Goal: Task Accomplishment & Management: Use online tool/utility

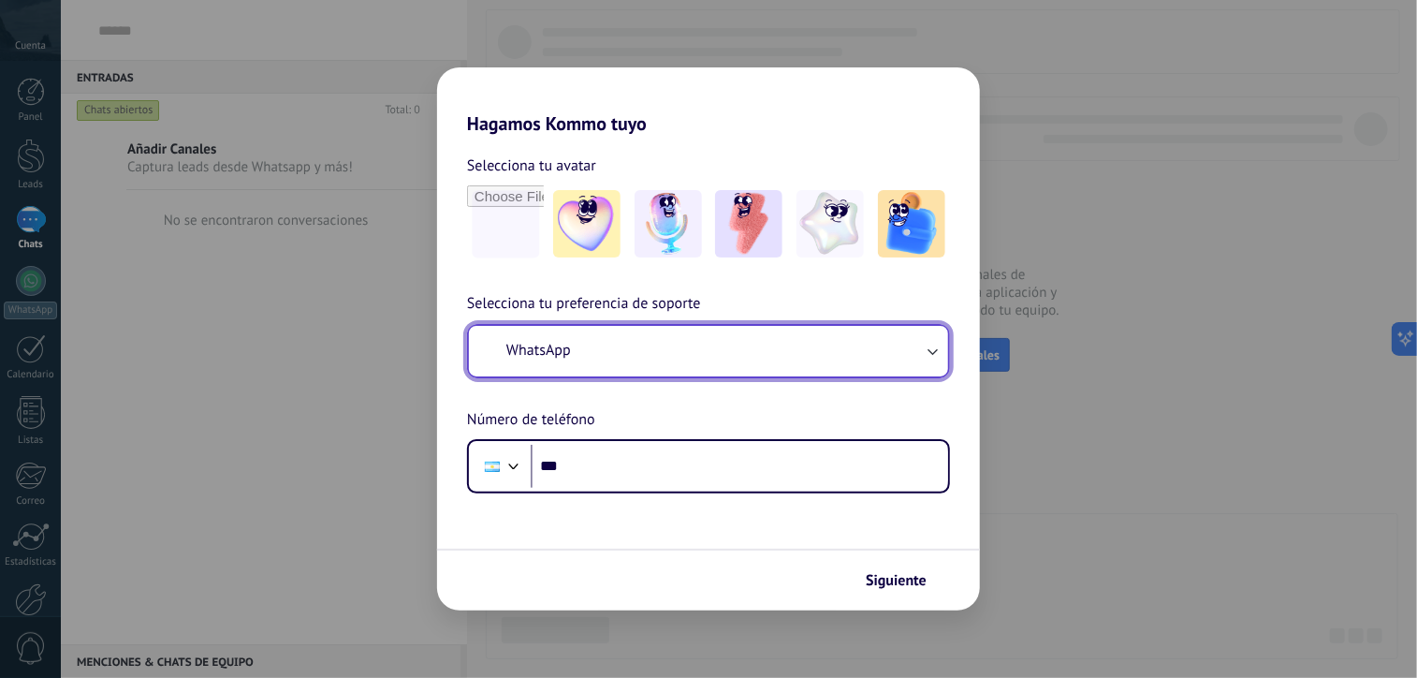
click at [595, 357] on button "WhatsApp" at bounding box center [708, 351] width 479 height 51
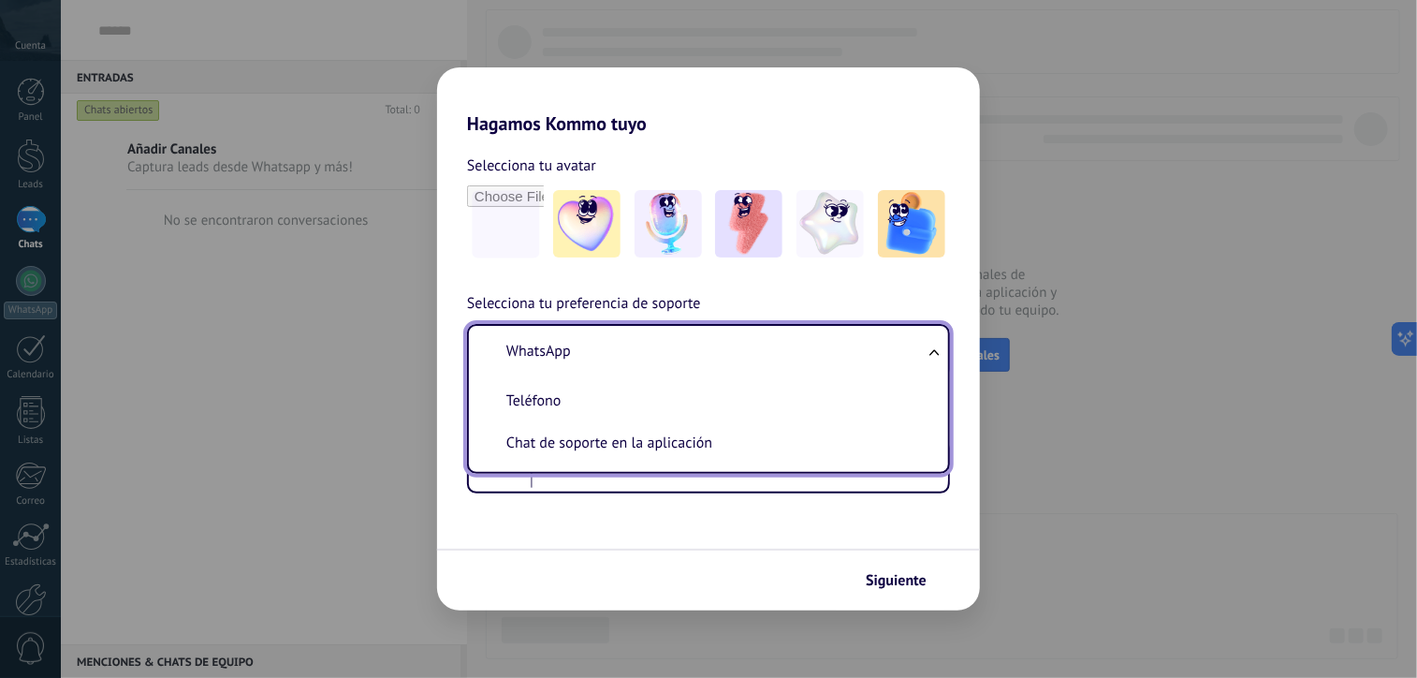
click at [591, 357] on li "WhatsApp" at bounding box center [705, 352] width 457 height 42
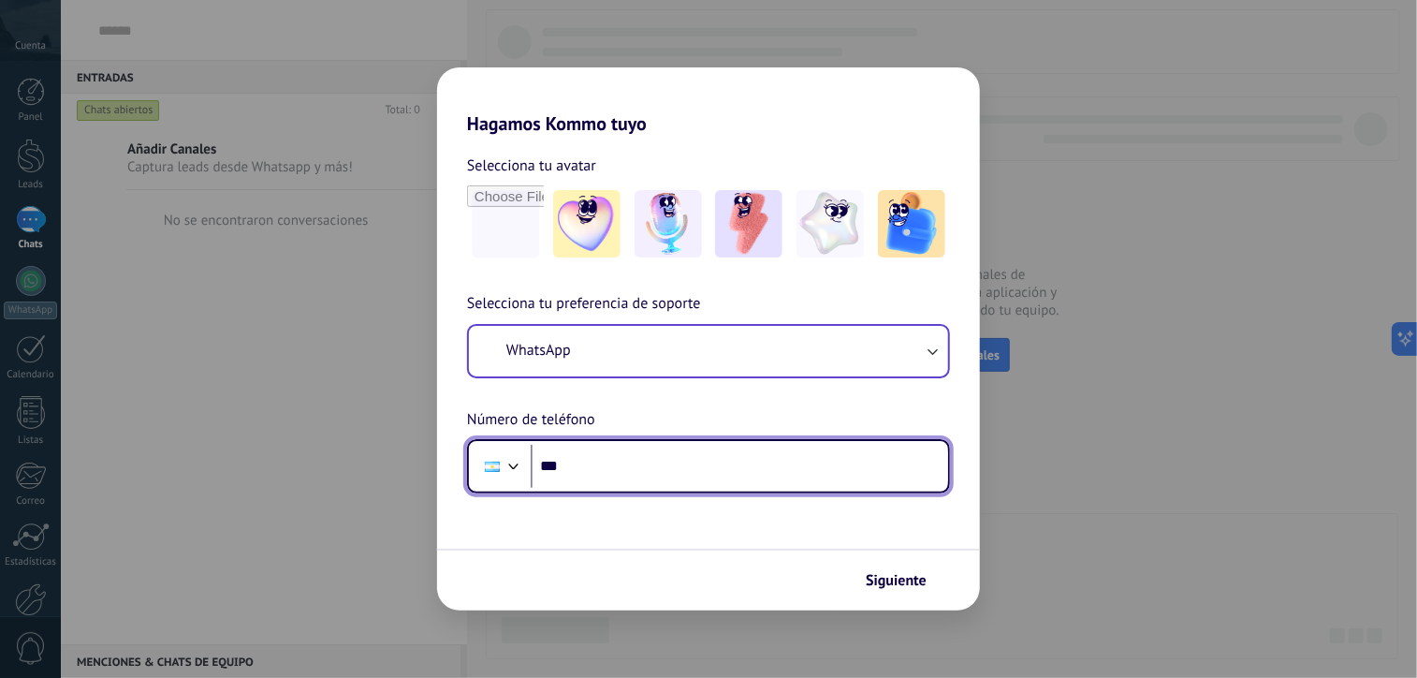
click at [575, 464] on input "***" at bounding box center [740, 466] width 418 height 43
paste input "**********"
click at [599, 460] on input "**********" at bounding box center [740, 466] width 418 height 43
drag, startPoint x: 683, startPoint y: 465, endPoint x: 590, endPoint y: 462, distance: 92.8
click at [590, 462] on input "**********" at bounding box center [740, 466] width 418 height 43
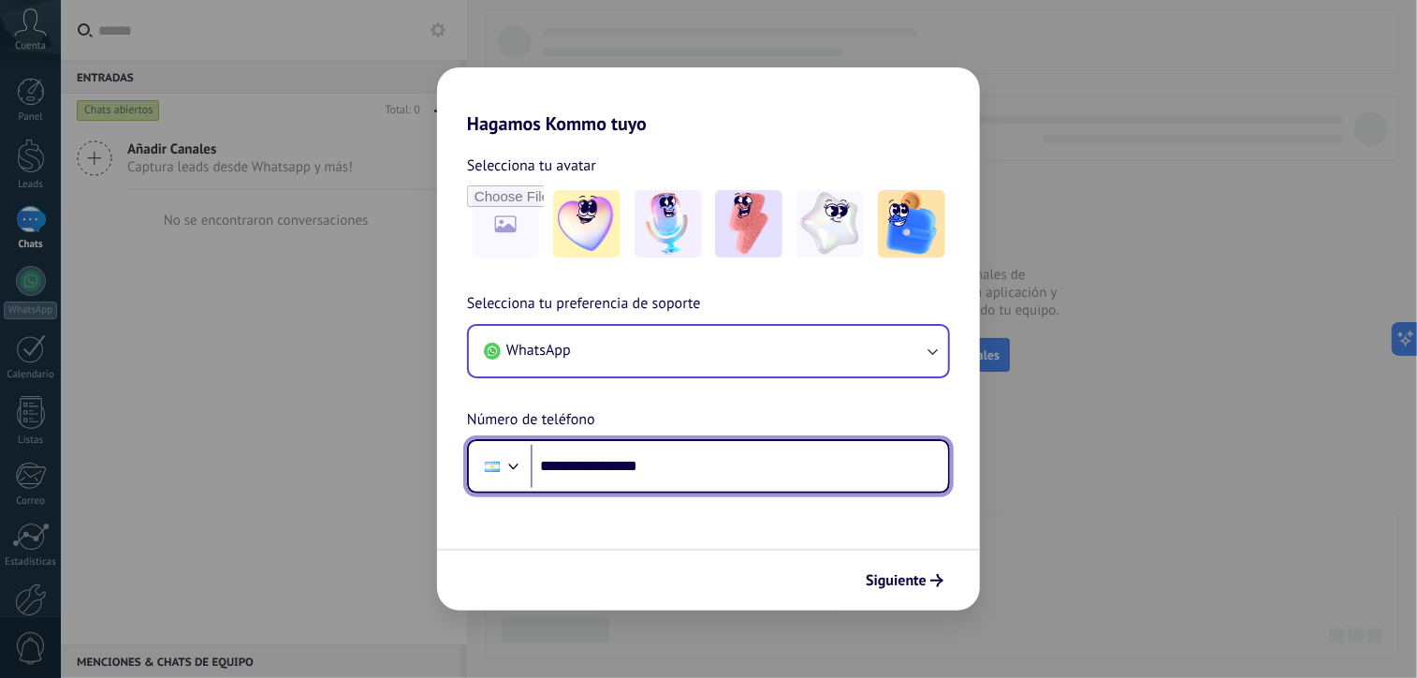
click at [608, 467] on input "**********" at bounding box center [740, 466] width 418 height 43
drag, startPoint x: 680, startPoint y: 470, endPoint x: 573, endPoint y: 471, distance: 106.7
click at [573, 471] on input "**********" at bounding box center [740, 466] width 418 height 43
drag, startPoint x: 618, startPoint y: 469, endPoint x: 567, endPoint y: 474, distance: 50.8
click at [567, 474] on input "**********" at bounding box center [740, 466] width 418 height 43
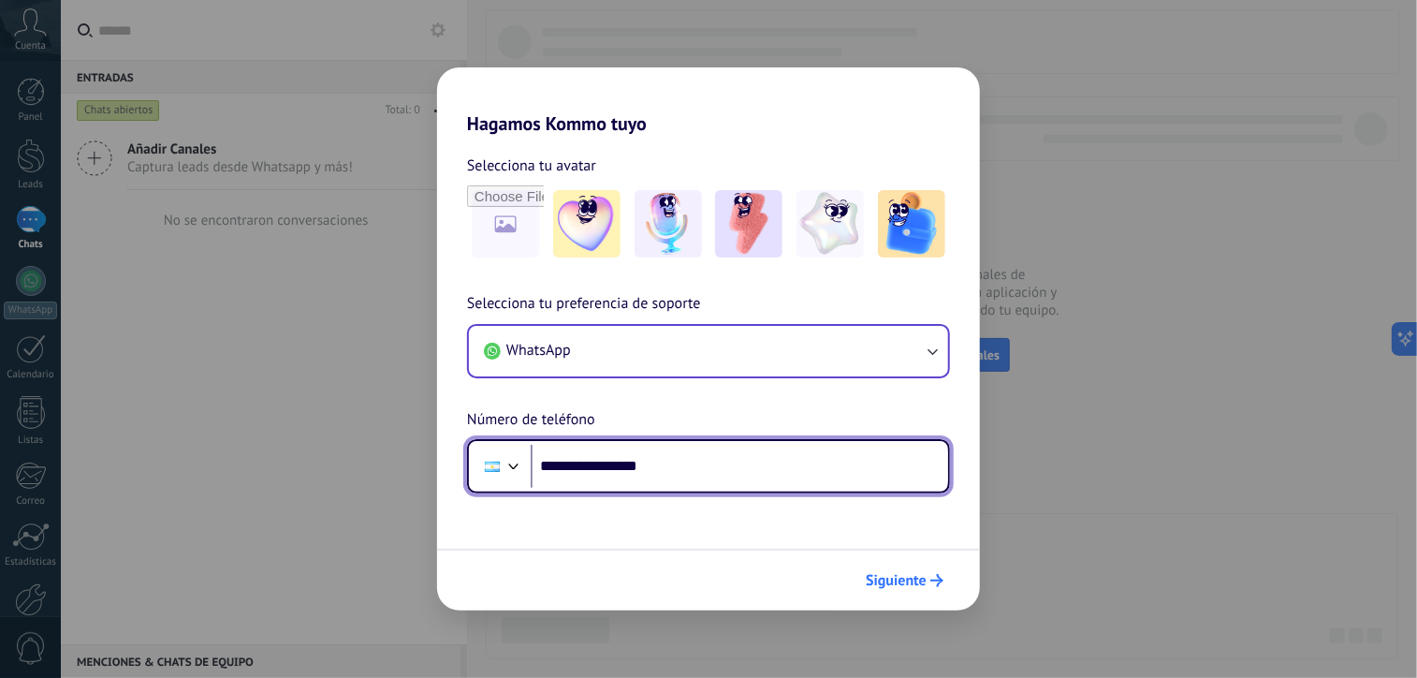
type input "**********"
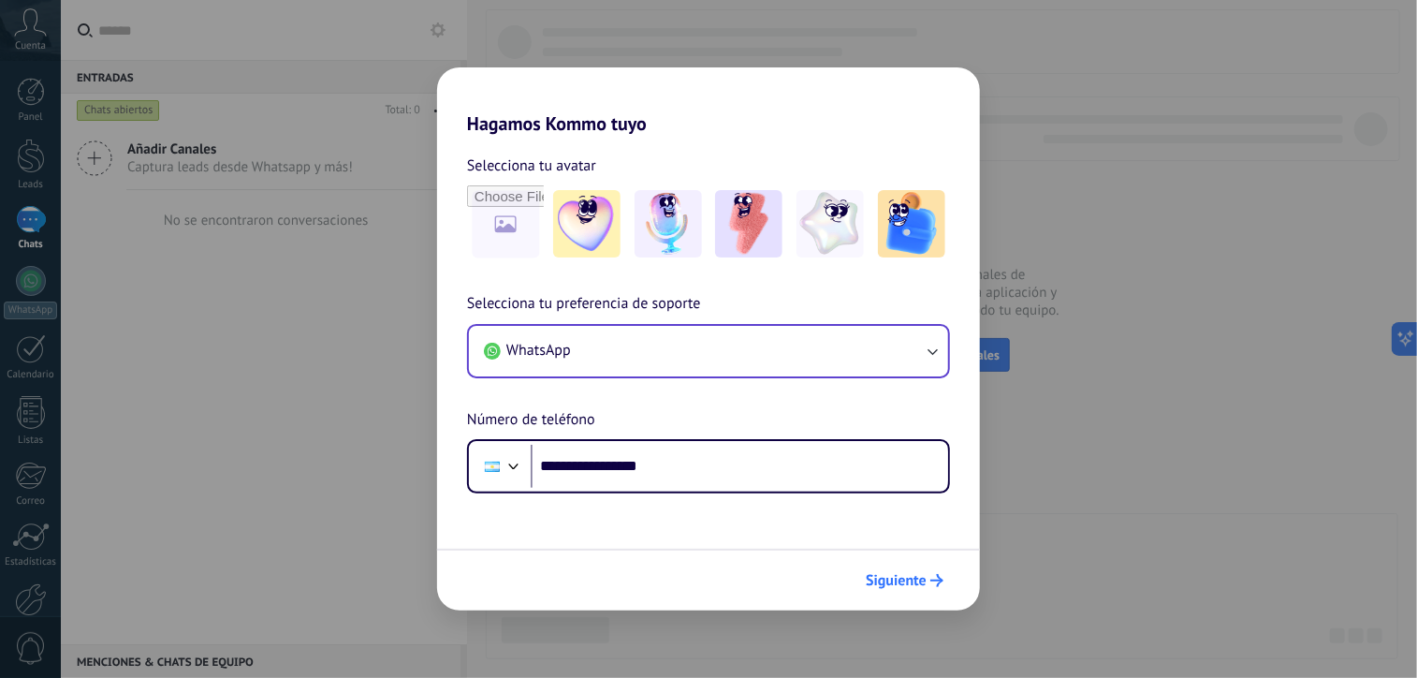
click at [929, 580] on span "Siguiente" at bounding box center [905, 580] width 78 height 13
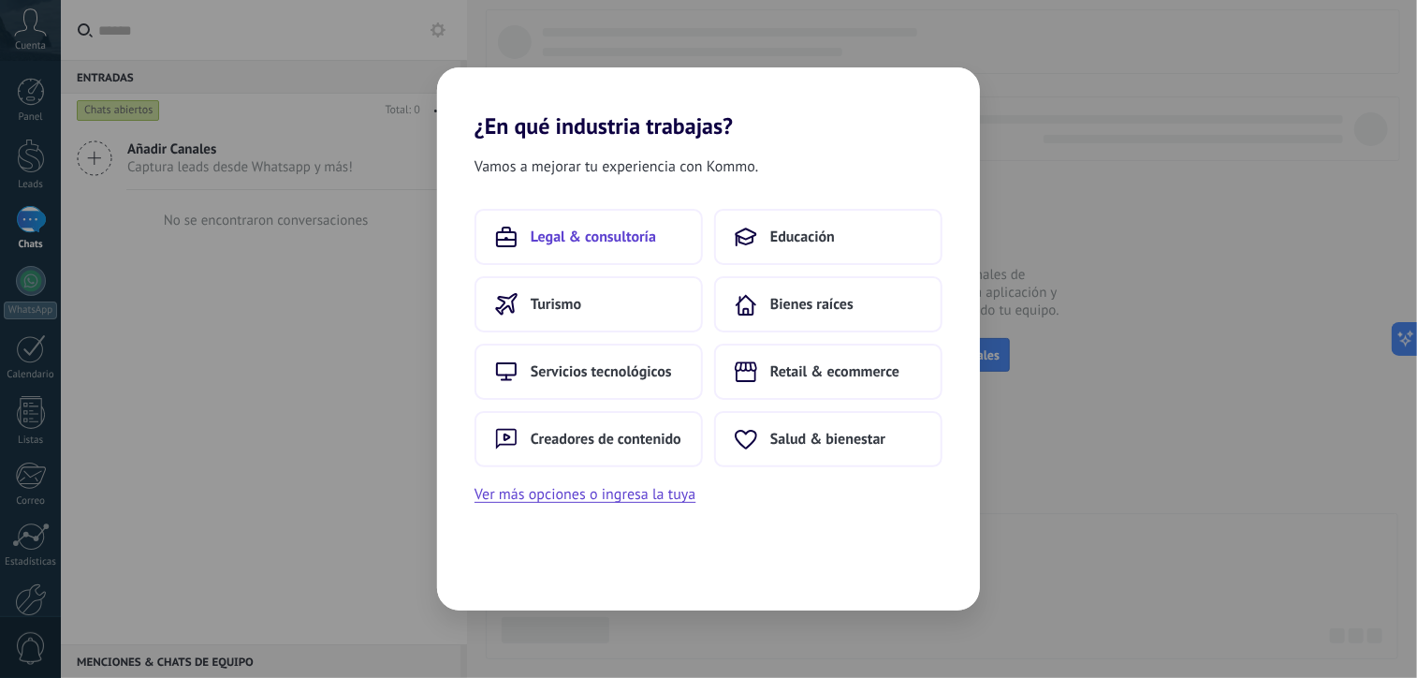
click at [607, 242] on span "Legal & consultoría" at bounding box center [593, 237] width 125 height 19
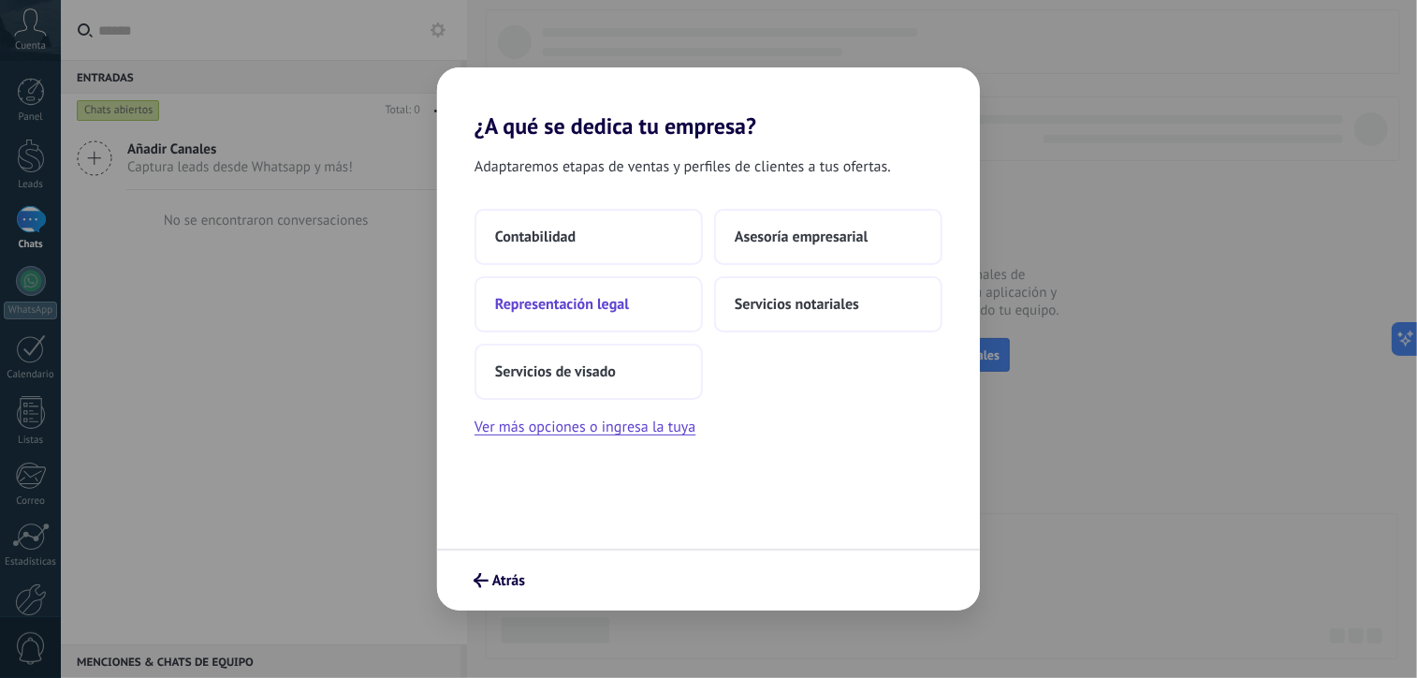
click at [607, 310] on span "Representación legal" at bounding box center [562, 304] width 134 height 19
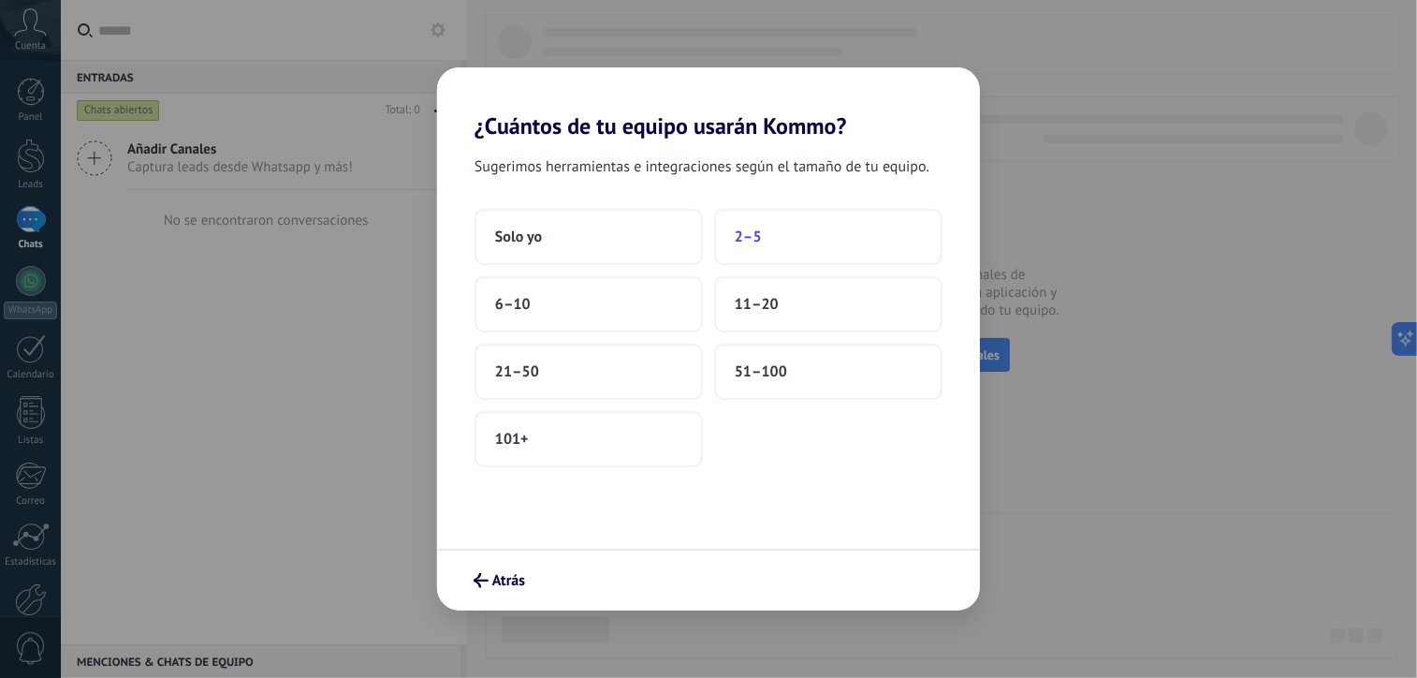
click at [741, 242] on span "2–5" at bounding box center [748, 237] width 27 height 19
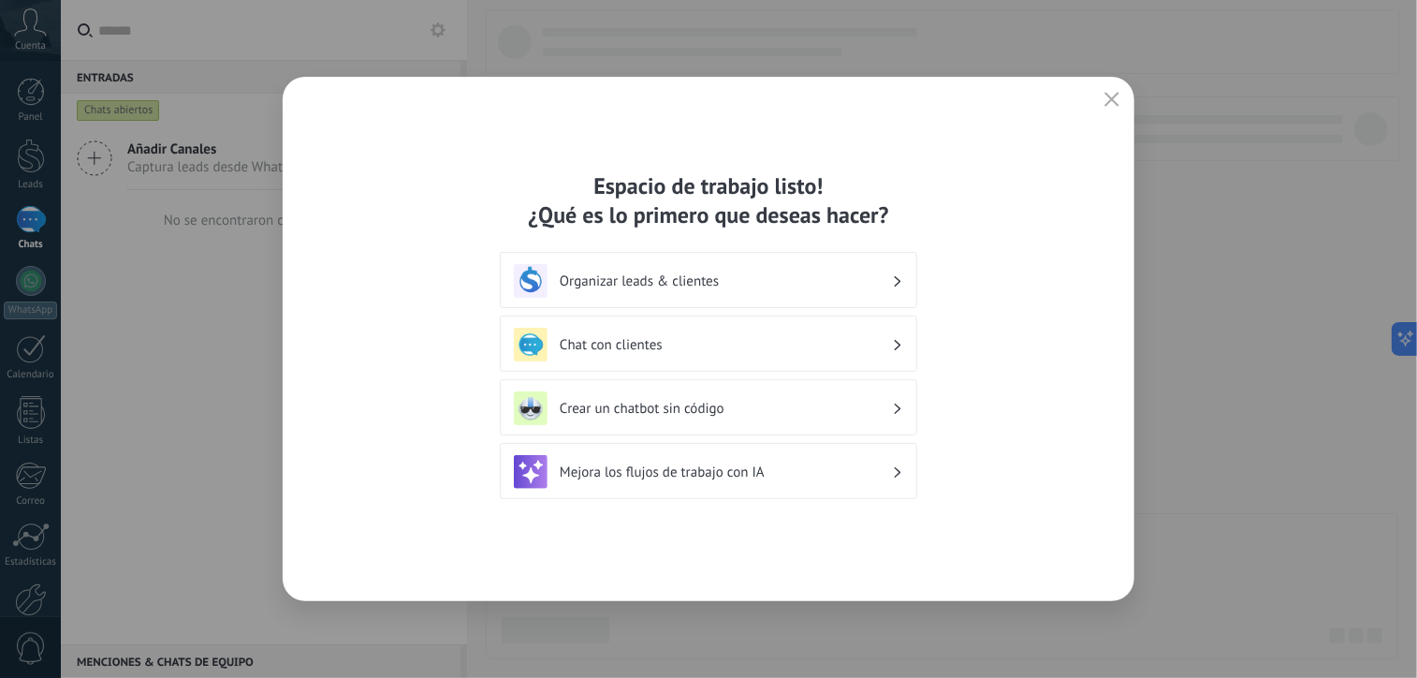
click at [1112, 107] on span "button" at bounding box center [1112, 100] width 15 height 17
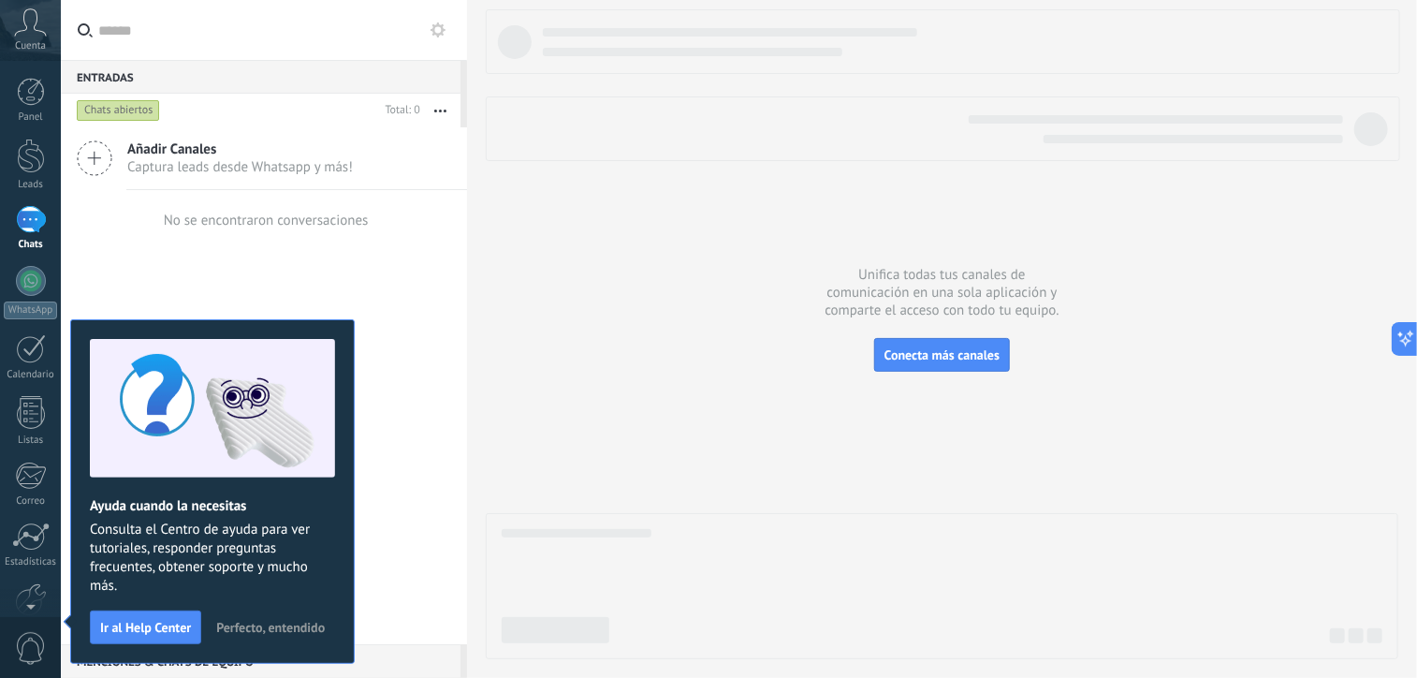
click at [37, 44] on span "Cuenta" at bounding box center [30, 46] width 31 height 12
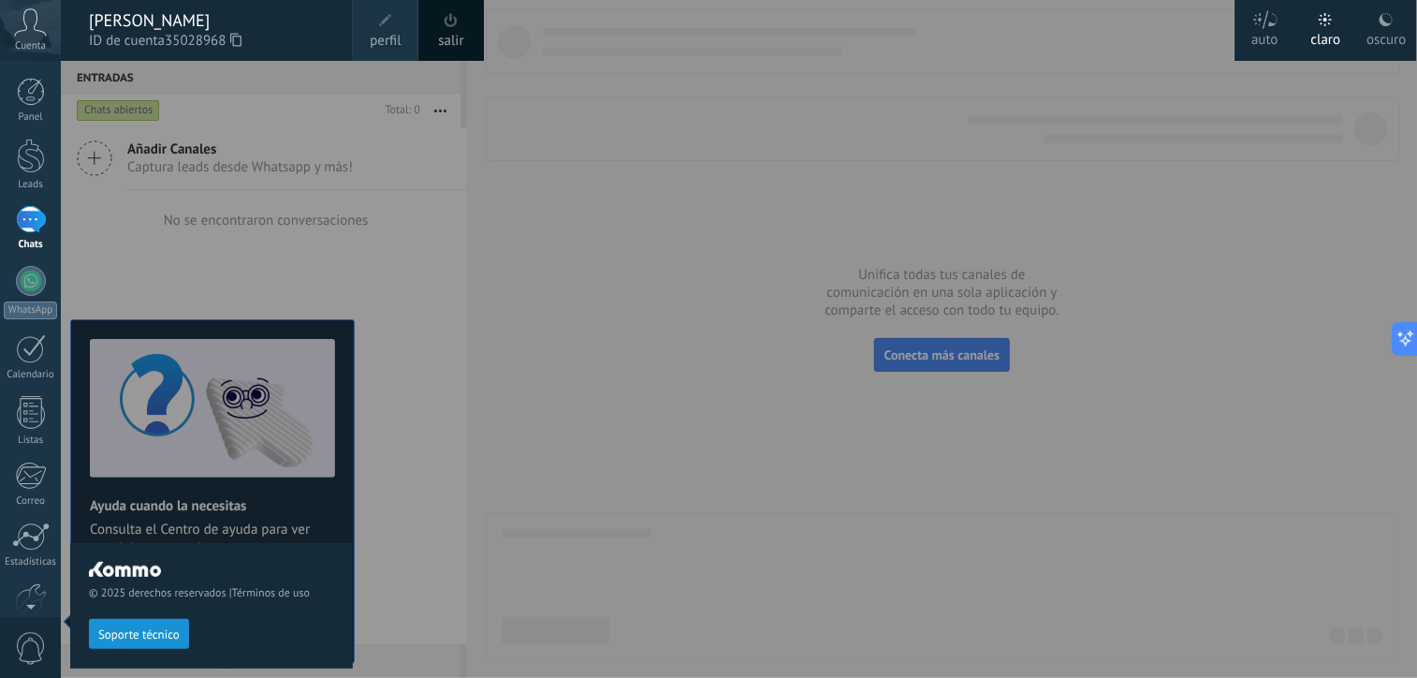
click at [367, 35] on link "perfil" at bounding box center [386, 30] width 66 height 61
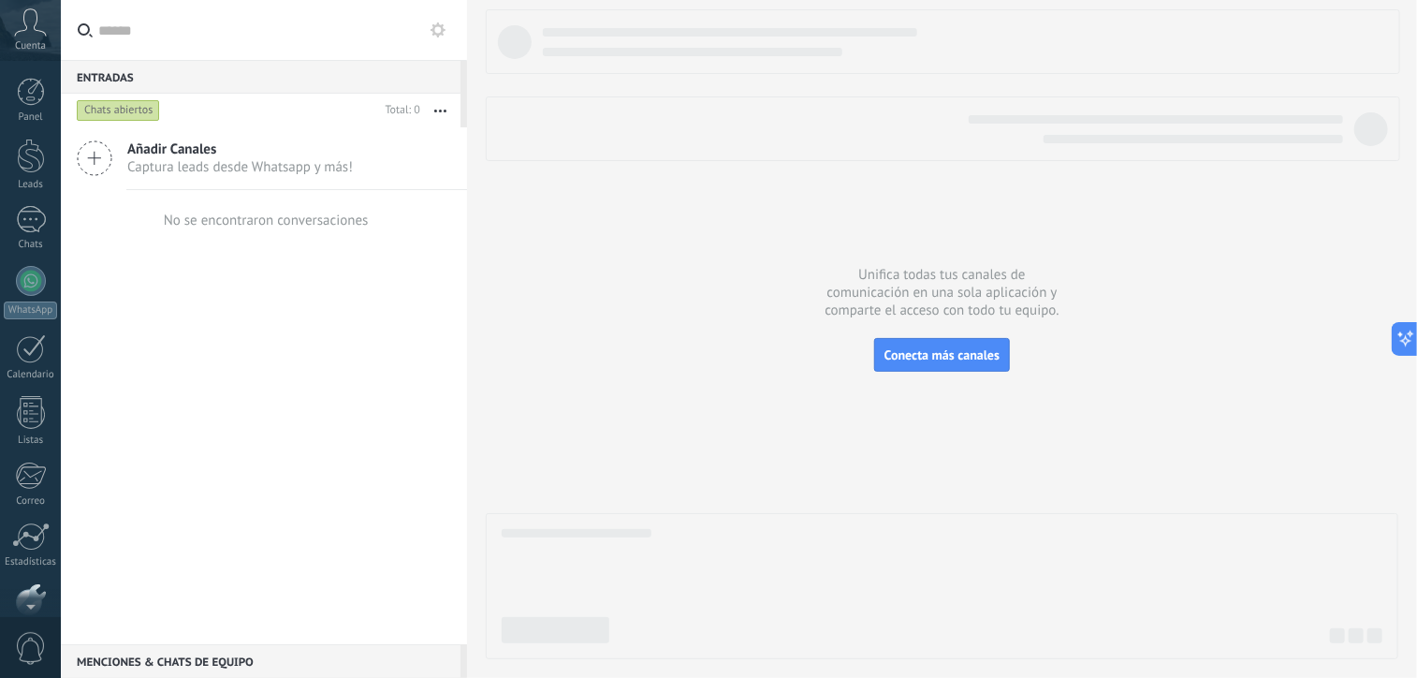
scroll to position [100, 0]
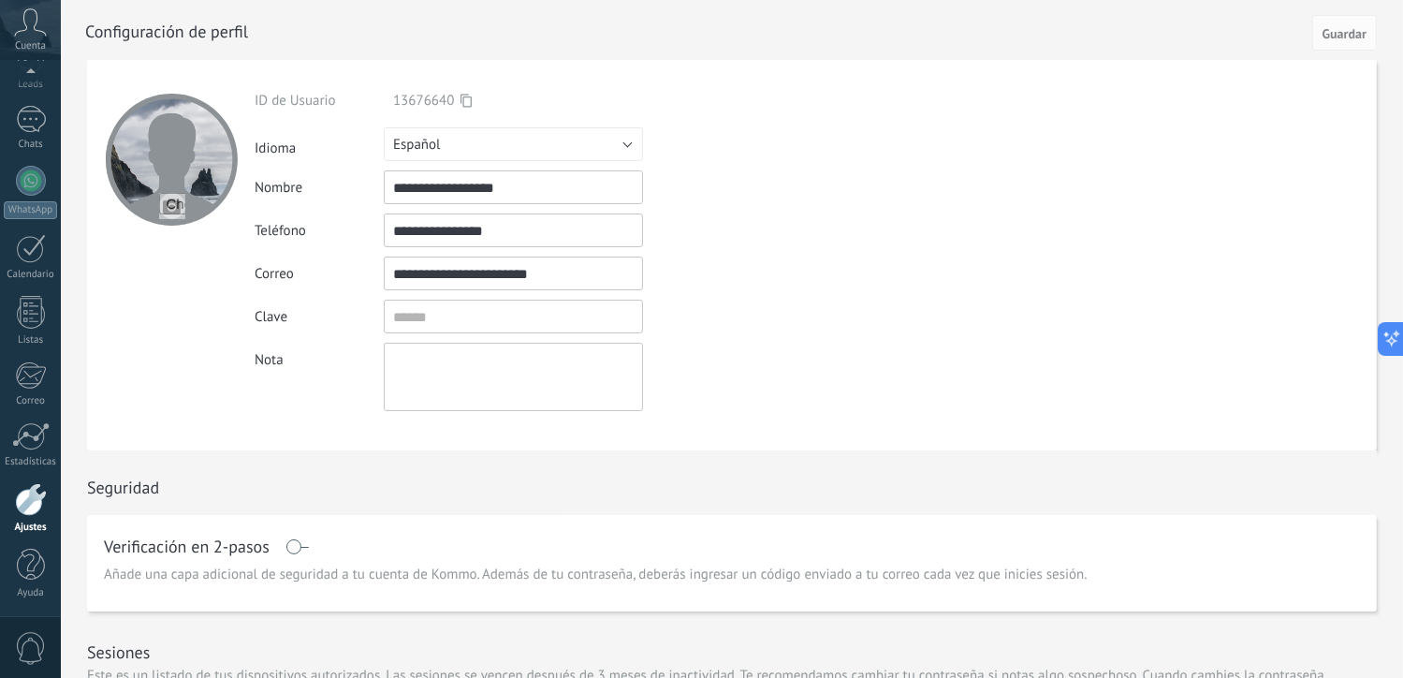
click at [169, 179] on div at bounding box center [172, 160] width 132 height 132
click at [172, 205] on input "file" at bounding box center [172, 206] width 26 height 26
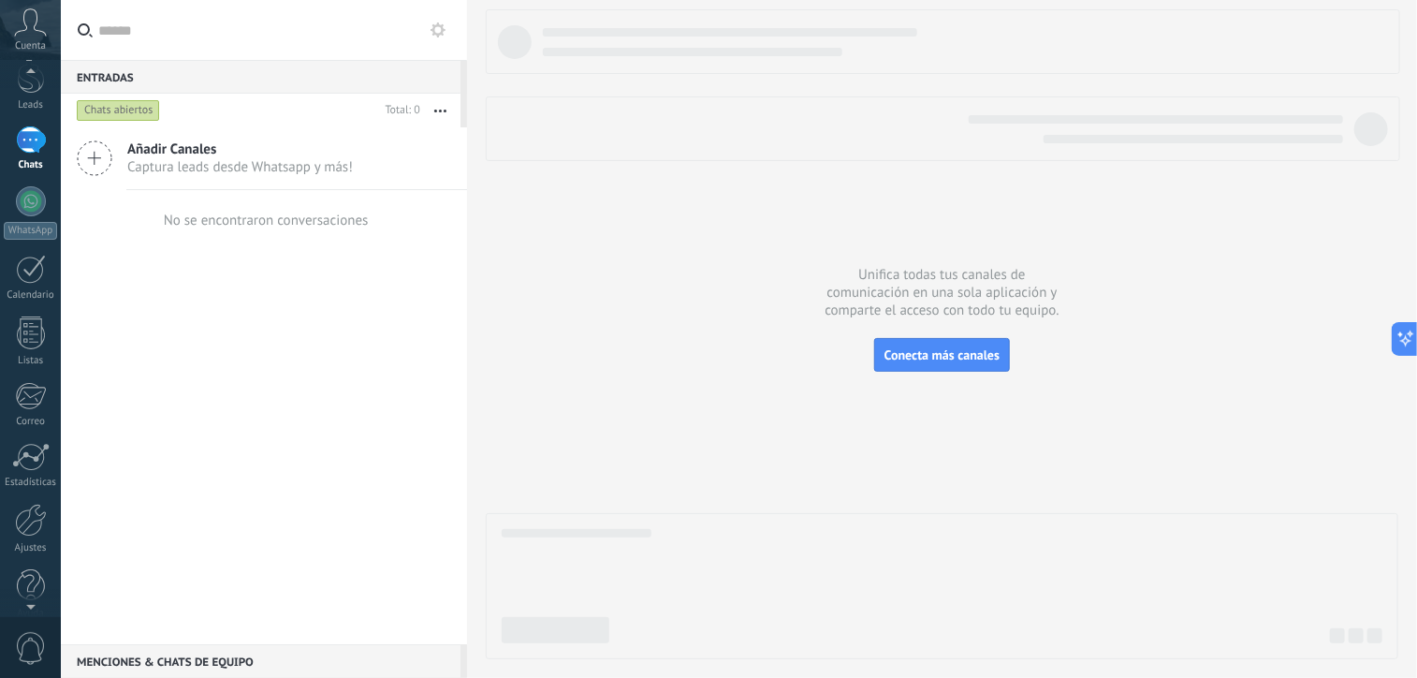
click at [31, 602] on div at bounding box center [30, 603] width 61 height 28
click at [33, 509] on div at bounding box center [31, 499] width 32 height 33
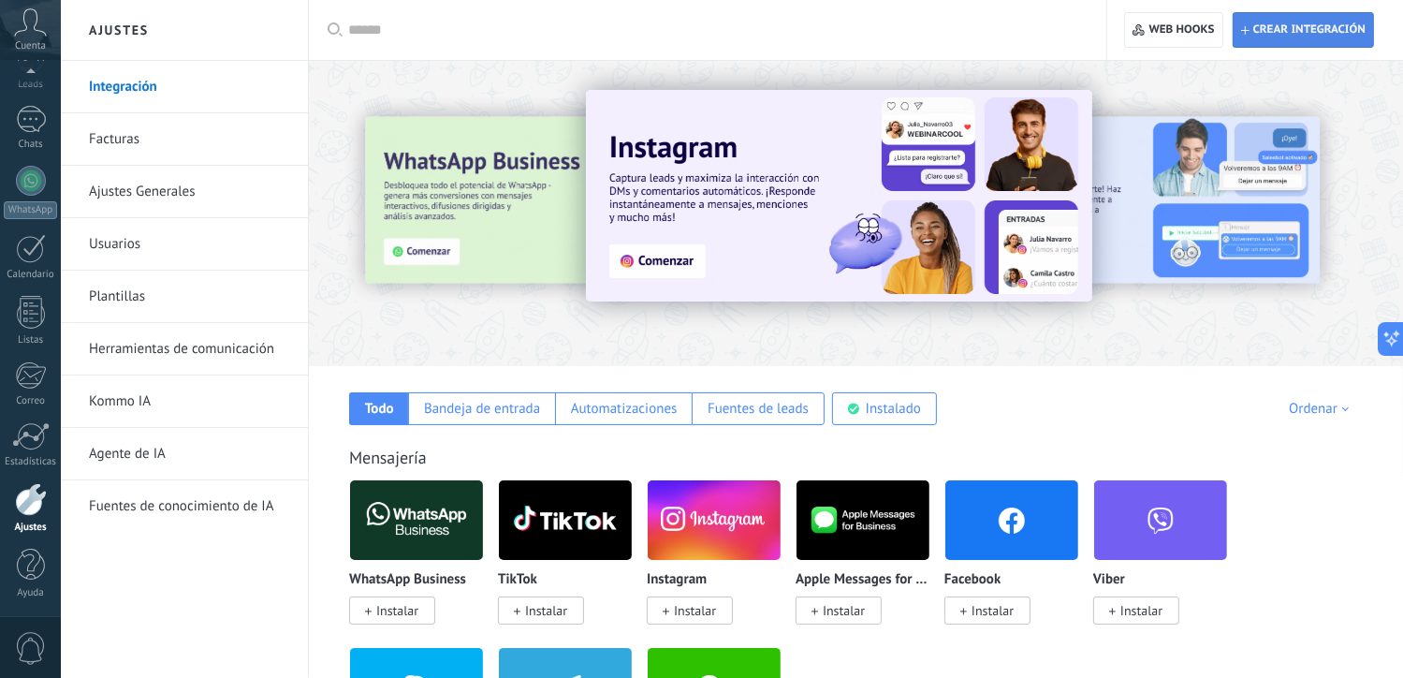
click at [1274, 33] on span "Crear integración" at bounding box center [1310, 29] width 112 height 15
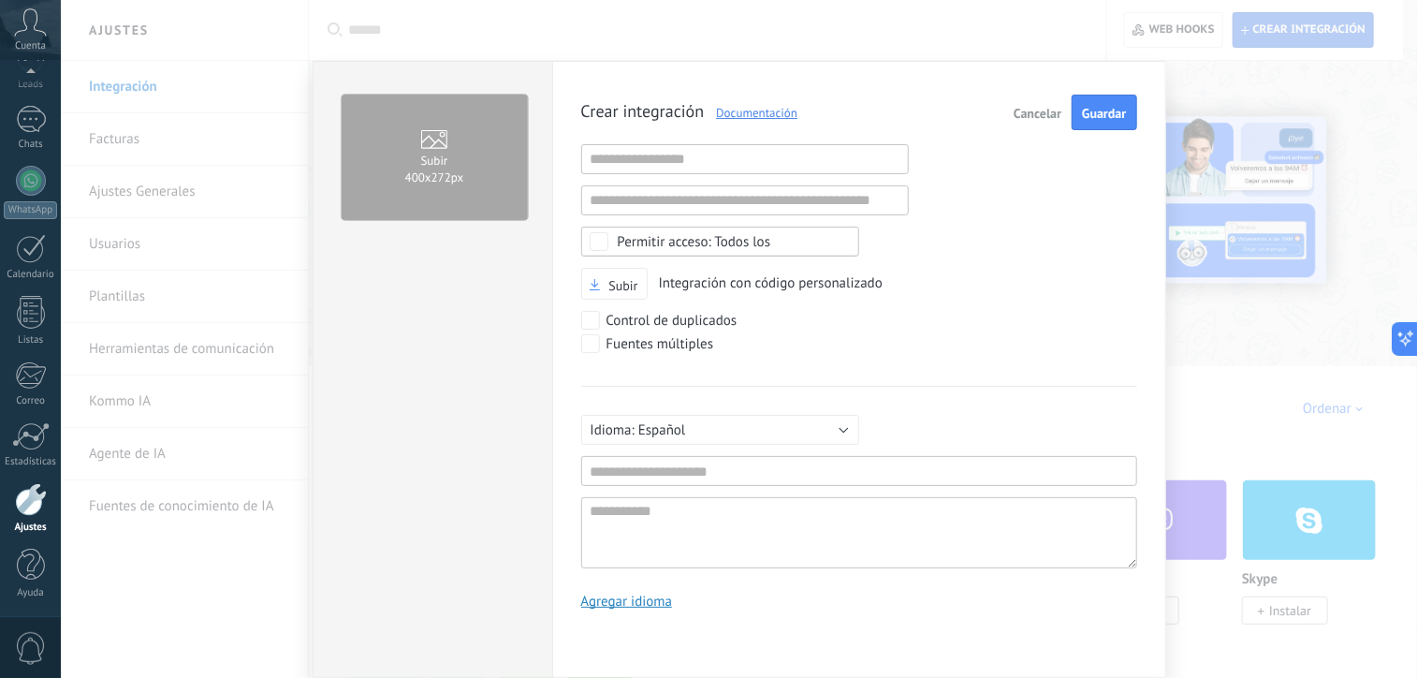
scroll to position [18, 0]
click at [699, 153] on input "text" at bounding box center [745, 159] width 328 height 30
click at [660, 201] on input "text" at bounding box center [745, 200] width 328 height 30
click at [793, 213] on input "text" at bounding box center [745, 200] width 328 height 30
click at [826, 157] on input "text" at bounding box center [745, 159] width 328 height 30
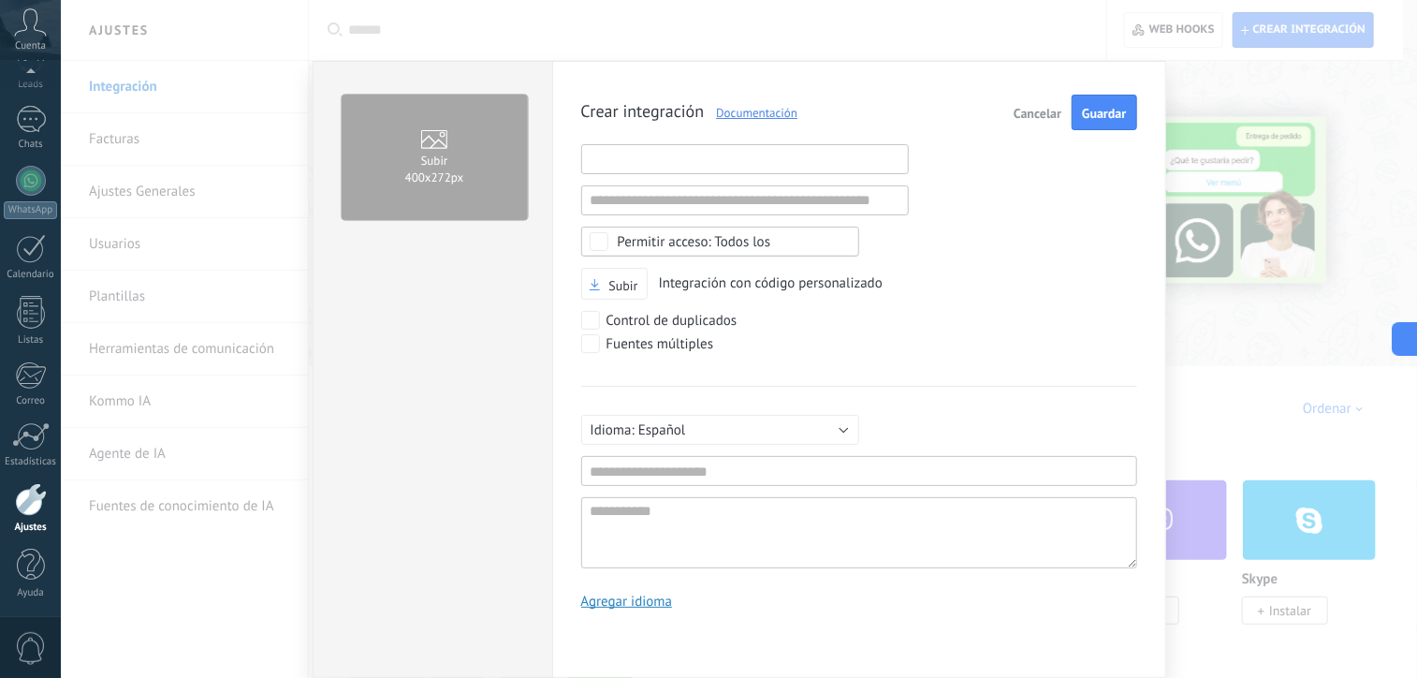
click at [651, 146] on input "text" at bounding box center [745, 159] width 328 height 30
paste input "**********"
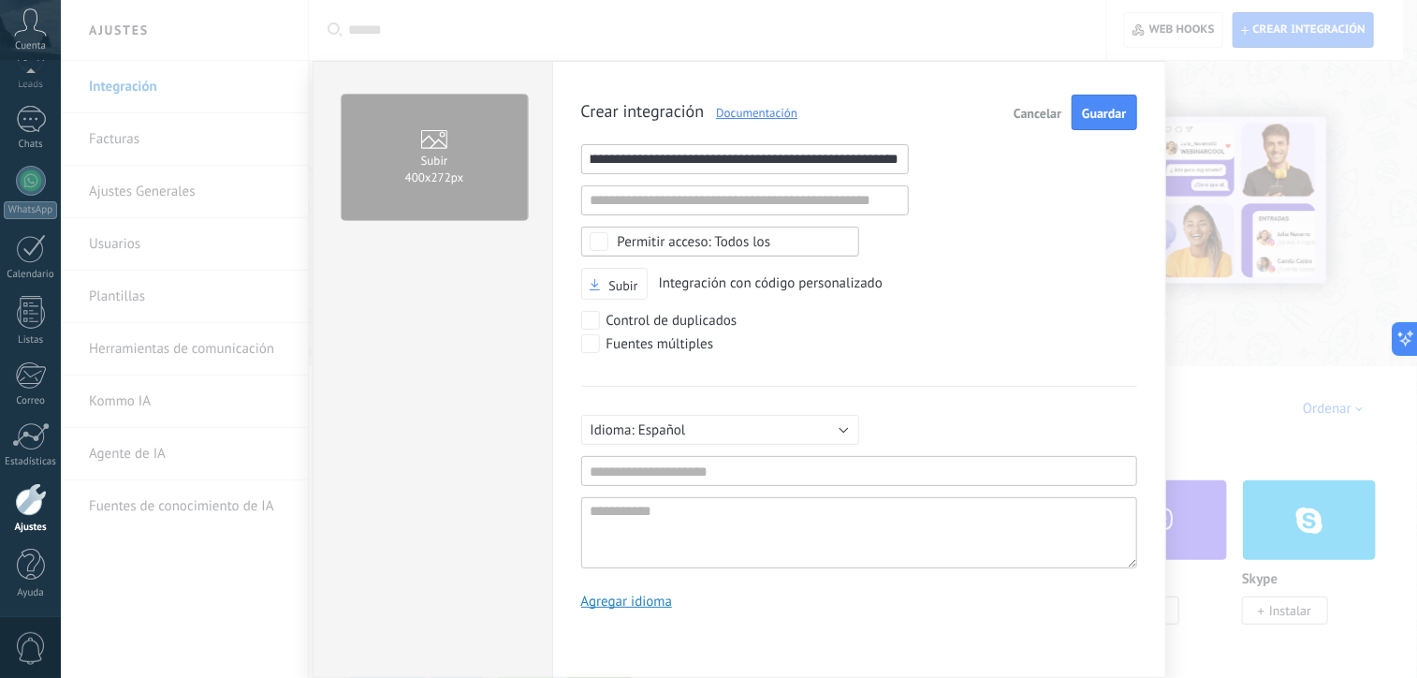
type input "**********"
click at [736, 202] on input "text" at bounding box center [745, 200] width 328 height 30
click at [881, 262] on div "**********" at bounding box center [859, 359] width 556 height 529
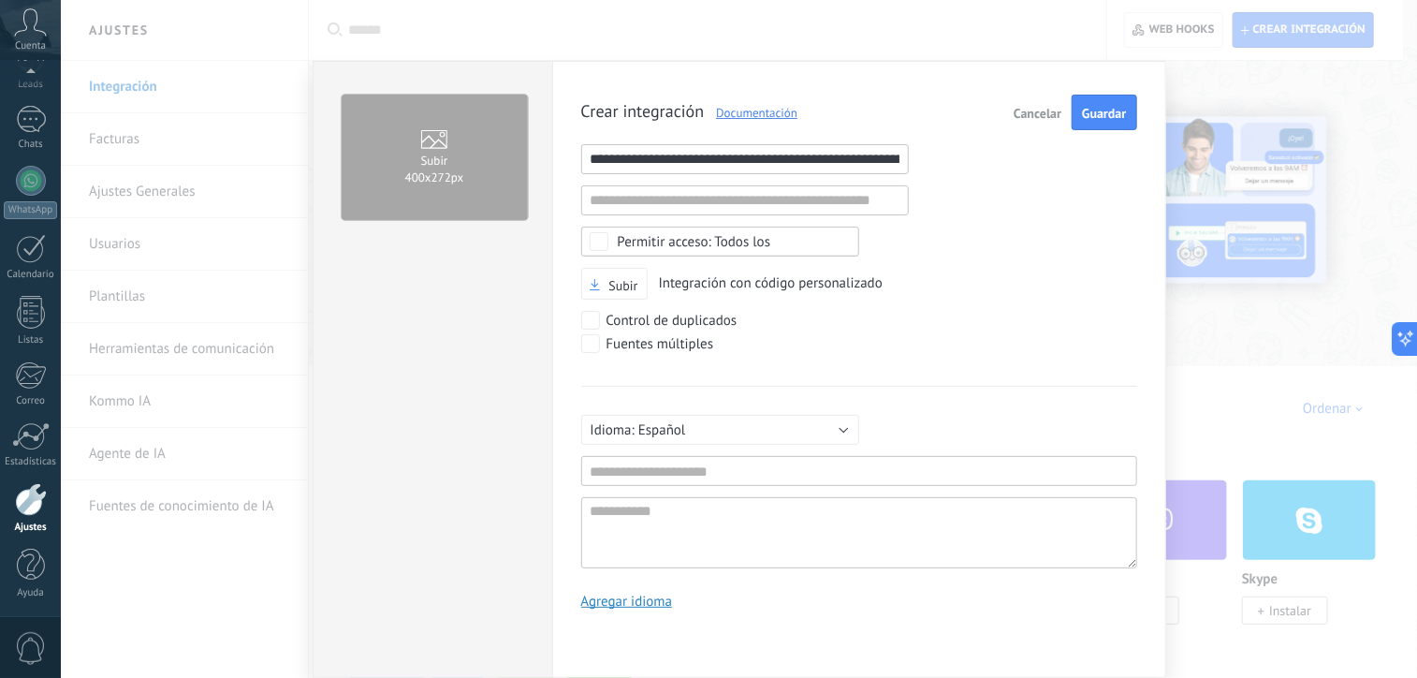
click at [756, 287] on span "Integración con código personalizado" at bounding box center [771, 283] width 224 height 18
click at [623, 286] on span "Subir" at bounding box center [624, 285] width 29 height 13
click at [0, 0] on input "Subir" at bounding box center [0, 0] width 0 height 0
click at [601, 321] on label "Control de duplicados" at bounding box center [659, 320] width 156 height 19
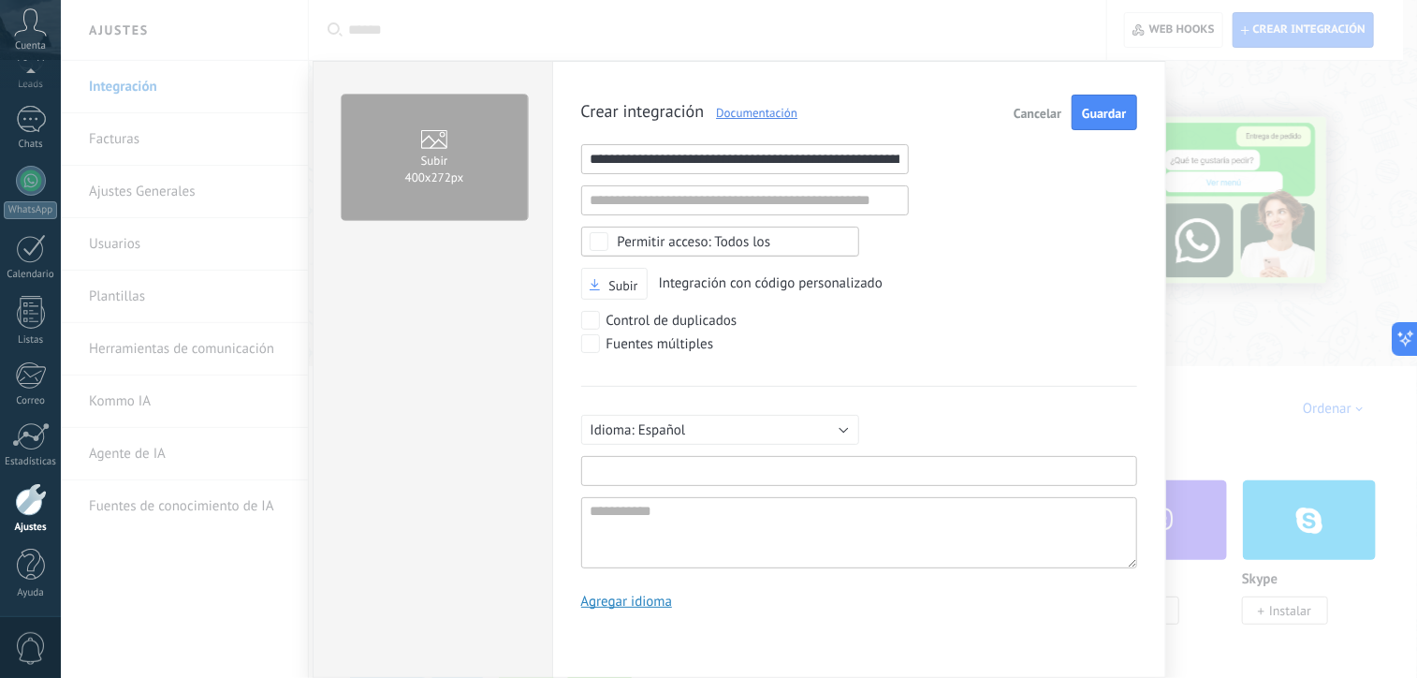
click at [712, 474] on input "text" at bounding box center [859, 471] width 556 height 30
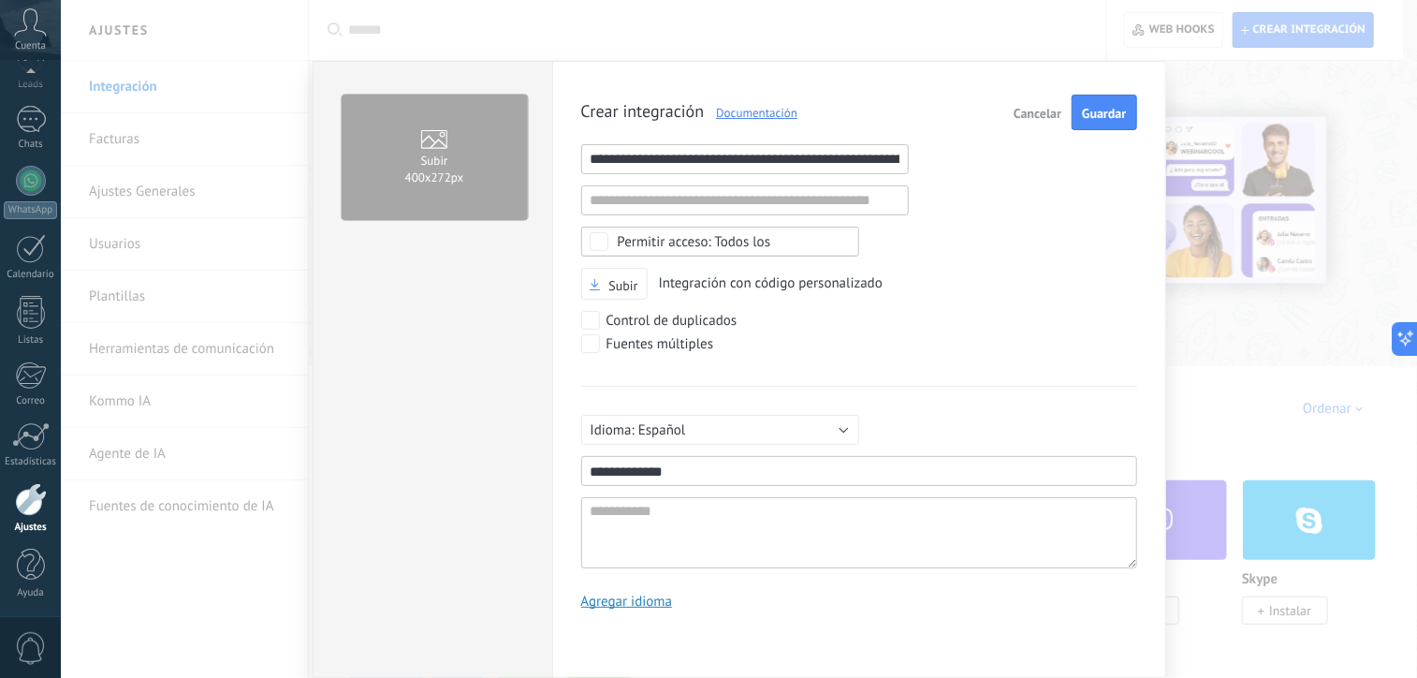
scroll to position [56, 0]
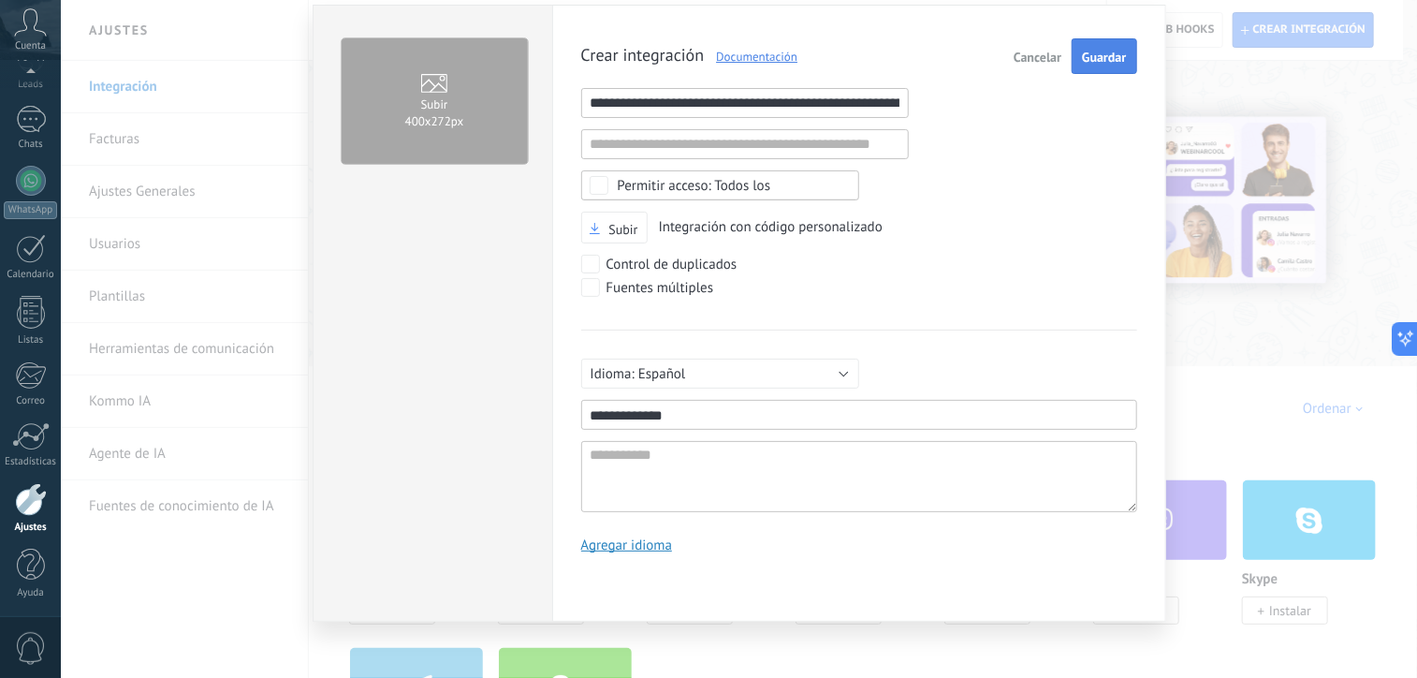
type input "**********"
click at [1107, 55] on span "Guardar" at bounding box center [1104, 57] width 44 height 13
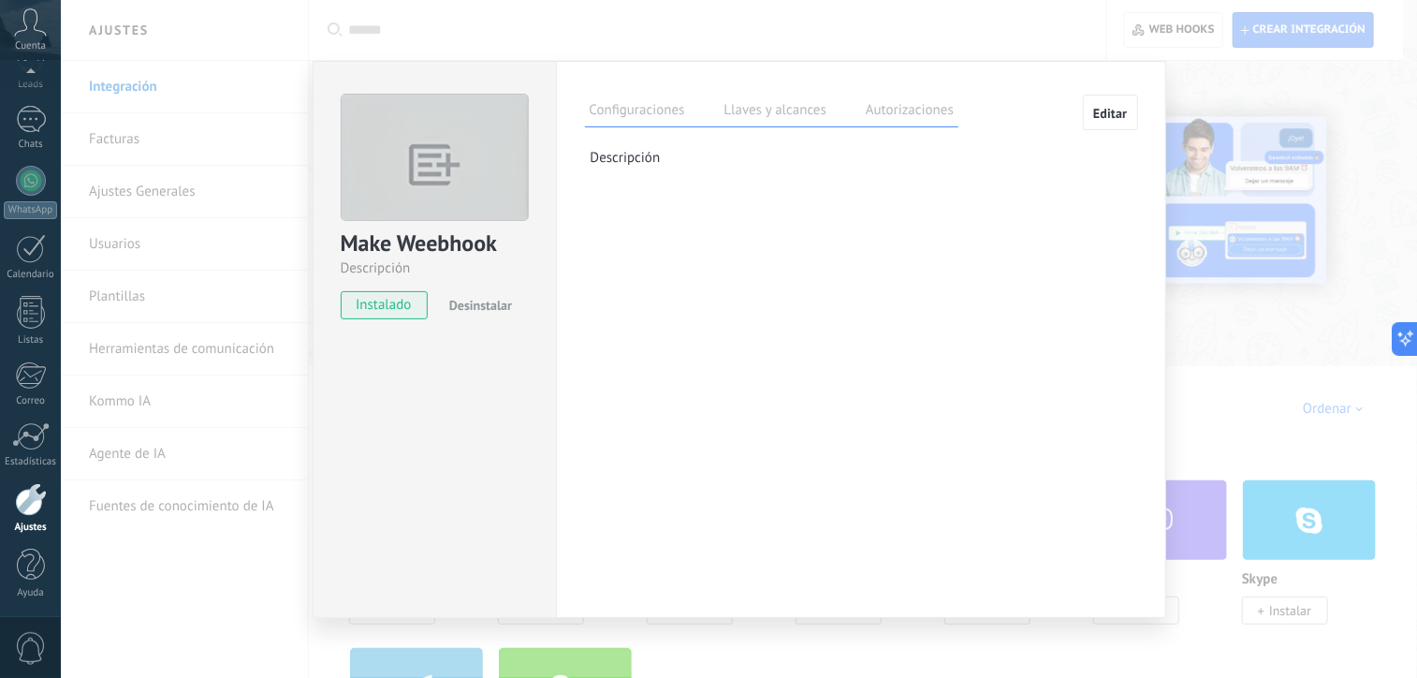
scroll to position [0, 0]
click at [26, 507] on div at bounding box center [31, 499] width 32 height 33
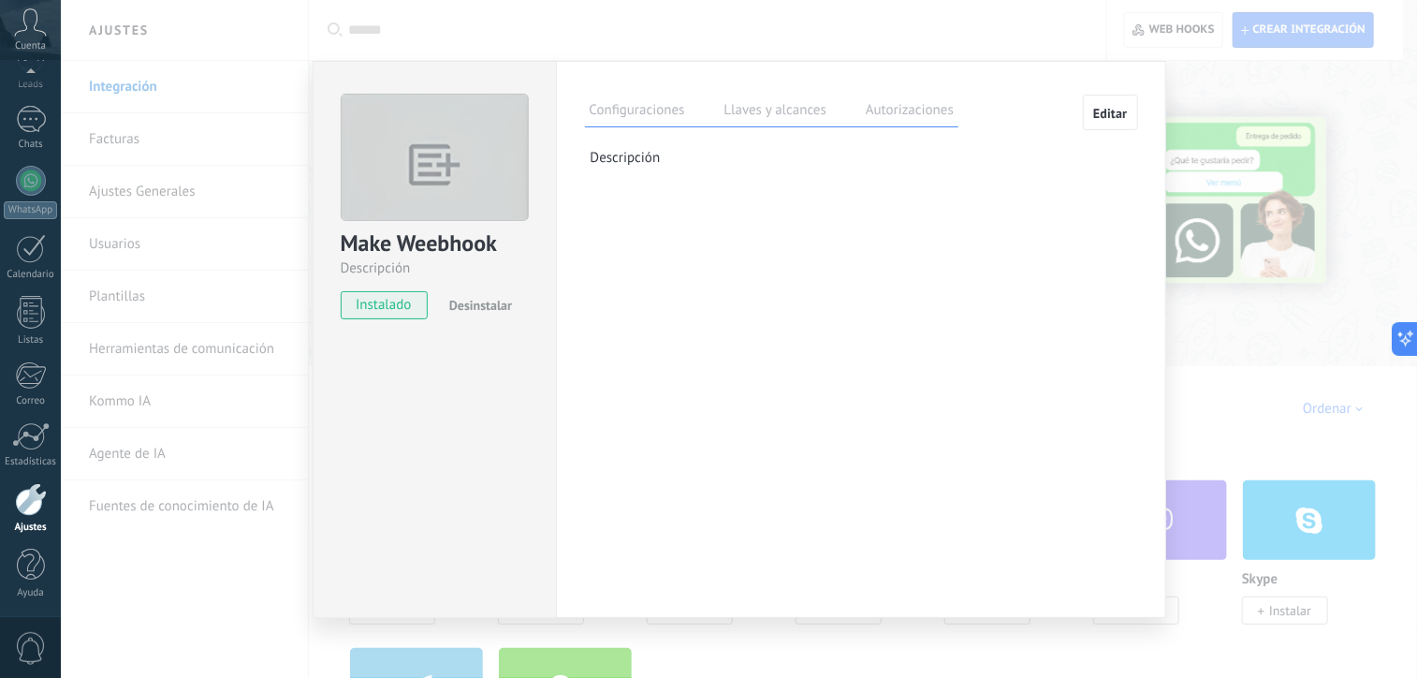
click at [27, 507] on div at bounding box center [31, 499] width 32 height 33
click at [181, 341] on div "Make Weebhook Descripción instalado Desinstalar Configuraciones Llaves y alcanc…" at bounding box center [739, 339] width 1357 height 678
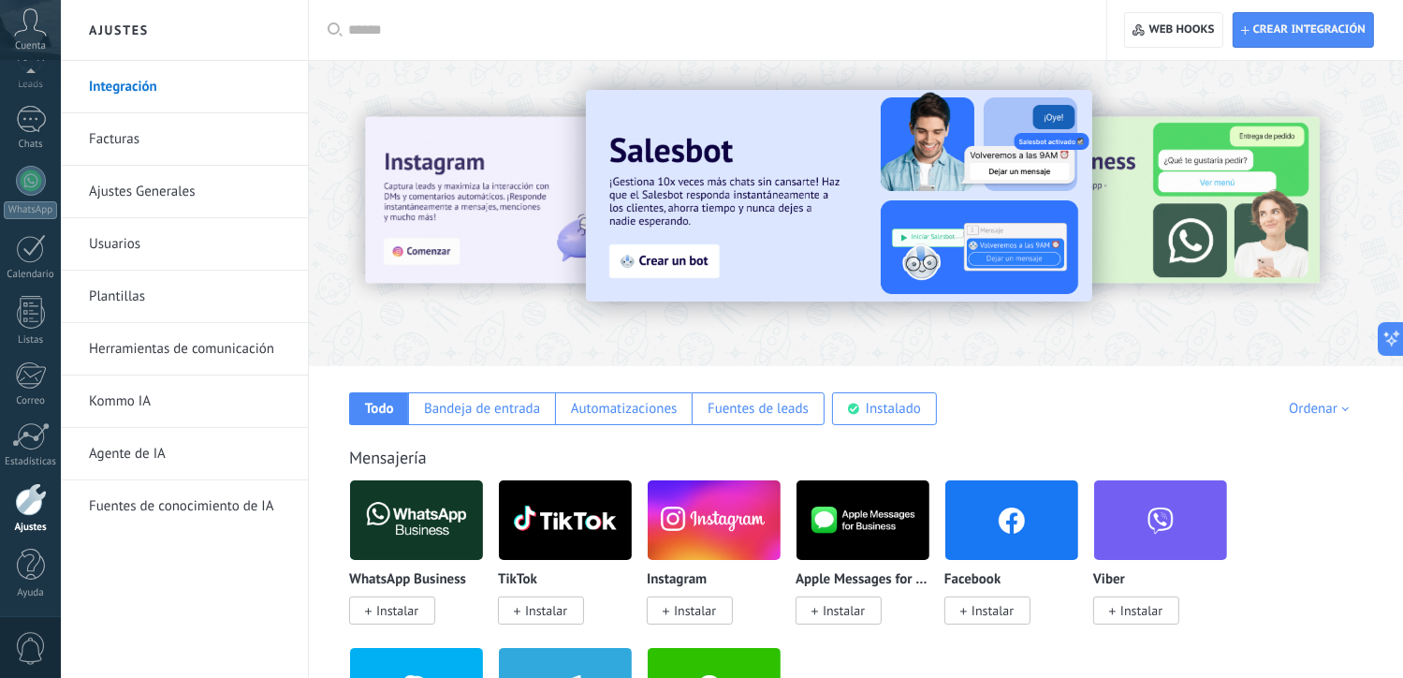
click at [179, 348] on link "Herramientas de comunicación" at bounding box center [189, 349] width 200 height 52
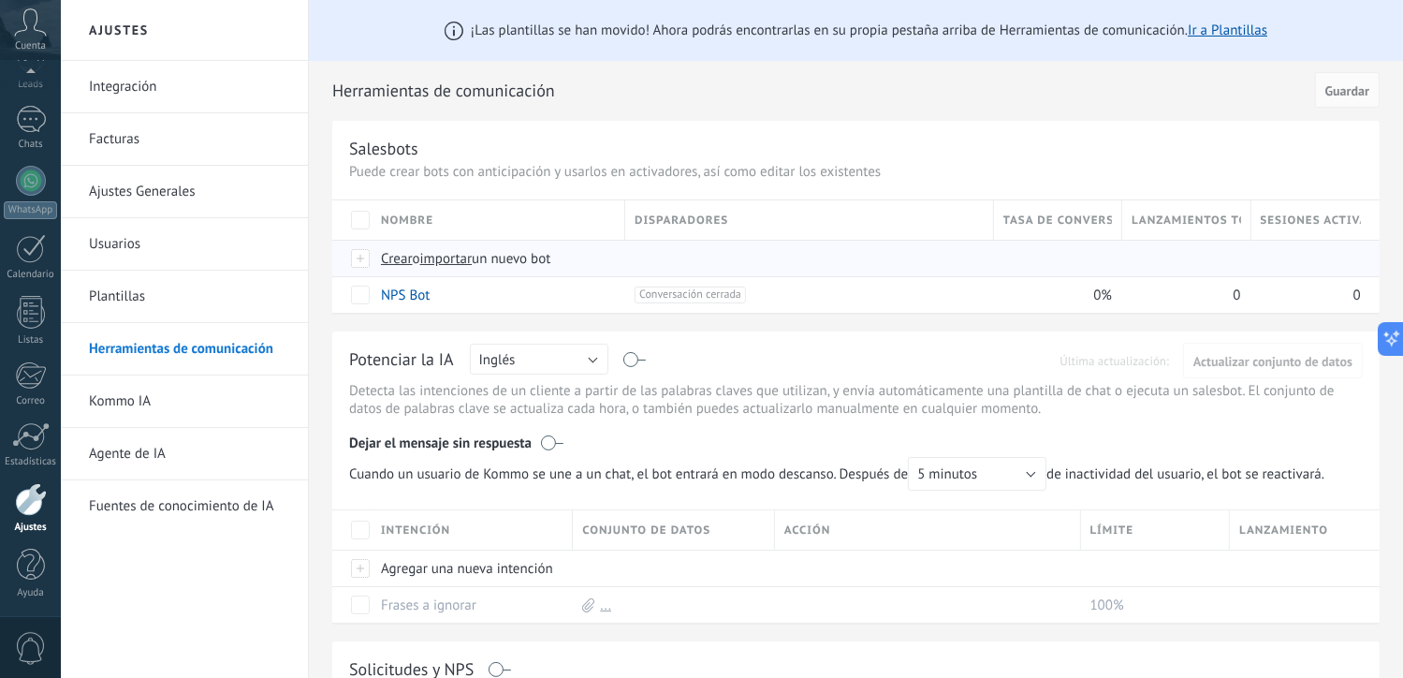
click at [390, 254] on span "Crear" at bounding box center [397, 259] width 32 height 18
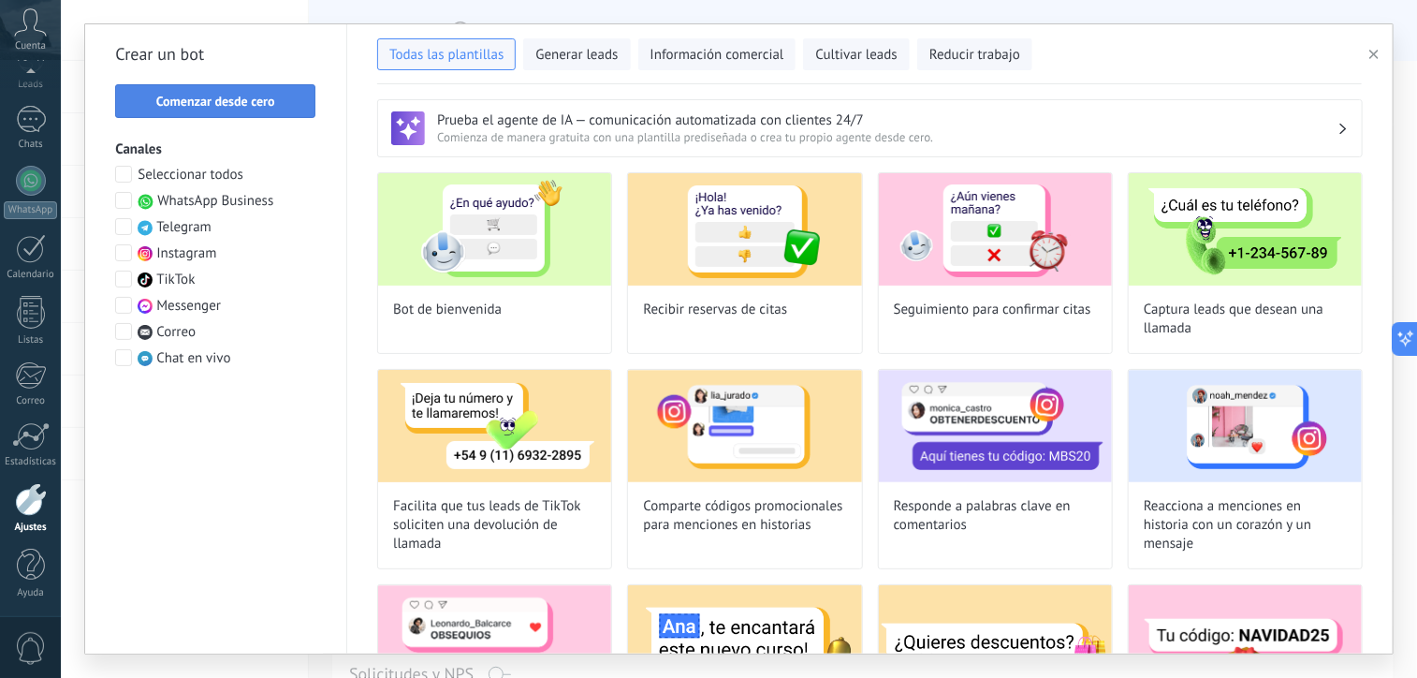
click at [275, 104] on span "Comenzar desde cero" at bounding box center [215, 101] width 180 height 13
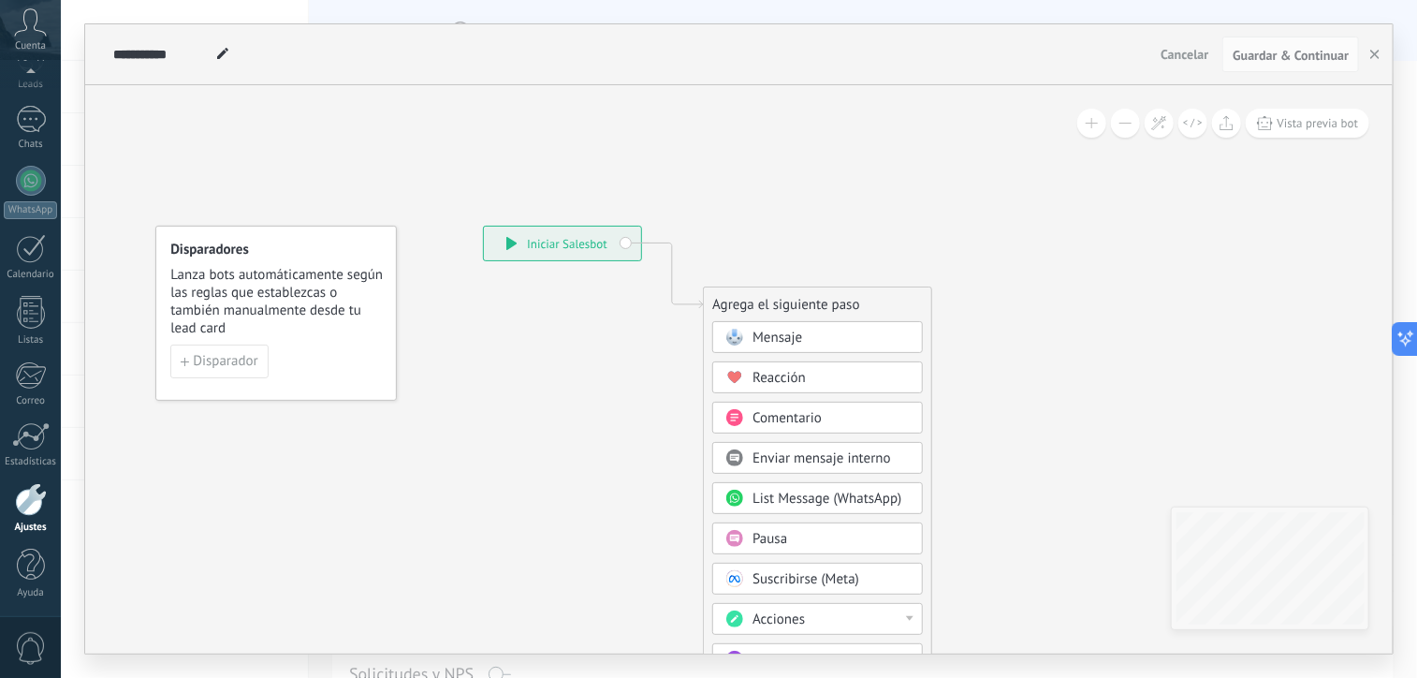
click at [839, 493] on span "List Message (WhatsApp)" at bounding box center [827, 499] width 149 height 18
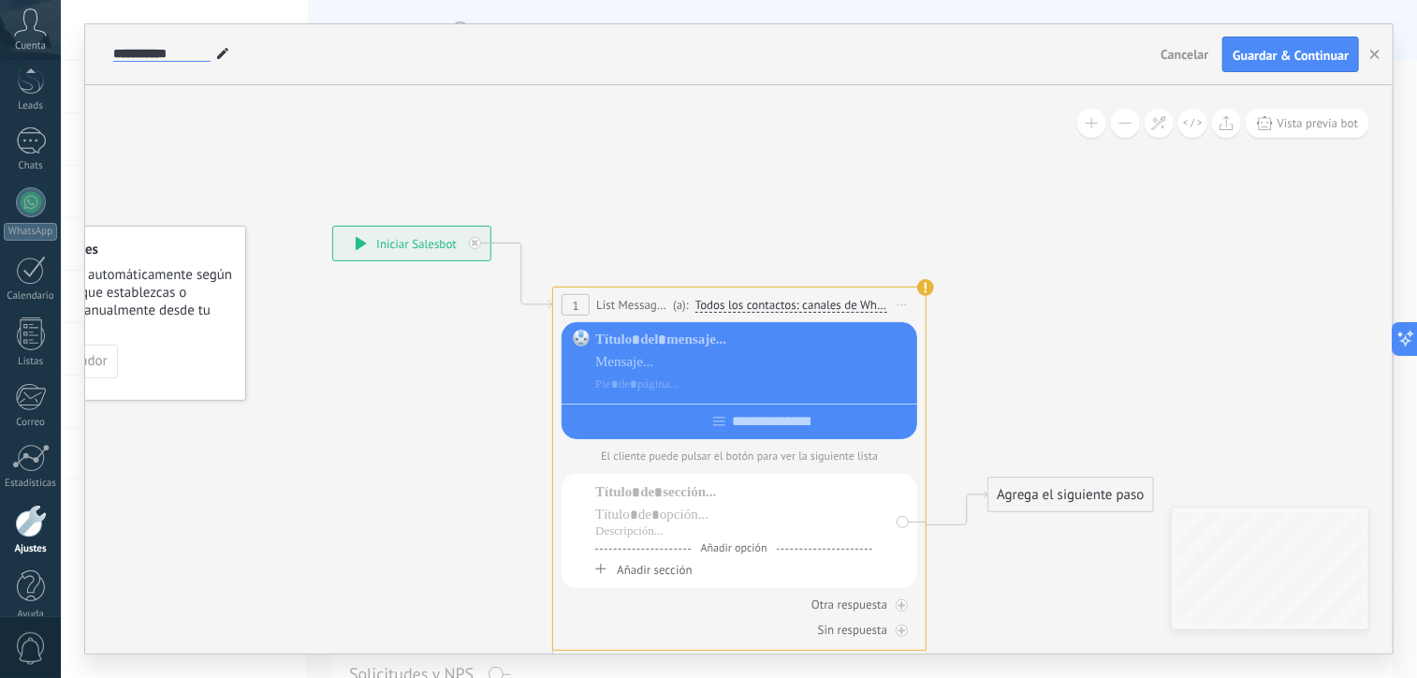
scroll to position [100, 0]
click at [134, 55] on input "**********" at bounding box center [161, 54] width 97 height 15
drag, startPoint x: 208, startPoint y: 57, endPoint x: 75, endPoint y: 59, distance: 133.0
click at [75, 59] on div "**********" at bounding box center [739, 339] width 1357 height 678
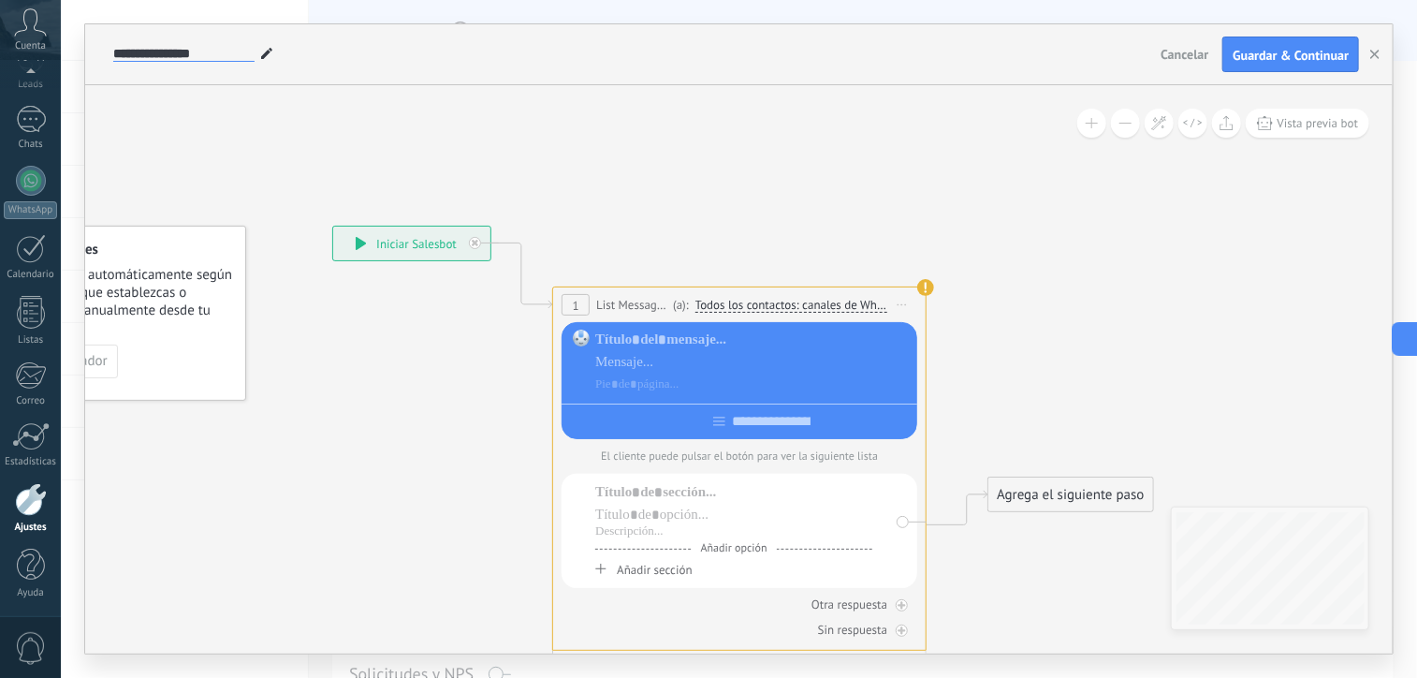
type input "**********"
click at [250, 140] on icon at bounding box center [711, 439] width 1694 height 1363
click at [654, 344] on div at bounding box center [753, 340] width 316 height 19
click at [642, 359] on div at bounding box center [753, 362] width 316 height 19
paste div
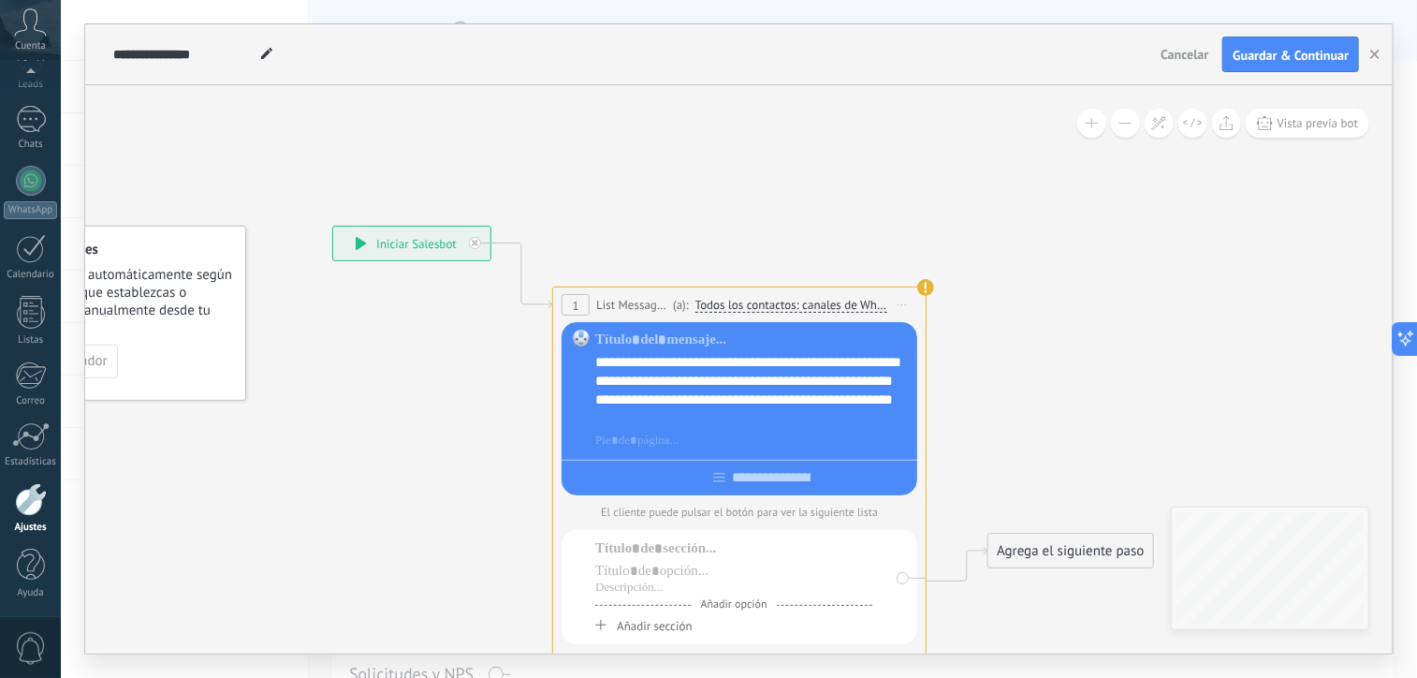
click at [667, 359] on div "**********" at bounding box center [753, 390] width 316 height 75
click at [727, 360] on div "**********" at bounding box center [753, 390] width 316 height 75
click at [739, 478] on input "text" at bounding box center [772, 477] width 92 height 15
paste input "***"
type input "*********"
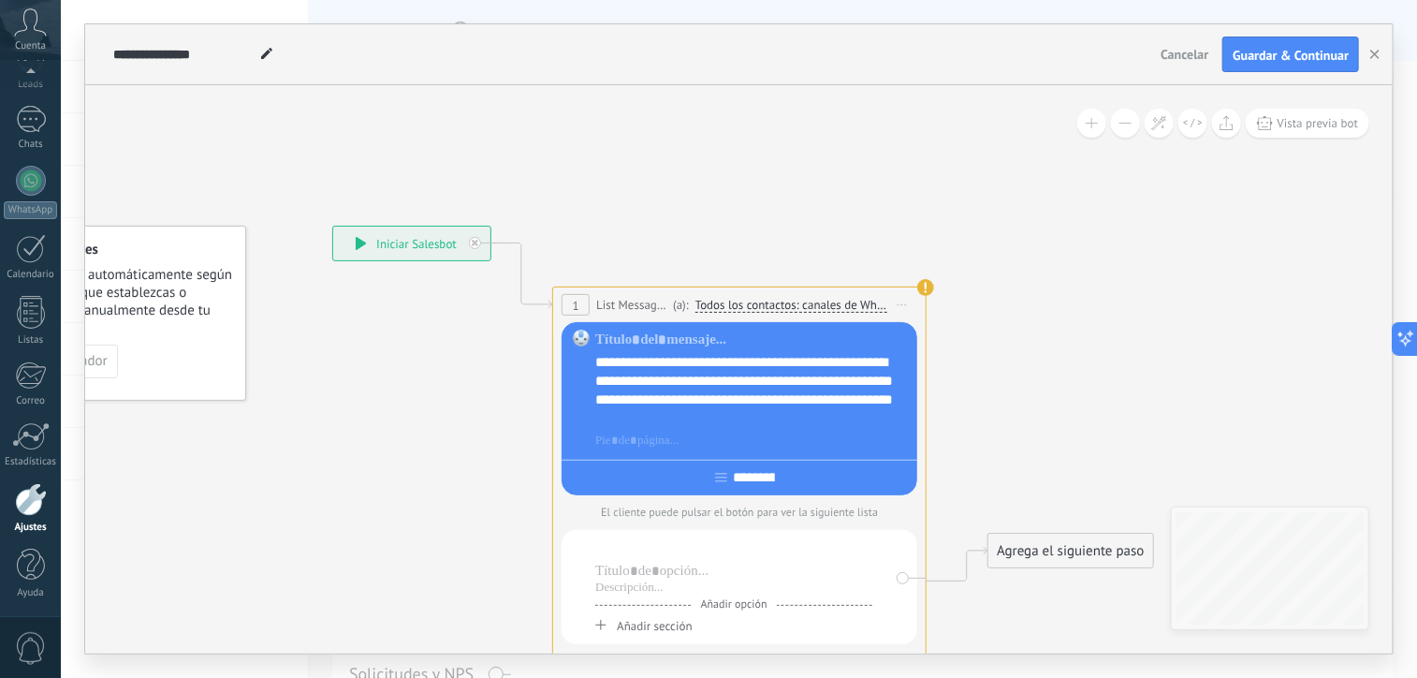
click at [638, 549] on div at bounding box center [733, 548] width 277 height 19
click at [633, 580] on div at bounding box center [733, 571] width 277 height 19
click at [753, 478] on input "*********" at bounding box center [754, 477] width 54 height 15
click at [725, 604] on span "Añadir opción" at bounding box center [734, 604] width 85 height 14
click at [651, 620] on div at bounding box center [733, 619] width 277 height 19
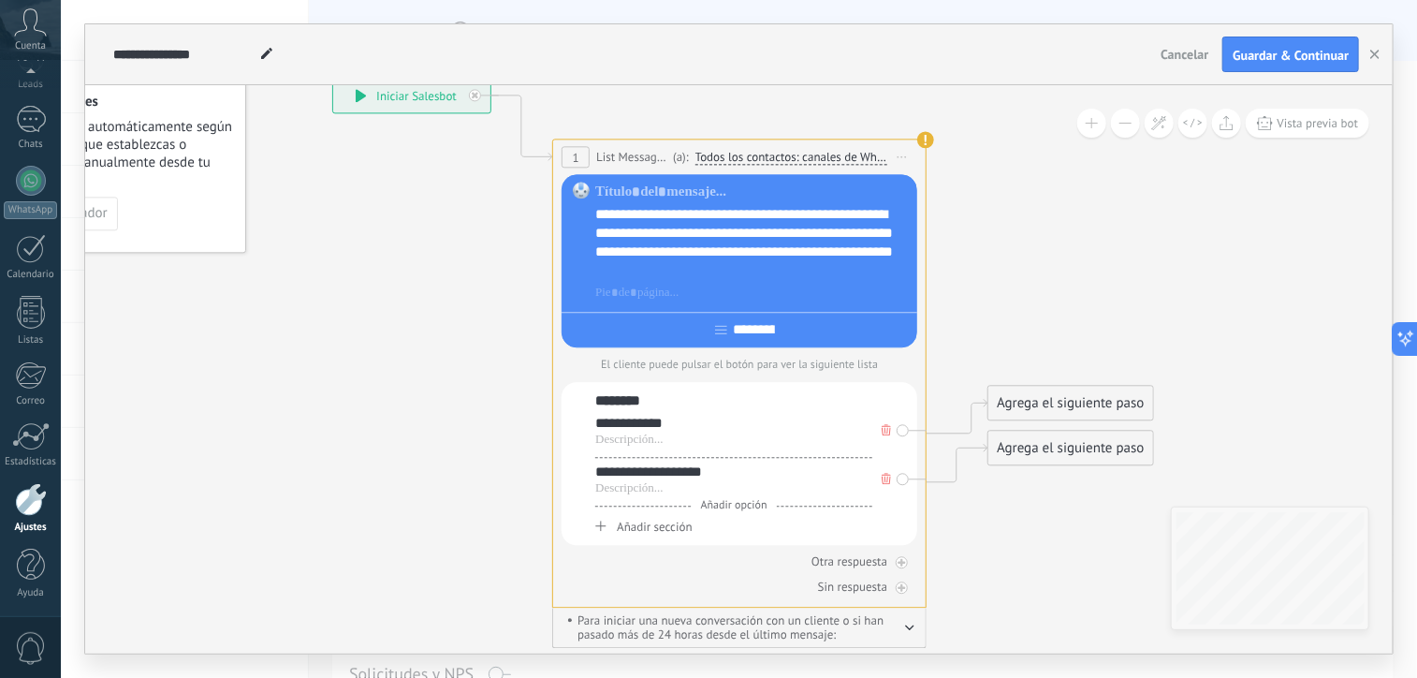
click at [736, 510] on span "Añadir opción" at bounding box center [734, 505] width 85 height 14
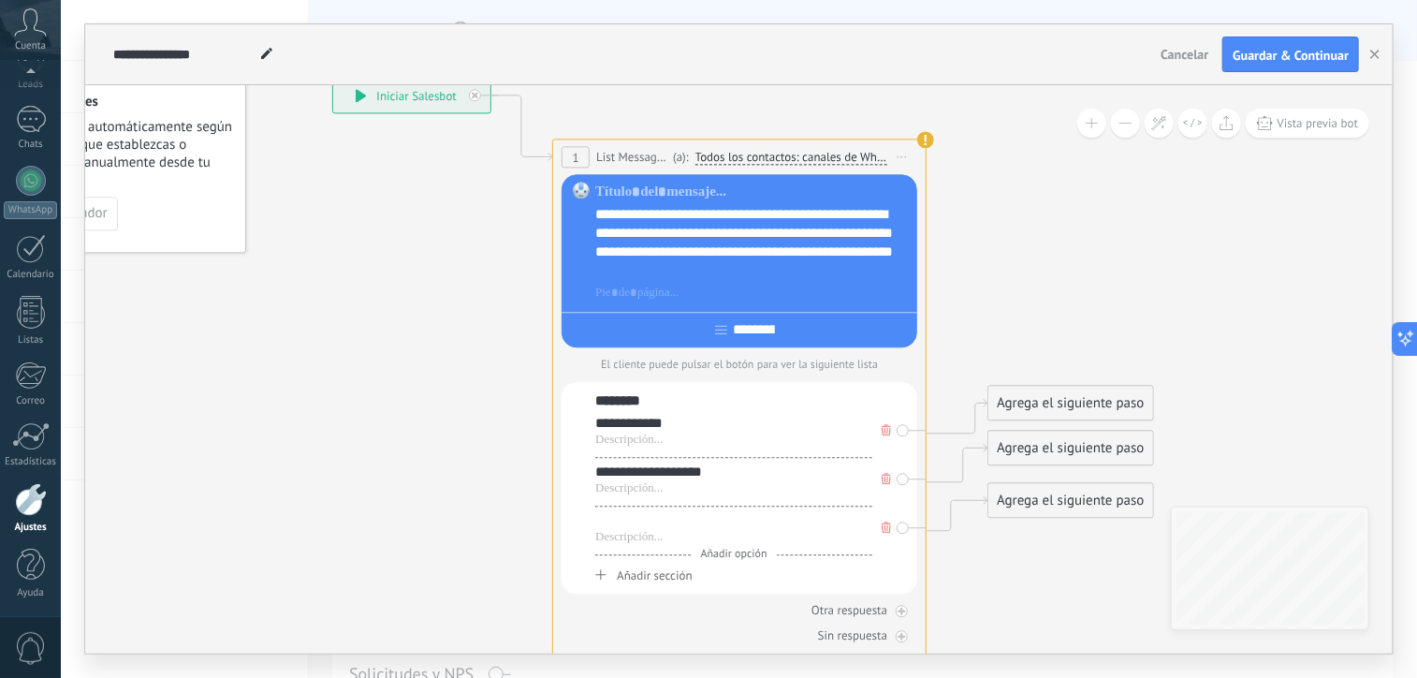
click at [670, 521] on div at bounding box center [733, 520] width 277 height 19
click at [752, 555] on span "Añadir opción" at bounding box center [734, 554] width 85 height 14
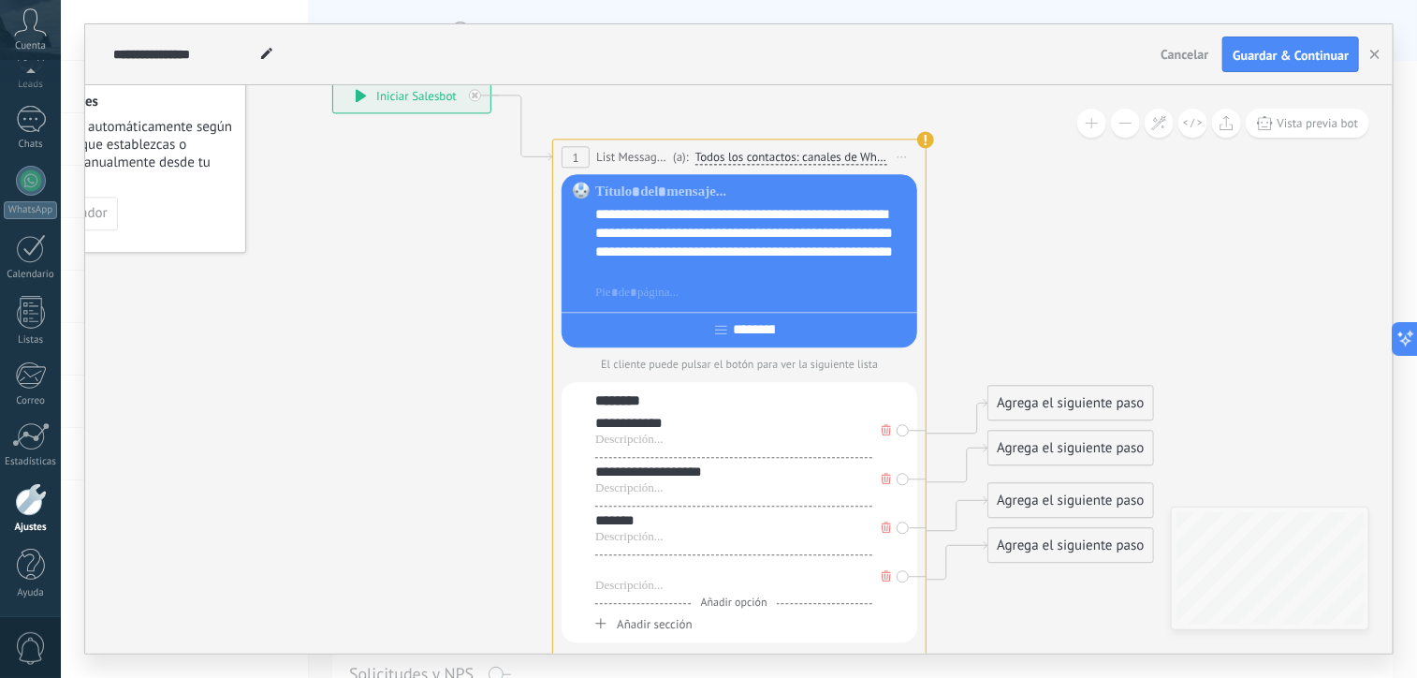
click at [683, 561] on div at bounding box center [733, 569] width 277 height 19
click at [711, 613] on div "**********" at bounding box center [733, 511] width 277 height 241
click at [718, 608] on span "Añadir opción" at bounding box center [734, 602] width 85 height 14
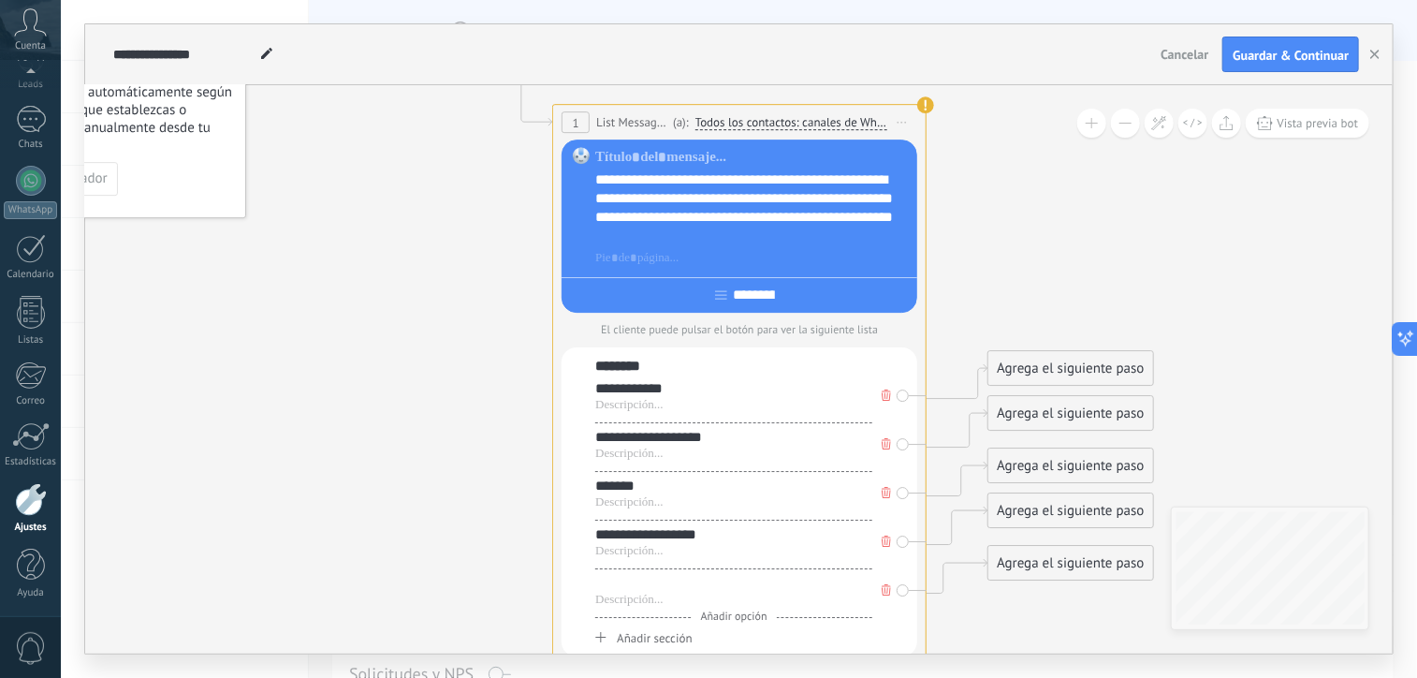
click at [688, 589] on div at bounding box center [733, 583] width 277 height 19
click at [738, 621] on span "Añadir opción" at bounding box center [734, 617] width 85 height 14
click at [667, 635] on div at bounding box center [733, 632] width 277 height 19
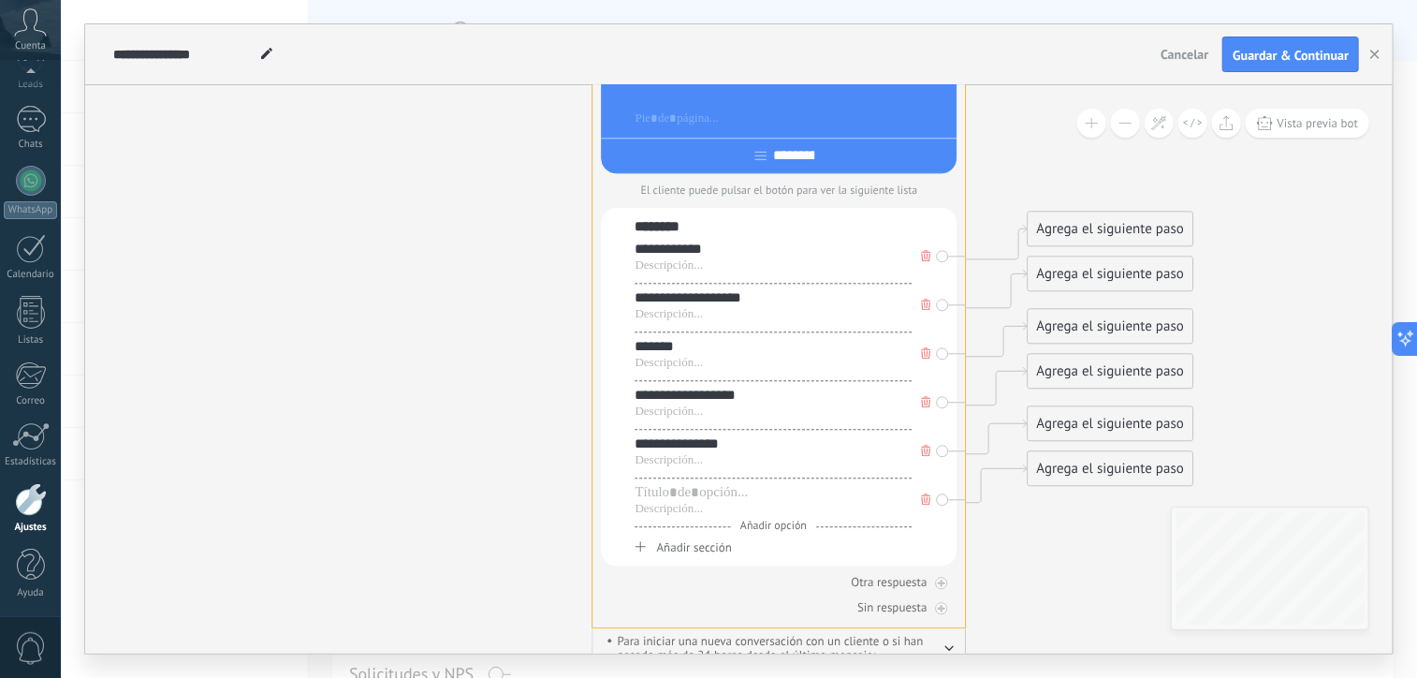
drag, startPoint x: 488, startPoint y: 492, endPoint x: 528, endPoint y: 350, distance: 147.9
click at [528, 350] on icon at bounding box center [752, 266] width 1694 height 1662
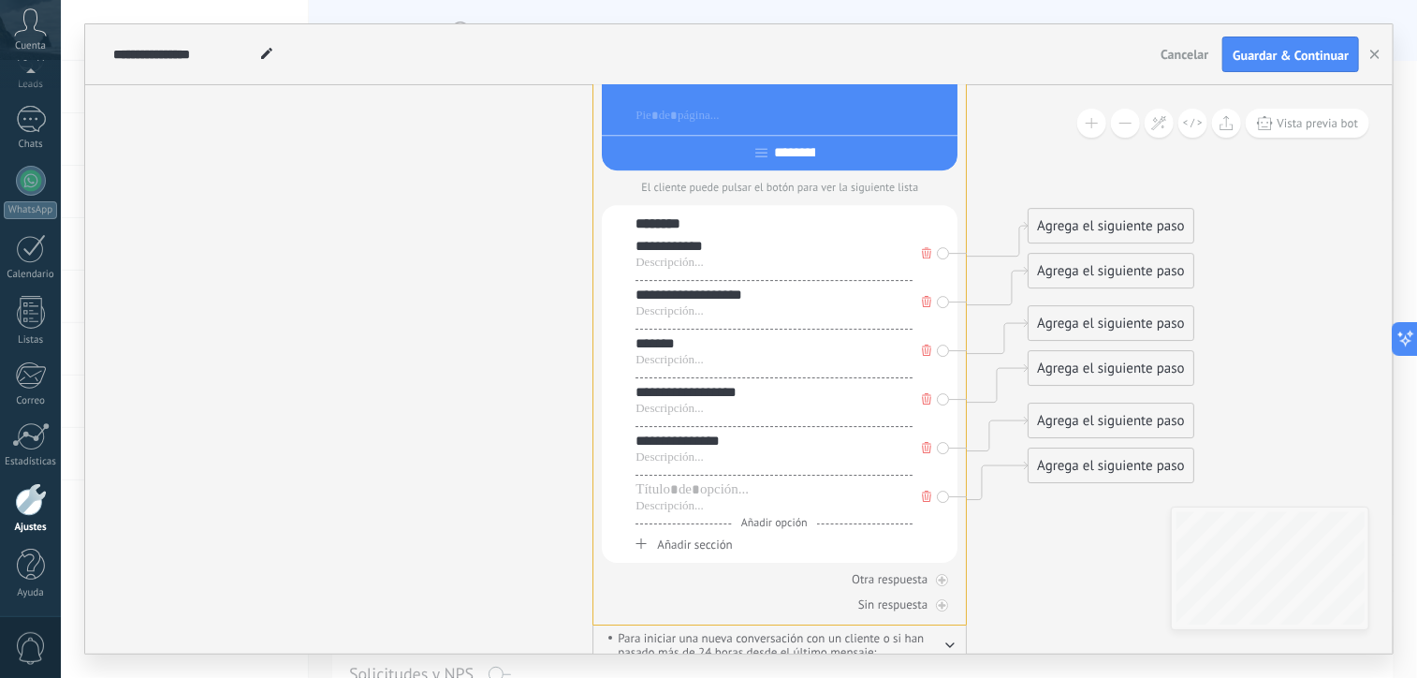
click at [648, 479] on div "**********" at bounding box center [774, 383] width 277 height 293
click at [652, 495] on div at bounding box center [774, 489] width 277 height 19
click at [768, 531] on div "**********" at bounding box center [774, 383] width 277 height 338
click at [769, 525] on span "Añadir opción" at bounding box center [774, 523] width 85 height 14
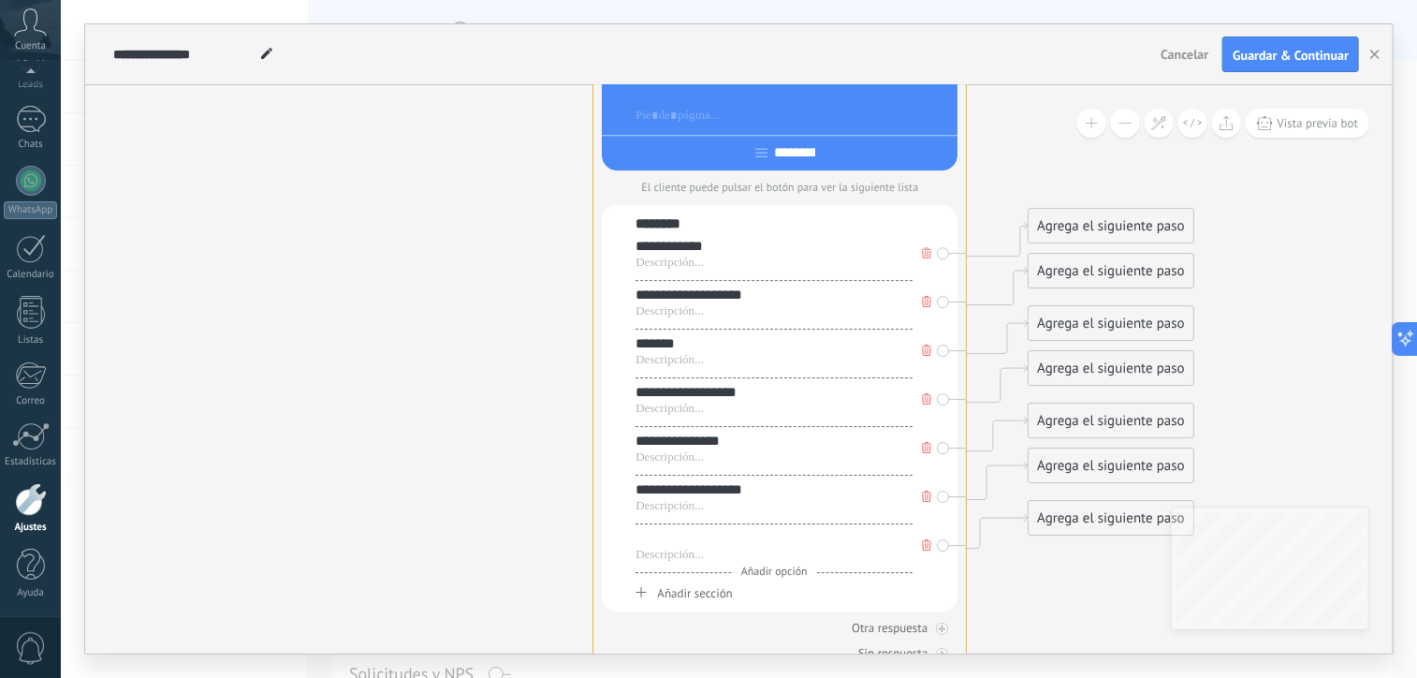
click at [738, 537] on div at bounding box center [774, 538] width 277 height 19
click at [780, 571] on span "Añadir opción" at bounding box center [774, 572] width 85 height 14
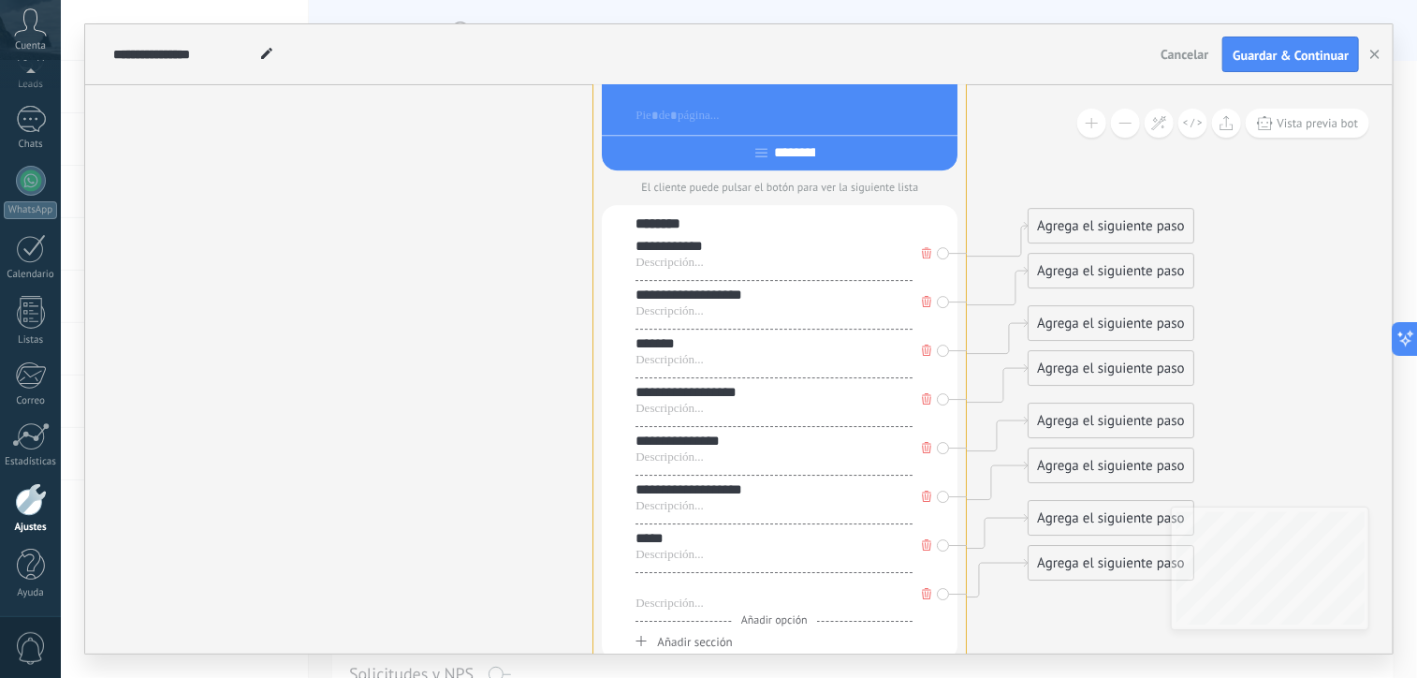
click at [707, 587] on div at bounding box center [774, 587] width 277 height 19
click at [669, 609] on div at bounding box center [774, 603] width 277 height 15
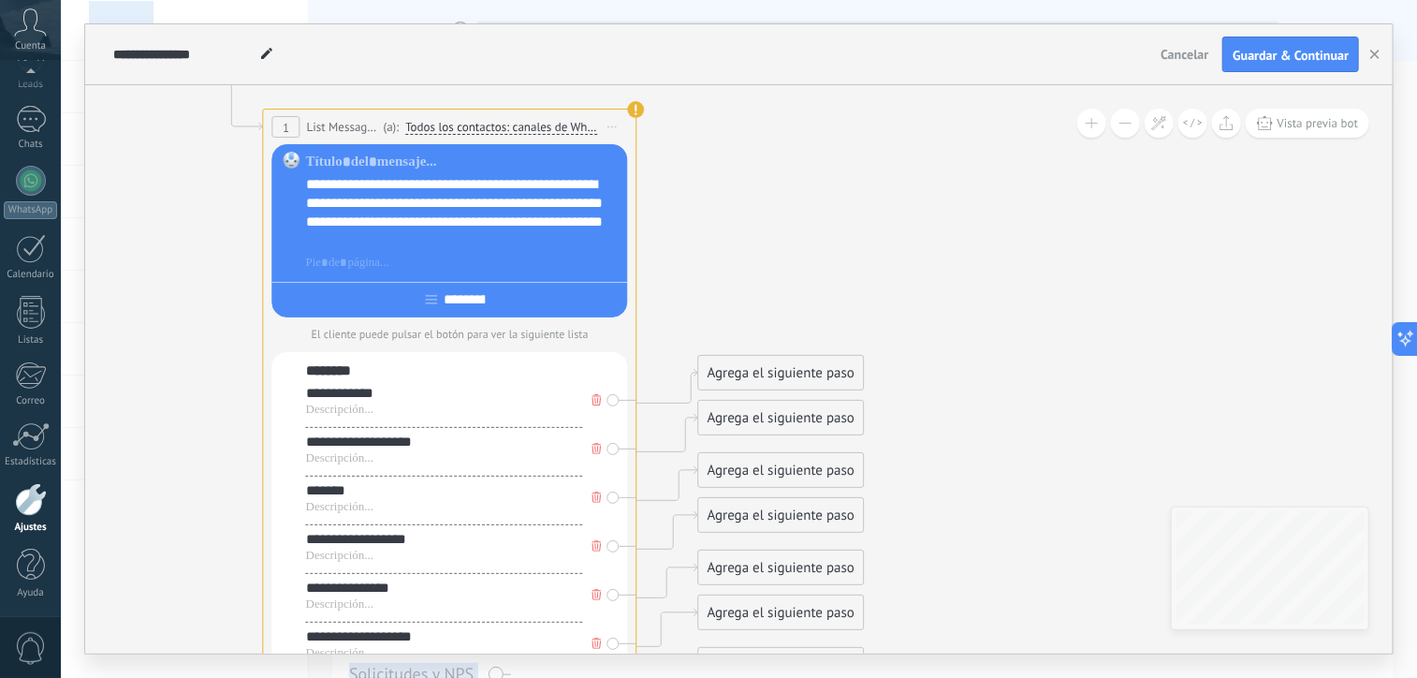
drag, startPoint x: 368, startPoint y: 416, endPoint x: -10, endPoint y: 551, distance: 401.9
click at [0, 551] on html ".abccls-1,.abccls-2{fill-rule:evenodd}.abccls-2{fill:#fff} .abfcls-1{fill:none}…" at bounding box center [708, 339] width 1417 height 678
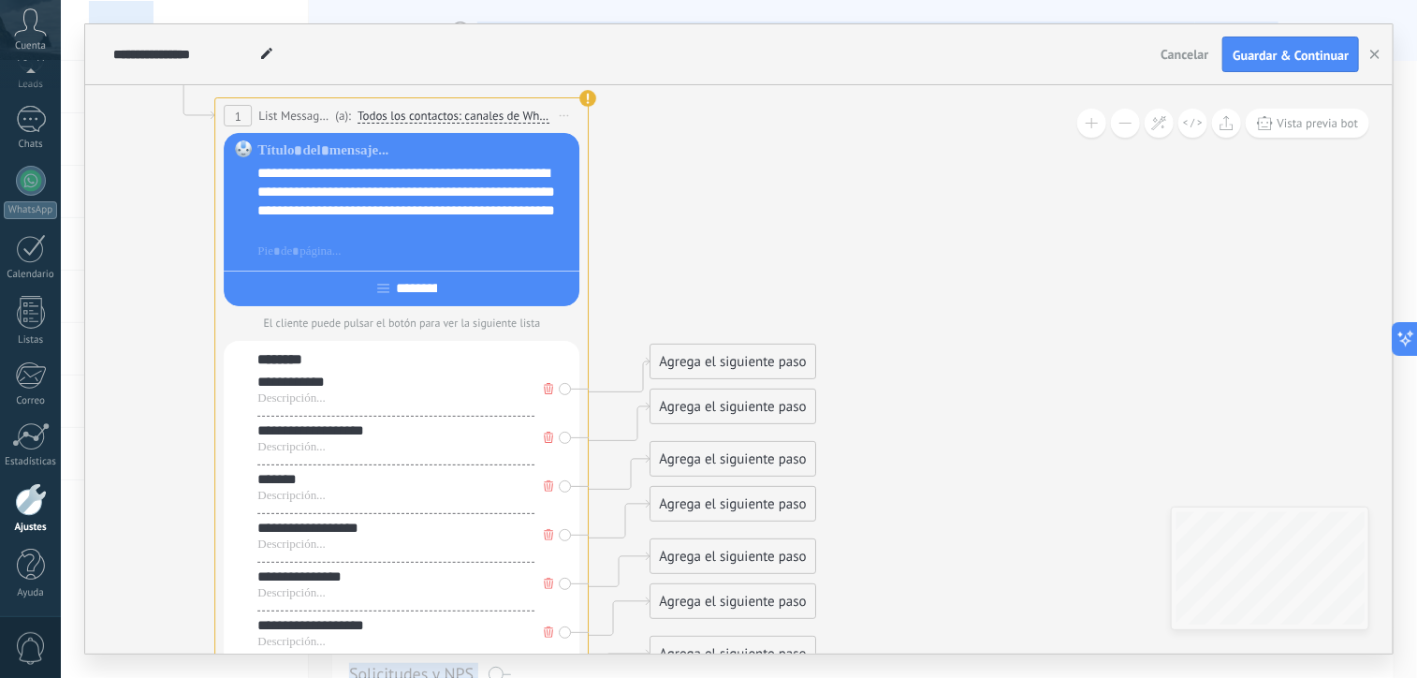
click at [774, 355] on div "Agrega el siguiente paso" at bounding box center [733, 361] width 164 height 31
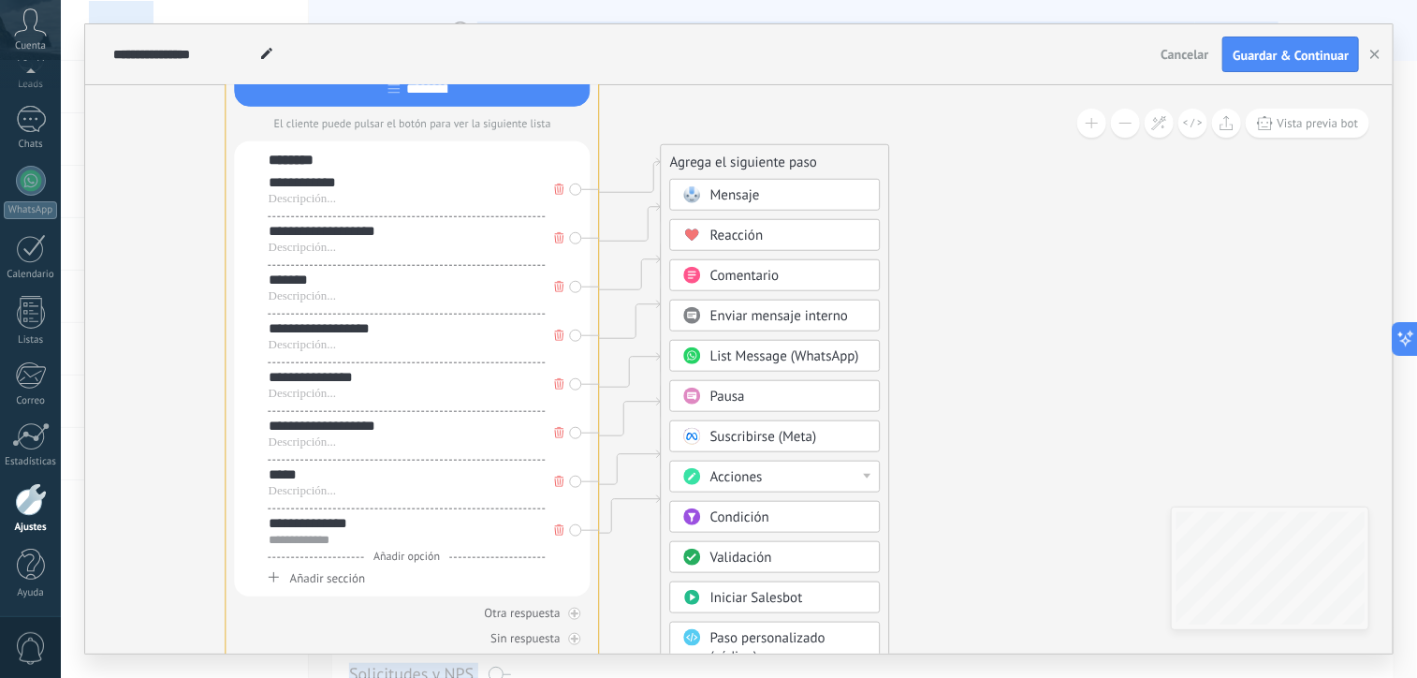
click at [791, 479] on div "Acciones" at bounding box center [789, 477] width 157 height 19
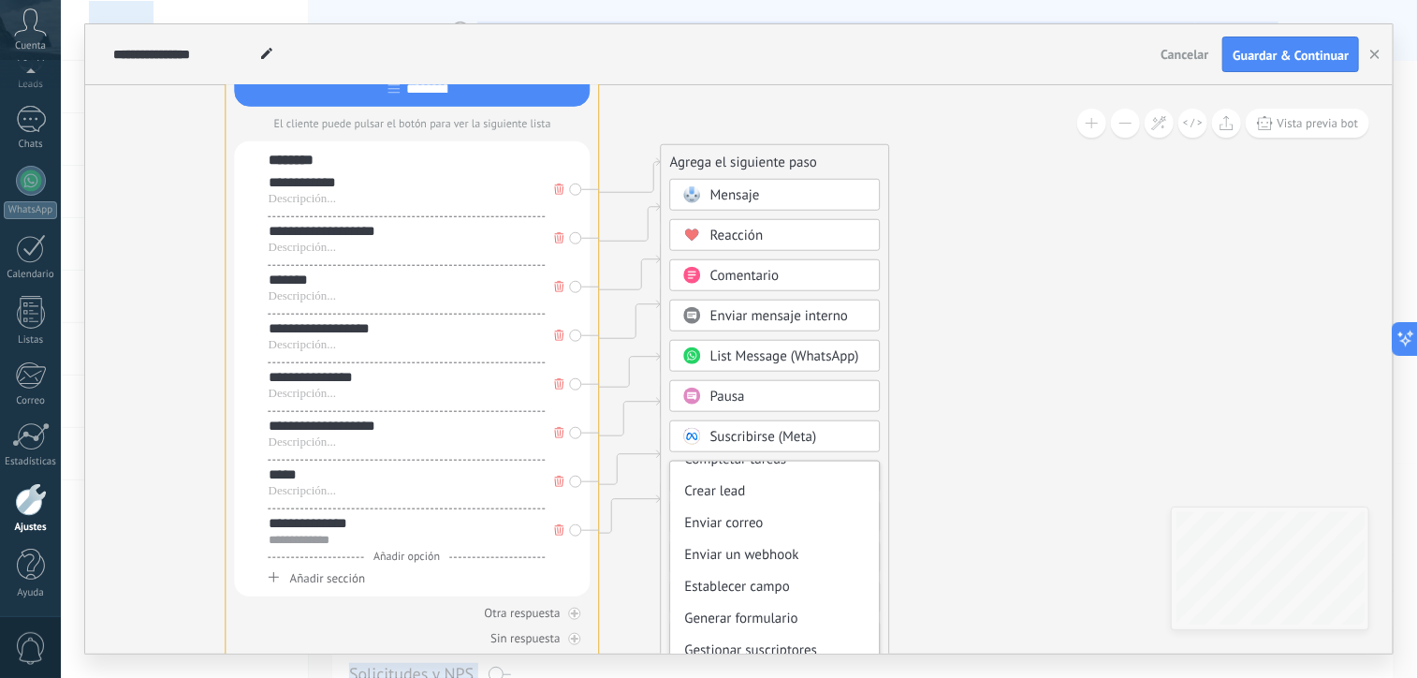
scroll to position [208, 0]
click at [769, 578] on div "Establecer campo" at bounding box center [775, 588] width 209 height 32
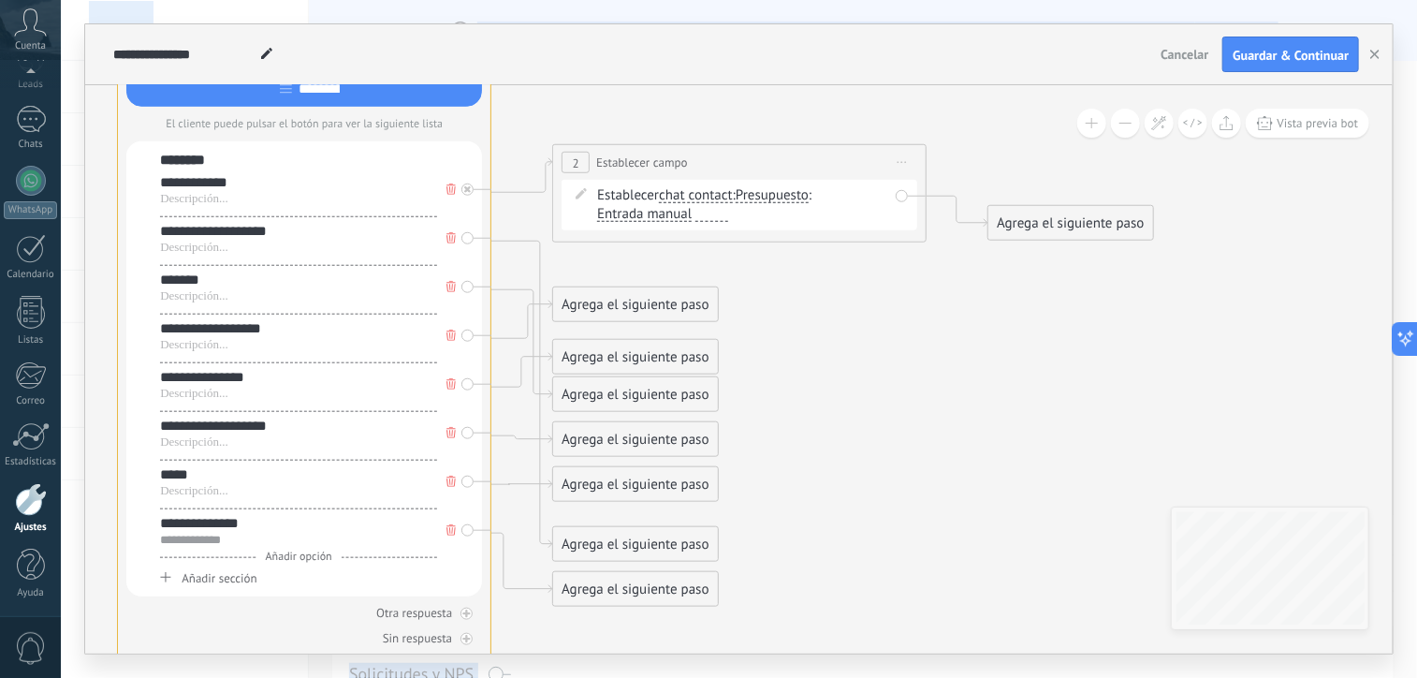
click at [713, 199] on span "chat contact" at bounding box center [696, 195] width 74 height 15
click at [713, 199] on button "chat contact" at bounding box center [767, 196] width 234 height 34
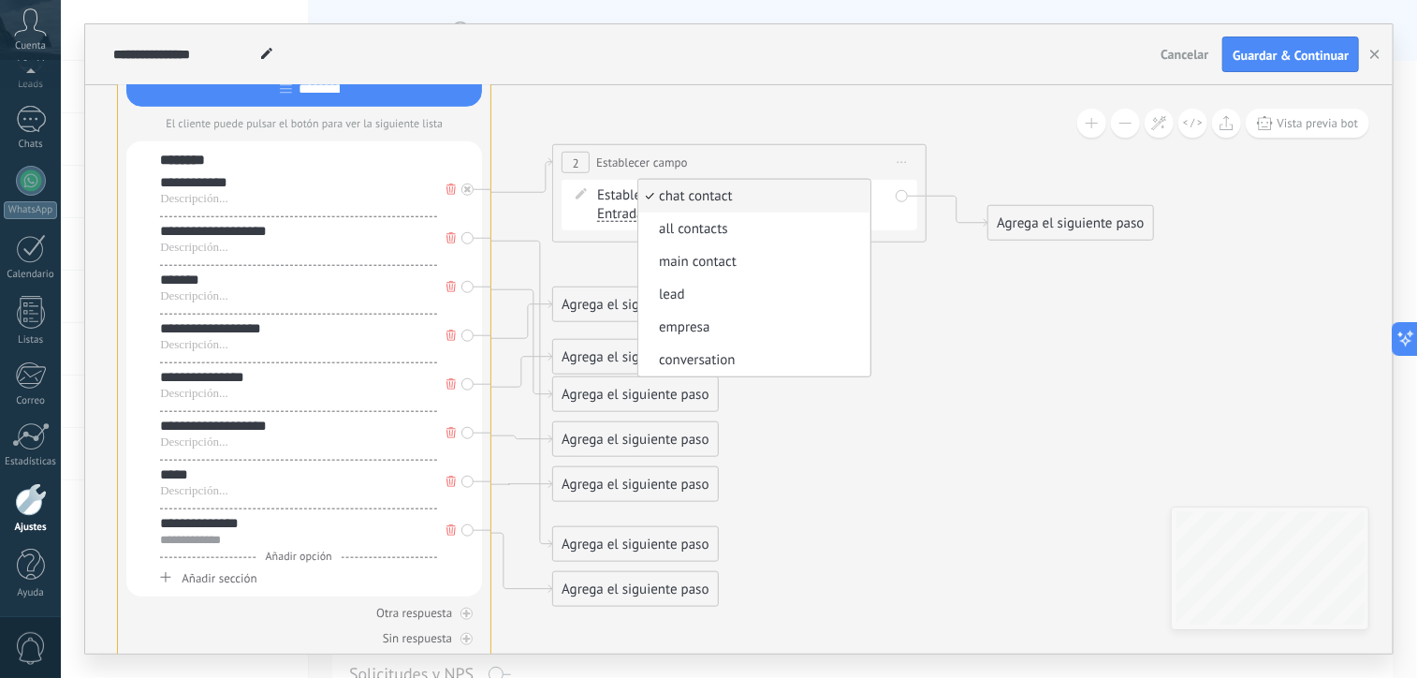
click at [1028, 283] on icon at bounding box center [493, 248] width 2129 height 1759
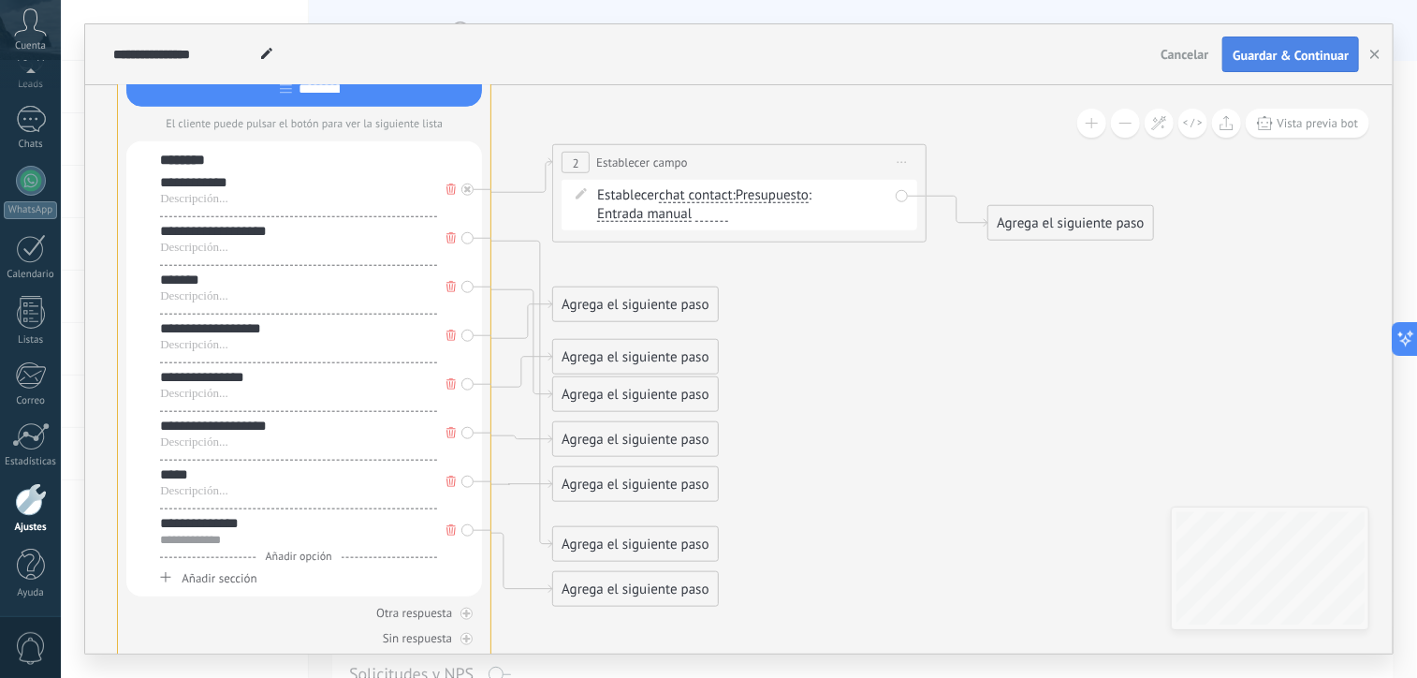
click at [1285, 55] on span "Guardar & Continuar" at bounding box center [1291, 55] width 116 height 13
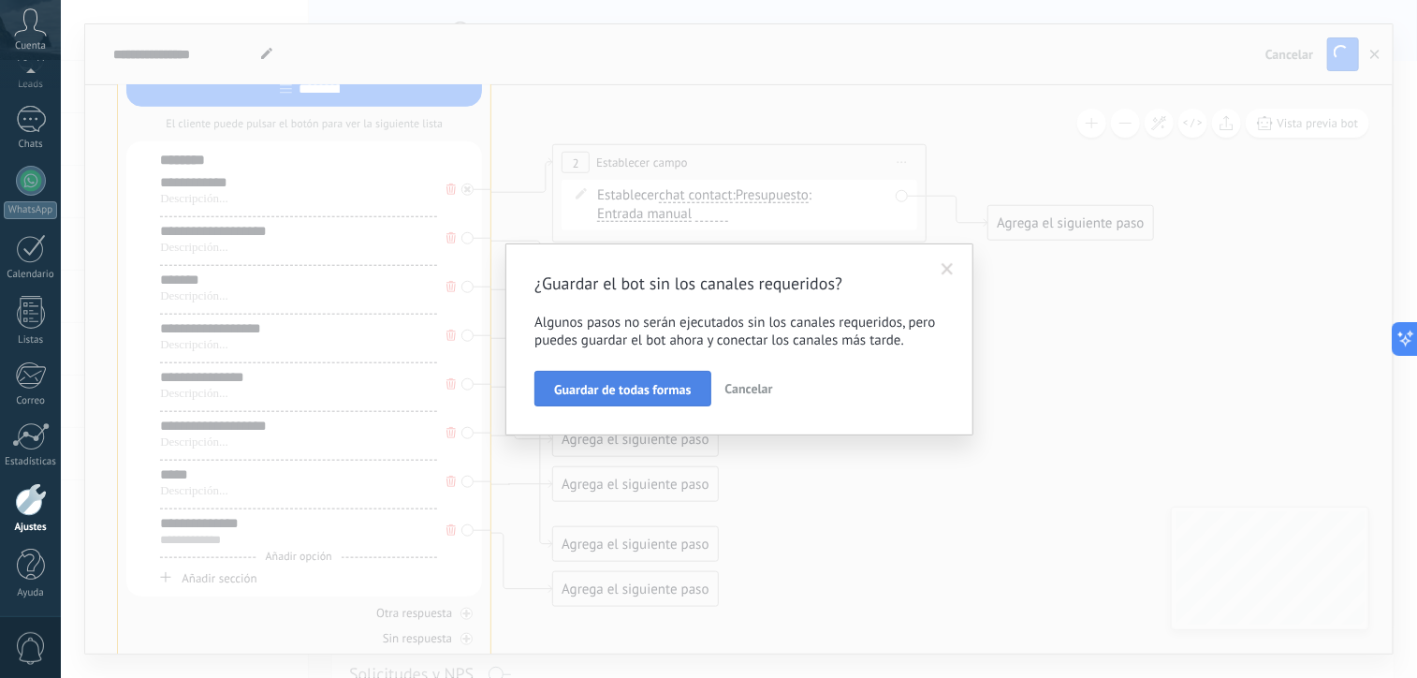
click at [617, 389] on span "Guardar de todas formas" at bounding box center [622, 389] width 137 height 13
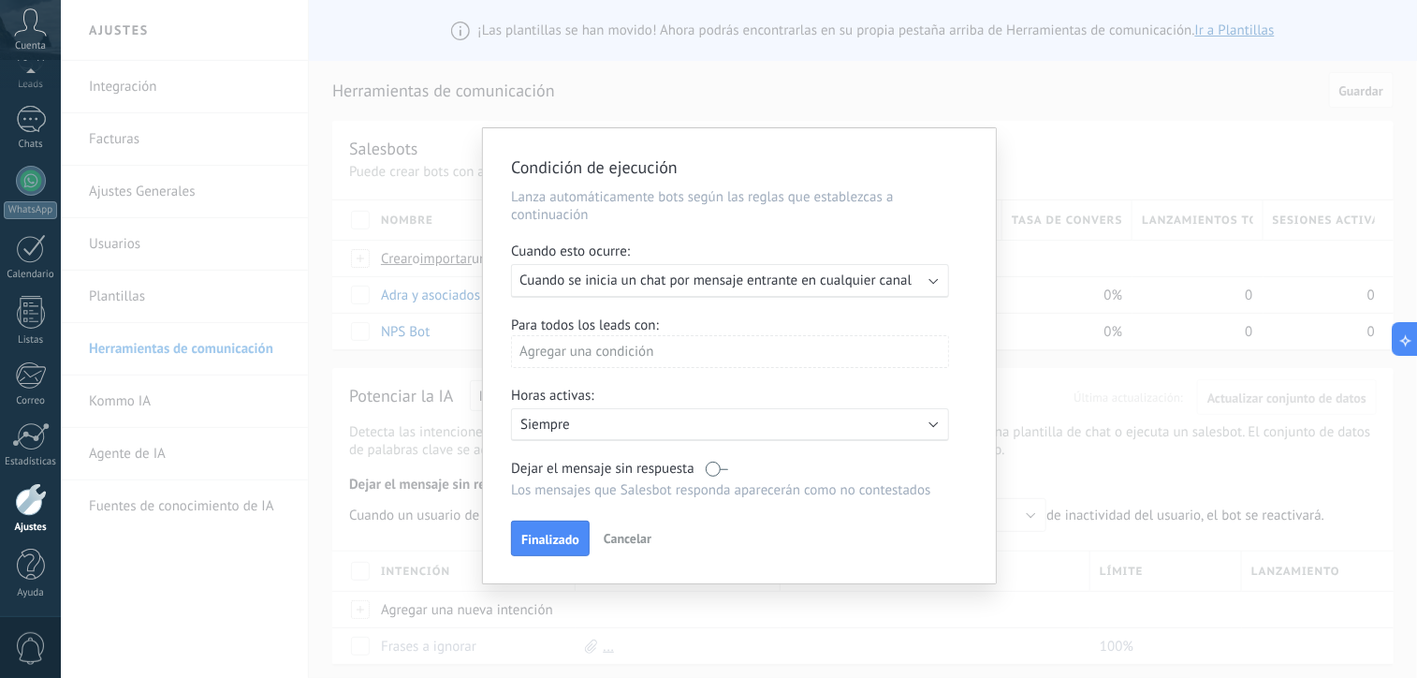
click at [840, 281] on span "Cuando se inicia un chat por mensaje entrante en cualquier canal" at bounding box center [716, 281] width 392 height 18
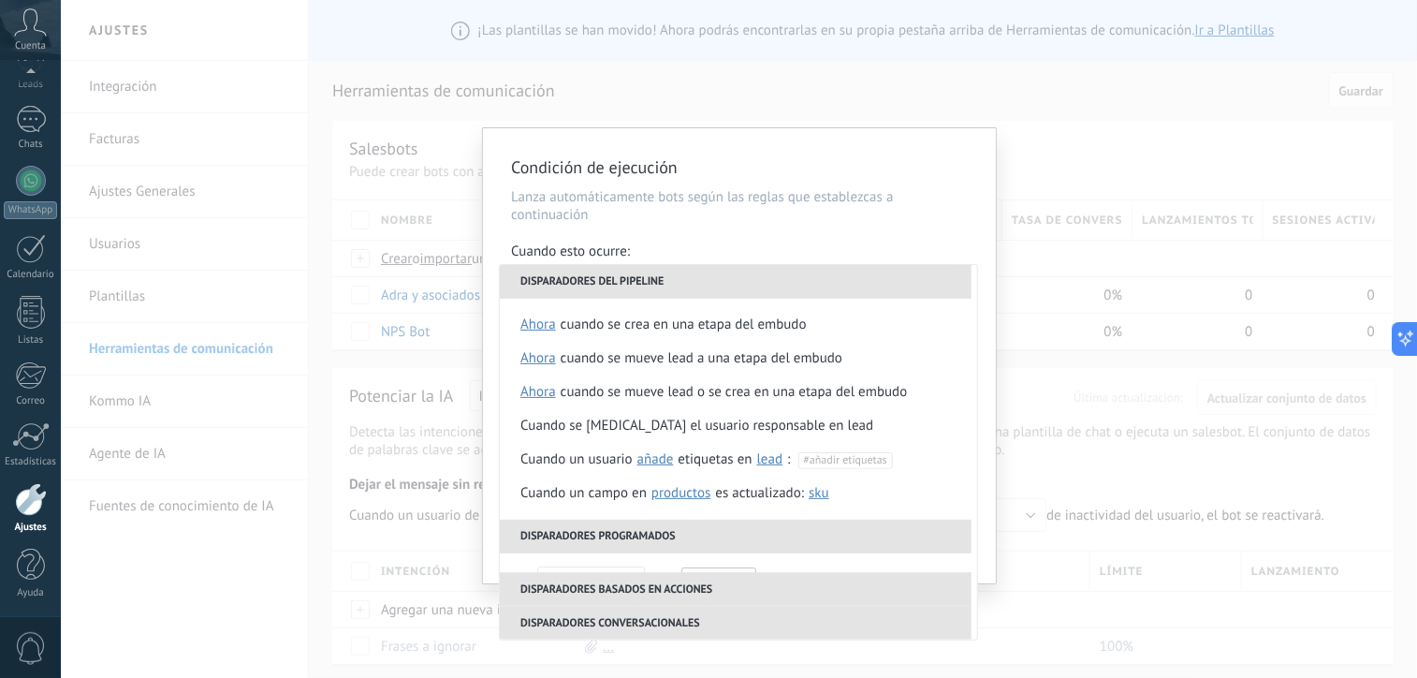
click at [839, 280] on li "Disparadores del pipeline" at bounding box center [736, 282] width 472 height 34
click at [859, 222] on p "Lanza automáticamente bots según las reglas que establezcas a continuación" at bounding box center [739, 206] width 457 height 36
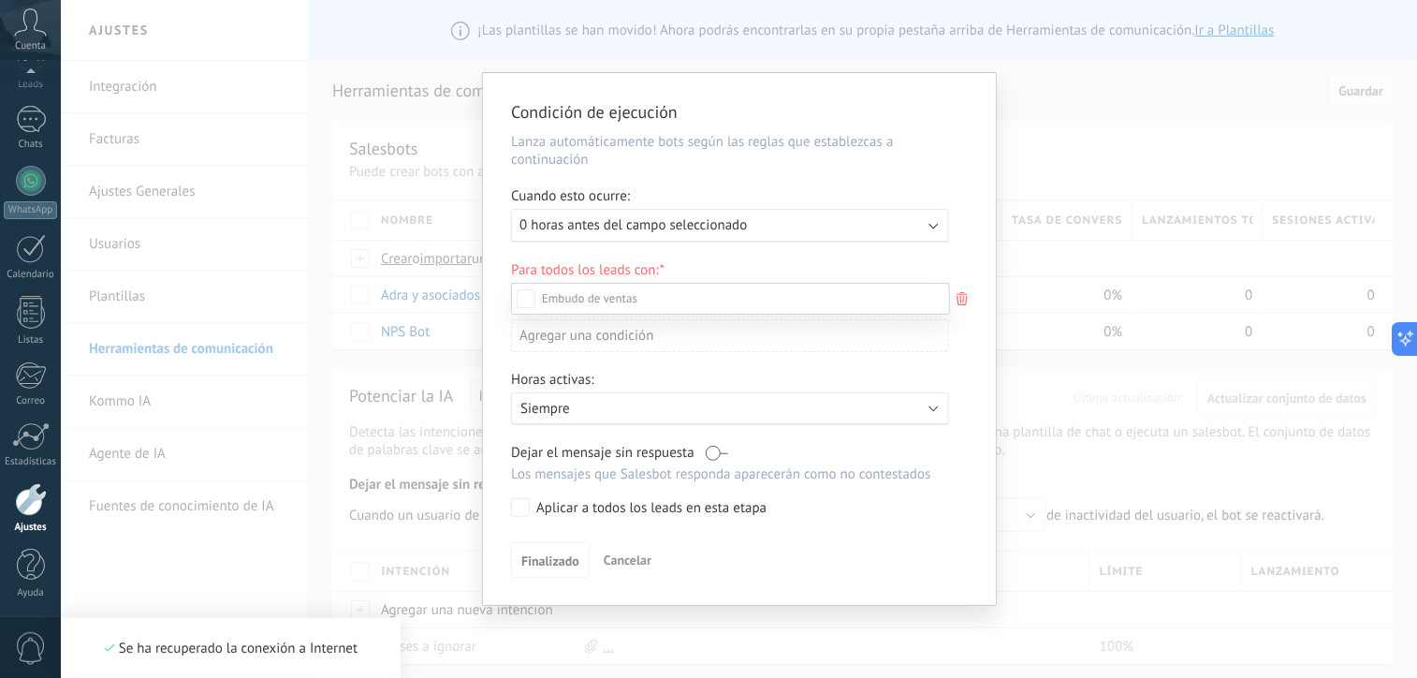
click at [544, 563] on div "Incoming leads Contacto inicial Negociación Debate contractual Discusión de con…" at bounding box center [730, 479] width 439 height 392
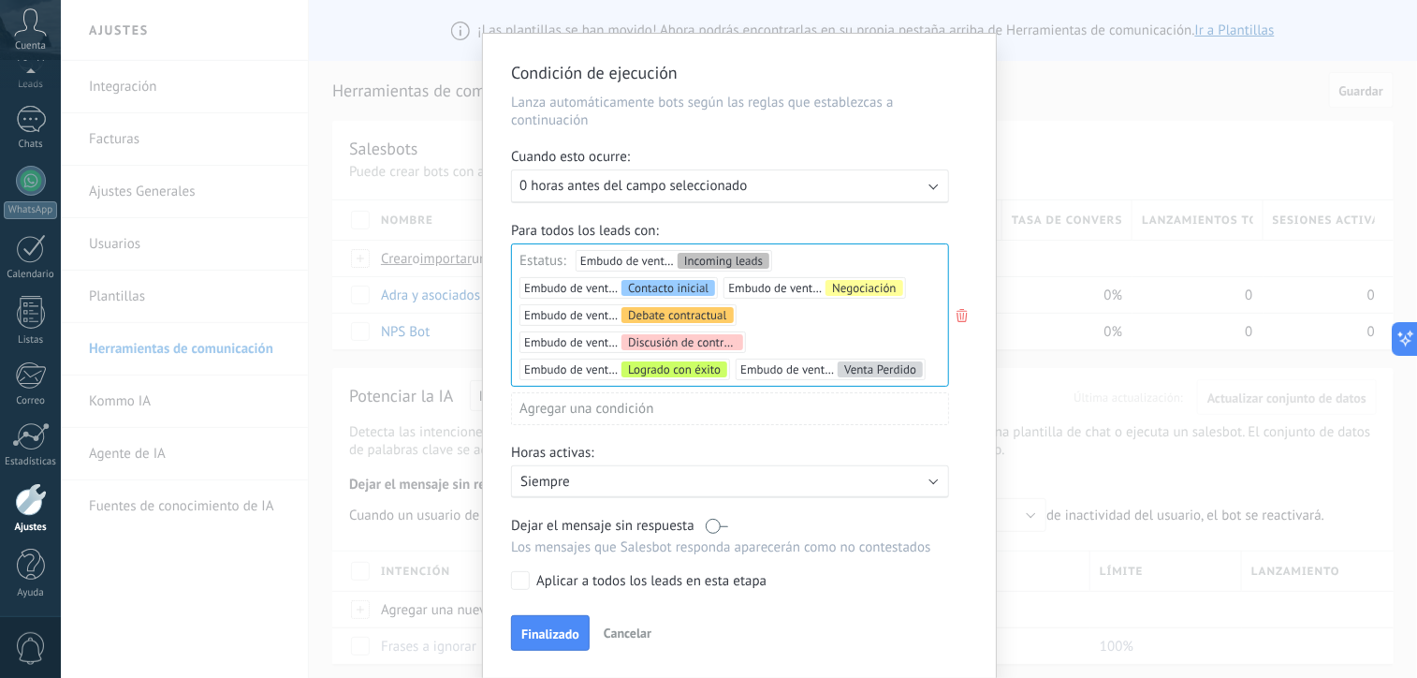
scroll to position [38, 0]
click at [566, 629] on span "Finalizado" at bounding box center [550, 634] width 58 height 13
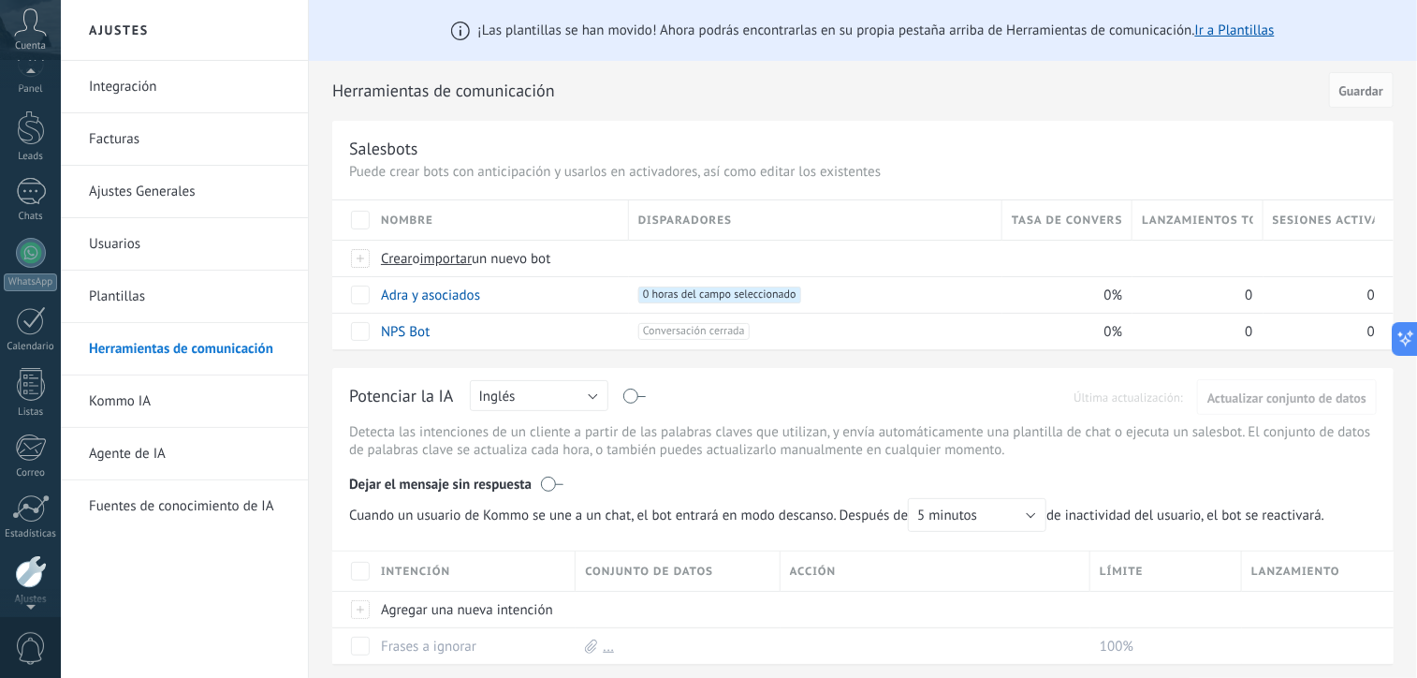
scroll to position [0, 0]
click at [37, 168] on div at bounding box center [31, 156] width 28 height 35
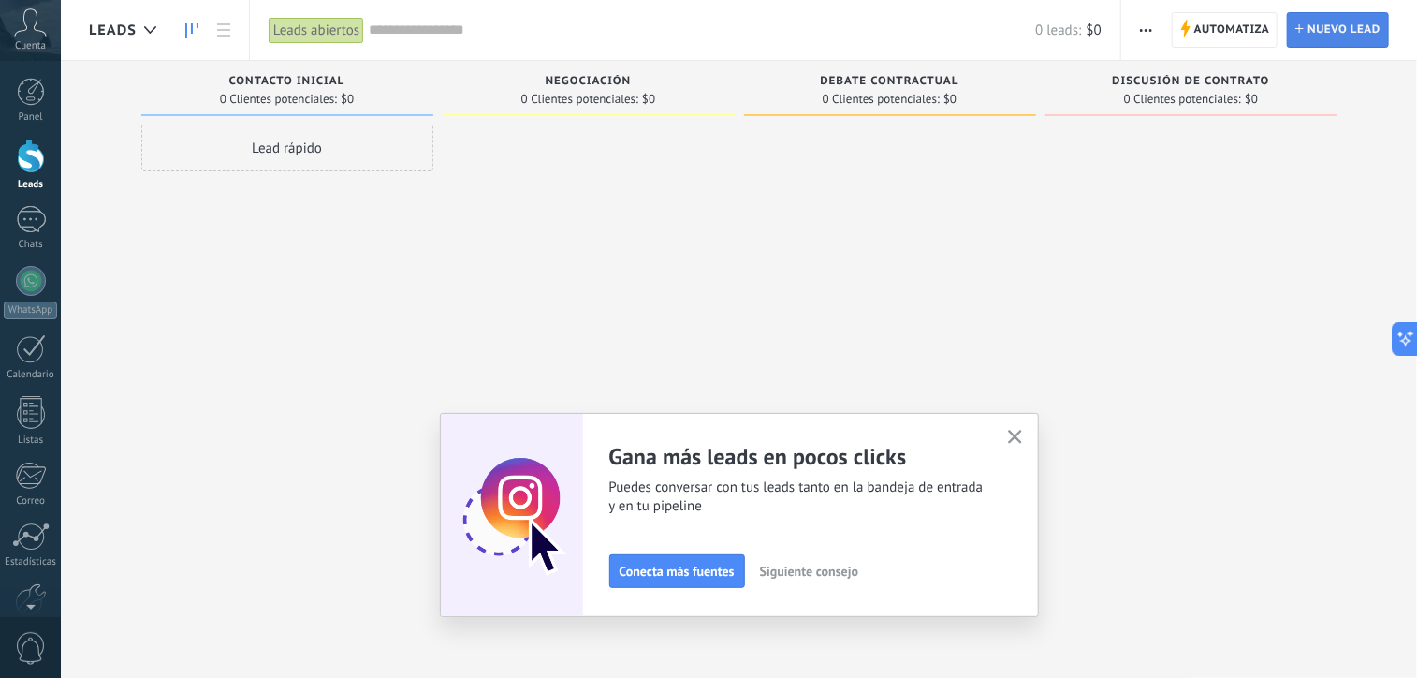
click at [1344, 37] on span "Nuevo lead" at bounding box center [1344, 30] width 73 height 34
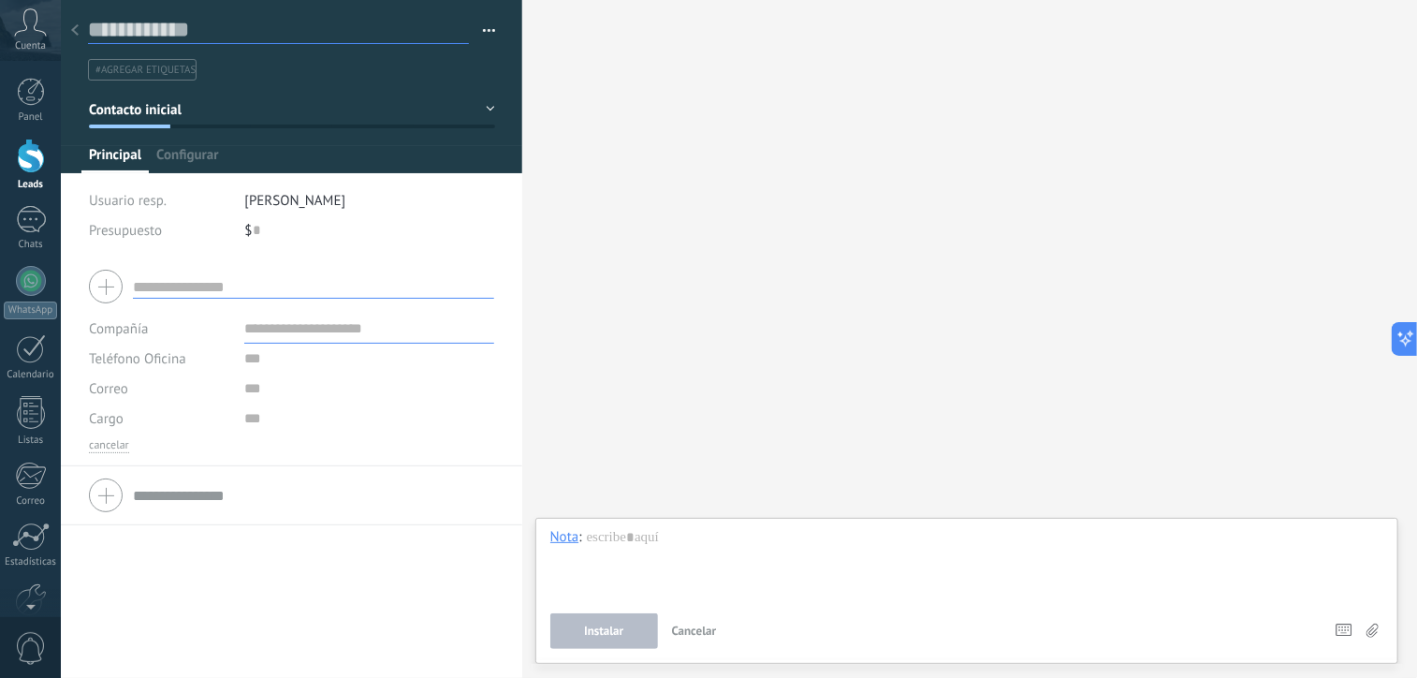
click at [170, 34] on input "text" at bounding box center [278, 30] width 381 height 28
drag, startPoint x: 224, startPoint y: 30, endPoint x: 113, endPoint y: 33, distance: 110.5
click at [113, 33] on input "text" at bounding box center [278, 30] width 381 height 28
type input "**********"
click at [192, 145] on div at bounding box center [292, 86] width 463 height 173
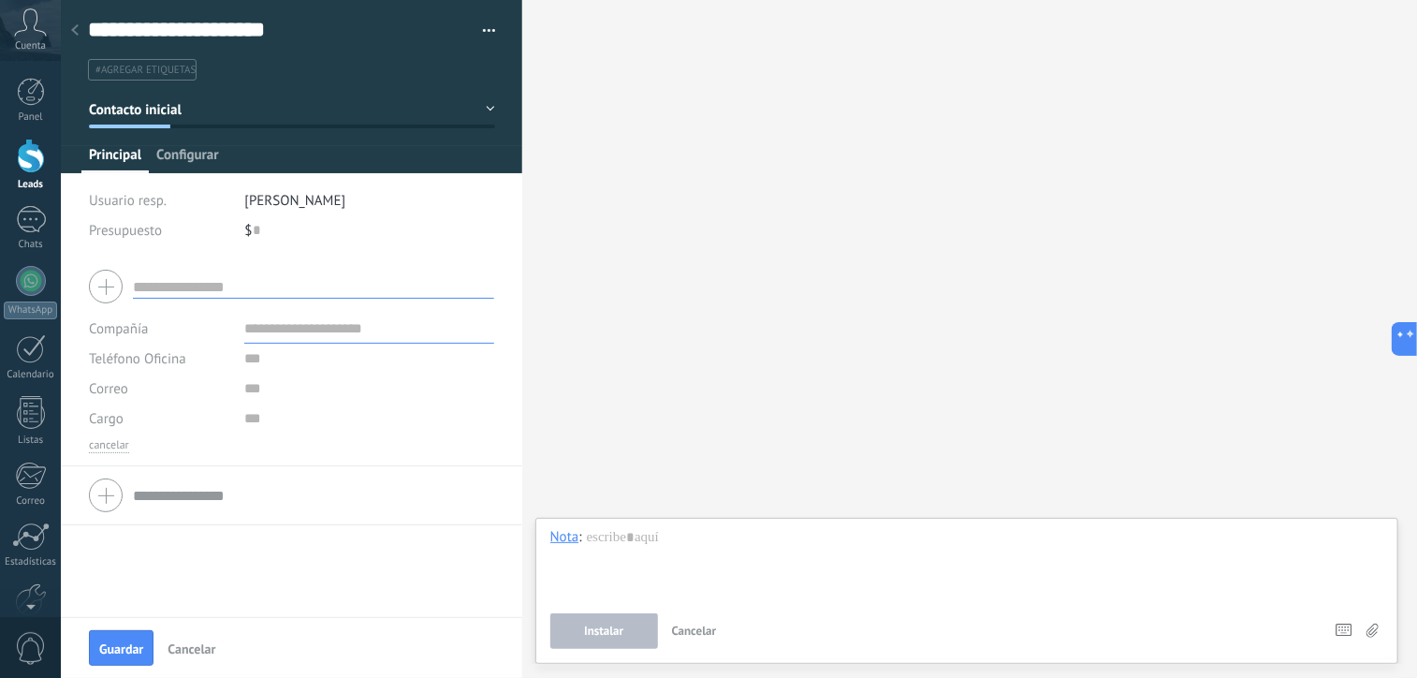
click at [195, 152] on span "Configurar" at bounding box center [187, 159] width 62 height 27
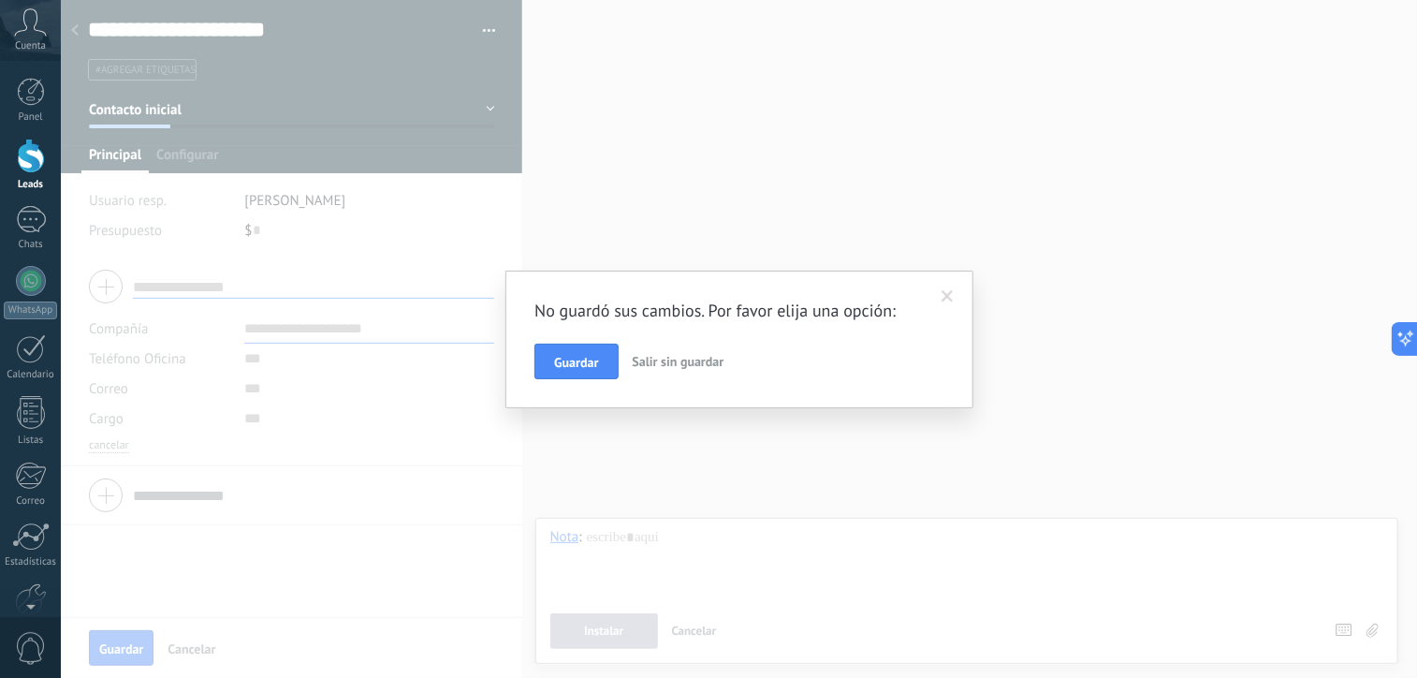
click at [565, 379] on div "No guardó sus cambios. Por favor elija una opción: Guardar Salir sin guardar" at bounding box center [740, 340] width 468 height 138
click at [581, 367] on span "Guardar" at bounding box center [576, 362] width 44 height 13
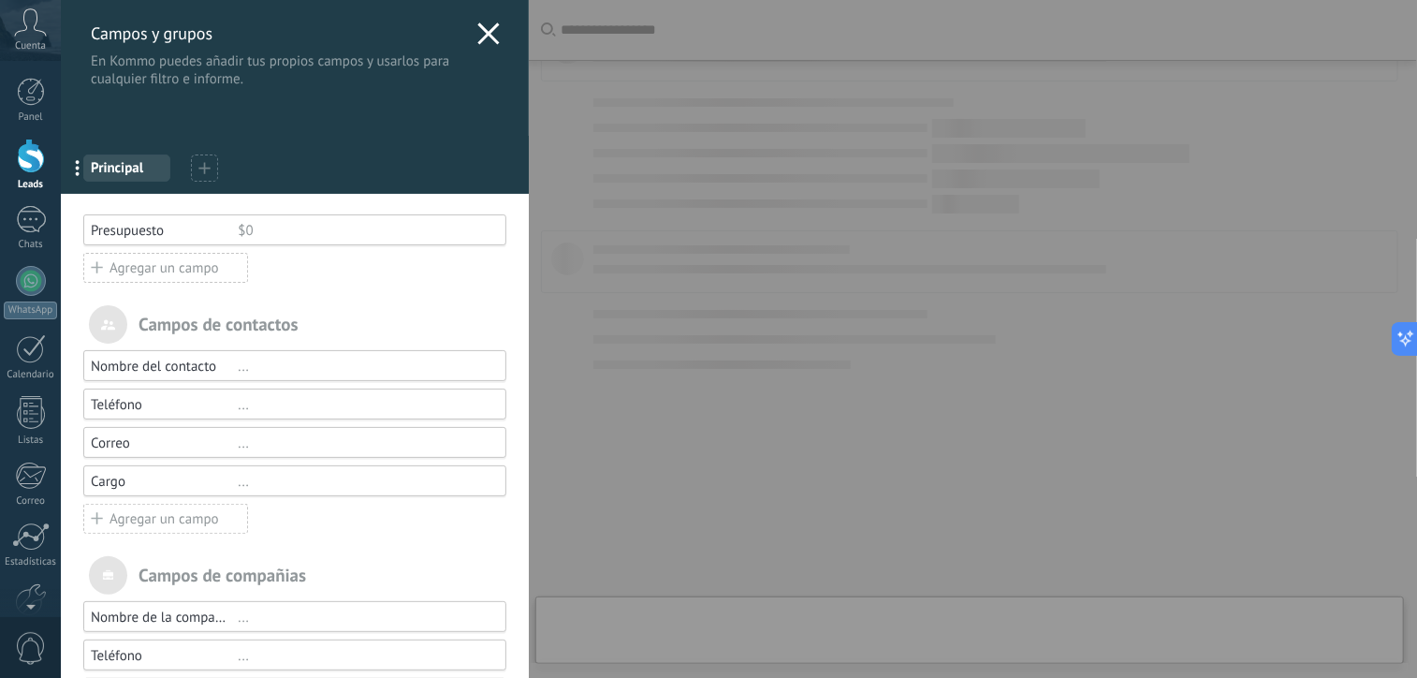
type textarea "**********"
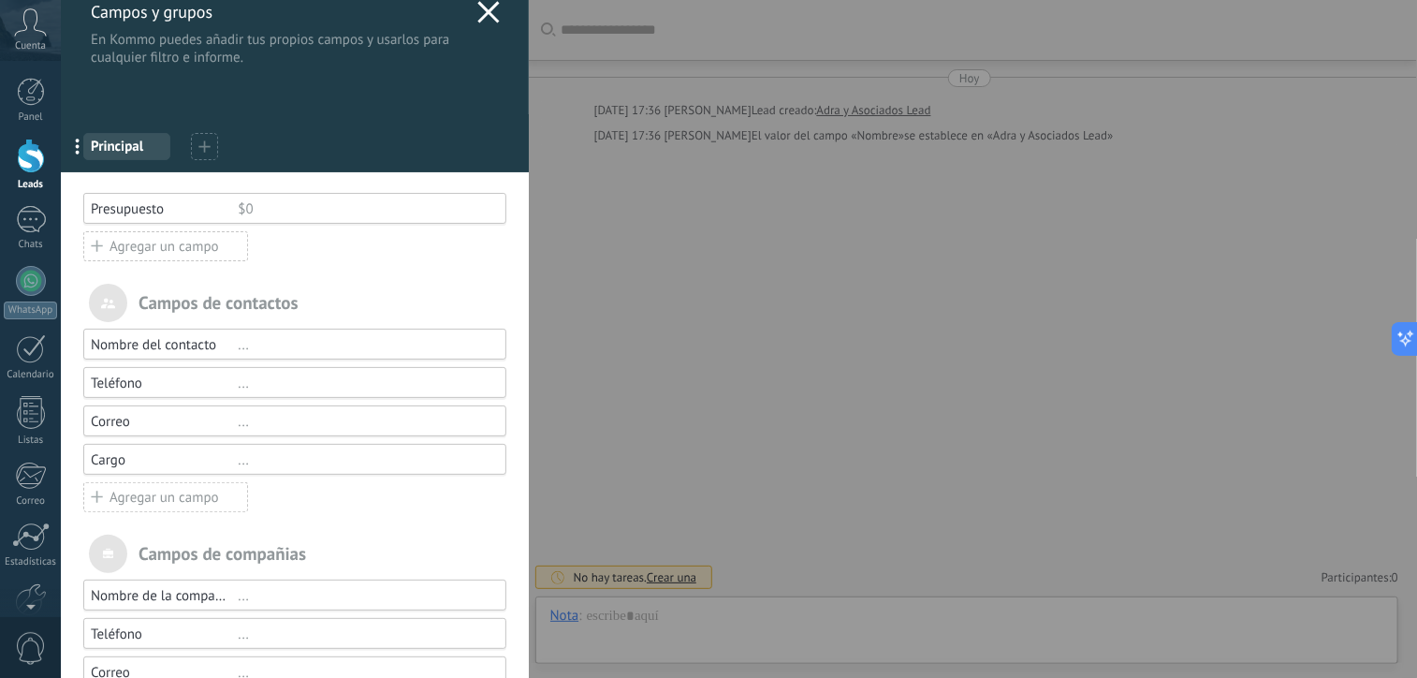
scroll to position [19, 0]
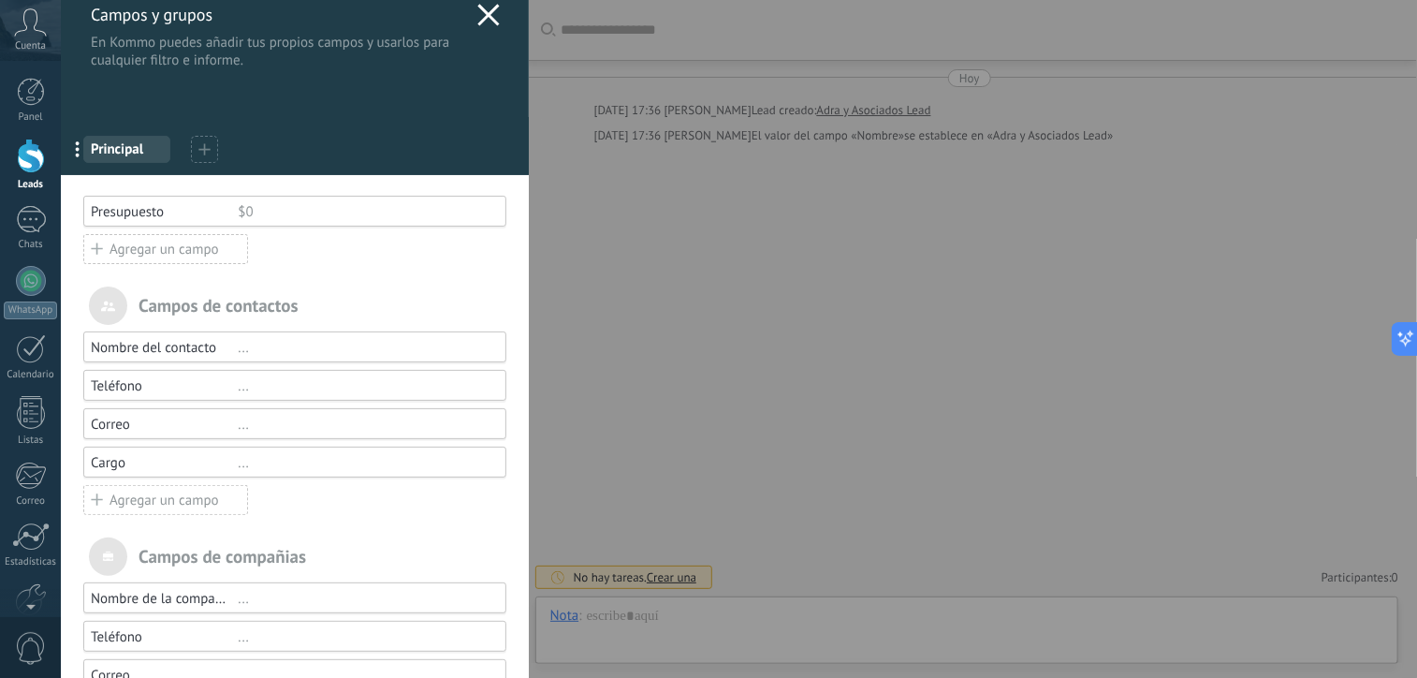
click at [172, 500] on div "Agregar un campo" at bounding box center [165, 500] width 165 height 30
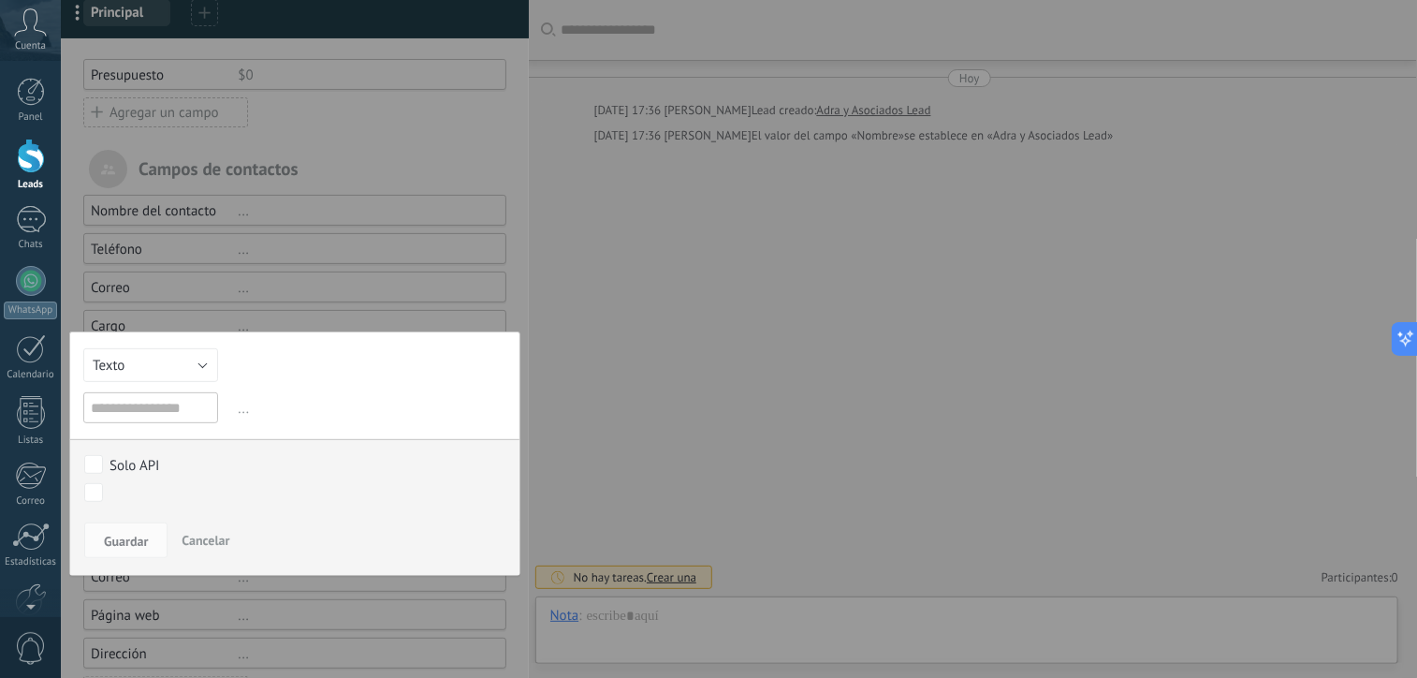
scroll to position [156, 0]
drag, startPoint x: 140, startPoint y: 410, endPoint x: 128, endPoint y: 410, distance: 12.2
click at [128, 410] on input "**********" at bounding box center [150, 406] width 135 height 31
click at [130, 405] on input "**********" at bounding box center [150, 406] width 135 height 31
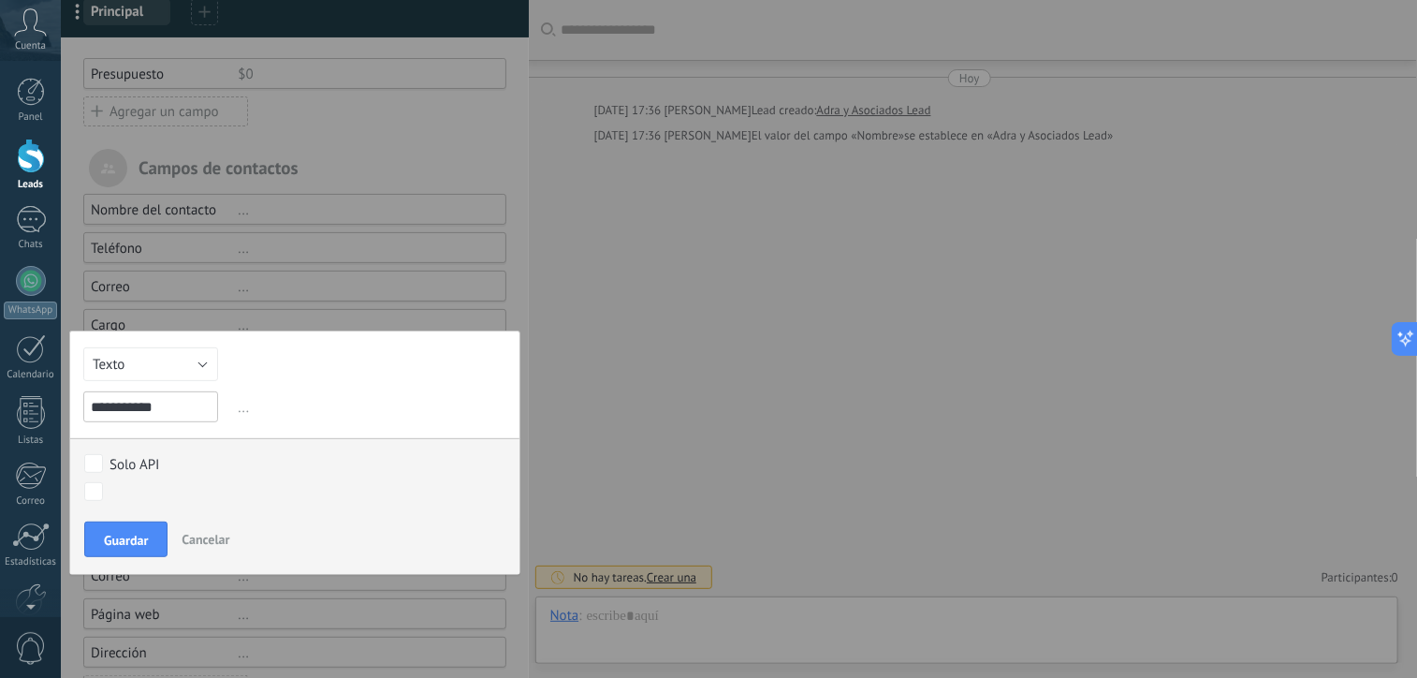
click at [130, 406] on input "**********" at bounding box center [150, 406] width 135 height 31
click at [146, 404] on input "**********" at bounding box center [150, 406] width 135 height 31
type input "**********"
click at [143, 534] on span "Guardar" at bounding box center [126, 540] width 44 height 13
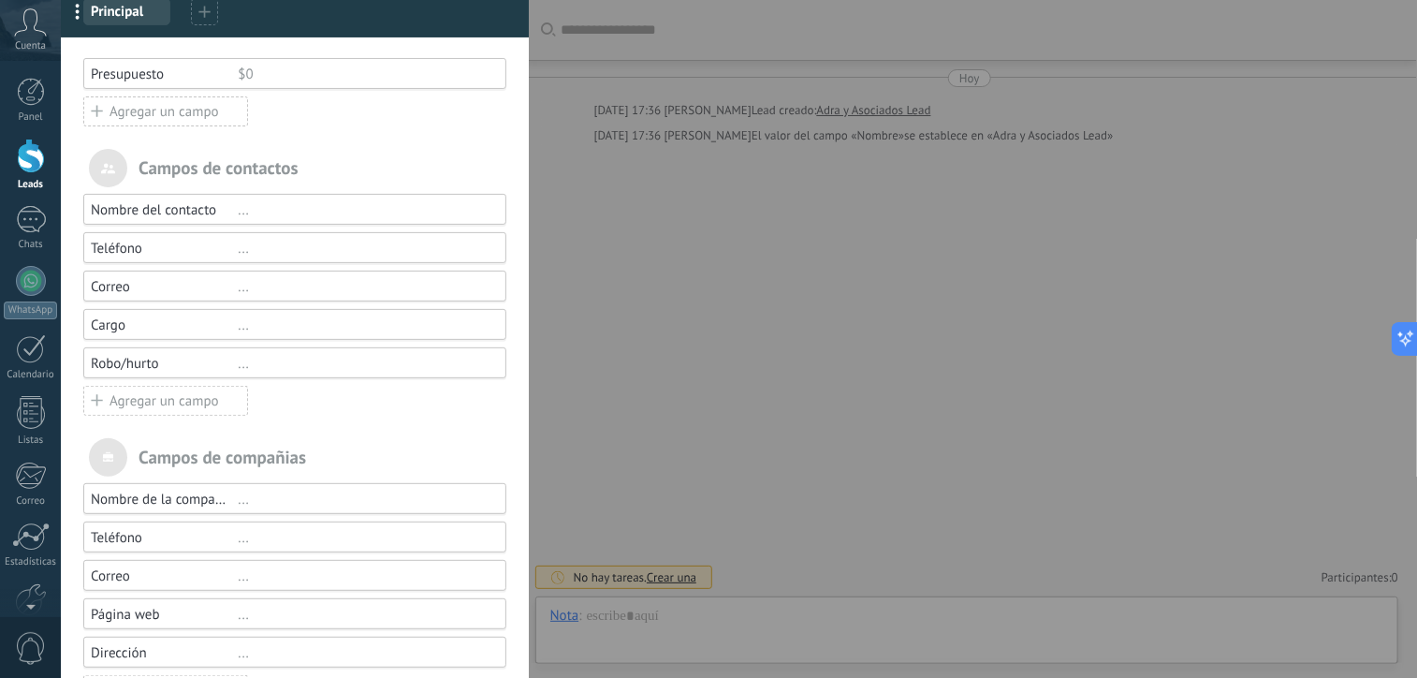
click at [160, 399] on div "Agregar un campo" at bounding box center [165, 401] width 165 height 30
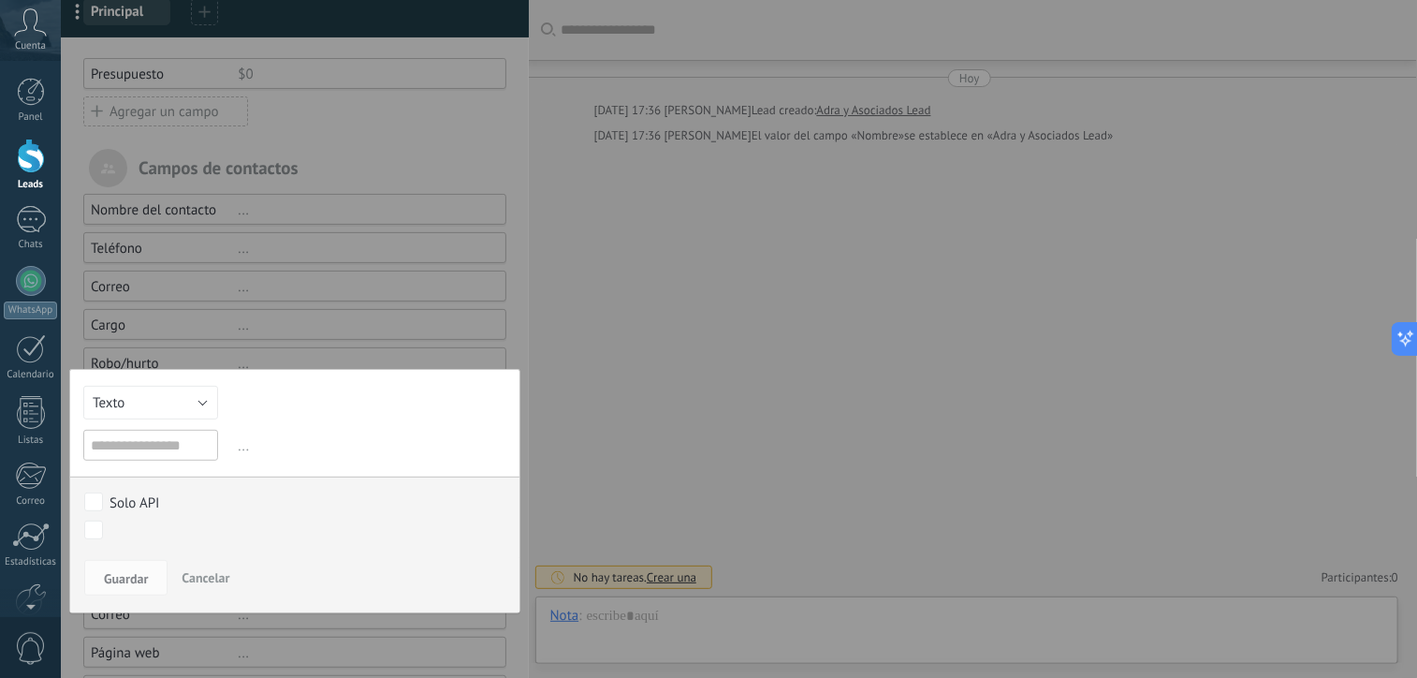
click at [163, 446] on input "text" at bounding box center [150, 445] width 135 height 31
type input "**********"
click at [124, 572] on span "Guardar" at bounding box center [126, 578] width 44 height 13
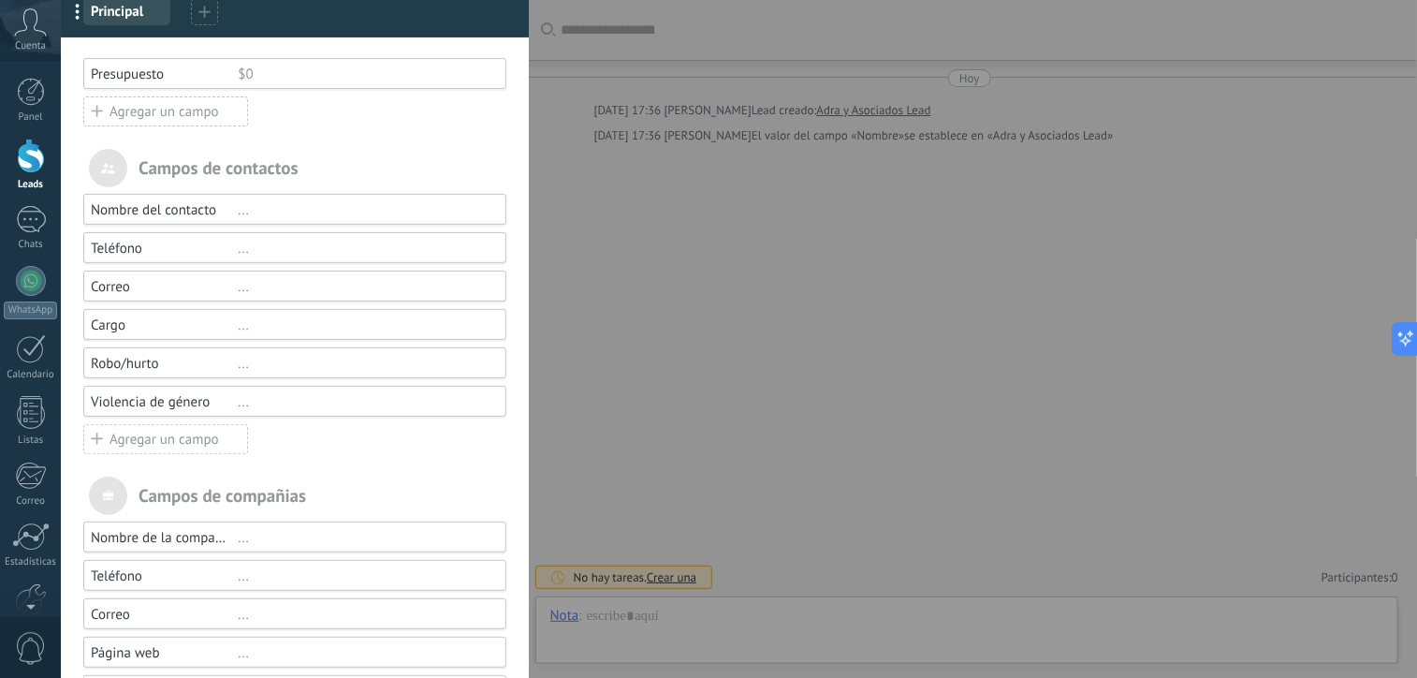
click at [163, 443] on div "Agregar un campo" at bounding box center [165, 439] width 165 height 30
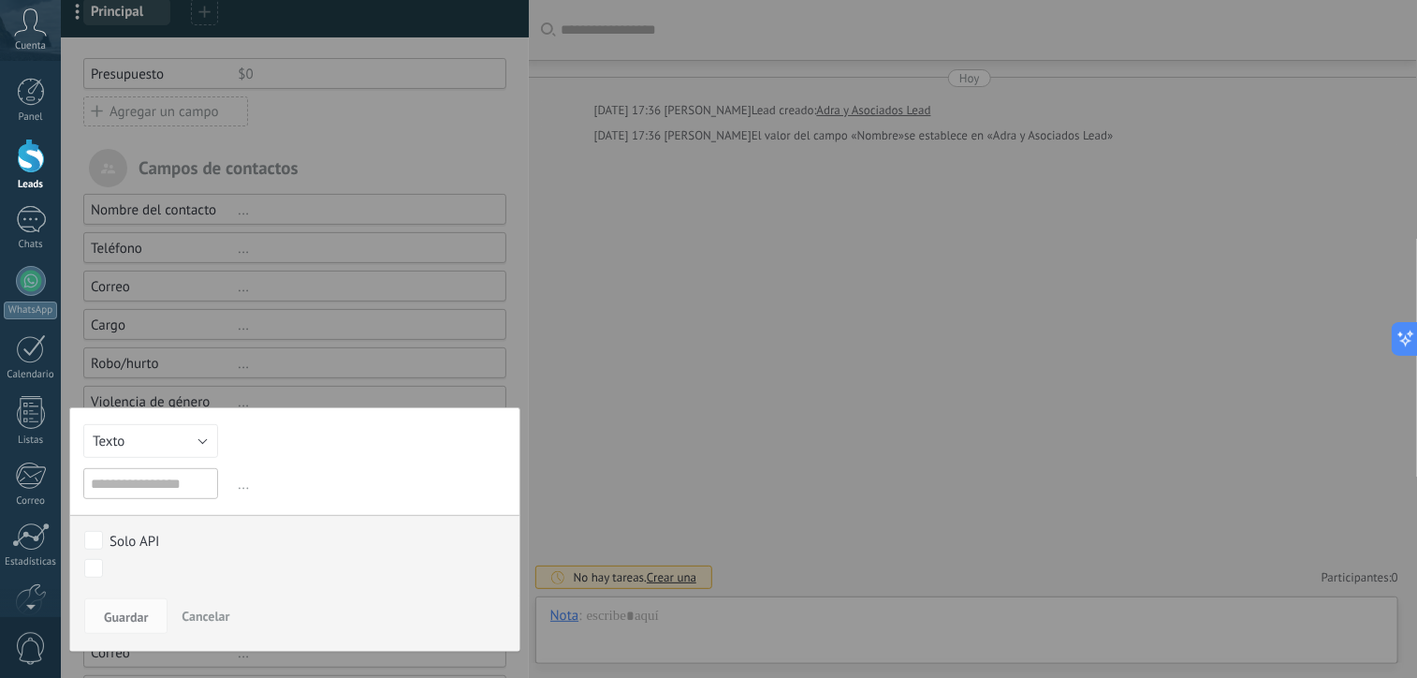
click at [146, 492] on input "text" at bounding box center [150, 483] width 135 height 31
type input "*******"
click at [125, 613] on span "Guardar" at bounding box center [126, 616] width 44 height 13
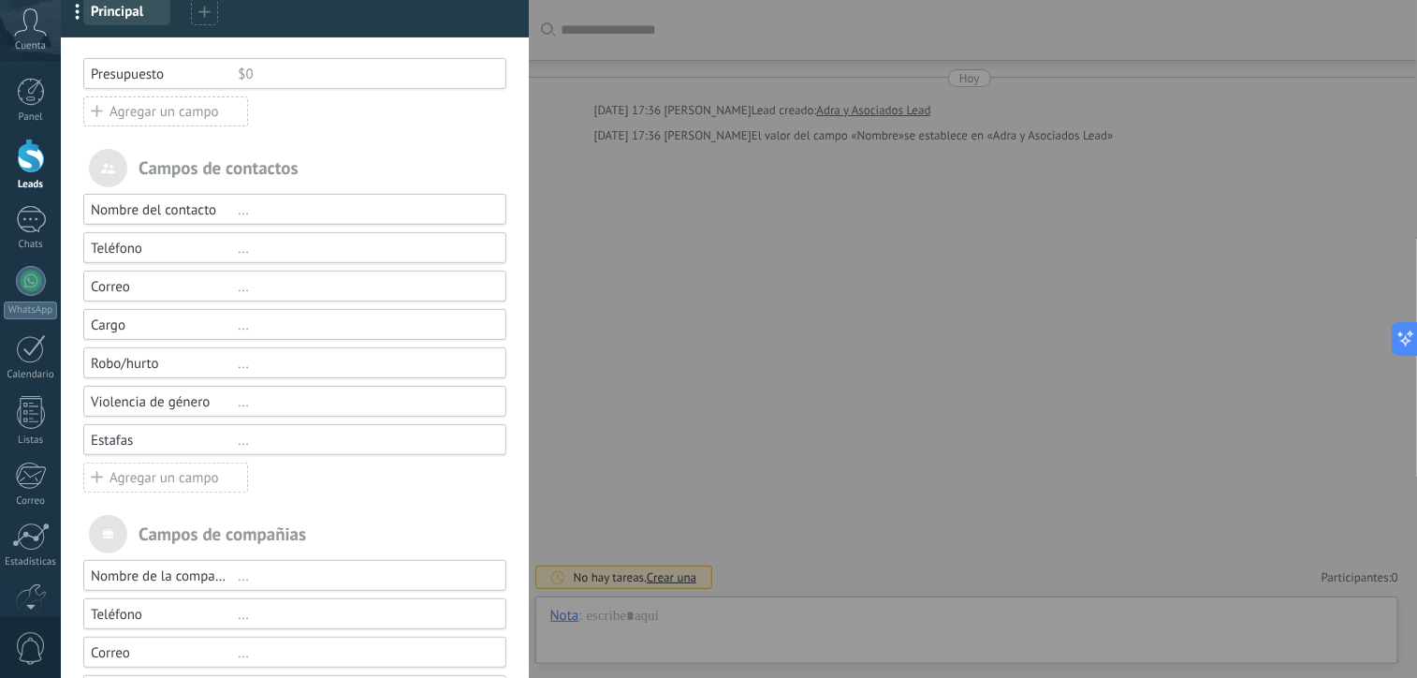
click at [147, 474] on div "Agregar un campo" at bounding box center [165, 478] width 165 height 30
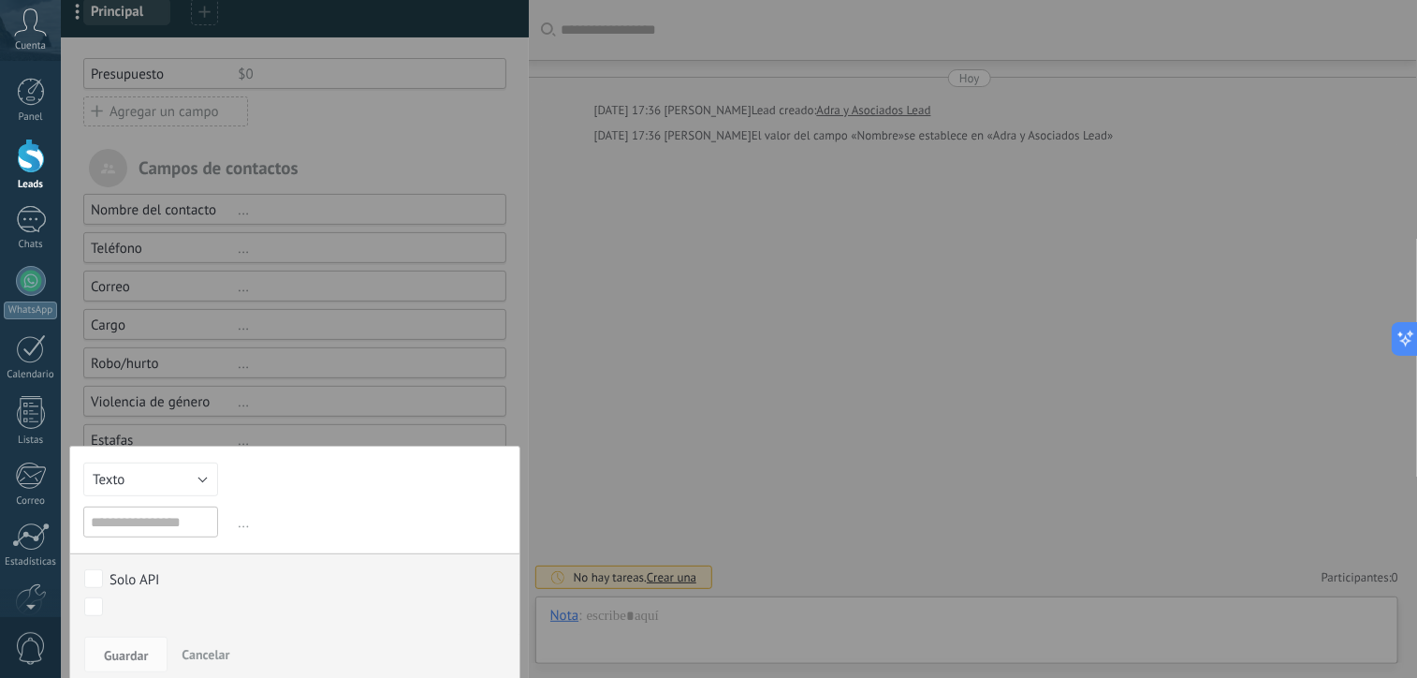
click at [146, 526] on input "text" at bounding box center [150, 522] width 135 height 31
type input "**********"
click at [109, 643] on button "Guardar" at bounding box center [125, 655] width 83 height 36
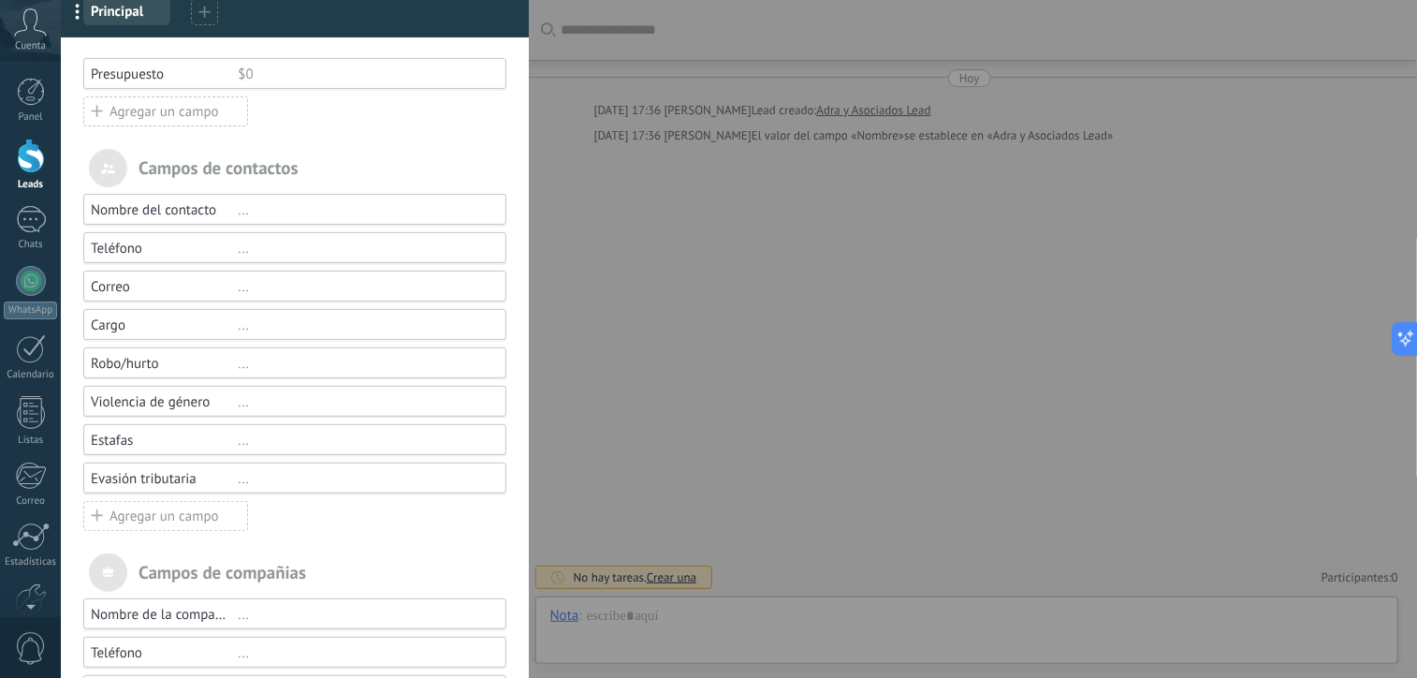
click at [169, 514] on div "Agregar un campo" at bounding box center [165, 516] width 165 height 30
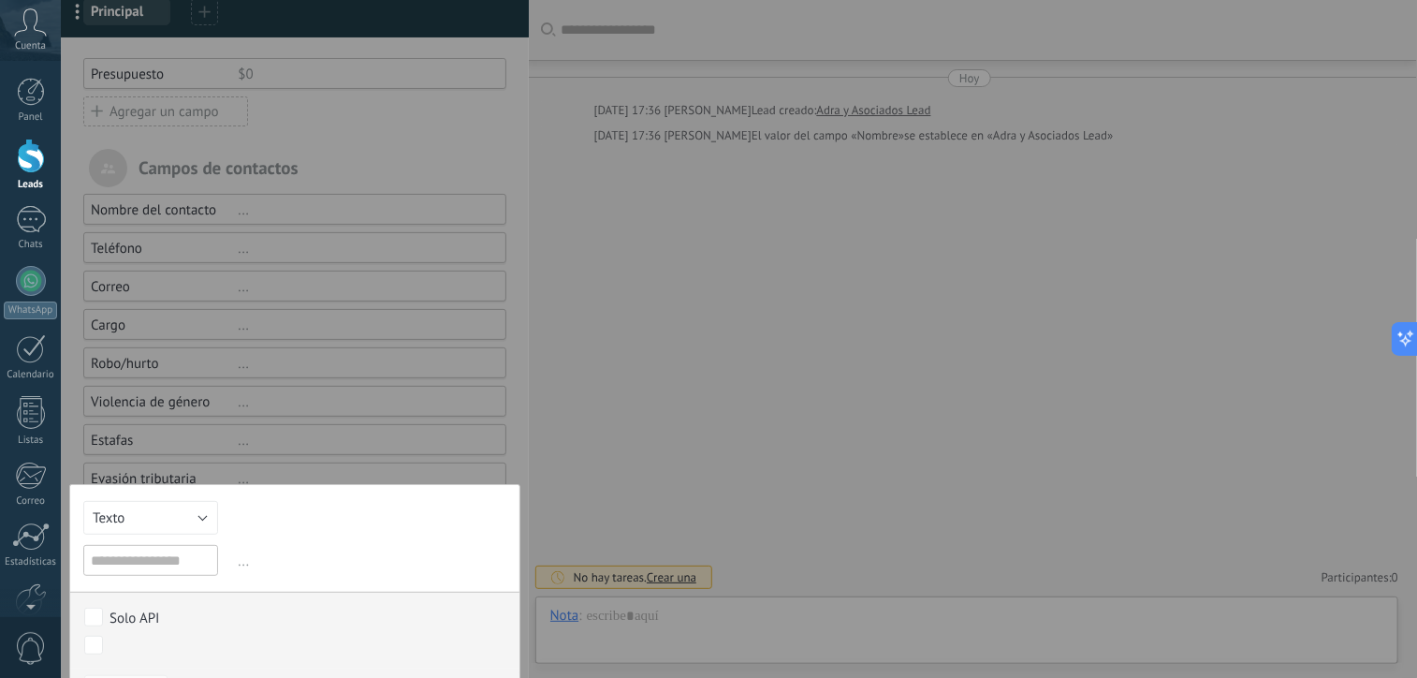
click at [159, 553] on input "text" at bounding box center [150, 560] width 135 height 31
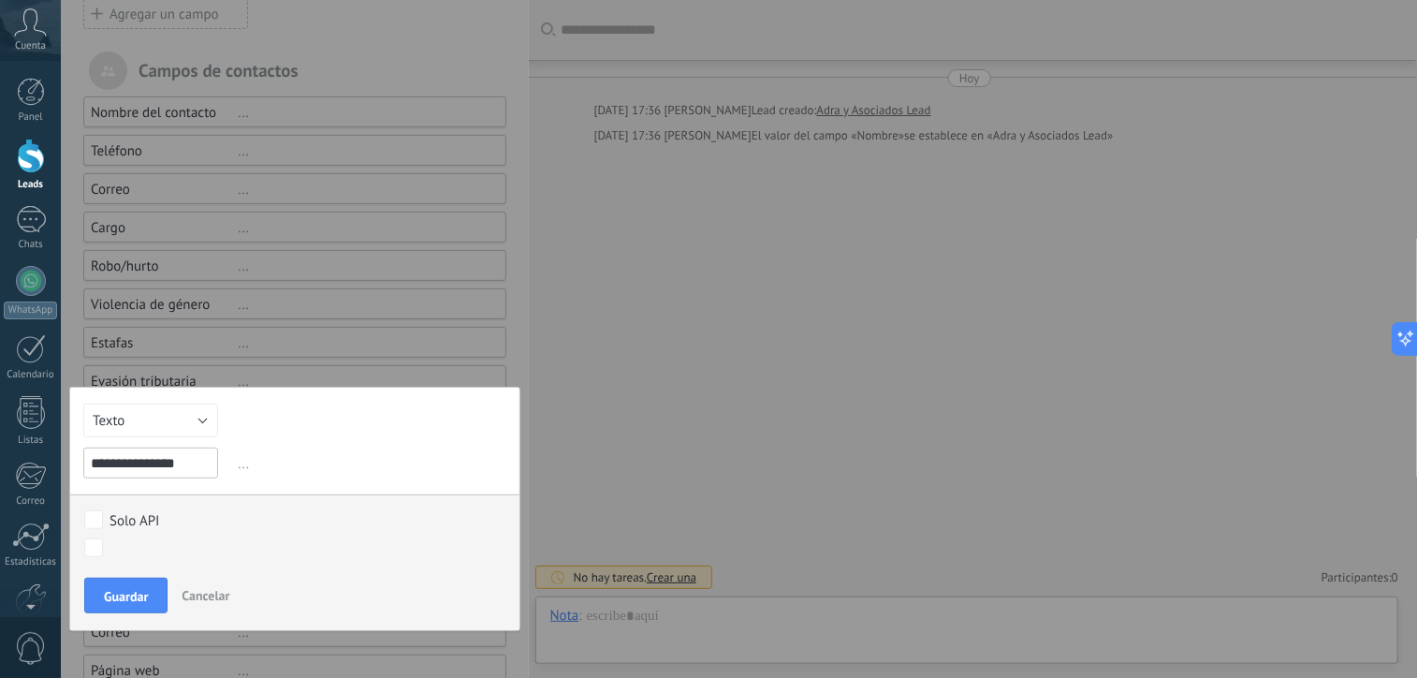
scroll to position [258, 0]
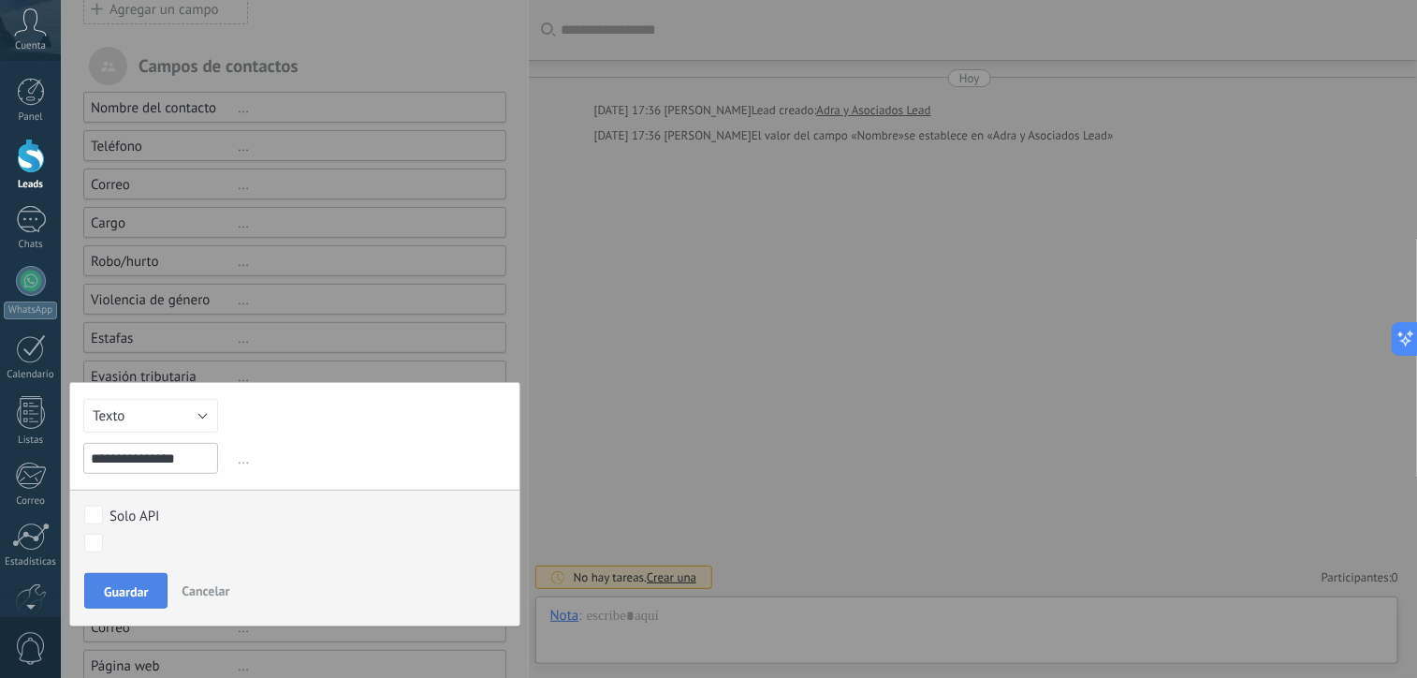
type input "**********"
click at [150, 596] on button "Guardar" at bounding box center [125, 591] width 83 height 36
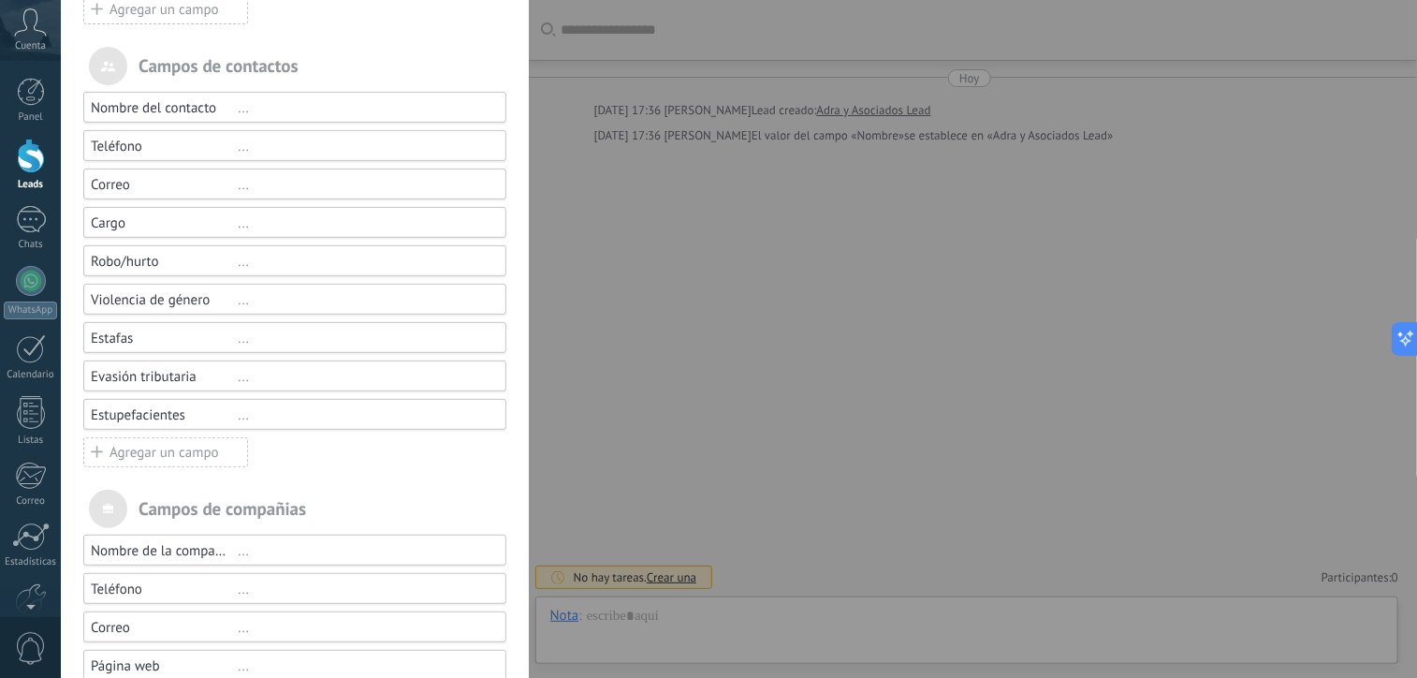
click at [221, 448] on div "Agregar un campo" at bounding box center [165, 452] width 165 height 30
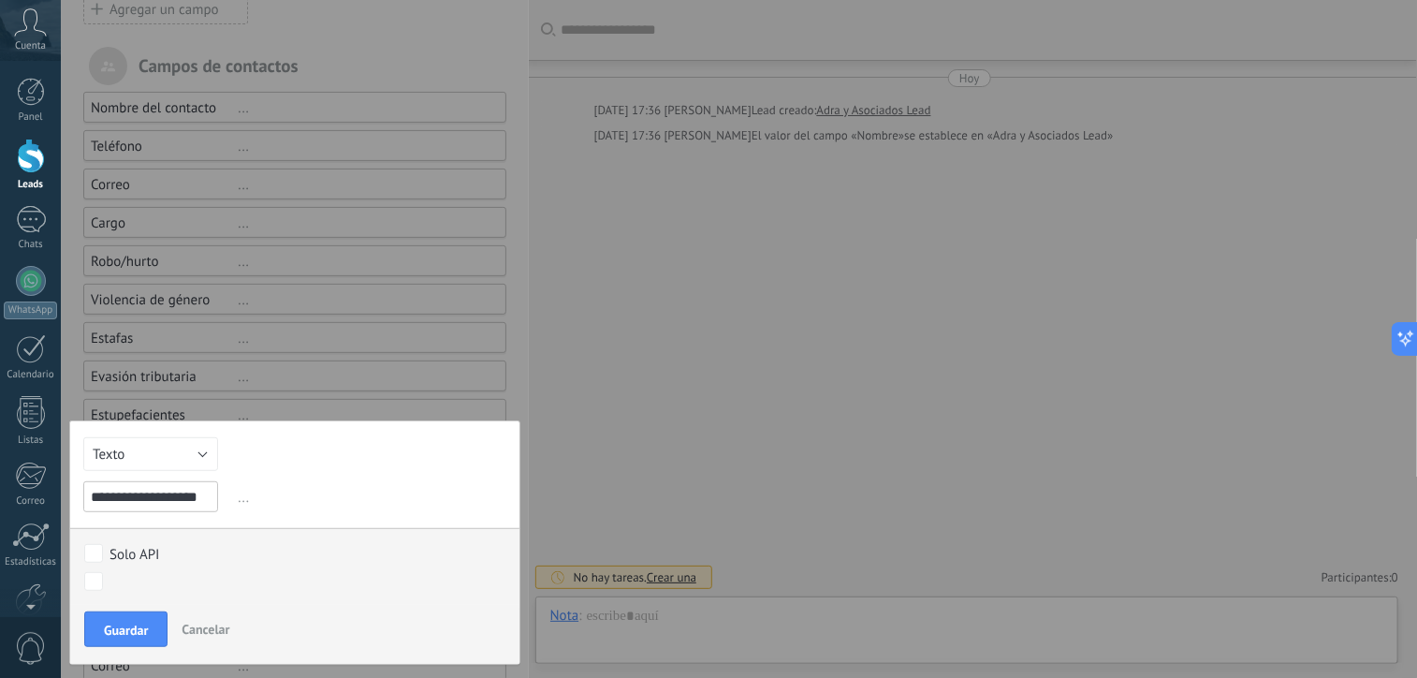
scroll to position [0, 4]
type input "**********"
click at [154, 619] on button "Guardar" at bounding box center [125, 629] width 83 height 36
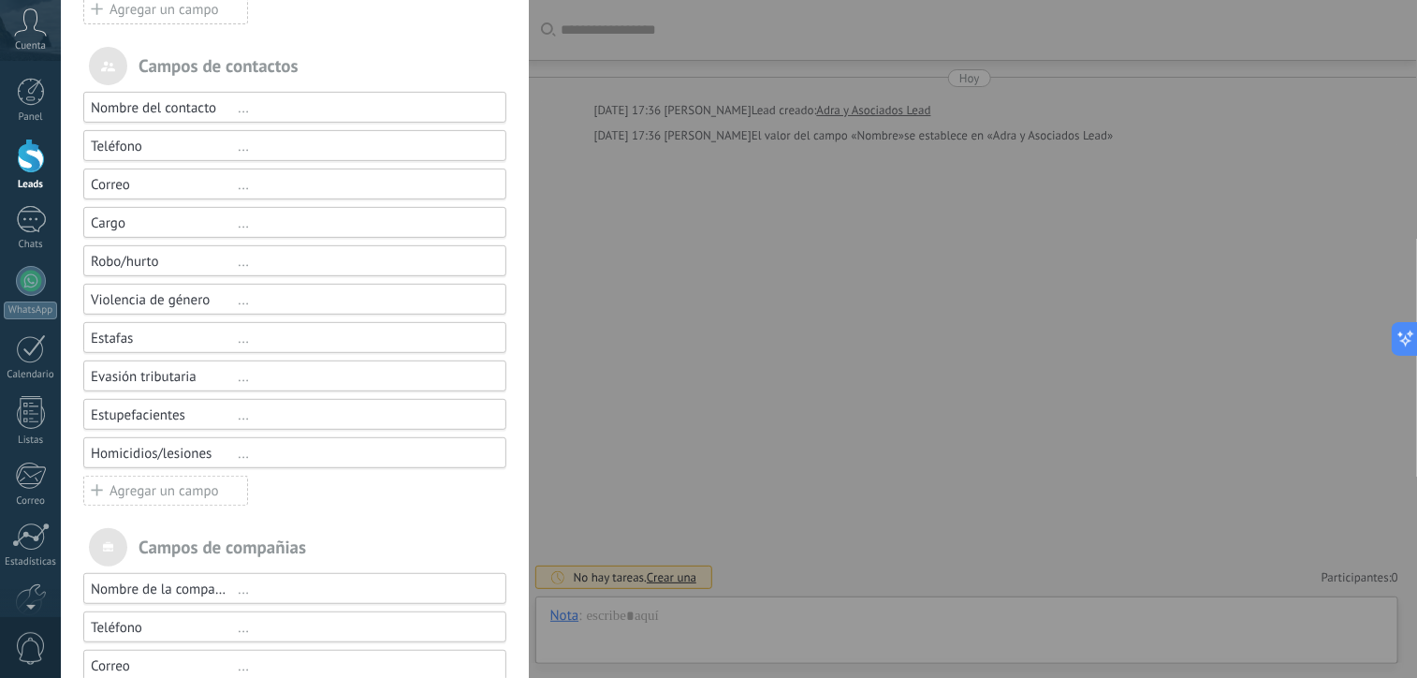
click at [182, 491] on div "Agregar un campo" at bounding box center [165, 491] width 165 height 30
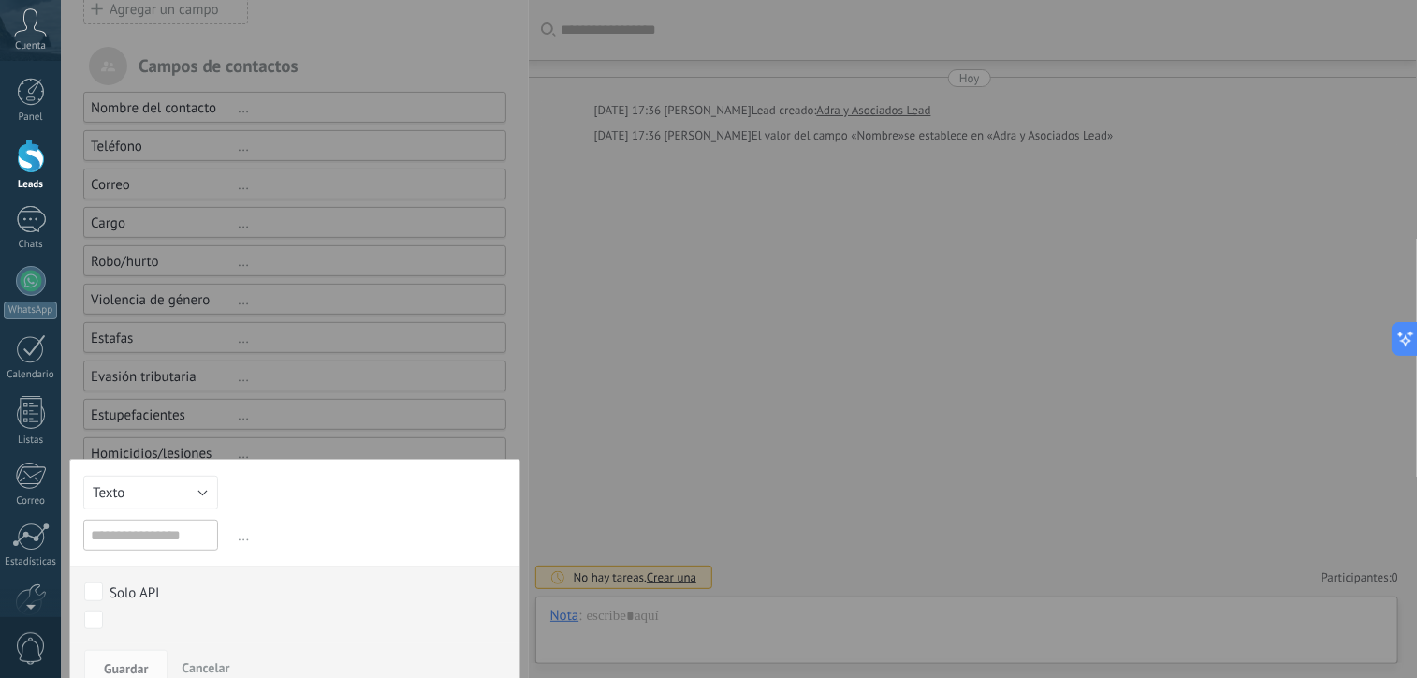
click at [554, 354] on div "Campos y grupos En Kommo puedes añadir tus propios campos y usarlos para cualqu…" at bounding box center [739, 339] width 1357 height 678
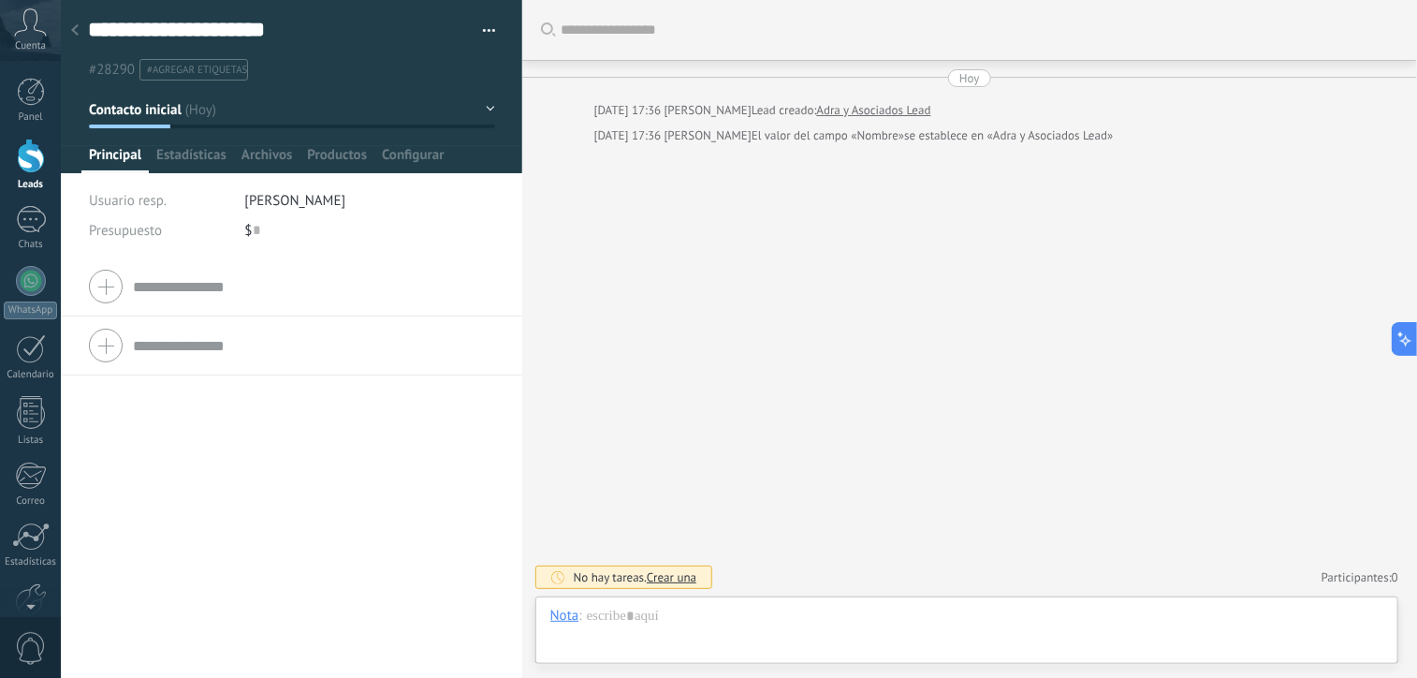
type textarea "**********"
click at [408, 156] on span "Configurar" at bounding box center [413, 159] width 62 height 27
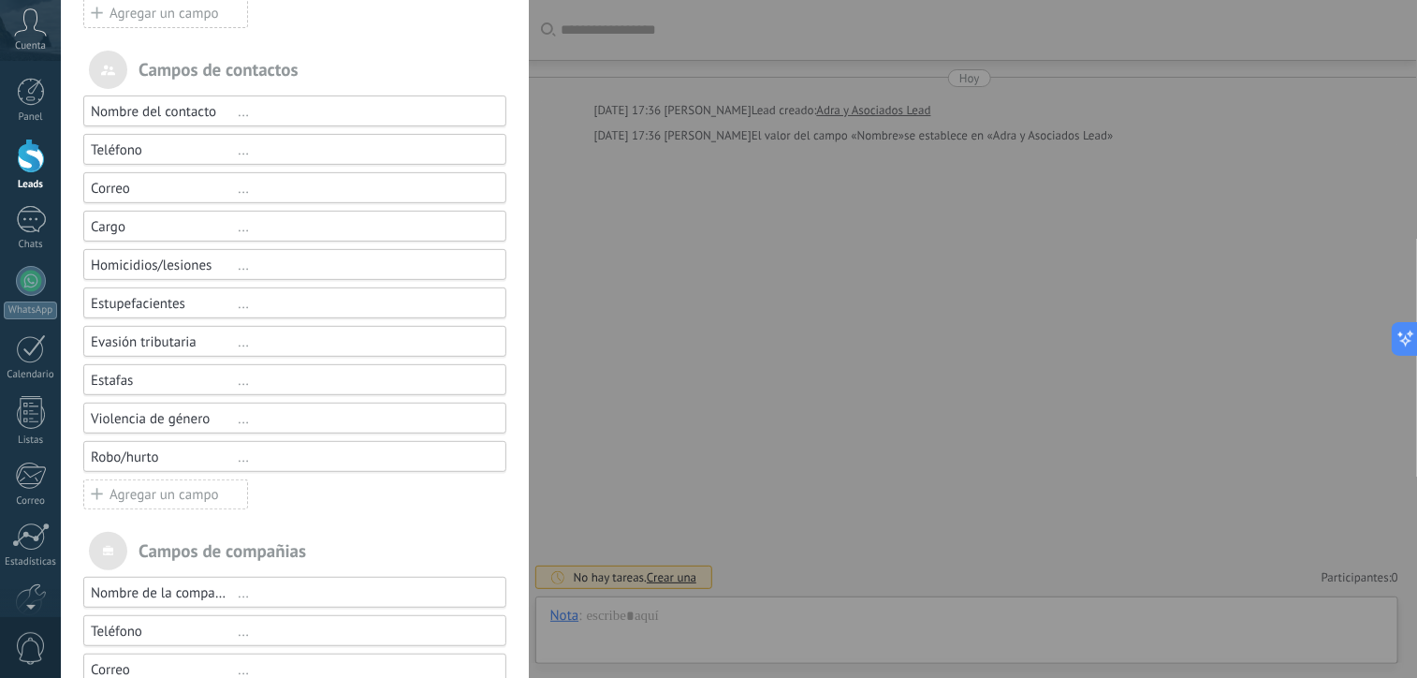
scroll to position [243, 0]
click at [618, 413] on div "Campos y grupos En Kommo puedes añadir tus propios campos y usarlos para cualqu…" at bounding box center [739, 339] width 1357 height 678
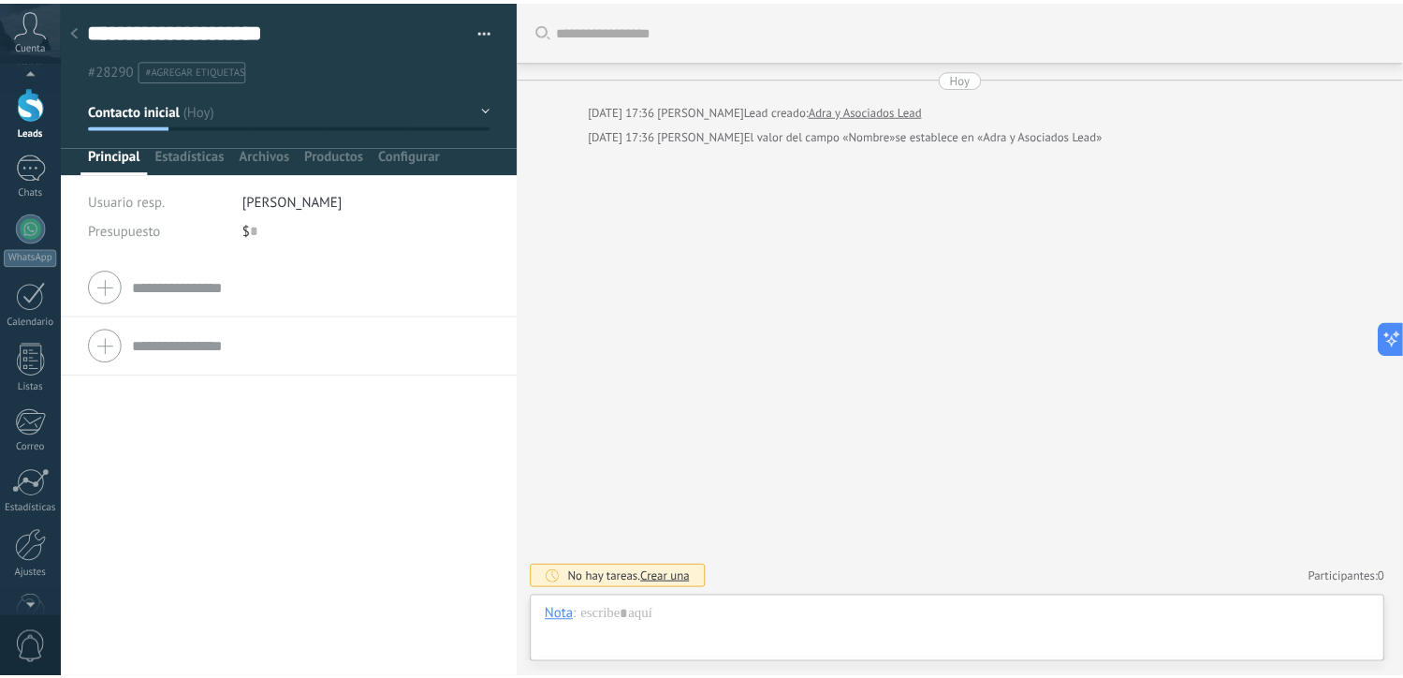
scroll to position [75, 0]
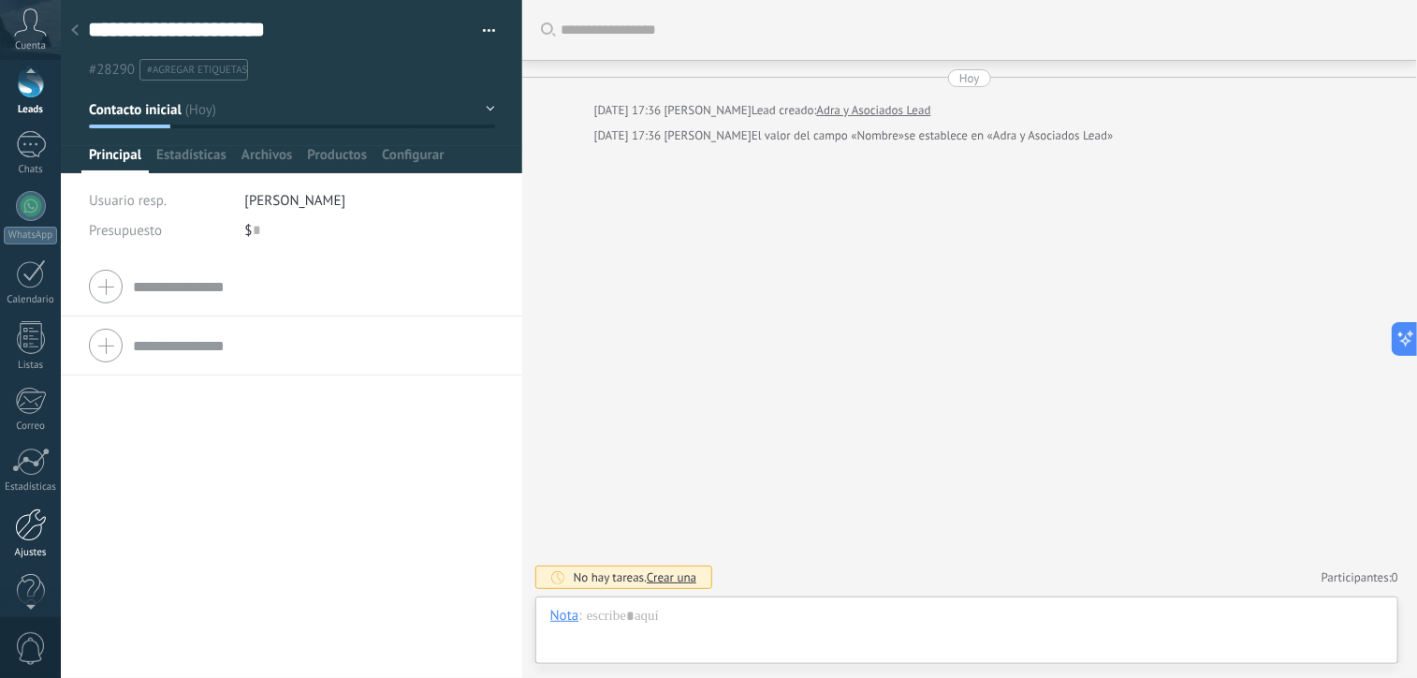
click at [28, 533] on div at bounding box center [31, 524] width 32 height 33
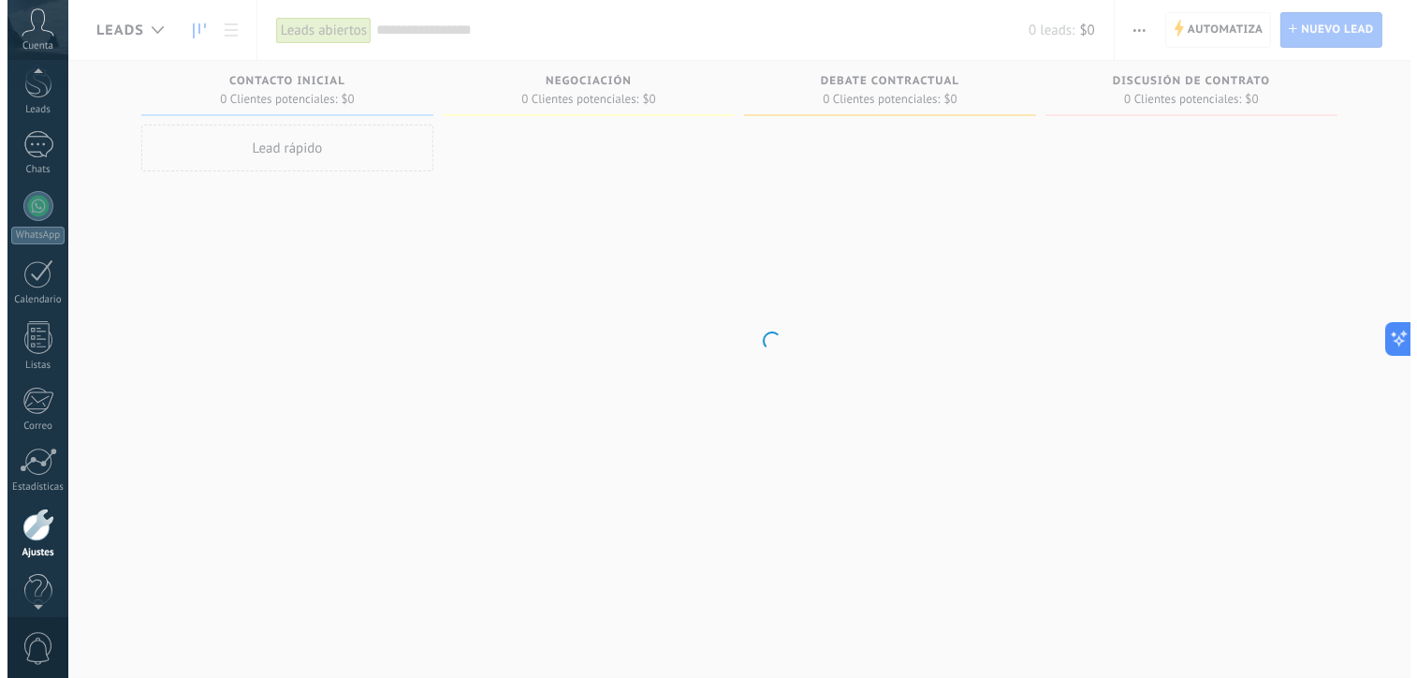
scroll to position [100, 0]
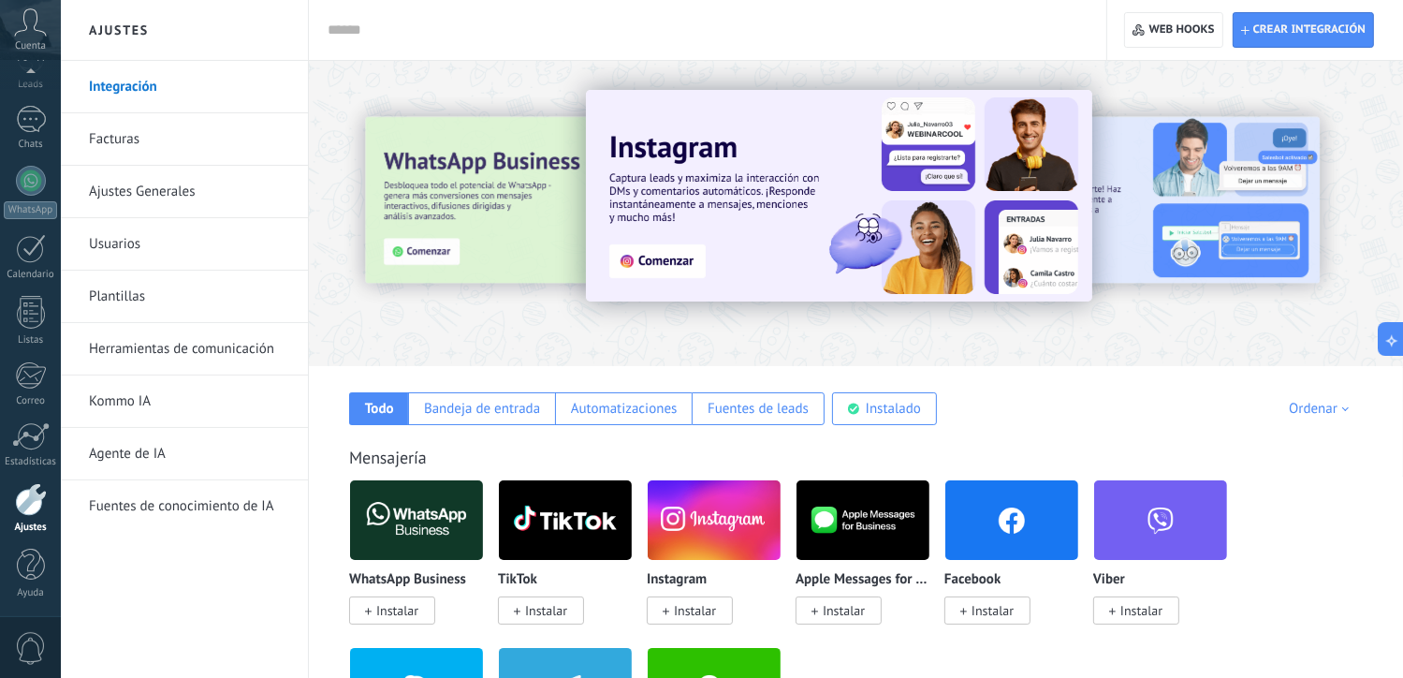
click at [180, 351] on link "Herramientas de comunicación" at bounding box center [189, 349] width 200 height 52
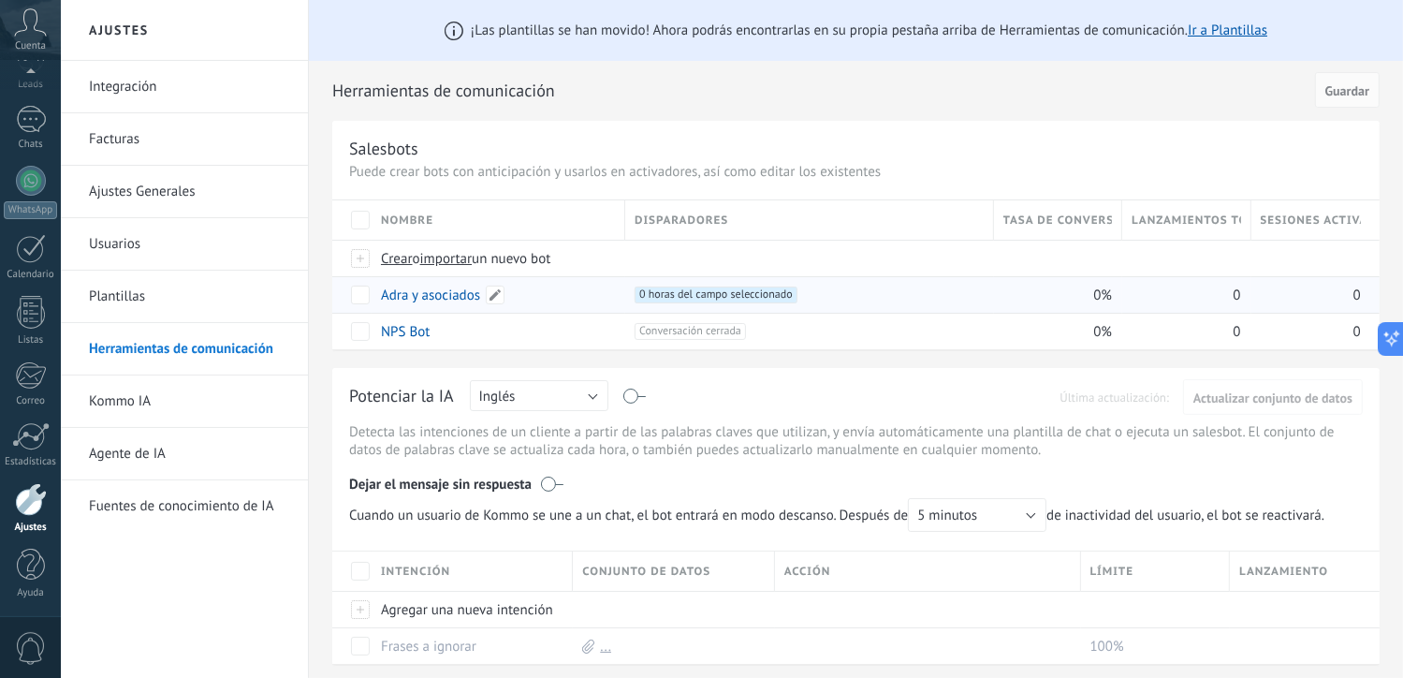
click at [442, 302] on link "Adra y asociados" at bounding box center [430, 295] width 99 height 18
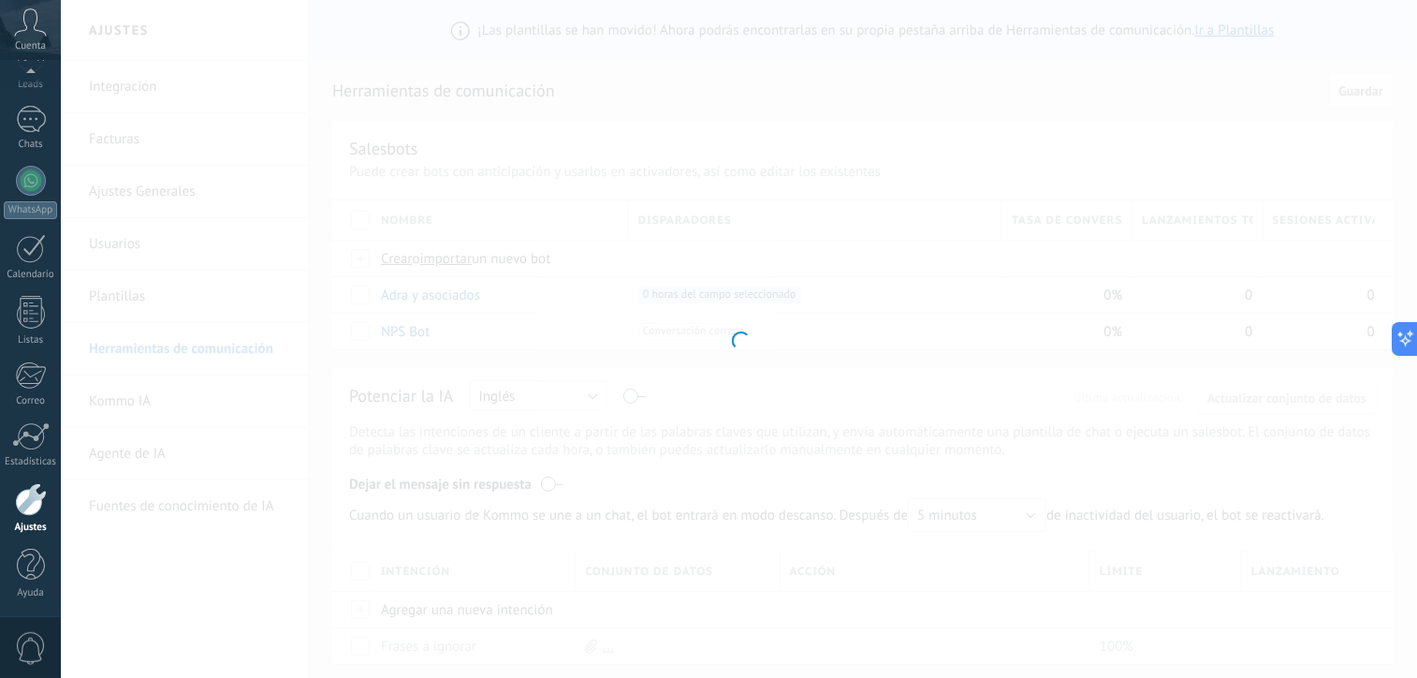
type input "**********"
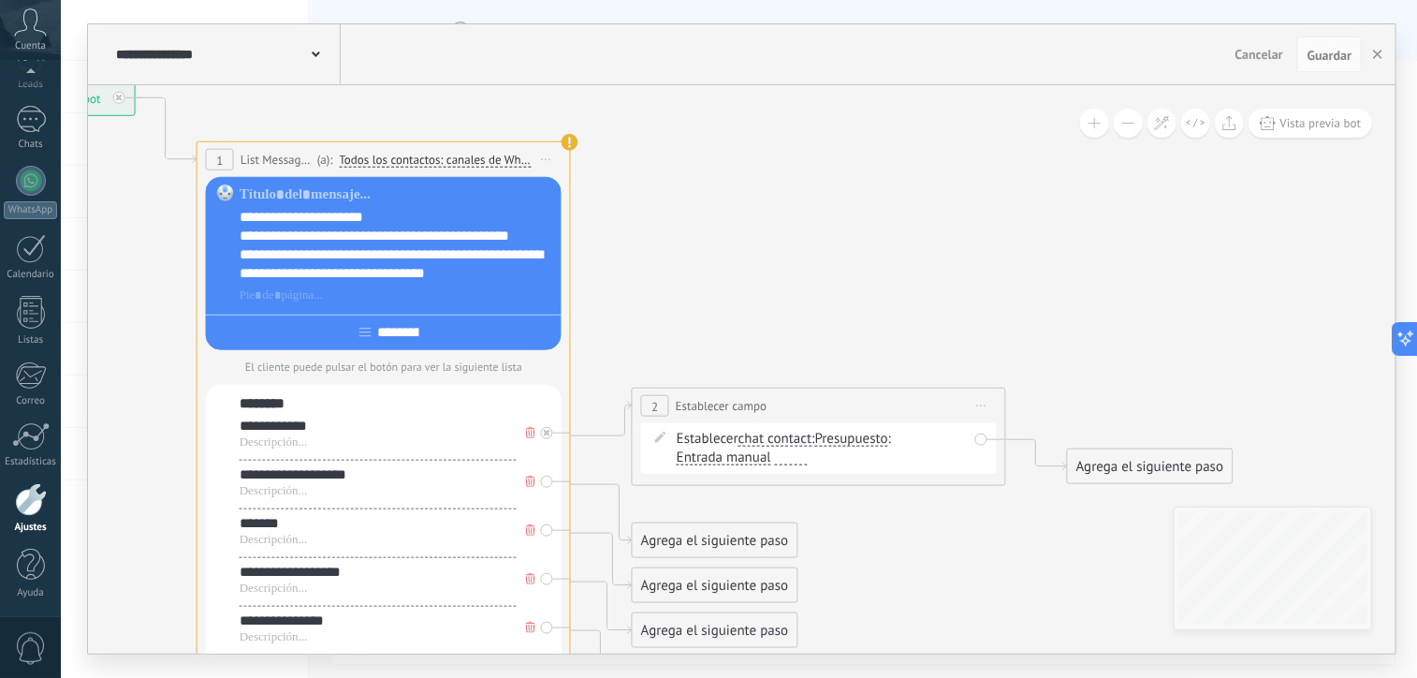
click at [869, 439] on span "Presupuesto" at bounding box center [851, 439] width 73 height 15
click at [869, 439] on button "Presupuesto" at bounding box center [923, 439] width 234 height 34
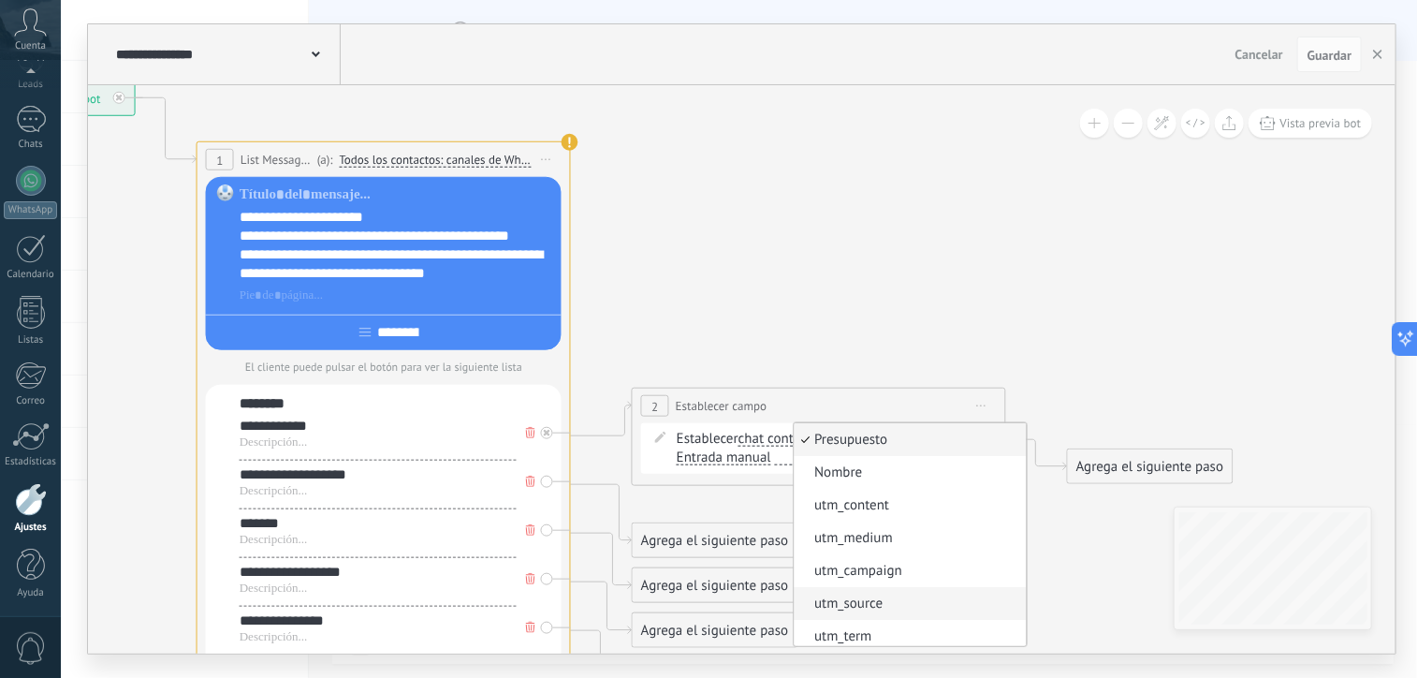
scroll to position [169, 0]
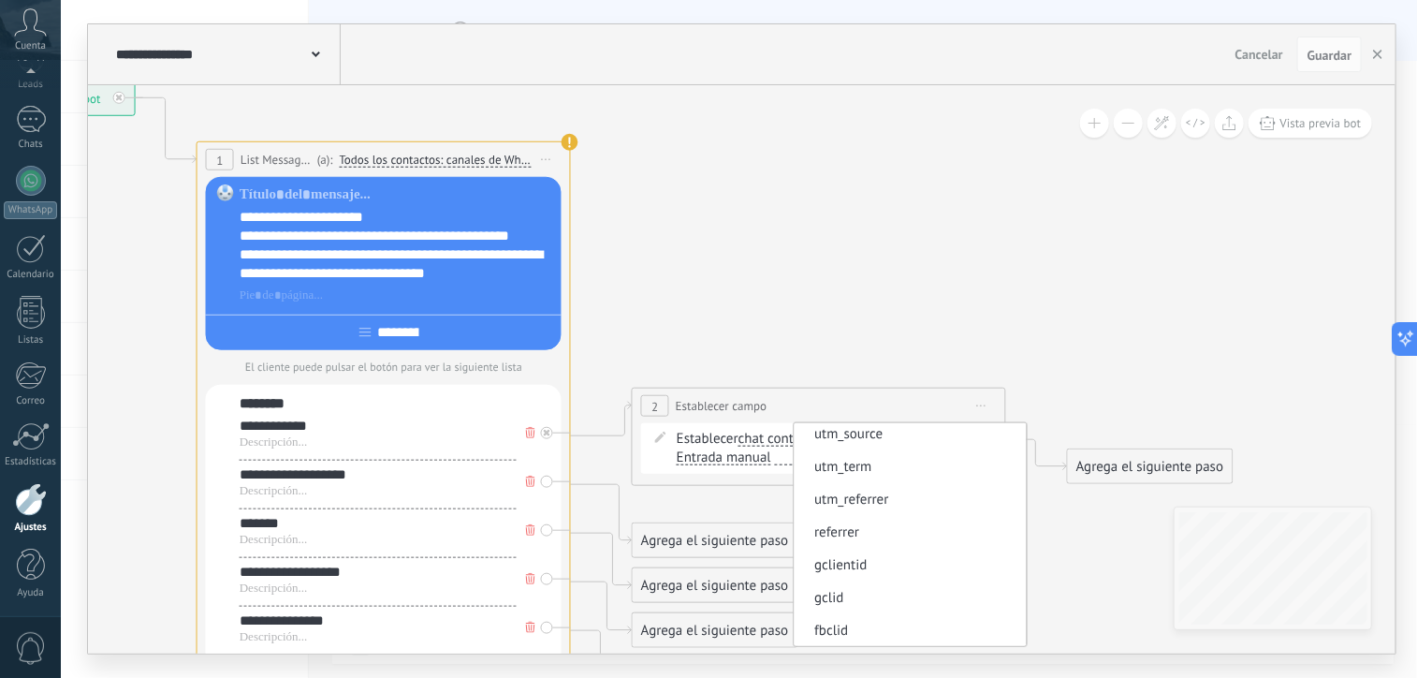
click at [785, 444] on span "chat contact" at bounding box center [776, 439] width 74 height 15
click at [785, 444] on button "chat contact" at bounding box center [846, 439] width 234 height 34
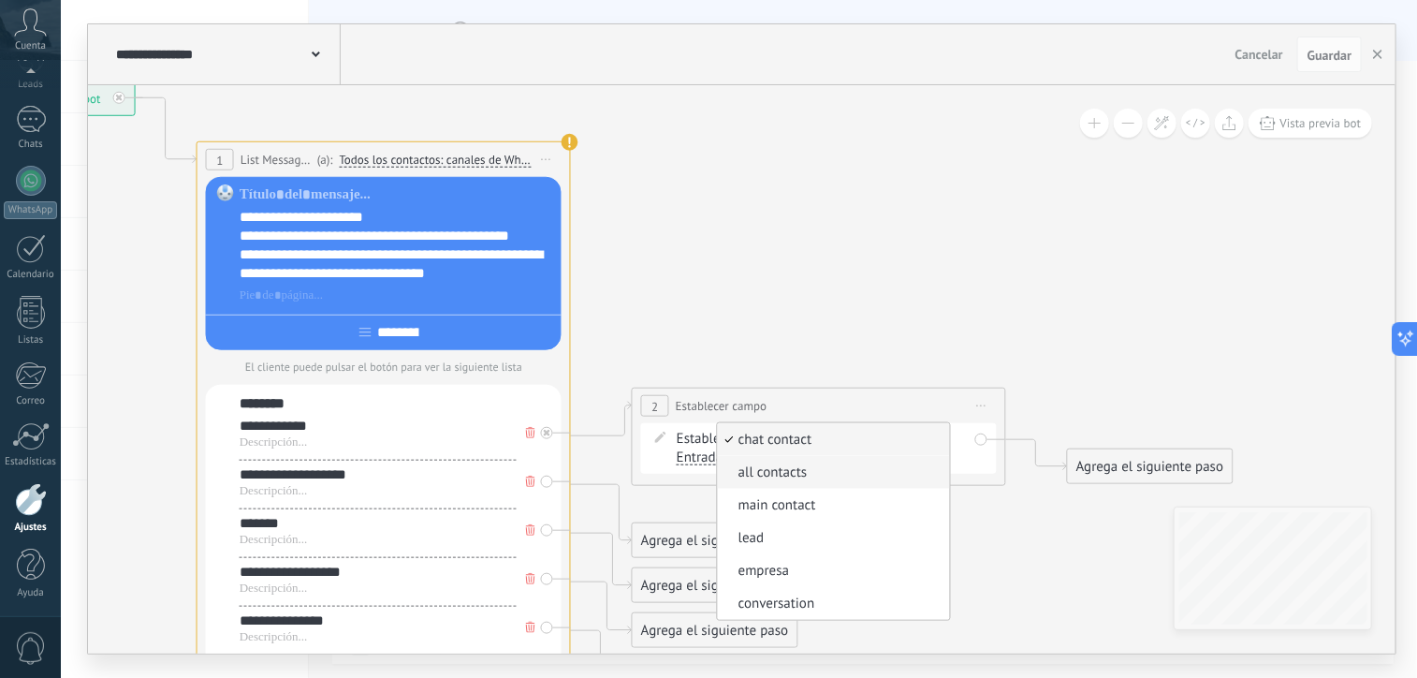
click at [790, 472] on span "all contacts" at bounding box center [831, 472] width 227 height 19
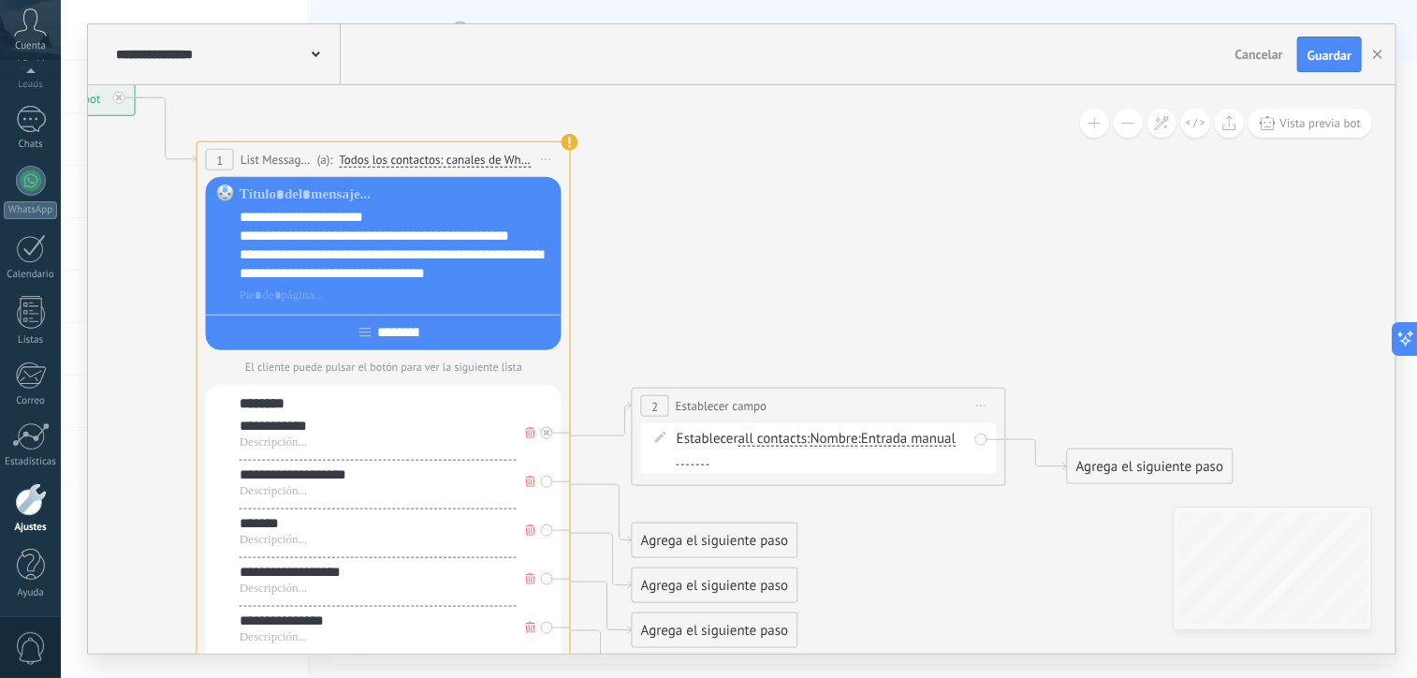
click at [895, 435] on span "Entrada manual" at bounding box center [908, 439] width 95 height 15
click at [895, 435] on button "Entrada manual" at bounding box center [969, 439] width 234 height 34
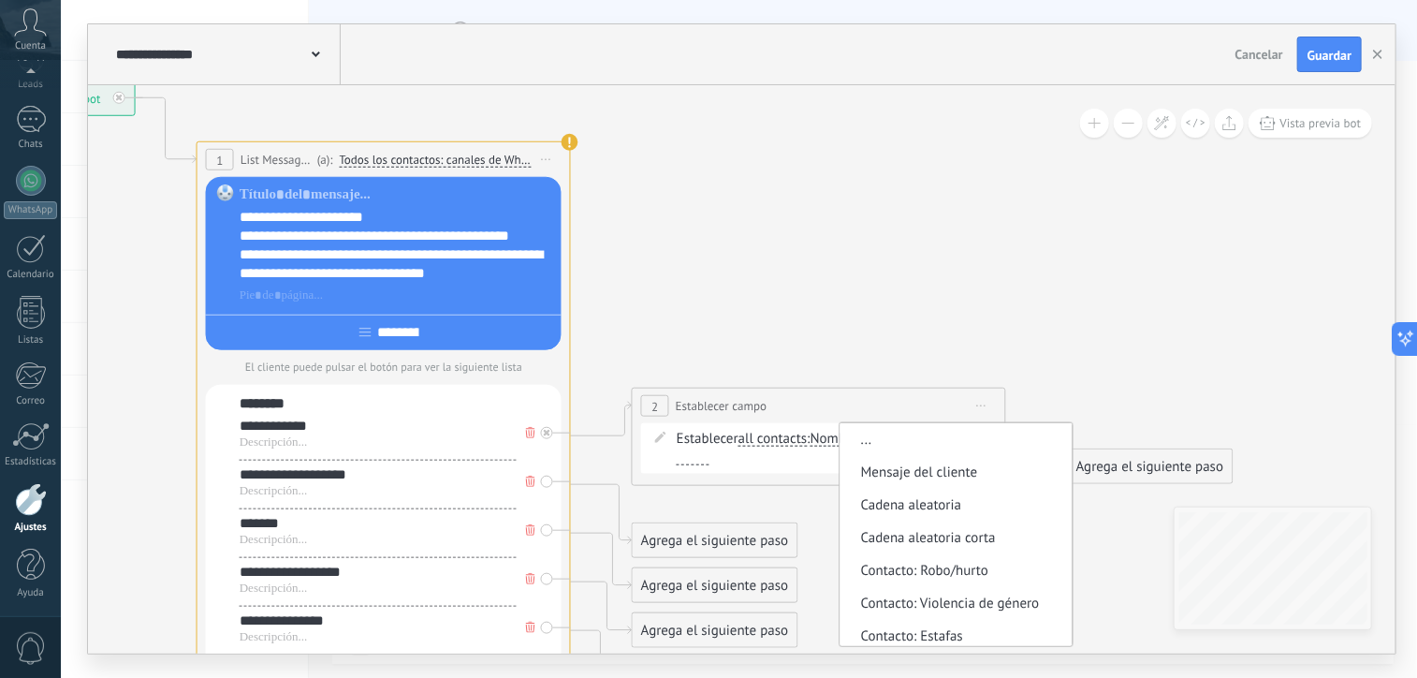
scroll to position [137, 0]
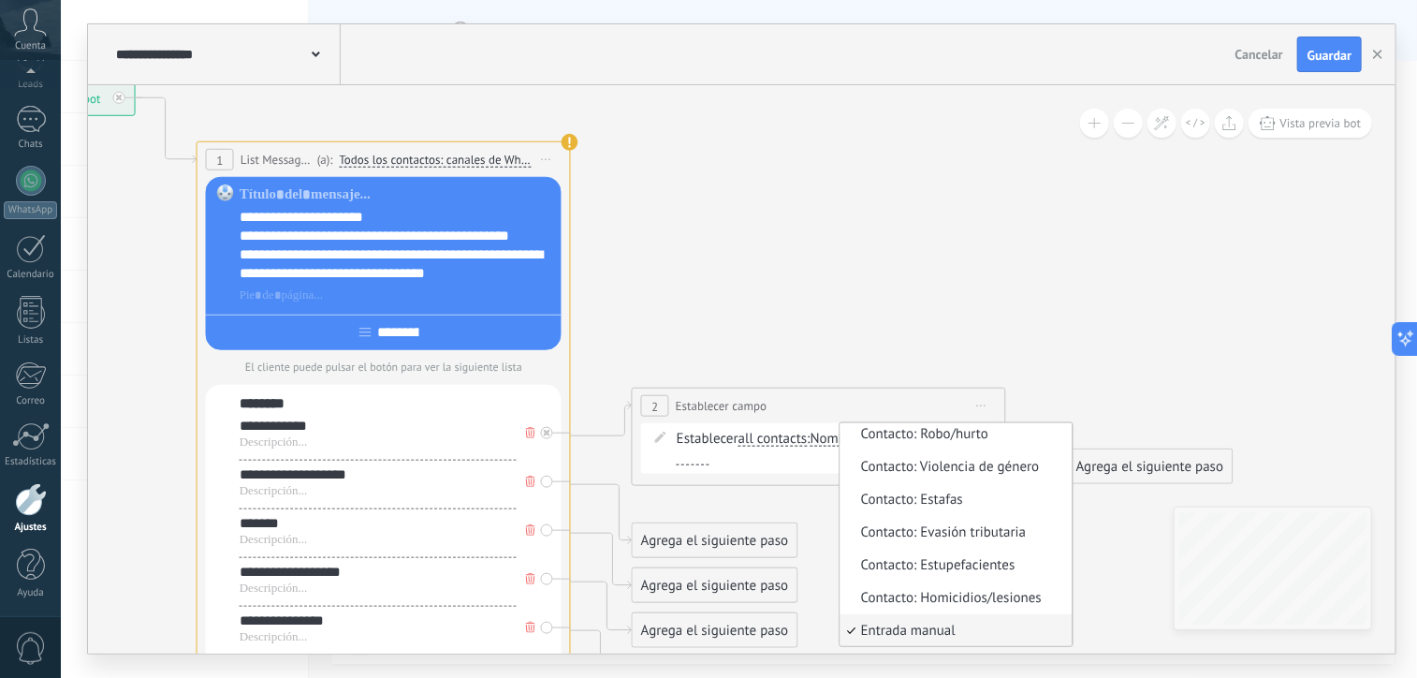
click at [822, 441] on span "Nombre" at bounding box center [835, 439] width 48 height 15
click at [822, 441] on button "Nombre" at bounding box center [918, 439] width 234 height 34
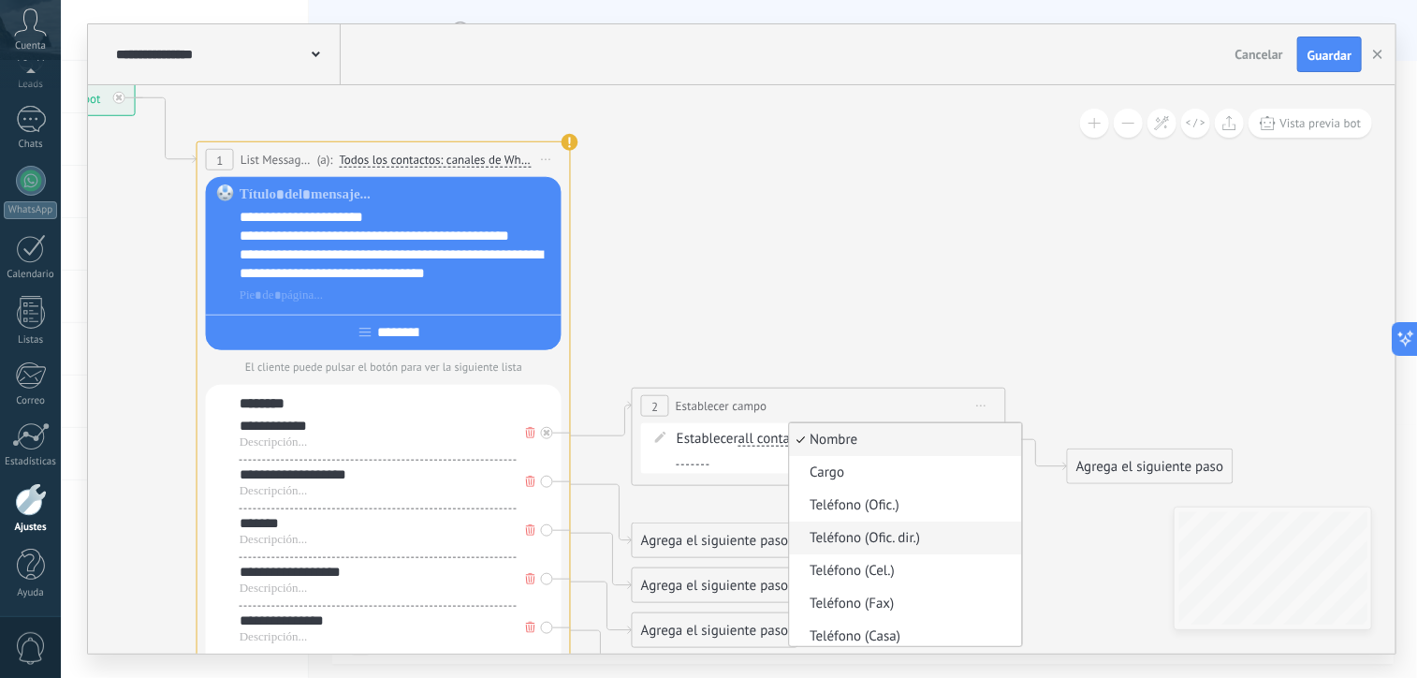
scroll to position [333, 0]
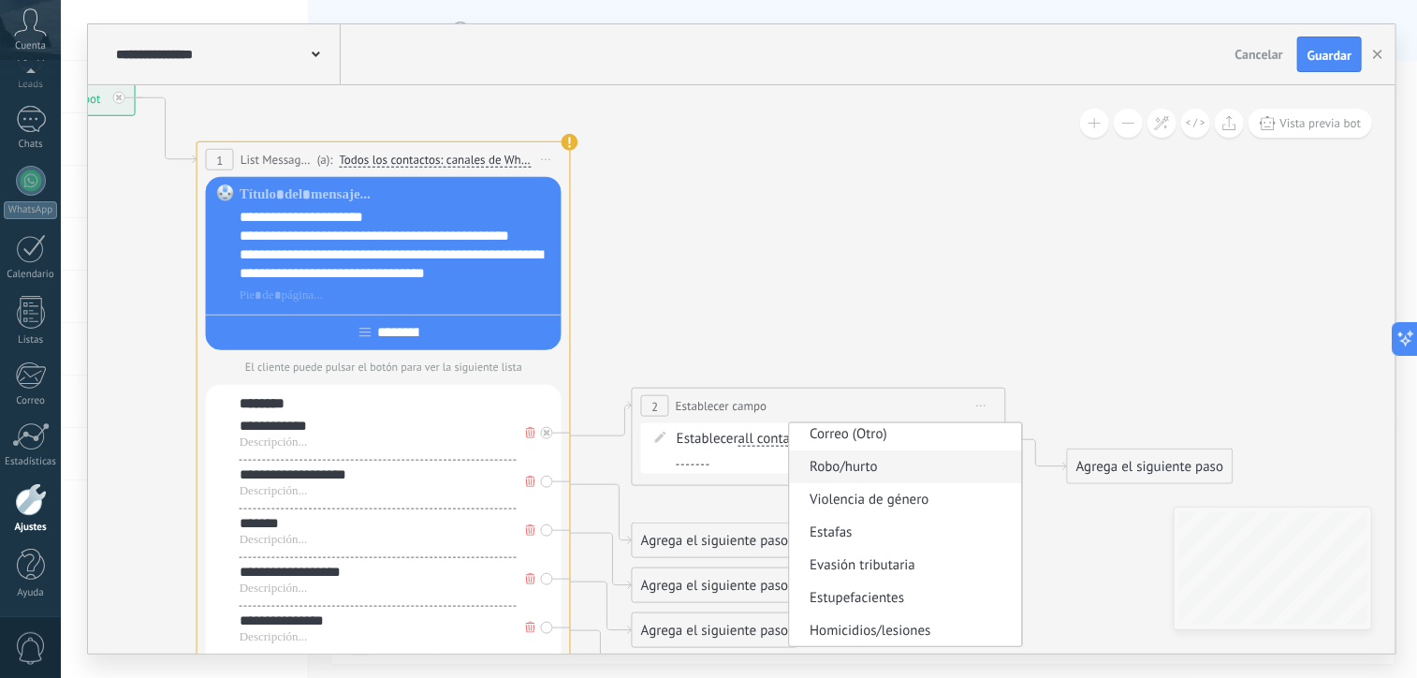
click at [865, 468] on span "Robo/hurto" at bounding box center [903, 467] width 227 height 19
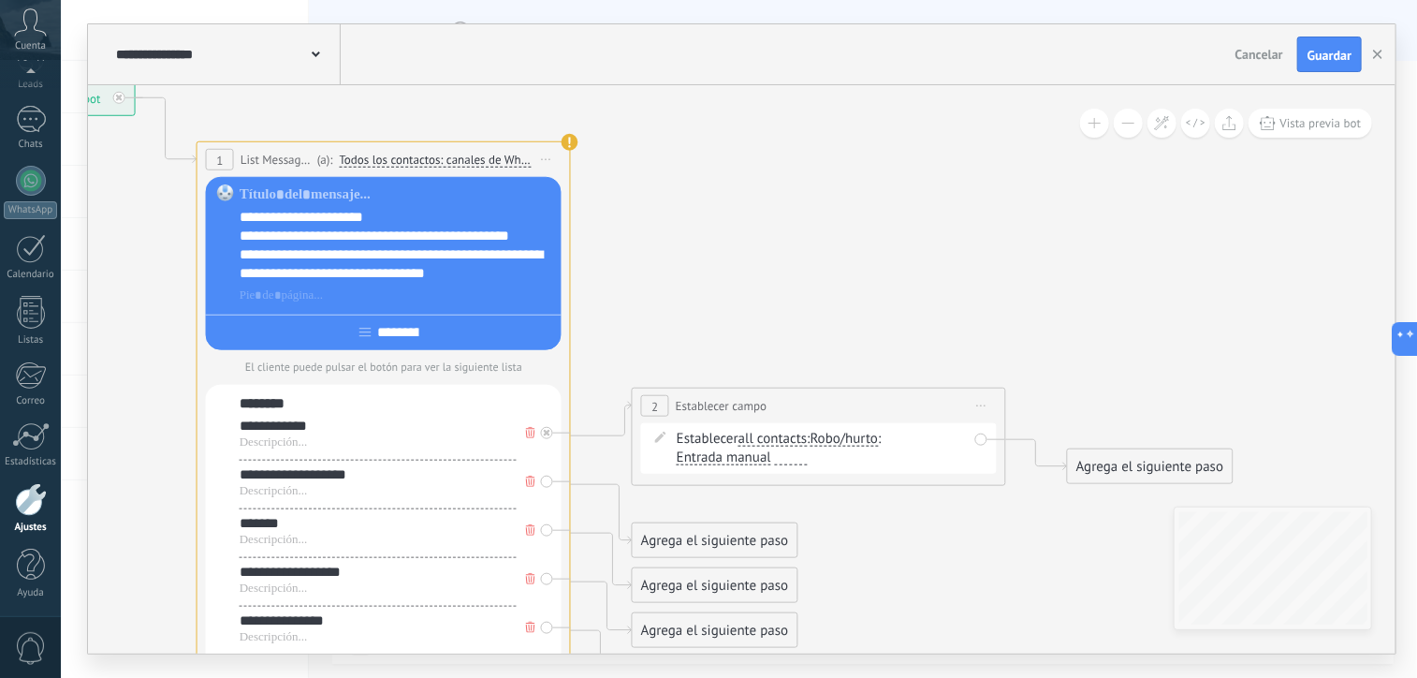
click at [743, 453] on span "Entrada manual" at bounding box center [724, 457] width 95 height 15
click at [743, 453] on button "Entrada manual" at bounding box center [785, 458] width 234 height 34
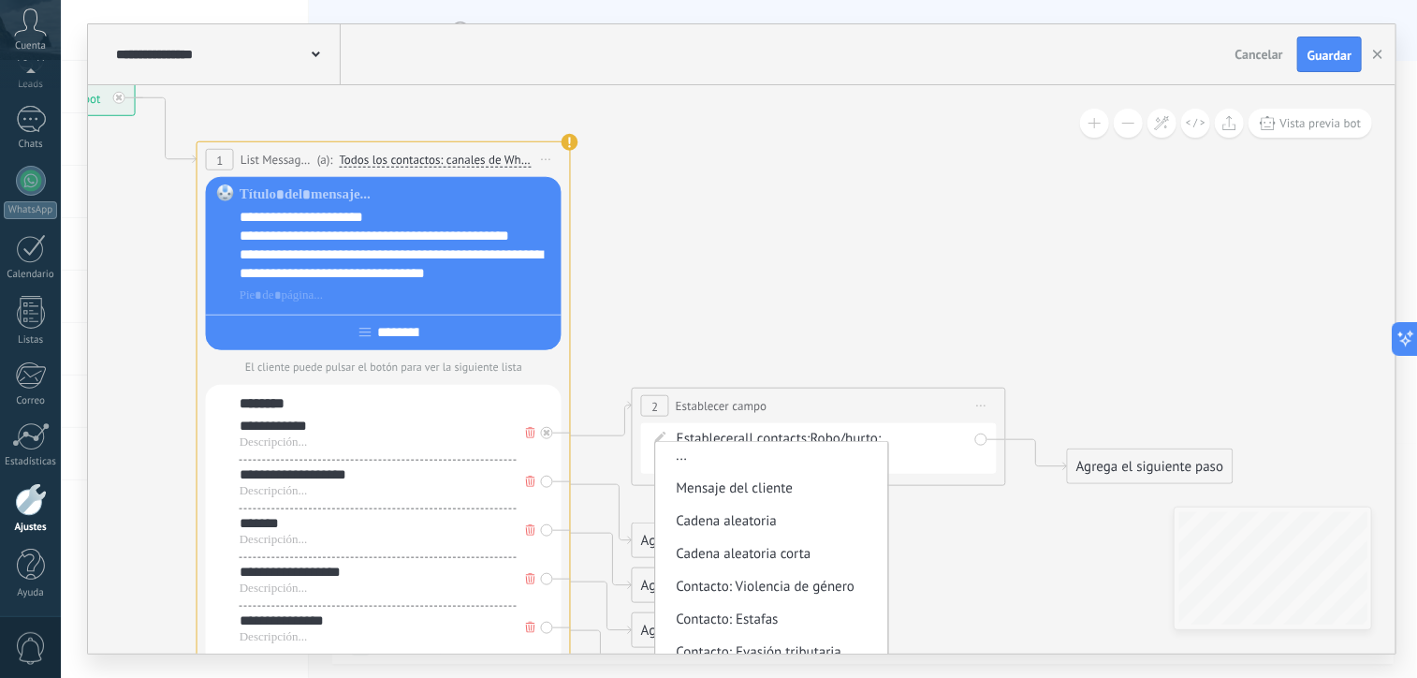
scroll to position [0, 0]
click at [783, 492] on span "Mensaje del cliente" at bounding box center [769, 491] width 227 height 19
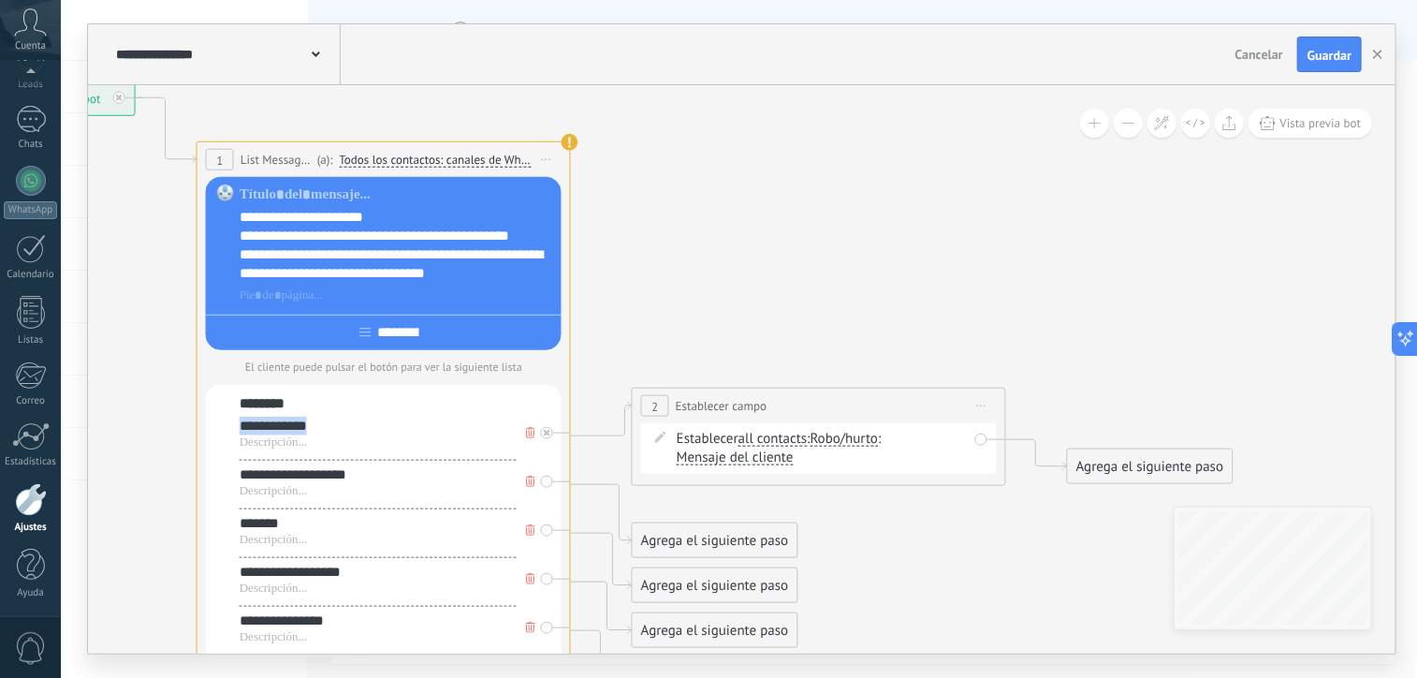
drag, startPoint x: 328, startPoint y: 419, endPoint x: 236, endPoint y: 424, distance: 91.9
click at [236, 424] on div "**********" at bounding box center [384, 612] width 356 height 455
copy div "**********"
click at [859, 441] on span "Robo/hurto" at bounding box center [845, 439] width 68 height 15
click at [859, 441] on button "Robo/hurto" at bounding box center [918, 439] width 234 height 34
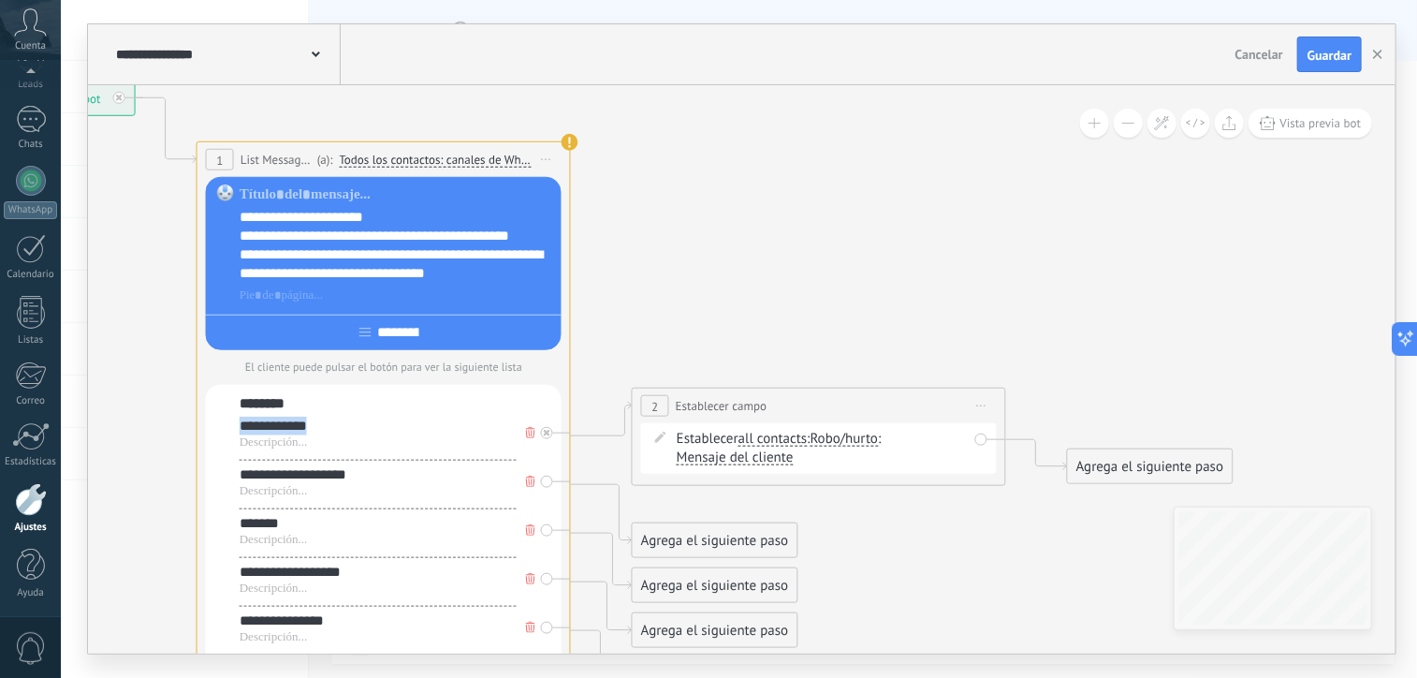
scroll to position [267, 0]
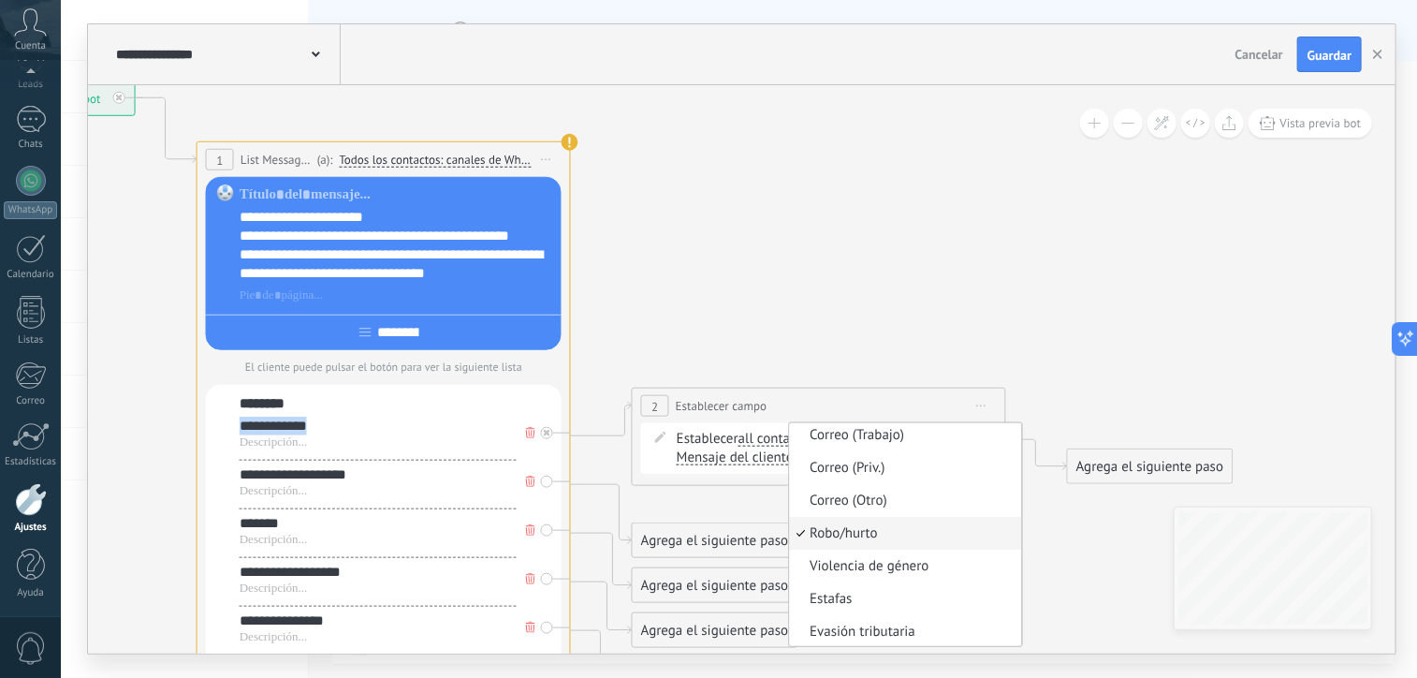
click at [879, 534] on span "Robo/hurto" at bounding box center [903, 533] width 227 height 19
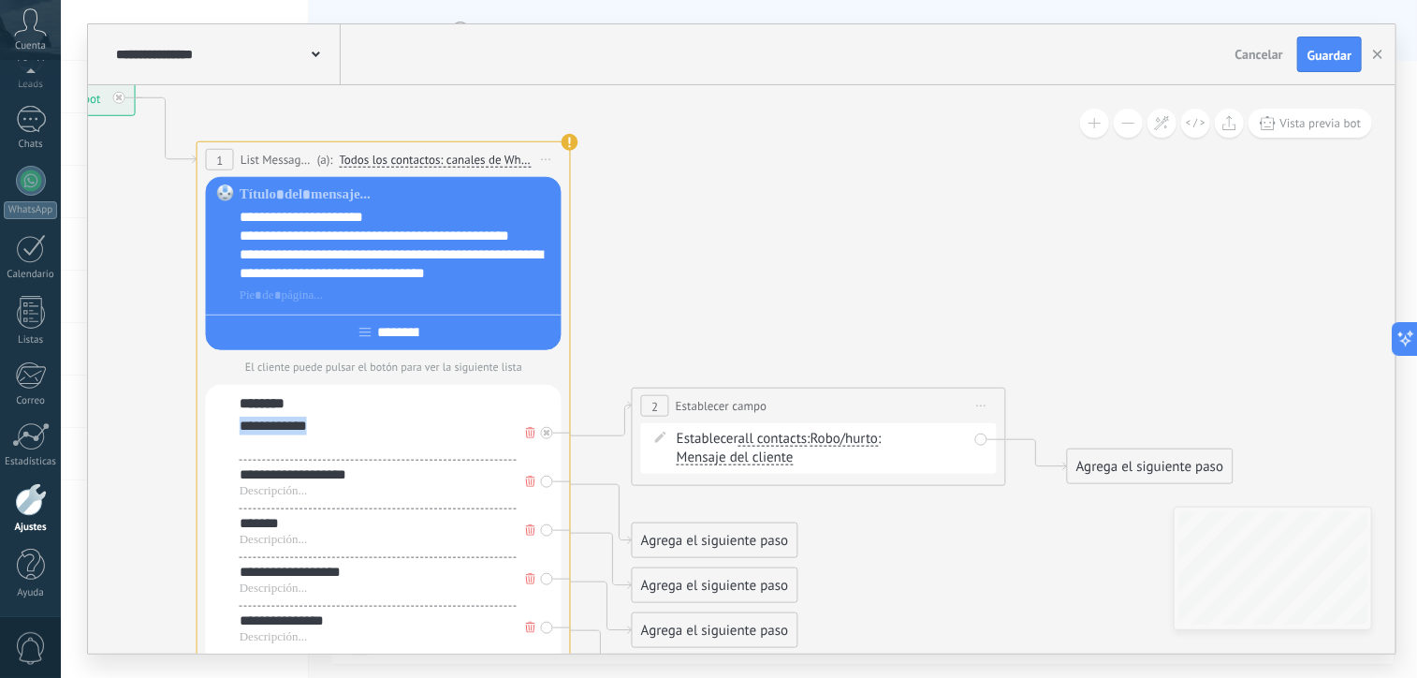
click at [350, 437] on div at bounding box center [378, 442] width 277 height 15
click at [319, 422] on div "**********" at bounding box center [378, 426] width 277 height 19
click at [283, 421] on div "**********" at bounding box center [378, 426] width 277 height 19
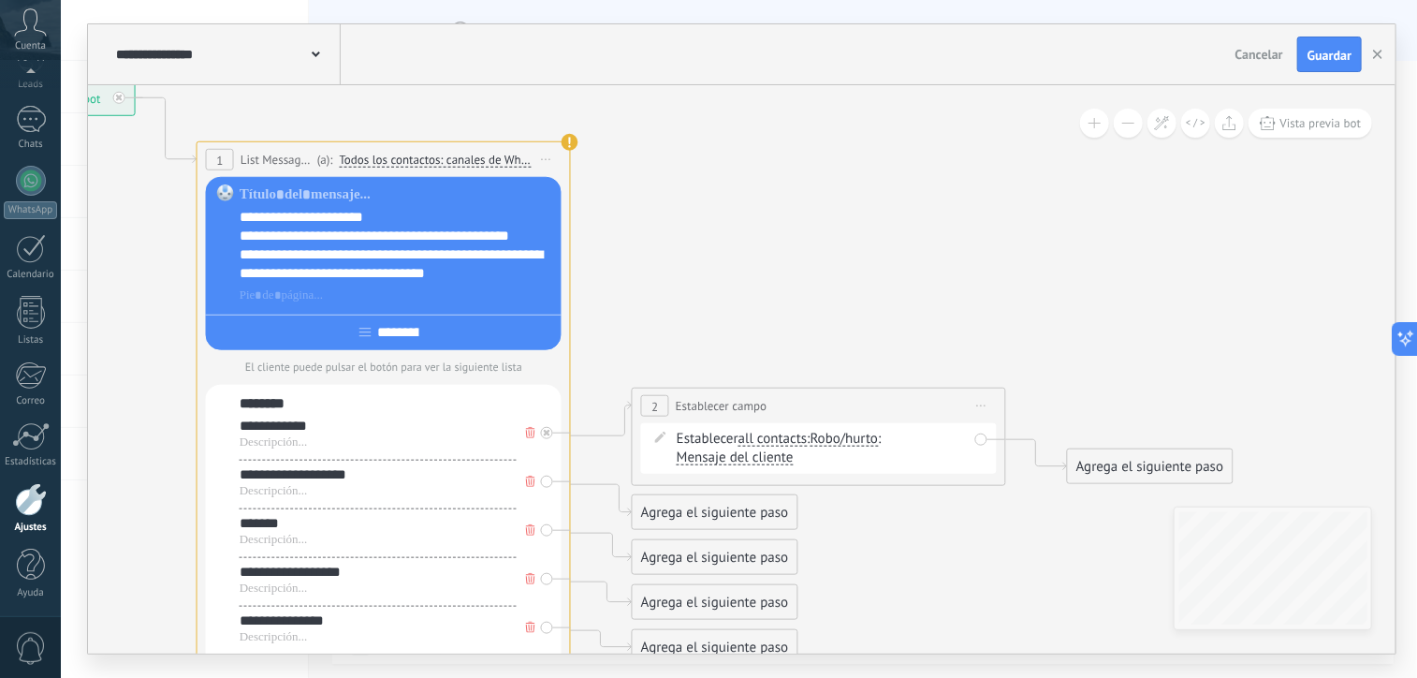
click at [397, 432] on div "**********" at bounding box center [378, 426] width 277 height 19
click at [876, 436] on span "Robo/hurto" at bounding box center [845, 439] width 68 height 15
click at [876, 436] on button "Robo/hurto" at bounding box center [918, 439] width 234 height 34
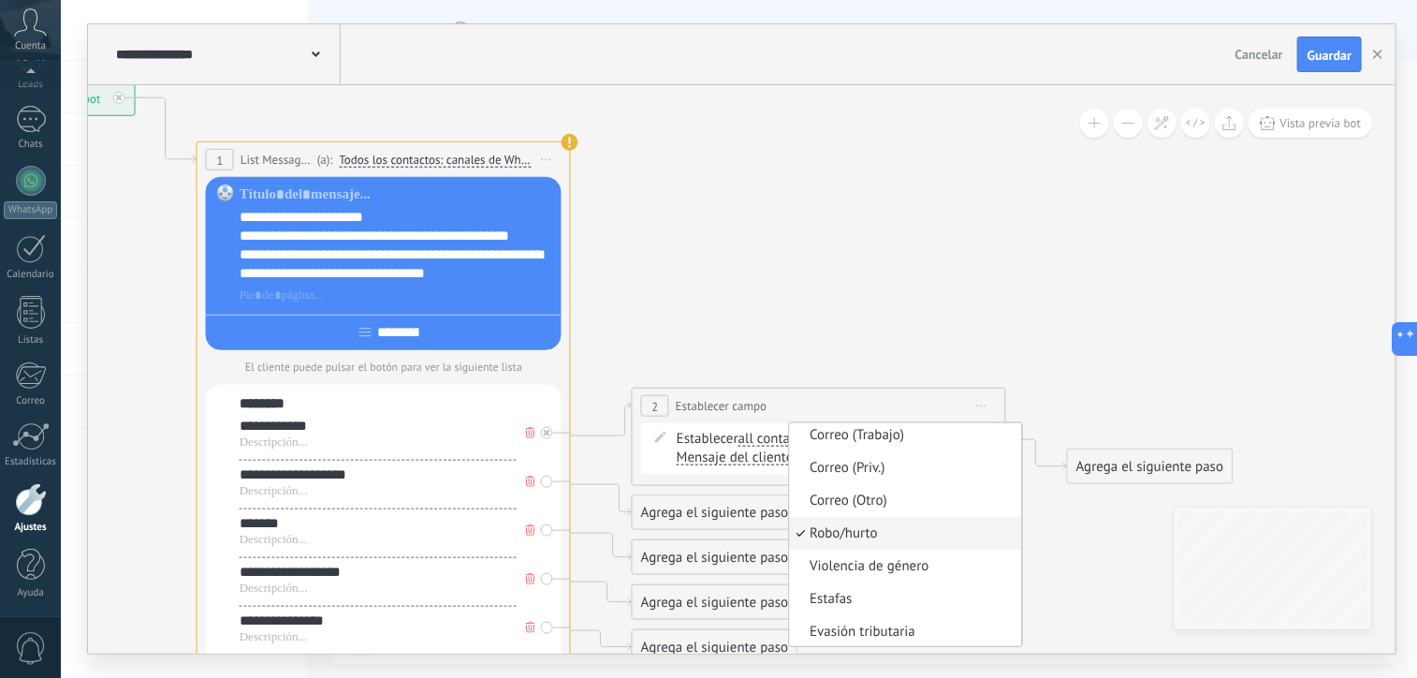
click at [803, 340] on icon at bounding box center [572, 491] width 2129 height 1759
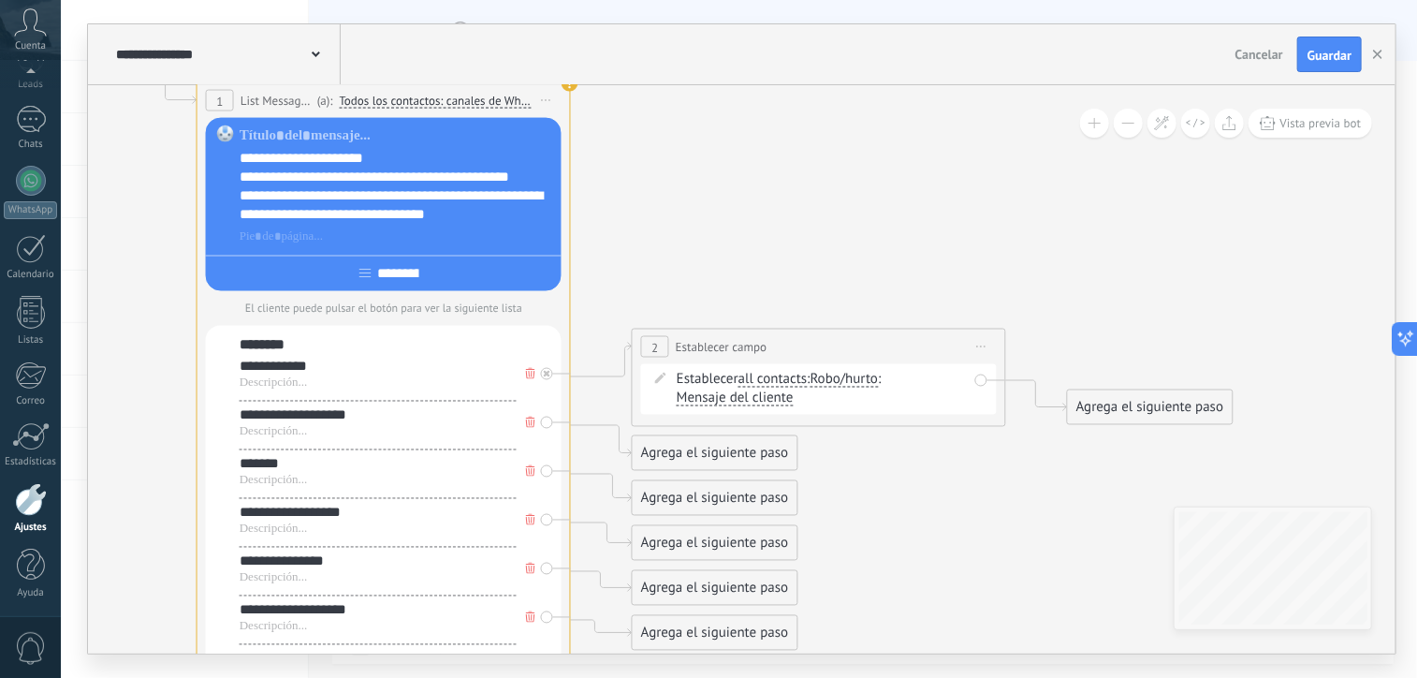
click at [769, 456] on div "Agrega el siguiente paso" at bounding box center [715, 453] width 164 height 31
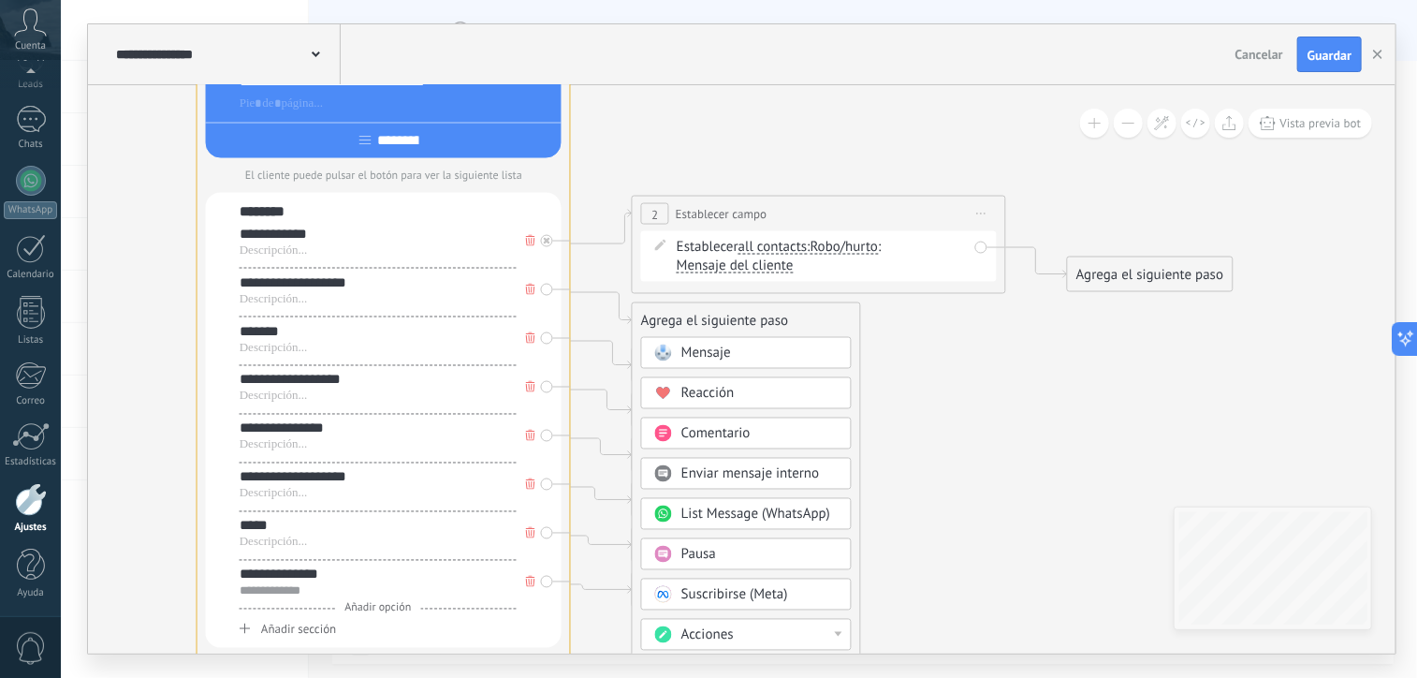
click at [730, 633] on span "Acciones" at bounding box center [708, 635] width 52 height 18
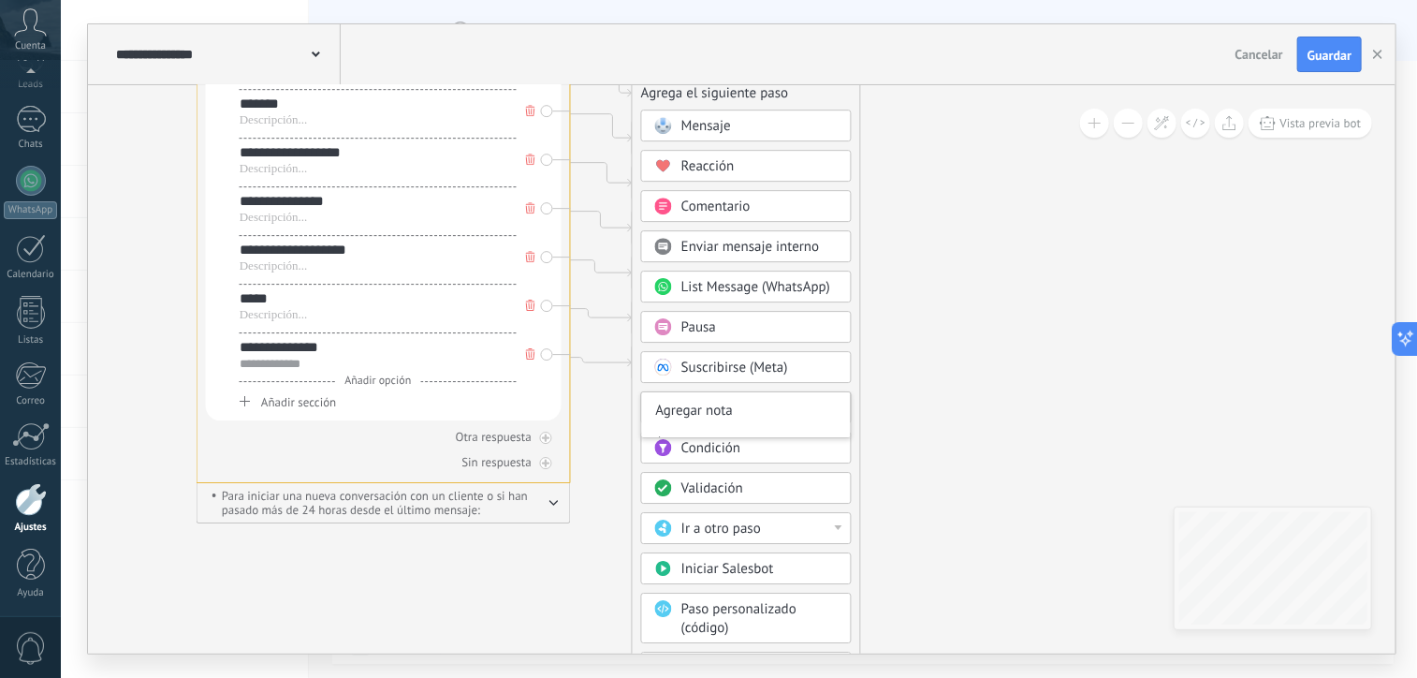
scroll to position [0, 0]
click at [889, 355] on icon at bounding box center [572, 72] width 2129 height 1759
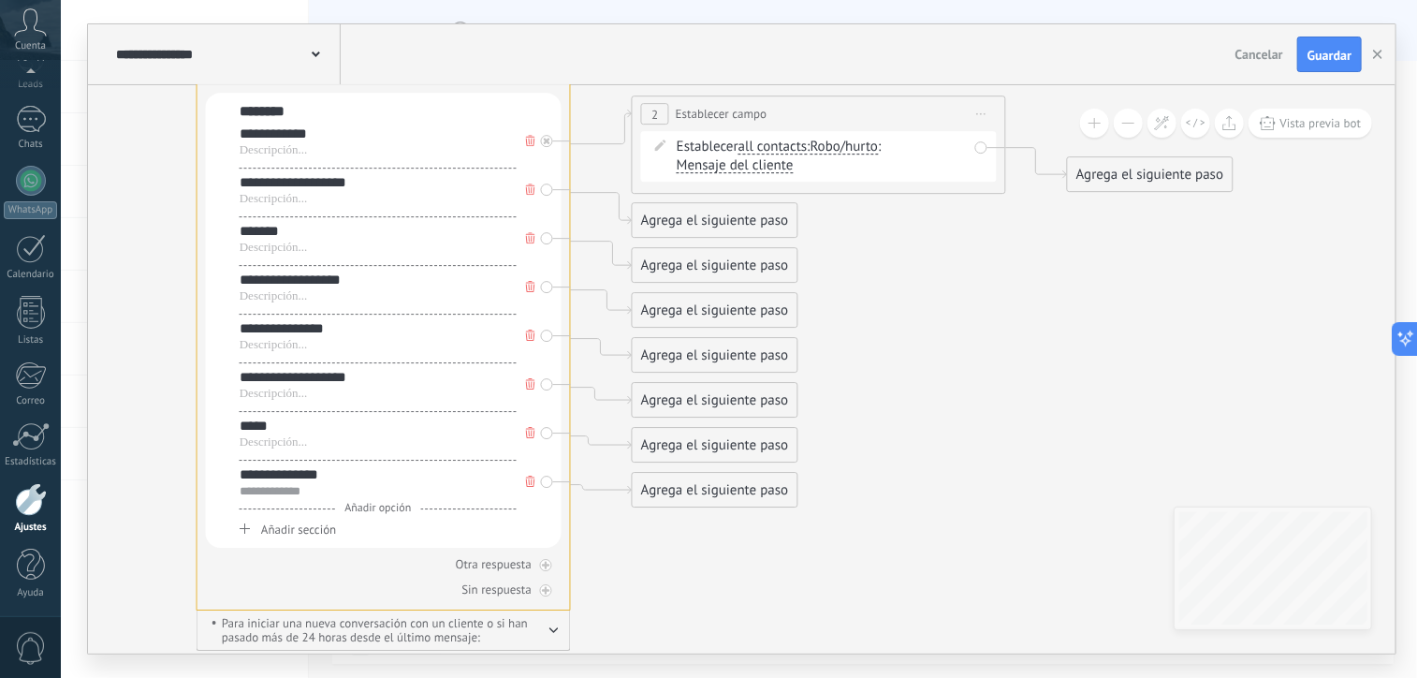
click at [756, 215] on div "Agrega el siguiente paso" at bounding box center [715, 220] width 164 height 31
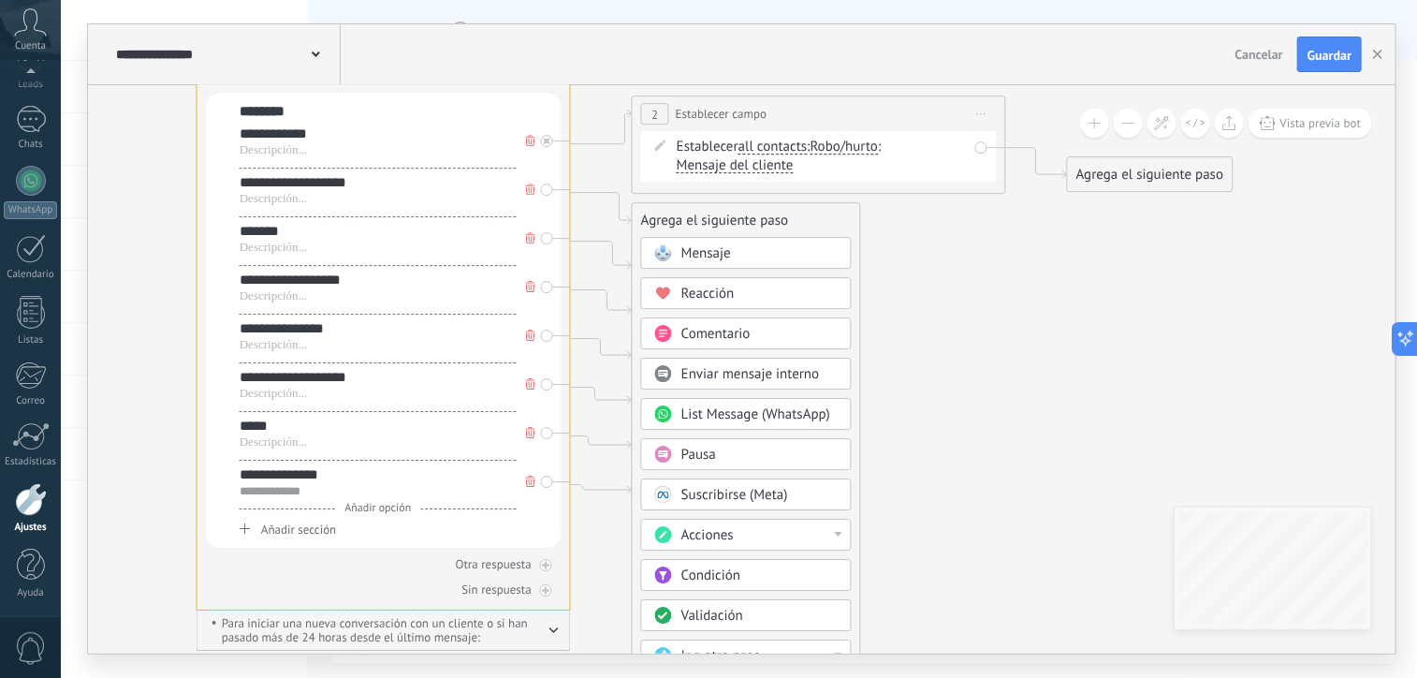
click at [774, 527] on div "Acciones" at bounding box center [760, 535] width 157 height 19
click at [738, 565] on div "Establecer campo" at bounding box center [746, 569] width 209 height 32
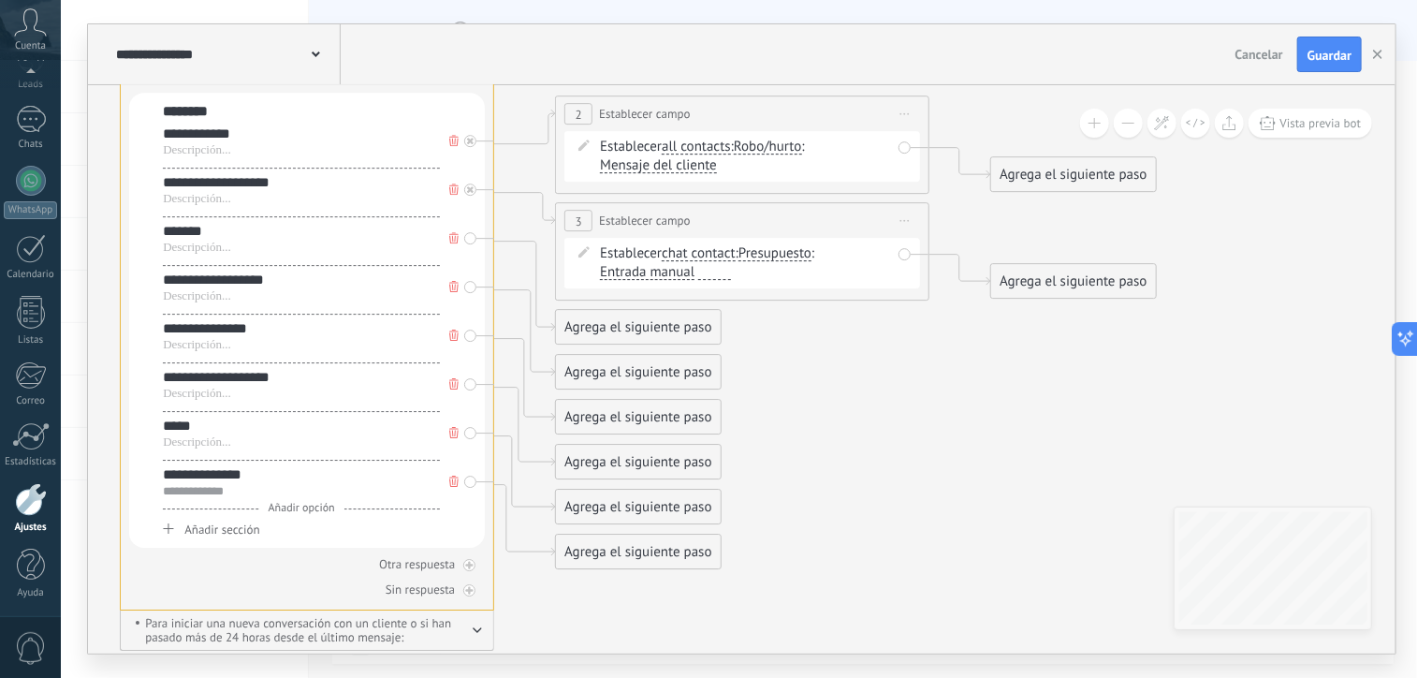
click at [727, 257] on span "chat contact" at bounding box center [699, 253] width 74 height 15
click at [727, 257] on button "chat contact" at bounding box center [770, 254] width 234 height 34
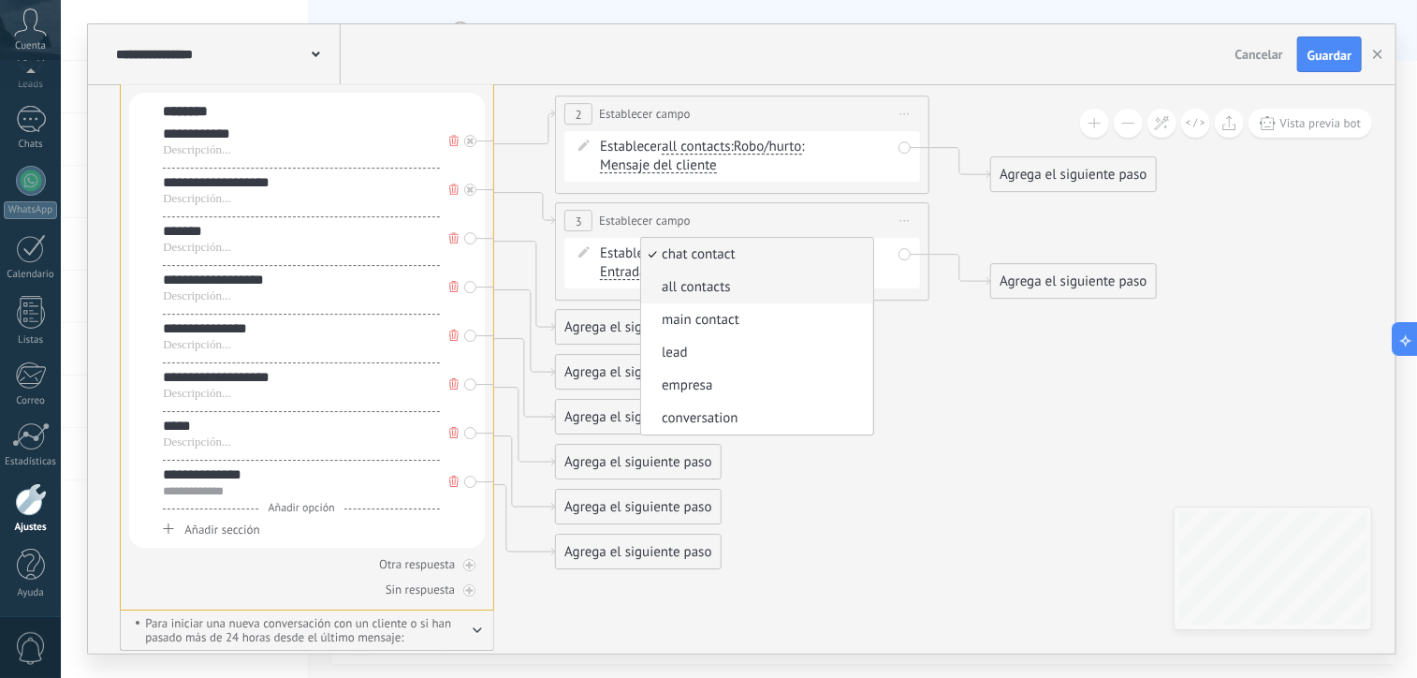
click at [716, 285] on span "all contacts" at bounding box center [754, 287] width 227 height 19
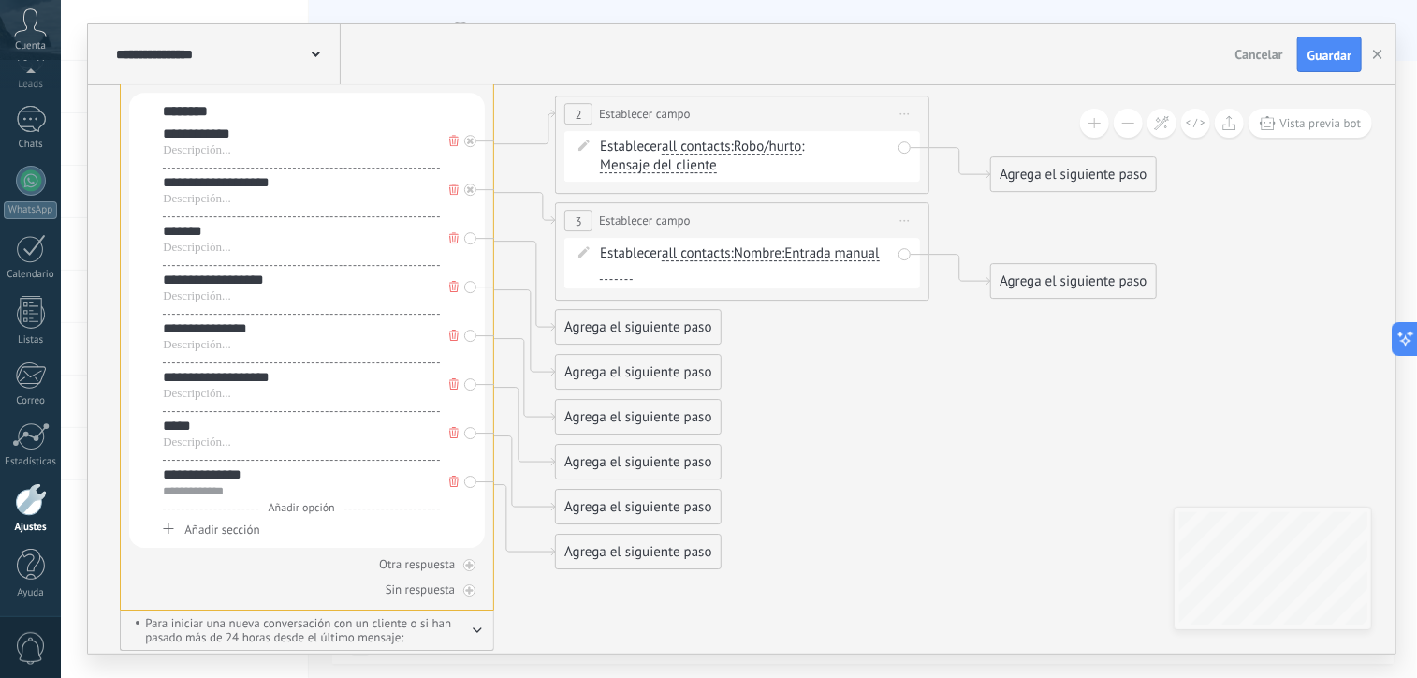
click at [774, 254] on span "Nombre" at bounding box center [758, 253] width 48 height 15
click at [774, 254] on button "Nombre" at bounding box center [842, 254] width 234 height 34
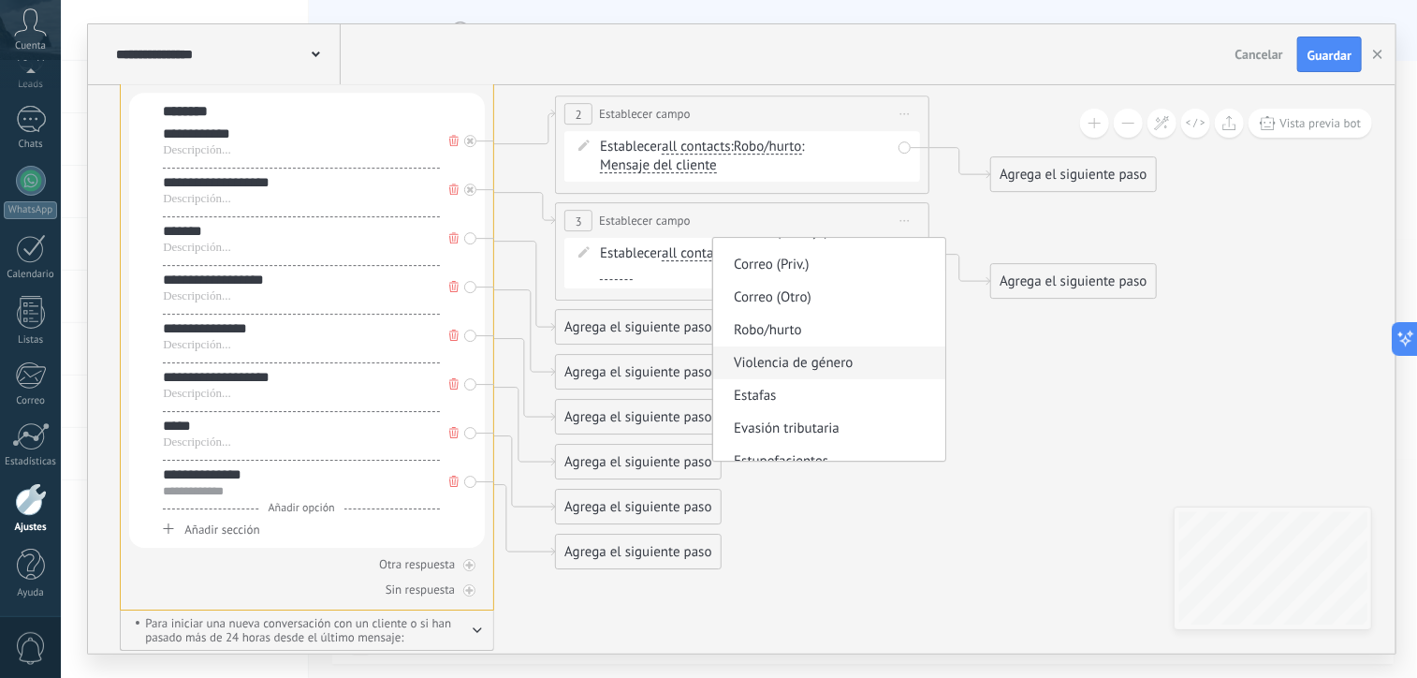
click at [786, 362] on span "Violencia de género" at bounding box center [826, 363] width 227 height 19
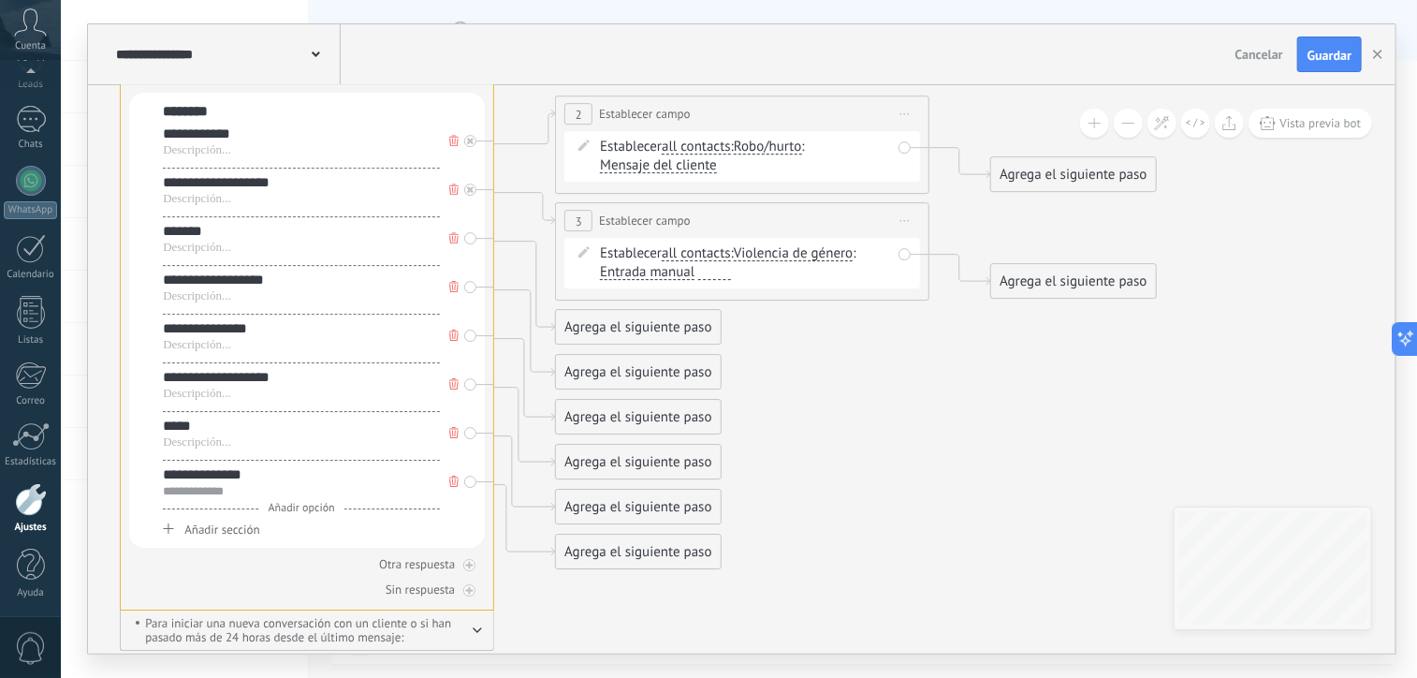
click at [688, 278] on span "Entrada manual" at bounding box center [647, 272] width 95 height 15
click at [688, 278] on button "Entrada manual" at bounding box center [708, 273] width 234 height 34
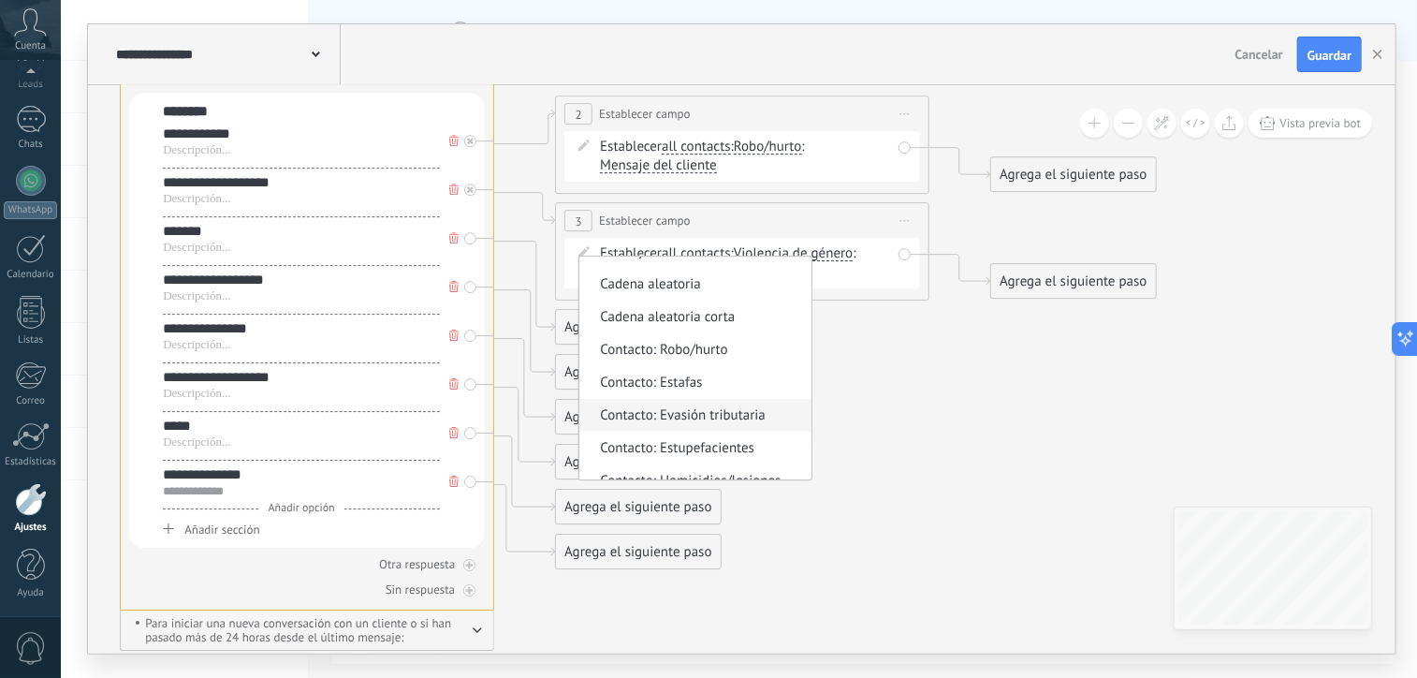
scroll to position [0, 0]
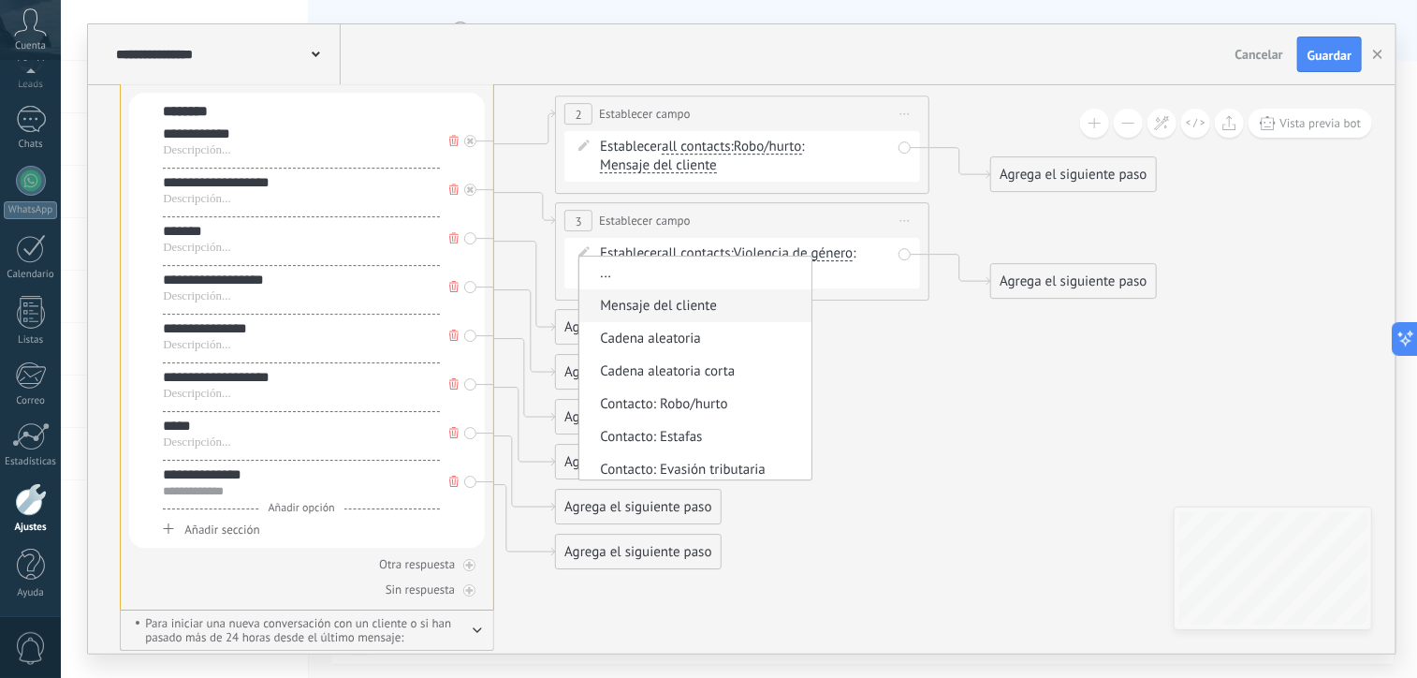
click at [697, 310] on span "Mensaje del cliente" at bounding box center [693, 306] width 227 height 19
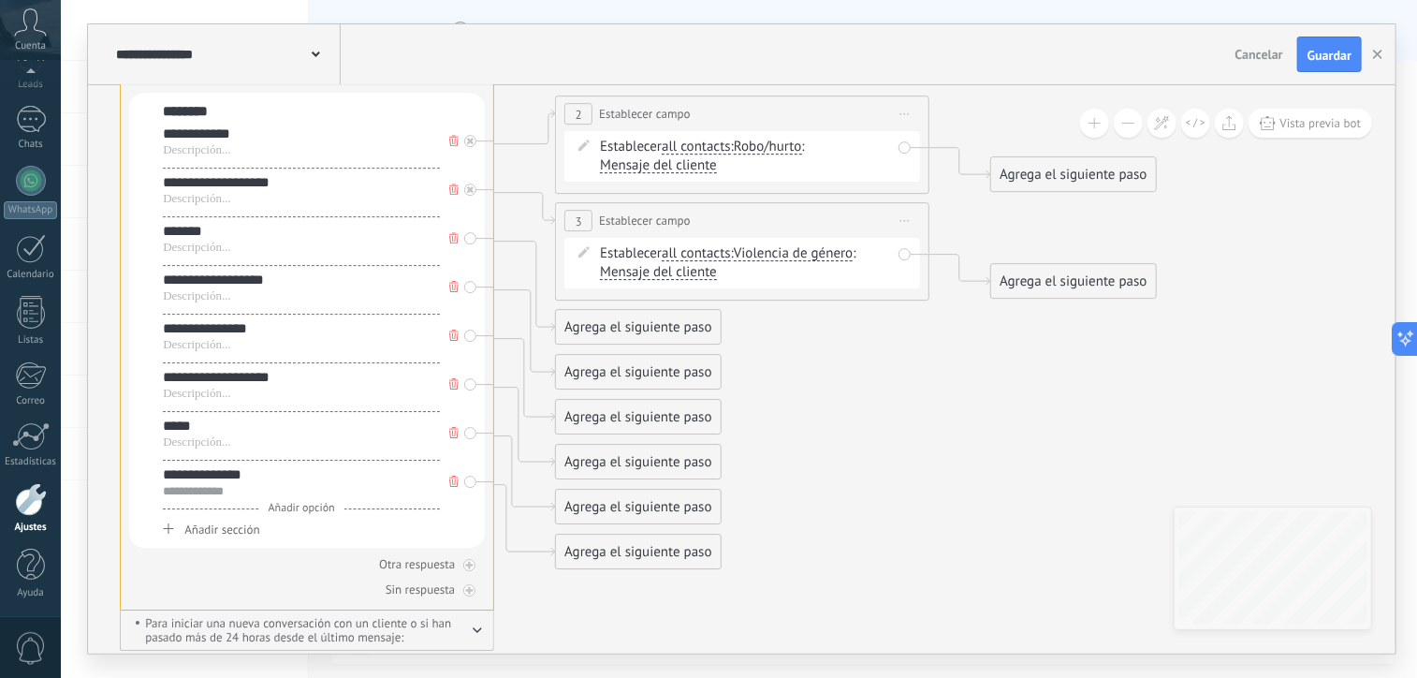
click at [675, 326] on div "Agrega el siguiente paso" at bounding box center [638, 327] width 164 height 31
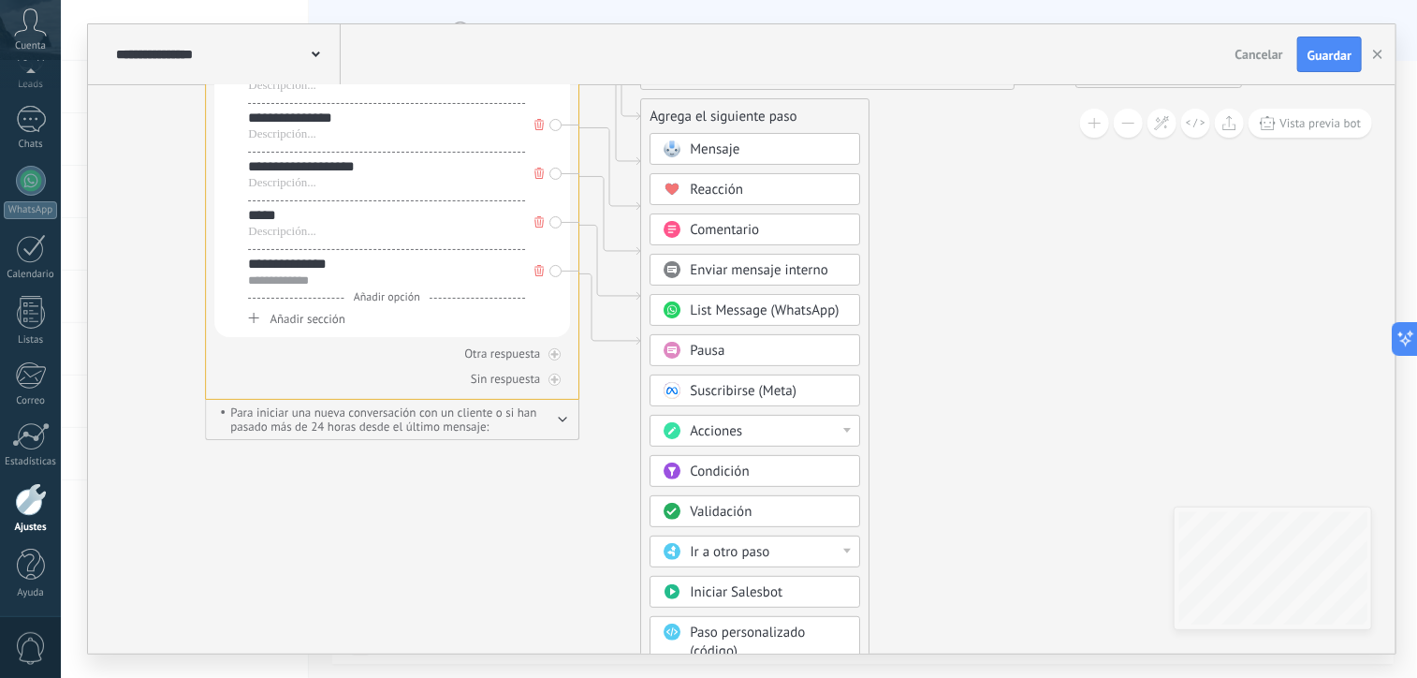
click at [699, 415] on div "Acciones" at bounding box center [755, 431] width 211 height 32
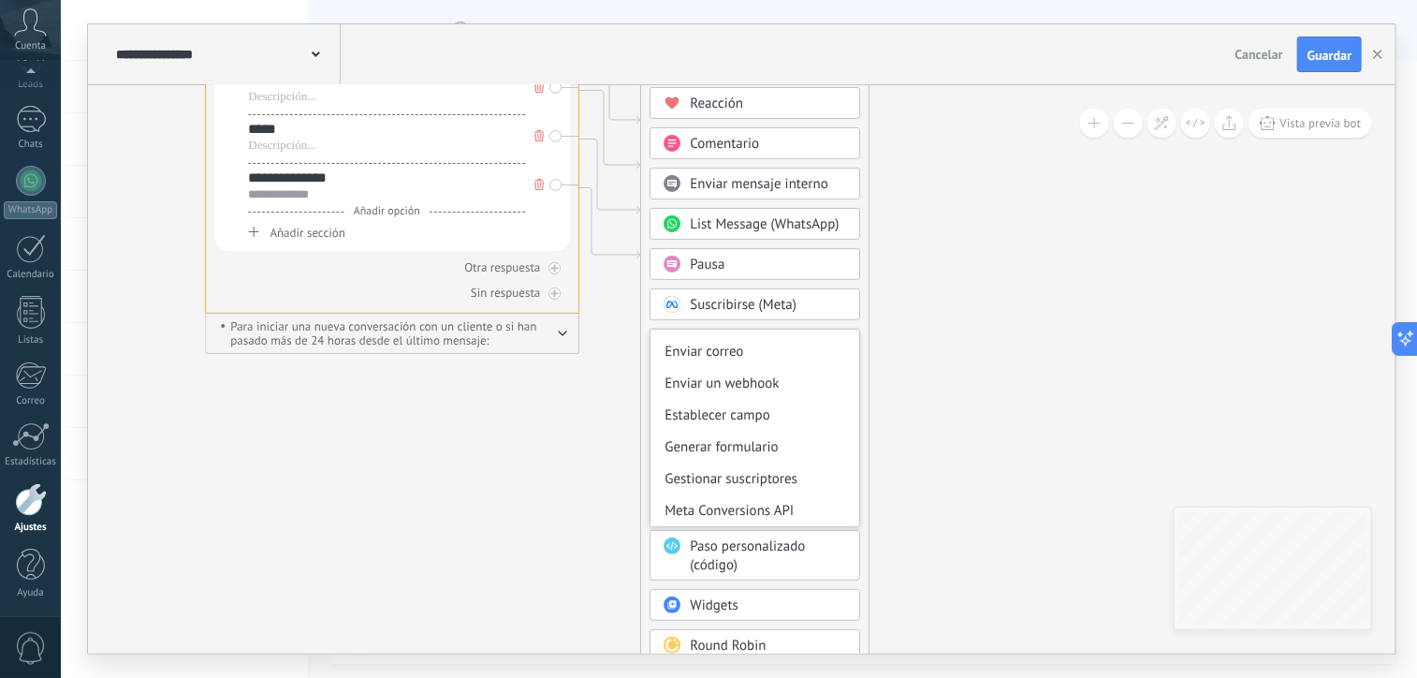
scroll to position [247, 0]
click at [745, 417] on div "Establecer campo" at bounding box center [755, 417] width 209 height 32
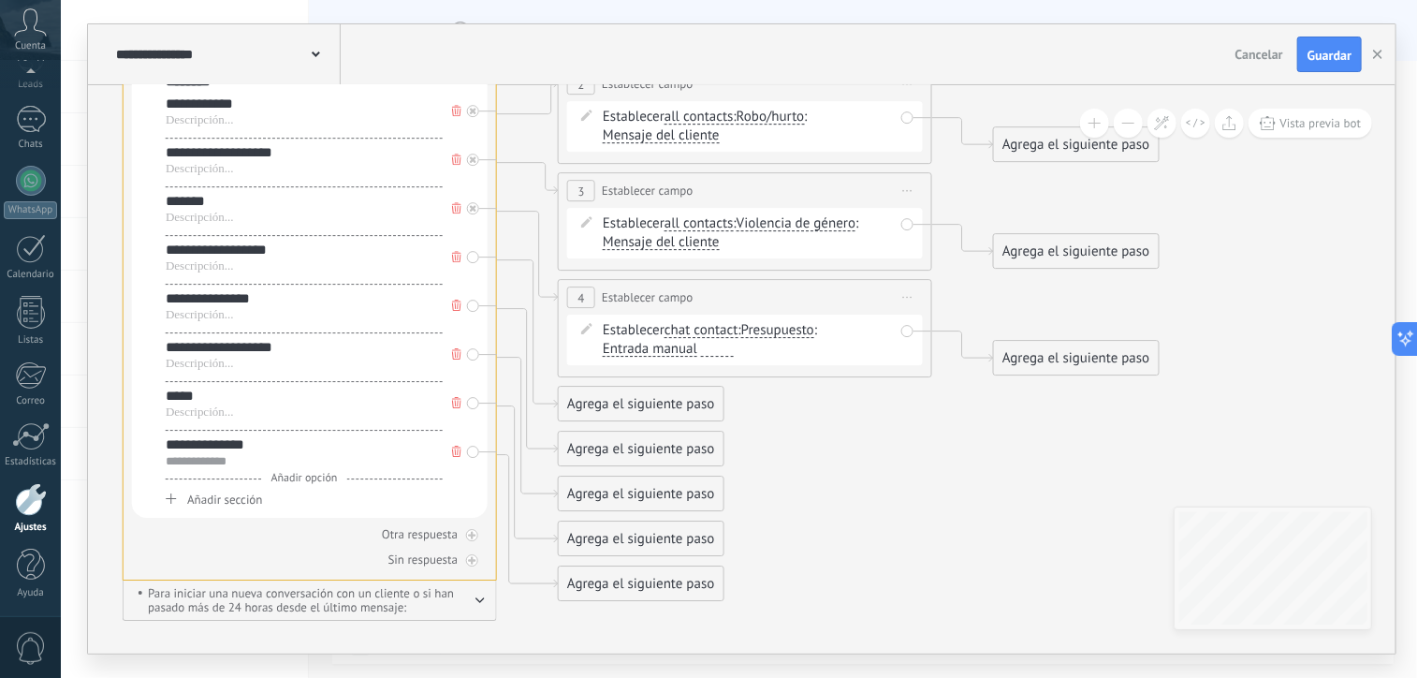
click at [692, 326] on span "chat contact" at bounding box center [702, 330] width 74 height 15
click at [692, 326] on button "chat contact" at bounding box center [772, 331] width 234 height 34
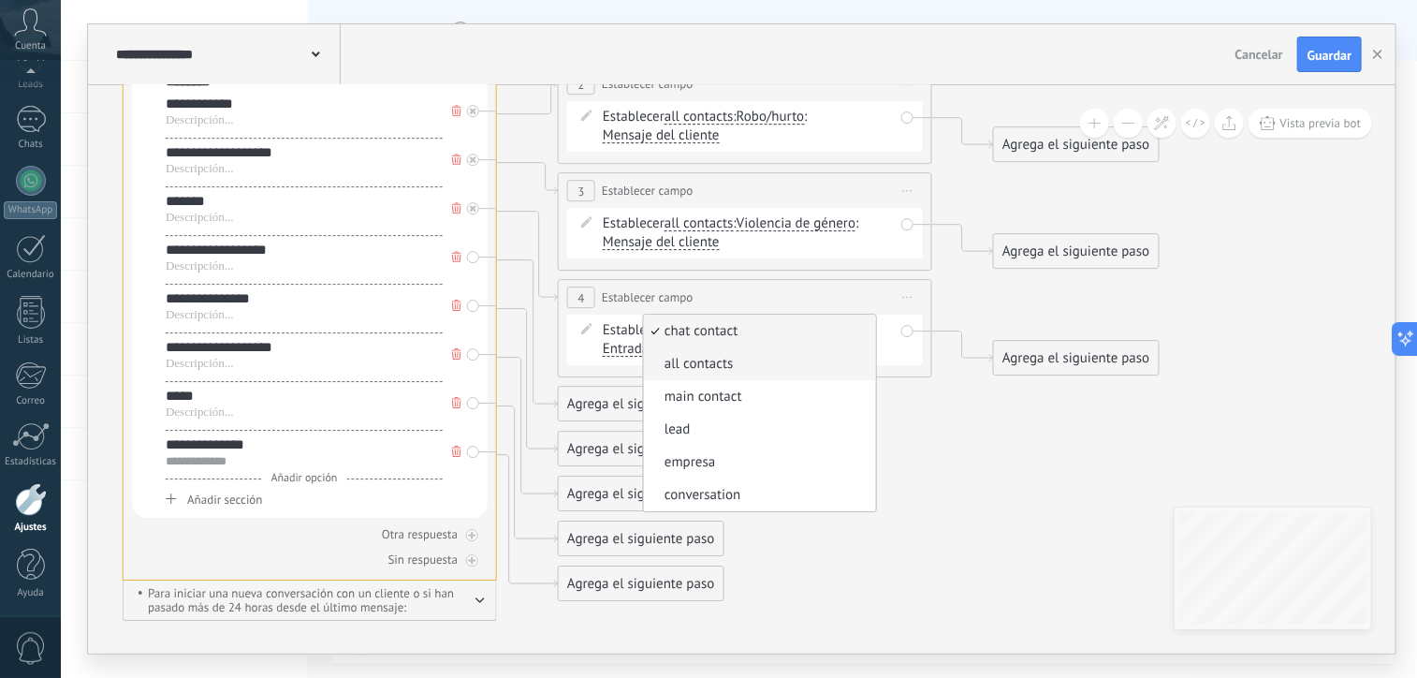
click at [704, 369] on span "all contacts" at bounding box center [757, 364] width 227 height 19
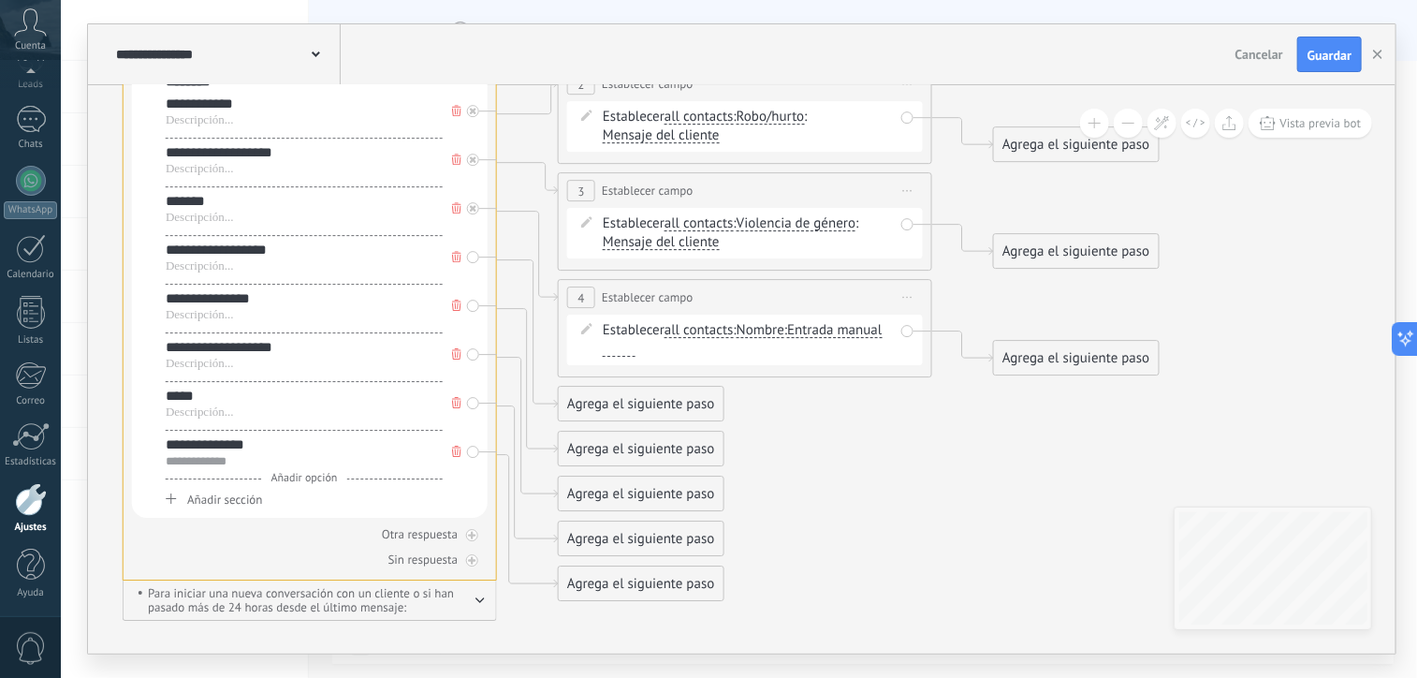
click at [772, 325] on span "Nombre" at bounding box center [761, 330] width 48 height 15
click at [772, 325] on button "Nombre" at bounding box center [844, 331] width 234 height 34
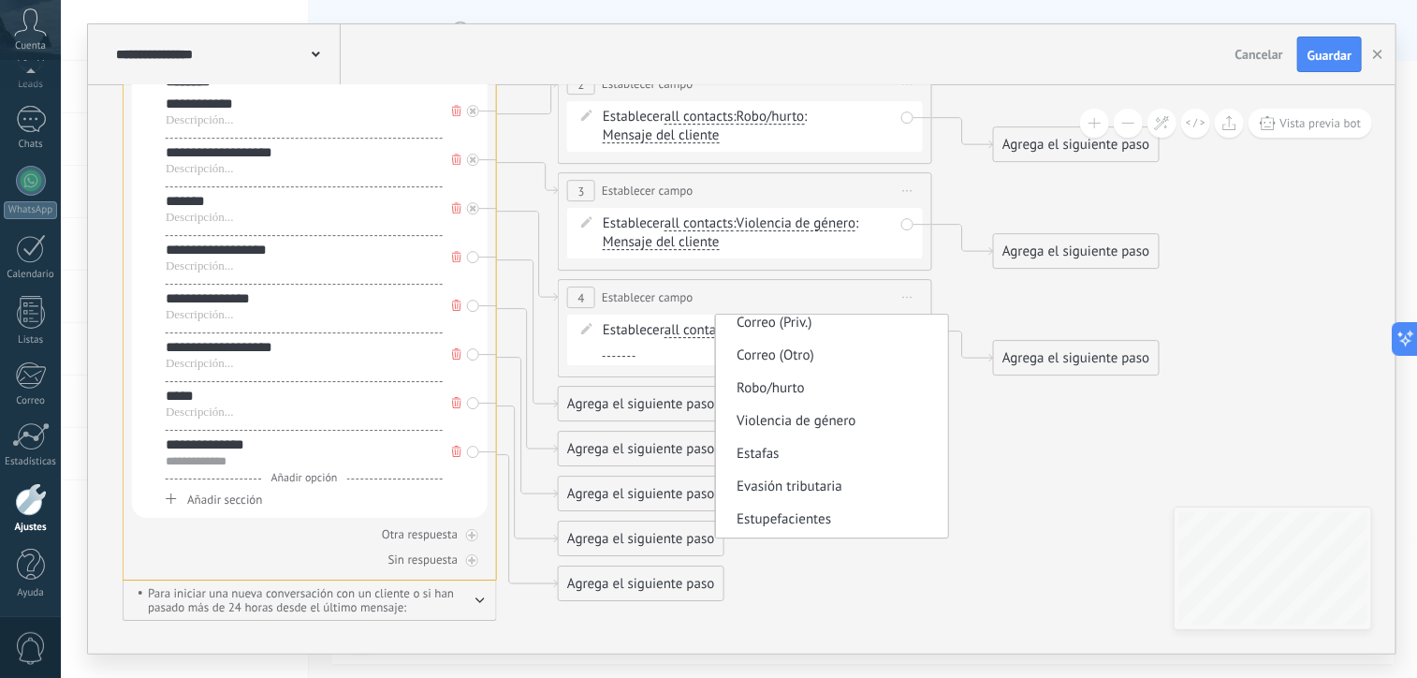
scroll to position [303, 0]
click at [776, 455] on span "Estafas" at bounding box center [829, 454] width 227 height 19
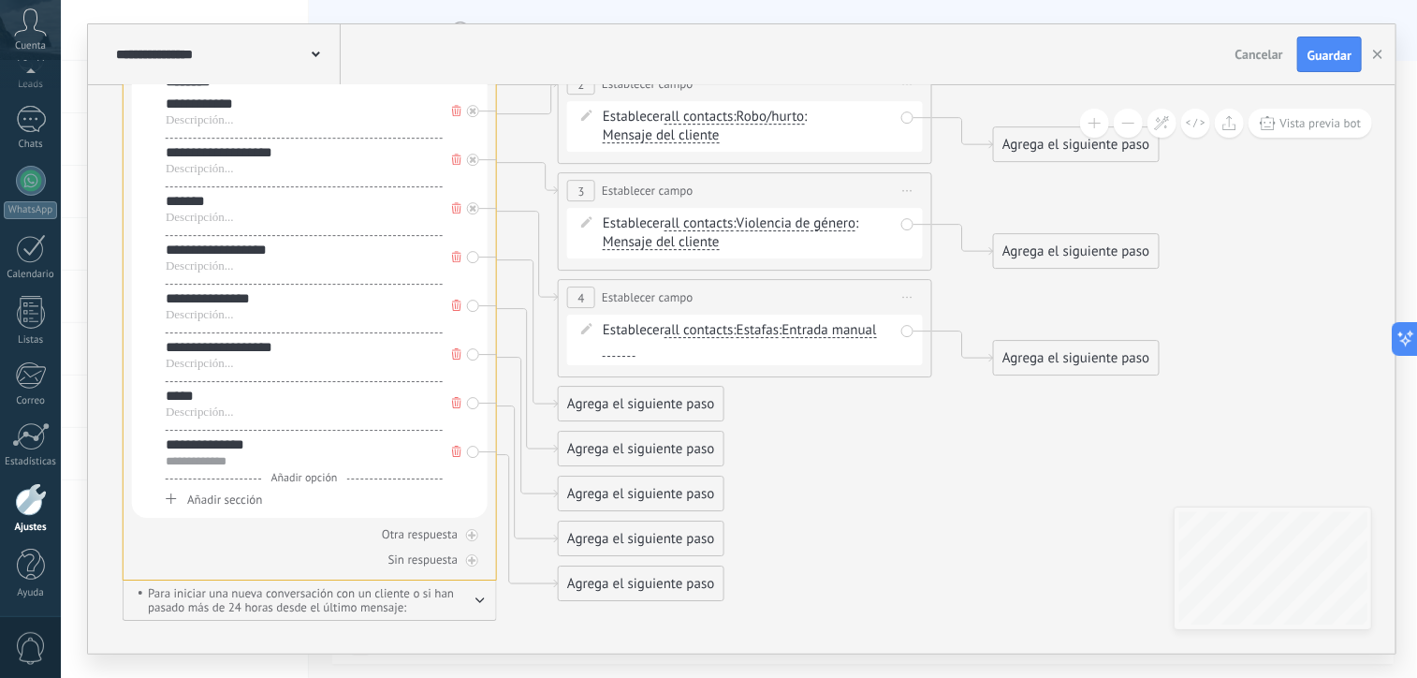
click at [842, 333] on span "Entrada manual" at bounding box center [830, 330] width 95 height 15
click at [842, 333] on button "Entrada manual" at bounding box center [890, 331] width 234 height 34
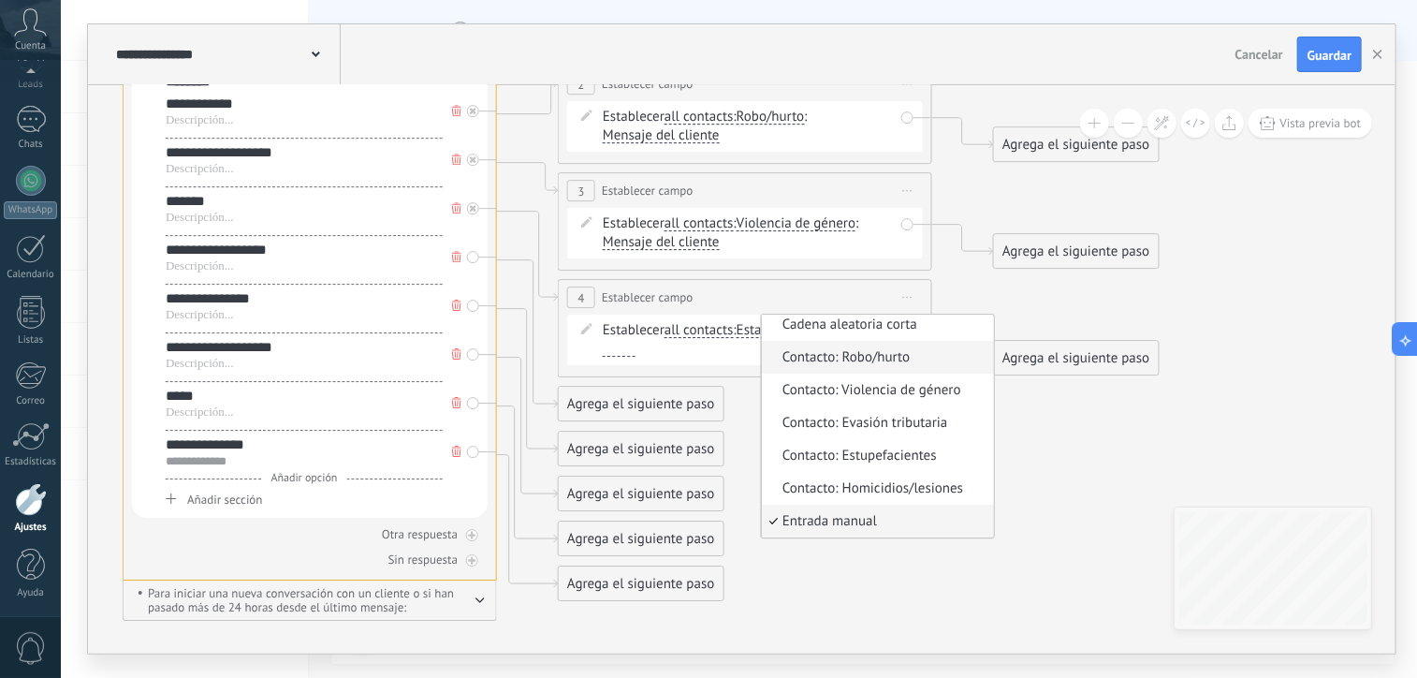
scroll to position [0, 0]
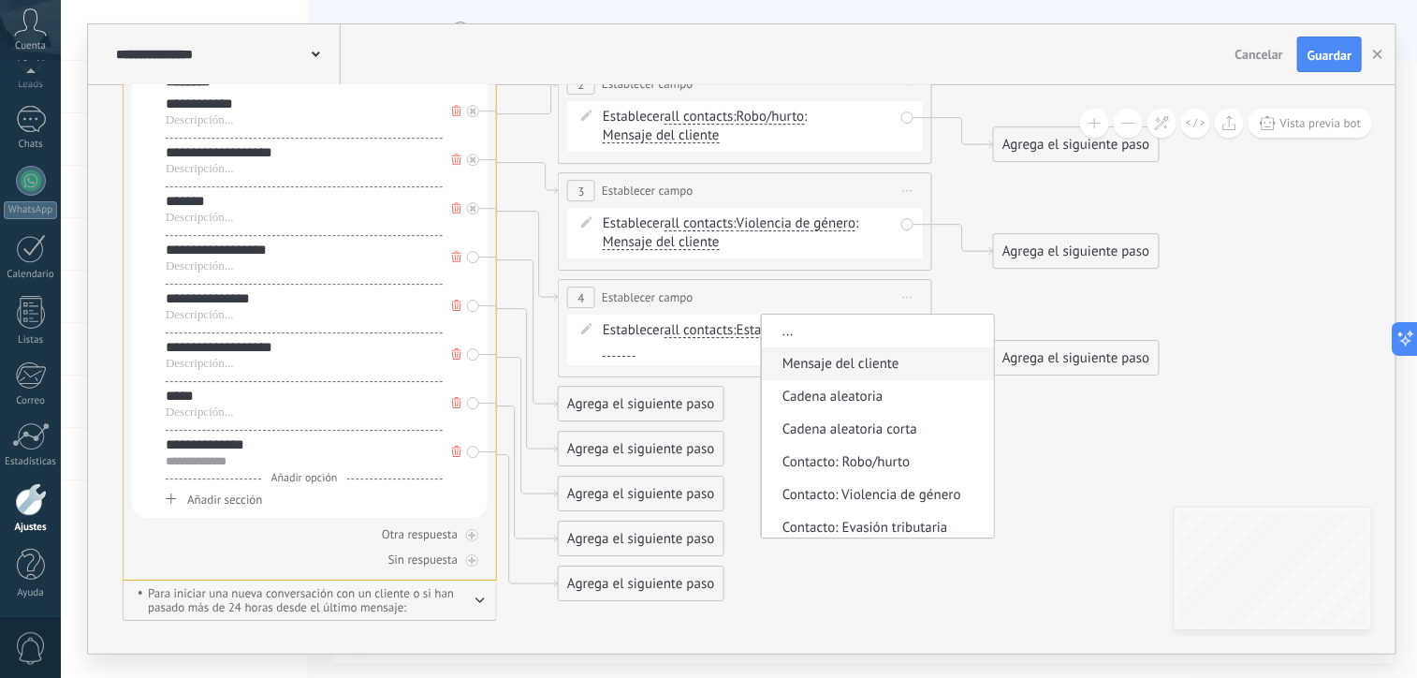
click at [884, 355] on span "Mensaje del cliente" at bounding box center [875, 364] width 227 height 19
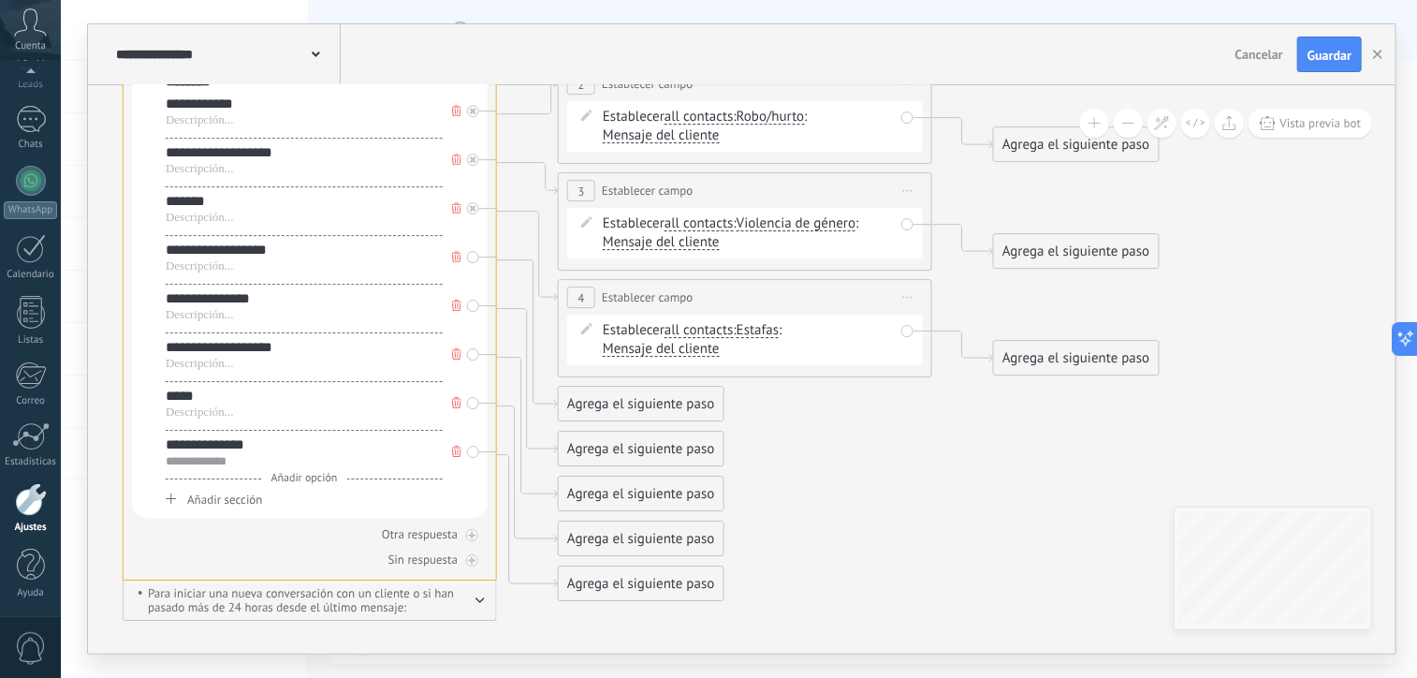
click at [803, 428] on icon at bounding box center [498, 179] width 2129 height 1779
click at [686, 407] on div "Agrega el siguiente paso" at bounding box center [641, 404] width 164 height 31
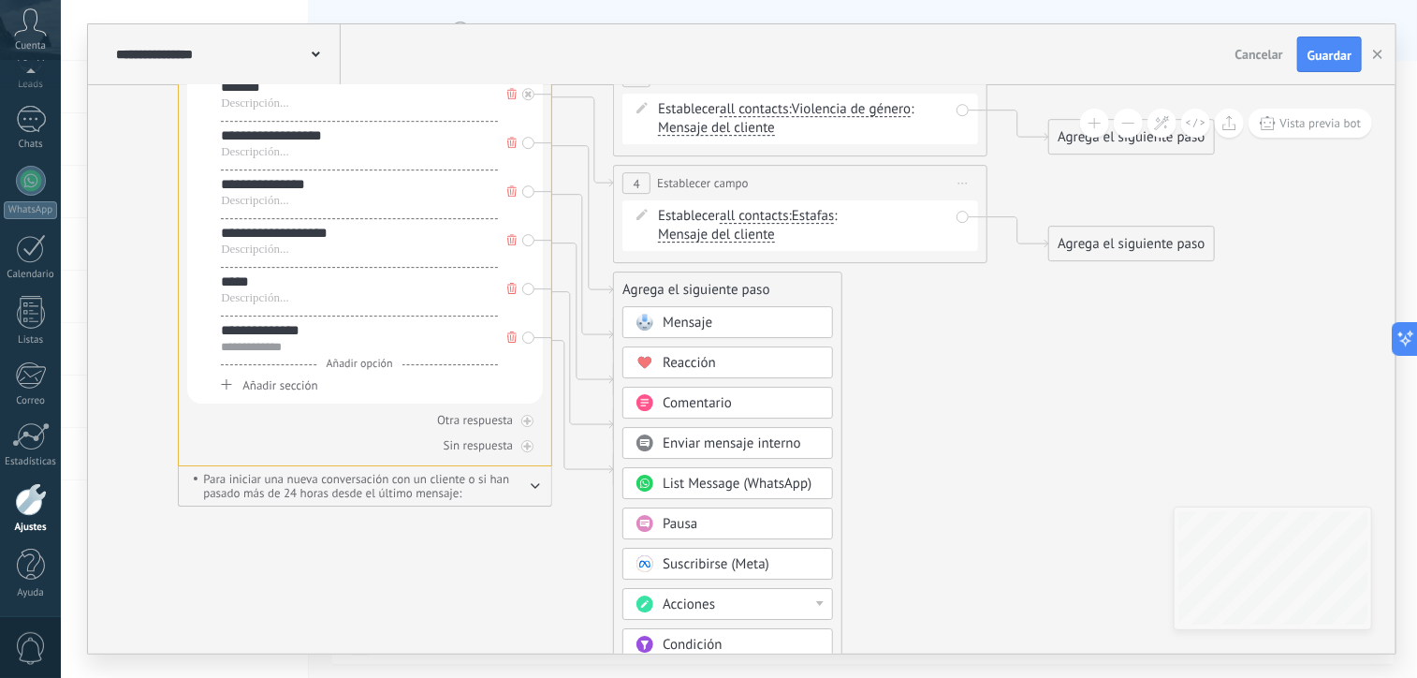
drag, startPoint x: 704, startPoint y: 602, endPoint x: 674, endPoint y: 608, distance: 30.5
click at [674, 608] on span "Acciones" at bounding box center [689, 604] width 52 height 18
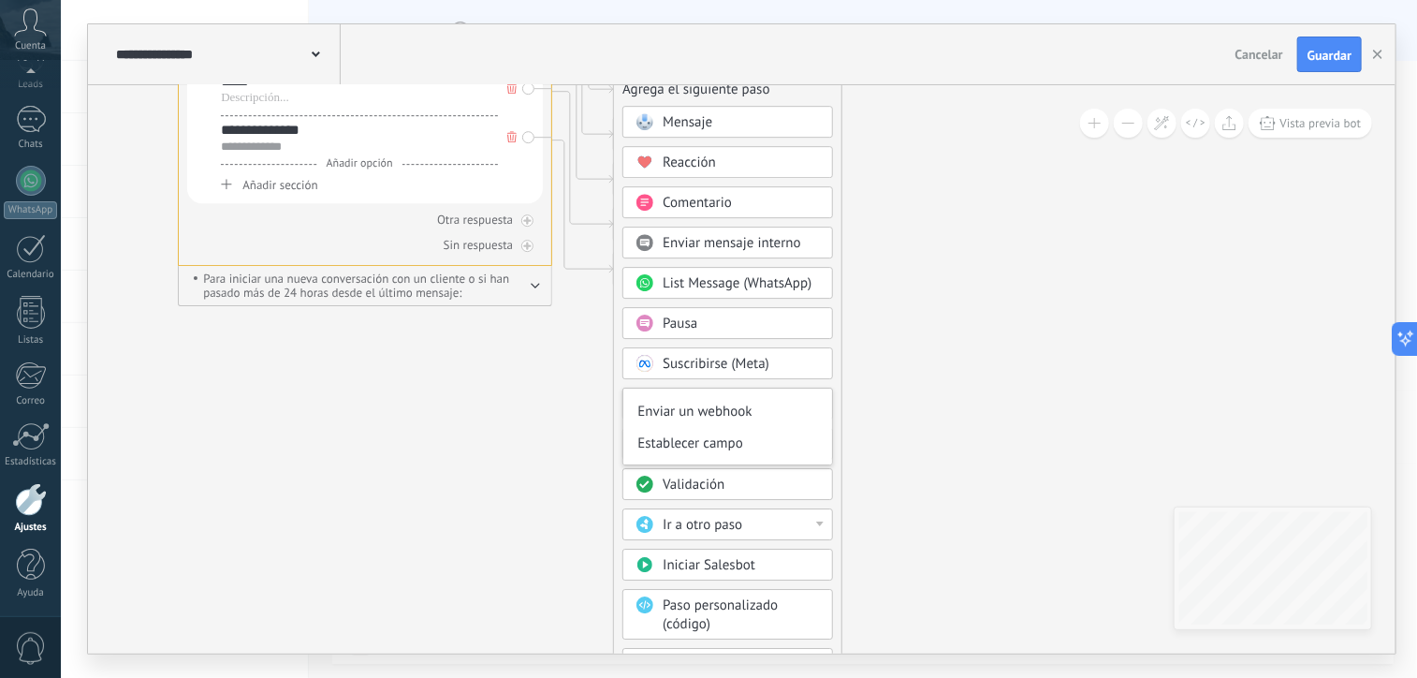
scroll to position [280, 0]
click at [732, 436] on div "Establecer campo" at bounding box center [728, 443] width 209 height 32
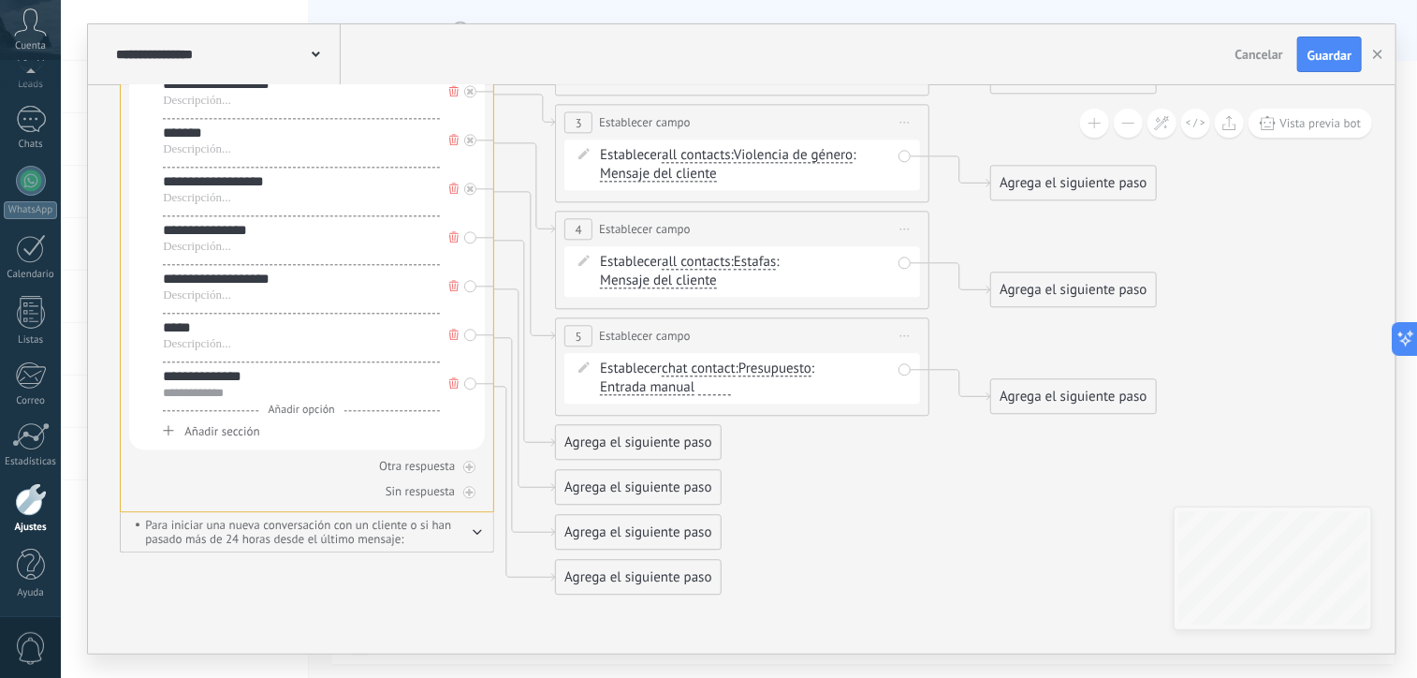
click at [712, 373] on span "chat contact" at bounding box center [699, 368] width 74 height 15
click at [712, 373] on button "chat contact" at bounding box center [770, 369] width 234 height 34
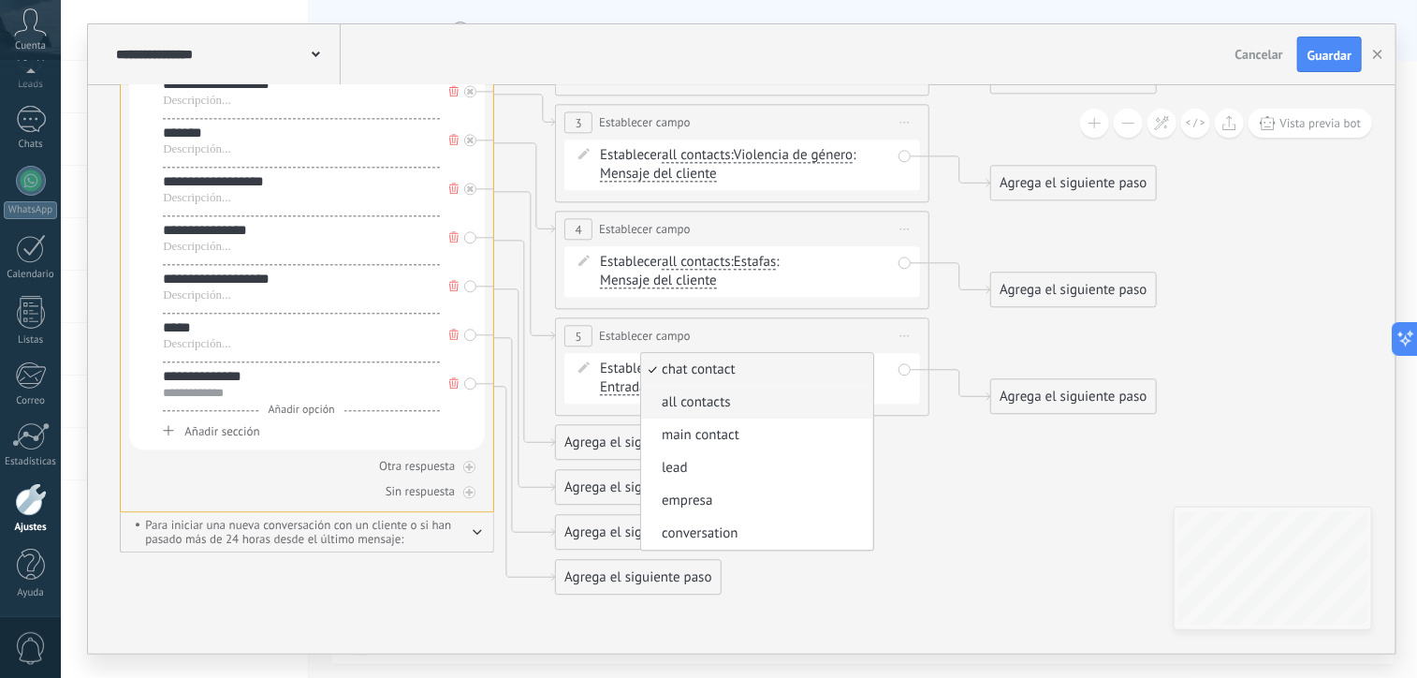
click at [707, 405] on span "all contacts" at bounding box center [754, 402] width 227 height 19
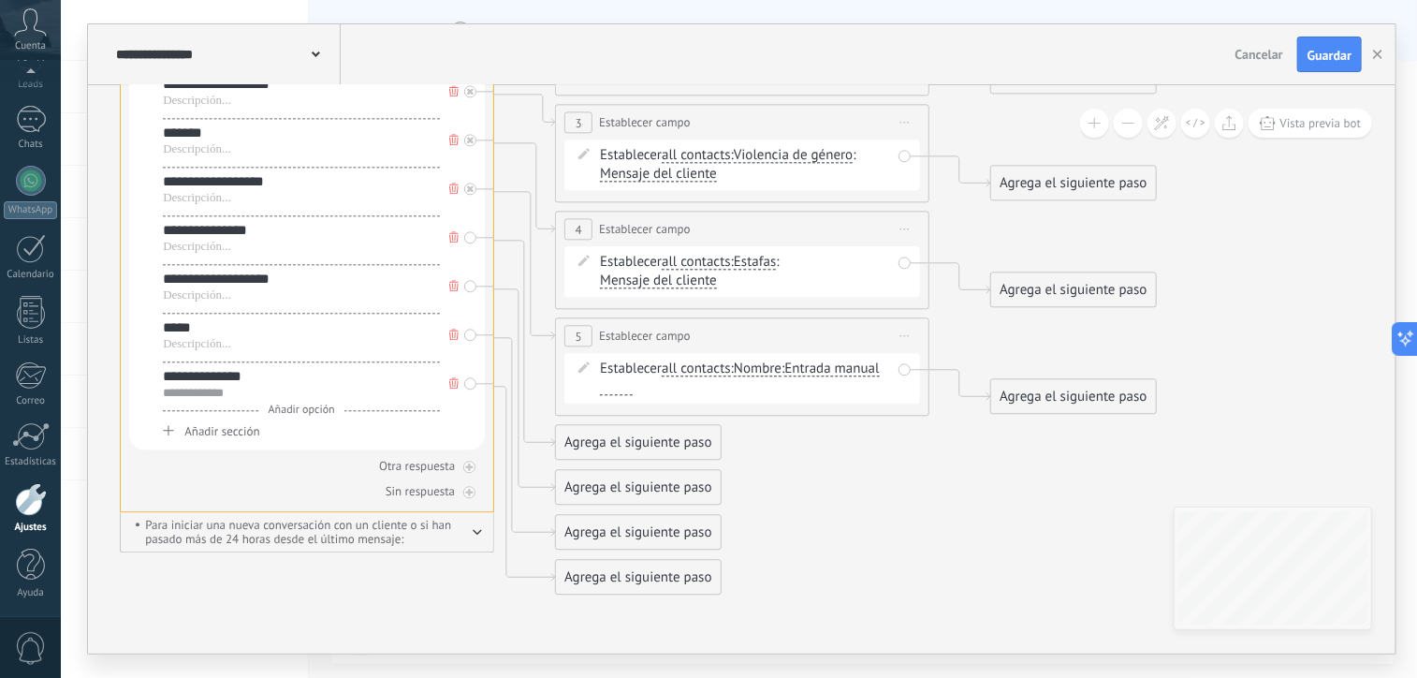
click at [759, 363] on span "Nombre" at bounding box center [758, 368] width 48 height 15
click at [759, 363] on button "Nombre" at bounding box center [842, 369] width 234 height 34
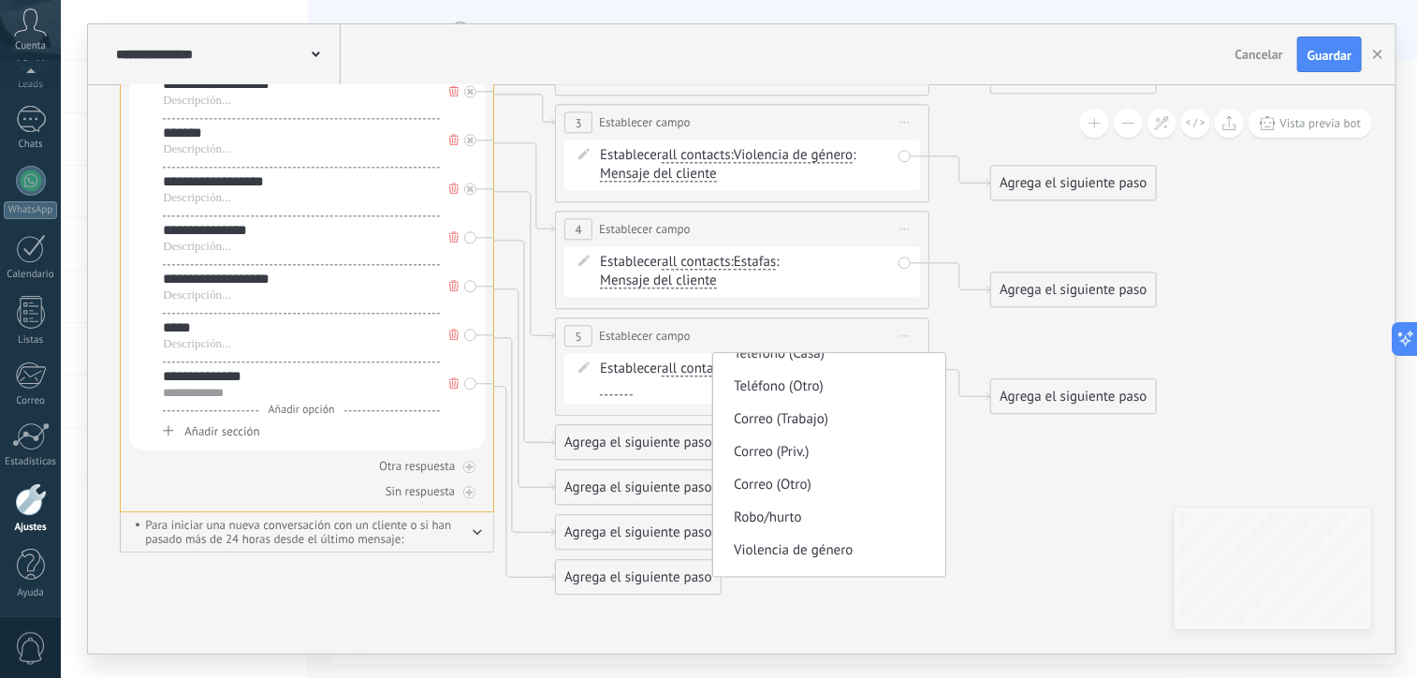
scroll to position [333, 0]
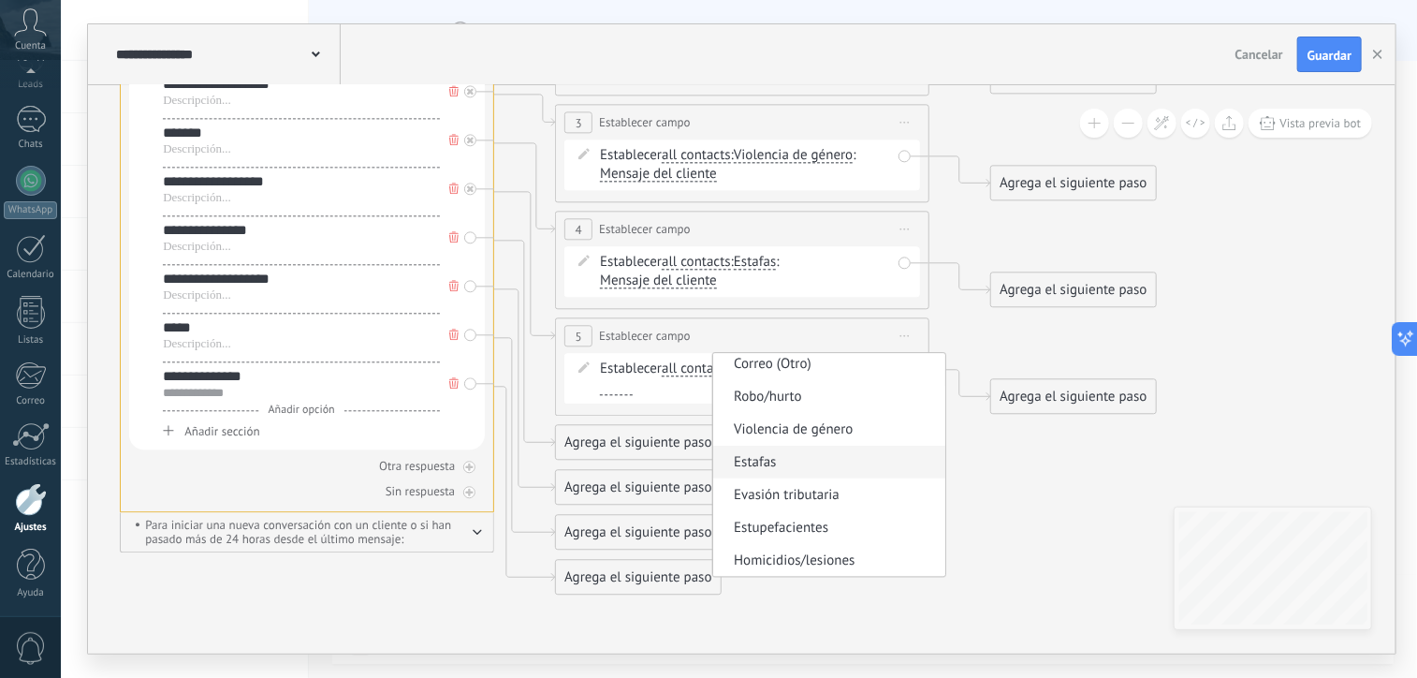
click at [770, 463] on span "Estafas" at bounding box center [826, 462] width 227 height 19
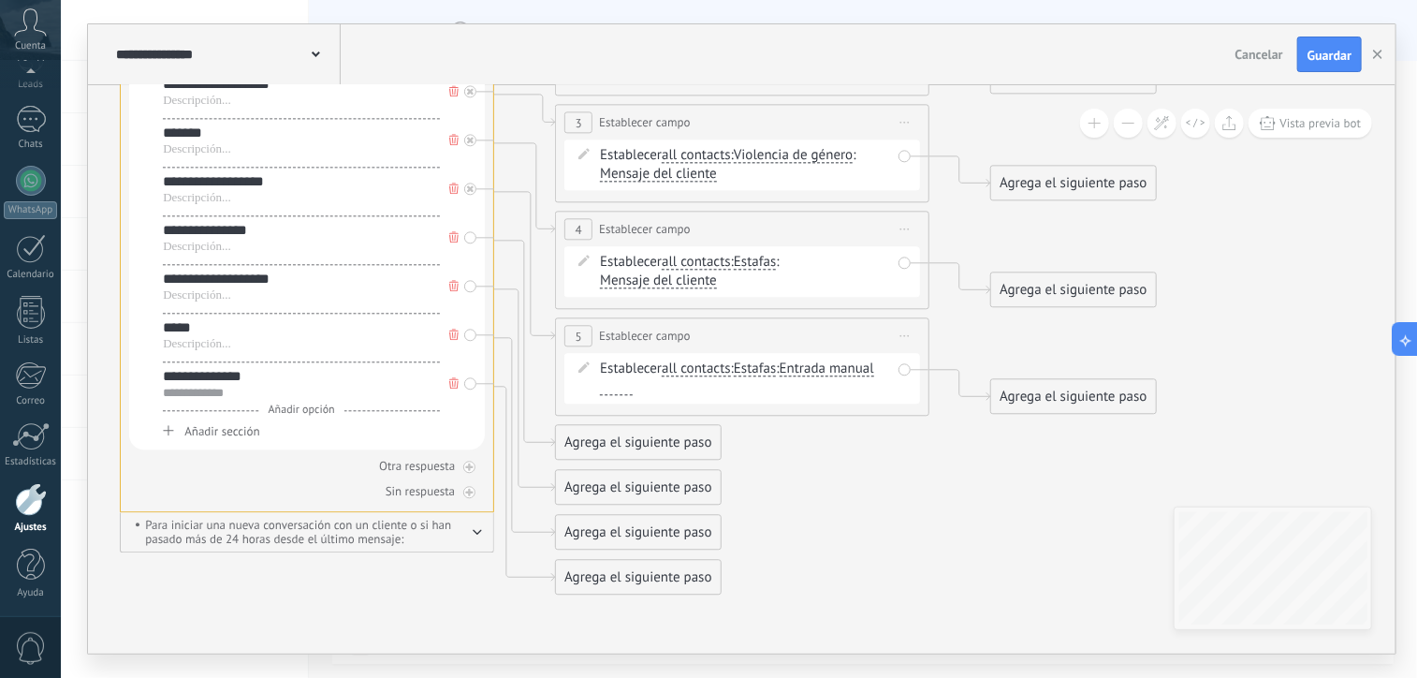
click at [856, 361] on span "Entrada manual" at bounding box center [827, 368] width 95 height 15
click at [856, 361] on button "Entrada manual" at bounding box center [888, 369] width 234 height 34
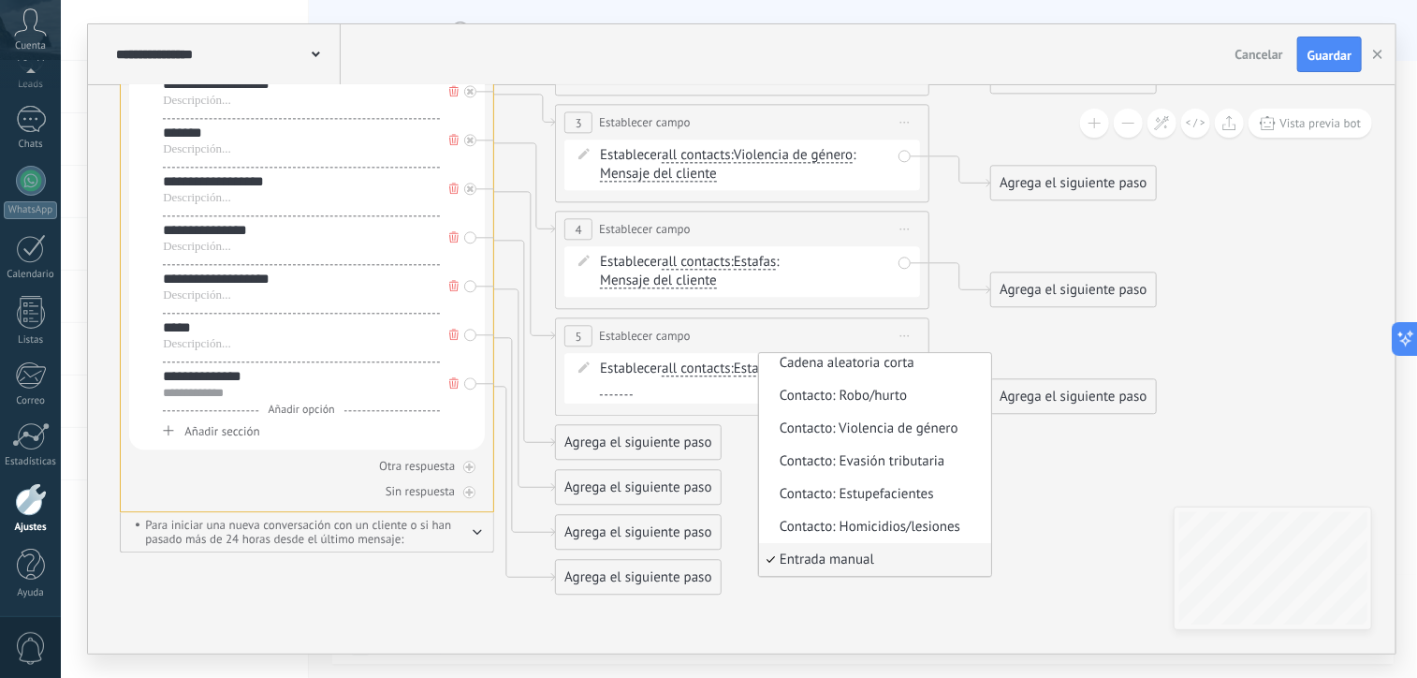
scroll to position [0, 0]
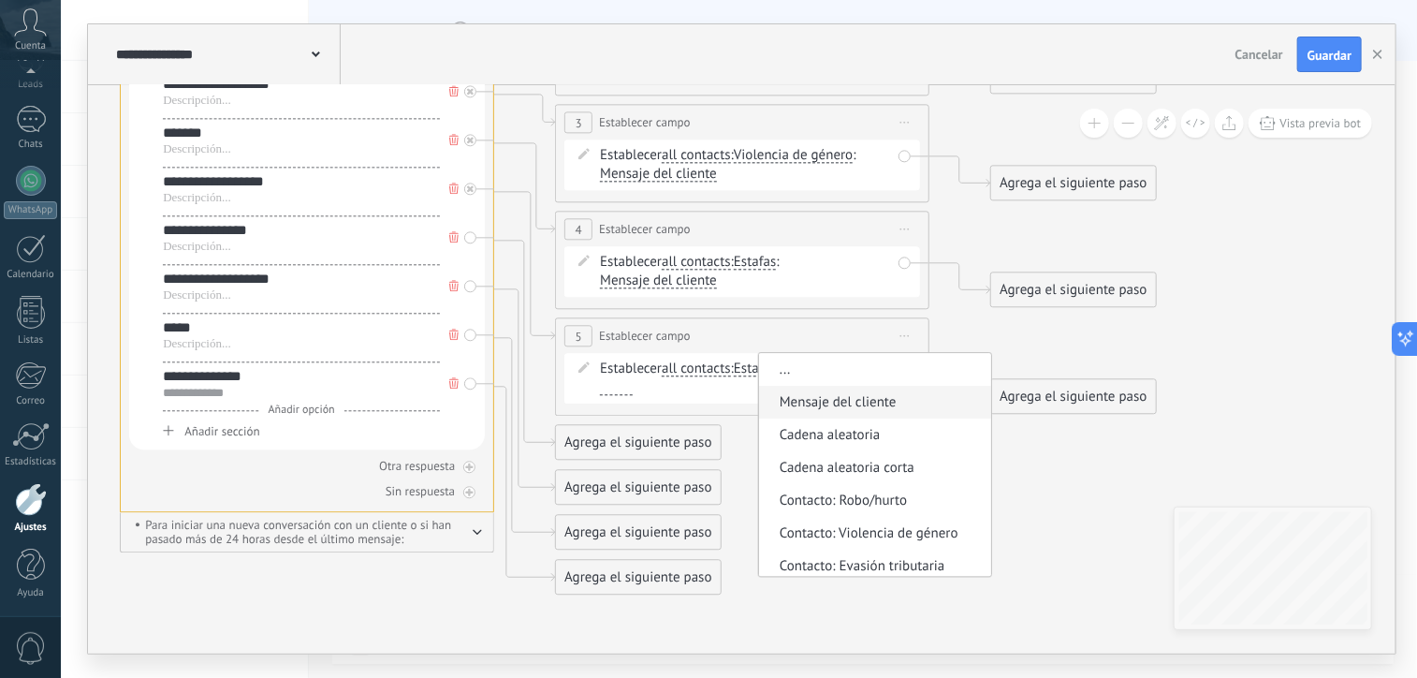
click at [870, 403] on span "Mensaje del cliente" at bounding box center [872, 402] width 227 height 19
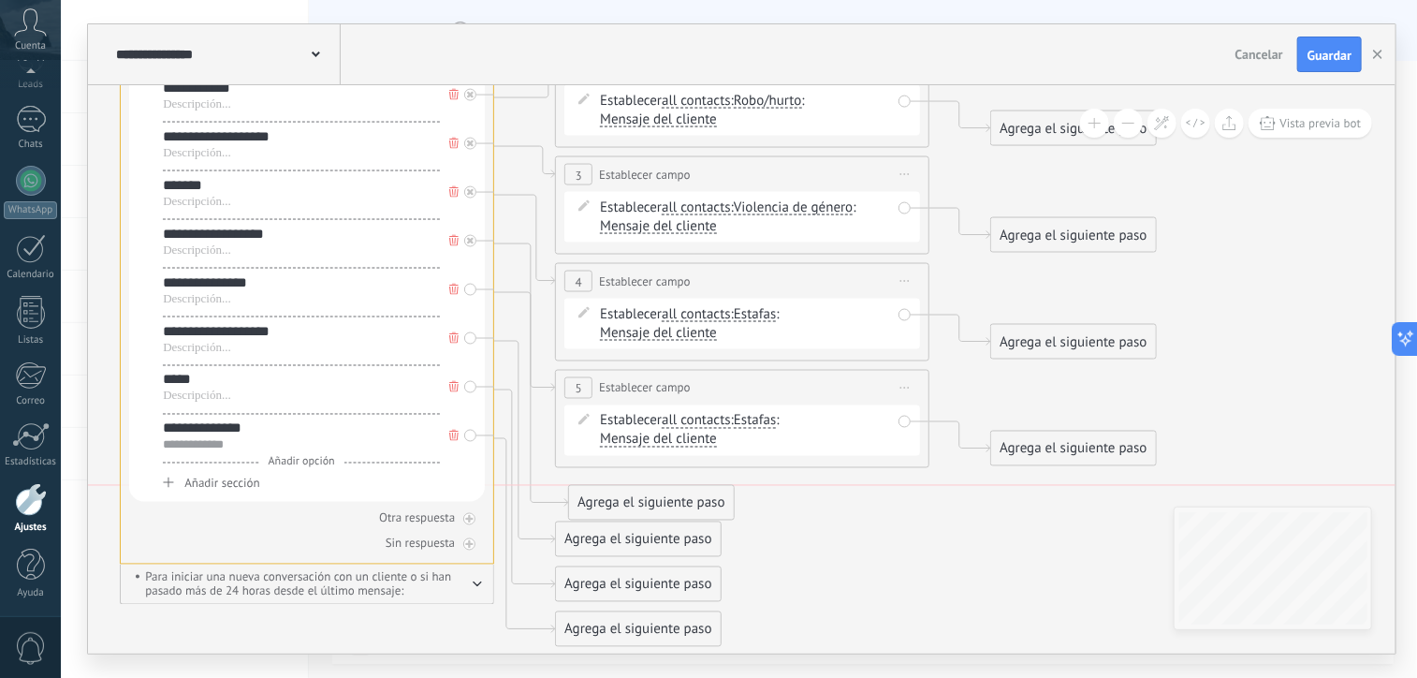
drag, startPoint x: 601, startPoint y: 497, endPoint x: 614, endPoint y: 498, distance: 13.1
click at [614, 498] on div "Agrega el siguiente paso" at bounding box center [651, 503] width 164 height 31
click at [616, 501] on div "Agrega el siguiente paso" at bounding box center [651, 503] width 164 height 31
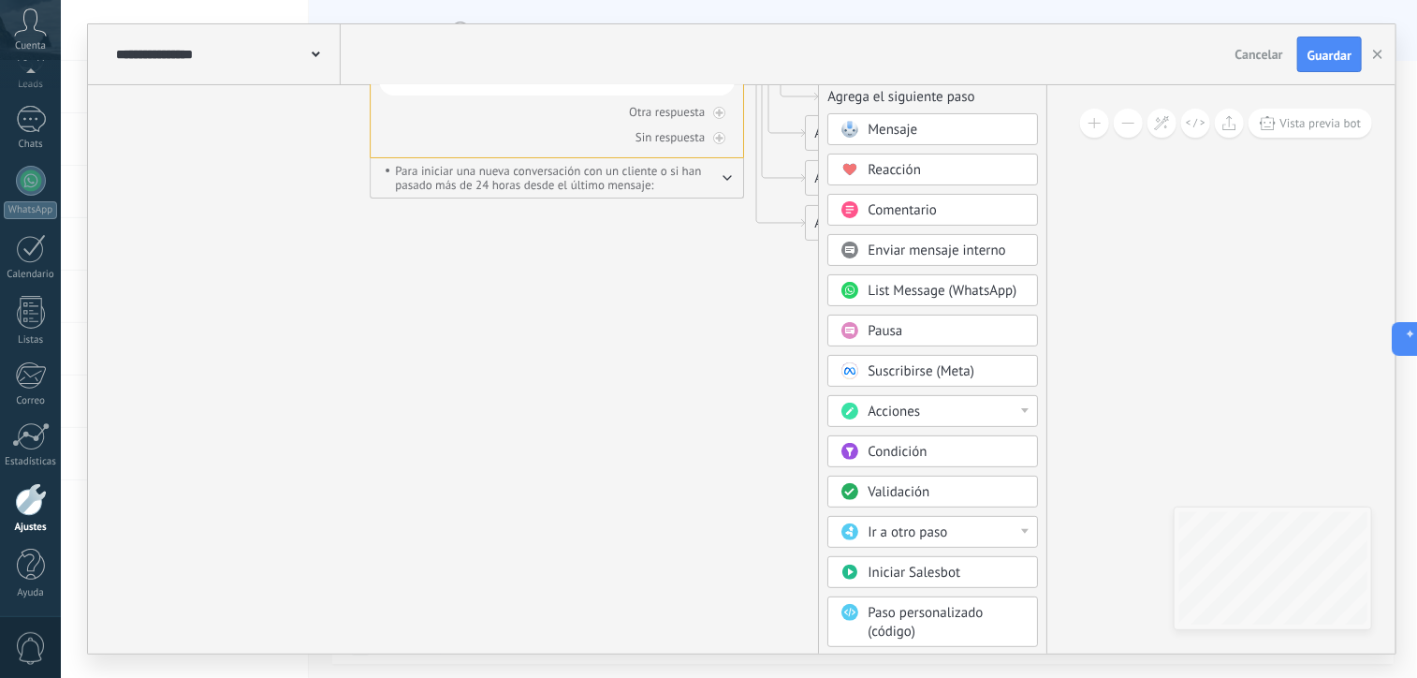
click at [886, 404] on span "Acciones" at bounding box center [894, 412] width 52 height 18
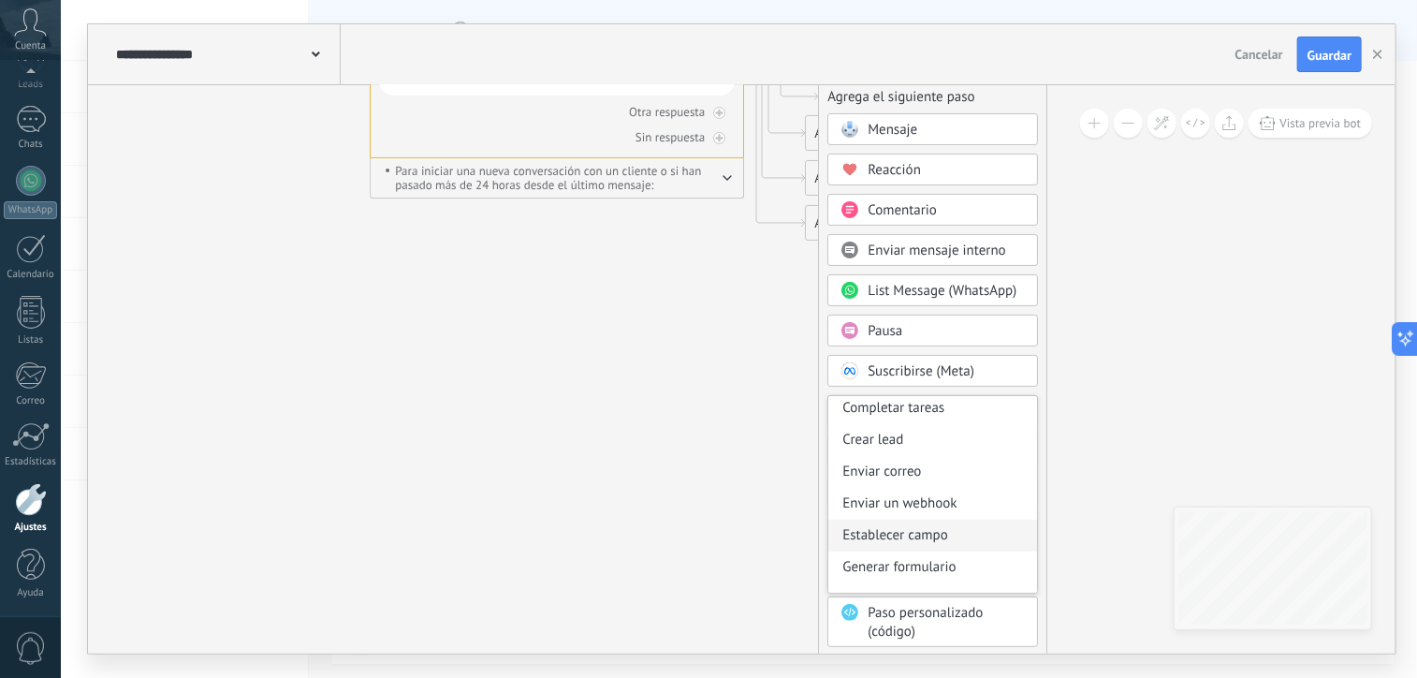
click at [925, 531] on div "Establecer campo" at bounding box center [933, 536] width 209 height 32
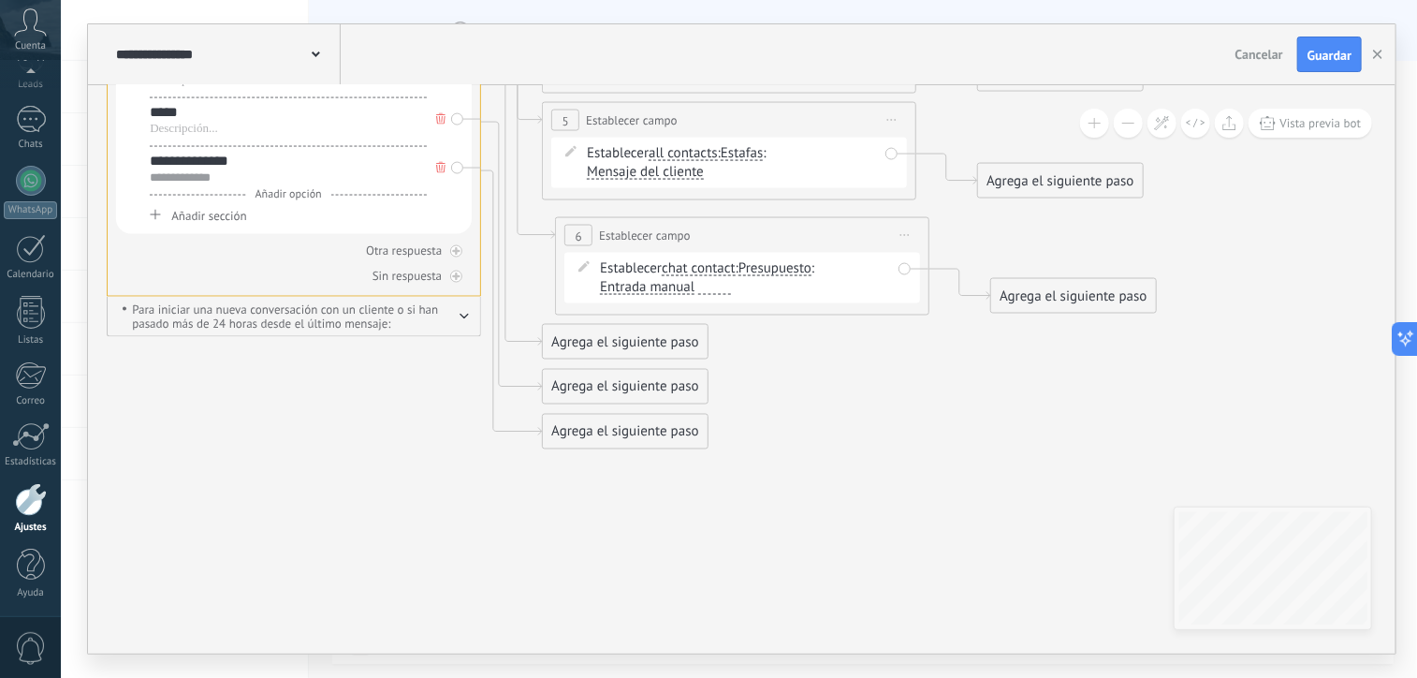
click at [768, 270] on span "Presupuesto" at bounding box center [775, 268] width 73 height 15
click at [768, 270] on button "Presupuesto" at bounding box center [846, 269] width 234 height 34
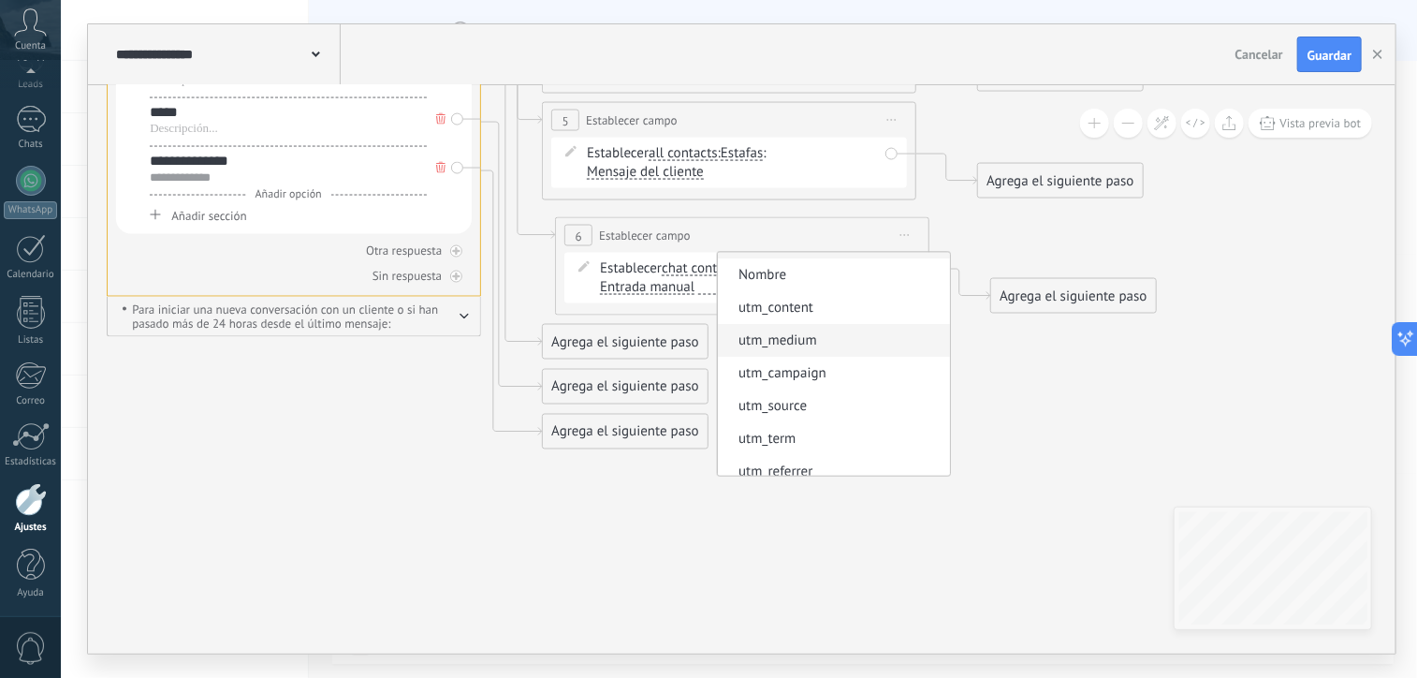
scroll to position [0, 0]
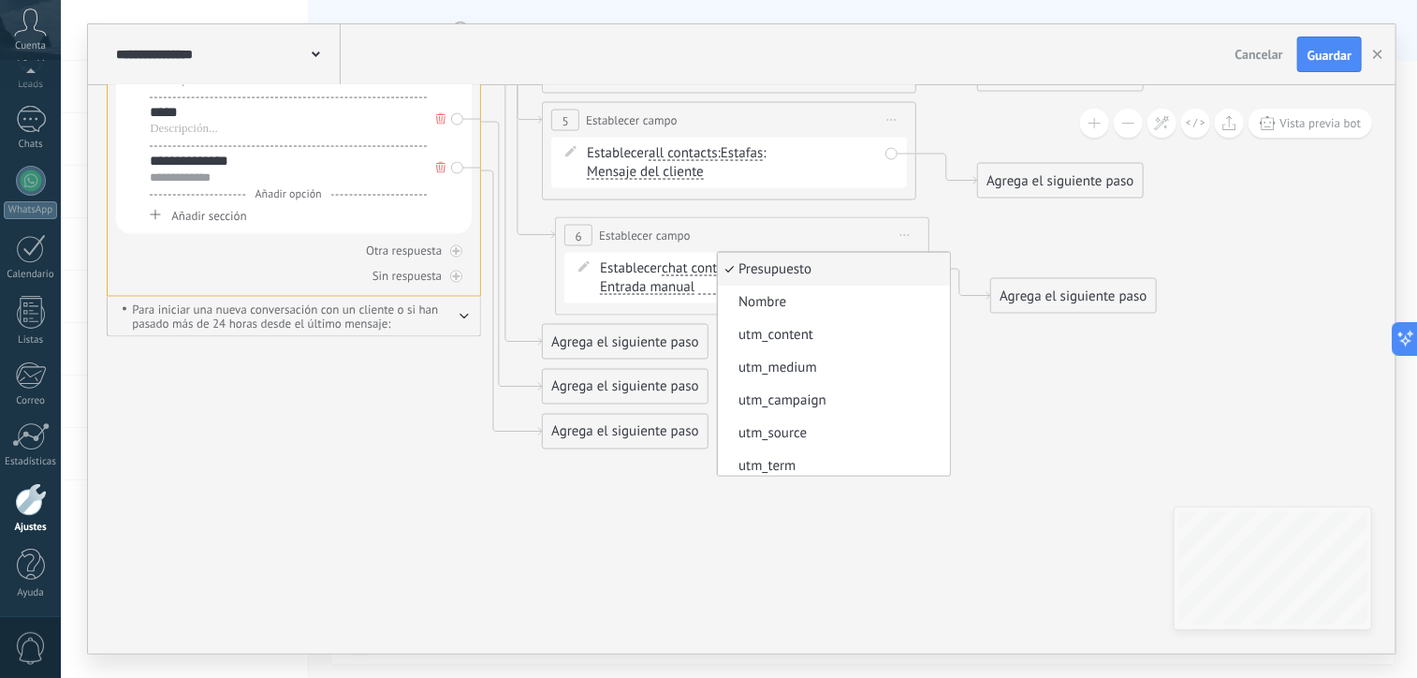
click at [700, 274] on span "chat contact" at bounding box center [699, 268] width 74 height 15
click at [700, 274] on button "chat contact" at bounding box center [770, 269] width 234 height 34
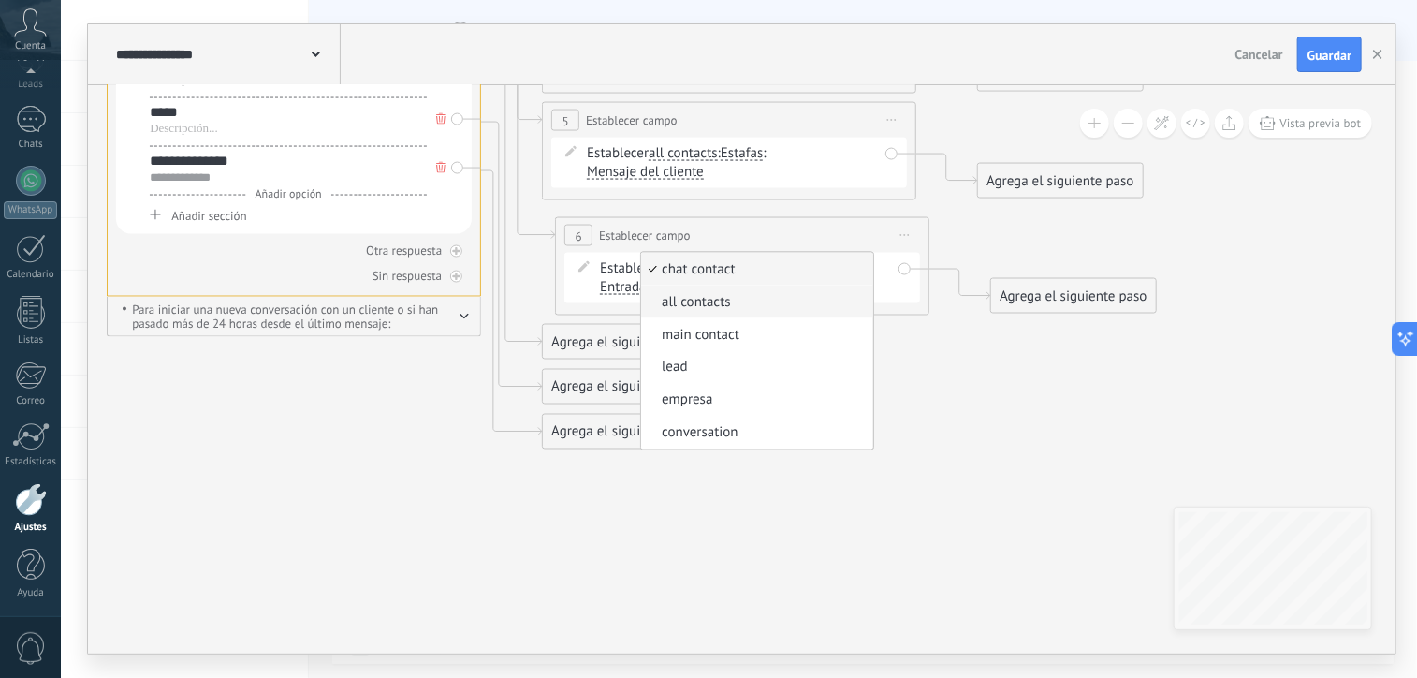
click at [712, 311] on li "all contacts" at bounding box center [757, 302] width 232 height 33
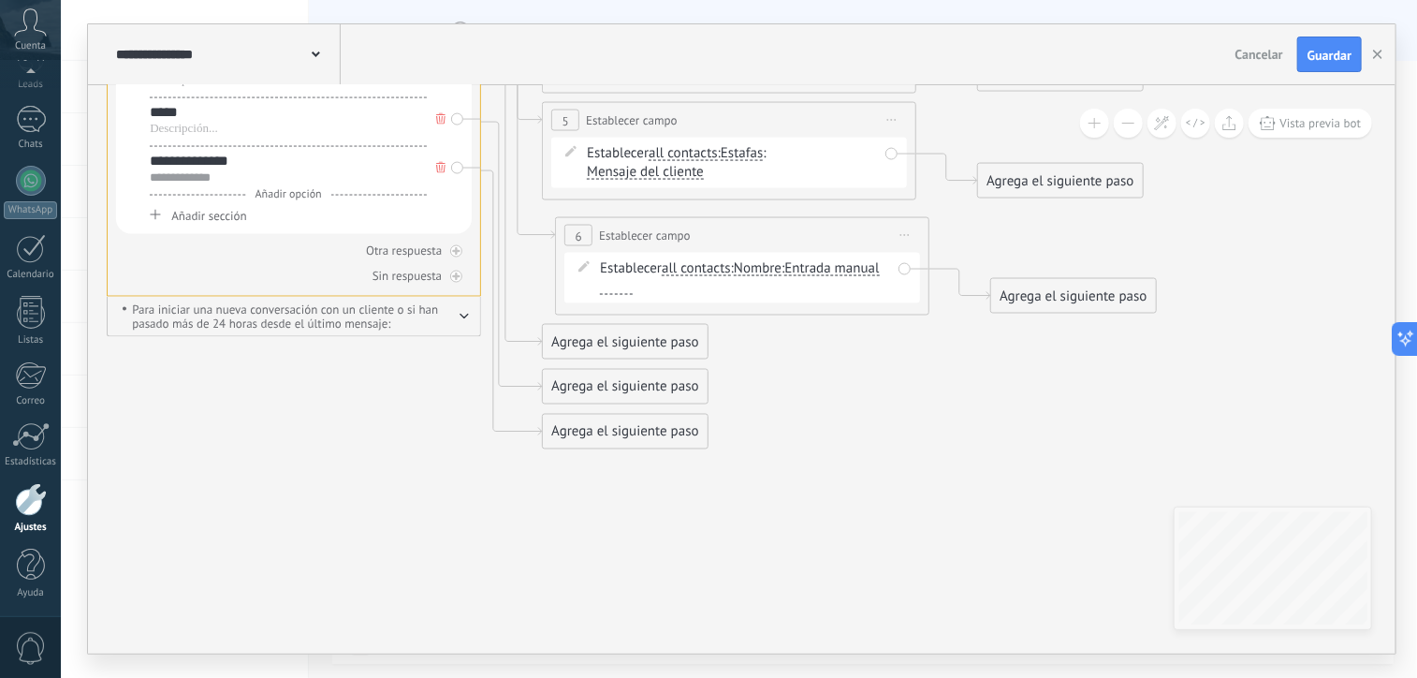
click at [768, 272] on span "Nombre" at bounding box center [758, 268] width 48 height 15
click at [768, 272] on button "Nombre" at bounding box center [842, 269] width 234 height 34
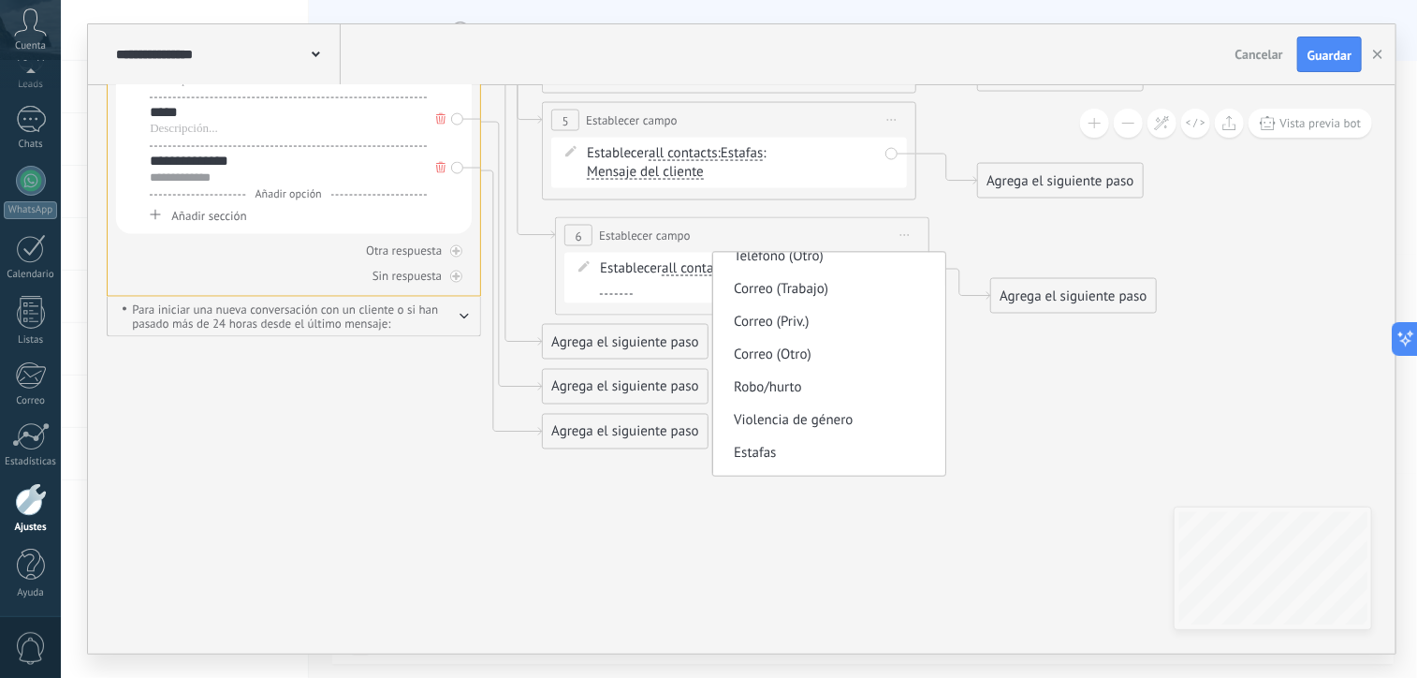
scroll to position [258, 0]
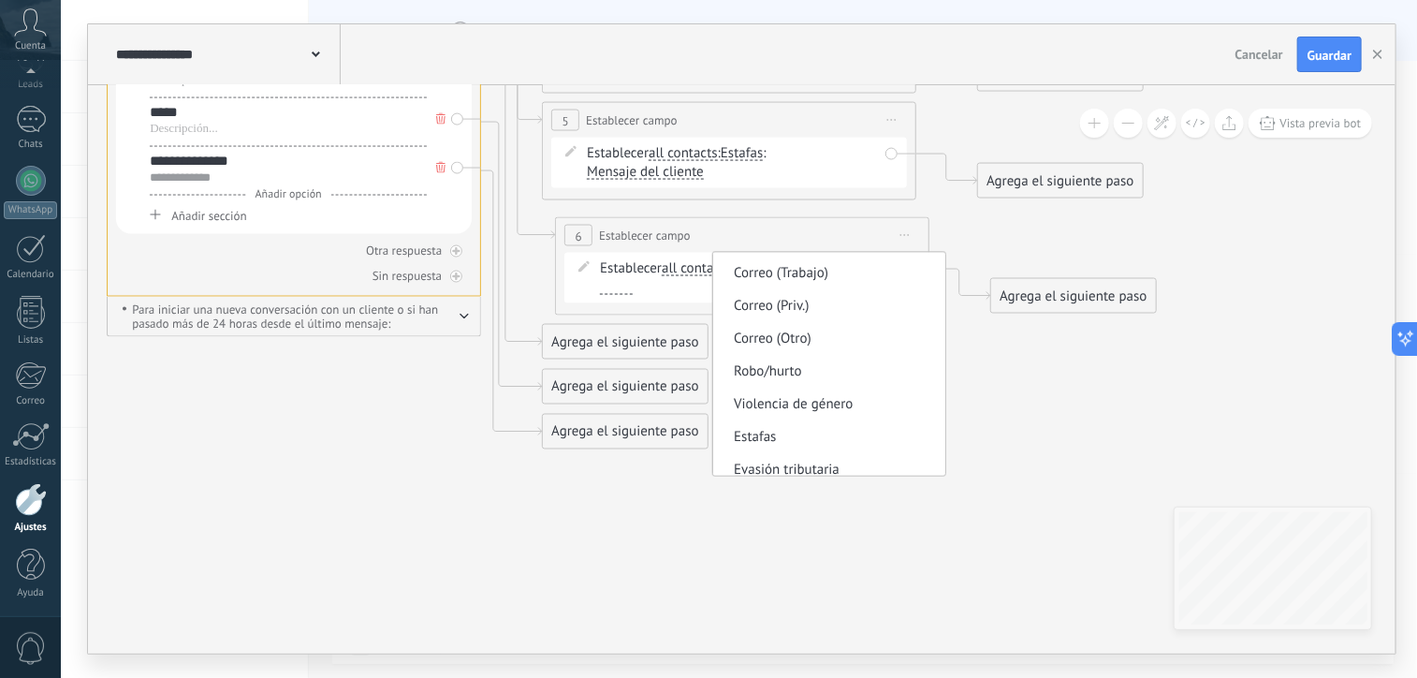
drag, startPoint x: 769, startPoint y: 437, endPoint x: 777, endPoint y: 462, distance: 25.8
click at [777, 462] on ul "Nombre Cargo Teléfono (Ofic.) Teléfono (Ofic. dir.) Teléfono (Cel.) Teléfono (F…" at bounding box center [829, 364] width 234 height 225
click at [777, 286] on button "Nombre" at bounding box center [842, 269] width 234 height 34
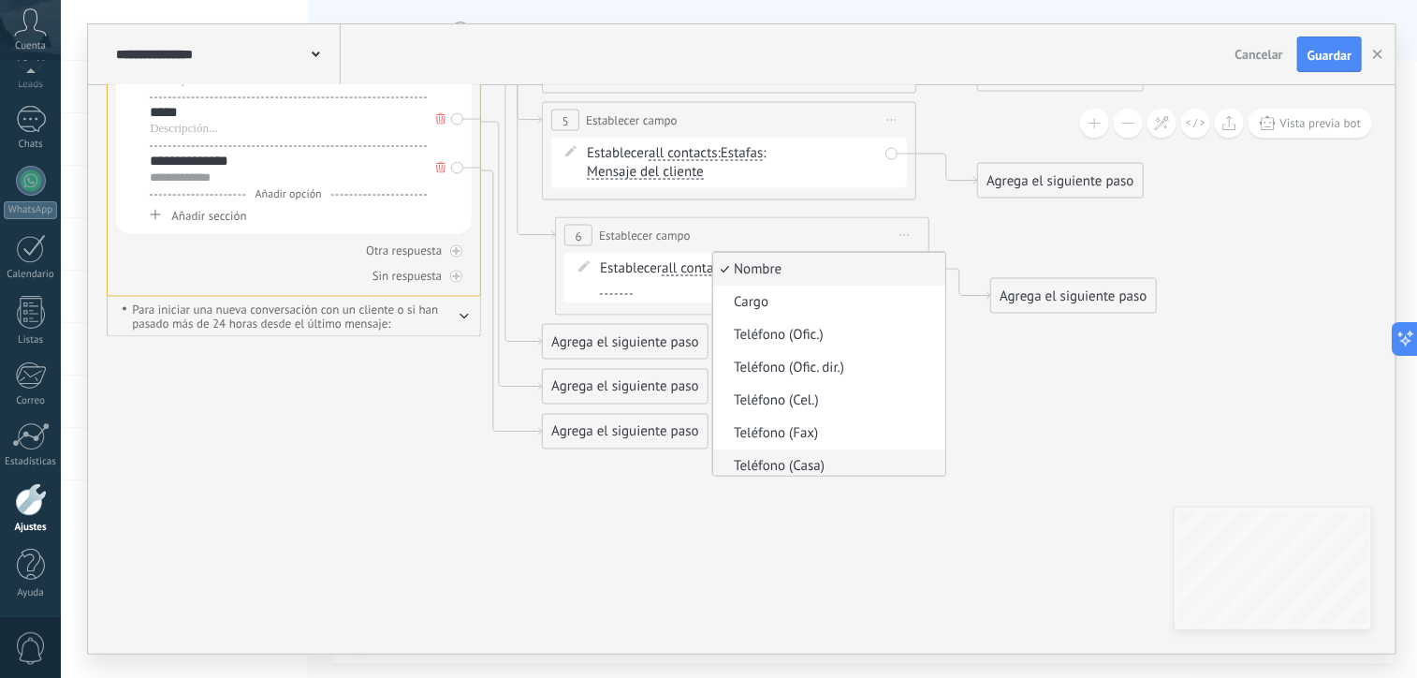
click at [777, 462] on span "Teléfono (Casa)" at bounding box center [826, 466] width 227 height 19
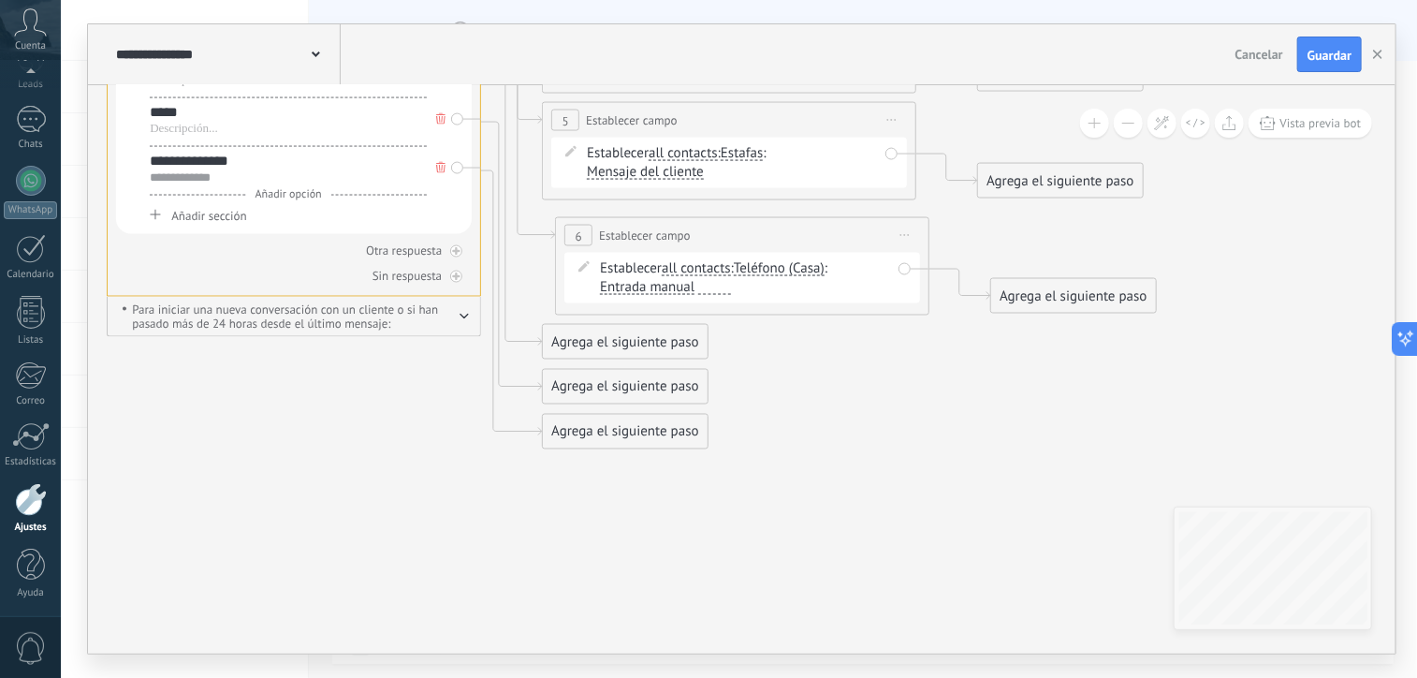
click at [761, 269] on span "Teléfono (Casa)" at bounding box center [779, 268] width 91 height 15
click at [761, 269] on button "Teléfono (Casa)" at bounding box center [842, 269] width 234 height 34
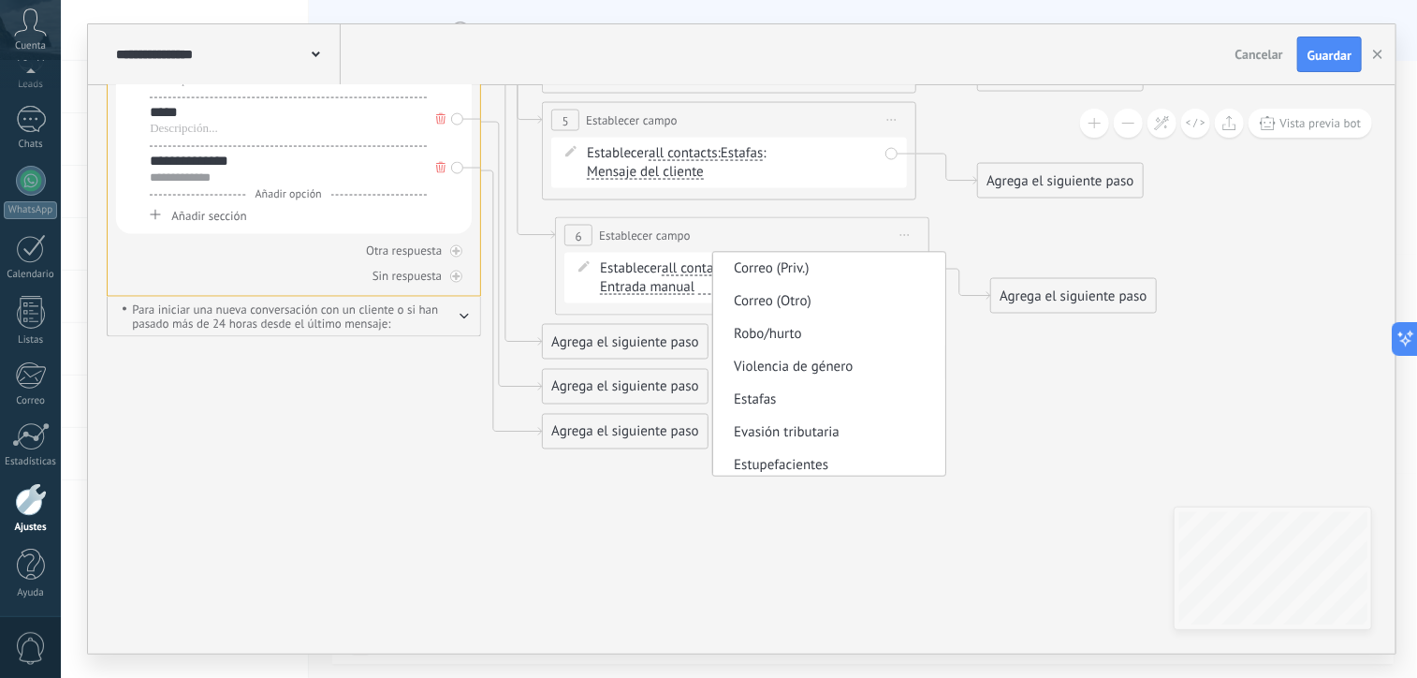
scroll to position [295, 0]
click at [787, 434] on span "Evasión tributaria" at bounding box center [826, 433] width 227 height 19
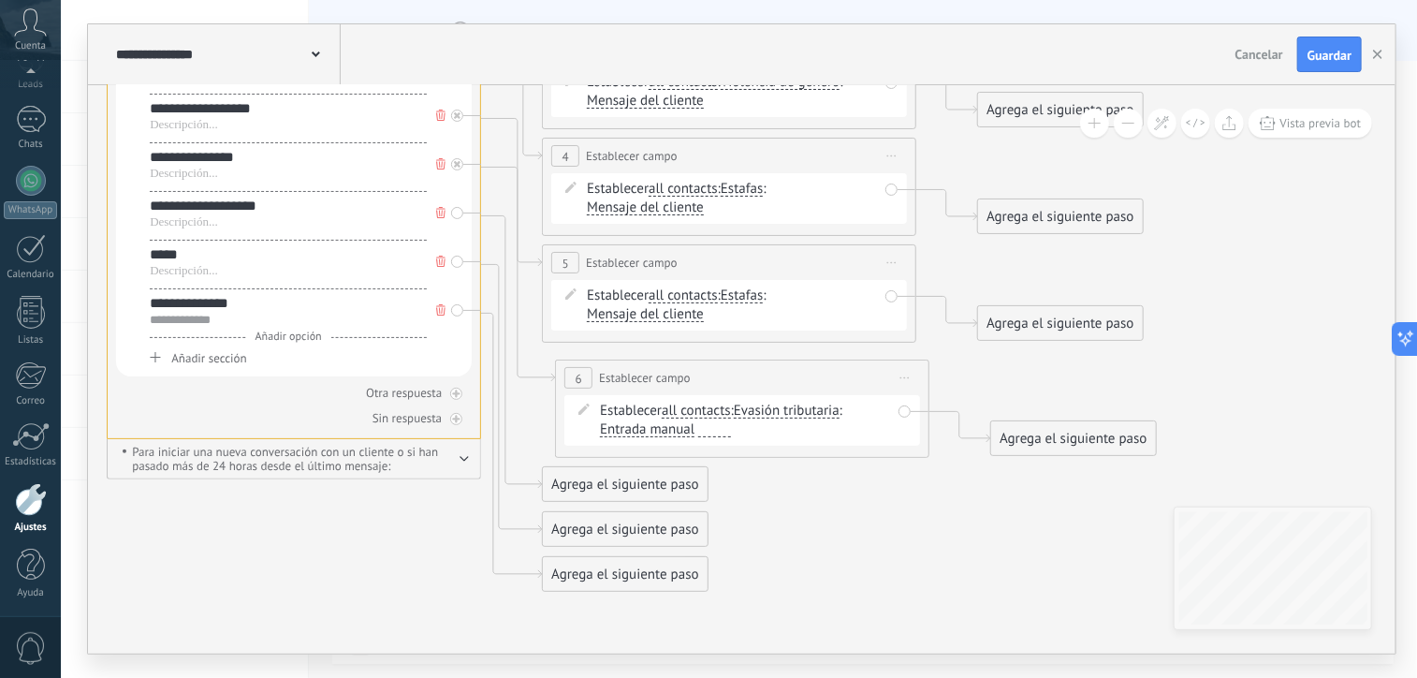
click at [675, 432] on span "Entrada manual" at bounding box center [647, 429] width 95 height 15
click at [675, 432] on button "Entrada manual" at bounding box center [708, 430] width 234 height 34
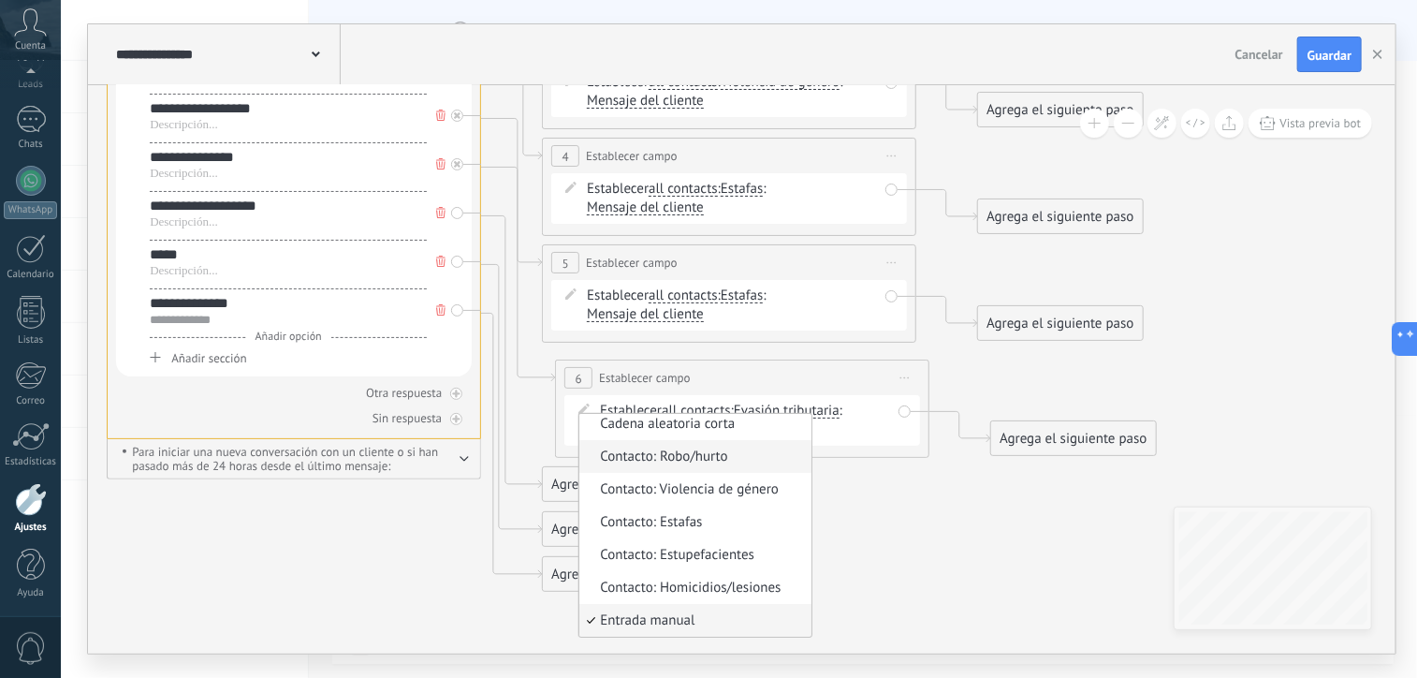
scroll to position [0, 0]
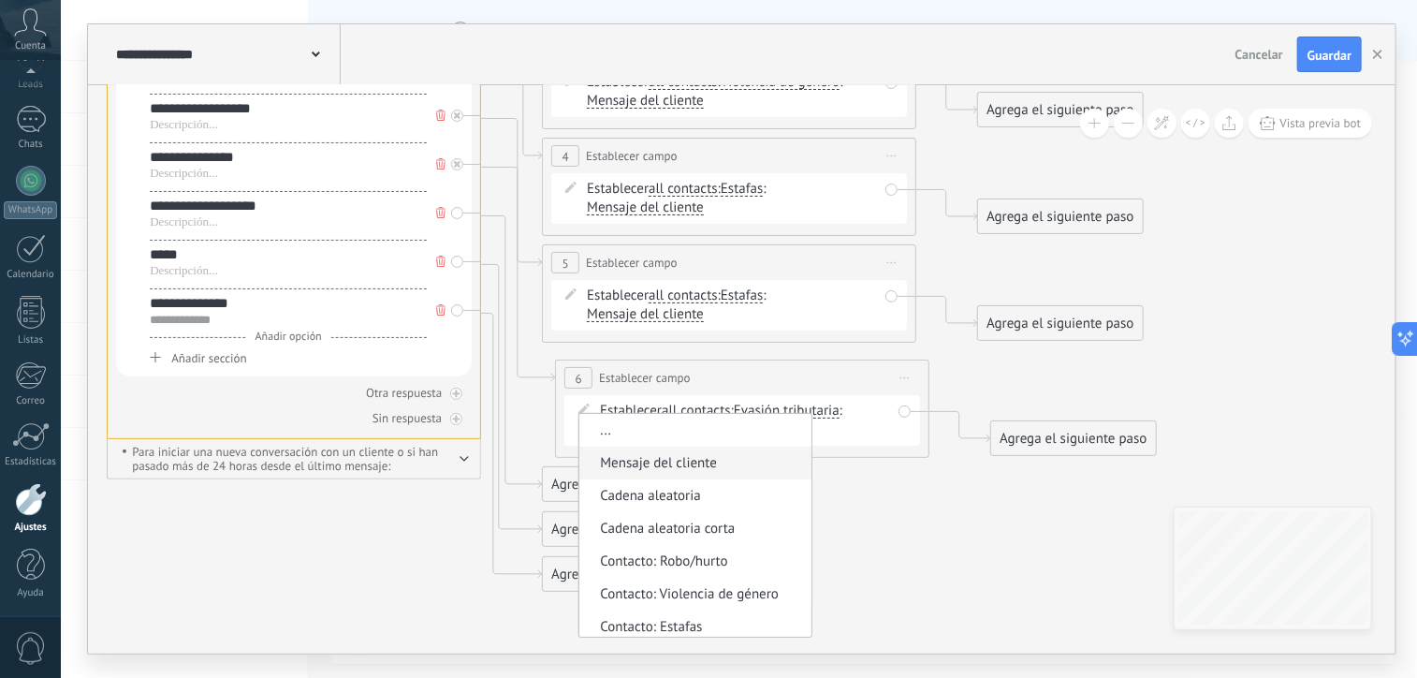
click at [685, 466] on span "Mensaje del cliente" at bounding box center [693, 463] width 227 height 19
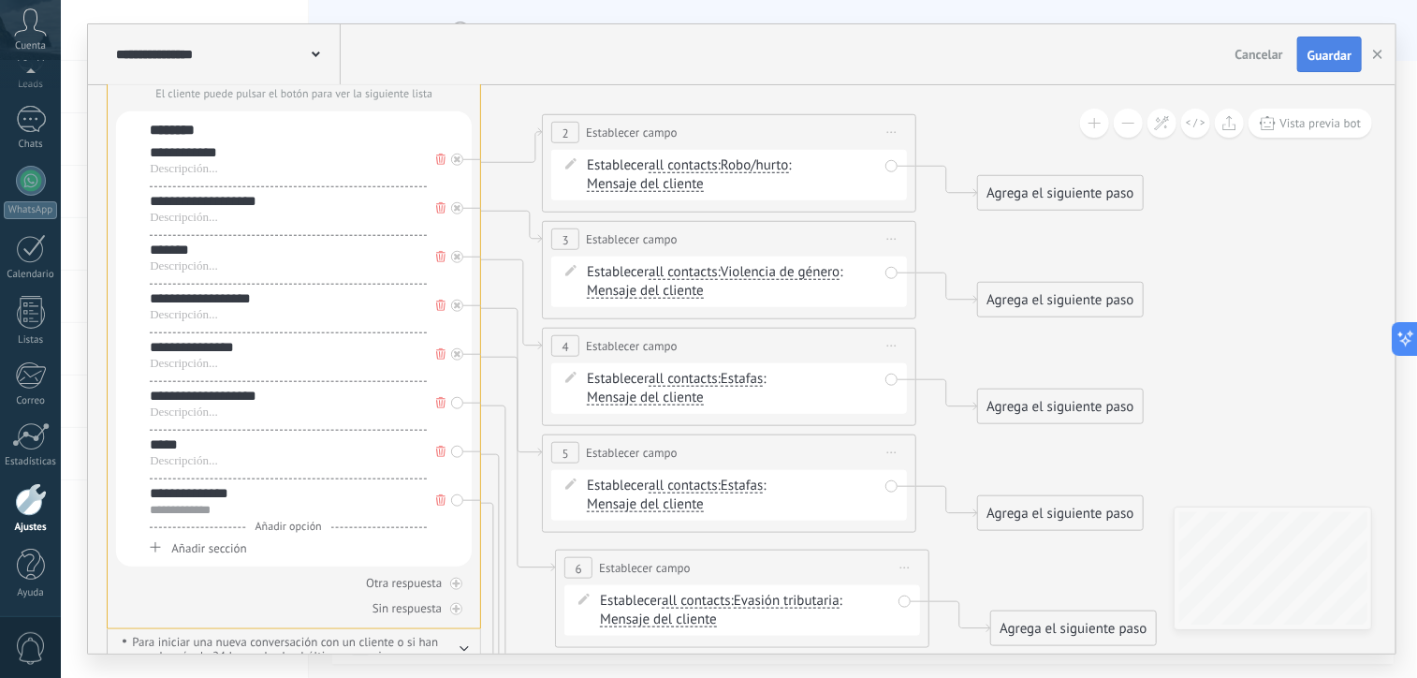
click at [1337, 59] on span "Guardar" at bounding box center [1330, 55] width 44 height 13
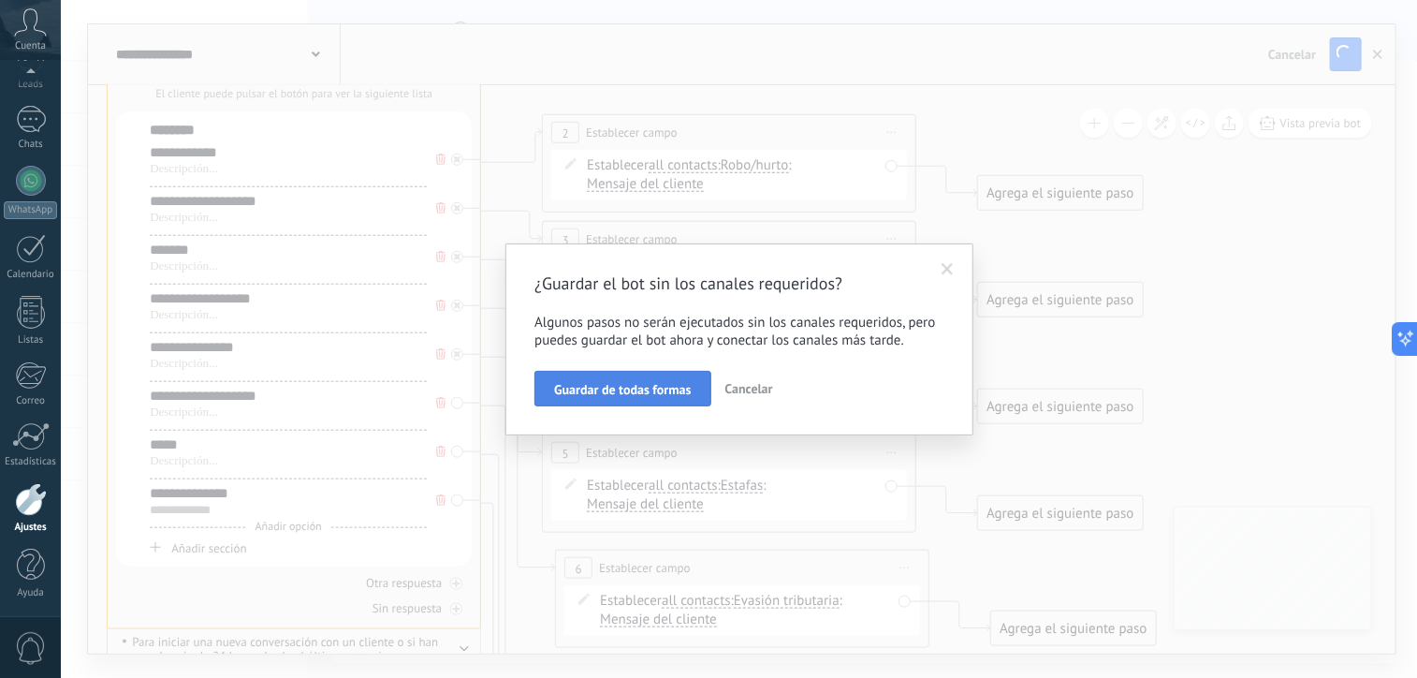
click at [661, 383] on span "Guardar de todas formas" at bounding box center [622, 389] width 137 height 13
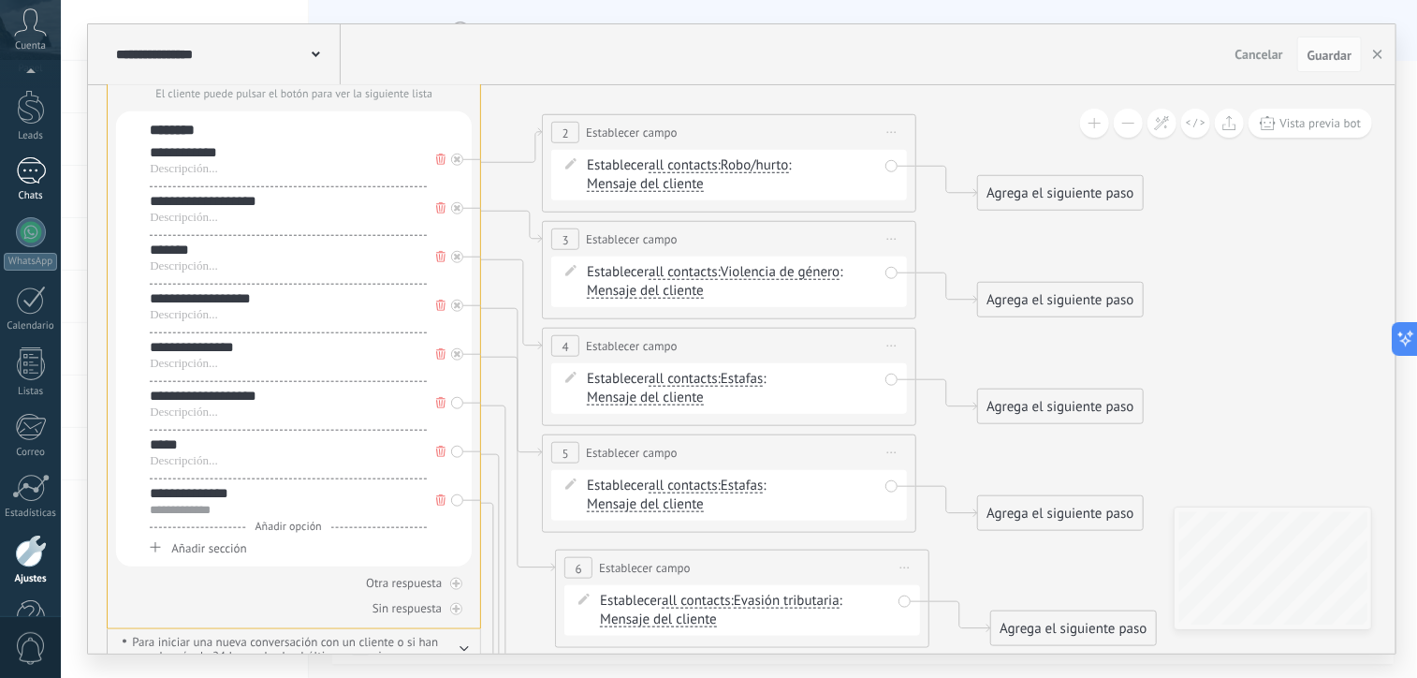
scroll to position [100, 0]
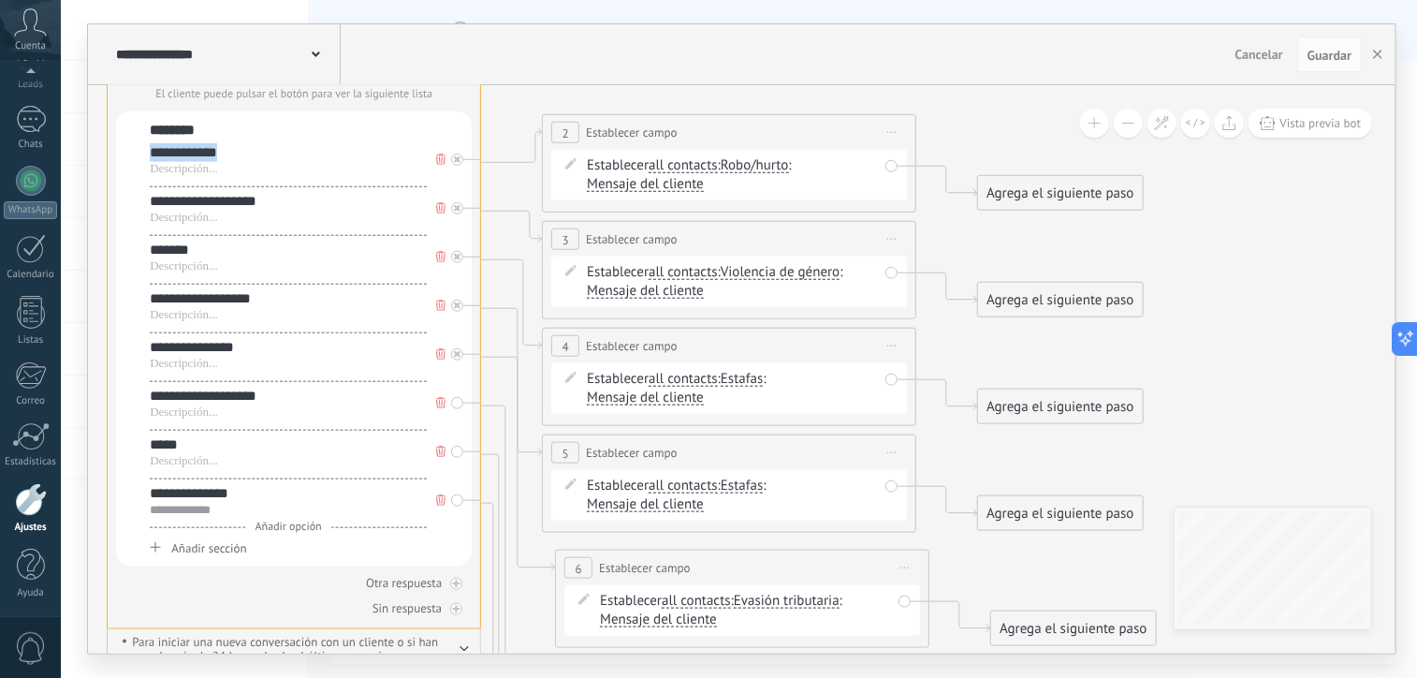
drag, startPoint x: 230, startPoint y: 156, endPoint x: 136, endPoint y: 151, distance: 94.7
click at [136, 151] on div "**********" at bounding box center [294, 338] width 356 height 455
copy div "**********"
click at [32, 121] on div at bounding box center [31, 119] width 30 height 27
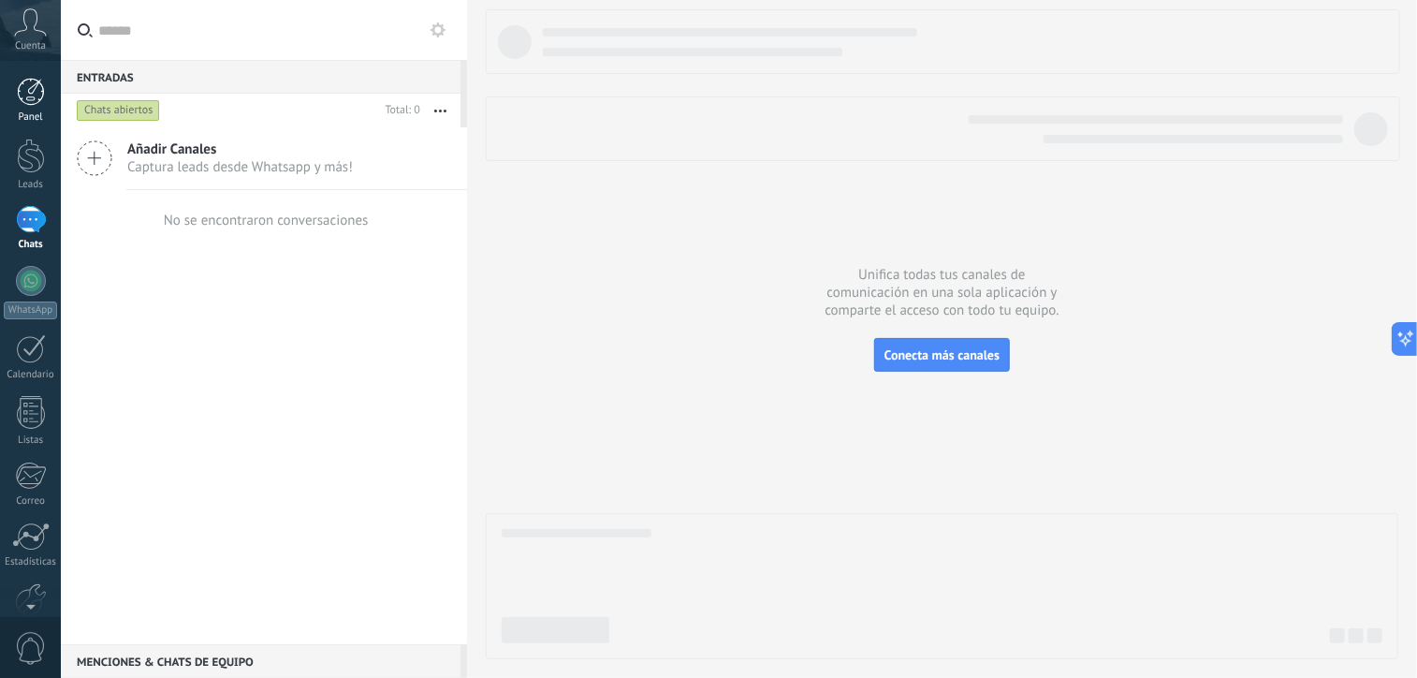
click at [35, 96] on div at bounding box center [31, 92] width 28 height 28
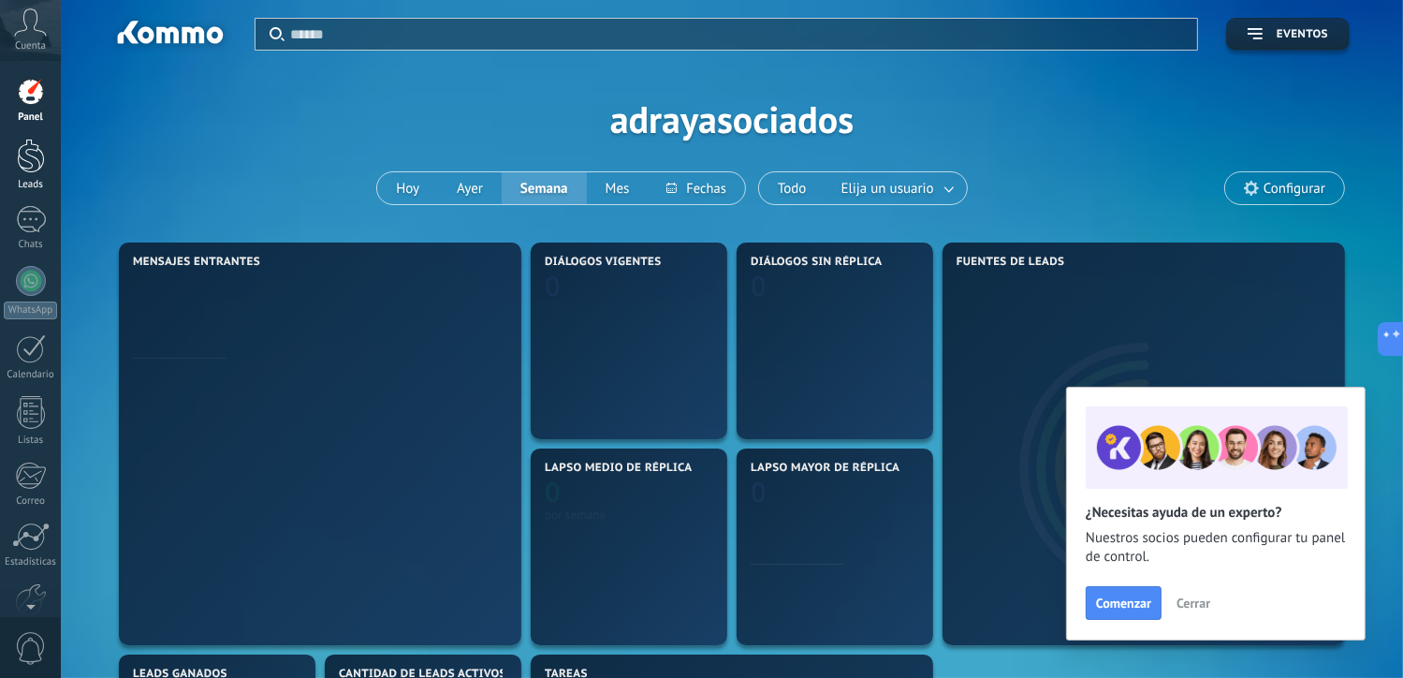
click at [30, 165] on div at bounding box center [31, 156] width 28 height 35
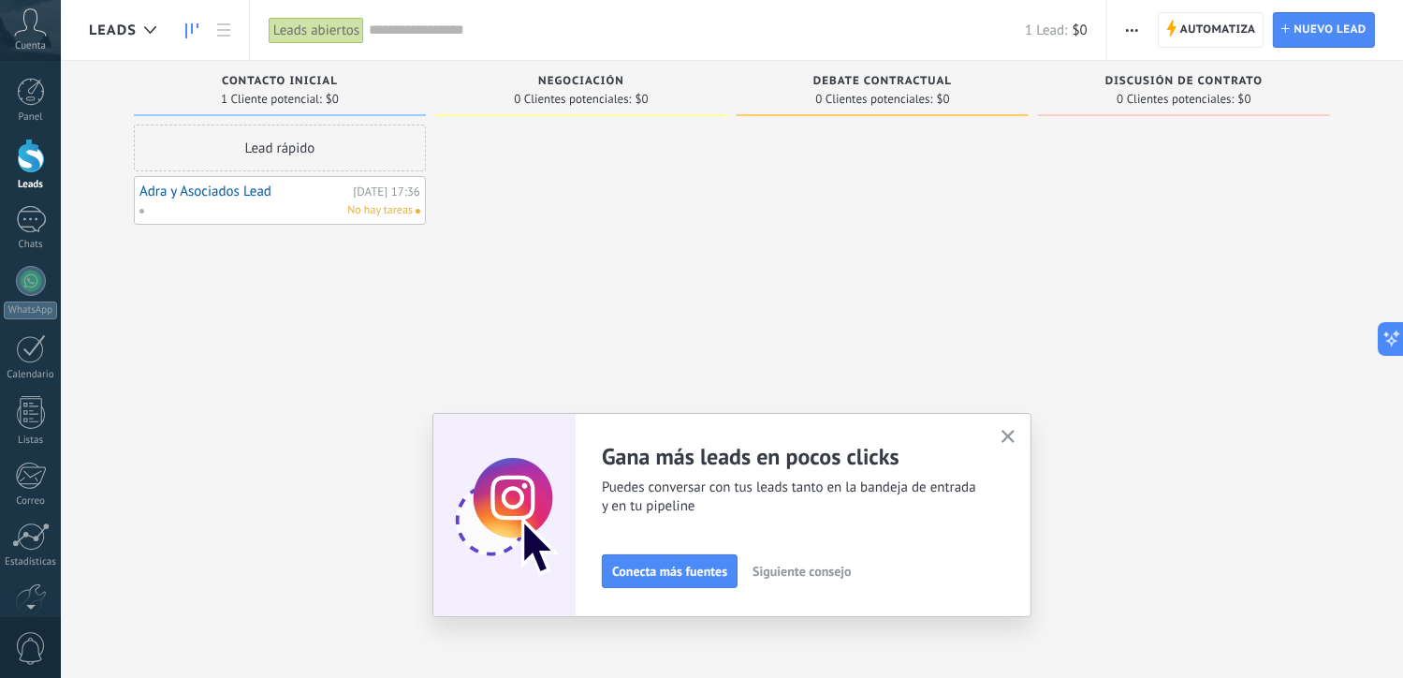
click at [258, 198] on link "Adra y Asociados Lead" at bounding box center [244, 192] width 209 height 16
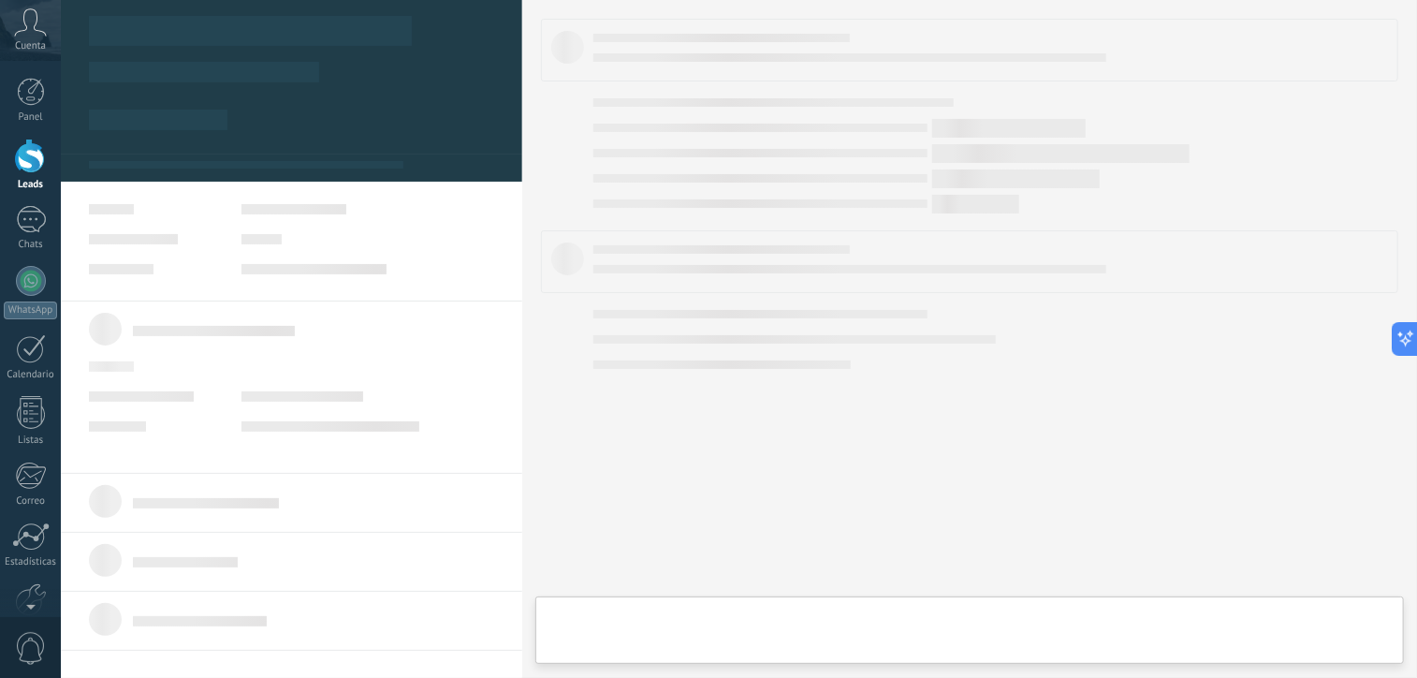
type textarea "**********"
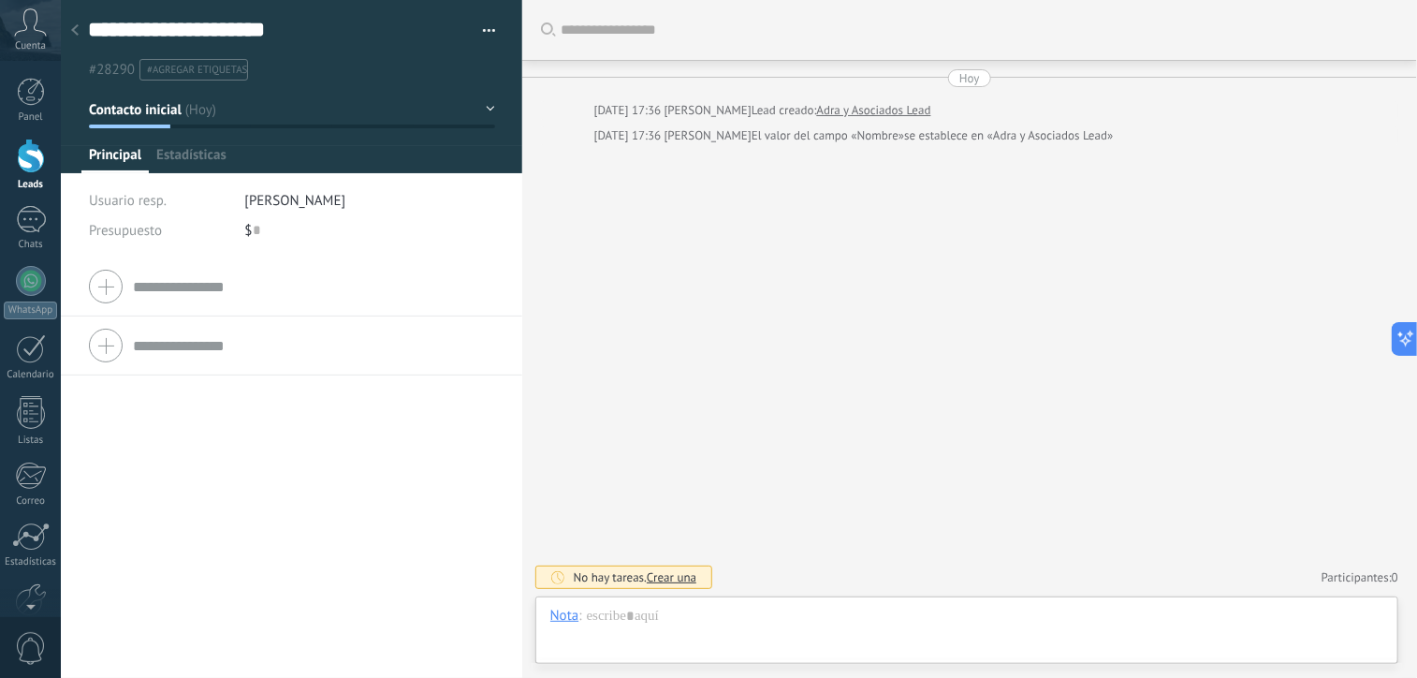
scroll to position [27, 0]
click at [404, 162] on span "Configurar" at bounding box center [413, 159] width 62 height 27
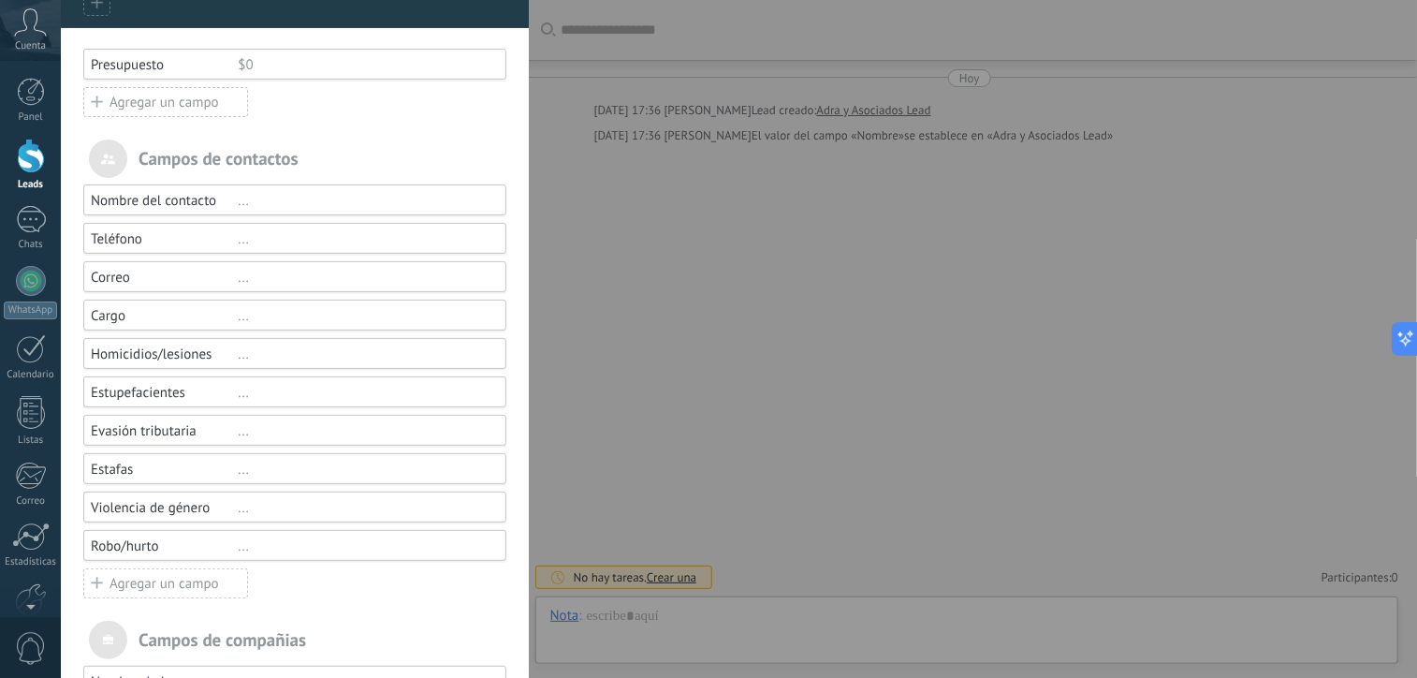
scroll to position [131, 0]
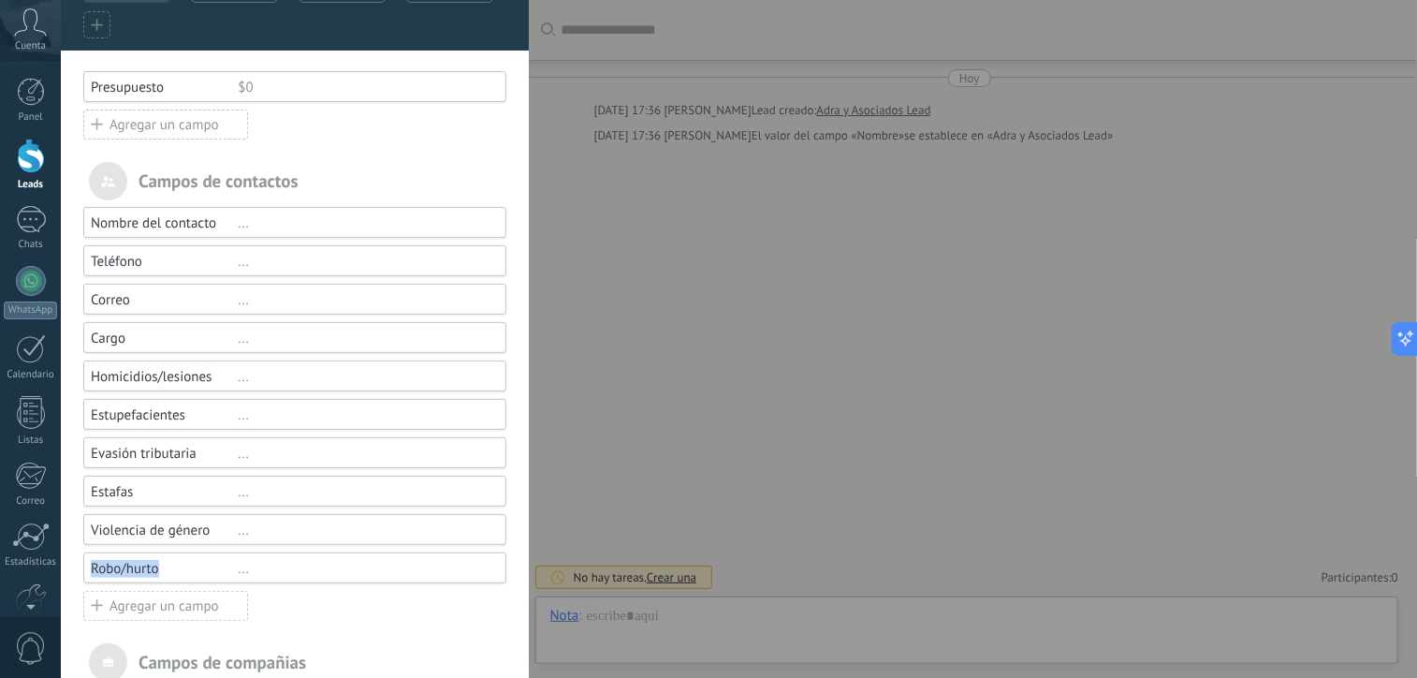
drag, startPoint x: 166, startPoint y: 554, endPoint x: 94, endPoint y: 553, distance: 72.1
click at [94, 553] on div "Robo/hurto ..." at bounding box center [294, 567] width 423 height 31
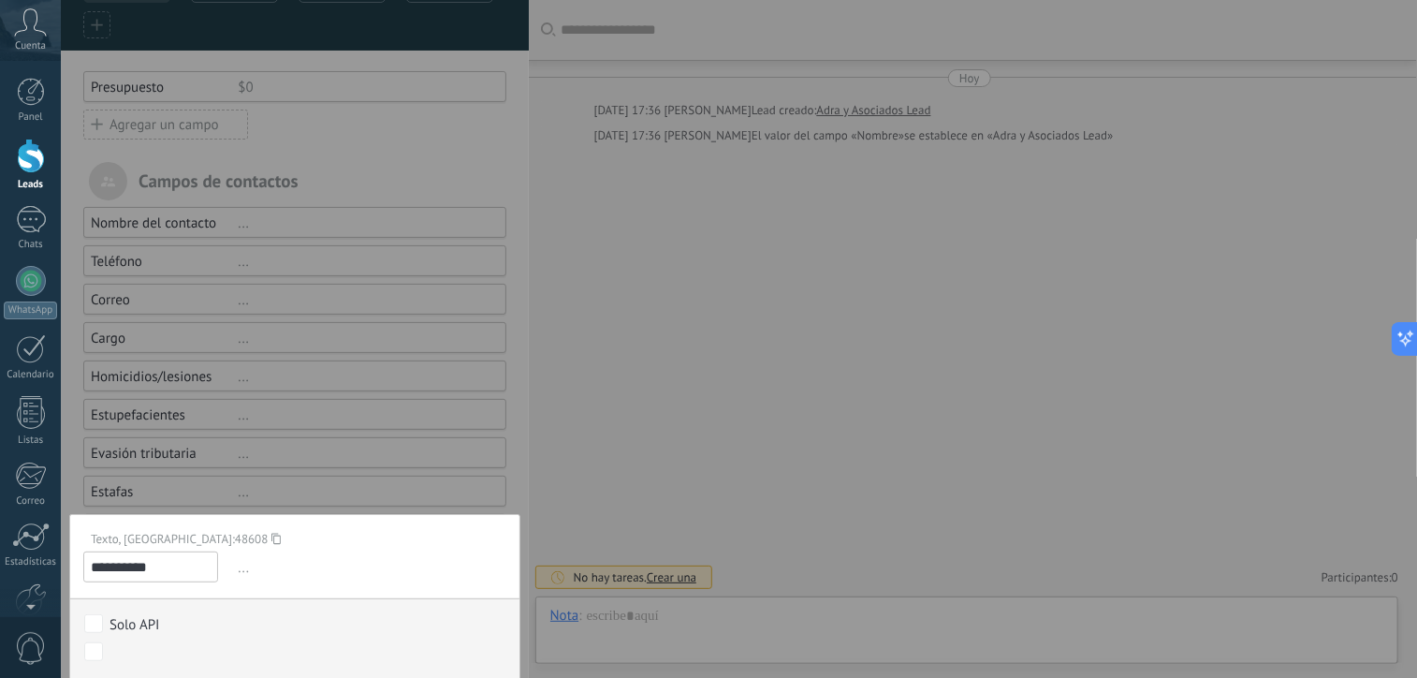
click at [416, 448] on div at bounding box center [295, 407] width 468 height 1076
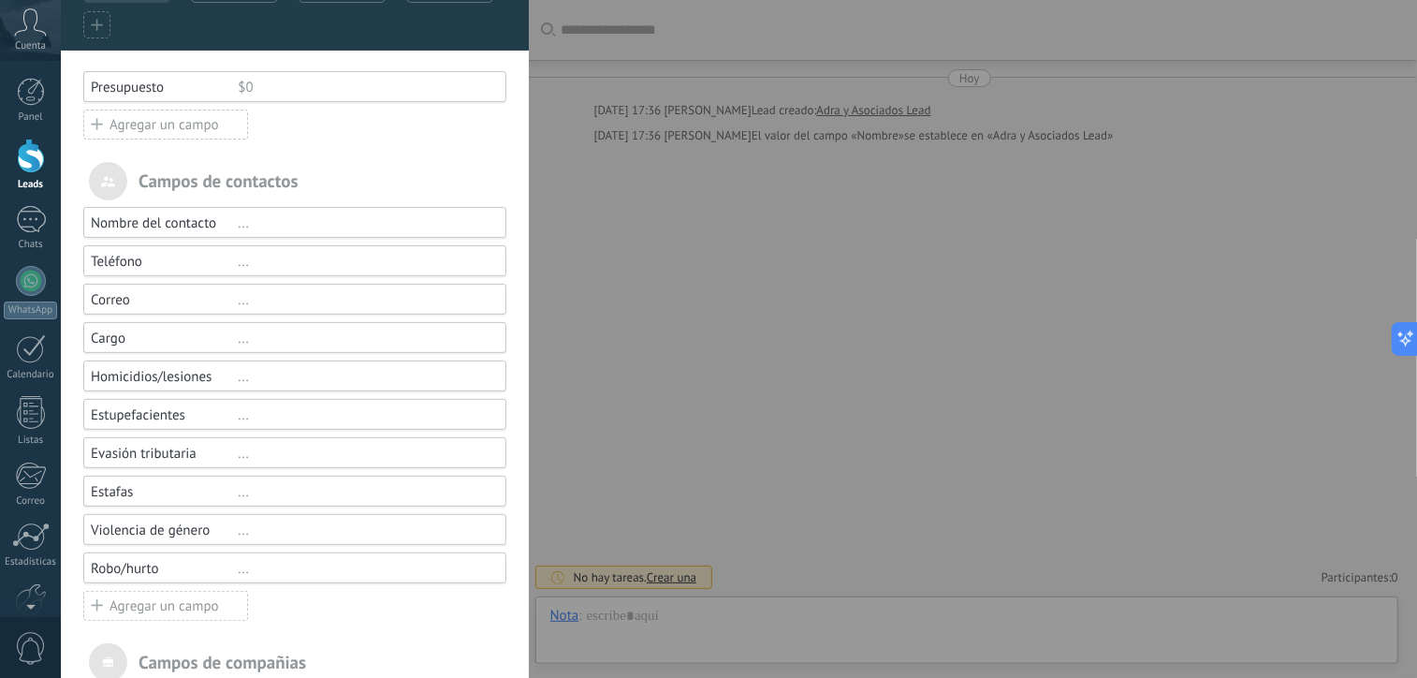
click at [163, 568] on div "Robo/hurto" at bounding box center [164, 569] width 147 height 18
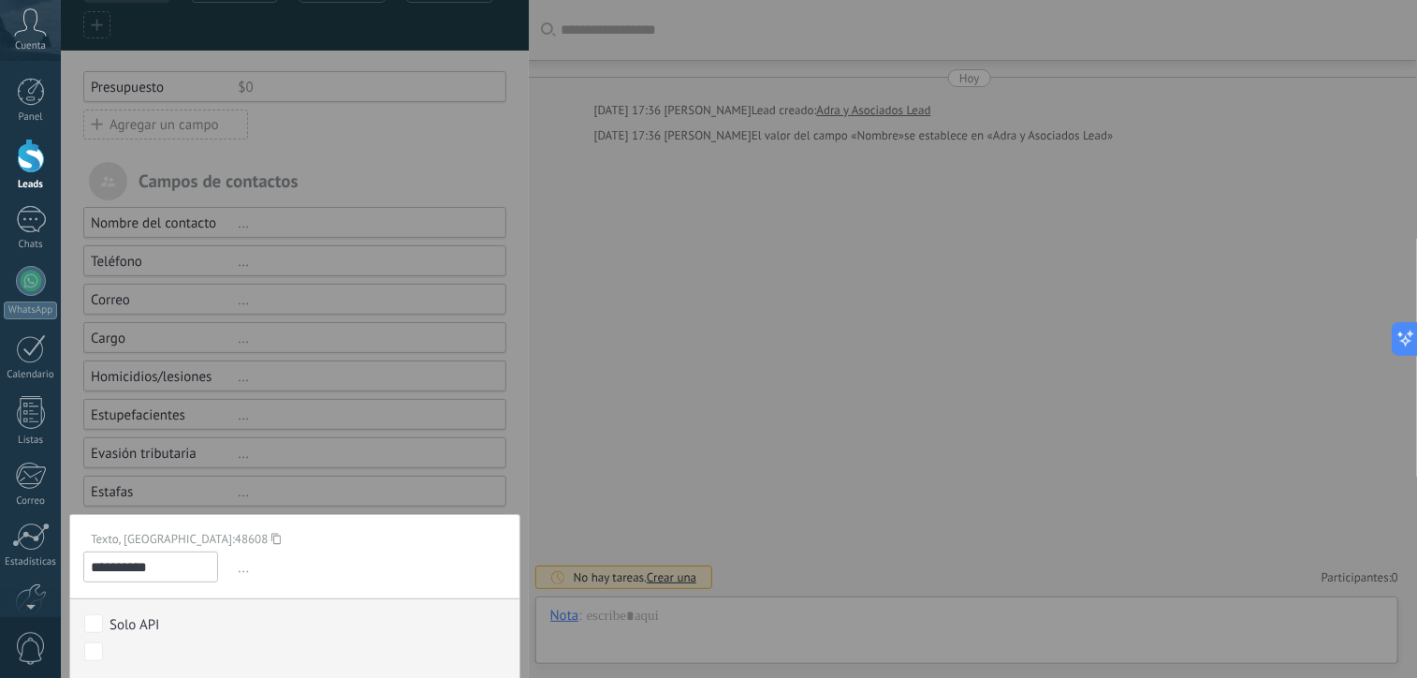
click at [161, 580] on div "**********" at bounding box center [294, 624] width 451 height 221
click at [169, 572] on input "**********" at bounding box center [150, 566] width 135 height 31
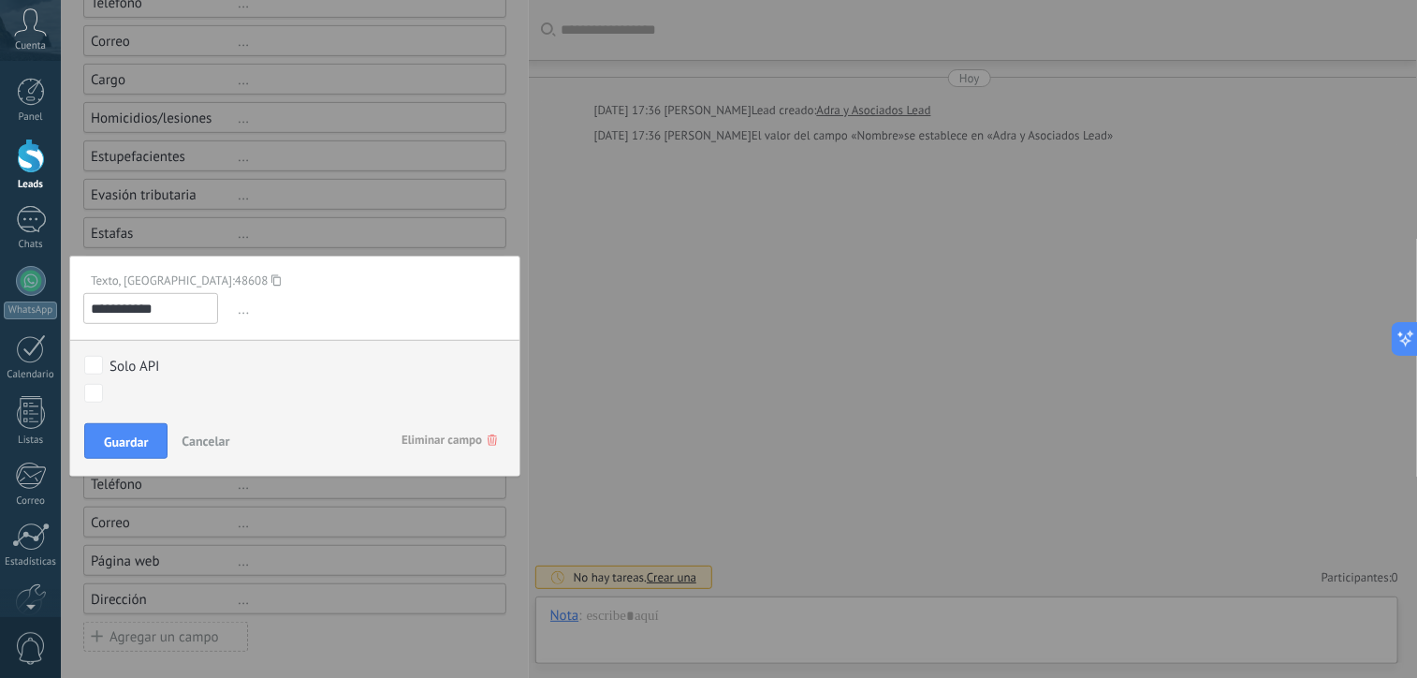
scroll to position [394, 0]
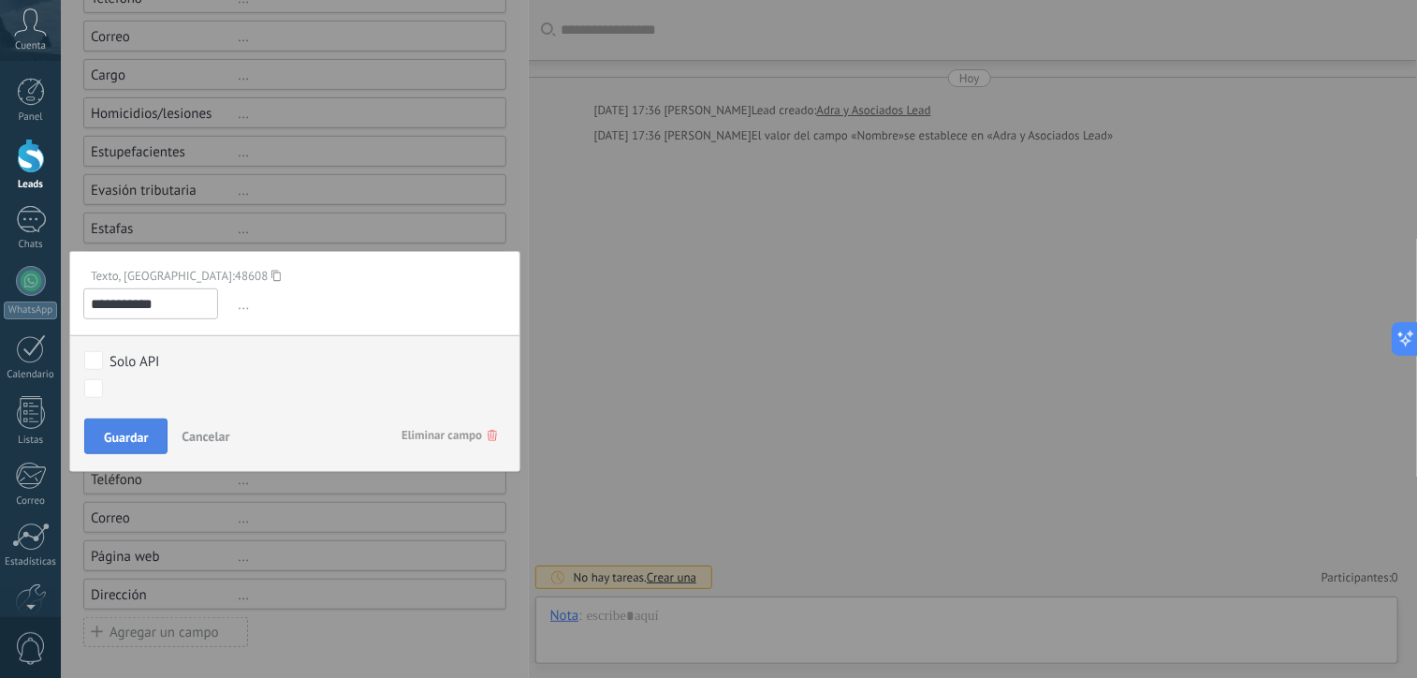
type input "**********"
click at [125, 447] on button "Guardar" at bounding box center [125, 437] width 83 height 36
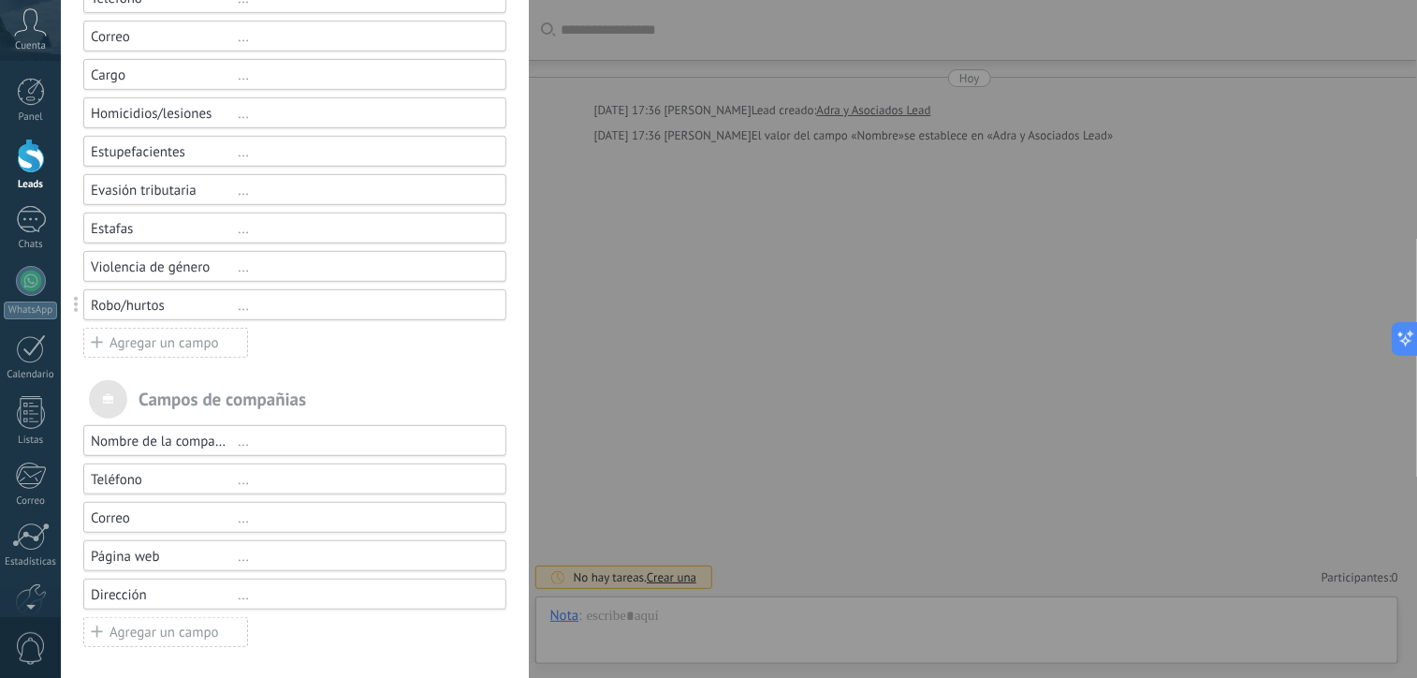
click at [61, 590] on div "Campos y grupos En Kommo puedes añadir tus propios campos y usarlos para cualqu…" at bounding box center [739, 339] width 1357 height 678
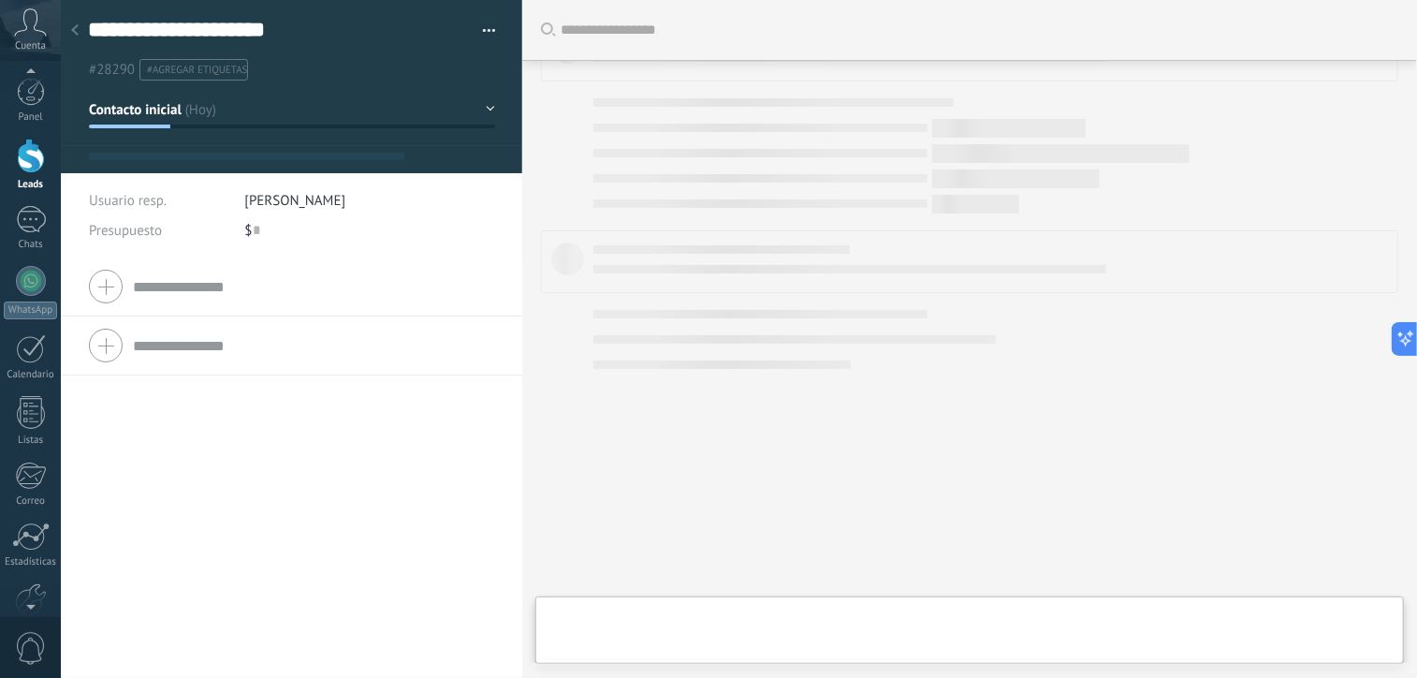
type textarea "**********"
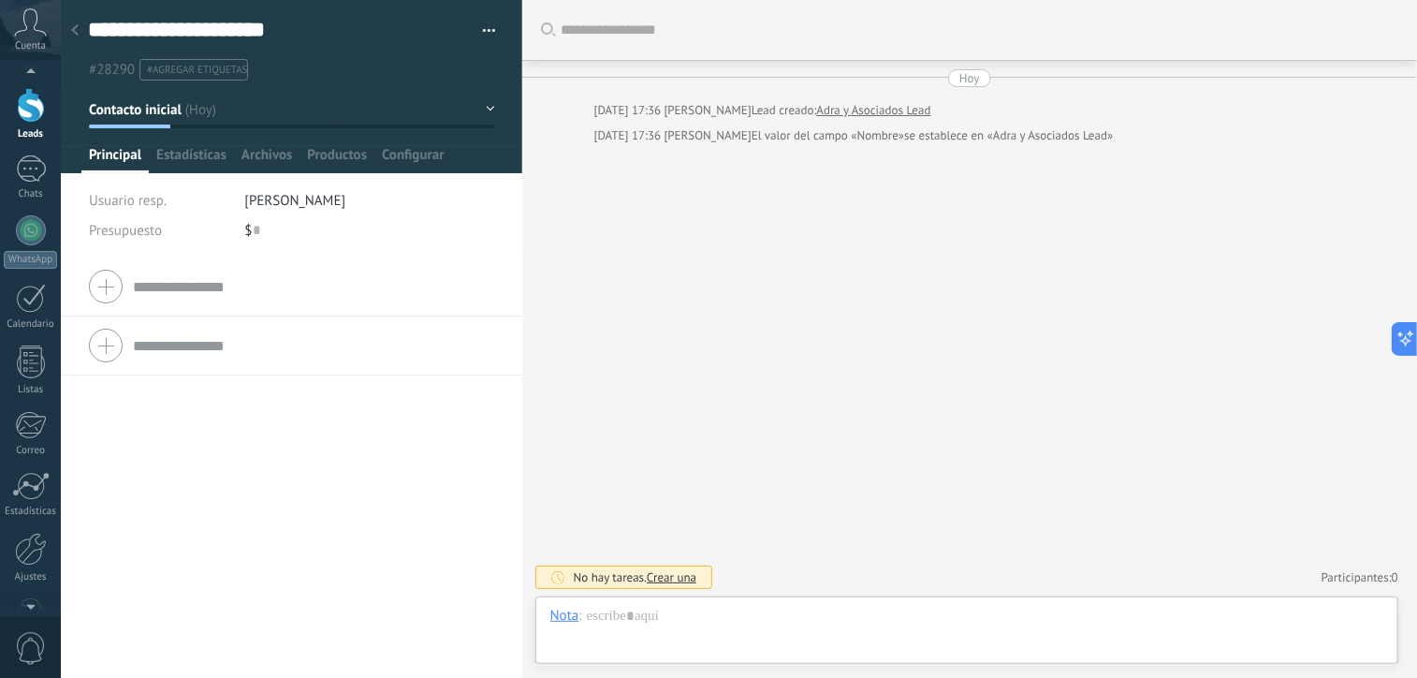
click at [32, 600] on div at bounding box center [30, 603] width 61 height 28
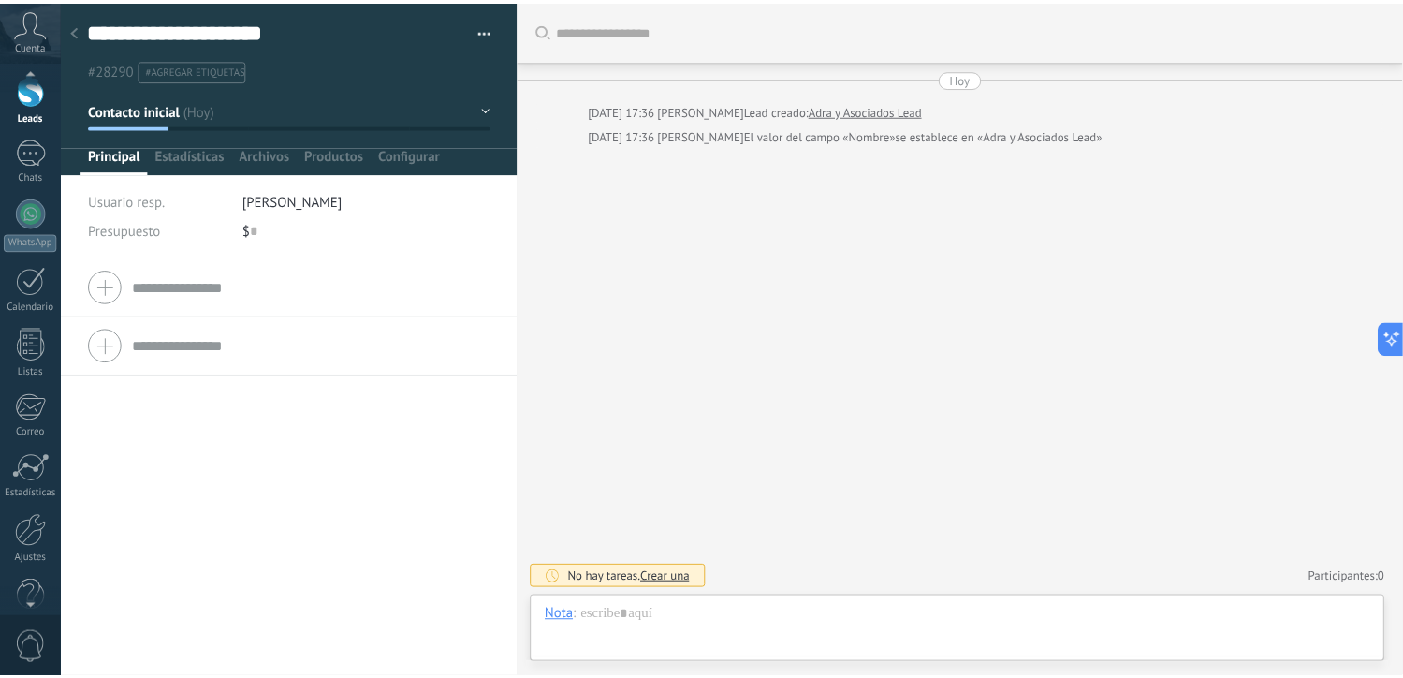
scroll to position [100, 0]
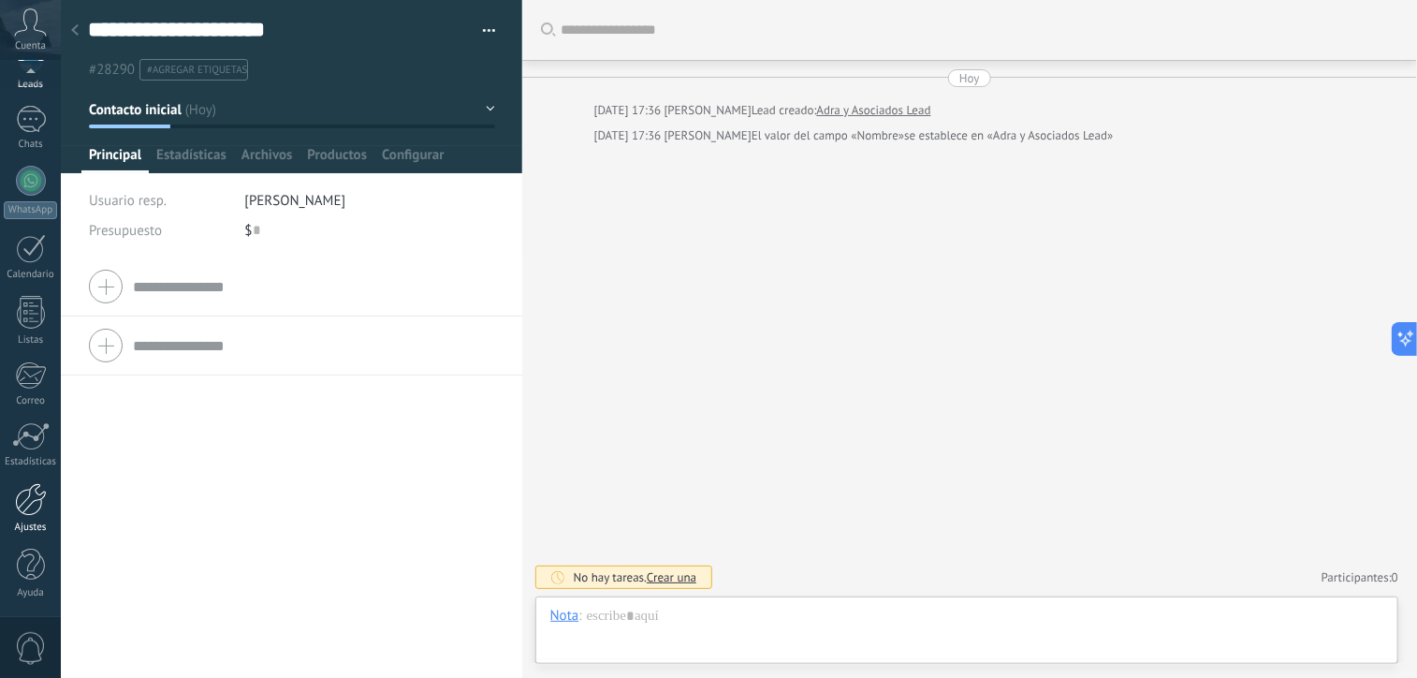
click at [40, 500] on div at bounding box center [31, 499] width 32 height 33
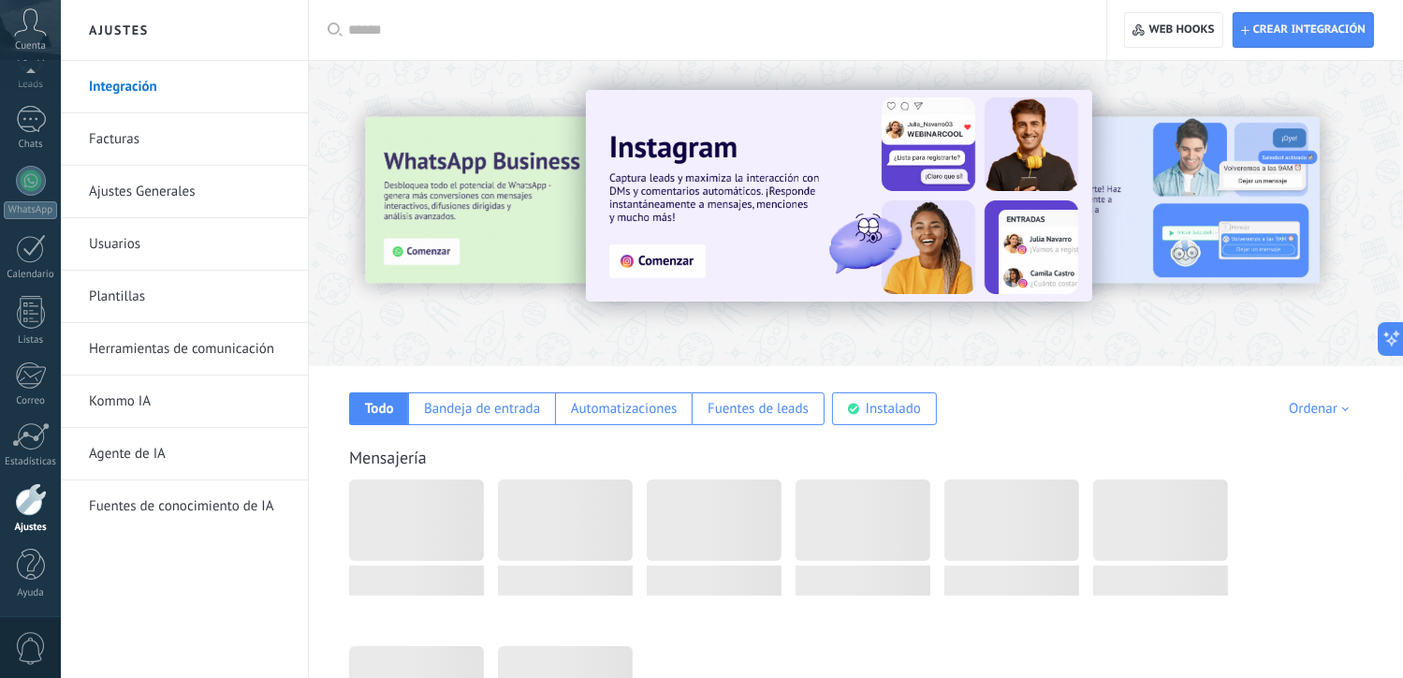
click at [177, 349] on link "Herramientas de comunicación" at bounding box center [189, 349] width 200 height 52
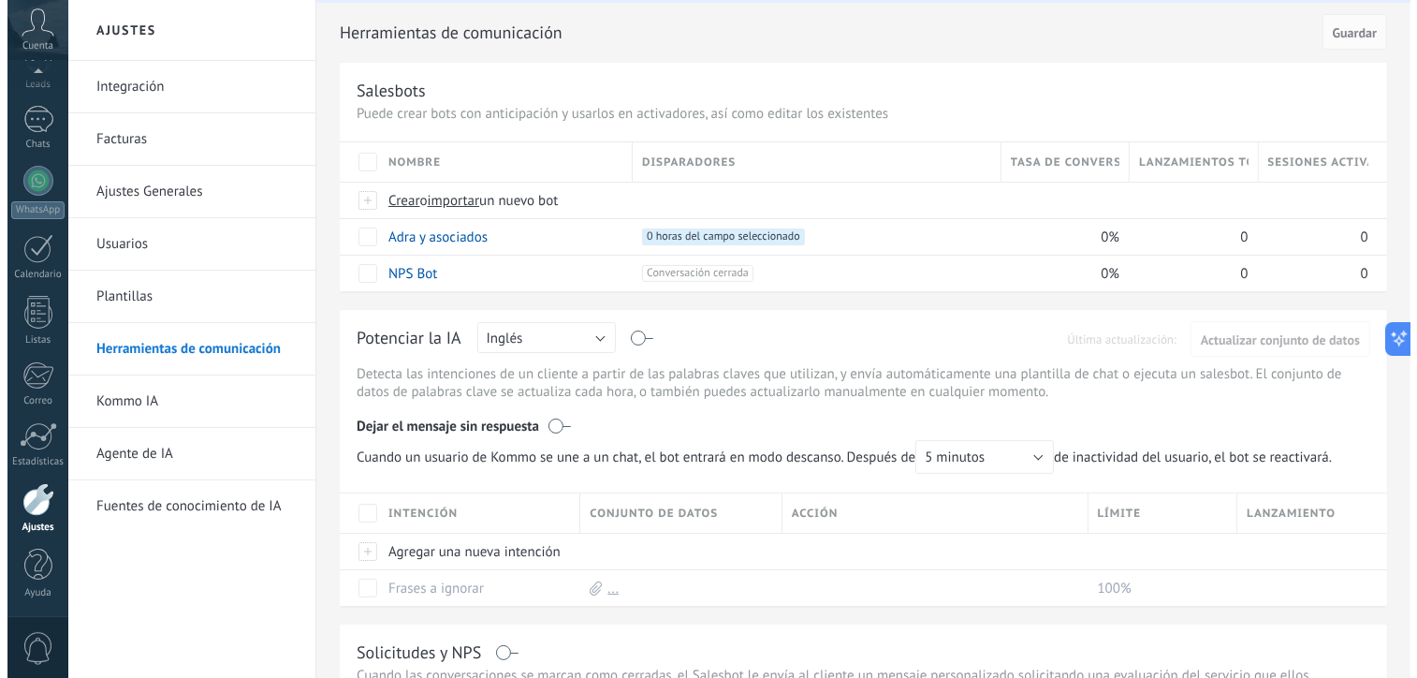
scroll to position [51, 0]
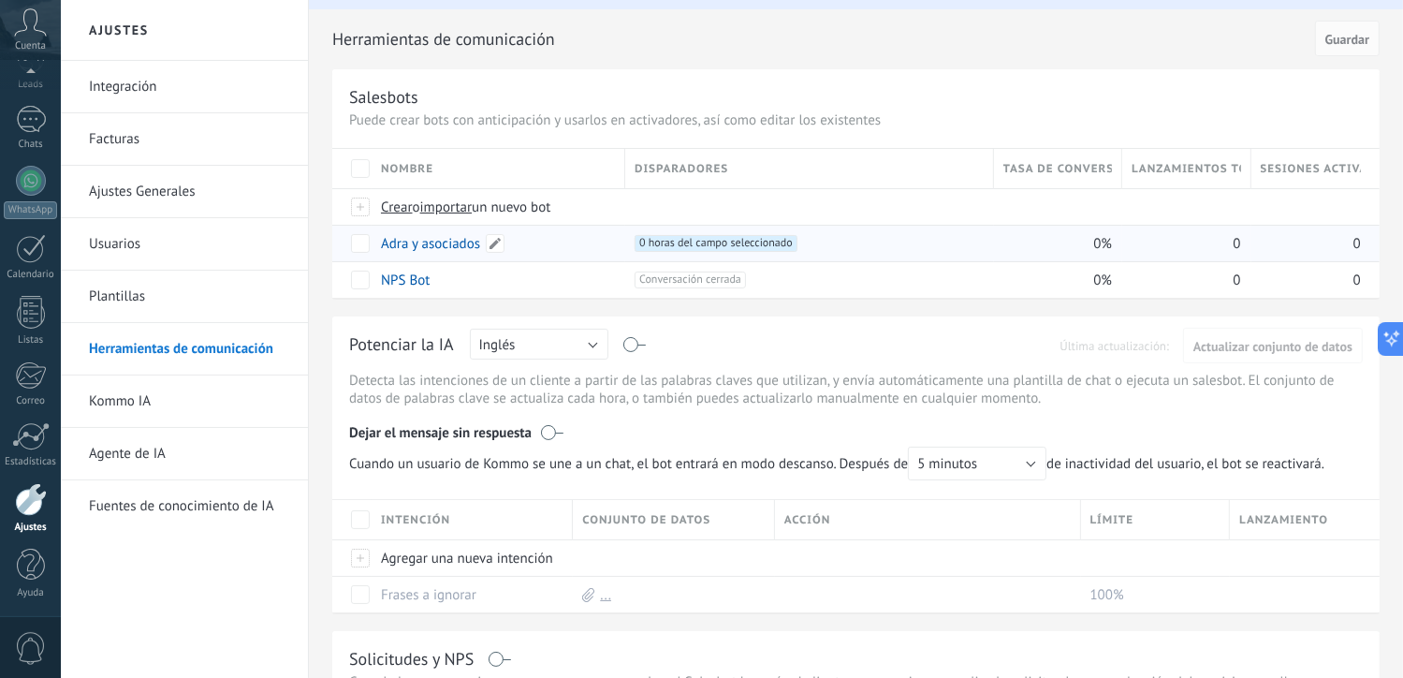
click at [434, 239] on link "Adra y asociados" at bounding box center [430, 244] width 99 height 18
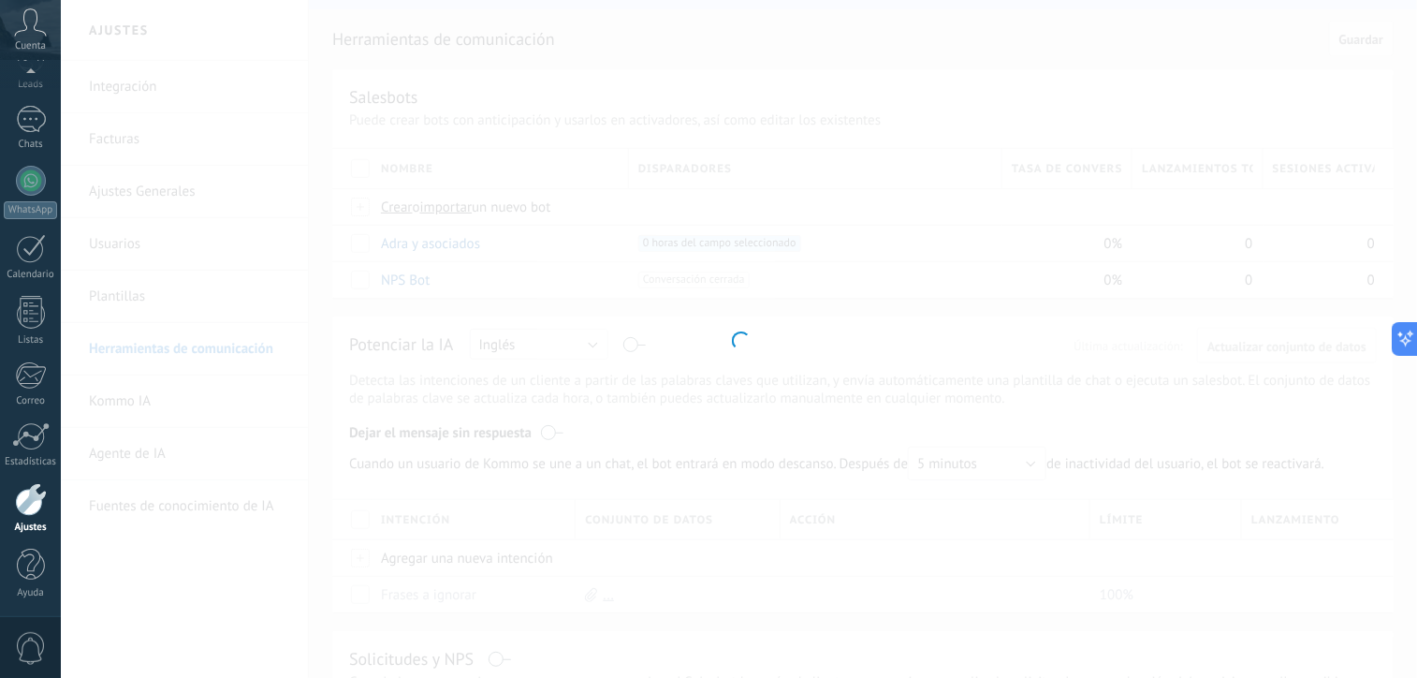
type input "**********"
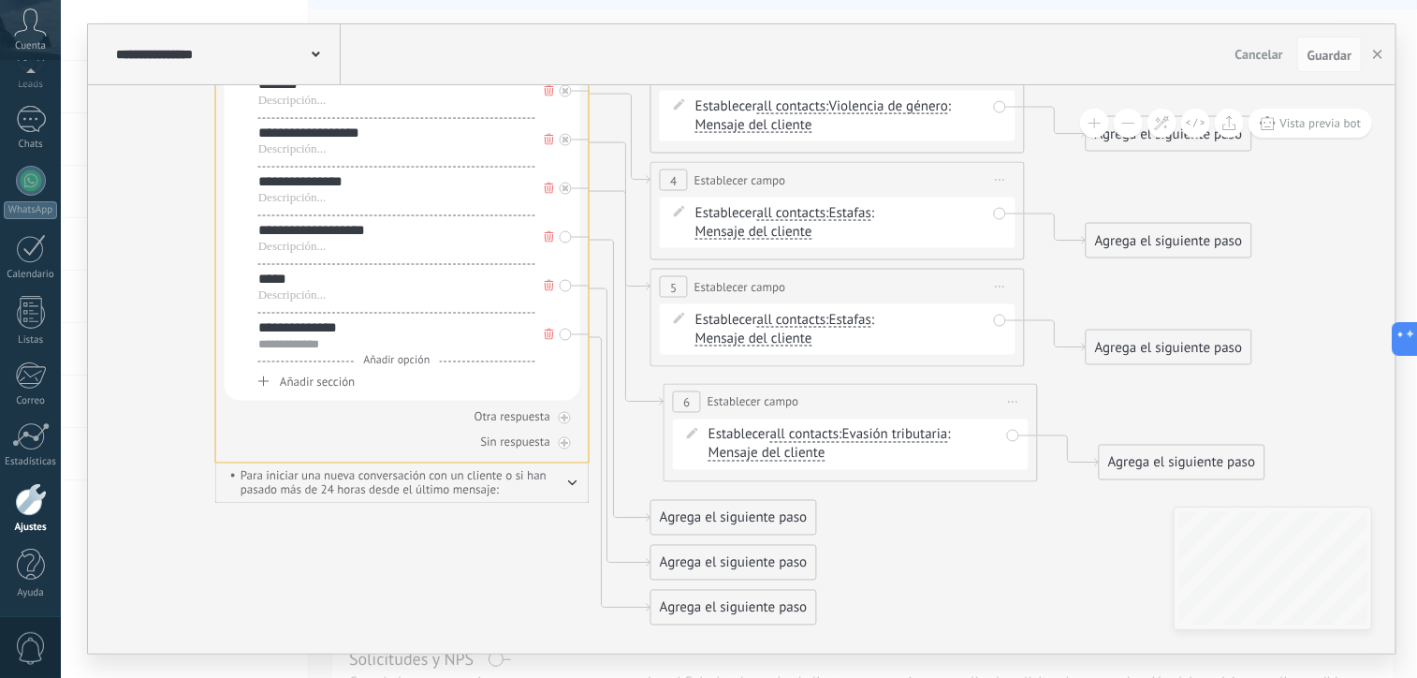
click at [719, 520] on div "Agrega el siguiente paso" at bounding box center [734, 518] width 164 height 31
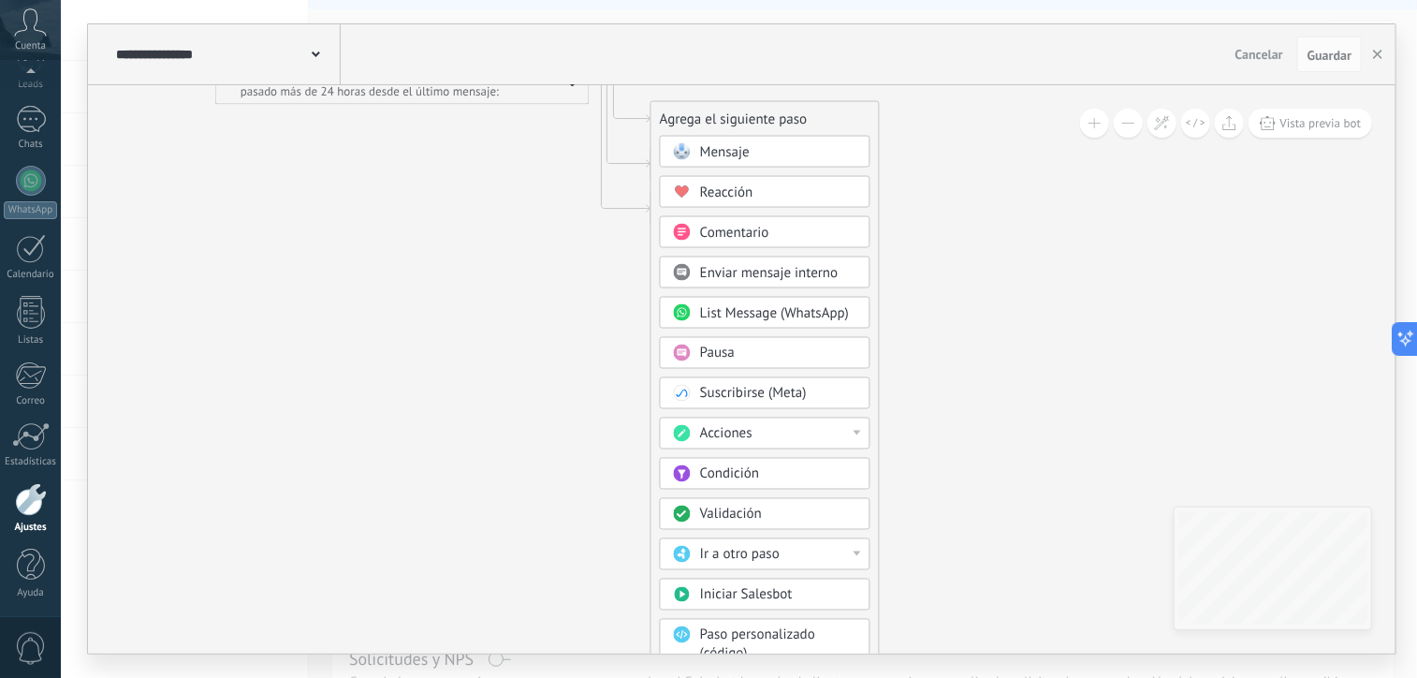
click at [738, 430] on span "Acciones" at bounding box center [726, 434] width 52 height 18
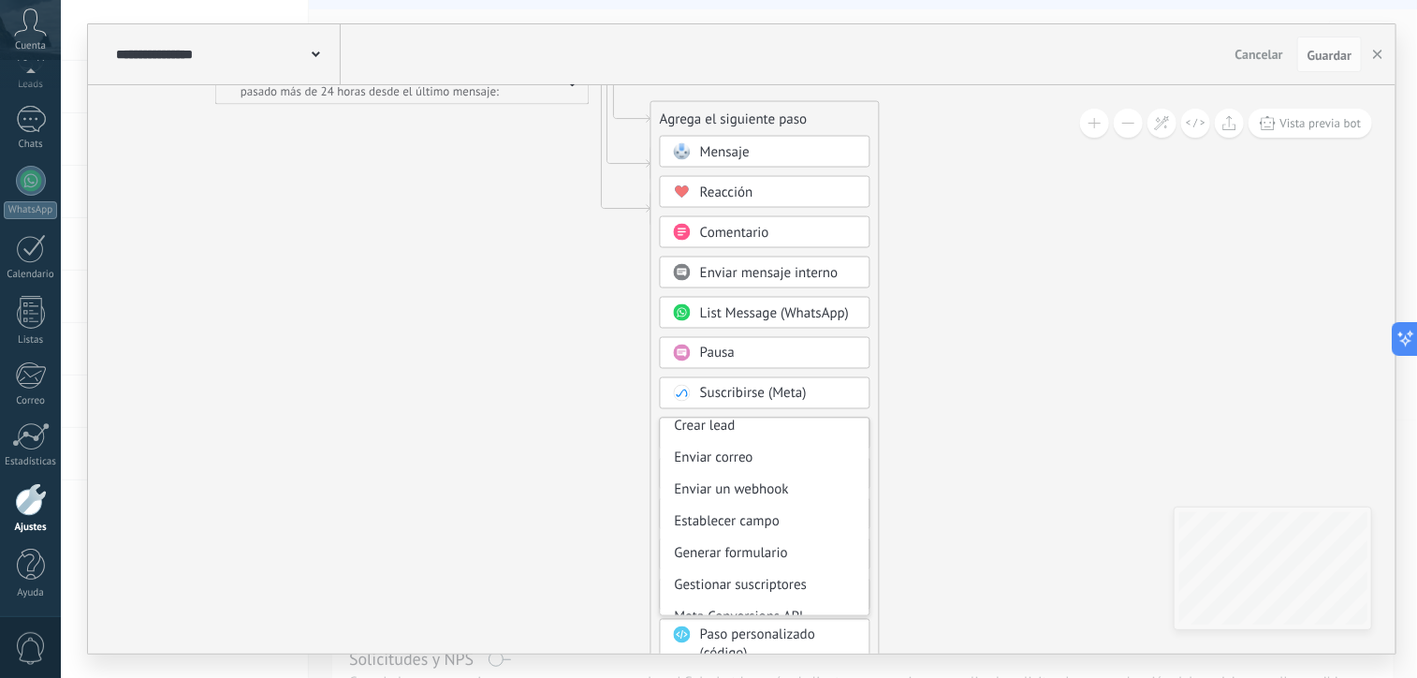
scroll to position [232, 0]
click at [727, 524] on div "Establecer campo" at bounding box center [765, 521] width 209 height 32
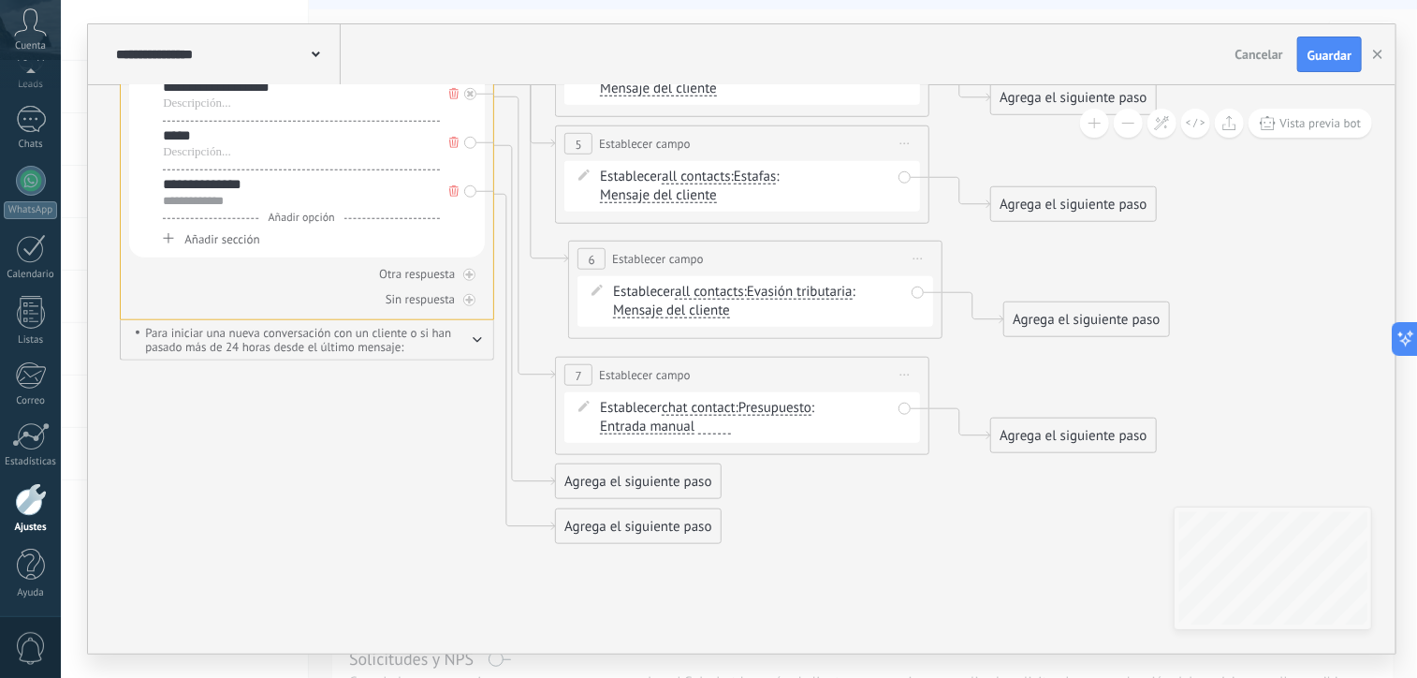
click at [708, 409] on span "chat contact" at bounding box center [699, 408] width 74 height 15
click at [708, 409] on button "chat contact" at bounding box center [770, 408] width 234 height 34
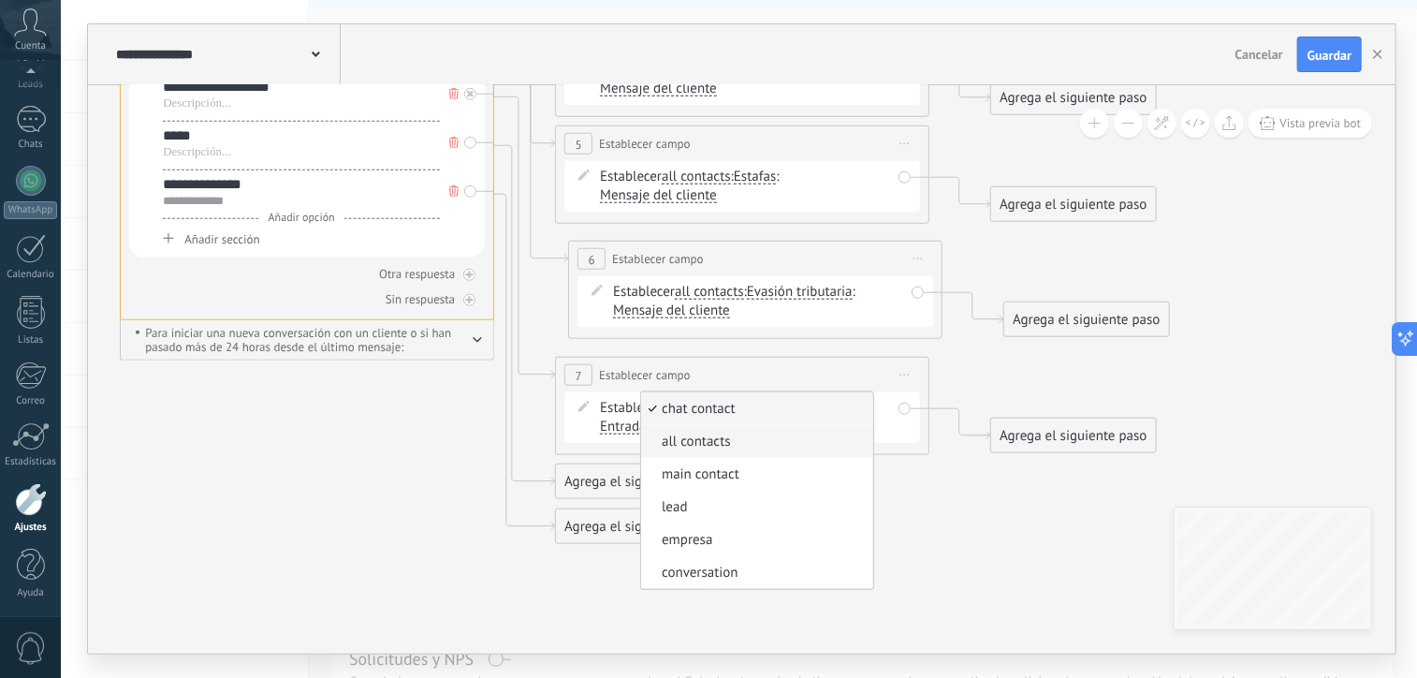
click at [703, 430] on li "all contacts" at bounding box center [757, 441] width 232 height 33
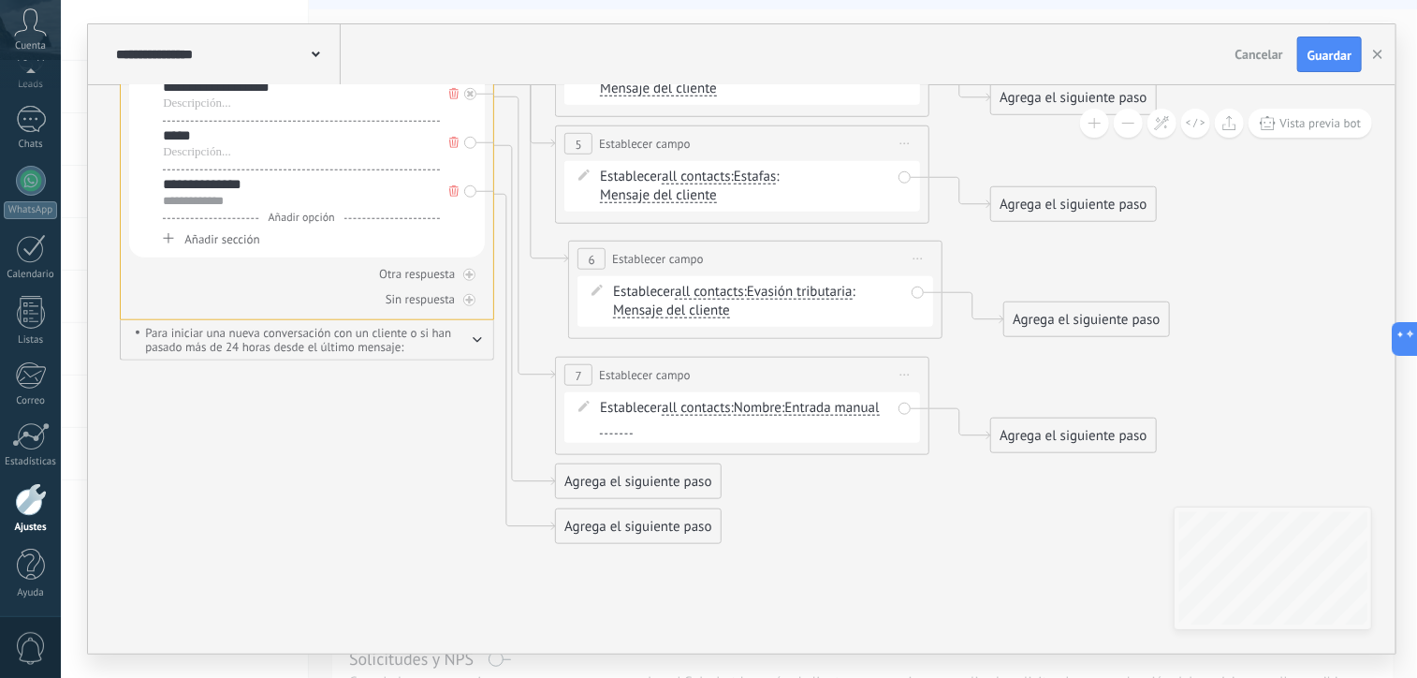
click at [771, 409] on span "Nombre" at bounding box center [758, 408] width 48 height 15
click at [771, 409] on button "Nombre" at bounding box center [842, 408] width 234 height 34
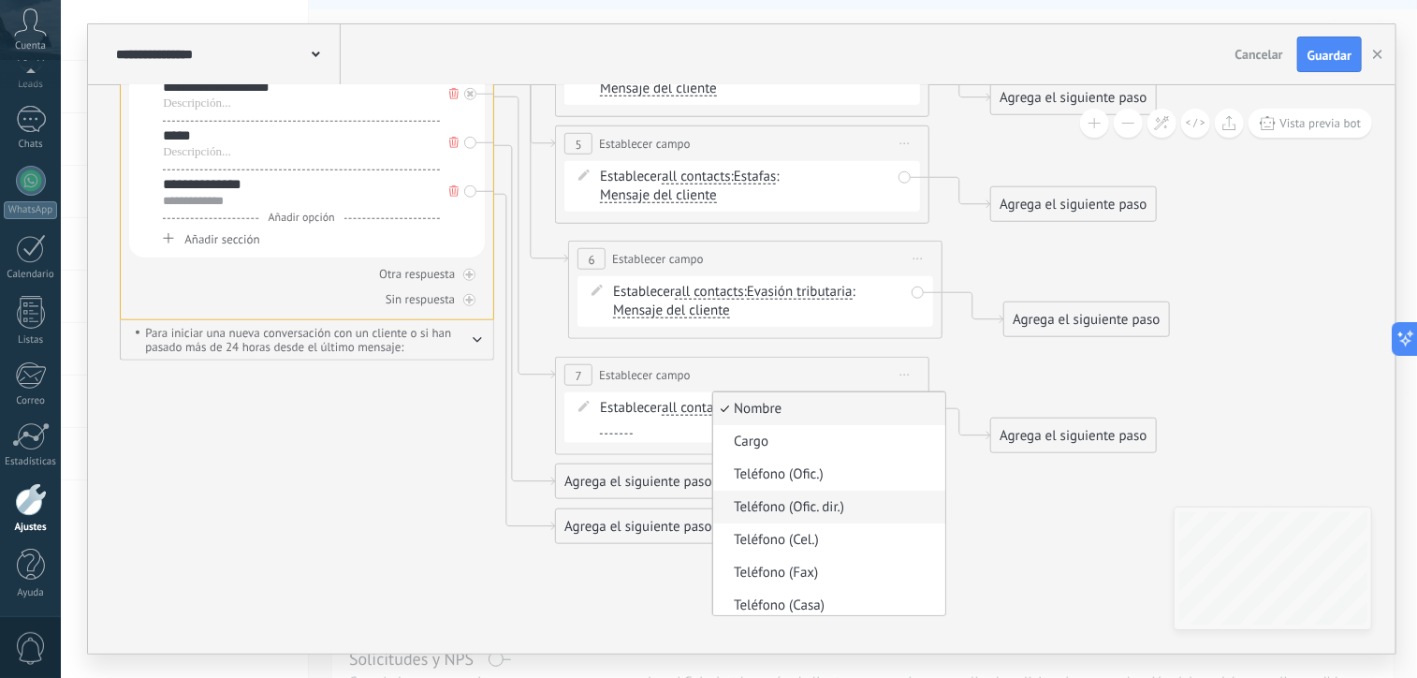
scroll to position [333, 0]
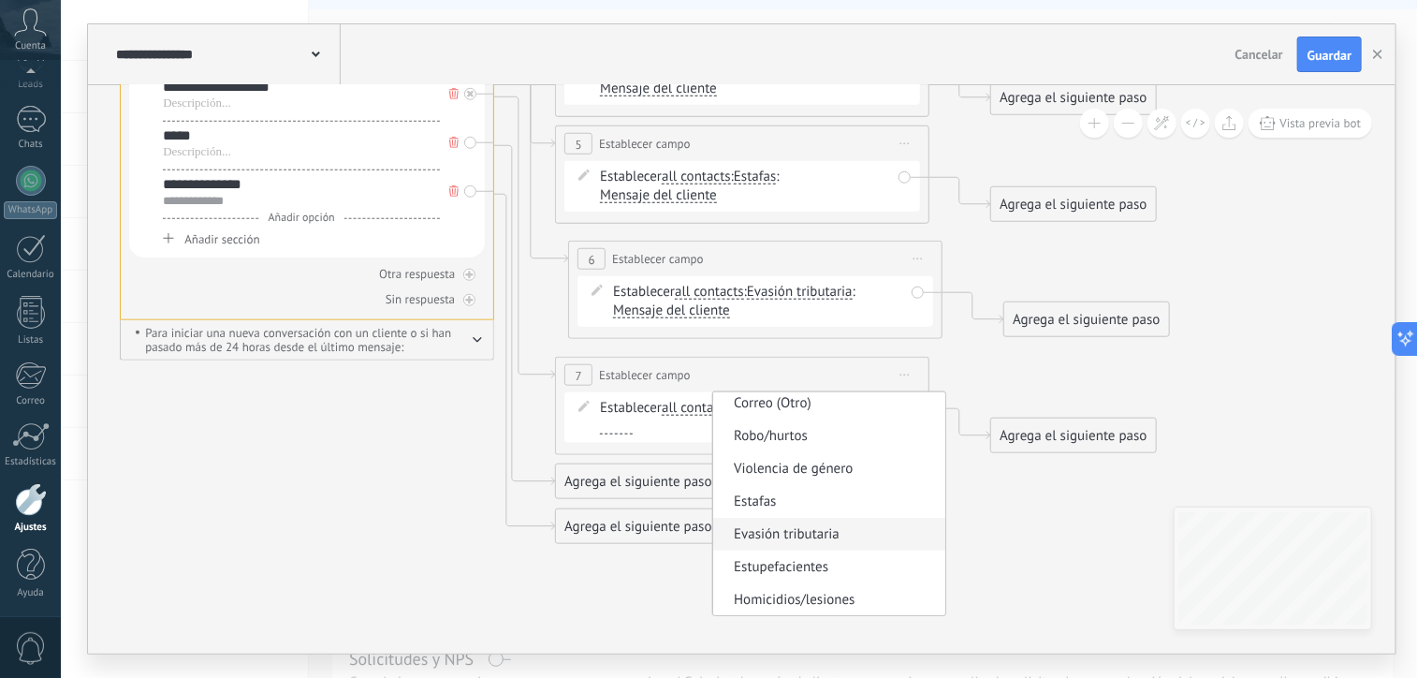
click at [802, 542] on span "Evasión tributaria" at bounding box center [826, 534] width 227 height 19
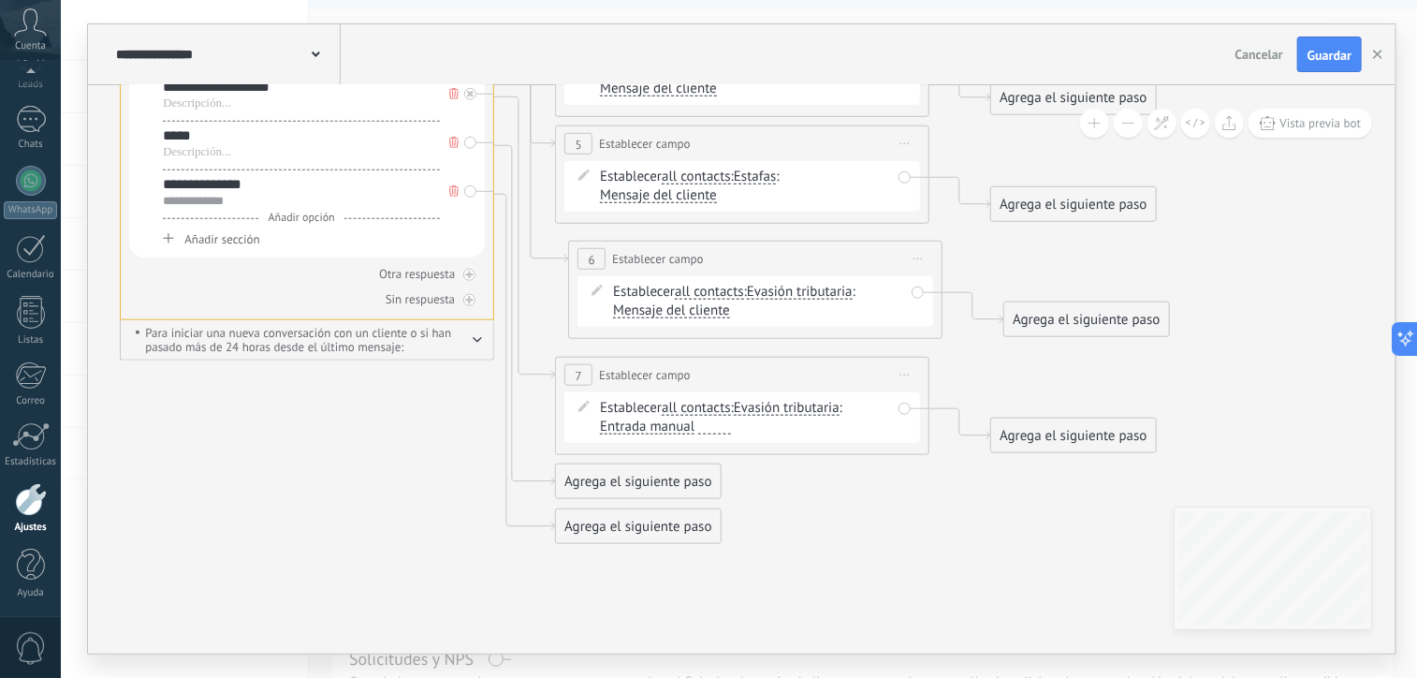
click at [794, 411] on span "Evasión tributaria" at bounding box center [787, 408] width 106 height 15
click at [794, 411] on button "Evasión tributaria" at bounding box center [842, 408] width 234 height 34
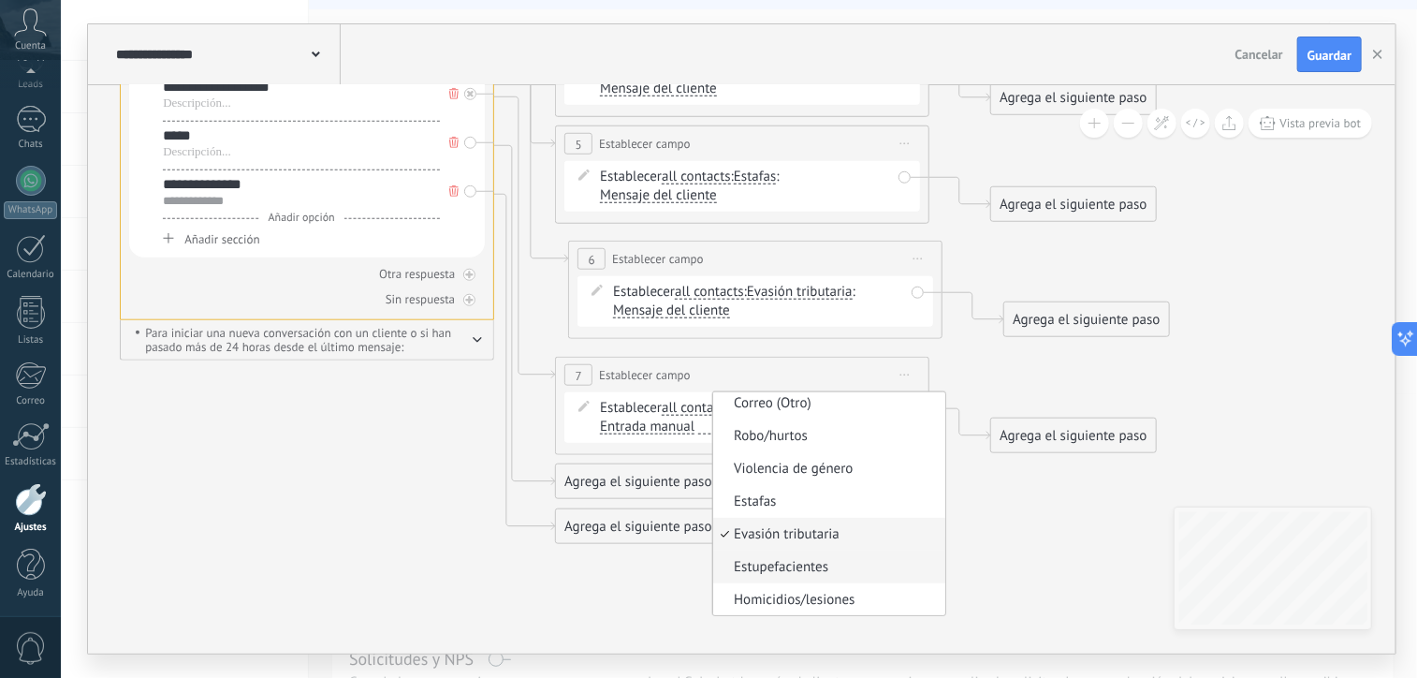
click at [825, 565] on span "Estupefacientes" at bounding box center [826, 567] width 227 height 19
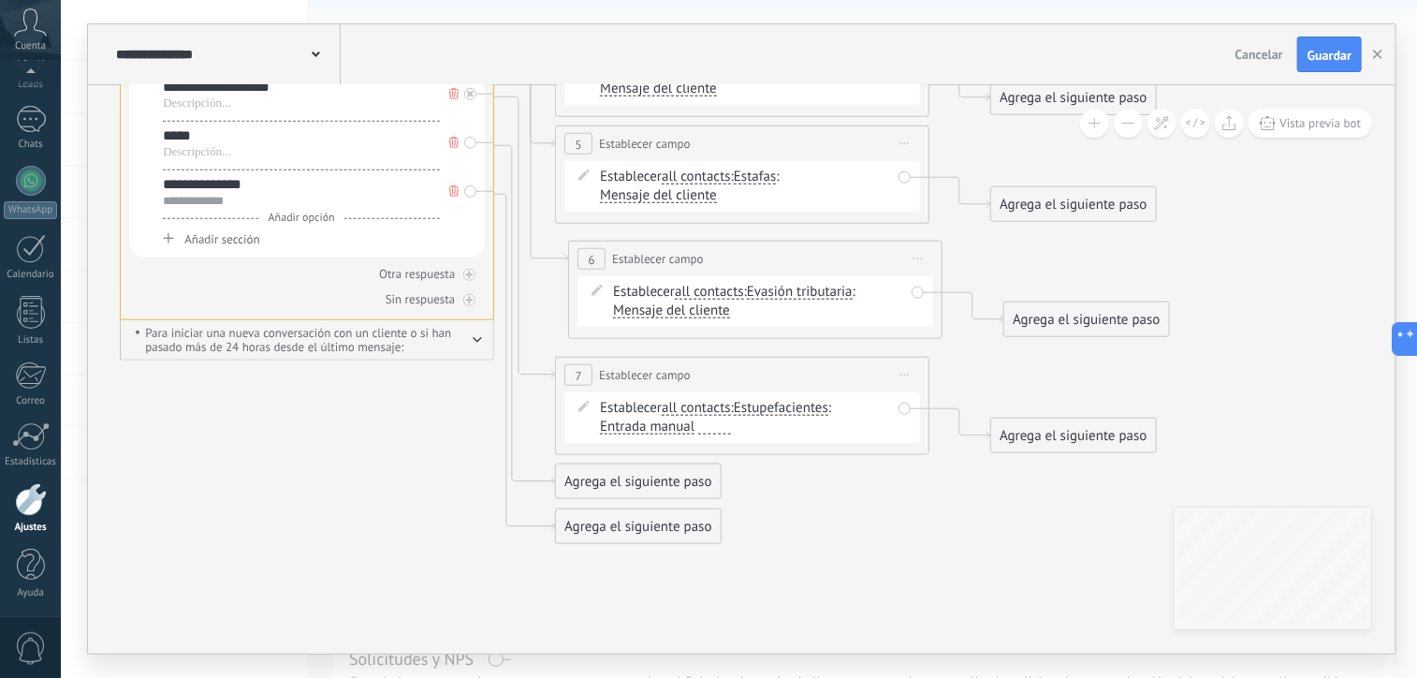
click at [682, 433] on span "Entrada manual" at bounding box center [647, 426] width 95 height 15
click at [682, 433] on button "Entrada manual" at bounding box center [708, 427] width 234 height 34
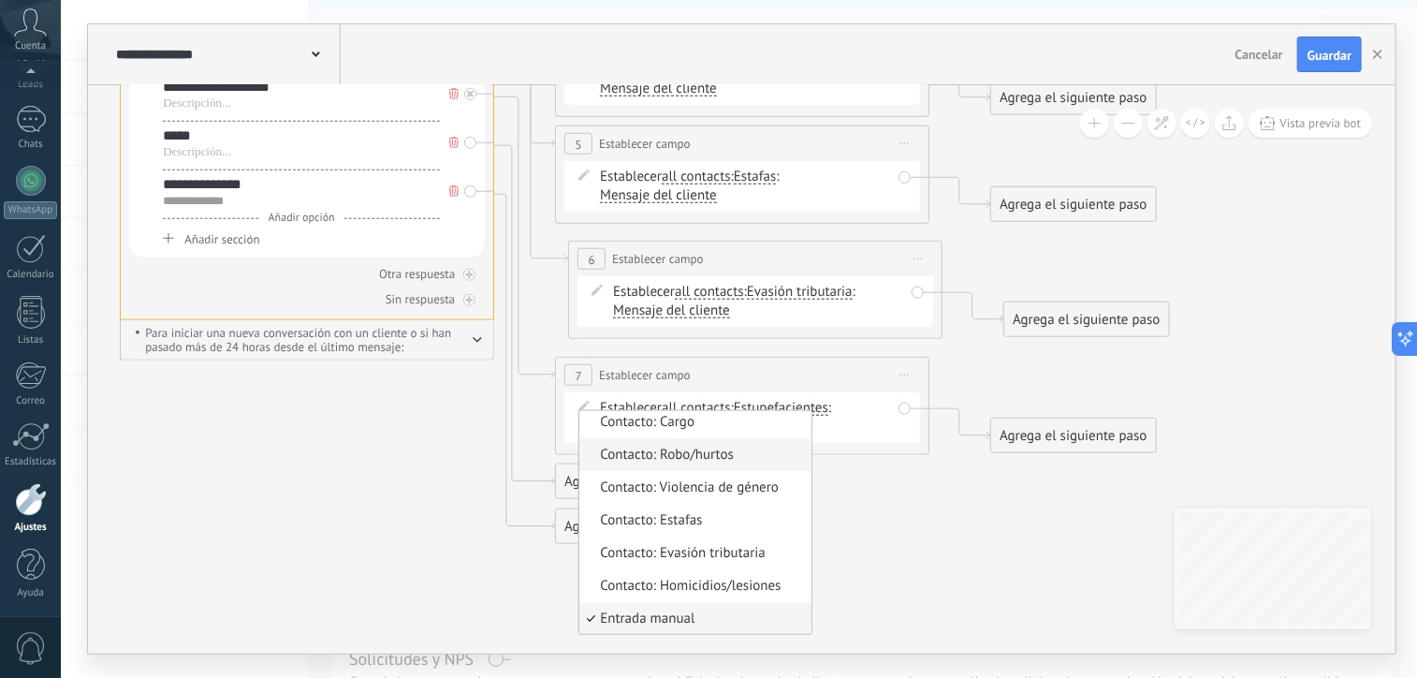
scroll to position [0, 0]
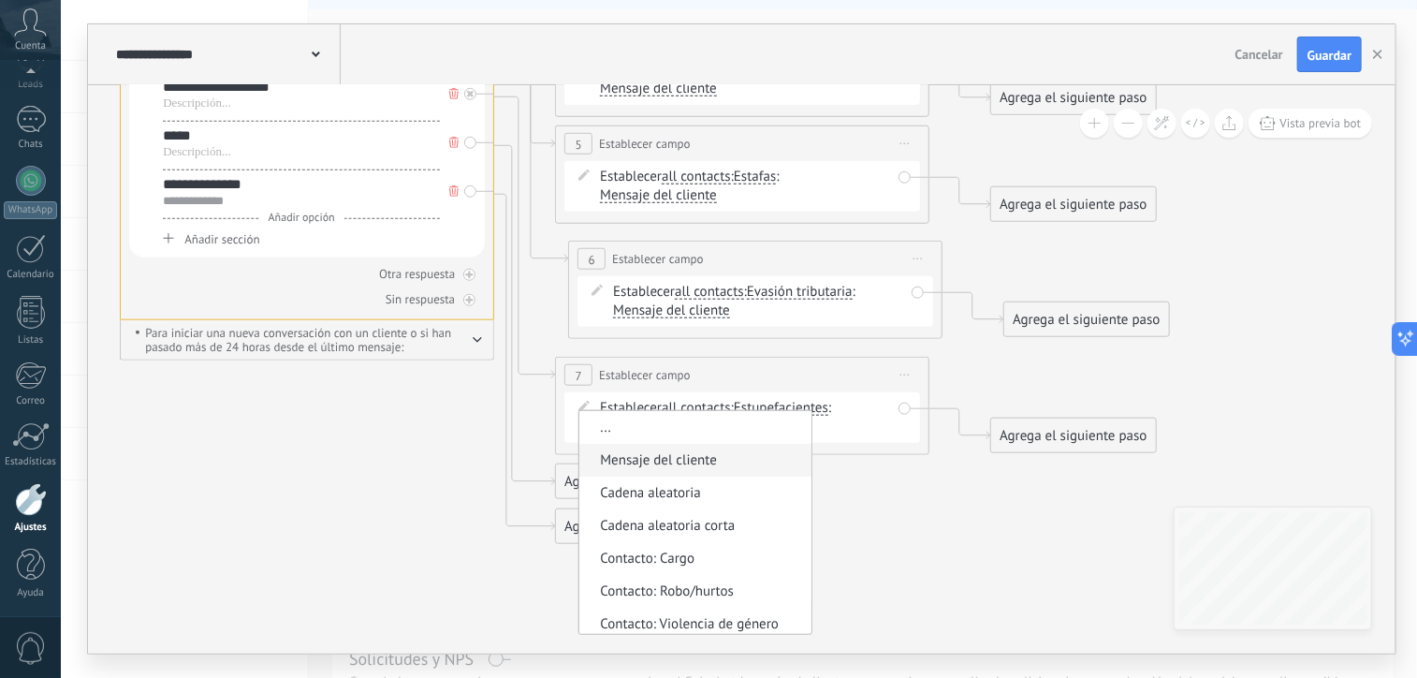
click at [682, 460] on span "Mensaje del cliente" at bounding box center [693, 460] width 227 height 19
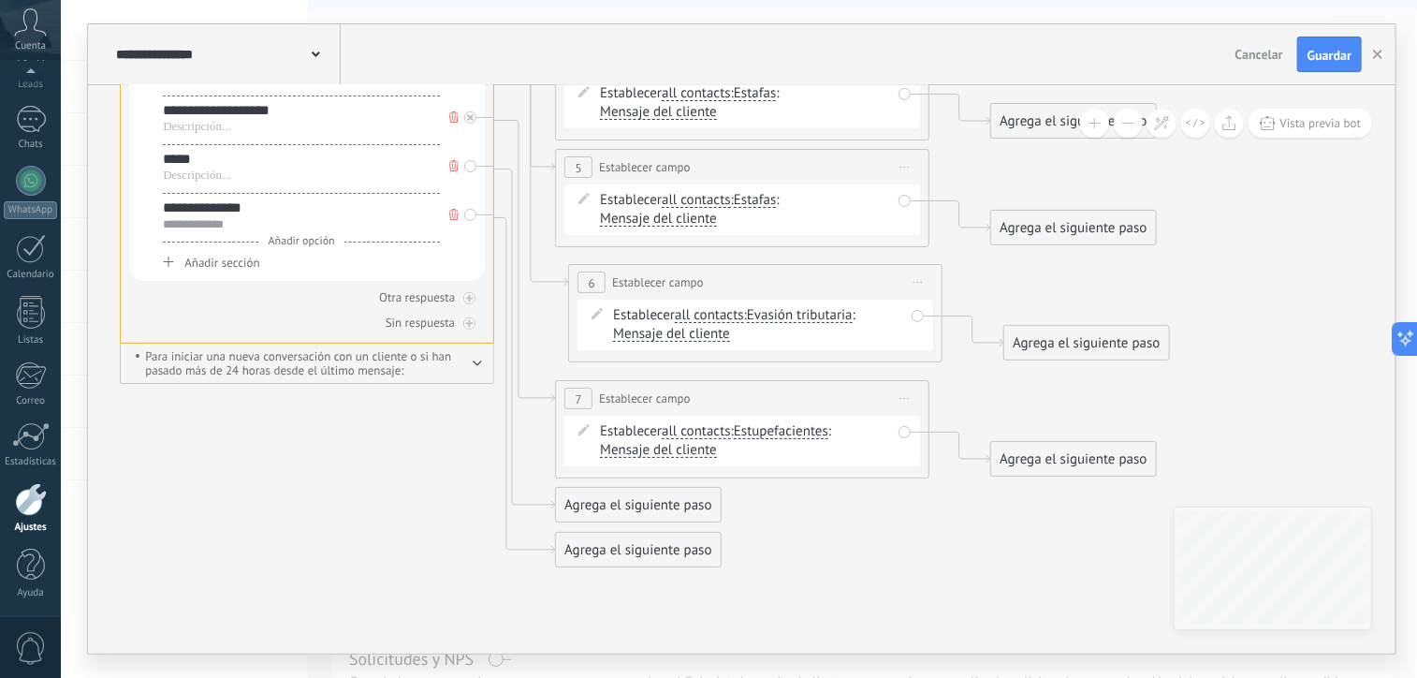
click at [683, 509] on div "Agrega el siguiente paso" at bounding box center [638, 505] width 164 height 31
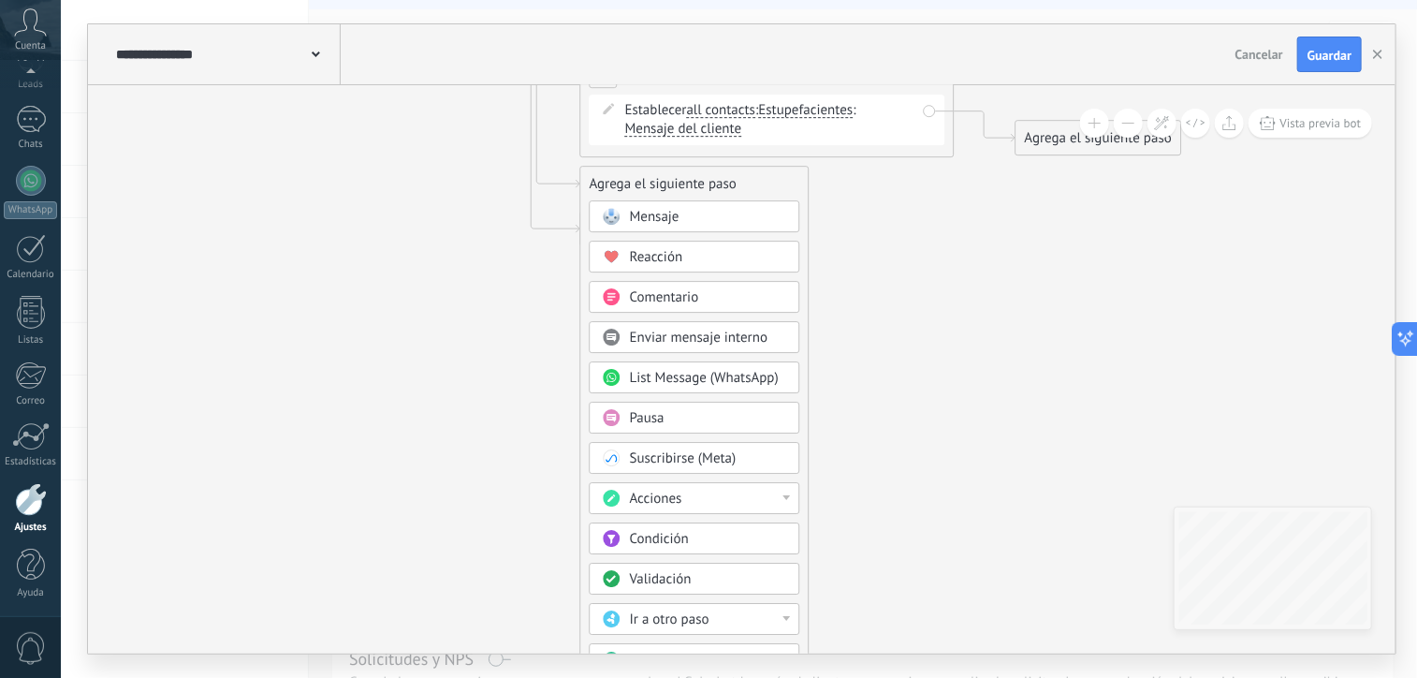
click at [686, 501] on div "Acciones" at bounding box center [708, 499] width 157 height 19
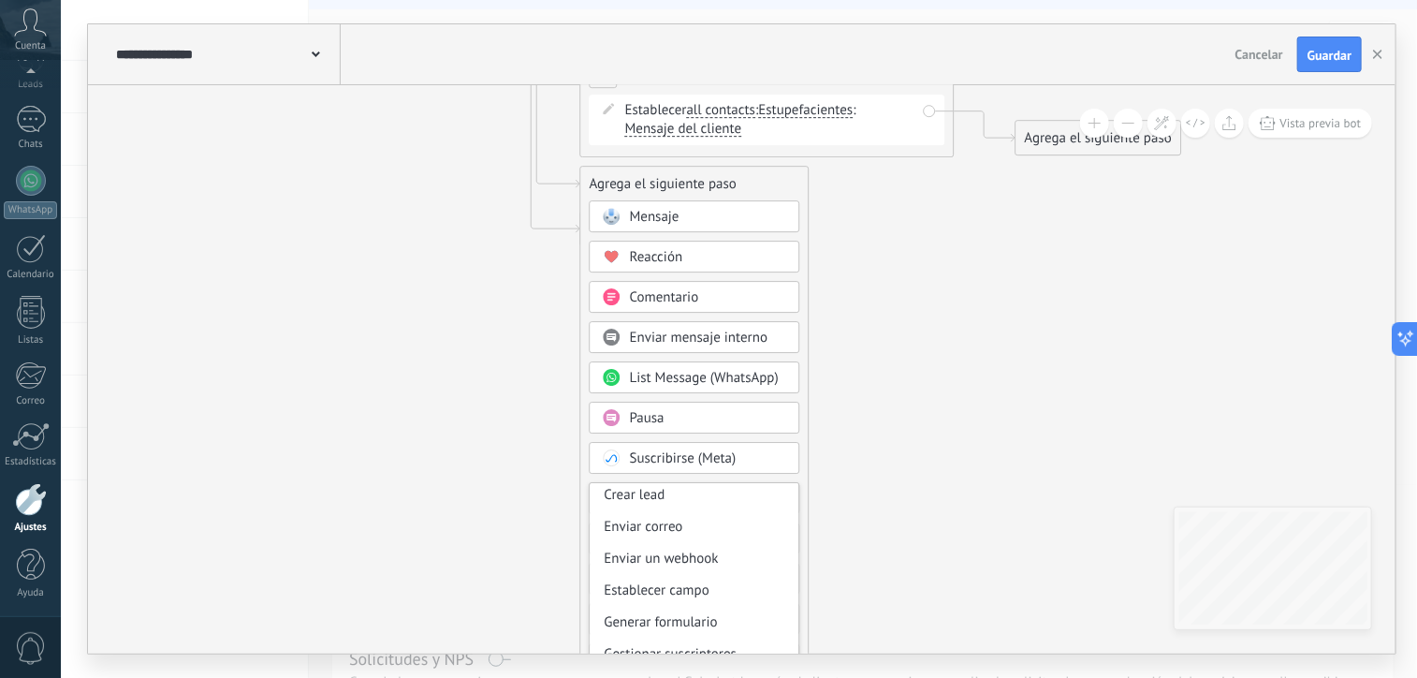
scroll to position [228, 0]
click at [699, 594] on div "Establecer campo" at bounding box center [695, 590] width 209 height 32
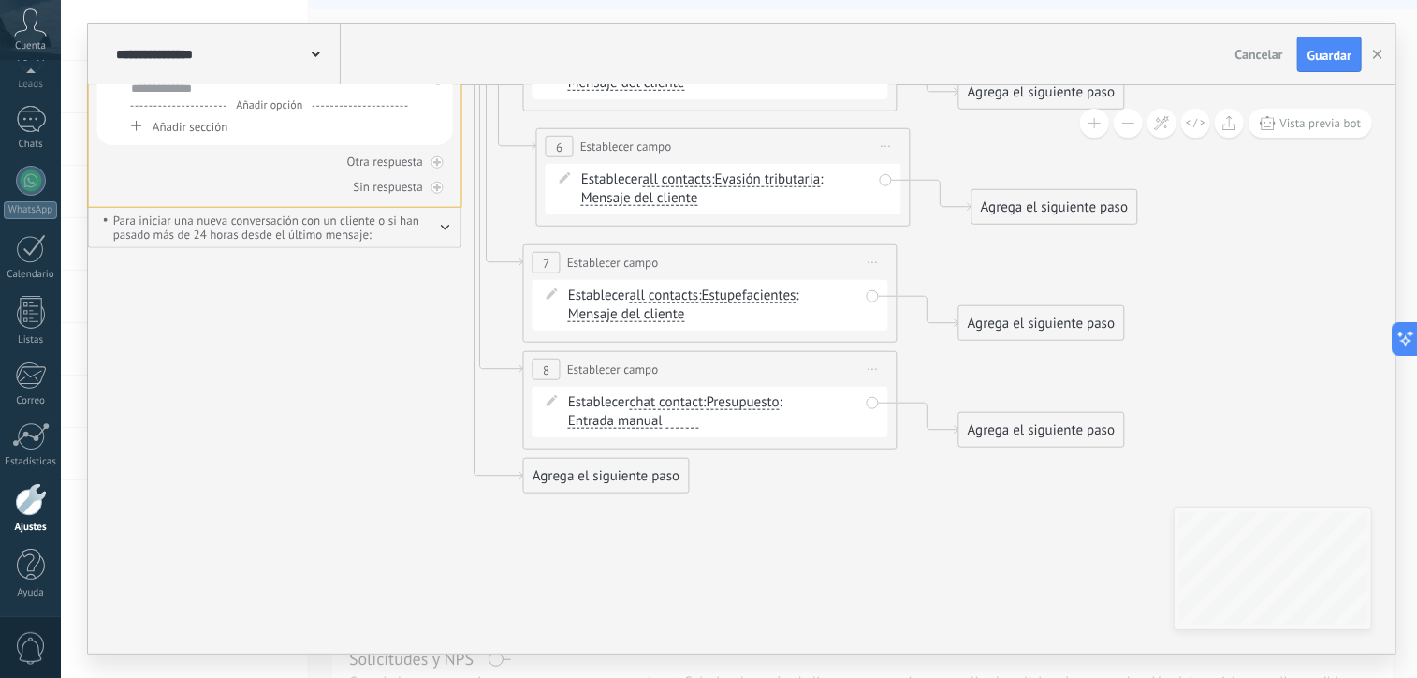
click at [681, 397] on span "chat contact" at bounding box center [667, 402] width 74 height 15
click at [681, 397] on button "chat contact" at bounding box center [738, 403] width 234 height 34
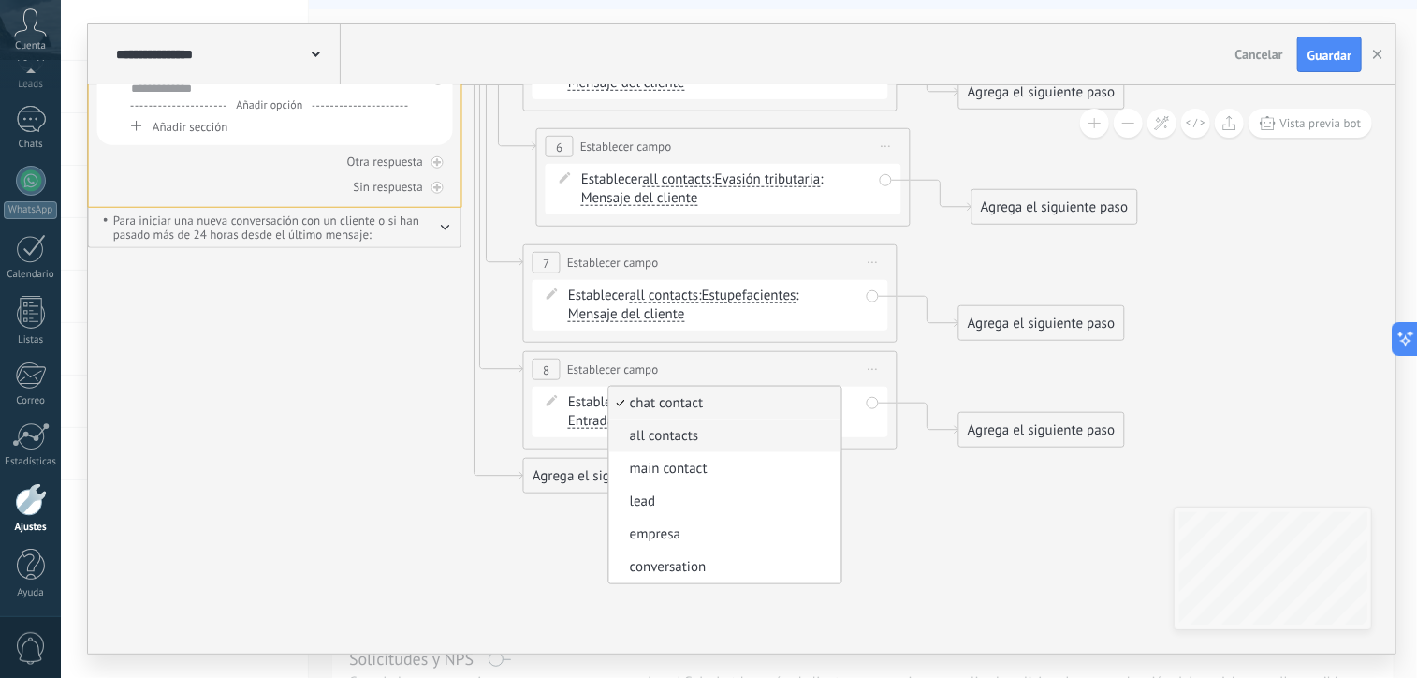
drag, startPoint x: 679, startPoint y: 399, endPoint x: 665, endPoint y: 429, distance: 33.1
click at [665, 429] on ul "chat contact all contacts main contact lead empresa conversation" at bounding box center [726, 485] width 234 height 198
click at [665, 419] on button "chat contact" at bounding box center [738, 403] width 234 height 34
click at [665, 429] on span "all contacts" at bounding box center [723, 436] width 227 height 19
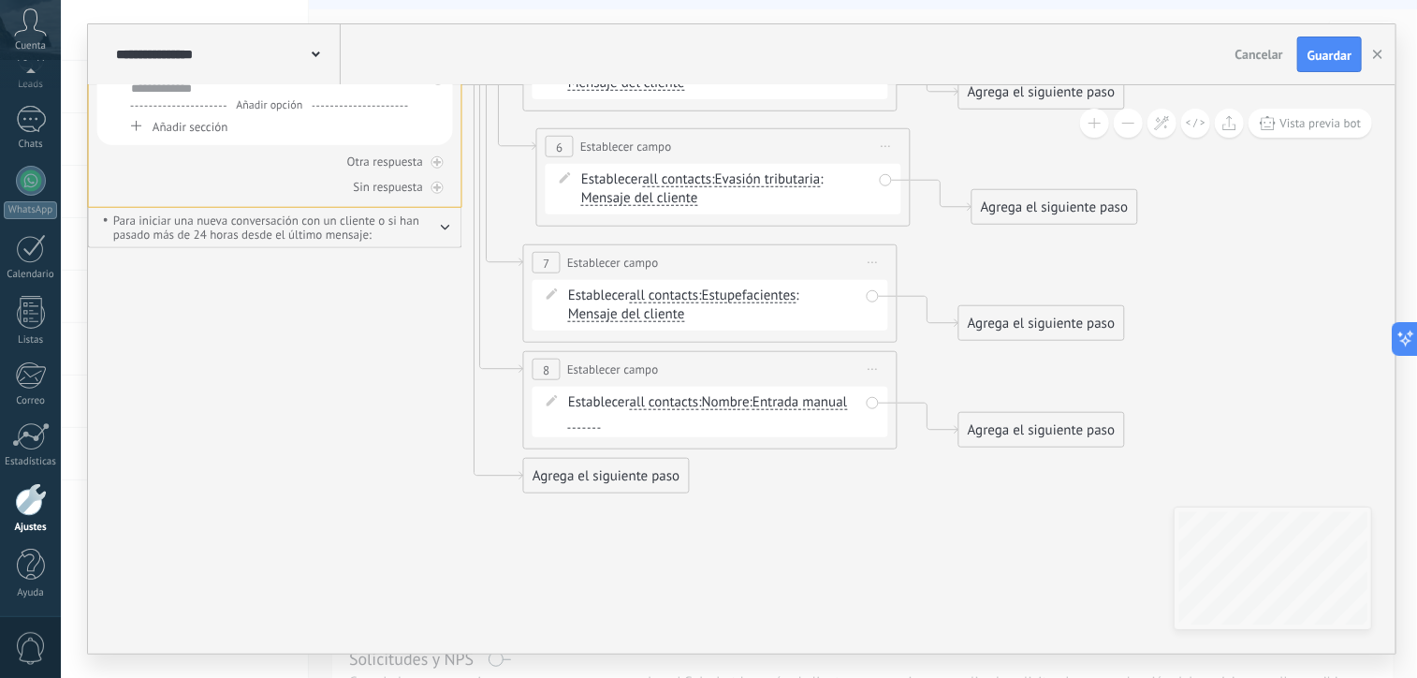
click at [740, 402] on span "Nombre" at bounding box center [726, 402] width 48 height 15
click at [740, 402] on button "Nombre" at bounding box center [810, 403] width 234 height 34
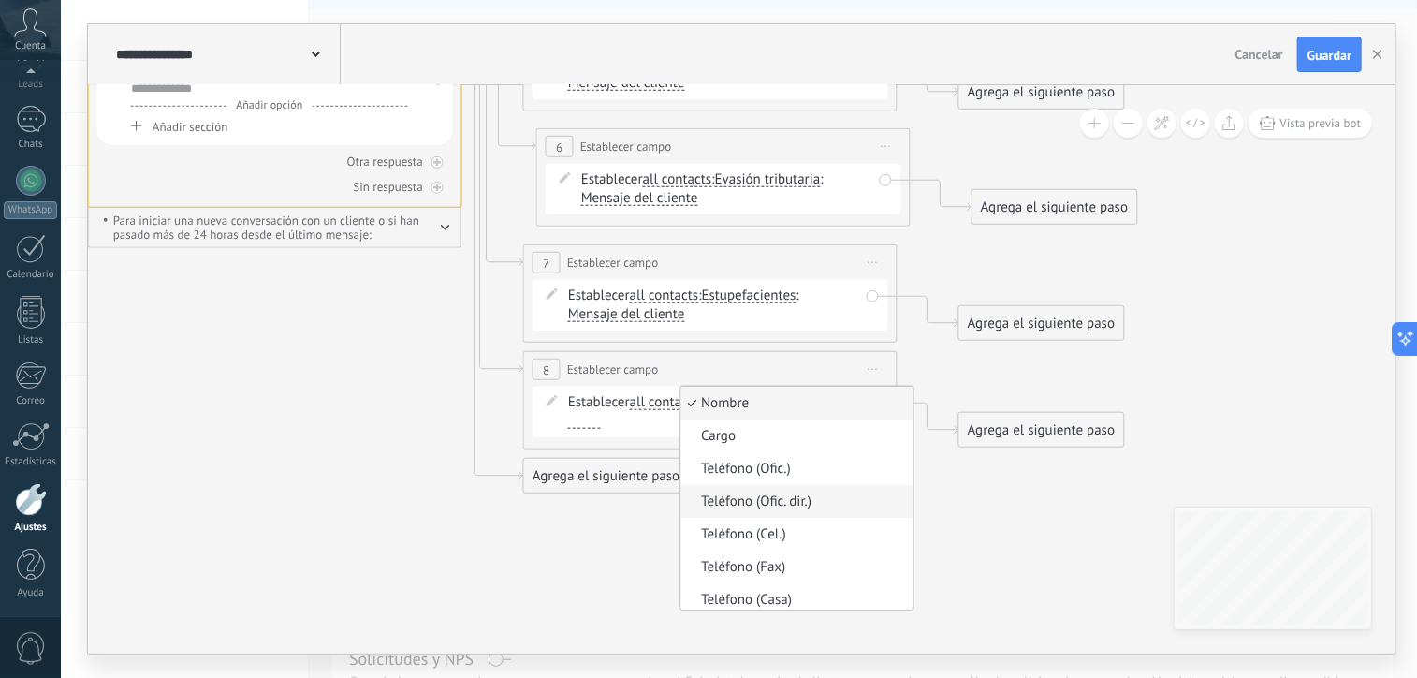
scroll to position [333, 0]
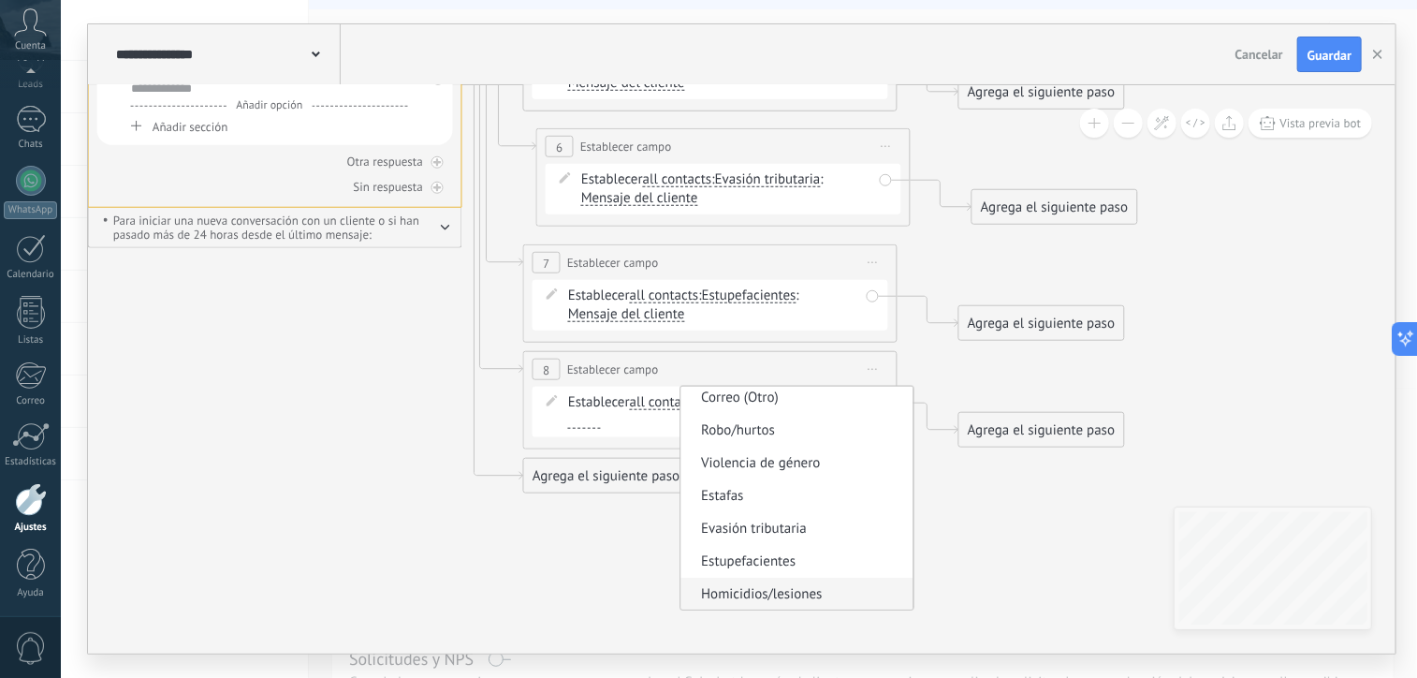
click at [760, 594] on span "Homicidios/lesiones" at bounding box center [795, 594] width 227 height 19
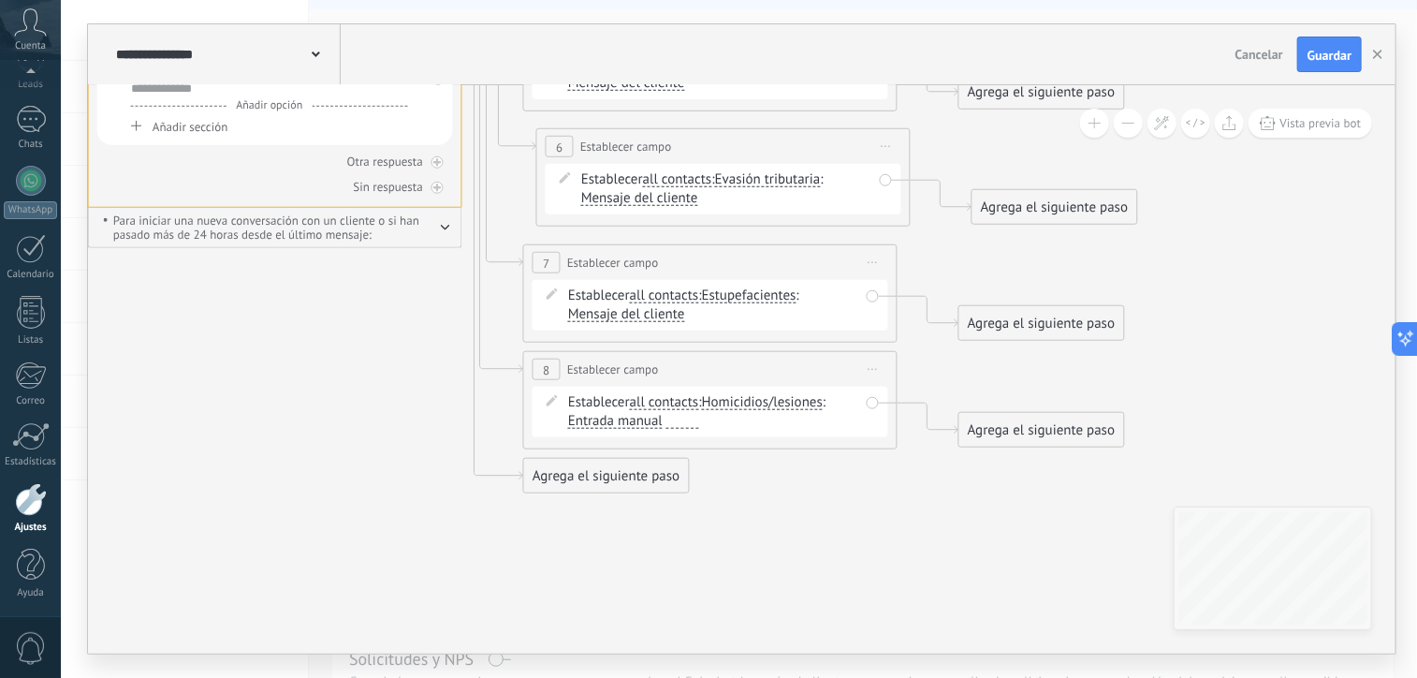
click at [649, 427] on span "Entrada manual" at bounding box center [615, 421] width 95 height 15
click at [649, 427] on button "Entrada manual" at bounding box center [676, 421] width 234 height 34
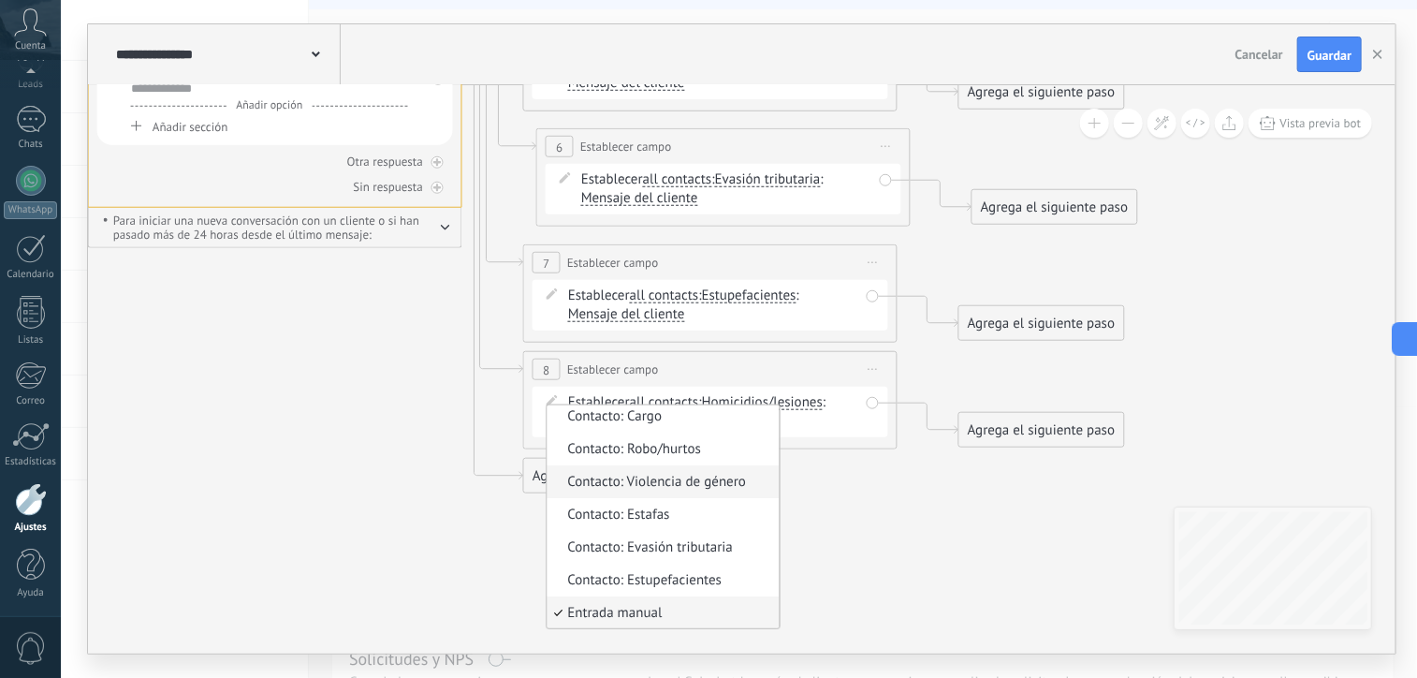
scroll to position [0, 0]
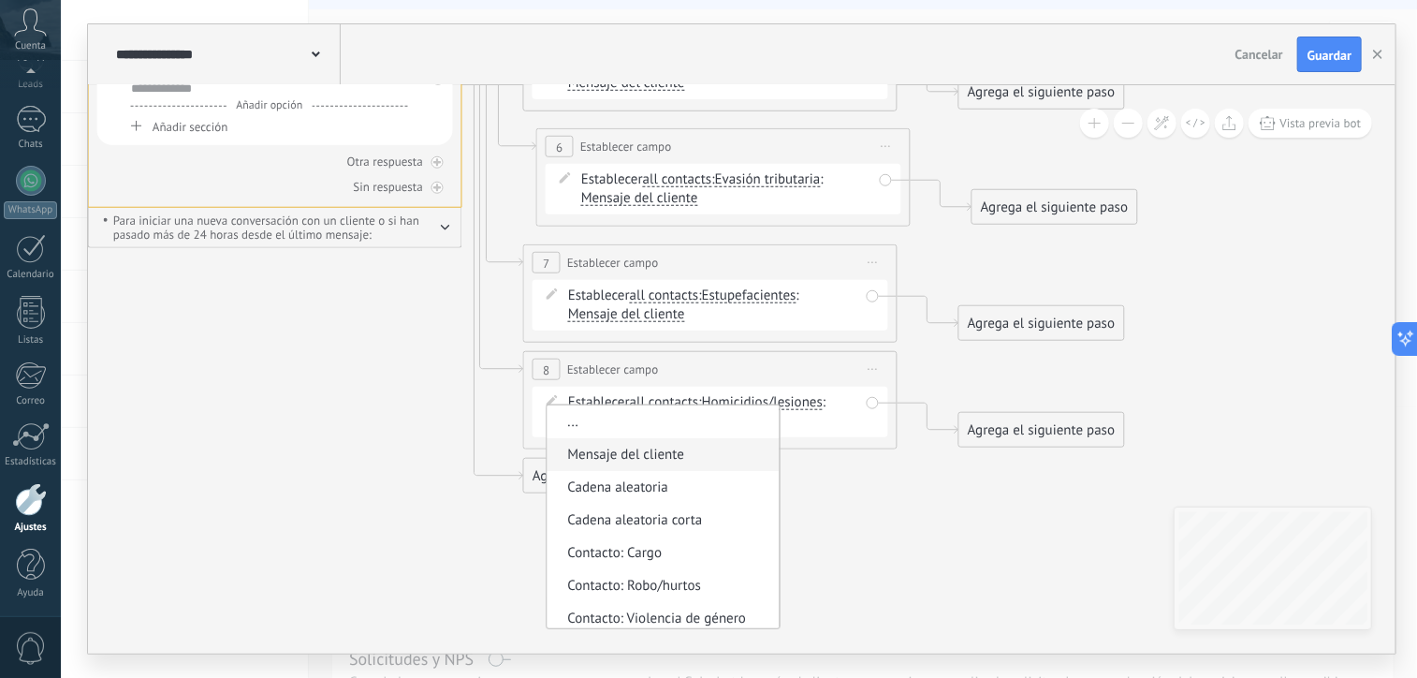
click at [622, 449] on span "Mensaje del cliente" at bounding box center [661, 455] width 227 height 19
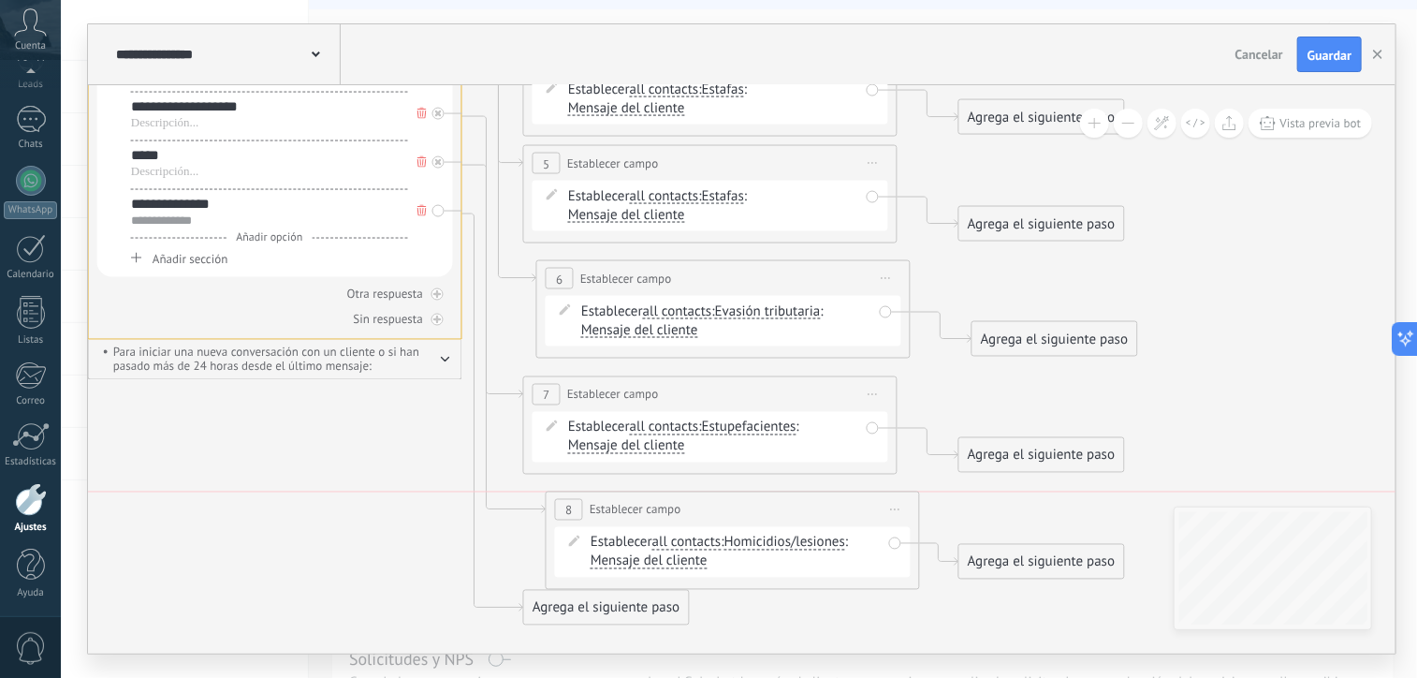
drag, startPoint x: 625, startPoint y: 499, endPoint x: 649, endPoint y: 500, distance: 23.4
click at [649, 501] on span "Establecer campo" at bounding box center [636, 510] width 92 height 18
click at [728, 198] on span "Estafas" at bounding box center [723, 196] width 42 height 15
click at [728, 198] on button "Estafas" at bounding box center [810, 197] width 234 height 34
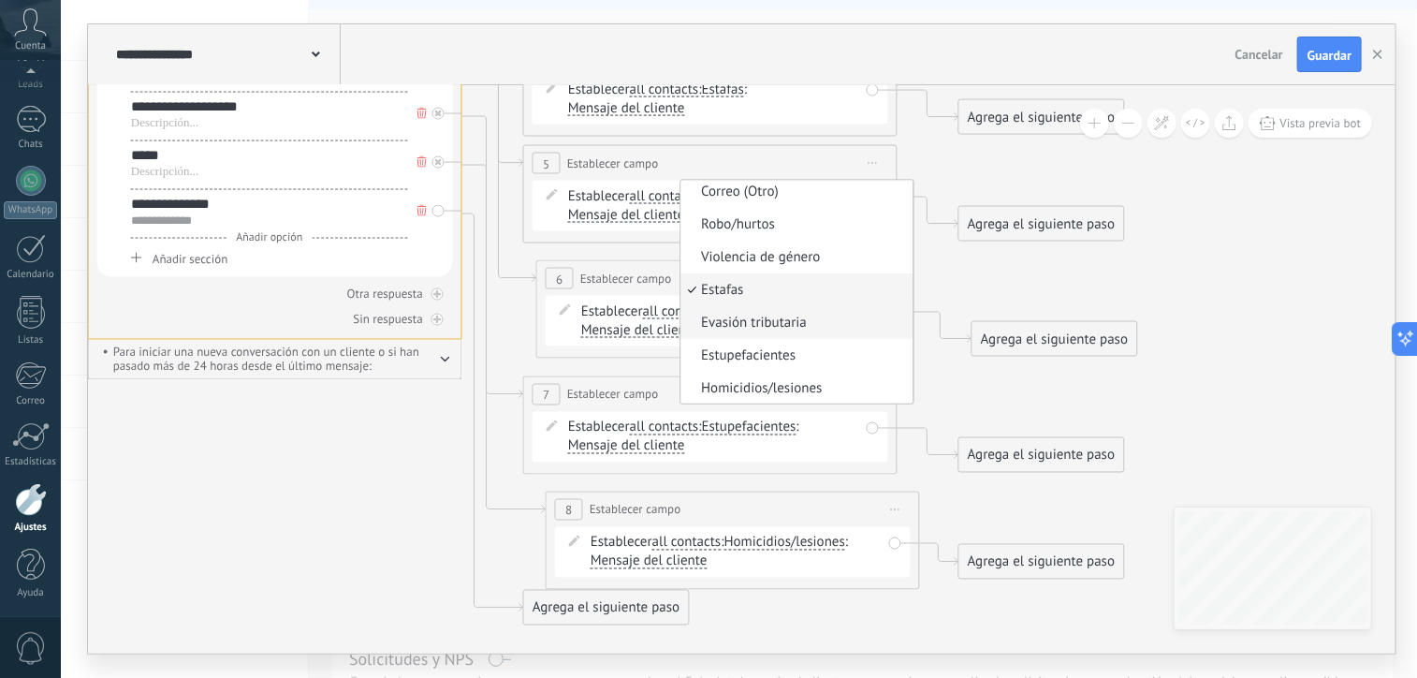
click at [734, 324] on span "Evasión tributaria" at bounding box center [795, 323] width 227 height 19
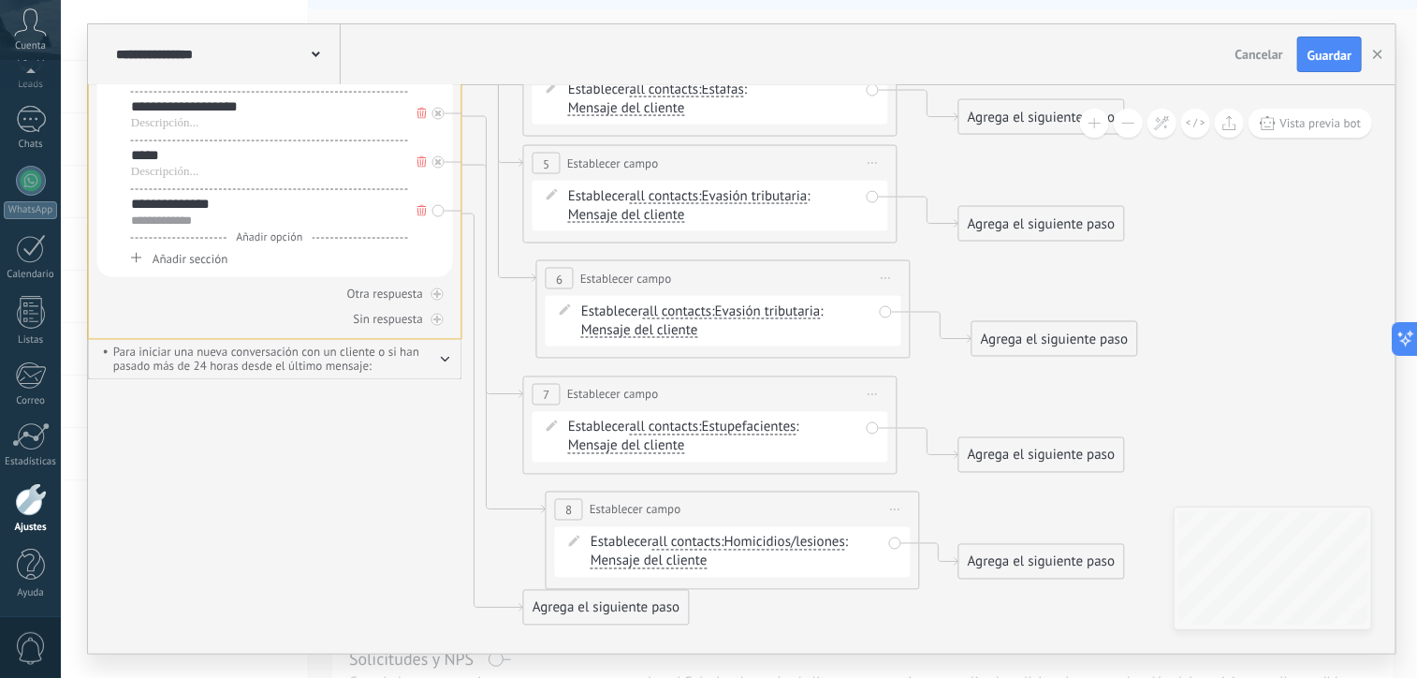
click at [756, 316] on span "Evasión tributaria" at bounding box center [768, 311] width 106 height 15
click at [756, 316] on button "Evasión tributaria" at bounding box center [823, 312] width 234 height 34
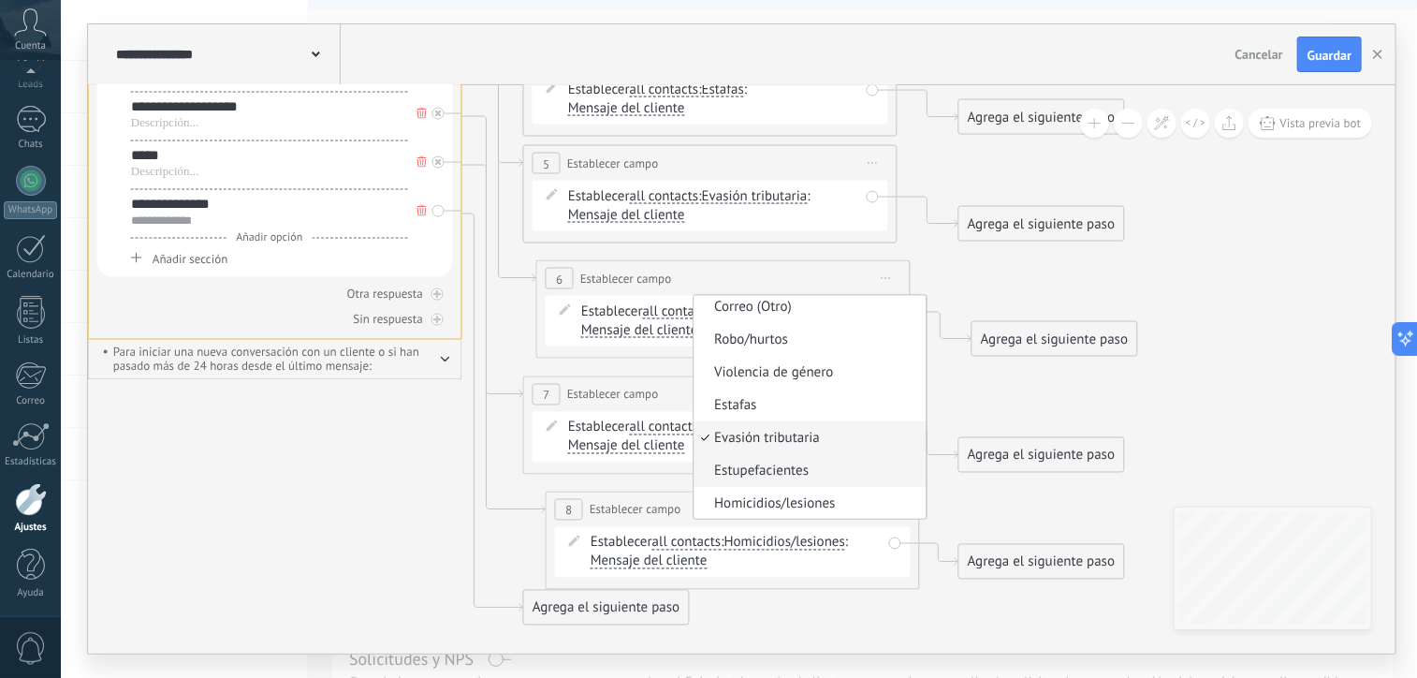
click at [779, 465] on span "Estupefacientes" at bounding box center [808, 471] width 227 height 19
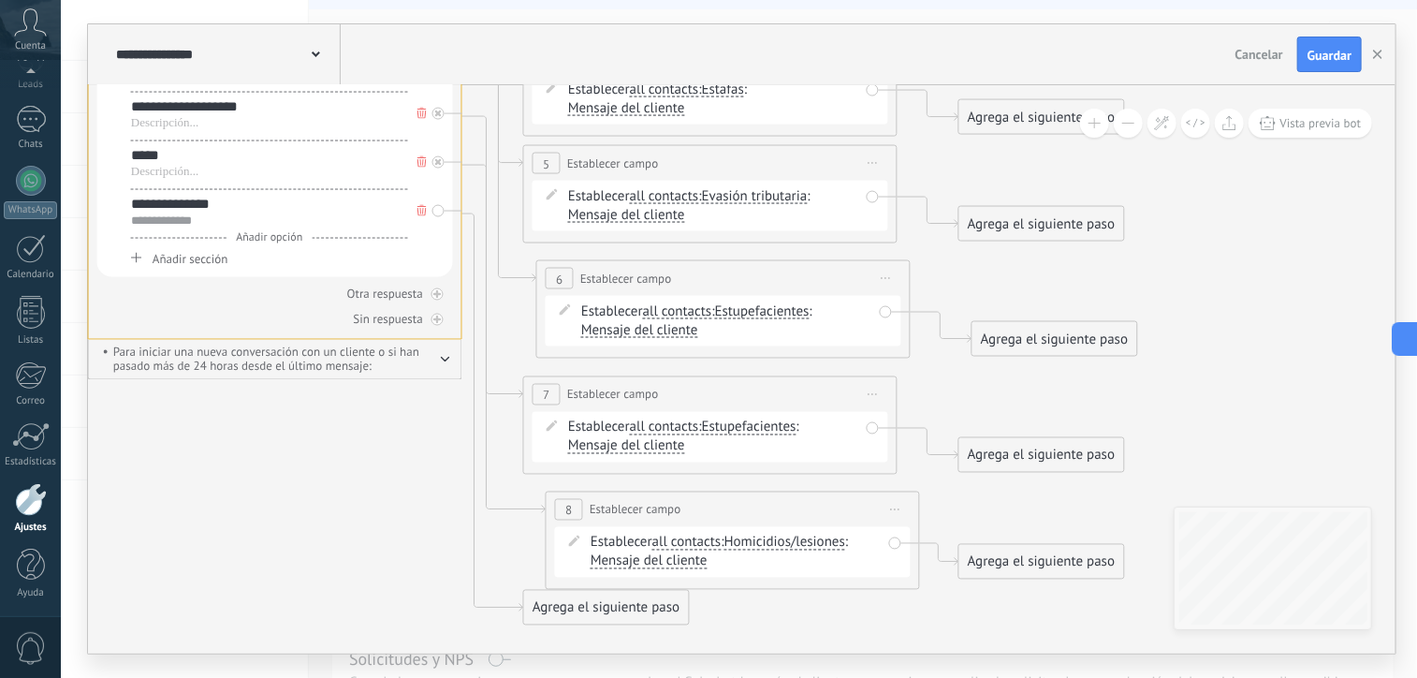
click at [775, 427] on span "Estupefacientes" at bounding box center [749, 427] width 95 height 15
click at [775, 427] on button "Estupefacientes" at bounding box center [810, 428] width 234 height 34
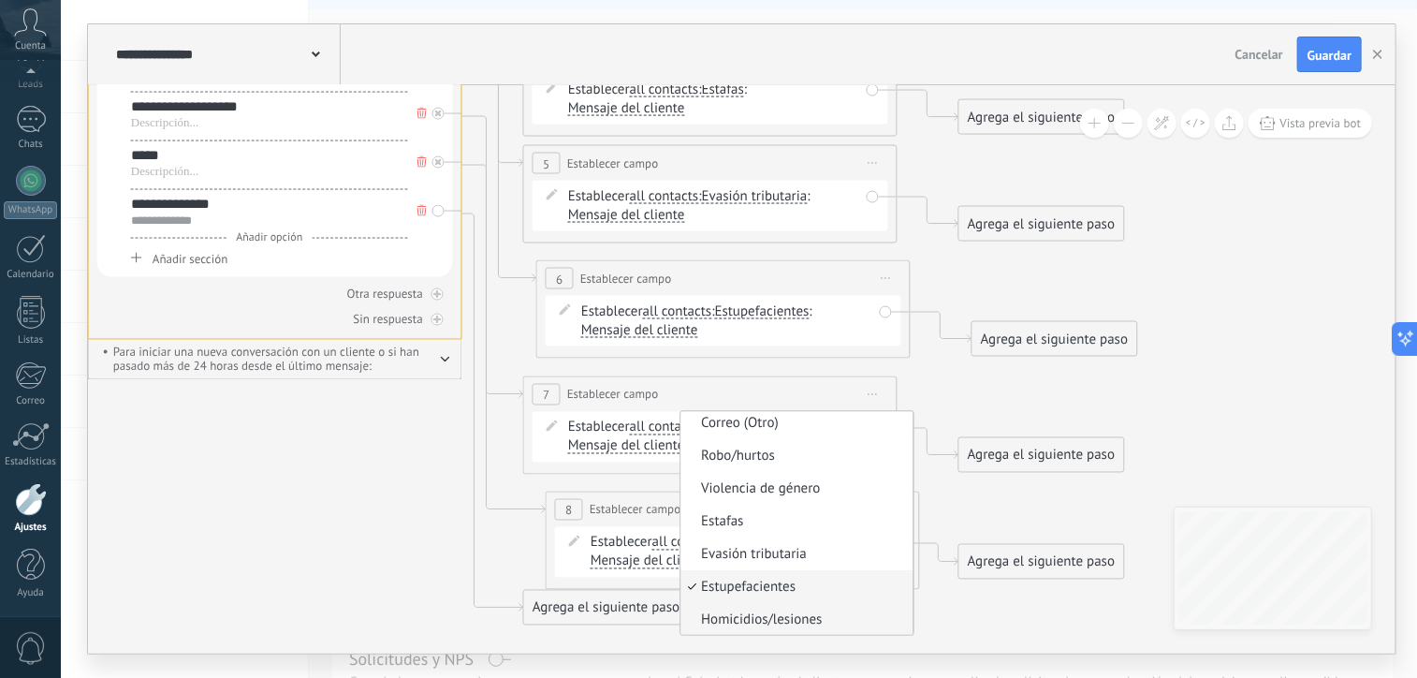
click at [771, 613] on span "Homicidios/lesiones" at bounding box center [795, 619] width 227 height 19
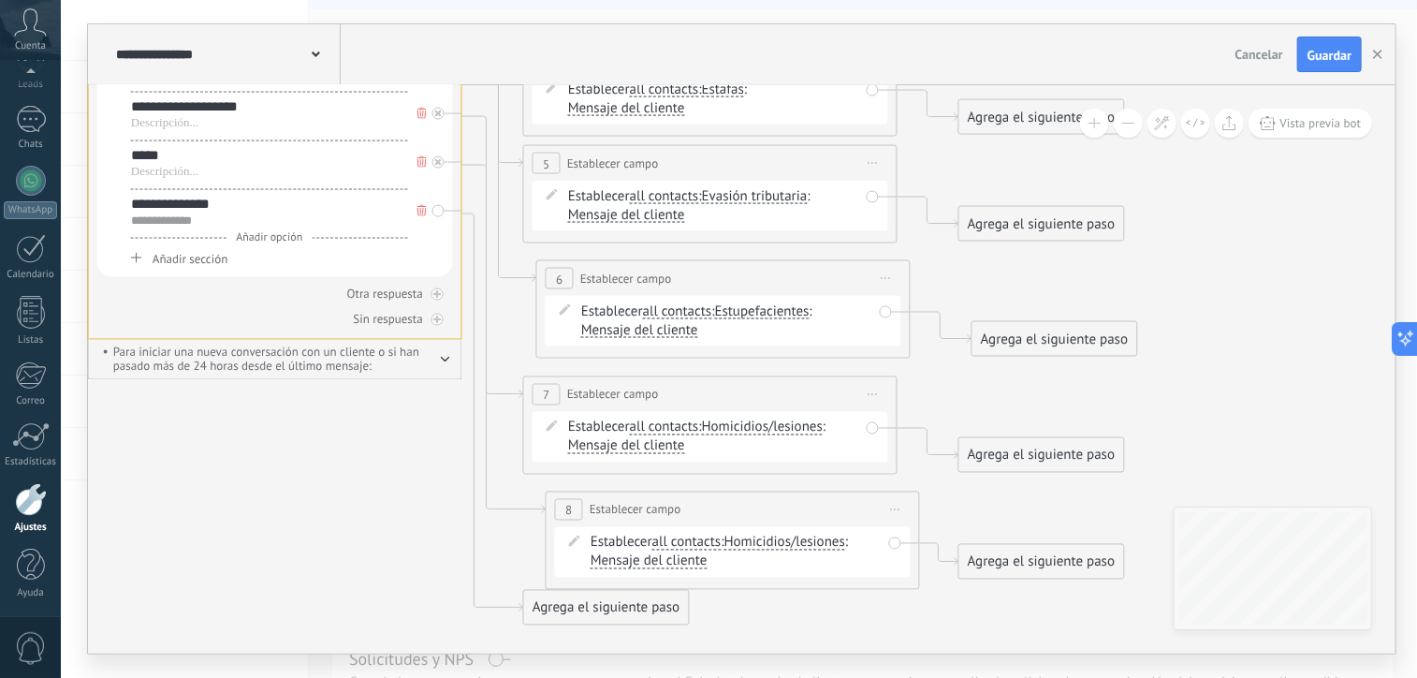
drag, startPoint x: 695, startPoint y: 411, endPoint x: 745, endPoint y: 411, distance: 50.6
click at [745, 412] on div "Establecer all contacts chat contact all contacts main contact lead empresa con…" at bounding box center [711, 437] width 356 height 51
drag, startPoint x: 697, startPoint y: 404, endPoint x: 712, endPoint y: 404, distance: 15.0
click at [712, 404] on div "**********" at bounding box center [733, 393] width 373 height 35
click at [781, 542] on span "Homicidios/lesiones" at bounding box center [785, 543] width 121 height 15
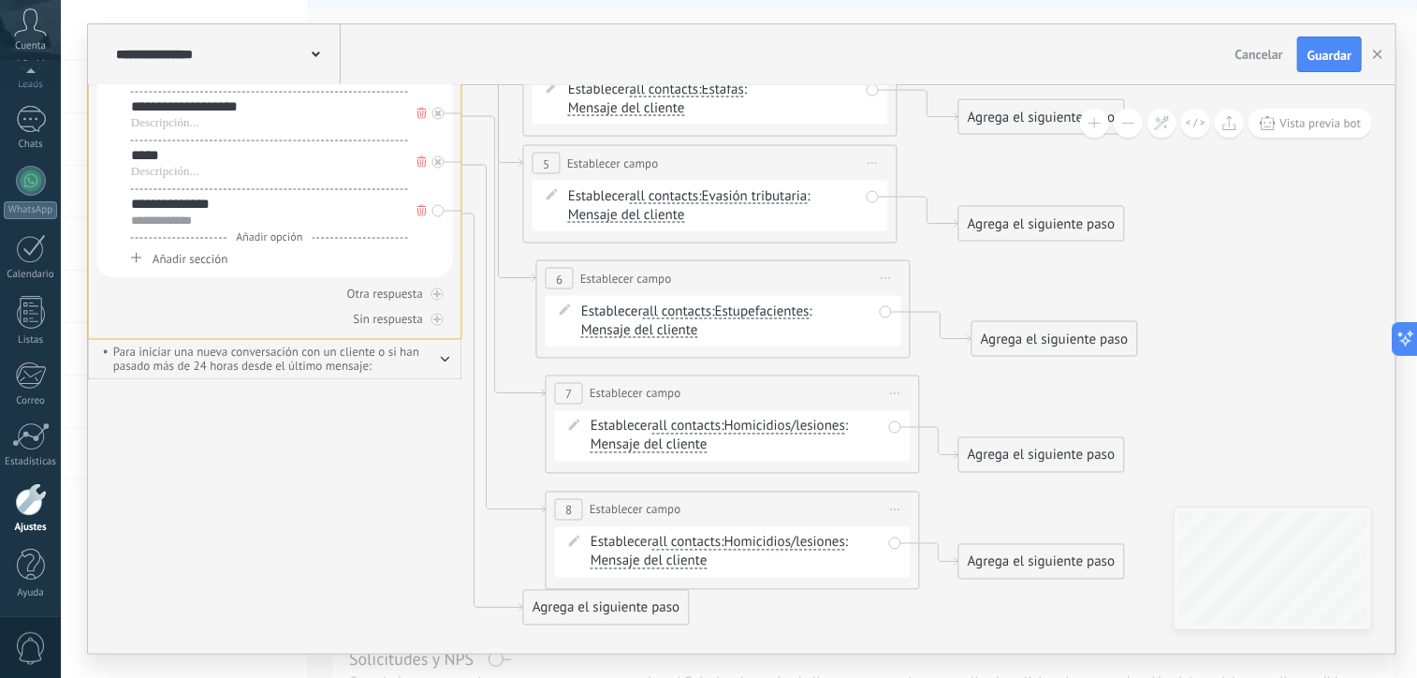
click at [781, 542] on button "Homicidios/lesiones" at bounding box center [832, 543] width 234 height 34
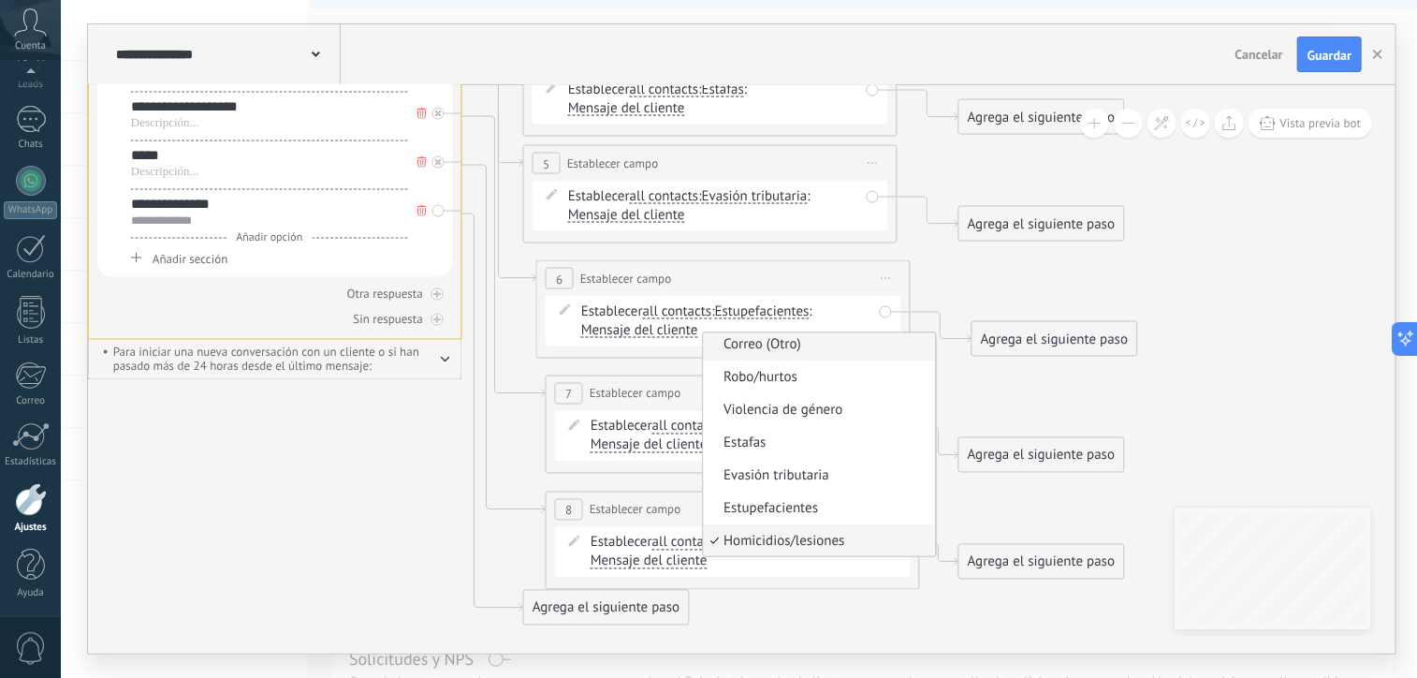
click at [775, 344] on span "Correo (Otro)" at bounding box center [817, 344] width 227 height 19
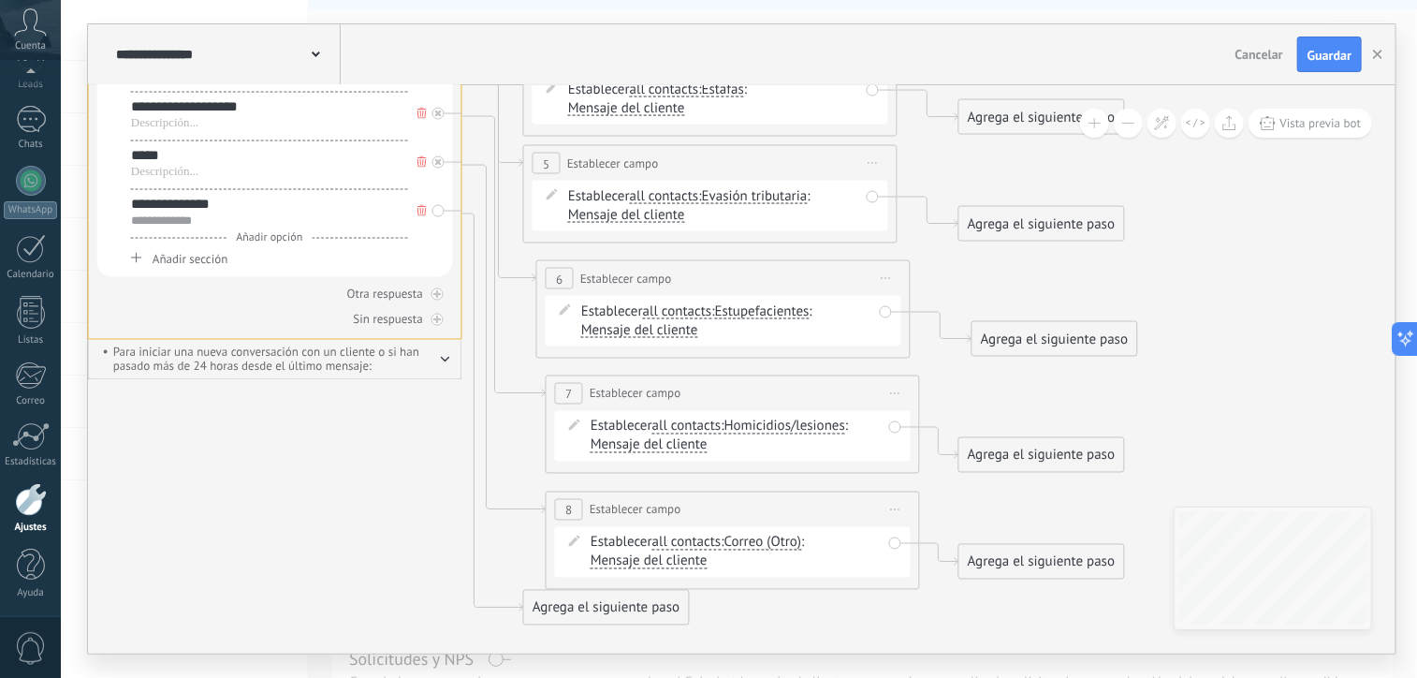
click at [625, 561] on span "Mensaje del cliente" at bounding box center [649, 561] width 117 height 15
click at [625, 561] on button "Mensaje del cliente" at bounding box center [698, 562] width 234 height 34
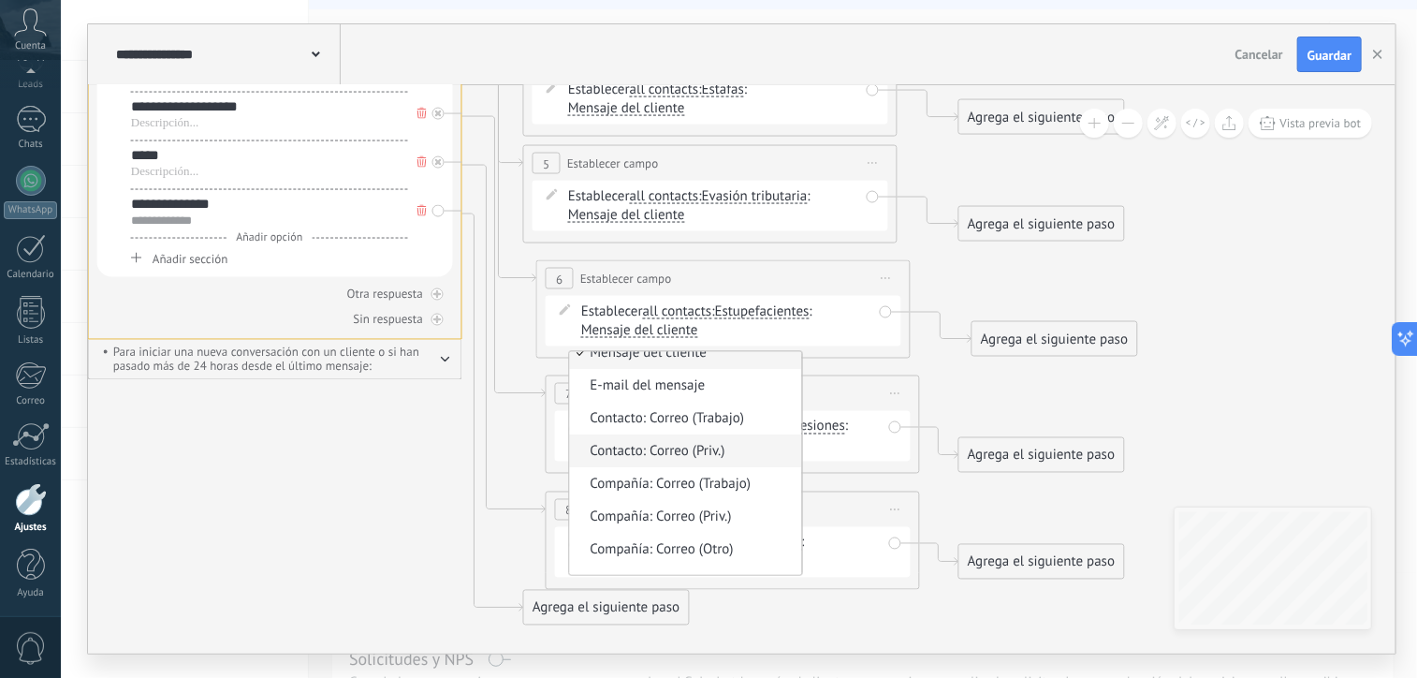
scroll to position [71, 0]
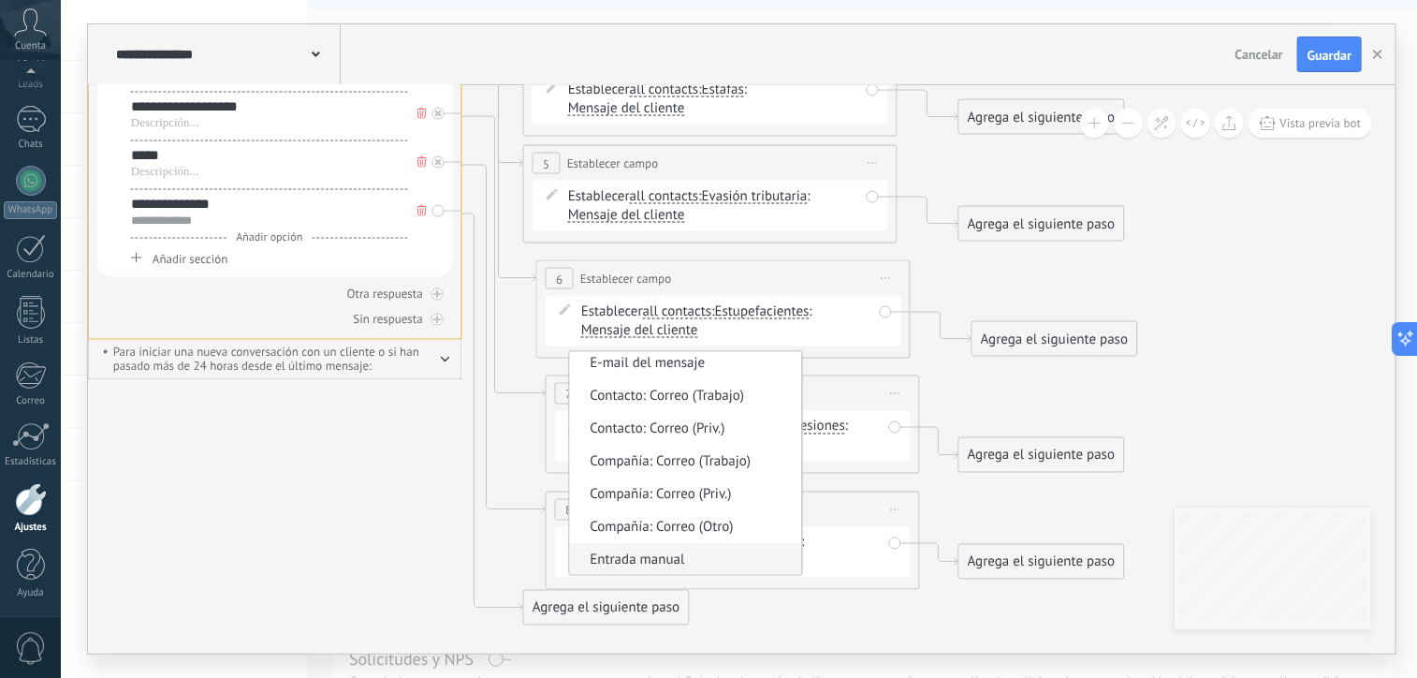
click at [655, 553] on span "Entrada manual" at bounding box center [683, 560] width 227 height 19
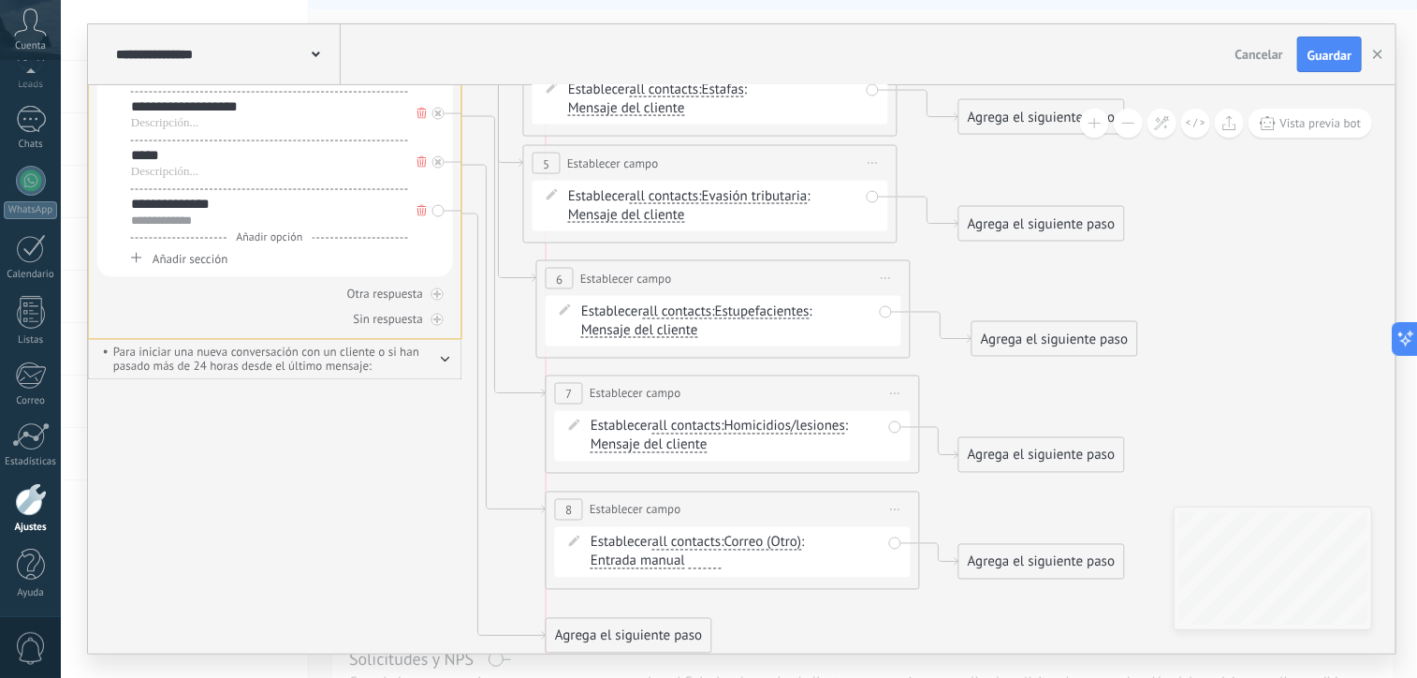
drag, startPoint x: 652, startPoint y: 601, endPoint x: 668, endPoint y: 629, distance: 32.8
click at [668, 629] on div "Agrega el siguiente paso" at bounding box center [629, 636] width 164 height 31
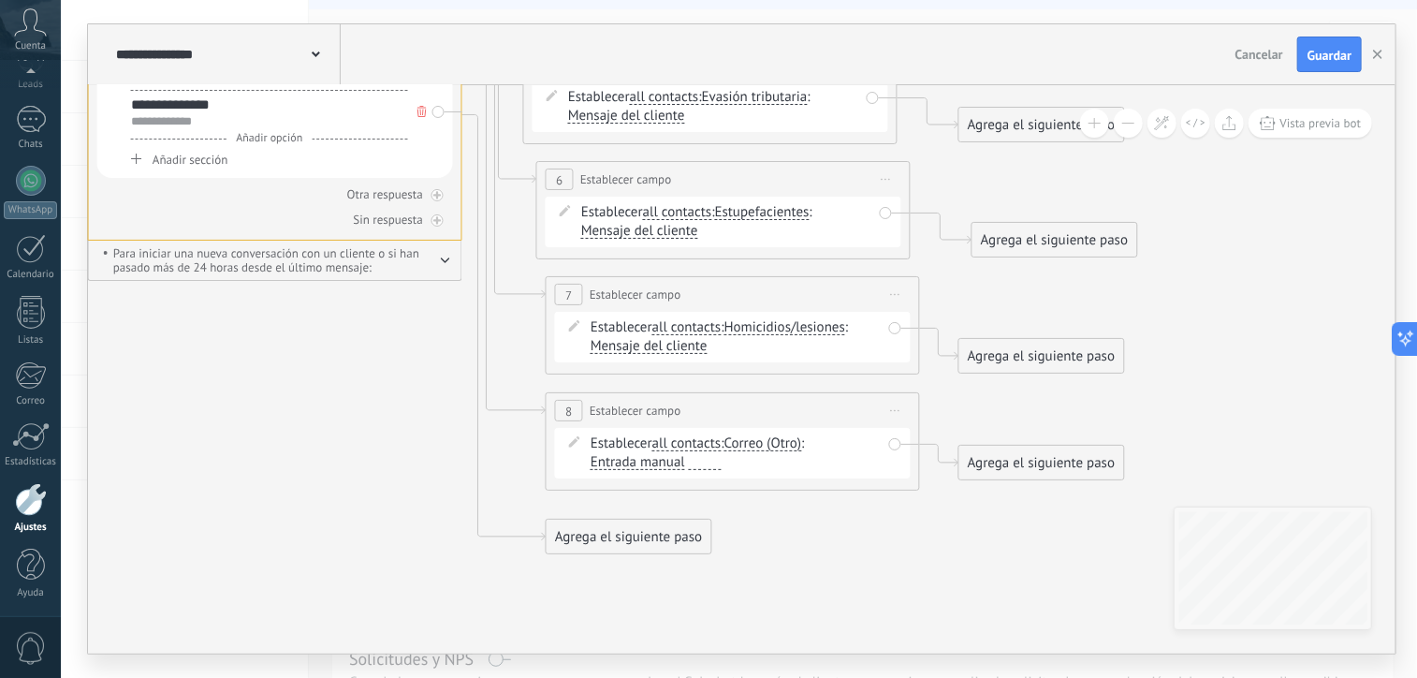
click at [662, 537] on div "Agrega el siguiente paso" at bounding box center [629, 536] width 164 height 31
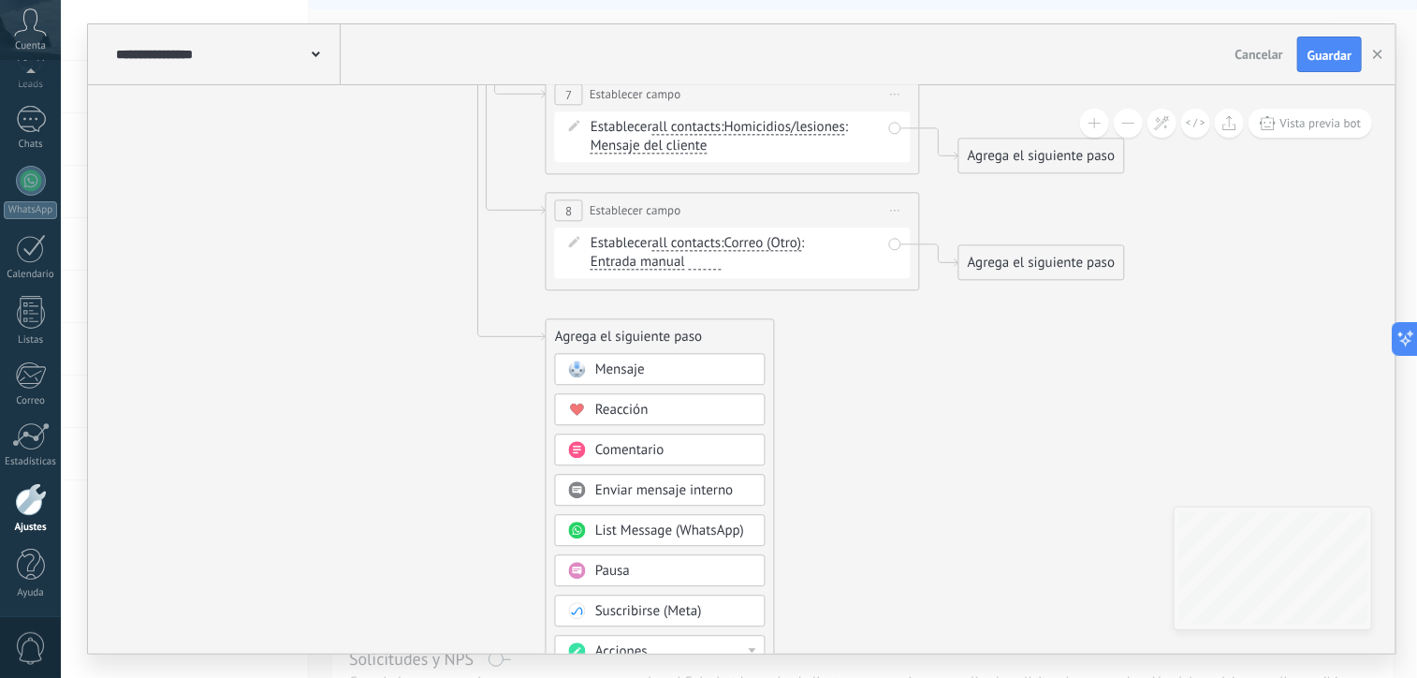
click at [660, 532] on span "List Message (WhatsApp)" at bounding box center [669, 530] width 149 height 18
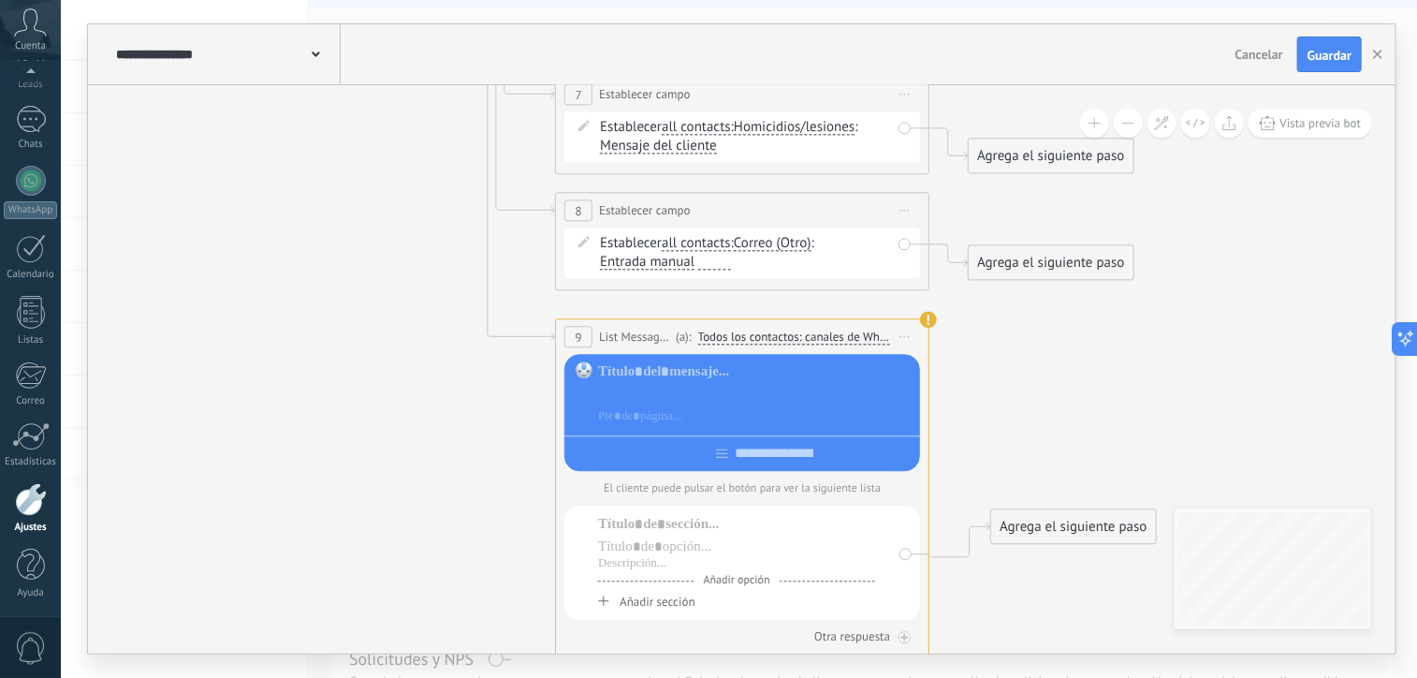
click at [637, 398] on div at bounding box center [756, 394] width 316 height 19
click at [611, 398] on div at bounding box center [756, 394] width 316 height 19
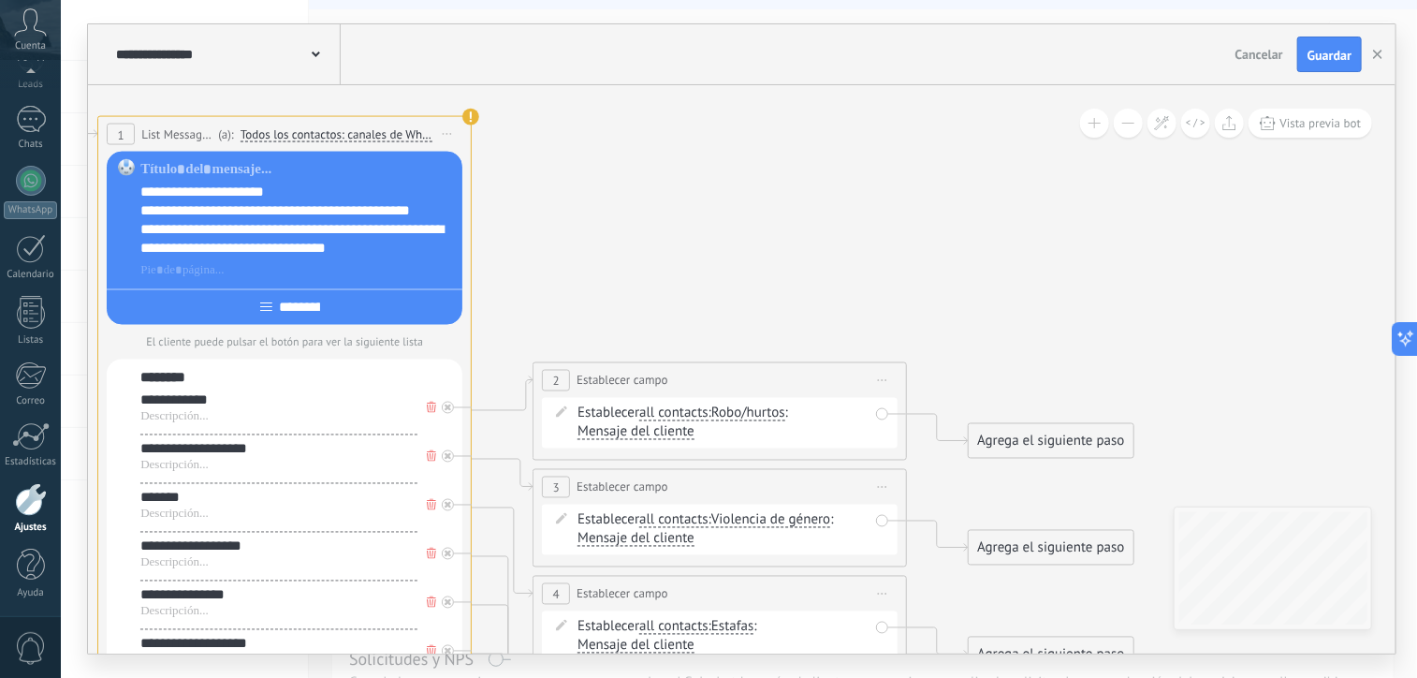
drag, startPoint x: 318, startPoint y: 309, endPoint x: 258, endPoint y: 307, distance: 59.9
click at [272, 307] on input "*********" at bounding box center [299, 307] width 54 height 15
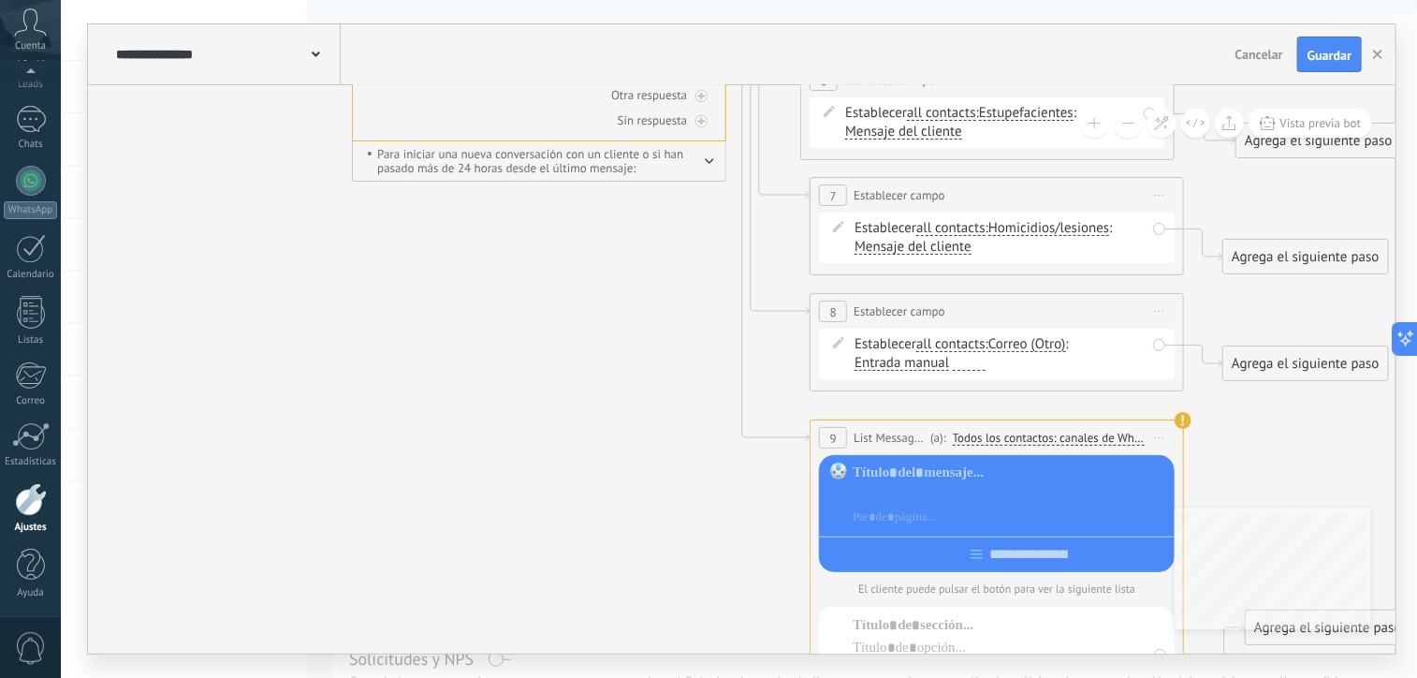
click at [896, 499] on div at bounding box center [1011, 495] width 316 height 19
paste div
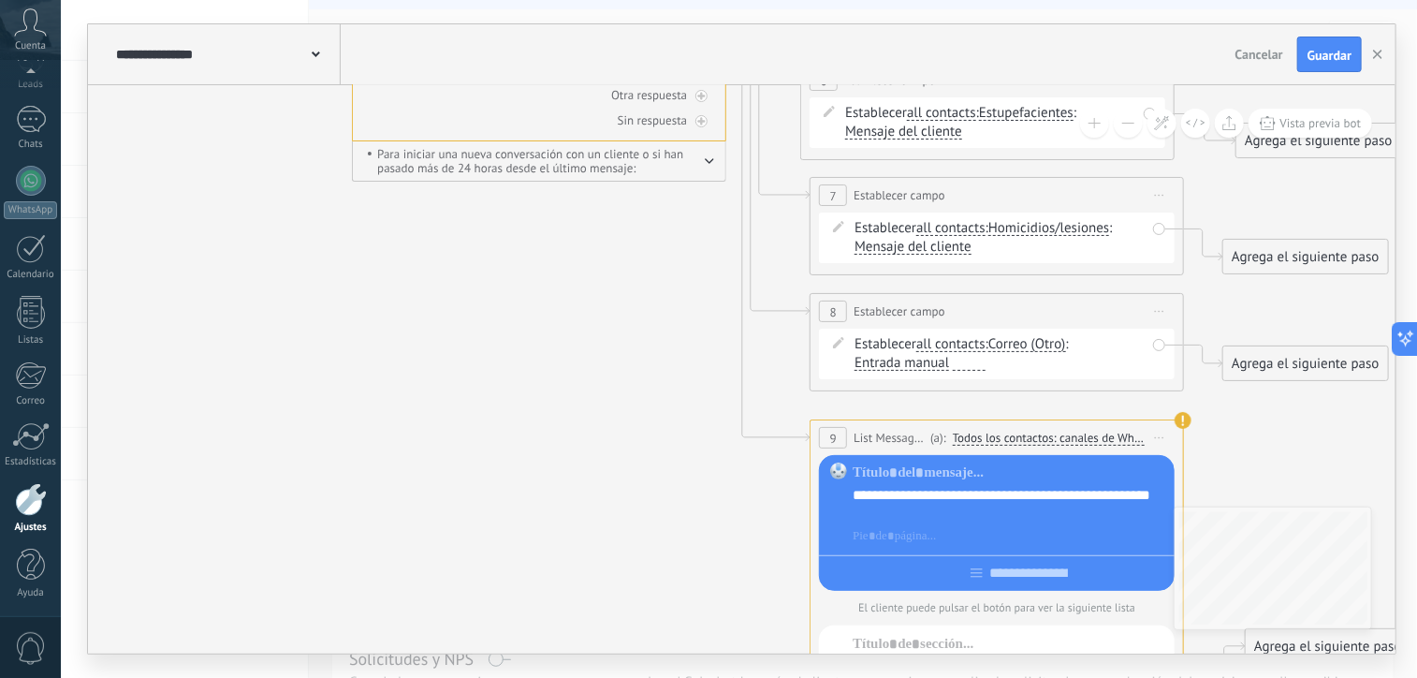
click at [958, 512] on div "**********" at bounding box center [1011, 504] width 316 height 37
click at [977, 572] on div at bounding box center [997, 569] width 356 height 29
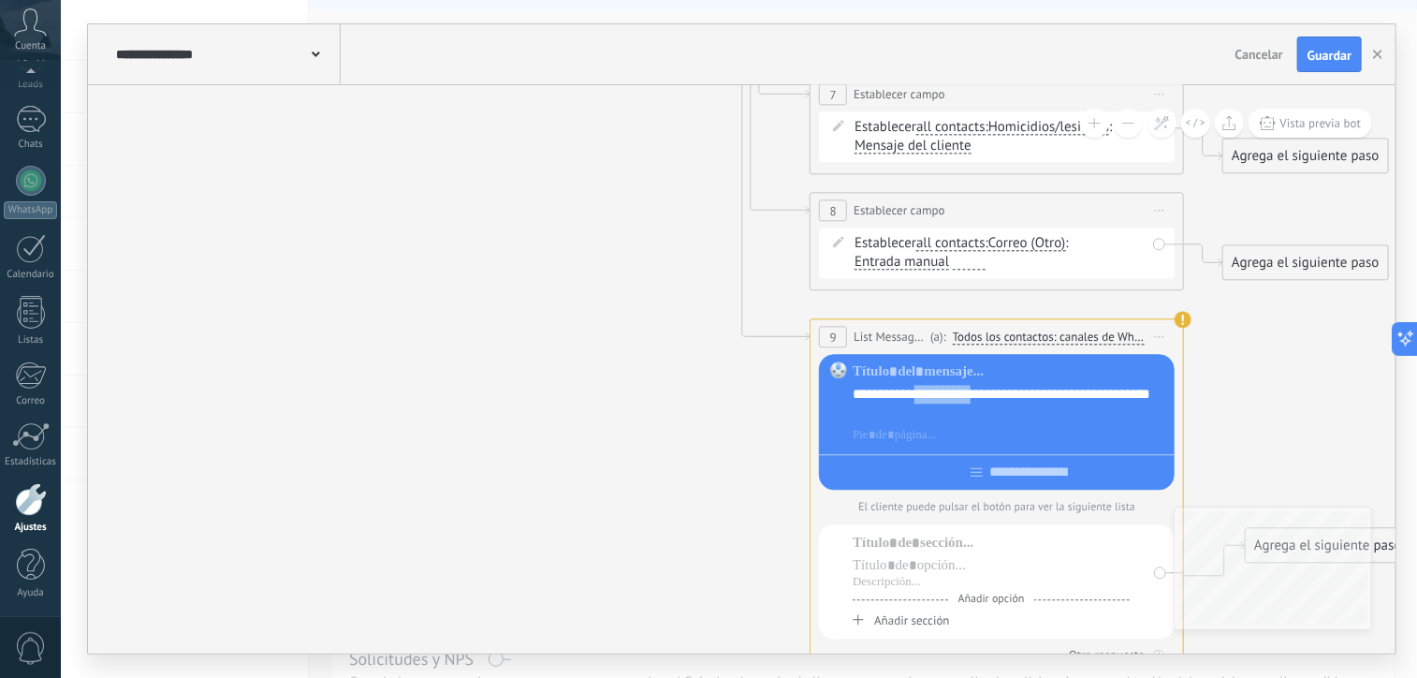
drag, startPoint x: 911, startPoint y: 396, endPoint x: 973, endPoint y: 396, distance: 61.8
click at [973, 396] on div "**********" at bounding box center [1011, 403] width 316 height 37
copy div "**********"
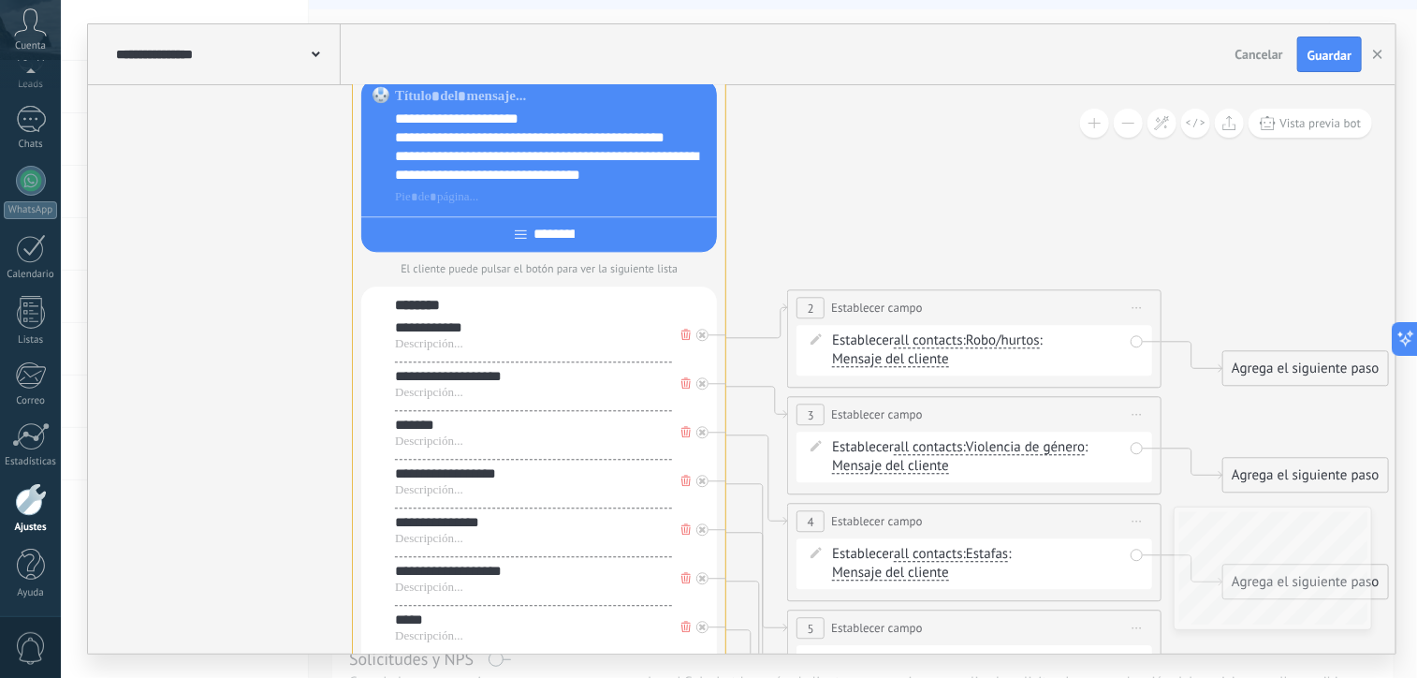
drag, startPoint x: 549, startPoint y: 235, endPoint x: 509, endPoint y: 233, distance: 39.4
click at [527, 233] on input "*********" at bounding box center [554, 234] width 54 height 15
paste input "****"
click at [520, 240] on input "**********" at bounding box center [554, 234] width 69 height 15
drag, startPoint x: 562, startPoint y: 233, endPoint x: 494, endPoint y: 237, distance: 67.5
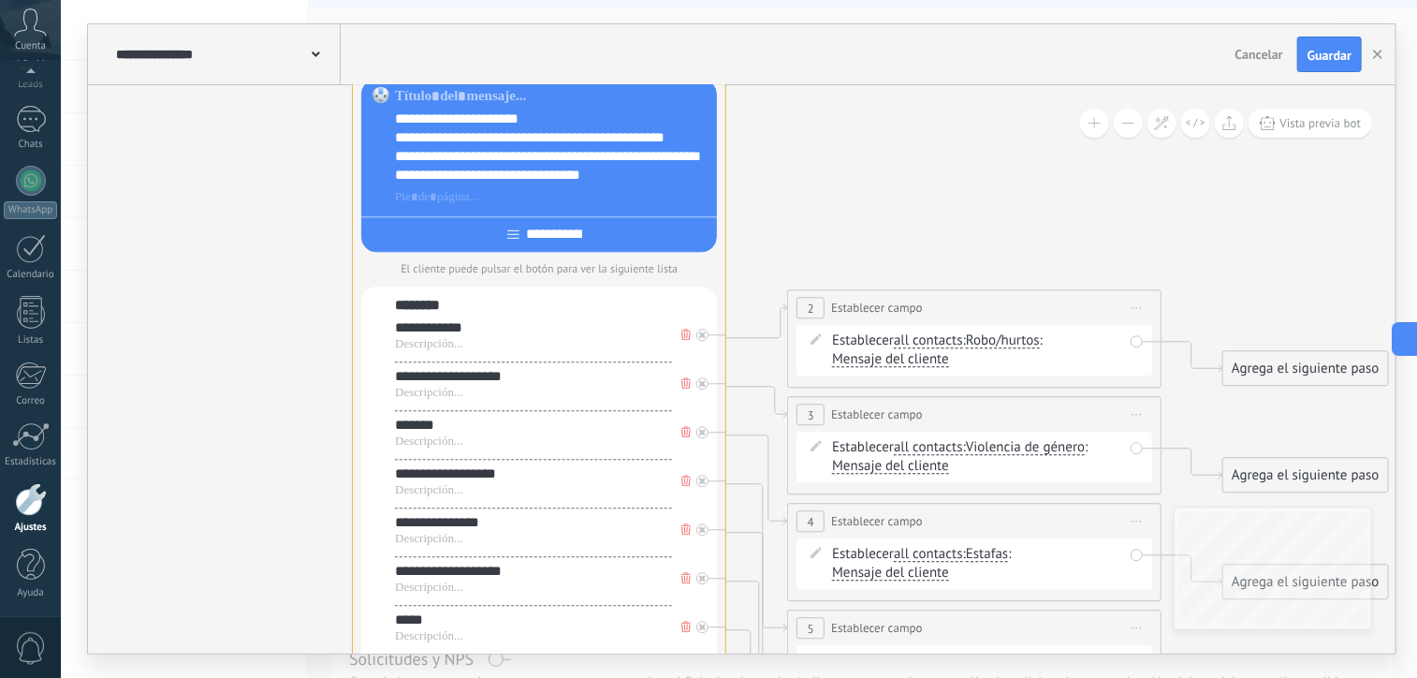
click at [520, 237] on input "**********" at bounding box center [554, 234] width 69 height 15
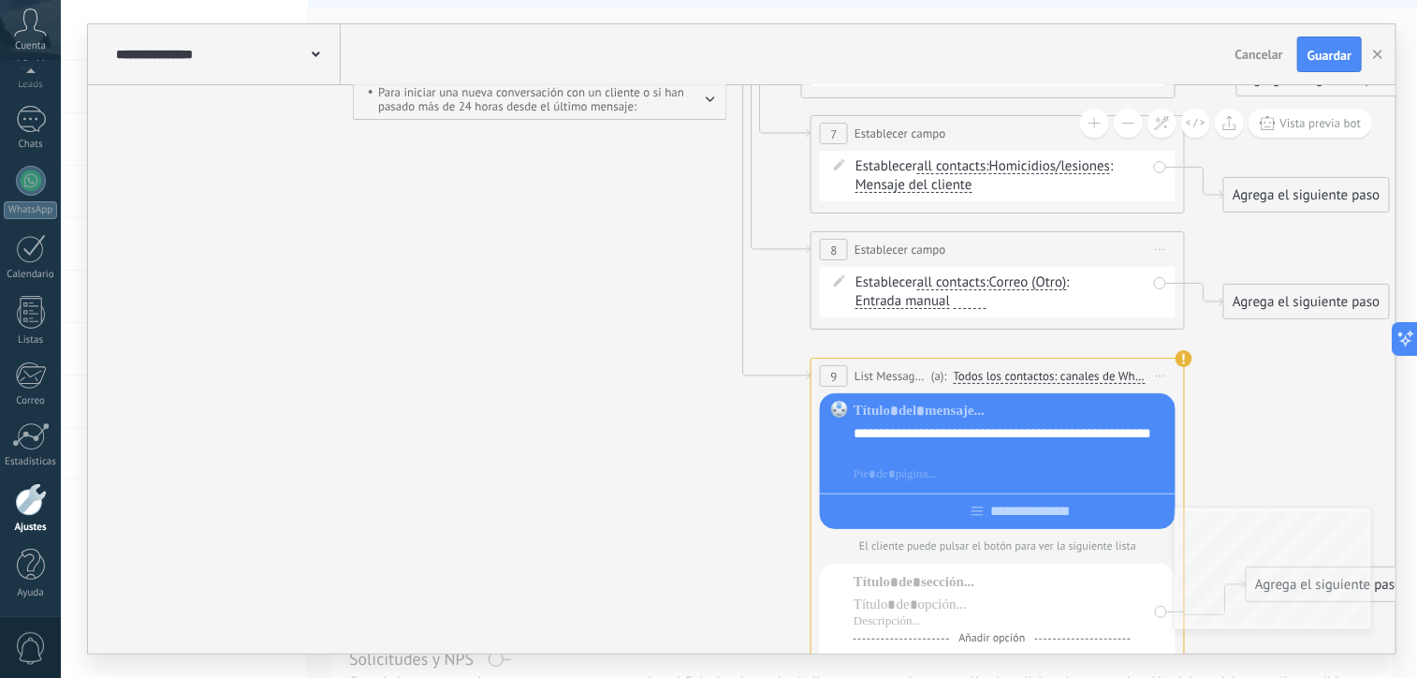
type input "**********"
click at [1009, 516] on input "text" at bounding box center [1013, 511] width 21 height 15
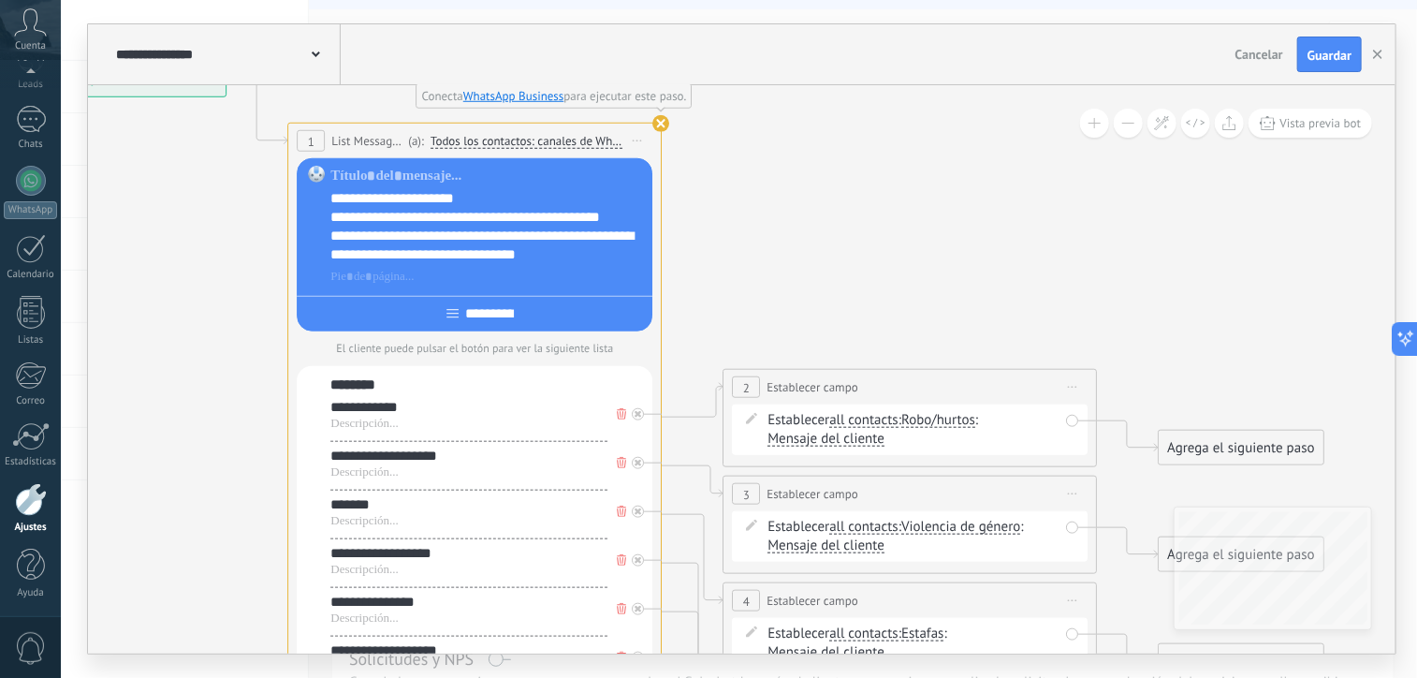
drag, startPoint x: 523, startPoint y: 317, endPoint x: 437, endPoint y: 314, distance: 86.2
click at [459, 314] on input "**********" at bounding box center [490, 313] width 62 height 15
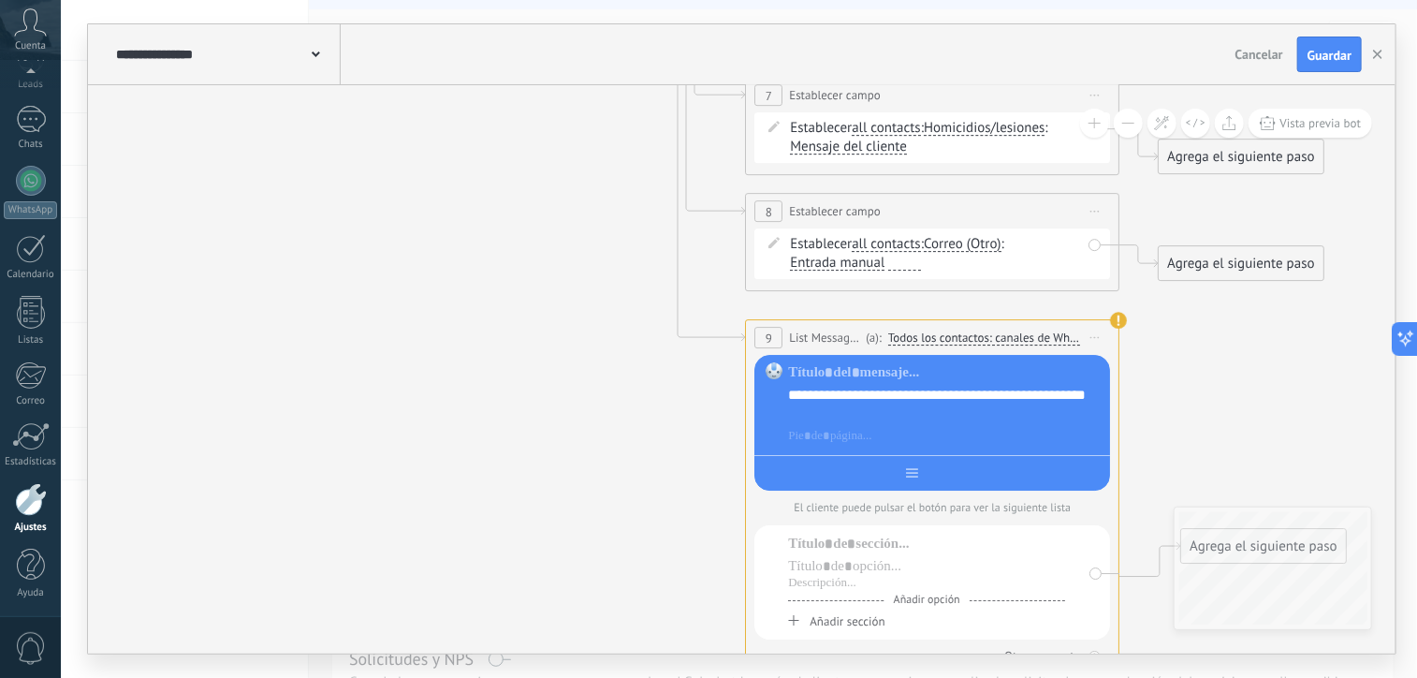
click at [933, 478] on input "text" at bounding box center [964, 472] width 92 height 15
paste input "**********"
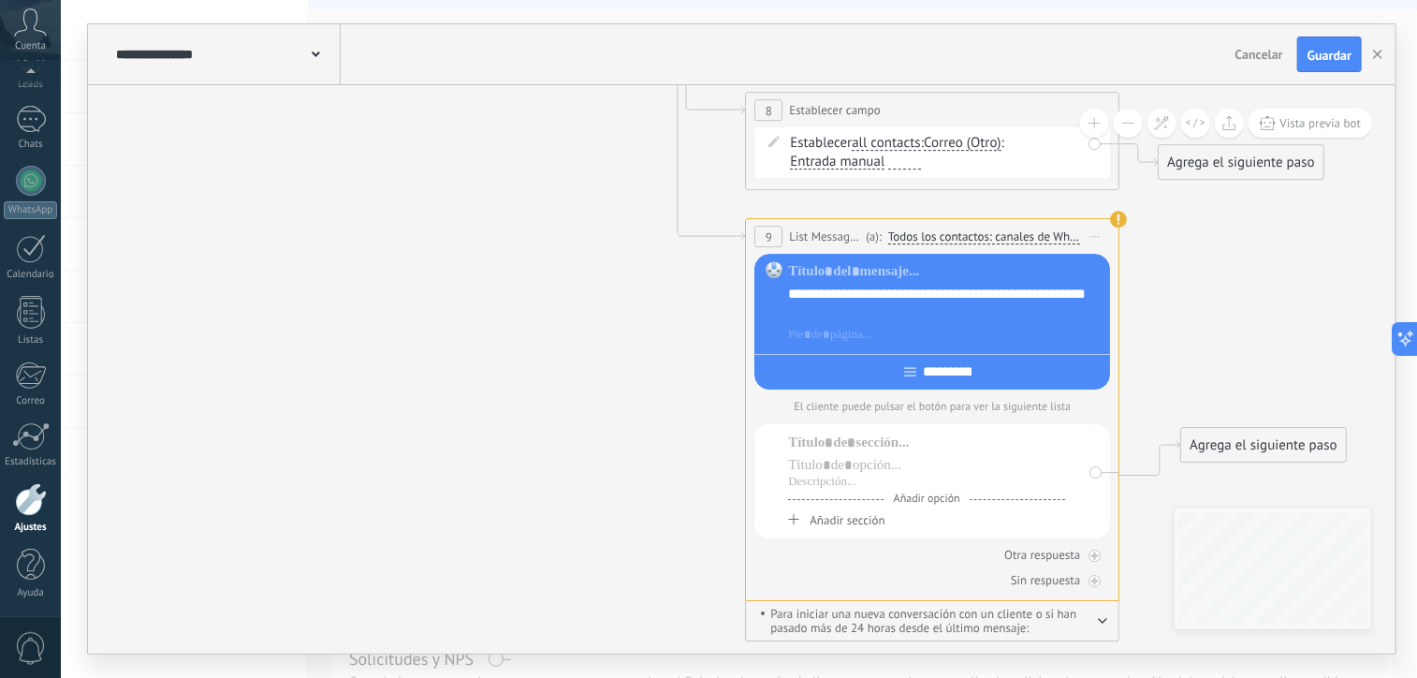
type input "**********"
click at [808, 475] on div at bounding box center [926, 465] width 277 height 19
click at [794, 459] on div at bounding box center [926, 465] width 277 height 19
click at [806, 447] on div at bounding box center [926, 442] width 277 height 19
click at [798, 487] on div at bounding box center [926, 482] width 277 height 15
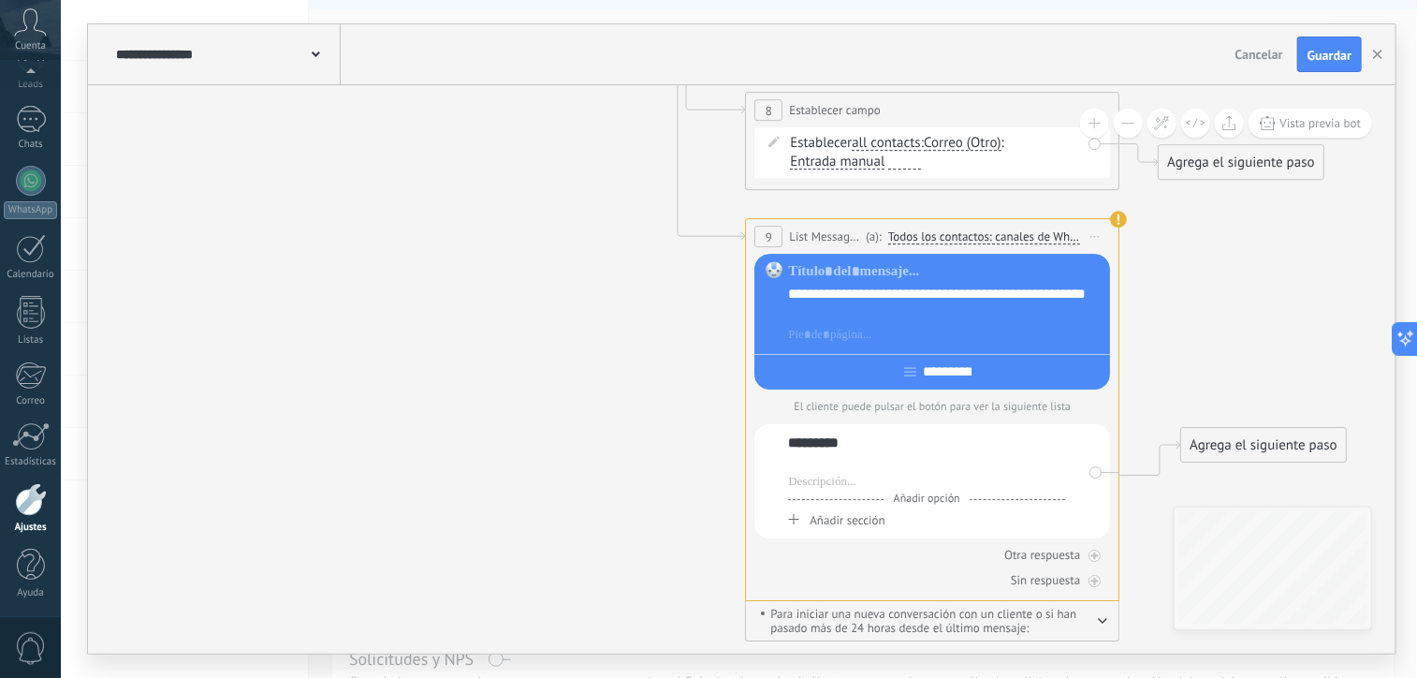
click at [795, 467] on div at bounding box center [926, 465] width 277 height 19
paste div
click at [907, 497] on span "Añadir opción" at bounding box center [927, 499] width 85 height 14
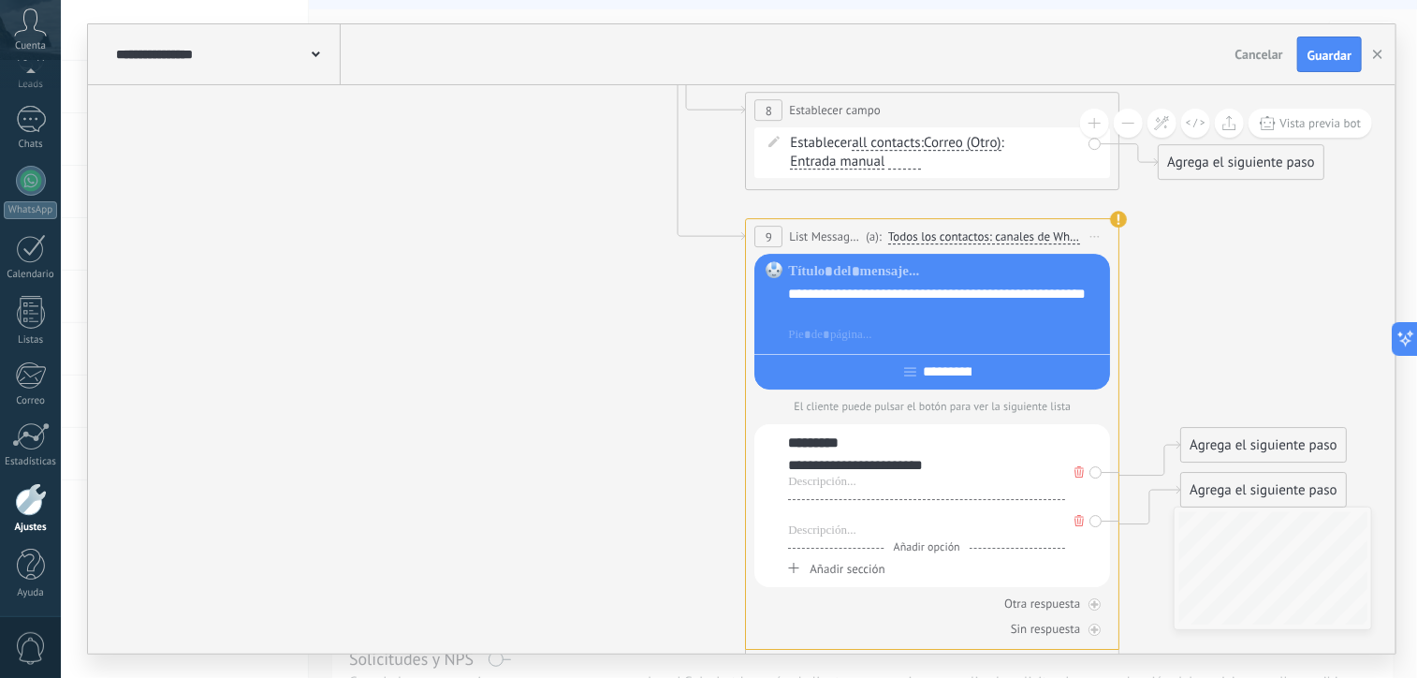
click at [873, 519] on div at bounding box center [926, 514] width 277 height 19
paste div
click at [845, 531] on div at bounding box center [926, 530] width 277 height 15
paste div
click at [931, 549] on span "Añadir opción" at bounding box center [927, 547] width 85 height 14
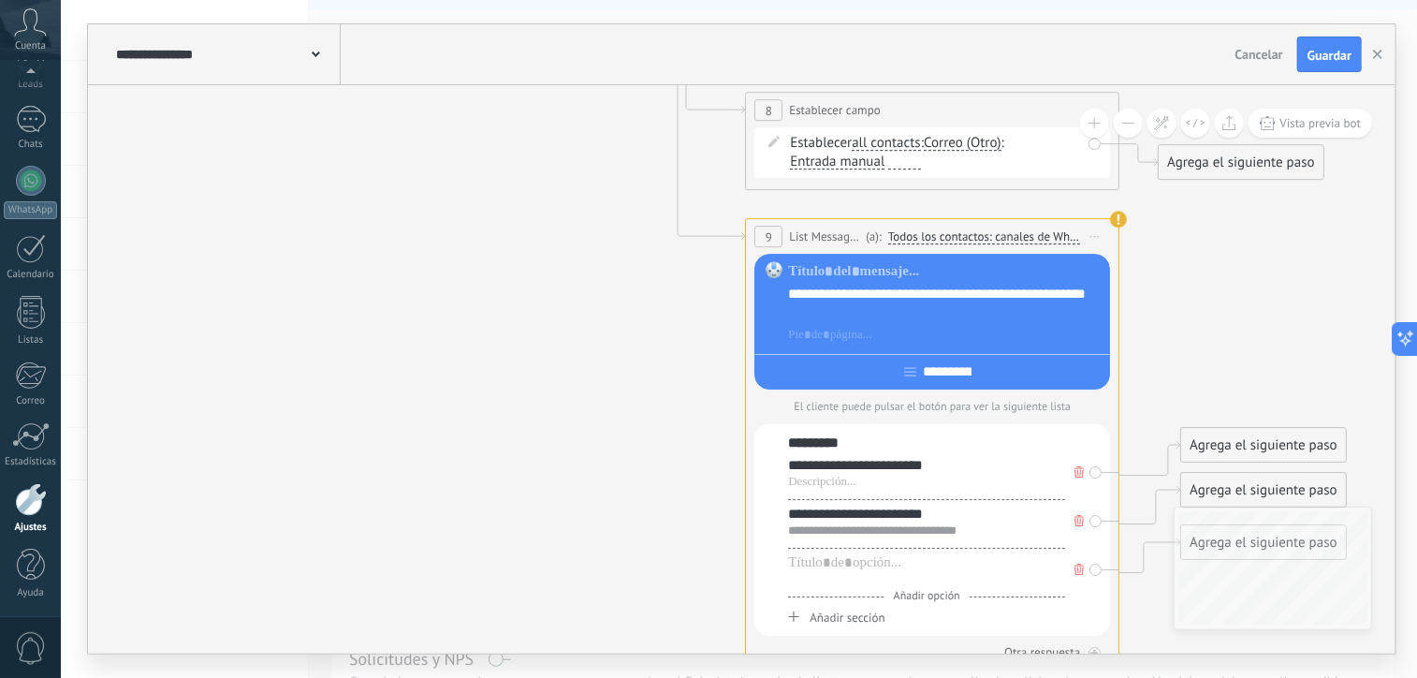
click at [801, 585] on div at bounding box center [926, 579] width 277 height 15
click at [801, 584] on div at bounding box center [926, 579] width 277 height 15
click at [788, 573] on div at bounding box center [926, 579] width 277 height 15
click at [820, 557] on div at bounding box center [926, 562] width 277 height 19
paste div
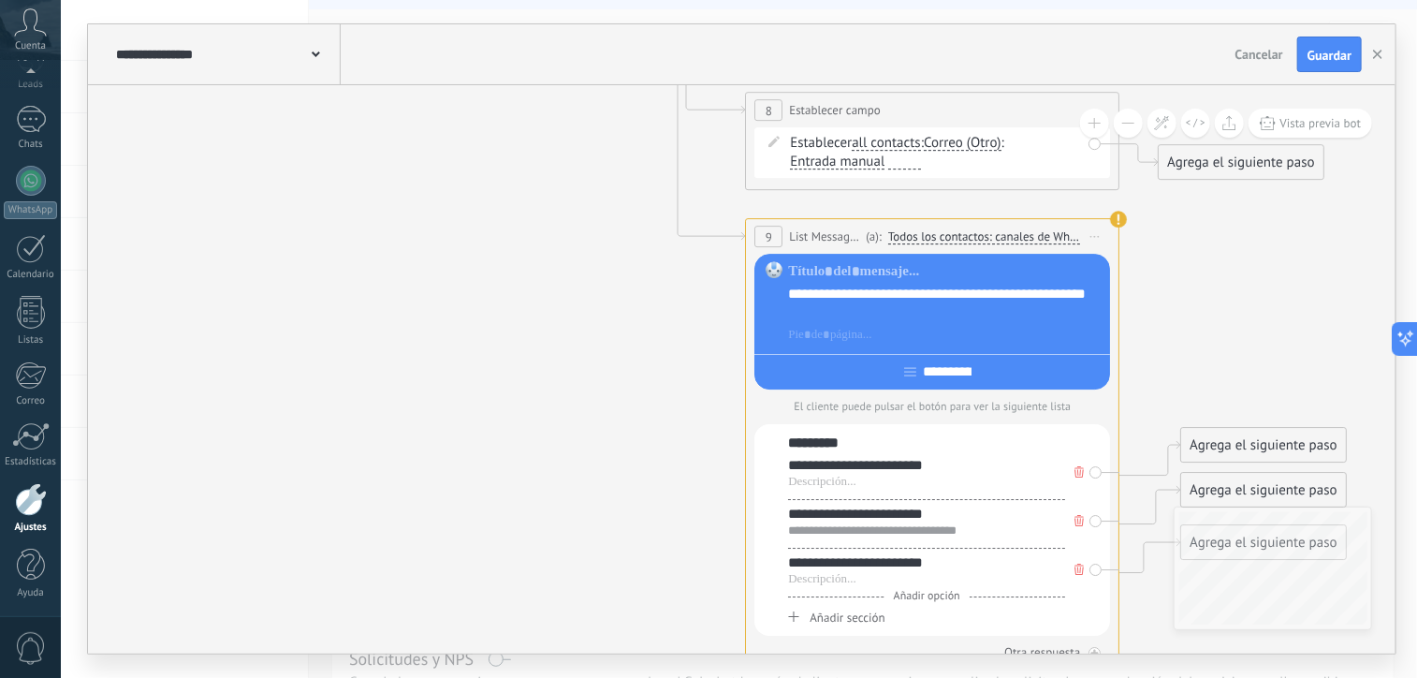
click at [798, 564] on div "**********" at bounding box center [926, 562] width 277 height 19
drag, startPoint x: 847, startPoint y: 568, endPoint x: 836, endPoint y: 567, distance: 11.3
click at [836, 567] on div "**********" at bounding box center [926, 562] width 277 height 19
click at [915, 565] on div "**********" at bounding box center [926, 562] width 277 height 19
click at [786, 569] on div "**********" at bounding box center [933, 530] width 356 height 212
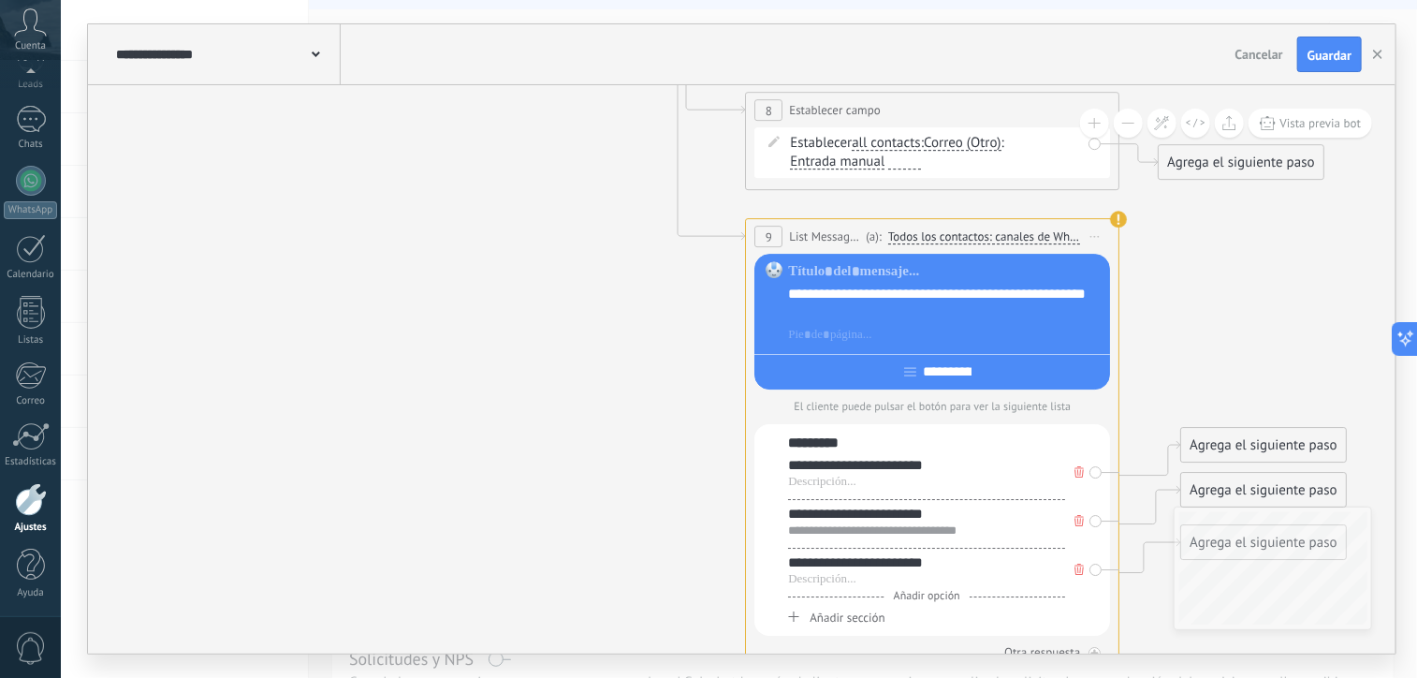
click at [790, 566] on div "**********" at bounding box center [926, 562] width 277 height 19
drag, startPoint x: 838, startPoint y: 564, endPoint x: 762, endPoint y: 565, distance: 75.8
click at [762, 565] on div "**********" at bounding box center [933, 530] width 356 height 212
click at [891, 565] on div "**********" at bounding box center [926, 562] width 277 height 19
click at [804, 578] on div at bounding box center [926, 579] width 277 height 15
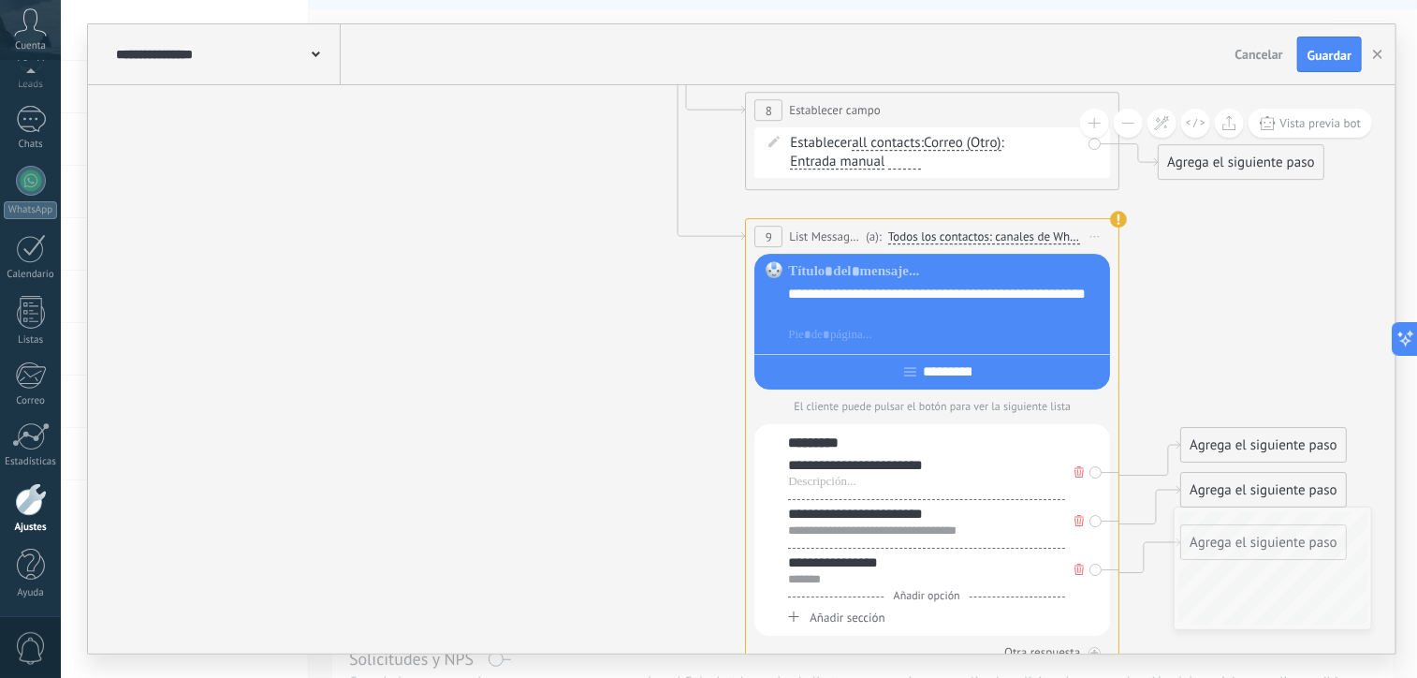
click at [792, 582] on div "*******" at bounding box center [926, 579] width 277 height 15
click at [851, 582] on div "********" at bounding box center [926, 579] width 277 height 15
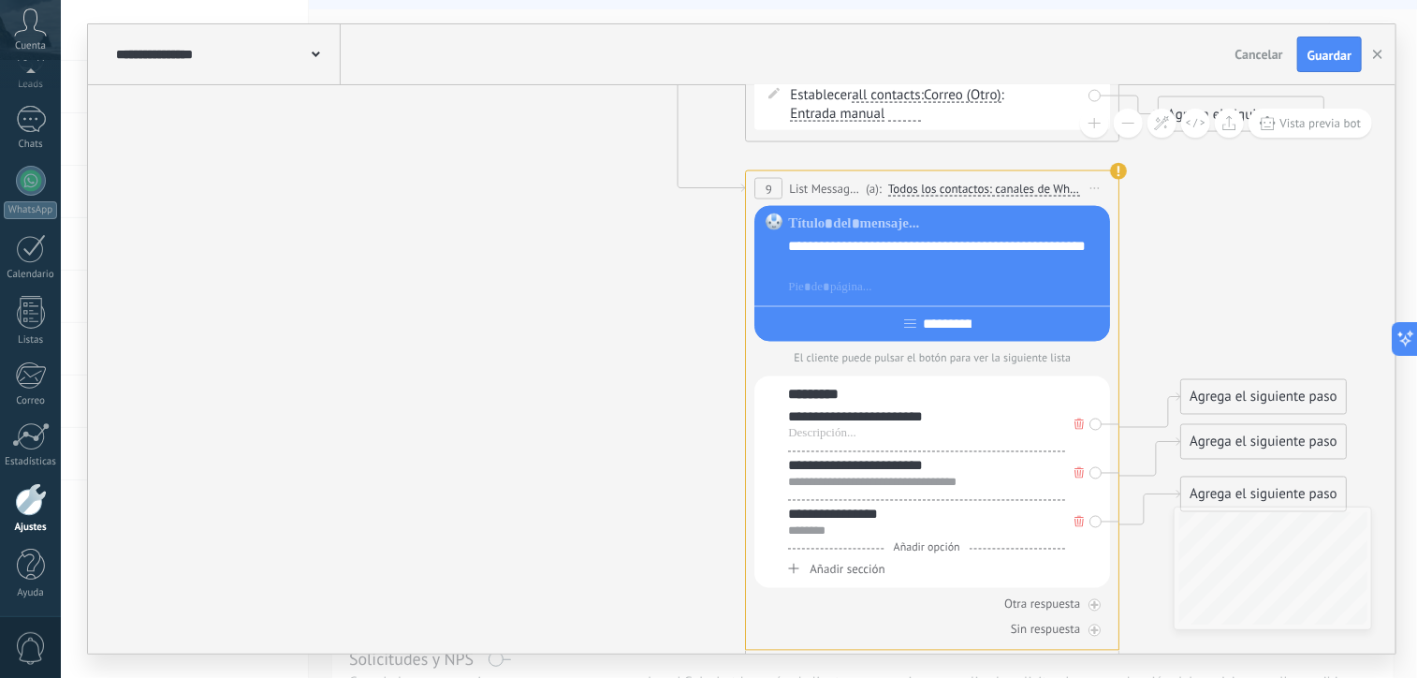
click at [918, 551] on span "Añadir opción" at bounding box center [927, 548] width 85 height 14
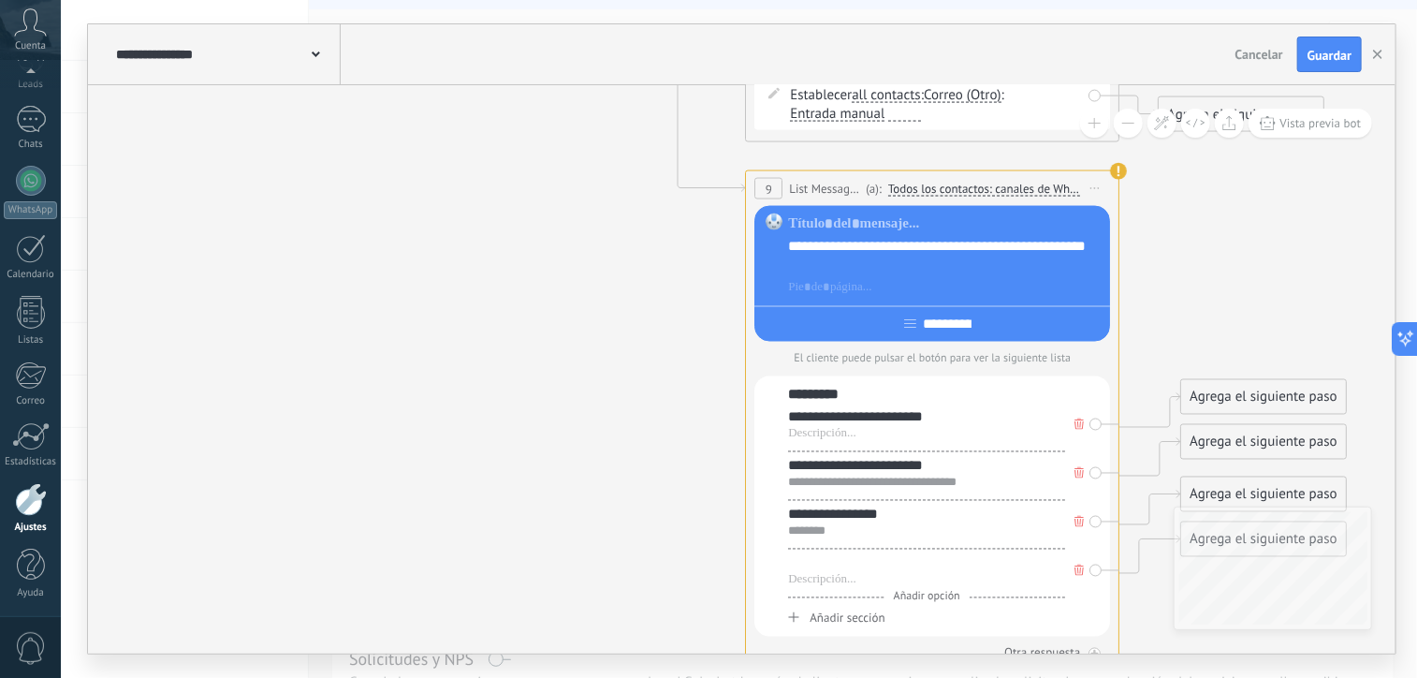
click at [854, 565] on div at bounding box center [926, 563] width 277 height 19
drag, startPoint x: 890, startPoint y: 569, endPoint x: 786, endPoint y: 573, distance: 104.0
click at [786, 573] on div "**********" at bounding box center [933, 506] width 356 height 260
click at [794, 580] on div at bounding box center [926, 580] width 277 height 15
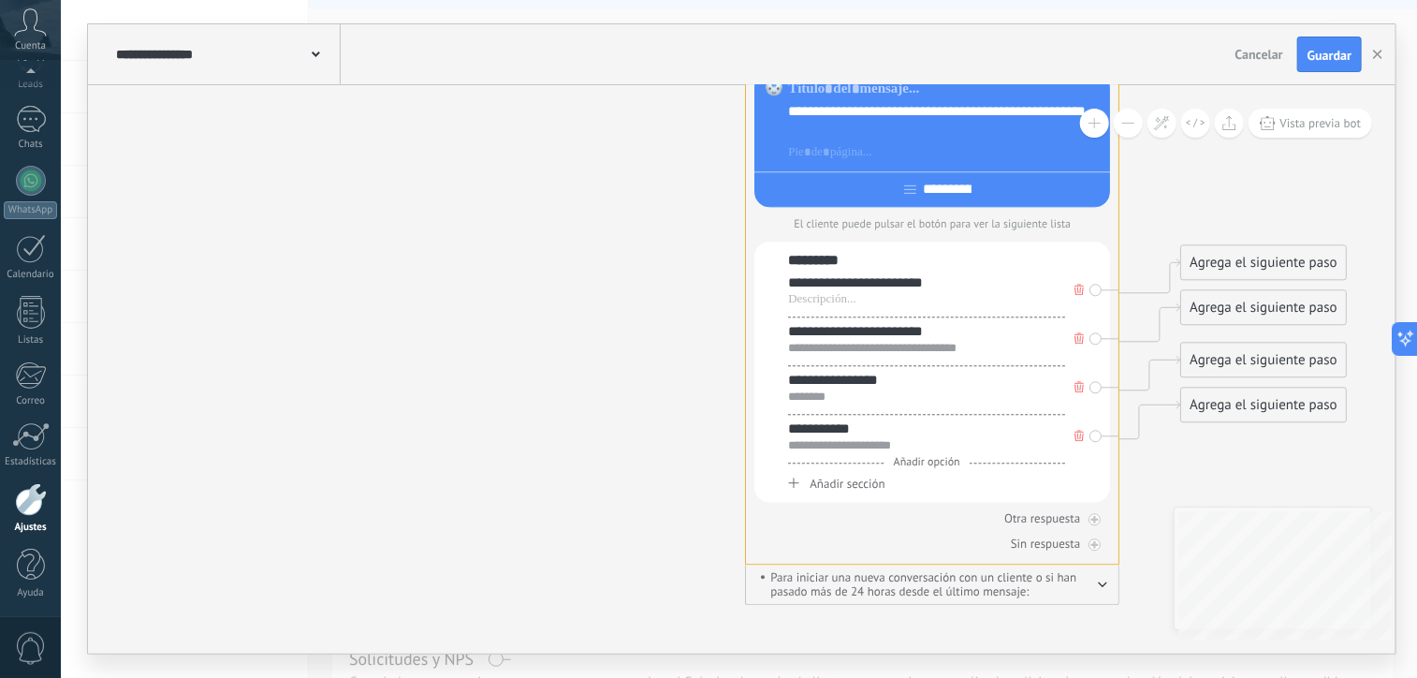
drag, startPoint x: 1179, startPoint y: 507, endPoint x: 1055, endPoint y: 480, distance: 126.3
click at [1064, 482] on div "**********" at bounding box center [742, 369] width 1308 height 568
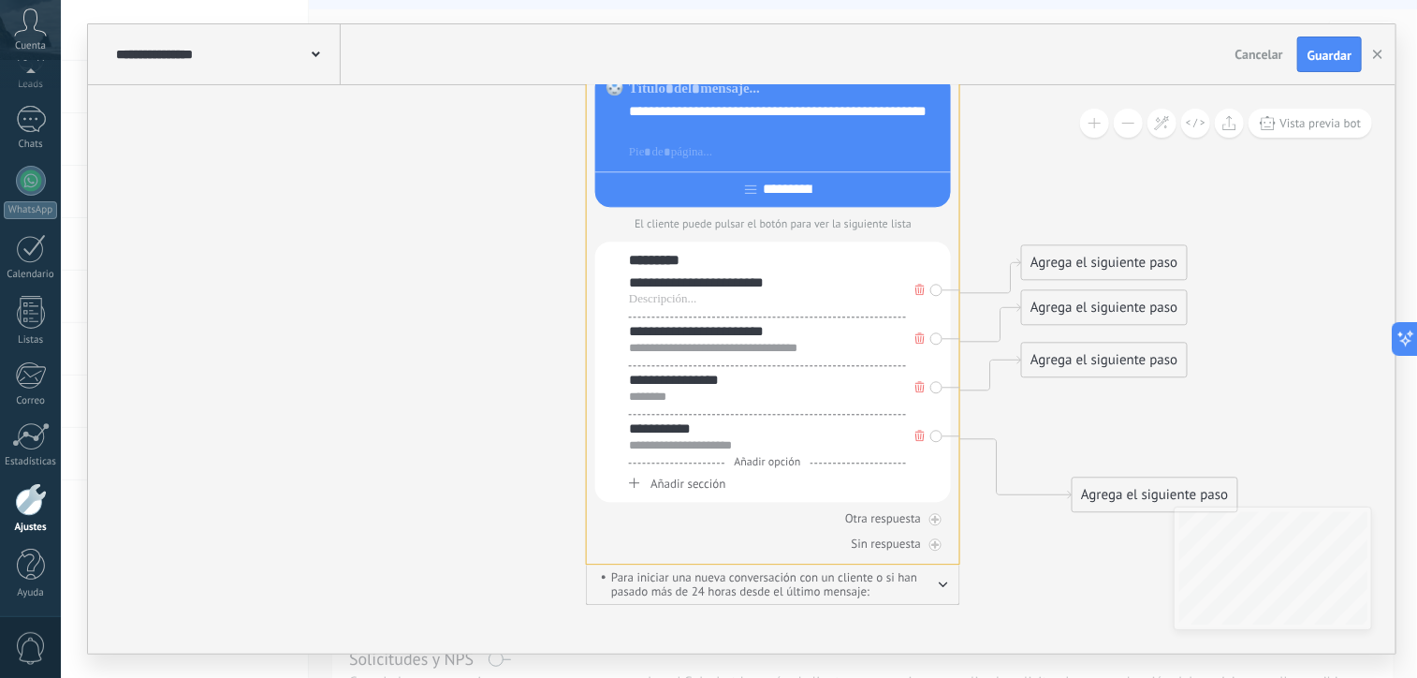
drag, startPoint x: 1109, startPoint y: 408, endPoint x: 1153, endPoint y: 526, distance: 125.9
click at [1153, 510] on div "Agrega el siguiente paso" at bounding box center [1155, 494] width 164 height 31
drag, startPoint x: 1081, startPoint y: 362, endPoint x: 1124, endPoint y: 396, distance: 54.7
click at [1137, 437] on div "Agrega el siguiente paso" at bounding box center [1161, 435] width 164 height 31
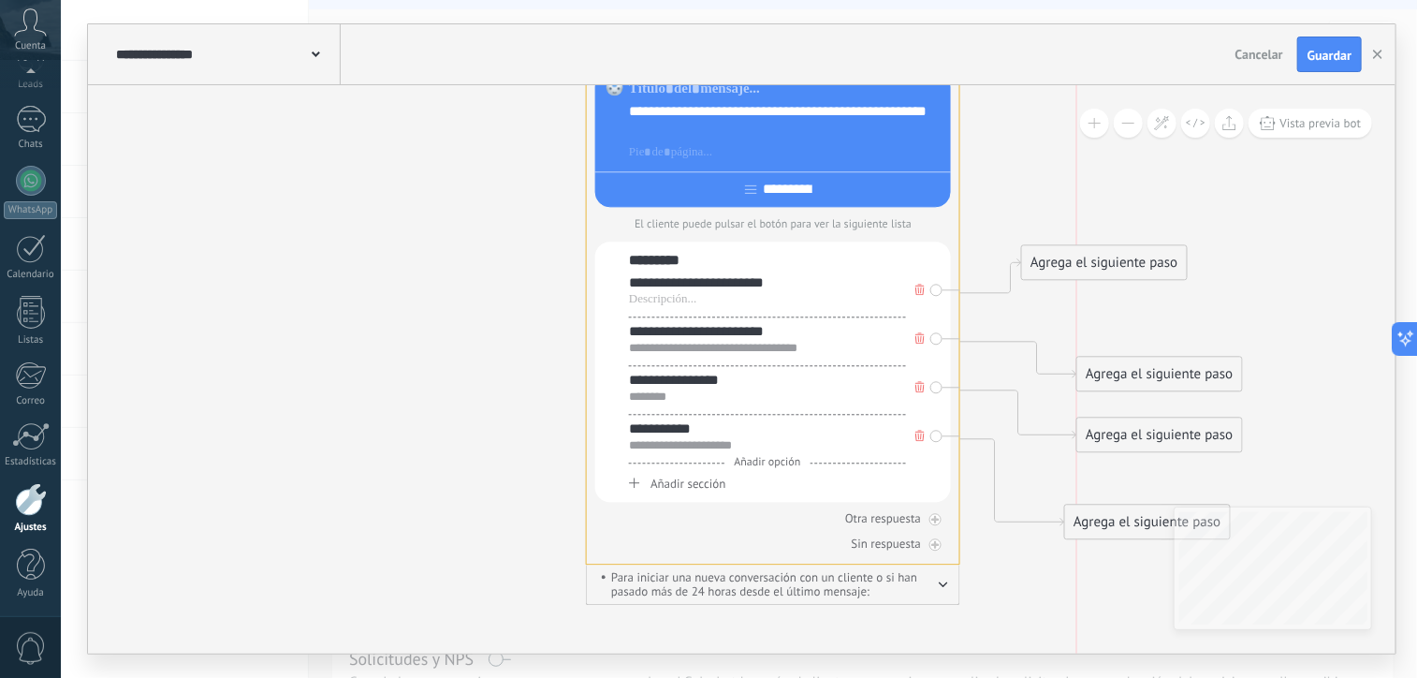
drag, startPoint x: 1097, startPoint y: 307, endPoint x: 1159, endPoint y: 375, distance: 92.1
click at [1159, 375] on div "Agrega el siguiente paso" at bounding box center [1160, 374] width 164 height 31
drag, startPoint x: 1119, startPoint y: 258, endPoint x: 1213, endPoint y: 183, distance: 121.2
click at [1213, 183] on div "Agrega el siguiente paso" at bounding box center [1206, 184] width 164 height 31
click at [1213, 183] on div "Agrega el siguiente paso" at bounding box center [1206, 185] width 164 height 31
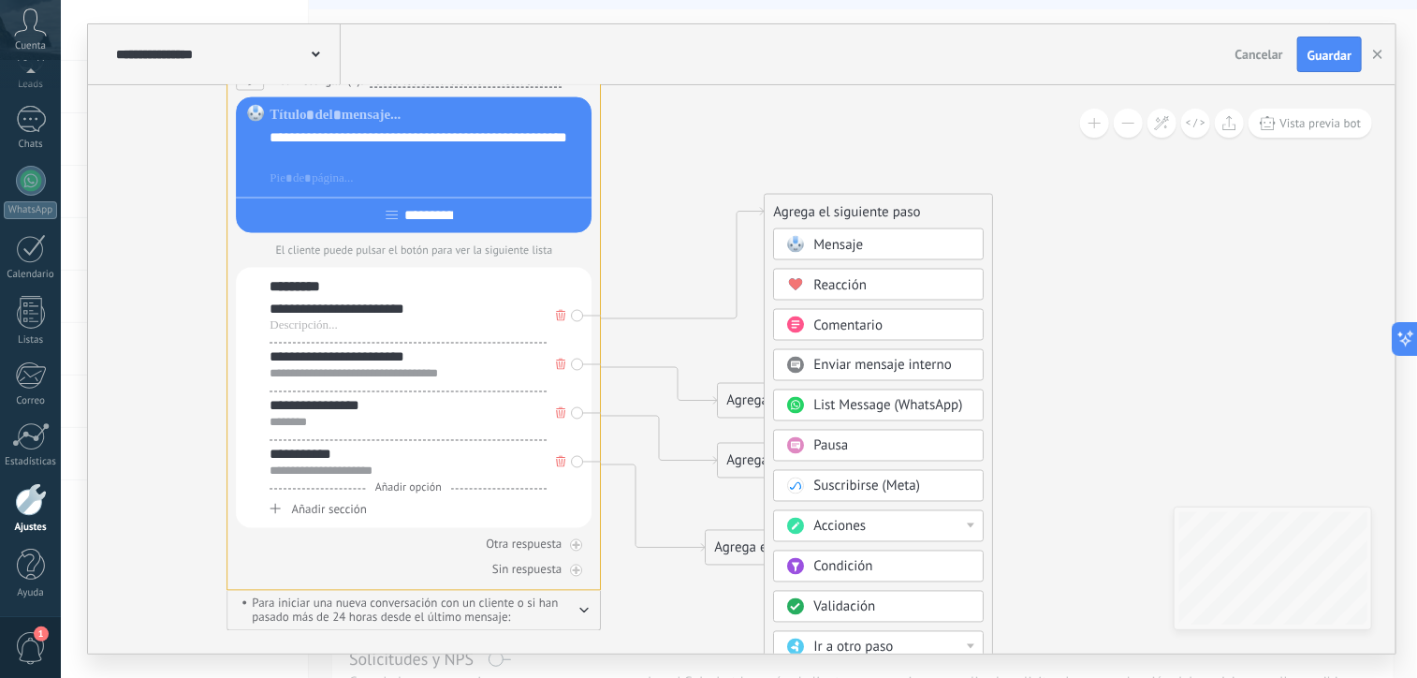
click at [884, 238] on div "Mensaje" at bounding box center [892, 245] width 157 height 19
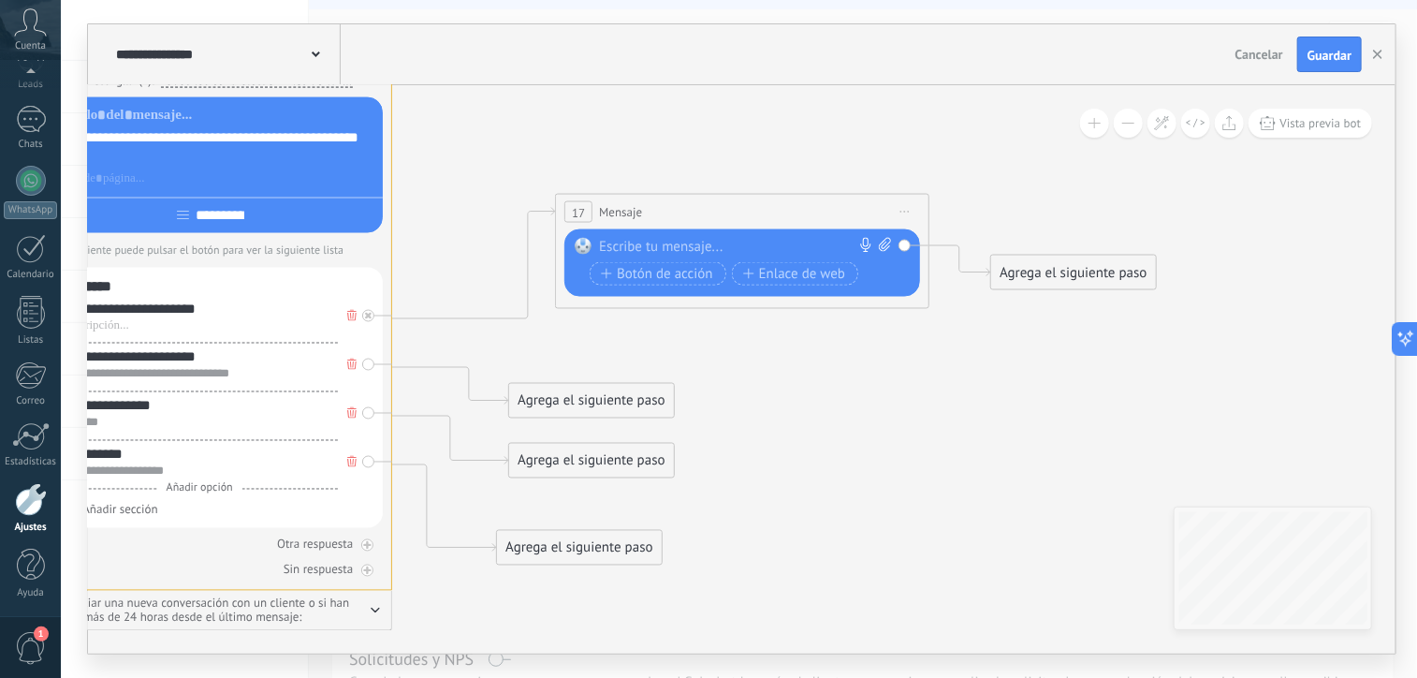
click at [674, 245] on div at bounding box center [738, 247] width 278 height 19
drag, startPoint x: 629, startPoint y: 246, endPoint x: 584, endPoint y: 247, distance: 45.0
click at [584, 247] on div "Reemplazar Quitar Convertir a mensaje de voz Arrastre la imagen aquí para adjun…" at bounding box center [743, 262] width 356 height 67
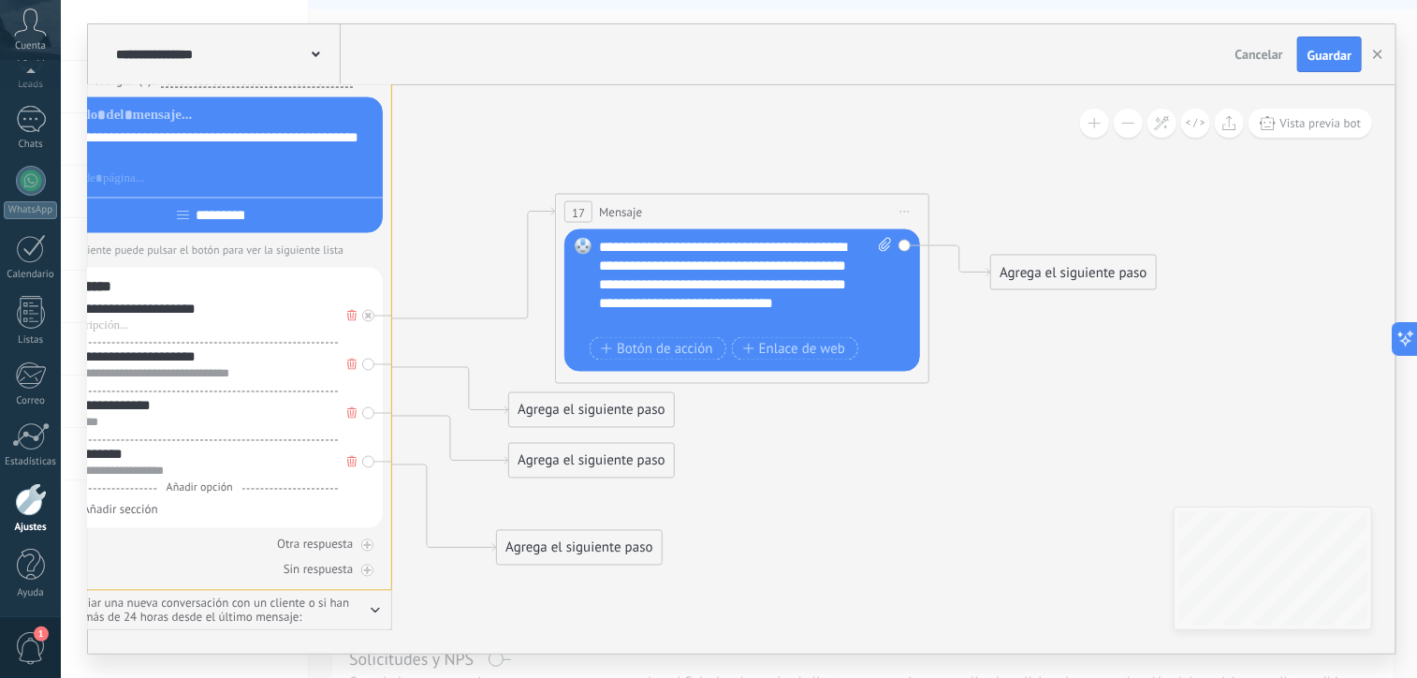
click at [633, 246] on div "**********" at bounding box center [746, 285] width 294 height 94
click at [691, 242] on div "**********" at bounding box center [746, 285] width 294 height 94
click at [1001, 275] on div "Agrega el siguiente paso" at bounding box center [1074, 272] width 164 height 31
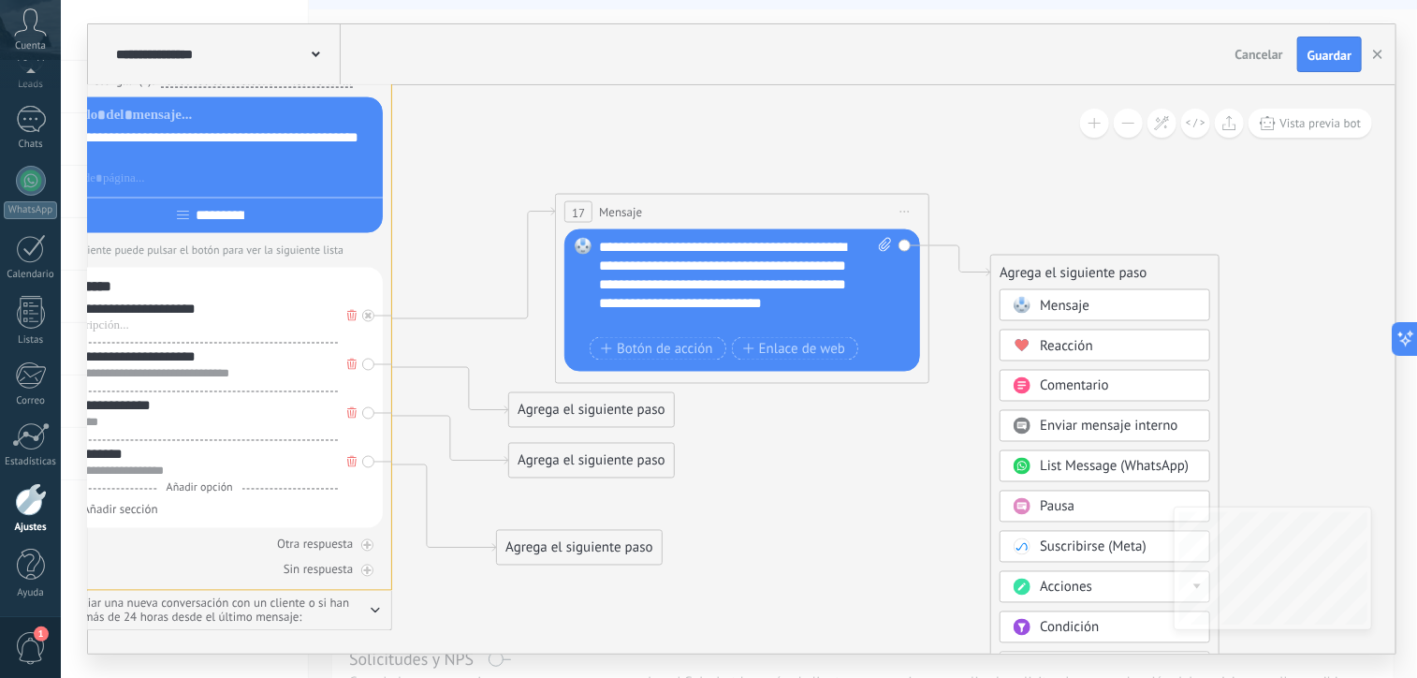
click at [1060, 507] on span "Pausa" at bounding box center [1057, 507] width 35 height 18
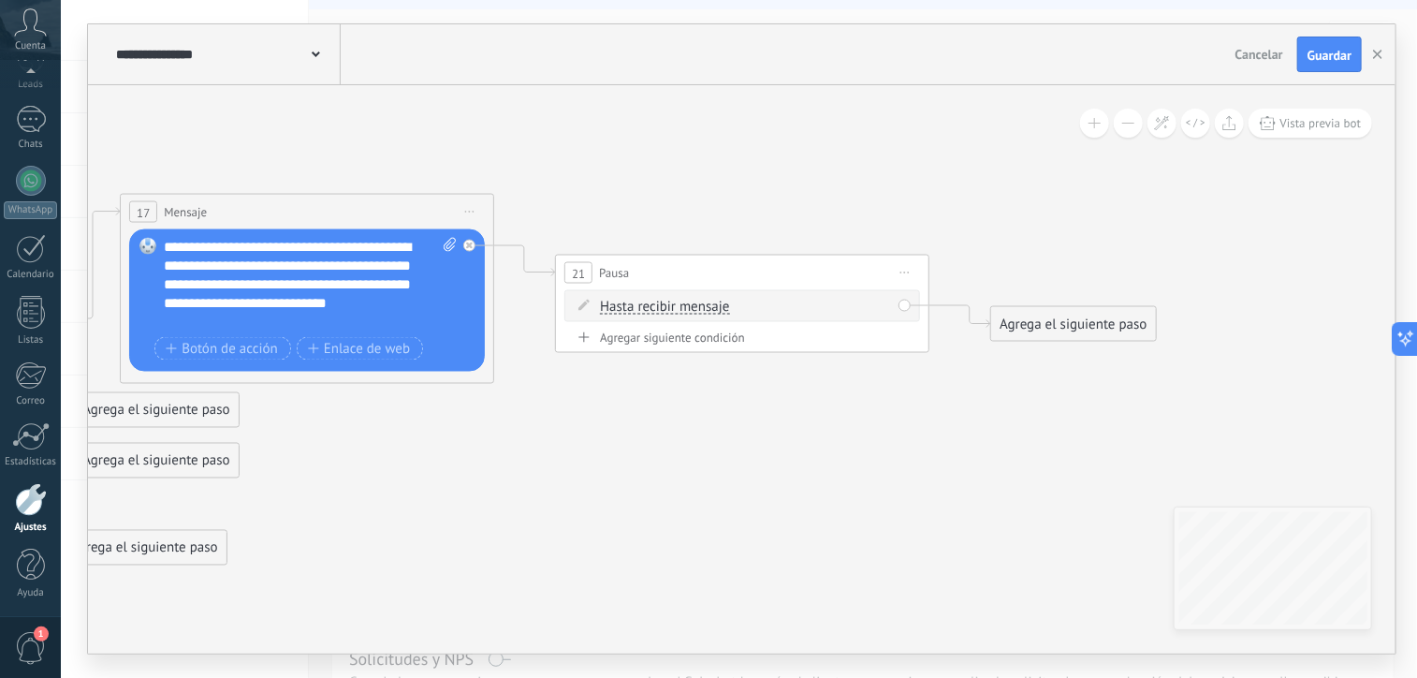
click at [648, 309] on span "Hasta recibir mensaje" at bounding box center [664, 307] width 129 height 15
click at [648, 309] on button "Hasta recibir mensaje" at bounding box center [708, 307] width 234 height 34
click at [832, 306] on div "Hasta recibir mensaje Hasta recibir mensaje Temporizador Excepto horas laborale…" at bounding box center [745, 307] width 291 height 19
click at [705, 305] on span "Hasta recibir mensaje" at bounding box center [664, 307] width 129 height 15
click at [705, 305] on button "Hasta recibir mensaje" at bounding box center [708, 307] width 234 height 34
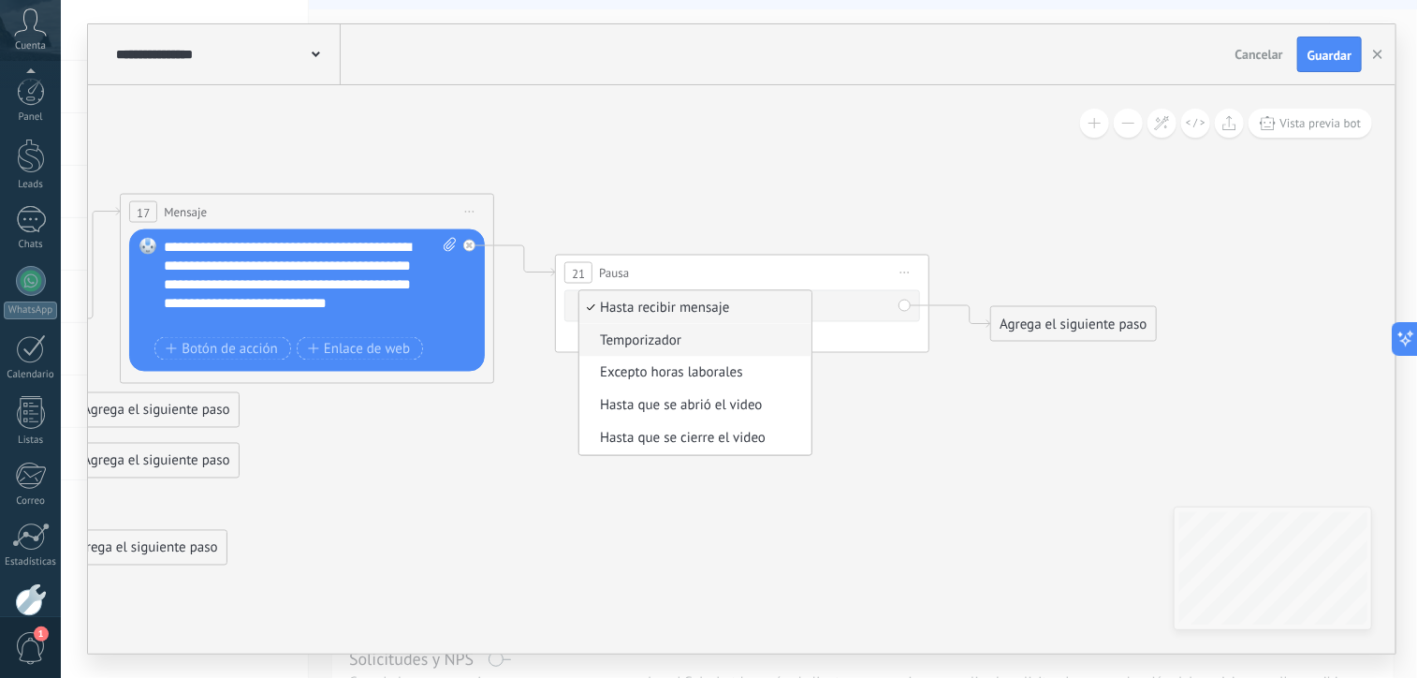
scroll to position [27, 0]
click at [645, 340] on span "Temporizador" at bounding box center [693, 340] width 227 height 19
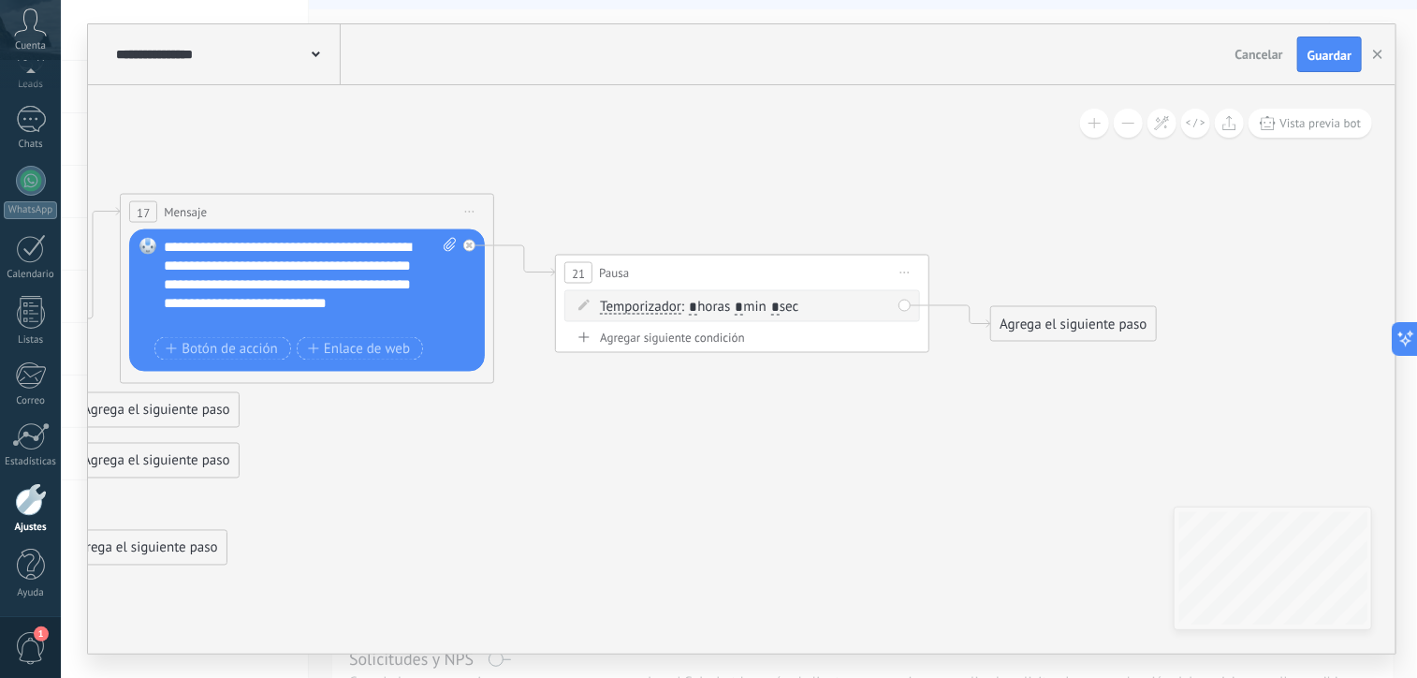
click at [695, 310] on input "*" at bounding box center [693, 307] width 8 height 15
type input "*"
click at [743, 310] on input "*" at bounding box center [739, 307] width 8 height 15
type input "**"
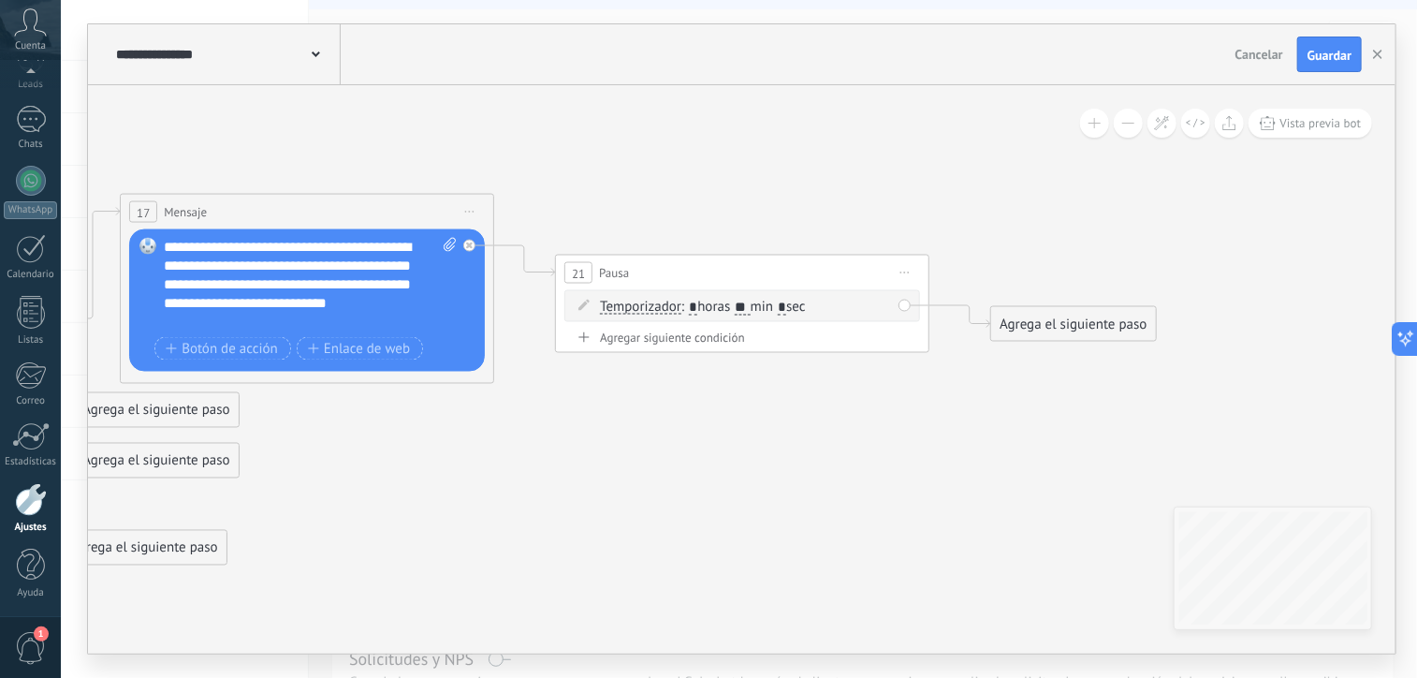
click at [1041, 330] on div "Agrega el siguiente paso" at bounding box center [1074, 324] width 164 height 31
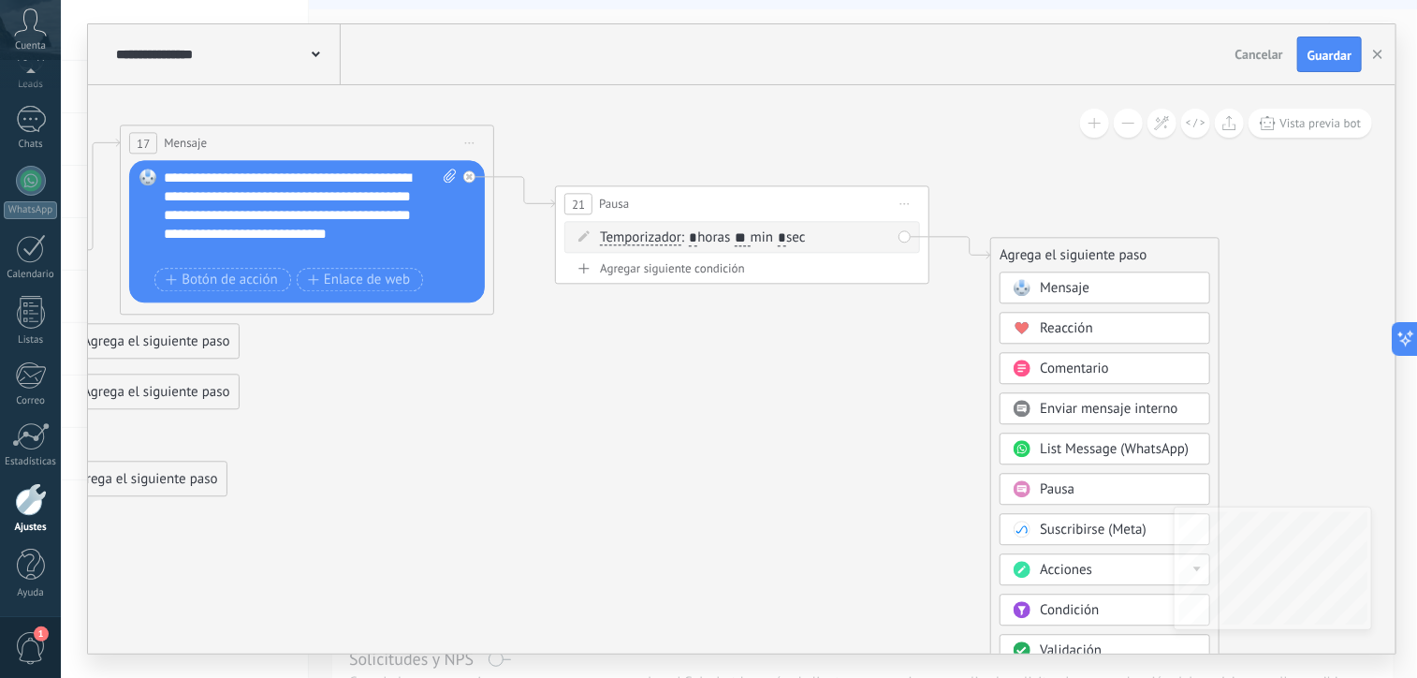
click at [1060, 291] on span "Mensaje" at bounding box center [1065, 288] width 50 height 18
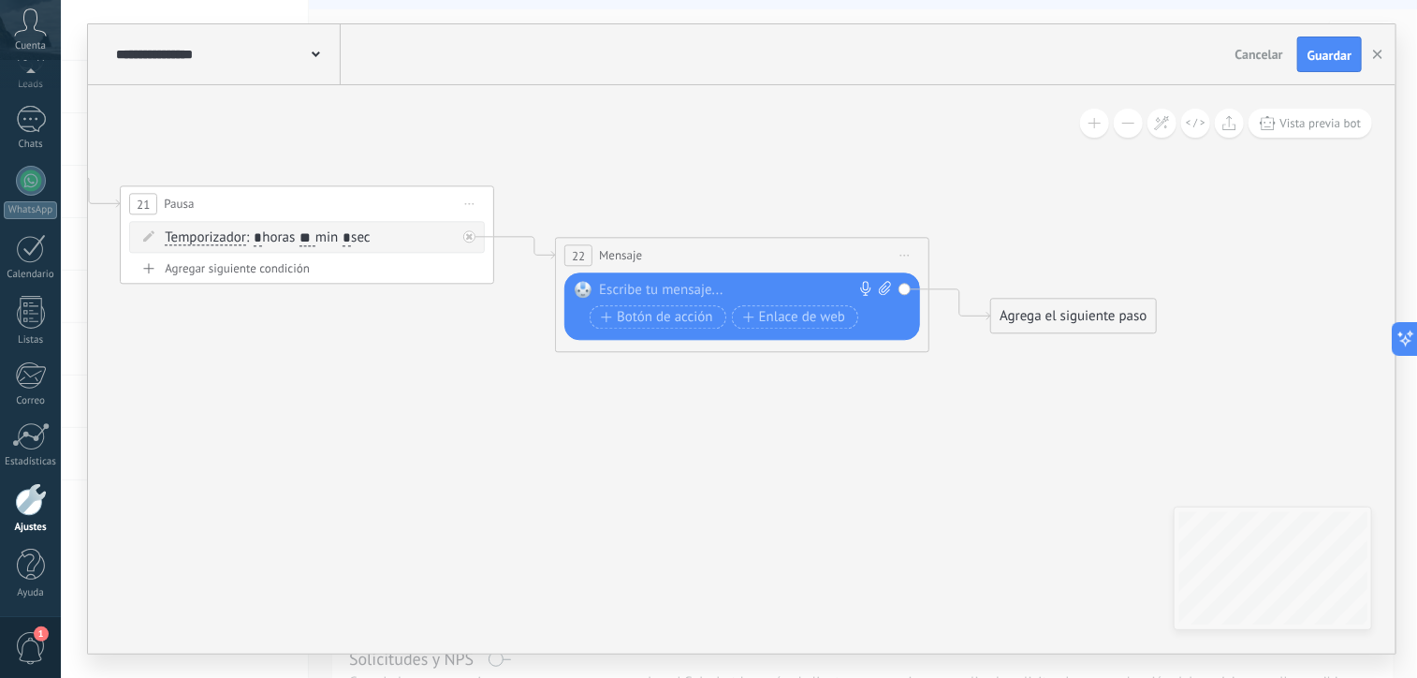
click at [674, 288] on div at bounding box center [738, 290] width 278 height 19
click at [723, 277] on div "Reemplazar Quitar Convertir a mensaje de voz Arrastre la imagen aquí para adjun…" at bounding box center [743, 305] width 356 height 67
click at [720, 287] on div at bounding box center [738, 290] width 278 height 19
paste div
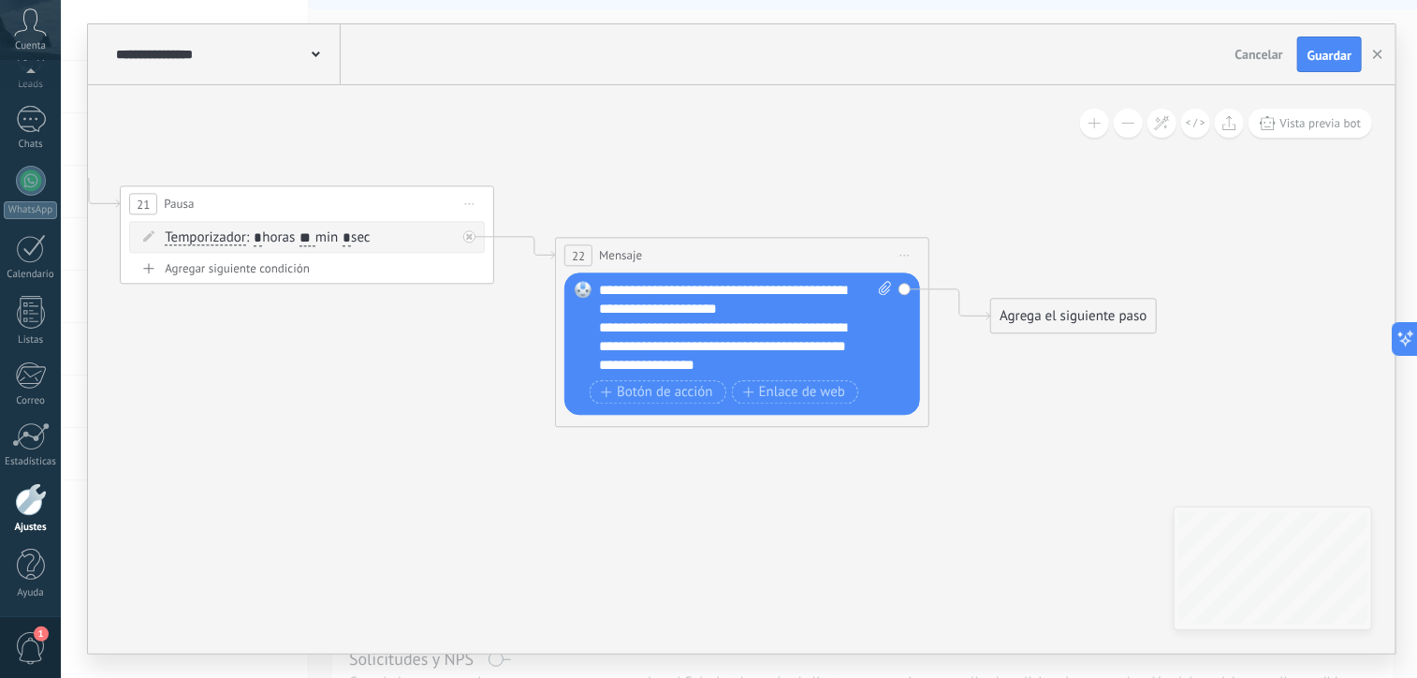
click at [750, 311] on div "**********" at bounding box center [746, 328] width 294 height 94
click at [683, 309] on div "**********" at bounding box center [746, 328] width 294 height 94
click at [1015, 317] on div "Agrega el siguiente paso" at bounding box center [1074, 316] width 164 height 31
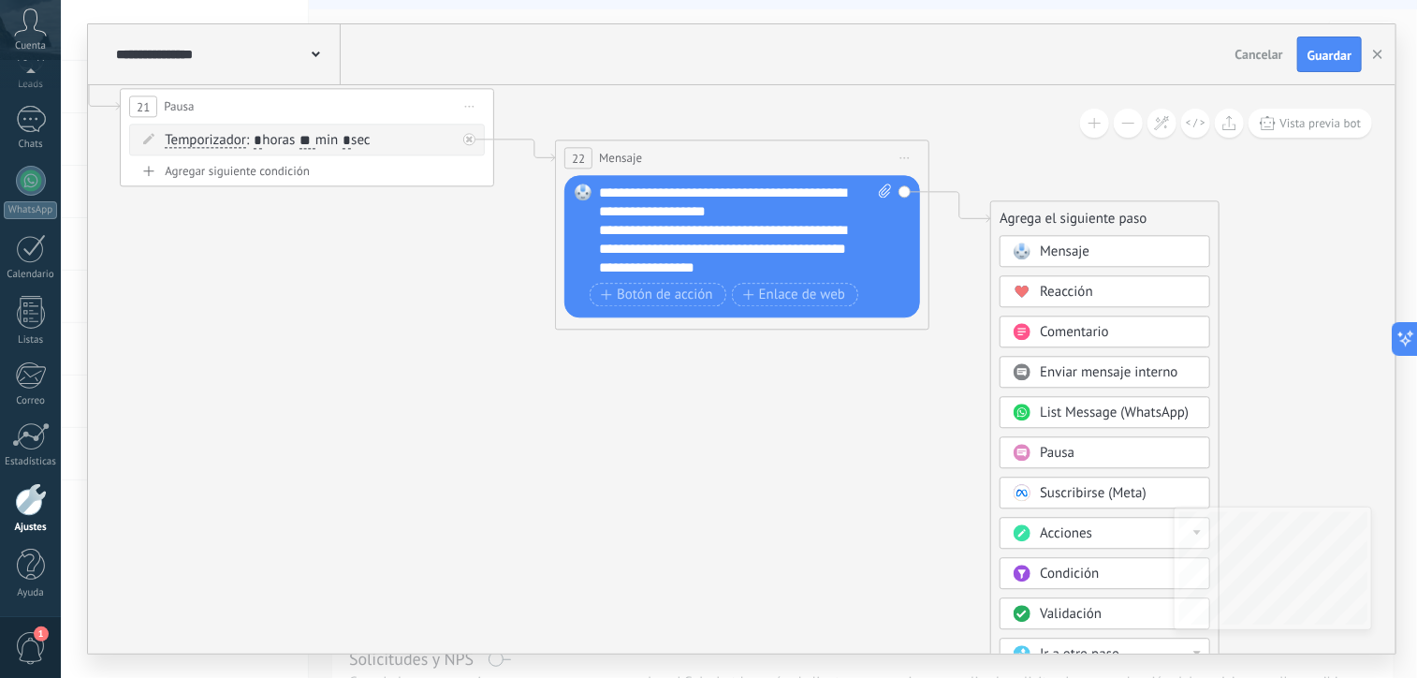
click at [1093, 538] on div "Acciones" at bounding box center [1118, 533] width 157 height 19
click at [1108, 630] on div "Cambiar etapa del lead" at bounding box center [1105, 629] width 209 height 32
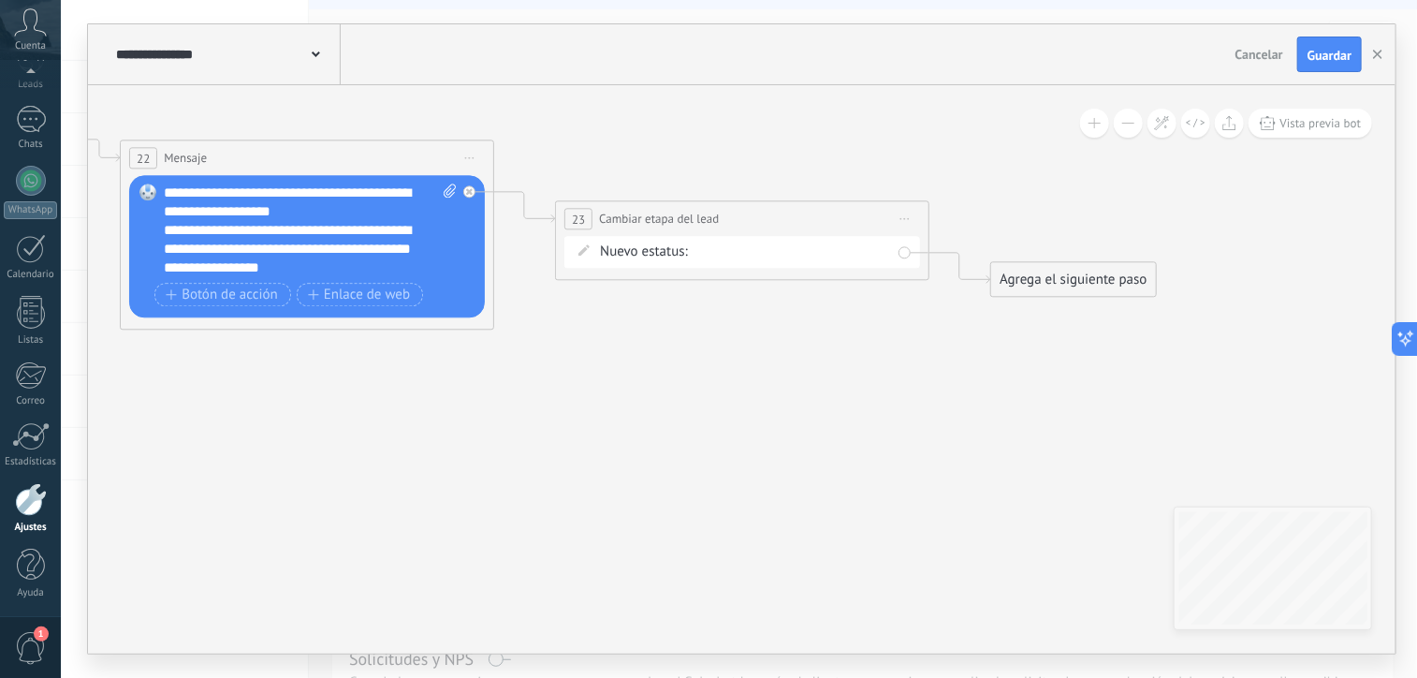
click at [0, 0] on div "Contacto inicial Negociación Debate contractual Discusión de contrato Logrado c…" at bounding box center [0, 0] width 0 height 0
click at [609, 251] on div at bounding box center [739, 339] width 1357 height 678
click at [898, 215] on span "Iniciar vista previa aquí Cambiar nombre Duplicar Borrar" at bounding box center [905, 218] width 30 height 27
click at [935, 341] on div "Borrar" at bounding box center [990, 341] width 185 height 32
click at [637, 216] on div "Agrega el siguiente paso" at bounding box center [638, 218] width 164 height 31
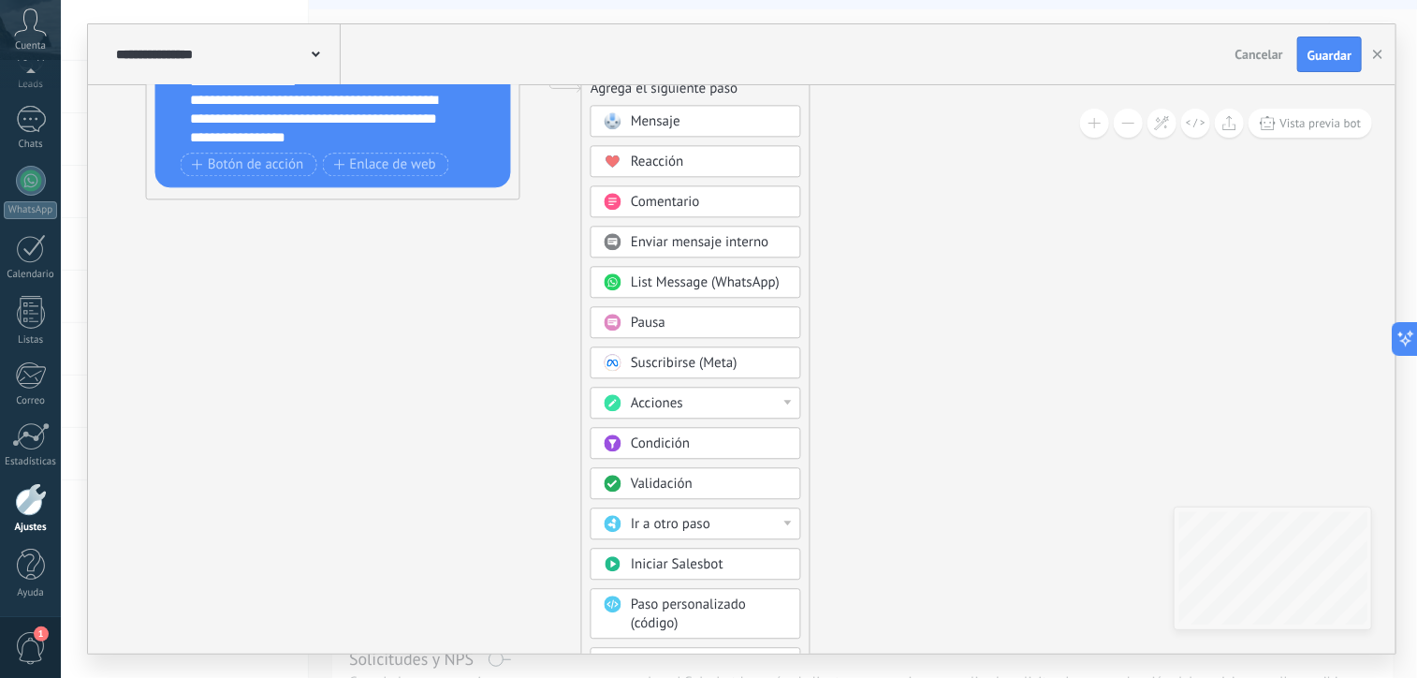
click at [715, 404] on div "Acciones" at bounding box center [709, 403] width 157 height 19
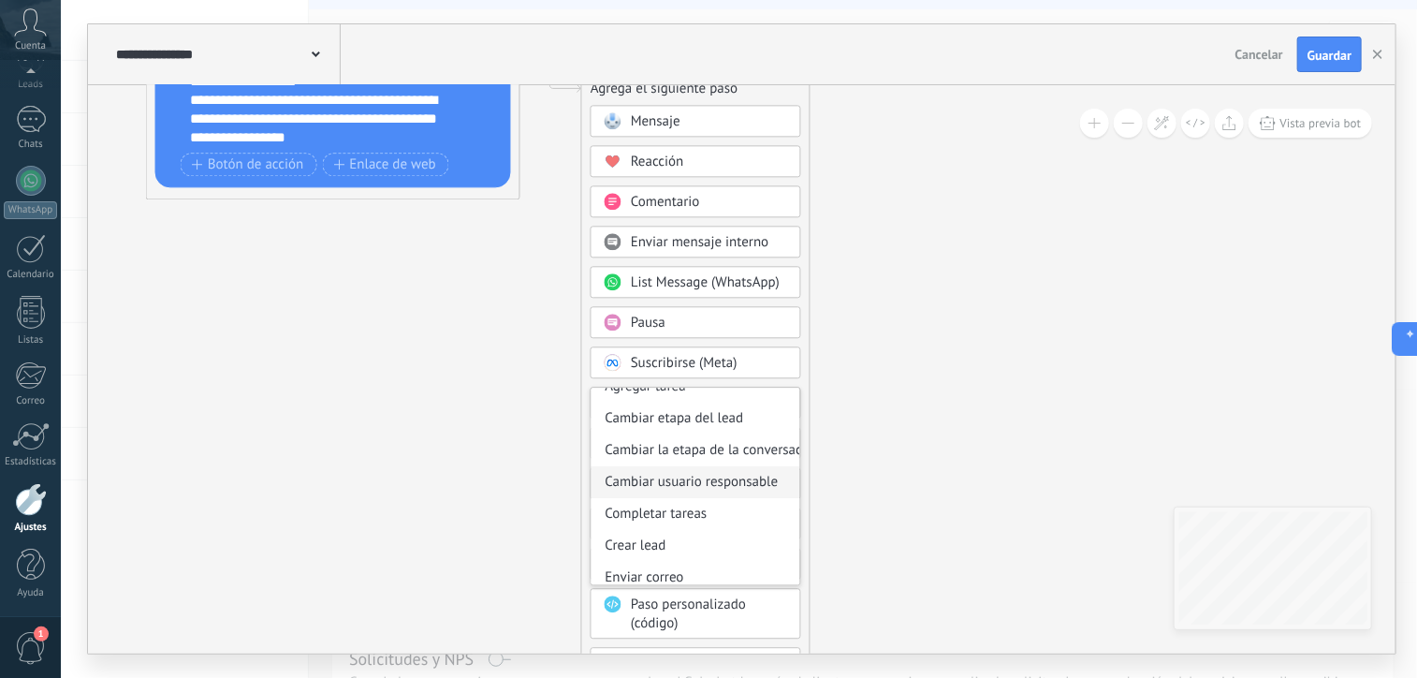
scroll to position [81, 0]
click at [712, 441] on div "Cambiar la etapa de la conversación" at bounding box center [696, 449] width 209 height 32
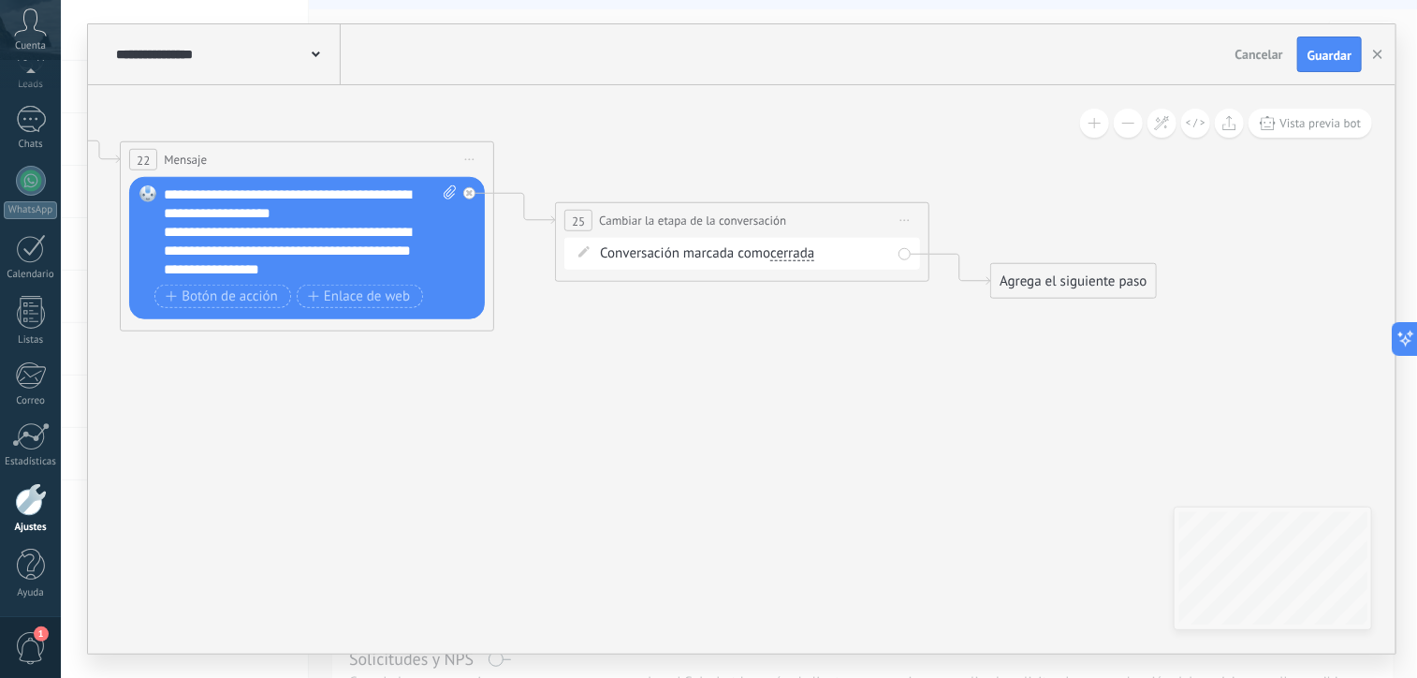
click at [1077, 272] on div "Agrega el siguiente paso" at bounding box center [1074, 281] width 164 height 31
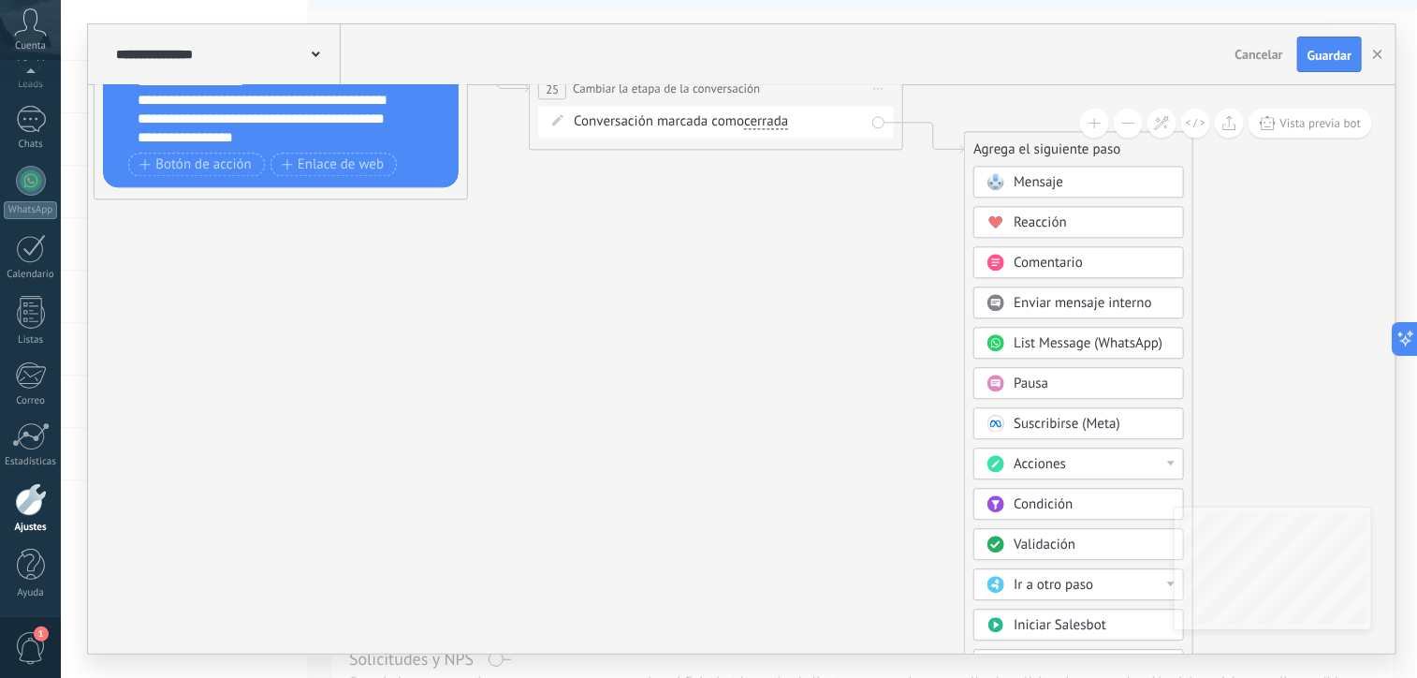
drag, startPoint x: 1238, startPoint y: 442, endPoint x: 1217, endPoint y: 220, distance: 222.8
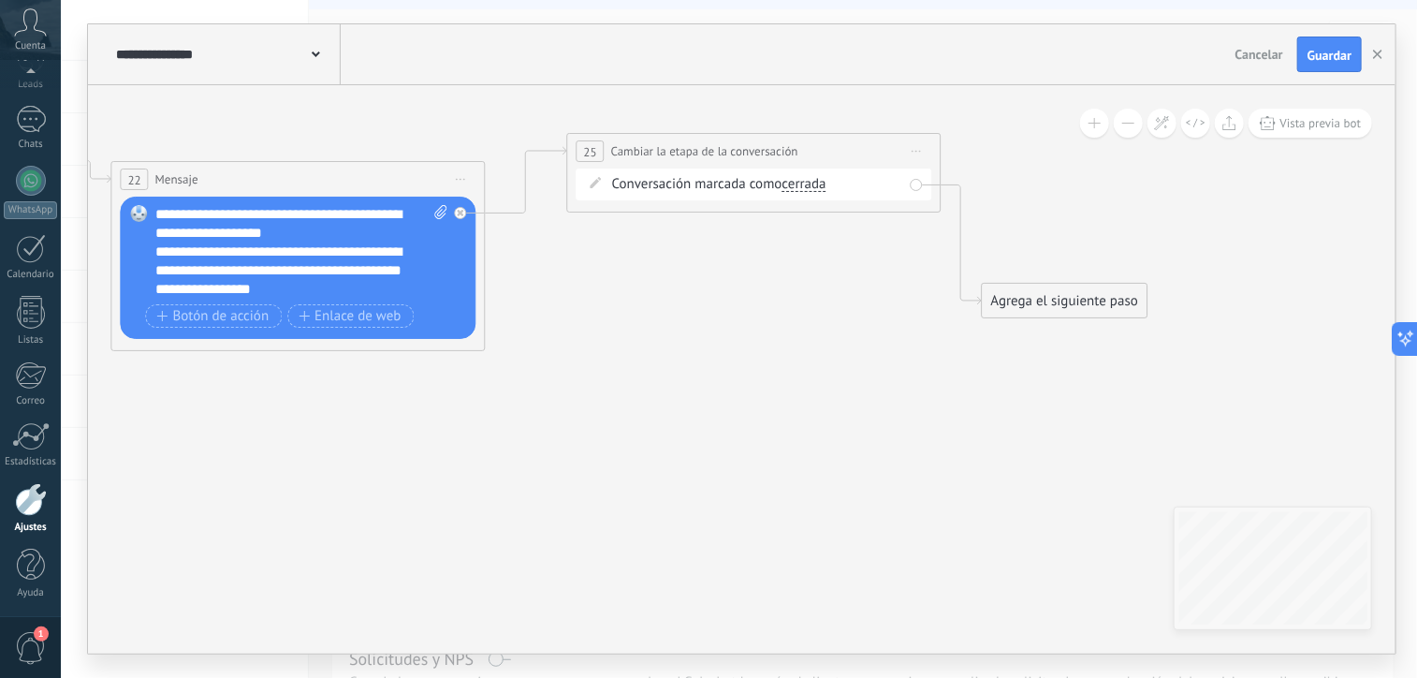
drag, startPoint x: 812, startPoint y: 225, endPoint x: 831, endPoint y: 131, distance: 95.7
click at [831, 134] on div "**********" at bounding box center [754, 151] width 373 height 35
drag, startPoint x: 1025, startPoint y: 295, endPoint x: 1022, endPoint y: 154, distance: 140.5
click at [1022, 164] on div "Agrega el siguiente paso" at bounding box center [1060, 179] width 164 height 31
click at [1022, 156] on div "Agrega el siguiente paso" at bounding box center [1062, 160] width 164 height 31
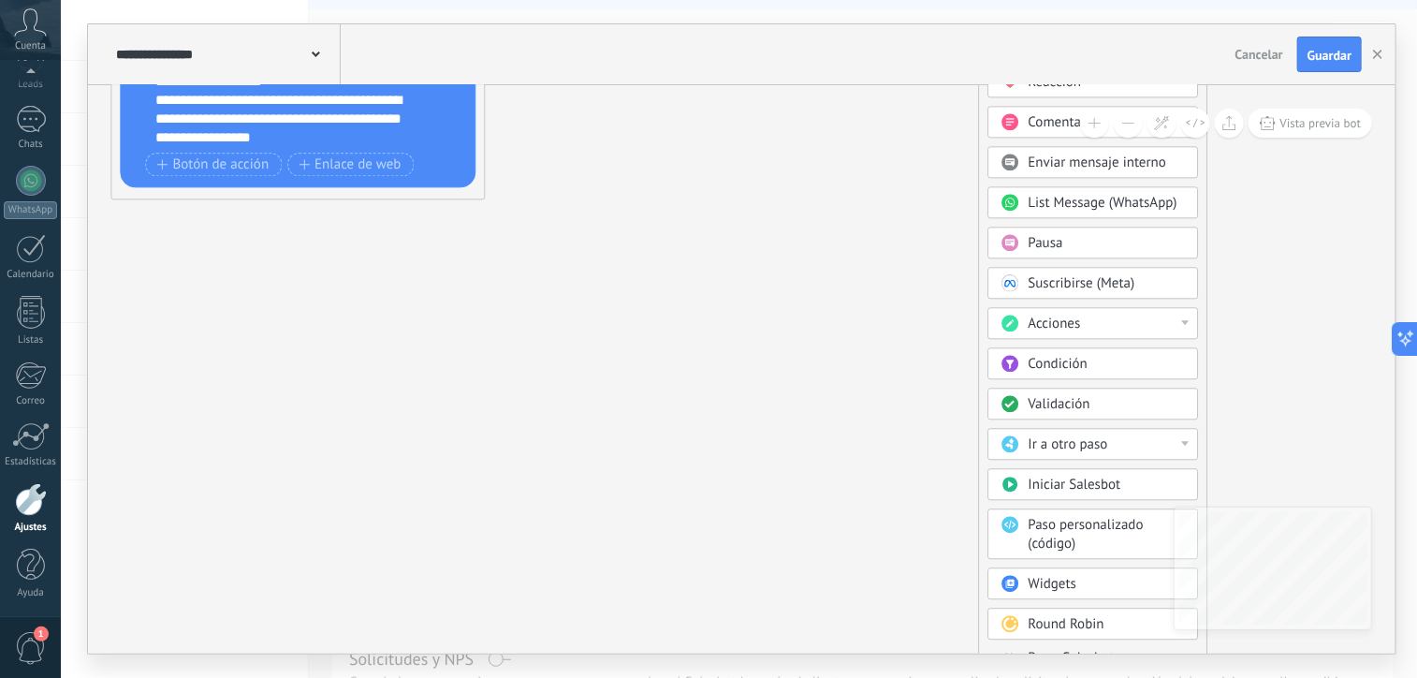
click at [1056, 649] on span "Parar Salesbot" at bounding box center [1072, 658] width 86 height 18
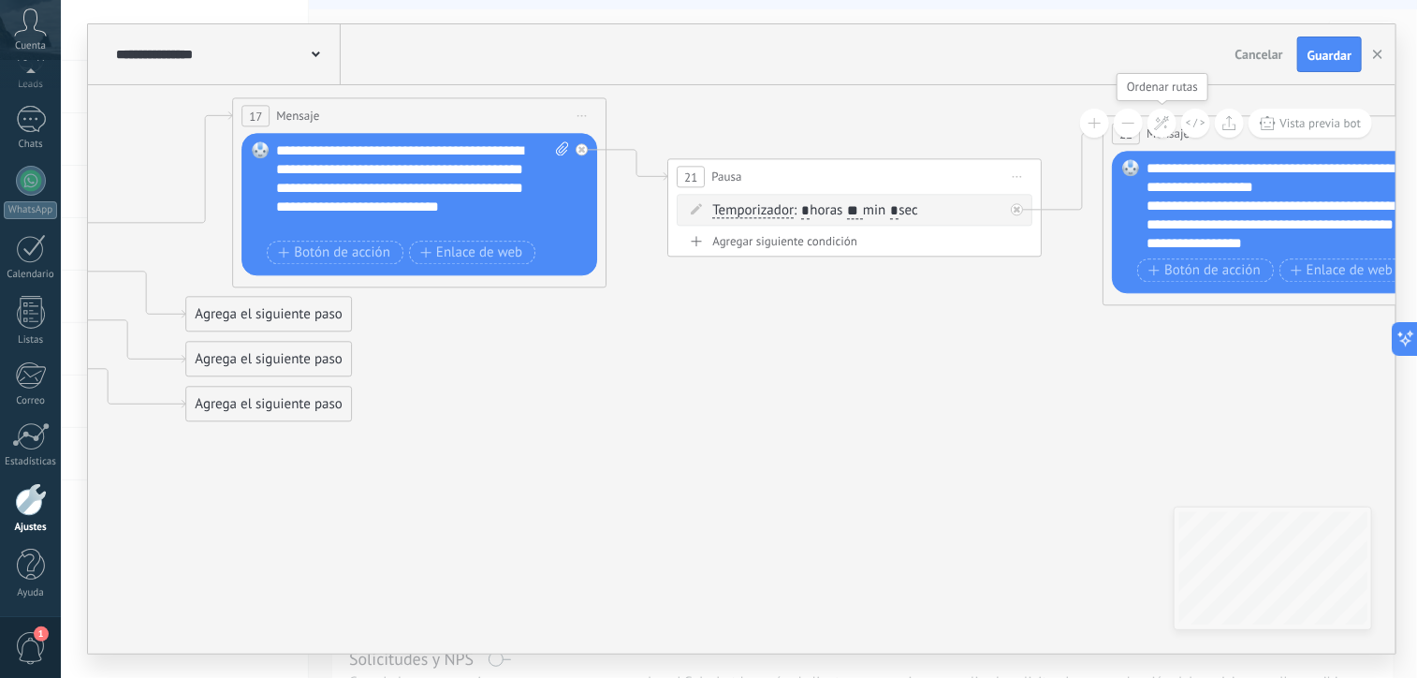
drag, startPoint x: 1168, startPoint y: 222, endPoint x: 1168, endPoint y: 126, distance: 95.5
click at [1168, 126] on div "**********" at bounding box center [742, 369] width 1308 height 568
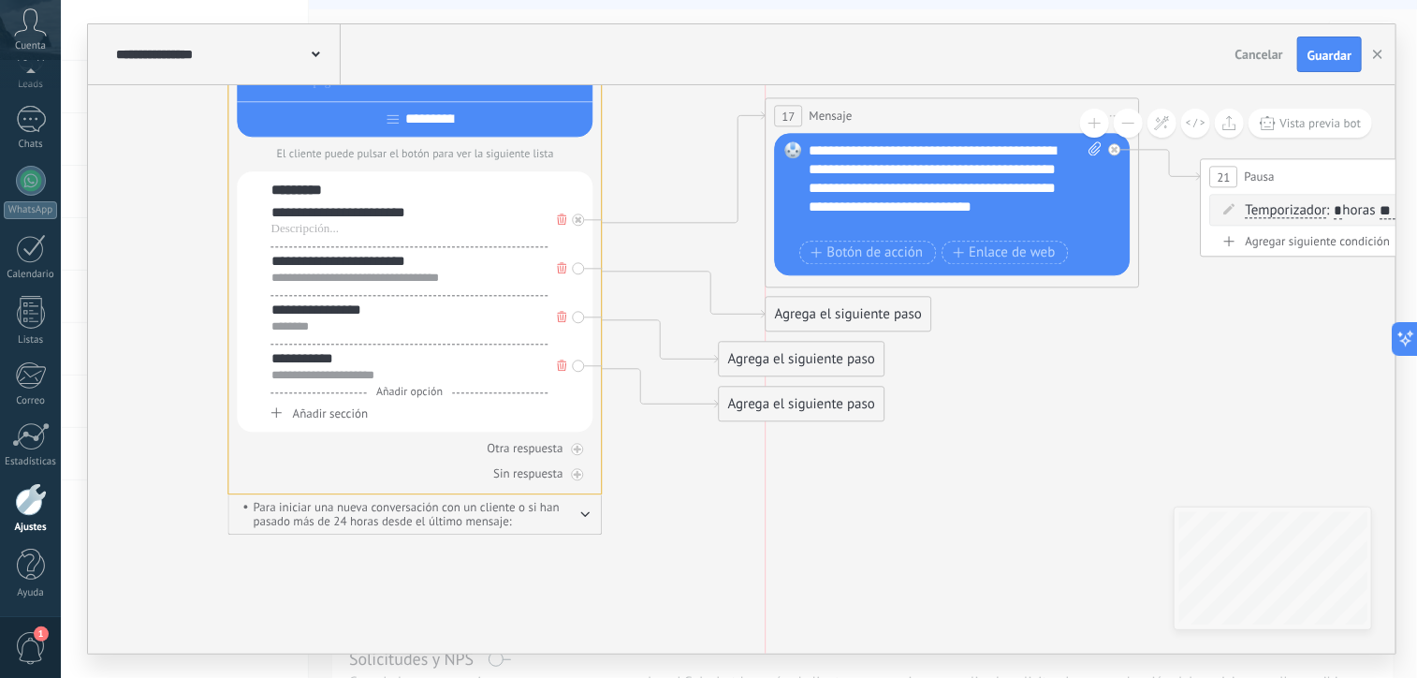
drag, startPoint x: 829, startPoint y: 310, endPoint x: 884, endPoint y: 311, distance: 55.2
click at [884, 311] on div "Agrega el siguiente paso" at bounding box center [849, 314] width 164 height 31
drag, startPoint x: 802, startPoint y: 406, endPoint x: 735, endPoint y: 625, distance: 229.2
click at [735, 603] on div "Agrega el siguiente paso" at bounding box center [724, 587] width 164 height 31
drag, startPoint x: 776, startPoint y: 359, endPoint x: 790, endPoint y: 524, distance: 166.3
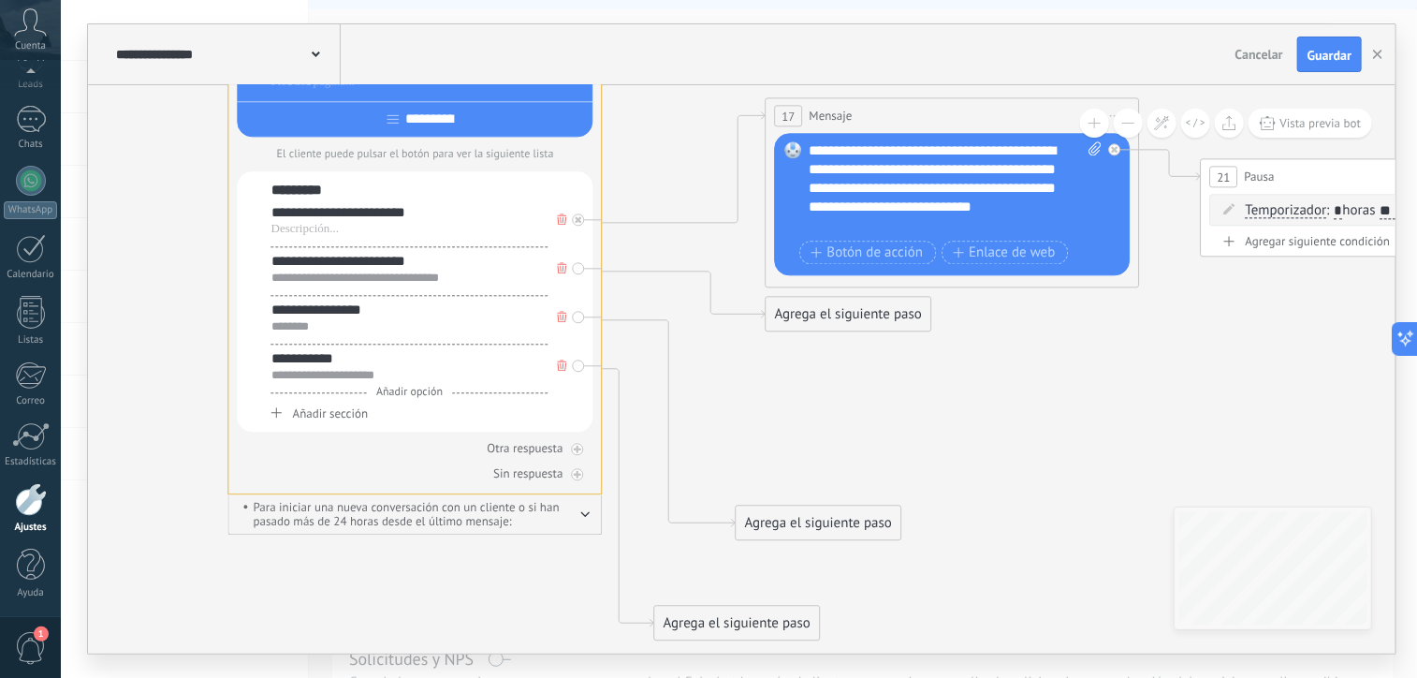
click at [790, 524] on div "Agrega el siguiente paso" at bounding box center [819, 522] width 164 height 31
click at [834, 317] on div "Agrega el siguiente paso" at bounding box center [849, 314] width 164 height 31
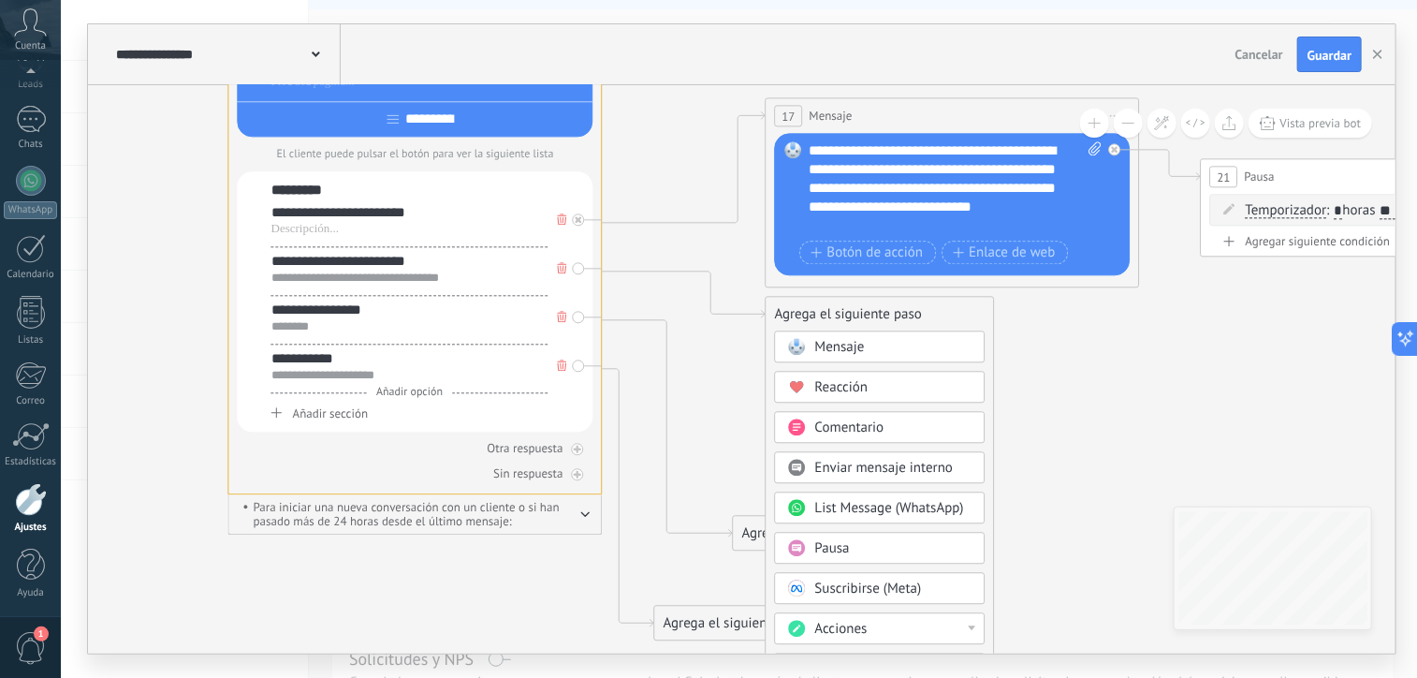
click at [841, 351] on span "Mensaje" at bounding box center [840, 347] width 50 height 18
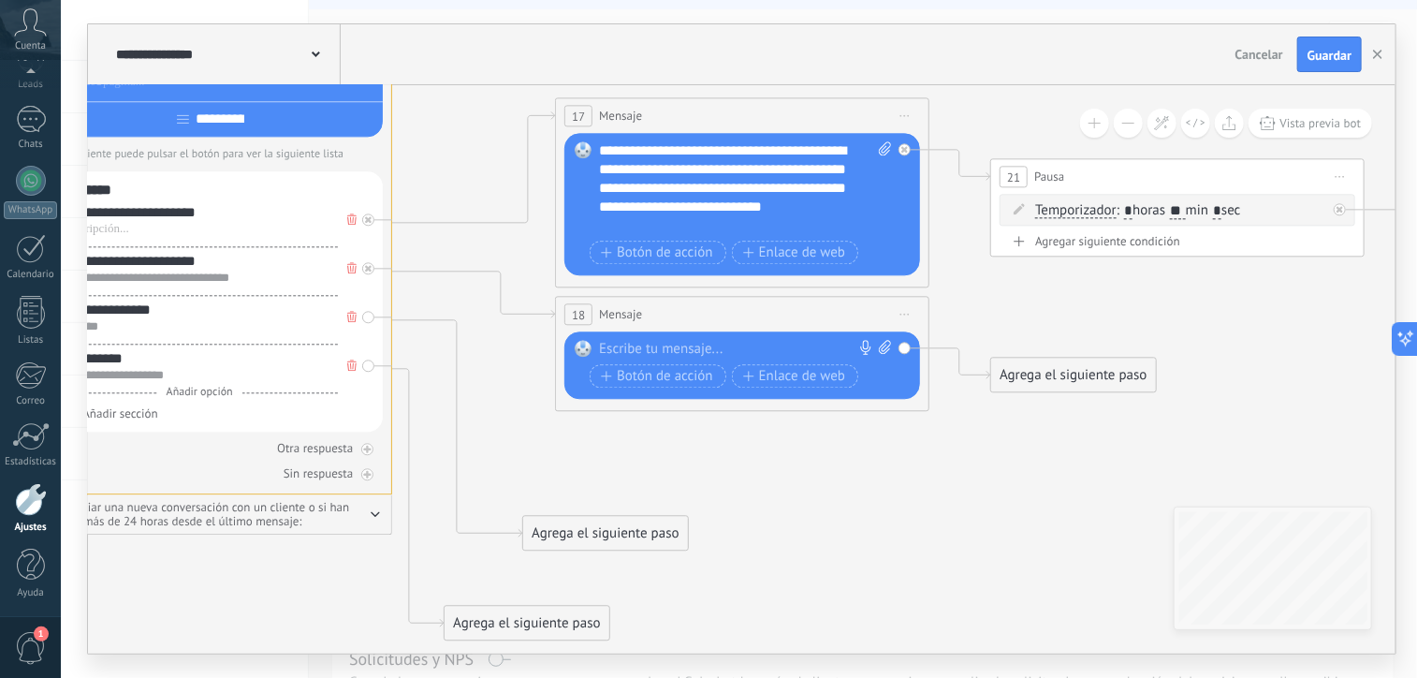
click at [699, 349] on div at bounding box center [738, 349] width 278 height 19
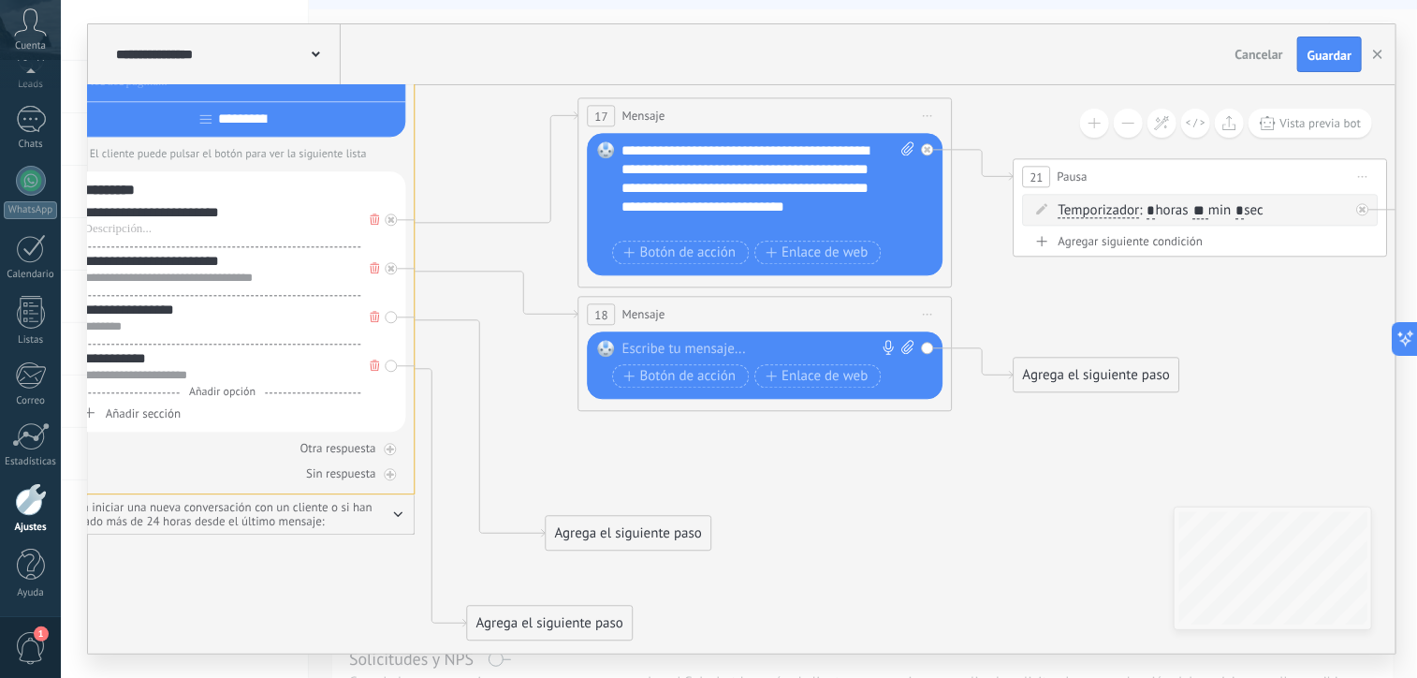
click at [674, 345] on div at bounding box center [762, 349] width 278 height 19
paste div
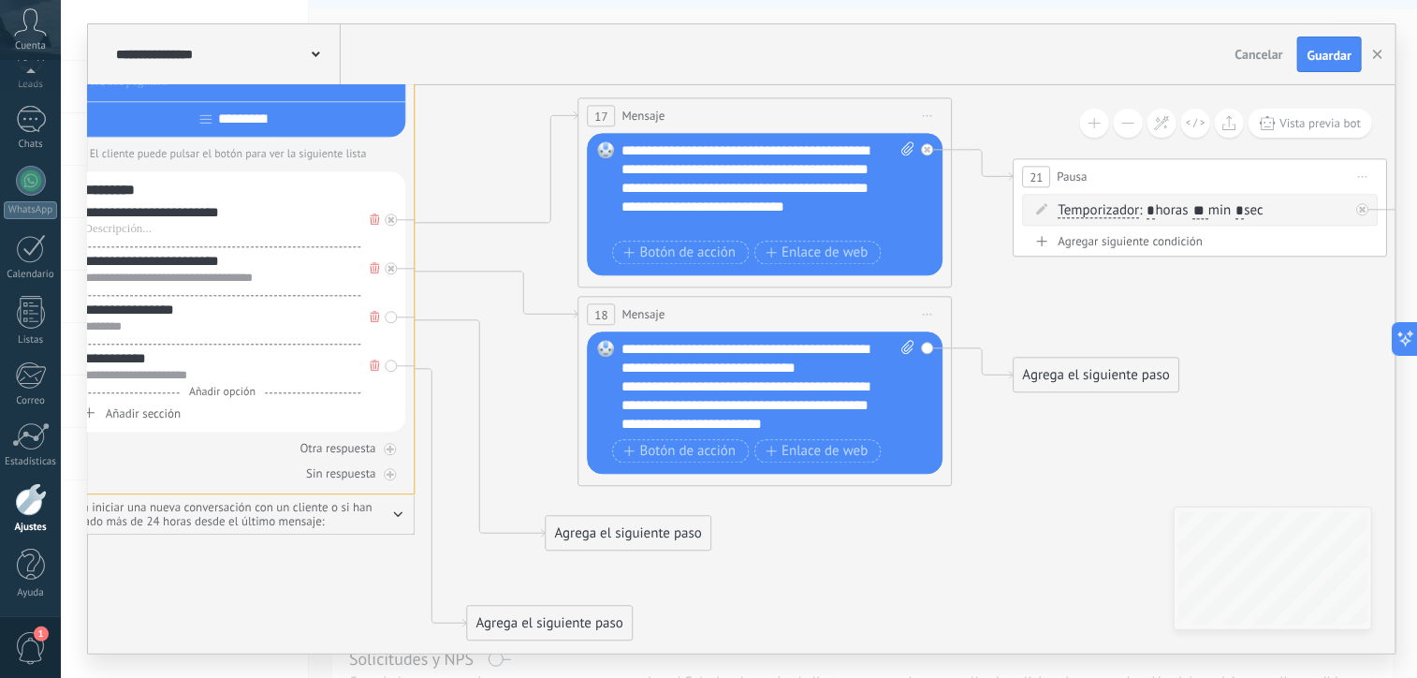
click at [722, 351] on div "**********" at bounding box center [770, 387] width 294 height 94
click at [652, 349] on div "**********" at bounding box center [770, 387] width 294 height 94
drag, startPoint x: 642, startPoint y: 385, endPoint x: 732, endPoint y: 389, distance: 90.0
click at [732, 389] on div "**********" at bounding box center [753, 405] width 261 height 56
click at [705, 391] on div "**********" at bounding box center [753, 405] width 261 height 56
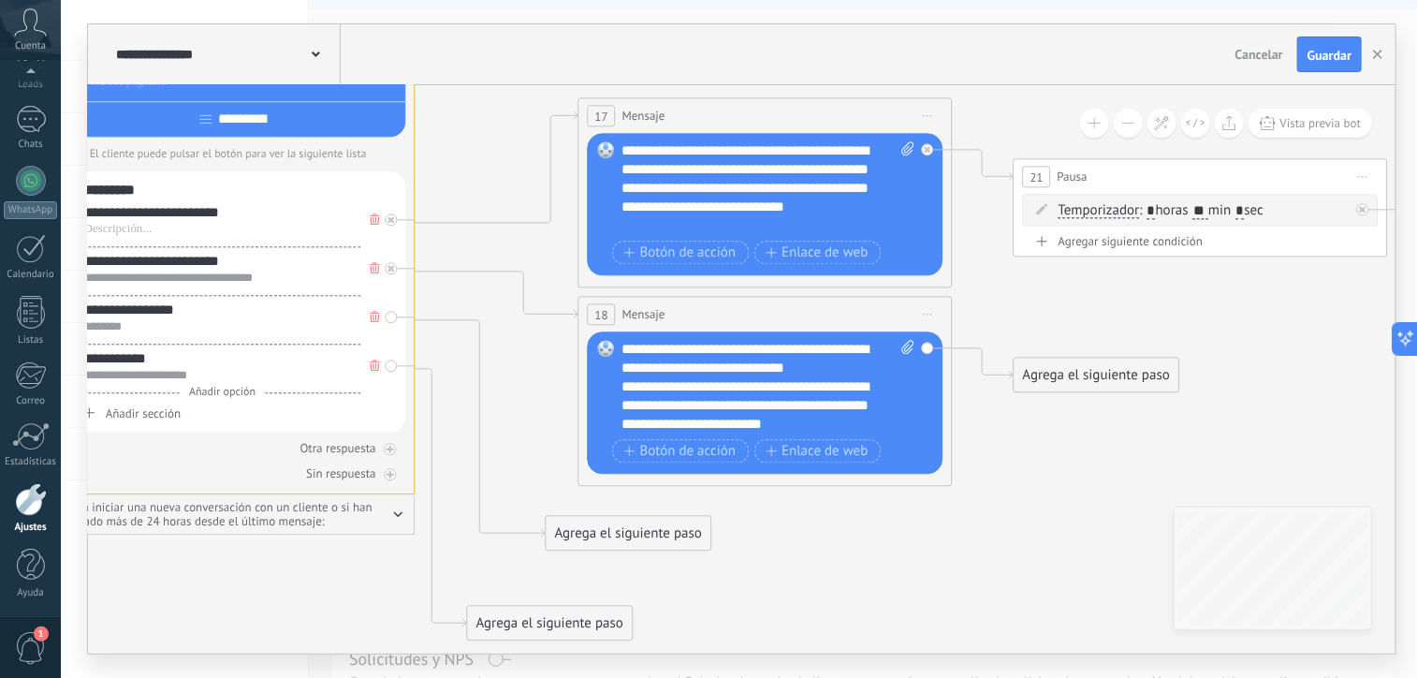
click at [819, 422] on div "**********" at bounding box center [753, 405] width 261 height 56
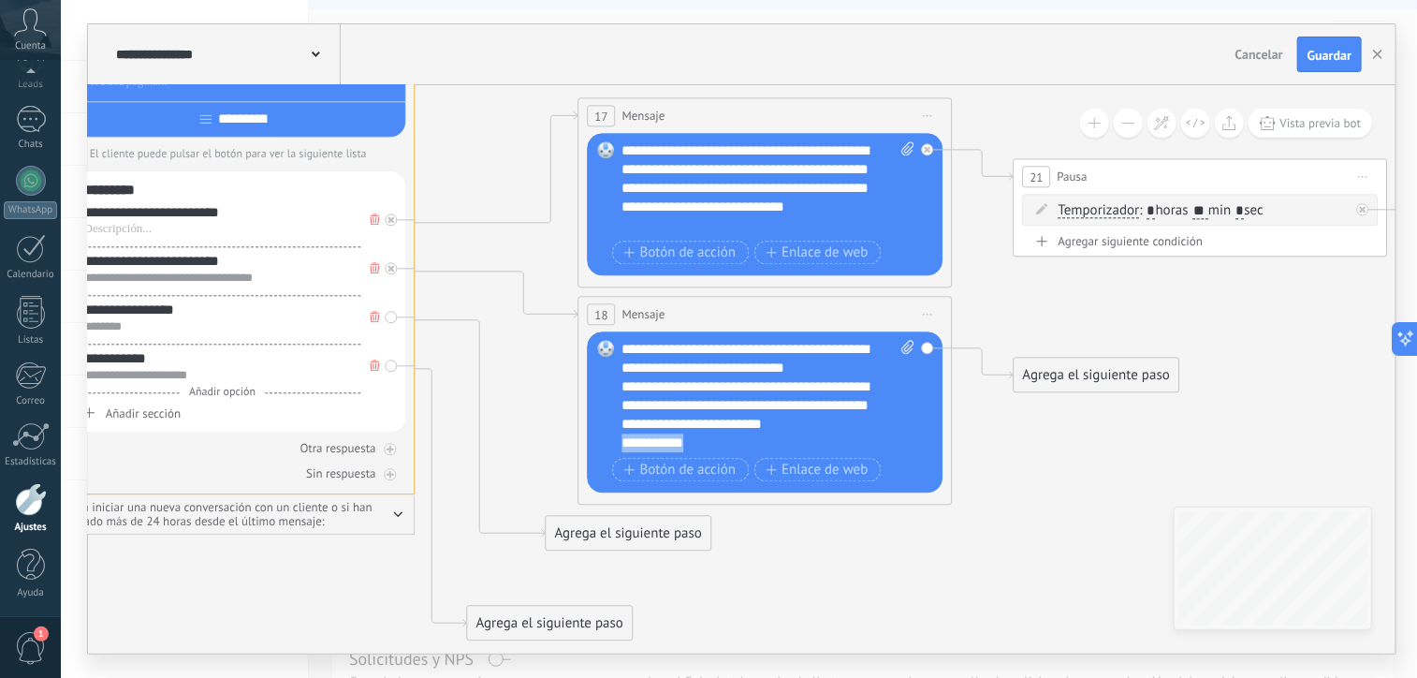
drag, startPoint x: 698, startPoint y: 447, endPoint x: 618, endPoint y: 447, distance: 79.6
click at [618, 447] on div "Reemplazar Quitar Convertir a mensaje de voz Arrastre la imagen aquí para adjun…" at bounding box center [766, 411] width 356 height 161
click at [863, 446] on div "**********" at bounding box center [753, 424] width 261 height 94
click at [837, 440] on div "**********" at bounding box center [753, 406] width 261 height 94
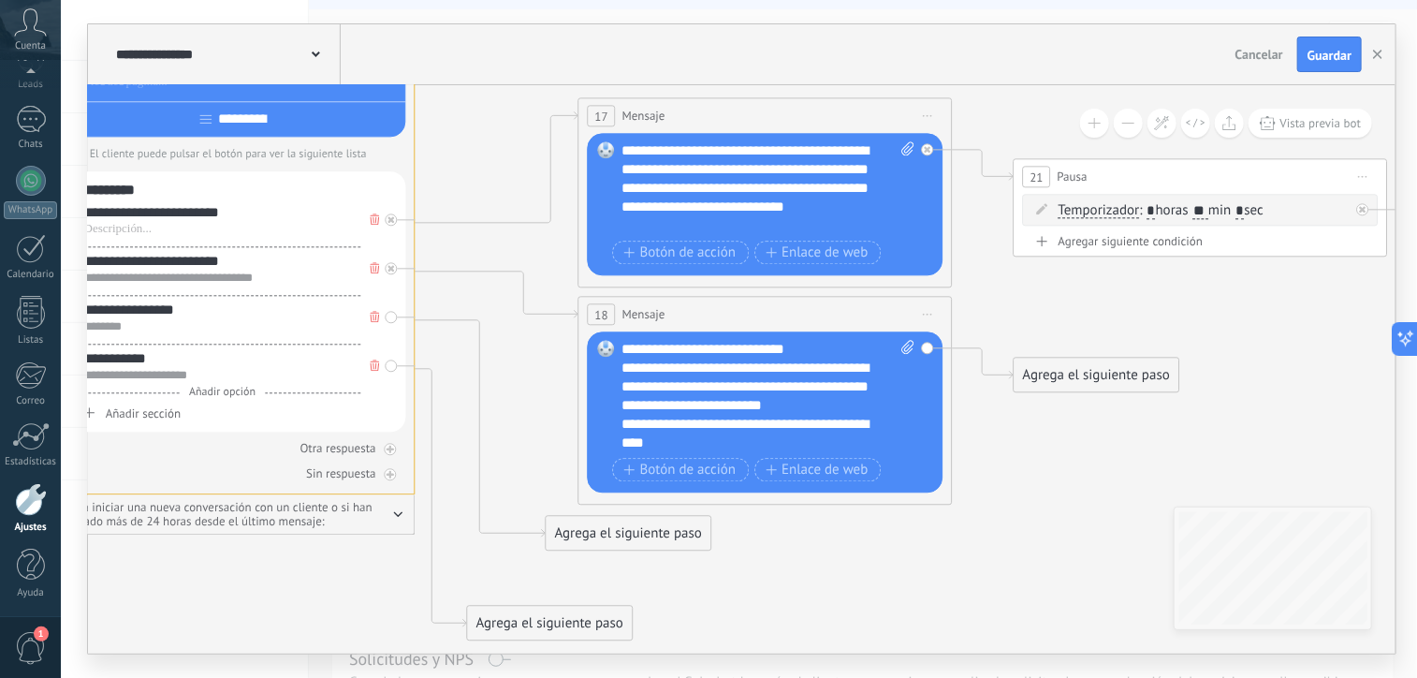
click at [1056, 388] on div "Agrega el siguiente paso" at bounding box center [1097, 375] width 164 height 31
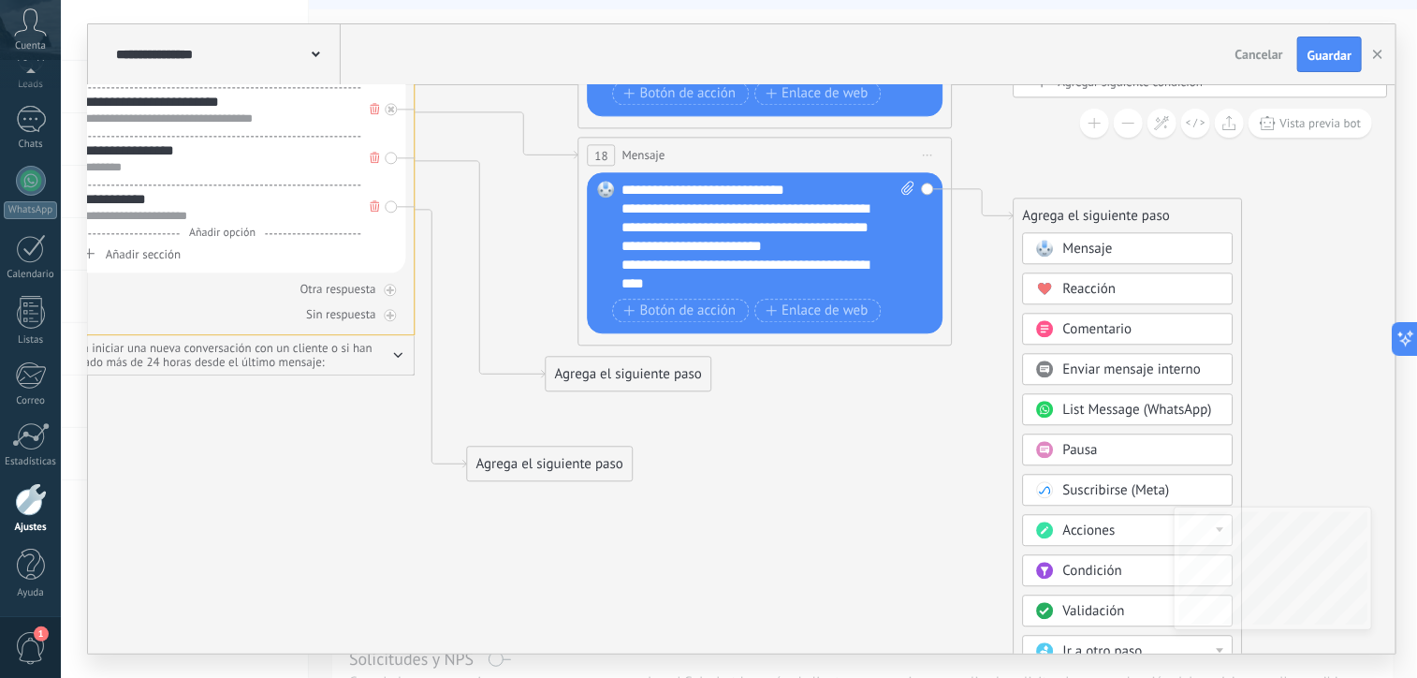
click at [1104, 521] on span "Acciones" at bounding box center [1090, 530] width 52 height 18
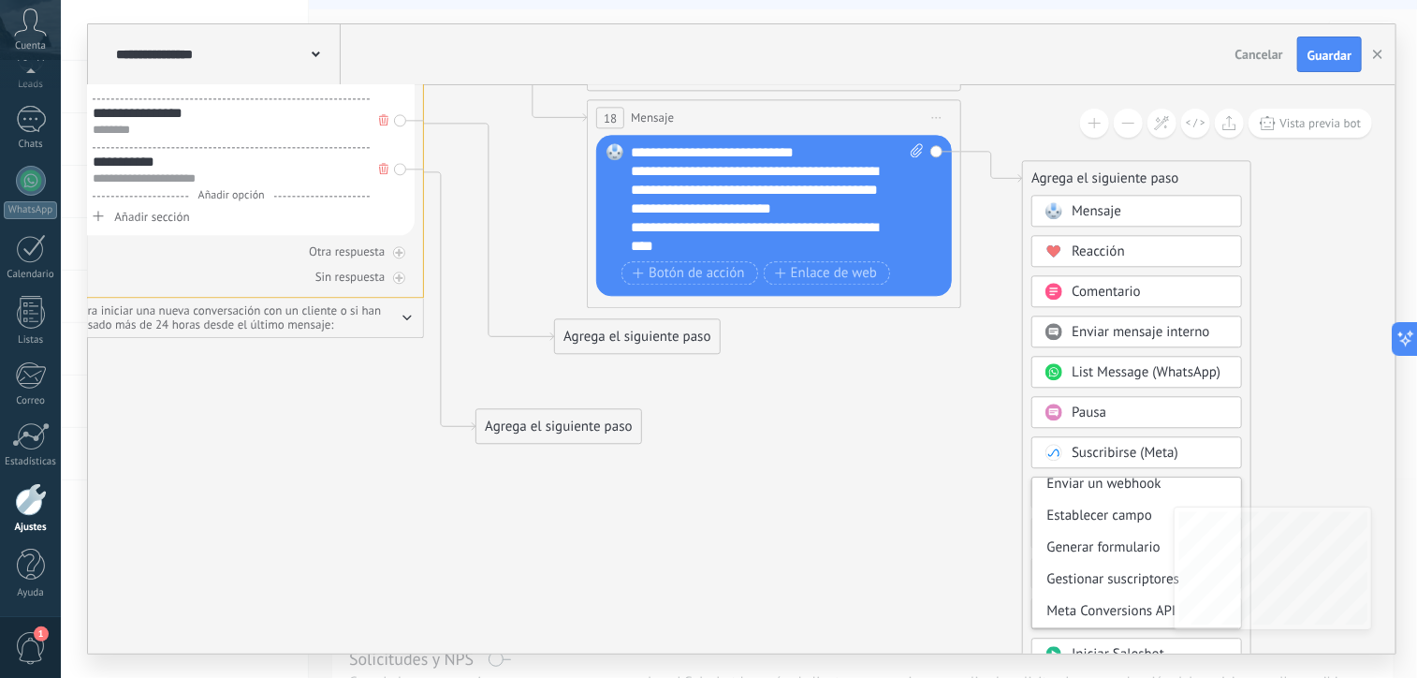
drag, startPoint x: 933, startPoint y: 585, endPoint x: 962, endPoint y: 441, distance: 147.3
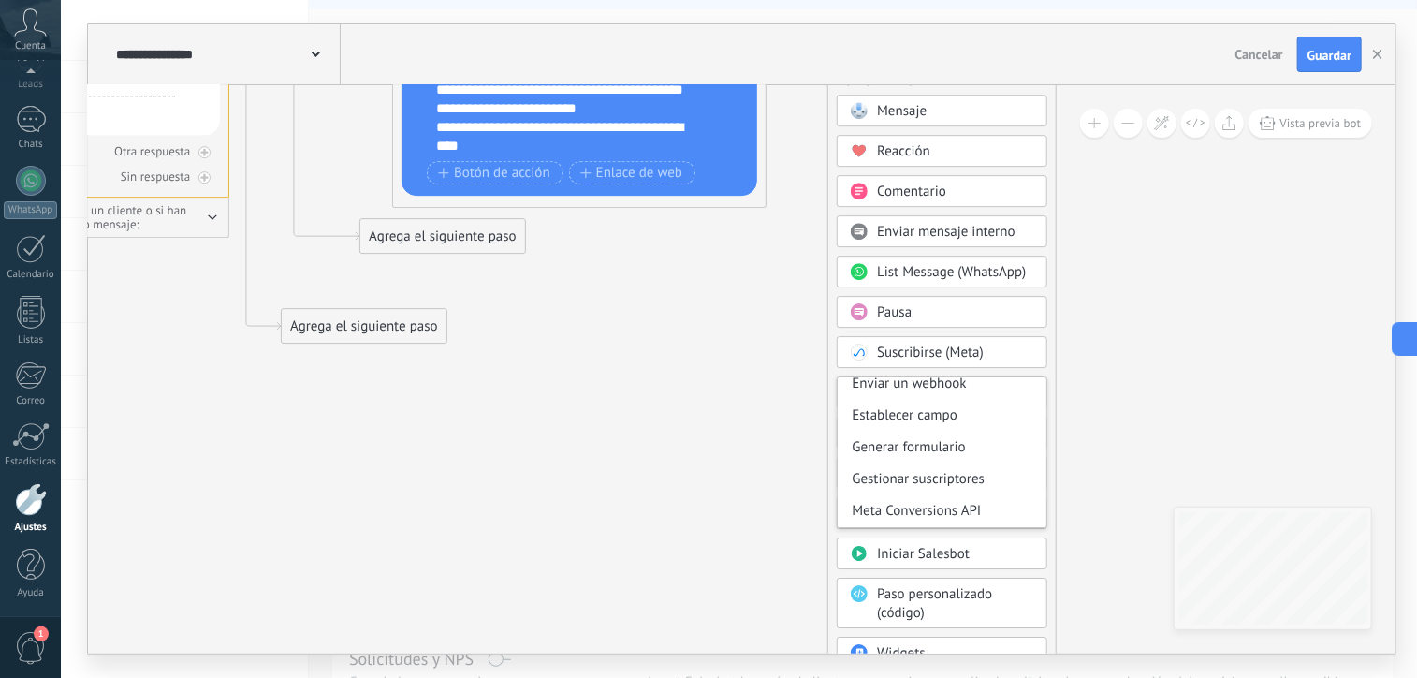
drag, startPoint x: 962, startPoint y: 441, endPoint x: 745, endPoint y: 448, distance: 217.3
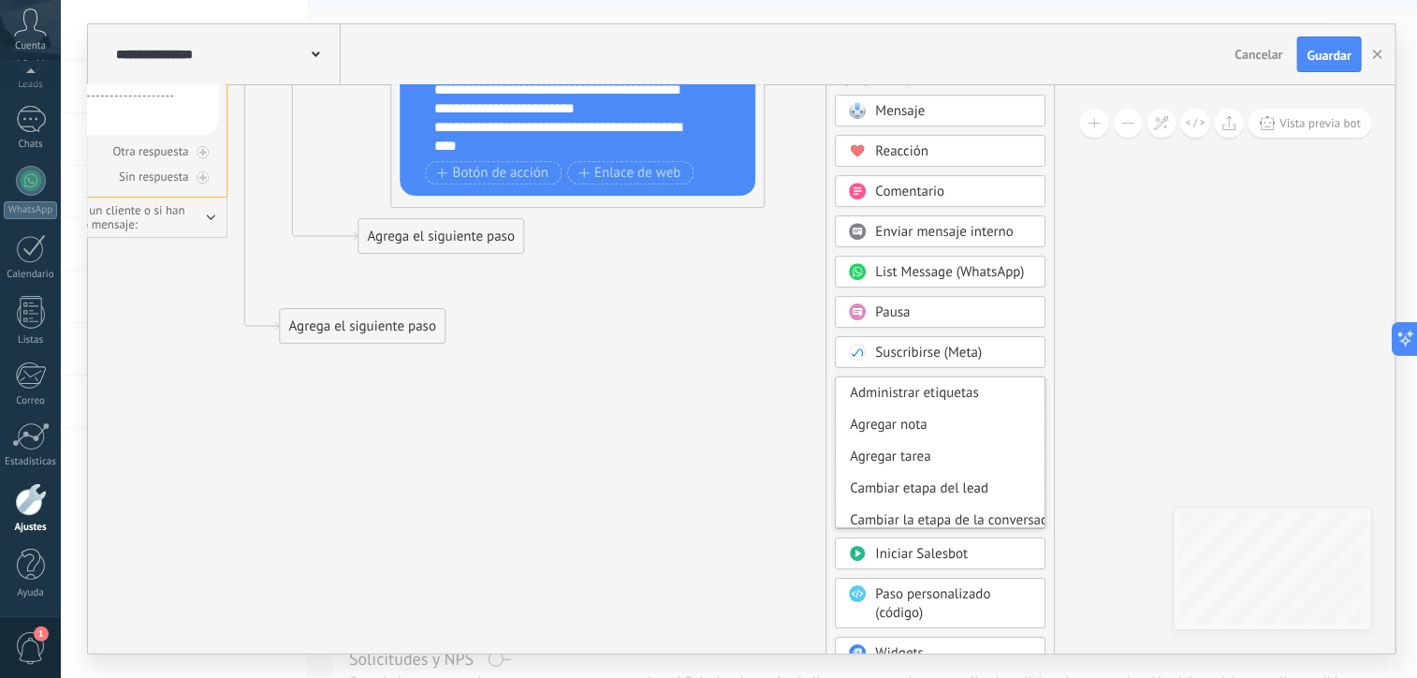
scroll to position [13, 0]
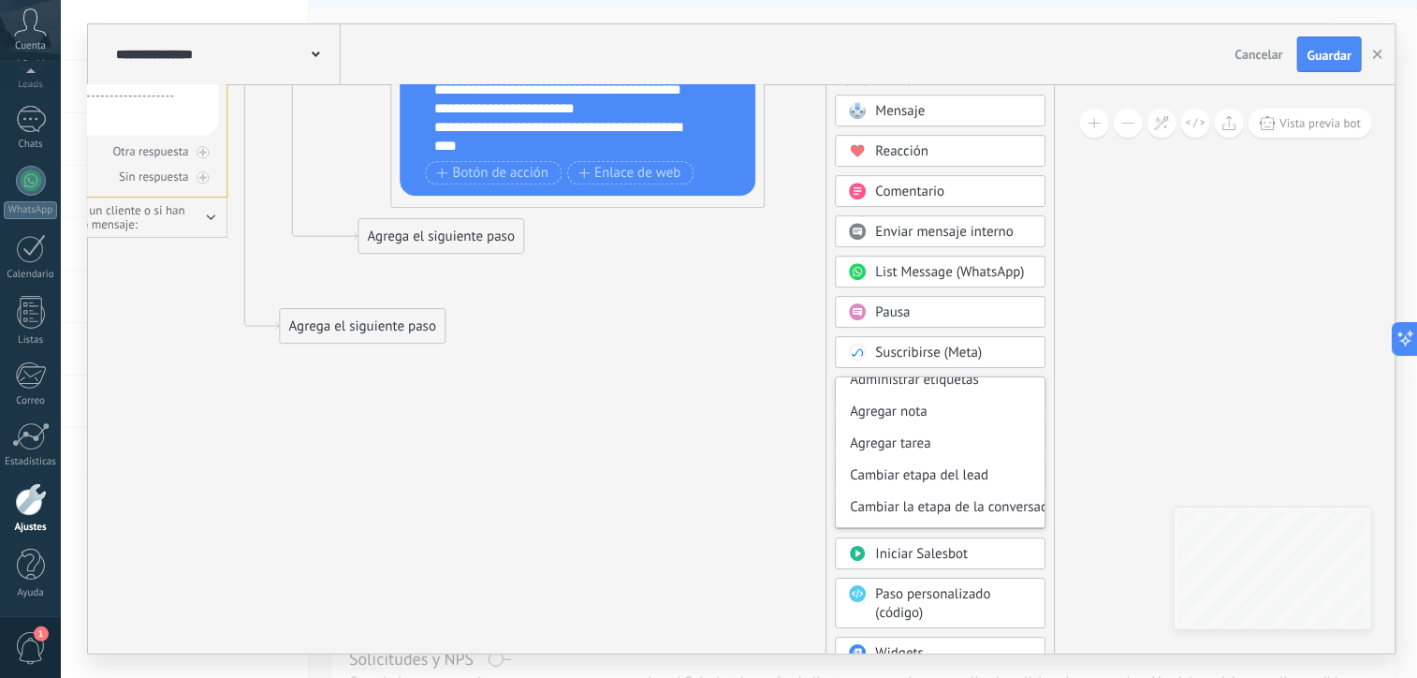
click at [951, 228] on span "Enviar mensaje interno" at bounding box center [945, 232] width 139 height 18
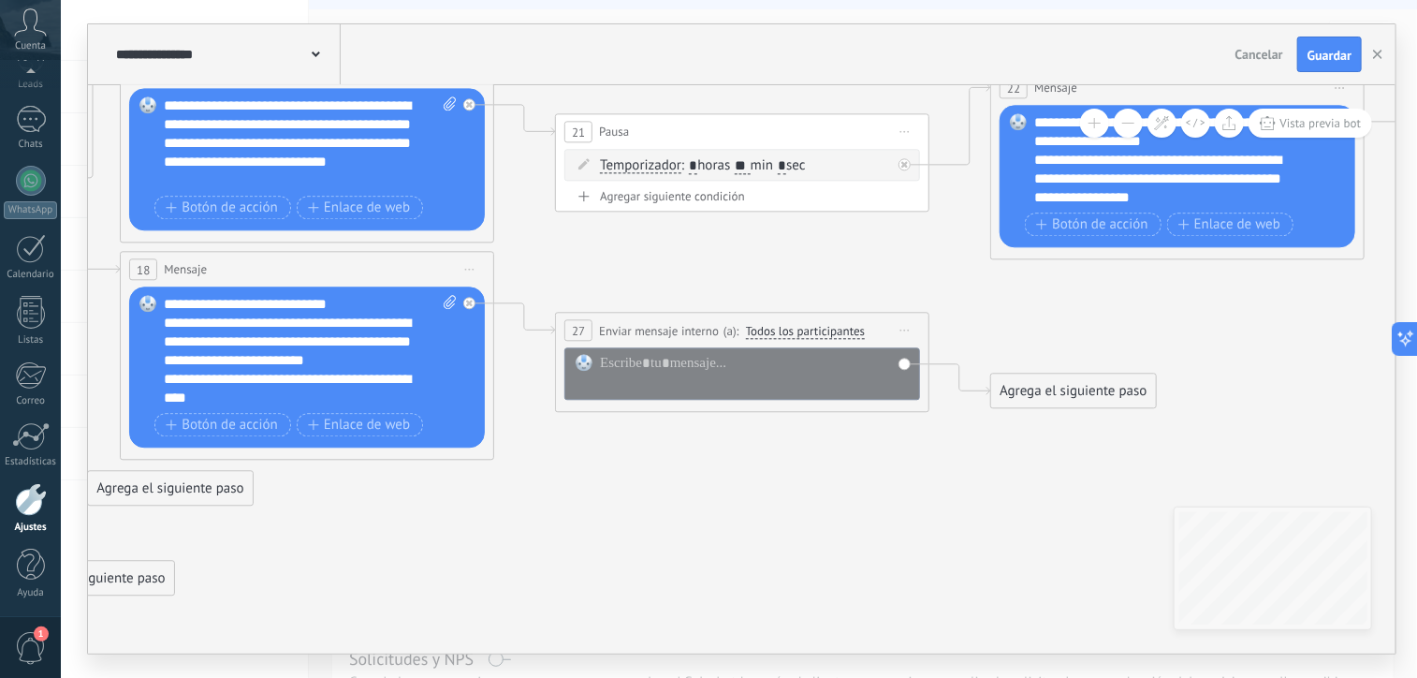
click at [777, 331] on span "Todos los participantes" at bounding box center [806, 331] width 120 height 15
click at [777, 331] on button "Todos los participantes" at bounding box center [854, 332] width 234 height 34
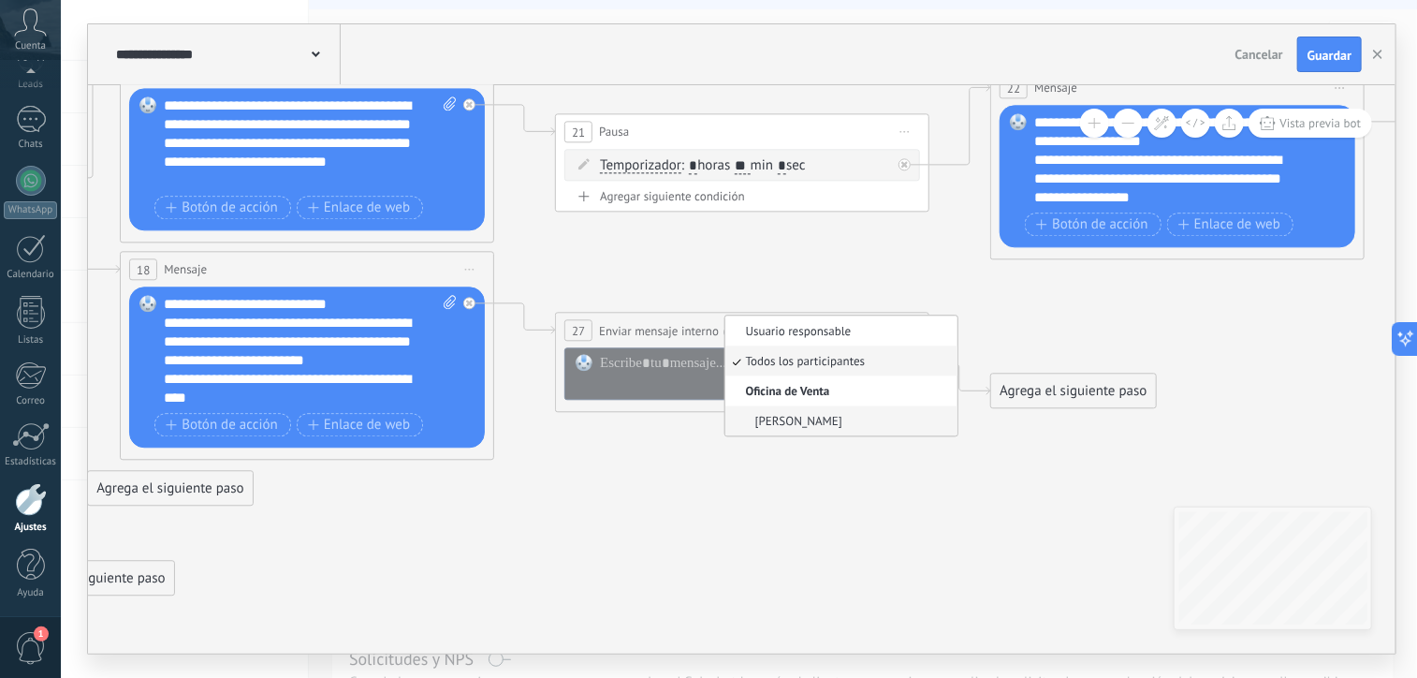
click at [777, 419] on span "[PERSON_NAME]" at bounding box center [839, 421] width 227 height 16
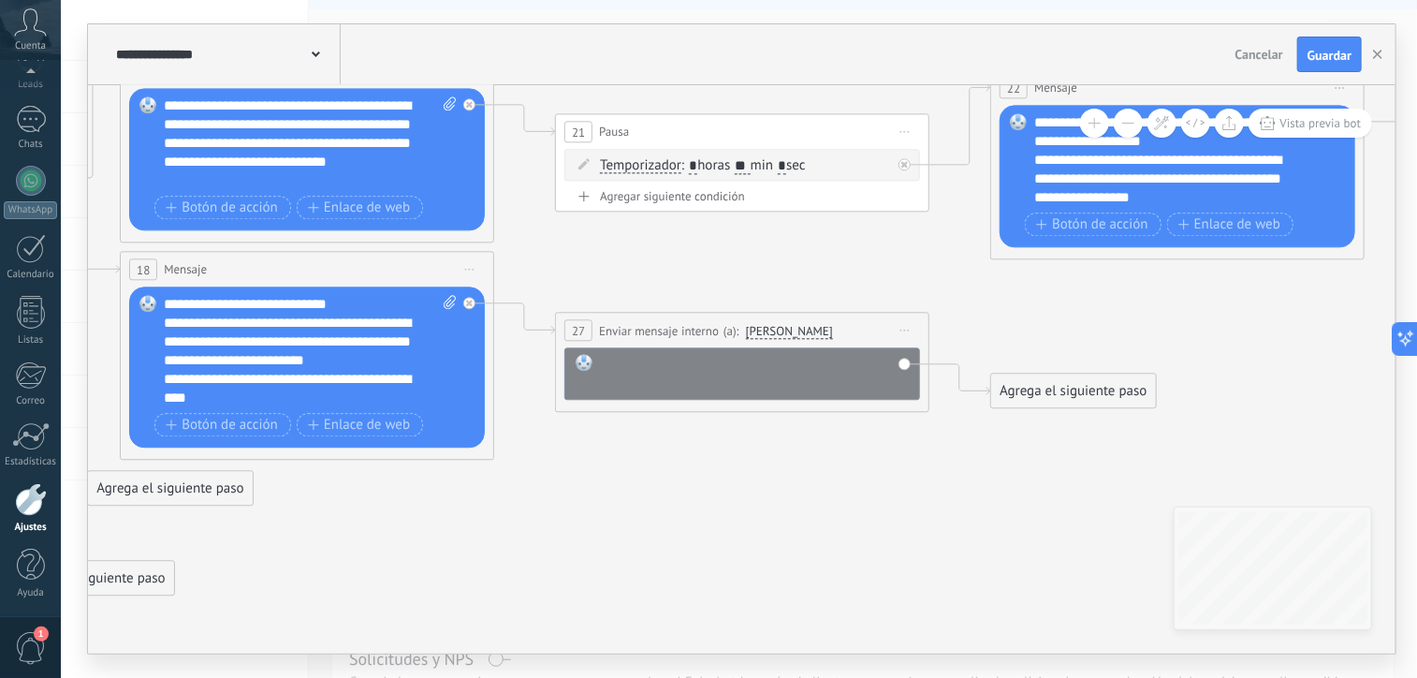
click at [748, 370] on div at bounding box center [755, 372] width 310 height 37
click at [1017, 390] on div "Agrega el siguiente paso" at bounding box center [1074, 390] width 164 height 31
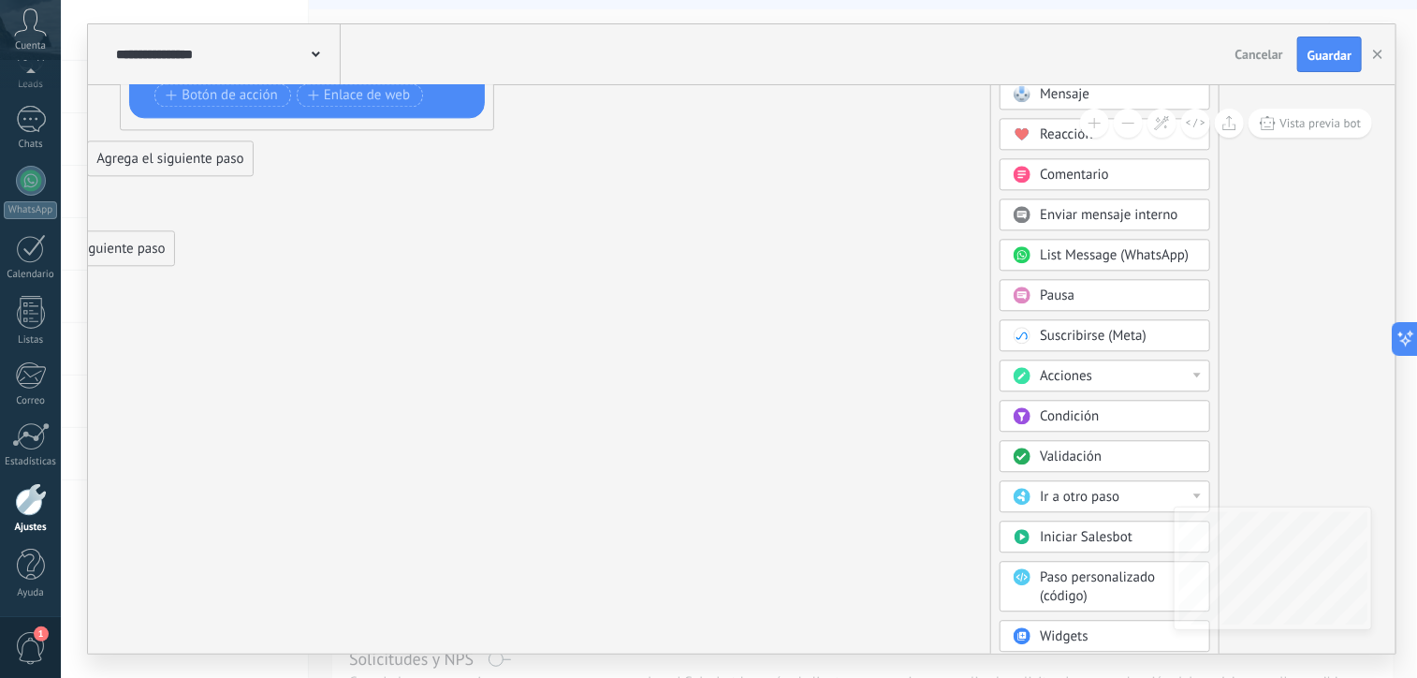
click at [1076, 367] on span "Acciones" at bounding box center [1066, 376] width 52 height 18
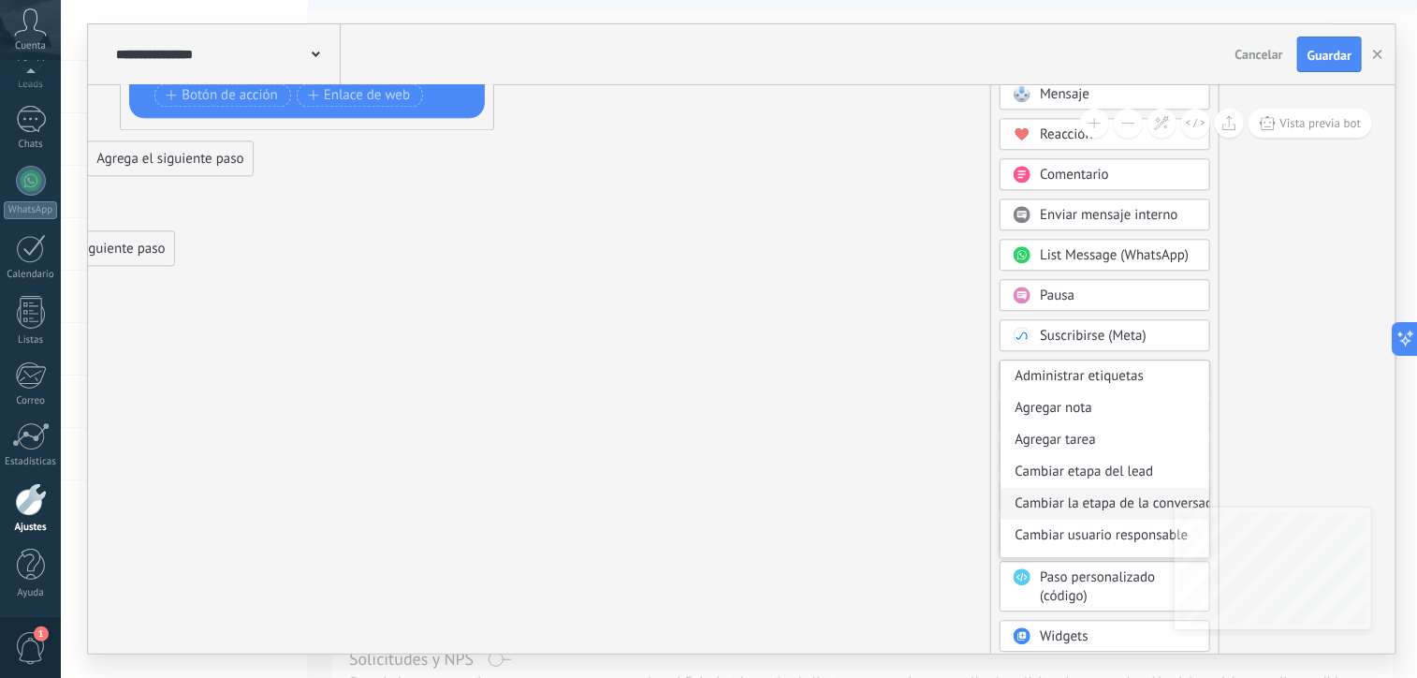
click at [1097, 501] on div "Cambiar la etapa de la conversación" at bounding box center [1105, 504] width 209 height 32
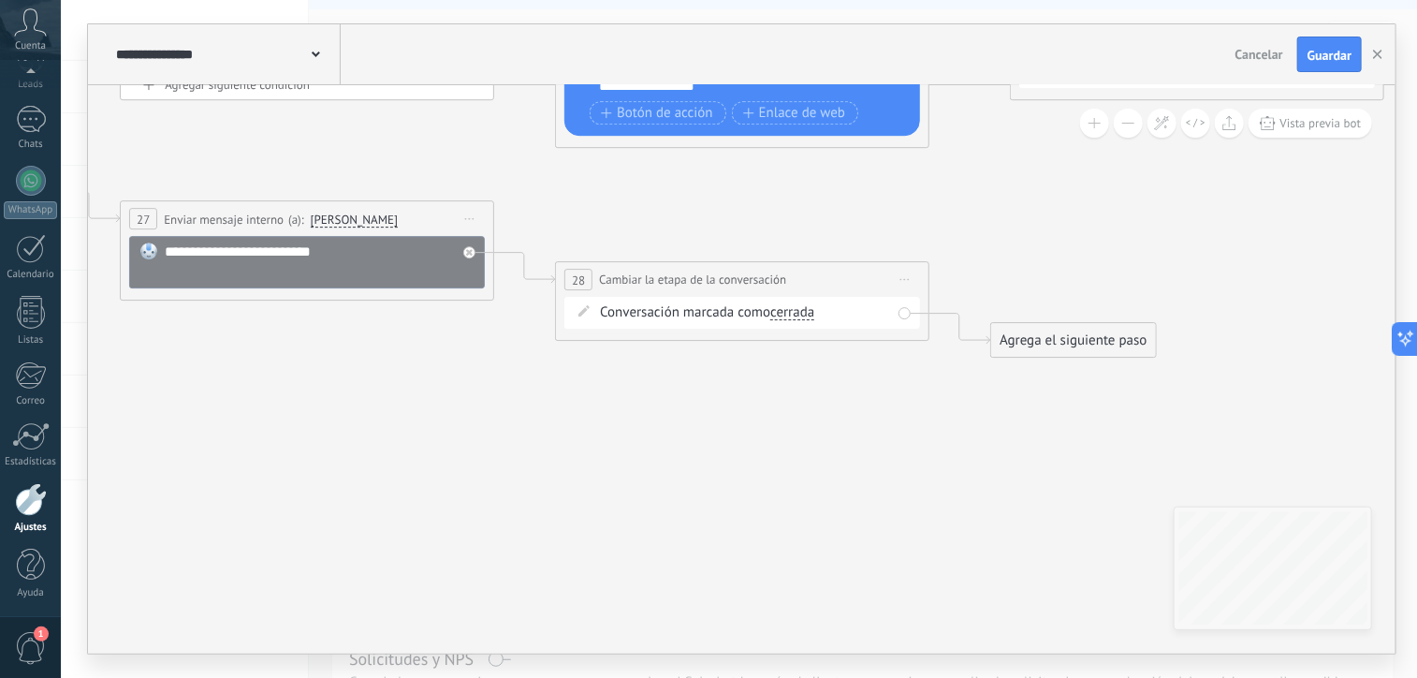
click at [1030, 338] on div "Agrega el siguiente paso" at bounding box center [1074, 340] width 164 height 31
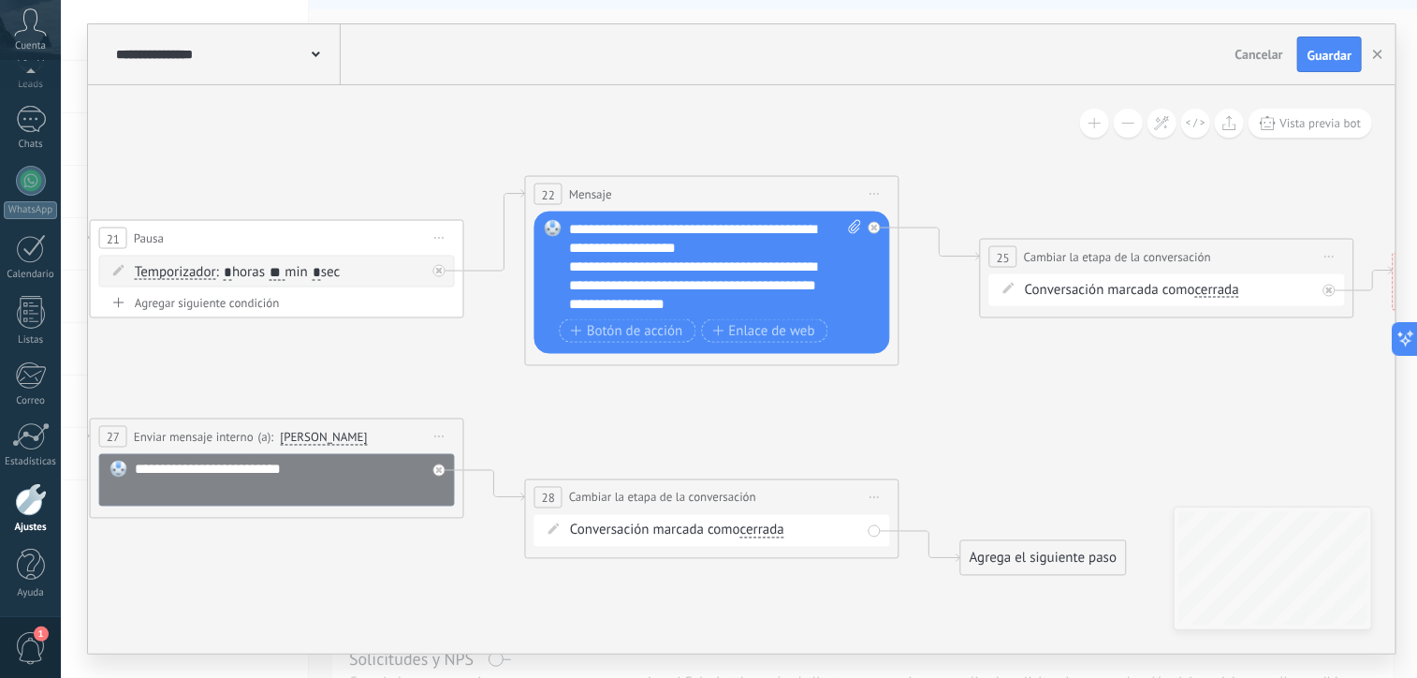
drag, startPoint x: 752, startPoint y: 519, endPoint x: 763, endPoint y: 439, distance: 80.4
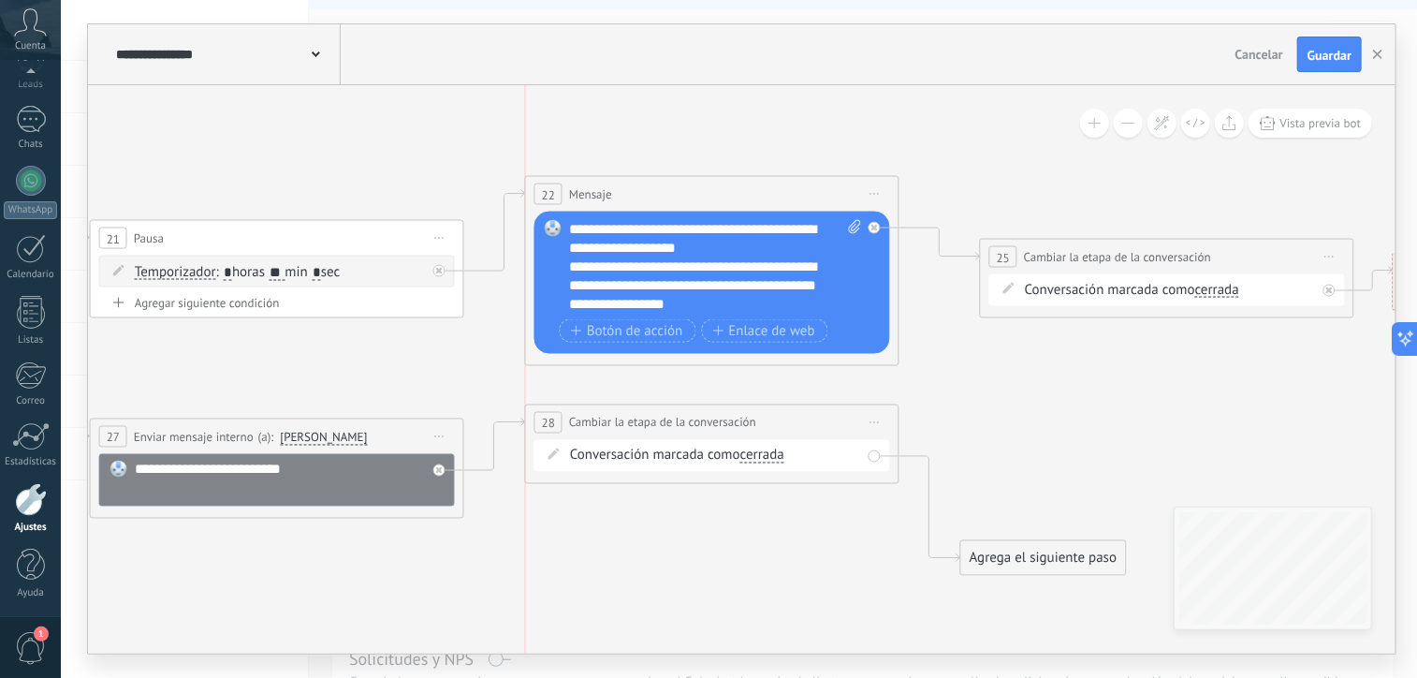
drag, startPoint x: 771, startPoint y: 502, endPoint x: 763, endPoint y: 427, distance: 75.3
click at [763, 427] on div "**********" at bounding box center [712, 422] width 373 height 35
drag, startPoint x: 1030, startPoint y: 553, endPoint x: 1050, endPoint y: 405, distance: 149.2
click at [1050, 405] on div "Agrega el siguiente paso" at bounding box center [1063, 402] width 164 height 31
click at [1050, 406] on div "Agrega el siguiente paso" at bounding box center [1063, 402] width 164 height 31
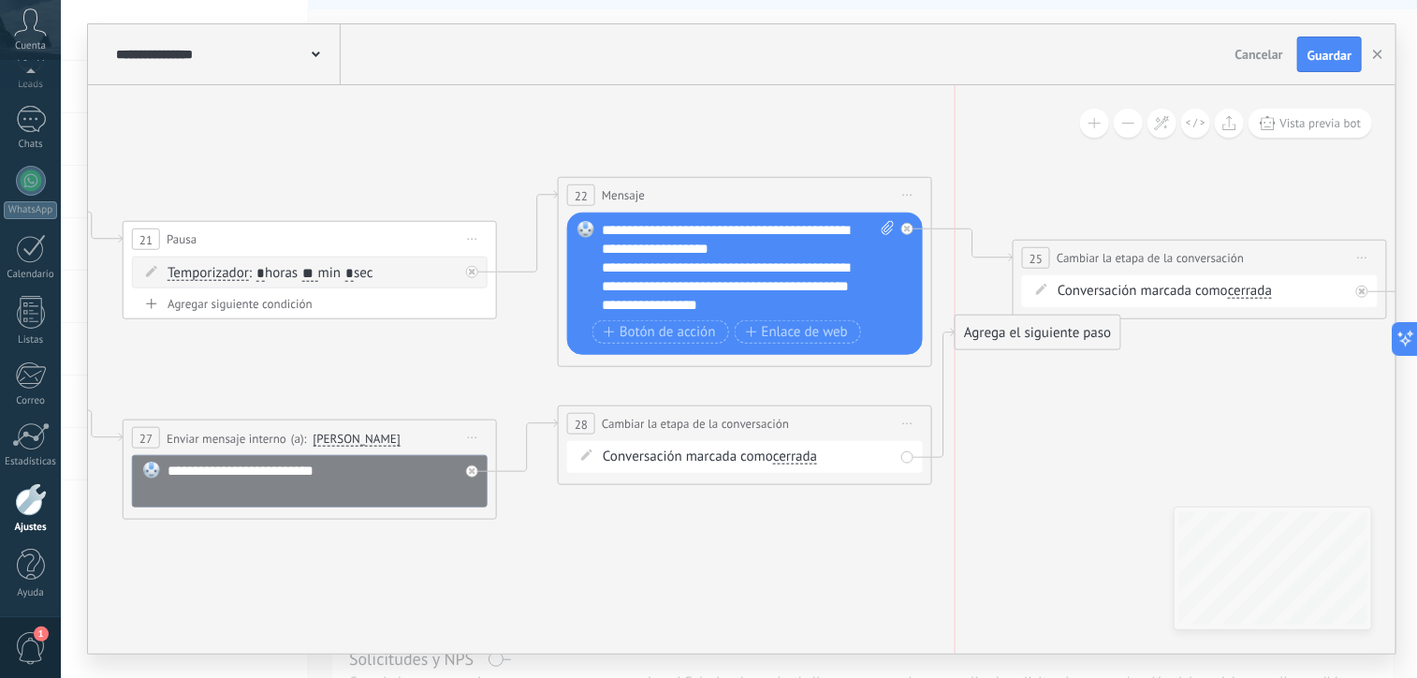
drag, startPoint x: 1057, startPoint y: 404, endPoint x: 992, endPoint y: 334, distance: 95.4
click at [992, 334] on div "Agrega el siguiente paso" at bounding box center [1038, 332] width 164 height 31
click at [992, 334] on div "Agrega el siguiente paso" at bounding box center [1038, 346] width 164 height 31
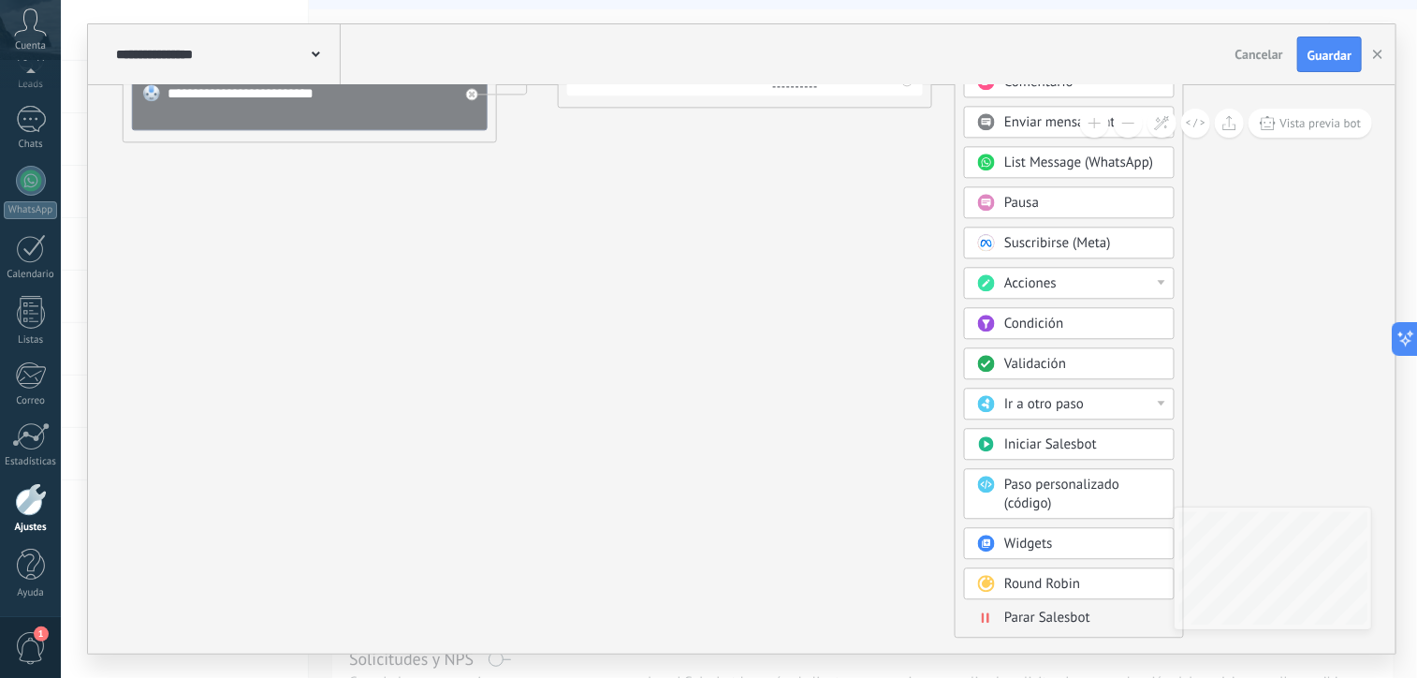
click at [1032, 614] on span "Parar Salesbot" at bounding box center [1048, 618] width 86 height 18
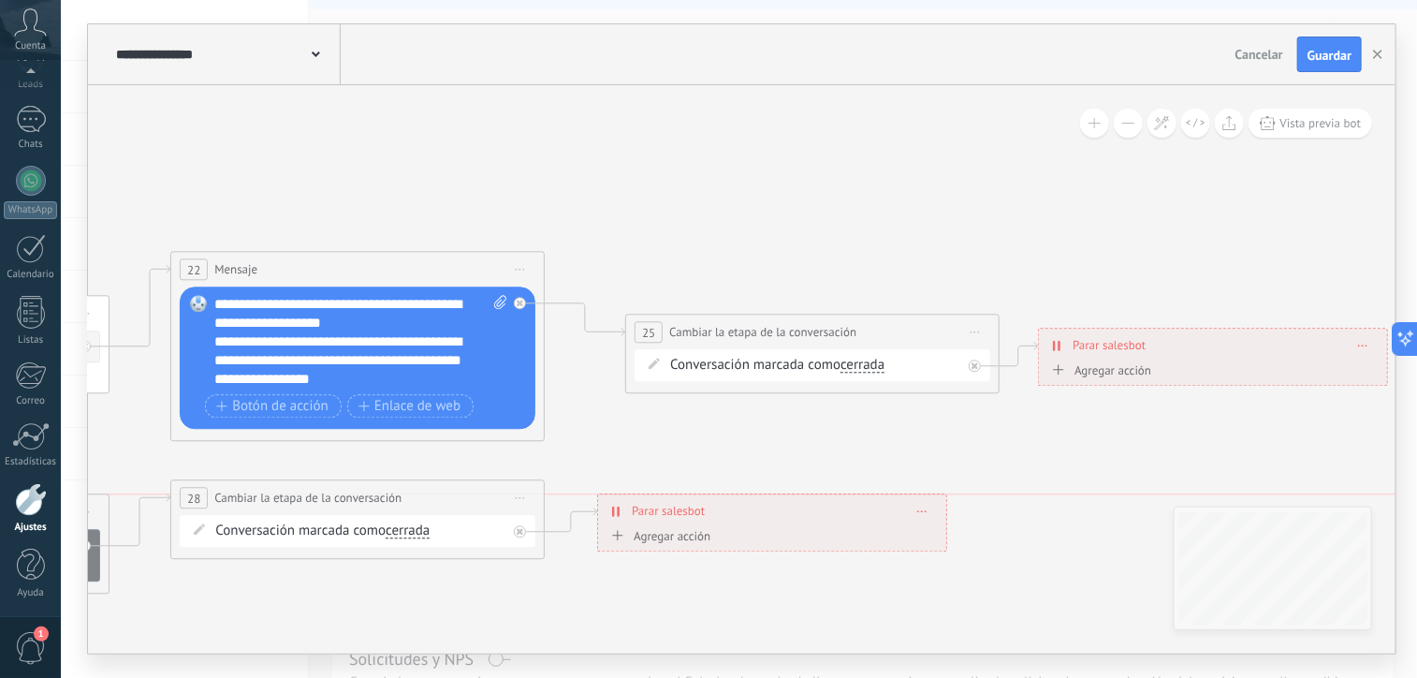
drag, startPoint x: 624, startPoint y: 415, endPoint x: 653, endPoint y: 502, distance: 91.8
click at [653, 502] on span "Parar salesbot" at bounding box center [668, 511] width 73 height 18
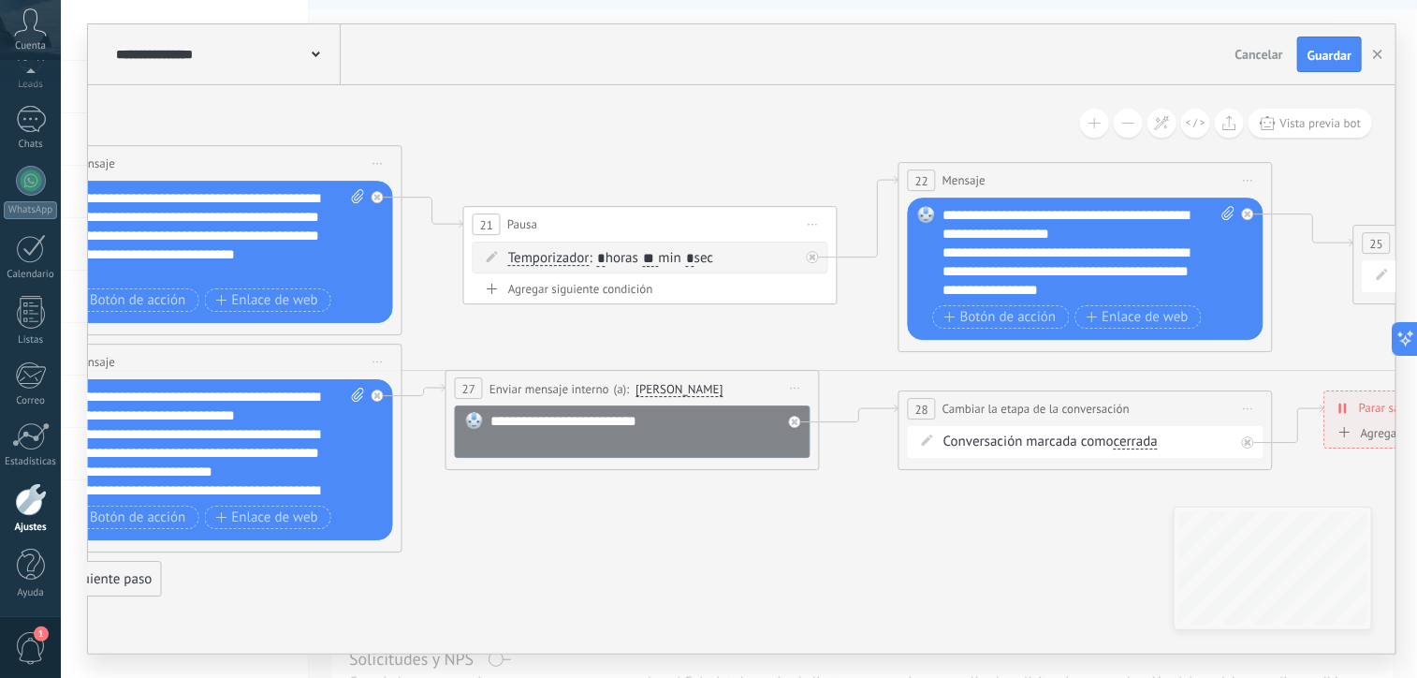
drag, startPoint x: 558, startPoint y: 425, endPoint x: 541, endPoint y: 391, distance: 37.7
click at [541, 391] on span "Enviar mensaje interno" at bounding box center [550, 389] width 120 height 18
drag, startPoint x: 915, startPoint y: 434, endPoint x: 892, endPoint y: 420, distance: 26.5
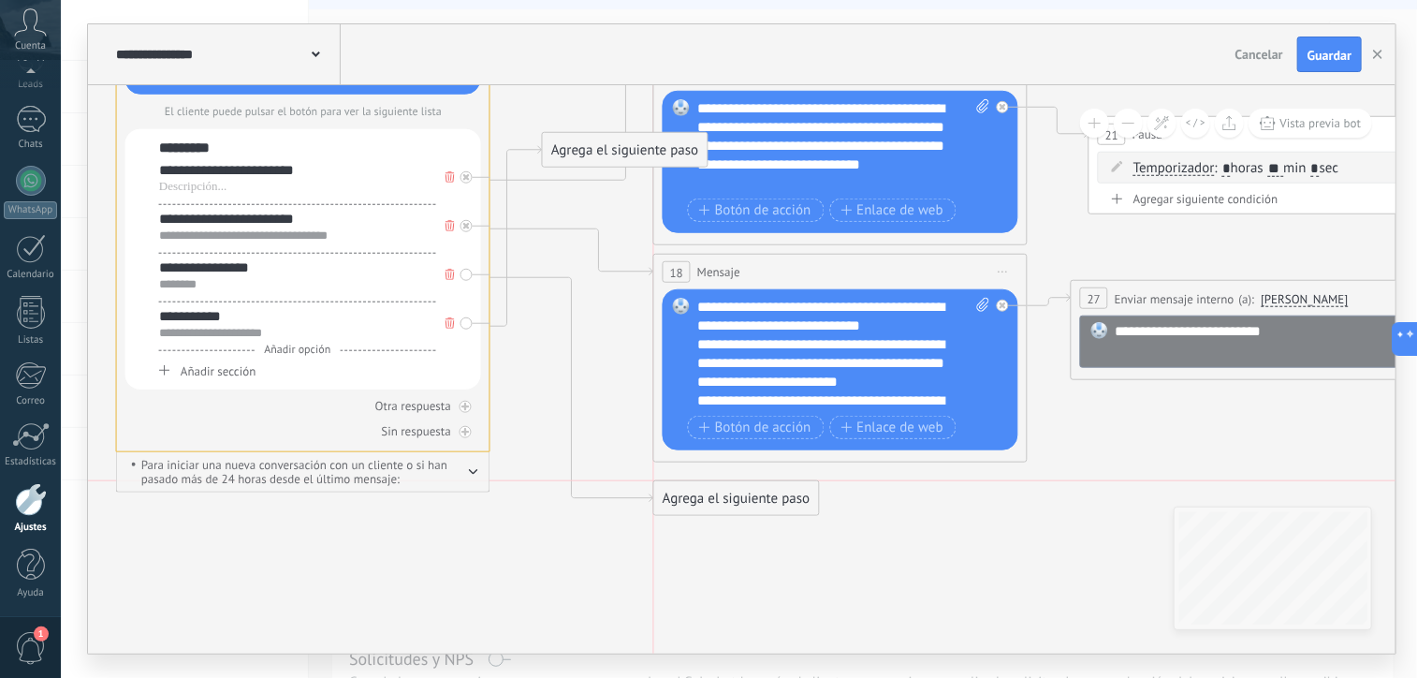
drag, startPoint x: 664, startPoint y: 491, endPoint x: 698, endPoint y: 510, distance: 39.8
click at [698, 510] on div "Agrega el siguiente paso" at bounding box center [736, 498] width 164 height 31
click at [700, 510] on div "Agrega el siguiente paso" at bounding box center [736, 507] width 164 height 31
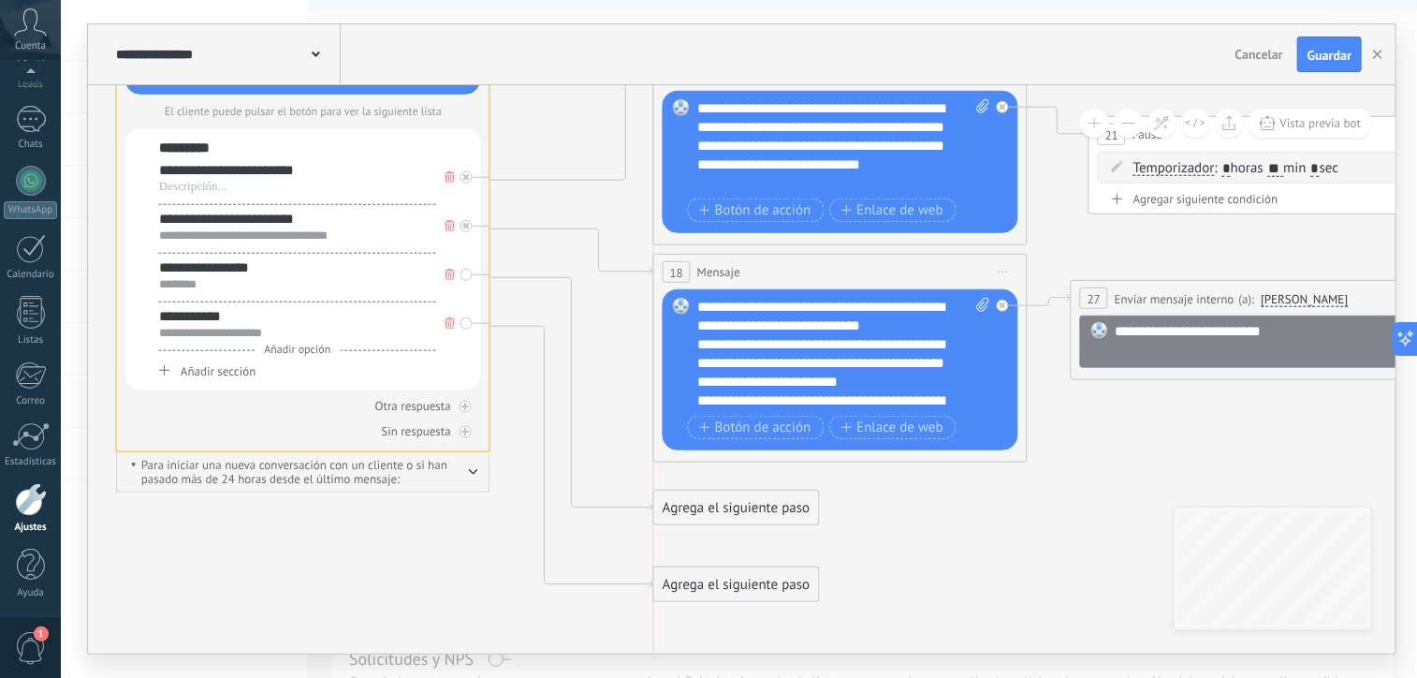
drag, startPoint x: 563, startPoint y: 153, endPoint x: 678, endPoint y: 587, distance: 449.4
click at [678, 587] on div "Agrega el siguiente paso" at bounding box center [736, 584] width 164 height 31
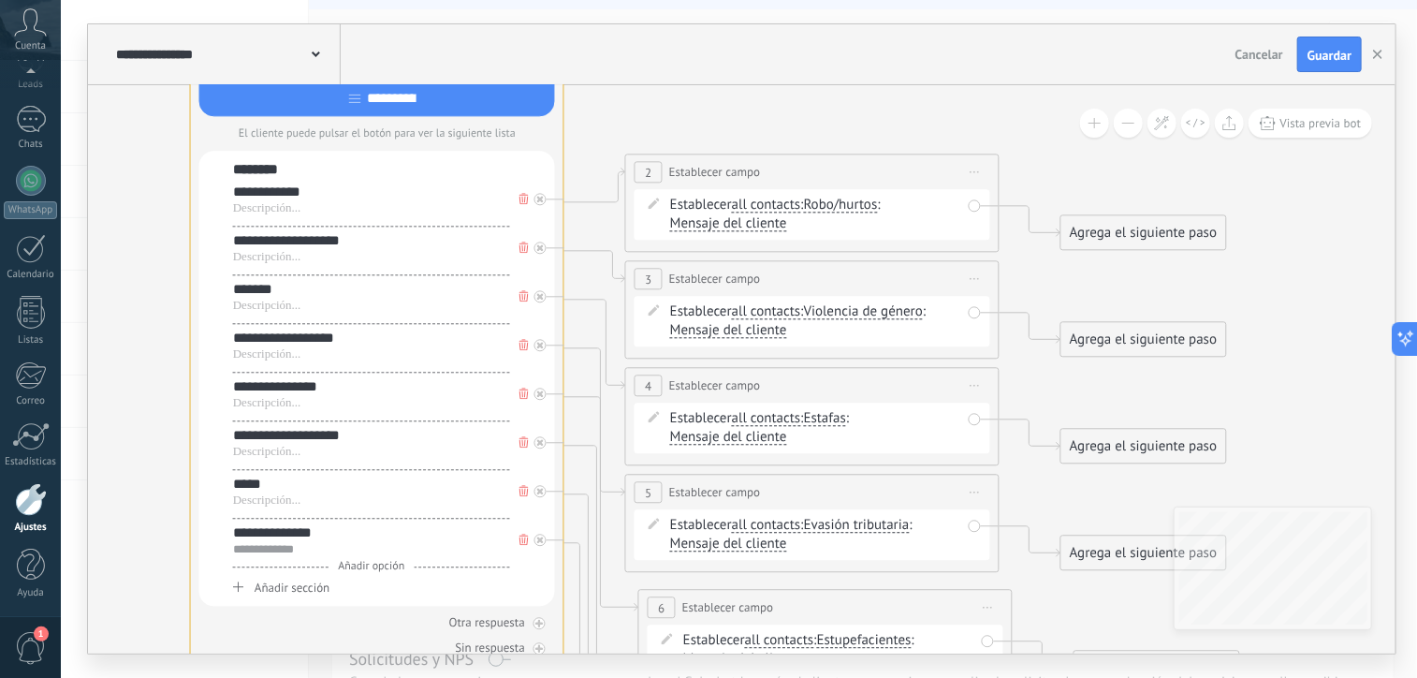
click at [503, 542] on div "**********" at bounding box center [371, 549] width 277 height 15
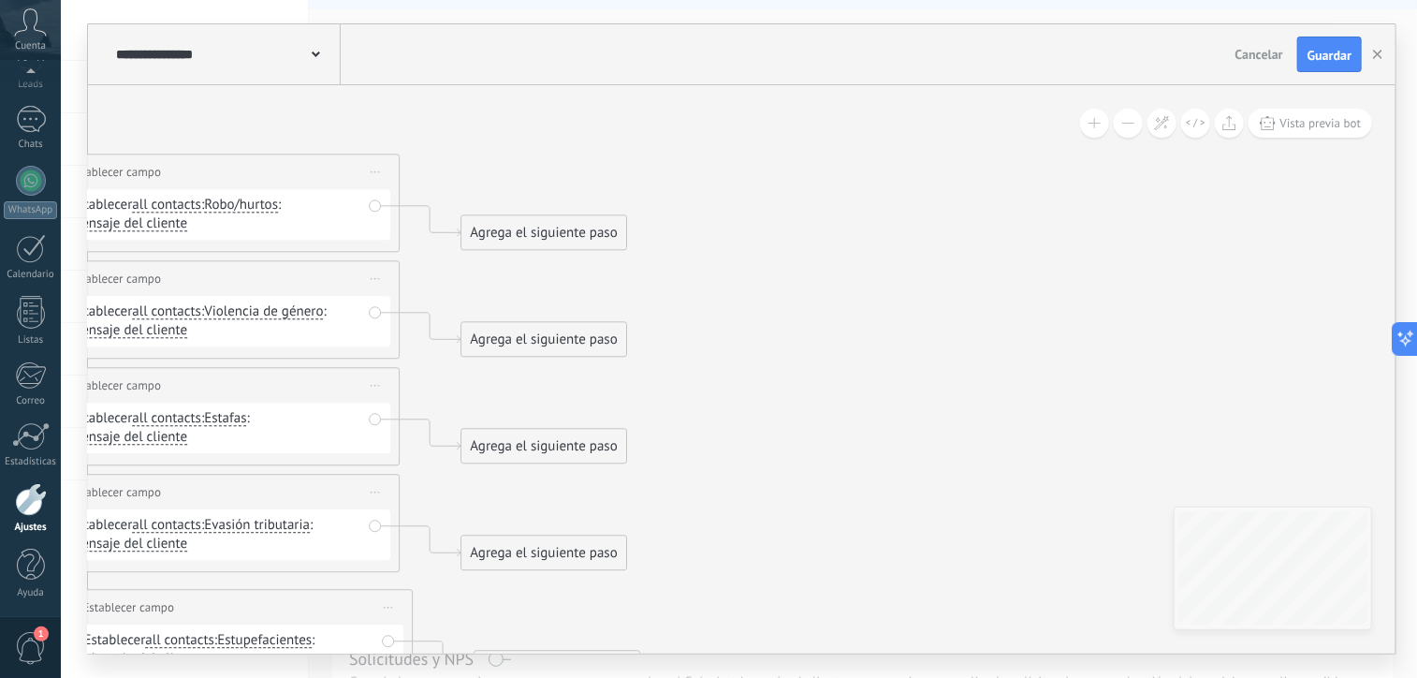
click at [538, 238] on div "Agrega el siguiente paso" at bounding box center [544, 232] width 164 height 31
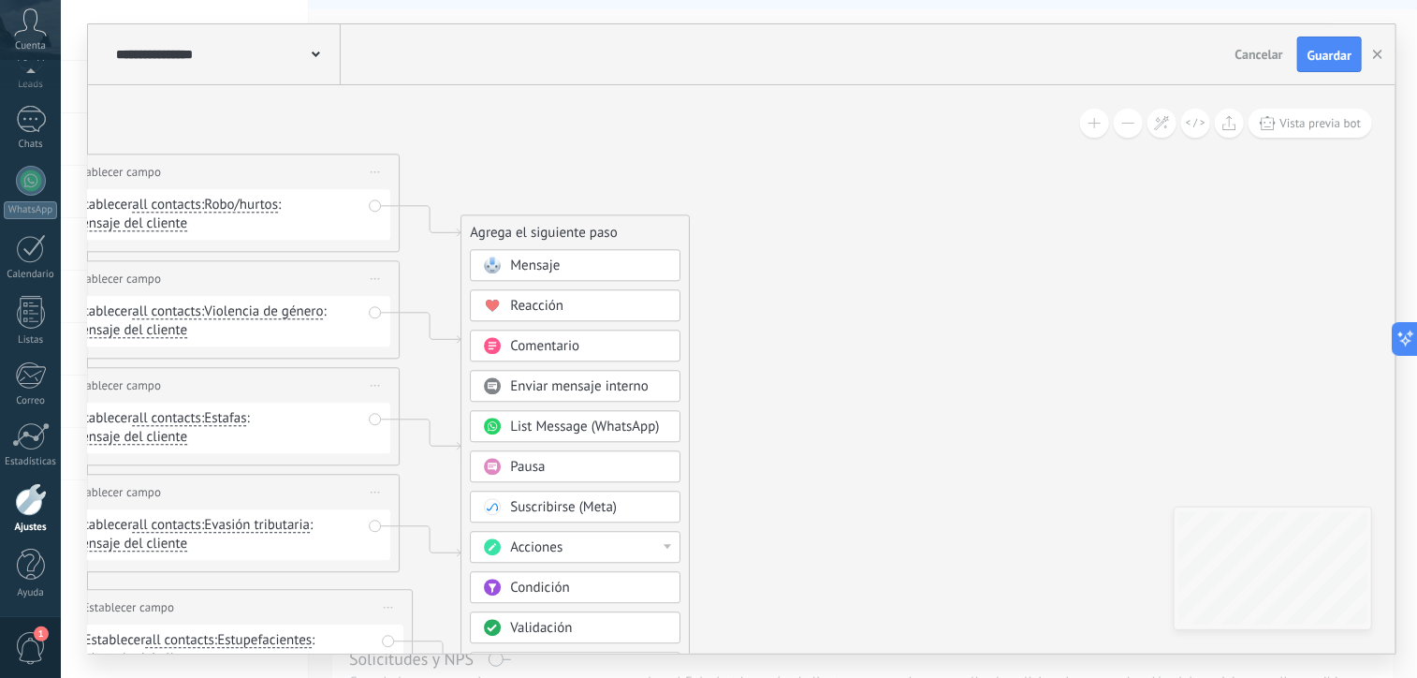
click at [586, 276] on div "Mensaje" at bounding box center [575, 265] width 211 height 32
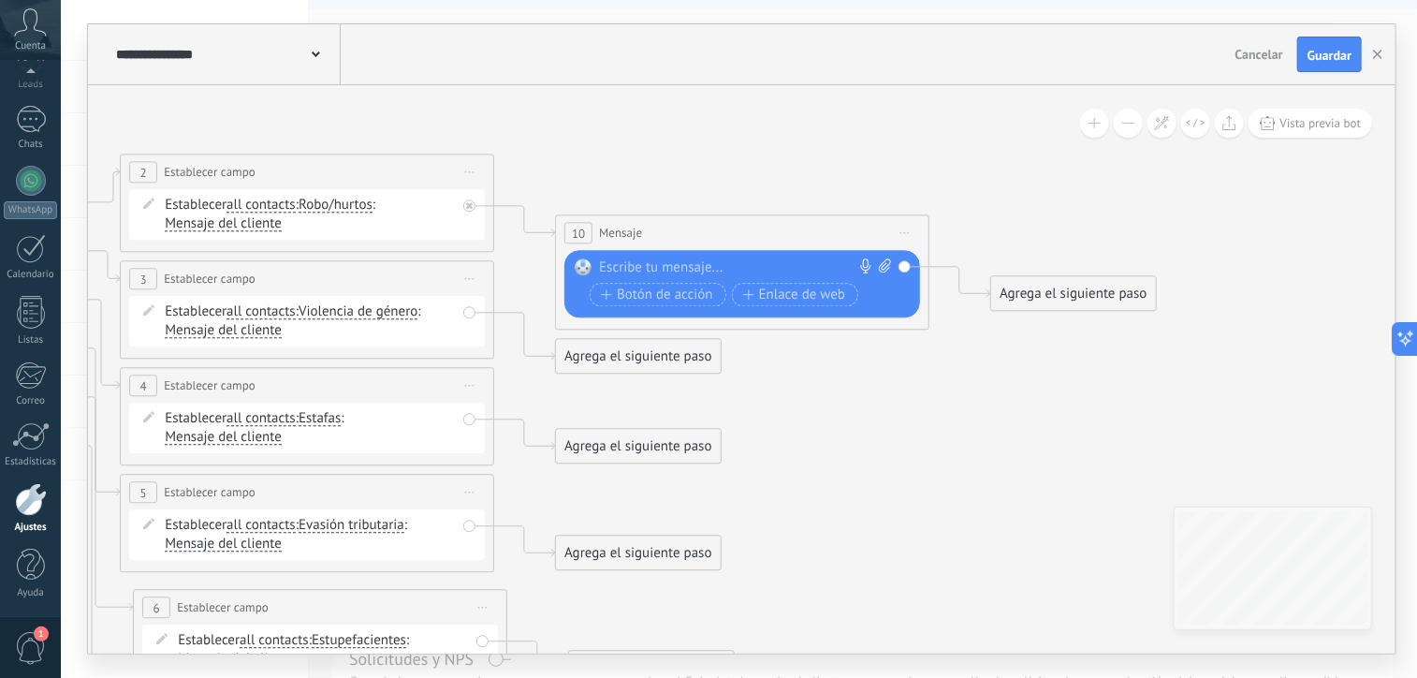
click at [668, 267] on div at bounding box center [738, 267] width 278 height 19
paste div
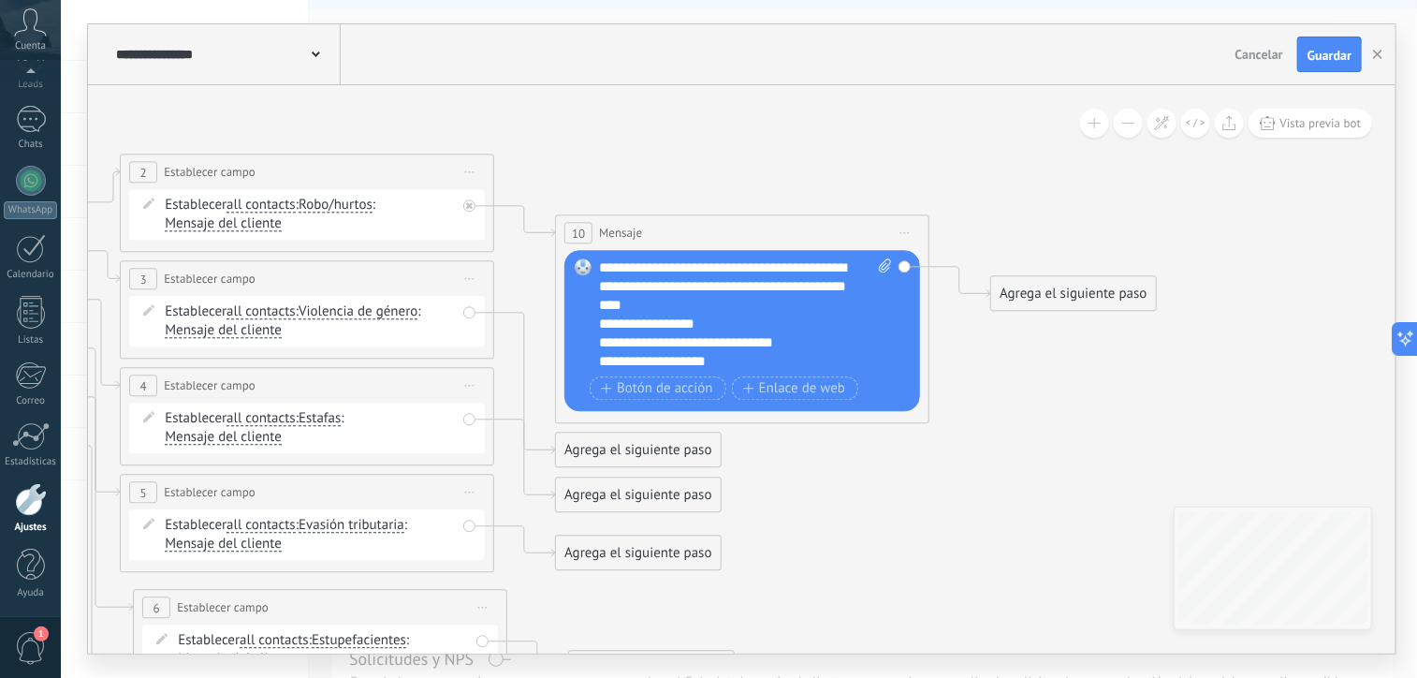
click at [699, 273] on div "**********" at bounding box center [746, 314] width 294 height 112
click at [631, 269] on div "**********" at bounding box center [746, 314] width 294 height 112
drag, startPoint x: 789, startPoint y: 340, endPoint x: 618, endPoint y: 337, distance: 171.4
click at [618, 333] on div "**********" at bounding box center [729, 324] width 261 height 19
click at [895, 228] on span "Iniciar vista previa aquí Cambiar nombre Duplicar Borrar" at bounding box center [905, 232] width 30 height 27
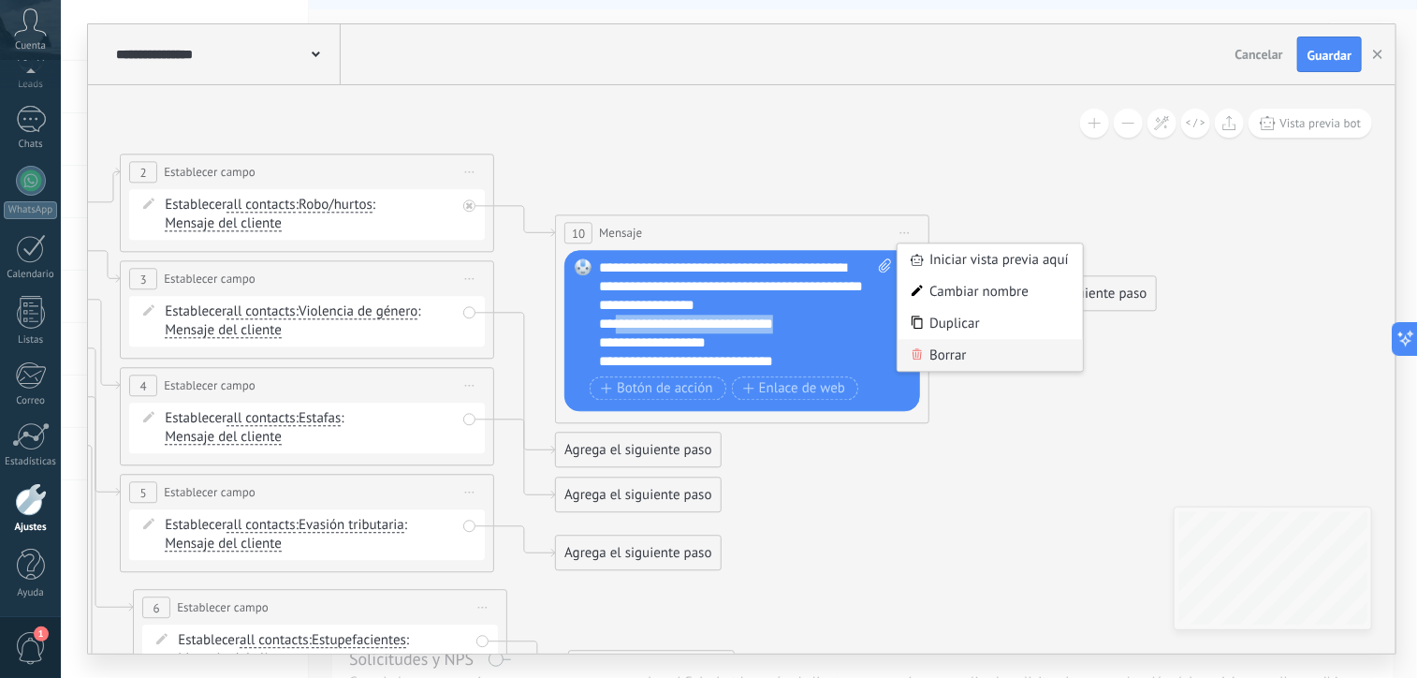
click at [933, 355] on div "Borrar" at bounding box center [990, 355] width 185 height 32
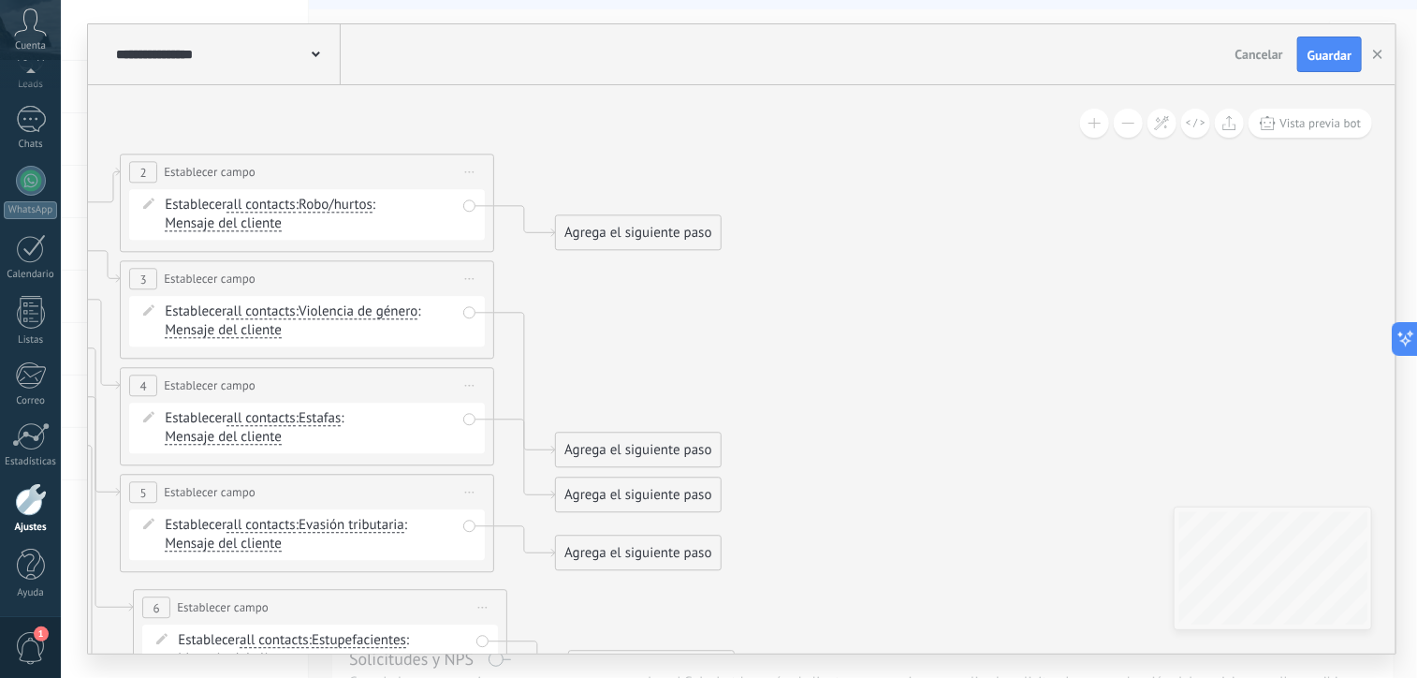
click at [670, 235] on div "Agrega el siguiente paso" at bounding box center [638, 232] width 164 height 31
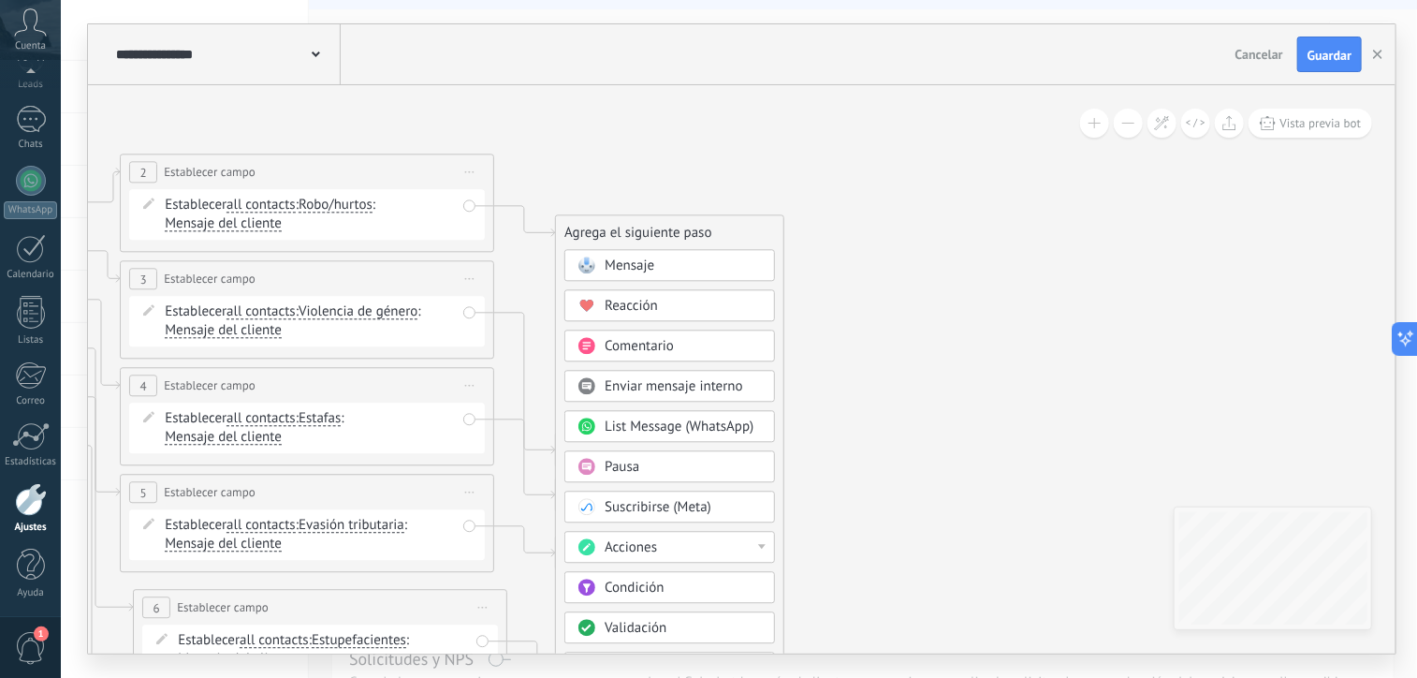
click at [678, 439] on div "List Message (WhatsApp)" at bounding box center [670, 426] width 211 height 32
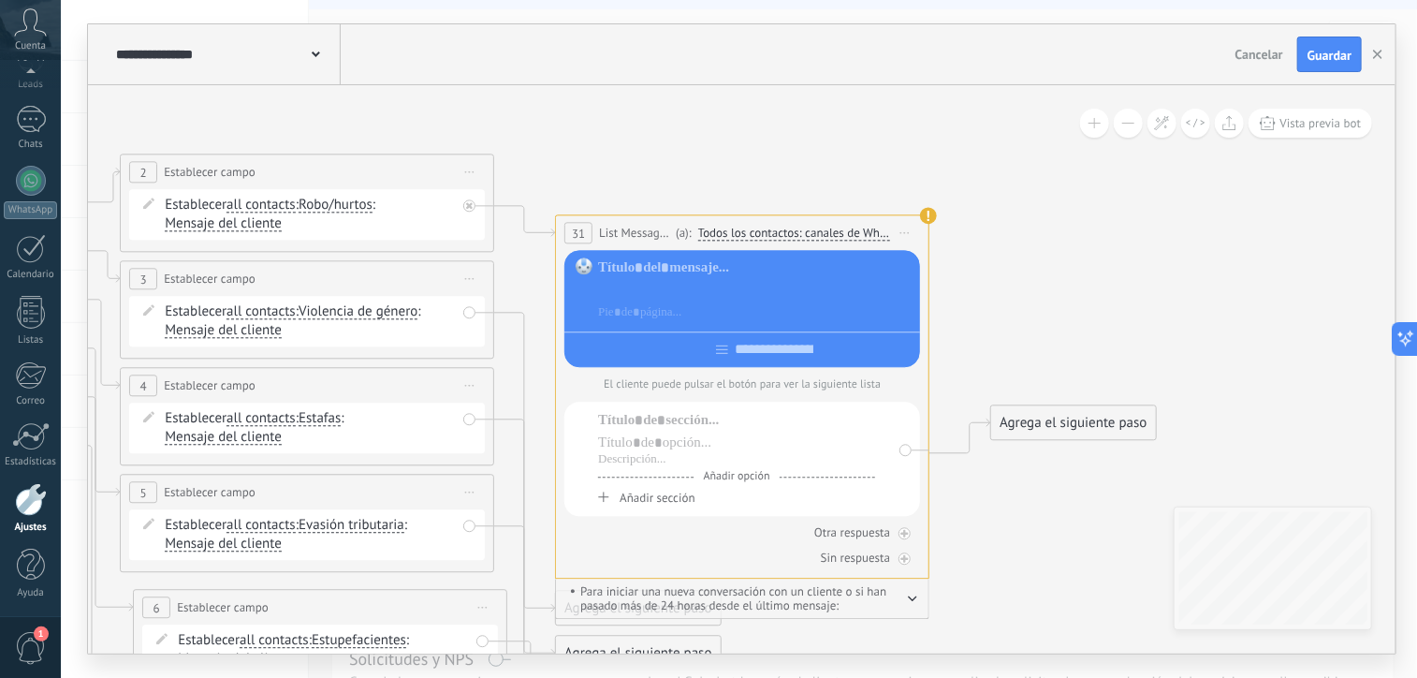
click at [645, 285] on div at bounding box center [756, 290] width 316 height 19
paste div
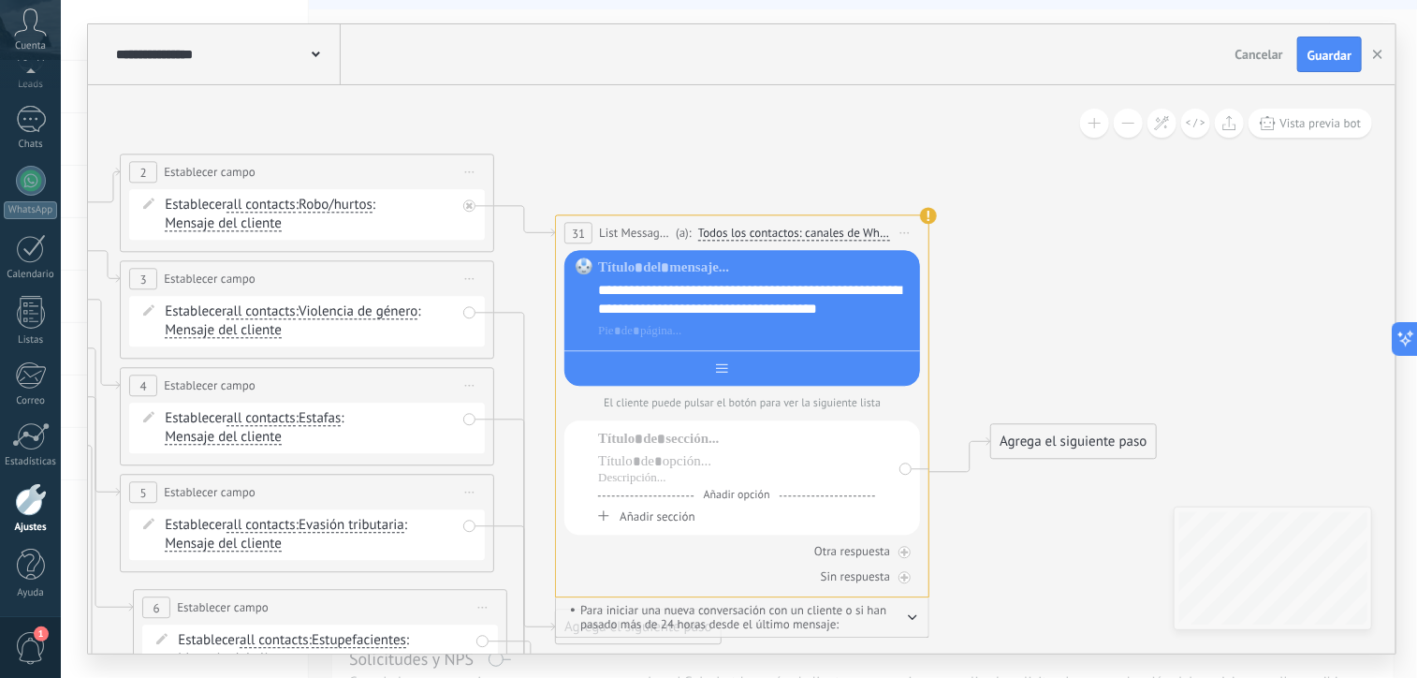
click at [765, 370] on input "text" at bounding box center [774, 367] width 92 height 15
paste input "**********"
type input "**********"
click at [639, 439] on div at bounding box center [736, 439] width 277 height 19
click at [616, 467] on div at bounding box center [736, 461] width 277 height 19
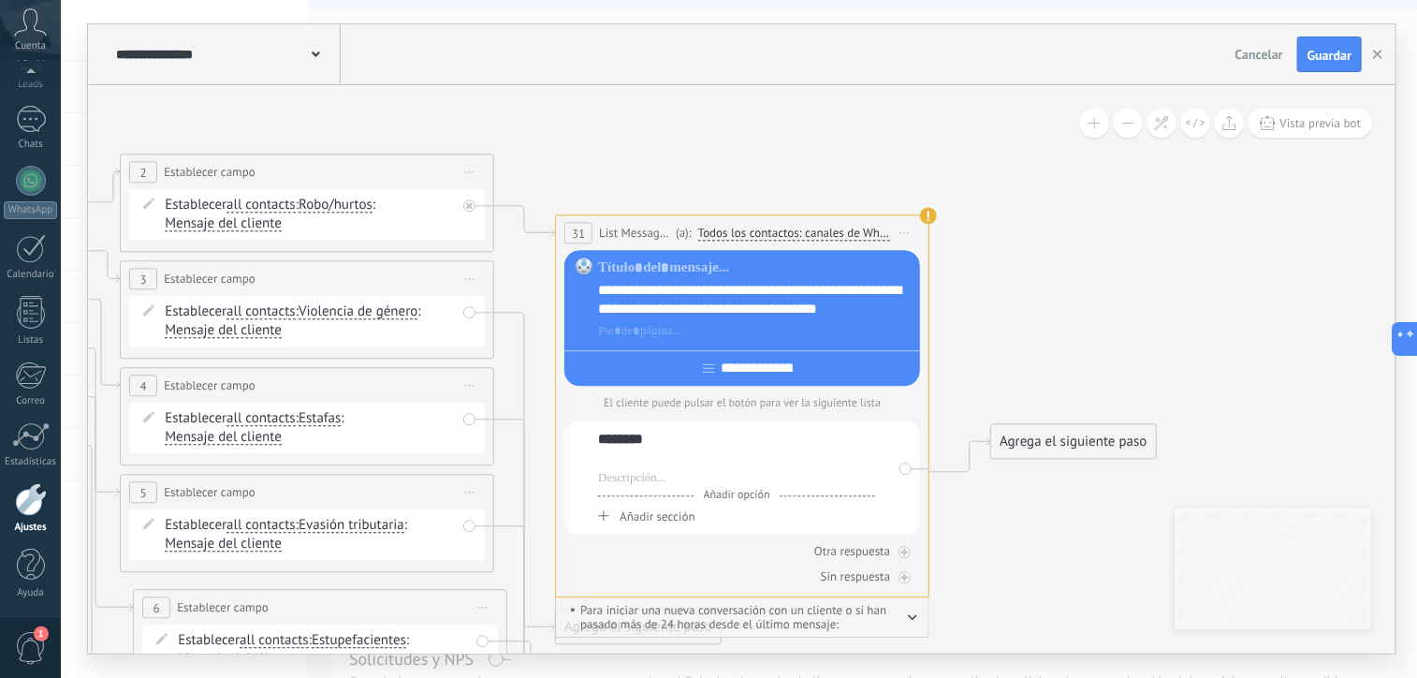
paste div
drag, startPoint x: 743, startPoint y: 458, endPoint x: 712, endPoint y: 457, distance: 30.9
click at [712, 457] on div "**********" at bounding box center [736, 461] width 277 height 19
click at [614, 478] on div at bounding box center [736, 478] width 277 height 15
click at [734, 500] on span "Añadir opción" at bounding box center [737, 495] width 85 height 14
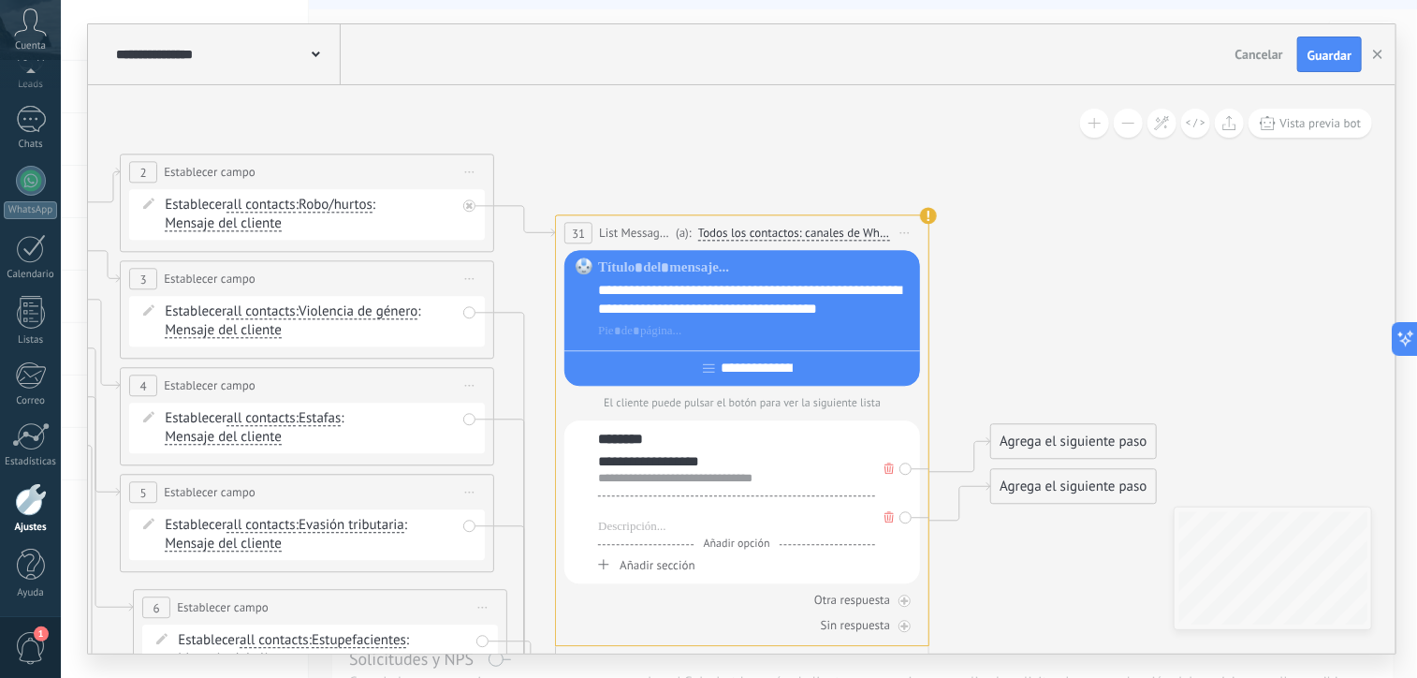
click at [678, 520] on div at bounding box center [736, 510] width 277 height 19
paste div
click at [722, 541] on span "Añadir opción" at bounding box center [737, 543] width 85 height 14
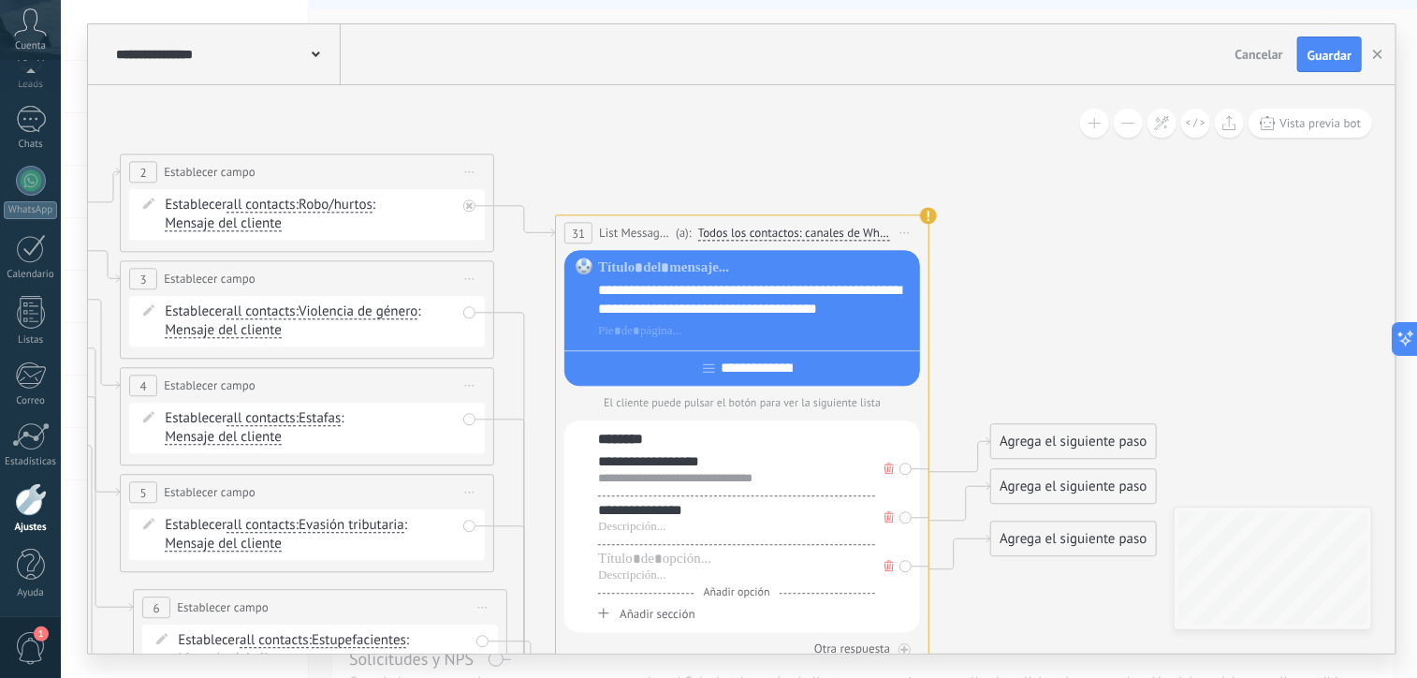
click at [719, 550] on div "**********" at bounding box center [736, 525] width 277 height 147
drag, startPoint x: 757, startPoint y: 487, endPoint x: 587, endPoint y: 489, distance: 170.4
click at [587, 489] on div "**********" at bounding box center [743, 526] width 356 height 212
copy div "**********"
click at [649, 532] on div at bounding box center [736, 527] width 277 height 15
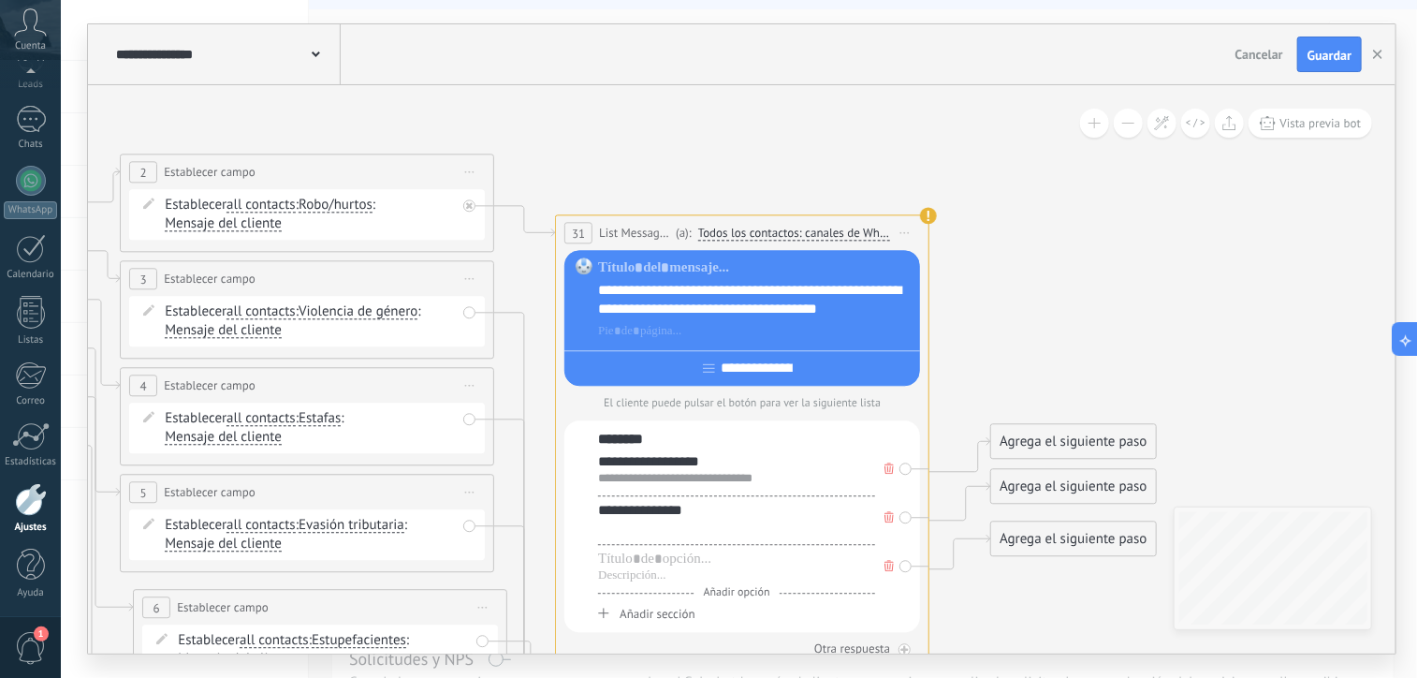
paste div
drag, startPoint x: 756, startPoint y: 483, endPoint x: 578, endPoint y: 484, distance: 177.9
click at [578, 484] on div "**********" at bounding box center [743, 526] width 356 height 212
click at [750, 531] on div "**********" at bounding box center [736, 527] width 277 height 15
drag, startPoint x: 753, startPoint y: 482, endPoint x: 640, endPoint y: 478, distance: 112.4
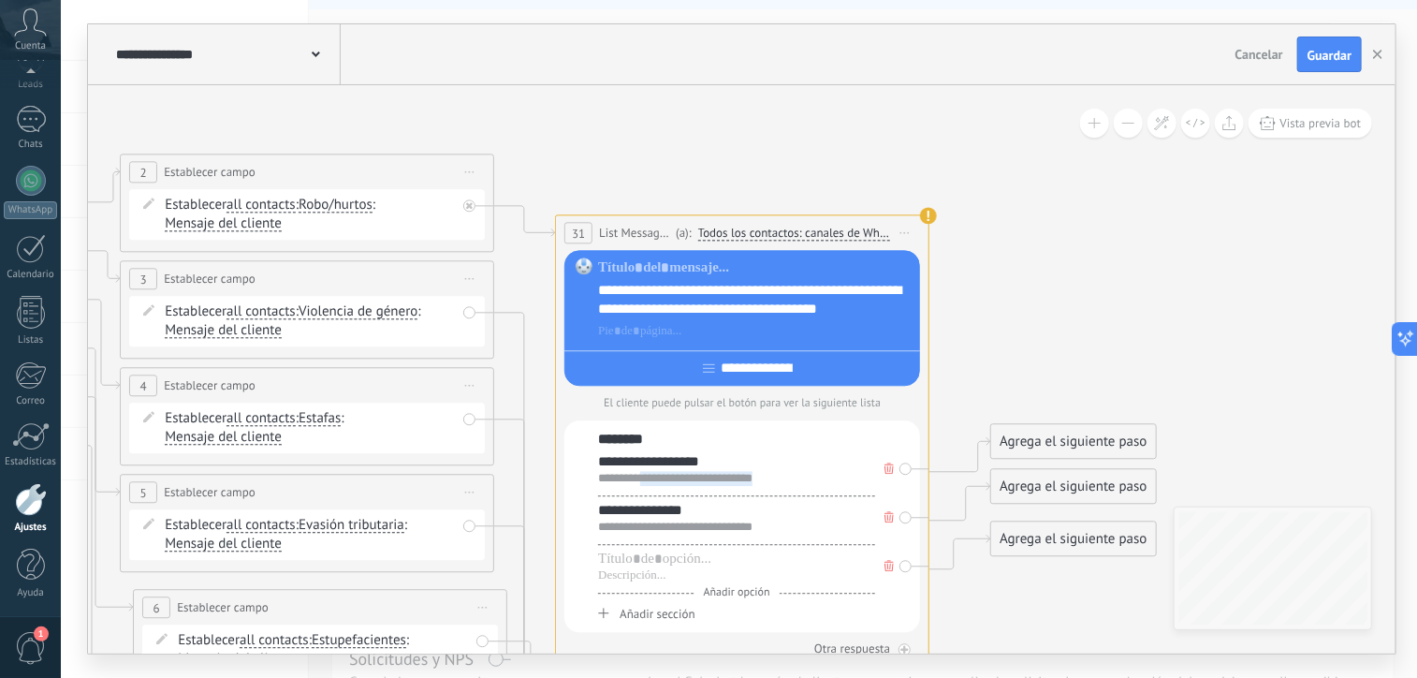
click at [640, 478] on div "**********" at bounding box center [736, 478] width 277 height 15
drag, startPoint x: 642, startPoint y: 480, endPoint x: 587, endPoint y: 480, distance: 55.2
click at [587, 480] on div "**********" at bounding box center [743, 526] width 356 height 212
drag, startPoint x: 758, startPoint y: 532, endPoint x: 584, endPoint y: 530, distance: 174.2
click at [584, 530] on div "**********" at bounding box center [743, 526] width 356 height 212
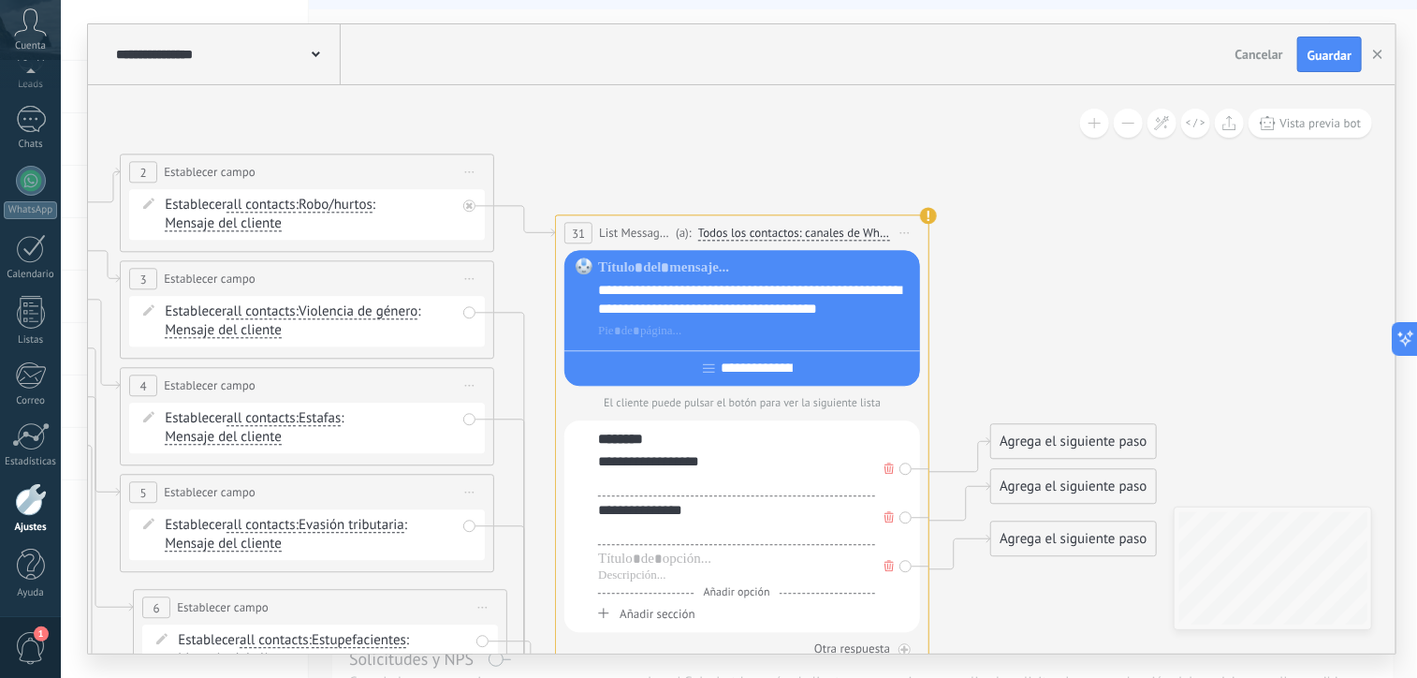
click at [607, 482] on div at bounding box center [736, 478] width 277 height 15
click at [607, 539] on div "**********" at bounding box center [736, 523] width 277 height 44
click at [609, 526] on div at bounding box center [736, 527] width 277 height 15
drag, startPoint x: 652, startPoint y: 480, endPoint x: 576, endPoint y: 477, distance: 75.9
click at [576, 477] on div "**********" at bounding box center [743, 526] width 356 height 212
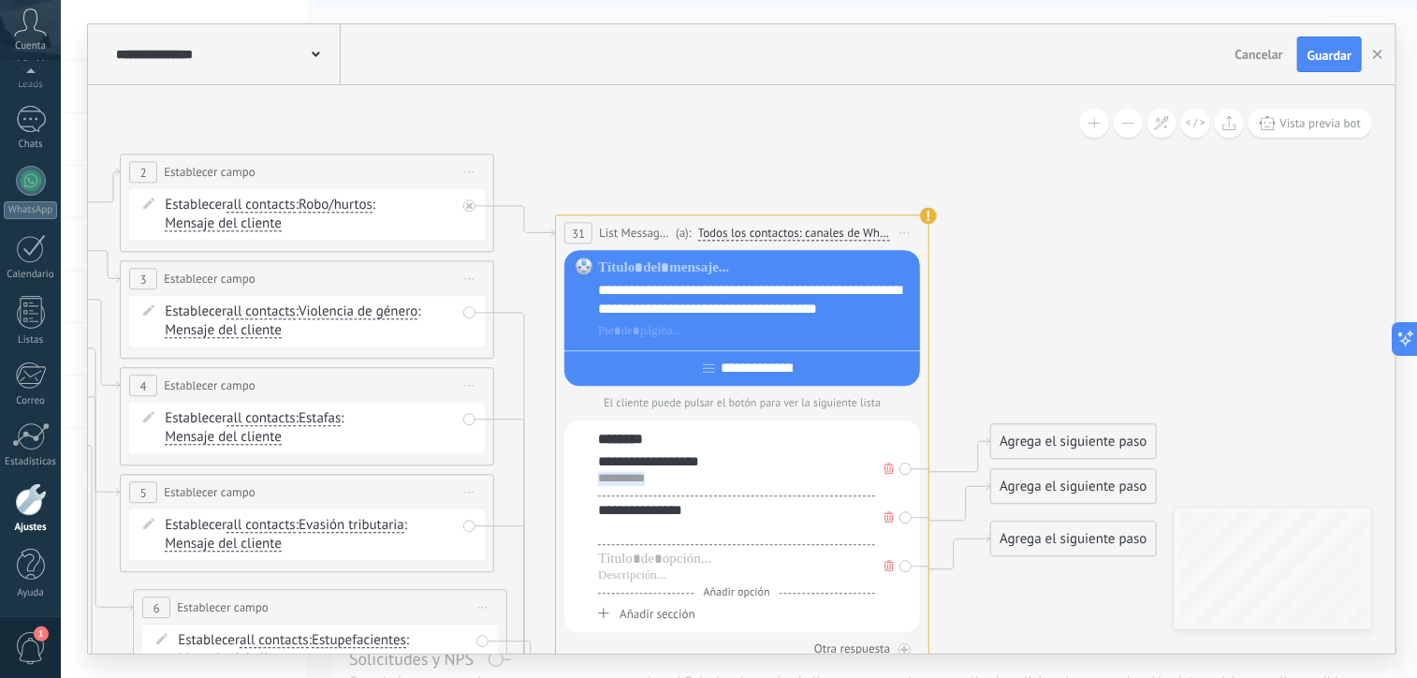
copy div "**********"
click at [617, 516] on div "**********" at bounding box center [736, 510] width 277 height 19
click at [610, 523] on div at bounding box center [736, 527] width 277 height 15
click at [612, 559] on div at bounding box center [736, 559] width 277 height 19
paste div
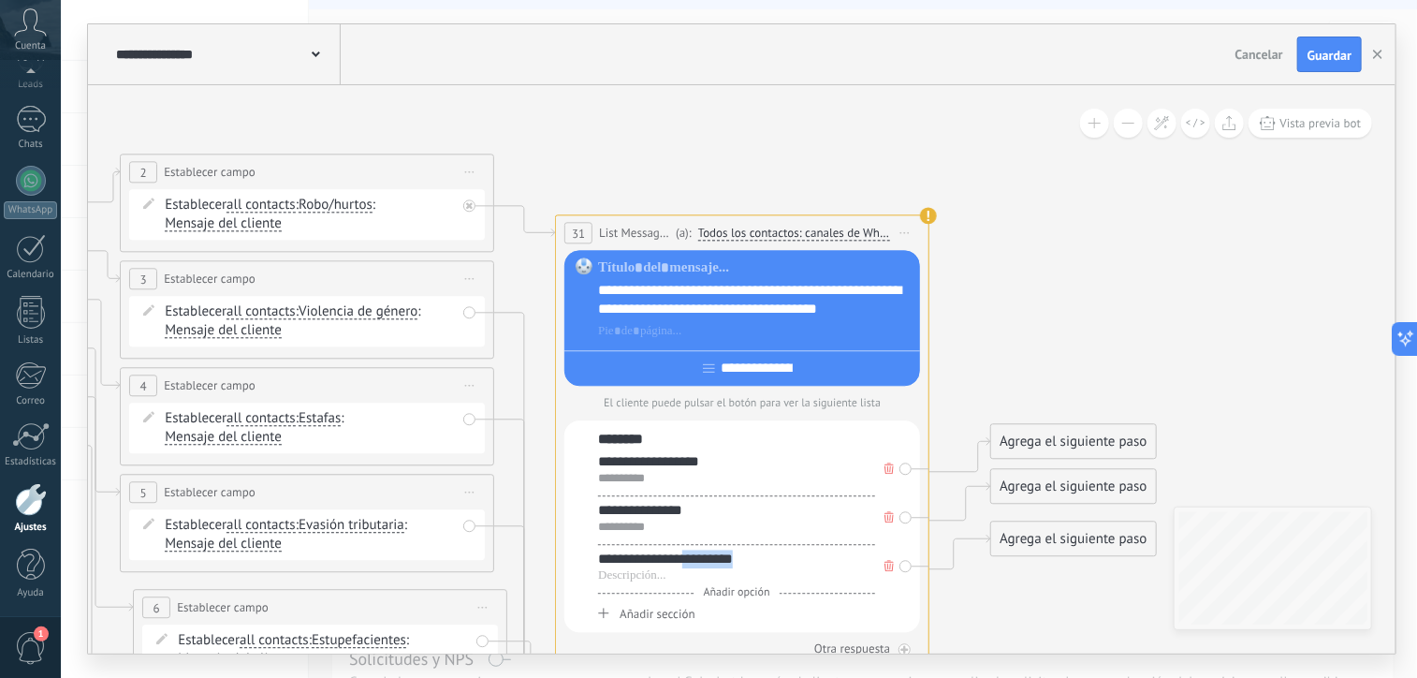
drag, startPoint x: 689, startPoint y: 566, endPoint x: 763, endPoint y: 580, distance: 75.3
click at [763, 580] on div "**********" at bounding box center [736, 567] width 277 height 34
click at [659, 572] on div at bounding box center [736, 575] width 277 height 15
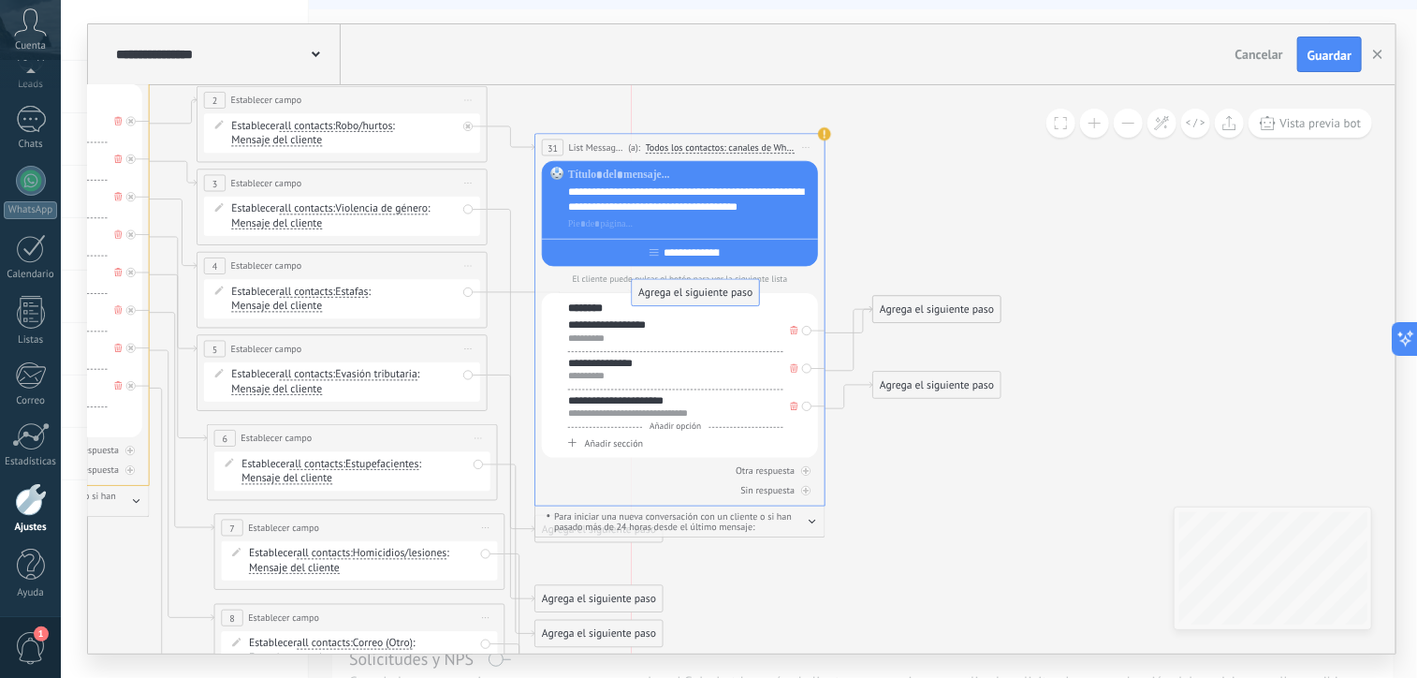
drag, startPoint x: 566, startPoint y: 561, endPoint x: 676, endPoint y: 234, distance: 344.9
drag, startPoint x: 593, startPoint y: 597, endPoint x: 655, endPoint y: 359, distance: 246.9
click at [536, 537] on div "Para iniciar una nueva conversación con un cliente o si han pasado más de 24 ho…" at bounding box center [680, 522] width 291 height 31
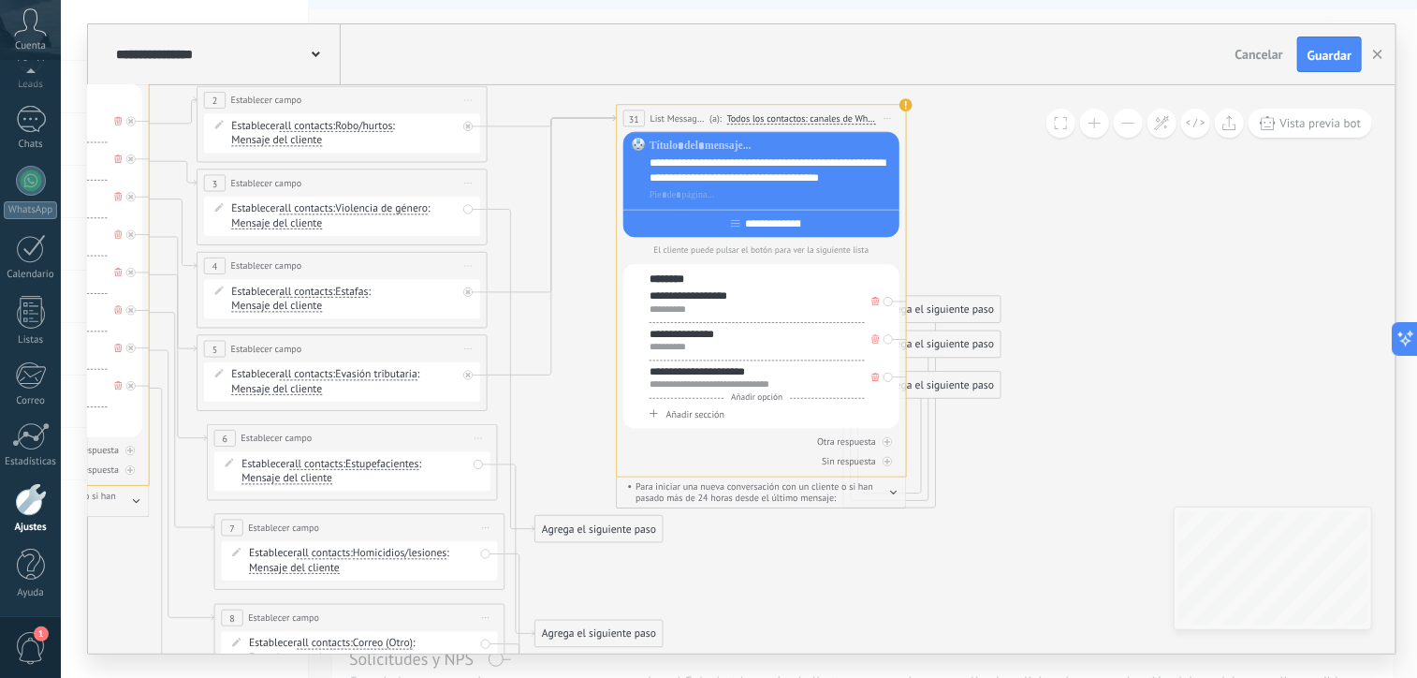
drag, startPoint x: 698, startPoint y: 146, endPoint x: 790, endPoint y: 115, distance: 96.8
click at [790, 115] on span "Todos los contactos: canales de WhatsApp seleccionados" at bounding box center [802, 118] width 150 height 11
click at [790, 115] on button "Todos los contactos: canales de WhatsApp seleccionados" at bounding box center [831, 119] width 222 height 26
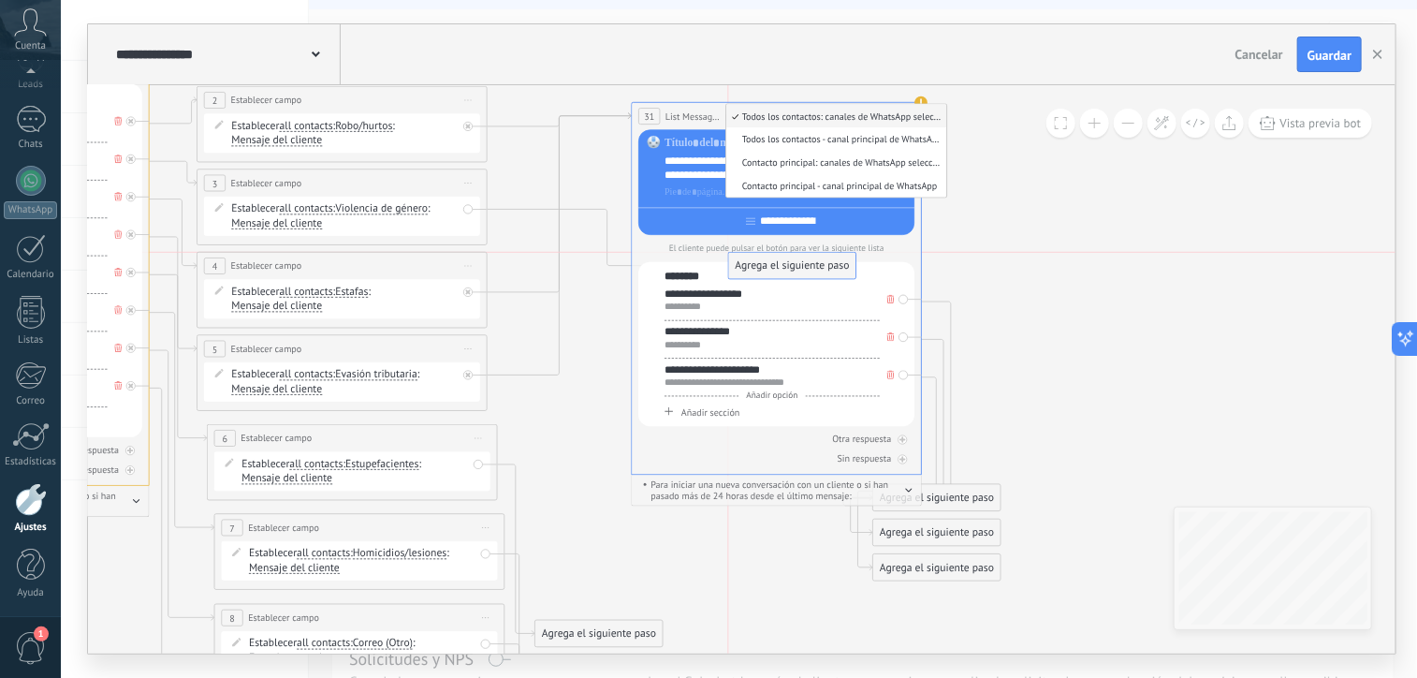
drag, startPoint x: 580, startPoint y: 529, endPoint x: 776, endPoint y: 272, distance: 323.4
drag, startPoint x: 592, startPoint y: 629, endPoint x: 710, endPoint y: 314, distance: 336.9
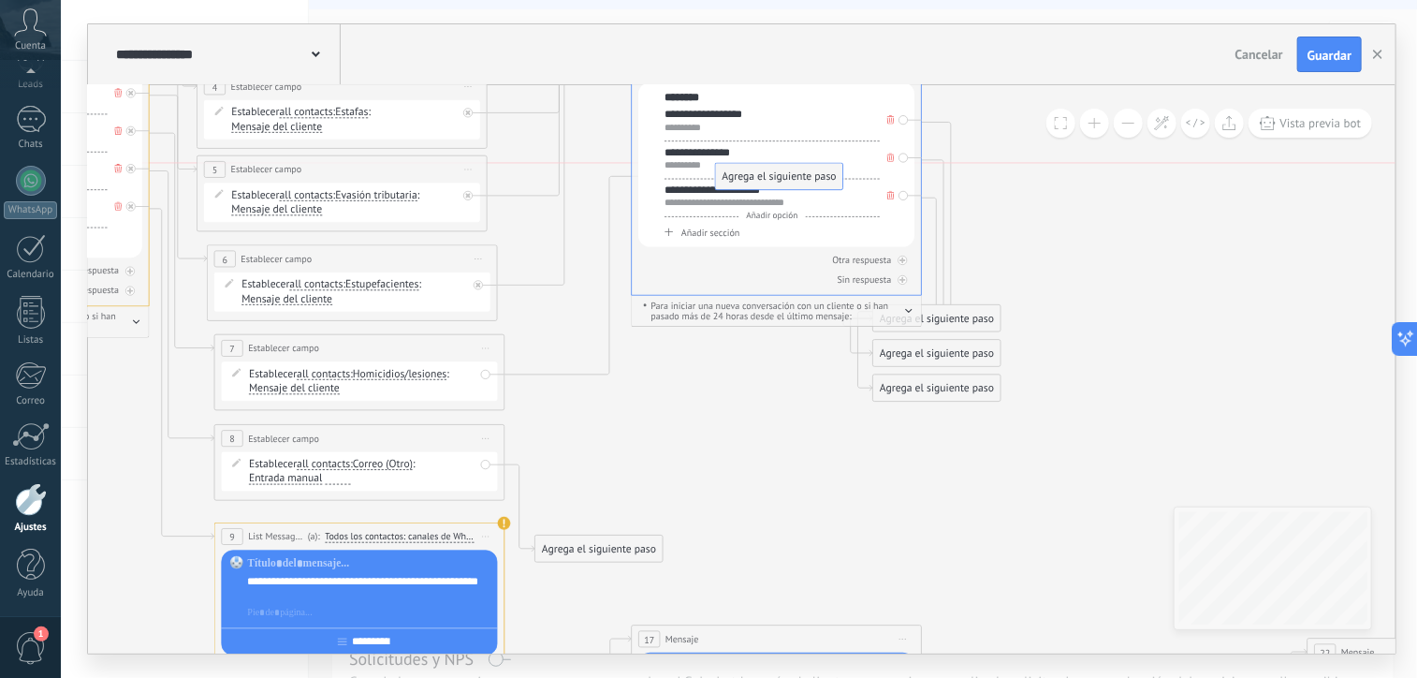
drag, startPoint x: 577, startPoint y: 516, endPoint x: 768, endPoint y: 168, distance: 397.2
drag, startPoint x: 580, startPoint y: 549, endPoint x: 803, endPoint y: 176, distance: 434.2
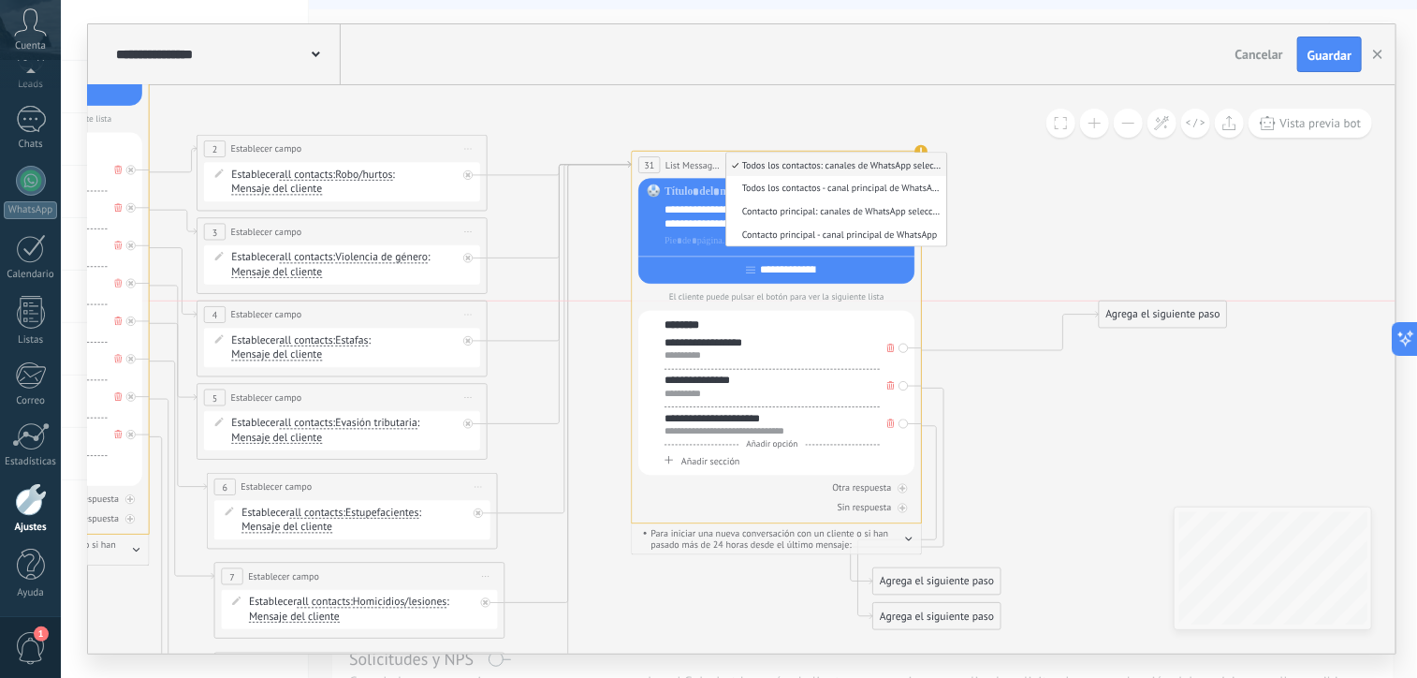
drag, startPoint x: 945, startPoint y: 539, endPoint x: 1185, endPoint y: 311, distance: 331.8
click at [1185, 311] on div "Agrega el siguiente paso" at bounding box center [1163, 314] width 127 height 24
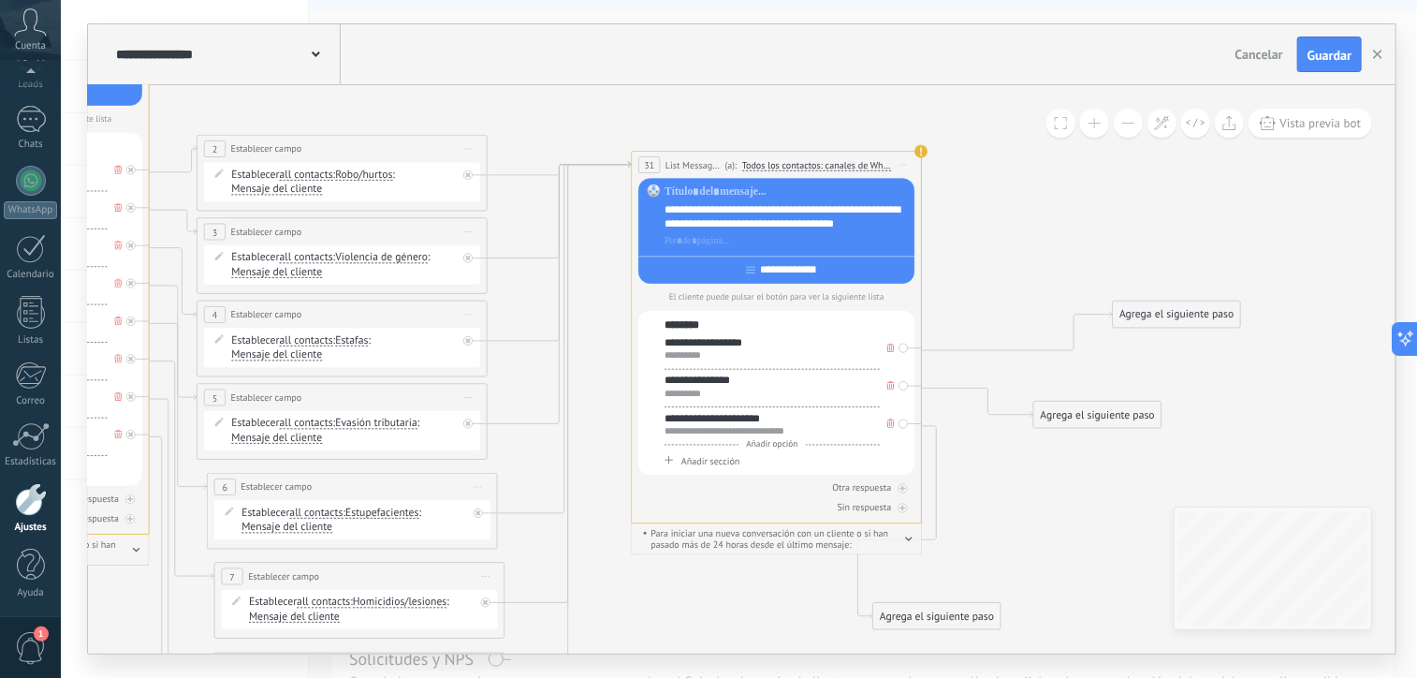
drag, startPoint x: 923, startPoint y: 591, endPoint x: 1084, endPoint y: 426, distance: 230.4
click at [1084, 426] on div "Agrega el siguiente paso" at bounding box center [1098, 415] width 127 height 24
drag, startPoint x: 949, startPoint y: 620, endPoint x: 1143, endPoint y: 492, distance: 232.4
click at [1143, 492] on div "Agrega el siguiente paso" at bounding box center [1098, 487] width 127 height 24
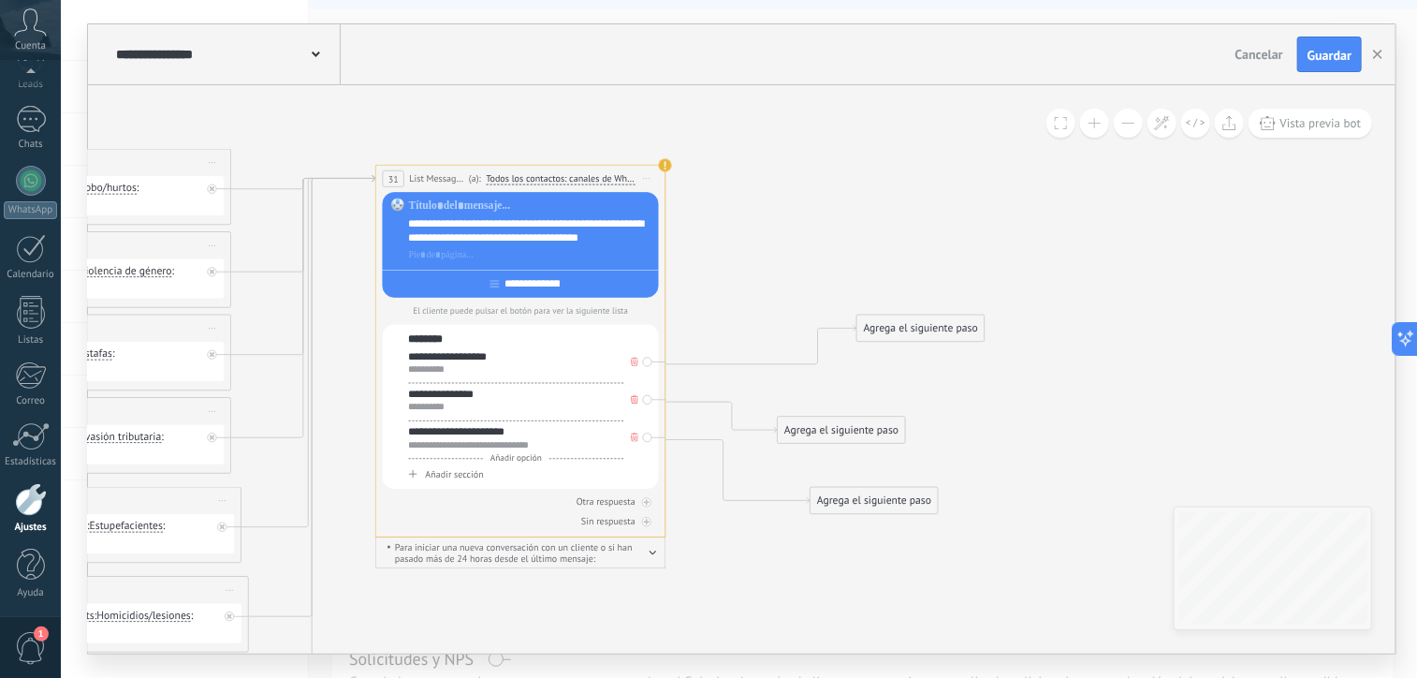
click at [869, 318] on div "Agrega el siguiente paso" at bounding box center [921, 328] width 127 height 24
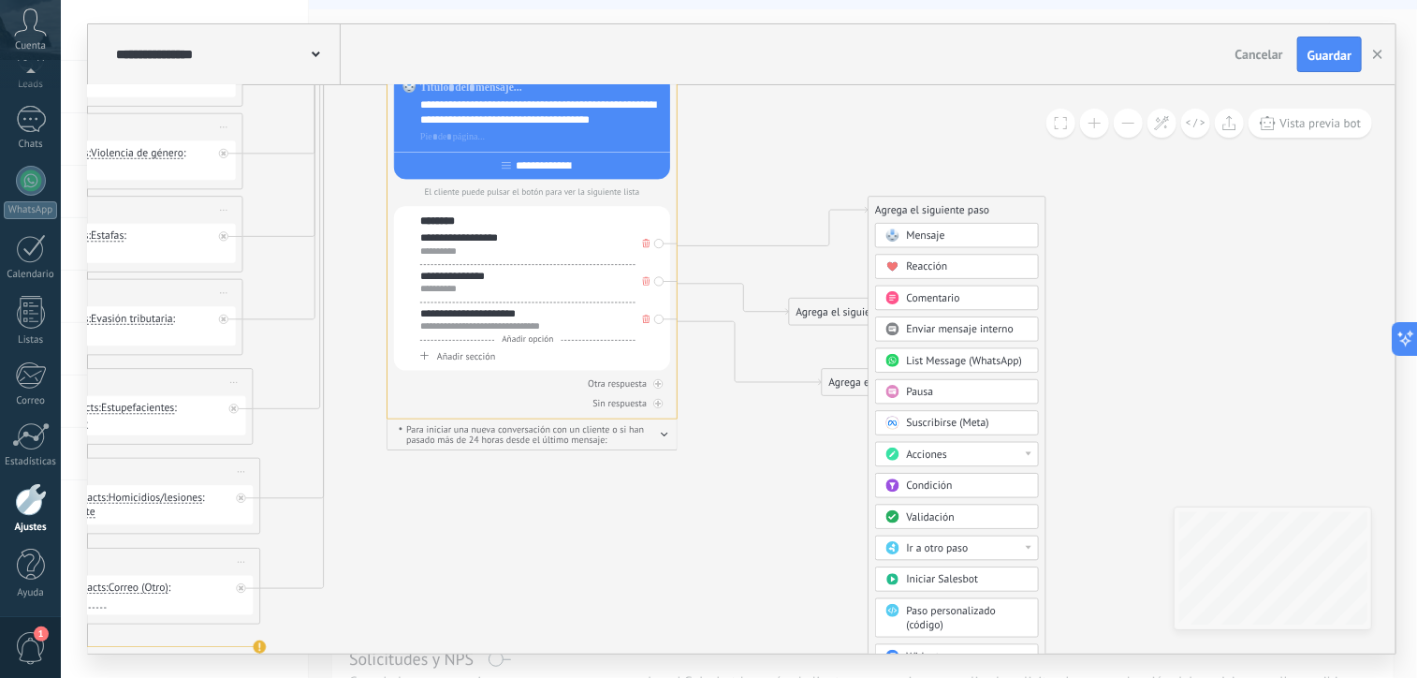
click at [936, 453] on span "Acciones" at bounding box center [927, 455] width 40 height 14
click at [960, 566] on div "Establecer campo" at bounding box center [957, 562] width 162 height 24
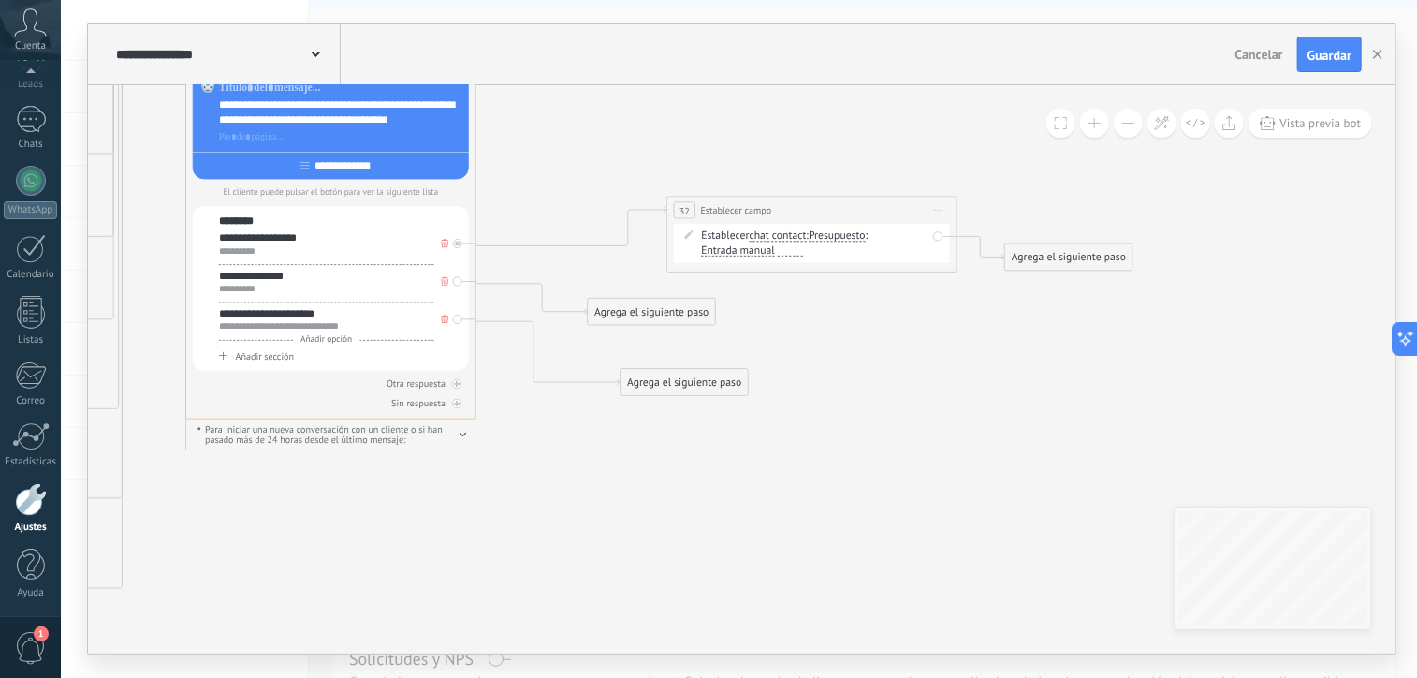
click at [675, 302] on div "Agrega el siguiente paso" at bounding box center [651, 312] width 127 height 24
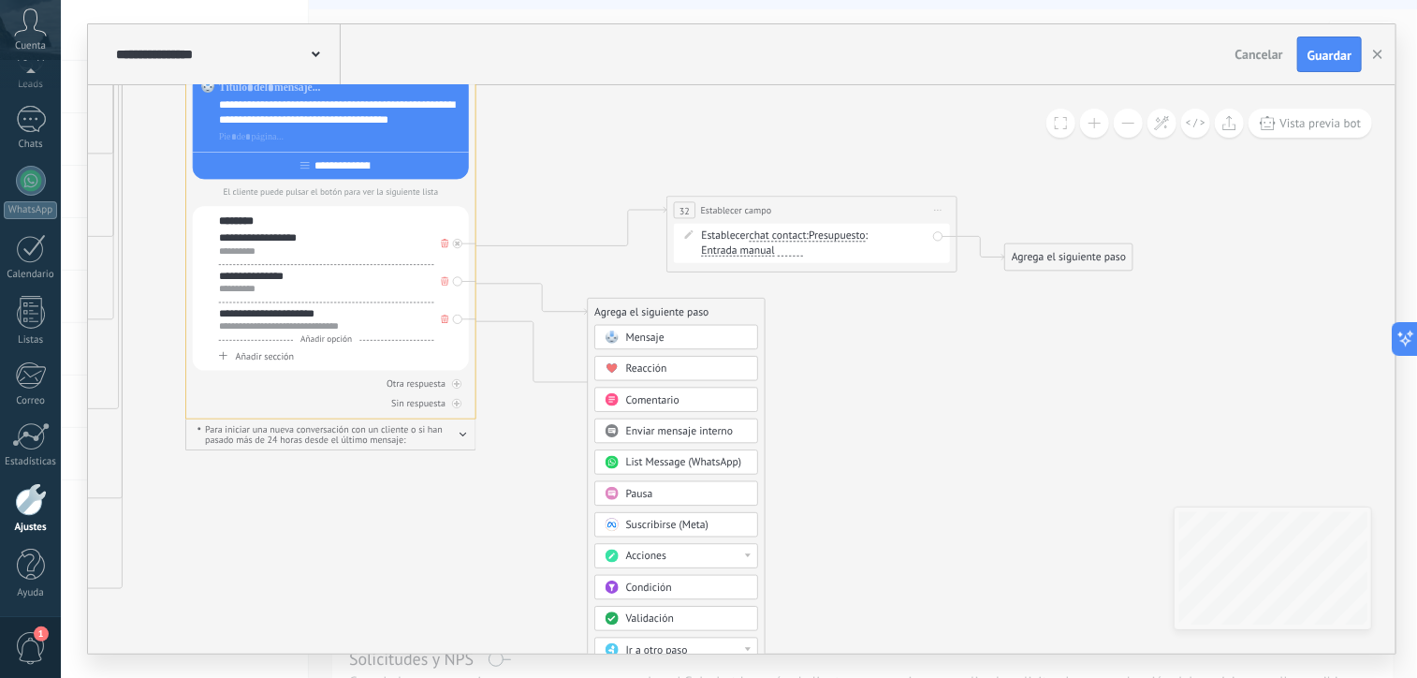
click at [788, 237] on span "chat contact" at bounding box center [778, 235] width 57 height 11
click at [788, 237] on button "chat contact" at bounding box center [833, 236] width 182 height 26
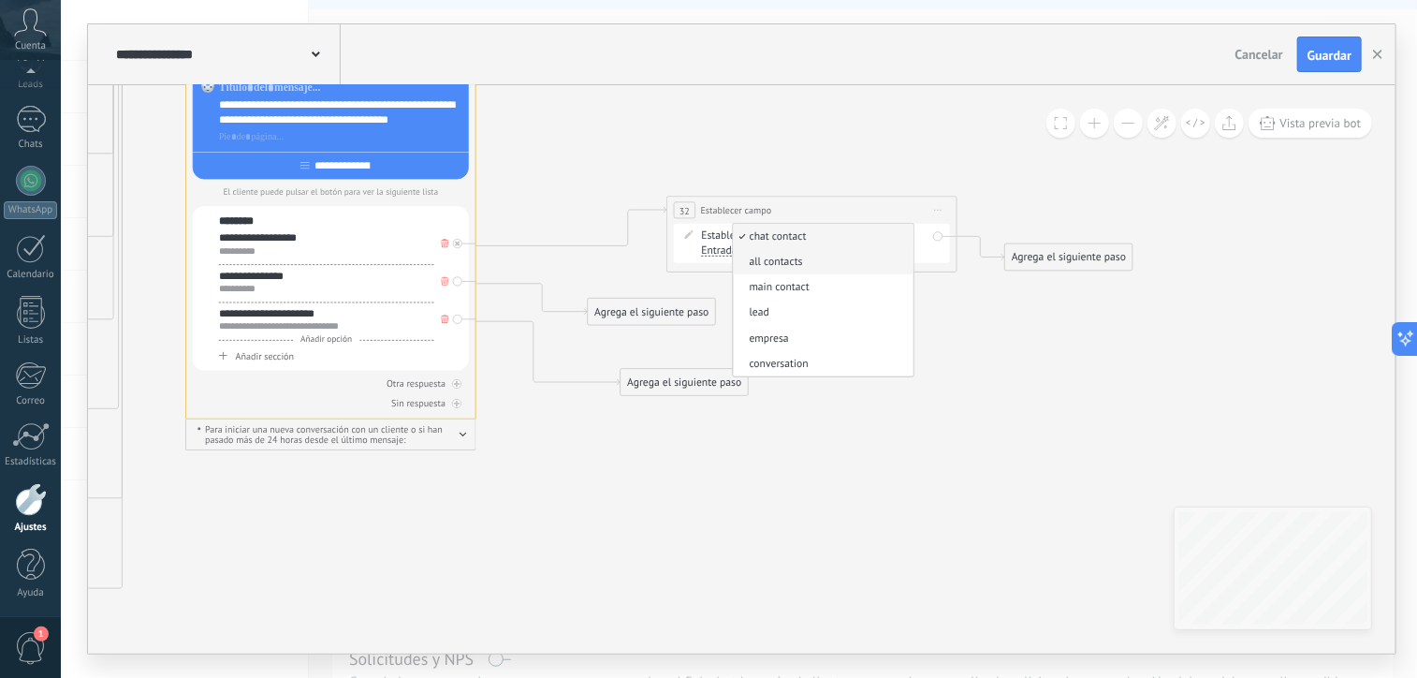
click at [777, 261] on span "all contacts" at bounding box center [822, 262] width 176 height 15
click at [830, 233] on span "Nombre" at bounding box center [823, 235] width 37 height 11
click at [830, 233] on button "Nombre" at bounding box center [890, 236] width 182 height 26
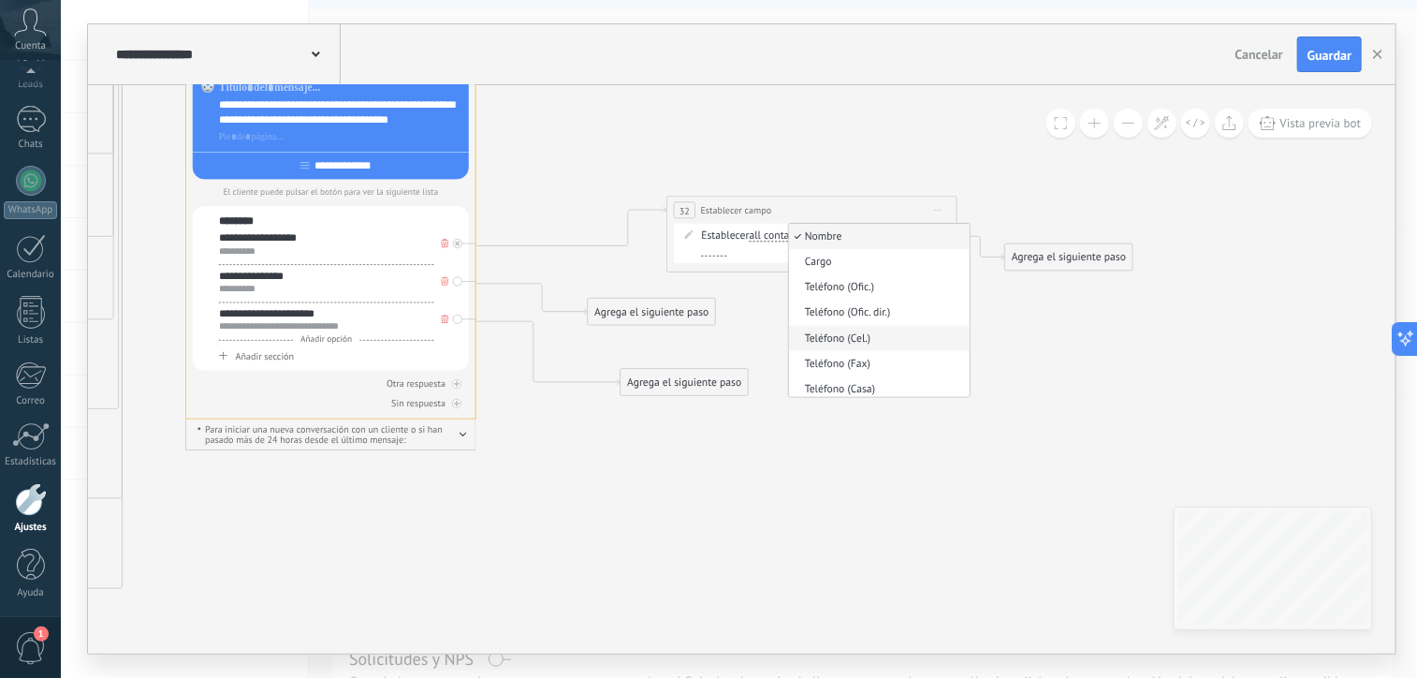
scroll to position [333, 0]
click at [801, 508] on icon at bounding box center [524, 448] width 3293 height 2041
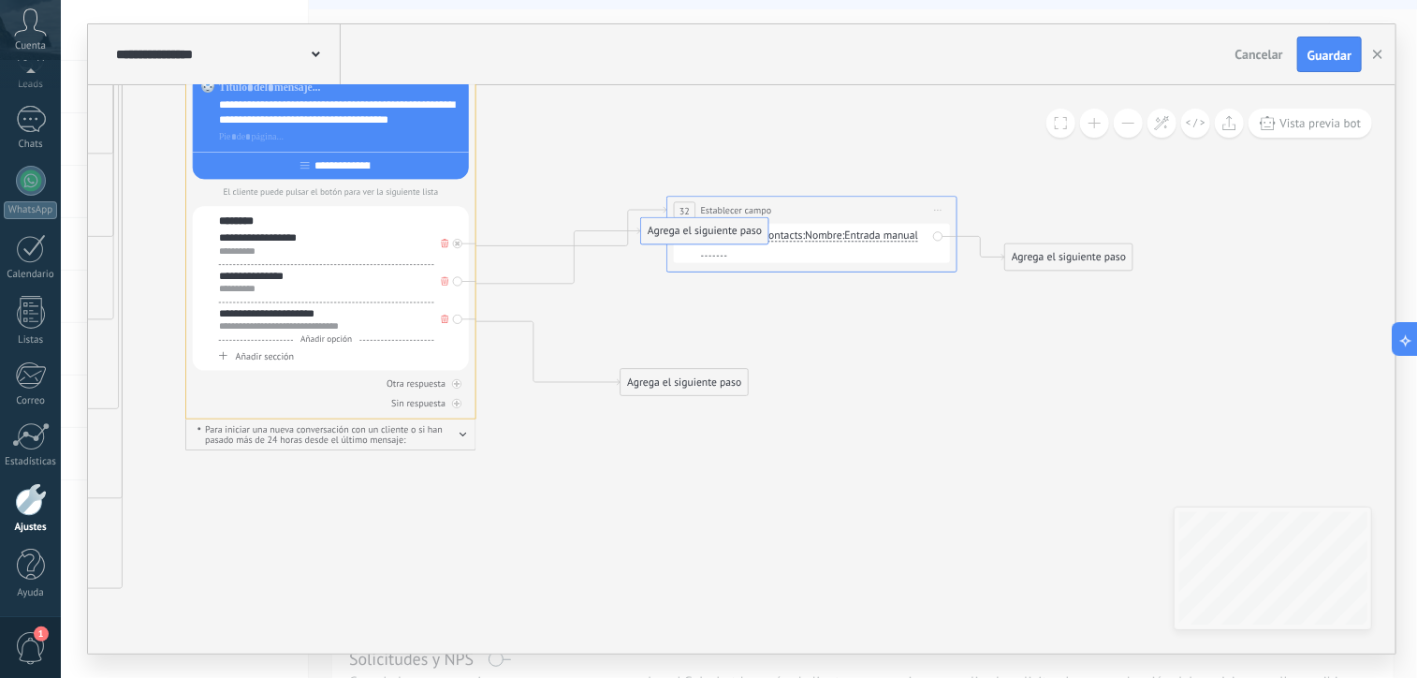
drag, startPoint x: 689, startPoint y: 314, endPoint x: 743, endPoint y: 234, distance: 96.3
drag, startPoint x: 719, startPoint y: 387, endPoint x: 760, endPoint y: 239, distance: 153.6
click at [1337, 58] on span "Guardar" at bounding box center [1330, 55] width 44 height 13
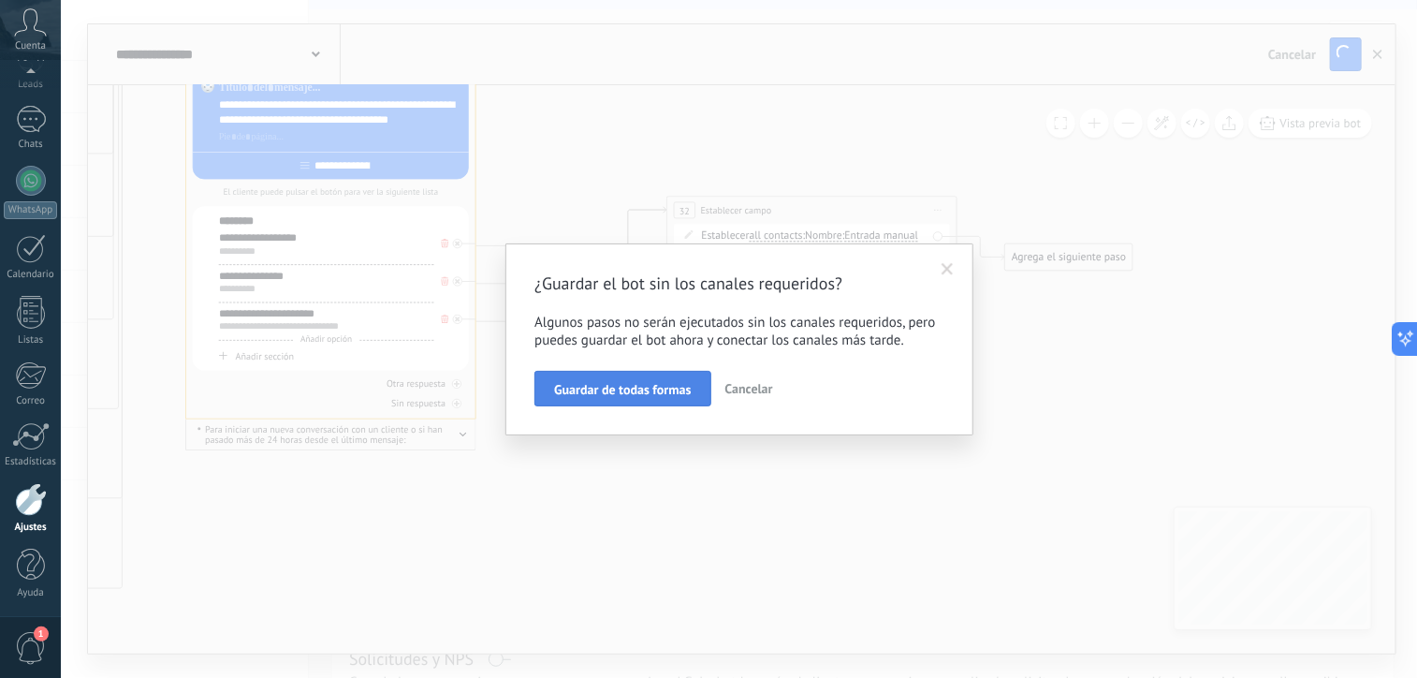
click at [592, 375] on button "Guardar de todas formas" at bounding box center [623, 389] width 176 height 36
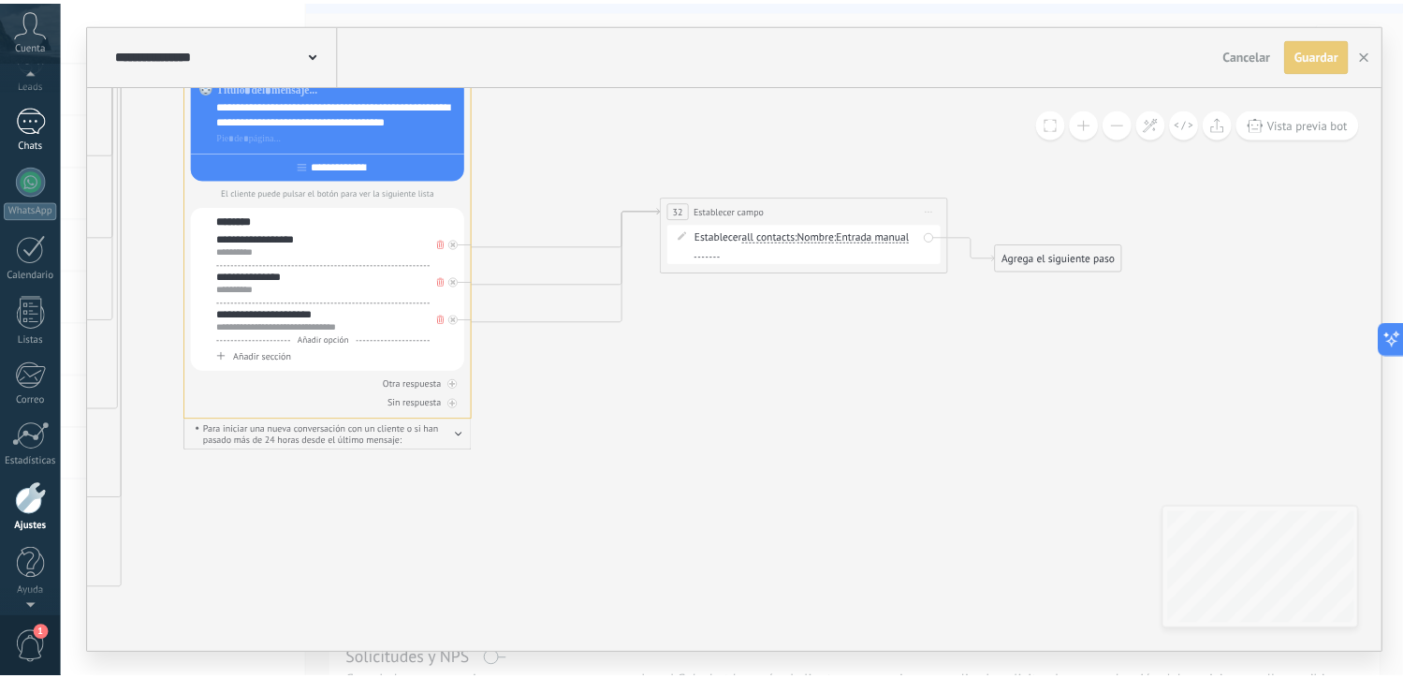
scroll to position [0, 0]
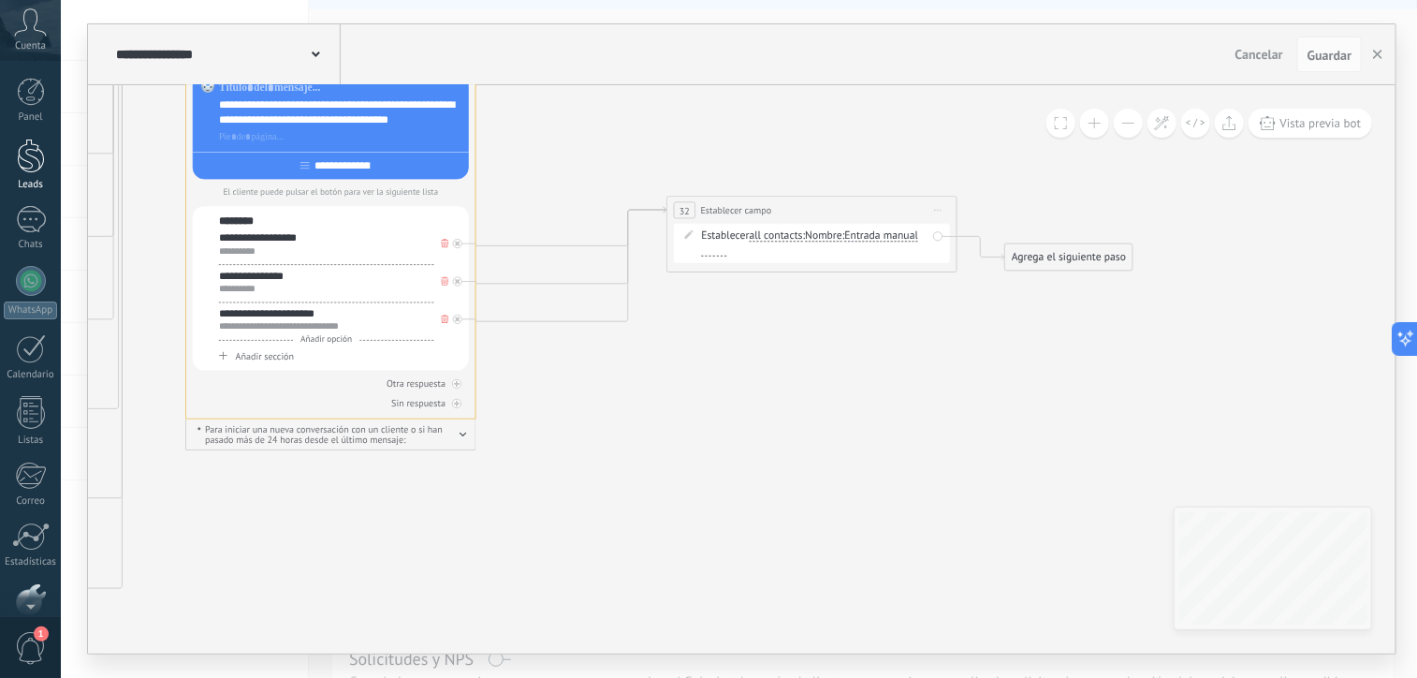
click at [29, 165] on div at bounding box center [31, 156] width 28 height 35
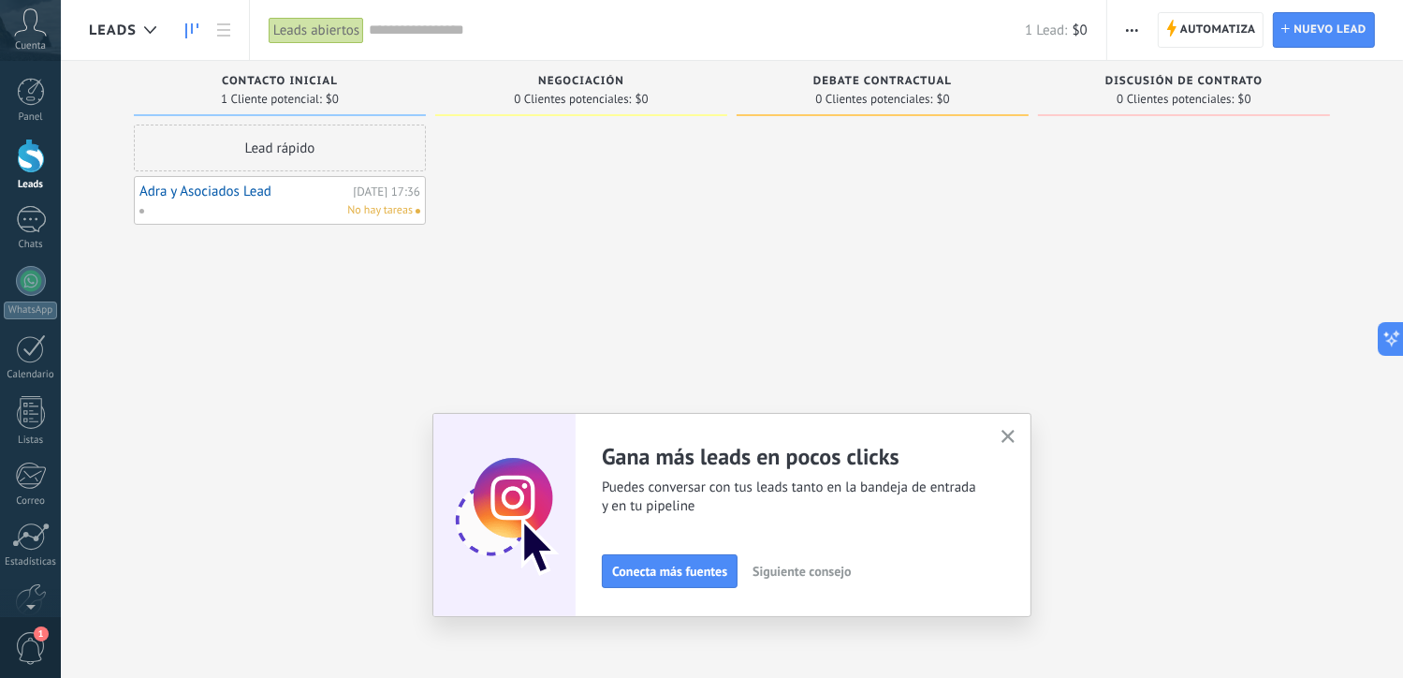
click at [260, 205] on div "No hay tareas" at bounding box center [276, 210] width 274 height 17
click at [262, 202] on div "No hay tareas" at bounding box center [276, 210] width 274 height 17
click at [236, 190] on link "Adra y Asociados Lead" at bounding box center [244, 192] width 209 height 16
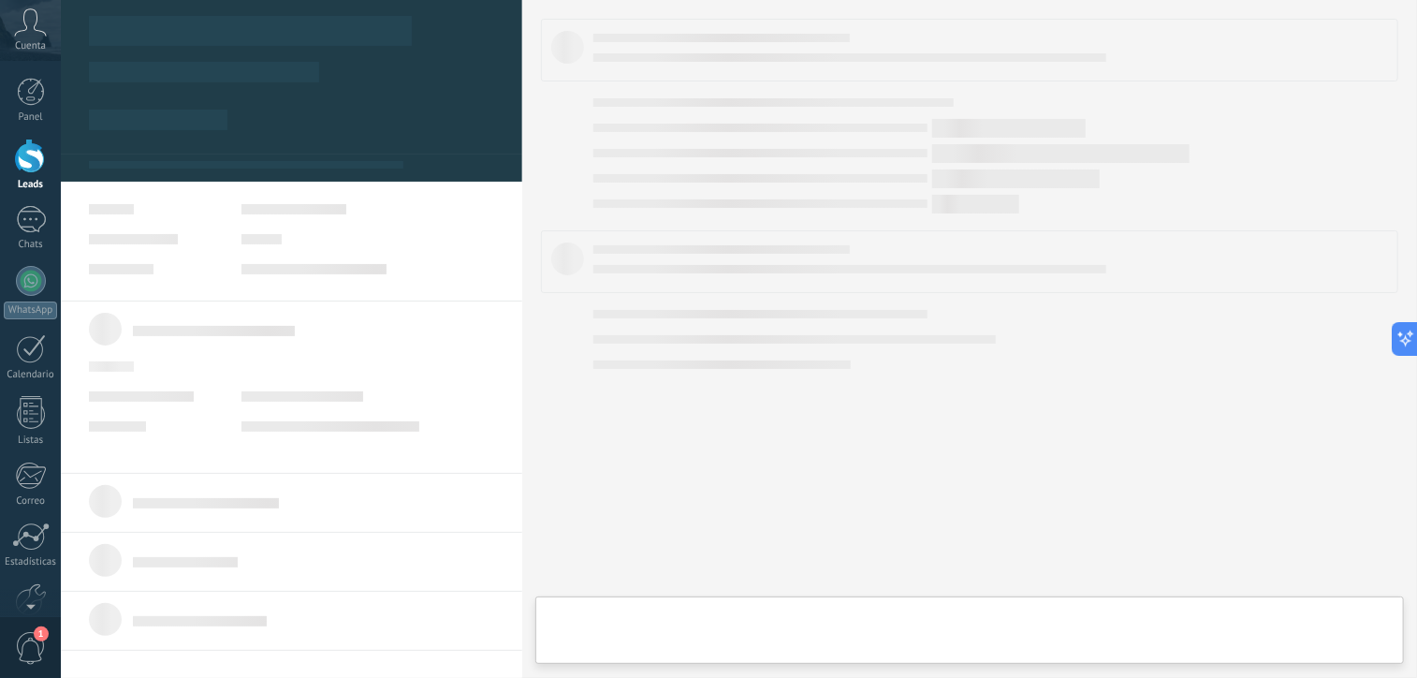
type textarea "**********"
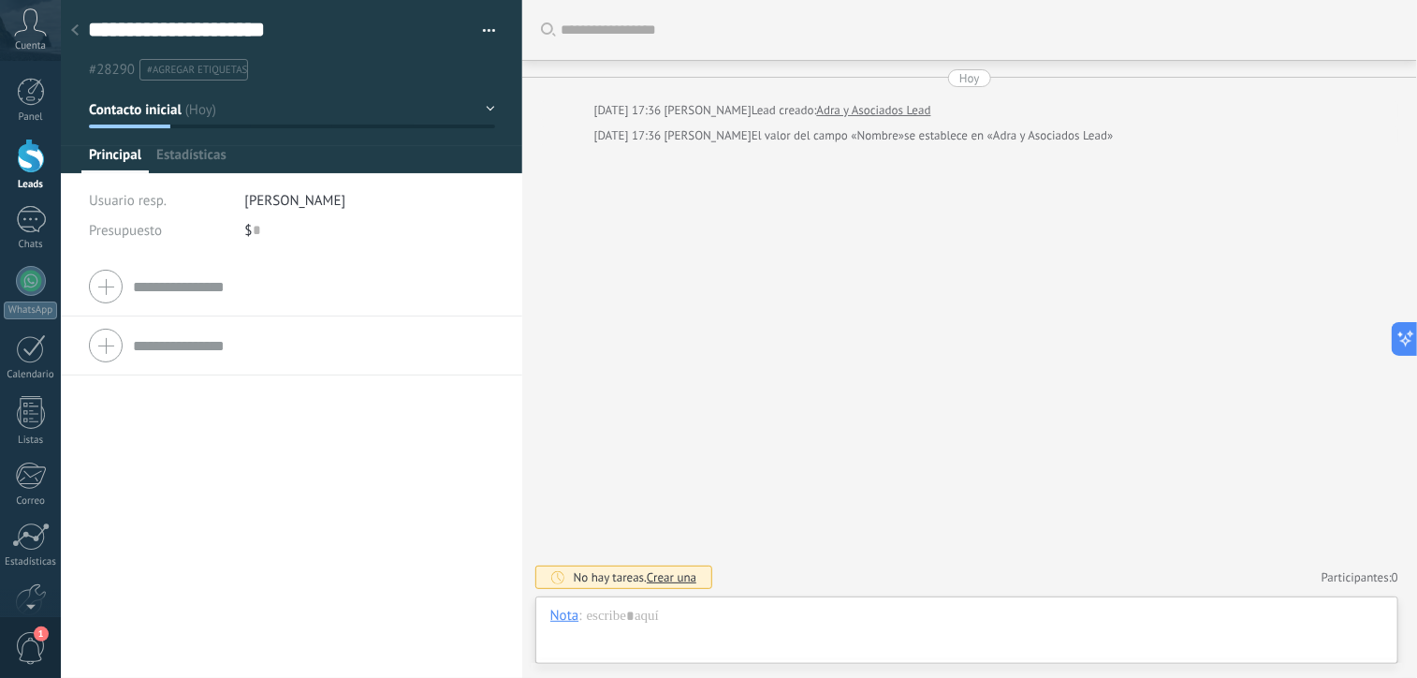
scroll to position [27, 0]
click at [411, 164] on span "Configurar" at bounding box center [413, 159] width 62 height 27
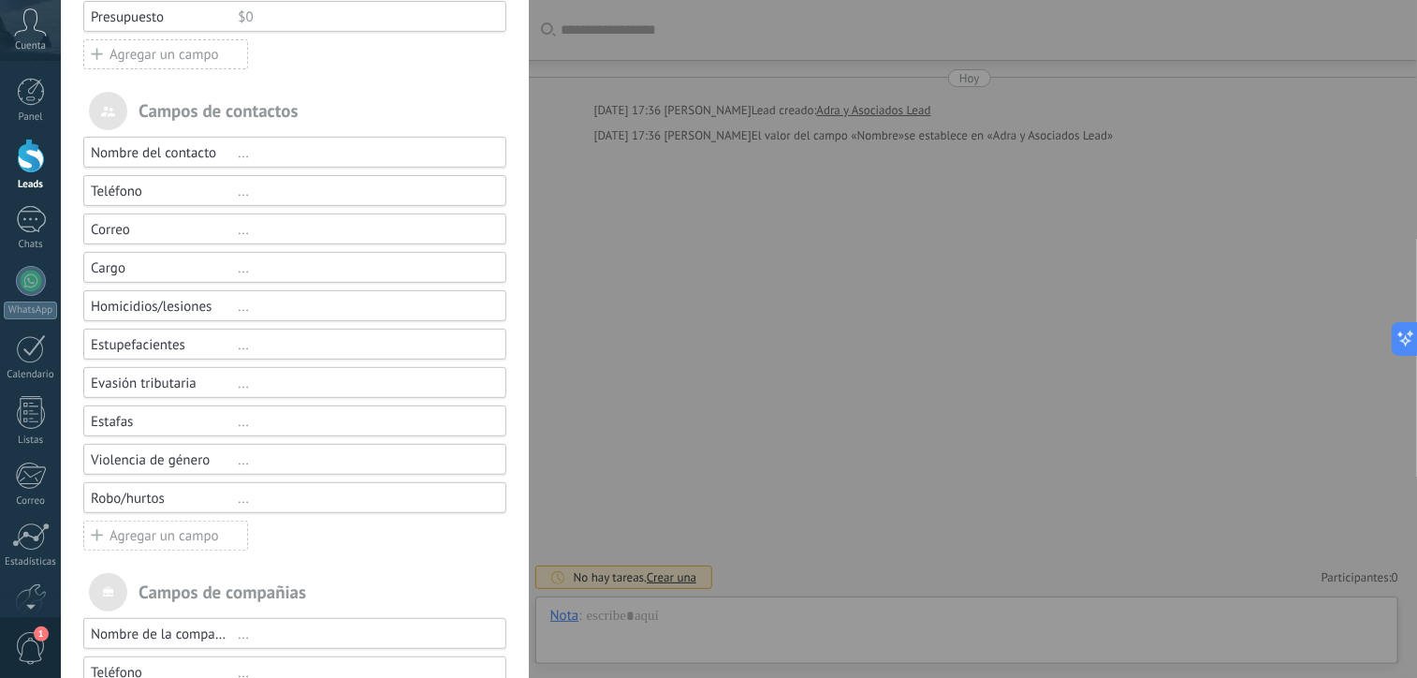
scroll to position [394, 0]
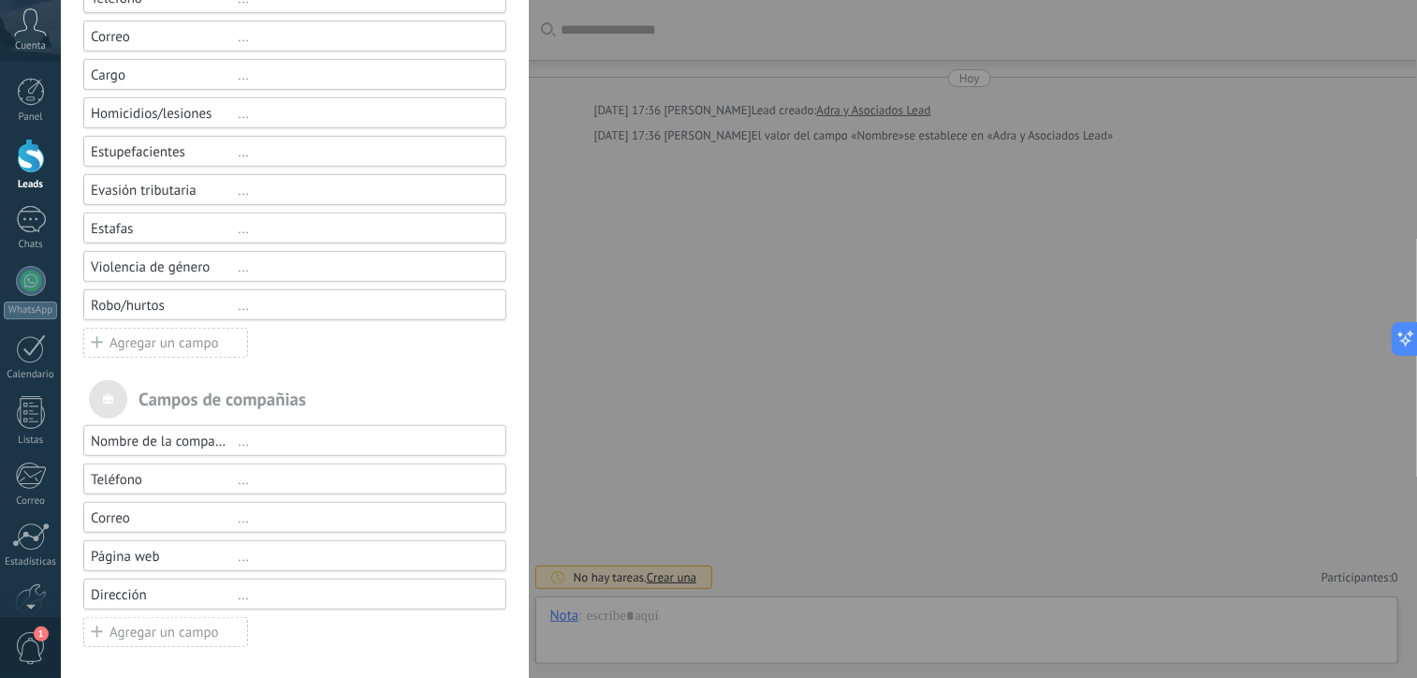
click at [198, 343] on div "Agregar un campo" at bounding box center [165, 343] width 165 height 30
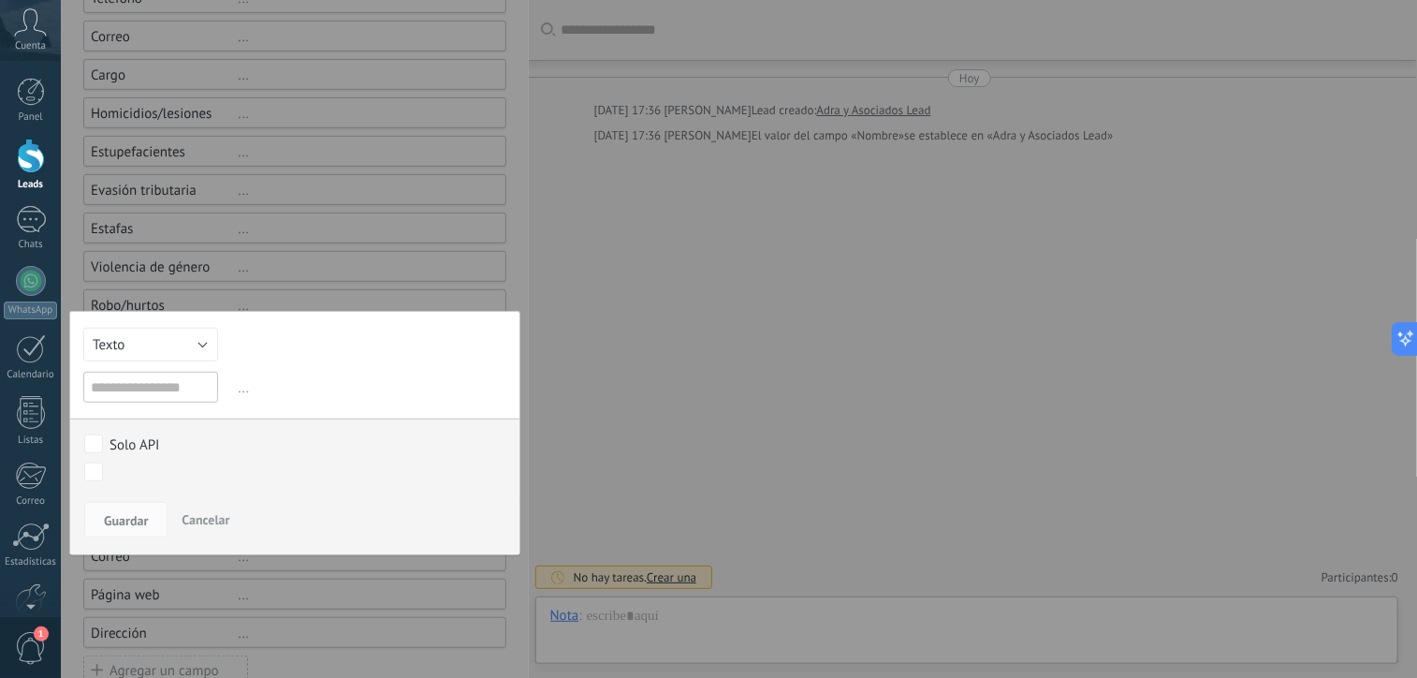
click at [181, 388] on input "text" at bounding box center [150, 387] width 135 height 31
type input "**********"
click at [108, 519] on span "Guardar" at bounding box center [126, 520] width 44 height 13
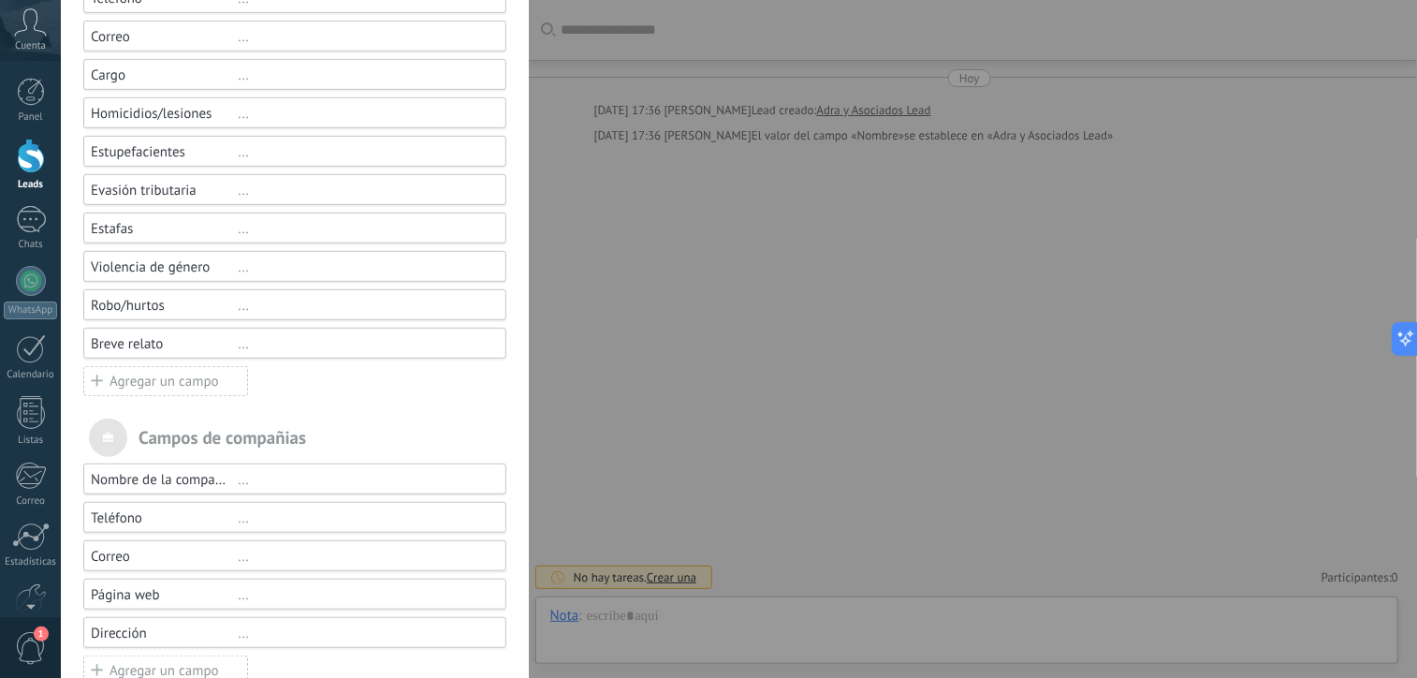
click at [61, 603] on div "Campos y grupos En Kommo puedes añadir tus propios campos y usarlos para cualqu…" at bounding box center [739, 339] width 1357 height 678
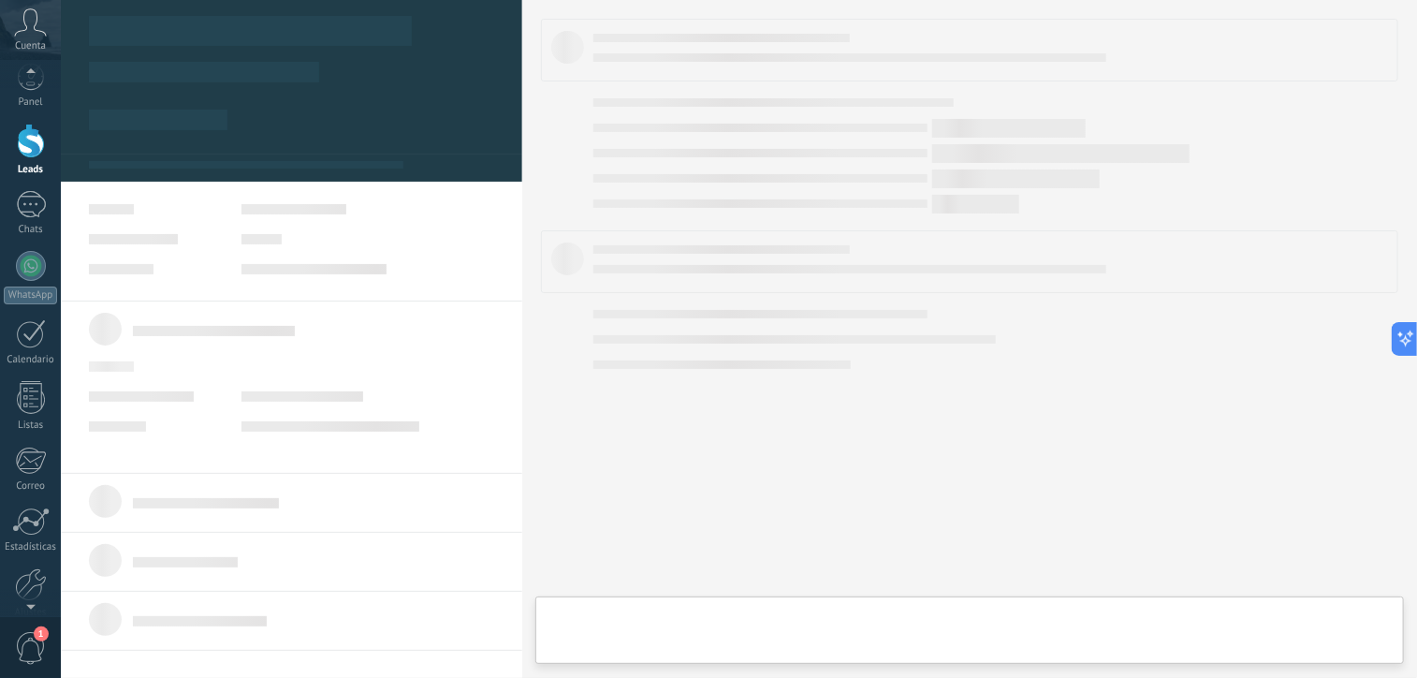
type textarea "**********"
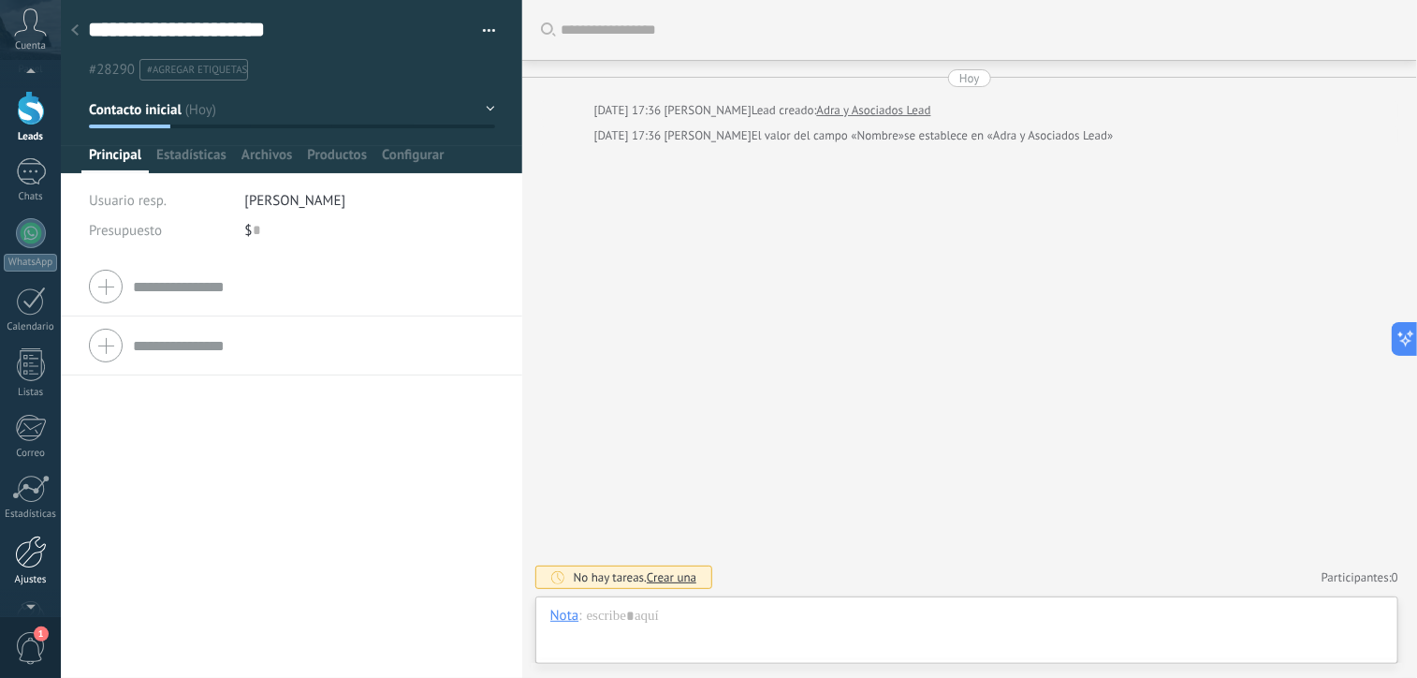
click at [32, 546] on div at bounding box center [31, 552] width 32 height 33
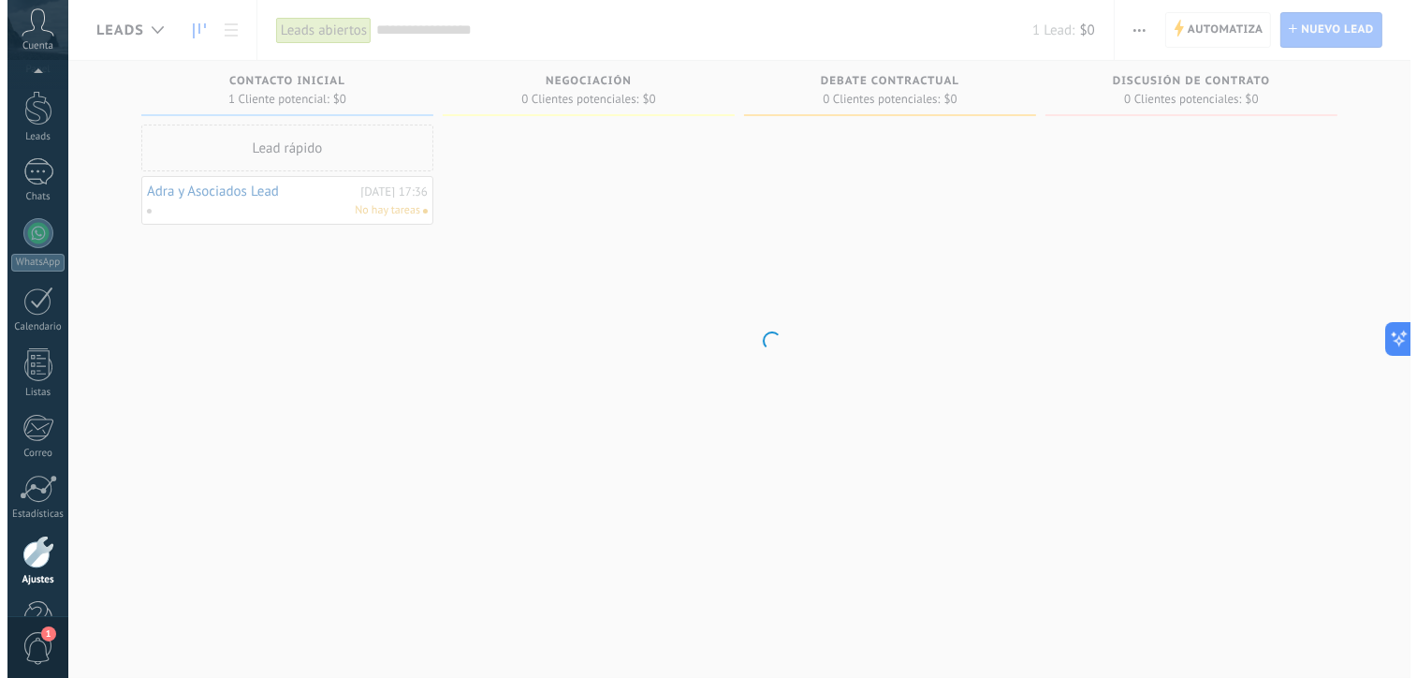
scroll to position [100, 0]
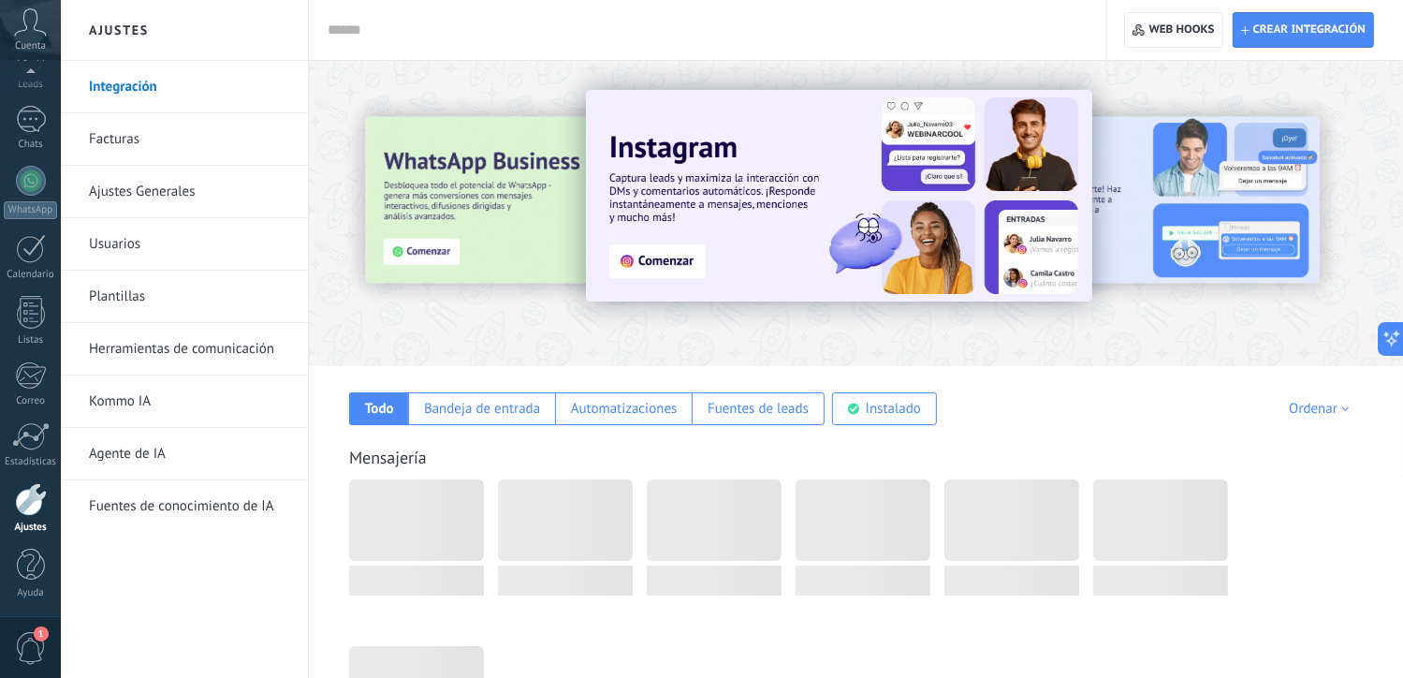
click at [207, 350] on link "Herramientas de comunicación" at bounding box center [189, 349] width 200 height 52
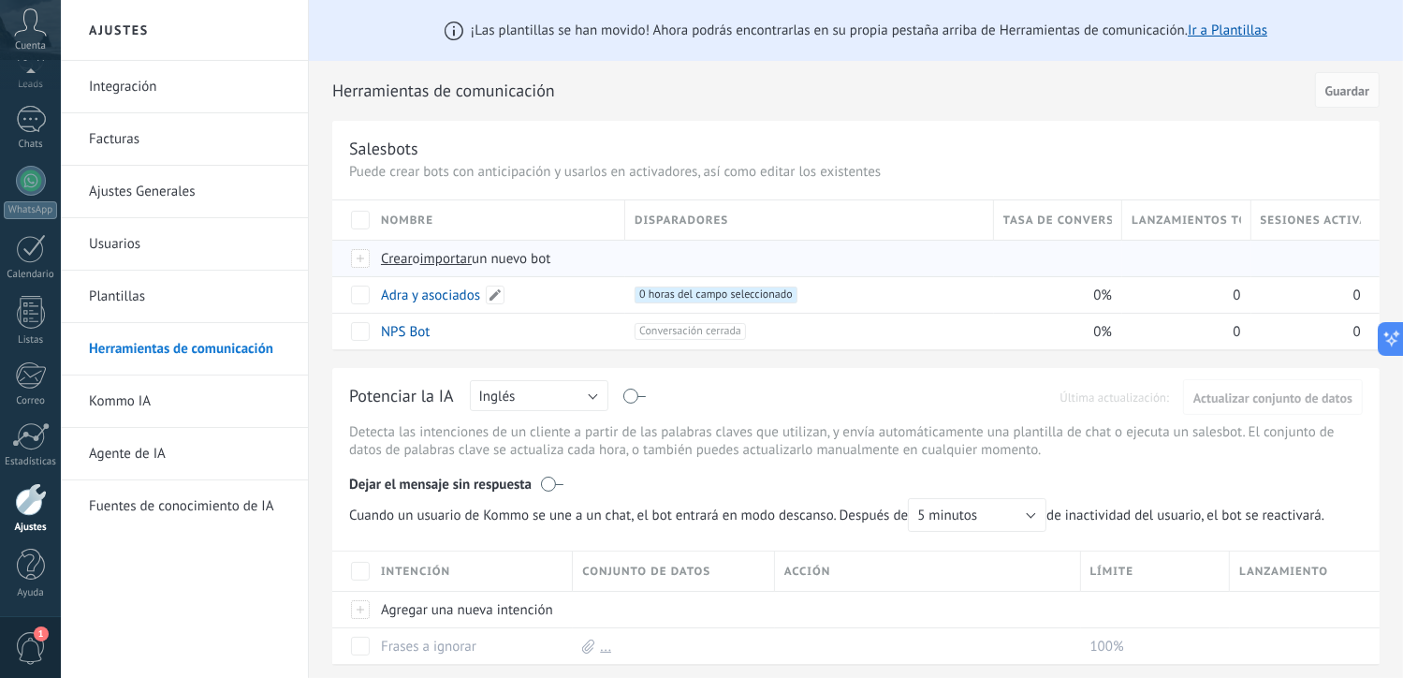
click at [456, 292] on link "Adra y asociados" at bounding box center [430, 295] width 99 height 18
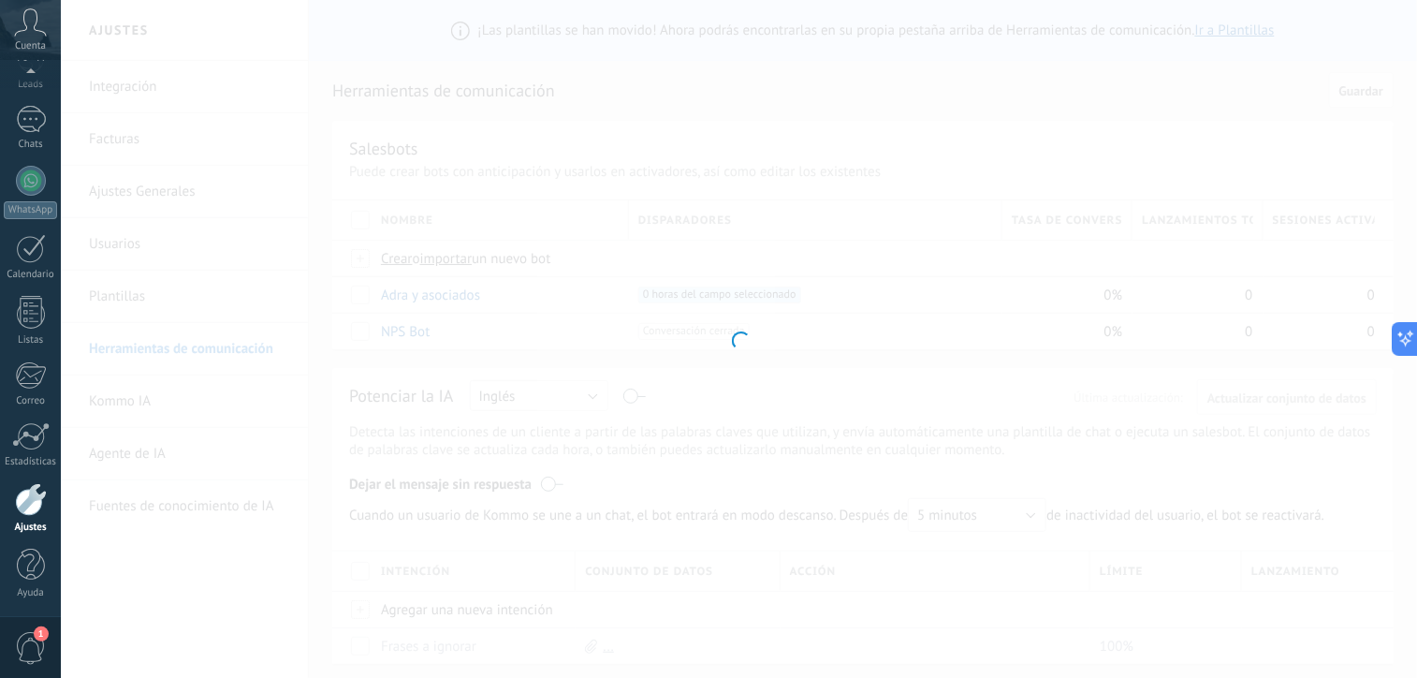
type input "**********"
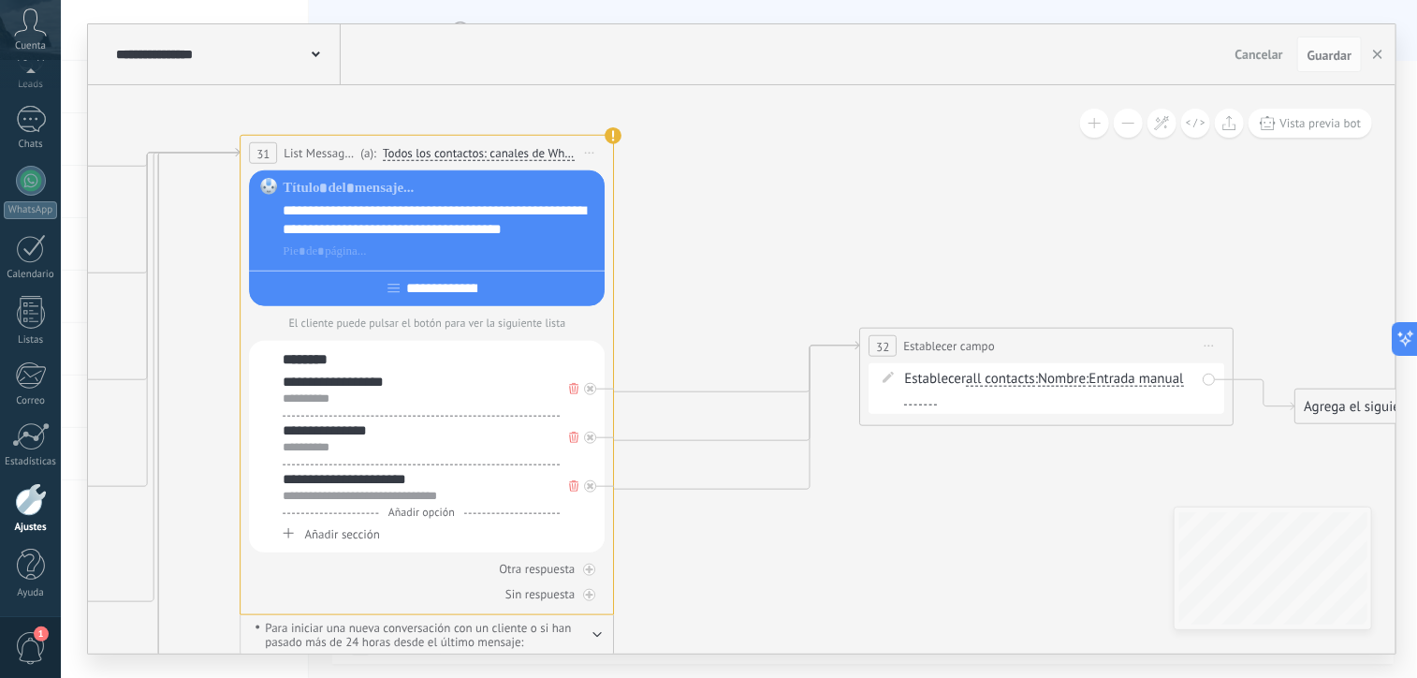
click at [1142, 387] on span "Entrada manual ... Mensaje del cliente Cadena aleatoria Cadena aleatoria corta …" at bounding box center [1137, 379] width 95 height 18
click at [1142, 377] on span "Entrada manual" at bounding box center [1137, 379] width 95 height 15
click at [1142, 377] on button "Entrada manual" at bounding box center [1197, 379] width 234 height 34
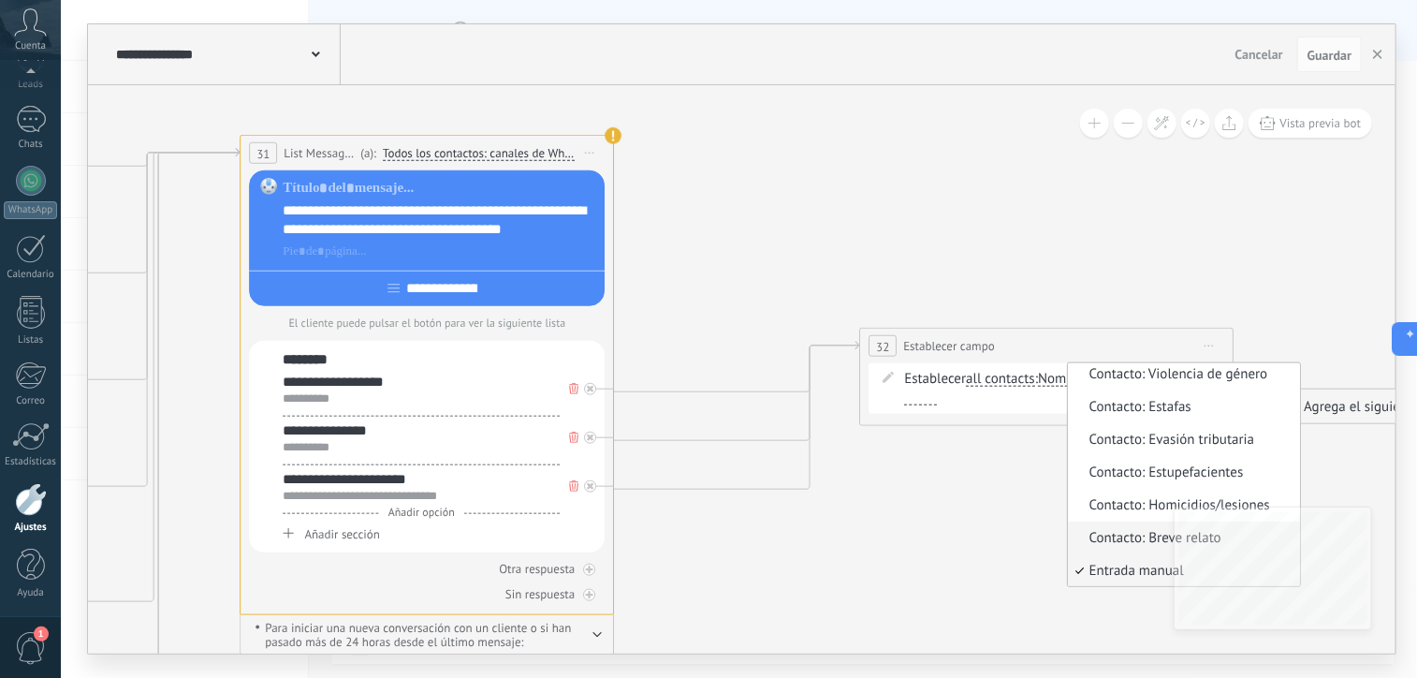
click at [1156, 539] on span "Contacto: Breve relato" at bounding box center [1182, 538] width 227 height 19
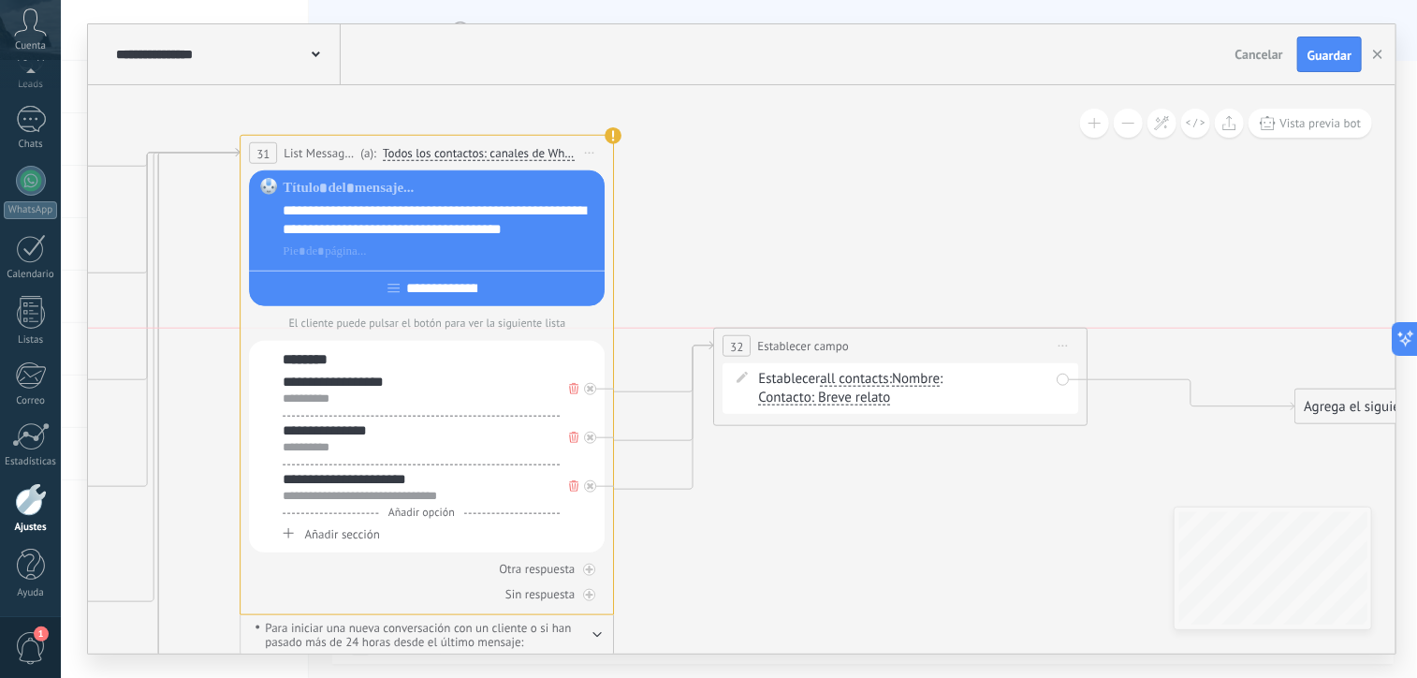
drag, startPoint x: 1131, startPoint y: 361, endPoint x: 997, endPoint y: 366, distance: 134.0
click at [997, 366] on div "**********" at bounding box center [900, 377] width 375 height 98
drag, startPoint x: 1338, startPoint y: 404, endPoint x: 1197, endPoint y: 360, distance: 148.1
click at [1197, 360] on div "Agrega el siguiente paso" at bounding box center [1250, 366] width 164 height 31
click at [1197, 360] on div "Agrega el siguiente paso" at bounding box center [1235, 355] width 164 height 31
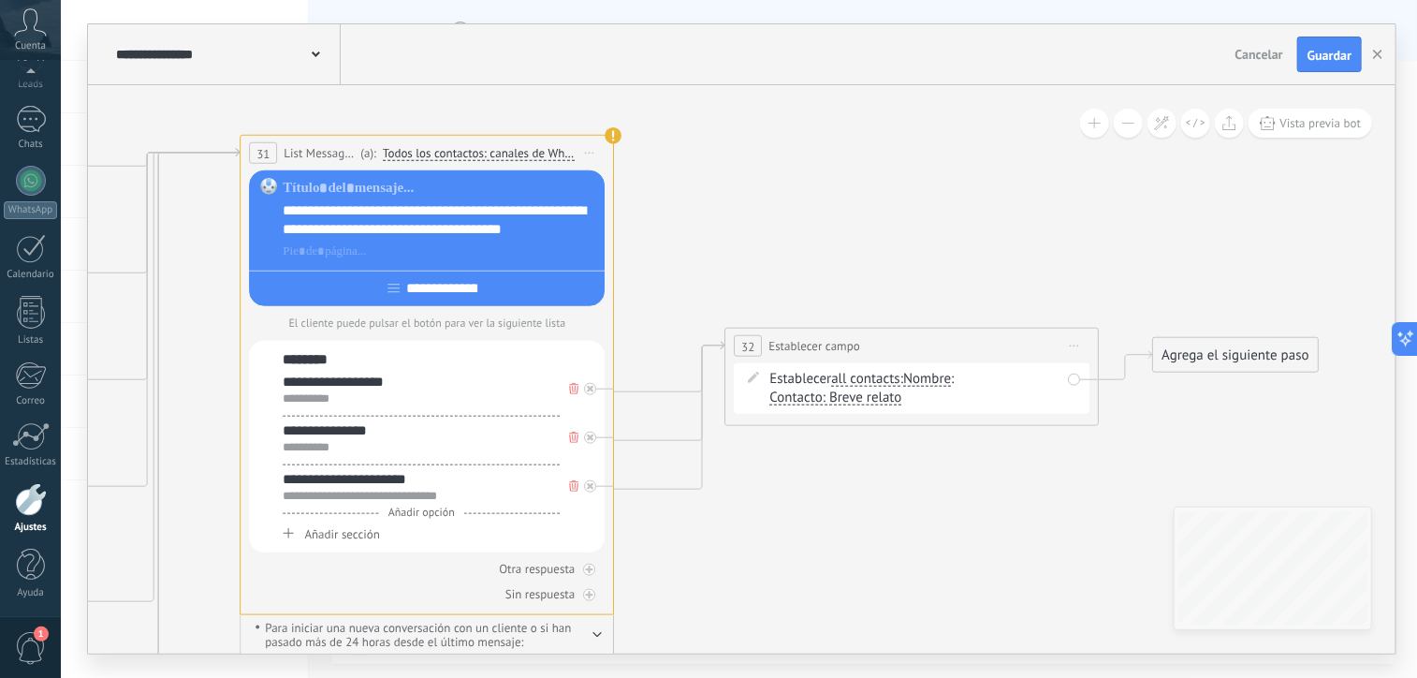
click at [1204, 359] on div "Agrega el siguiente paso" at bounding box center [1235, 355] width 164 height 31
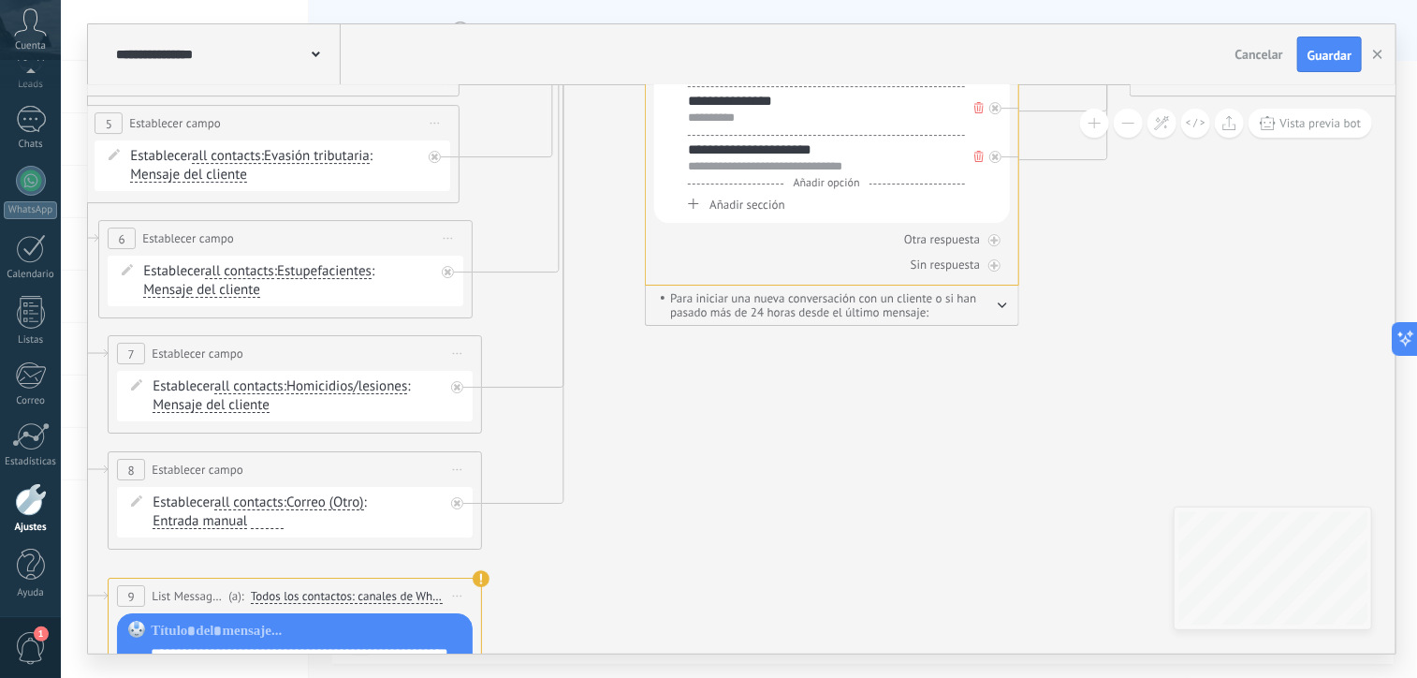
click at [1066, 544] on icon at bounding box center [1082, 292] width 4240 height 2567
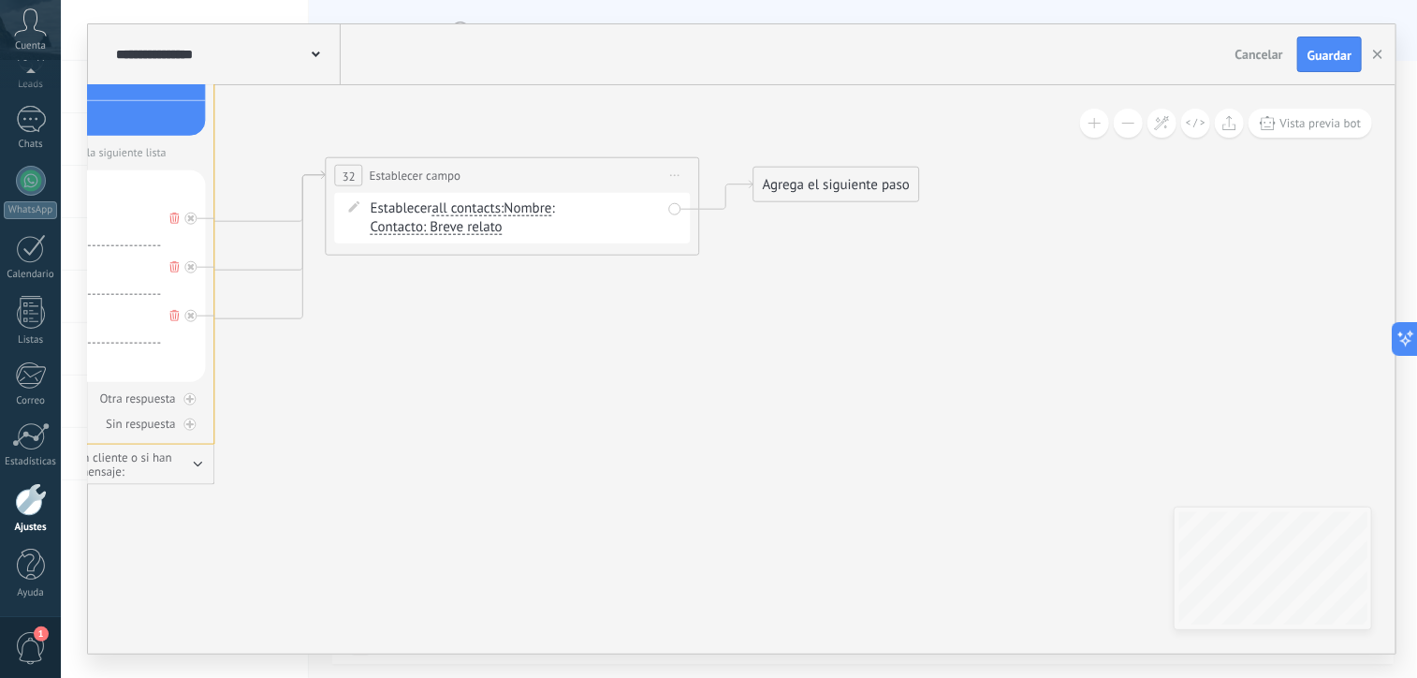
click at [777, 178] on div "Agrega el siguiente paso" at bounding box center [837, 184] width 164 height 31
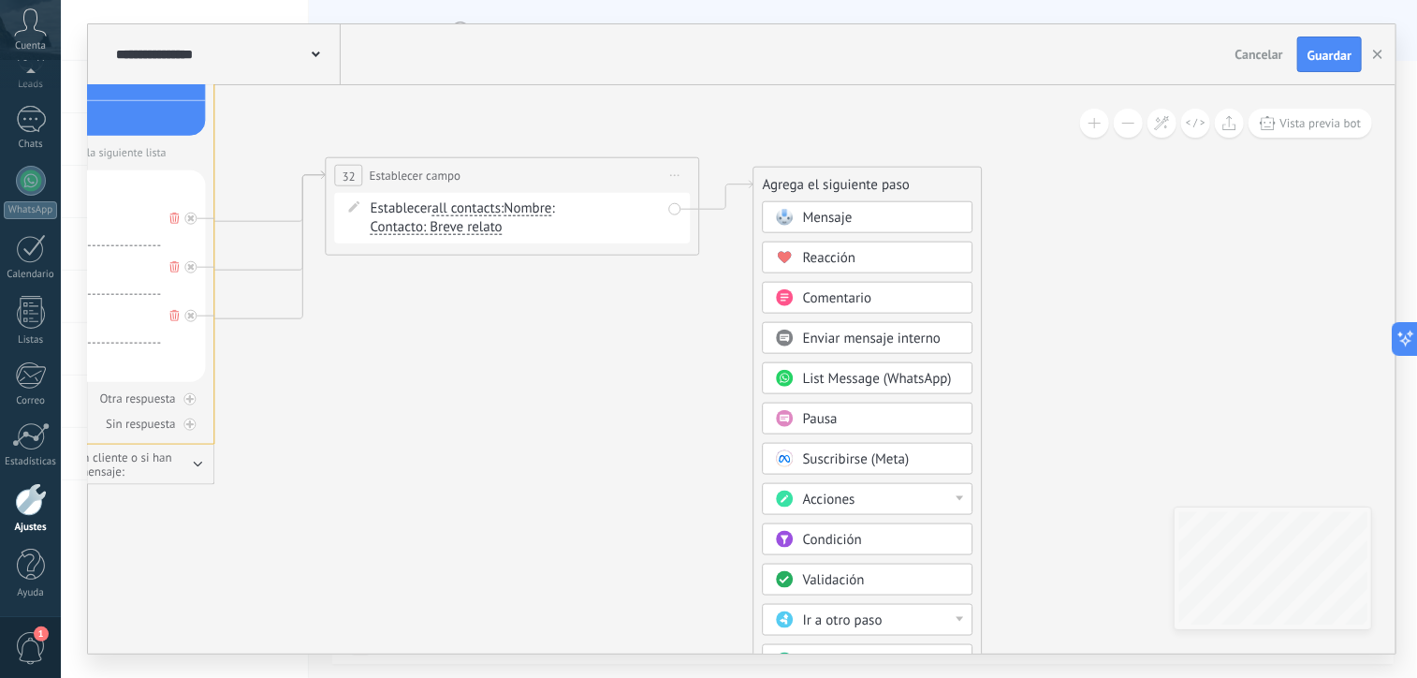
drag, startPoint x: 840, startPoint y: 576, endPoint x: 828, endPoint y: 583, distance: 14.3
click at [828, 583] on span "Validación" at bounding box center [834, 580] width 62 height 18
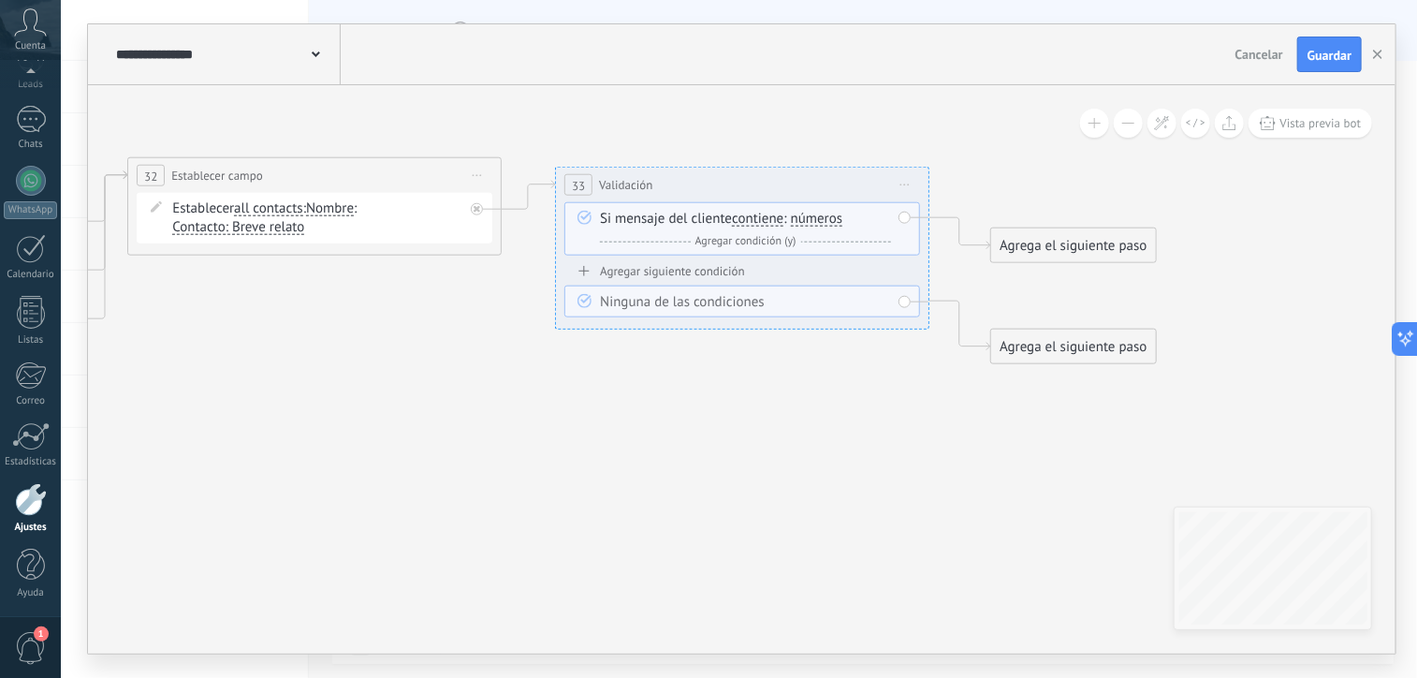
click at [768, 221] on span "contiene" at bounding box center [757, 219] width 51 height 15
click at [768, 221] on button "contiene" at bounding box center [840, 219] width 234 height 34
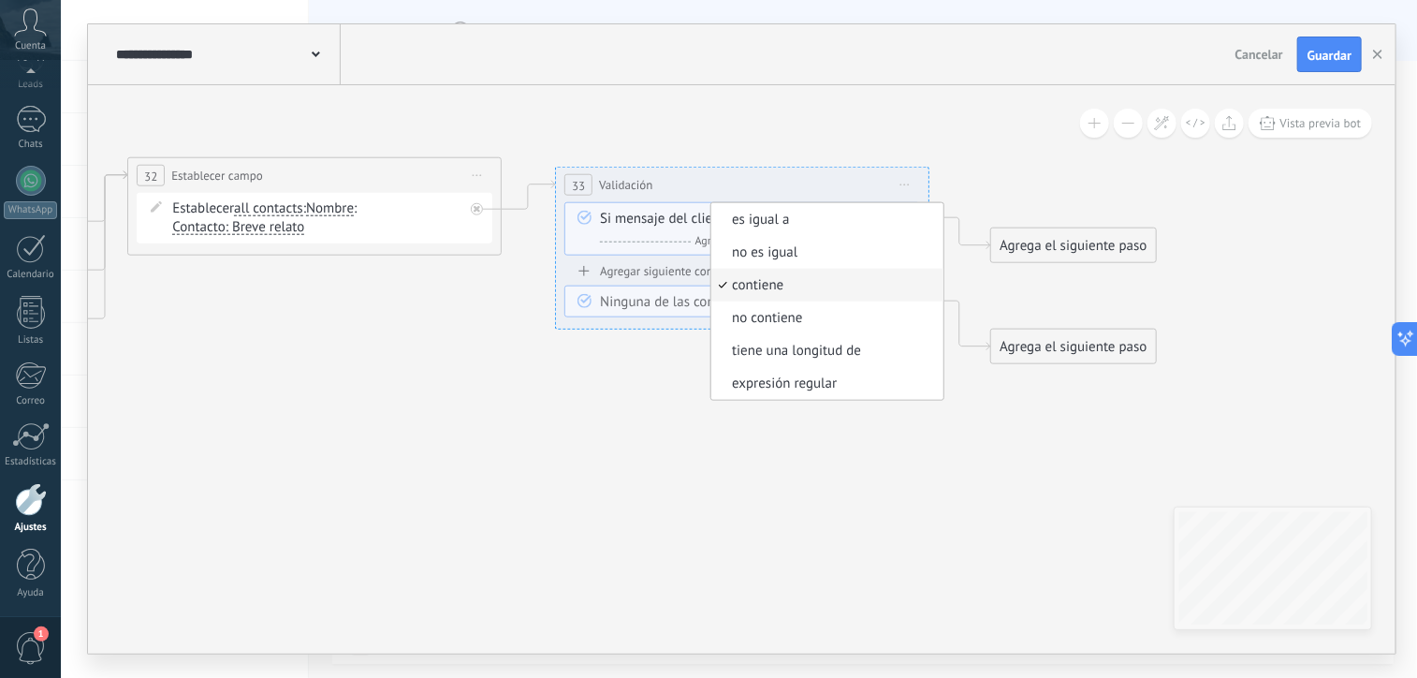
click at [603, 442] on icon at bounding box center [79, 379] width 4240 height 2421
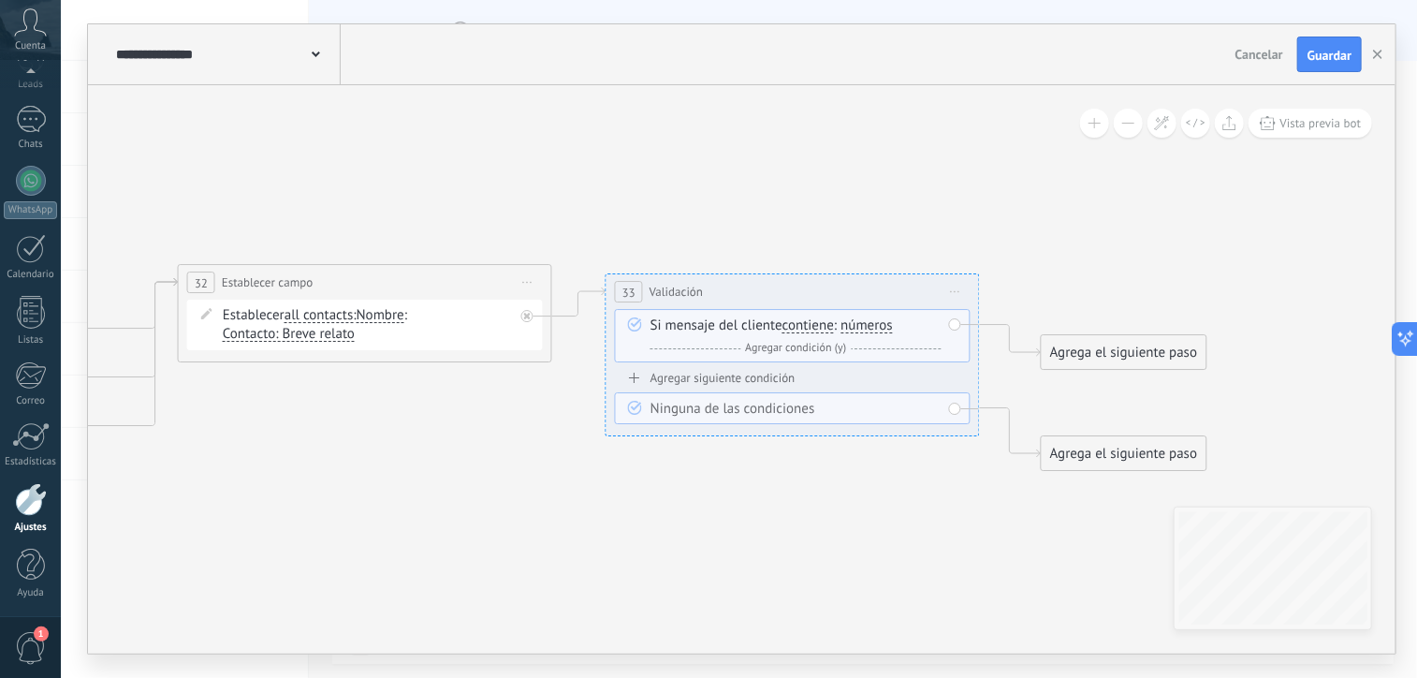
click at [819, 322] on span "contiene" at bounding box center [808, 325] width 51 height 15
click at [819, 322] on button "contiene" at bounding box center [890, 326] width 234 height 34
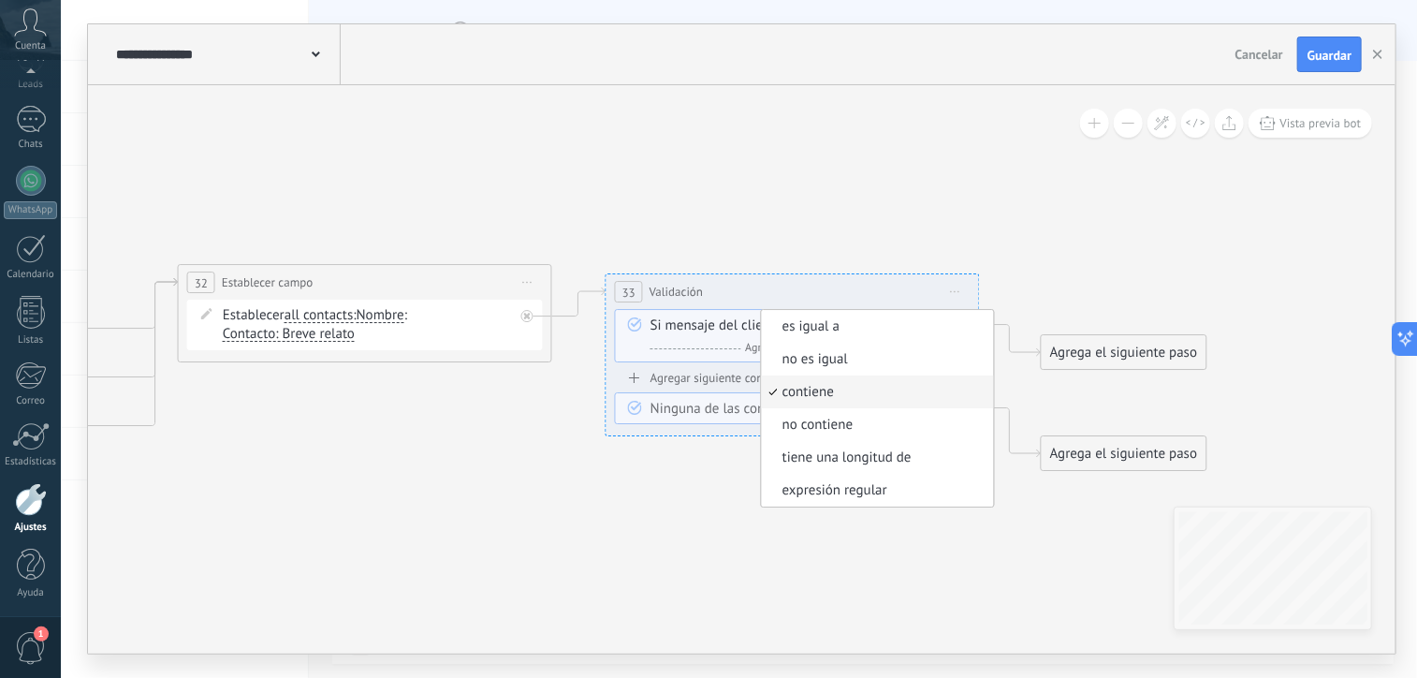
click at [822, 395] on span "contiene" at bounding box center [875, 392] width 227 height 19
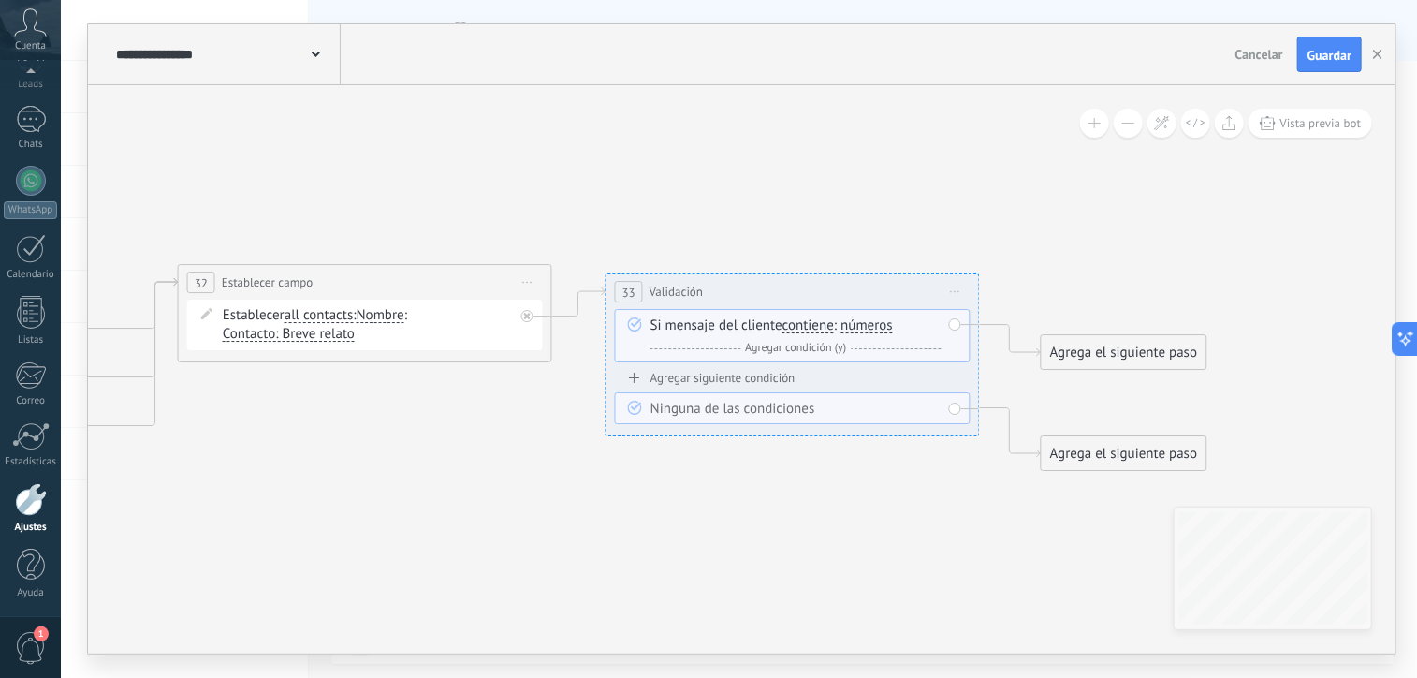
click at [862, 332] on span "números números letras teléfono email rango de números números números letras t…" at bounding box center [865, 325] width 56 height 18
click at [874, 332] on span "números" at bounding box center [867, 325] width 52 height 15
click at [874, 332] on button "números" at bounding box center [948, 326] width 234 height 34
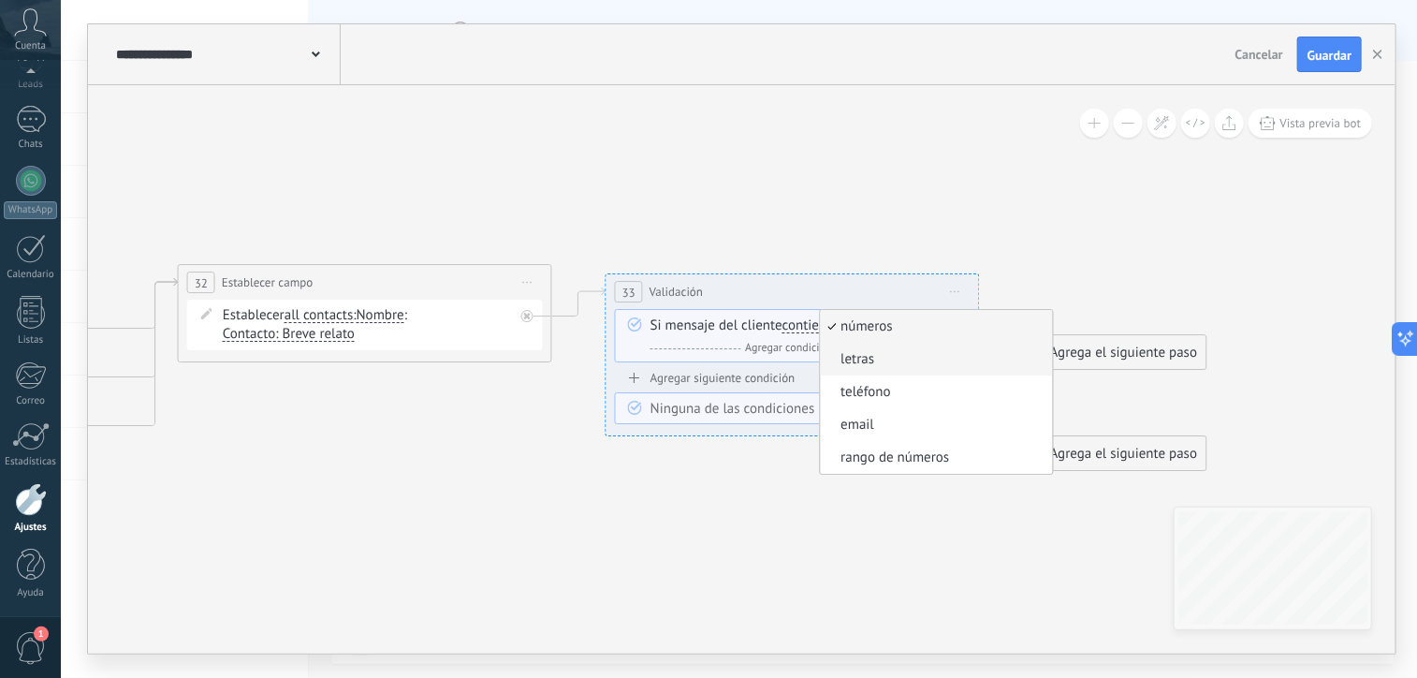
click at [873, 357] on span "letras" at bounding box center [933, 359] width 227 height 19
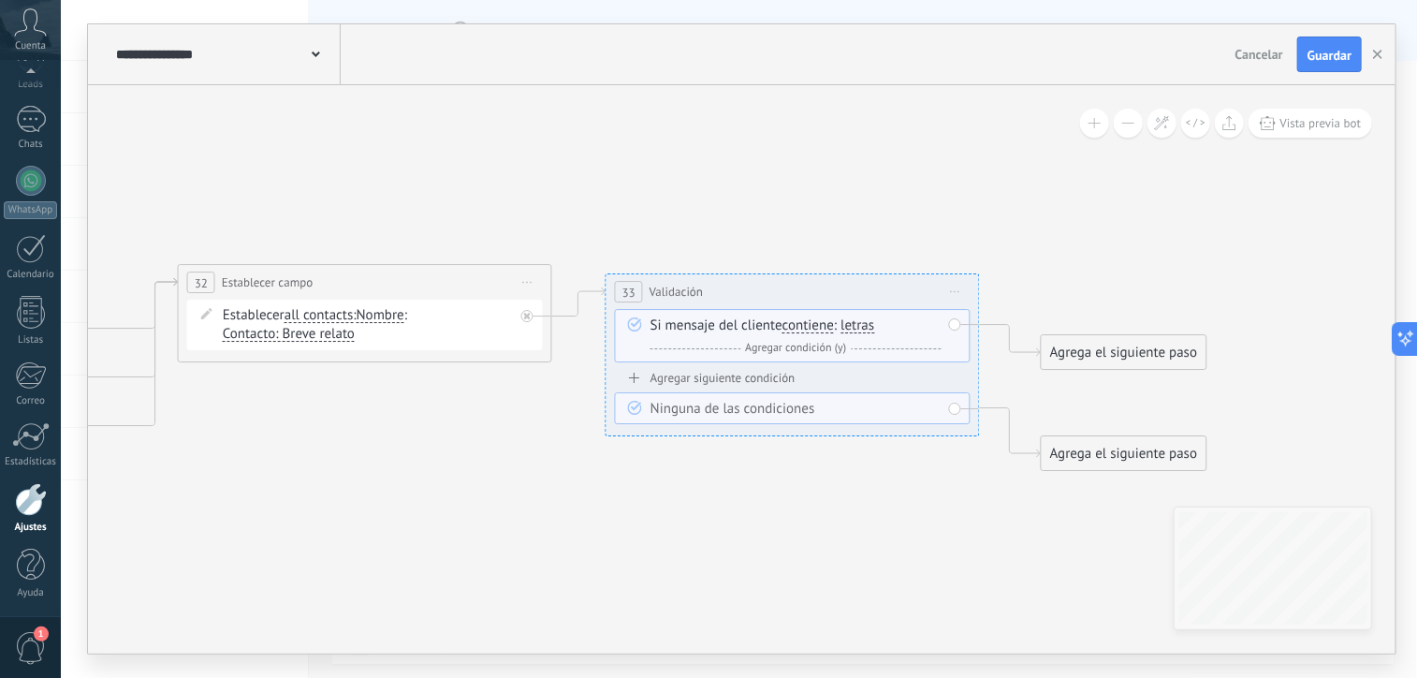
click at [828, 352] on span "Agregar condición (y)" at bounding box center [796, 348] width 110 height 14
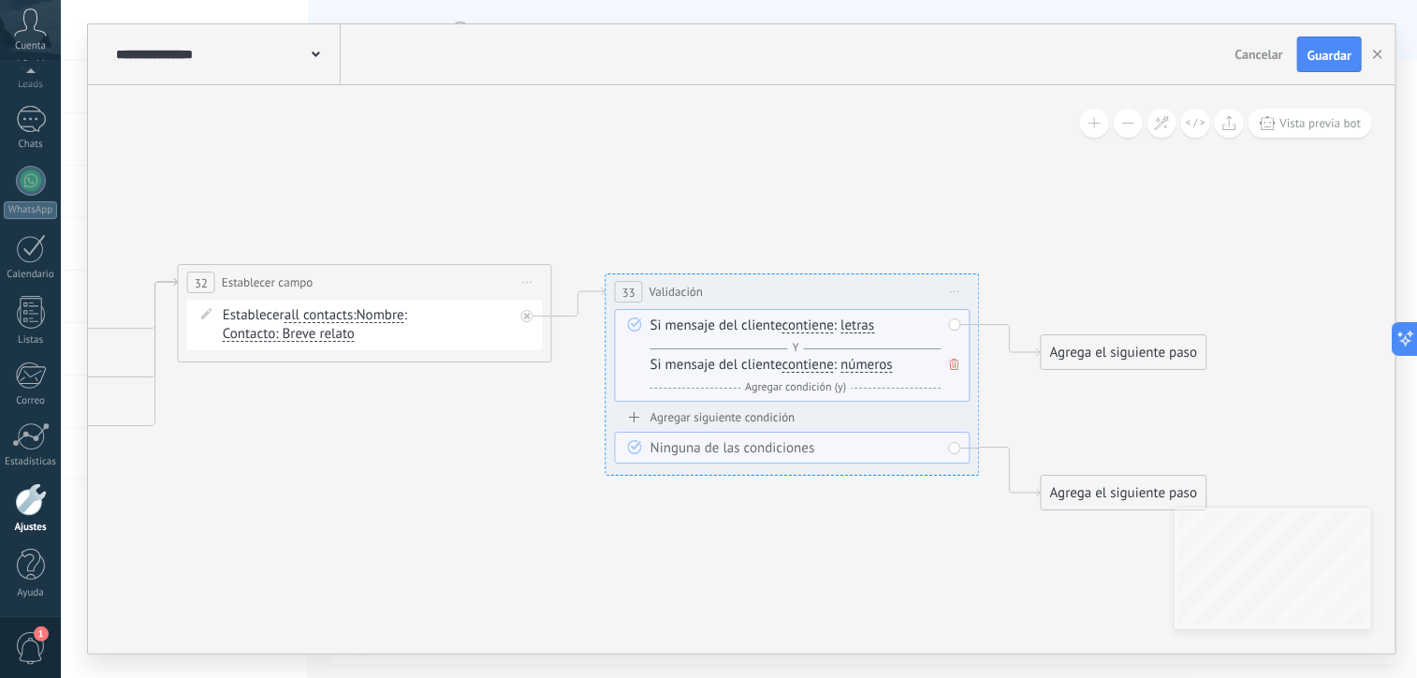
click at [863, 364] on span "números" at bounding box center [867, 365] width 52 height 15
click at [863, 364] on button "números" at bounding box center [948, 365] width 234 height 34
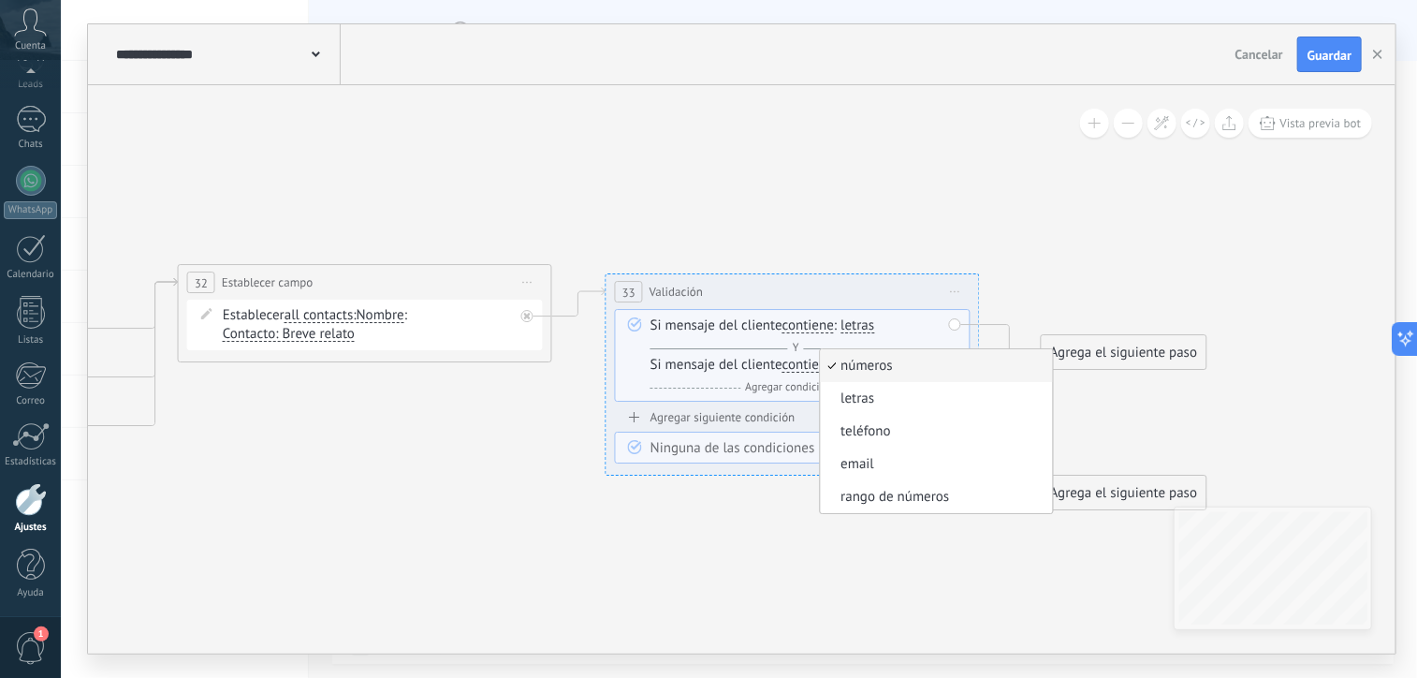
click at [861, 363] on span "números" at bounding box center [933, 366] width 227 height 19
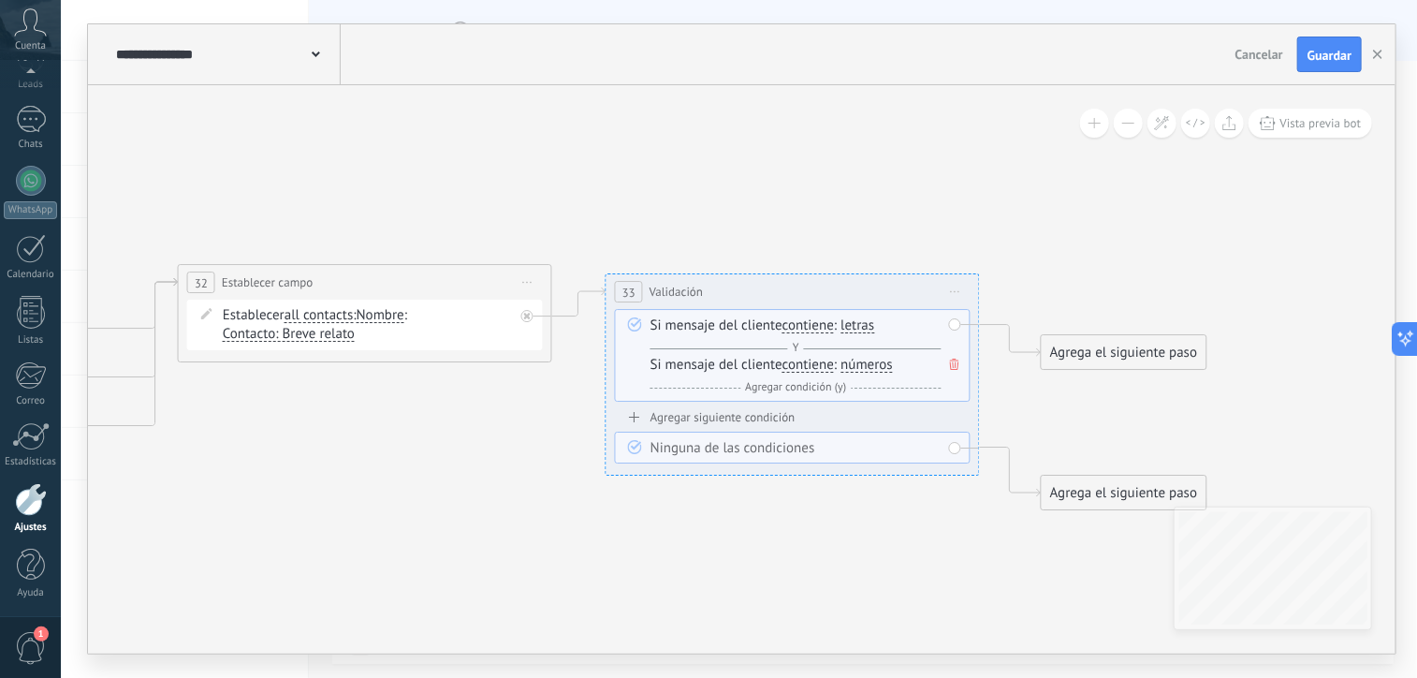
click at [528, 282] on icon at bounding box center [527, 283] width 9 height 2
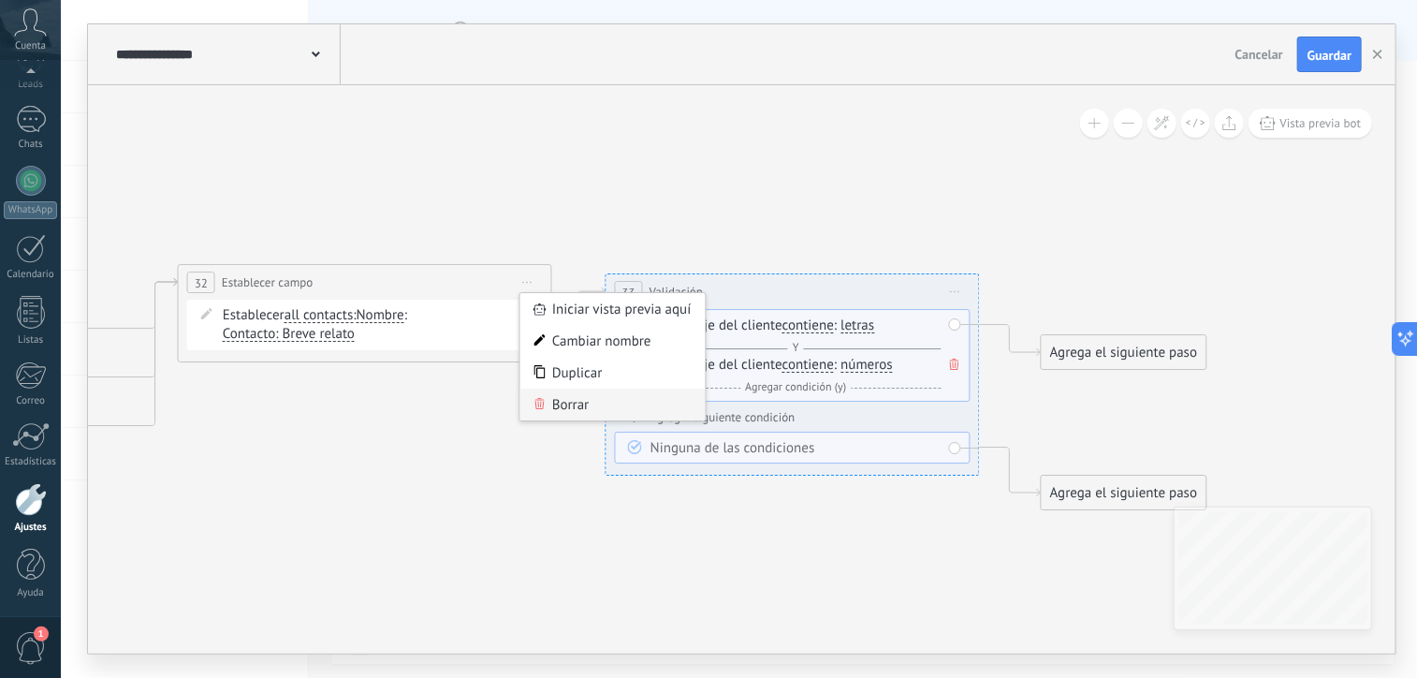
click at [562, 409] on div "Borrar" at bounding box center [613, 405] width 185 height 32
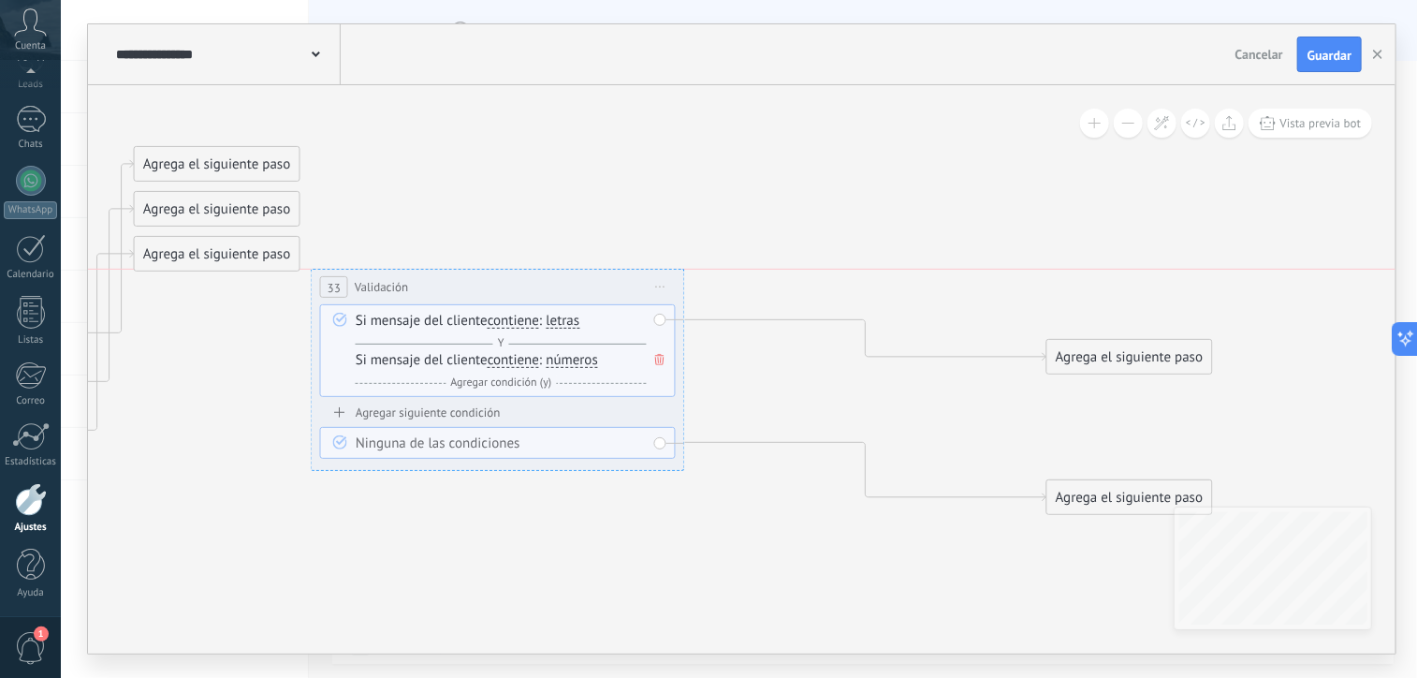
drag, startPoint x: 672, startPoint y: 287, endPoint x: 345, endPoint y: 269, distance: 328.2
click at [355, 278] on span "Validación" at bounding box center [381, 287] width 53 height 18
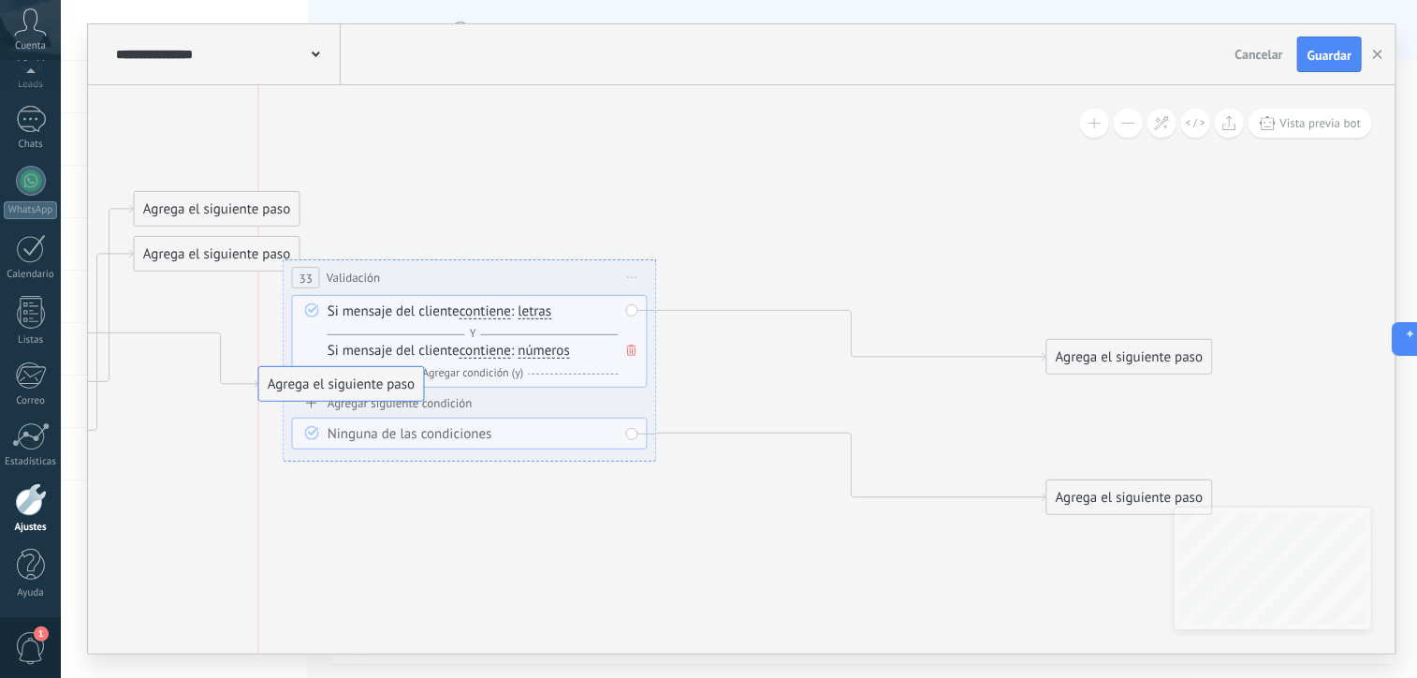
drag, startPoint x: 273, startPoint y: 155, endPoint x: 398, endPoint y: 386, distance: 261.8
drag, startPoint x: 266, startPoint y: 248, endPoint x: 388, endPoint y: 381, distance: 180.2
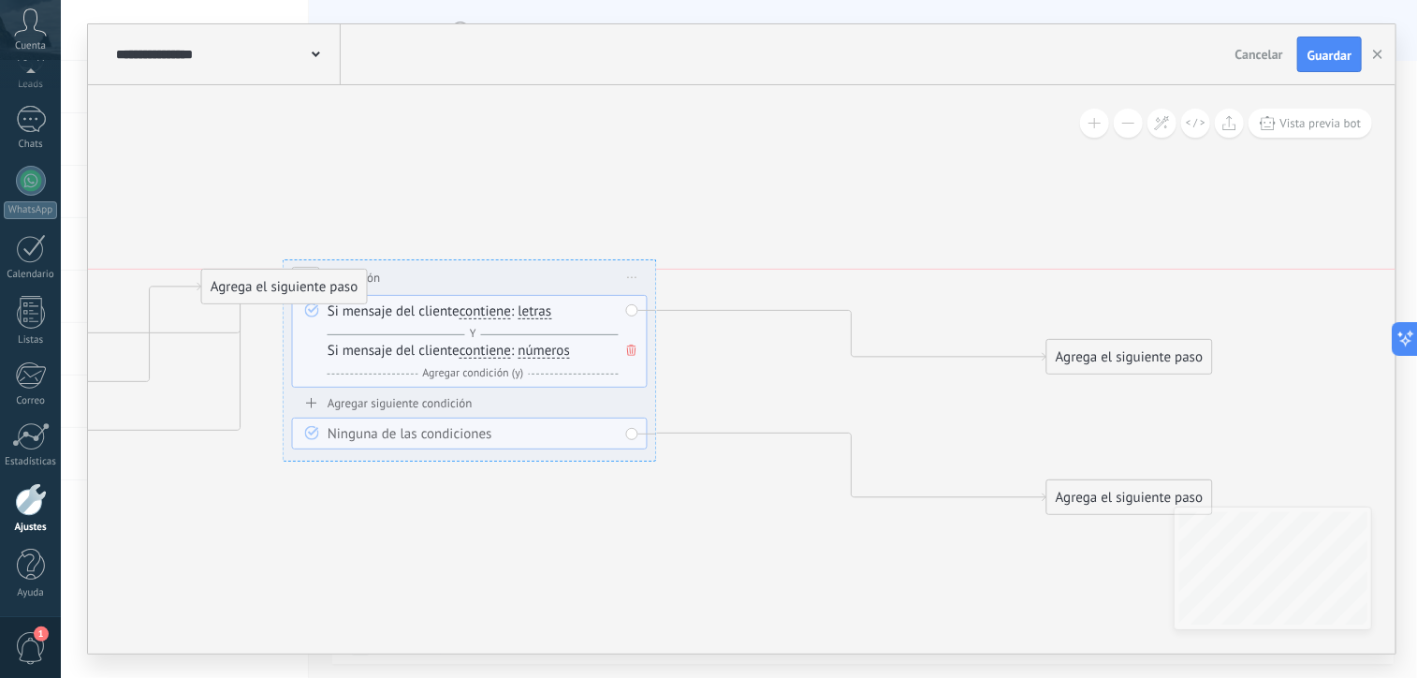
drag, startPoint x: 279, startPoint y: 213, endPoint x: 418, endPoint y: 389, distance: 223.3
drag, startPoint x: 1080, startPoint y: 351, endPoint x: 746, endPoint y: 297, distance: 337.7
click at [746, 297] on div "Agrega el siguiente paso" at bounding box center [798, 305] width 164 height 31
click at [746, 297] on div "Agrega el siguiente paso" at bounding box center [796, 305] width 164 height 31
click at [771, 298] on div "Agrega el siguiente paso" at bounding box center [796, 305] width 164 height 31
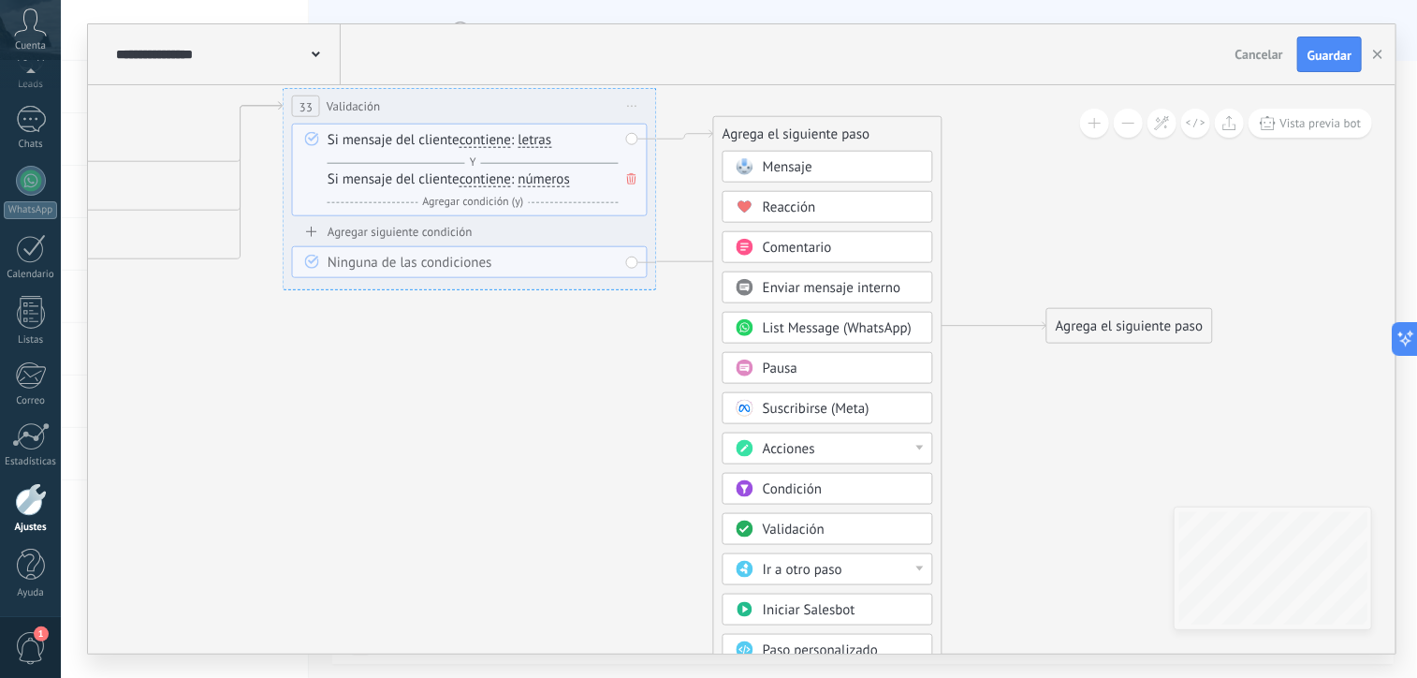
click at [814, 444] on span "Acciones" at bounding box center [789, 449] width 52 height 18
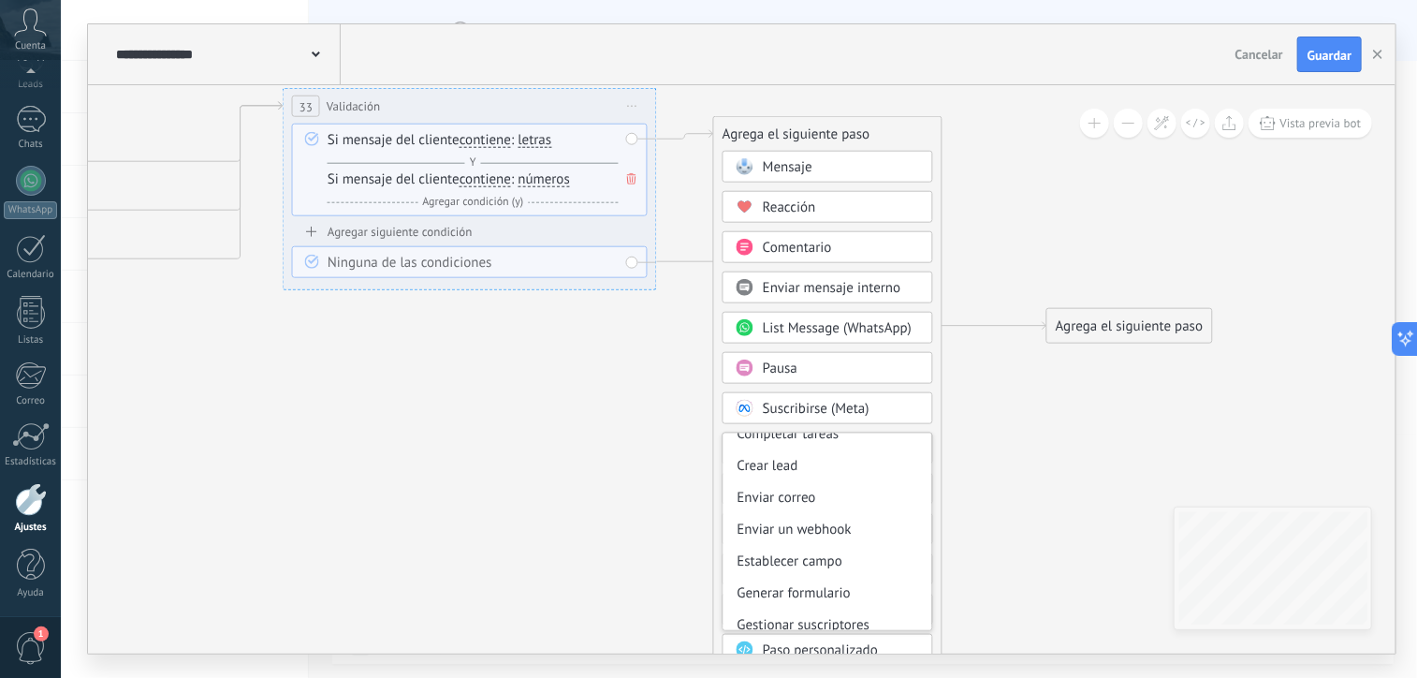
scroll to position [234, 0]
click at [640, 448] on icon at bounding box center [135, 405] width 4240 height 2593
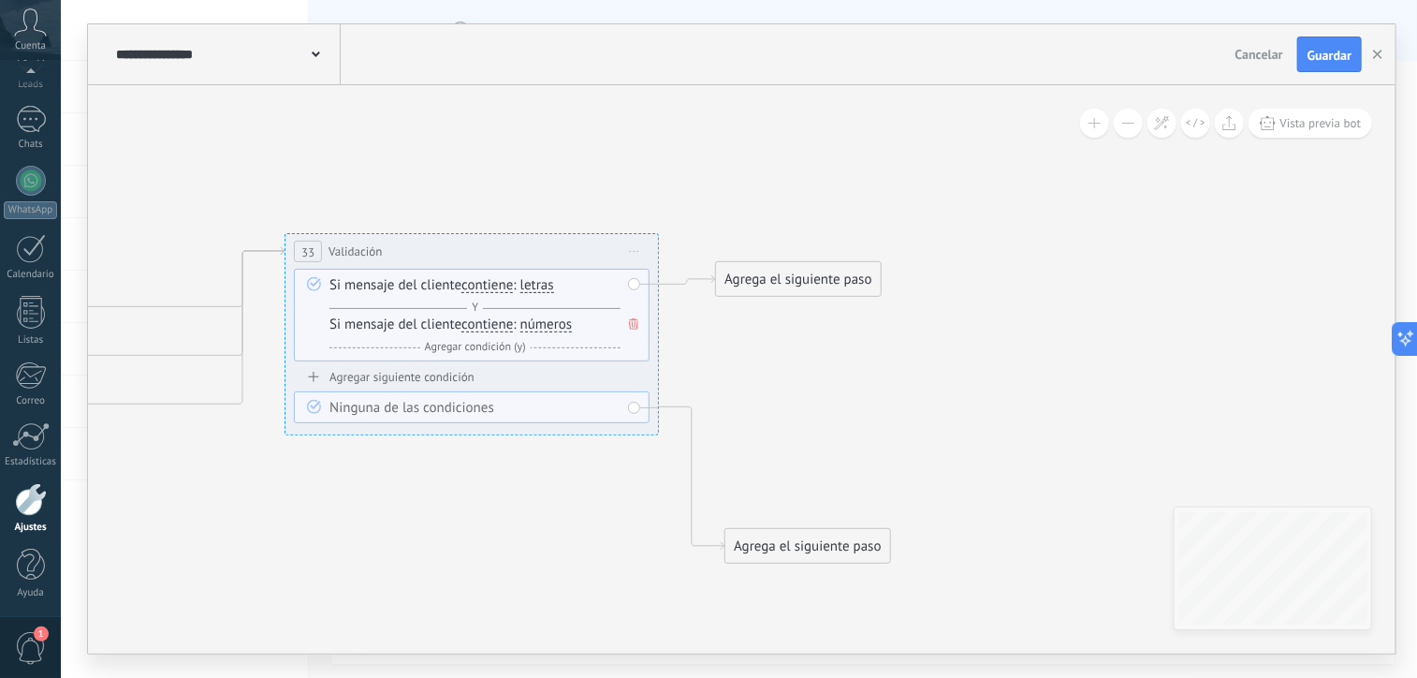
drag, startPoint x: 1145, startPoint y: 472, endPoint x: 821, endPoint y: 549, distance: 332.9
click at [821, 549] on div "Agrega el siguiente paso" at bounding box center [808, 546] width 164 height 31
drag, startPoint x: 830, startPoint y: 280, endPoint x: 894, endPoint y: 255, distance: 69.4
click at [894, 255] on div "Agrega el siguiente paso" at bounding box center [862, 251] width 164 height 31
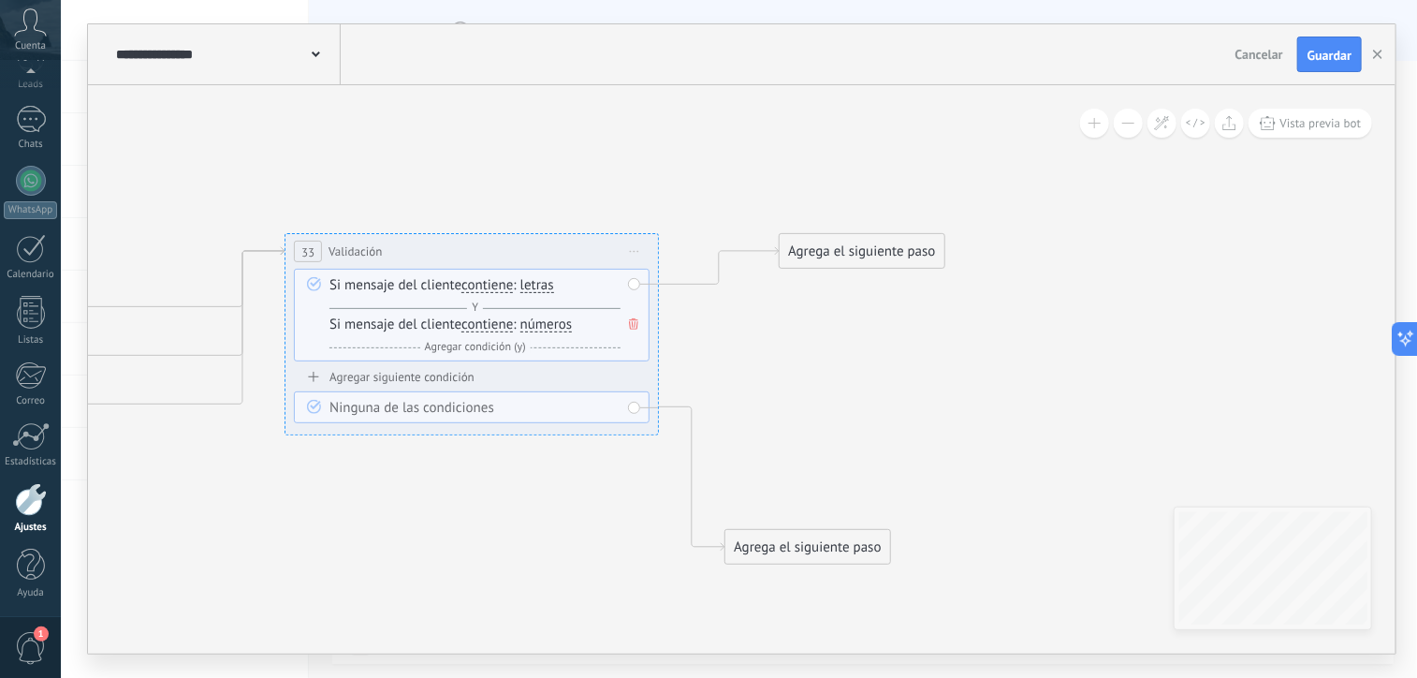
click at [927, 242] on div "Agrega el siguiente paso" at bounding box center [862, 251] width 164 height 31
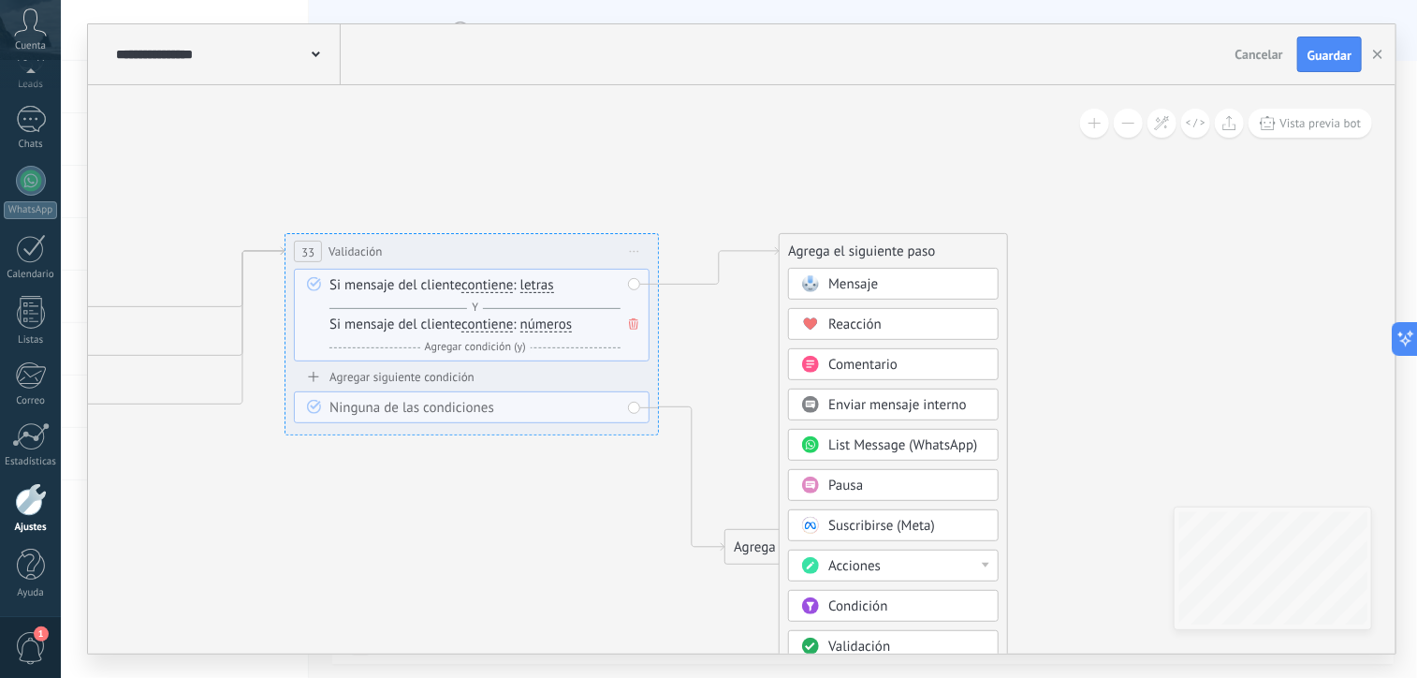
click at [931, 408] on span "Enviar mensaje interno" at bounding box center [898, 405] width 139 height 18
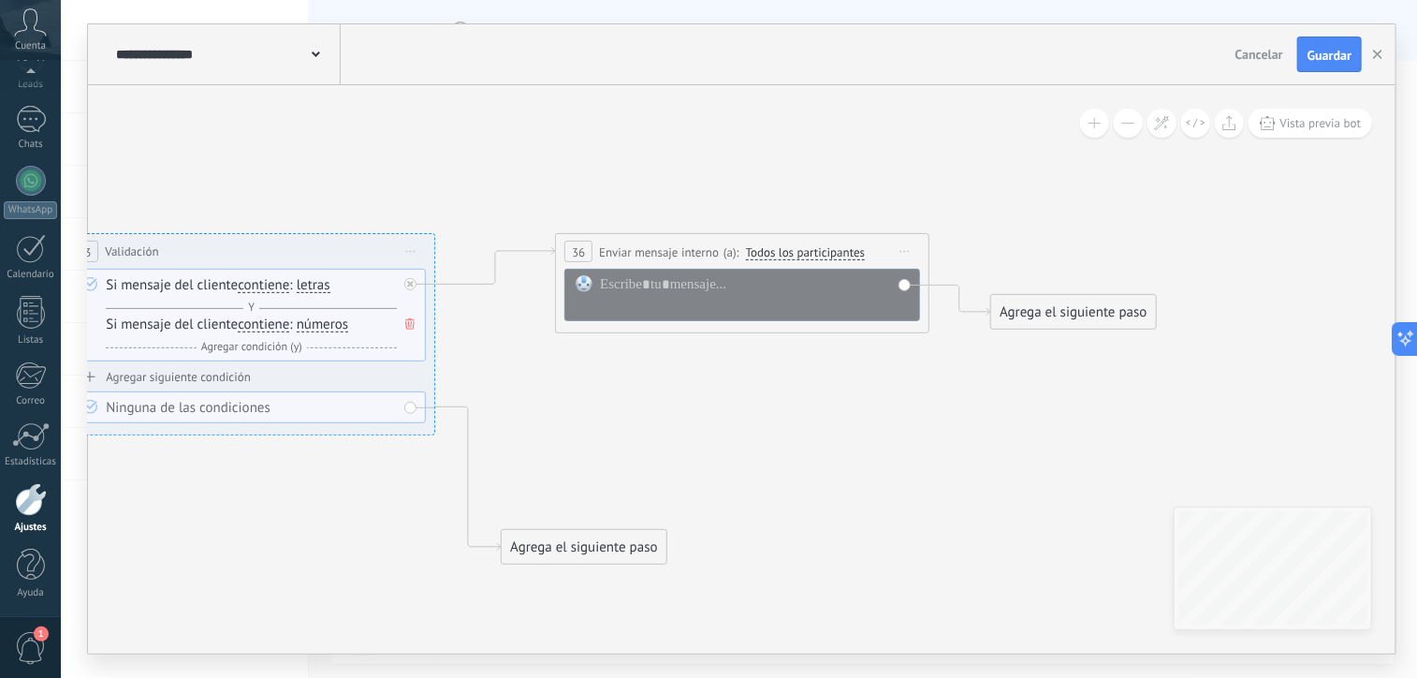
click at [786, 250] on span "Todos los participantes" at bounding box center [806, 251] width 120 height 15
click at [786, 250] on button "Todos los participantes" at bounding box center [854, 252] width 234 height 34
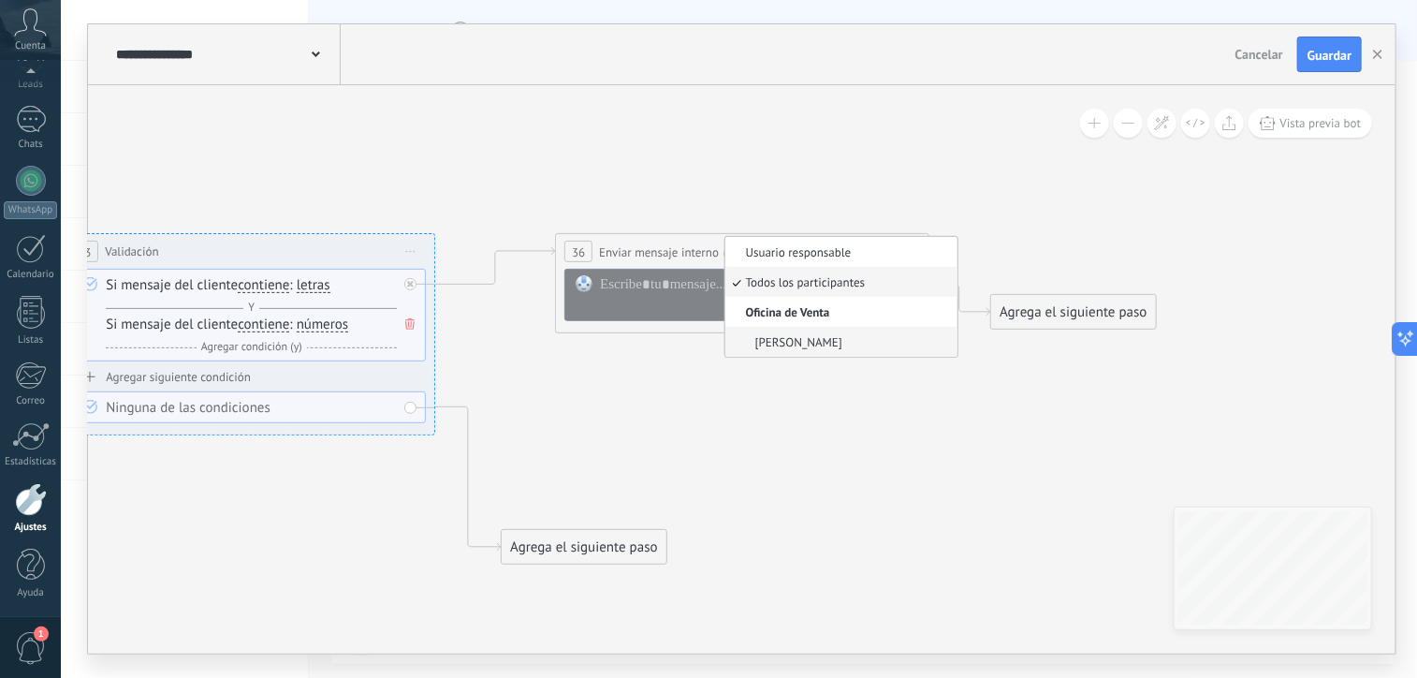
click at [780, 343] on span "[PERSON_NAME]" at bounding box center [839, 341] width 227 height 16
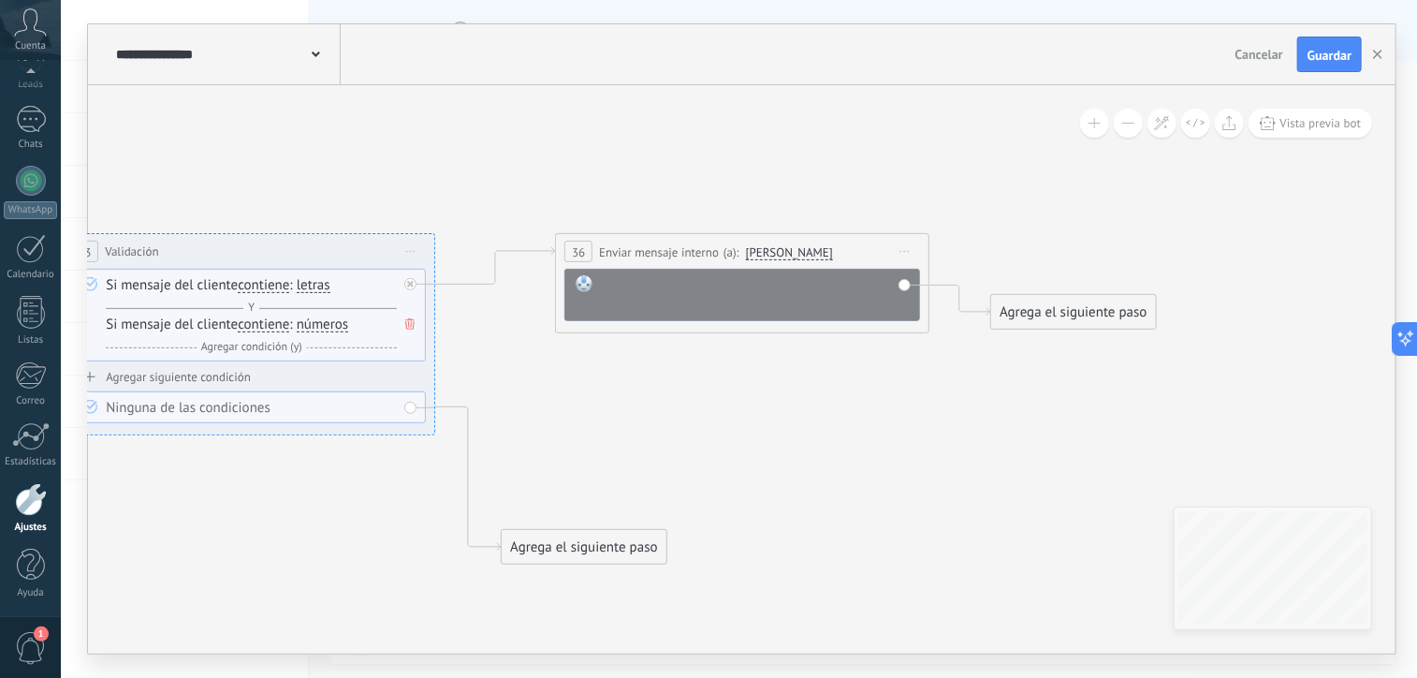
click at [758, 301] on div at bounding box center [755, 293] width 310 height 37
click at [1003, 306] on div "Agrega el siguiente paso" at bounding box center [1074, 312] width 164 height 31
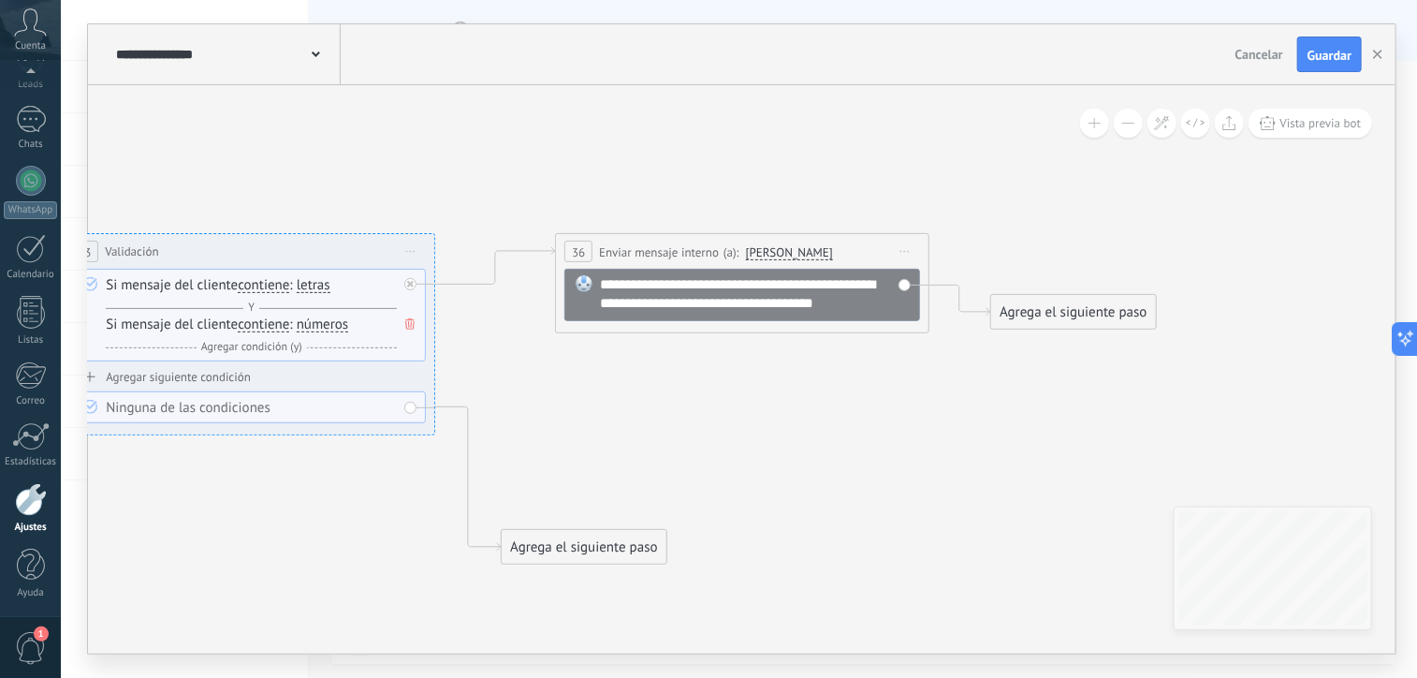
click at [1026, 314] on div "Agrega el siguiente paso" at bounding box center [1074, 312] width 164 height 31
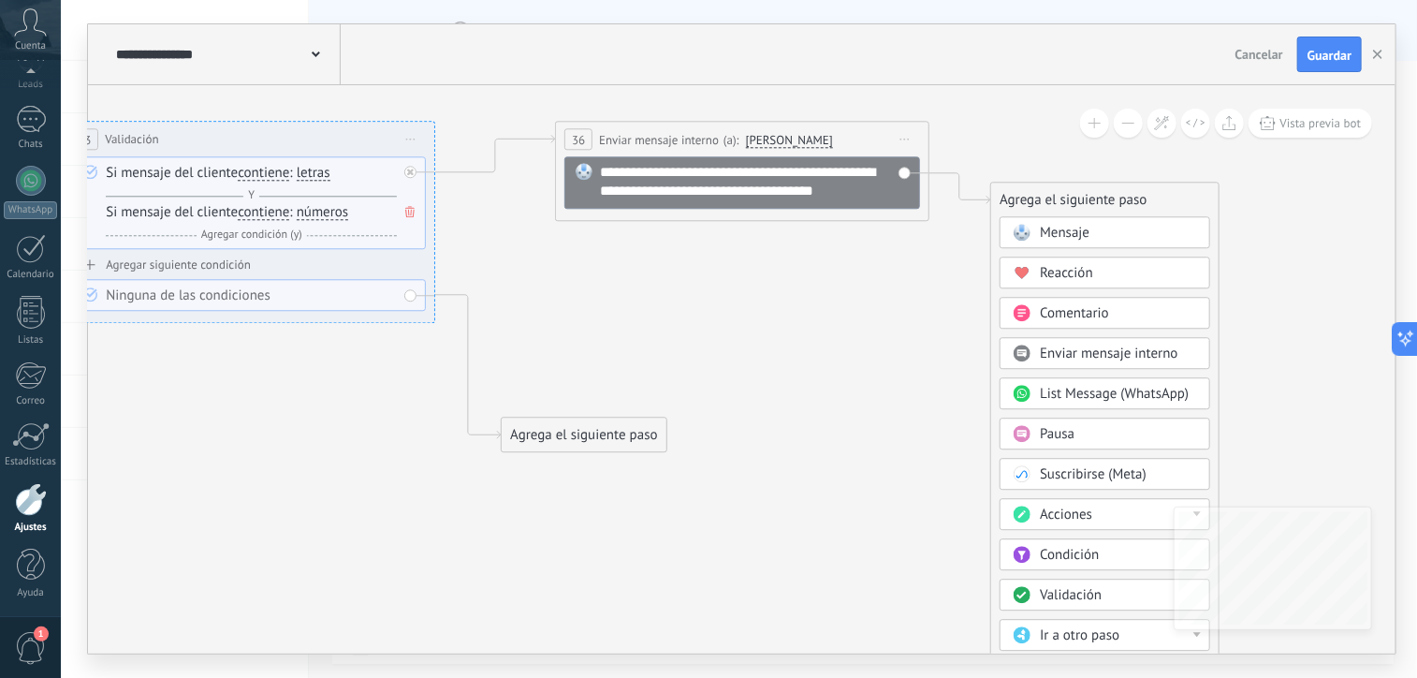
click at [903, 141] on span "Iniciar vista previa aquí Cambiar nombre Duplicar Borrar" at bounding box center [905, 138] width 30 height 27
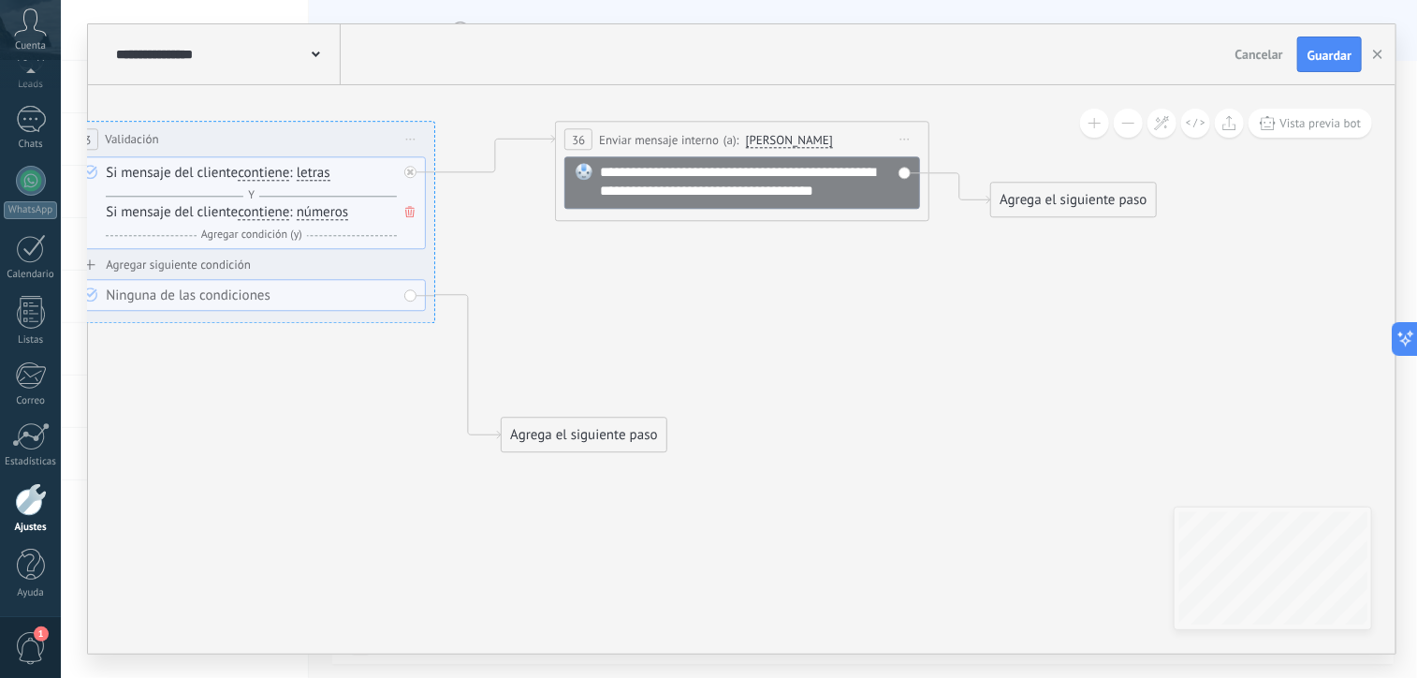
click at [1007, 204] on div "Agrega el siguiente paso" at bounding box center [1074, 199] width 164 height 31
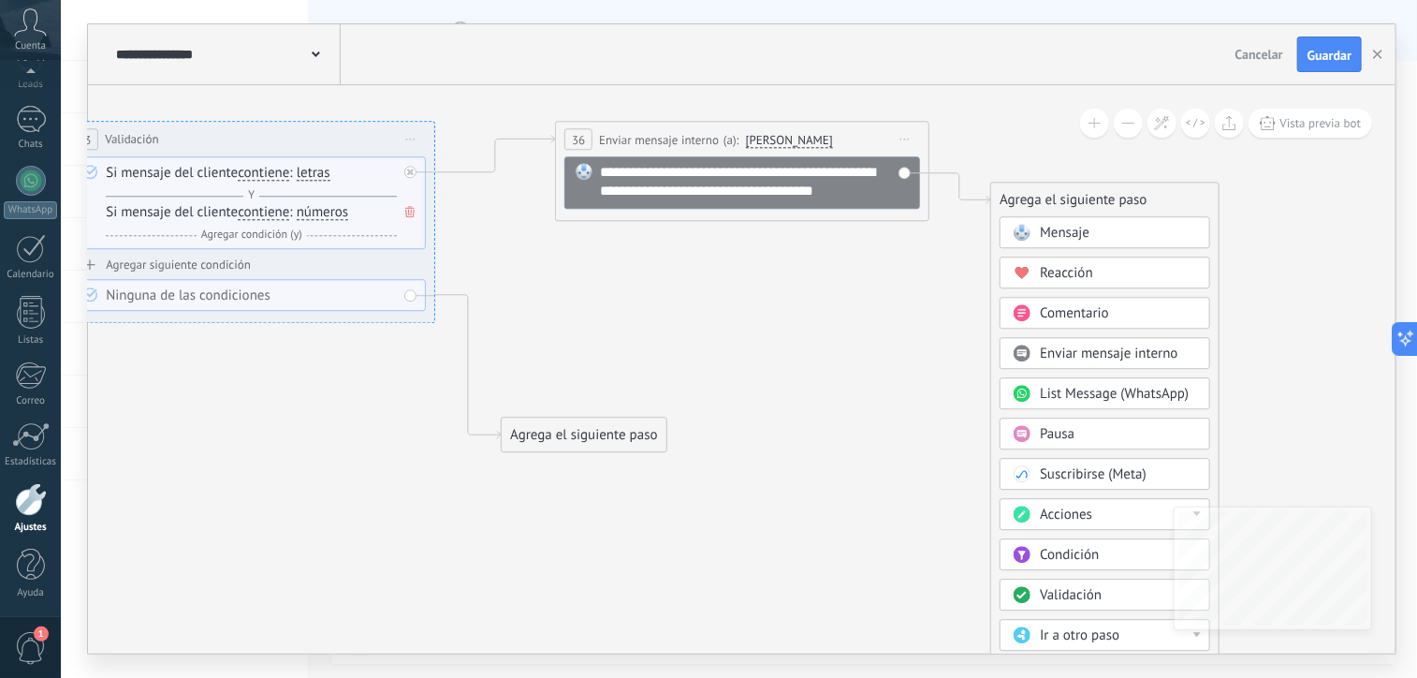
click at [1082, 516] on span "Acciones" at bounding box center [1066, 515] width 52 height 18
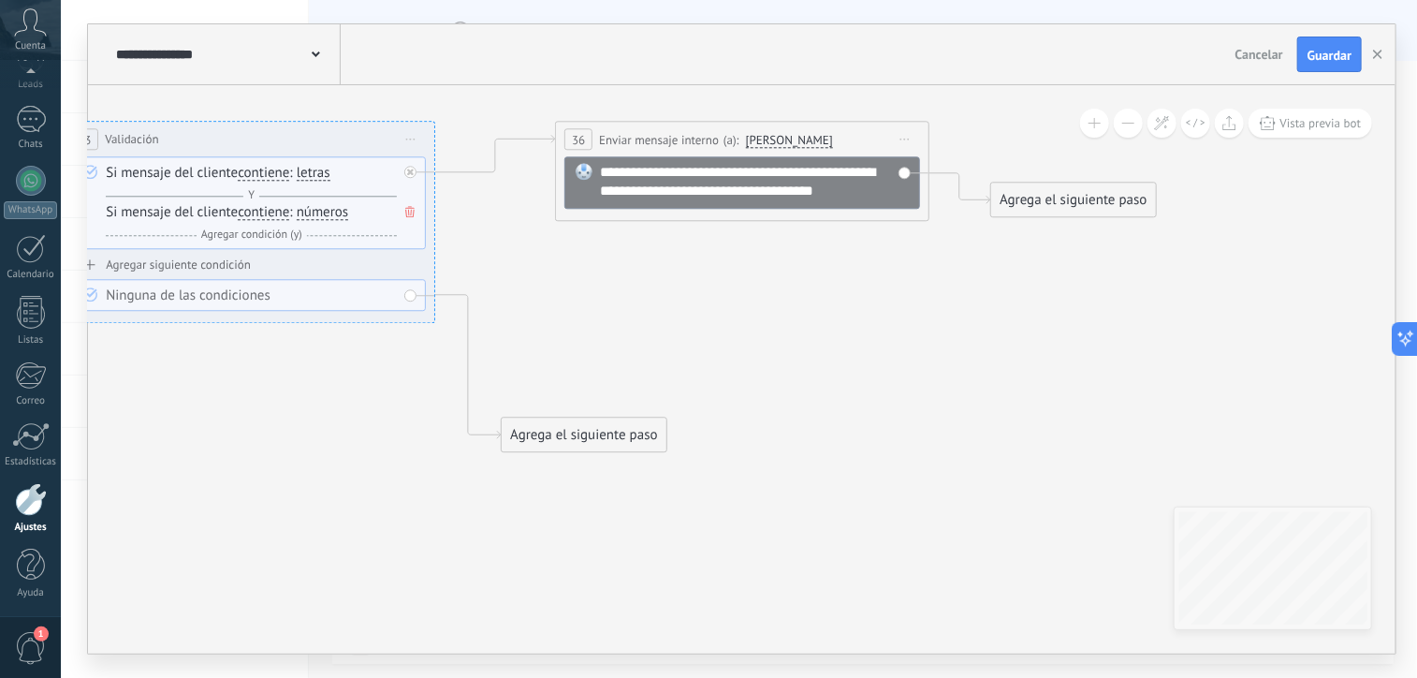
click at [1021, 211] on div "Agrega el siguiente paso" at bounding box center [1074, 199] width 164 height 31
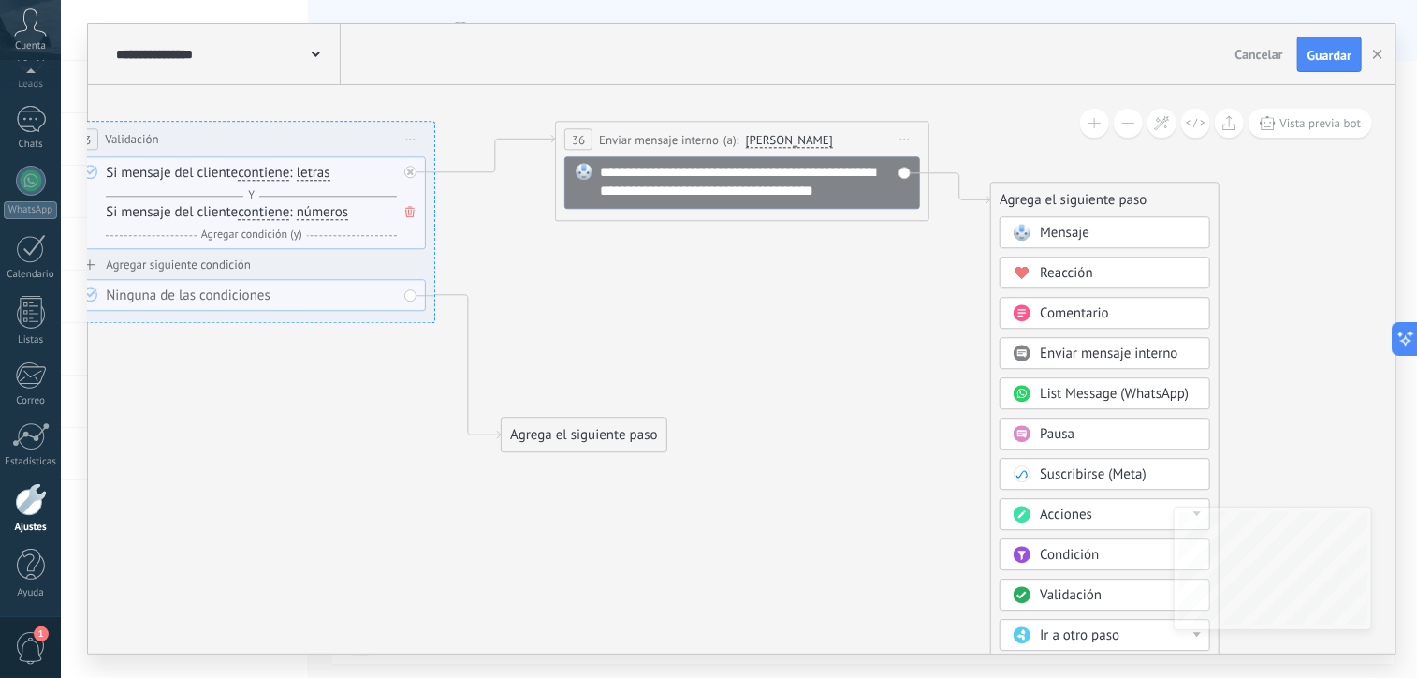
click at [1049, 236] on span "Mensaje" at bounding box center [1065, 233] width 50 height 18
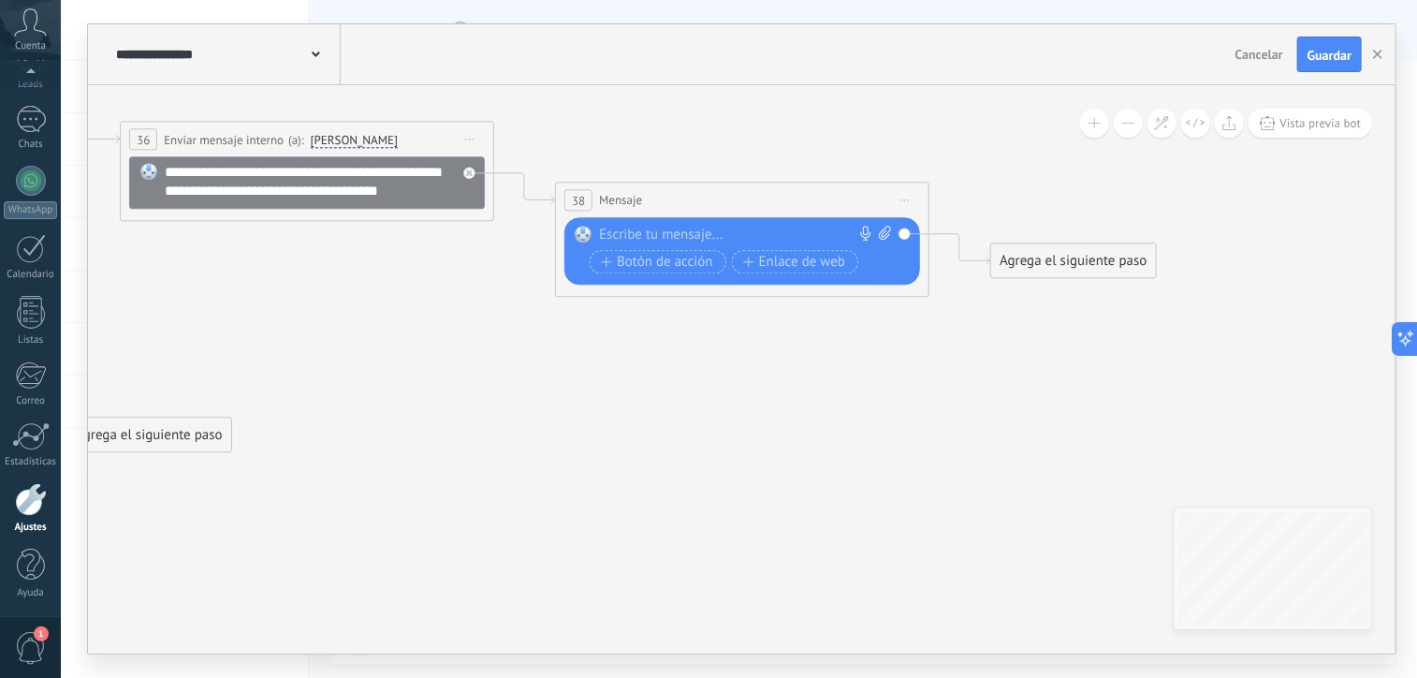
click at [667, 234] on div at bounding box center [738, 235] width 278 height 19
click at [723, 233] on div at bounding box center [738, 235] width 278 height 19
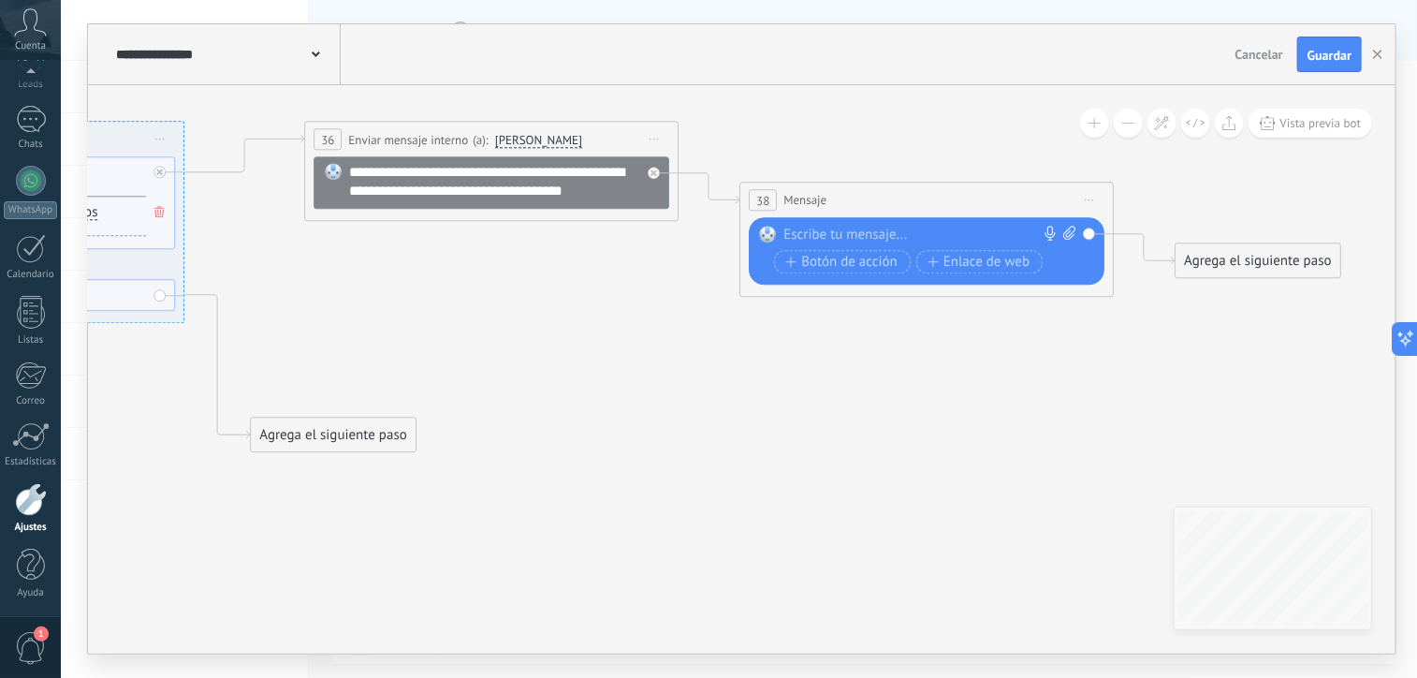
click at [833, 235] on div at bounding box center [923, 235] width 278 height 19
paste div
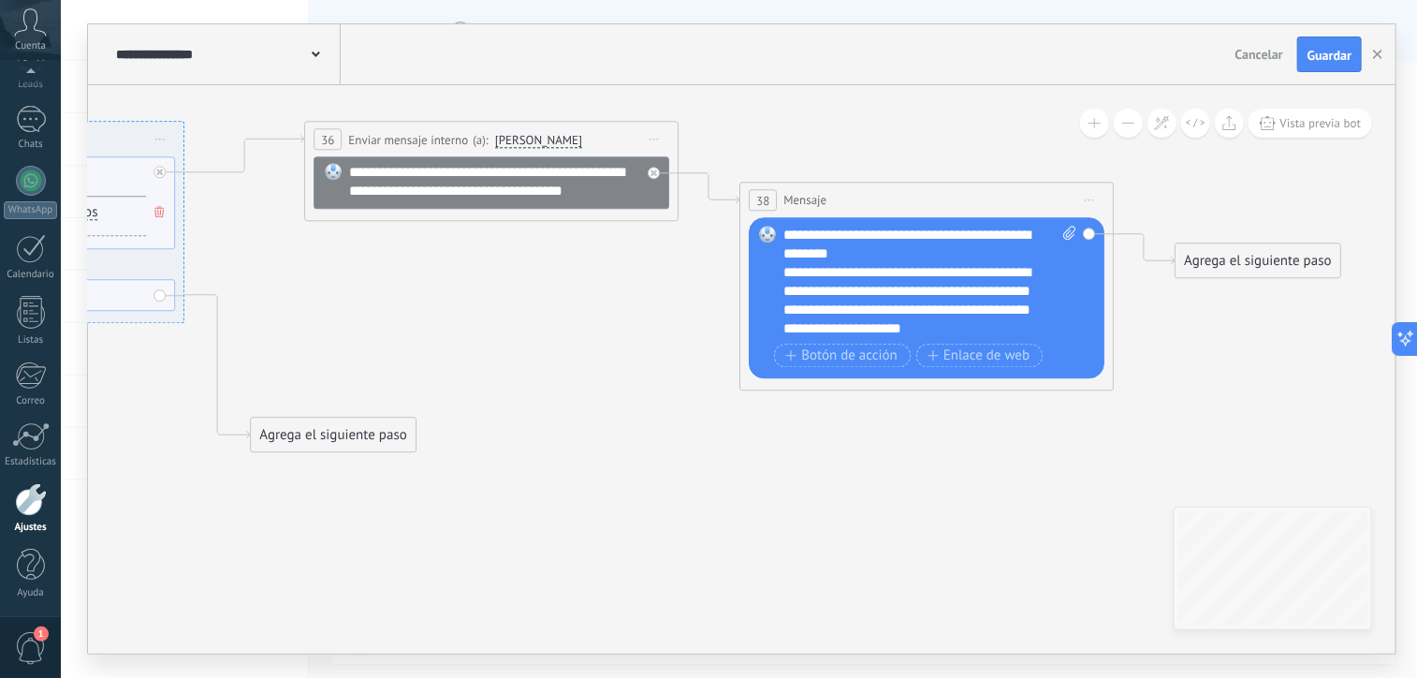
click at [861, 254] on div "**********" at bounding box center [931, 282] width 294 height 112
click at [797, 256] on div "**********" at bounding box center [931, 282] width 294 height 112
click at [794, 252] on div "**********" at bounding box center [931, 282] width 294 height 112
drag, startPoint x: 826, startPoint y: 310, endPoint x: 786, endPoint y: 316, distance: 39.9
click at [786, 316] on div "**********" at bounding box center [914, 300] width 261 height 75
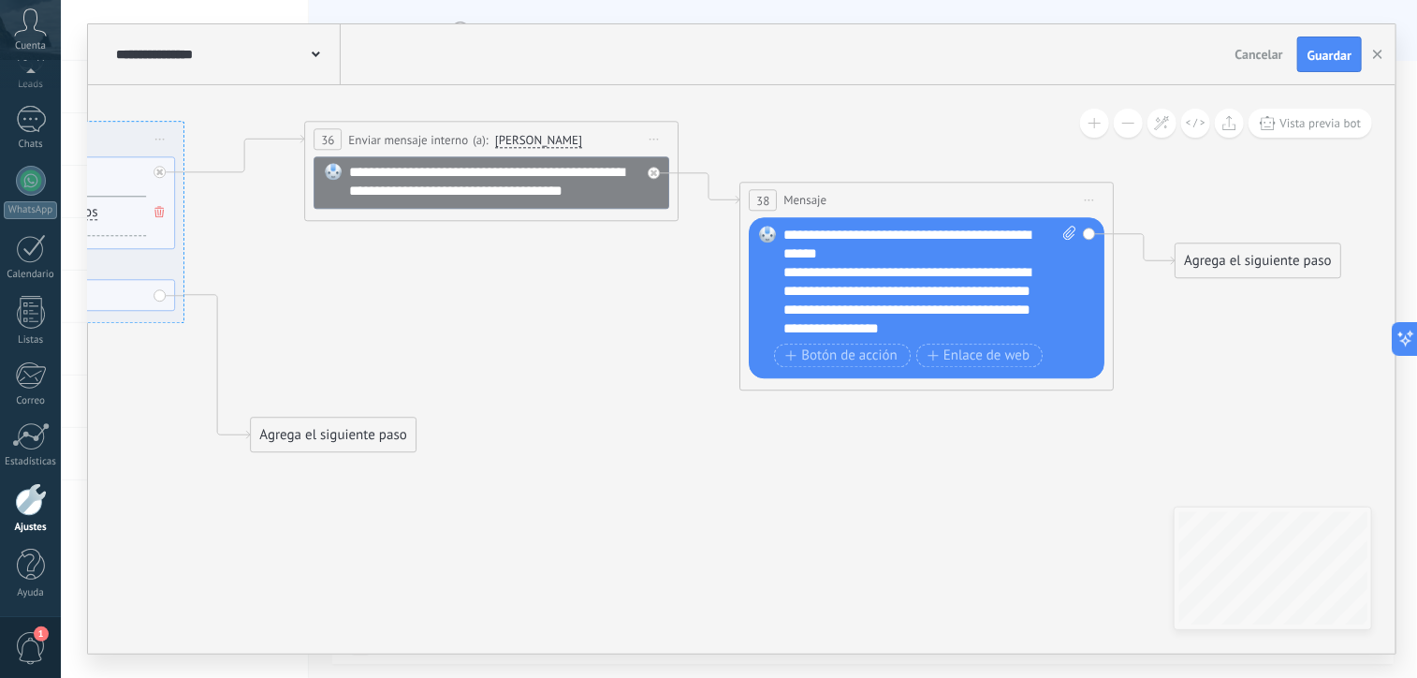
click at [1216, 264] on div "Agrega el siguiente paso" at bounding box center [1258, 260] width 164 height 31
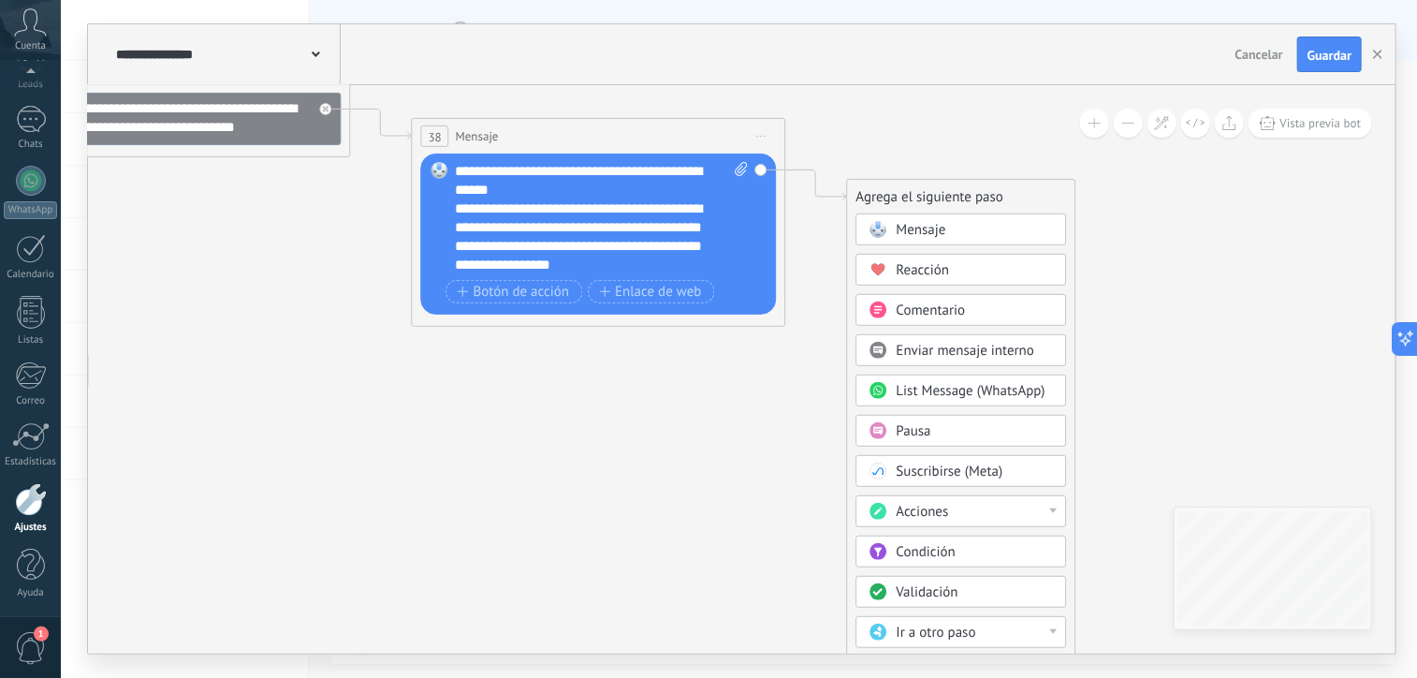
click at [953, 511] on div "Acciones" at bounding box center [975, 512] width 157 height 19
click at [1004, 609] on div "Cambiar etapa del lead" at bounding box center [962, 608] width 209 height 32
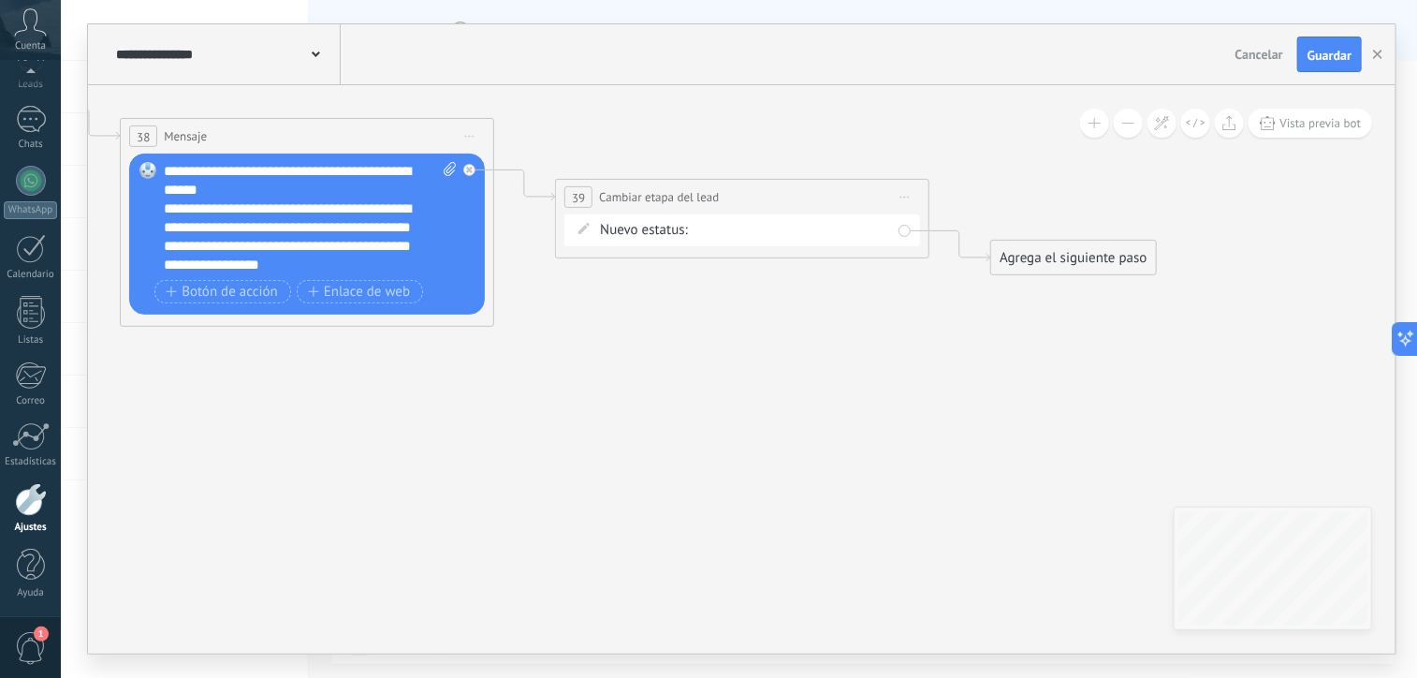
click at [0, 0] on div "Contacto inicial Negociación Debate contractual Discusión de contrato Logrado c…" at bounding box center [0, 0] width 0 height 0
click at [0, 0] on label "Negociación" at bounding box center [0, 0] width 0 height 0
click at [1004, 261] on div "Agrega el siguiente paso" at bounding box center [1074, 257] width 164 height 31
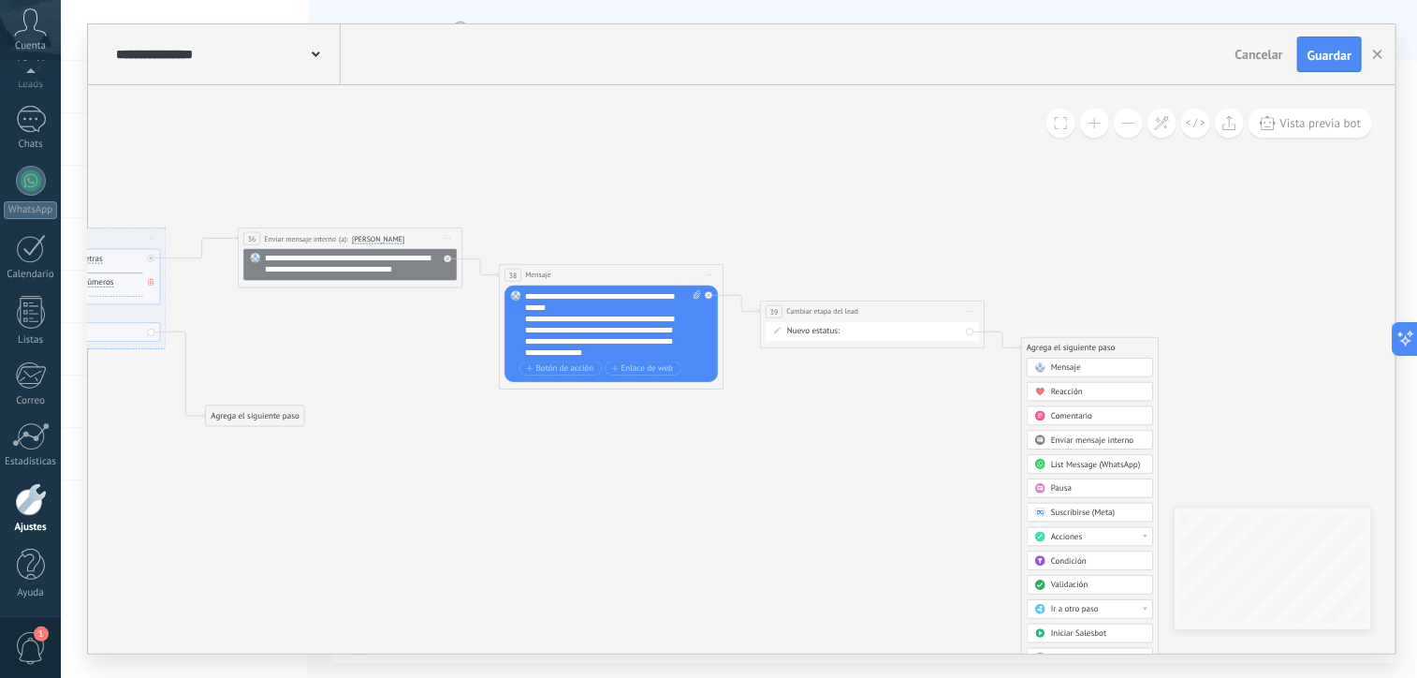
click at [1116, 527] on div "Acciones" at bounding box center [1090, 536] width 126 height 19
click at [1125, 568] on div "Cambiar la etapa de la conversación" at bounding box center [1090, 569] width 125 height 19
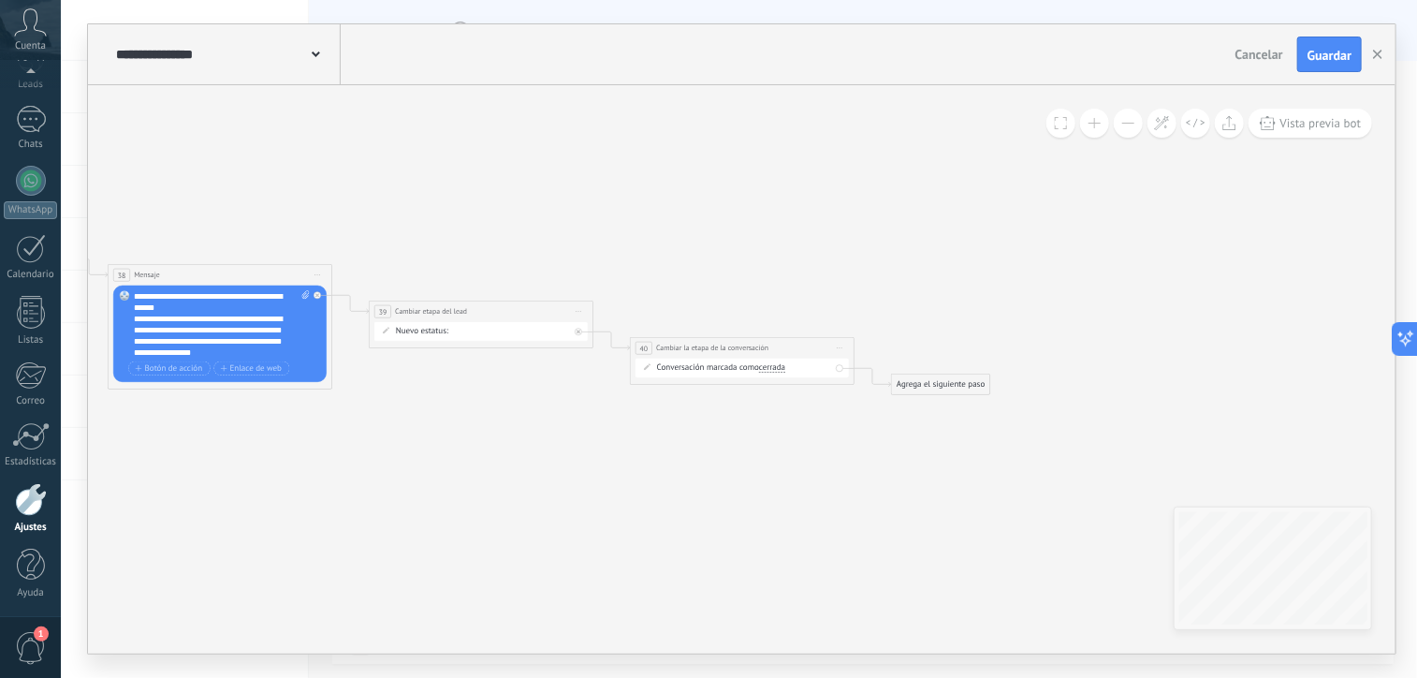
click at [921, 381] on div "Agrega el siguiente paso" at bounding box center [941, 384] width 98 height 19
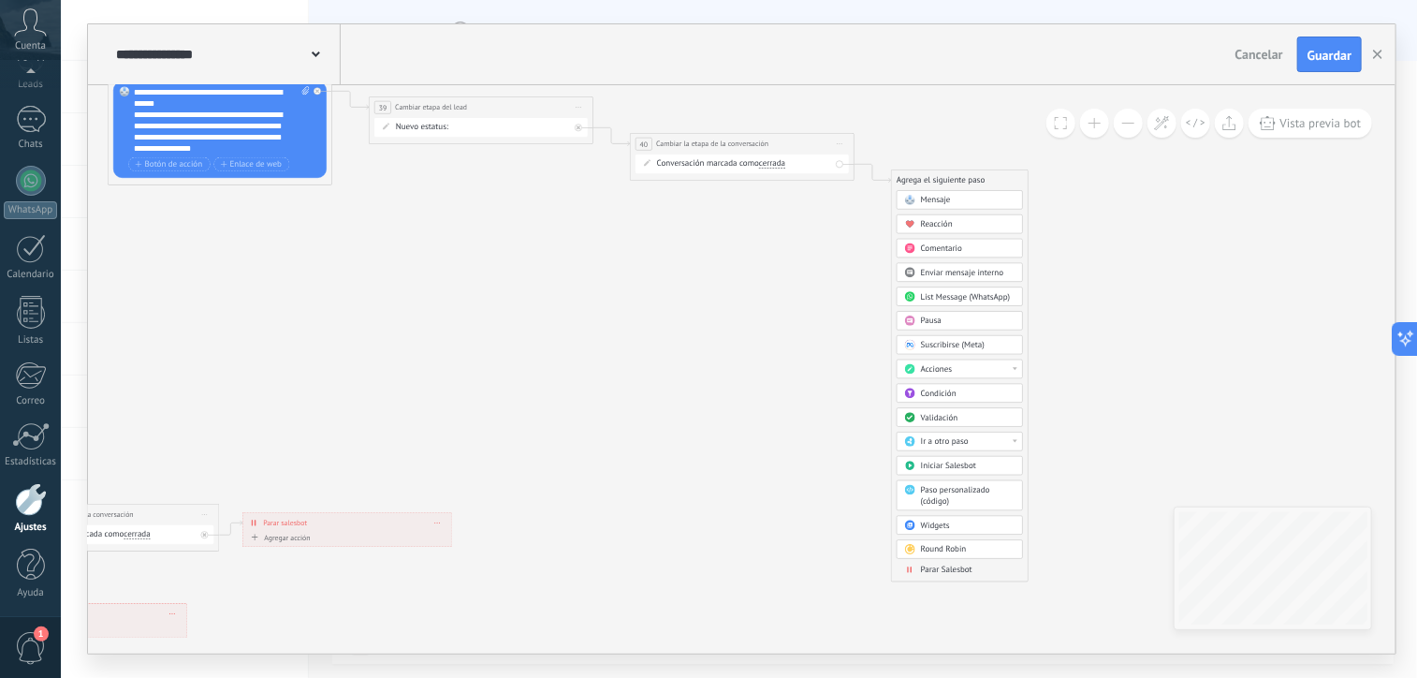
click at [936, 566] on span "Parar Salesbot" at bounding box center [946, 570] width 51 height 10
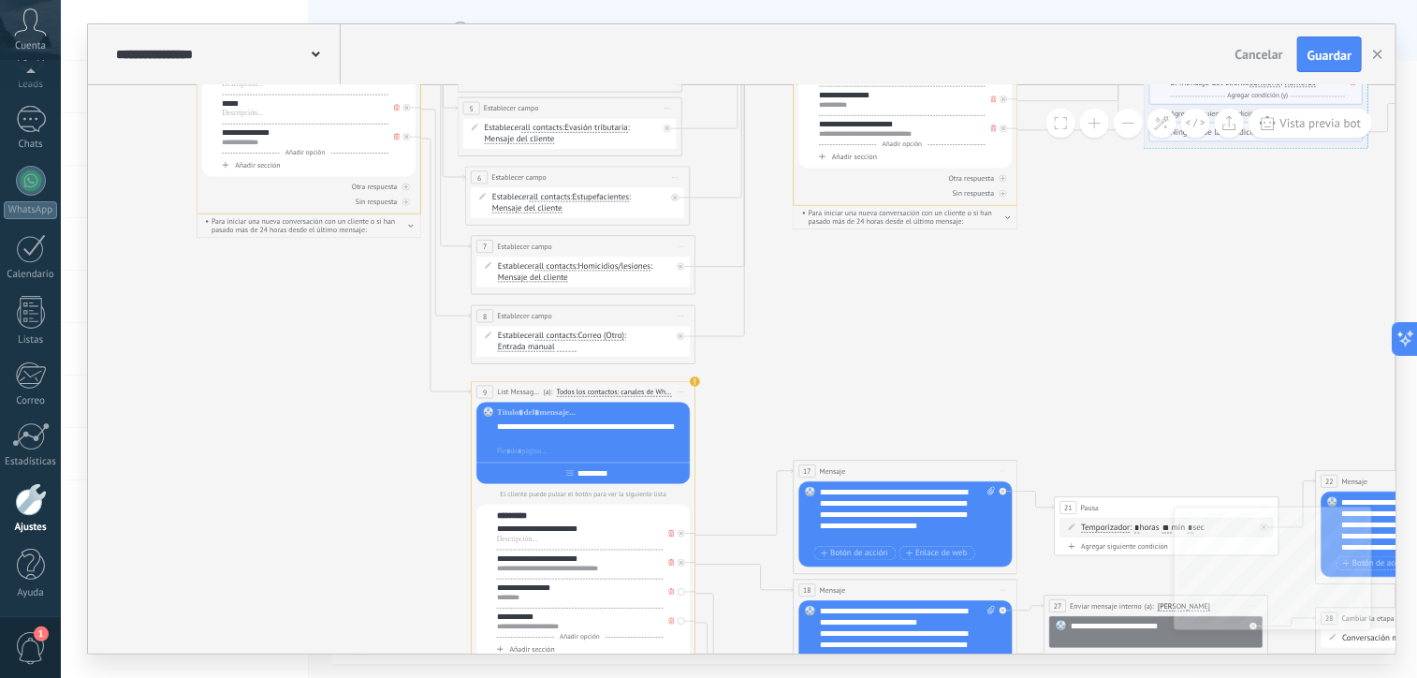
click at [830, 380] on icon at bounding box center [1380, 187] width 3193 height 1495
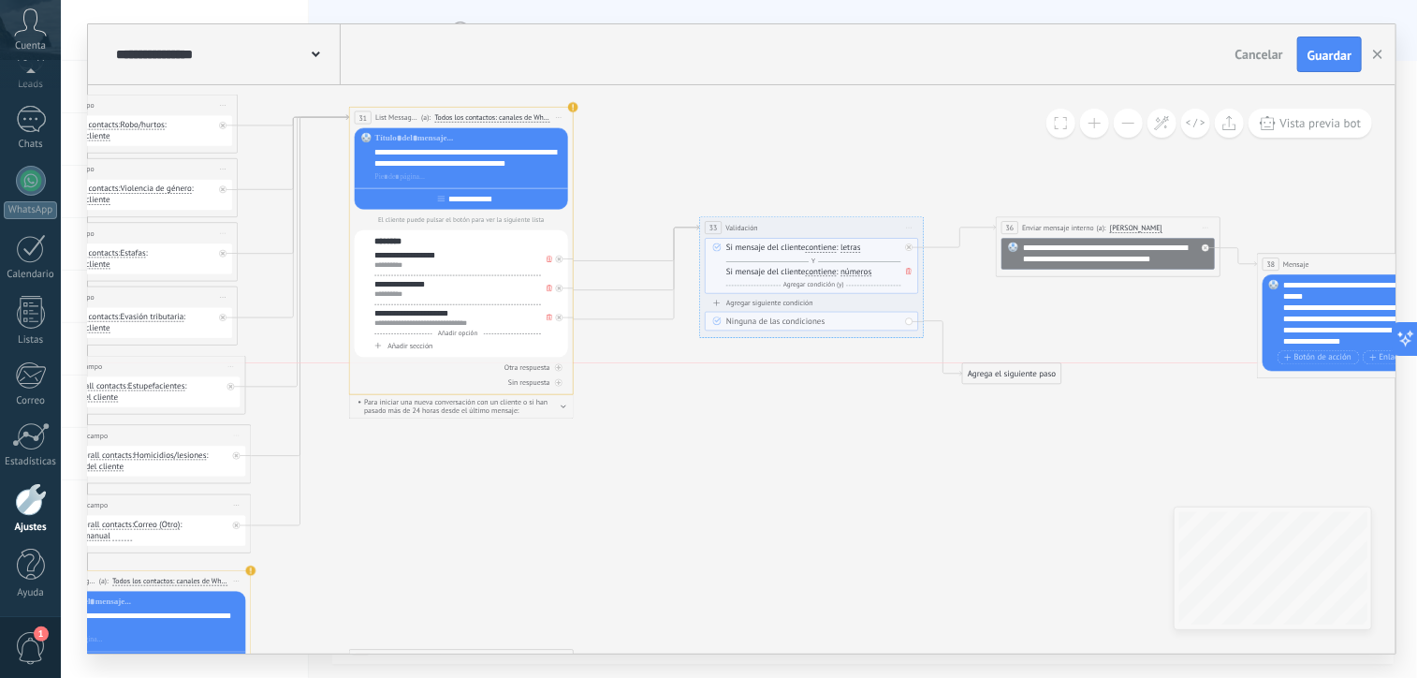
drag, startPoint x: 1015, startPoint y: 291, endPoint x: 1014, endPoint y: 374, distance: 82.4
click at [1014, 374] on div "Agrega el siguiente paso" at bounding box center [1012, 373] width 98 height 19
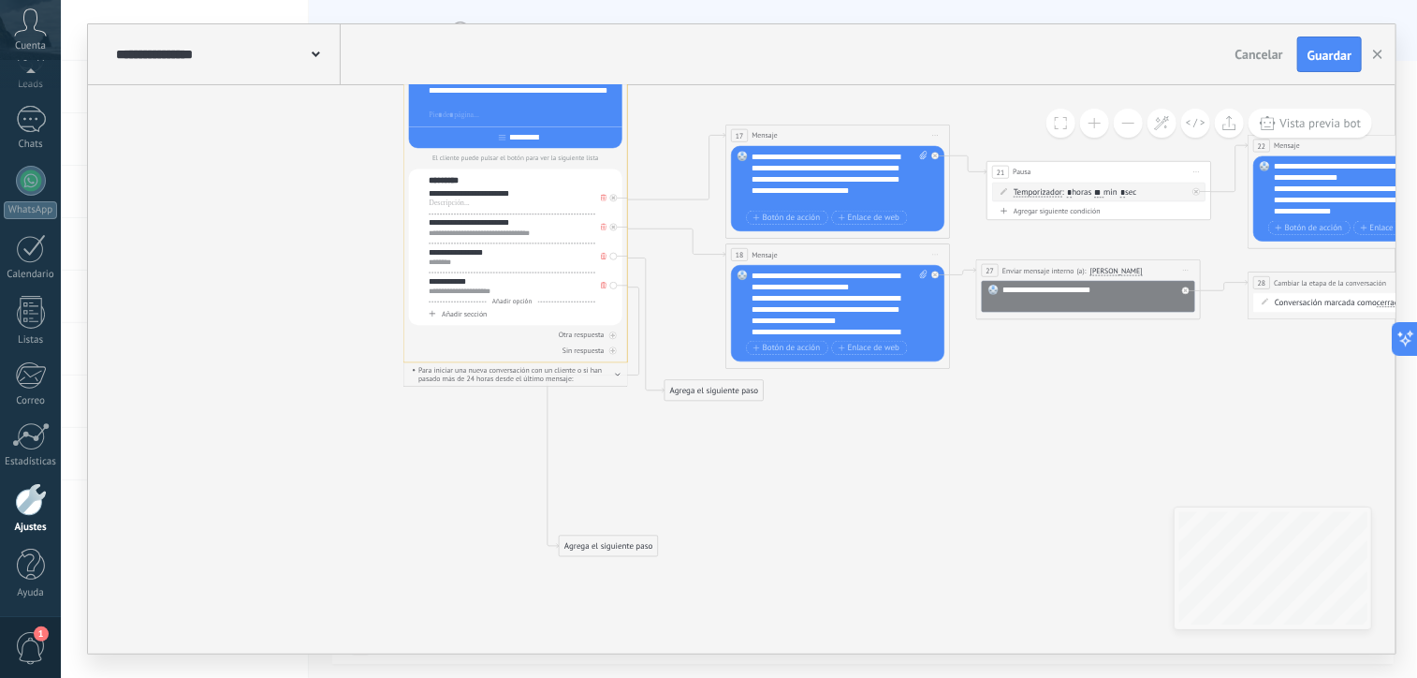
drag, startPoint x: 723, startPoint y: 421, endPoint x: 619, endPoint y: 555, distance: 169.5
click at [619, 555] on div "Agrega el siguiente paso" at bounding box center [609, 545] width 98 height 19
drag, startPoint x: 704, startPoint y: 389, endPoint x: 800, endPoint y: 458, distance: 117.4
click at [800, 458] on div "Agrega el siguiente paso" at bounding box center [811, 460] width 98 height 19
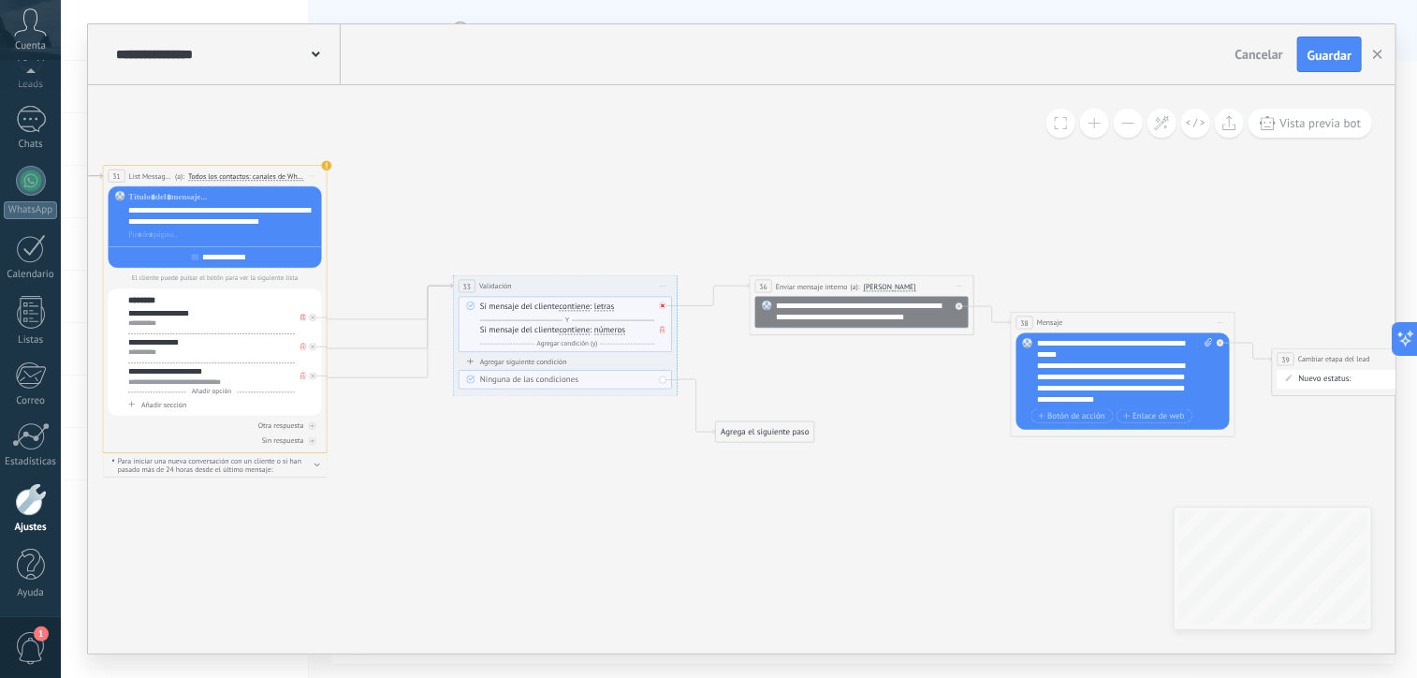
click at [665, 306] on icon at bounding box center [663, 305] width 4 height 4
drag, startPoint x: 759, startPoint y: 356, endPoint x: 738, endPoint y: 130, distance: 226.7
click at [738, 130] on div "Agrega el siguiente paso" at bounding box center [741, 125] width 98 height 19
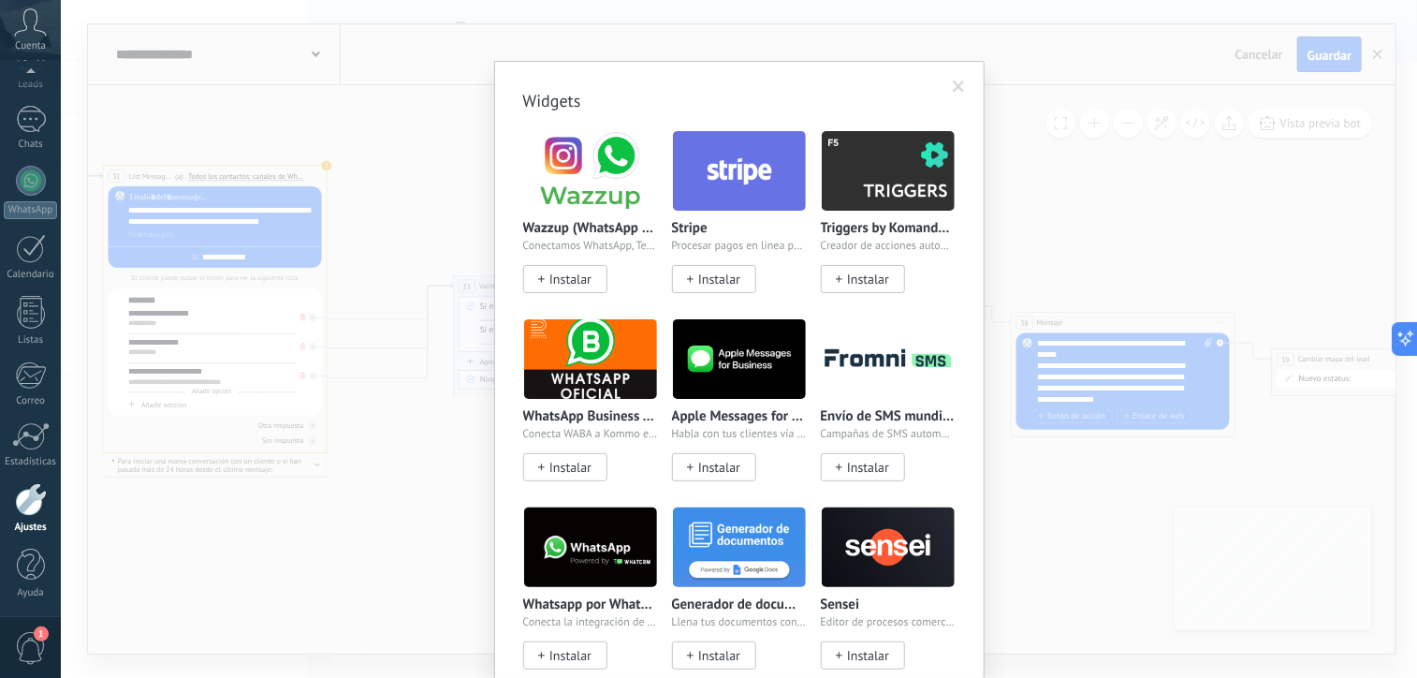
click at [746, 466] on body ".abccls-1,.abccls-2{fill-rule:evenodd}.abccls-2{fill:#fff} .abfcls-1{fill:none}…" at bounding box center [708, 339] width 1417 height 678
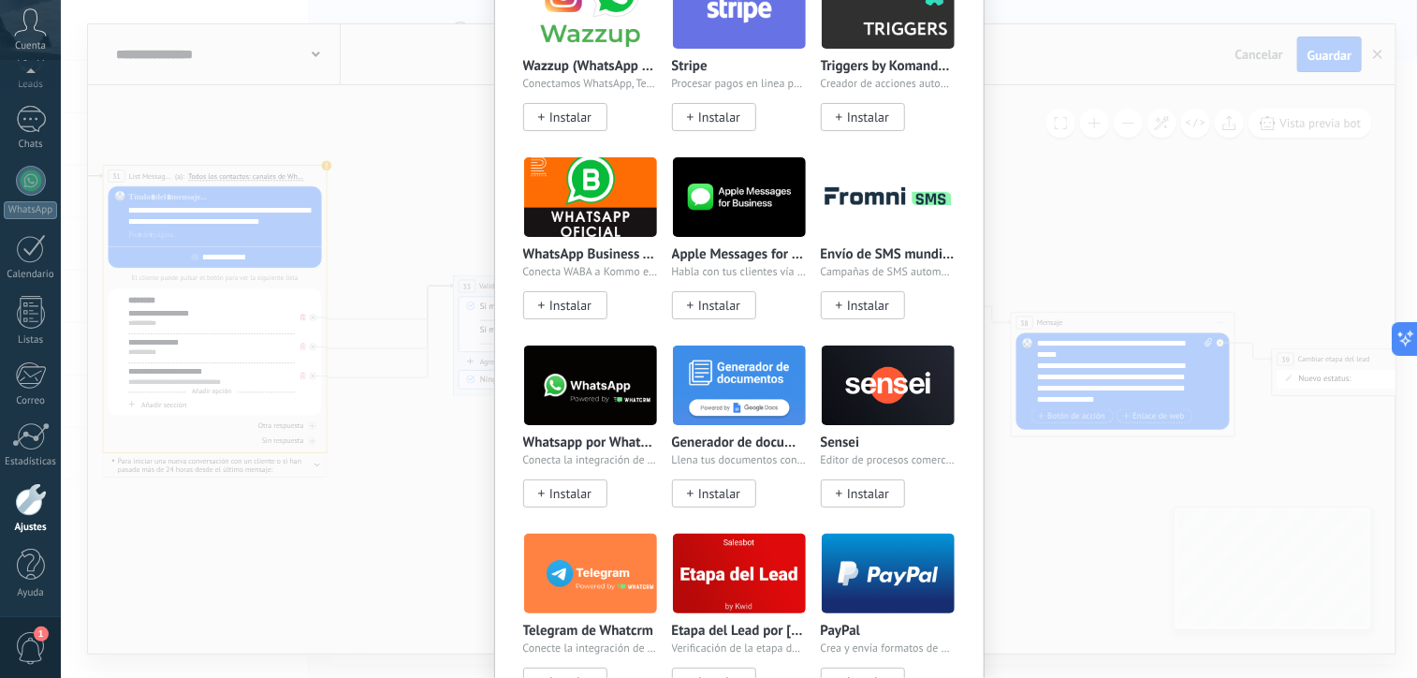
scroll to position [0, 0]
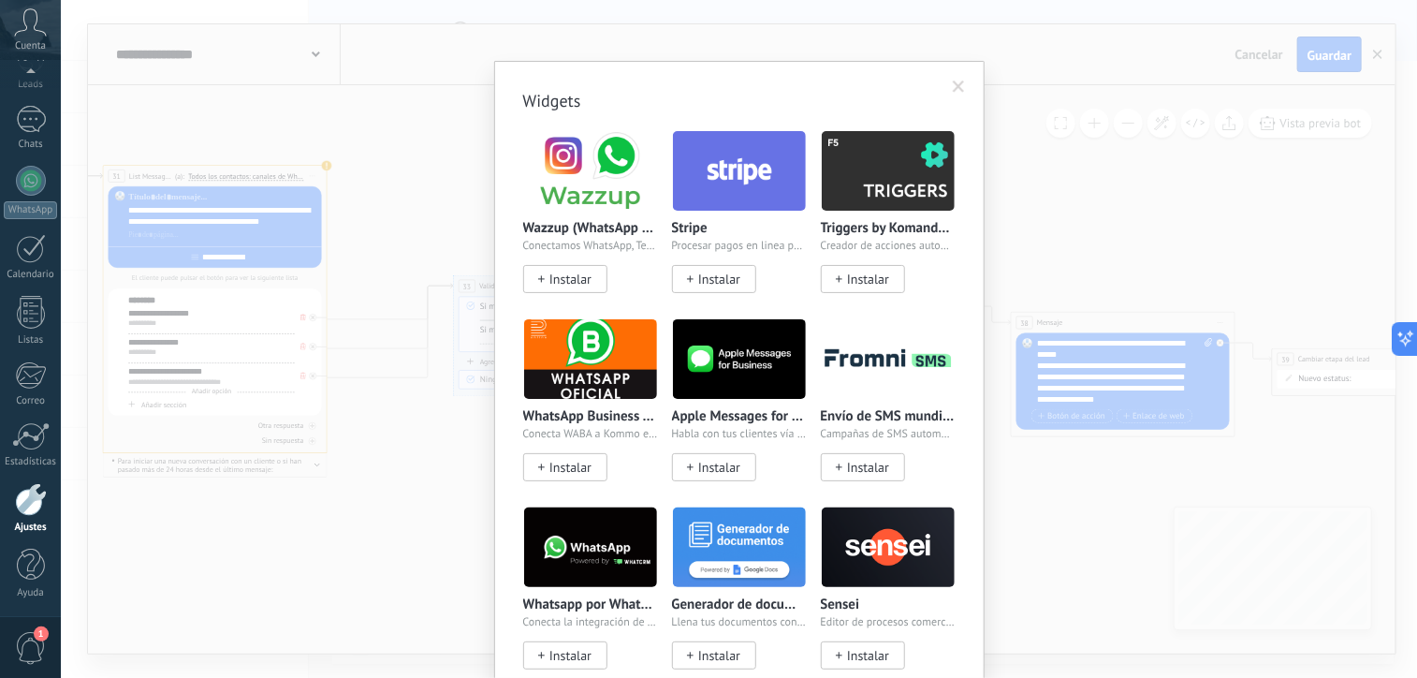
click at [1050, 194] on div "Widgets Wazzup (WhatsApp & Instagram) Conectamos WhatsApp, Telegram e Instagram…" at bounding box center [739, 339] width 1357 height 678
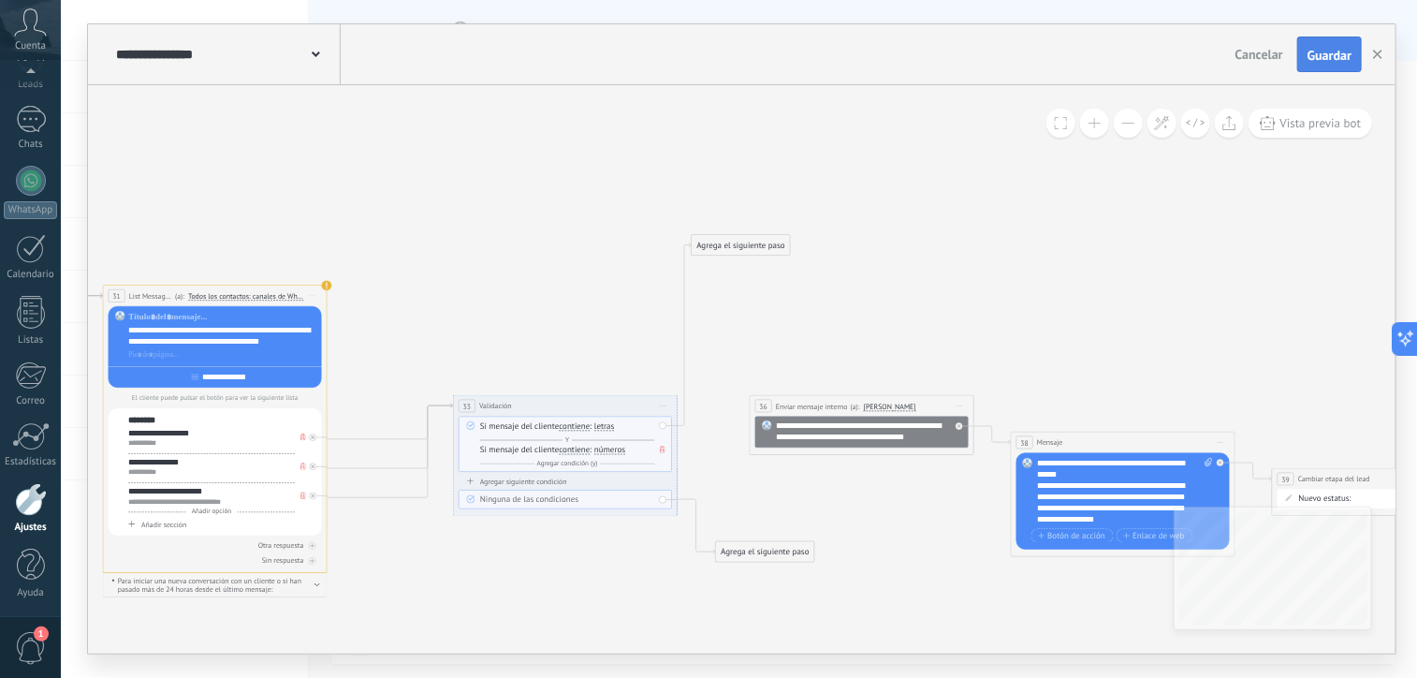
click at [1311, 51] on span "Guardar" at bounding box center [1330, 55] width 44 height 13
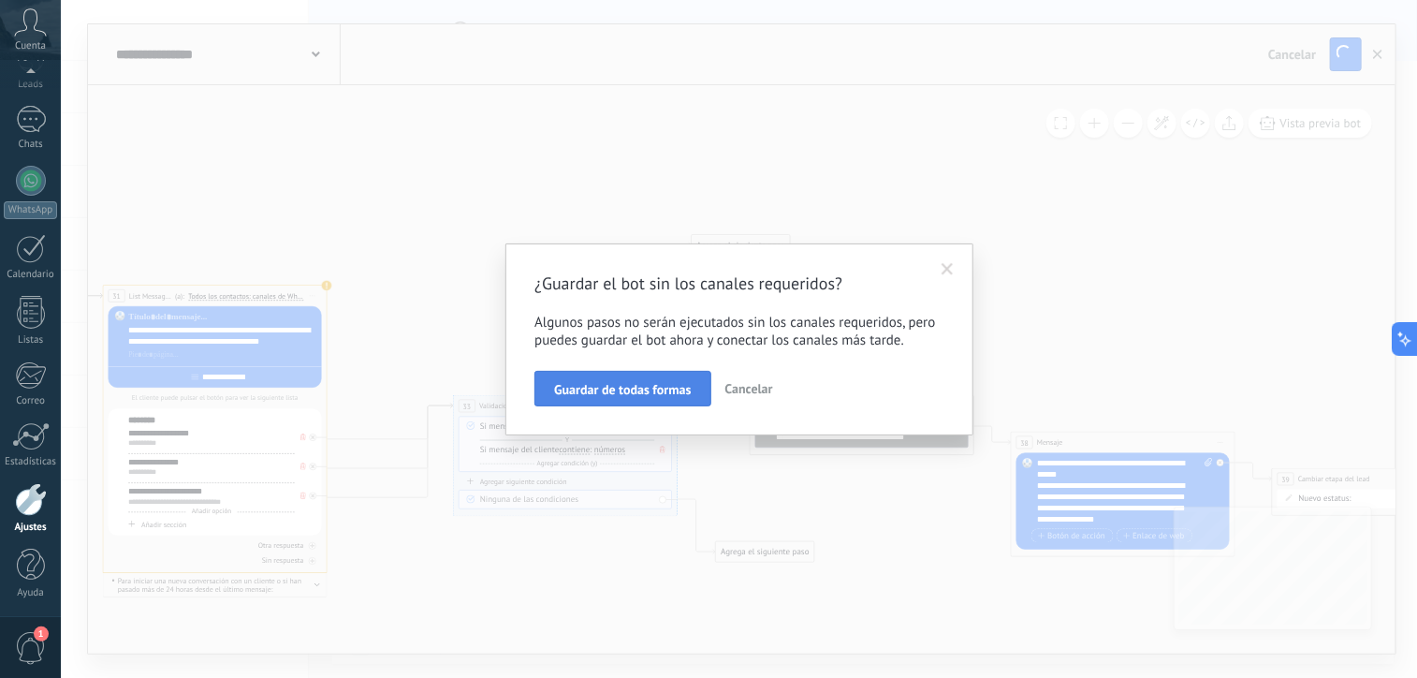
click at [595, 389] on span "Guardar de todas formas" at bounding box center [622, 389] width 137 height 13
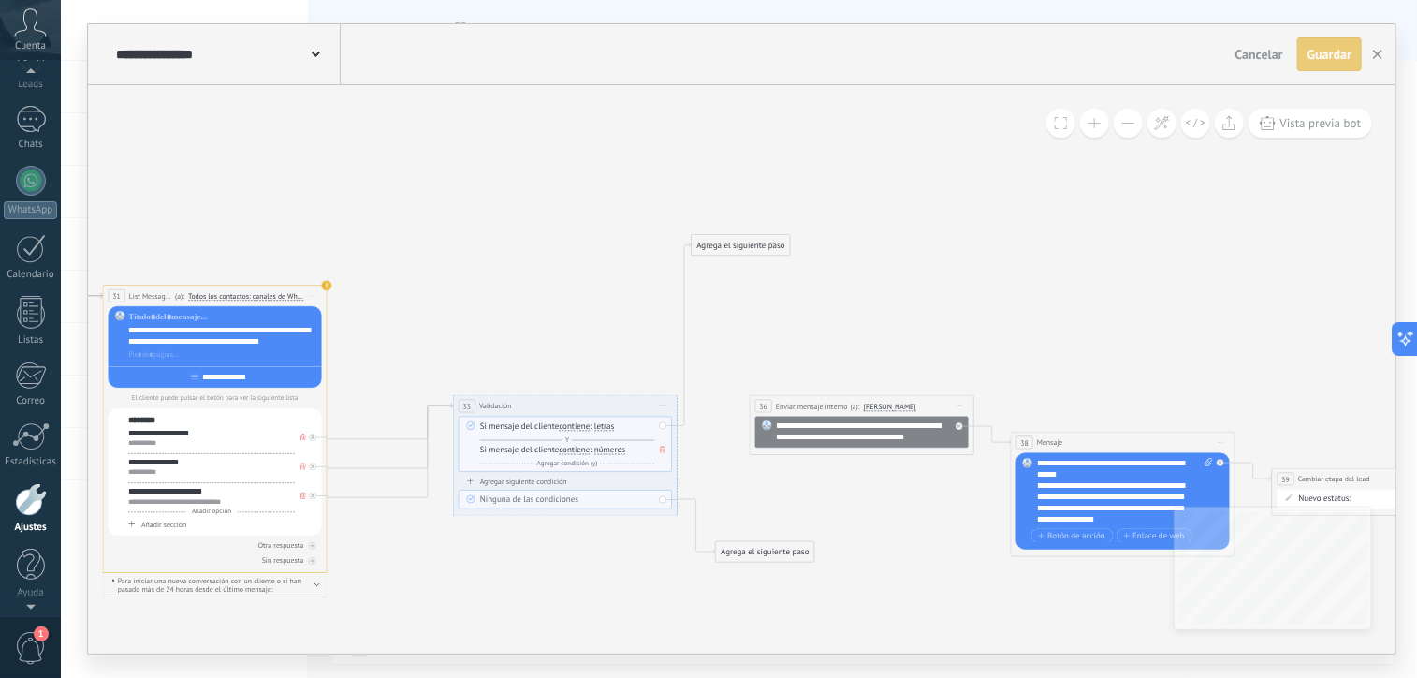
click at [27, 527] on div "Ajustes" at bounding box center [31, 527] width 54 height 12
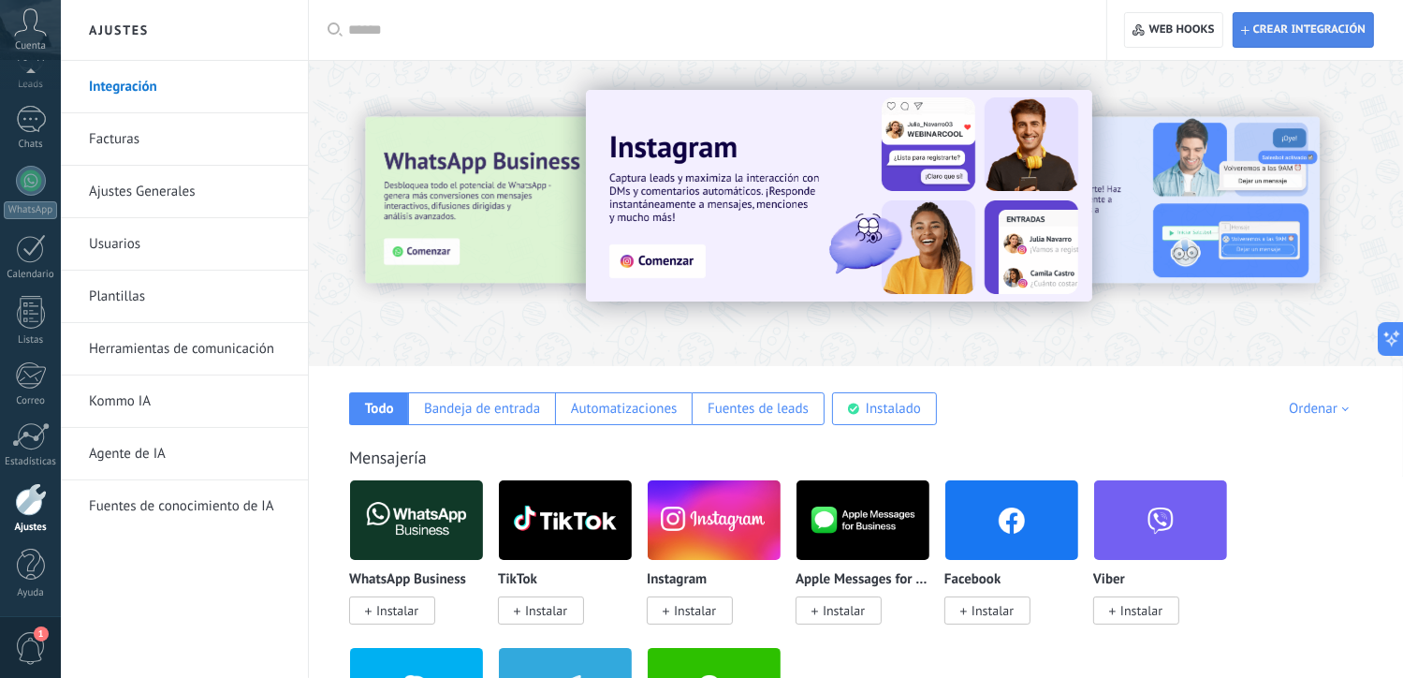
click at [1257, 21] on span "Crear integración" at bounding box center [1303, 30] width 125 height 34
type textarea "**********"
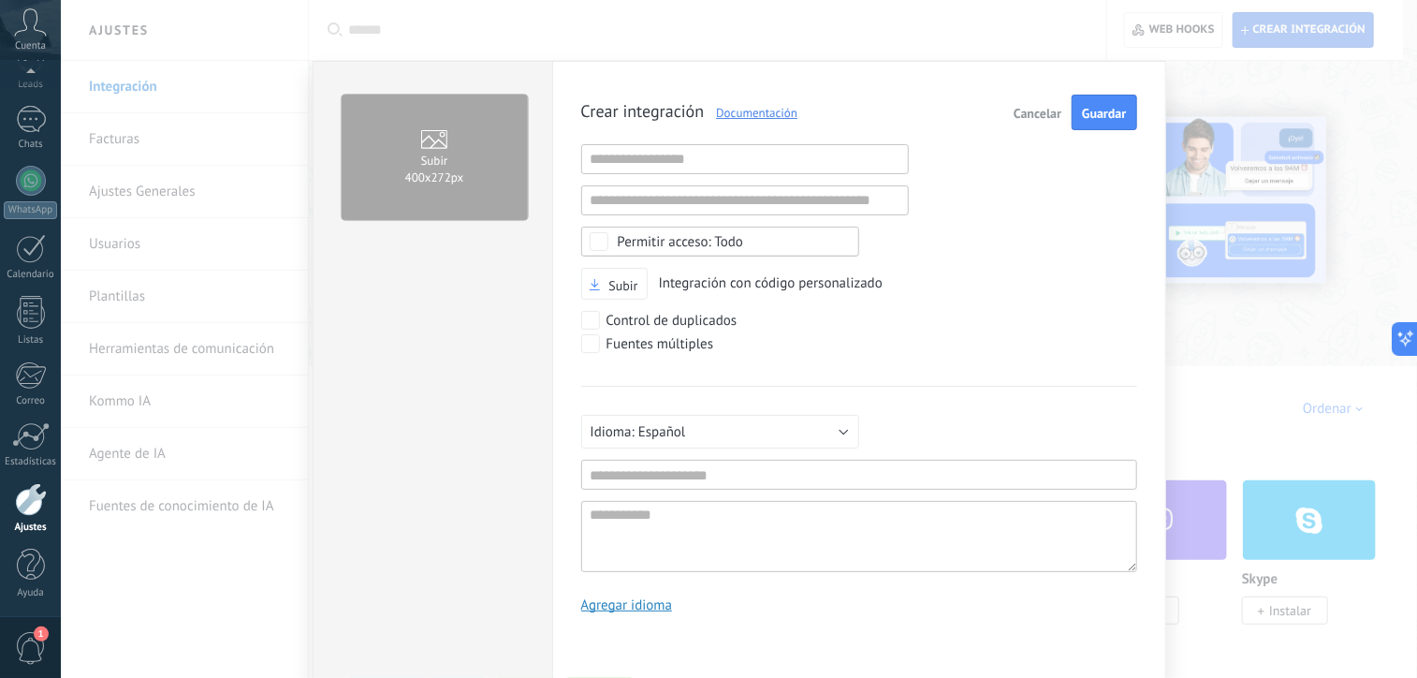
scroll to position [18, 0]
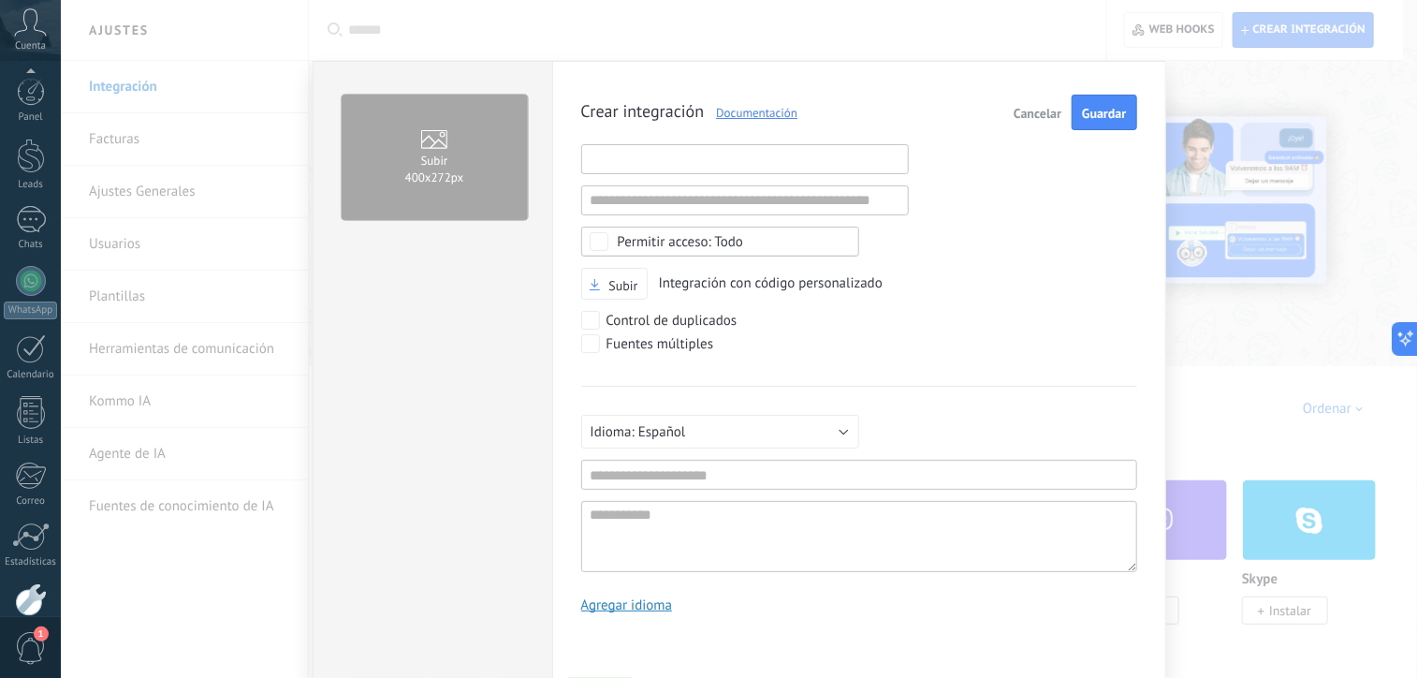
scroll to position [18, 0]
click at [626, 152] on input "text" at bounding box center [745, 159] width 328 height 30
paste input "**********"
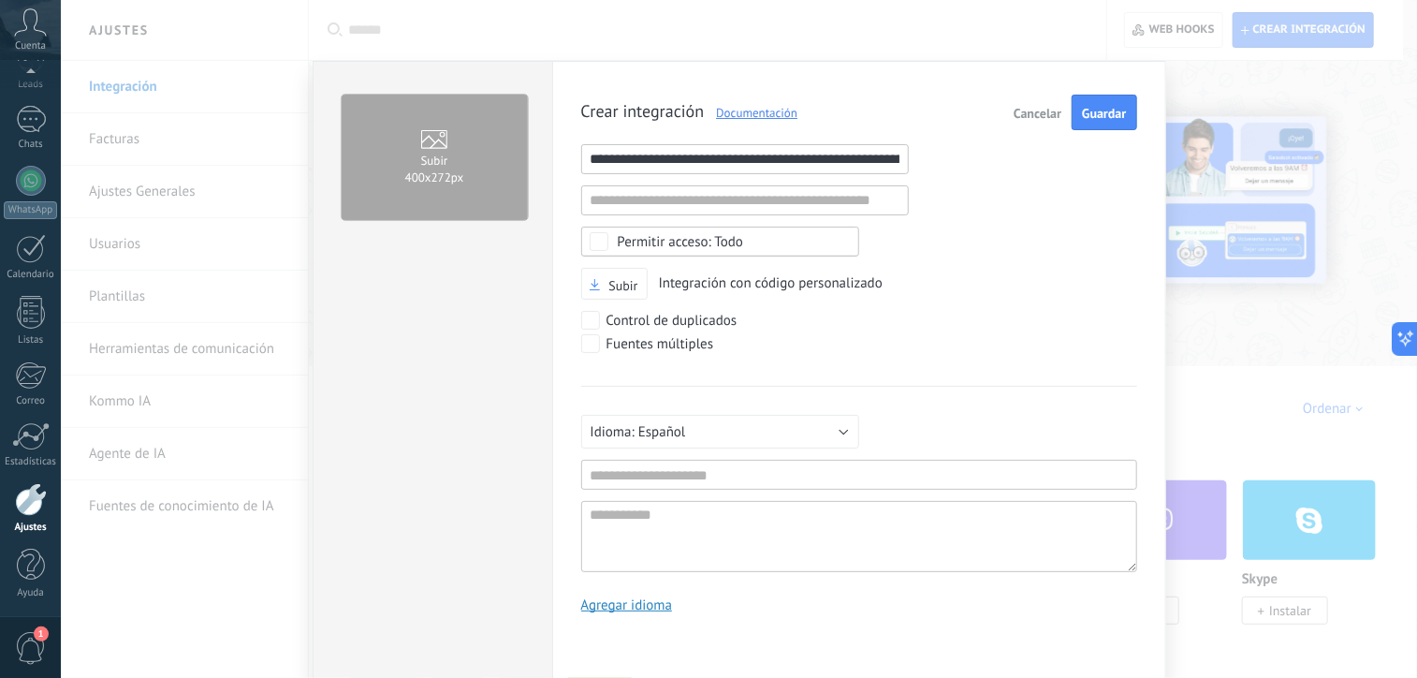
scroll to position [0, 85]
type input "**********"
click at [685, 240] on div "Todo" at bounding box center [681, 242] width 126 height 14
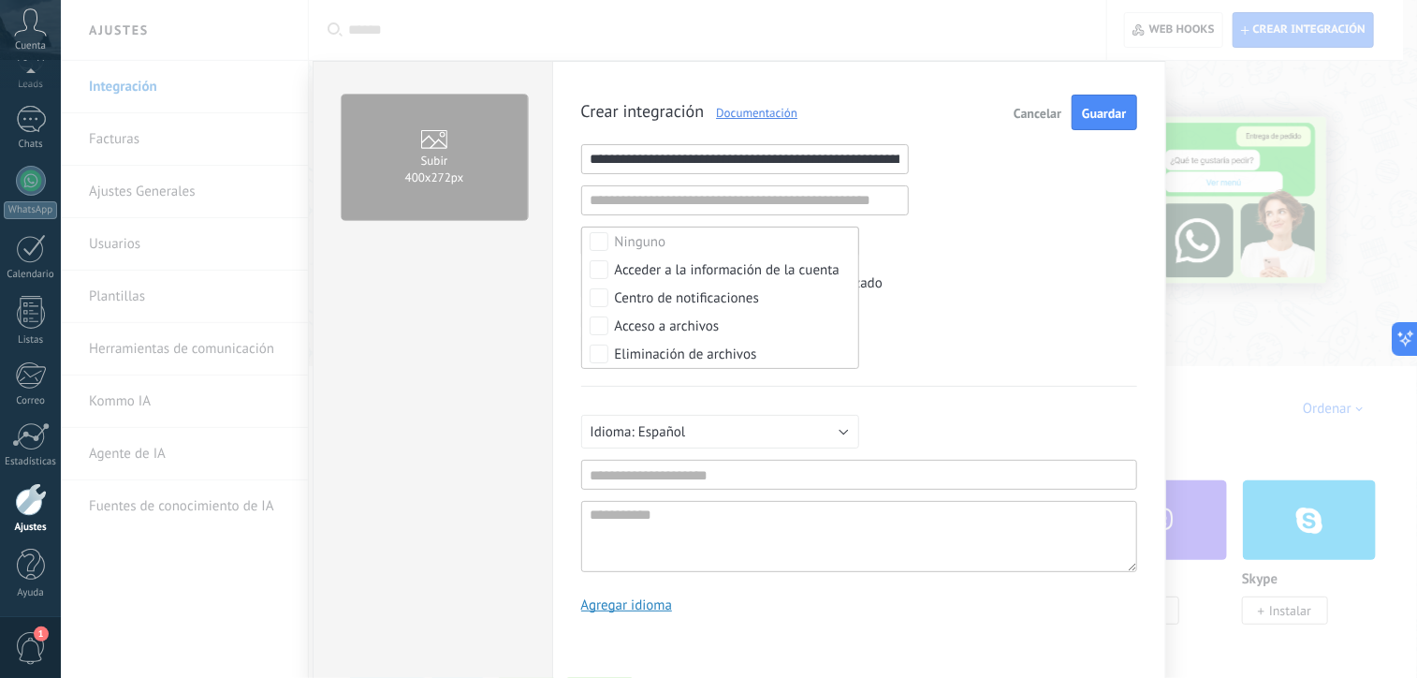
click at [893, 377] on div "**********" at bounding box center [859, 361] width 556 height 533
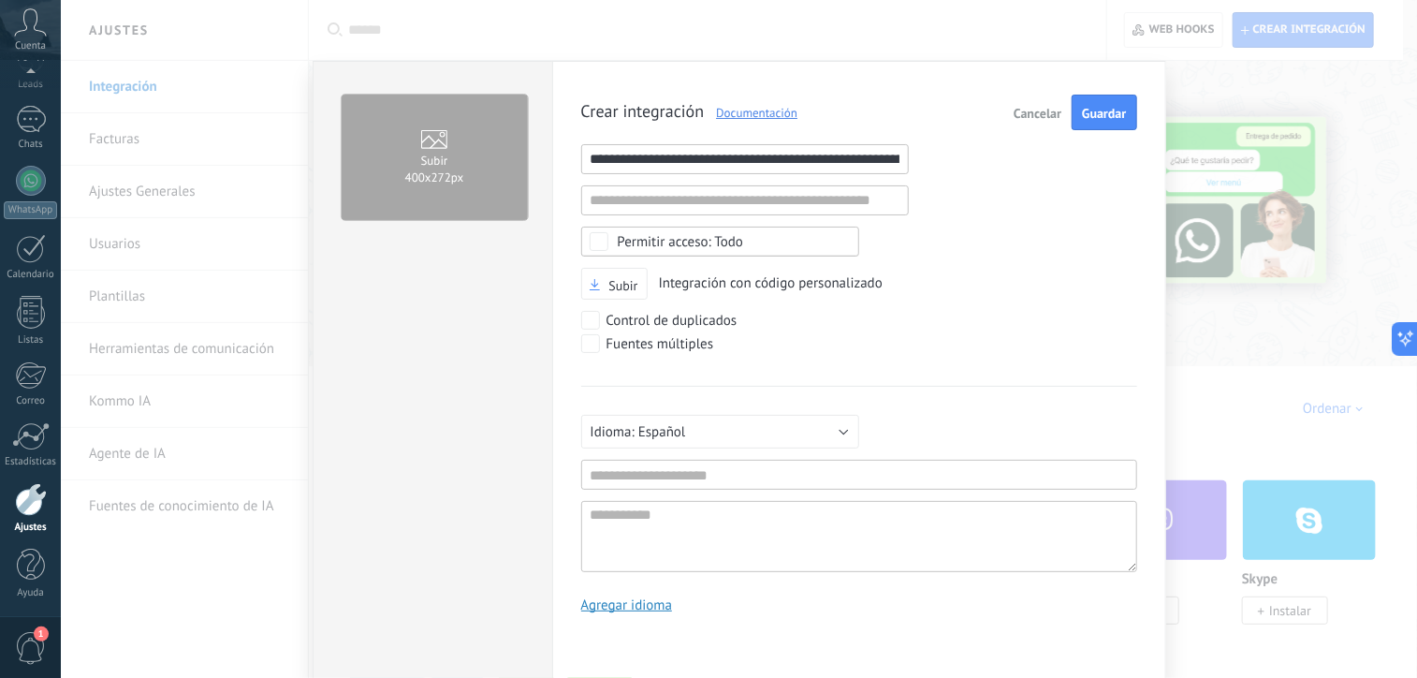
click at [590, 354] on div "**********" at bounding box center [859, 361] width 556 height 533
click at [659, 110] on span "Crear integración Documentación" at bounding box center [689, 112] width 217 height 19
click at [627, 202] on input "text" at bounding box center [745, 200] width 328 height 30
click at [816, 265] on div "**********" at bounding box center [859, 361] width 556 height 533
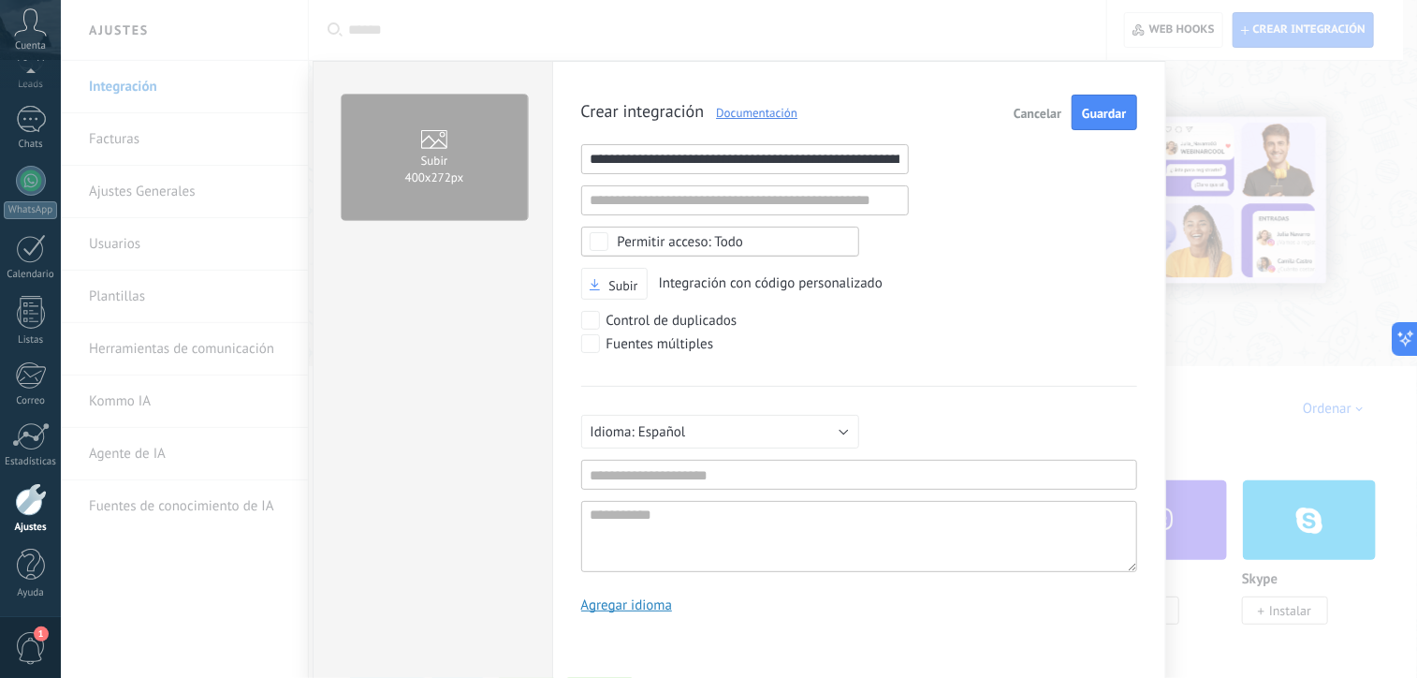
click at [448, 175] on span "400х272px" at bounding box center [434, 177] width 59 height 16
click at [0, 0] on input "Subir 400х272px" at bounding box center [0, 0] width 0 height 0
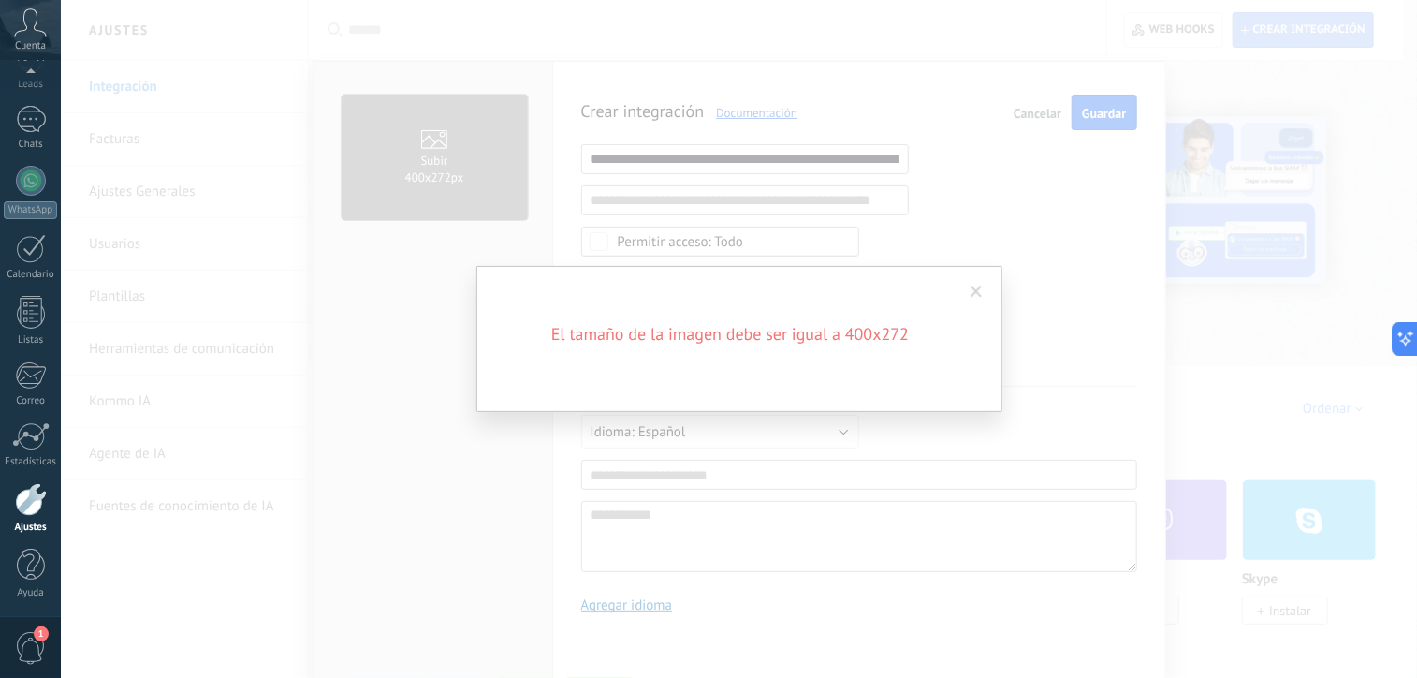
click at [427, 198] on div "El tamaño de la imagen debe ser igual a 400x272" at bounding box center [739, 339] width 1357 height 678
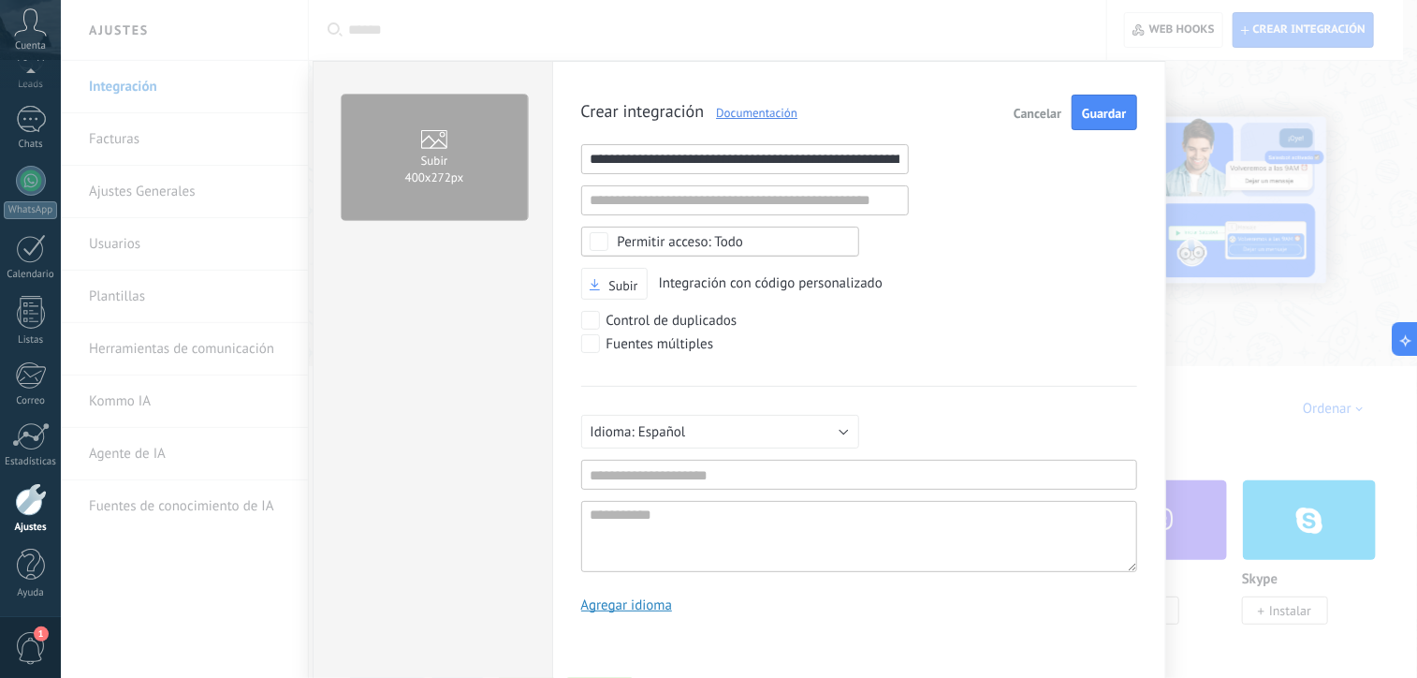
click at [433, 174] on span "400х272px" at bounding box center [434, 177] width 59 height 16
click at [0, 0] on input "Subir 400х272px" at bounding box center [0, 0] width 0 height 0
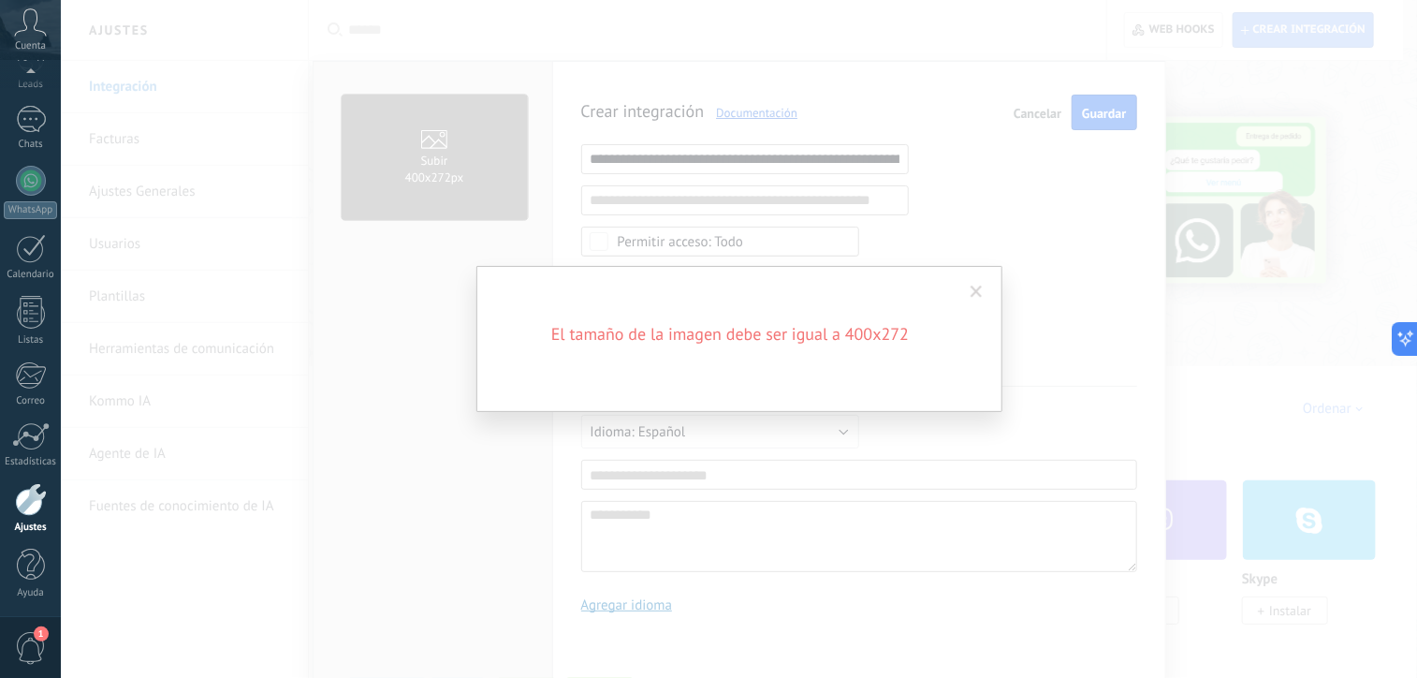
click at [480, 188] on div "El tamaño de la imagen debe ser igual a 400x272" at bounding box center [739, 339] width 1357 height 678
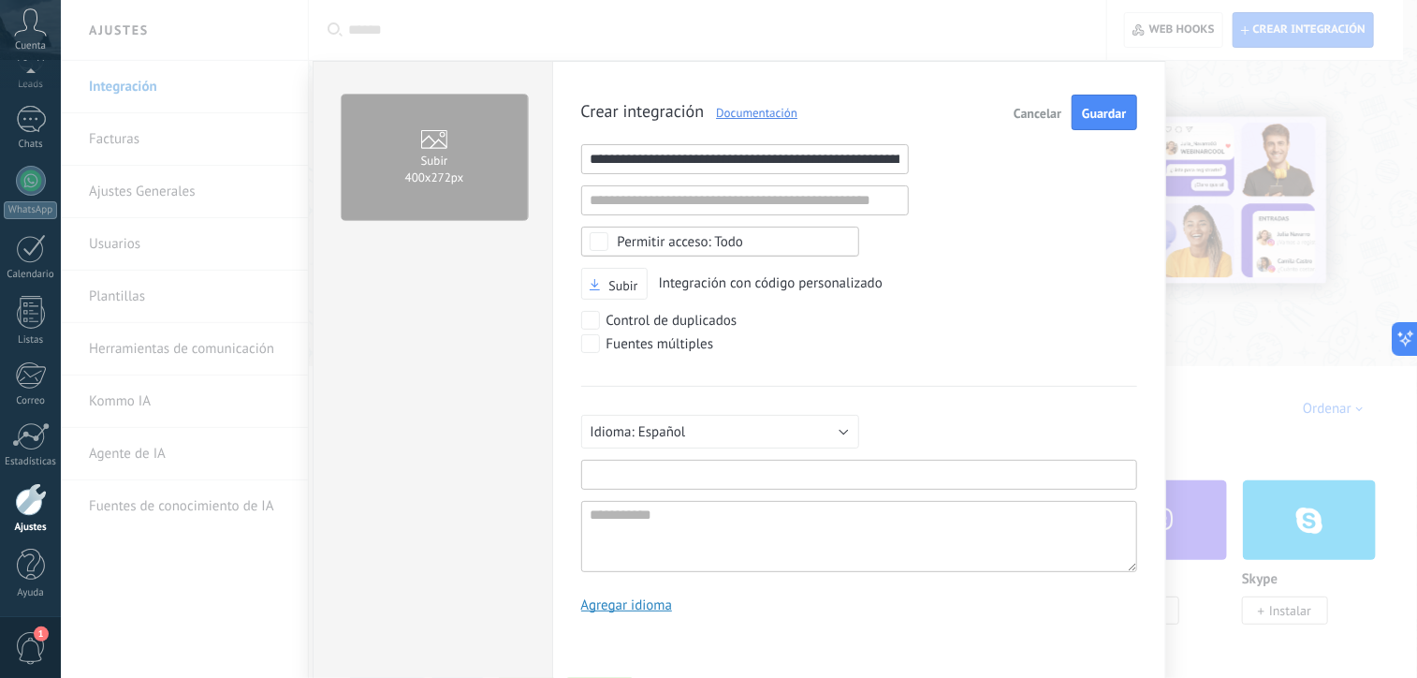
click at [634, 477] on input "text" at bounding box center [859, 475] width 556 height 30
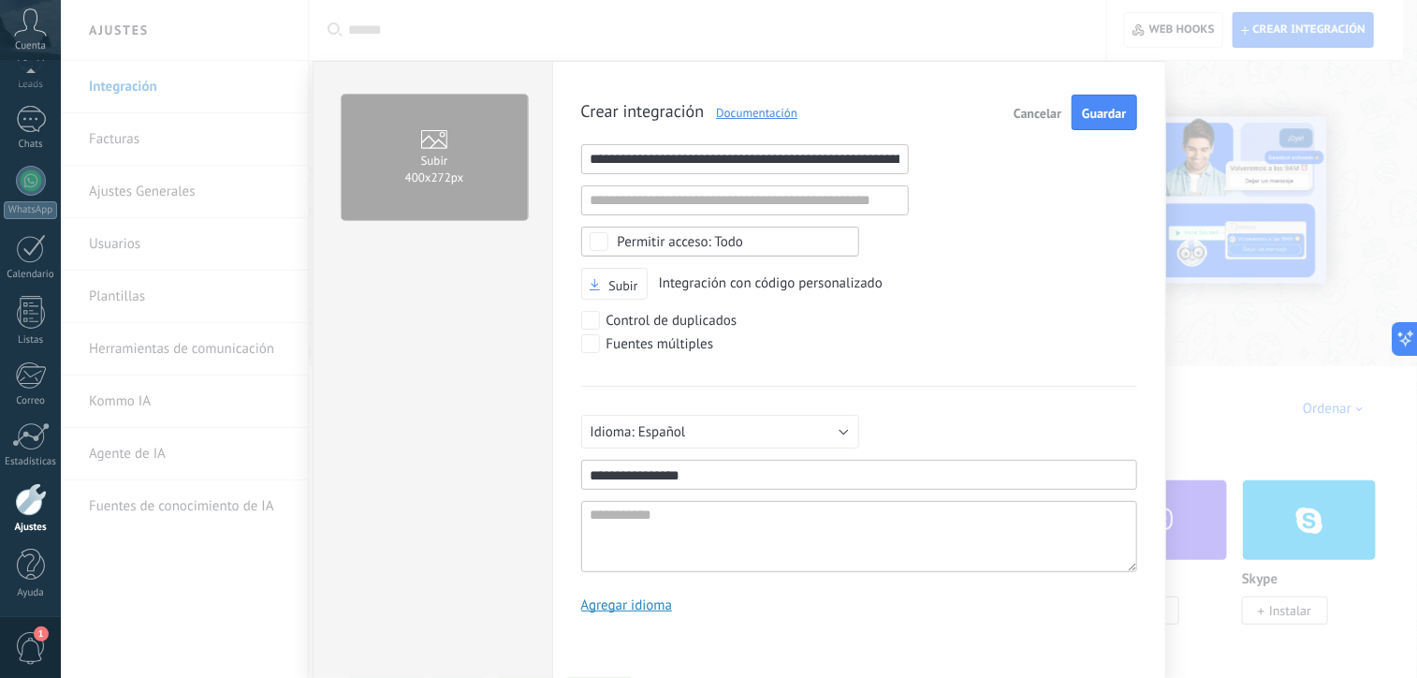
type input "**********"
drag, startPoint x: 741, startPoint y: 511, endPoint x: 640, endPoint y: 514, distance: 100.2
click at [640, 514] on textarea at bounding box center [859, 536] width 556 height 71
click at [1101, 126] on button "Guardar" at bounding box center [1104, 113] width 65 height 36
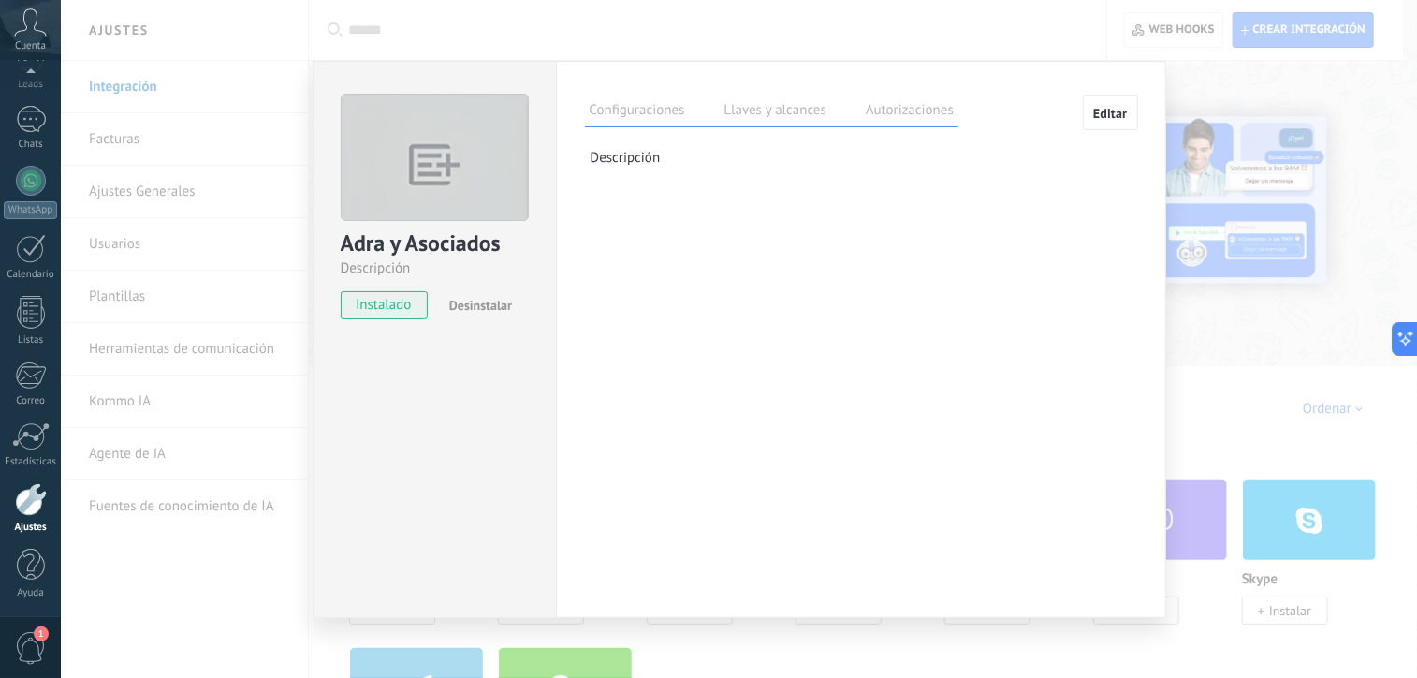
click at [396, 302] on span "instalado" at bounding box center [384, 305] width 85 height 28
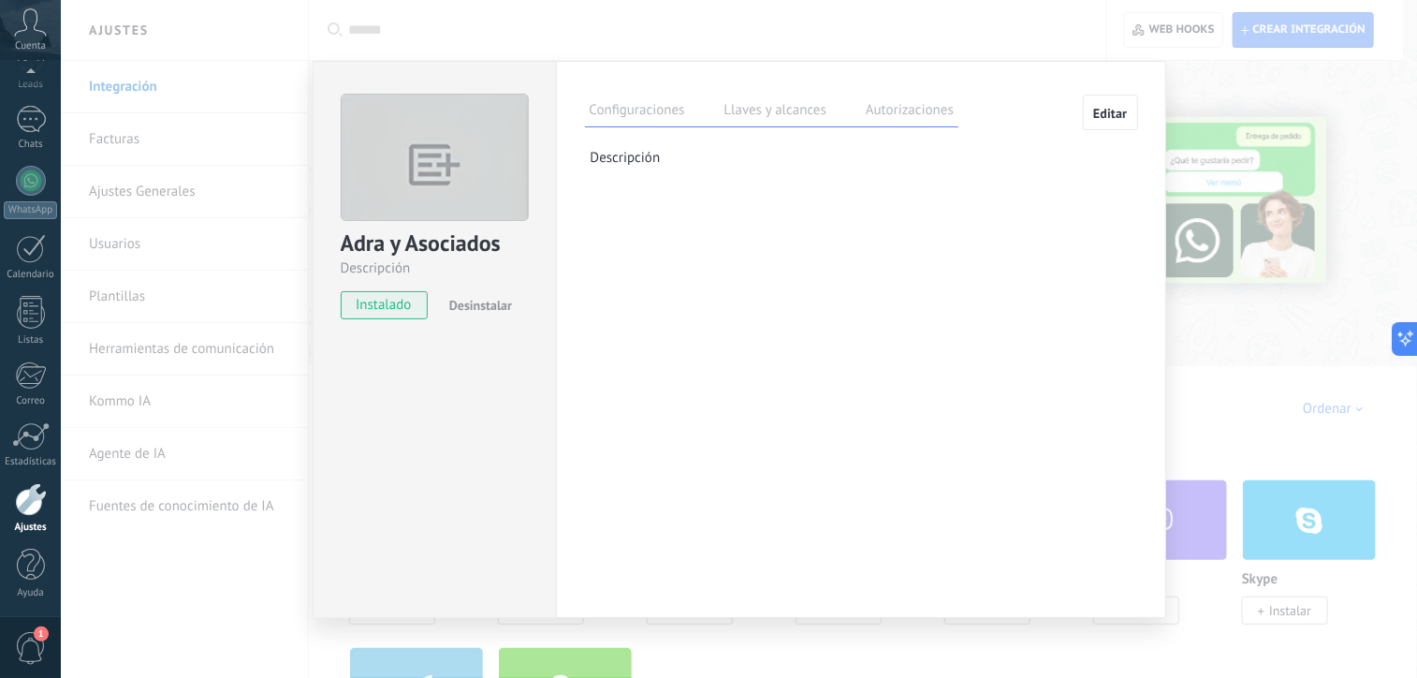
click at [750, 111] on label "Llaves y alcances" at bounding box center [775, 112] width 111 height 27
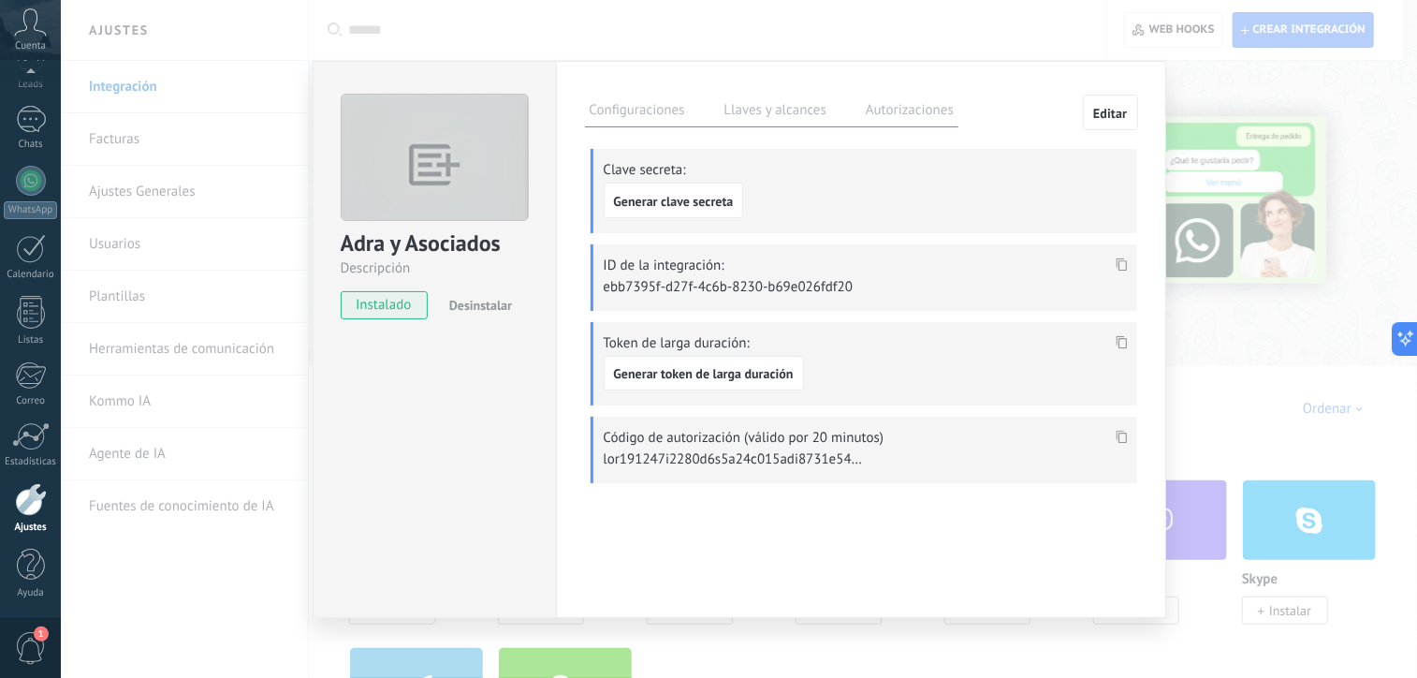
click at [933, 125] on label "Autorizaciones" at bounding box center [909, 112] width 97 height 27
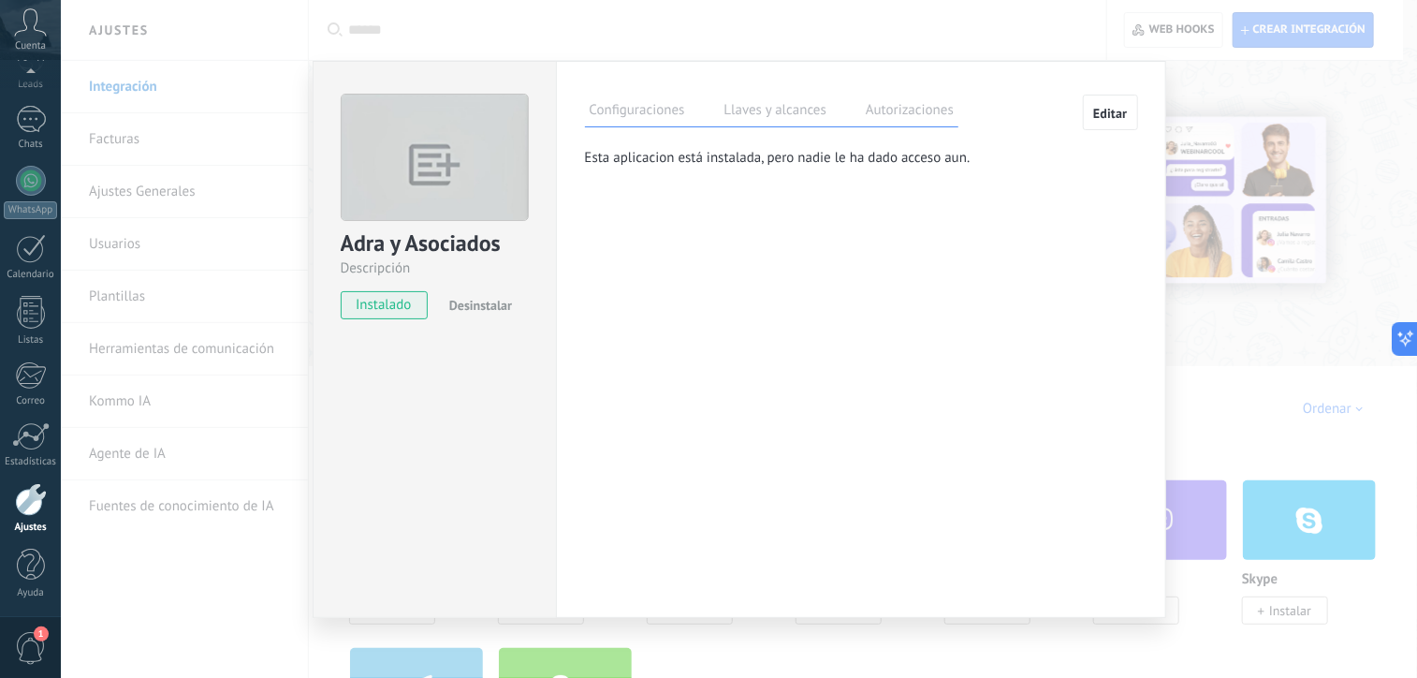
click at [206, 402] on div "Adra y Asociados Descripción instalado Desinstalar Configuraciones Llaves y alc…" at bounding box center [739, 339] width 1357 height 678
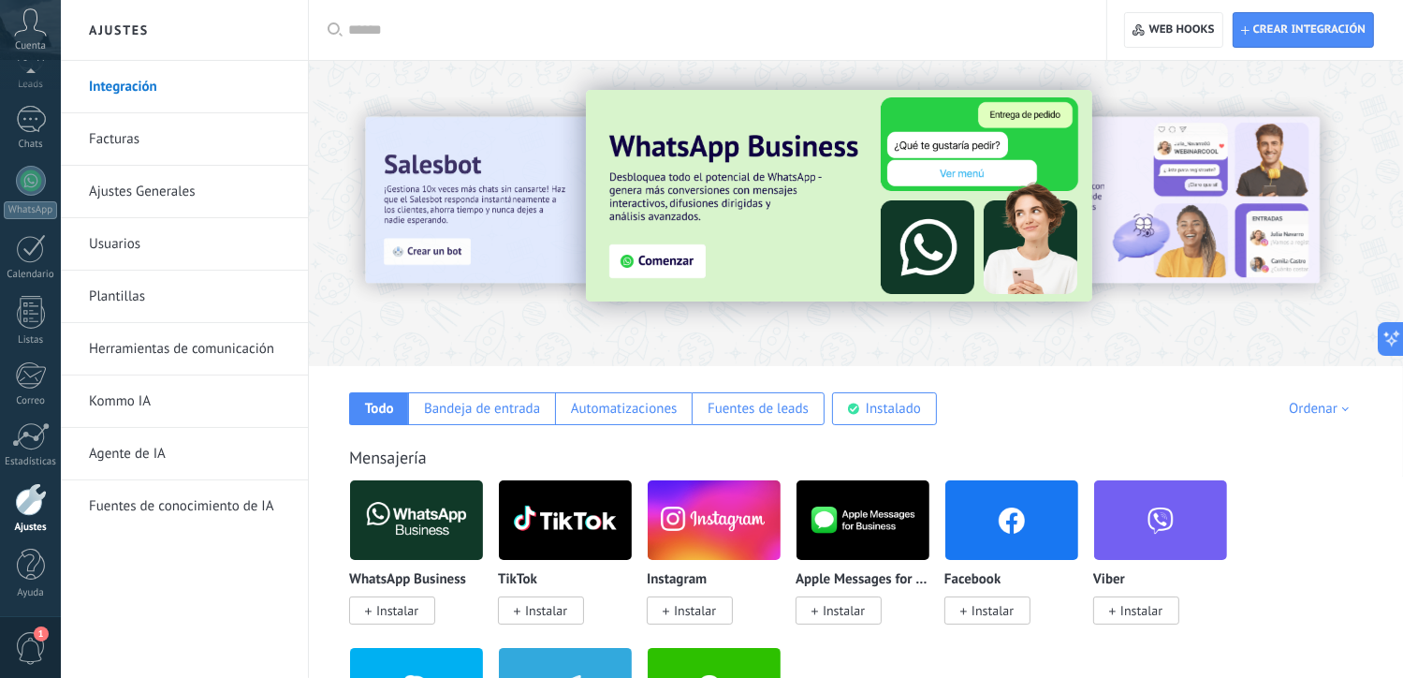
click at [34, 512] on div at bounding box center [31, 499] width 32 height 33
click at [177, 348] on link "Herramientas de comunicación" at bounding box center [189, 349] width 200 height 52
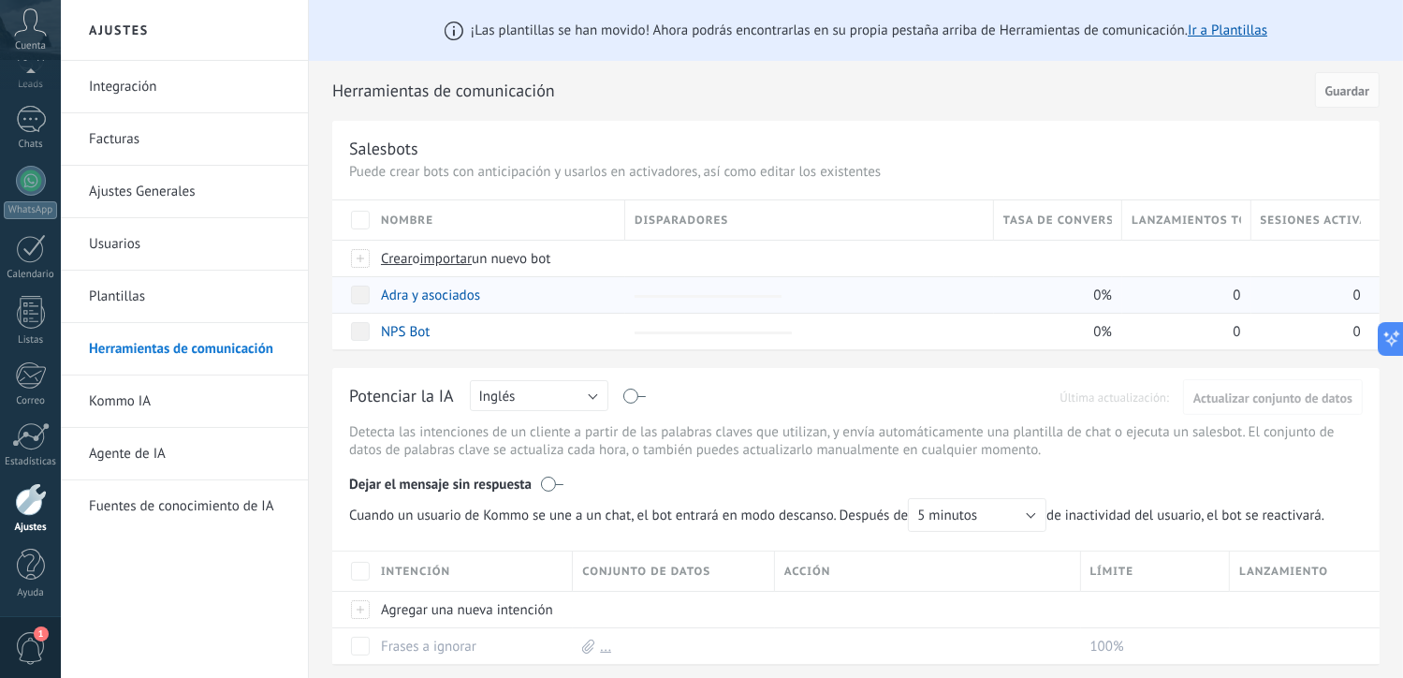
click at [424, 293] on link "Adra y asociados" at bounding box center [430, 295] width 99 height 18
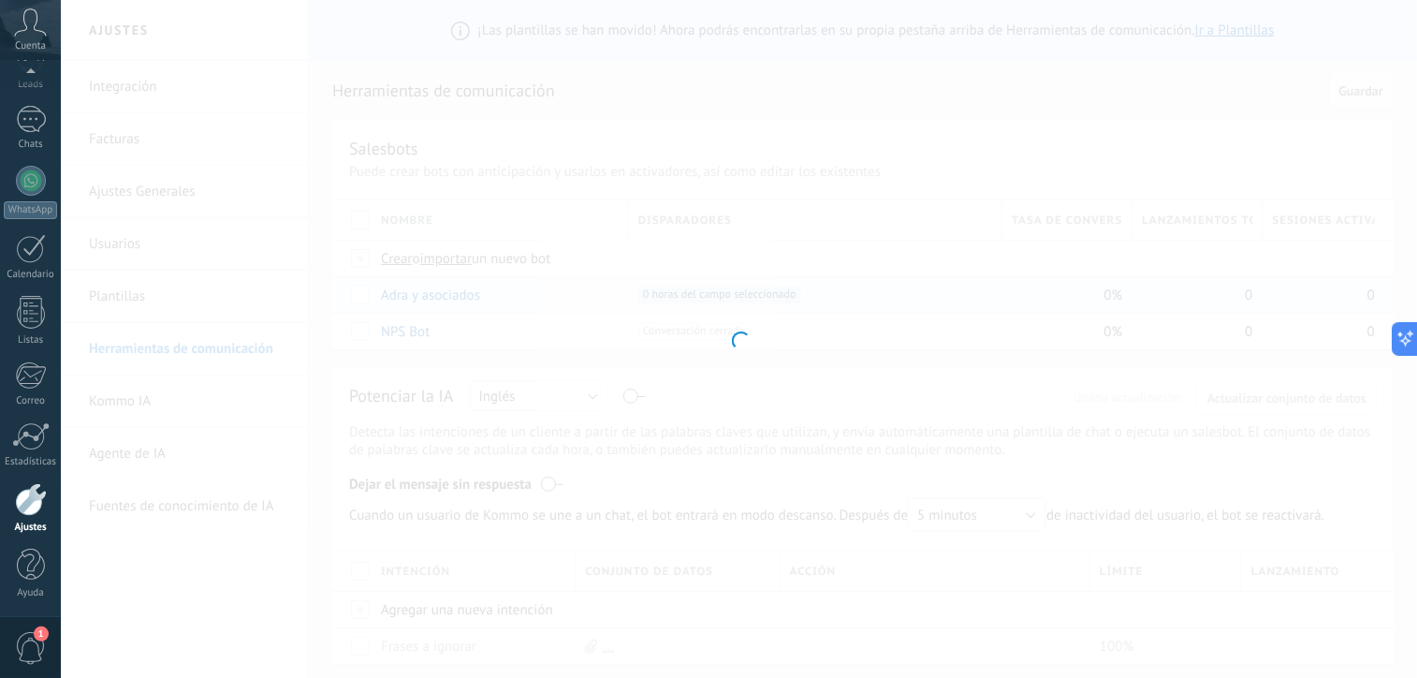
type input "**********"
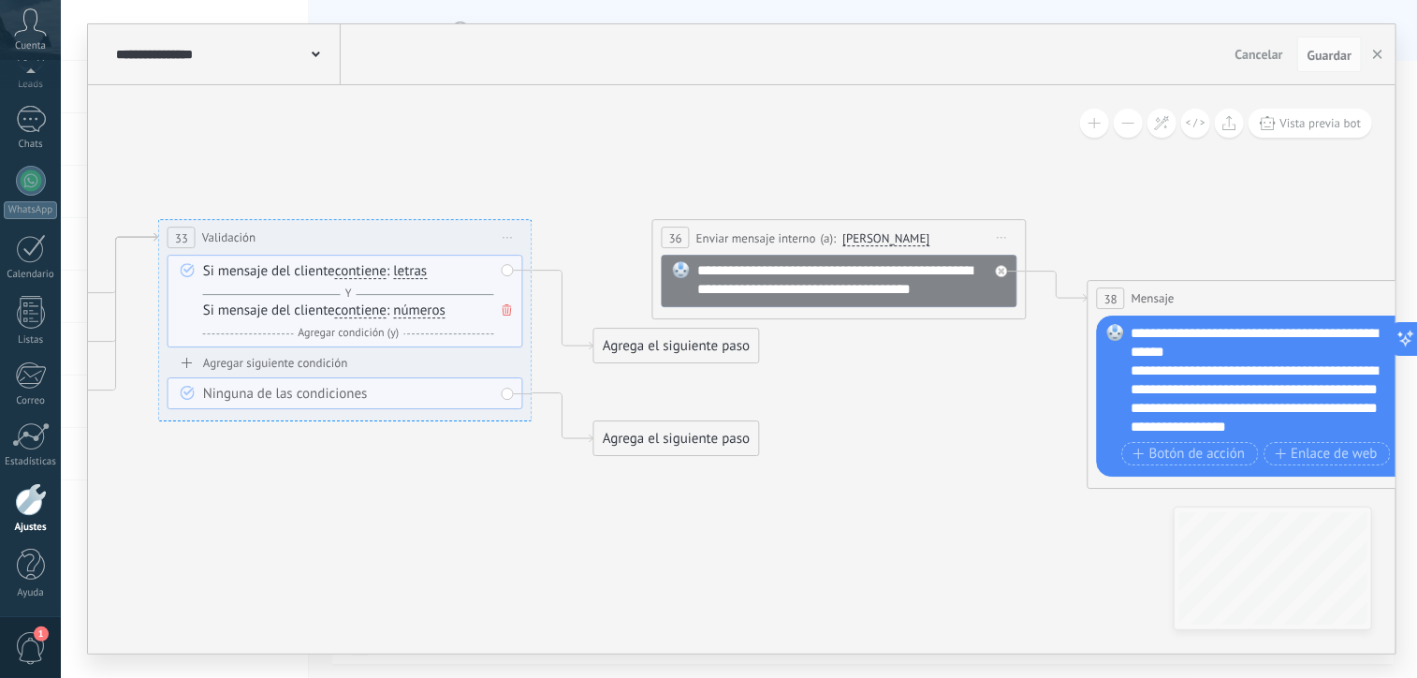
click at [733, 348] on div "Agrega el siguiente paso" at bounding box center [677, 346] width 164 height 31
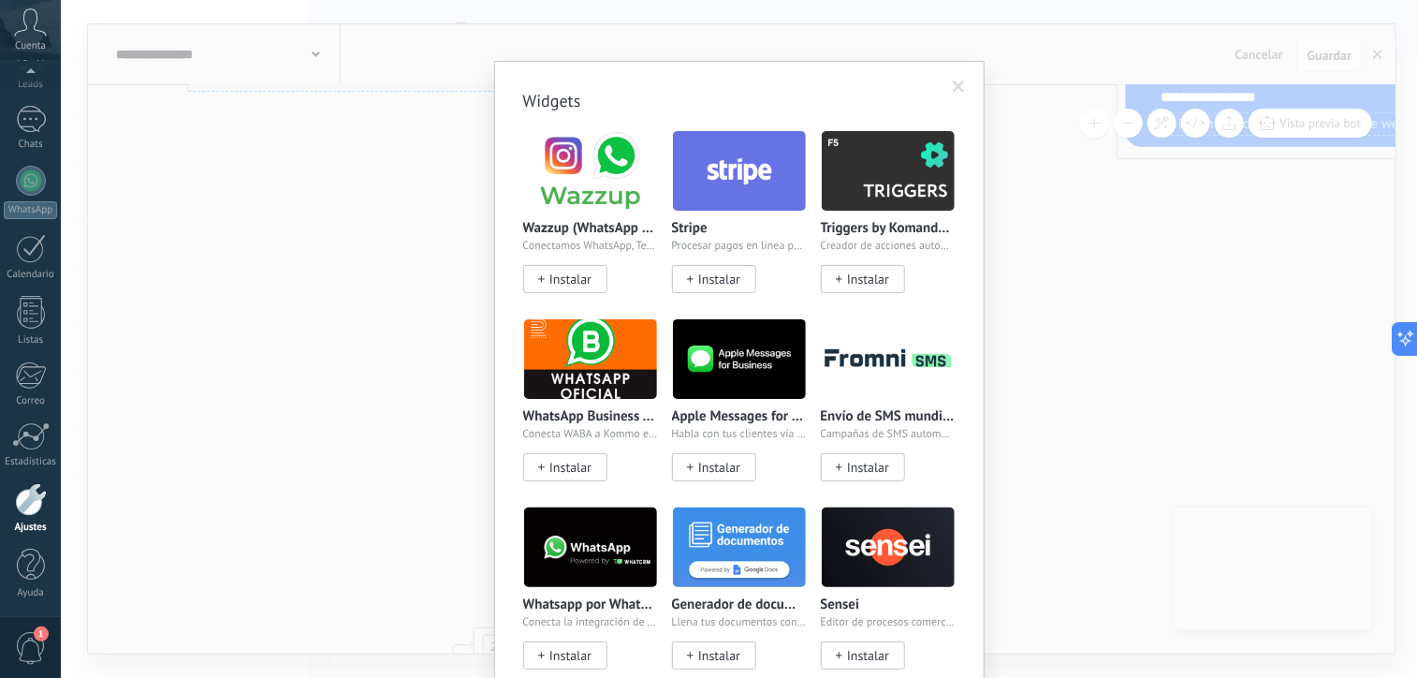
click at [728, 588] on body ".abccls-1,.abccls-2{fill-rule:evenodd}.abccls-2{fill:#fff} .abfcls-1{fill:none}…" at bounding box center [708, 339] width 1417 height 678
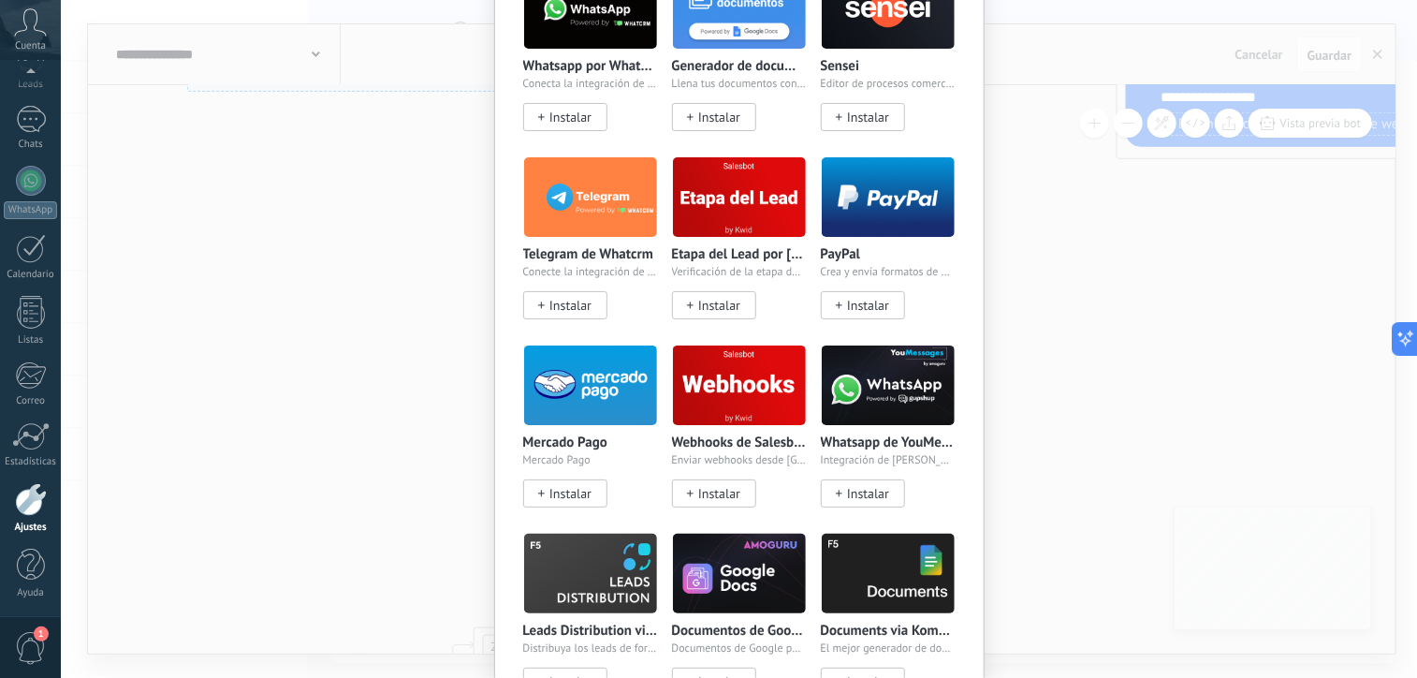
scroll to position [538, 0]
click at [1049, 277] on div "Widgets Wazzup (WhatsApp & Instagram) Conectamos WhatsApp, Telegram e Instagram…" at bounding box center [739, 339] width 1357 height 678
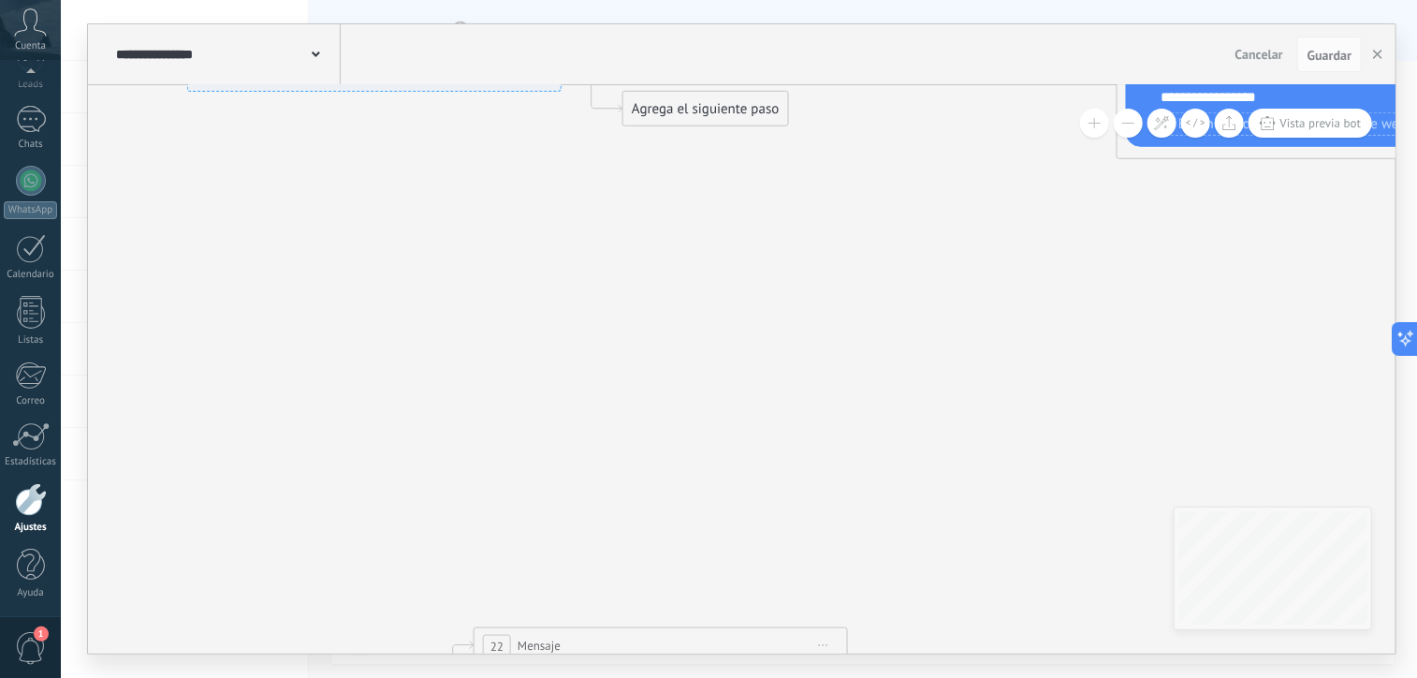
scroll to position [0, 0]
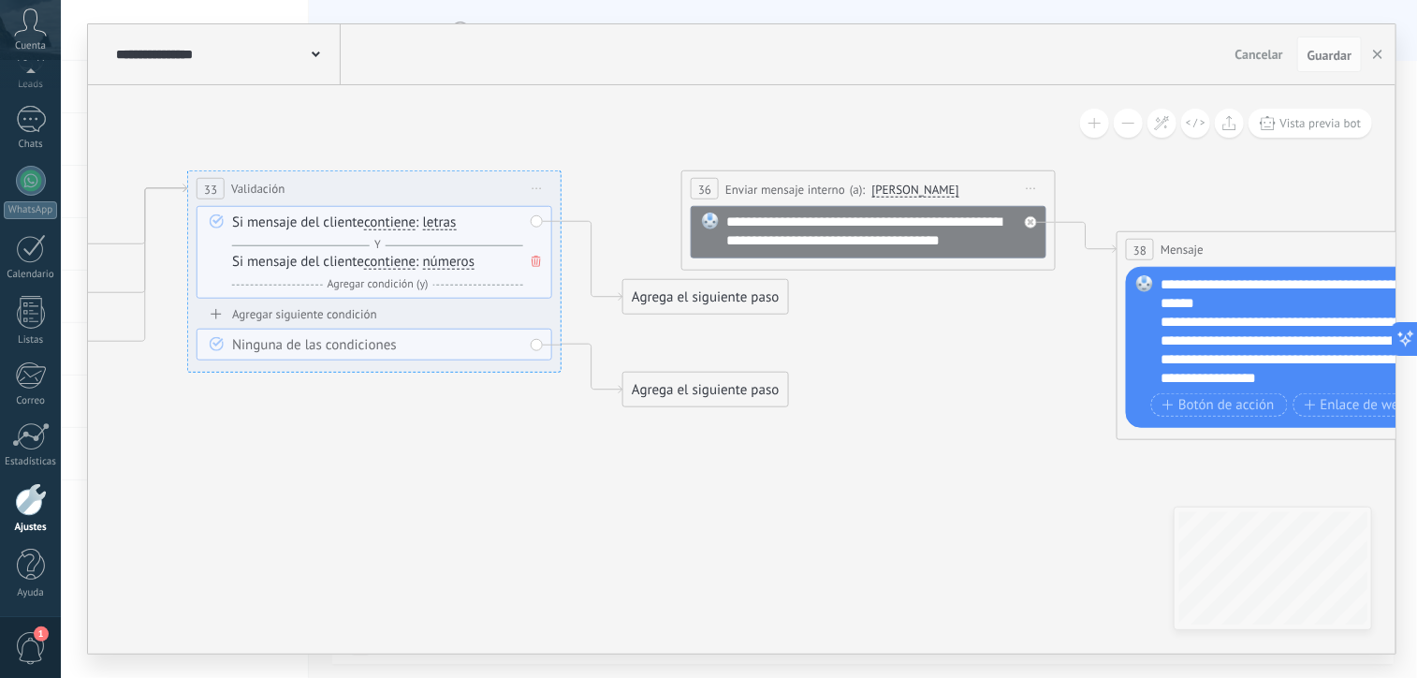
click at [726, 301] on div "Agrega el siguiente paso" at bounding box center [706, 297] width 164 height 31
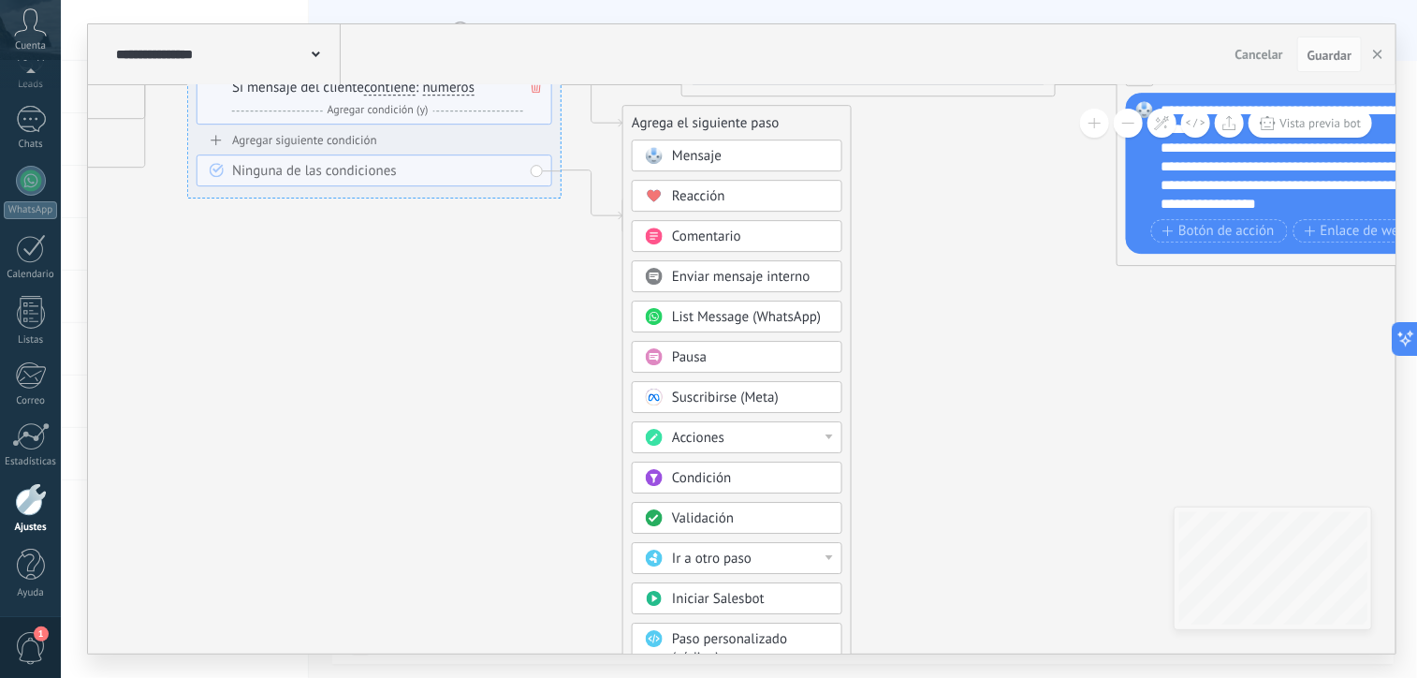
click at [712, 462] on div "Condición" at bounding box center [737, 478] width 211 height 32
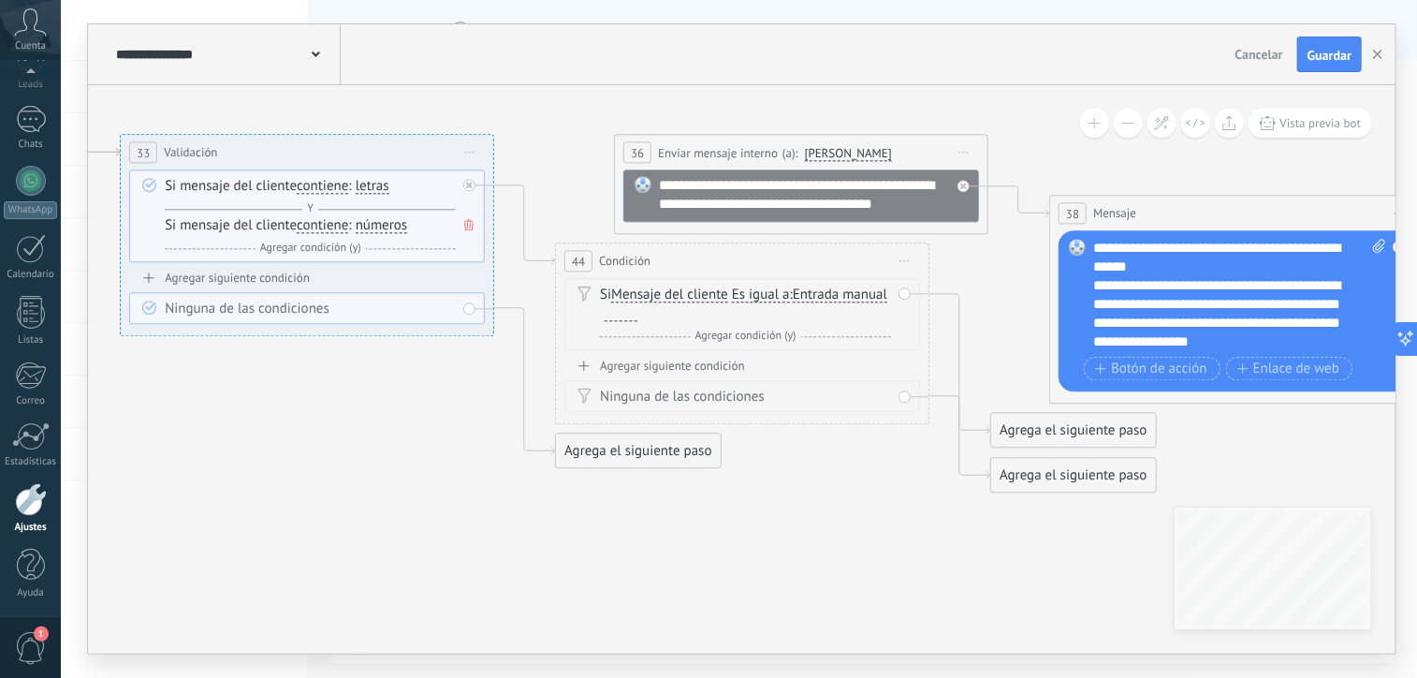
click at [909, 260] on icon at bounding box center [905, 261] width 9 height 2
click at [935, 375] on div "Borrar" at bounding box center [990, 383] width 185 height 32
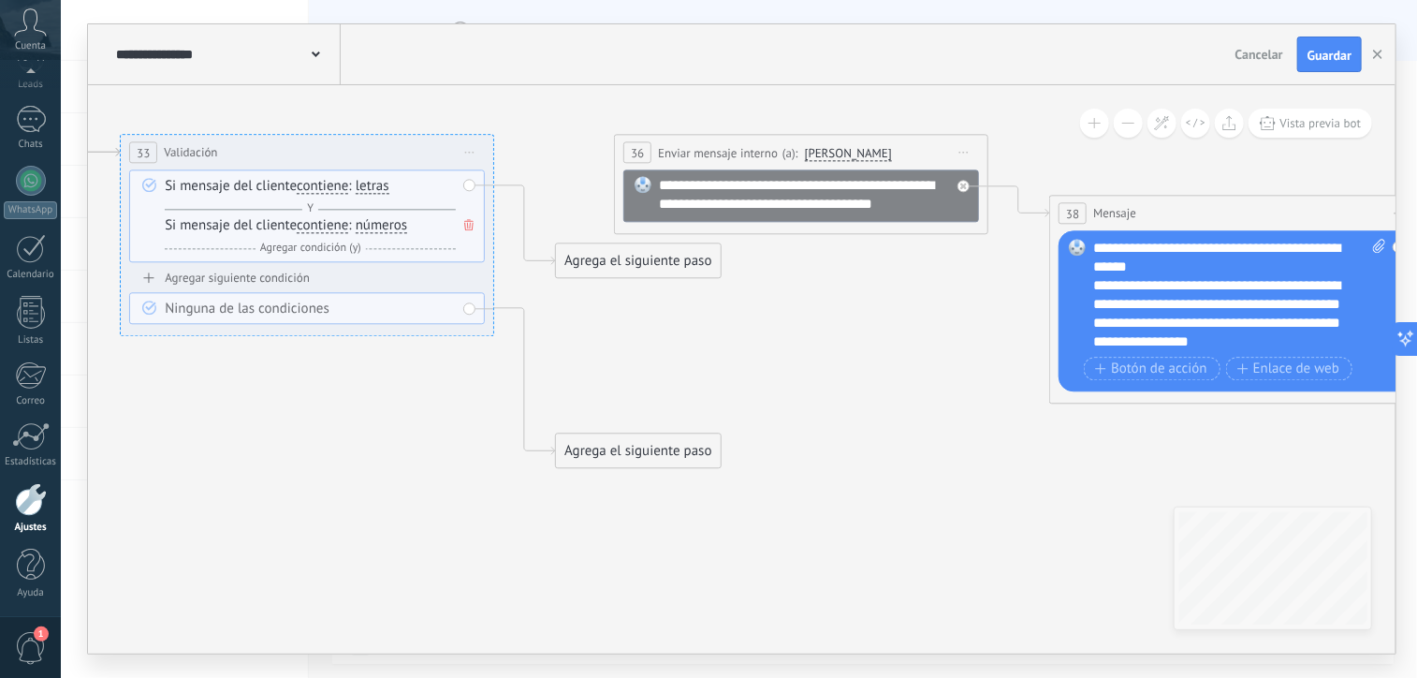
click at [665, 265] on div "Agrega el siguiente paso" at bounding box center [638, 260] width 164 height 31
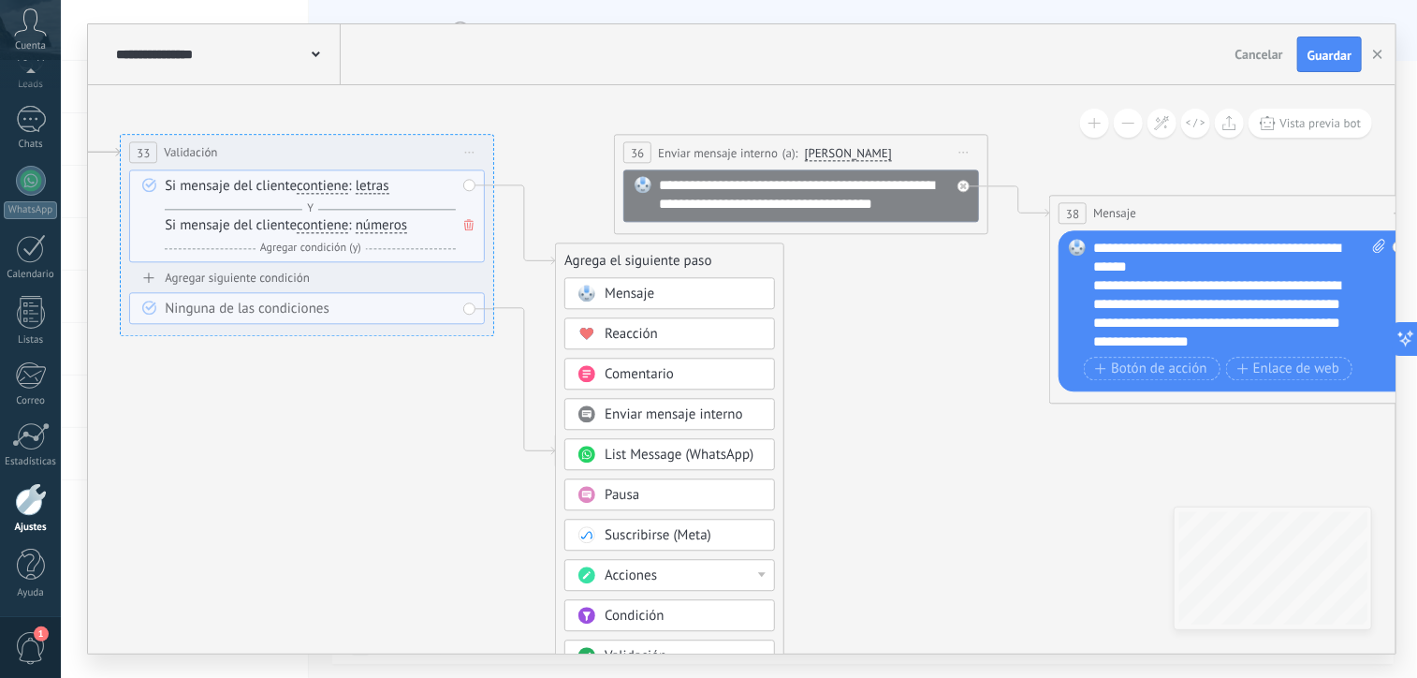
click at [720, 566] on div "Acciones" at bounding box center [683, 575] width 157 height 19
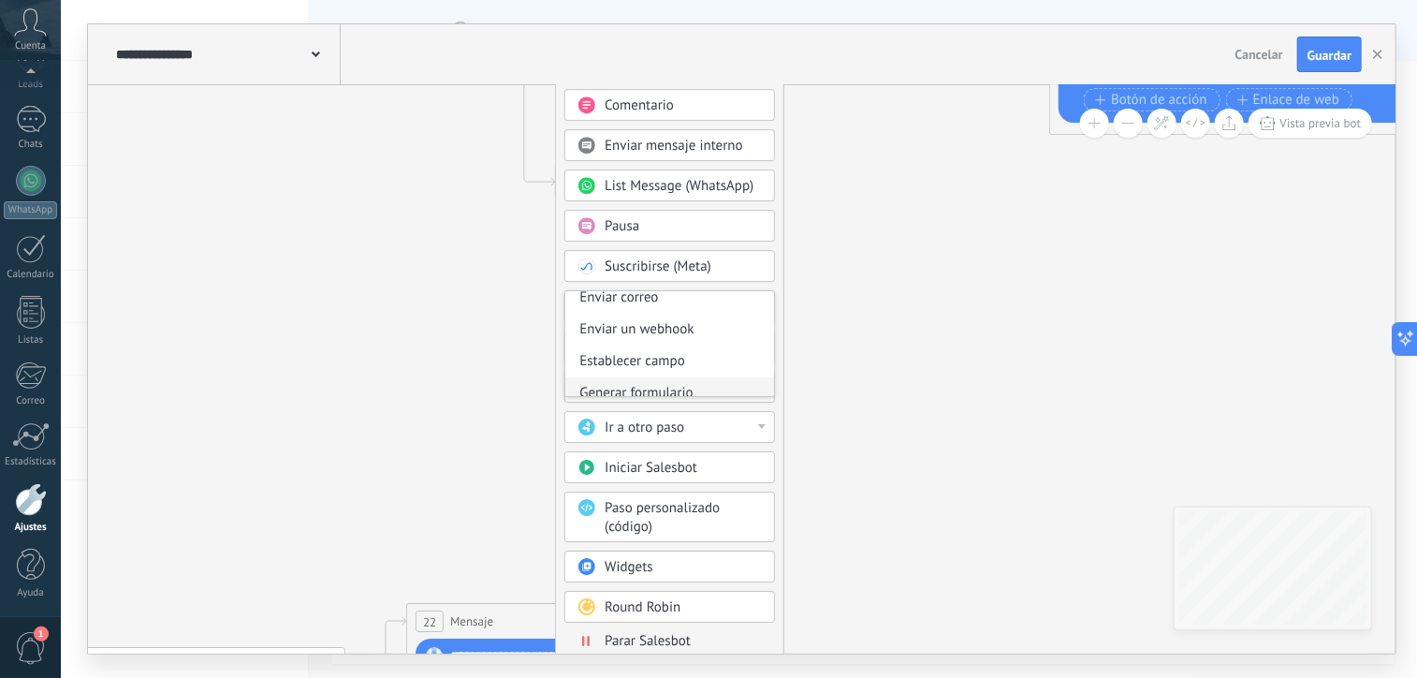
scroll to position [255, 0]
click at [672, 336] on div "Enviar un webhook" at bounding box center [670, 339] width 209 height 32
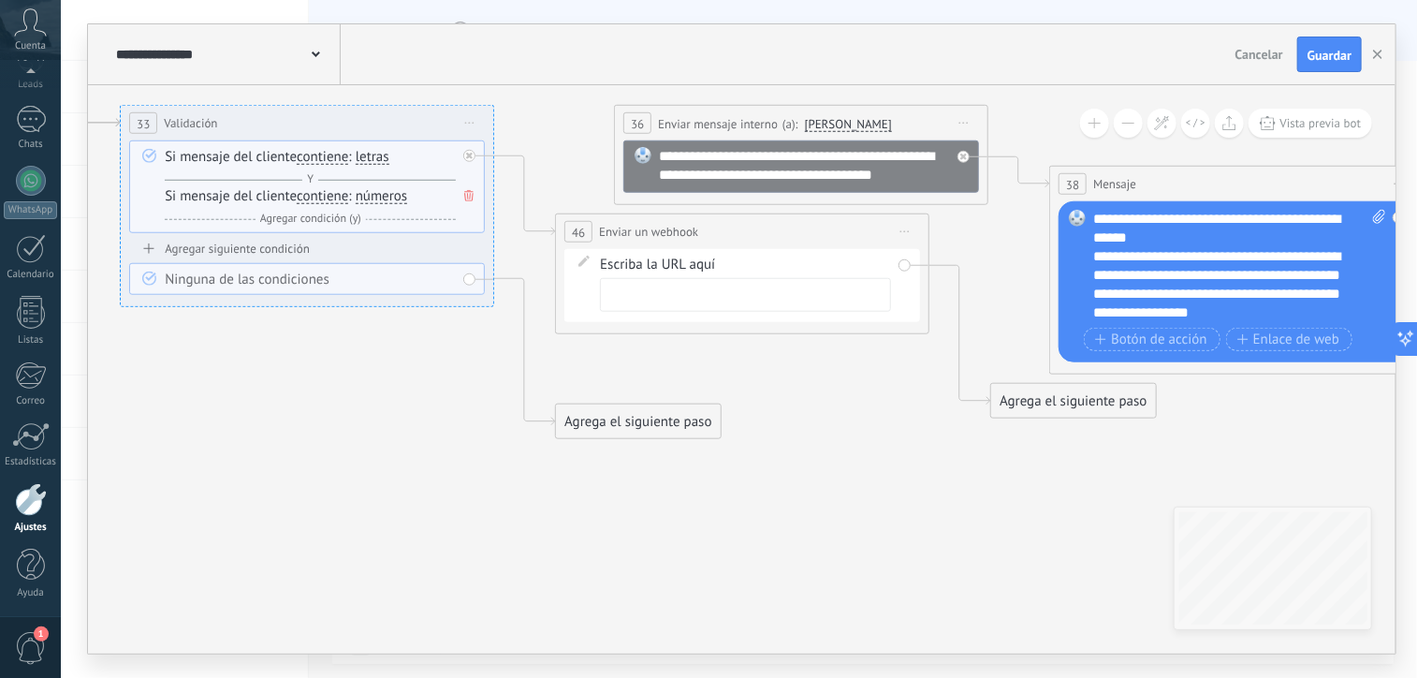
click at [661, 271] on div "Escriba la URL aquí" at bounding box center [745, 284] width 291 height 56
click at [663, 263] on div "Escriba la URL aquí" at bounding box center [745, 284] width 291 height 56
click at [637, 253] on div "Escriba la URL aquí" at bounding box center [743, 285] width 356 height 73
click at [630, 257] on div "Escriba la URL aquí" at bounding box center [745, 284] width 291 height 56
click at [582, 257] on icon at bounding box center [584, 261] width 11 height 11
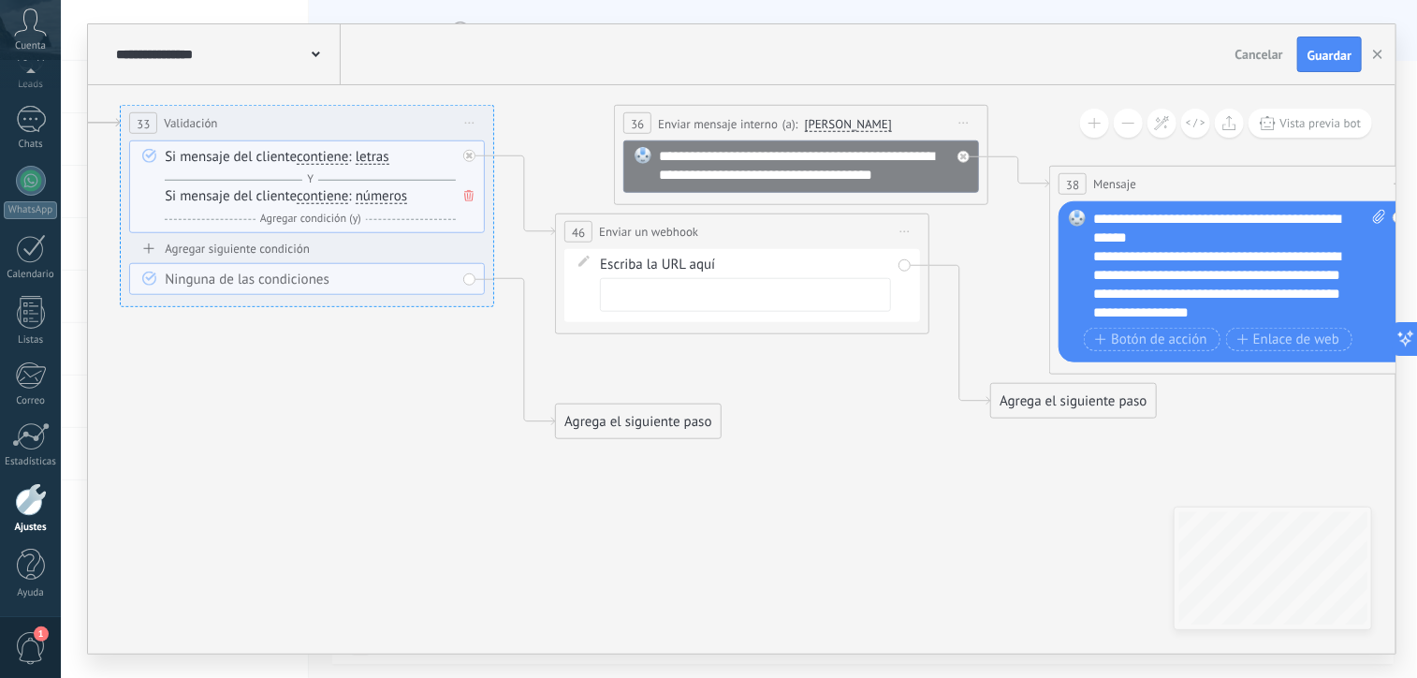
click at [587, 261] on icon at bounding box center [584, 261] width 11 height 11
click at [583, 264] on icon at bounding box center [584, 261] width 11 height 11
click at [619, 265] on div "Escriba la URL aquí" at bounding box center [745, 284] width 291 height 56
click at [610, 278] on input "text" at bounding box center [745, 295] width 291 height 34
paste input "**********"
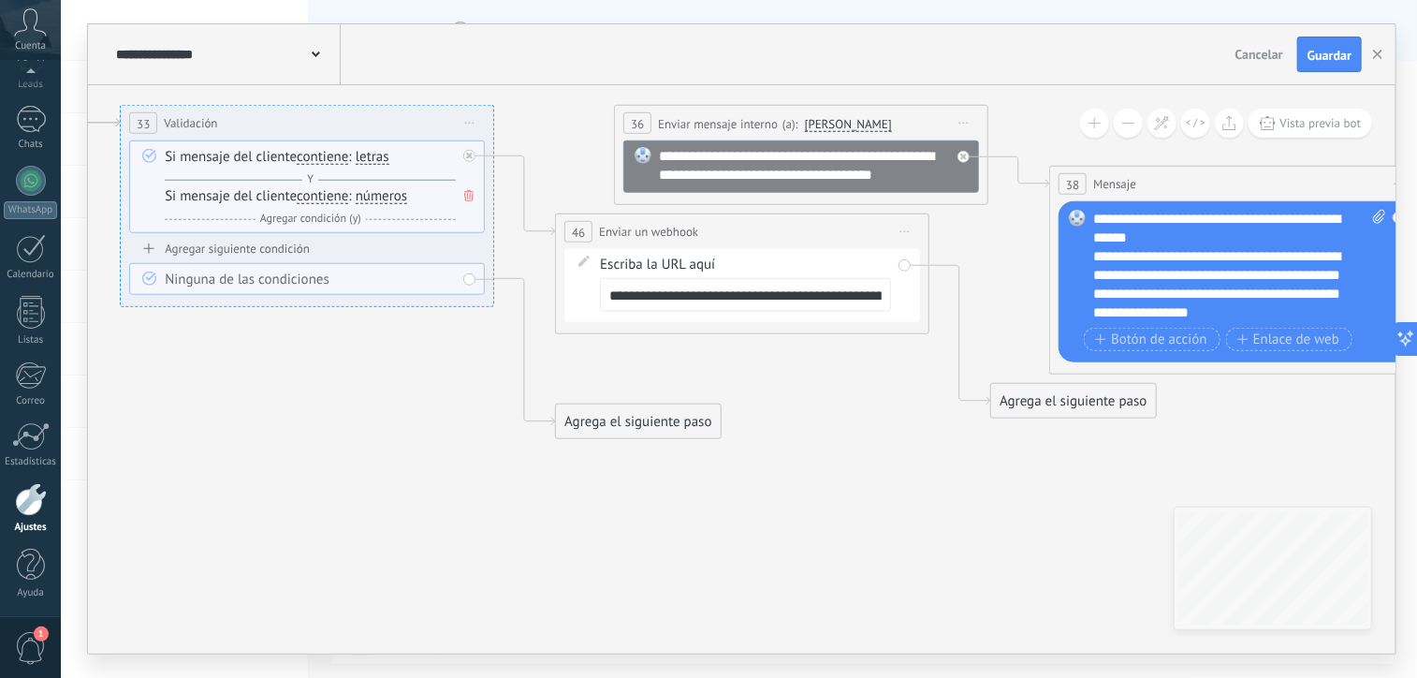
scroll to position [0, 121]
type input "**********"
click at [628, 344] on icon at bounding box center [513, 422] width 5322 height 2593
click at [829, 389] on icon at bounding box center [513, 422] width 5322 height 2593
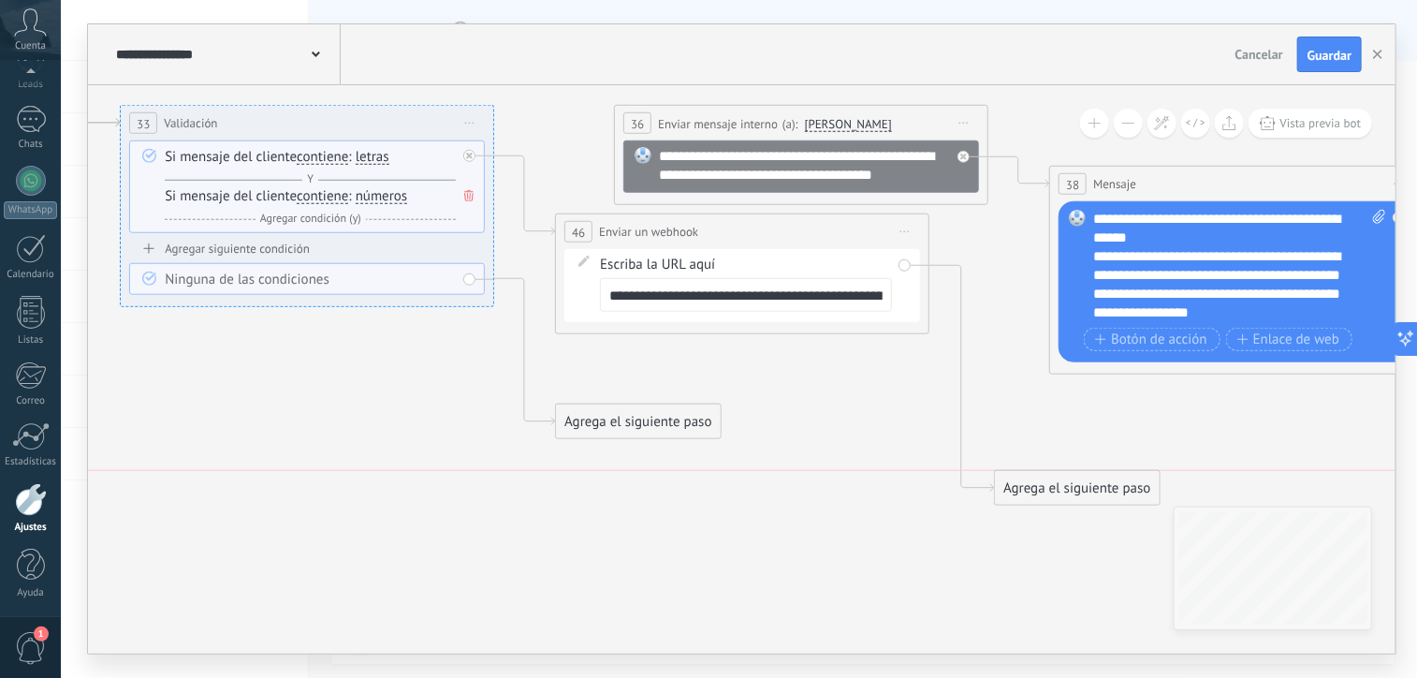
drag, startPoint x: 1003, startPoint y: 404, endPoint x: 1006, endPoint y: 492, distance: 87.1
click at [1006, 492] on div "Agrega el siguiente paso" at bounding box center [1077, 488] width 164 height 31
click at [1339, 51] on span "Guardar" at bounding box center [1330, 55] width 44 height 13
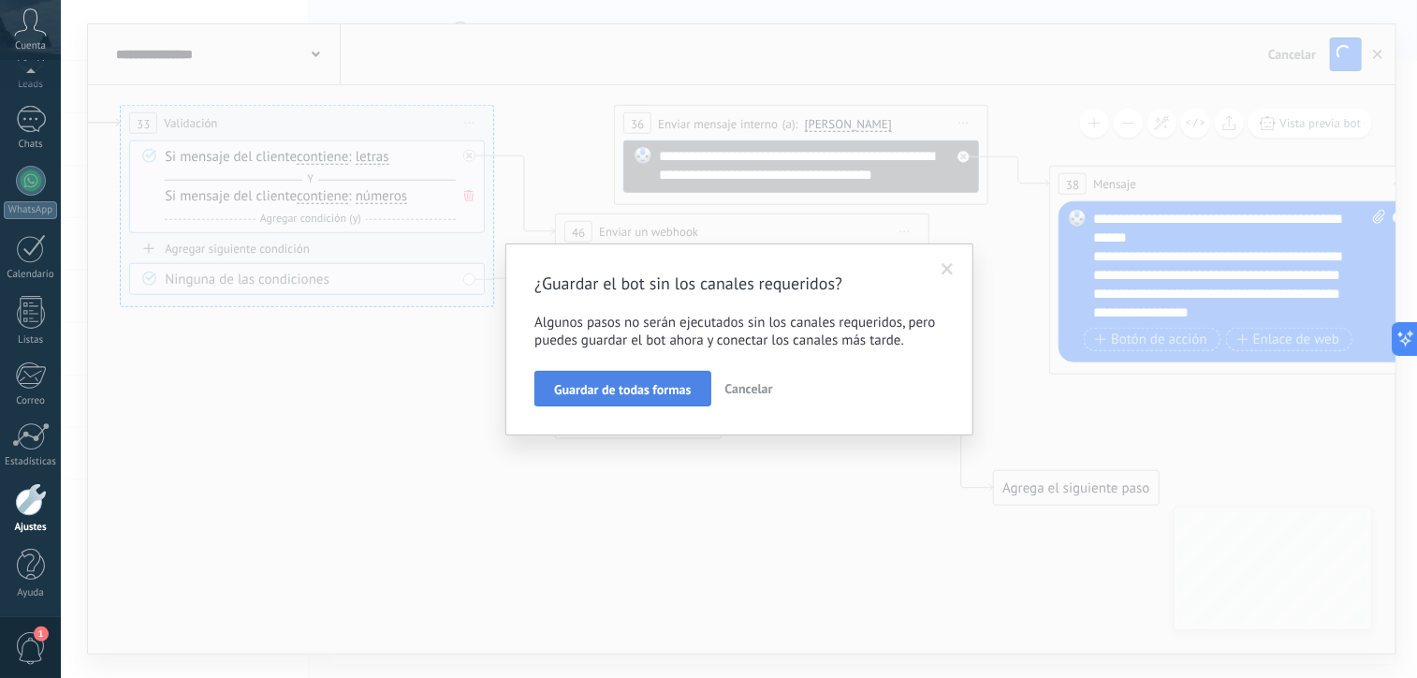
click at [668, 390] on span "Guardar de todas formas" at bounding box center [622, 389] width 137 height 13
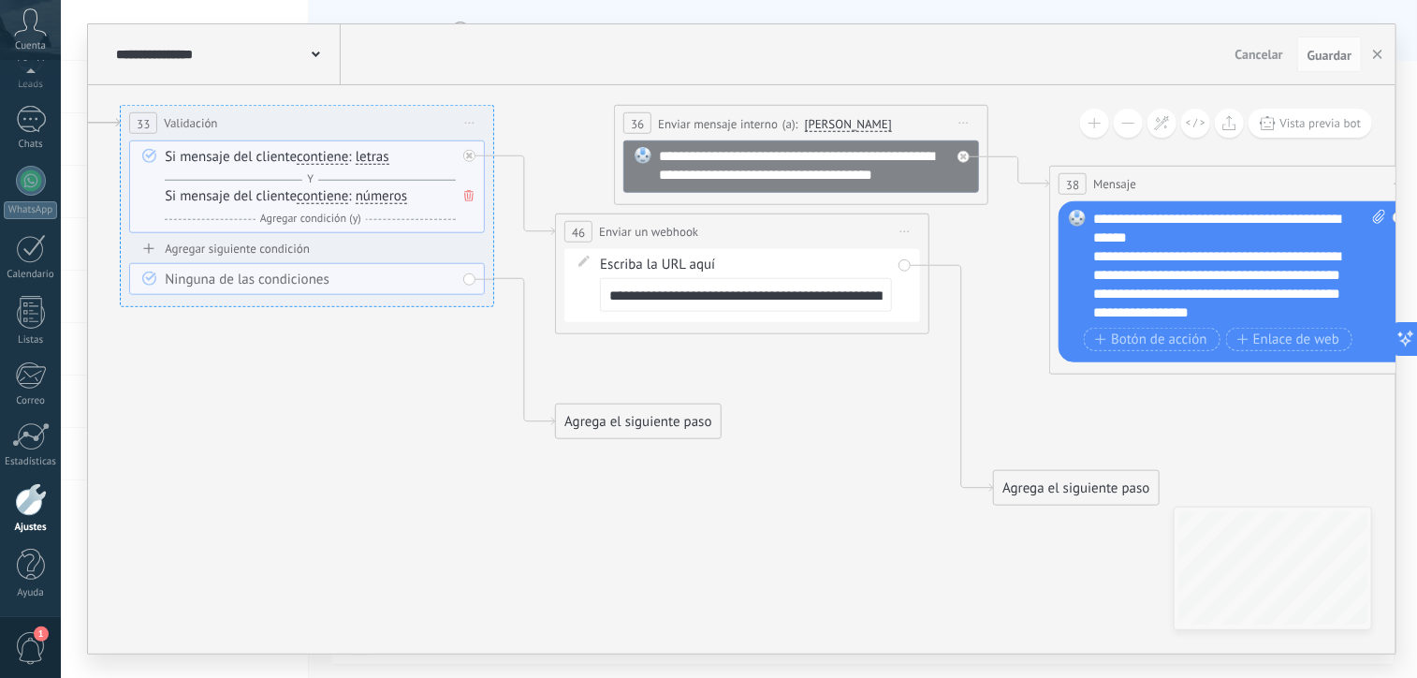
click at [907, 236] on span "Iniciar vista previa aquí Cambiar nombre Duplicar Borrar" at bounding box center [905, 231] width 30 height 27
click at [940, 362] on div "Borrar" at bounding box center [990, 354] width 185 height 32
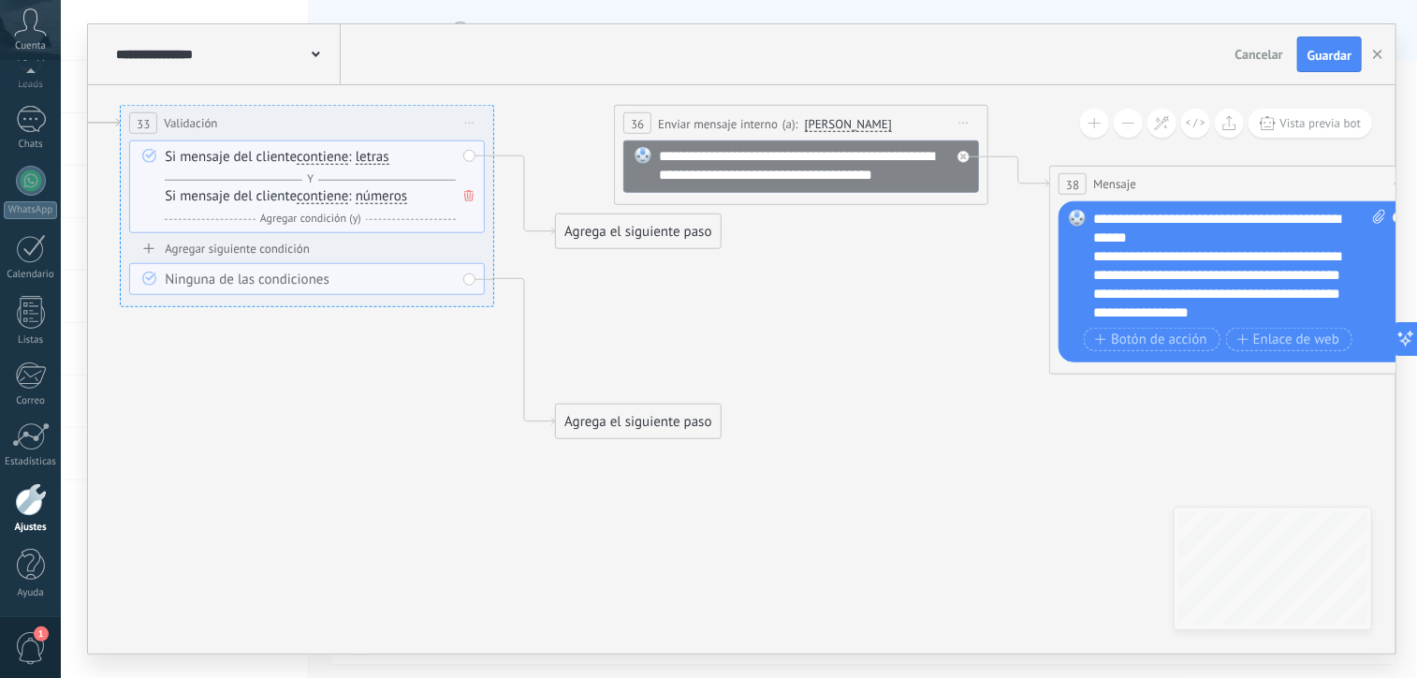
click at [646, 235] on div "Agrega el siguiente paso" at bounding box center [638, 231] width 164 height 31
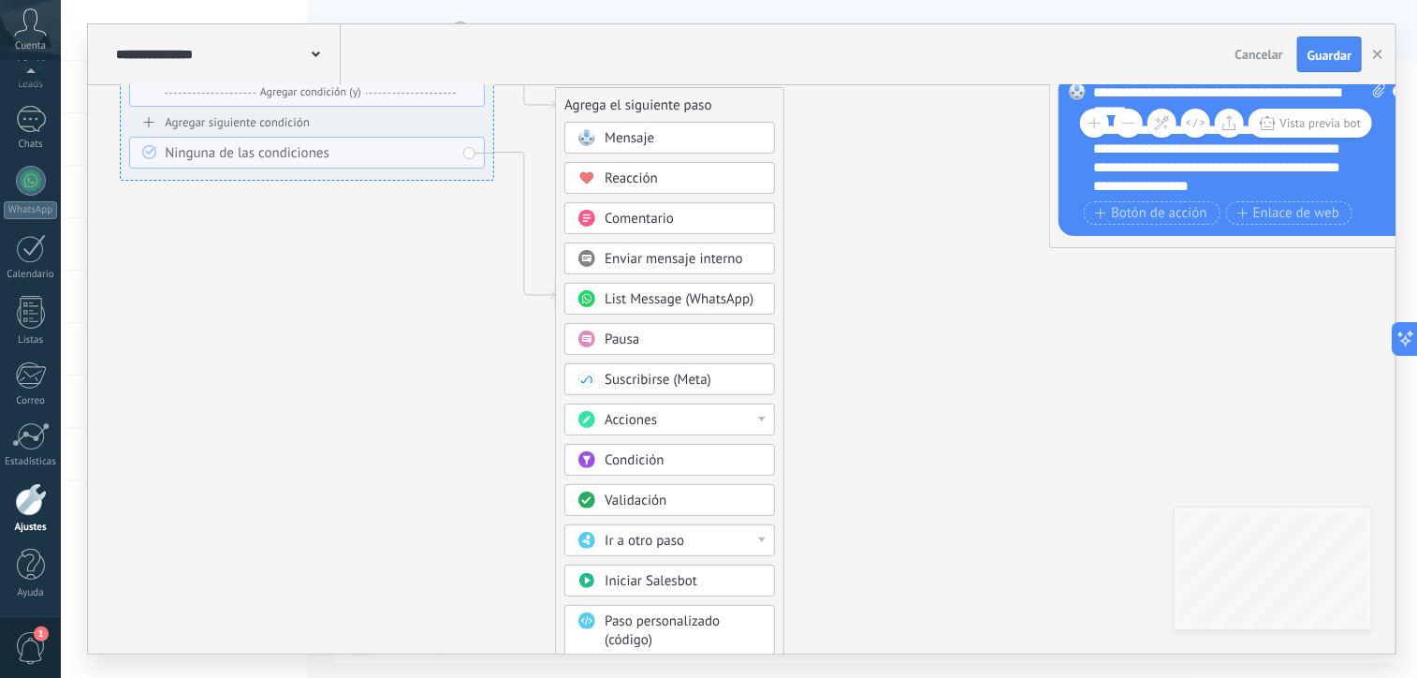
click at [678, 577] on span "Iniciar Salesbot" at bounding box center [651, 581] width 93 height 18
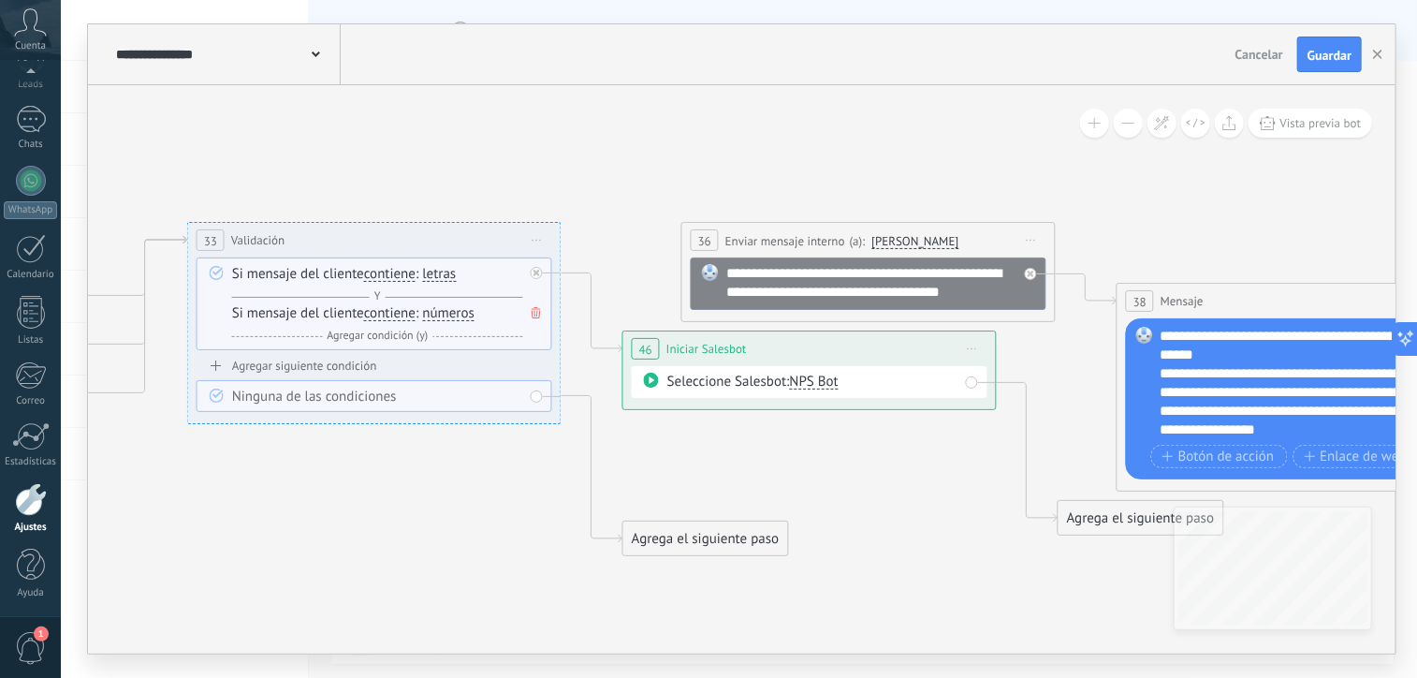
click at [981, 345] on span "Iniciar vista previa aquí Cambiar nombre Duplicar Borrar" at bounding box center [973, 348] width 30 height 27
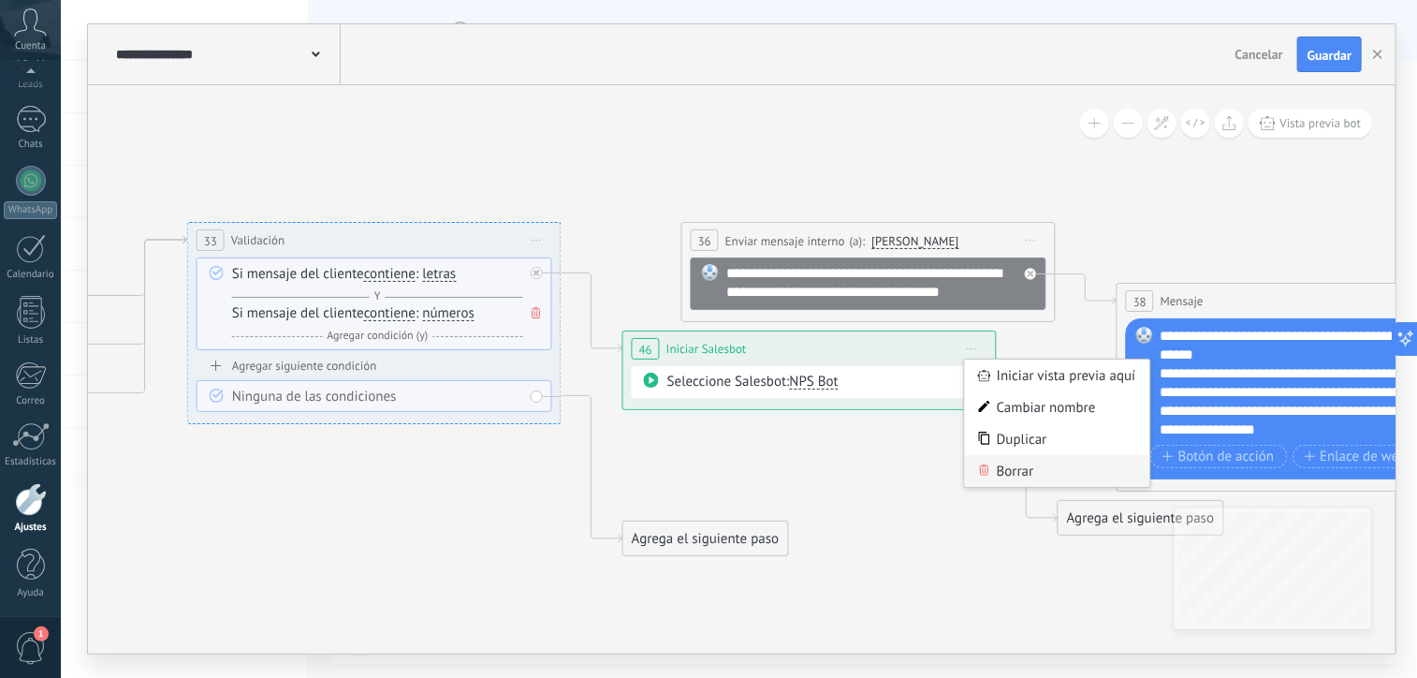
click at [996, 466] on div "Borrar" at bounding box center [1057, 471] width 185 height 32
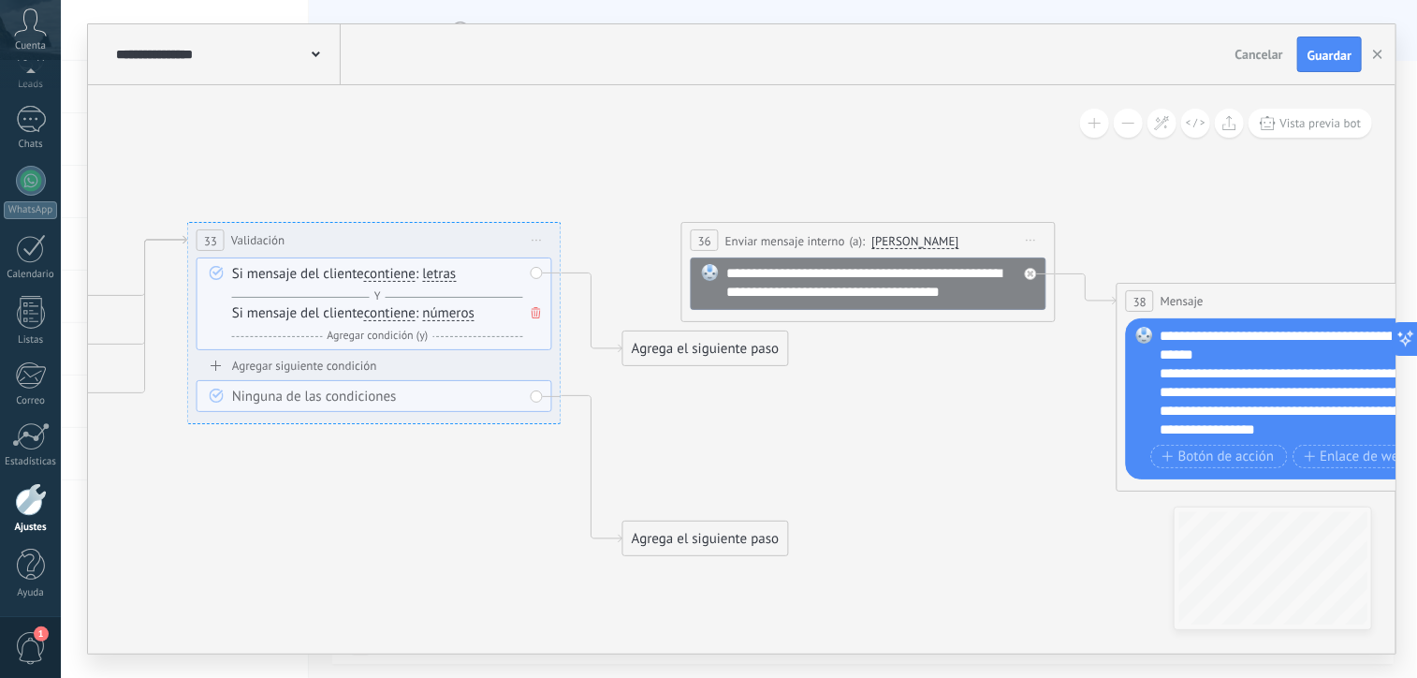
click at [716, 358] on div "Agrega el siguiente paso" at bounding box center [706, 348] width 164 height 31
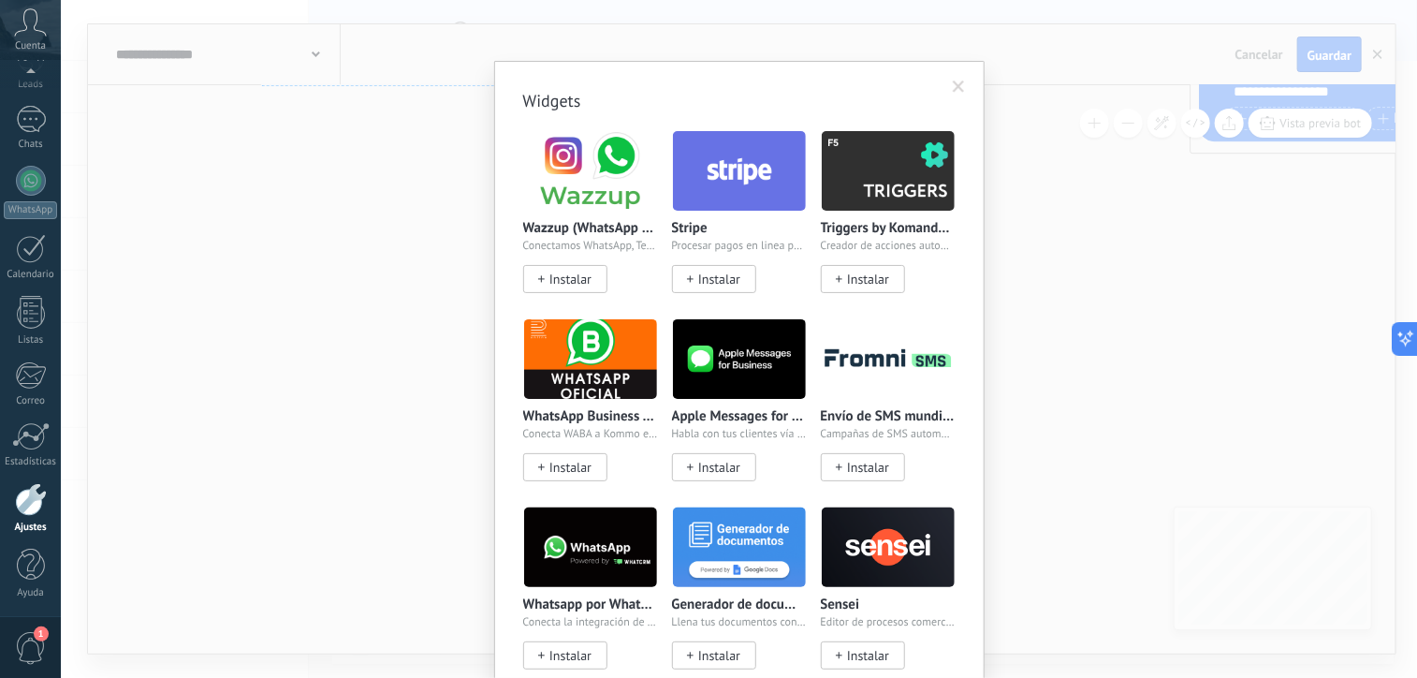
click at [737, 575] on body ".abccls-1,.abccls-2{fill-rule:evenodd}.abccls-2{fill:#fff} .abfcls-1{fill:none}…" at bounding box center [708, 339] width 1417 height 678
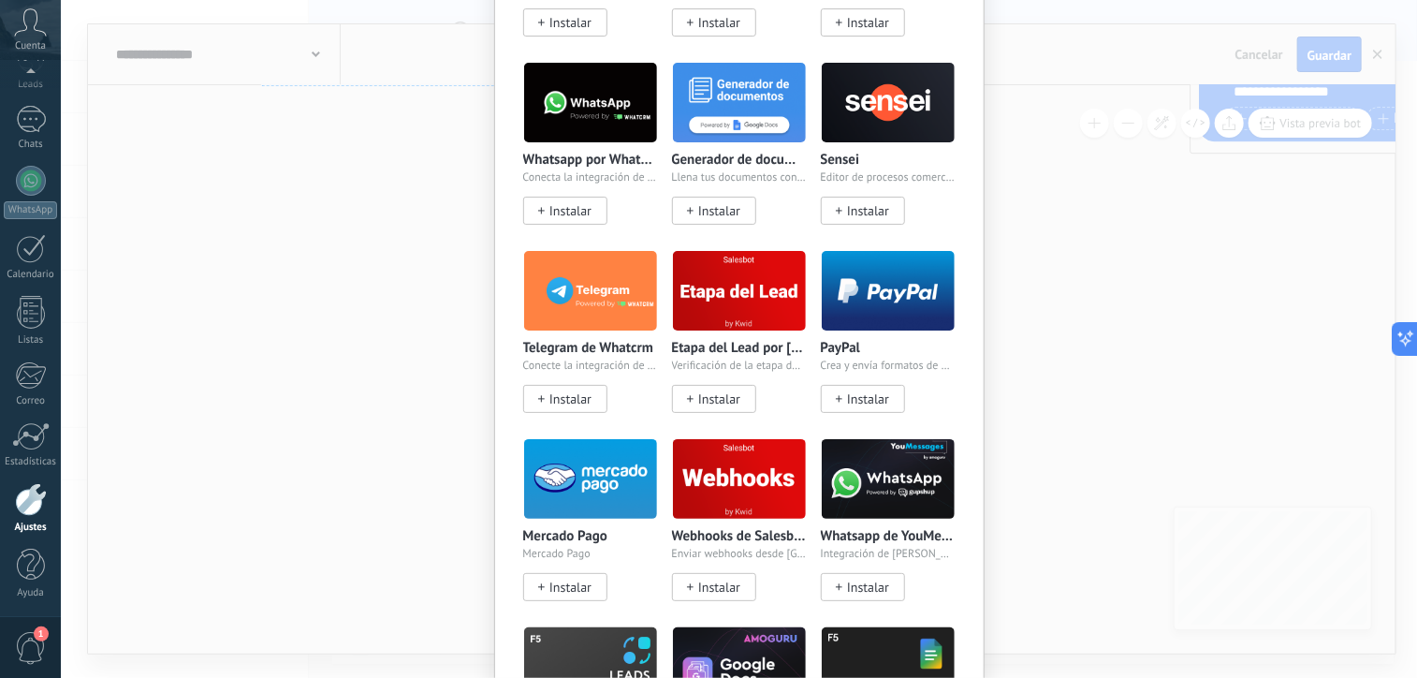
scroll to position [446, 0]
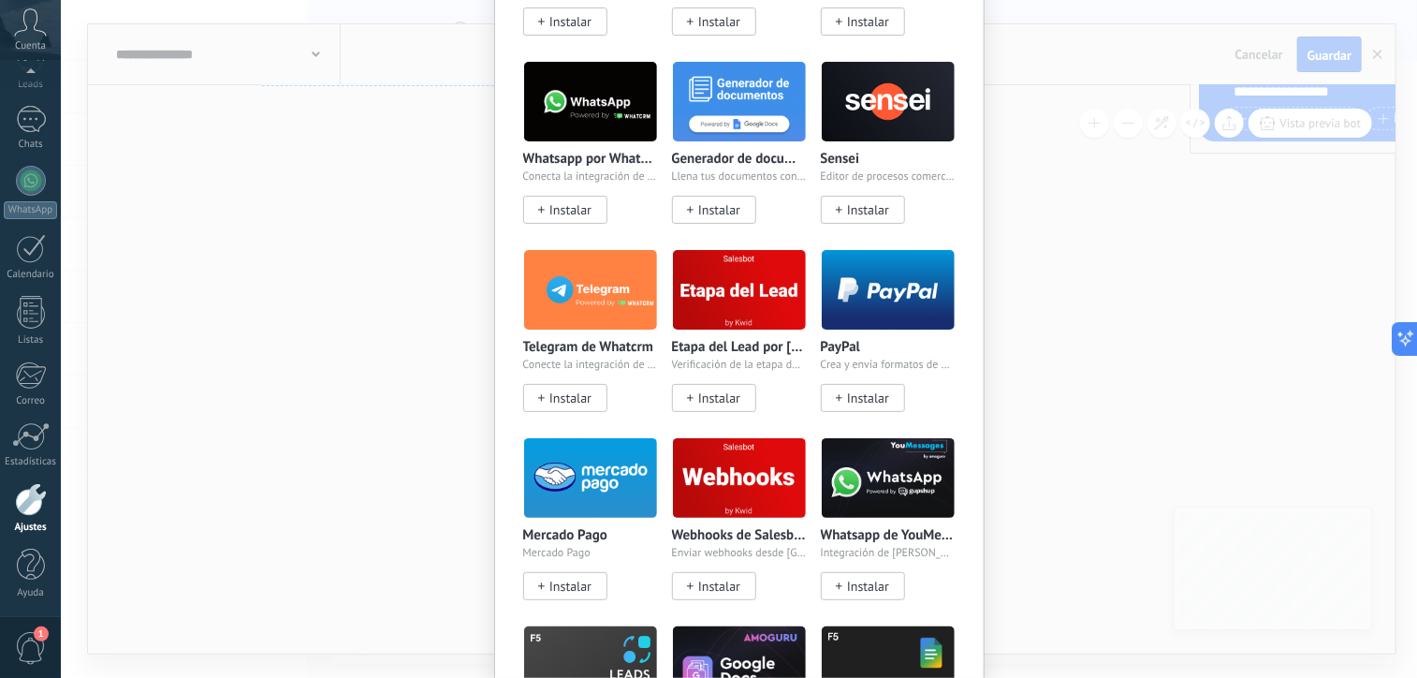
click at [707, 579] on span "Instalar" at bounding box center [719, 587] width 42 height 16
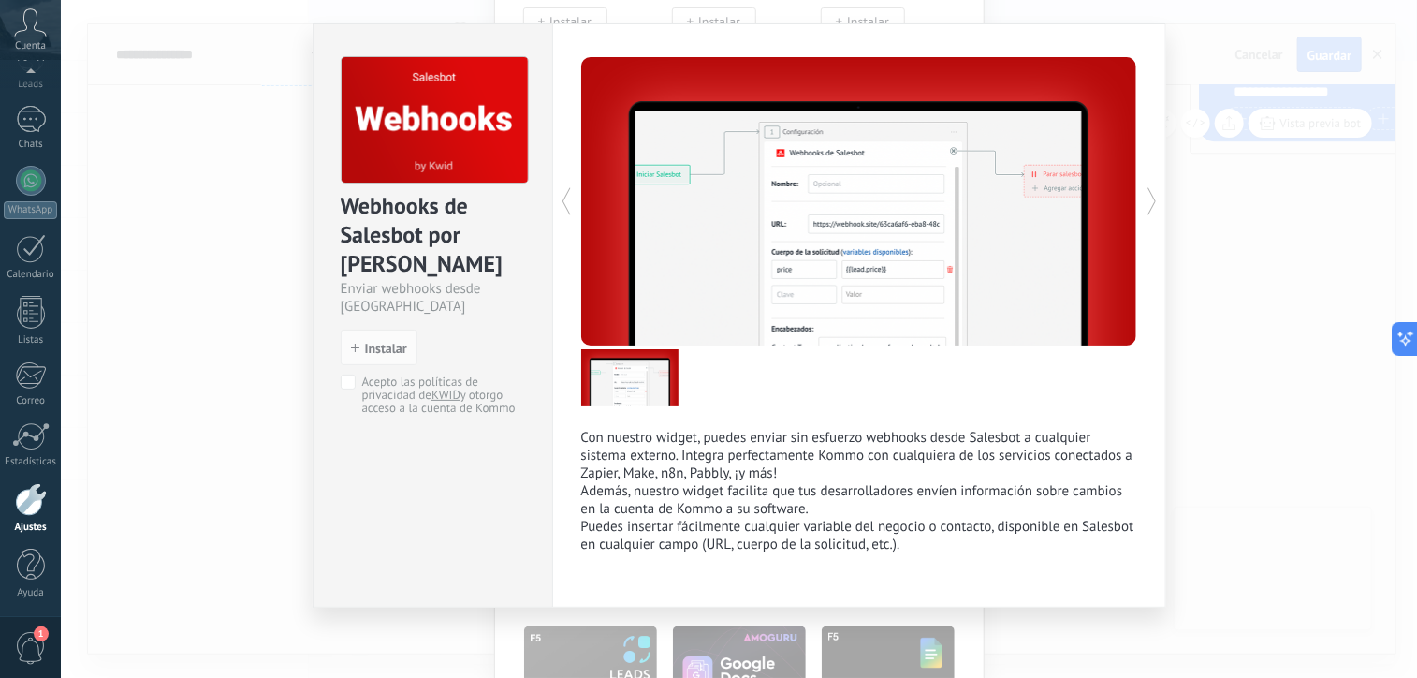
scroll to position [37, 0]
click at [395, 342] on span "Instalar" at bounding box center [386, 348] width 42 height 13
click at [382, 342] on span "Instalar" at bounding box center [386, 348] width 42 height 13
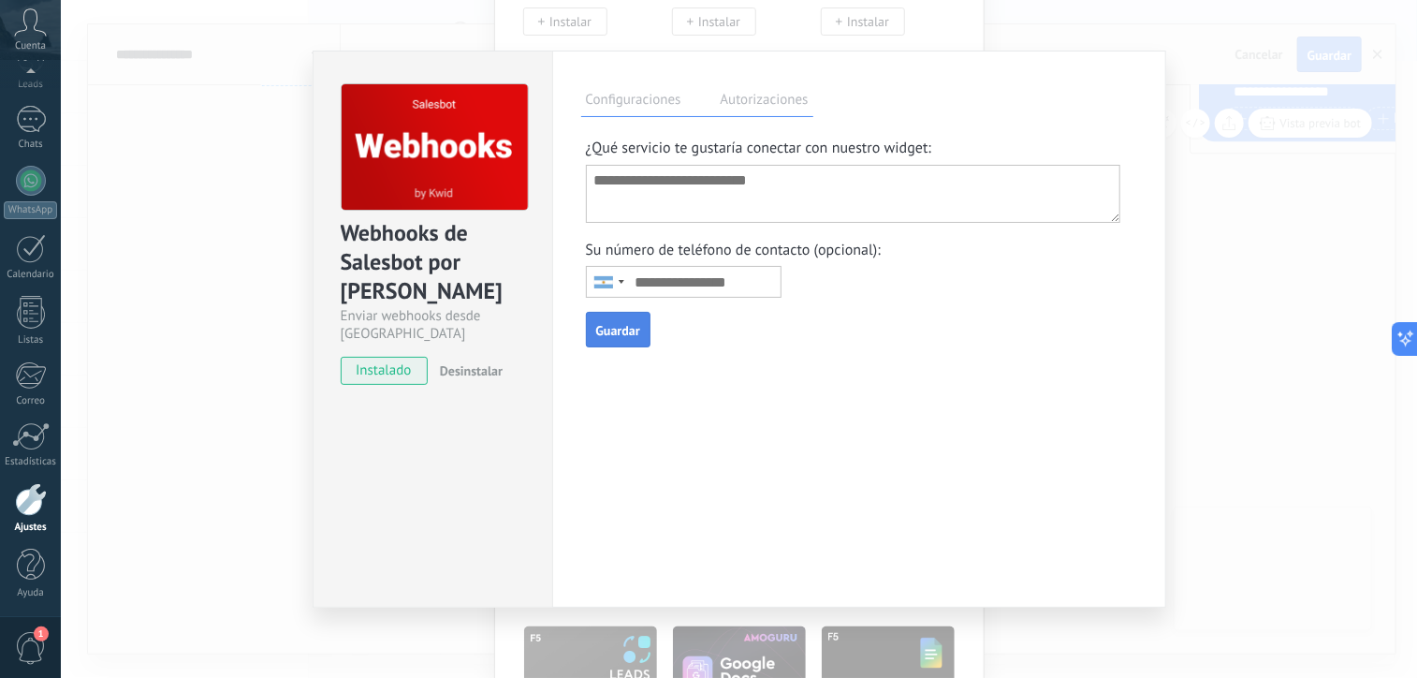
click at [645, 177] on textarea at bounding box center [854, 194] width 536 height 58
type textarea "****"
click at [824, 327] on div "Guardar" at bounding box center [859, 330] width 556 height 36
click at [755, 286] on input "text" at bounding box center [684, 282] width 196 height 32
drag, startPoint x: 759, startPoint y: 284, endPoint x: 609, endPoint y: 283, distance: 150.7
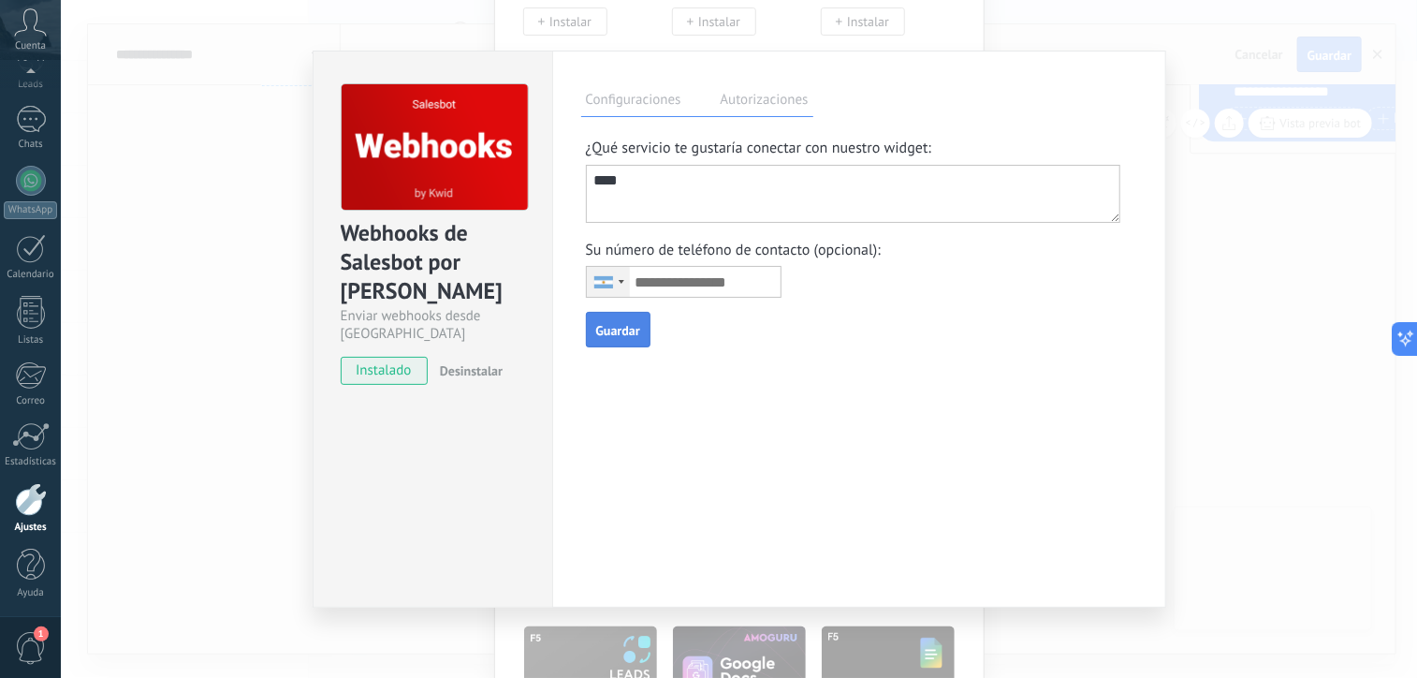
click at [609, 283] on div "United States +1 Brazil (Brasil) +55 Mexico (México) +52 Portugal +351 Spain (E…" at bounding box center [689, 282] width 206 height 32
click at [663, 287] on input "text" at bounding box center [684, 282] width 196 height 32
drag, startPoint x: 733, startPoint y: 284, endPoint x: 712, endPoint y: 280, distance: 21.9
click at [702, 280] on input "text" at bounding box center [684, 282] width 196 height 32
drag, startPoint x: 755, startPoint y: 280, endPoint x: 608, endPoint y: 284, distance: 147.0
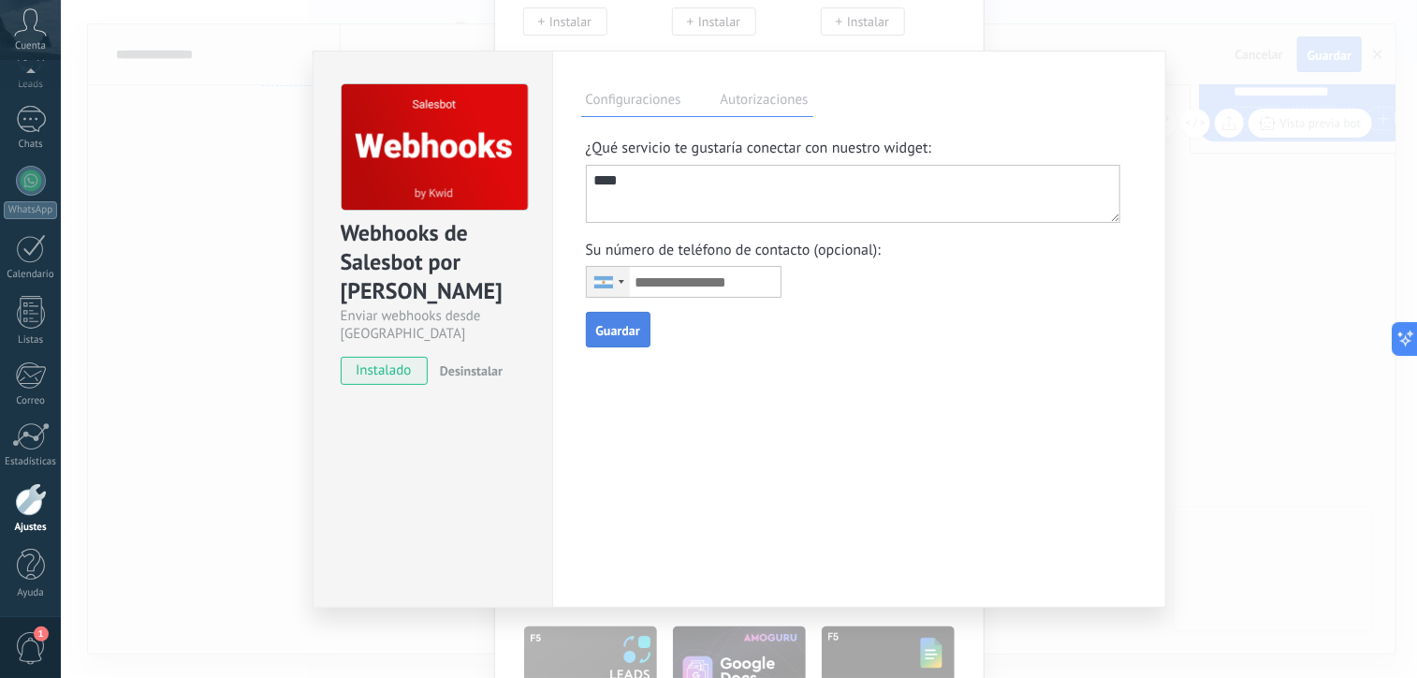
click at [608, 284] on div "United States +1 Brazil (Brasil) +55 Mexico (México) +52 Portugal +351 Spain (E…" at bounding box center [689, 282] width 206 height 32
click at [648, 288] on input "text" at bounding box center [684, 282] width 196 height 32
click at [745, 279] on input "text" at bounding box center [684, 282] width 196 height 32
click at [749, 284] on input "text" at bounding box center [684, 282] width 196 height 32
click at [754, 286] on input "text" at bounding box center [684, 282] width 196 height 32
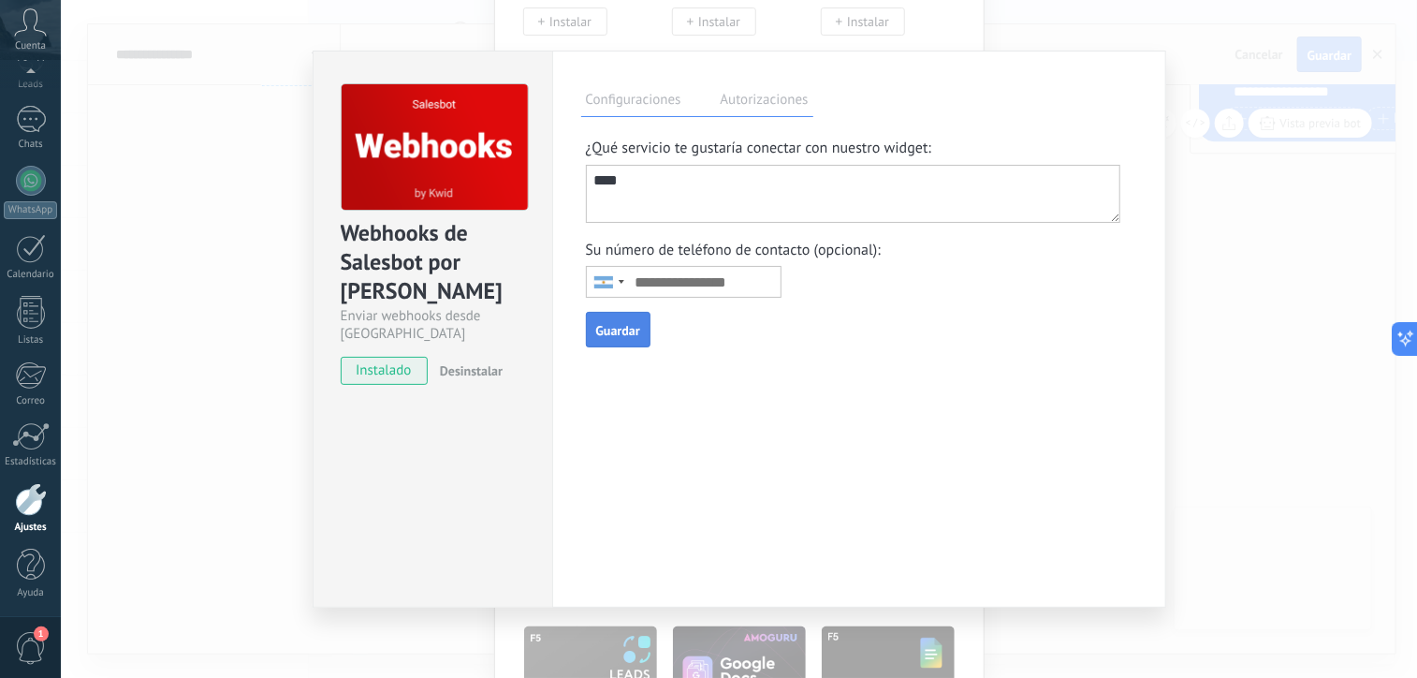
click at [754, 286] on input "text" at bounding box center [684, 282] width 196 height 32
click at [607, 296] on div "Telephone country code" at bounding box center [608, 282] width 43 height 30
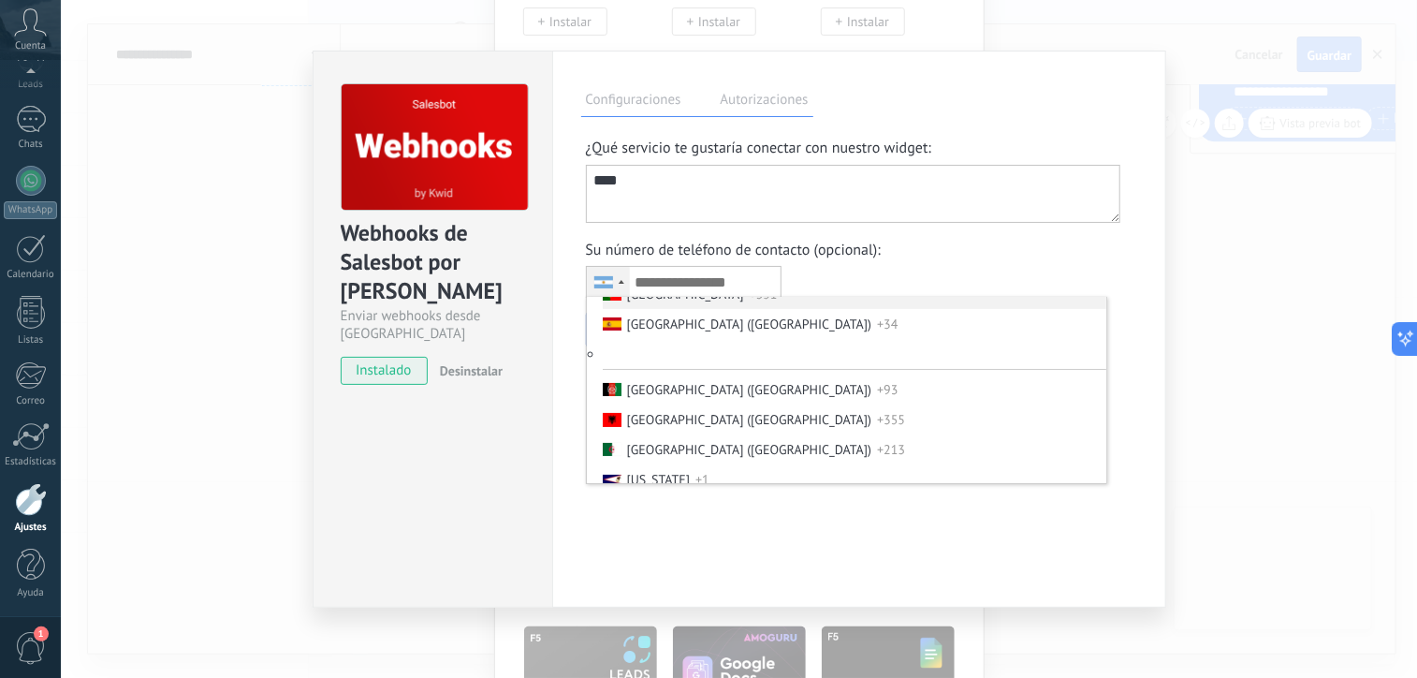
scroll to position [352, 0]
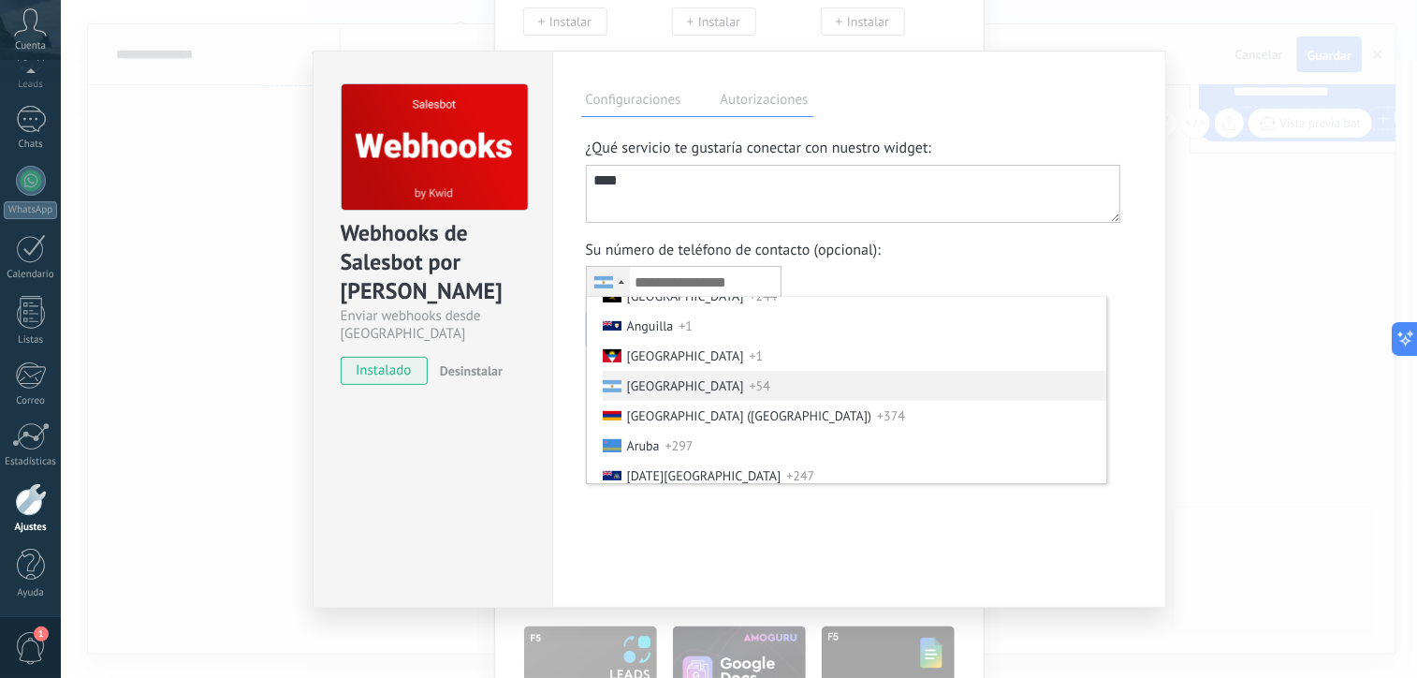
click at [658, 394] on span "Argentina" at bounding box center [685, 385] width 117 height 17
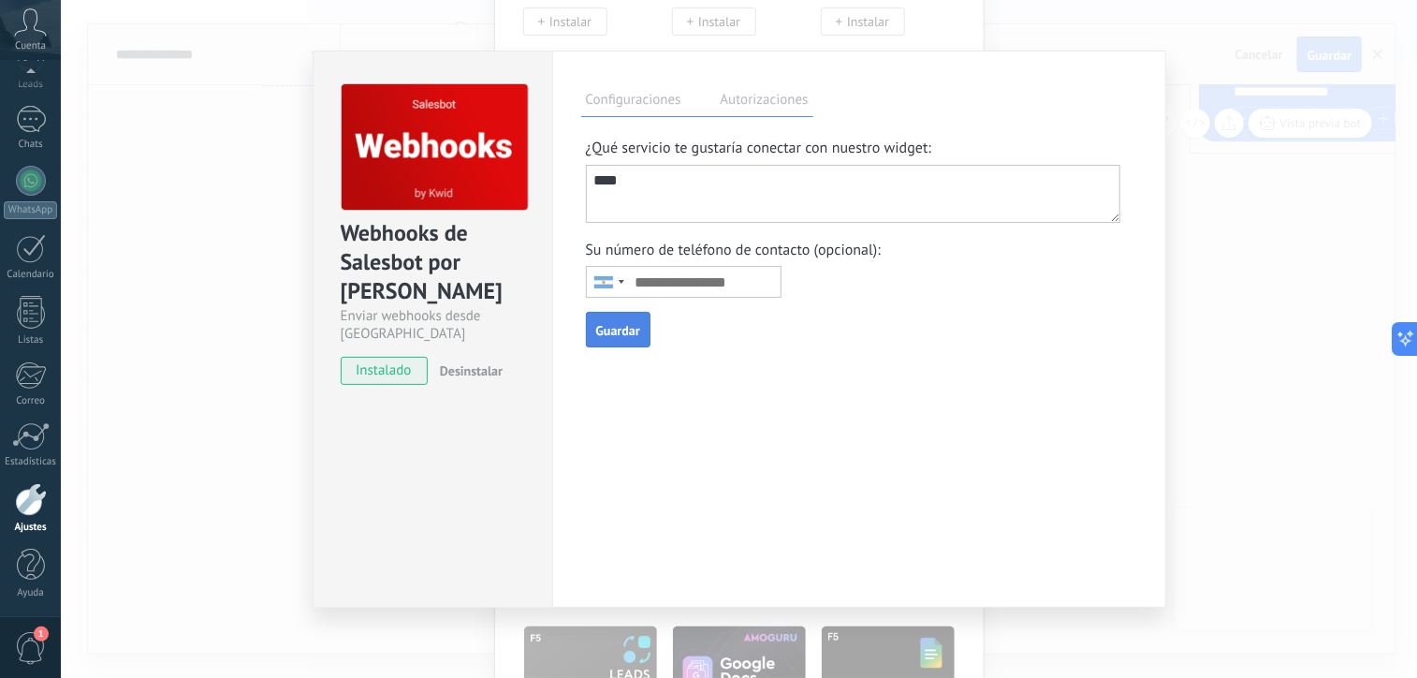
drag, startPoint x: 634, startPoint y: 278, endPoint x: 694, endPoint y: 290, distance: 61.1
click at [694, 290] on input "text" at bounding box center [684, 282] width 196 height 32
drag, startPoint x: 749, startPoint y: 289, endPoint x: 640, endPoint y: 290, distance: 108.6
click at [640, 290] on input "text" at bounding box center [684, 282] width 196 height 32
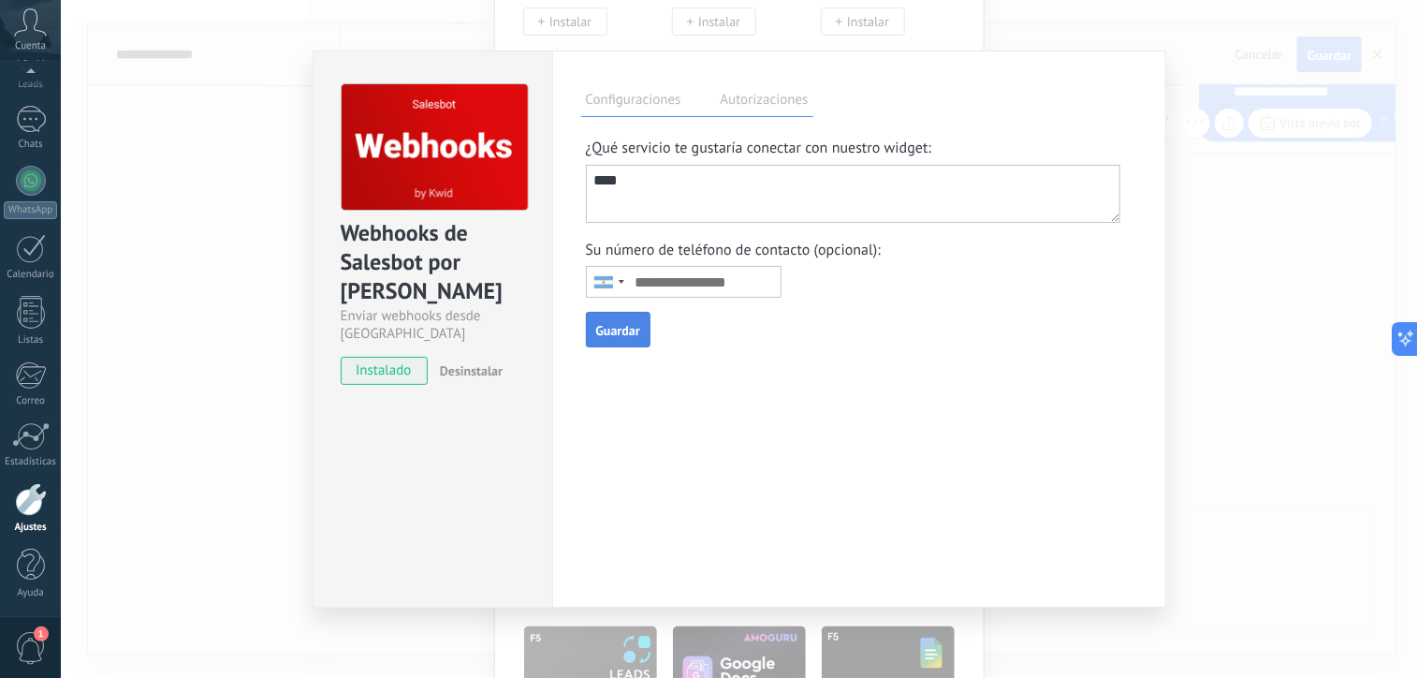
click at [613, 328] on span "Guardar" at bounding box center [618, 330] width 44 height 13
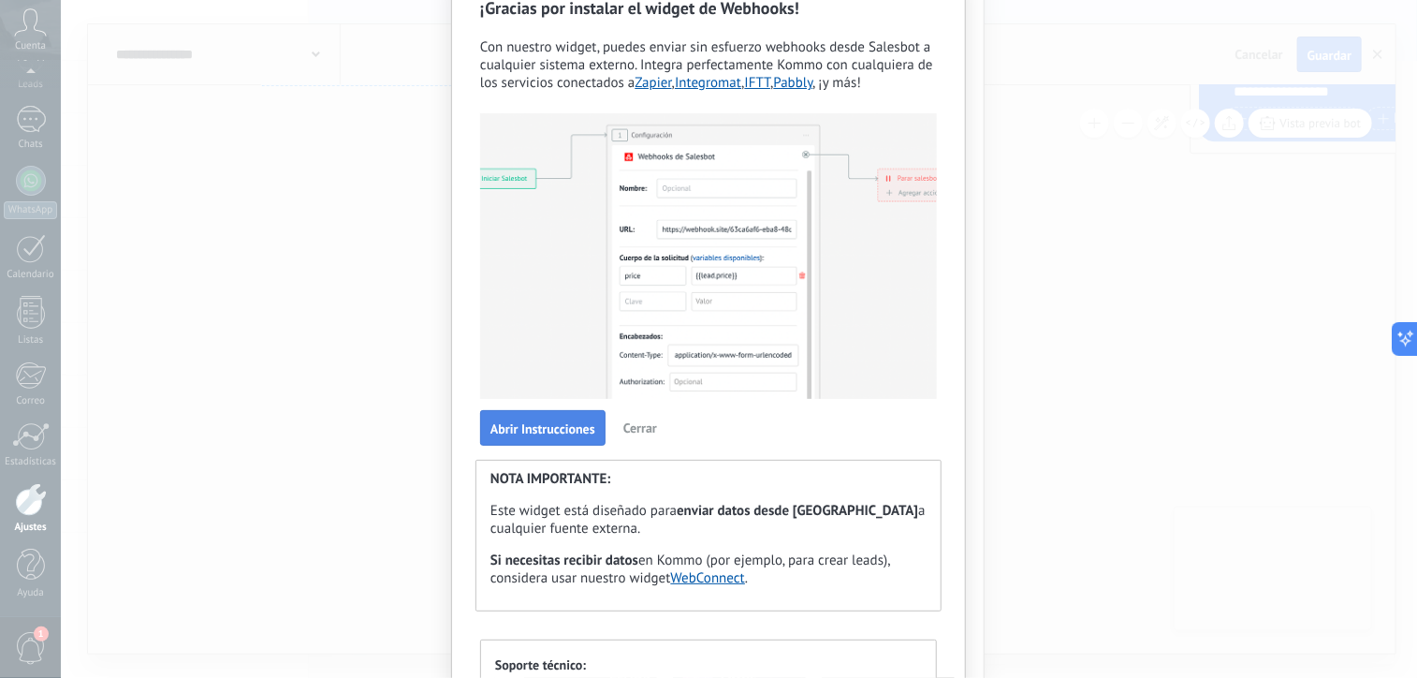
scroll to position [0, 0]
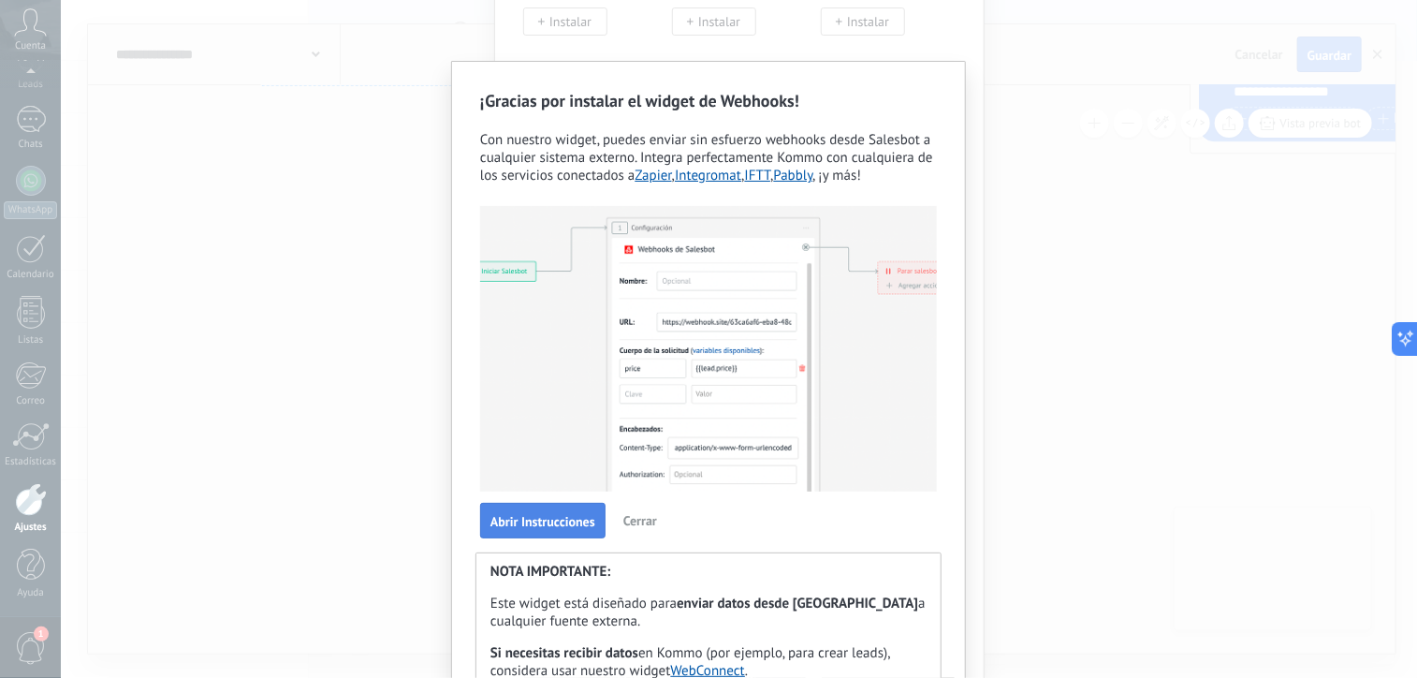
click at [562, 525] on span "Abrir Instrucciones" at bounding box center [543, 521] width 105 height 13
click at [652, 524] on span "Cerrar" at bounding box center [641, 520] width 34 height 17
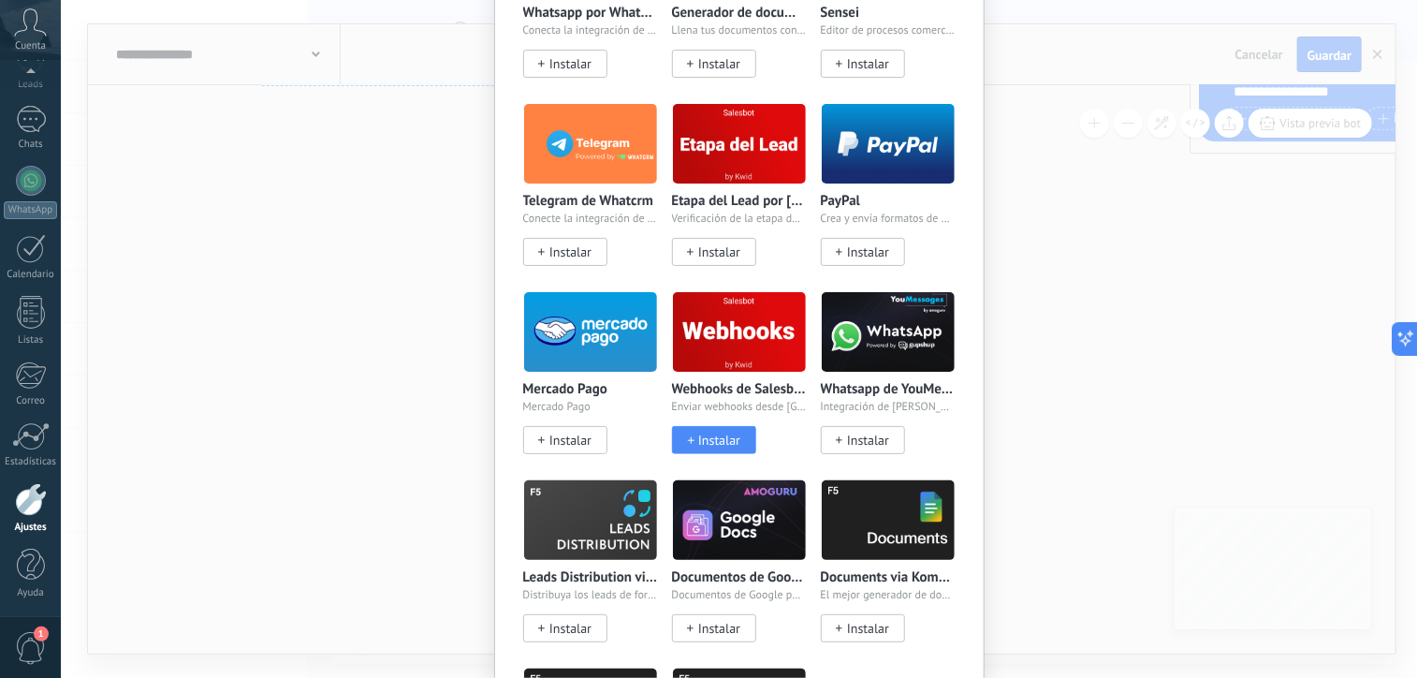
scroll to position [592, 0]
click at [711, 356] on img at bounding box center [739, 331] width 133 height 91
click at [698, 436] on span "Instalar" at bounding box center [719, 441] width 42 height 16
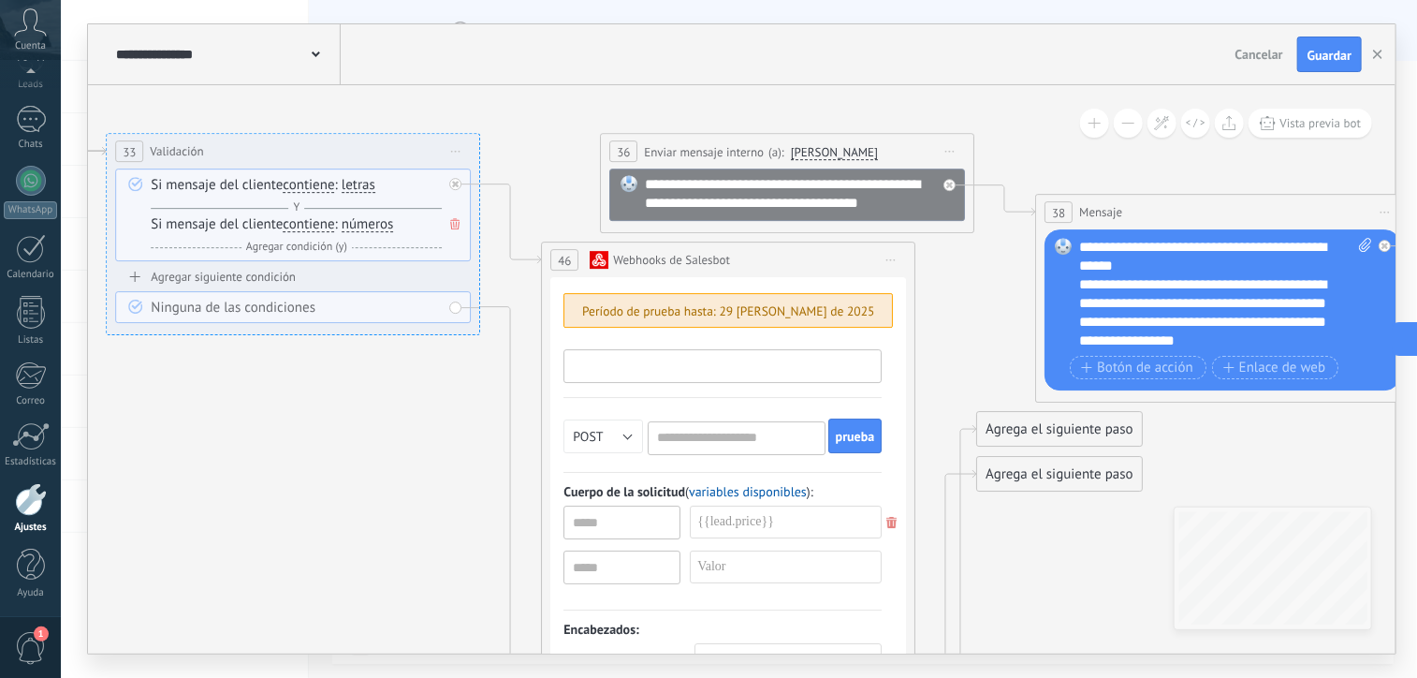
click at [642, 359] on input "text" at bounding box center [723, 366] width 318 height 34
click at [597, 414] on div "POST GET PUT PATCH DELETE POST prueba" at bounding box center [723, 440] width 318 height 66
click at [693, 437] on input "url" at bounding box center [736, 438] width 177 height 34
click at [681, 508] on div at bounding box center [627, 523] width 126 height 34
click at [700, 431] on input "url" at bounding box center [736, 438] width 177 height 34
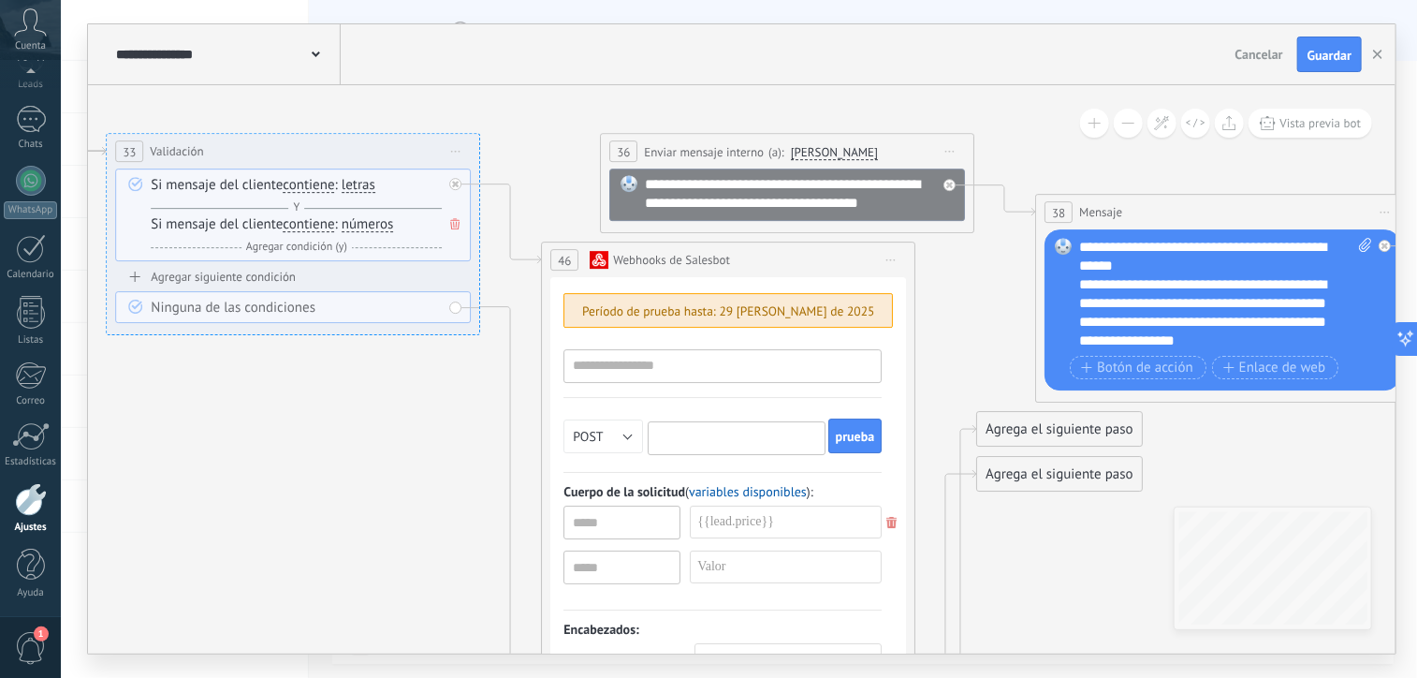
paste input "**********"
drag, startPoint x: 806, startPoint y: 436, endPoint x: 516, endPoint y: 456, distance: 290.9
type input "**********"
click at [651, 477] on form "**********" at bounding box center [732, 569] width 337 height 468
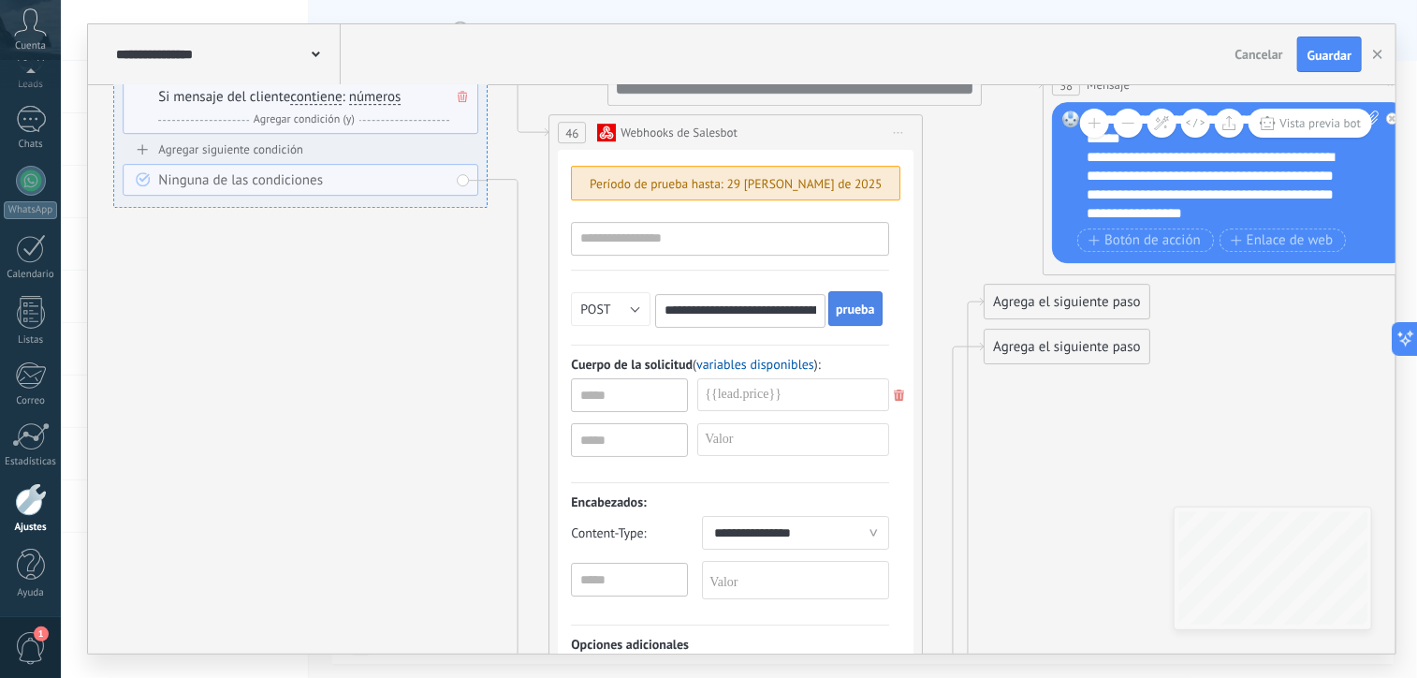
click at [840, 309] on span "prueba" at bounding box center [855, 308] width 39 height 13
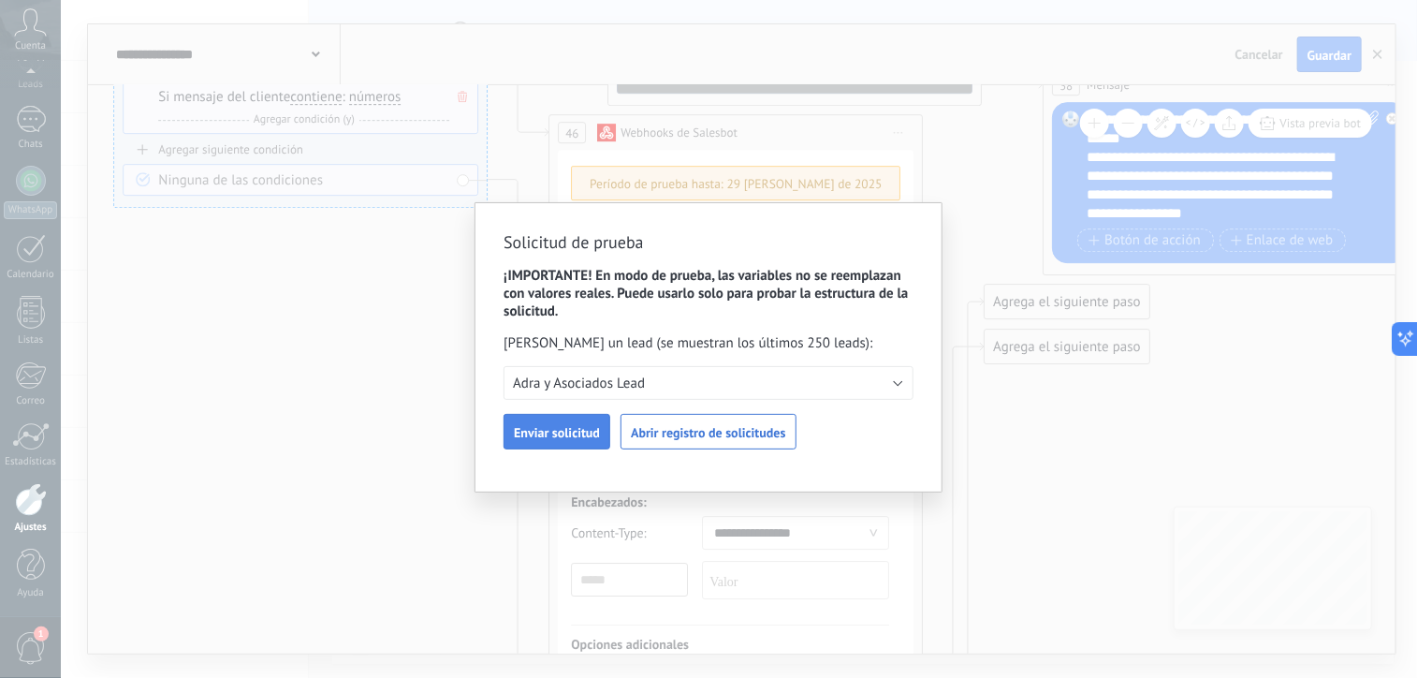
click at [574, 433] on span "Enviar solicitud" at bounding box center [557, 432] width 86 height 13
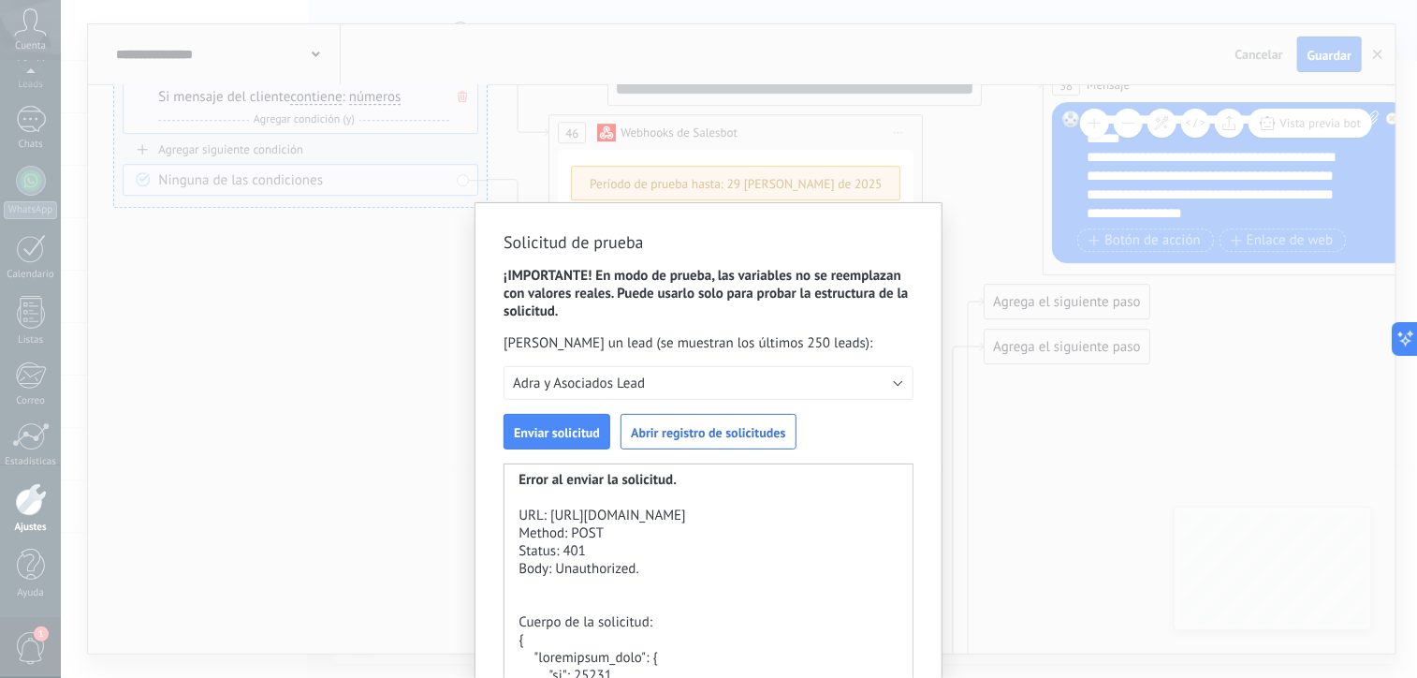
click at [443, 560] on div "Solicitud de prueba ¡IMPORTANTE! En modo de prueba, las variables no se reempla…" at bounding box center [708, 339] width 1417 height 678
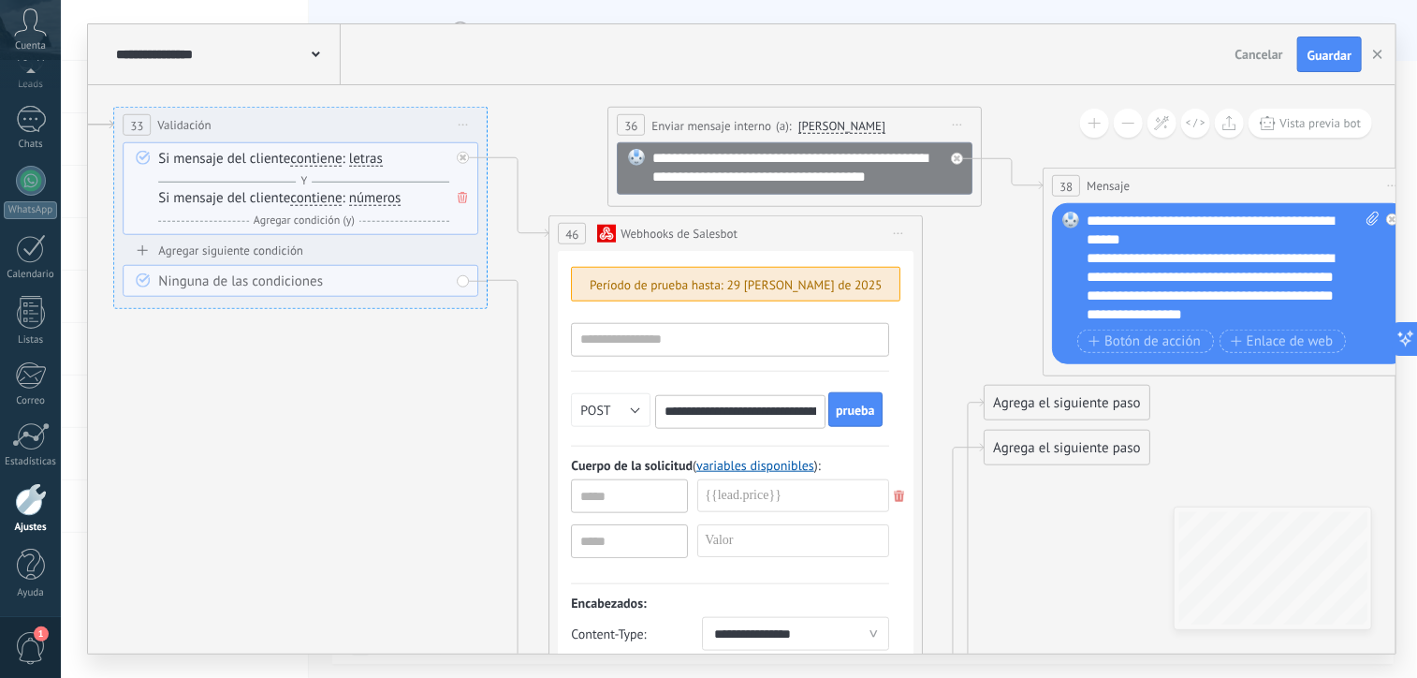
click at [730, 463] on link "variables disponibles" at bounding box center [756, 464] width 118 height 17
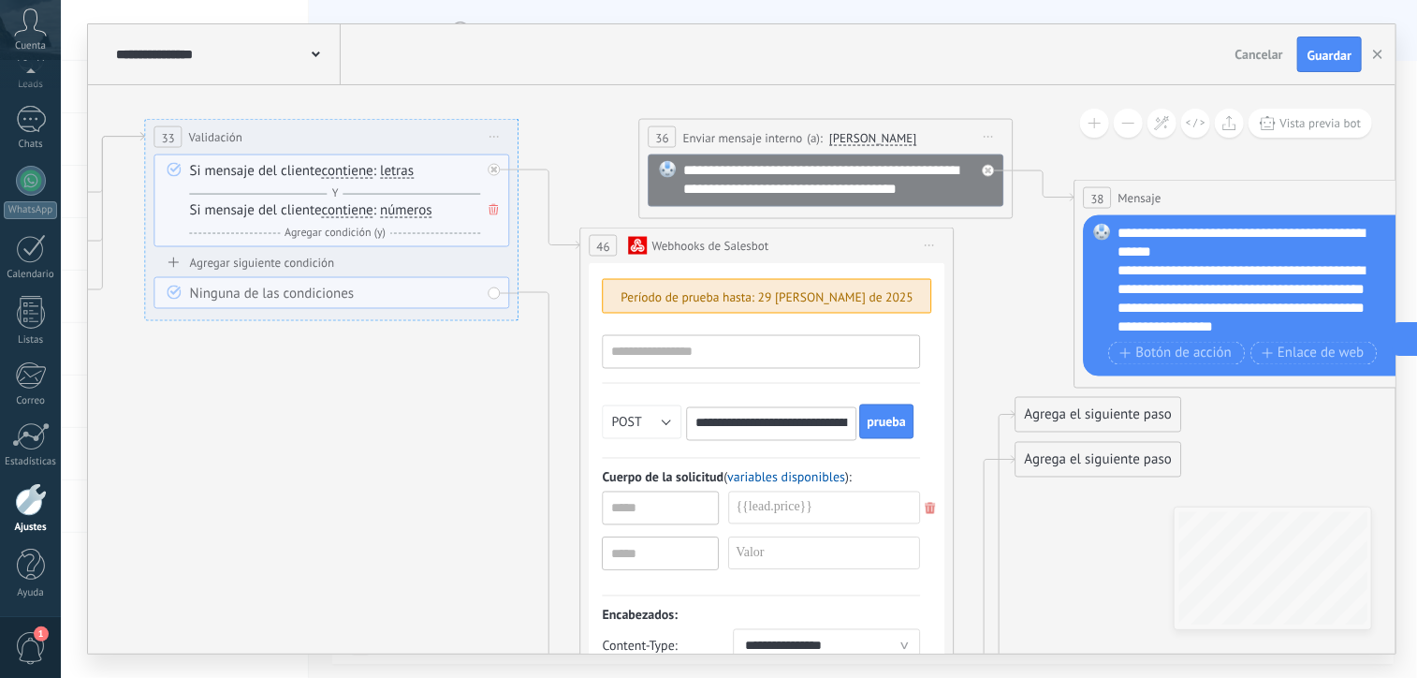
click at [926, 245] on icon at bounding box center [930, 245] width 9 height 2
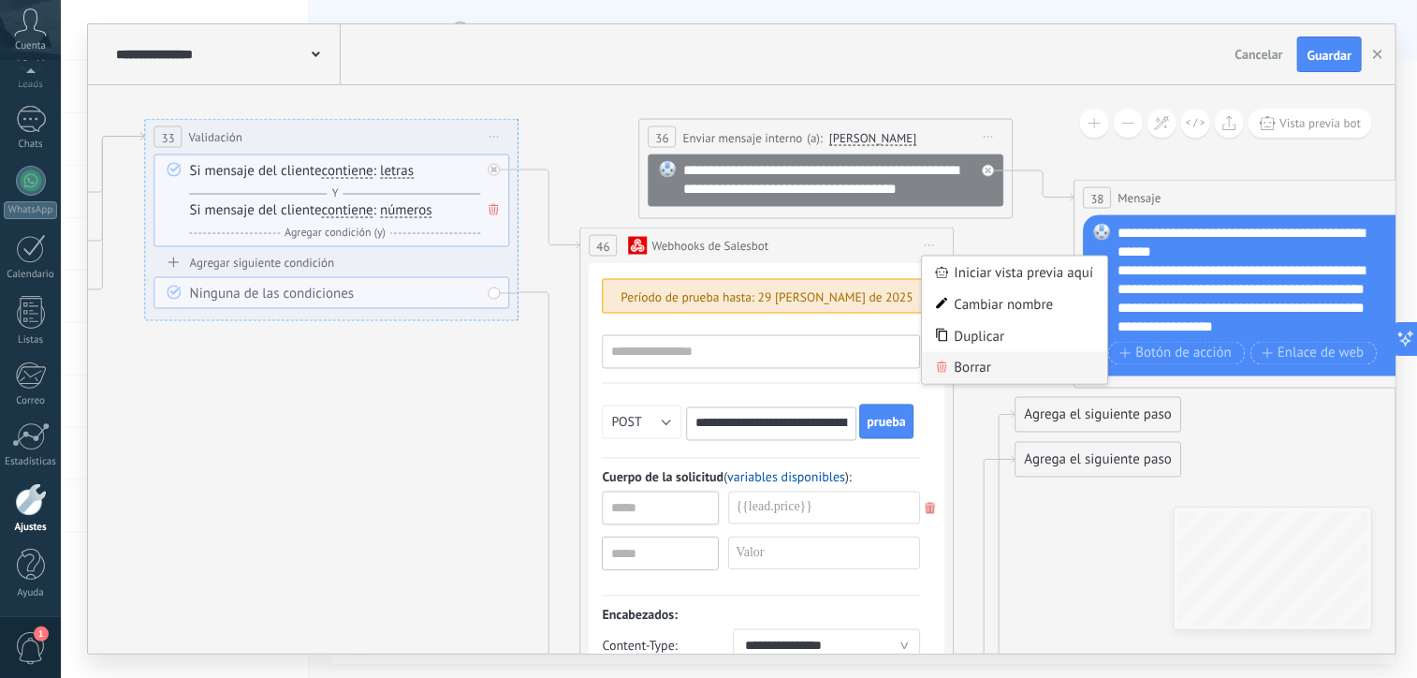
click at [951, 365] on div "Borrar" at bounding box center [1015, 368] width 185 height 32
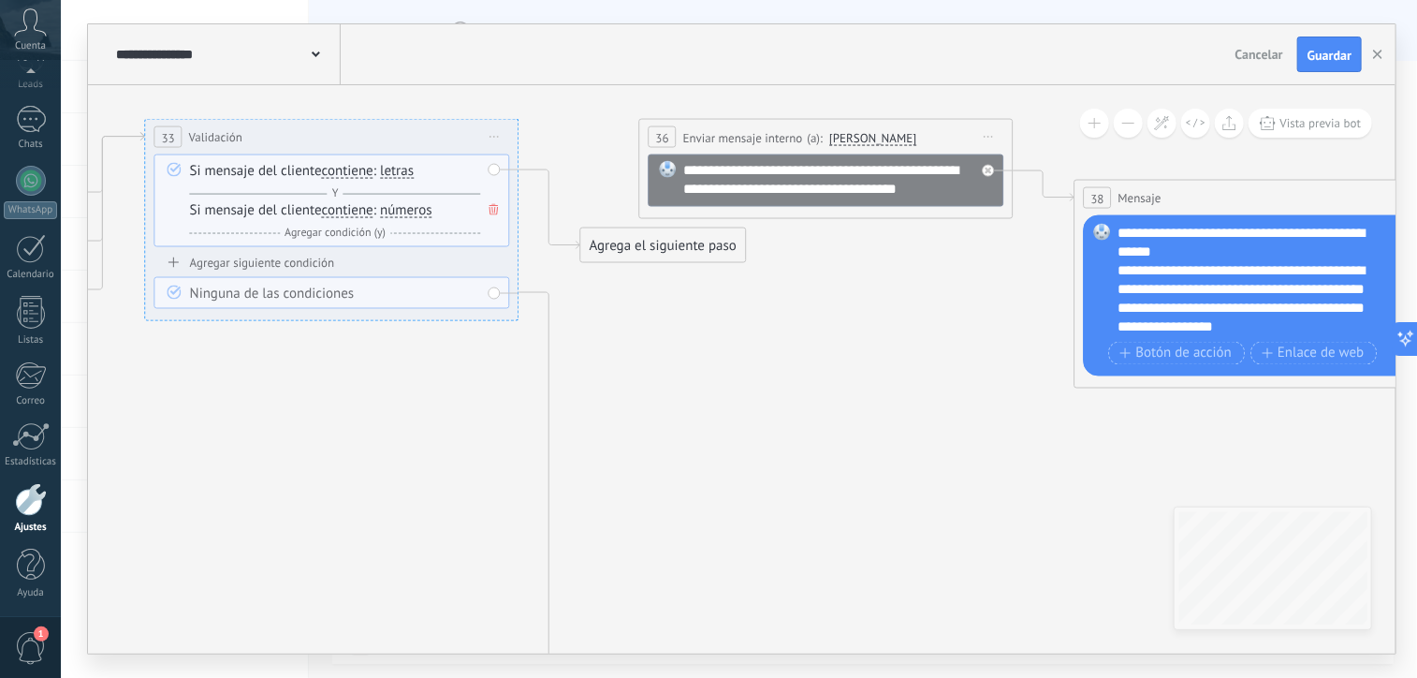
click at [712, 258] on div "Agrega el siguiente paso" at bounding box center [663, 245] width 164 height 31
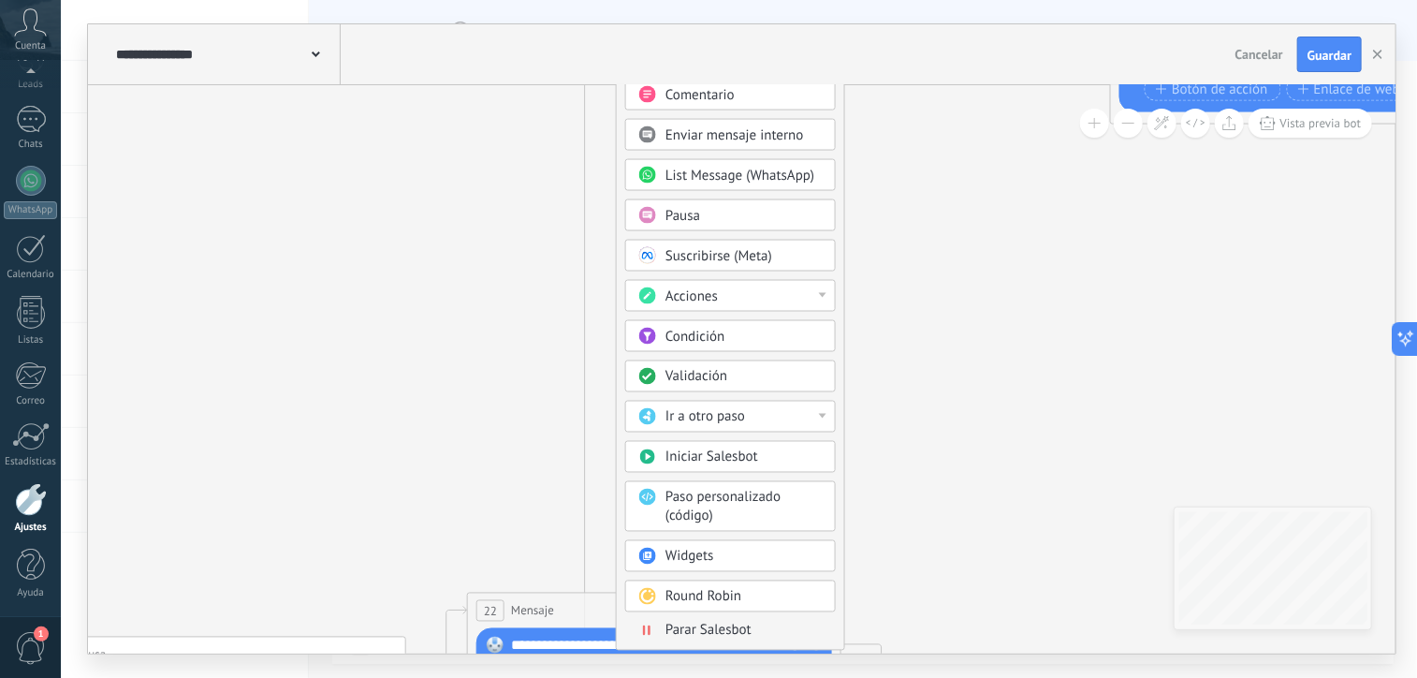
click at [747, 500] on span "Paso personalizado (código)" at bounding box center [723, 507] width 115 height 37
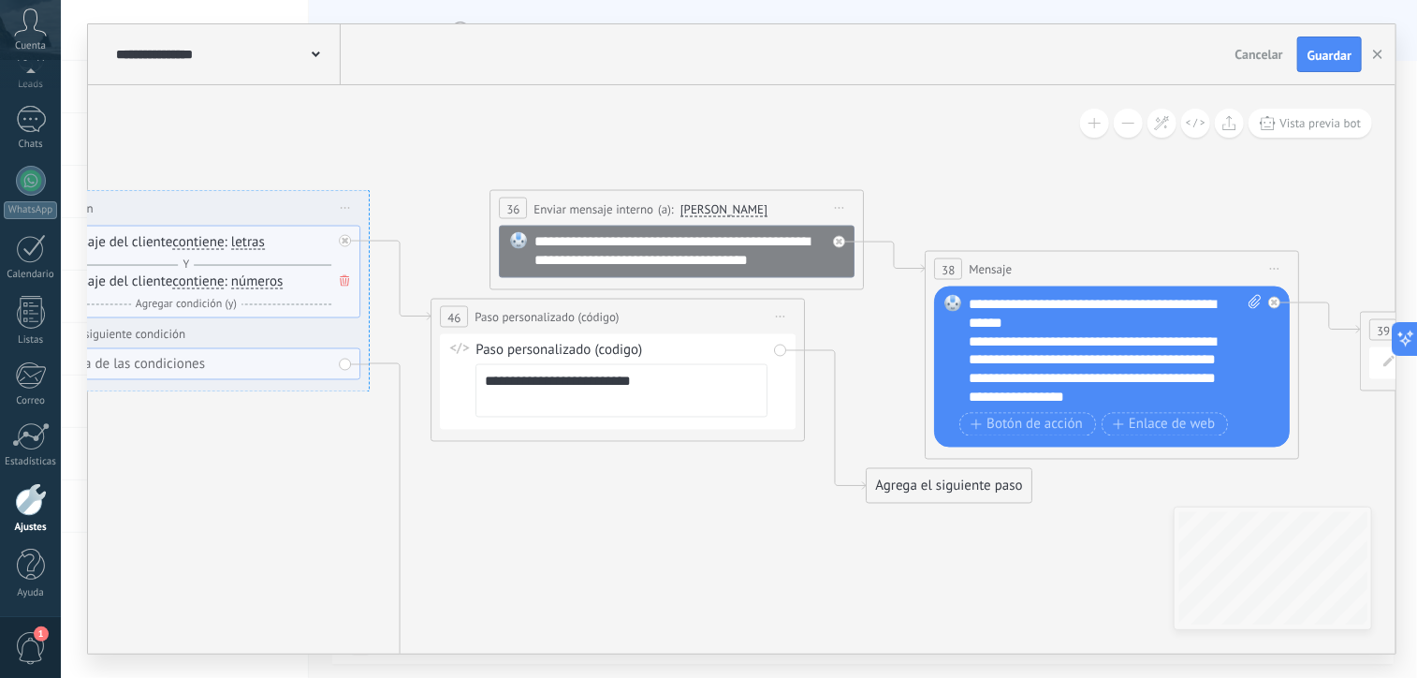
click at [782, 310] on span "Iniciar vista previa aquí Cambiar nombre Duplicar Borrar" at bounding box center [781, 316] width 30 height 27
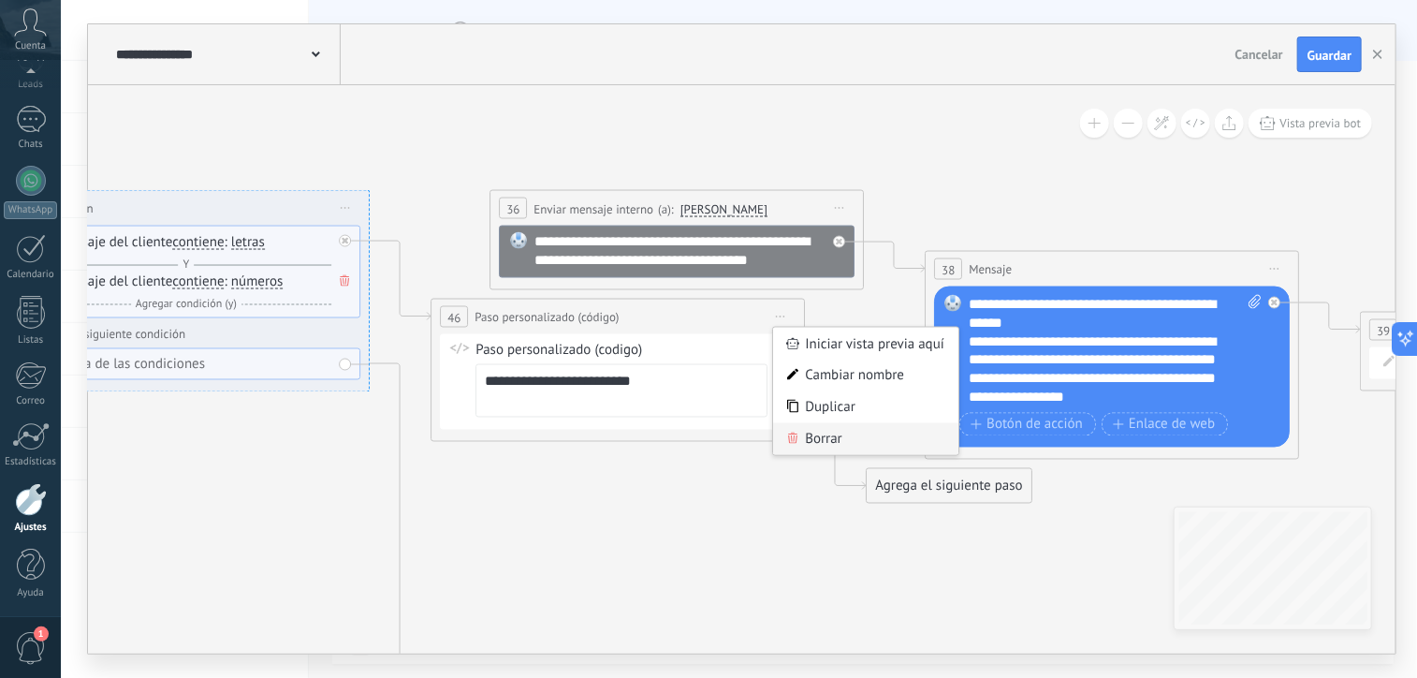
click at [809, 441] on div "Borrar" at bounding box center [865, 439] width 185 height 32
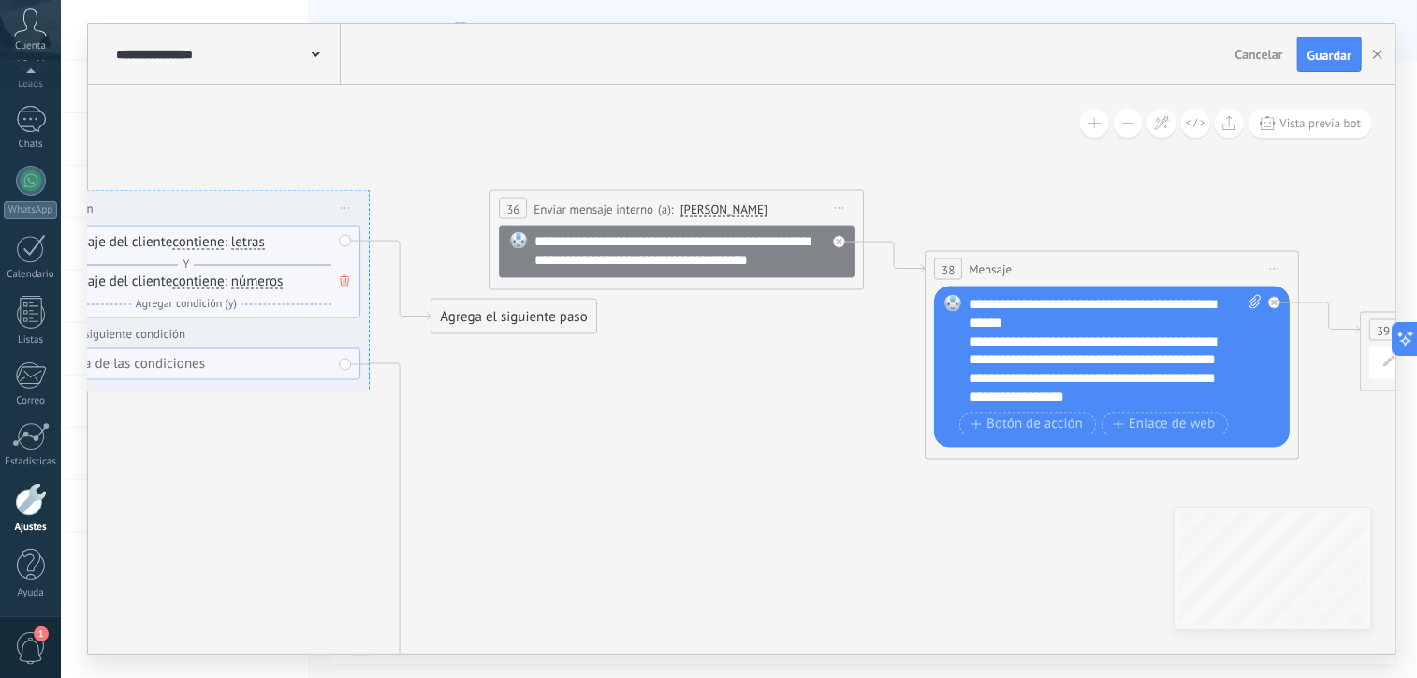
click at [558, 323] on div "Agrega el siguiente paso" at bounding box center [514, 316] width 164 height 31
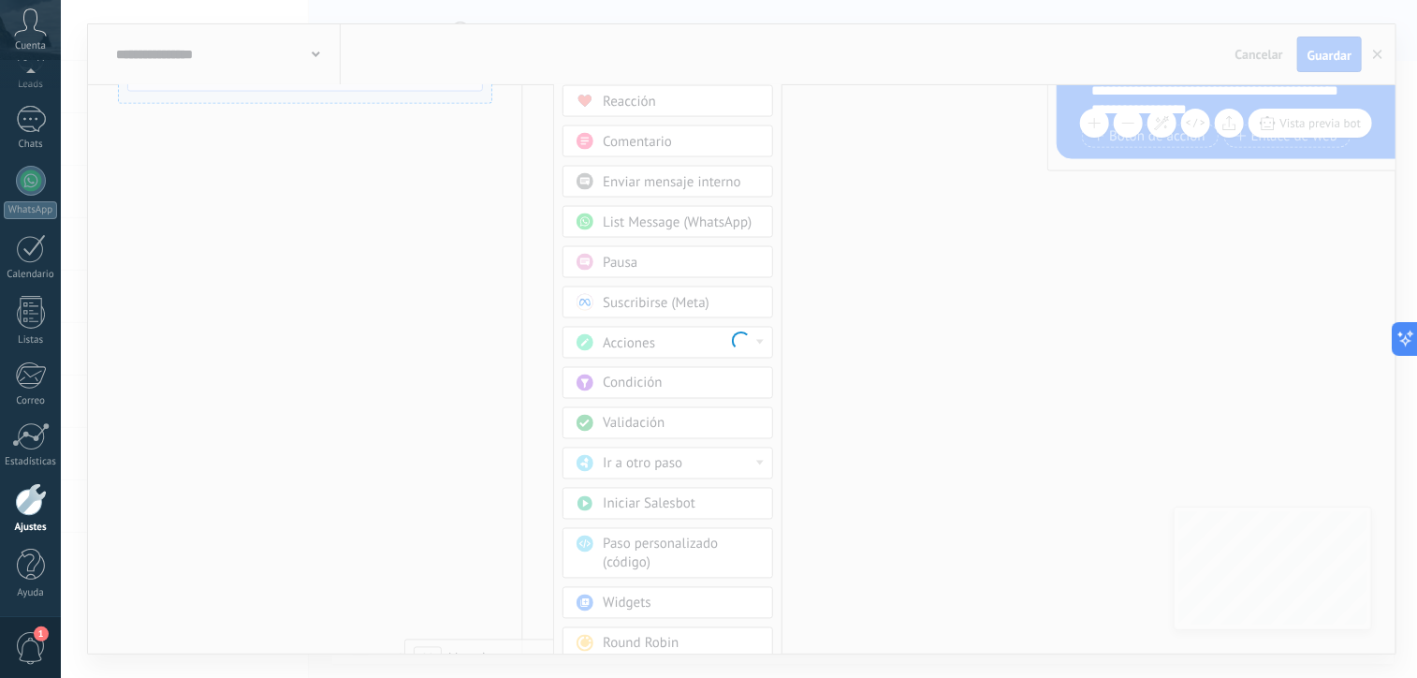
click at [649, 598] on body ".abccls-1,.abccls-2{fill-rule:evenodd}.abccls-2{fill:#fff} .abfcls-1{fill:none}…" at bounding box center [708, 339] width 1417 height 678
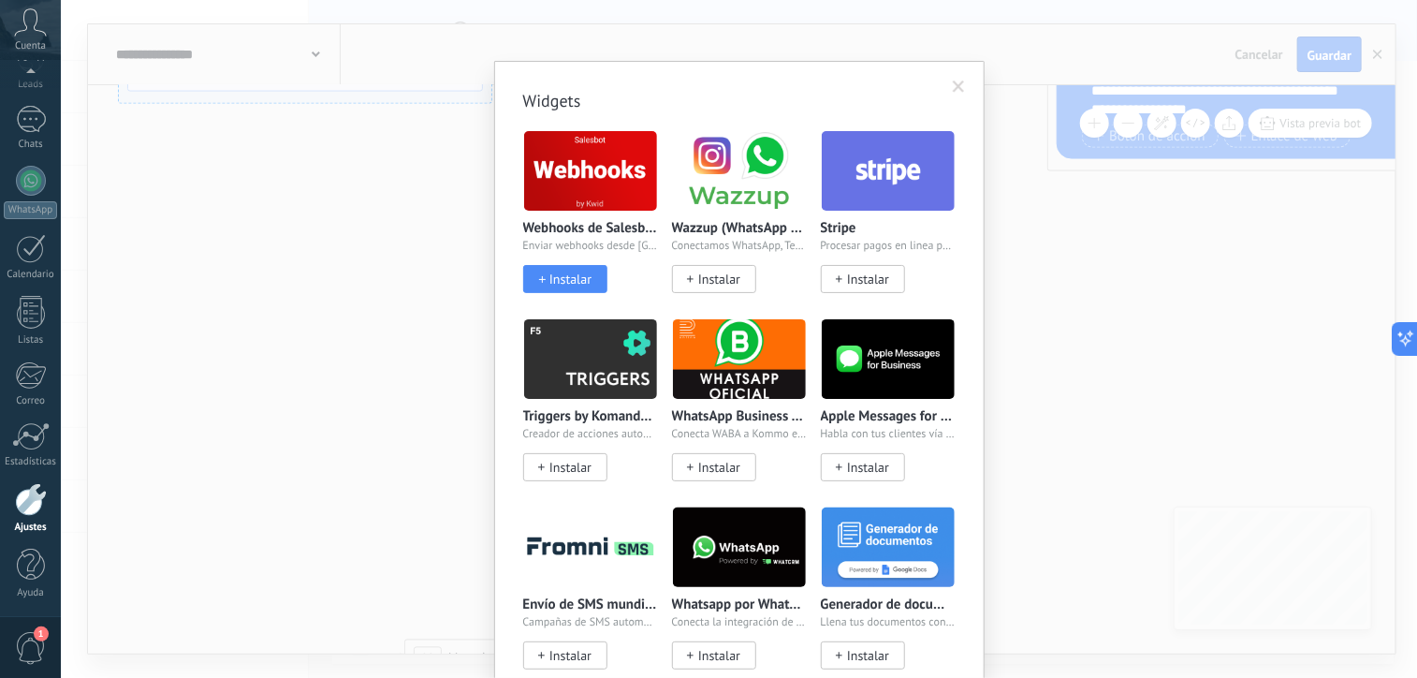
click at [994, 310] on div "Widgets Webhooks de Salesbot por KWID Enviar webhooks desde Salesbot Instalar W…" at bounding box center [739, 339] width 1357 height 678
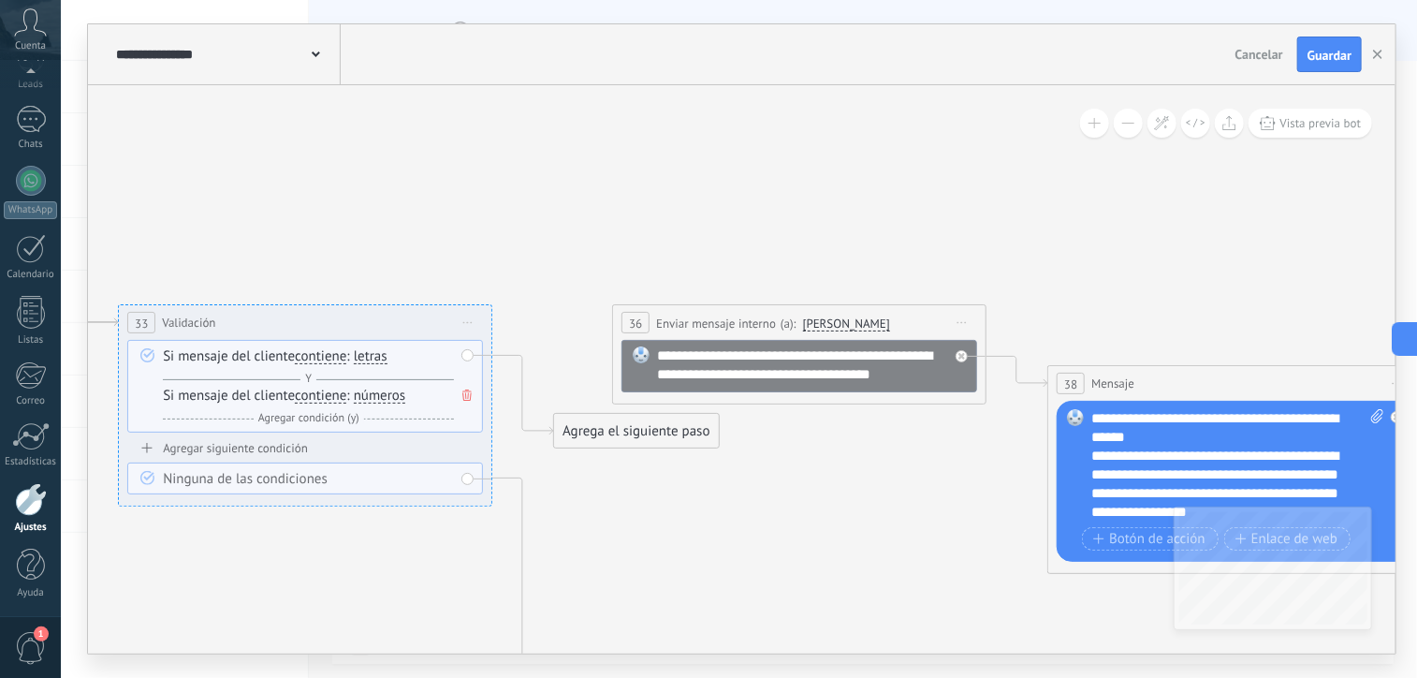
click at [316, 557] on icon at bounding box center [511, 621] width 5322 height 2593
click at [1325, 55] on span "Guardar" at bounding box center [1330, 55] width 44 height 13
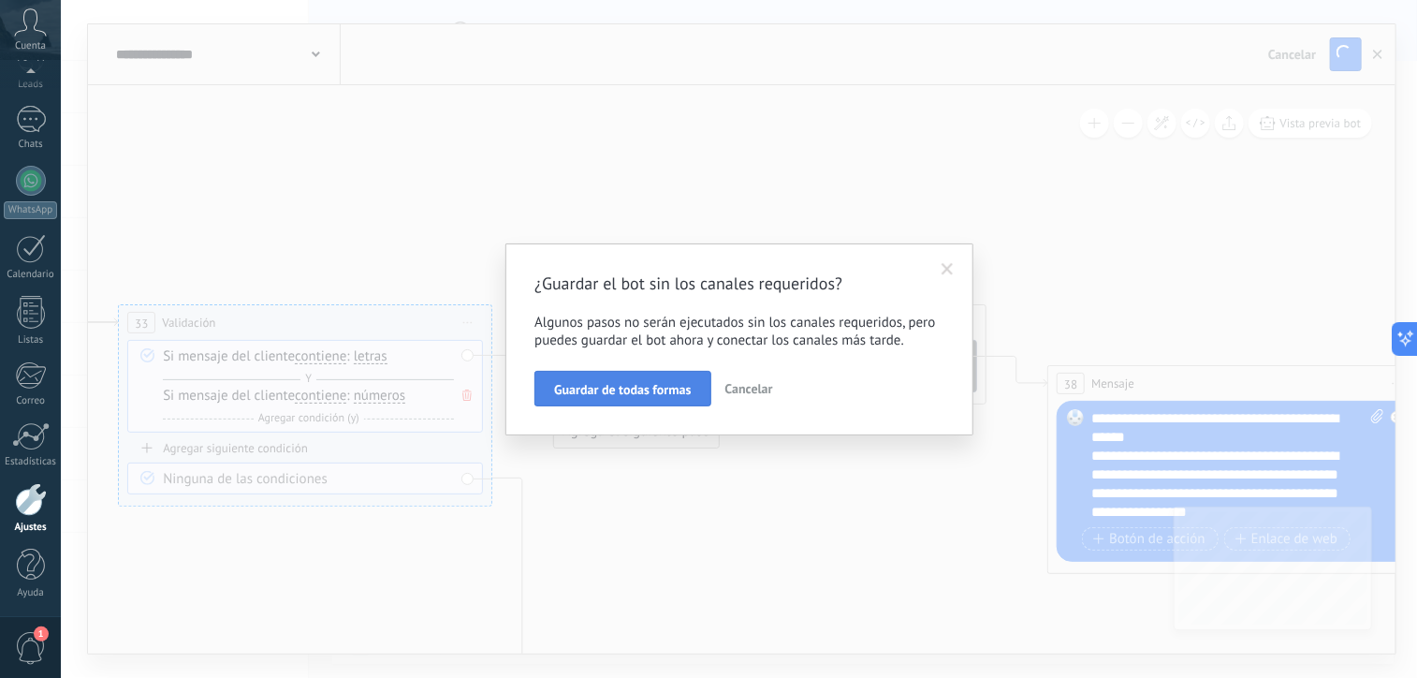
click at [627, 391] on span "Guardar de todas formas" at bounding box center [622, 389] width 137 height 13
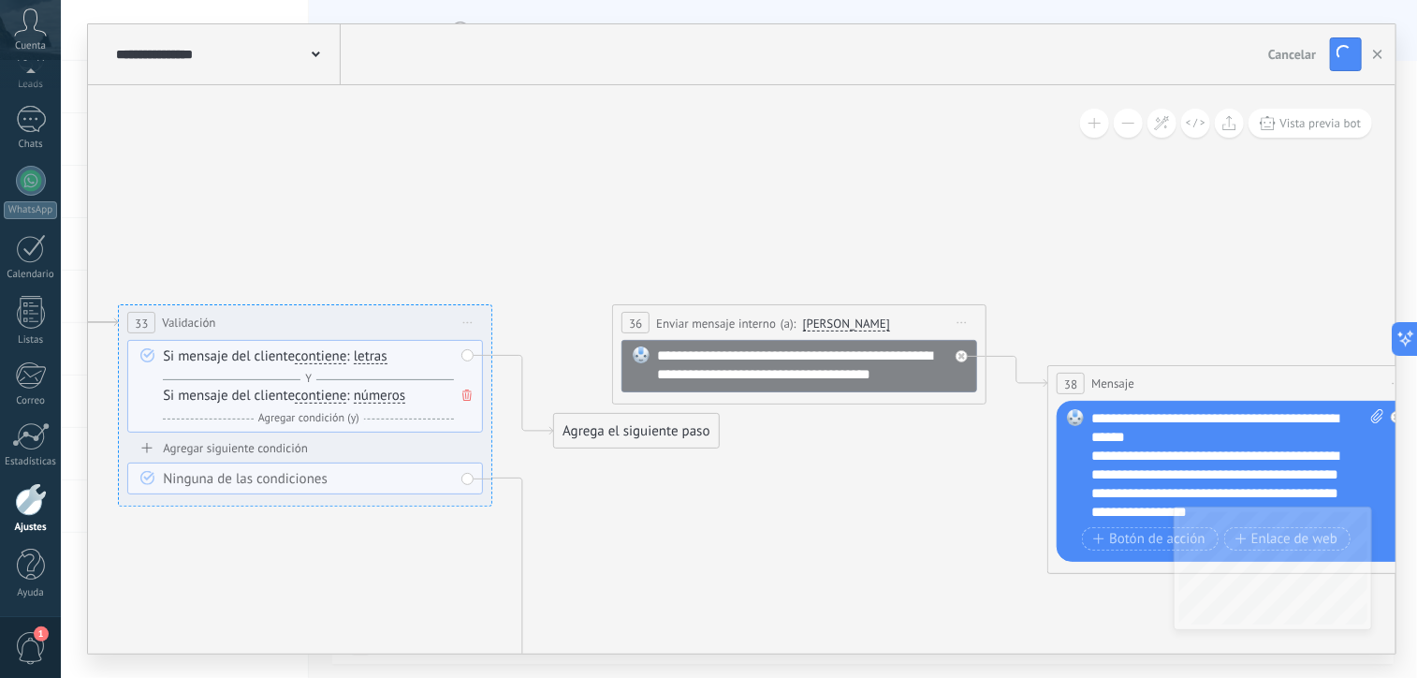
click at [25, 509] on div at bounding box center [31, 499] width 32 height 33
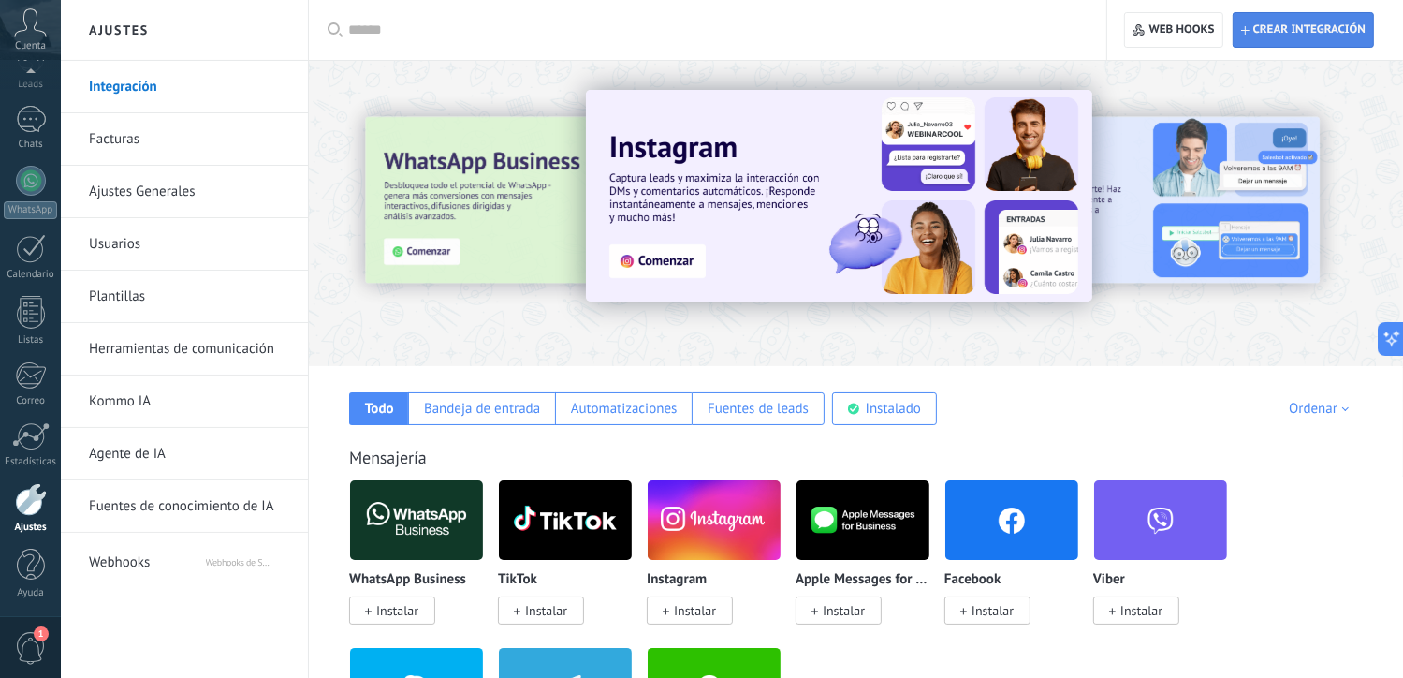
click at [1284, 41] on span "Crear integración" at bounding box center [1303, 30] width 125 height 34
type textarea "**********"
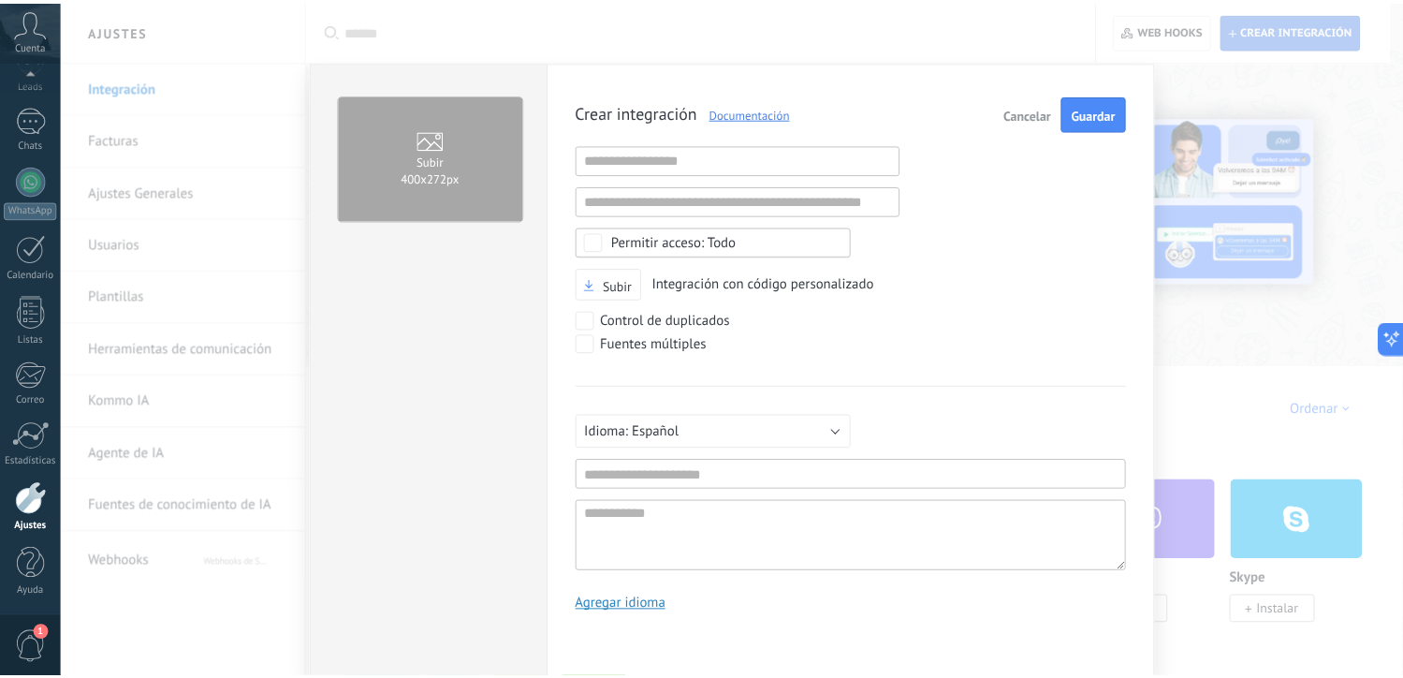
scroll to position [18, 0]
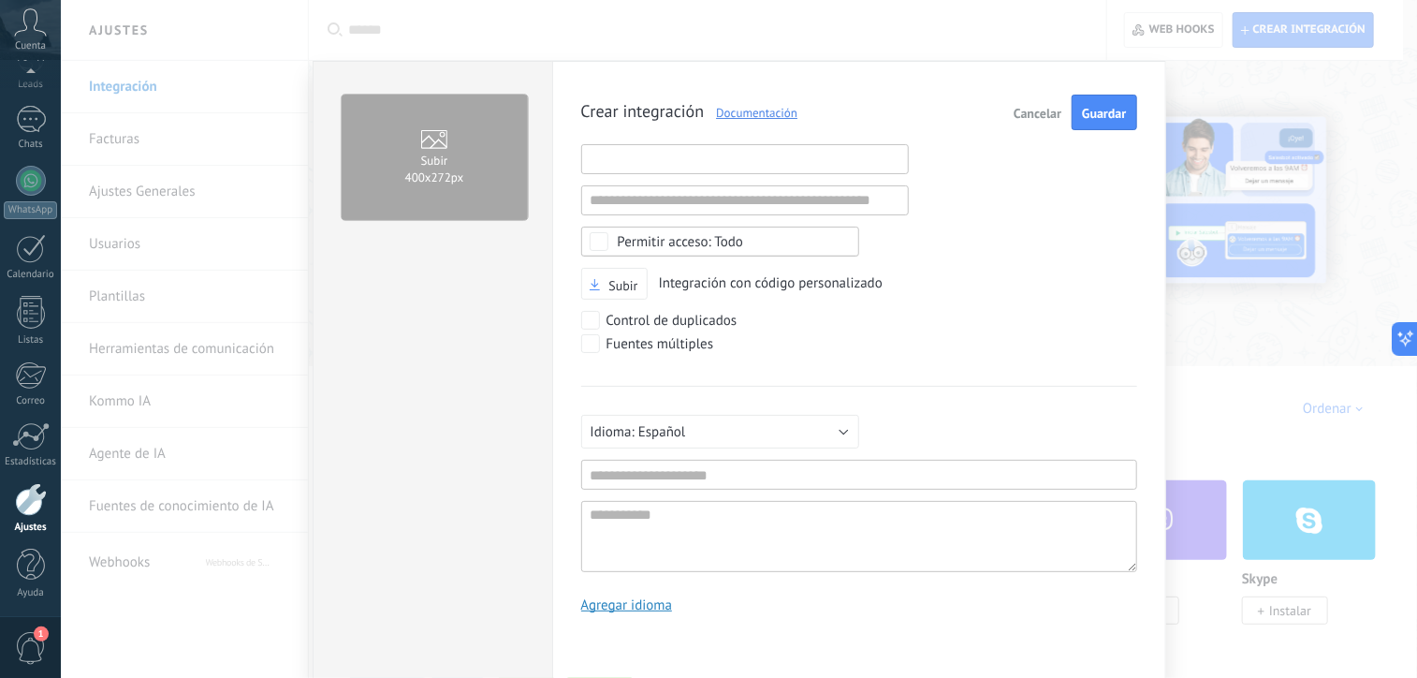
click at [693, 162] on input "text" at bounding box center [745, 159] width 328 height 30
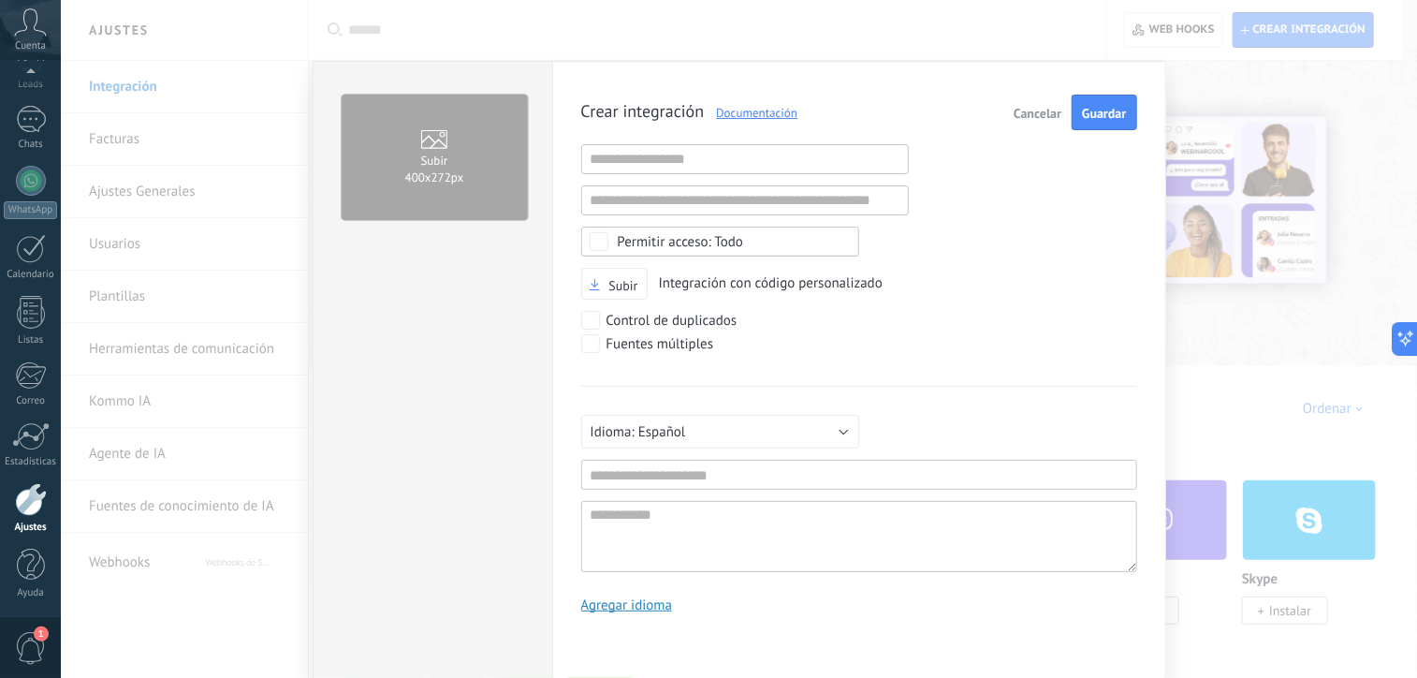
click at [1014, 119] on span "Cancelar" at bounding box center [1038, 113] width 48 height 13
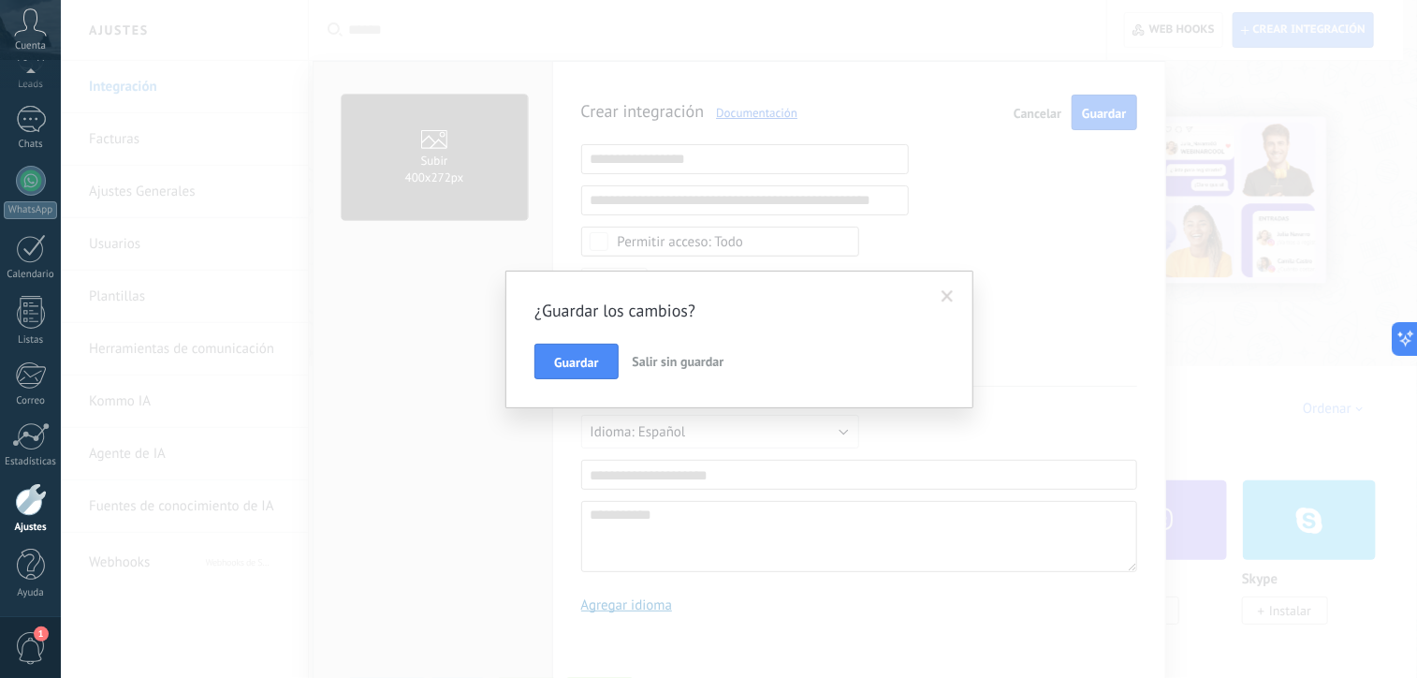
click at [670, 357] on span "Salir sin guardar" at bounding box center [679, 361] width 92 height 17
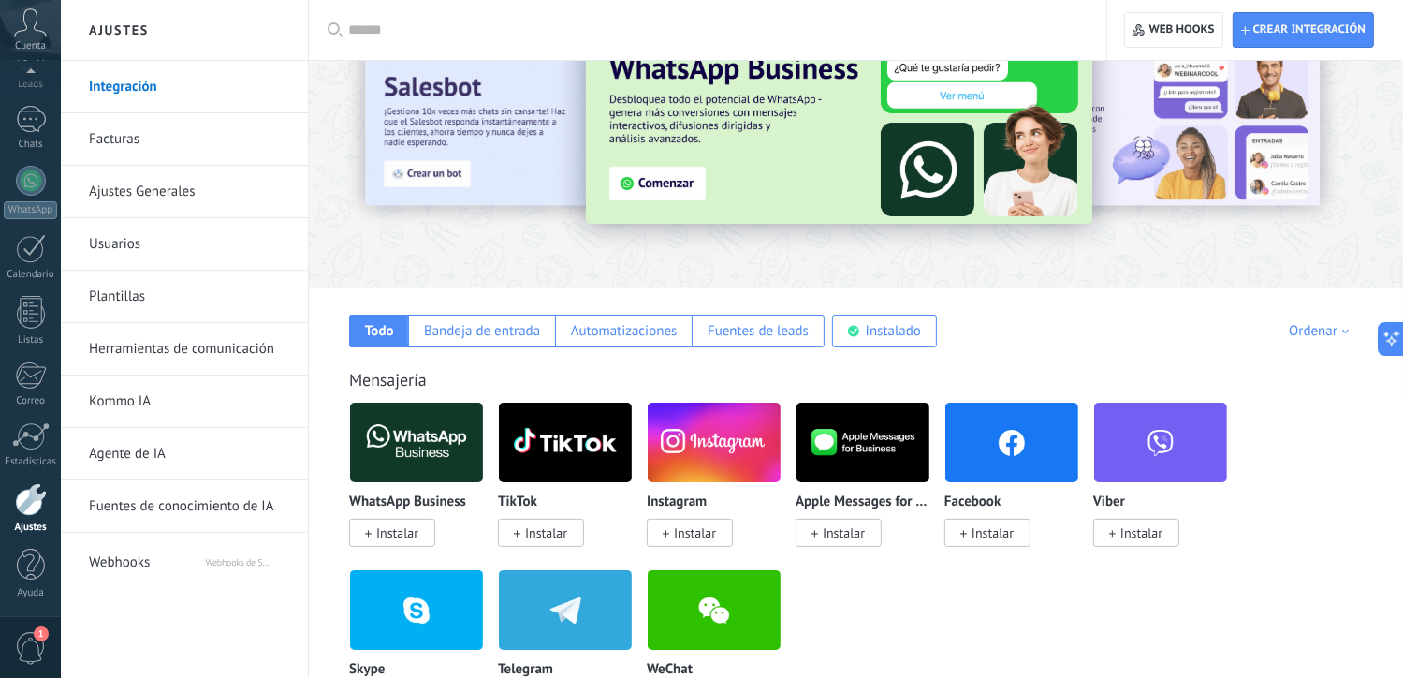
scroll to position [79, 0]
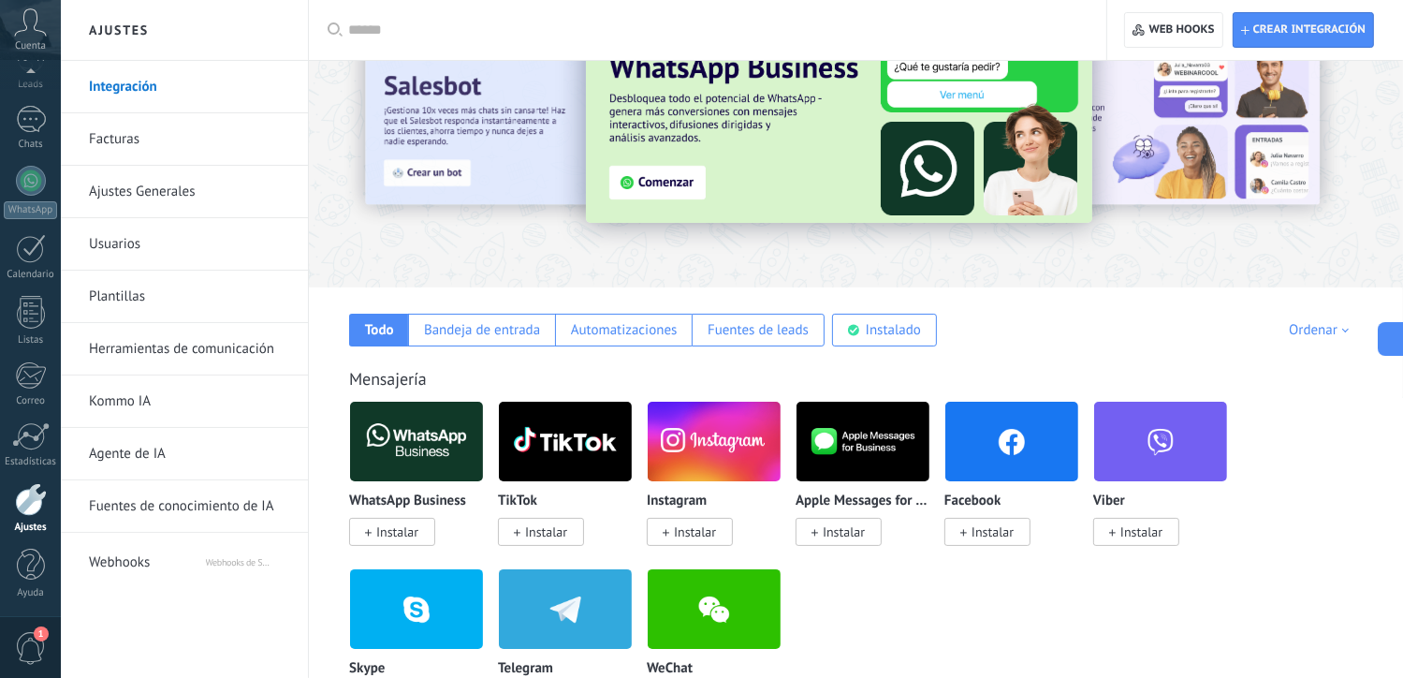
click at [430, 32] on input "text" at bounding box center [714, 31] width 732 height 20
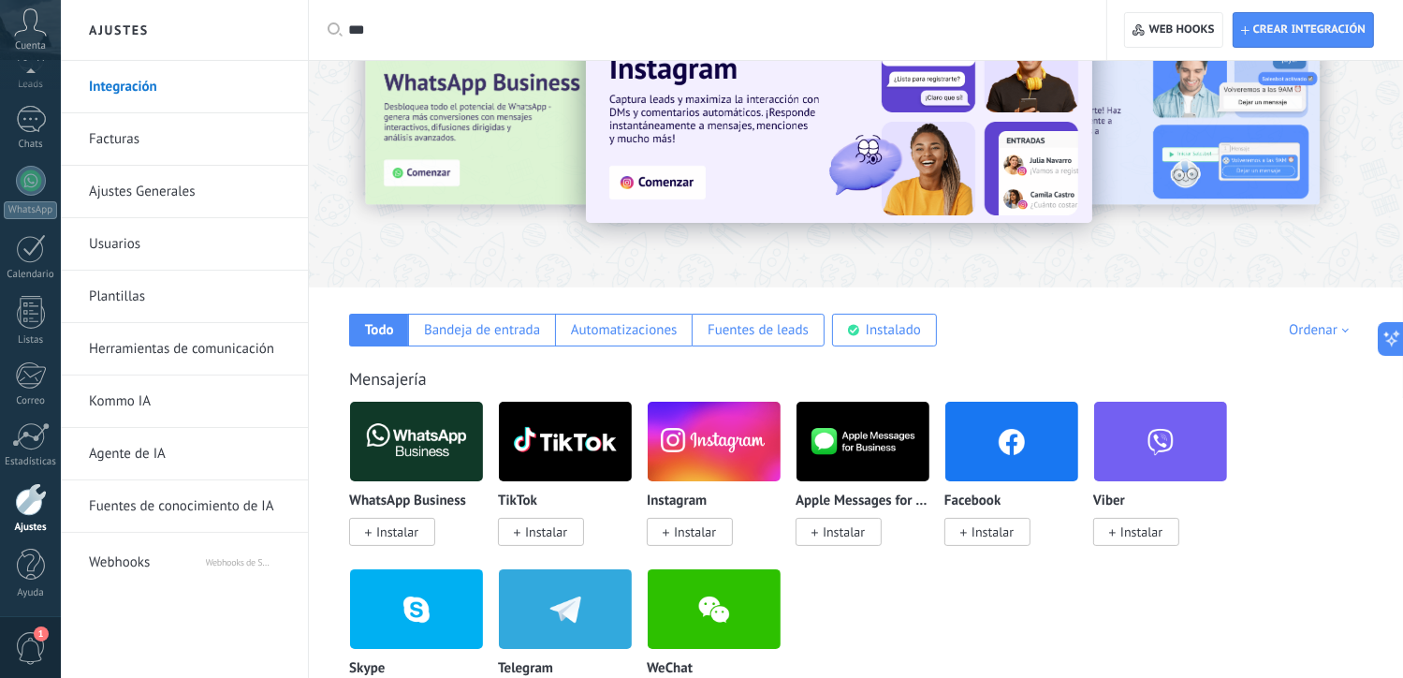
type input "****"
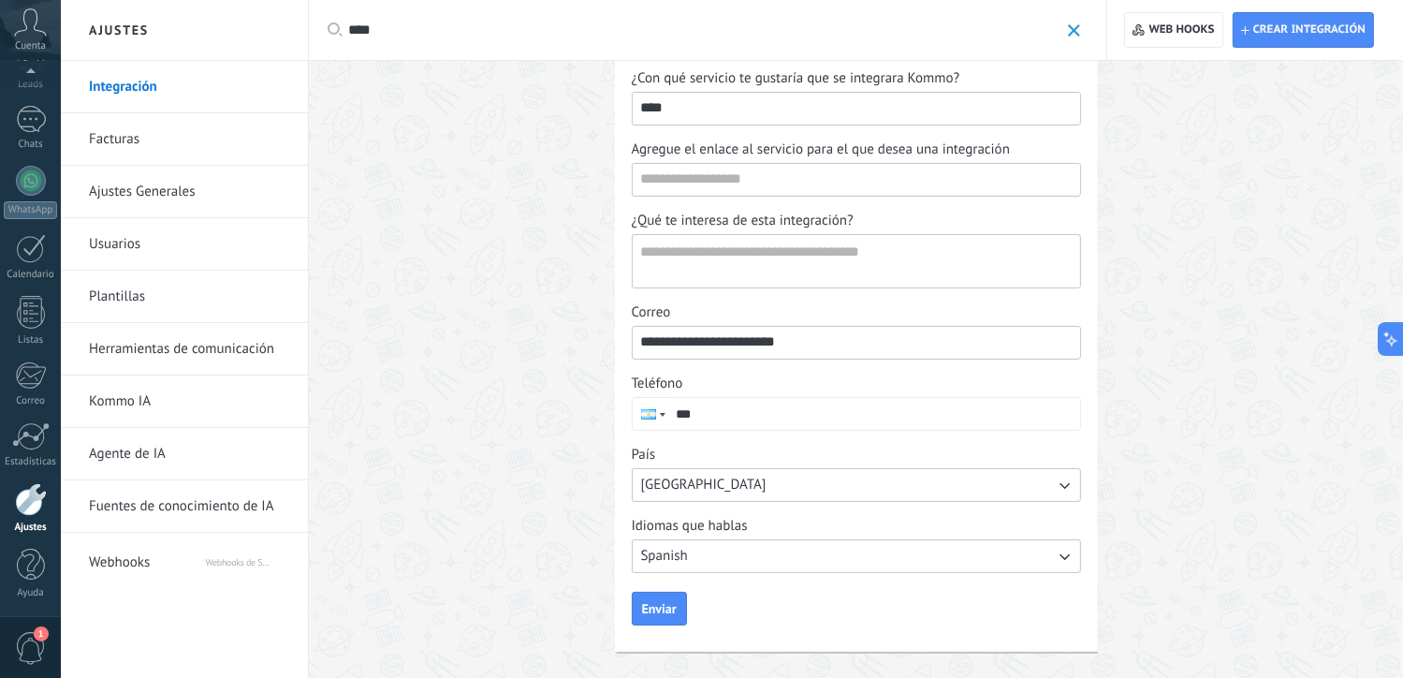
scroll to position [0, 0]
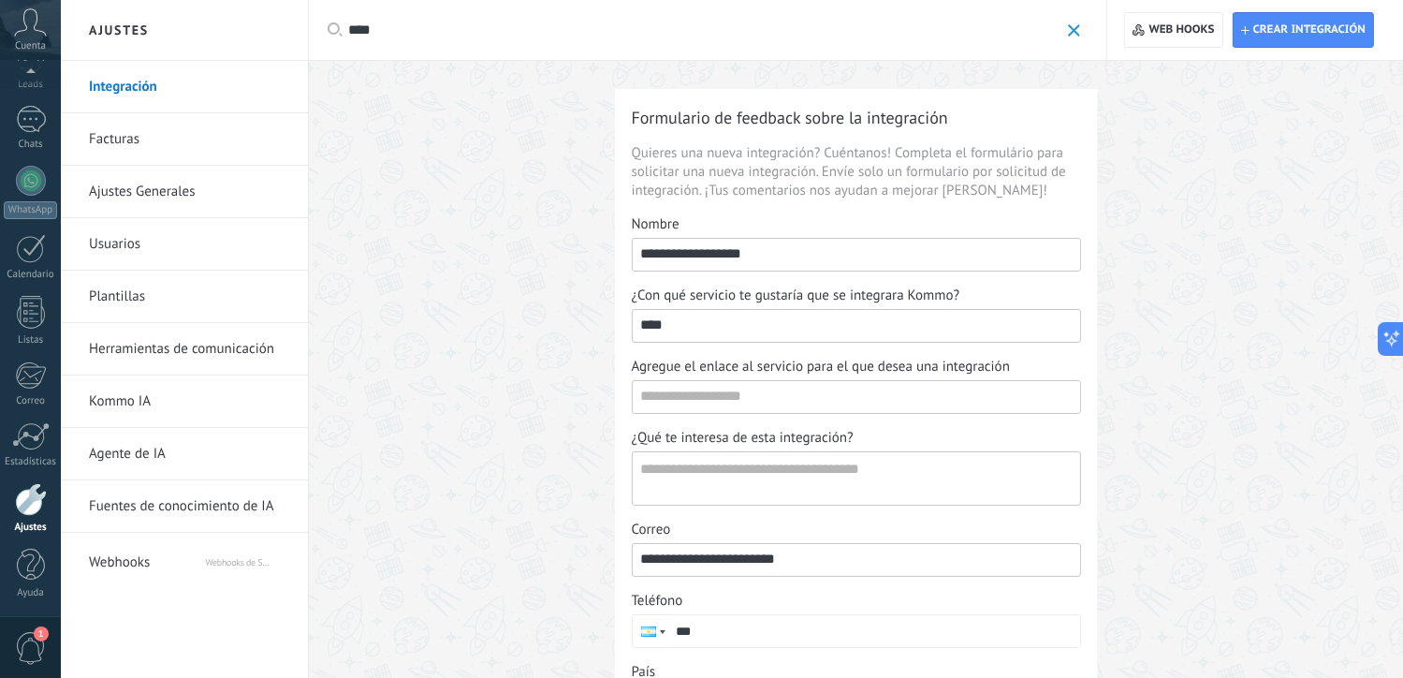
drag, startPoint x: 379, startPoint y: 33, endPoint x: 322, endPoint y: 39, distance: 57.5
click at [322, 39] on div "Aplicar **** Aplicar Restablecer" at bounding box center [708, 30] width 800 height 60
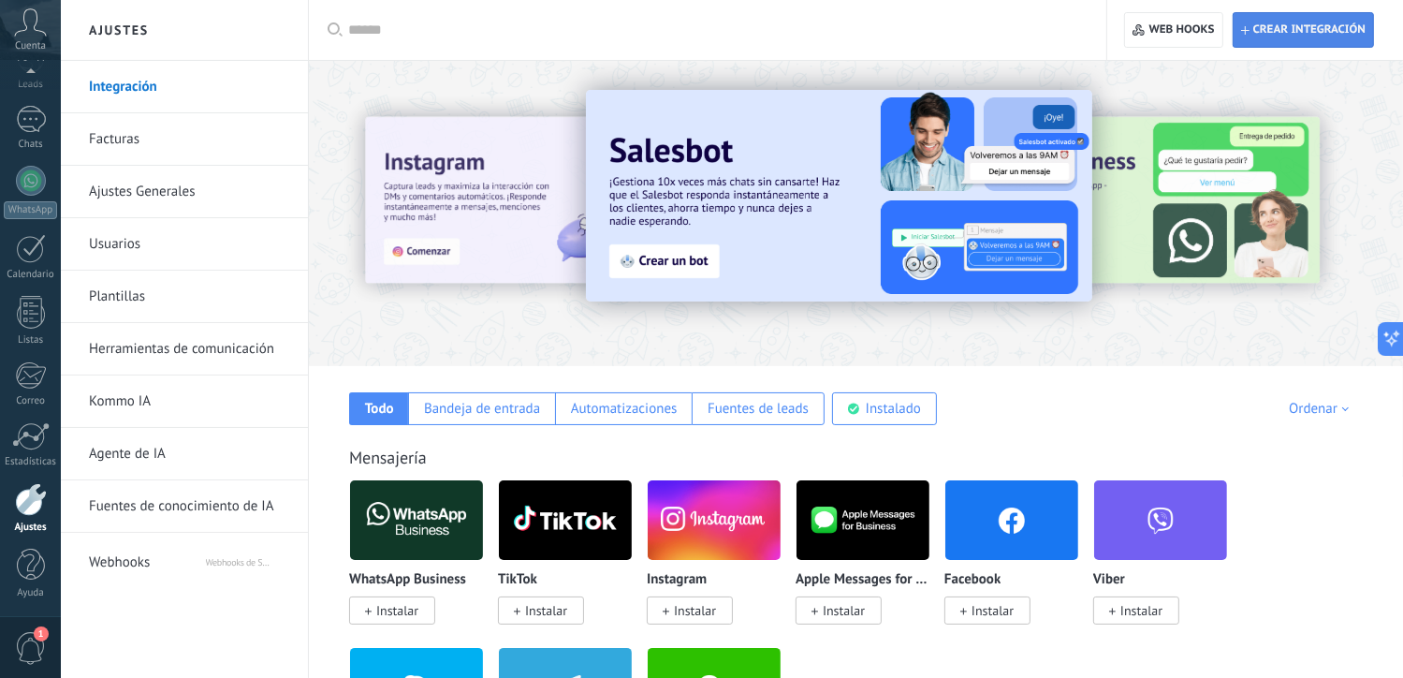
click at [1322, 20] on span "Crear integración" at bounding box center [1303, 30] width 125 height 34
type textarea "**********"
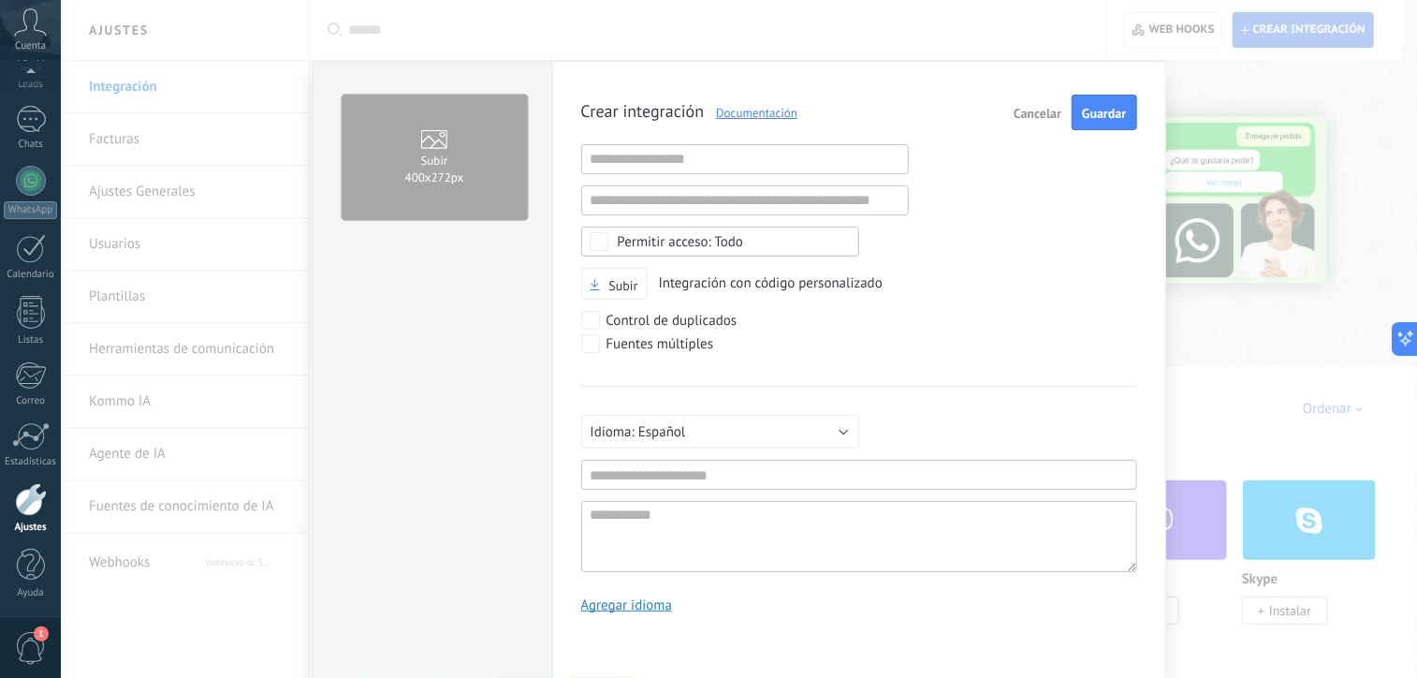
scroll to position [18, 0]
click at [688, 169] on input "text" at bounding box center [745, 159] width 328 height 30
click at [692, 151] on input "text" at bounding box center [745, 159] width 328 height 30
click at [635, 160] on input "text" at bounding box center [745, 159] width 328 height 30
click at [630, 464] on input "text" at bounding box center [859, 475] width 556 height 30
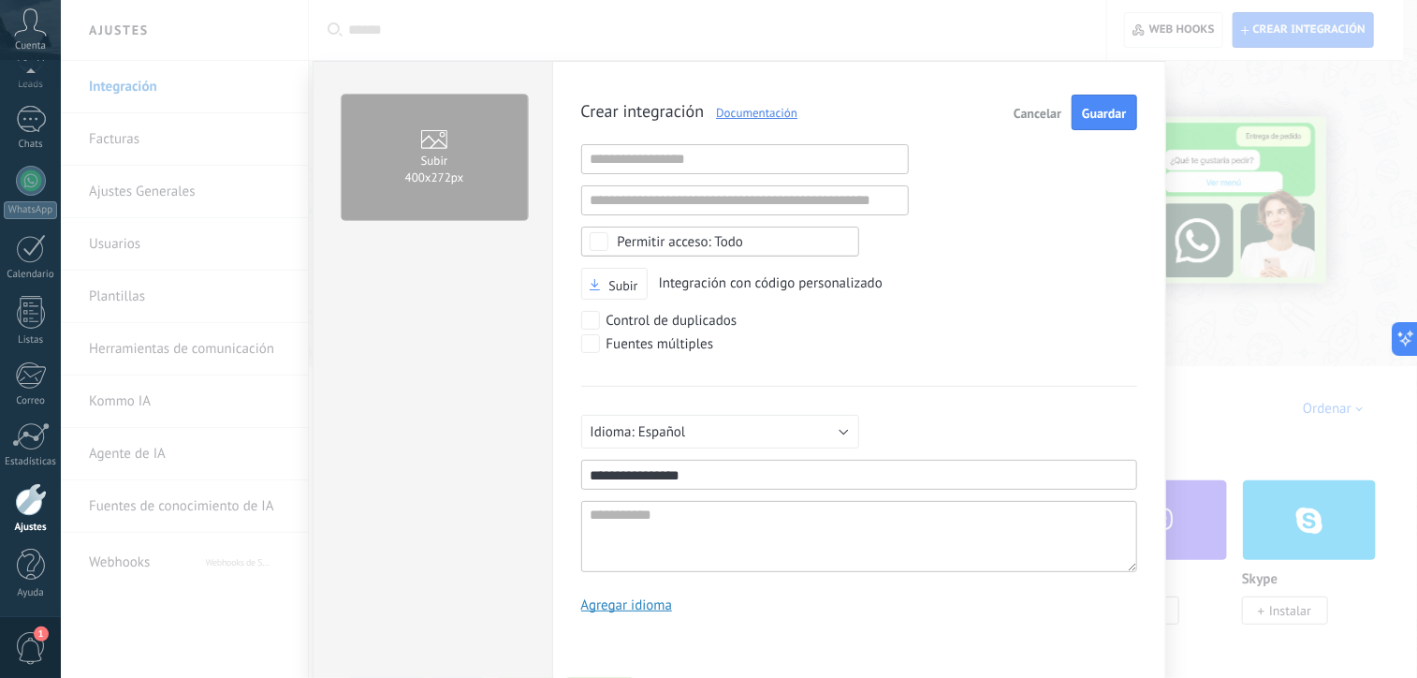
type input "**********"
click at [633, 201] on input "text" at bounding box center [745, 200] width 328 height 30
click at [633, 186] on input "text" at bounding box center [745, 200] width 328 height 30
click at [687, 153] on input "text" at bounding box center [745, 159] width 328 height 30
paste input "**********"
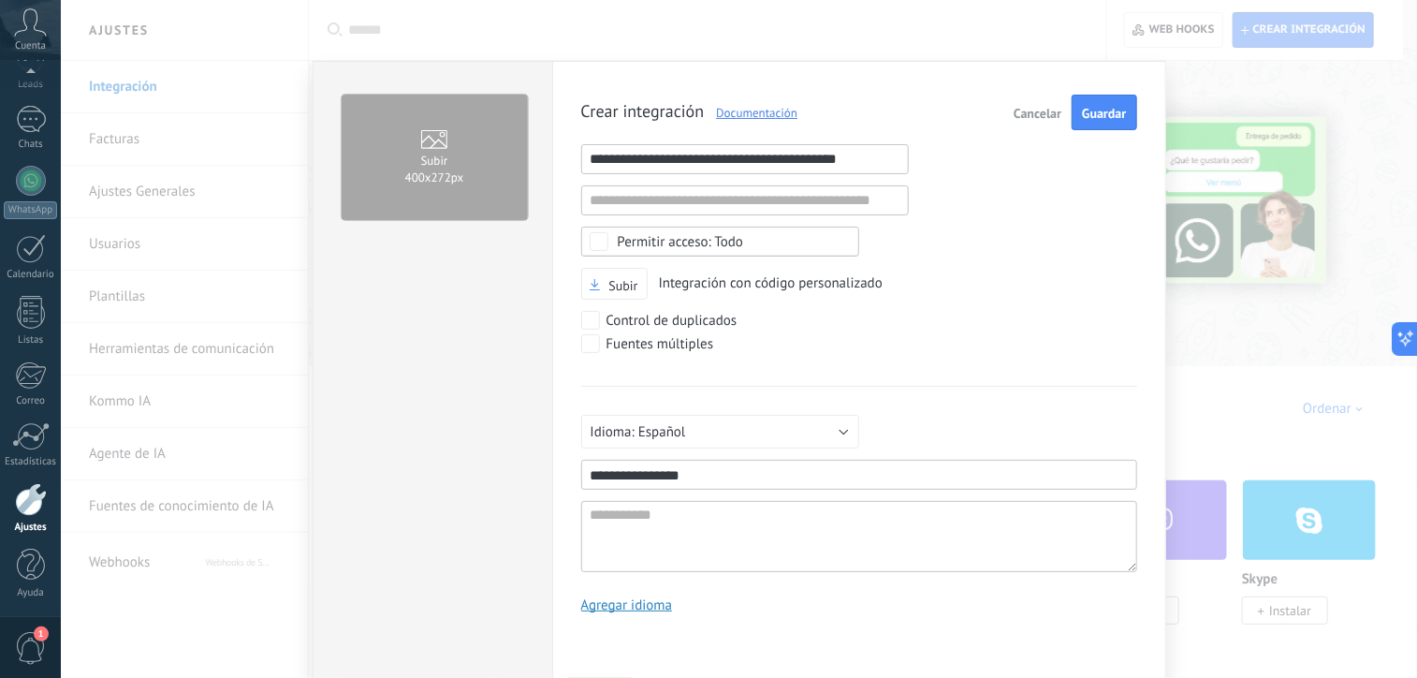
type input "**********"
click at [1097, 116] on span "Guardar" at bounding box center [1104, 113] width 44 height 13
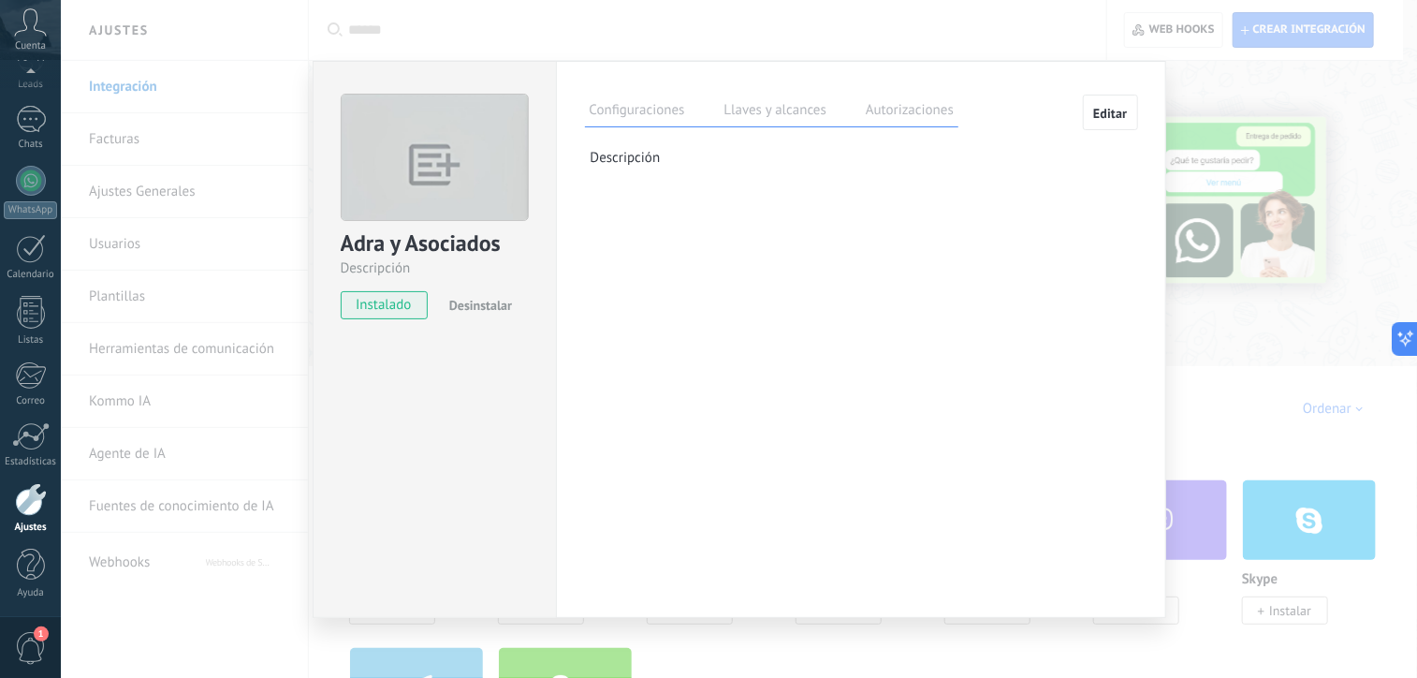
click at [769, 116] on label "Llaves y alcances" at bounding box center [775, 112] width 111 height 27
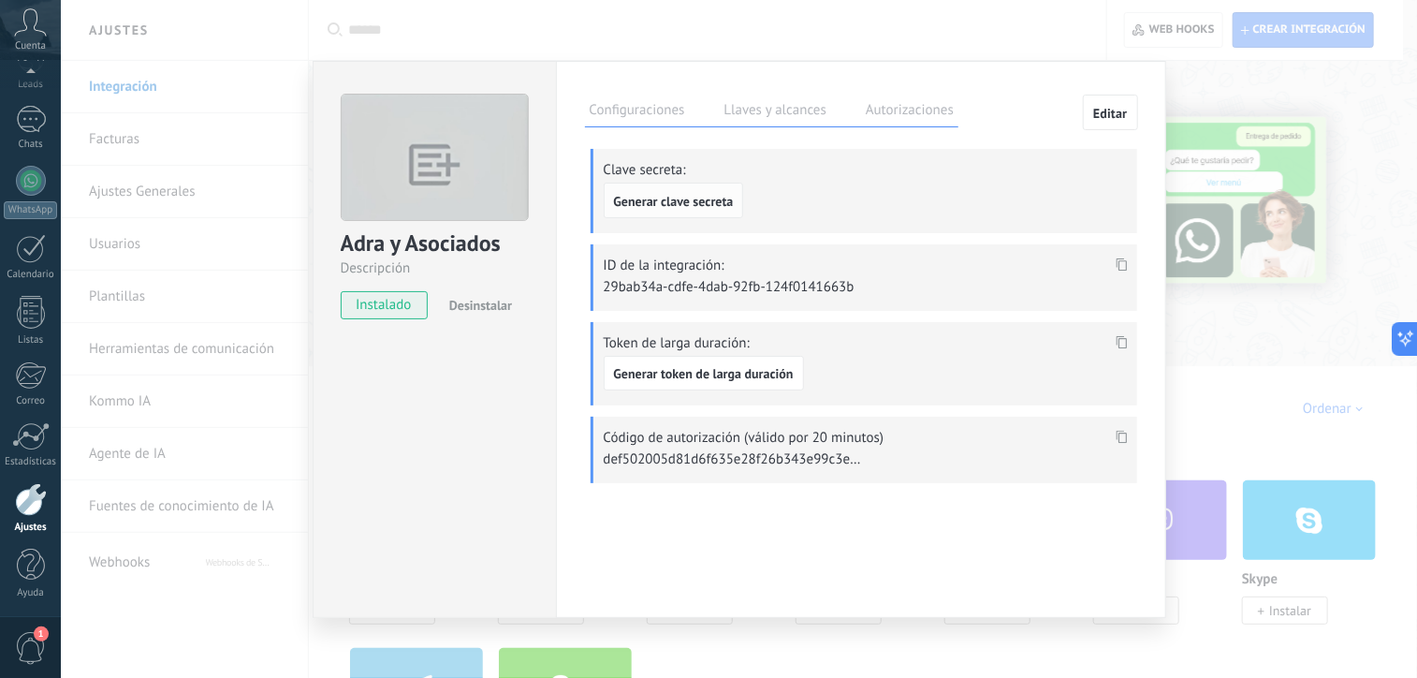
click at [646, 201] on span "Generar clave secreta" at bounding box center [674, 201] width 120 height 13
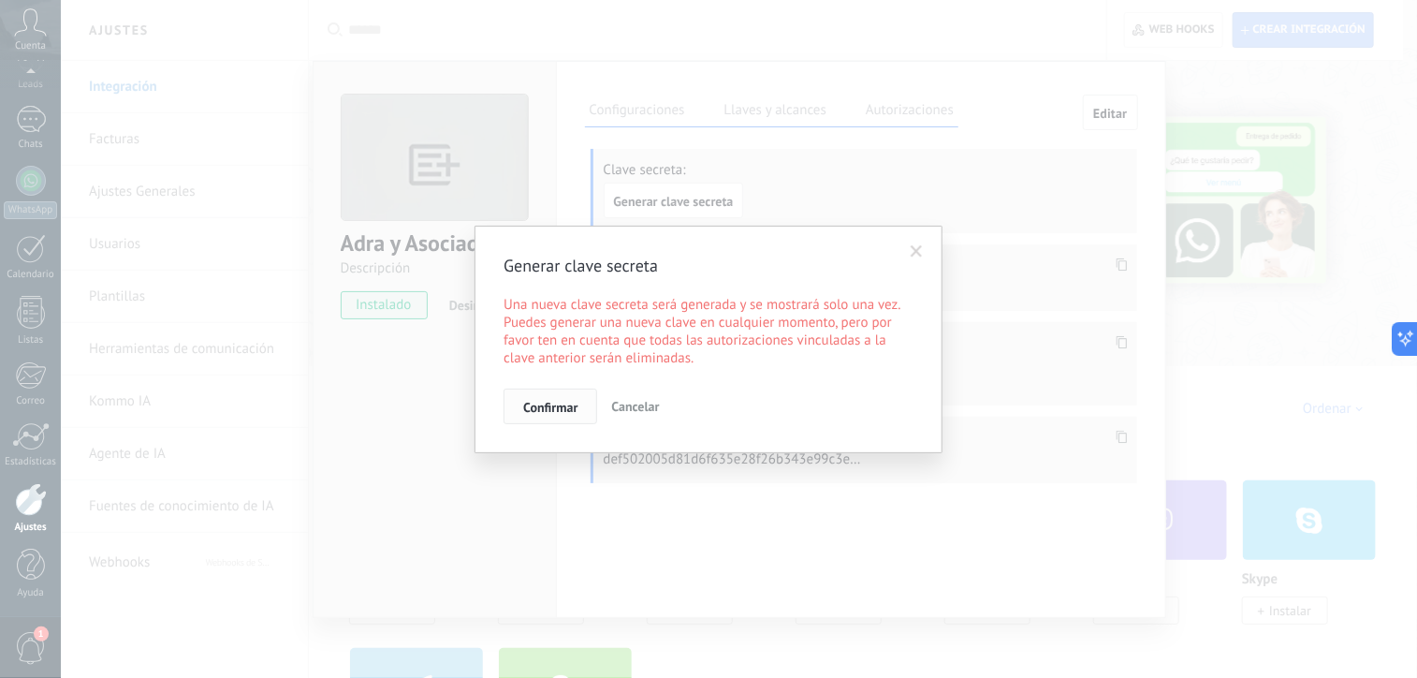
click at [567, 407] on span "Confirmar" at bounding box center [550, 407] width 54 height 13
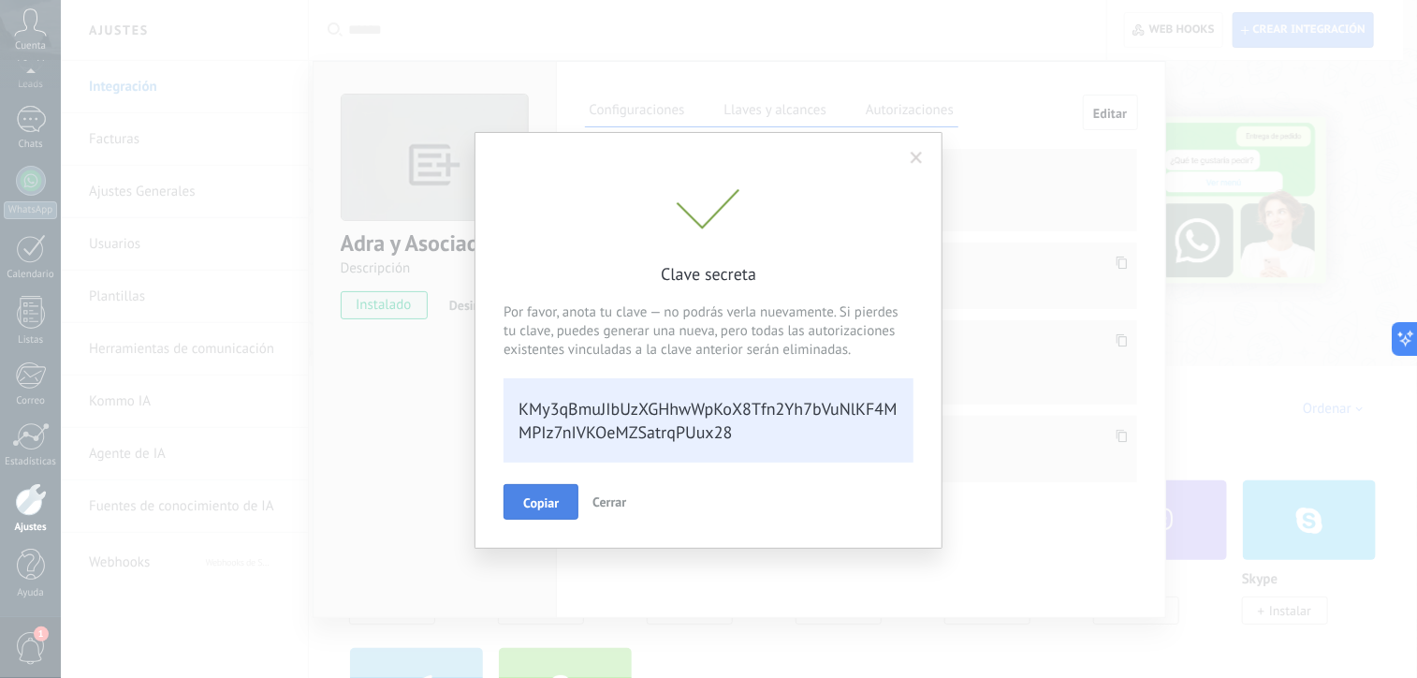
click at [553, 491] on button "Copiar" at bounding box center [541, 502] width 75 height 36
click at [610, 501] on span "Cerrar" at bounding box center [610, 500] width 34 height 17
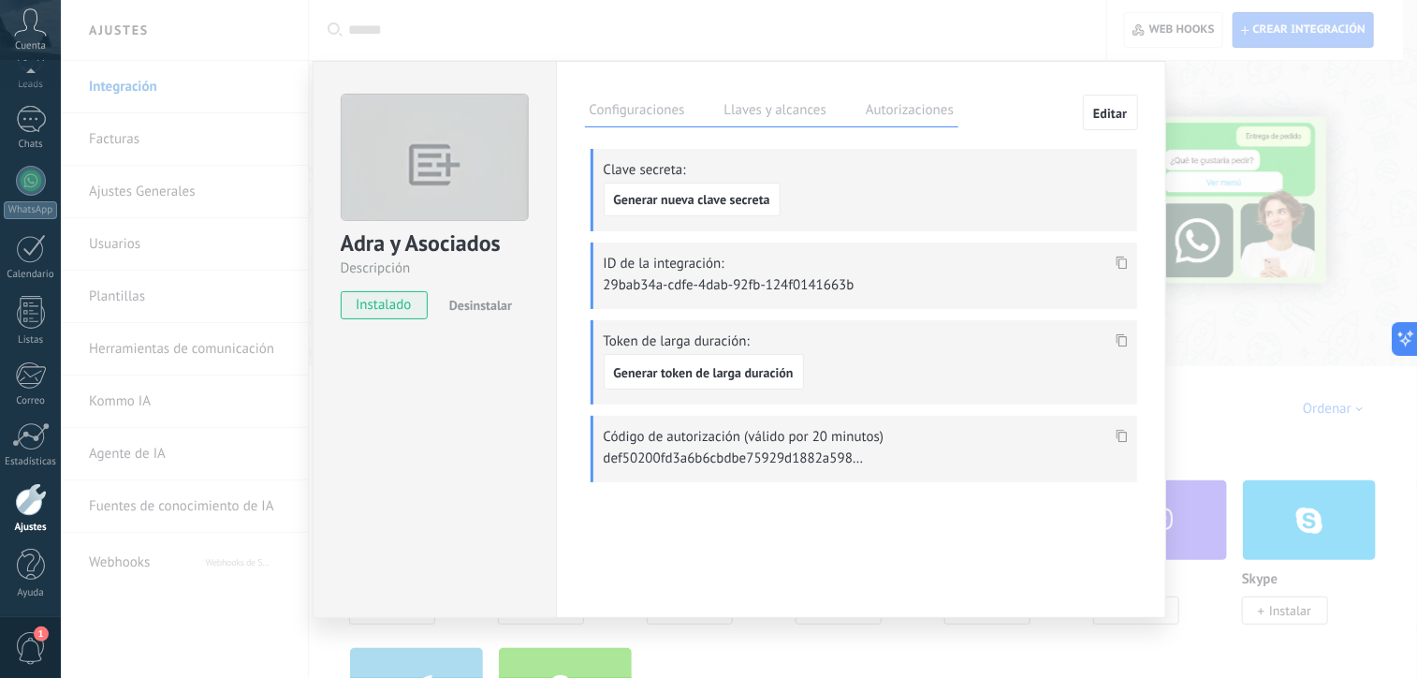
click at [1120, 268] on span at bounding box center [1122, 268] width 22 height 16
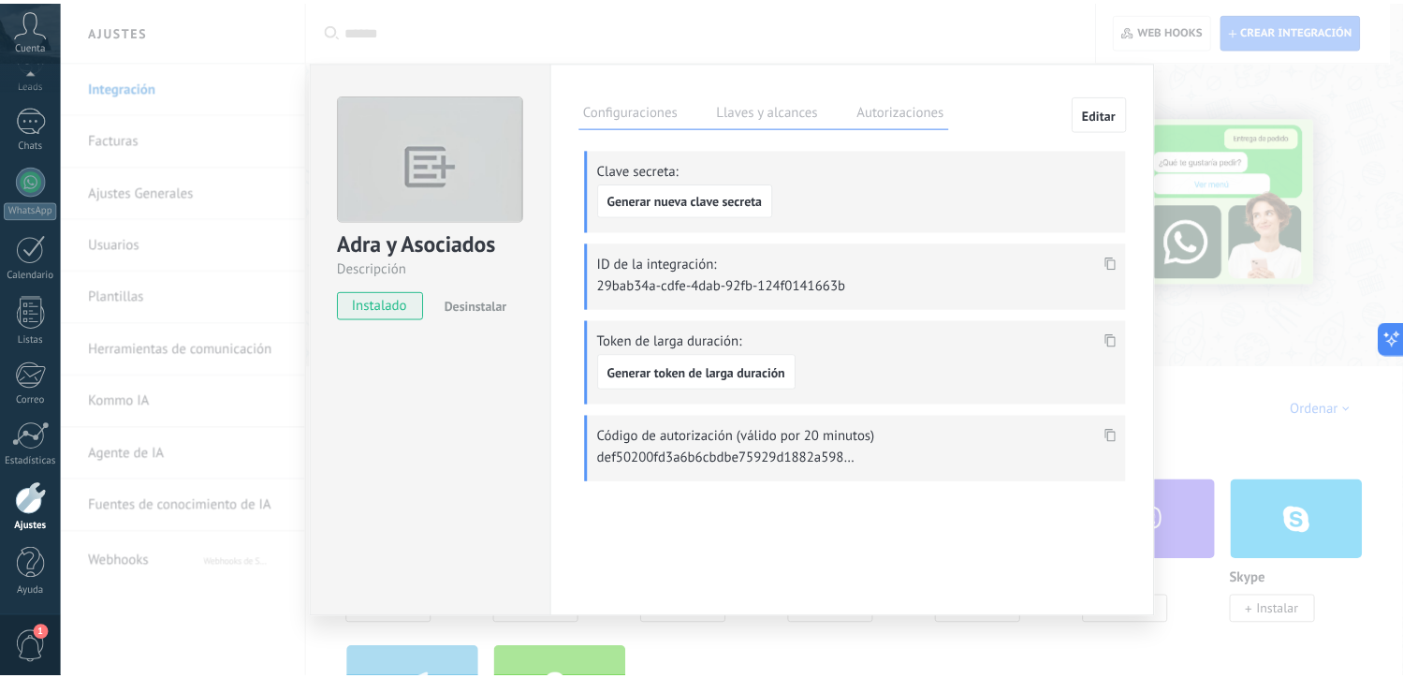
scroll to position [0, 0]
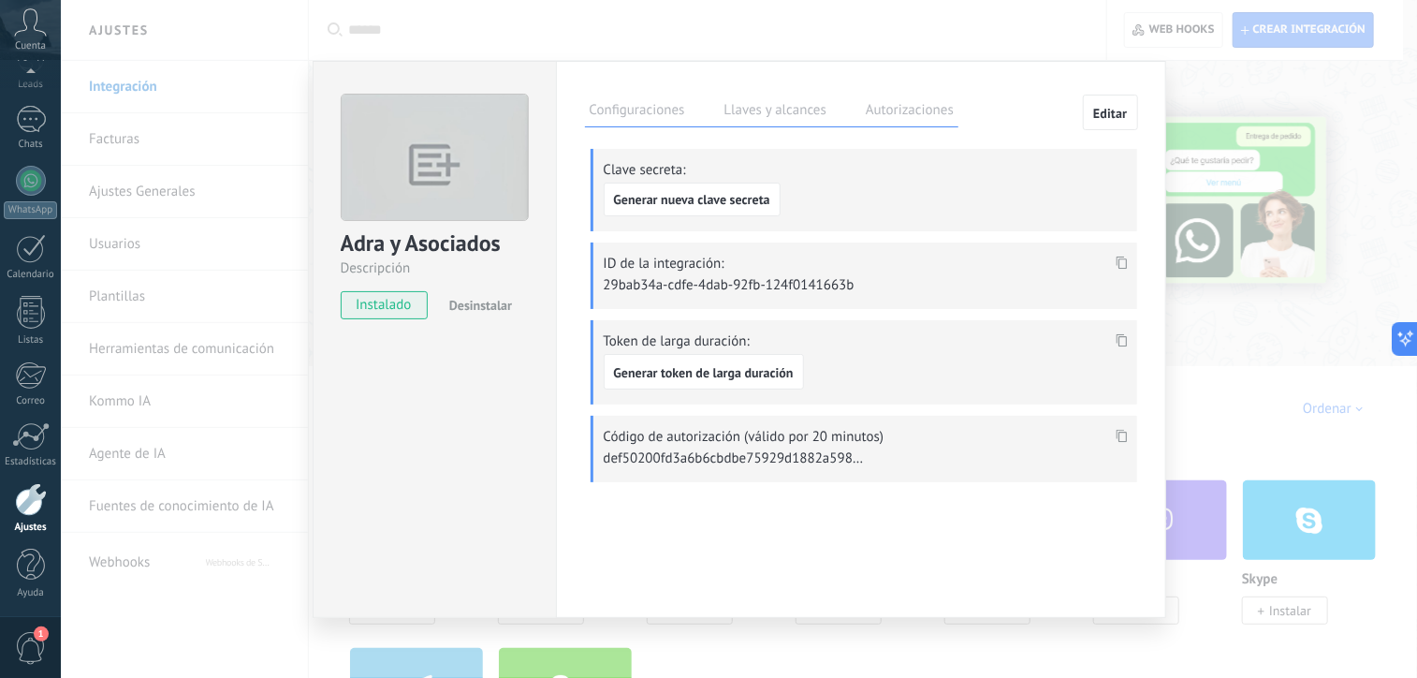
click at [1139, 138] on div "Configuraciones Llaves y alcances Autorizaciones Editar Clave secreta: Generar …" at bounding box center [861, 339] width 610 height 557
click at [1148, 104] on div "Configuraciones Llaves y alcances Autorizaciones Editar Clave secreta: Generar …" at bounding box center [861, 339] width 610 height 557
click at [652, 113] on label "Configuraciones" at bounding box center [637, 112] width 105 height 27
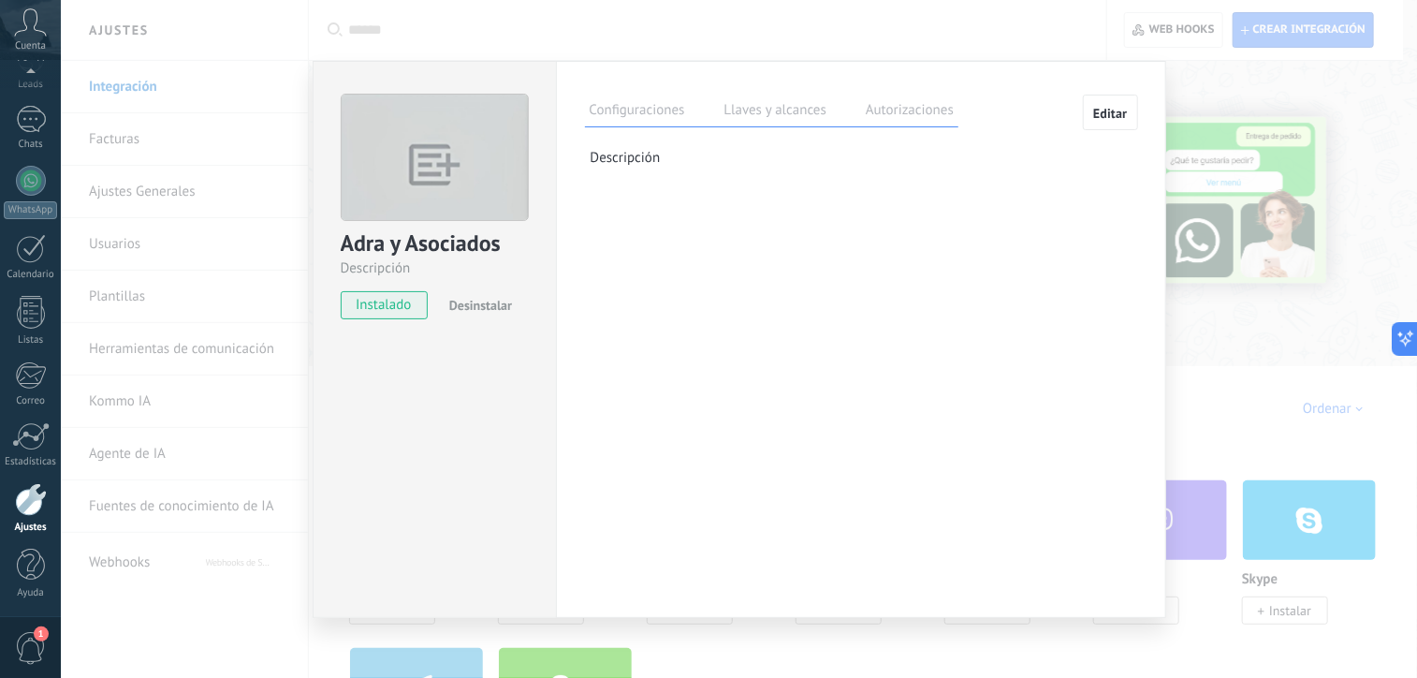
click at [919, 113] on label "Autorizaciones" at bounding box center [909, 112] width 97 height 27
click at [769, 105] on label "Llaves y alcances" at bounding box center [775, 112] width 111 height 27
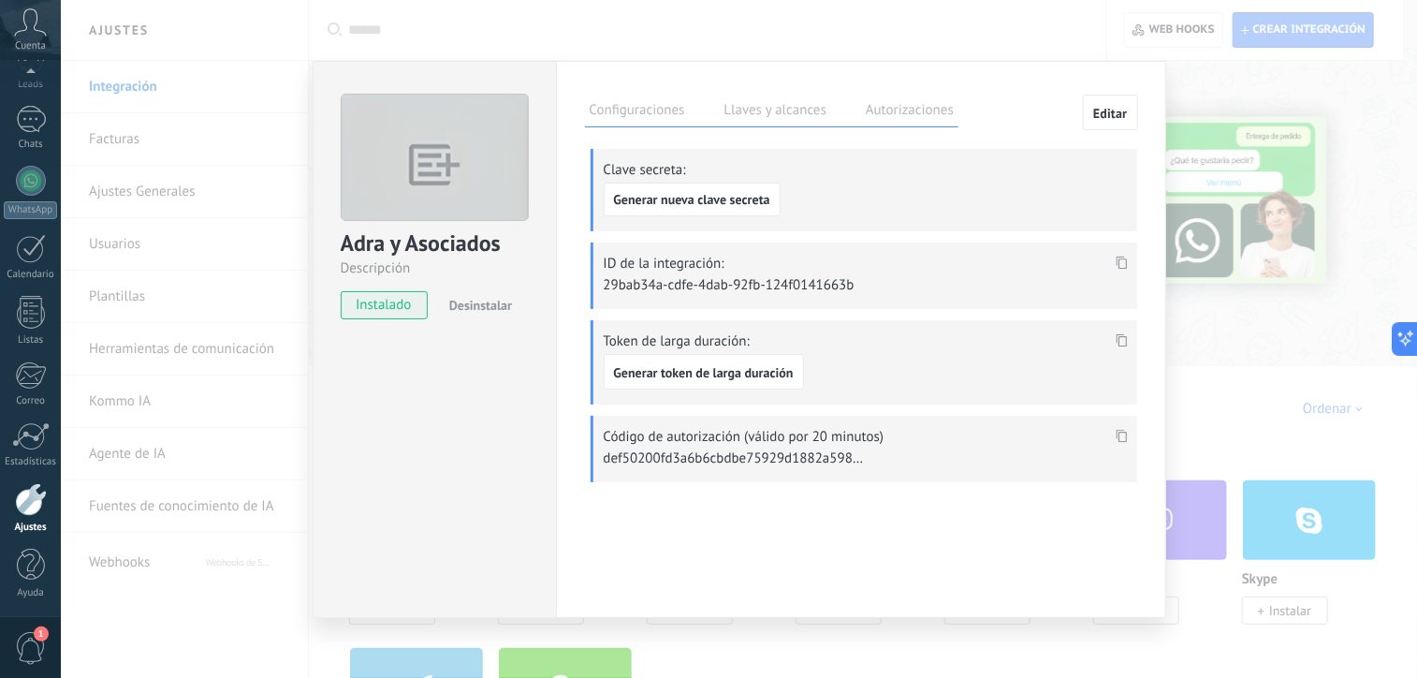
click at [655, 106] on label "Configuraciones" at bounding box center [637, 112] width 105 height 27
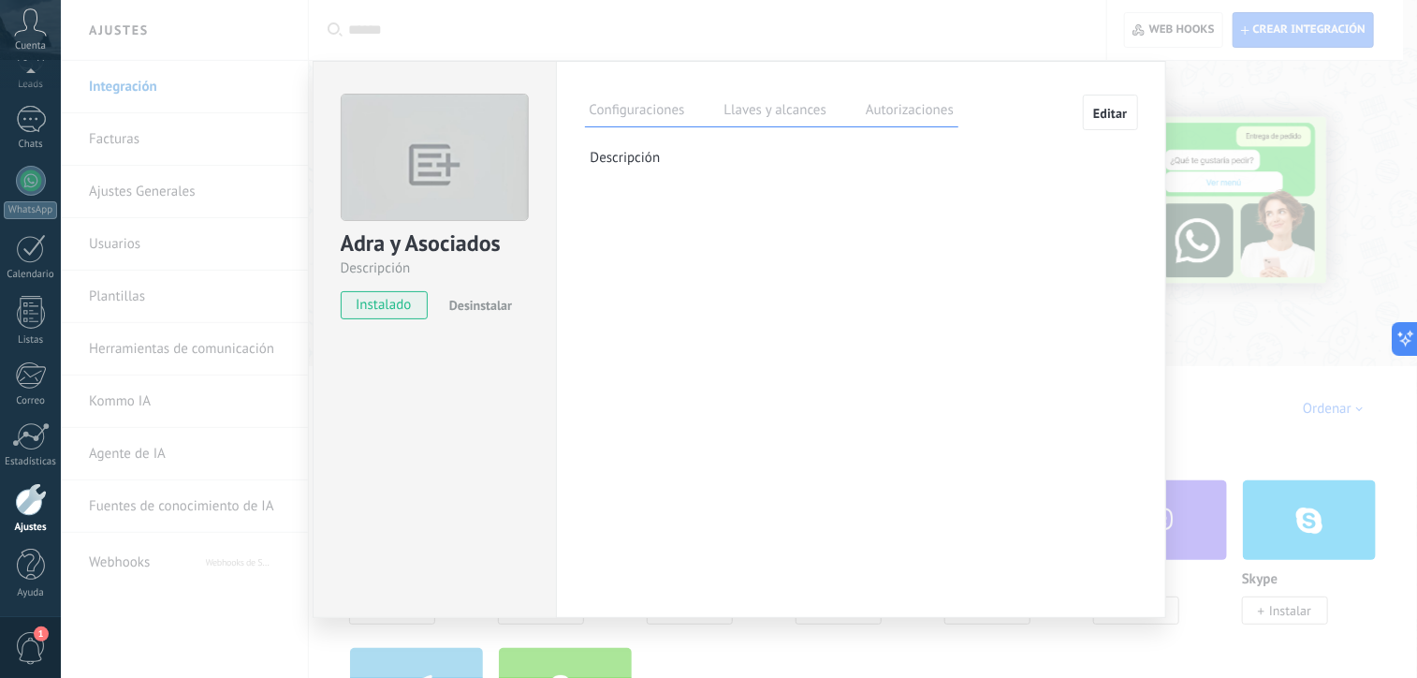
click at [442, 240] on div "Adra y Asociados" at bounding box center [435, 243] width 188 height 31
click at [1040, 32] on div "Adra y Asociados Descripción instalado Desinstalar Configuraciones Llaves y alc…" at bounding box center [739, 339] width 1357 height 678
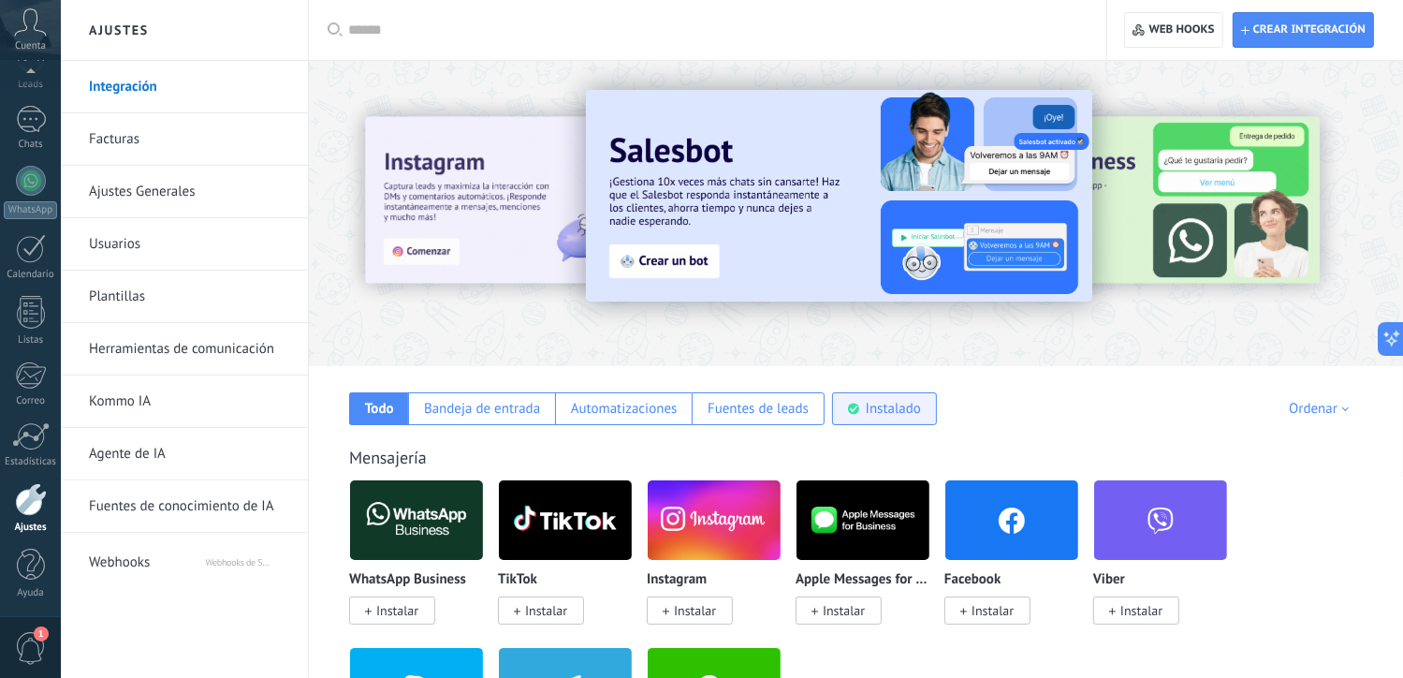
click at [848, 414] on icon at bounding box center [853, 409] width 11 height 12
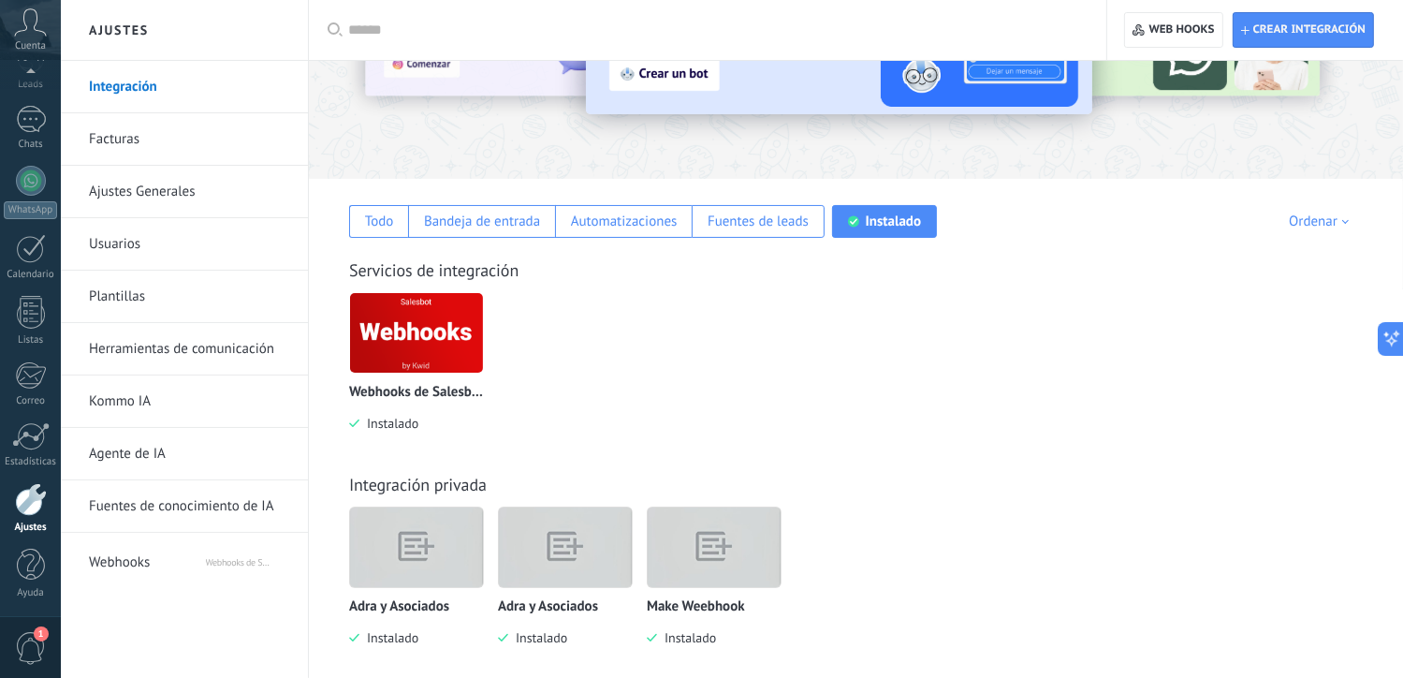
scroll to position [208, 0]
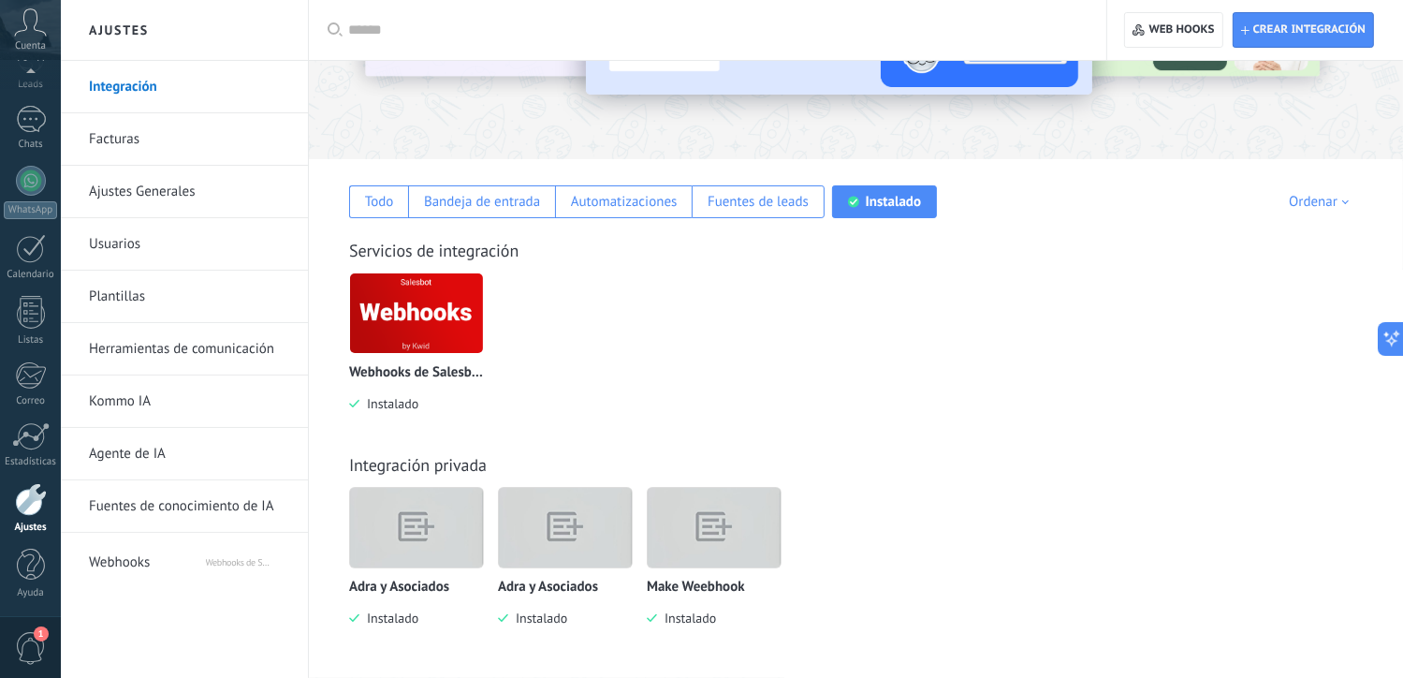
drag, startPoint x: 460, startPoint y: 523, endPoint x: 737, endPoint y: 537, distance: 277.5
click at [737, 537] on img at bounding box center [714, 528] width 133 height 102
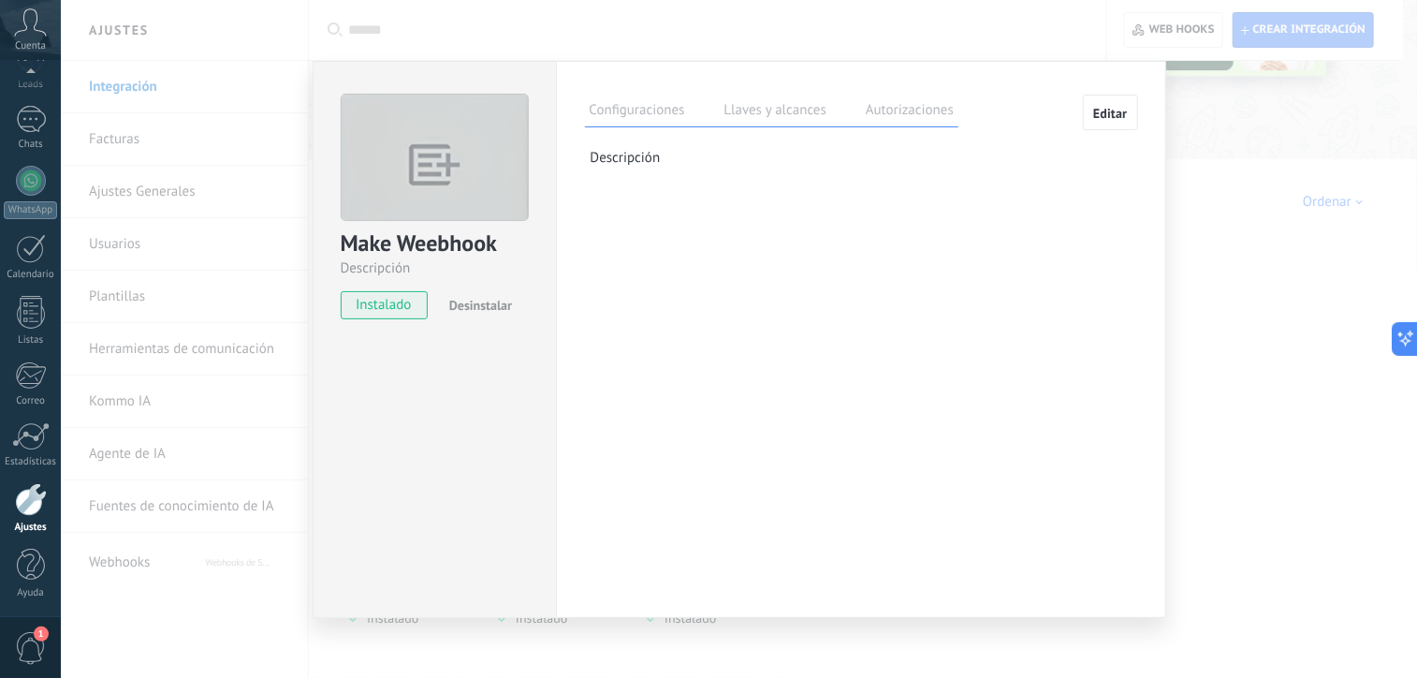
click at [747, 125] on label "Llaves y alcances" at bounding box center [775, 112] width 111 height 27
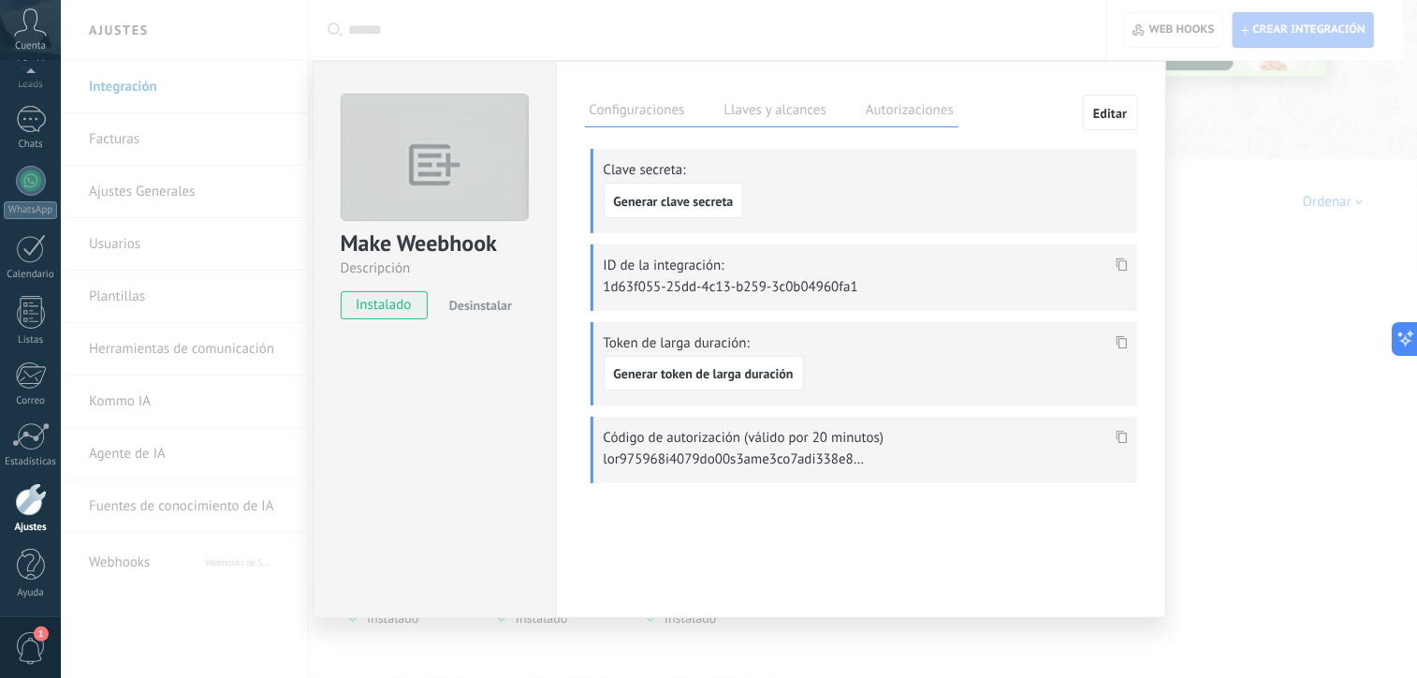
click at [874, 108] on label "Autorizaciones" at bounding box center [909, 112] width 97 height 27
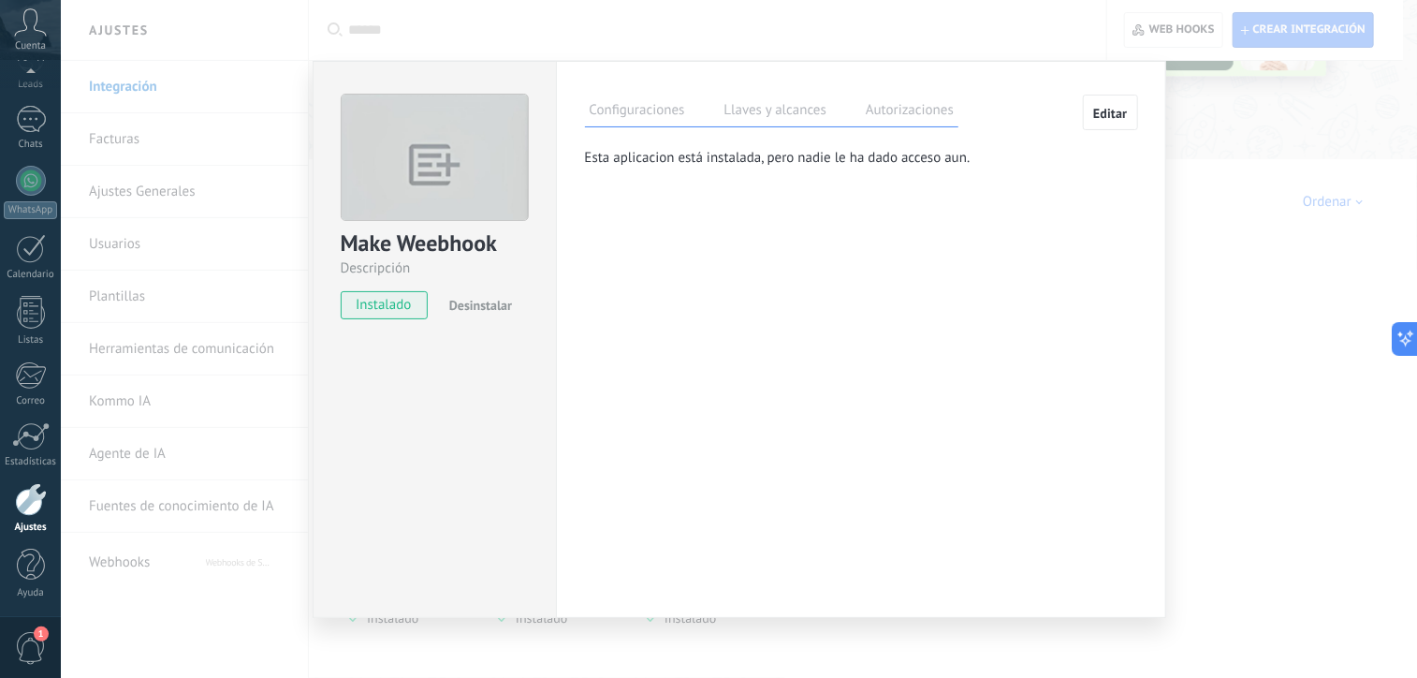
click at [1212, 153] on div "Make Weebhook Descripción instalado Desinstalar Configuraciones Llaves y alcanc…" at bounding box center [739, 339] width 1357 height 678
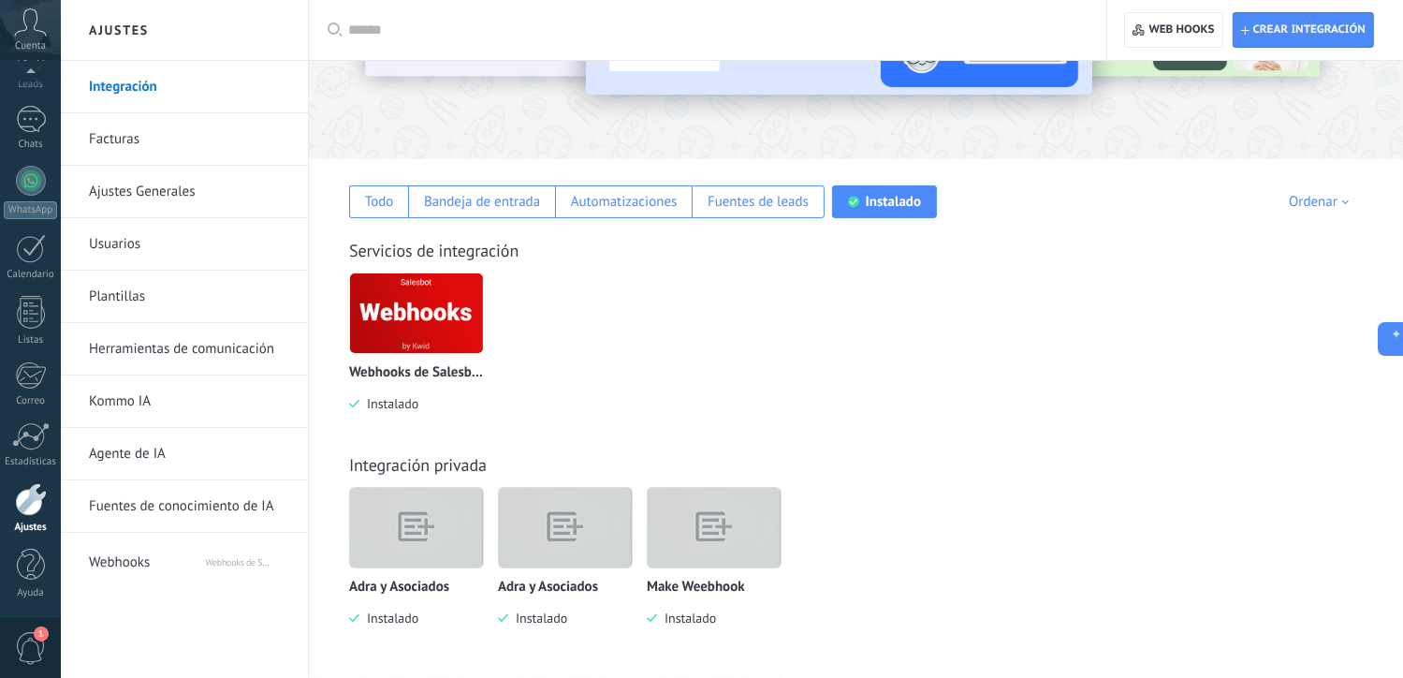
click at [548, 542] on img at bounding box center [565, 528] width 133 height 102
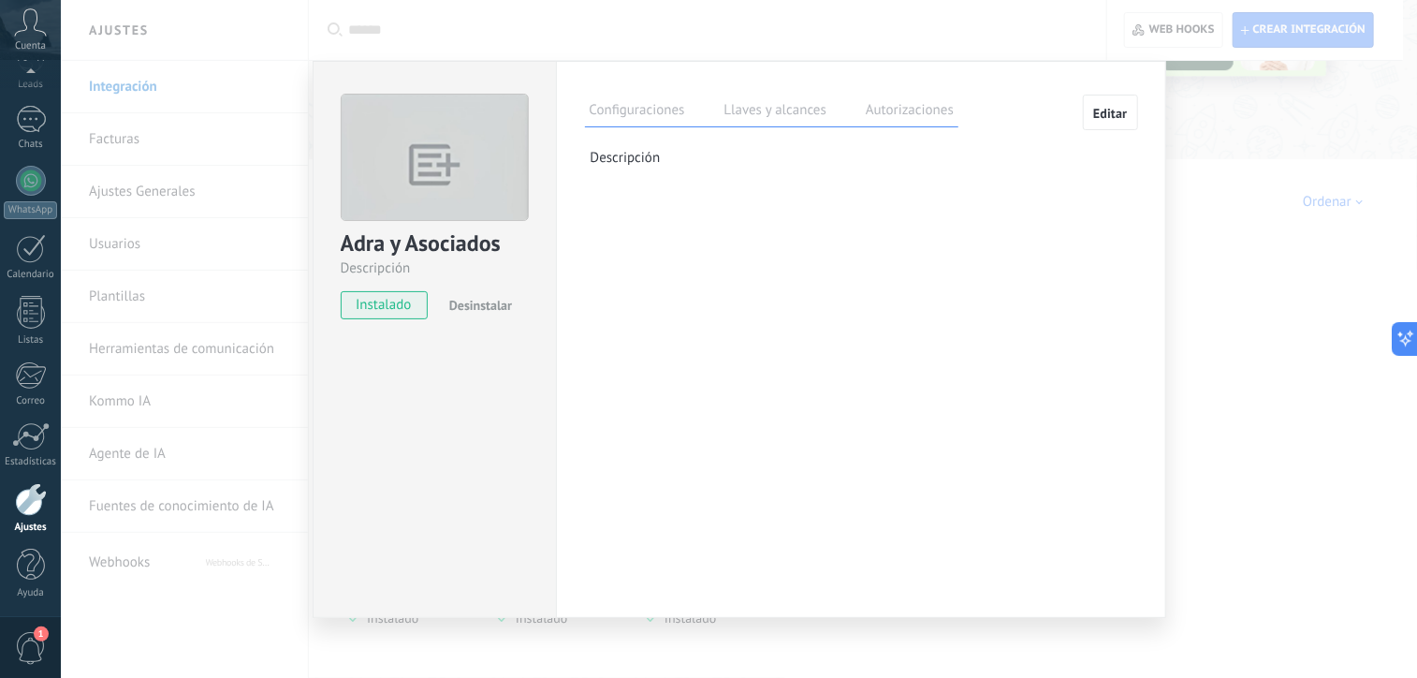
click at [1227, 190] on div "Adra y Asociados Descripción instalado Desinstalar Configuraciones Llaves y alc…" at bounding box center [739, 339] width 1357 height 678
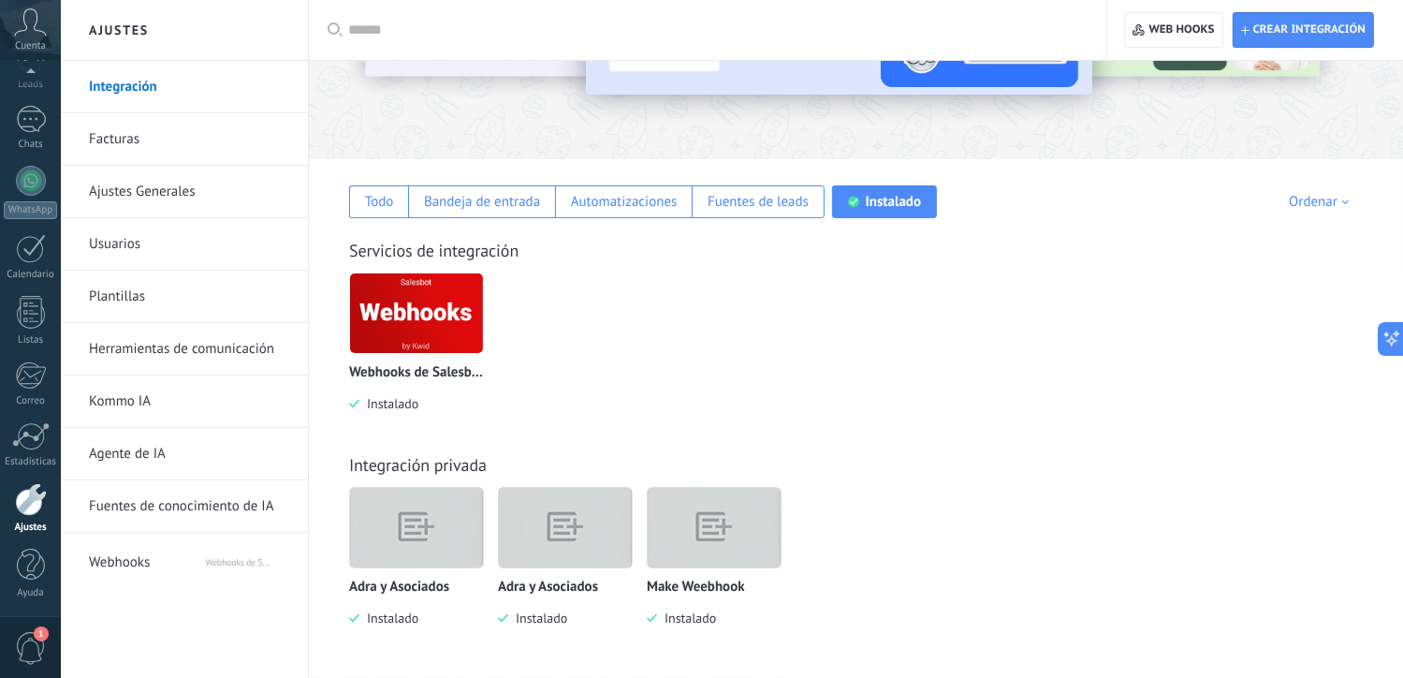
click at [390, 538] on img at bounding box center [416, 528] width 133 height 102
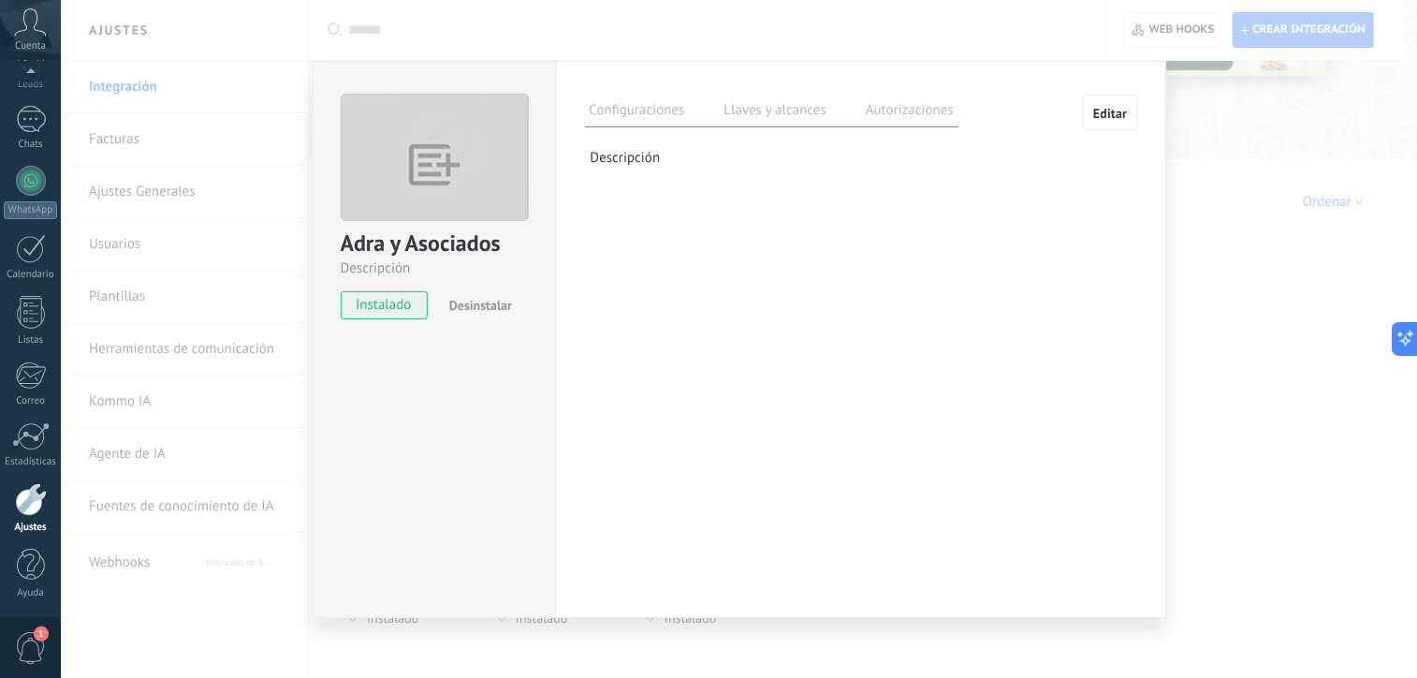
click at [801, 106] on label "Llaves y alcances" at bounding box center [775, 112] width 111 height 27
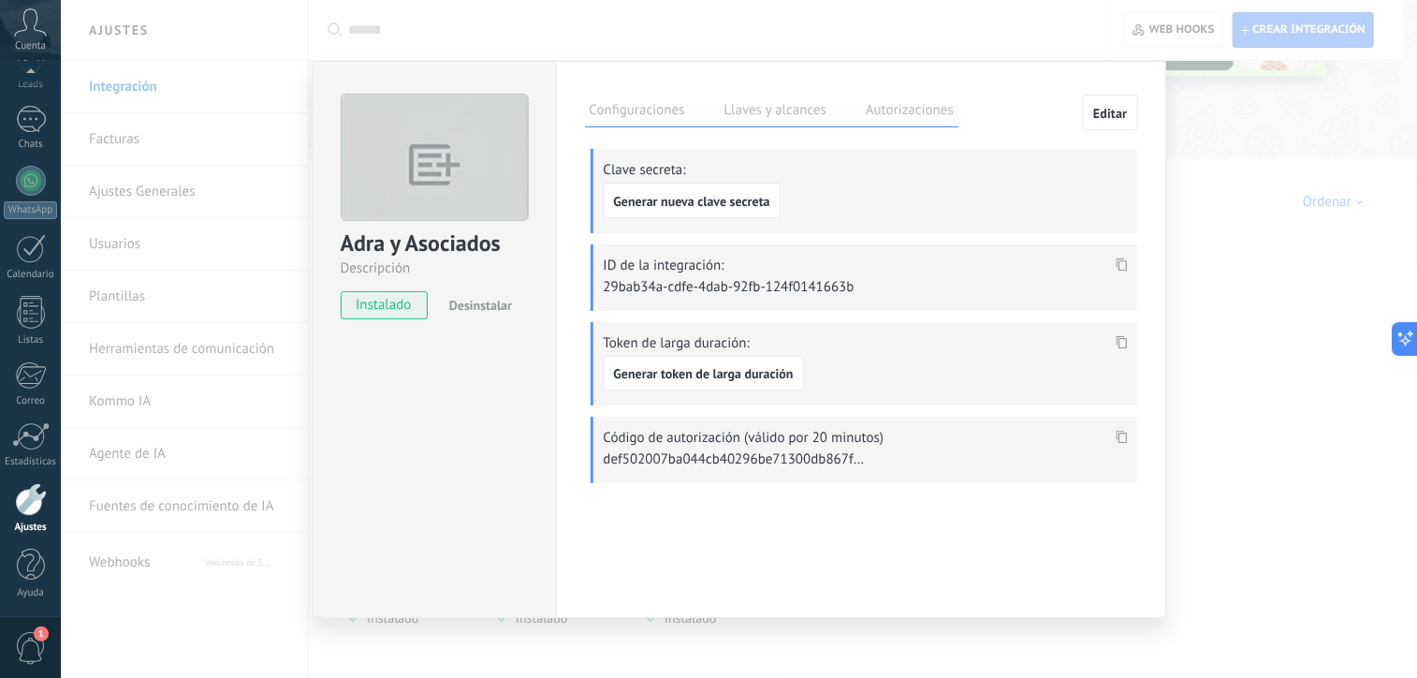
click at [1237, 245] on div "Adra y Asociados Descripción instalado Desinstalar Configuraciones Llaves y alc…" at bounding box center [739, 339] width 1357 height 678
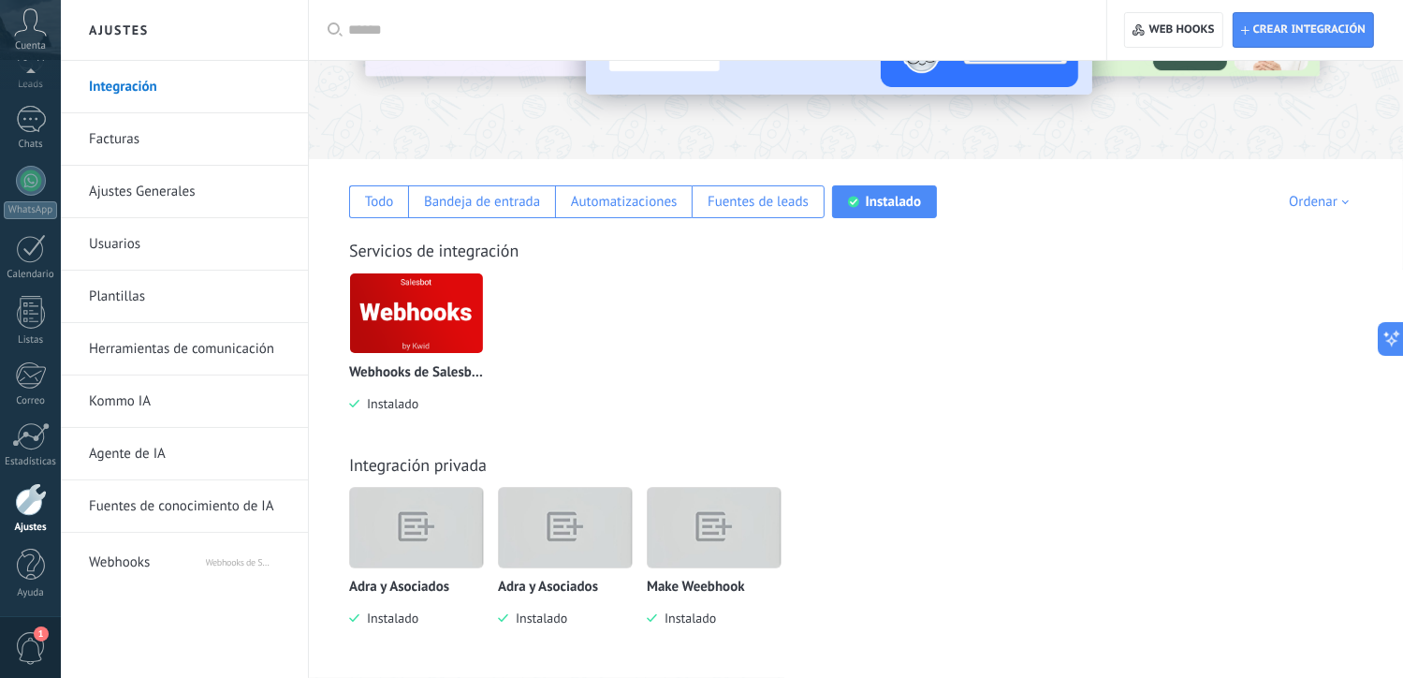
click at [207, 551] on span "Webhooks de Salesbot por [PERSON_NAME]" at bounding box center [247, 558] width 83 height 45
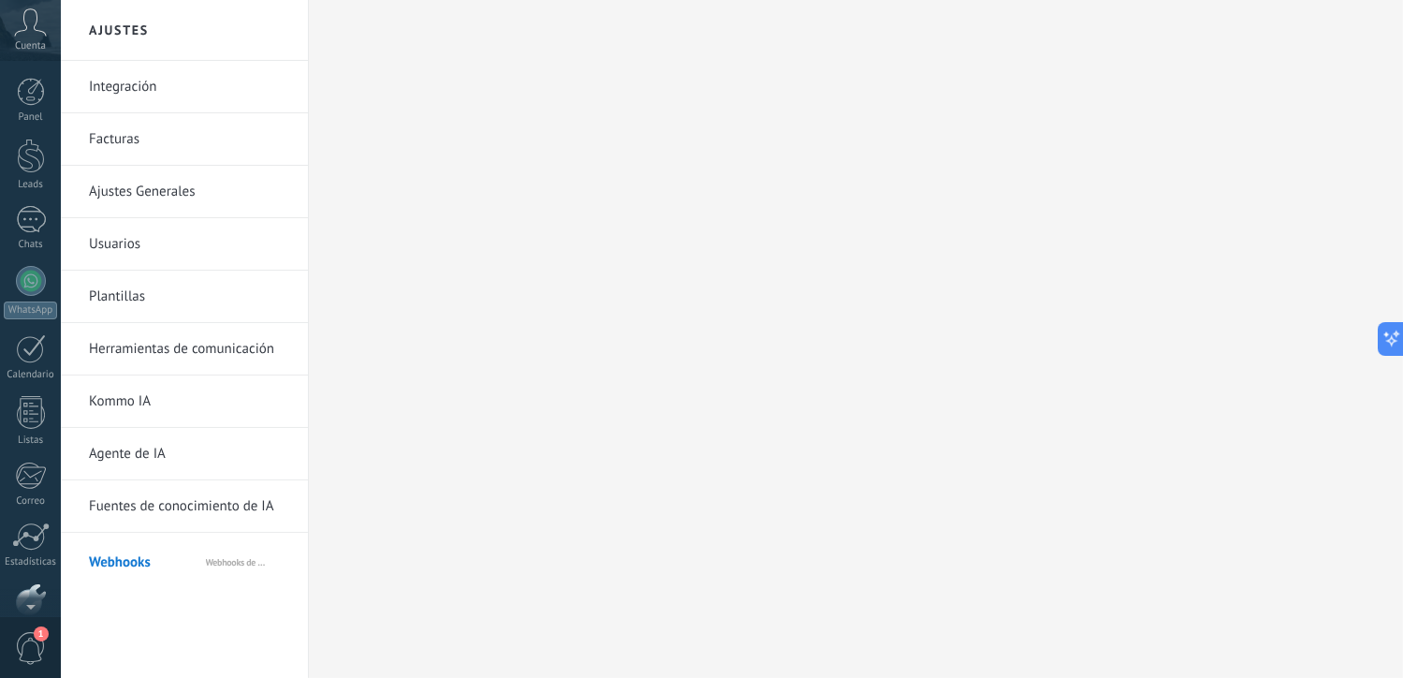
scroll to position [100, 0]
click at [111, 82] on link "Integración" at bounding box center [189, 87] width 200 height 52
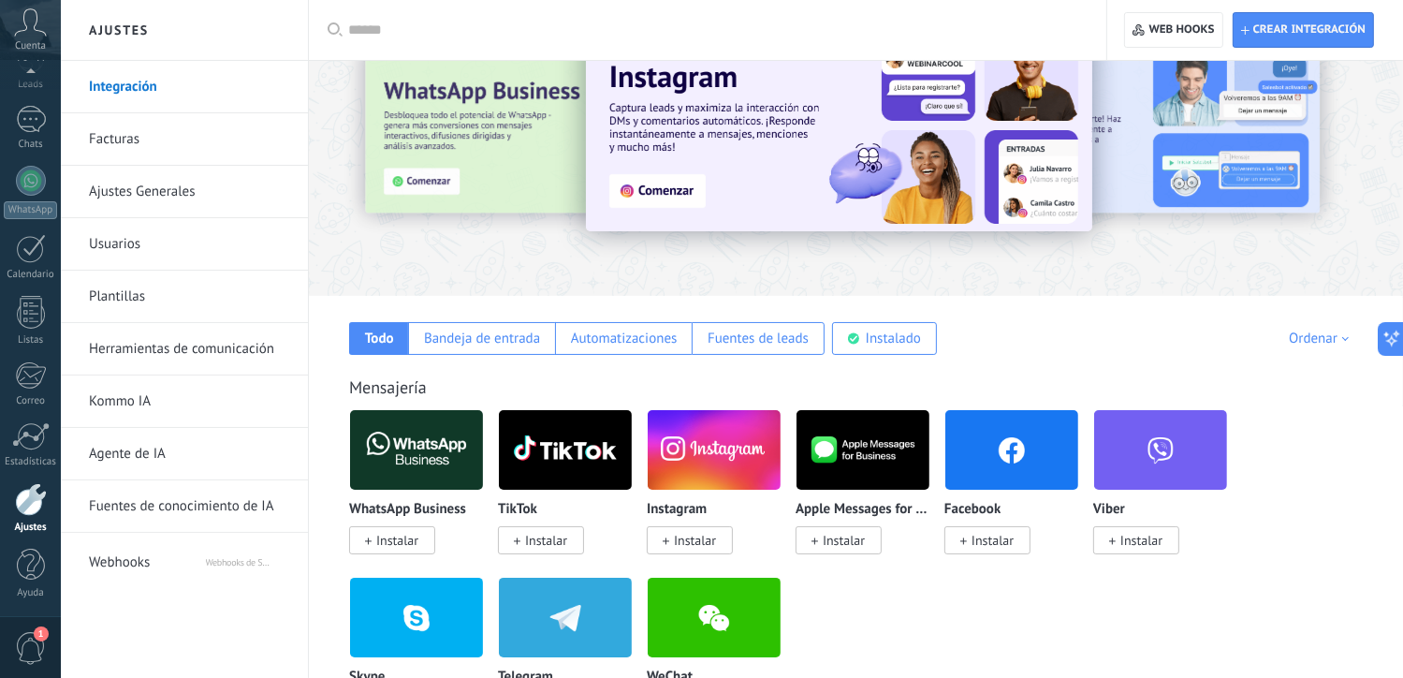
scroll to position [89, 0]
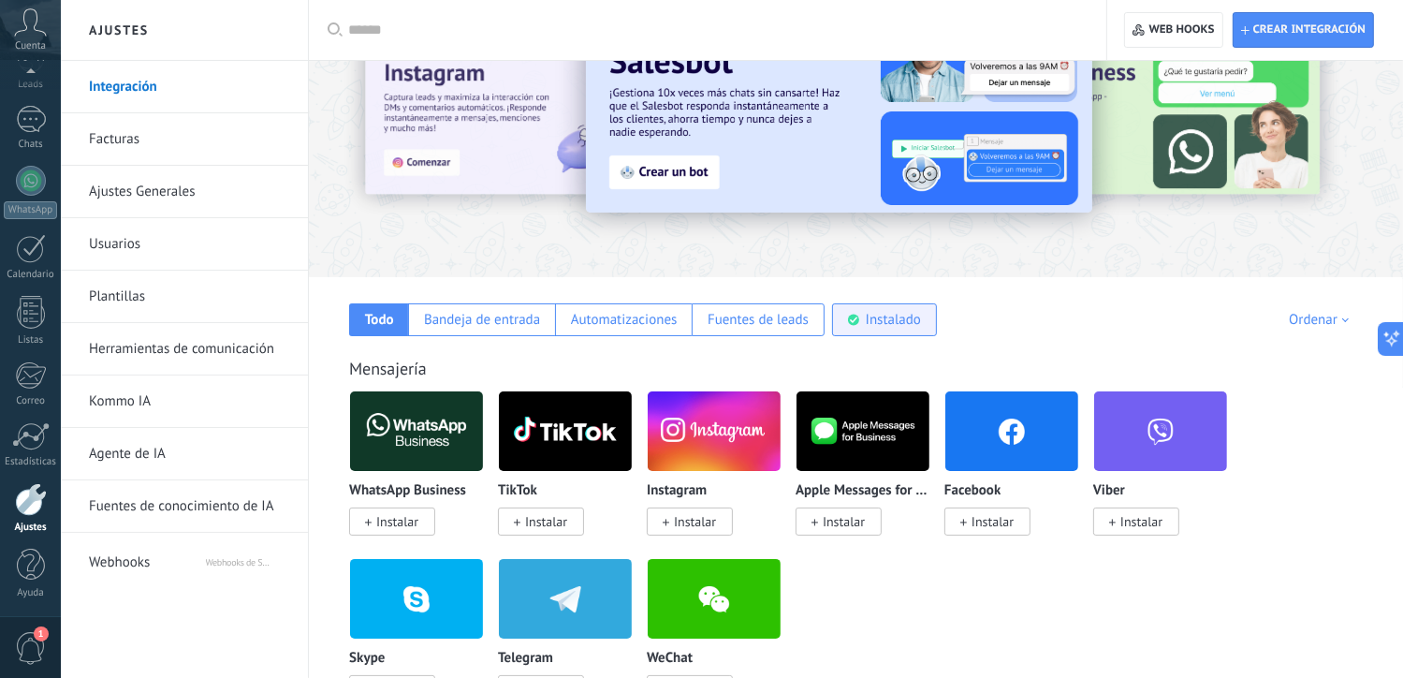
click at [887, 314] on div "Instalado" at bounding box center [893, 320] width 55 height 18
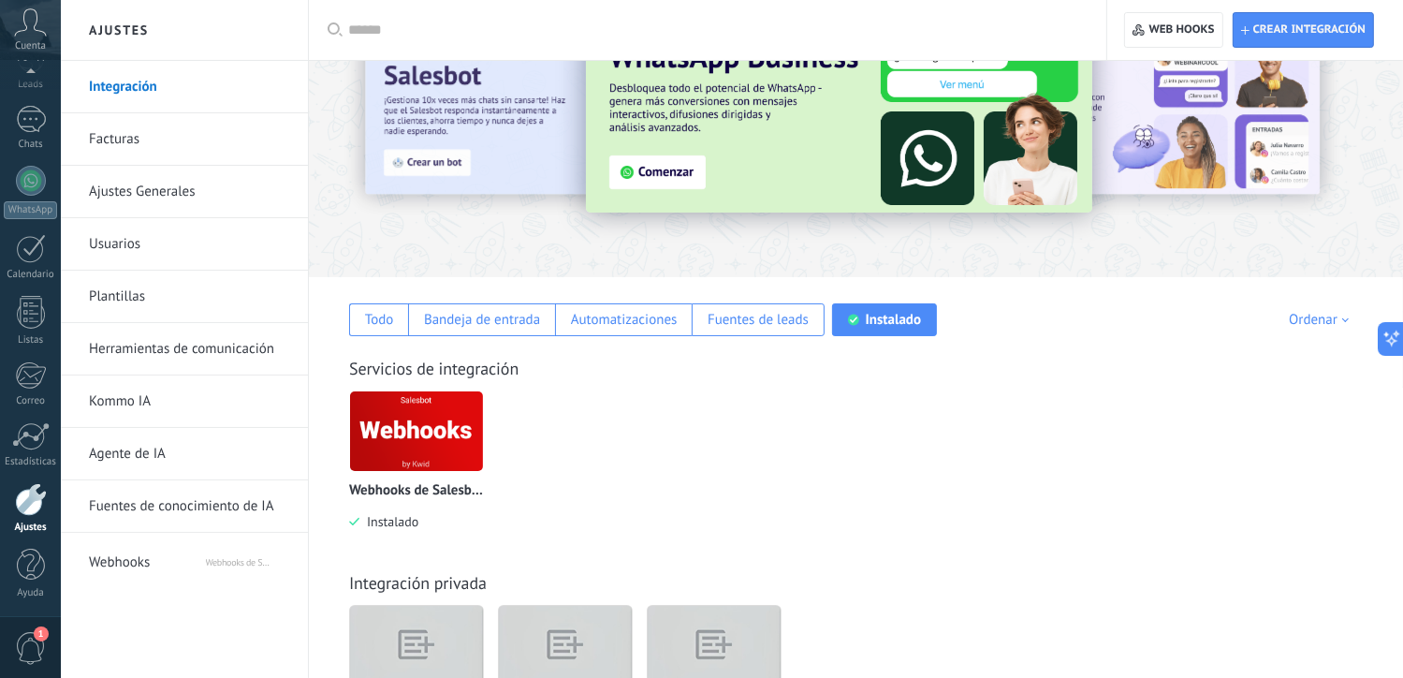
click at [456, 425] on img at bounding box center [416, 431] width 133 height 91
click at [447, 441] on body ".abccls-1,.abccls-2{fill-rule:evenodd}.abccls-2{fill:#fff} .abfcls-1{fill:none}…" at bounding box center [701, 250] width 1403 height 678
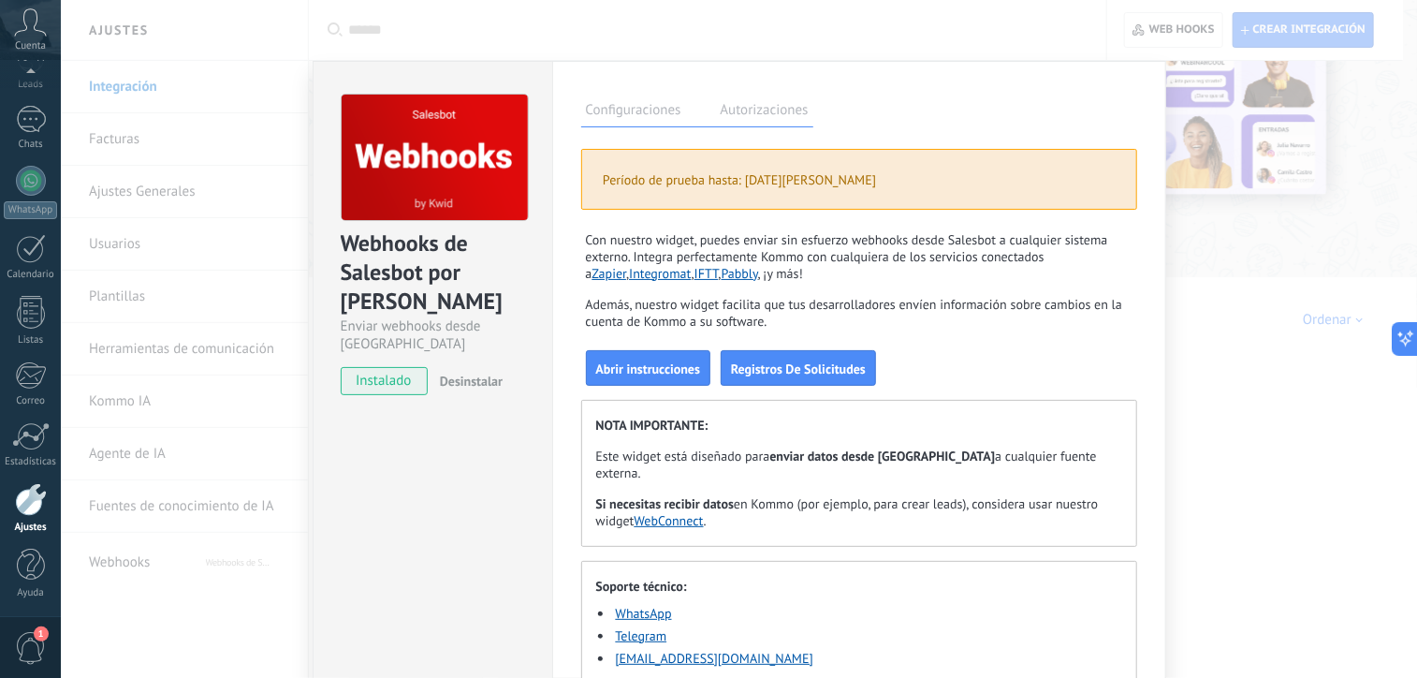
click at [471, 373] on span "Desinstalar" at bounding box center [471, 381] width 63 height 17
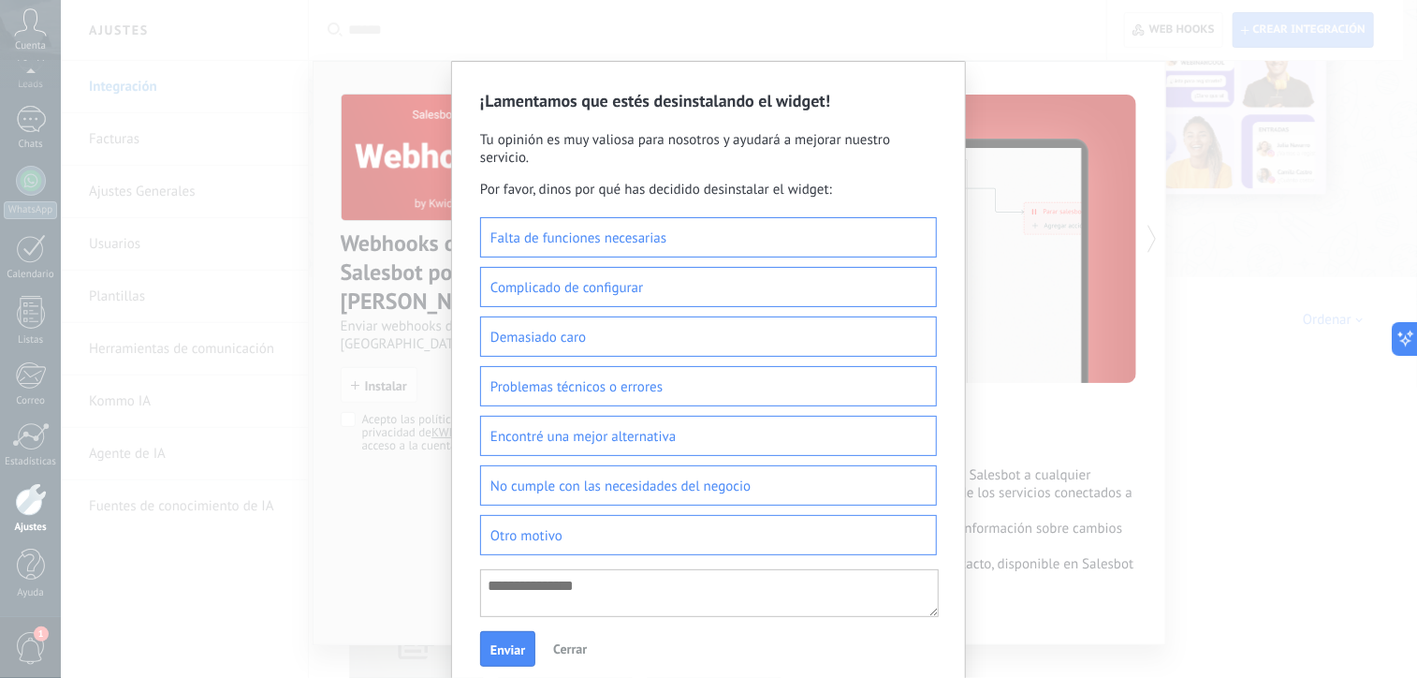
click at [1037, 186] on div "¡Lamentamos que estés desinstalando el widget! Tu opinión es muy valiosa para n…" at bounding box center [708, 339] width 1417 height 678
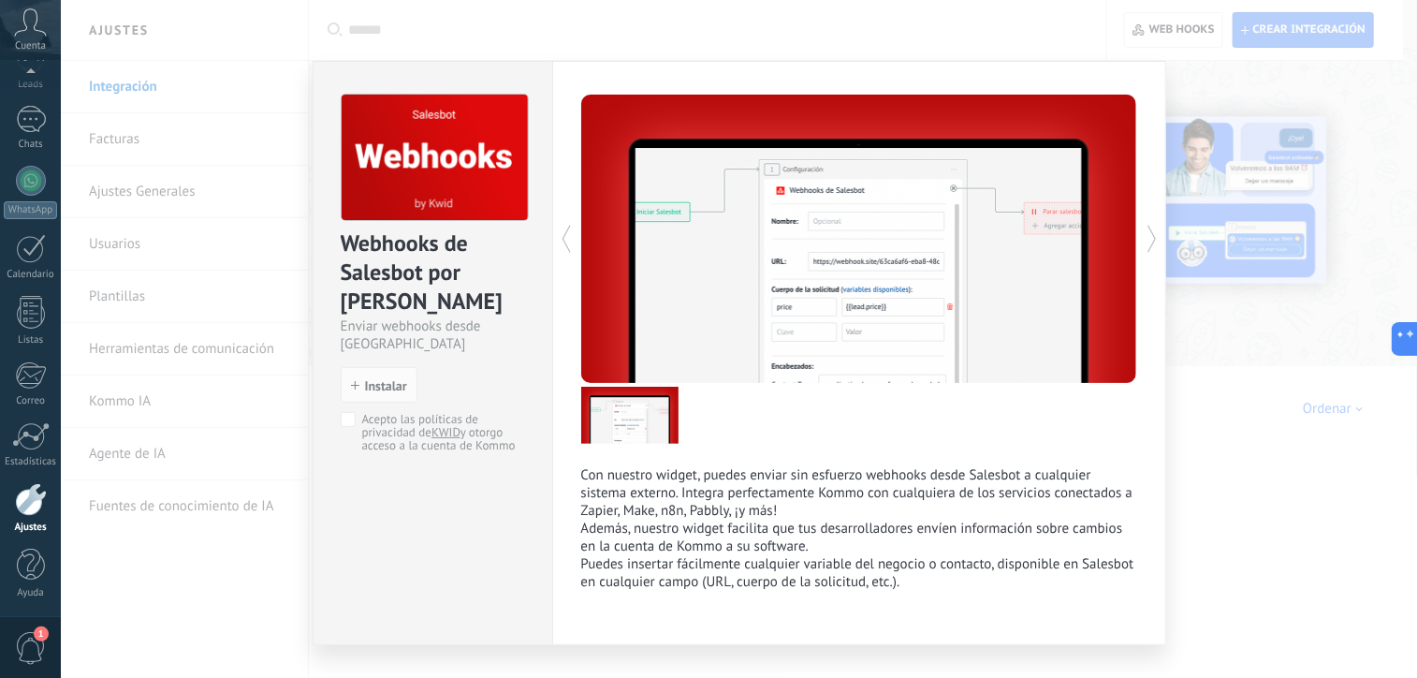
click at [248, 542] on div "Webhooks de Salesbot por KWID Enviar webhooks desde Salesbot install Instalar A…" at bounding box center [739, 339] width 1357 height 678
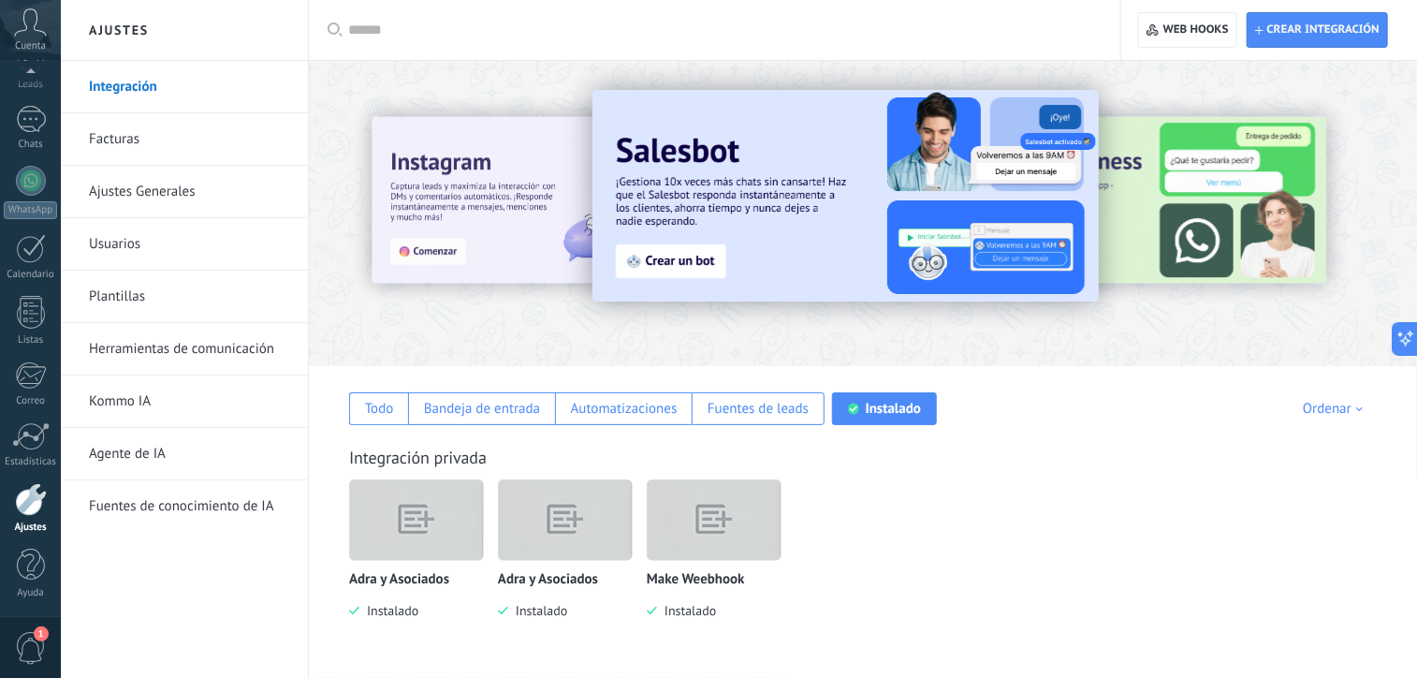
click at [427, 517] on img at bounding box center [416, 520] width 133 height 102
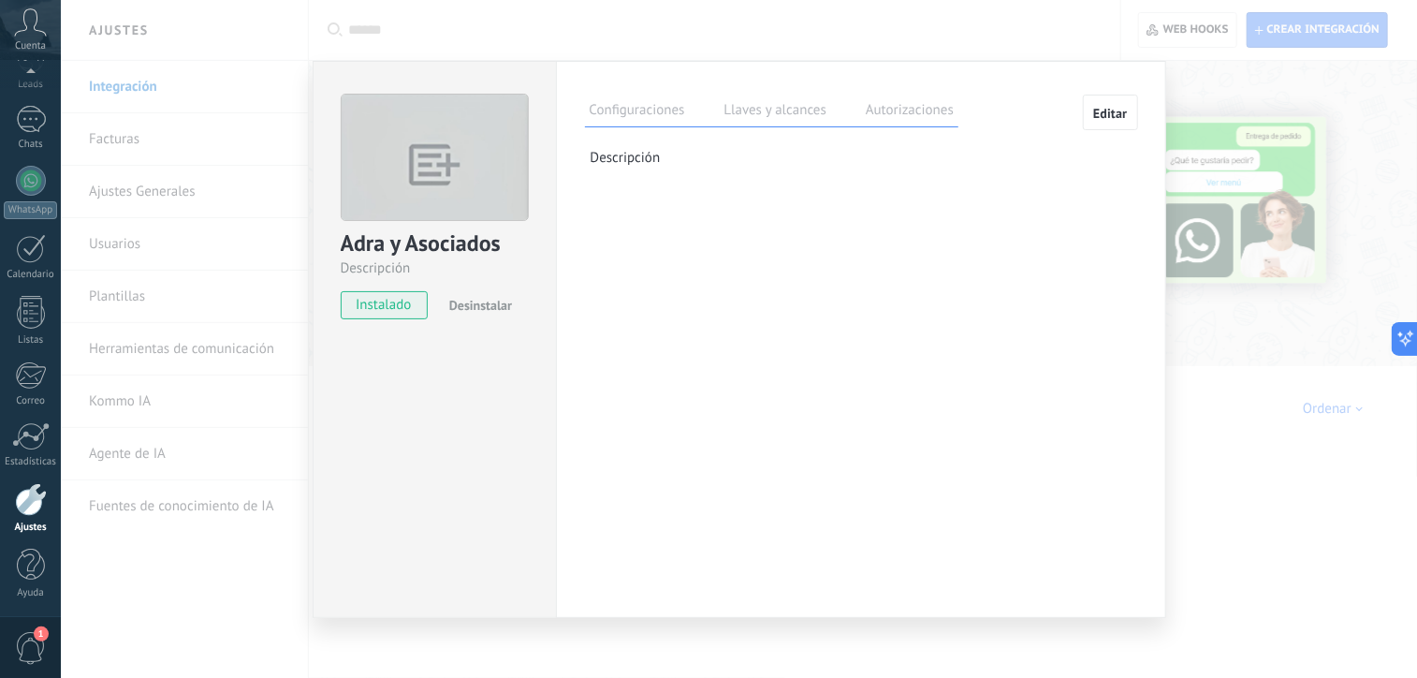
click at [757, 112] on label "Llaves y alcances" at bounding box center [775, 112] width 111 height 27
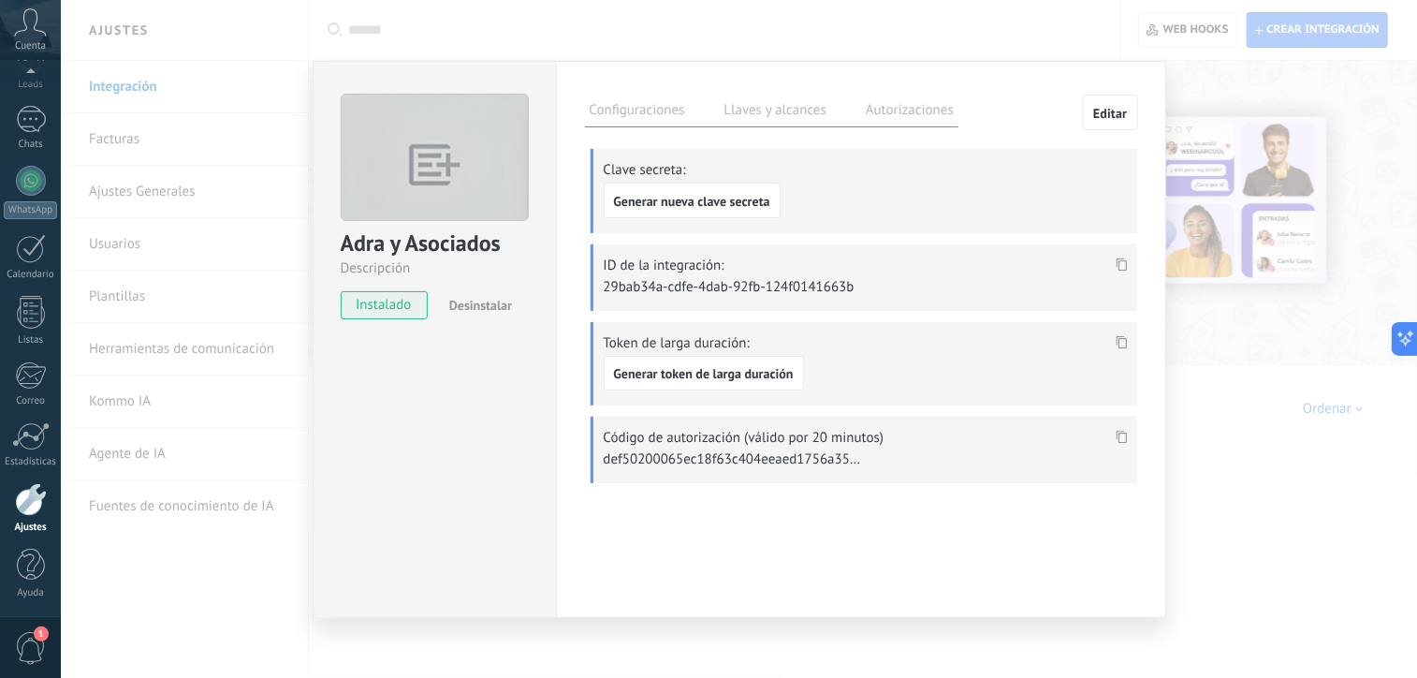
click at [903, 107] on label "Autorizaciones" at bounding box center [909, 112] width 97 height 27
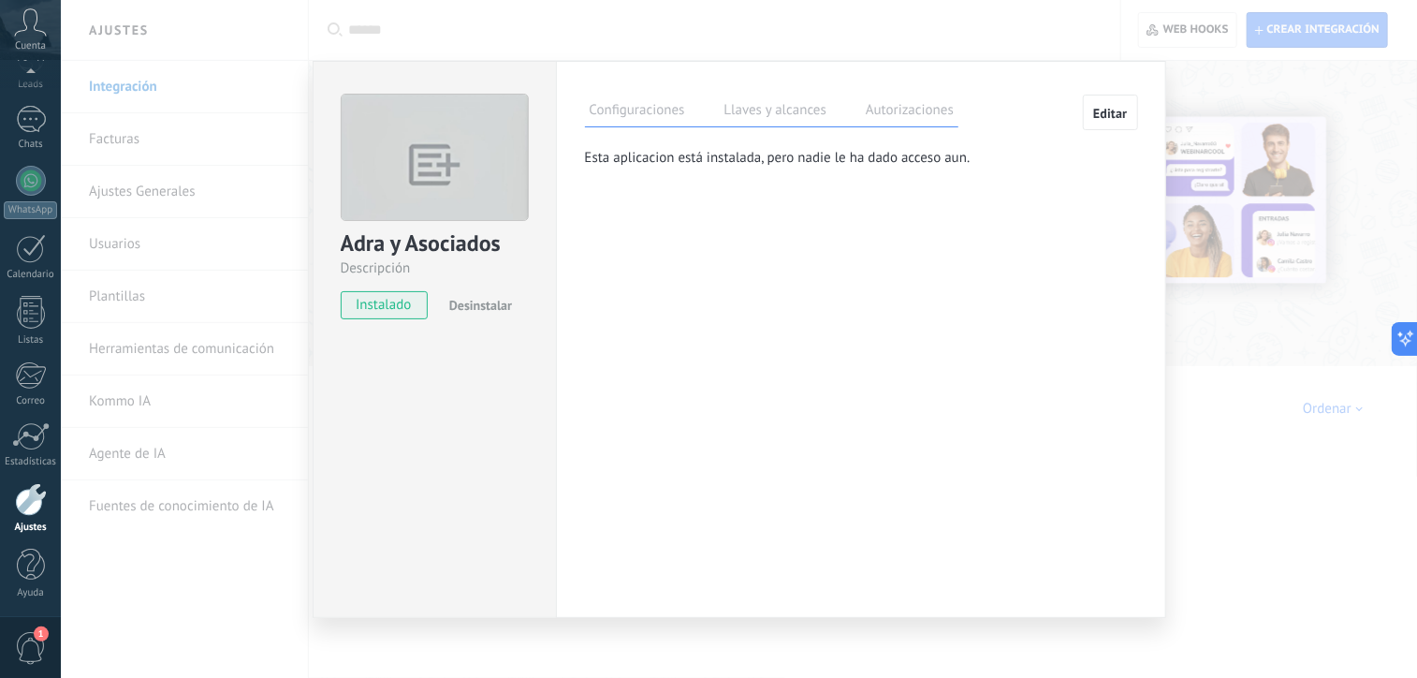
click at [820, 104] on label "Llaves y alcances" at bounding box center [775, 112] width 111 height 27
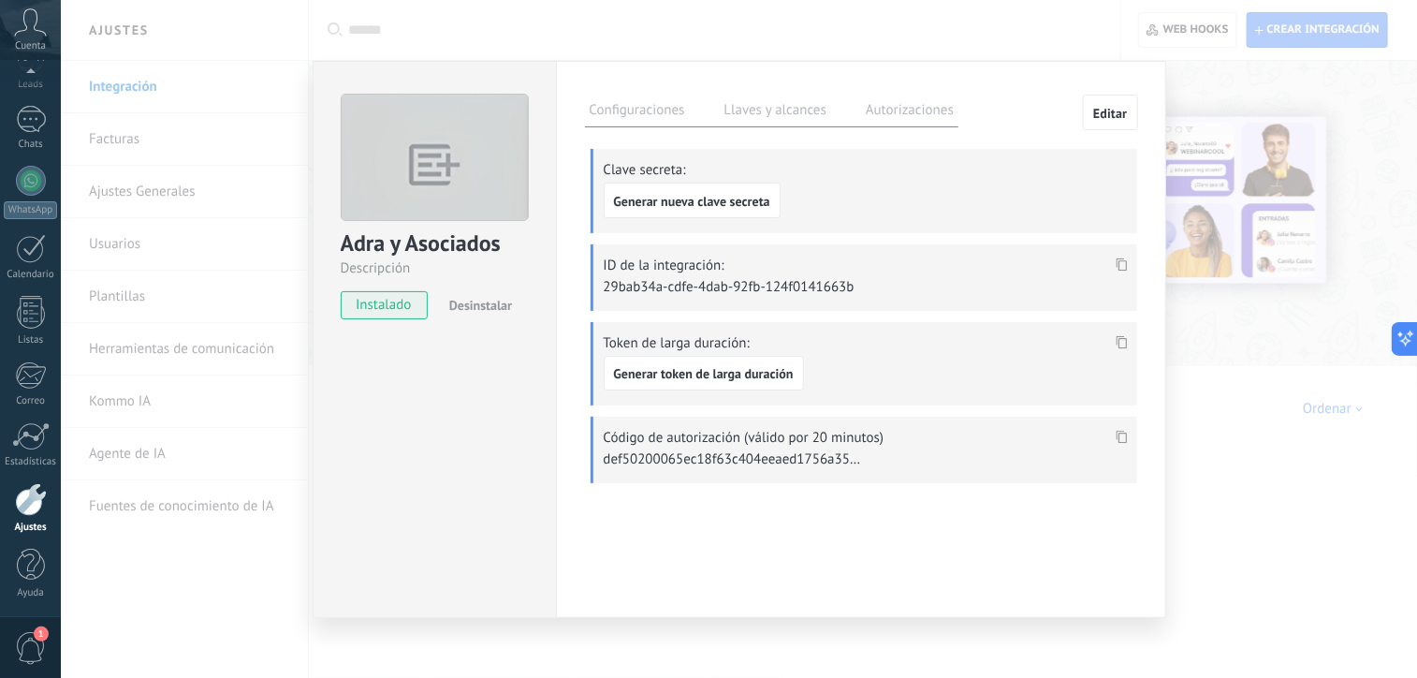
click at [843, 455] on p at bounding box center [735, 459] width 262 height 18
click at [715, 445] on div "Código de autorización (válido por 20 minutos)" at bounding box center [864, 450] width 547 height 66
click at [1118, 431] on use at bounding box center [1121, 437] width 11 height 13
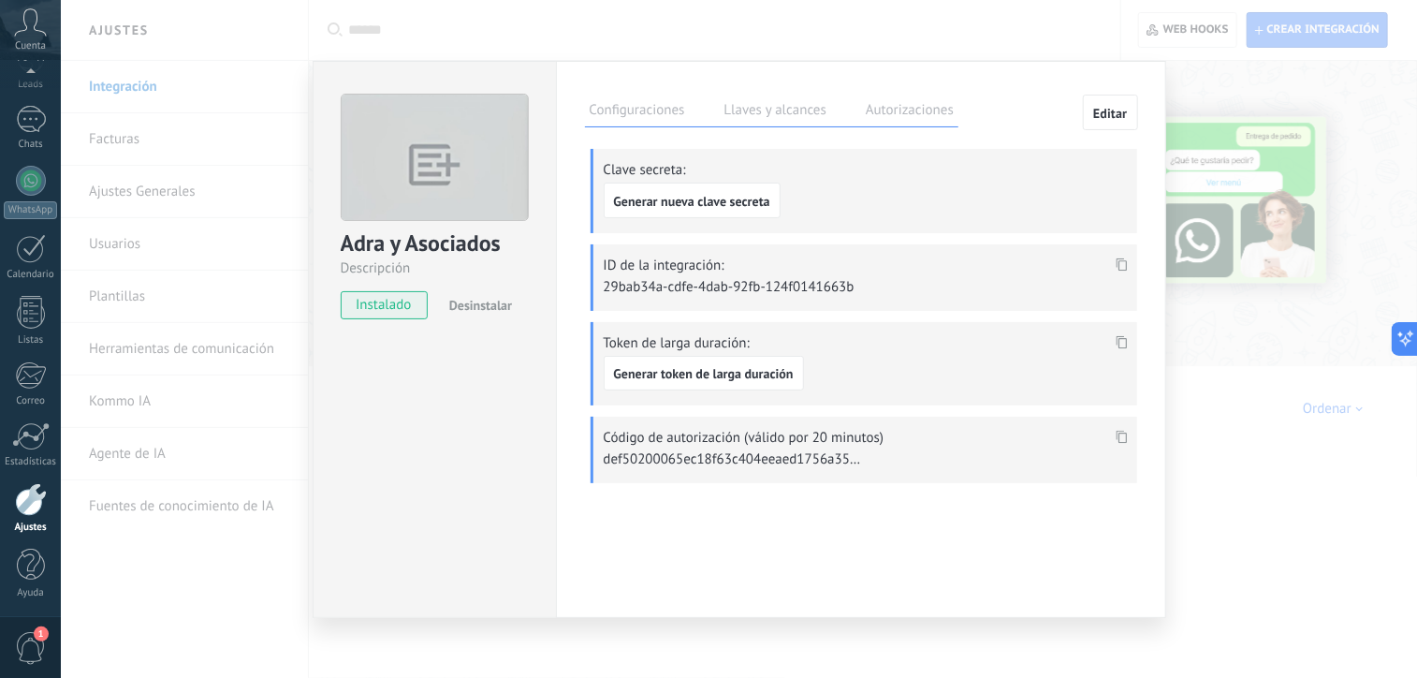
click at [1119, 434] on icon at bounding box center [1121, 437] width 11 height 13
click at [492, 314] on button "Desinstalar" at bounding box center [477, 305] width 70 height 28
click at [495, 306] on span "Desinstalar" at bounding box center [480, 305] width 63 height 17
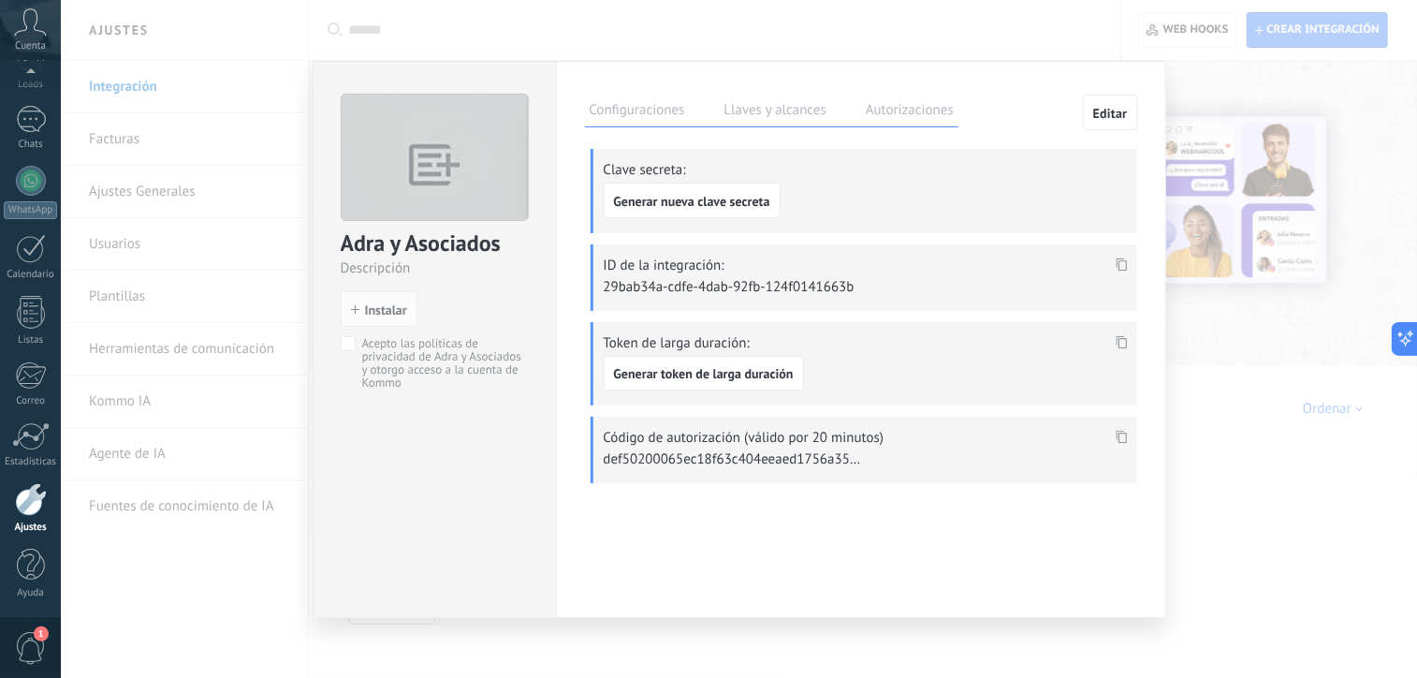
click at [1178, 104] on div "Adra y Asociados Descripción install Instalar Acepto las políticas de privacida…" at bounding box center [739, 339] width 1357 height 678
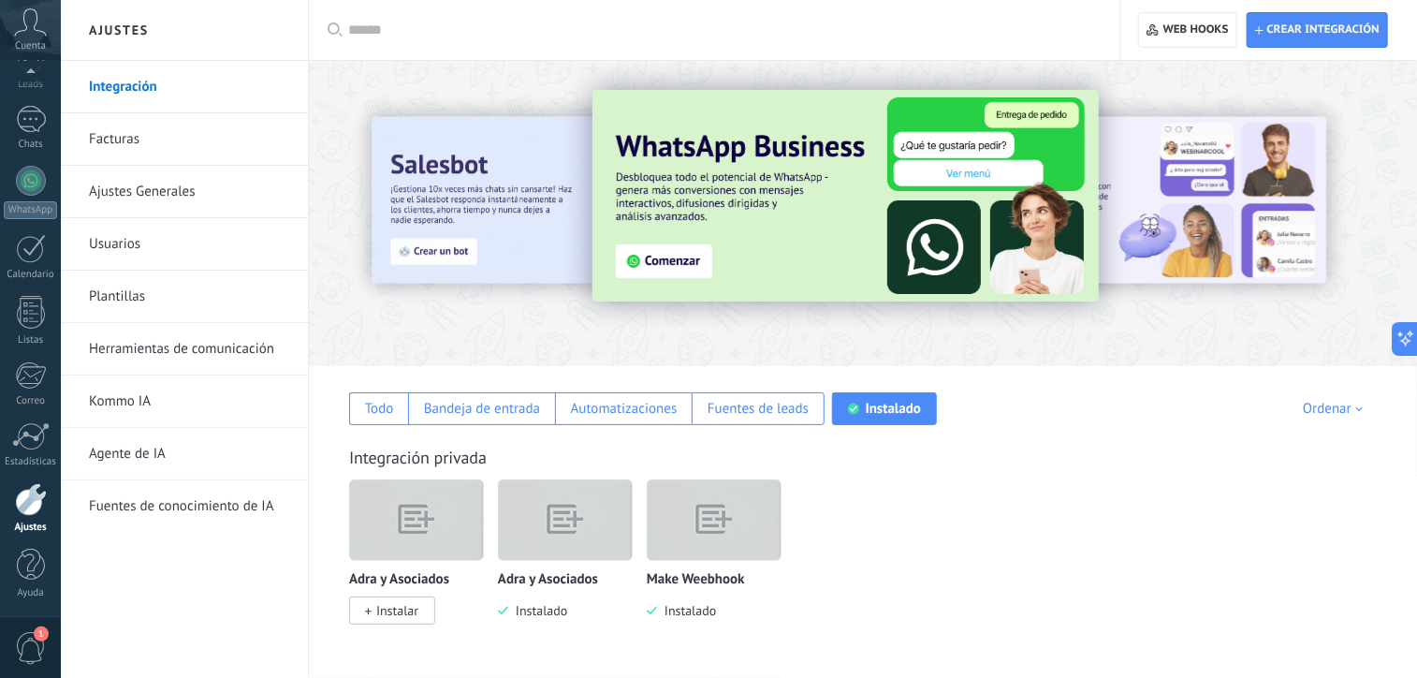
click at [550, 612] on span "Instalado" at bounding box center [537, 610] width 59 height 17
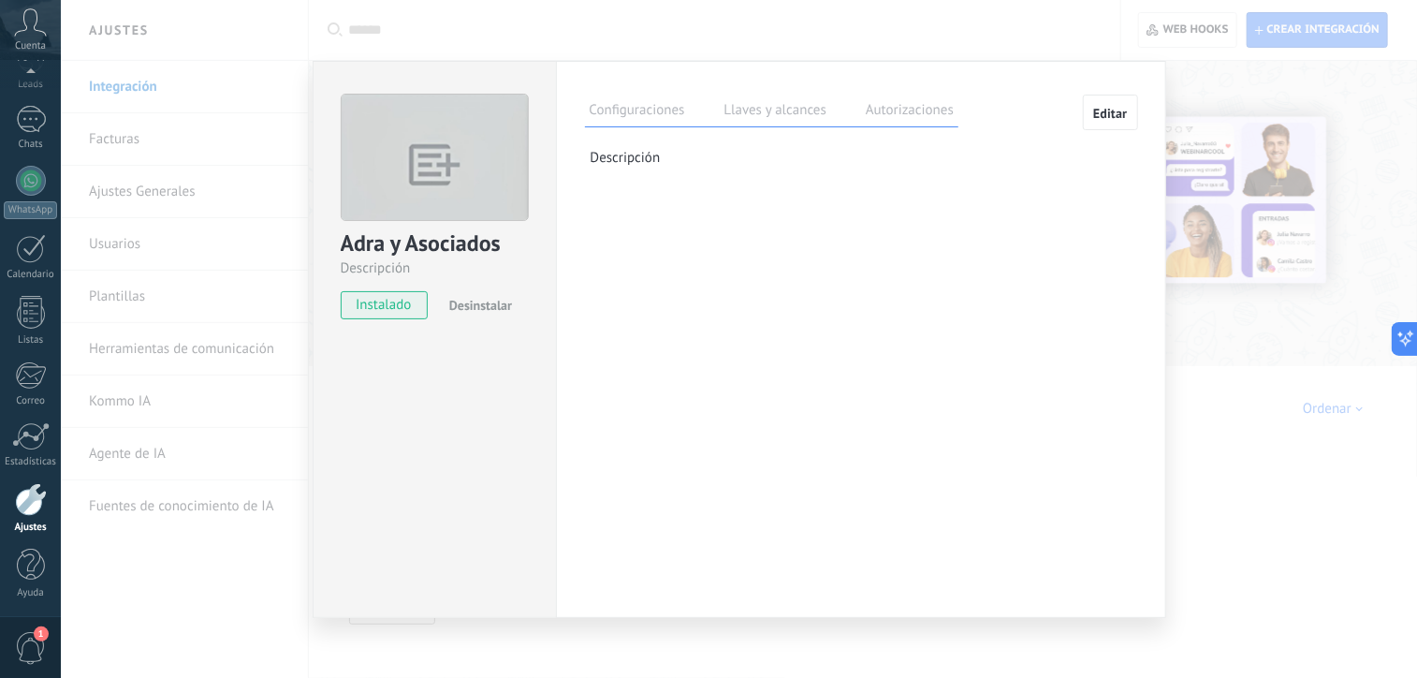
click at [482, 314] on button "Desinstalar" at bounding box center [477, 305] width 70 height 28
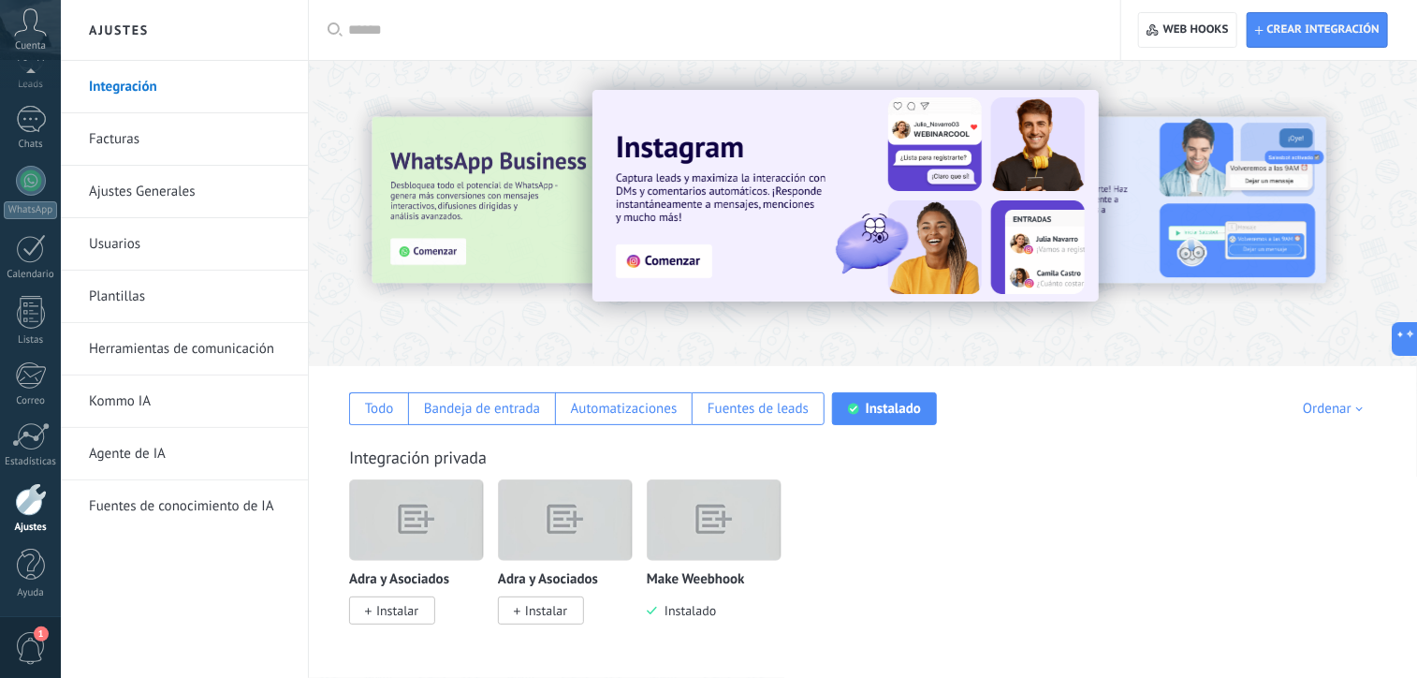
click at [707, 610] on span "Instalado" at bounding box center [686, 610] width 59 height 17
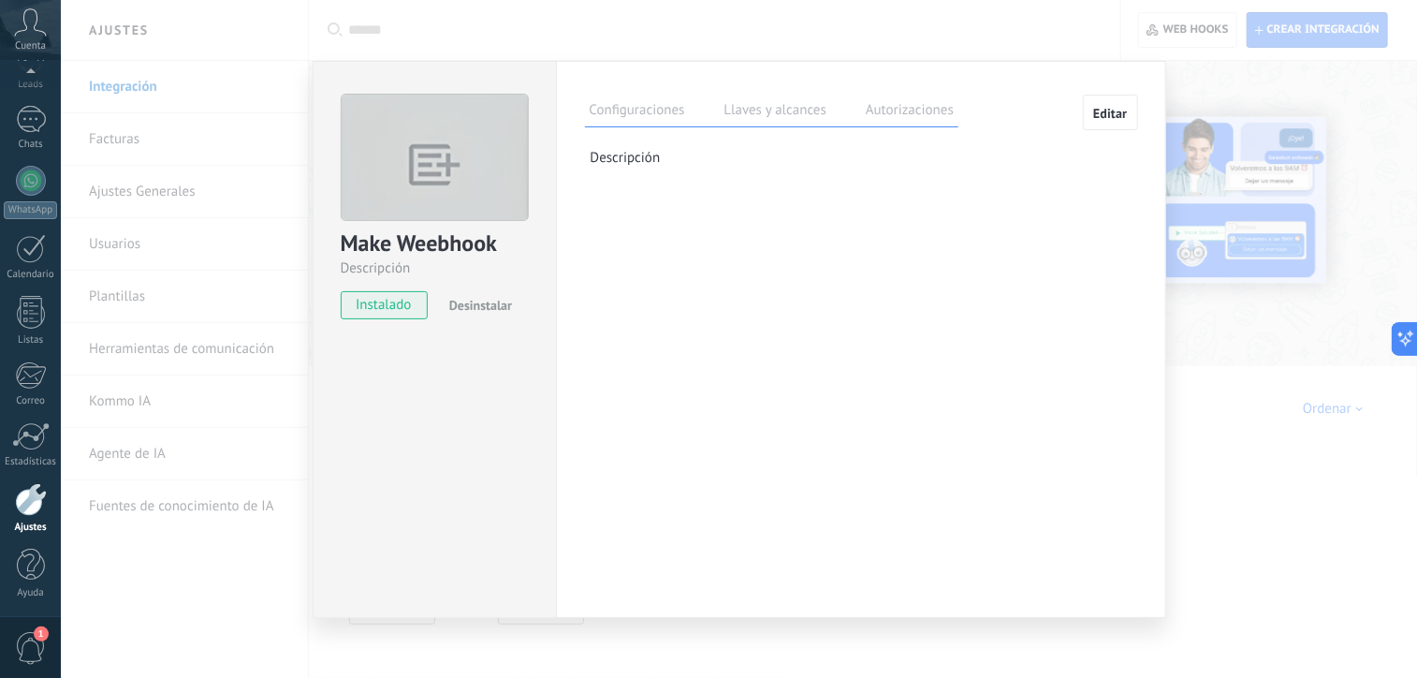
click at [402, 299] on span "instalado" at bounding box center [384, 305] width 85 height 28
click at [444, 299] on button "Desinstalar" at bounding box center [477, 305] width 70 height 28
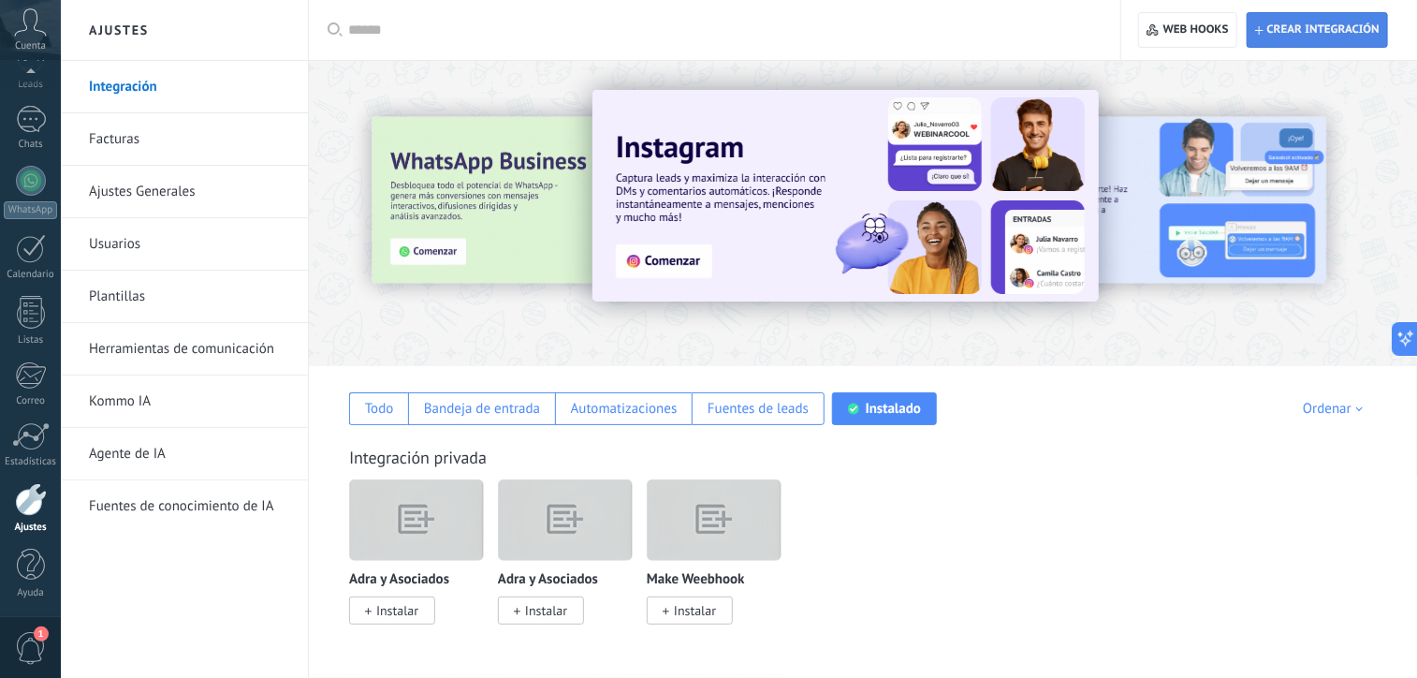
click at [1296, 19] on span "Crear integración" at bounding box center [1318, 30] width 125 height 34
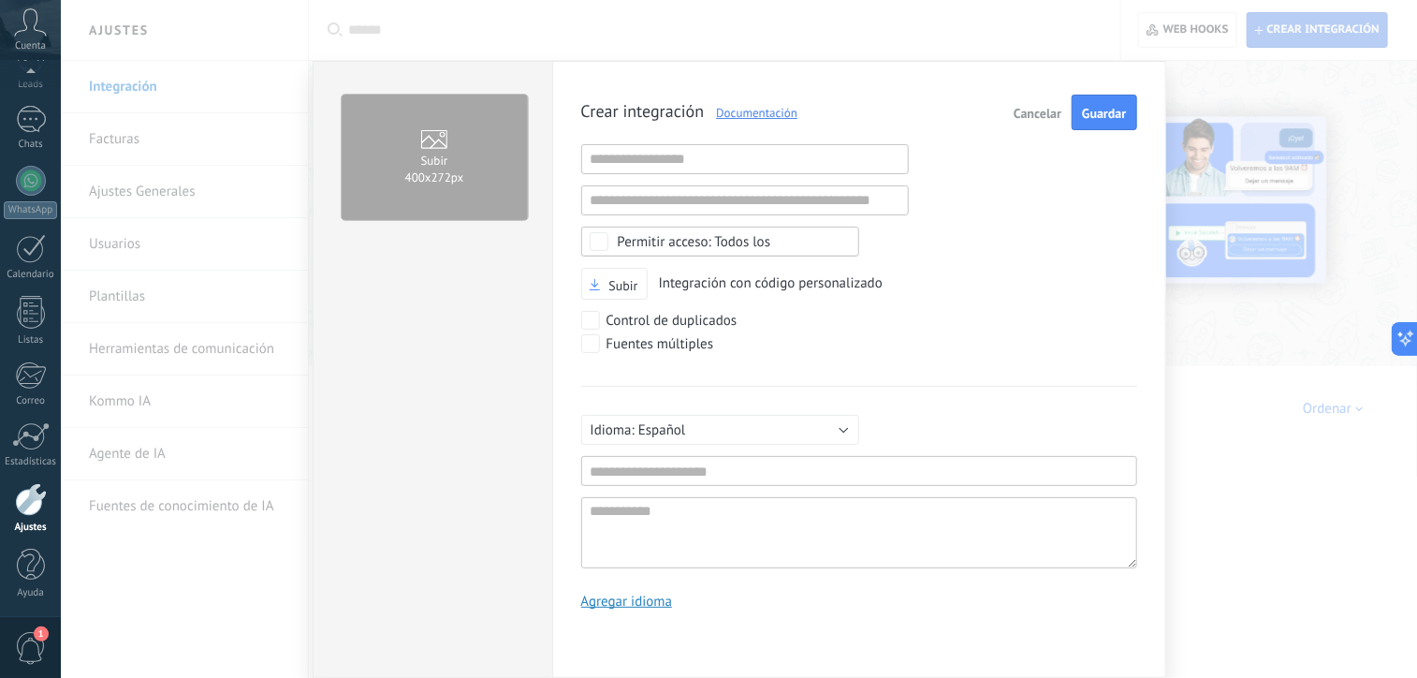
scroll to position [18, 0]
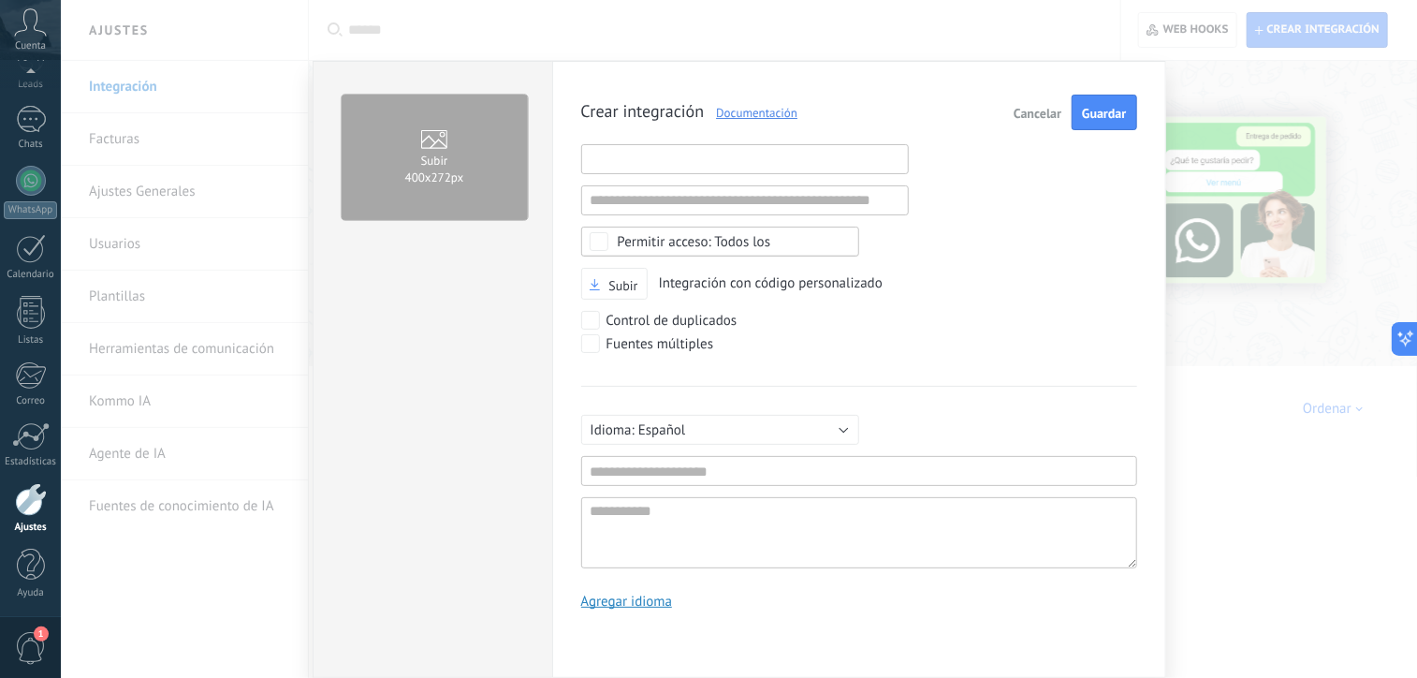
click at [777, 152] on input "text" at bounding box center [745, 159] width 328 height 30
click at [698, 217] on div "Crear integración Documentación Cancelar Guardar URL inválida URL inválida Ning…" at bounding box center [859, 359] width 556 height 529
click at [699, 207] on input "text" at bounding box center [745, 200] width 328 height 30
click at [906, 281] on div "Subir Integración con código personalizado" at bounding box center [859, 284] width 556 height 33
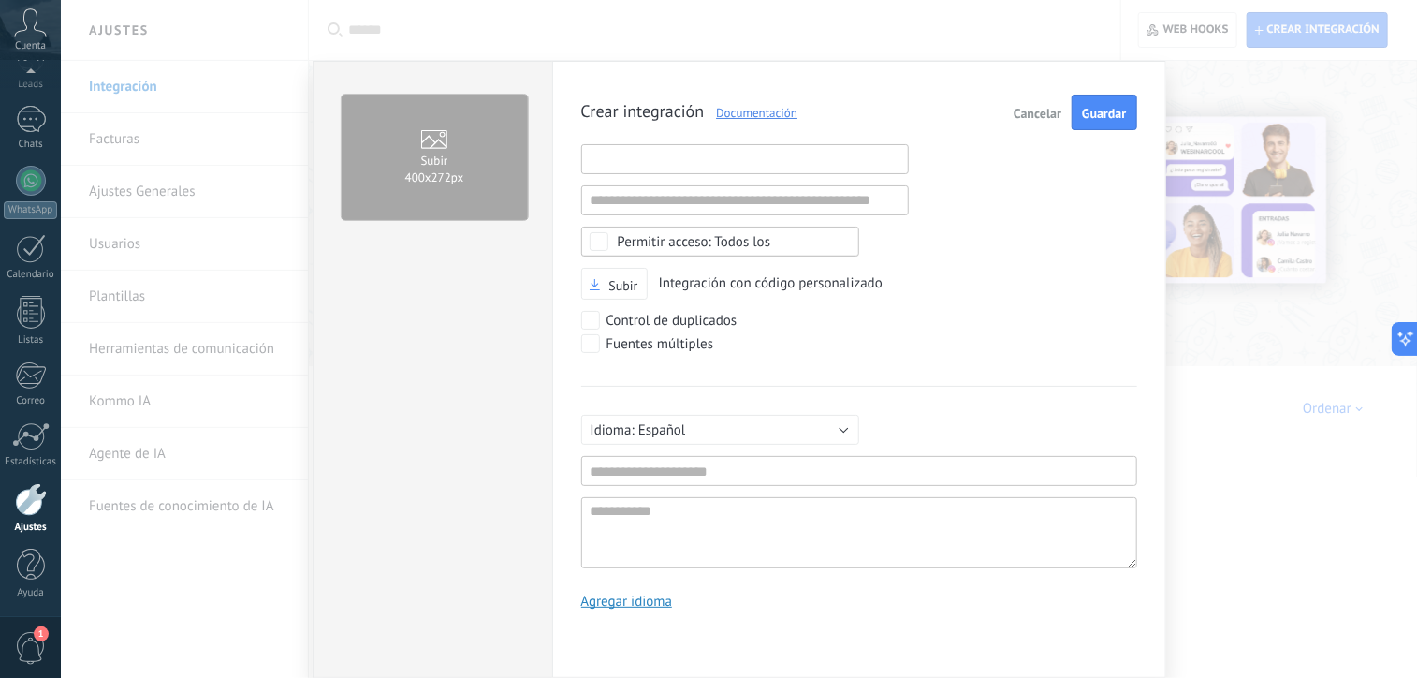
click at [712, 149] on input "text" at bounding box center [745, 159] width 328 height 30
paste input "**********"
type input "**********"
click at [605, 469] on input "text" at bounding box center [859, 471] width 556 height 30
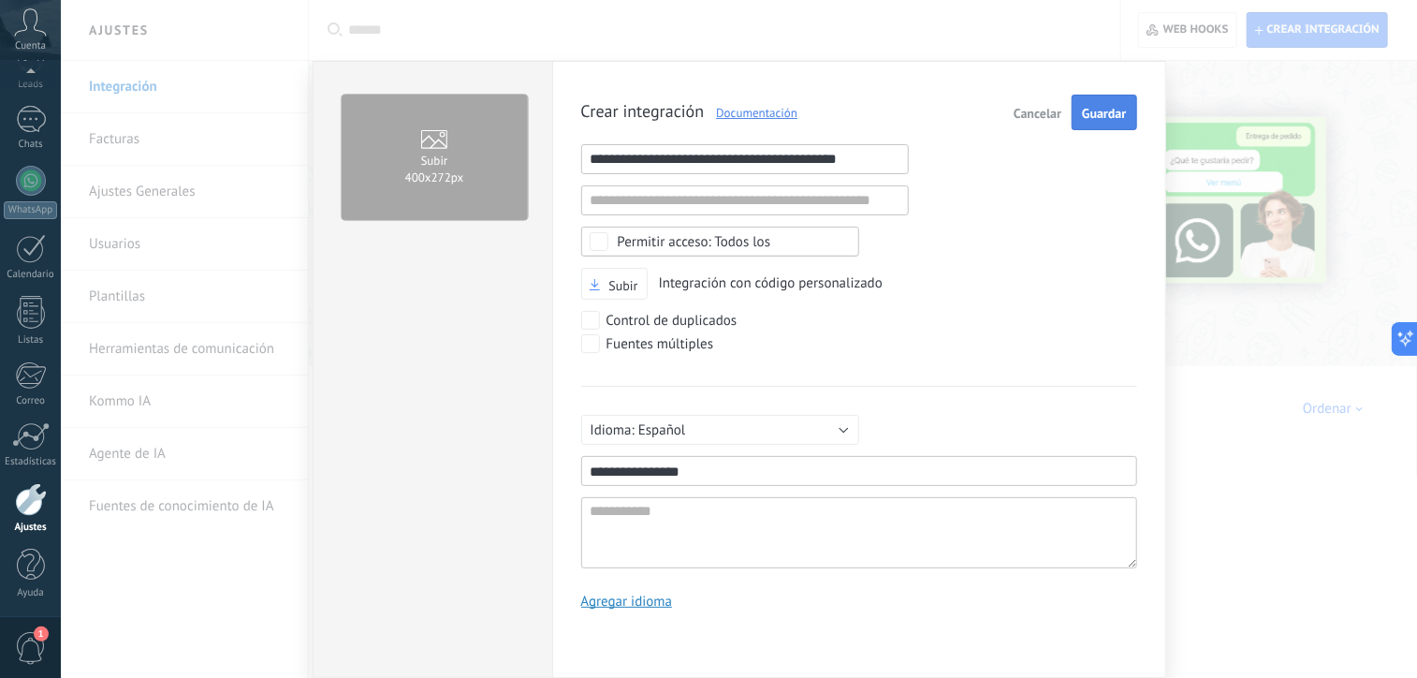
type input "**********"
click at [1119, 116] on span "Guardar" at bounding box center [1104, 113] width 44 height 13
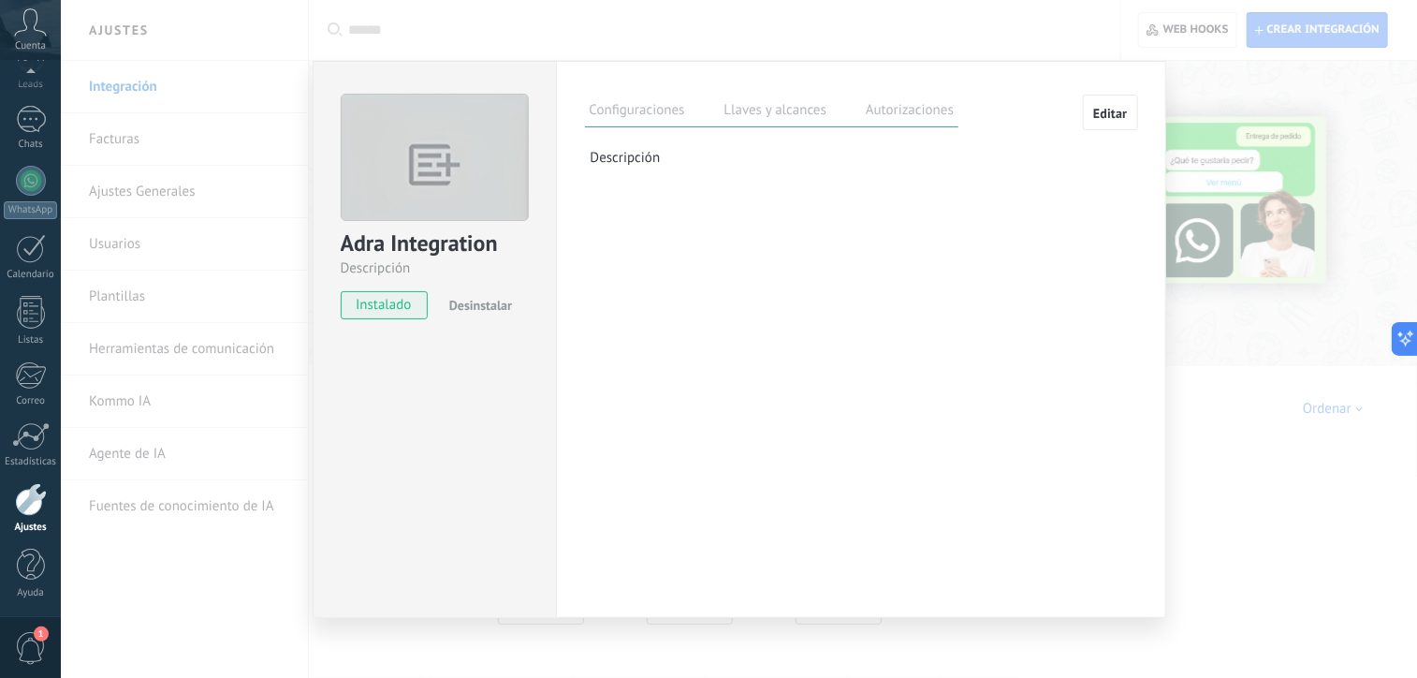
click at [764, 110] on label "Llaves y alcances" at bounding box center [775, 112] width 111 height 27
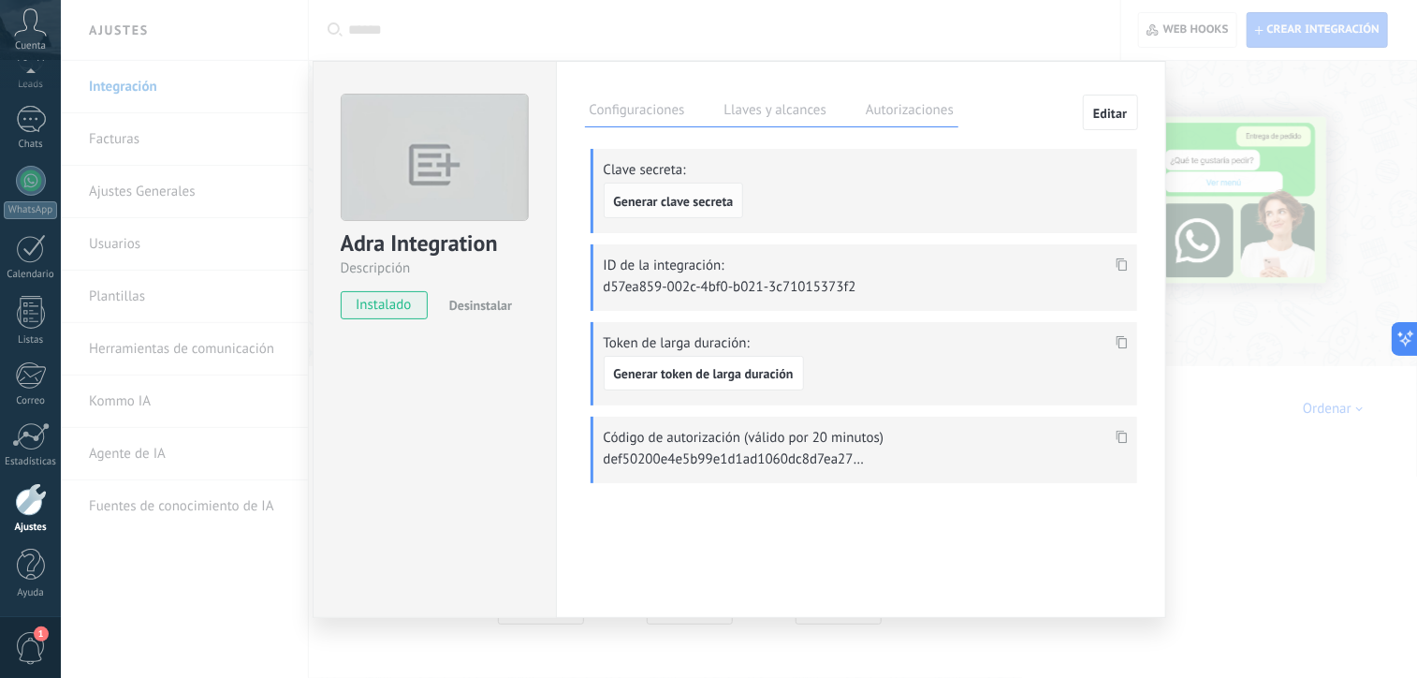
click at [658, 201] on span "Generar clave secreta" at bounding box center [674, 201] width 120 height 13
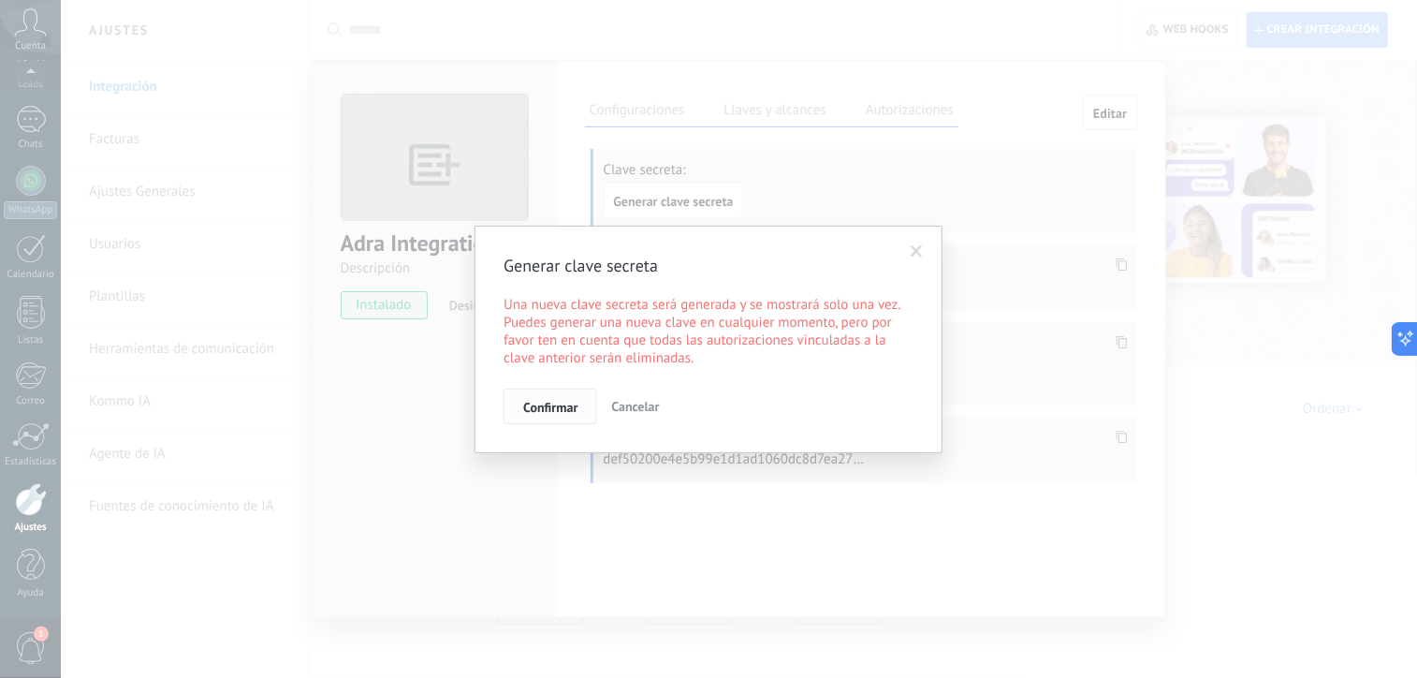
click at [532, 412] on span "Confirmar" at bounding box center [550, 407] width 54 height 13
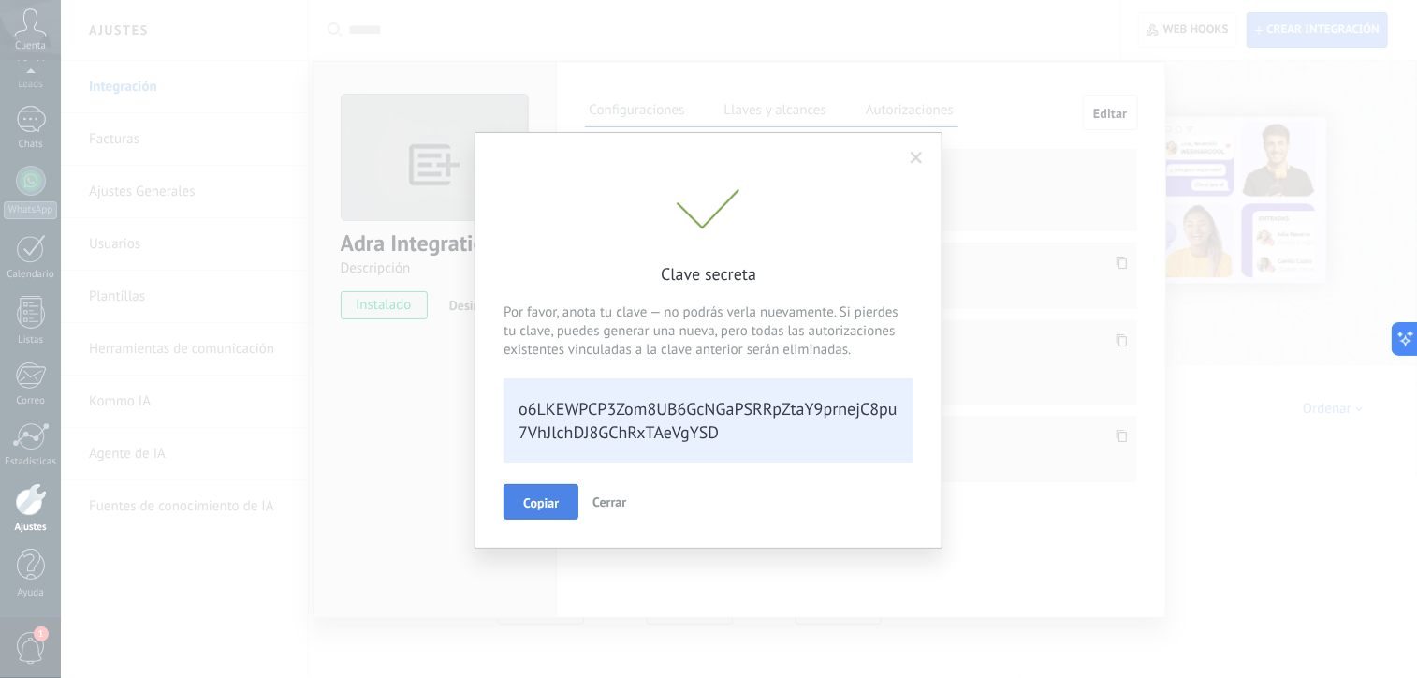
click at [551, 496] on span "Copiar" at bounding box center [541, 502] width 36 height 13
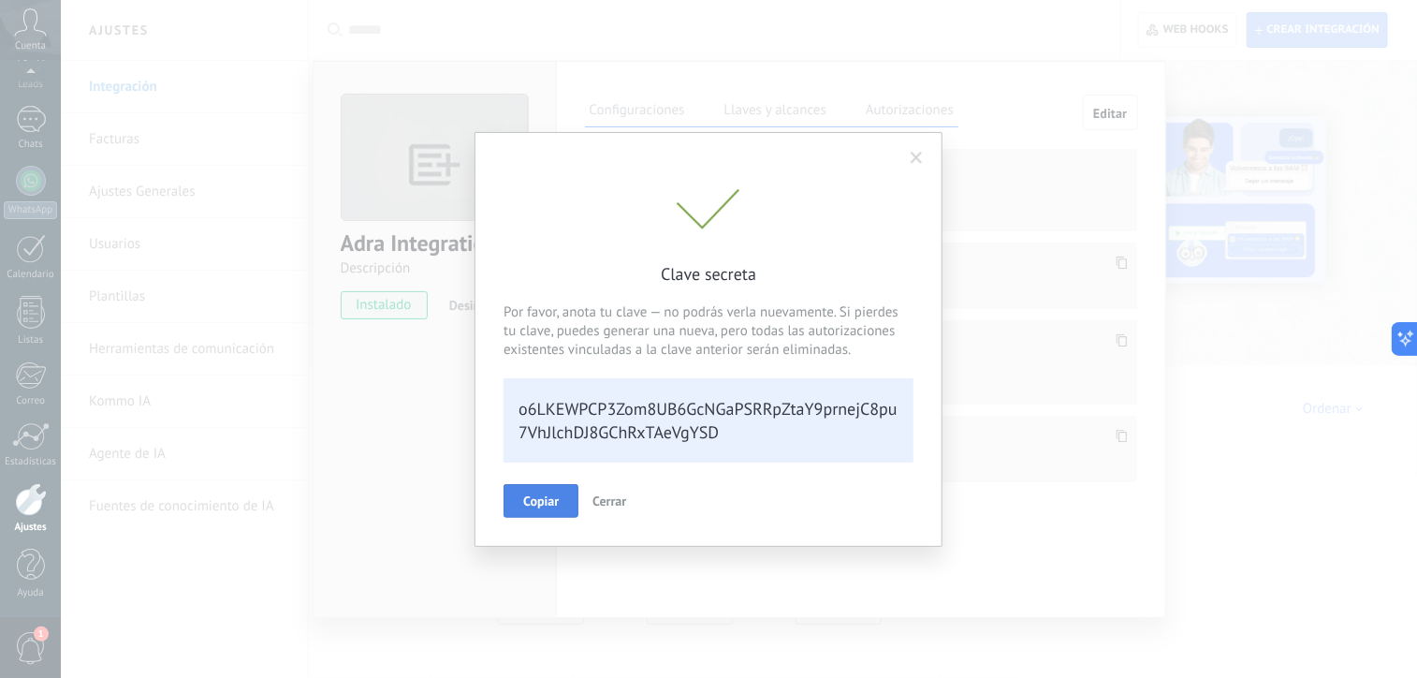
click at [603, 502] on span "Cerrar" at bounding box center [610, 500] width 34 height 17
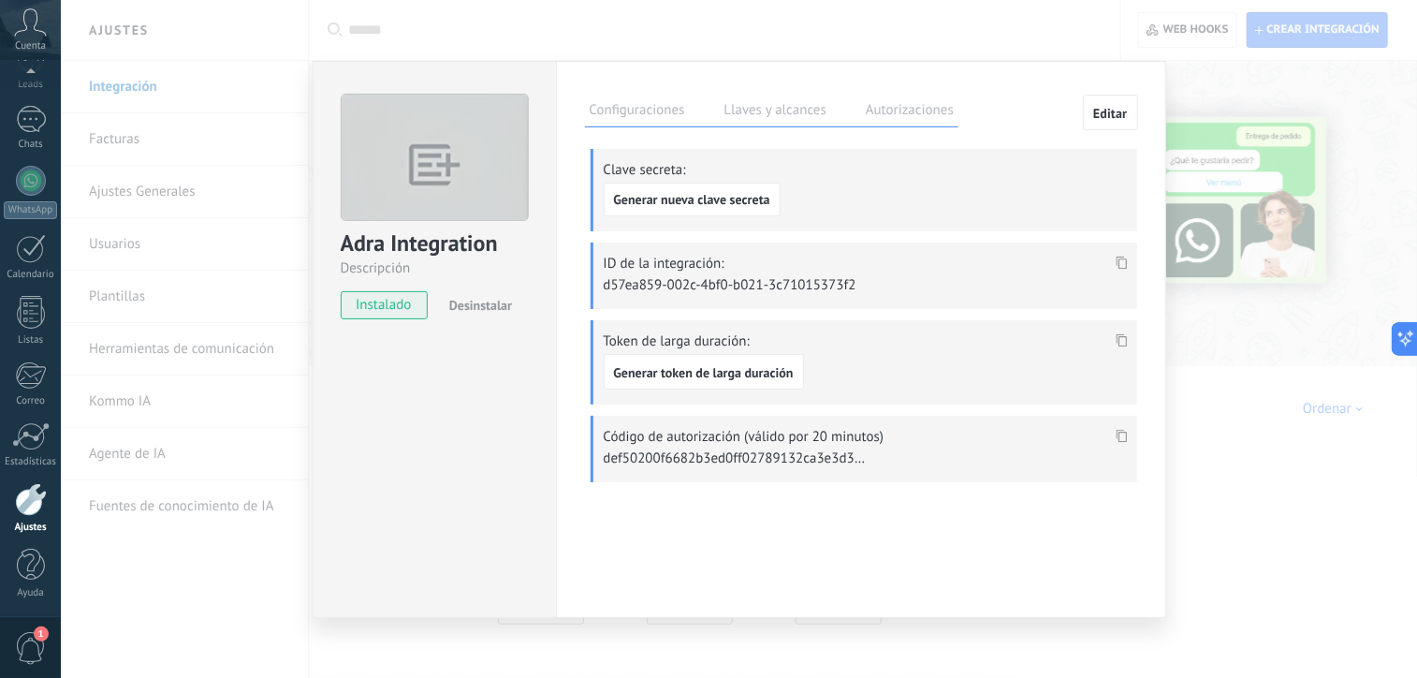
click at [1124, 257] on div at bounding box center [1122, 263] width 22 height 27
click at [1120, 259] on icon at bounding box center [1121, 263] width 11 height 13
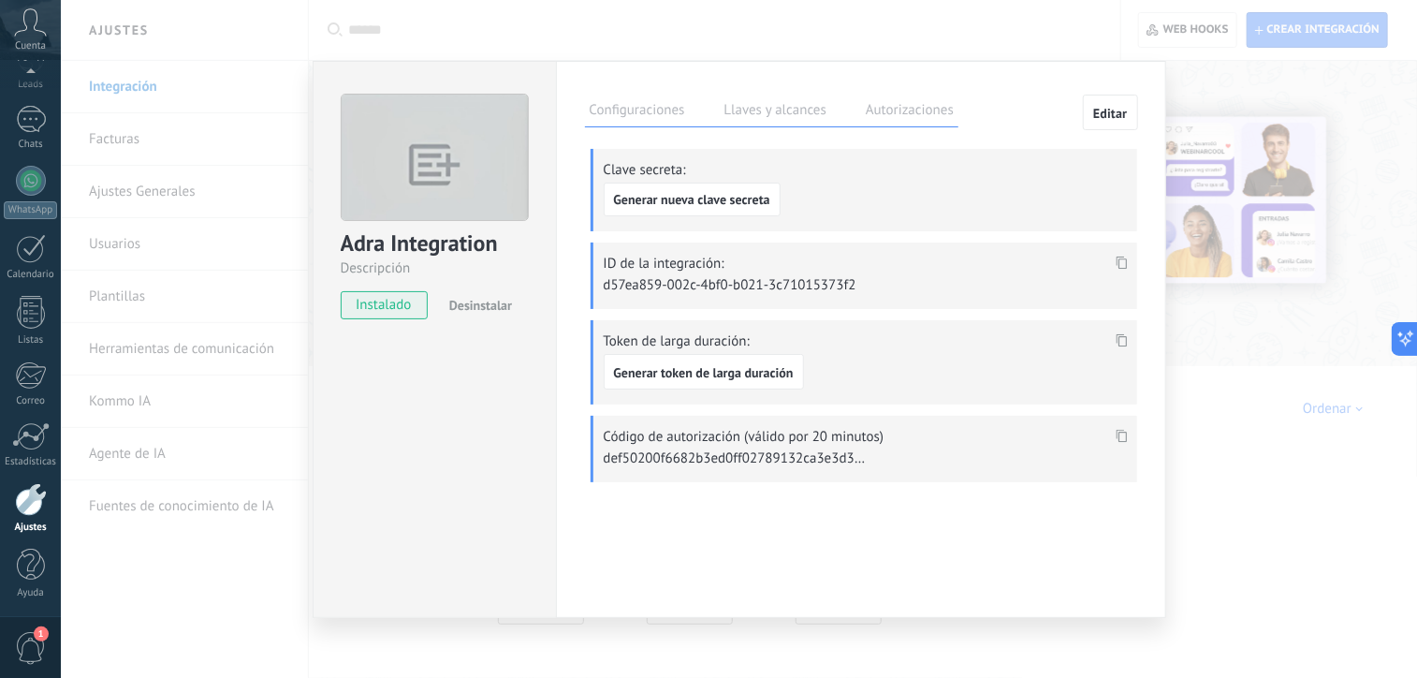
click at [1130, 433] on div "Código de autorización (válido por 20 minutos)" at bounding box center [864, 449] width 547 height 66
click at [1124, 437] on use at bounding box center [1121, 435] width 11 height 13
click at [1118, 267] on use at bounding box center [1121, 263] width 11 height 13
click at [1116, 263] on icon at bounding box center [1121, 263] width 11 height 13
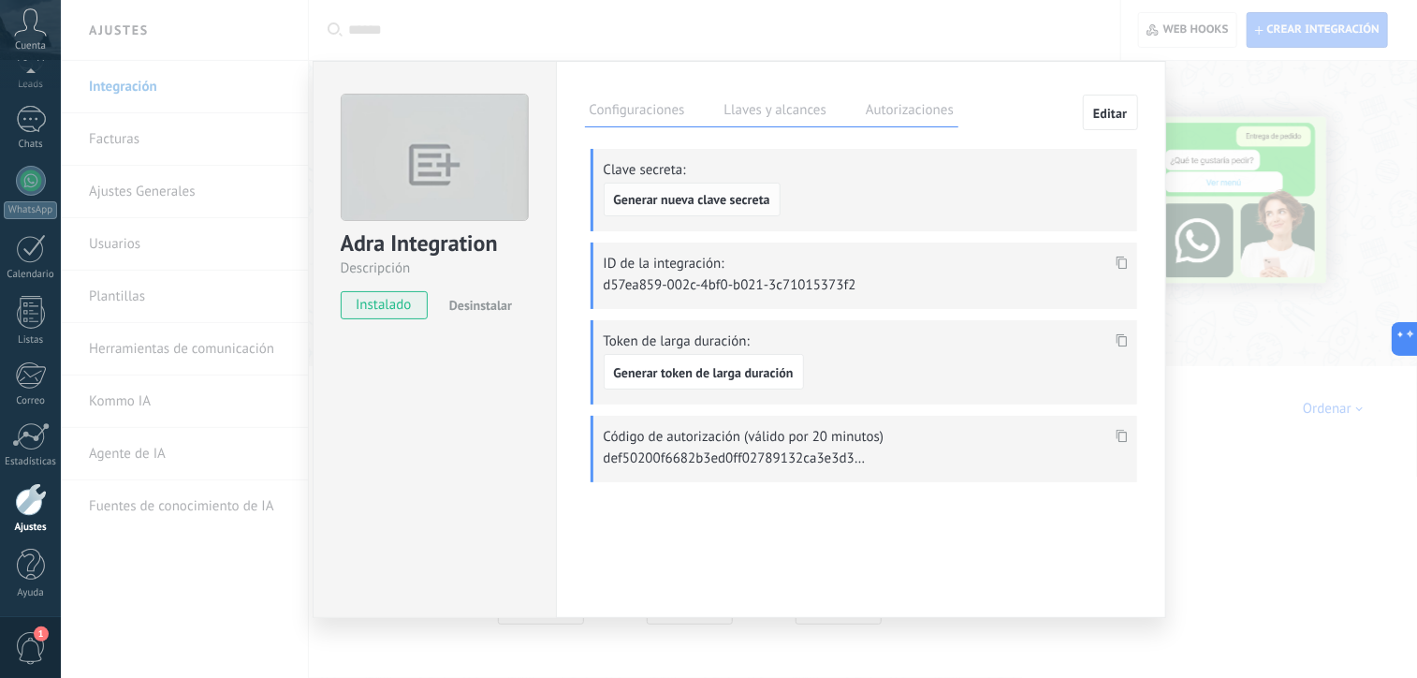
click at [682, 203] on button "Generar nueva clave secreta" at bounding box center [692, 200] width 177 height 34
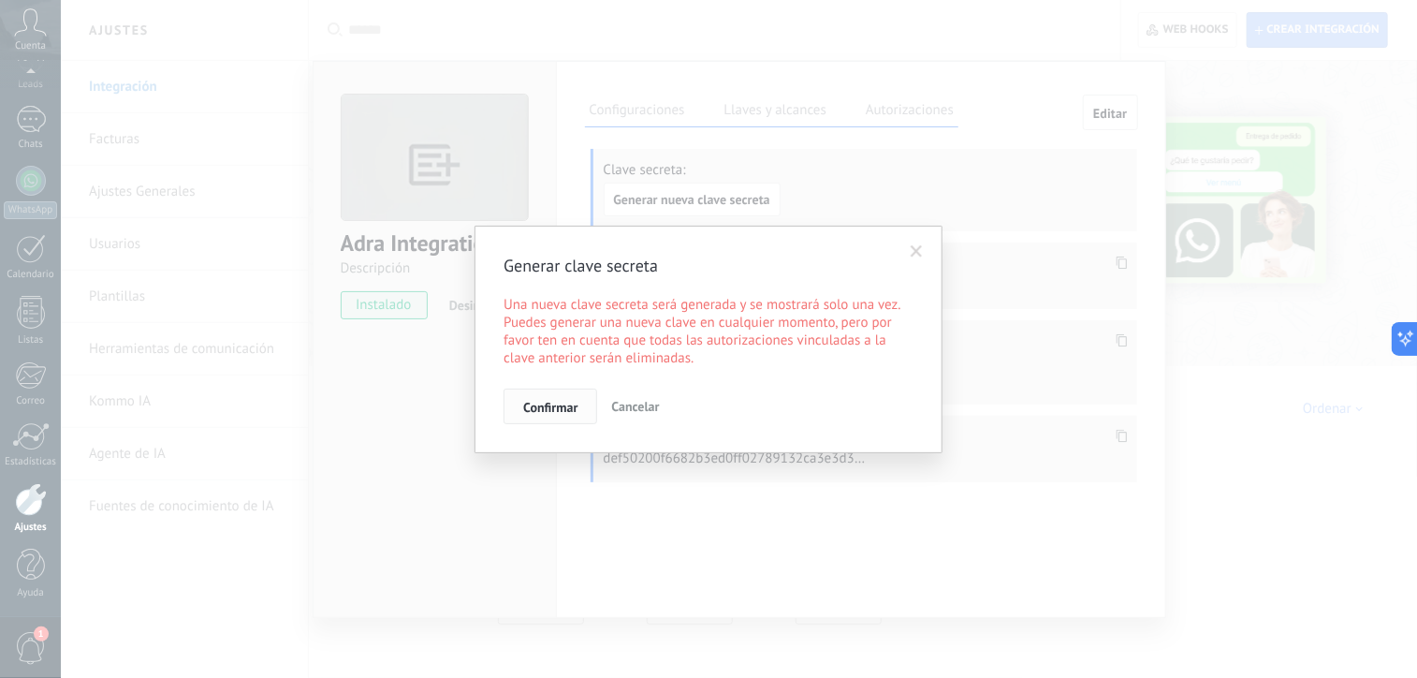
click at [539, 404] on span "Confirmar" at bounding box center [550, 407] width 54 height 13
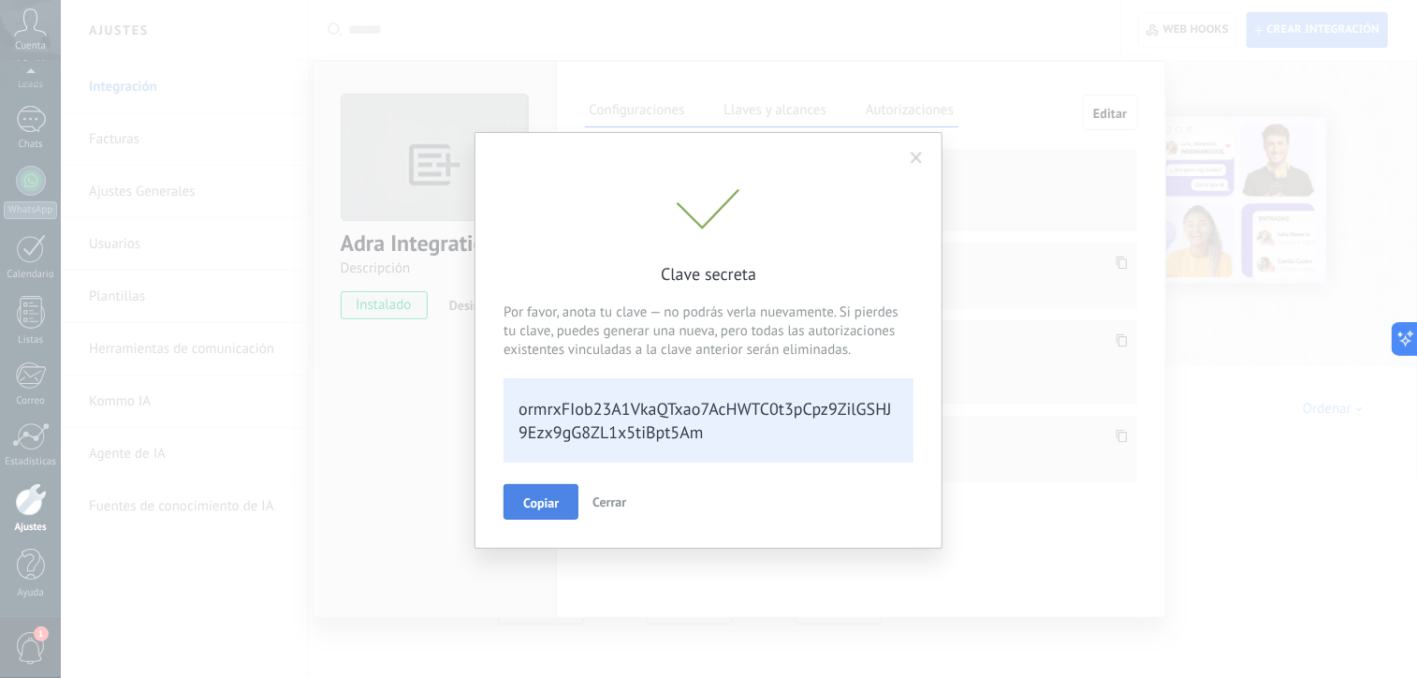
click at [541, 491] on button "Copiar" at bounding box center [541, 502] width 75 height 36
drag, startPoint x: 541, startPoint y: 491, endPoint x: 562, endPoint y: 506, distance: 25.5
click at [562, 506] on button "Сopiado" at bounding box center [546, 501] width 85 height 34
drag, startPoint x: 562, startPoint y: 506, endPoint x: 618, endPoint y: 503, distance: 56.2
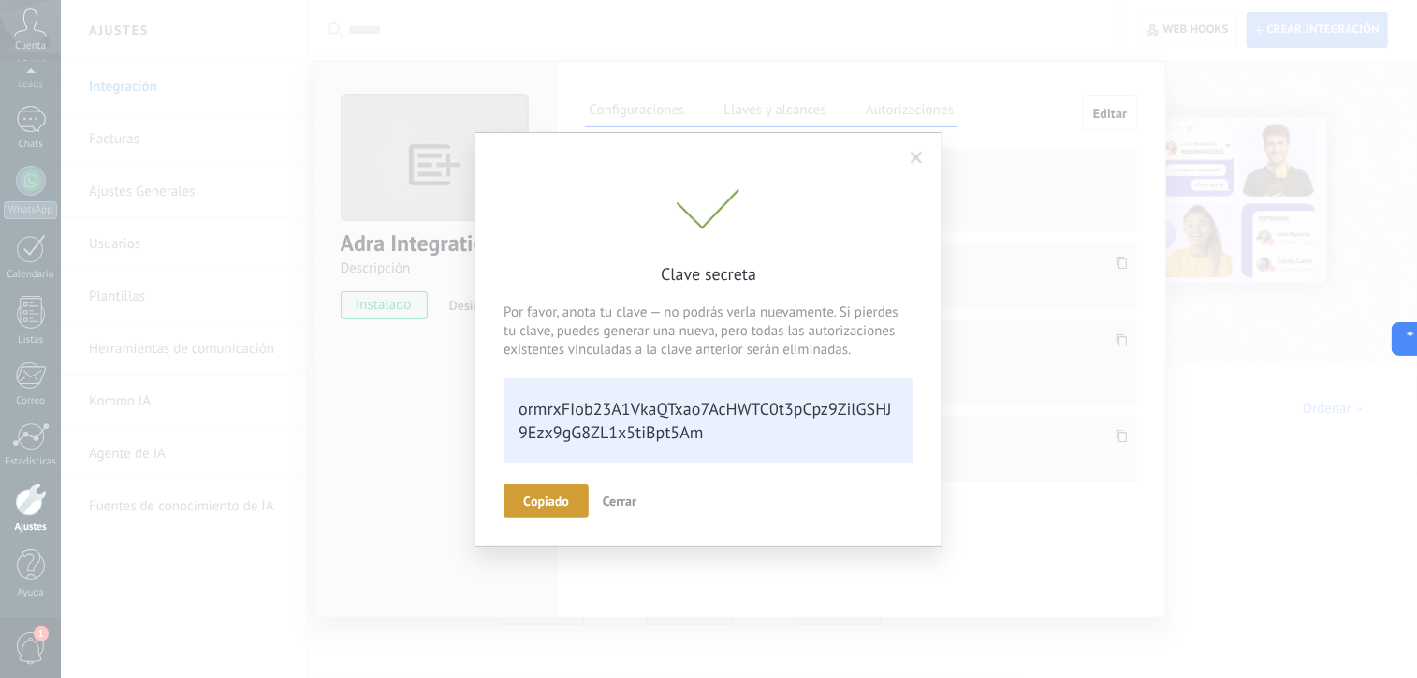
click at [618, 503] on span "Cerrar" at bounding box center [620, 500] width 34 height 17
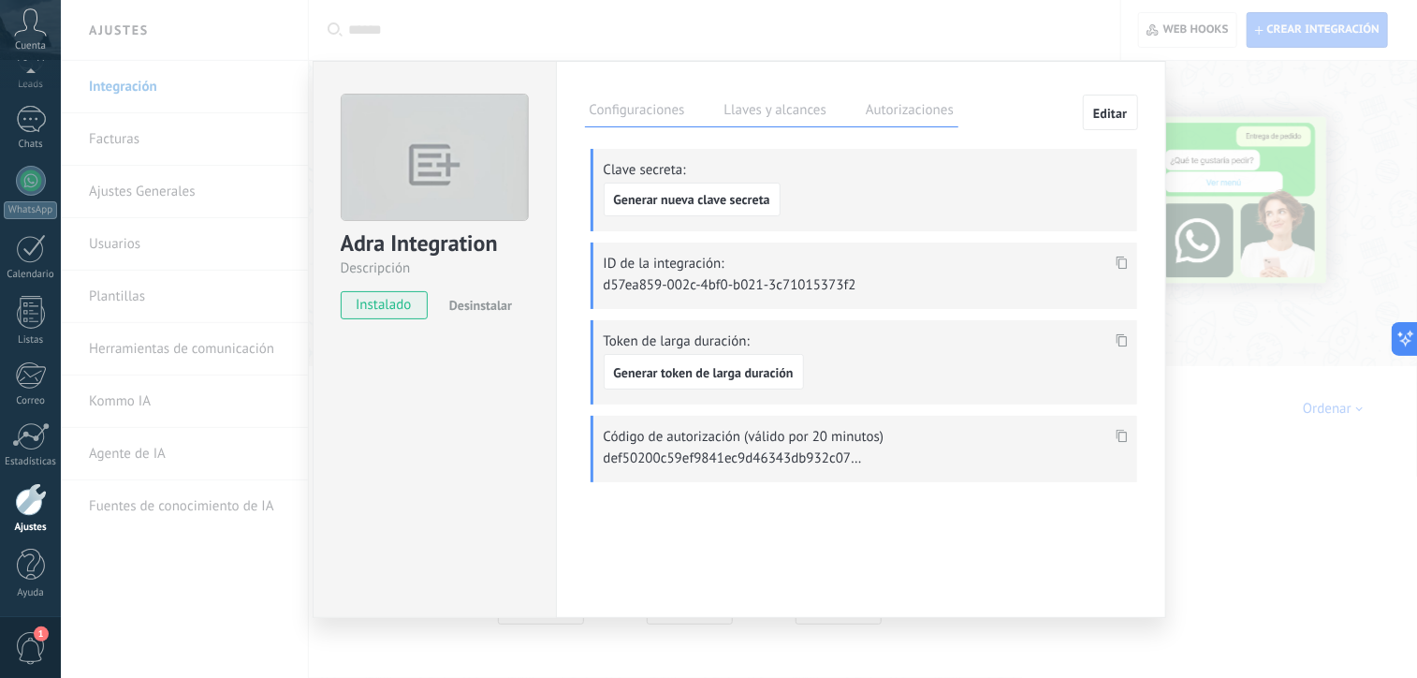
click at [1121, 263] on icon at bounding box center [1121, 263] width 11 height 13
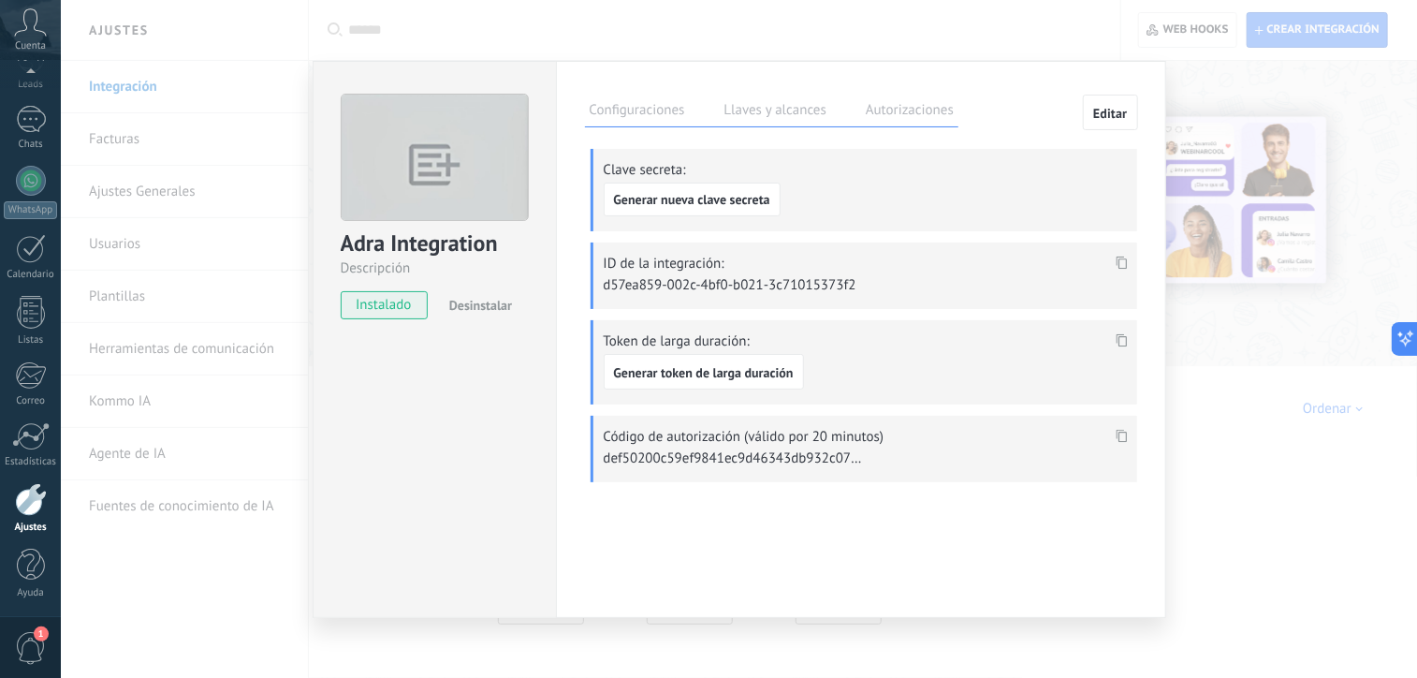
click at [828, 54] on div "Adra Integration Descripción instalado Desinstalar Configuraciones Llaves y alc…" at bounding box center [739, 339] width 1357 height 678
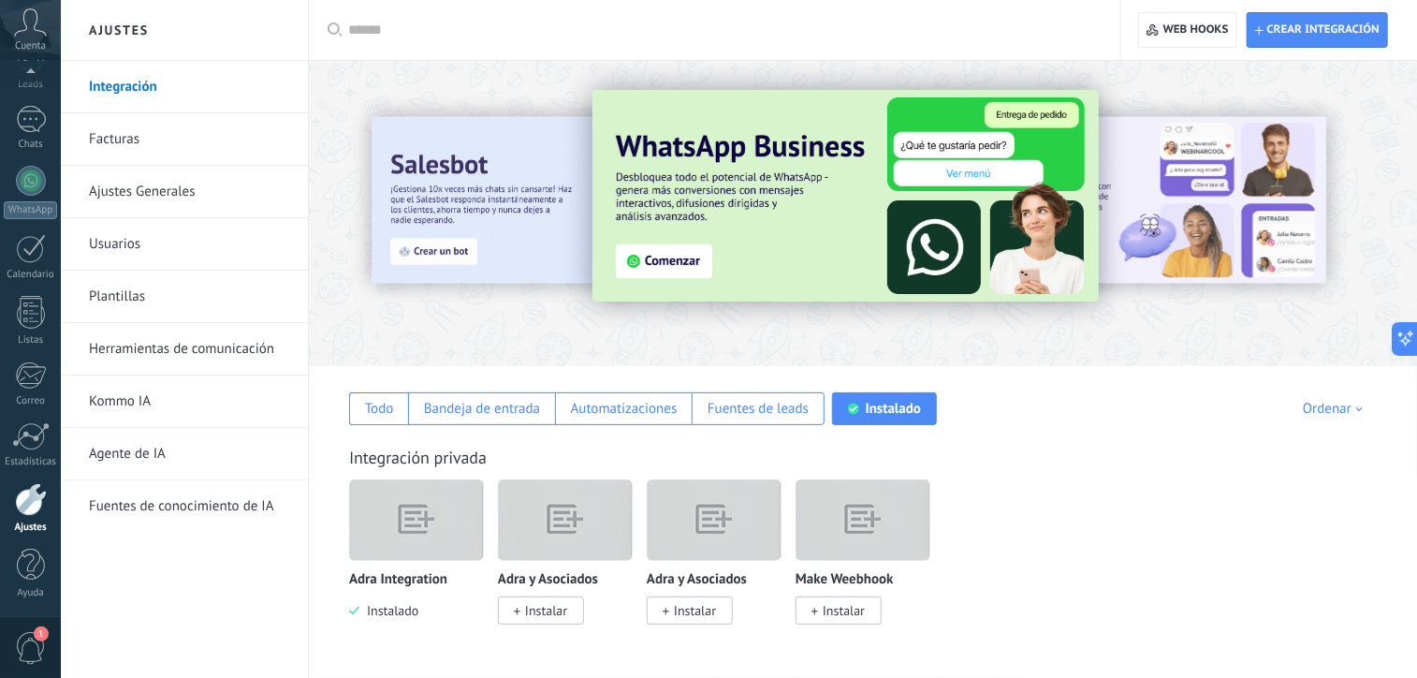
click at [12, 507] on link "Ajustes" at bounding box center [30, 508] width 61 height 51
click at [34, 507] on div at bounding box center [31, 499] width 32 height 33
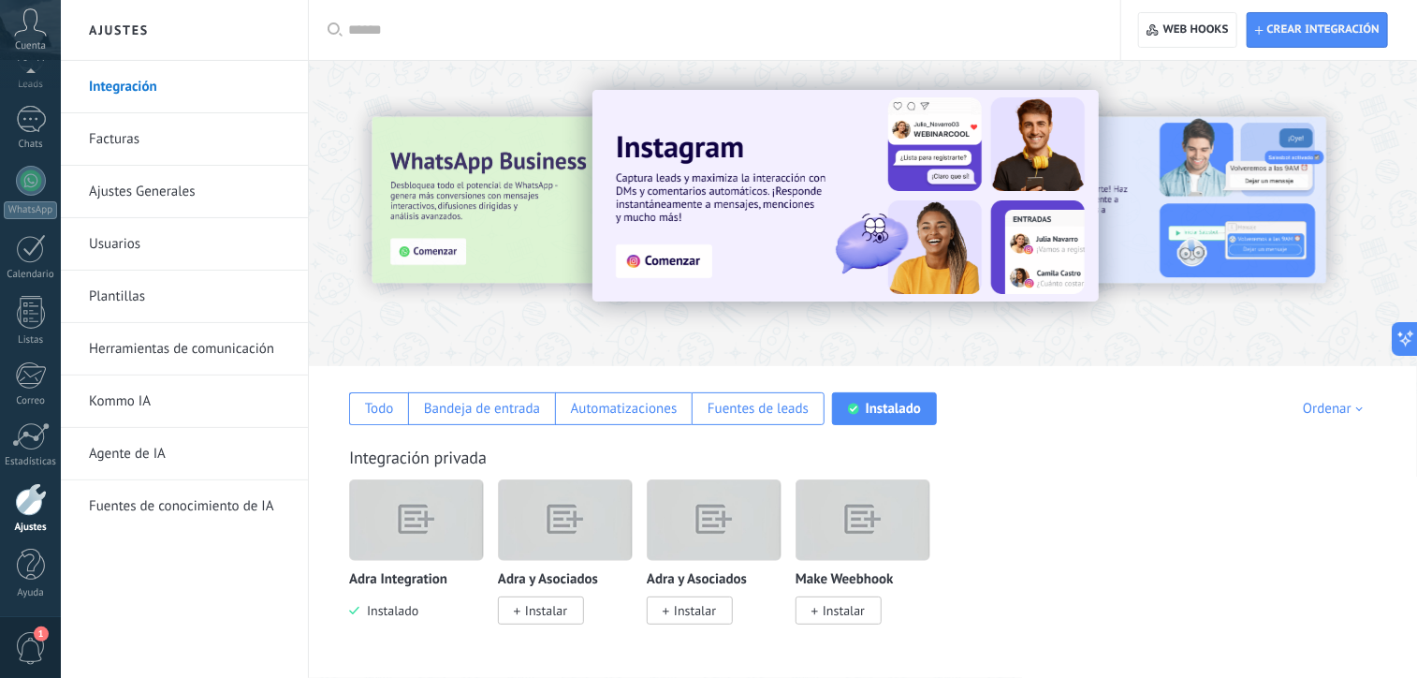
click at [157, 349] on link "Herramientas de comunicación" at bounding box center [189, 349] width 200 height 52
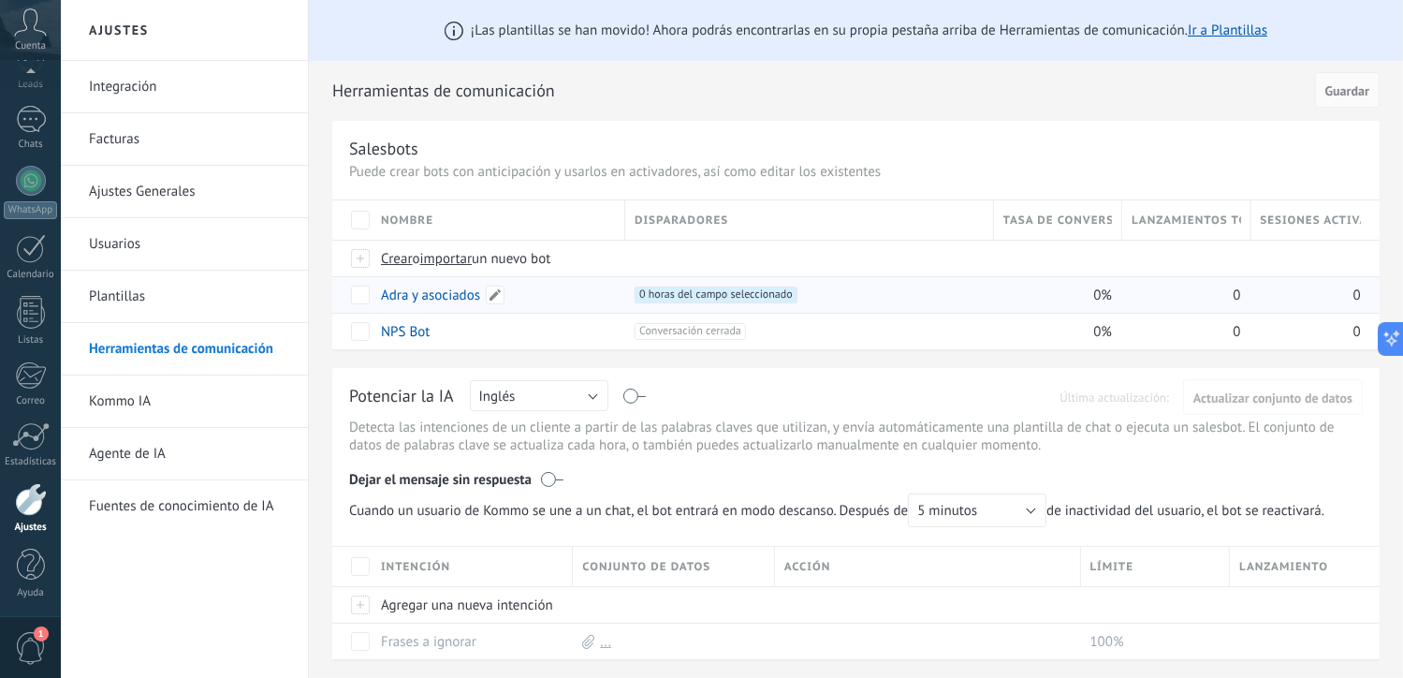
click at [428, 302] on link "Adra y asociados" at bounding box center [430, 295] width 99 height 18
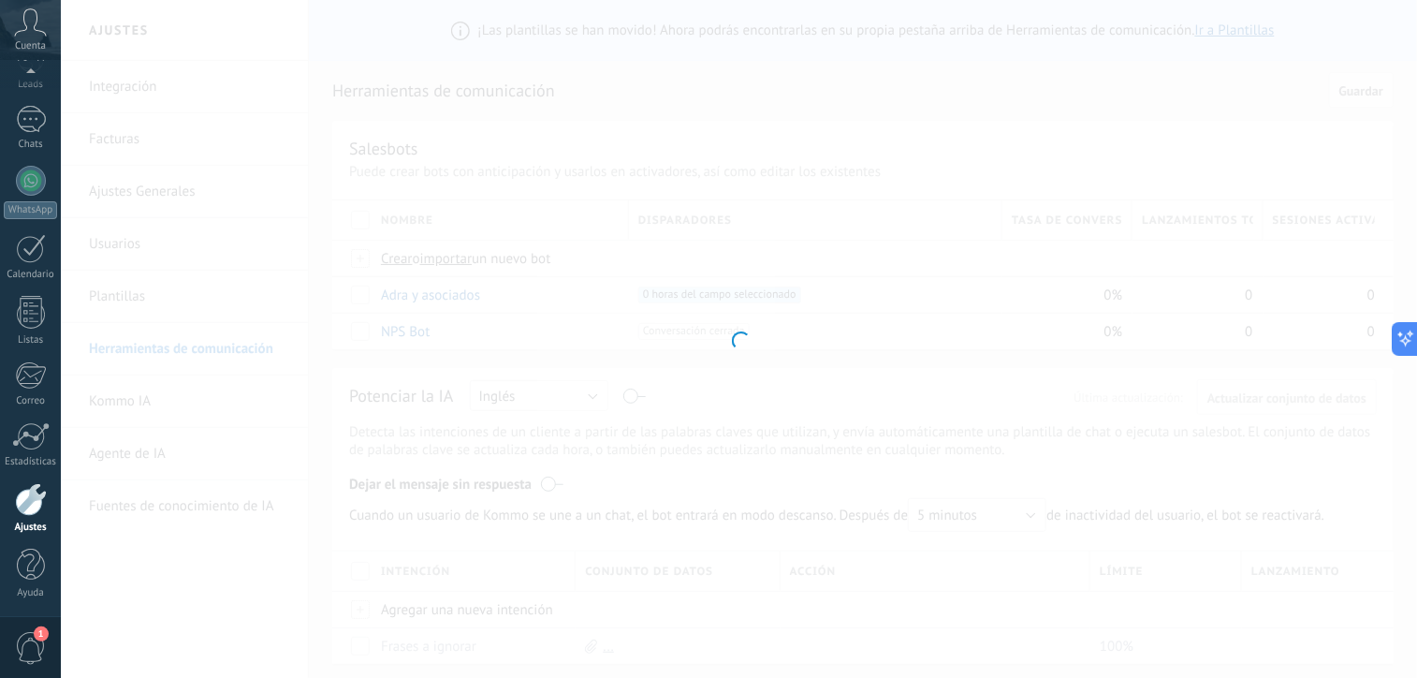
type input "**********"
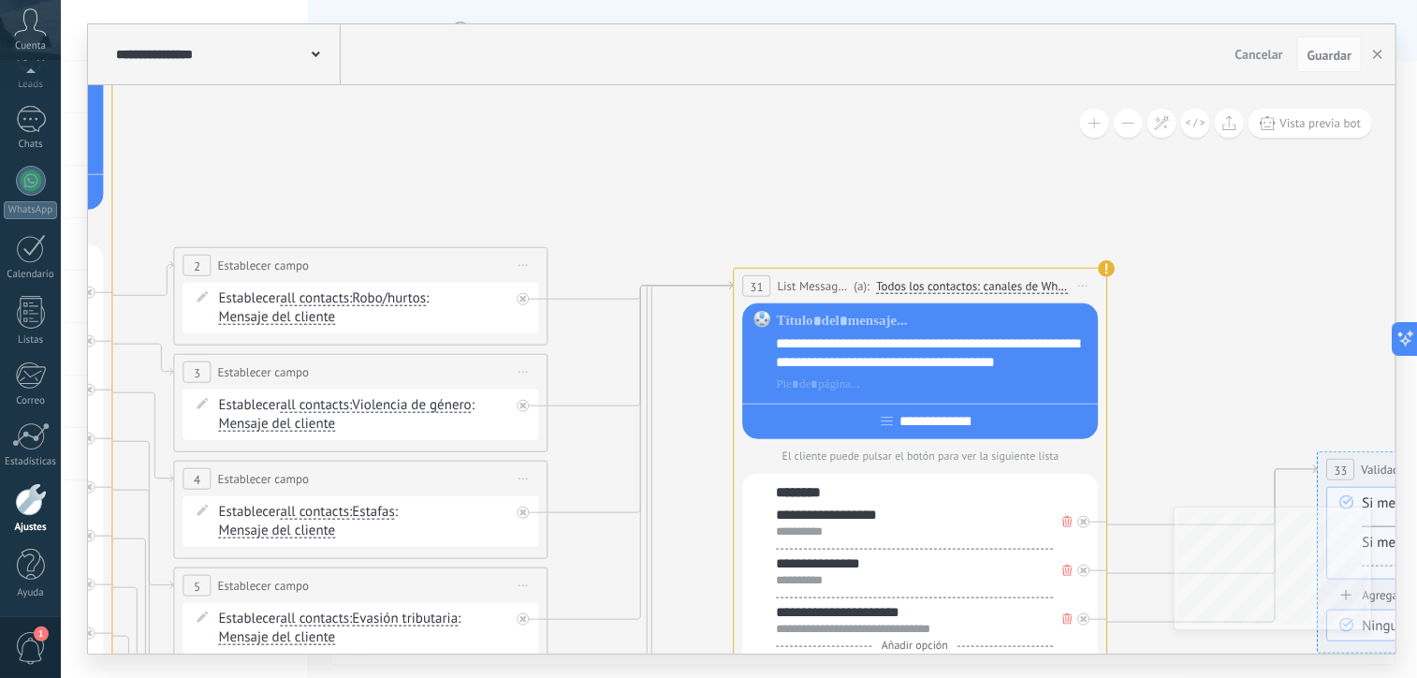
drag, startPoint x: 1195, startPoint y: 355, endPoint x: 566, endPoint y: 185, distance: 651.6
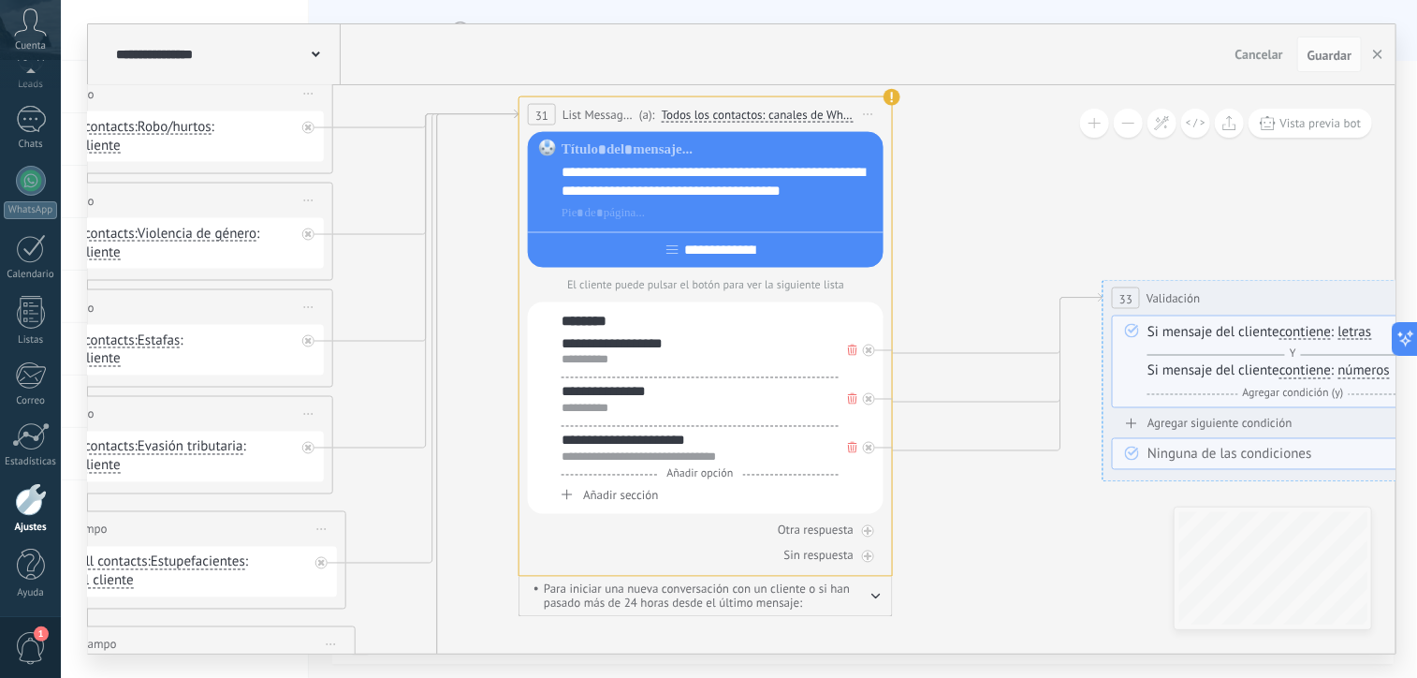
drag, startPoint x: 1155, startPoint y: 364, endPoint x: 946, endPoint y: 194, distance: 270.2
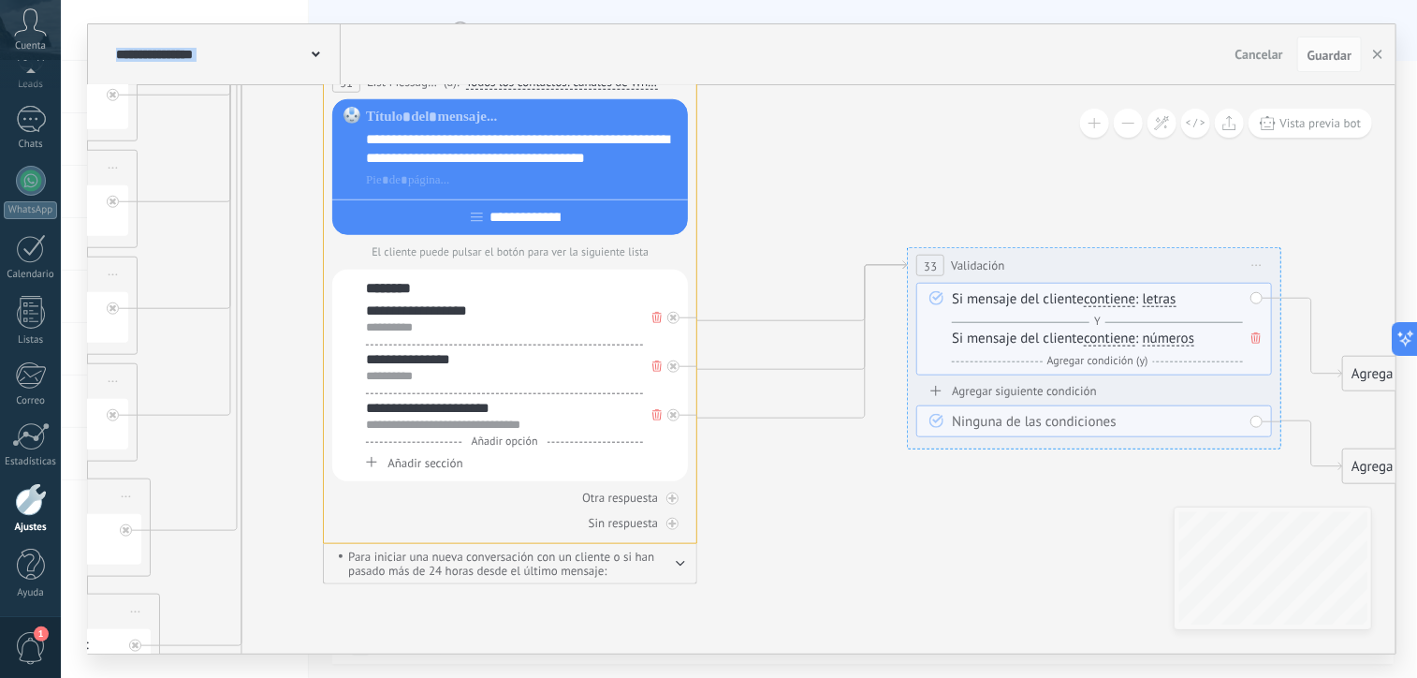
drag, startPoint x: 981, startPoint y: 574, endPoint x: 786, endPoint y: 470, distance: 220.7
click at [786, 470] on icon at bounding box center [1301, 551] width 5322 height 2567
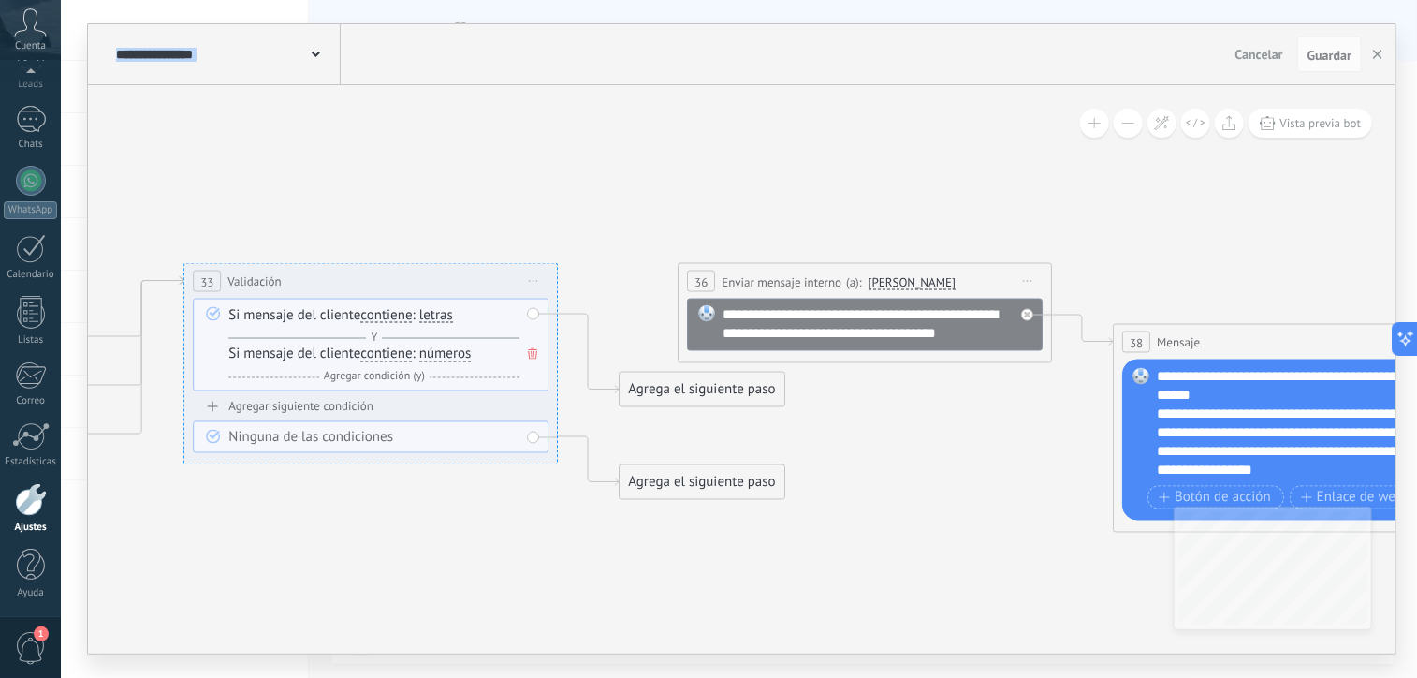
click at [657, 392] on div "Agrega el siguiente paso" at bounding box center [702, 390] width 164 height 31
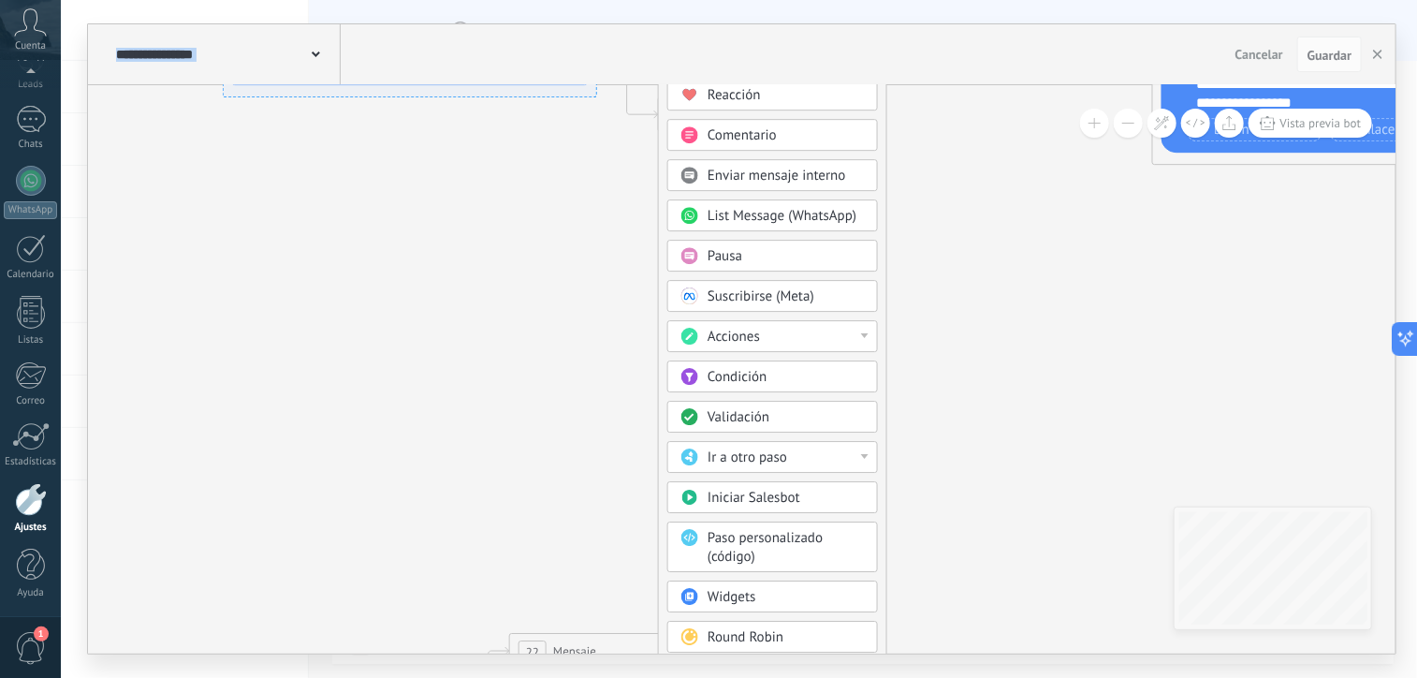
click at [741, 592] on body ".abccls-1,.abccls-2{fill-rule:evenodd}.abccls-2{fill:#fff} .abfcls-1{fill:none}…" at bounding box center [708, 339] width 1417 height 678
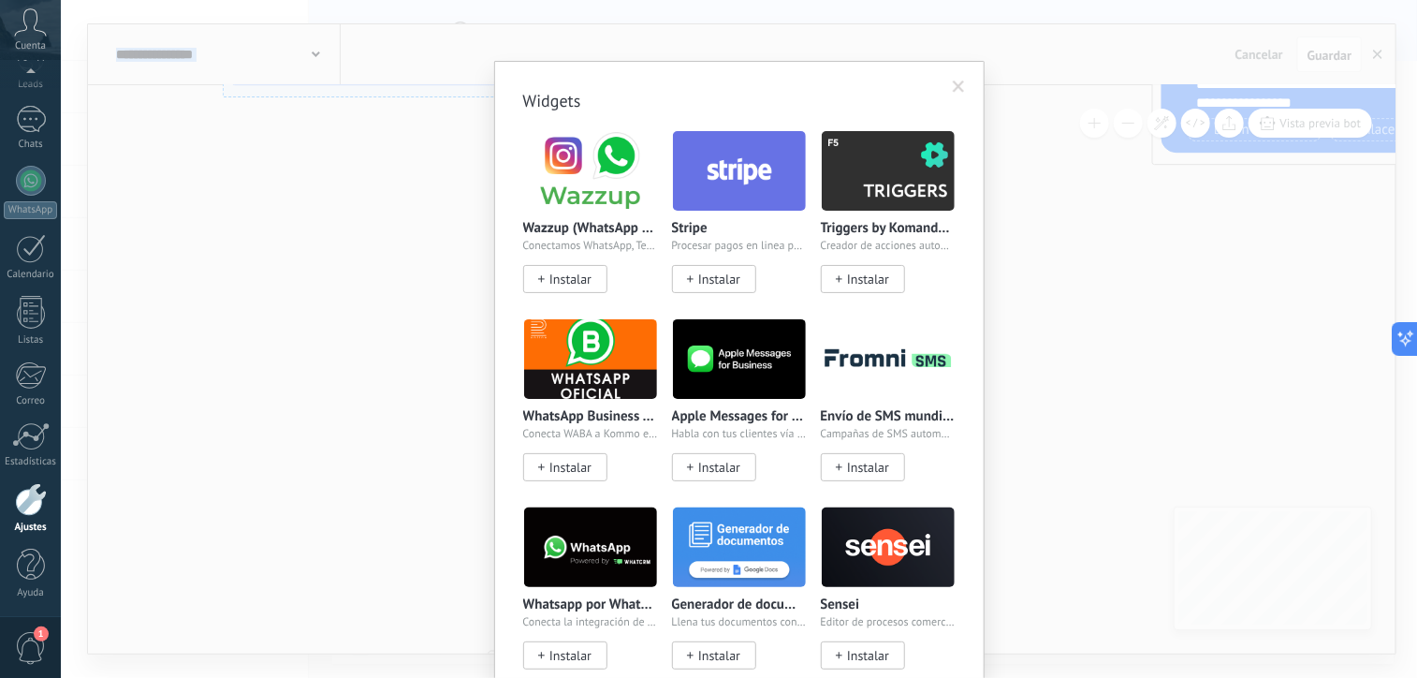
click at [741, 592] on div "Generador de documentos Llena tus documentos con la info de tus leads Instalar" at bounding box center [739, 588] width 135 height 163
drag, startPoint x: 741, startPoint y: 592, endPoint x: 1075, endPoint y: 403, distance: 384.0
click at [1075, 403] on div "Widgets Wazzup (WhatsApp & Instagram) Conectamos WhatsApp, Telegram e Instagram…" at bounding box center [739, 339] width 1357 height 678
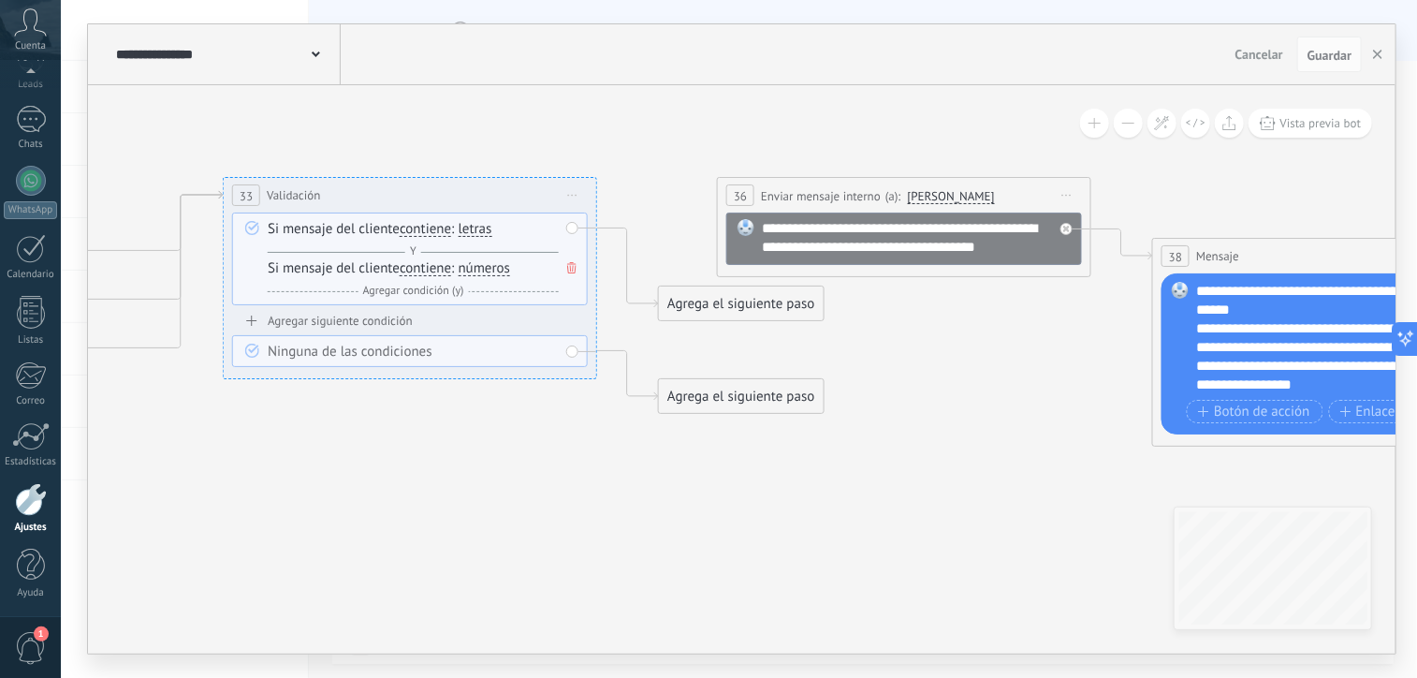
click at [753, 301] on div "Agrega el siguiente paso" at bounding box center [741, 303] width 164 height 31
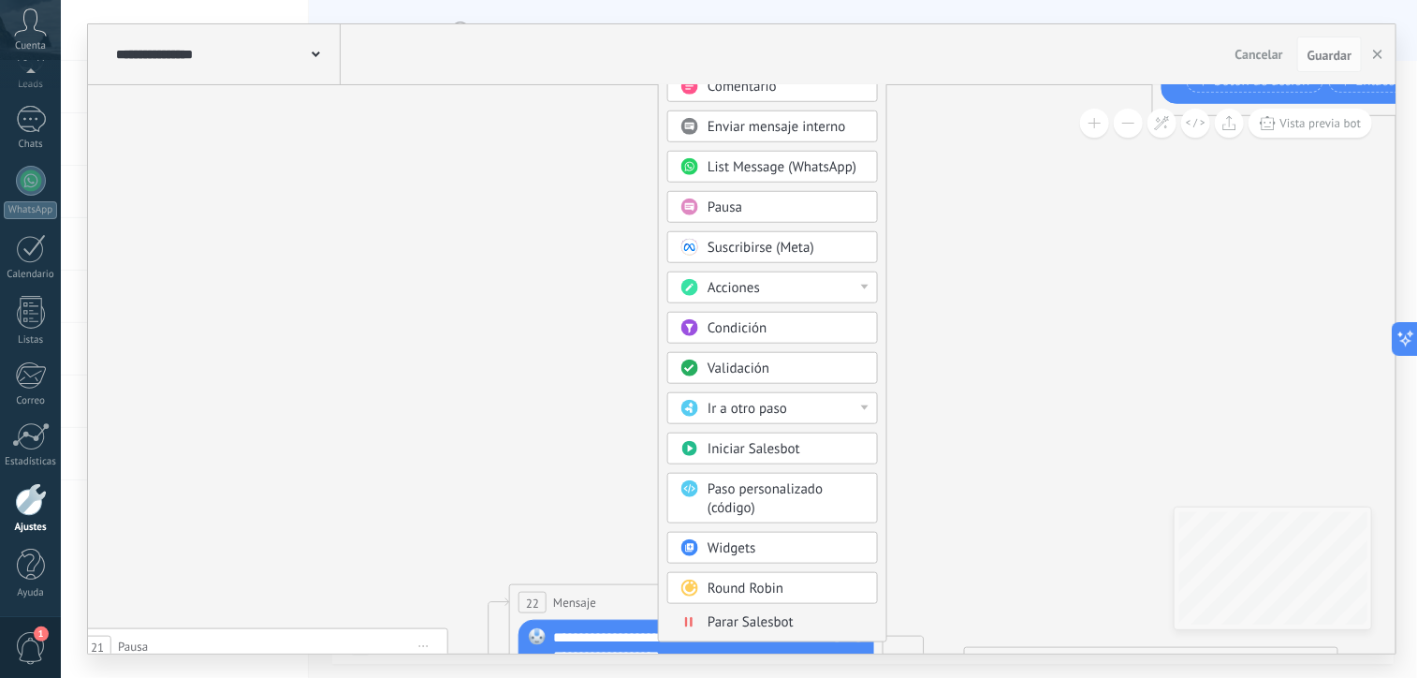
click at [796, 279] on div "Acciones" at bounding box center [786, 288] width 157 height 19
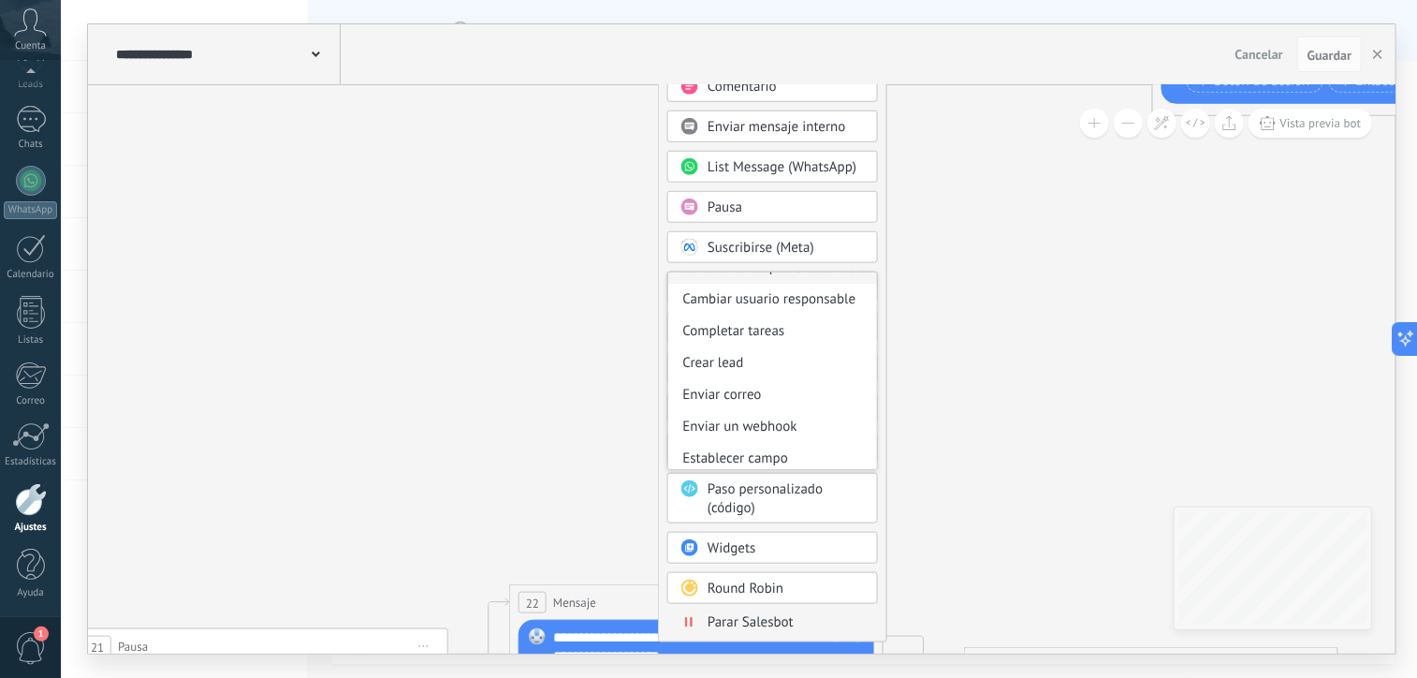
scroll to position [150, 0]
click at [758, 423] on div "Enviar un webhook" at bounding box center [772, 425] width 209 height 32
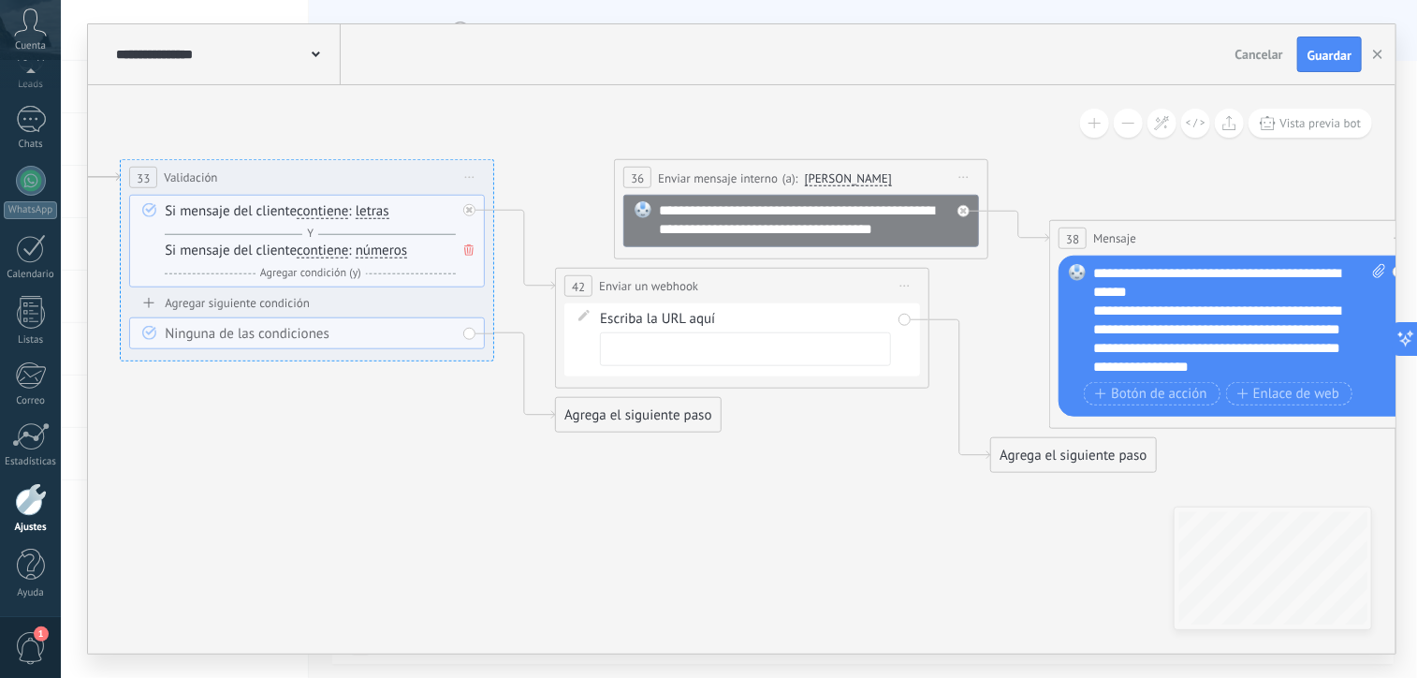
click at [627, 311] on div "Escriba la URL aquí" at bounding box center [745, 338] width 291 height 56
click at [628, 316] on div "Escriba la URL aquí" at bounding box center [745, 338] width 291 height 56
click at [573, 312] on span at bounding box center [584, 317] width 32 height 15
click at [611, 336] on input "text" at bounding box center [745, 349] width 291 height 34
paste input "**********"
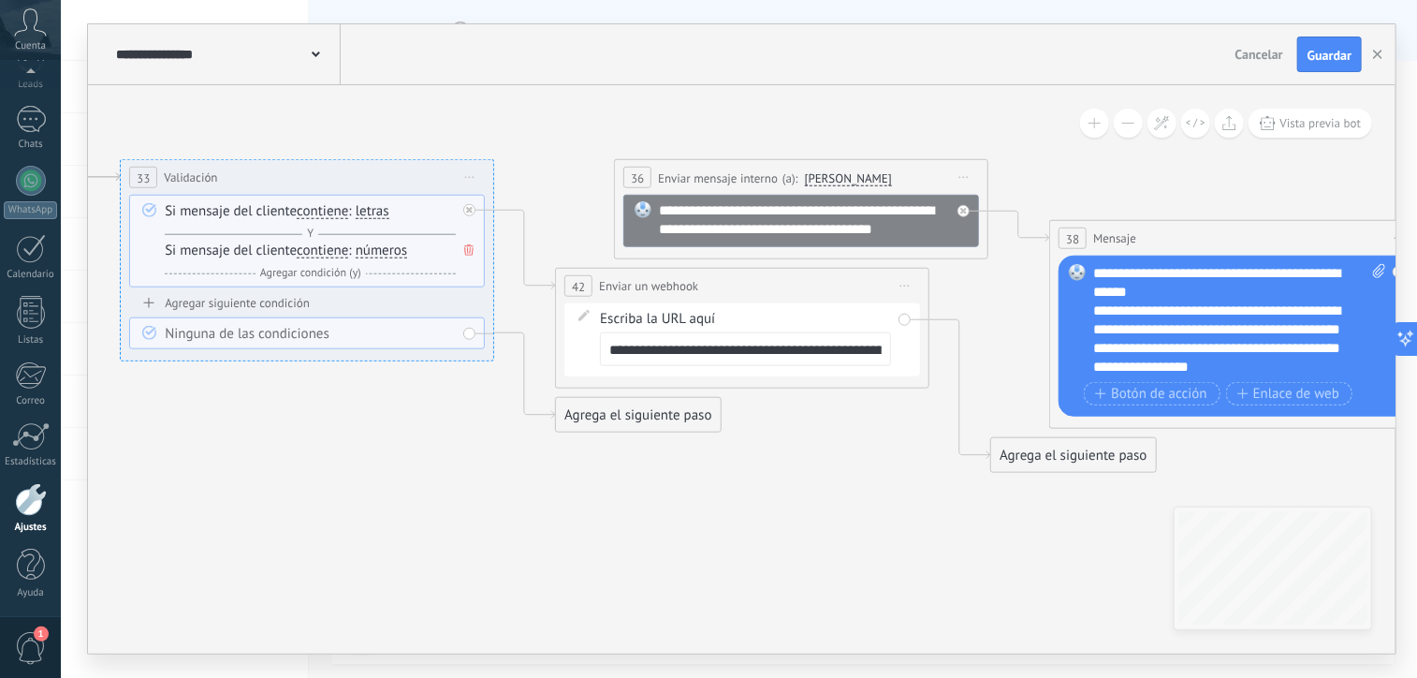
scroll to position [0, 121]
type input "**********"
click at [769, 449] on icon at bounding box center [513, 512] width 5322 height 2665
drag, startPoint x: 1043, startPoint y: 459, endPoint x: 1041, endPoint y: 546, distance: 87.1
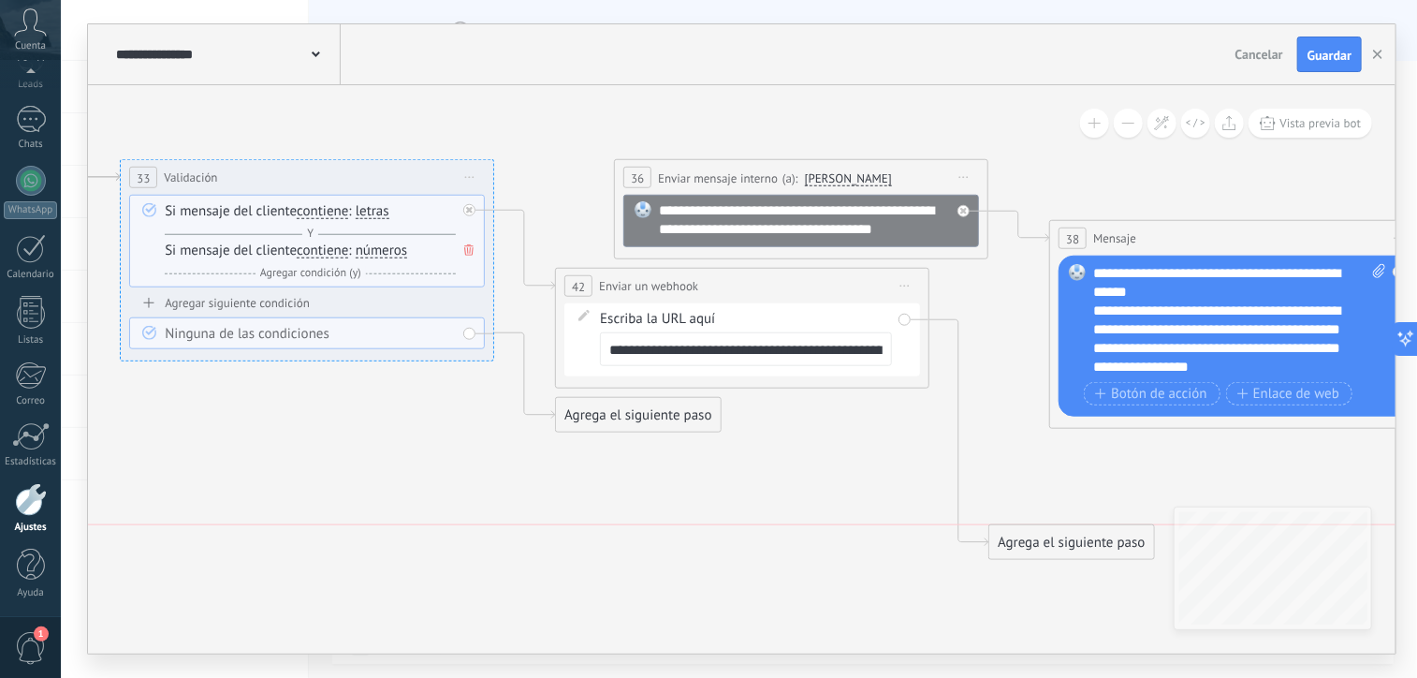
click at [1041, 546] on div "Agrega el siguiente paso" at bounding box center [1072, 542] width 164 height 31
click at [1321, 58] on span "Guardar" at bounding box center [1330, 55] width 44 height 13
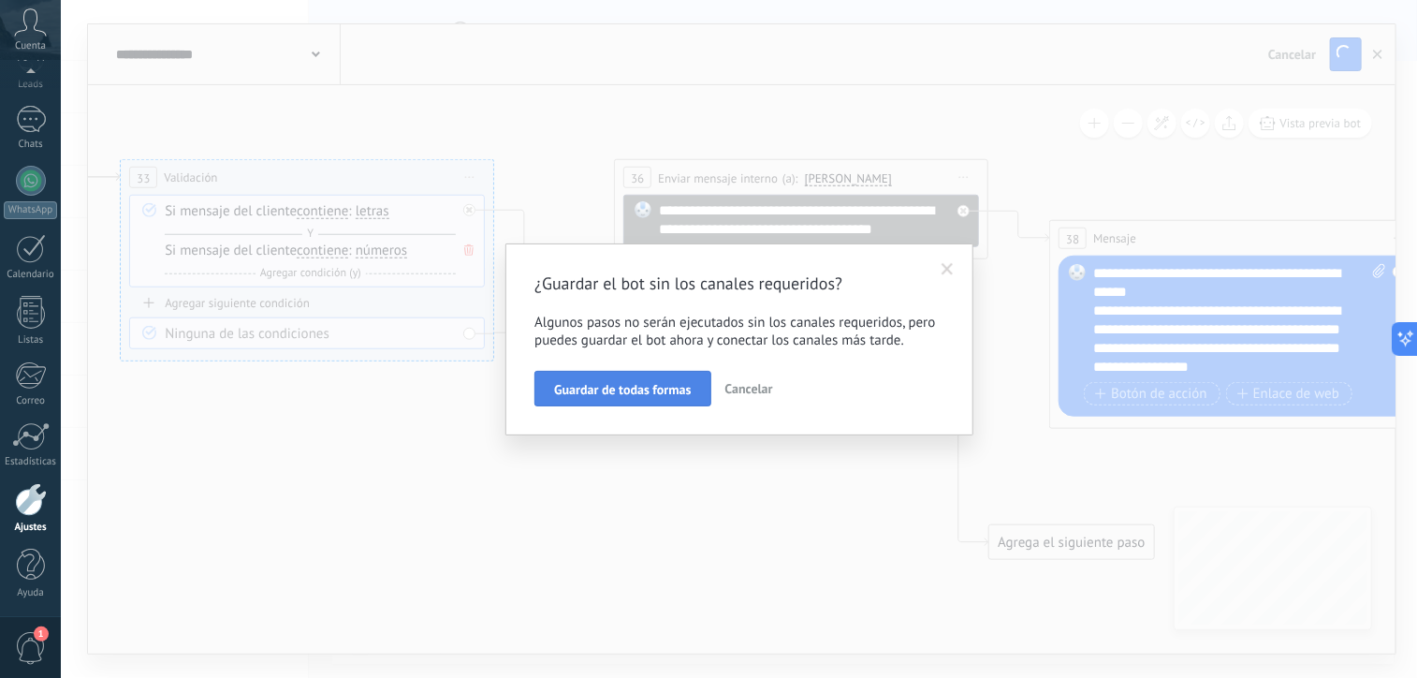
click at [676, 387] on span "Guardar de todas formas" at bounding box center [622, 389] width 137 height 13
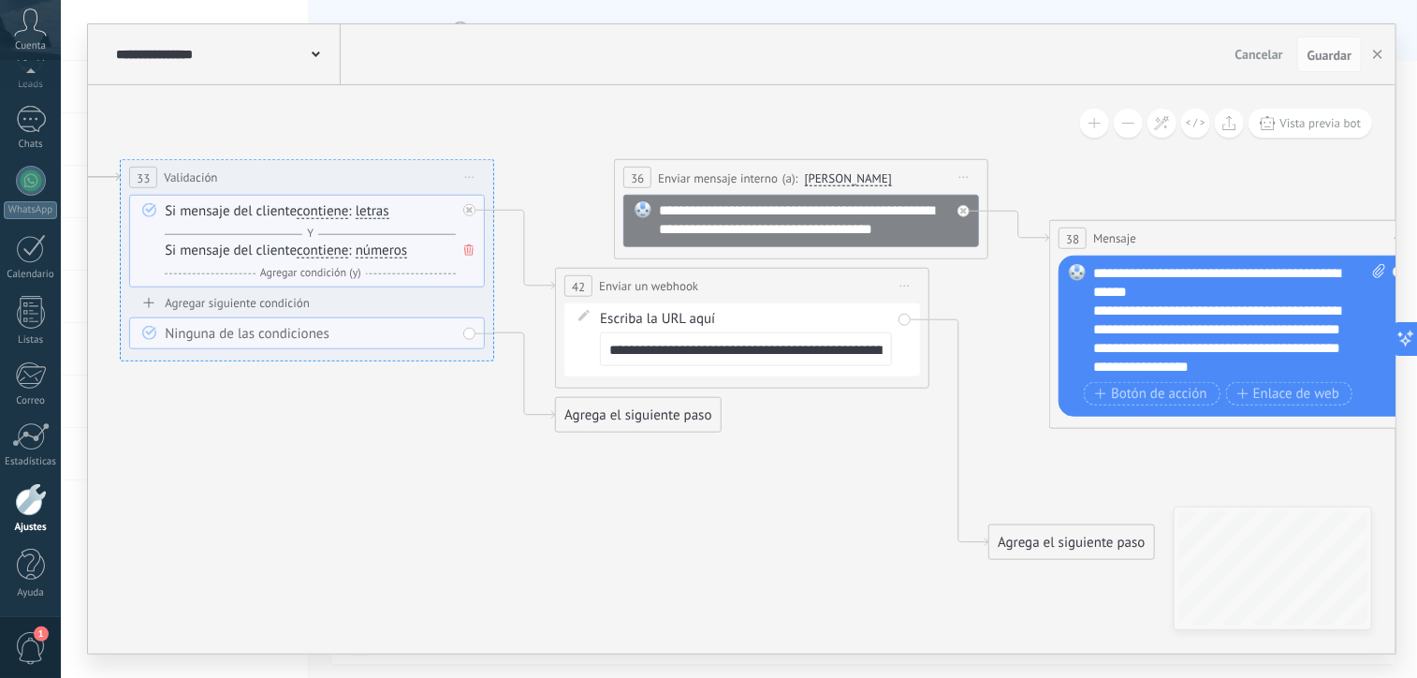
click at [30, 505] on div at bounding box center [31, 499] width 32 height 33
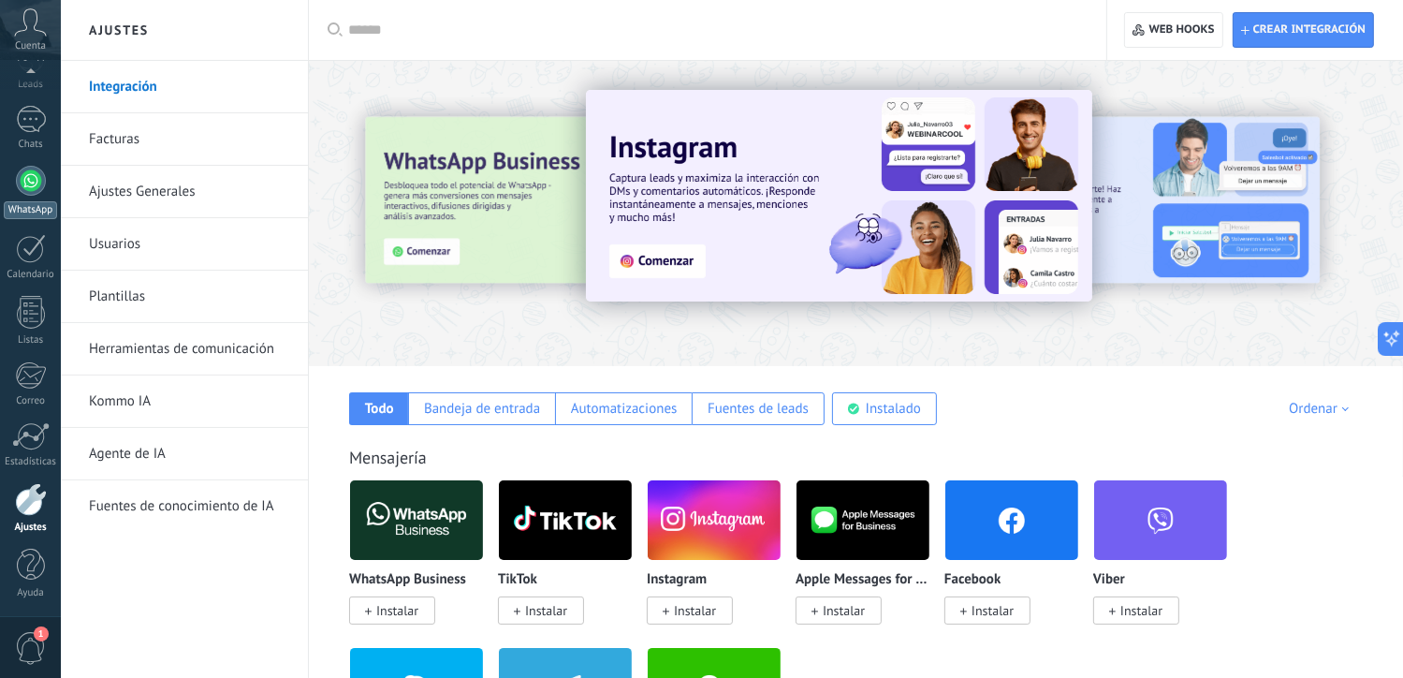
click at [26, 195] on link "WhatsApp" at bounding box center [30, 192] width 61 height 53
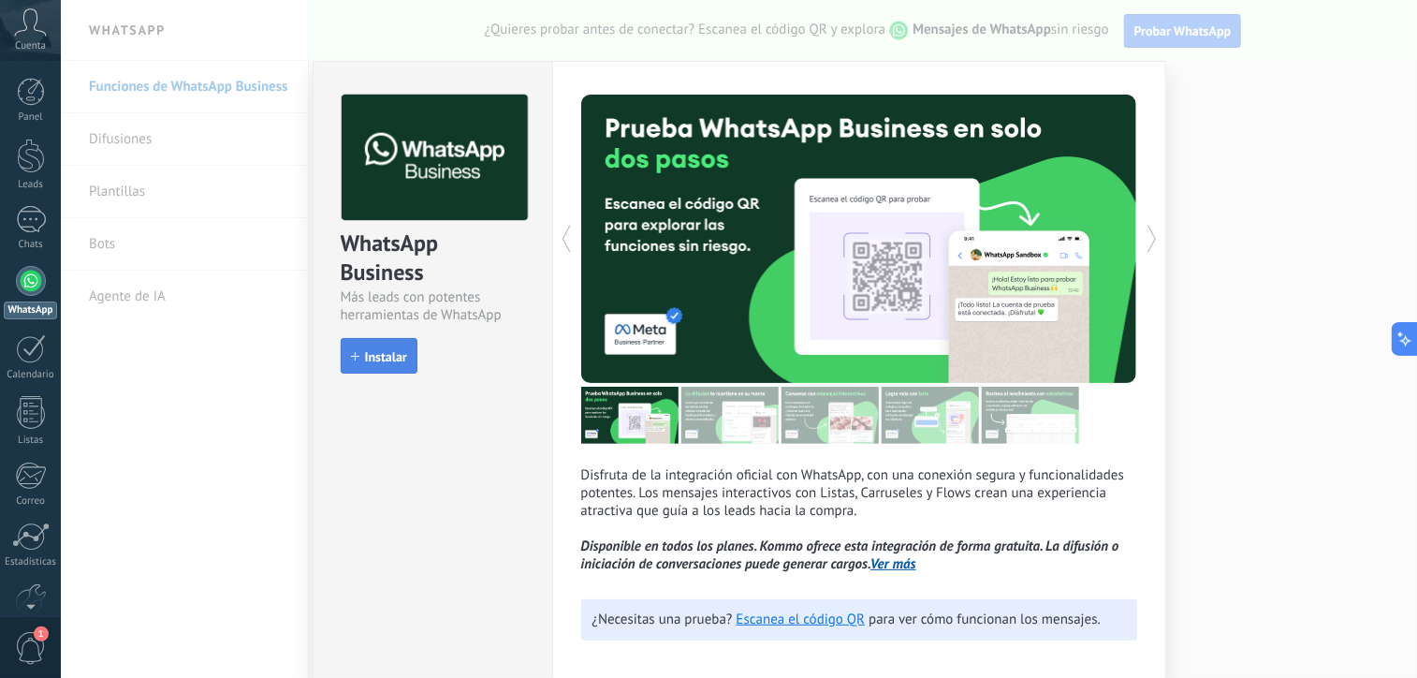
click at [396, 350] on span "Instalar" at bounding box center [386, 356] width 42 height 13
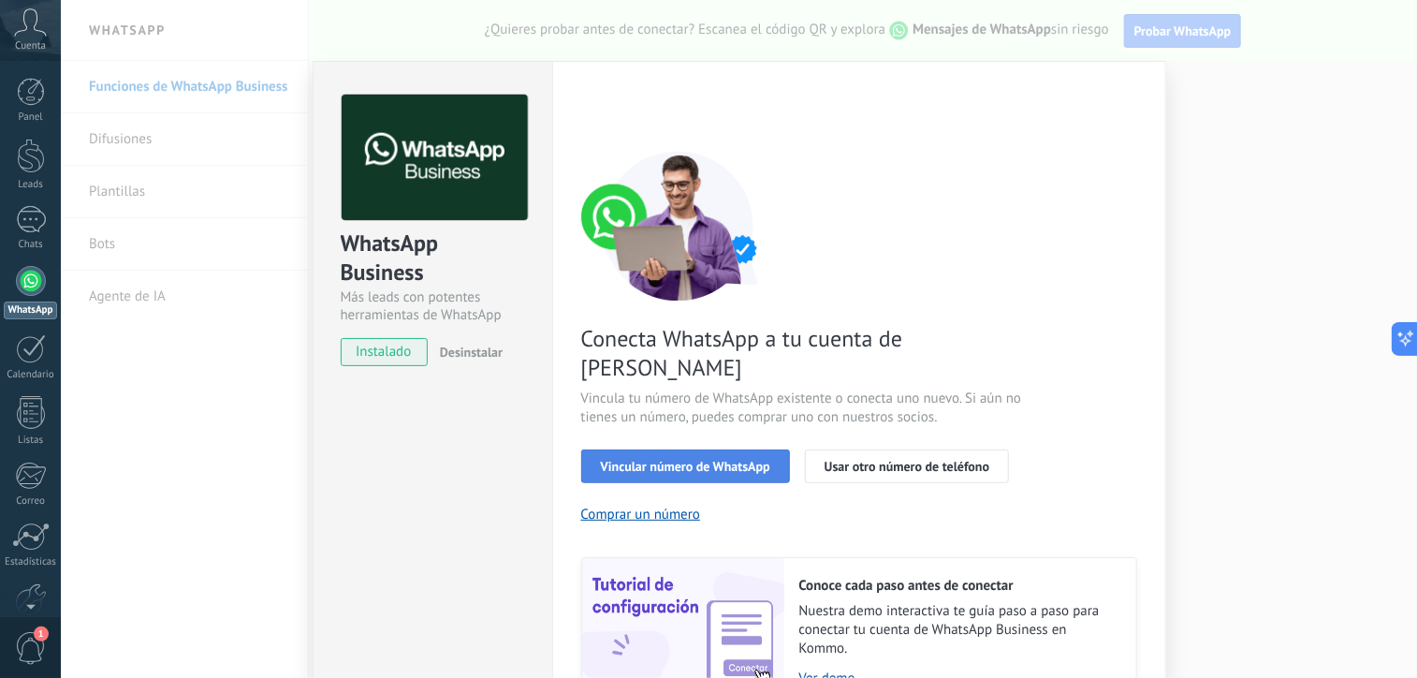
click at [710, 449] on button "Vincular número de WhatsApp" at bounding box center [685, 466] width 209 height 34
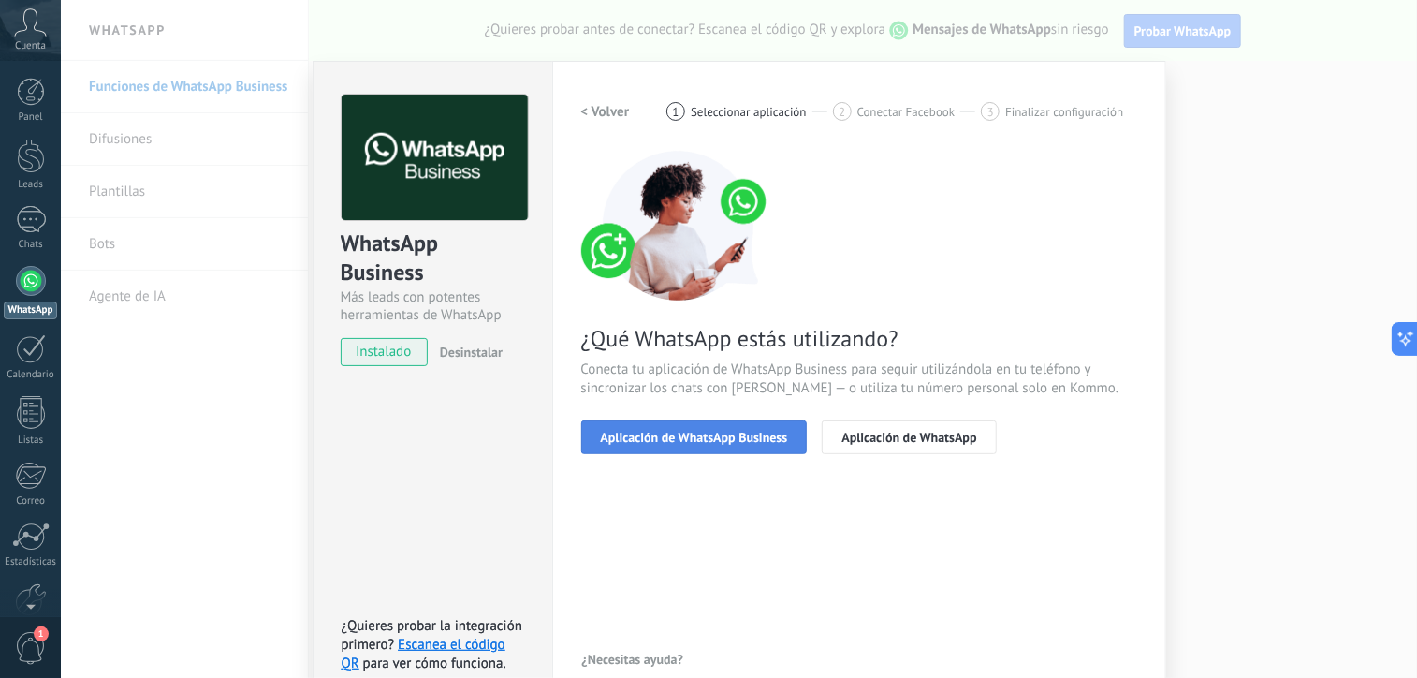
click at [760, 445] on button "Aplicación de WhatsApp Business" at bounding box center [694, 437] width 227 height 34
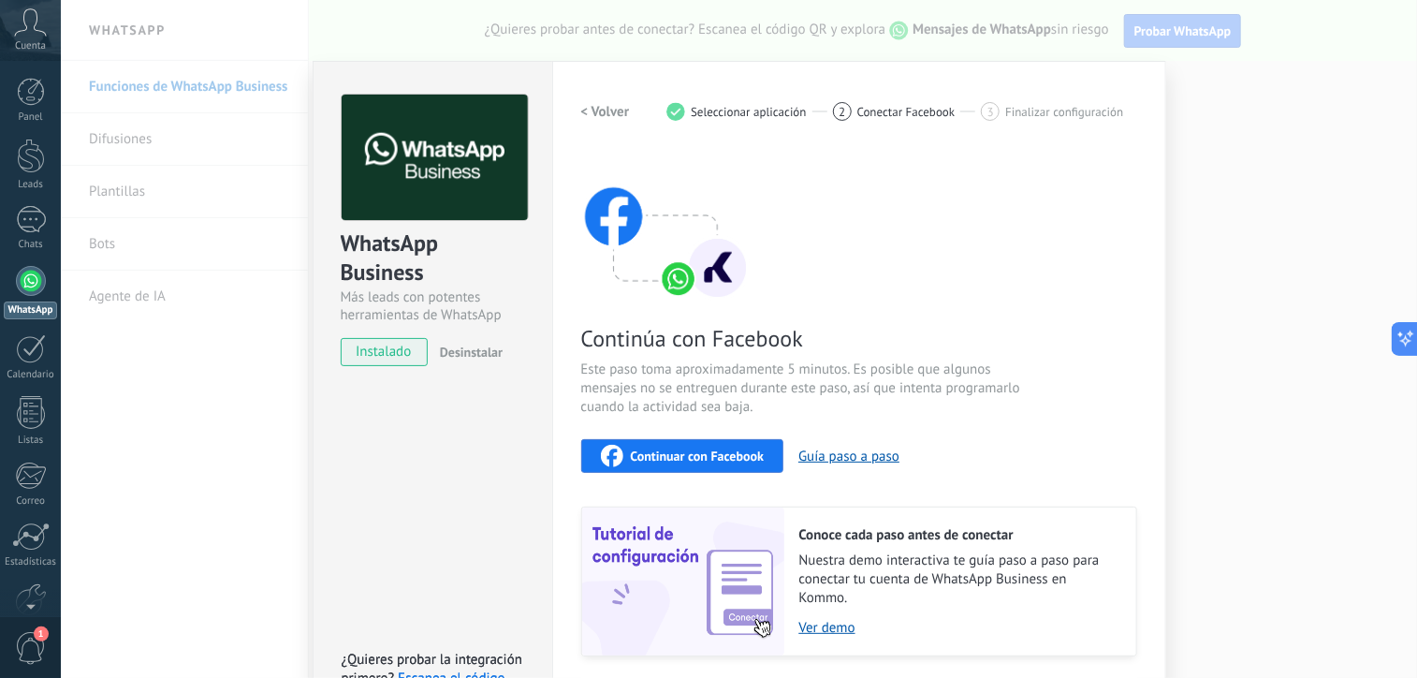
click at [766, 460] on button "Continuar con Facebook" at bounding box center [682, 456] width 203 height 34
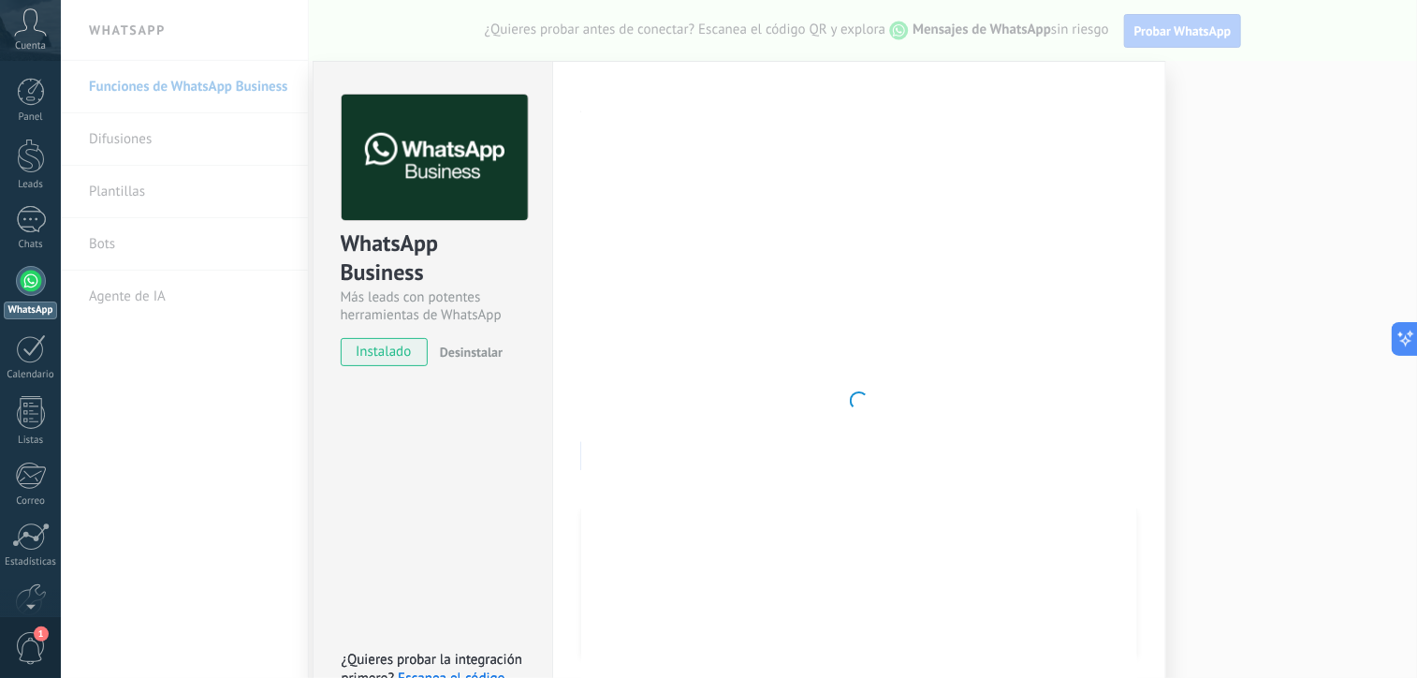
click at [1028, 278] on div at bounding box center [859, 401] width 556 height 612
